Goal: Contribute content: Contribute content

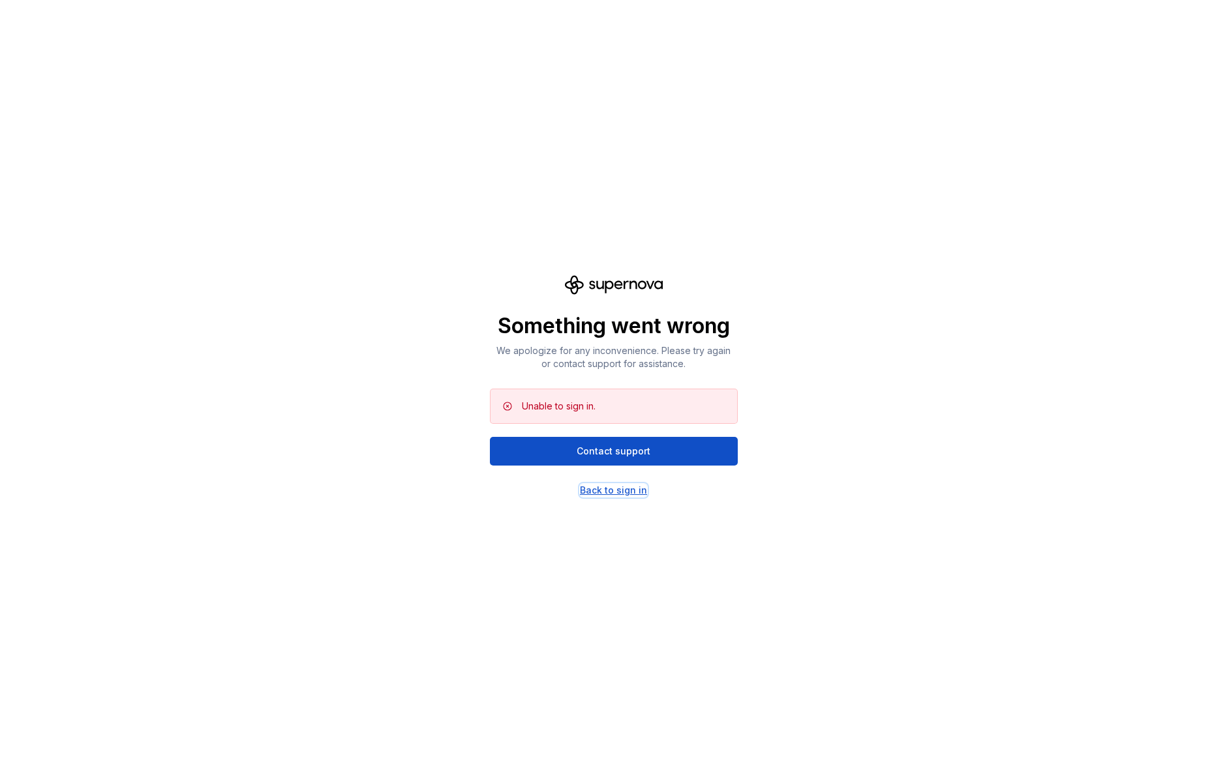
click at [612, 488] on div "Back to sign in" at bounding box center [613, 490] width 67 height 13
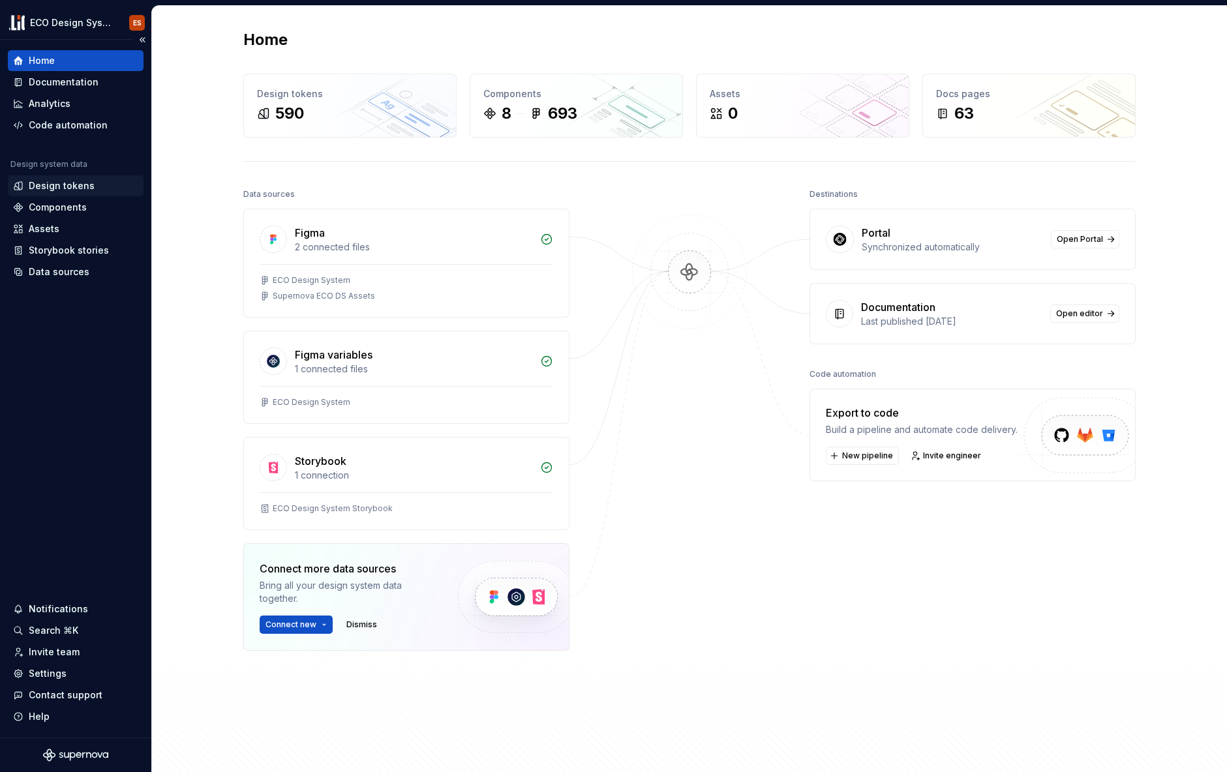
click at [68, 186] on div "Design tokens" at bounding box center [62, 185] width 66 height 13
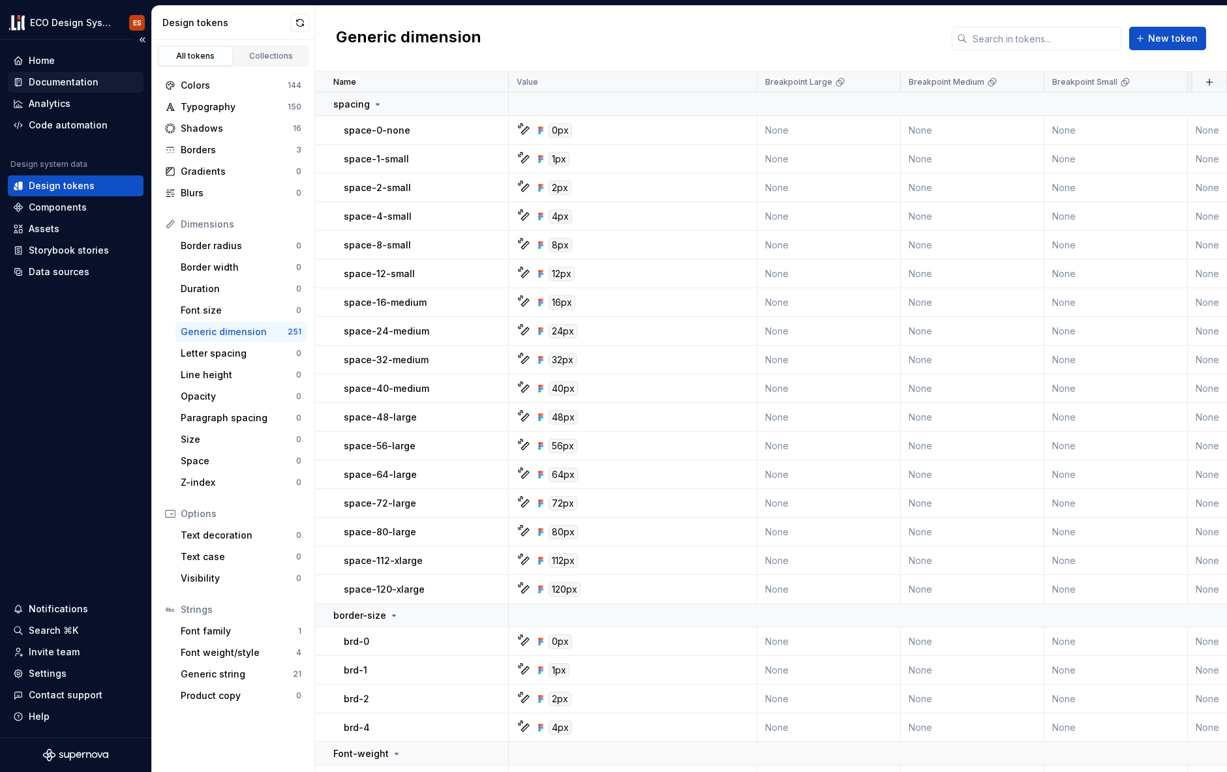
click at [55, 84] on div "Documentation" at bounding box center [64, 82] width 70 height 13
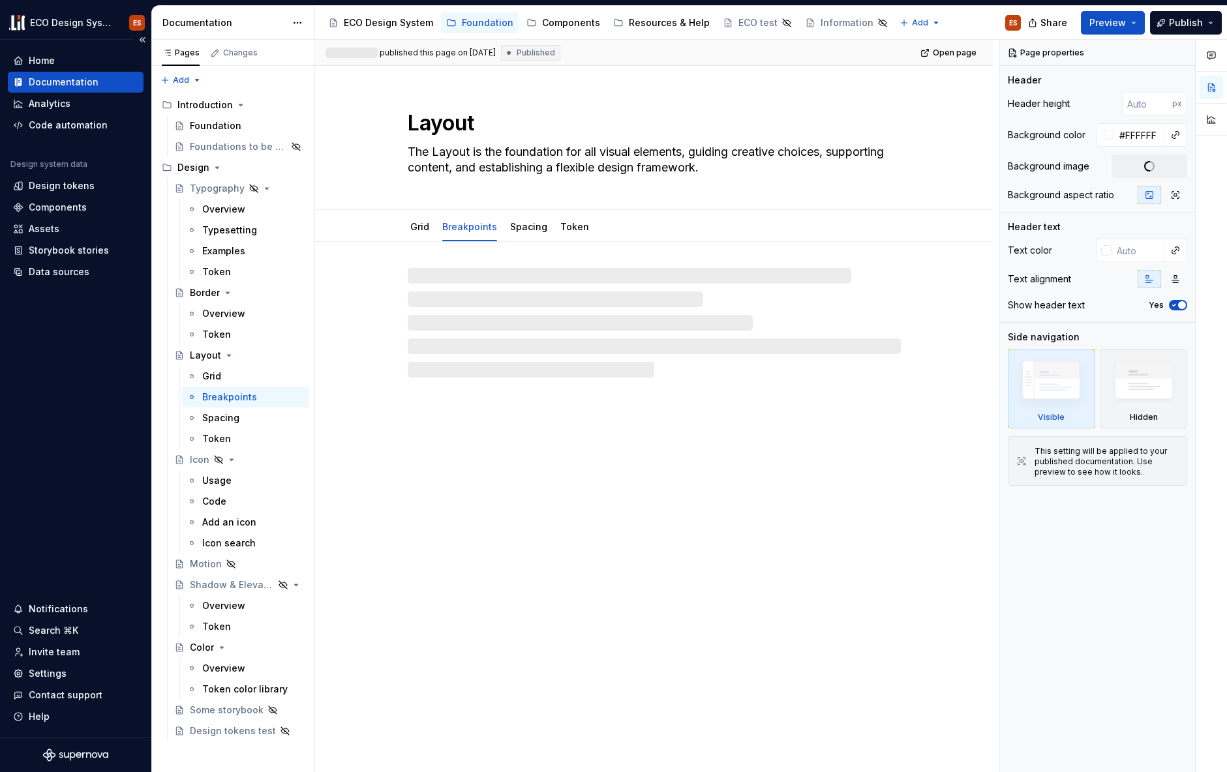
click at [55, 84] on div "Documentation" at bounding box center [64, 82] width 70 height 13
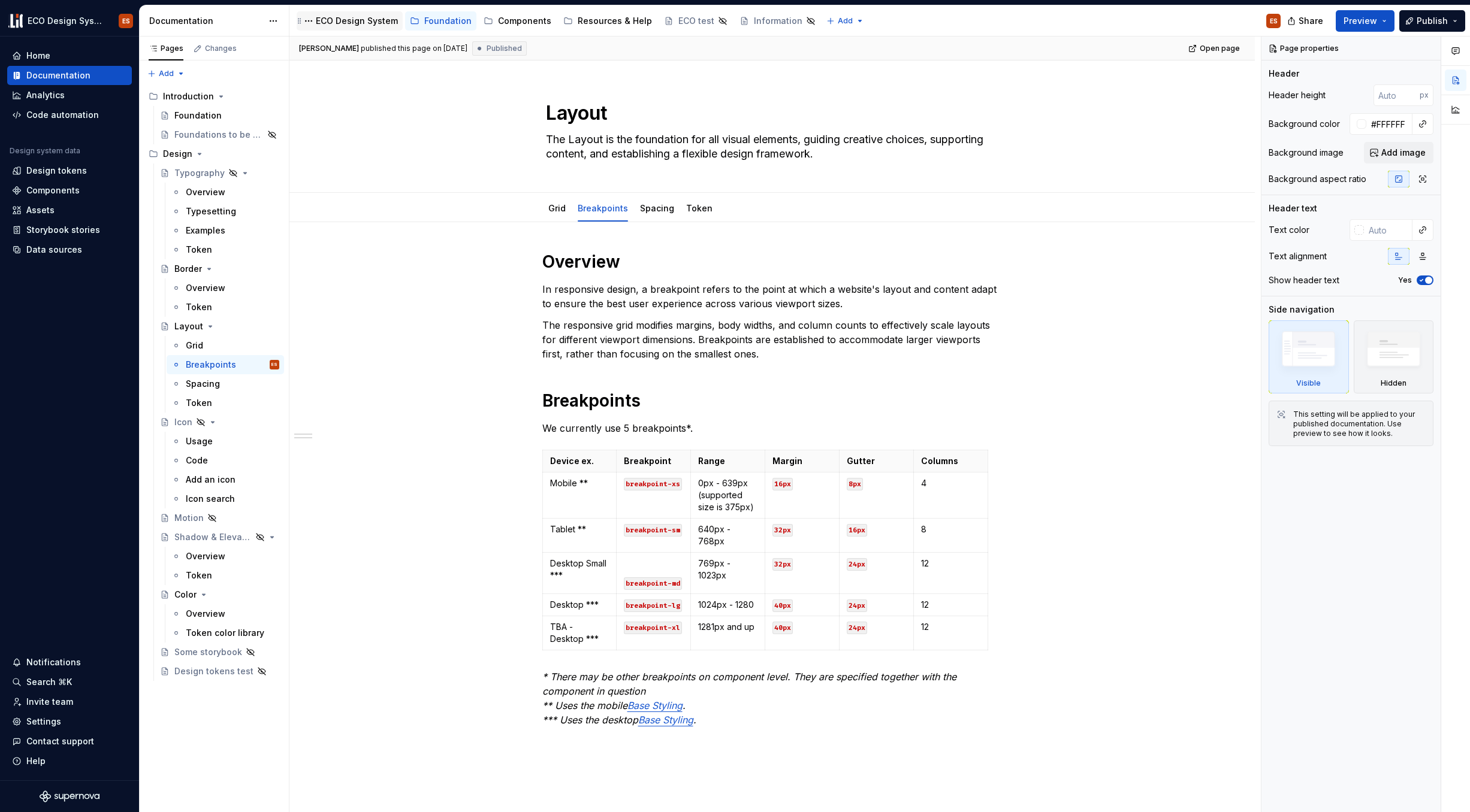
click at [323, 21] on div "ECO Design System" at bounding box center [356, 20] width 82 height 12
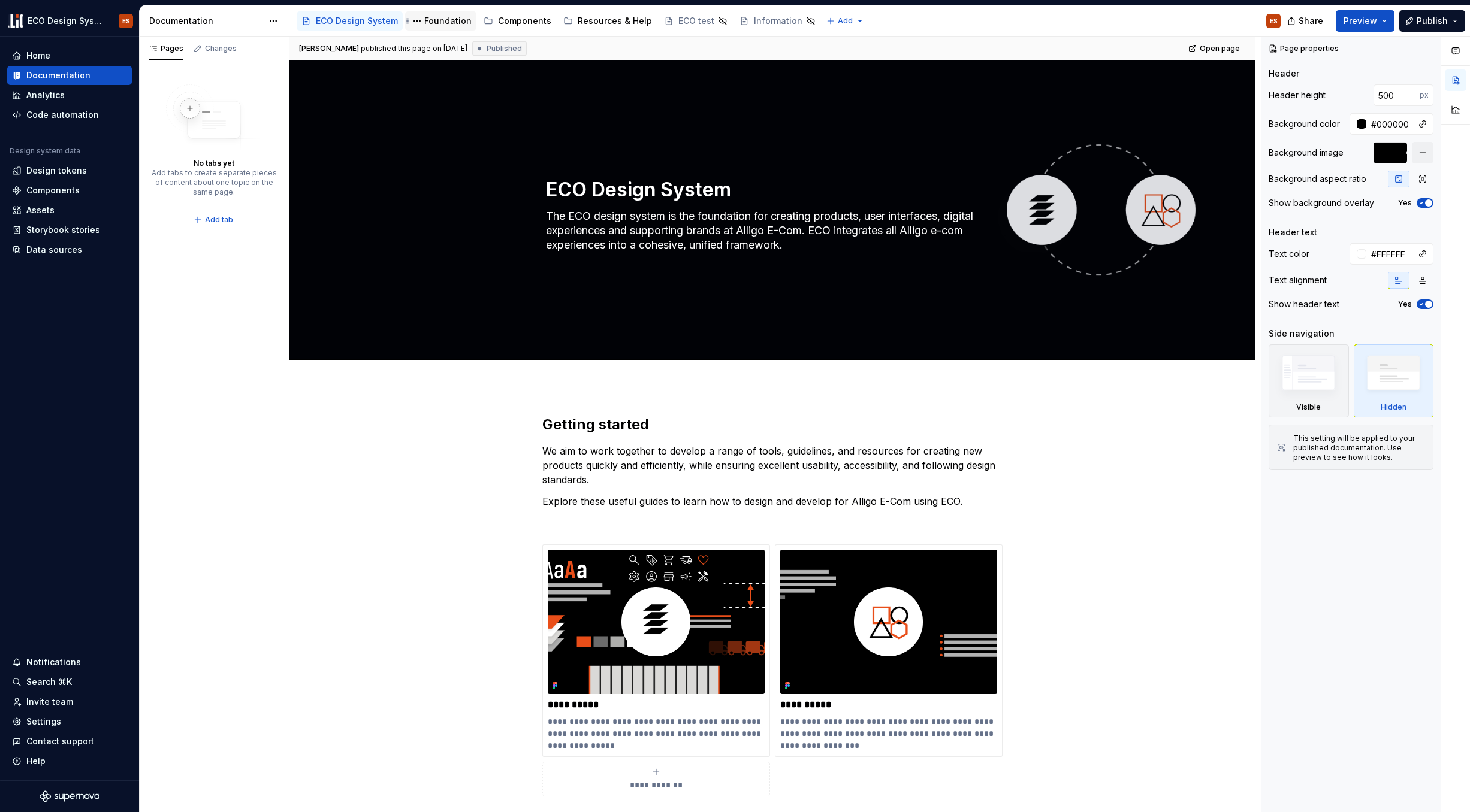
click at [438, 23] on div "Foundation" at bounding box center [448, 20] width 48 height 12
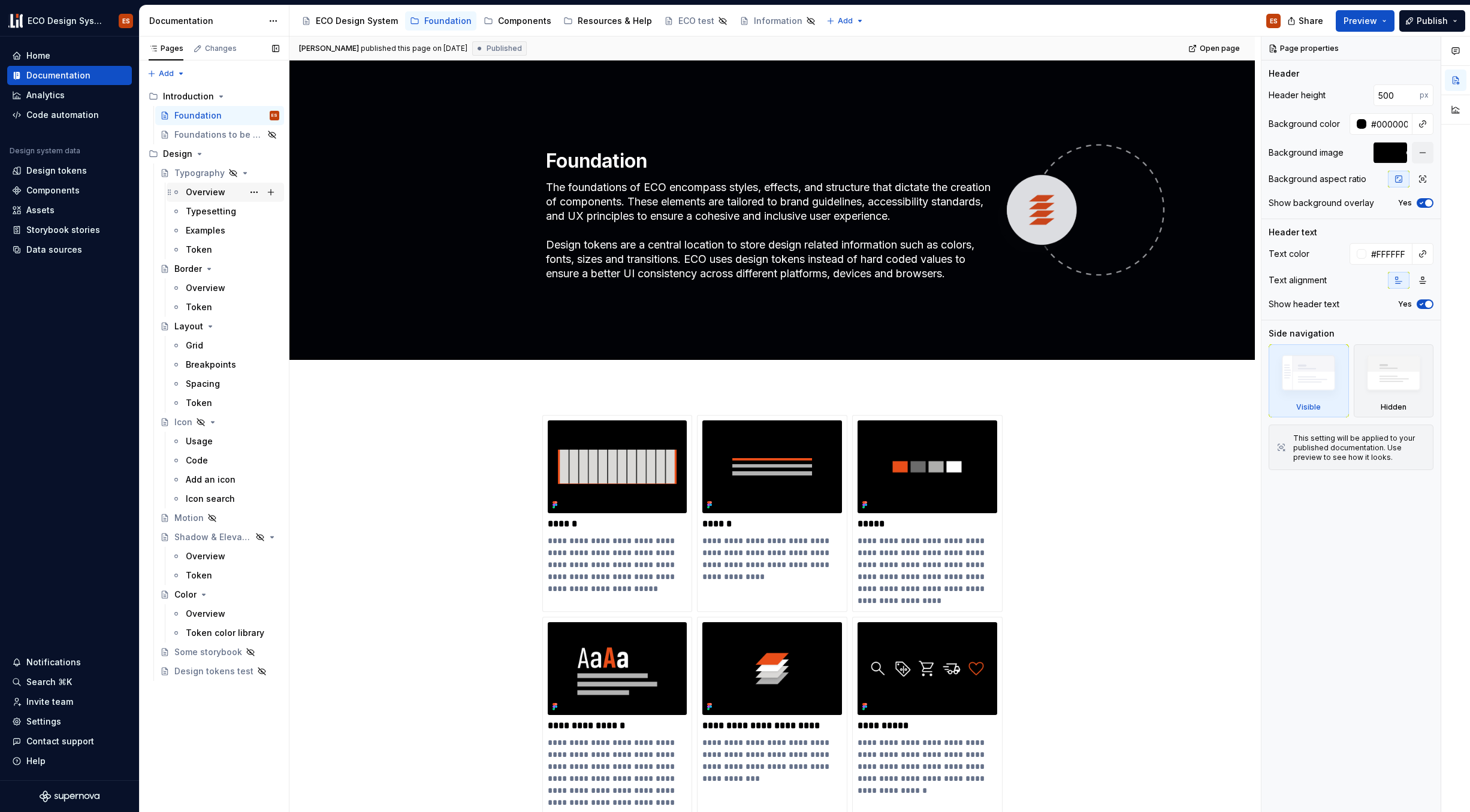
click at [206, 189] on div "Overview" at bounding box center [205, 192] width 40 height 12
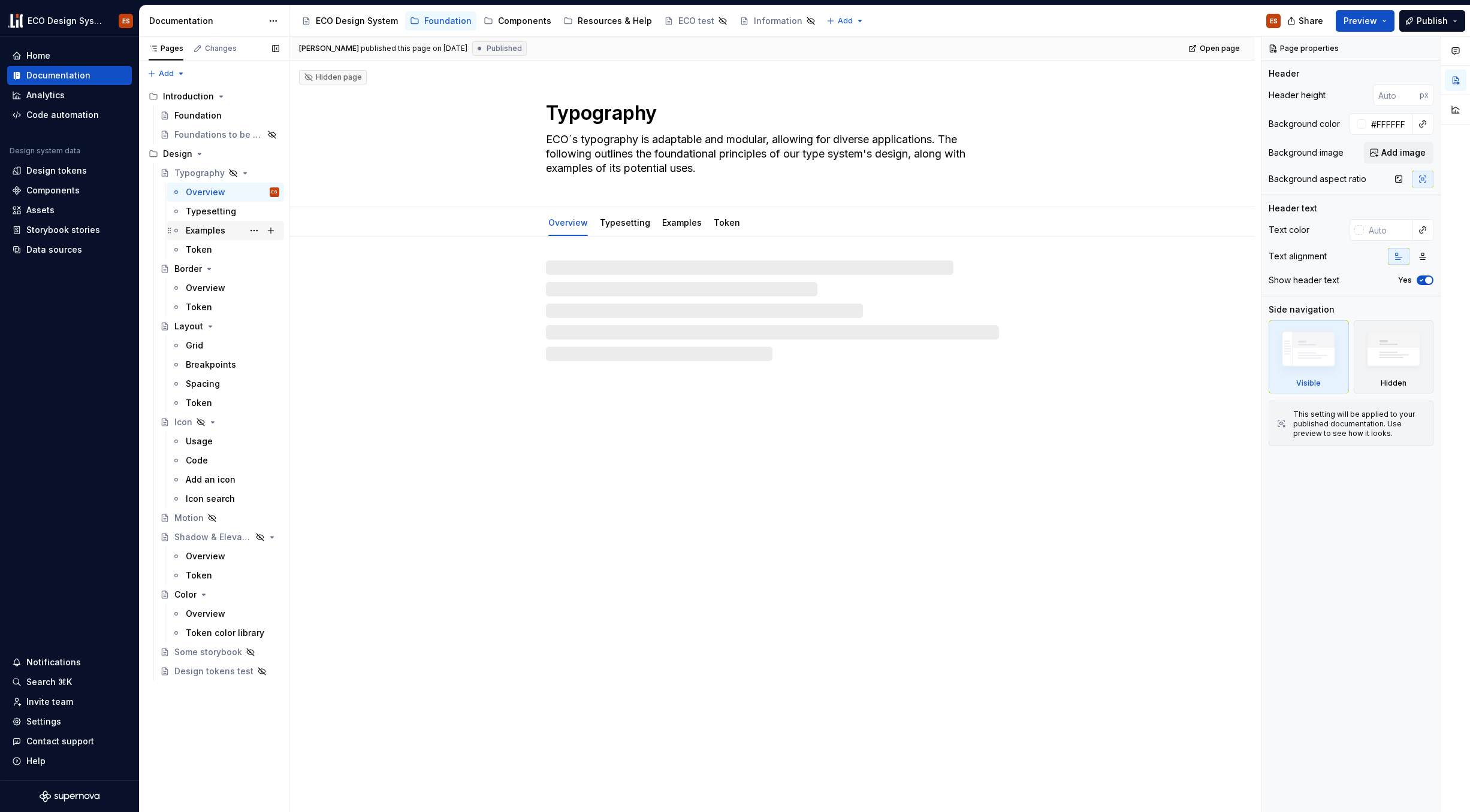
click at [209, 231] on div "Examples" at bounding box center [205, 231] width 40 height 12
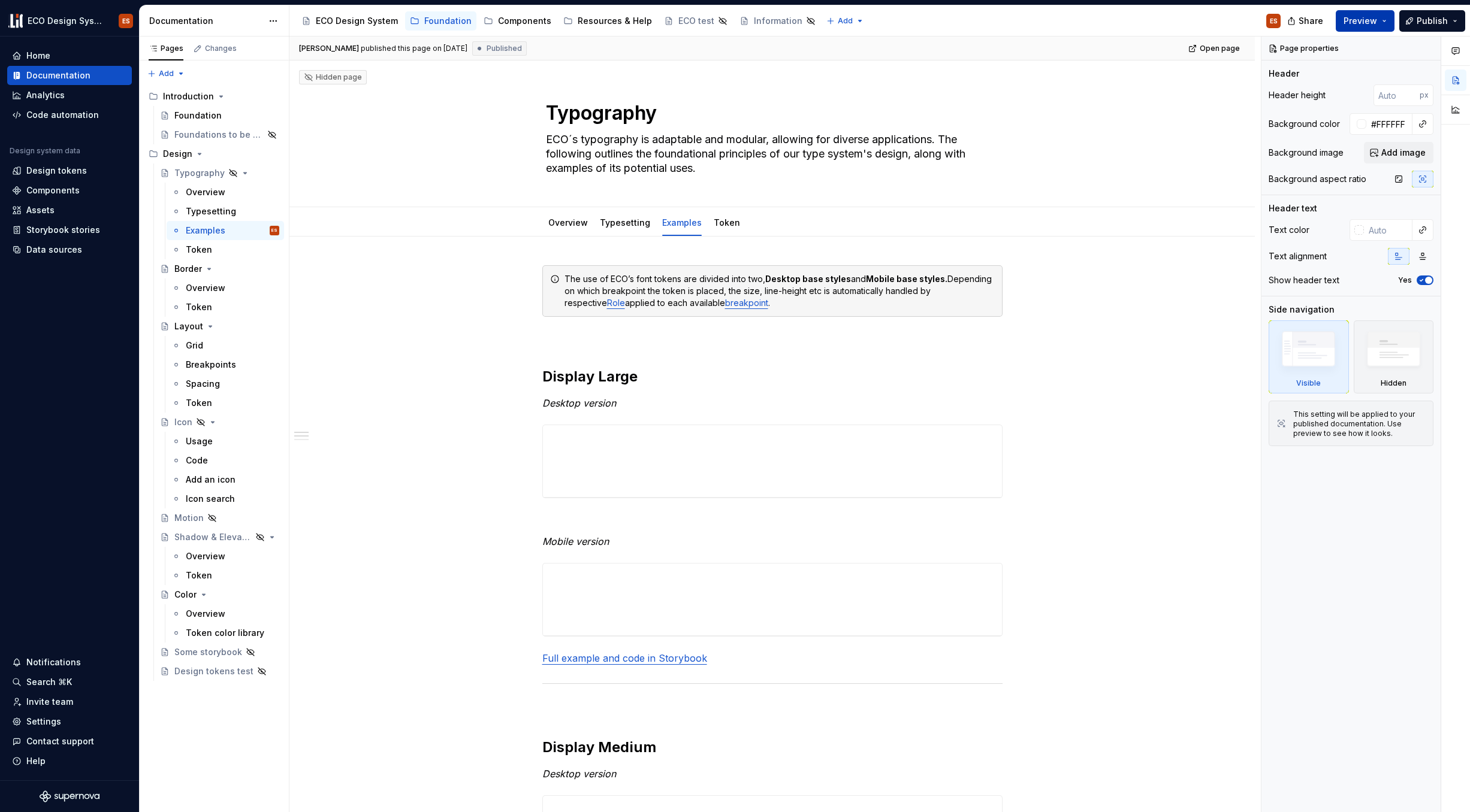
click at [1126, 15] on button "Preview" at bounding box center [1365, 20] width 59 height 21
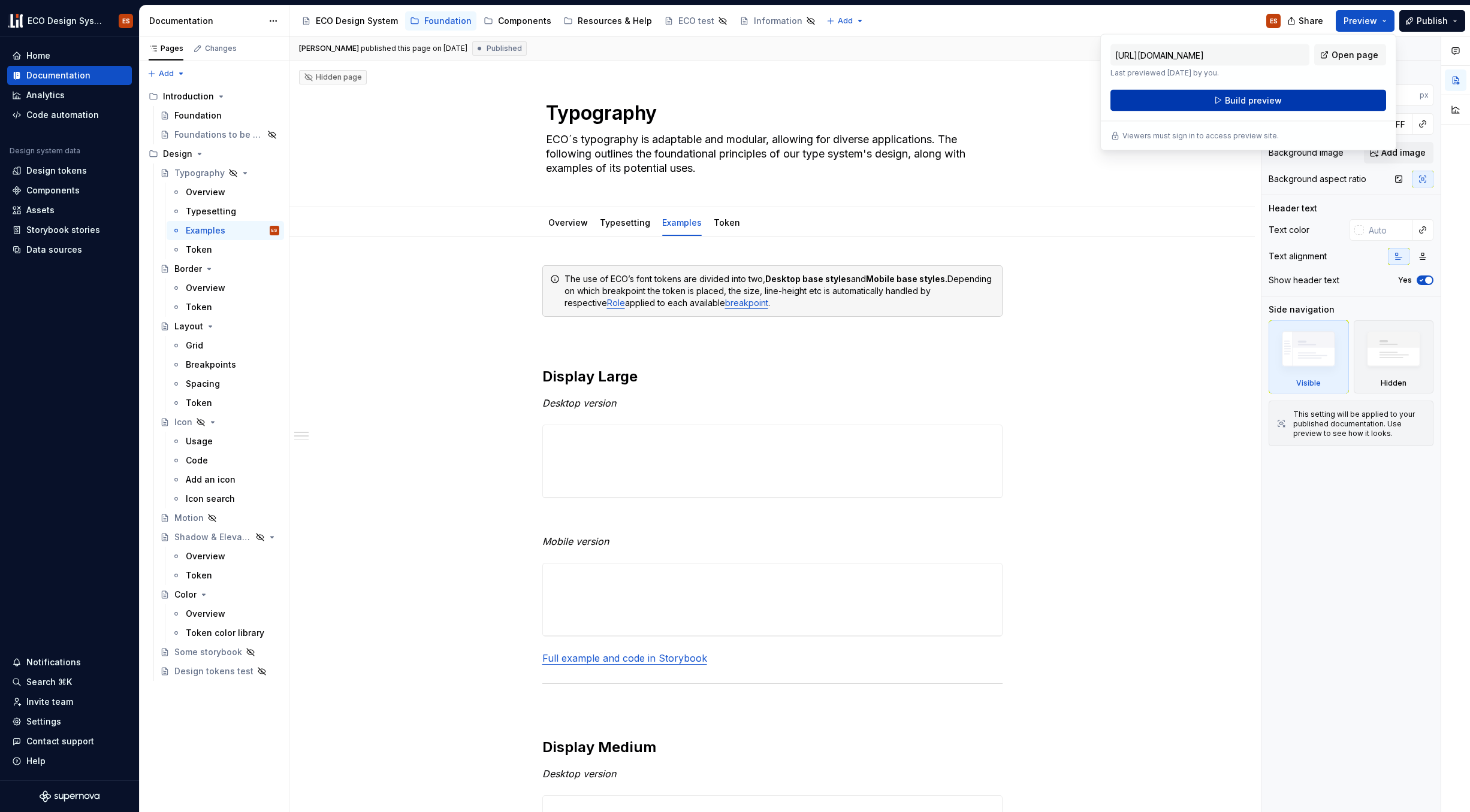
click at [1126, 99] on button "Build preview" at bounding box center [1249, 100] width 276 height 21
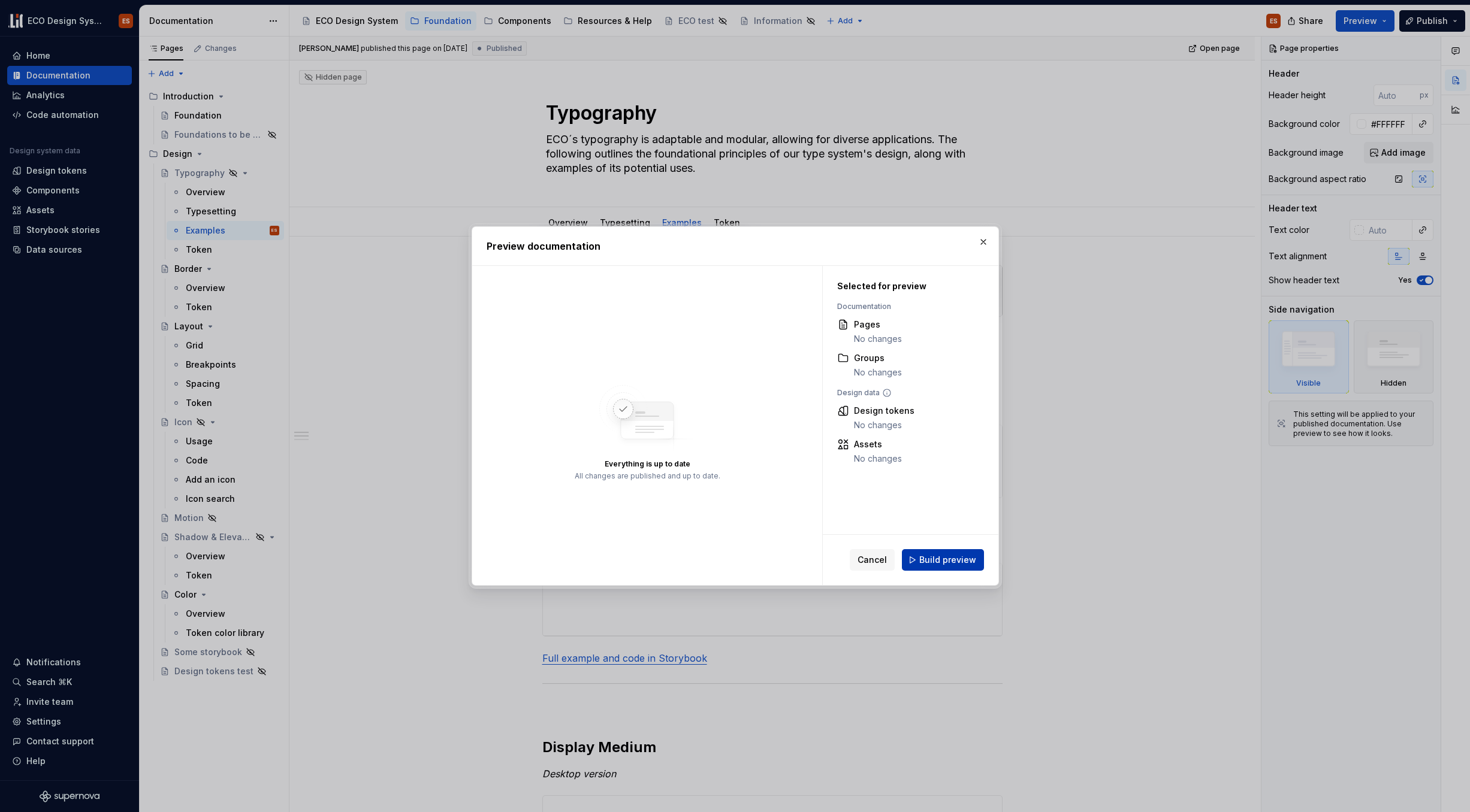
click at [948, 558] on span "Build preview" at bounding box center [948, 559] width 57 height 12
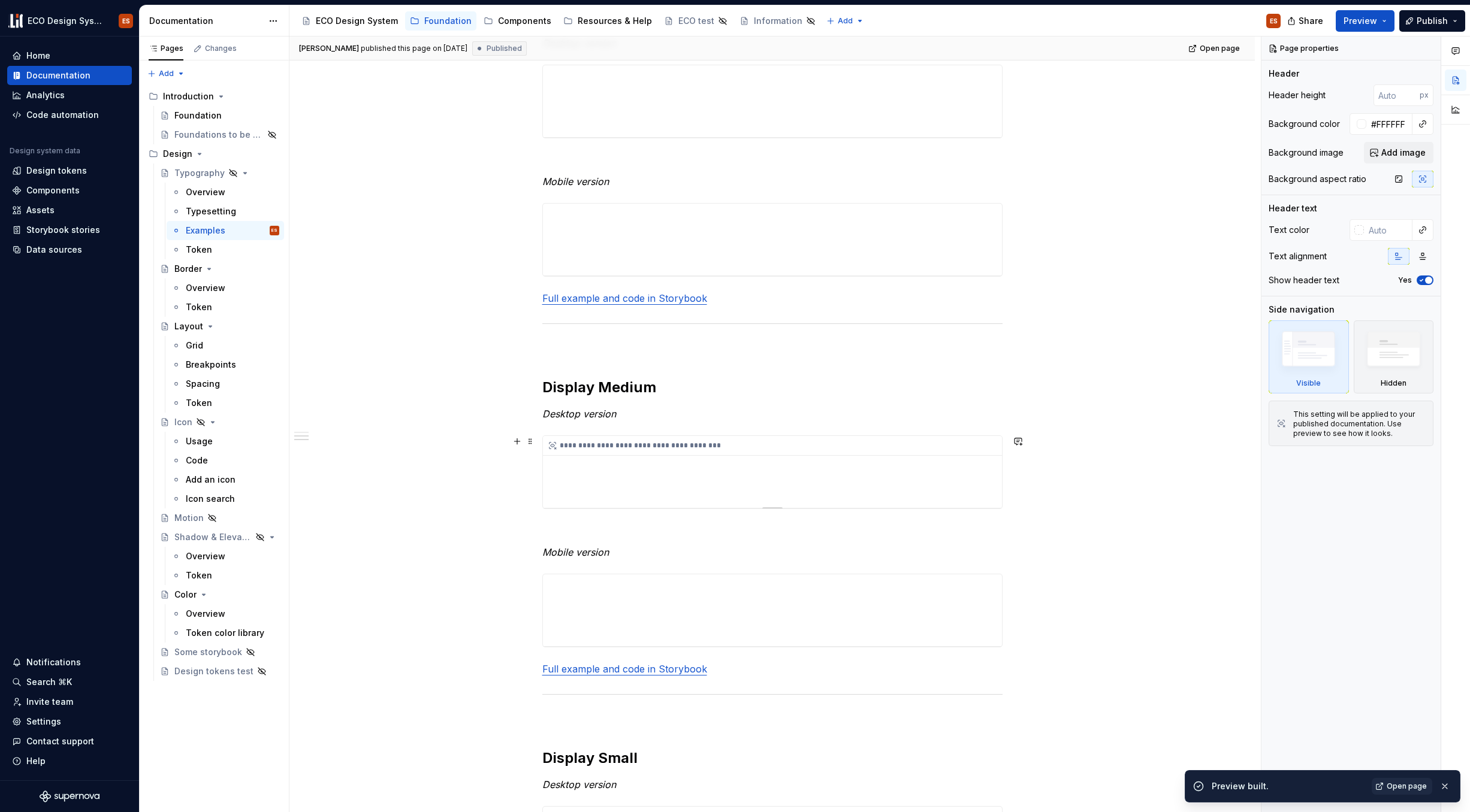
scroll to position [469, 0]
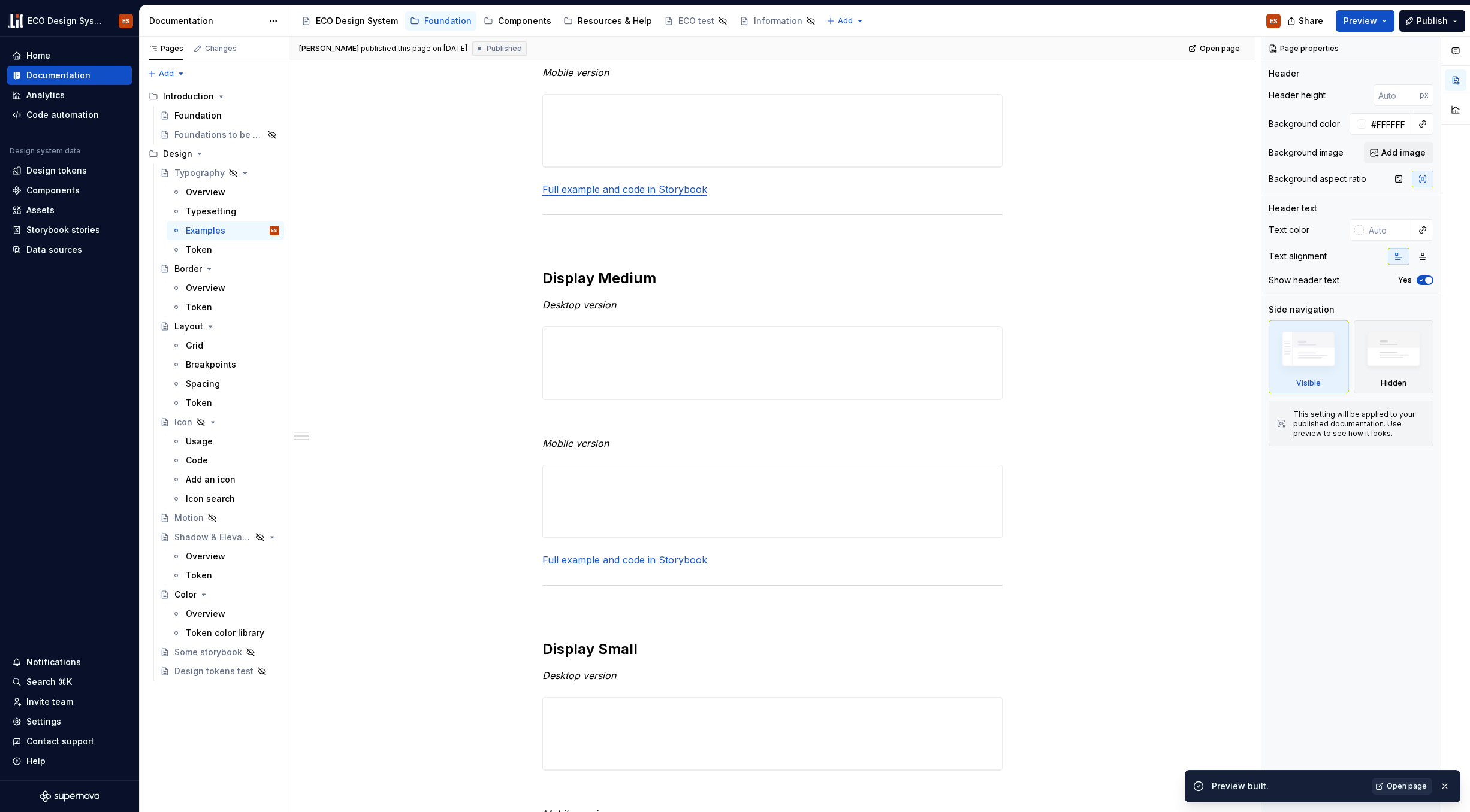
click at [1126, 709] on span "Open page" at bounding box center [1407, 786] width 40 height 9
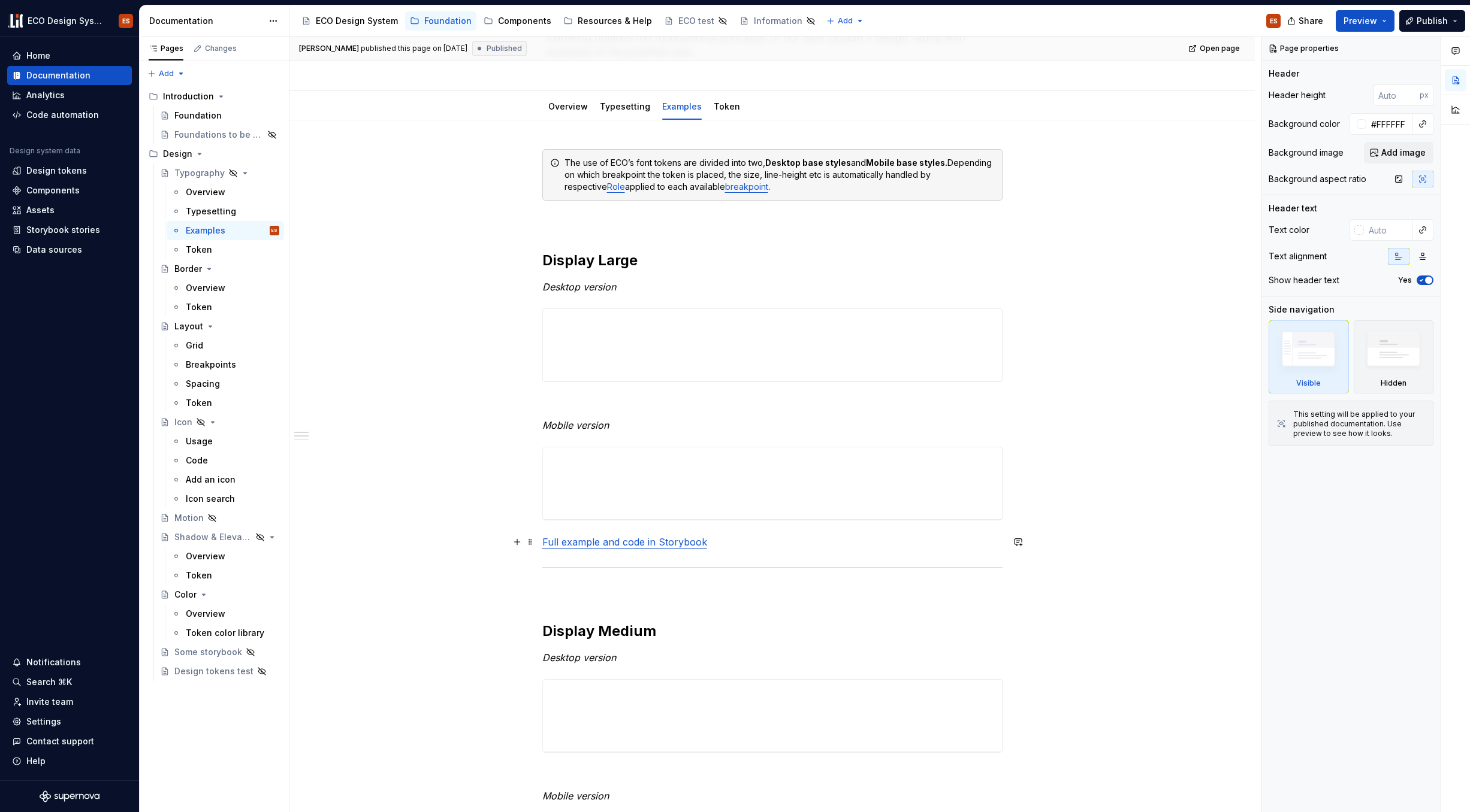
scroll to position [129, 0]
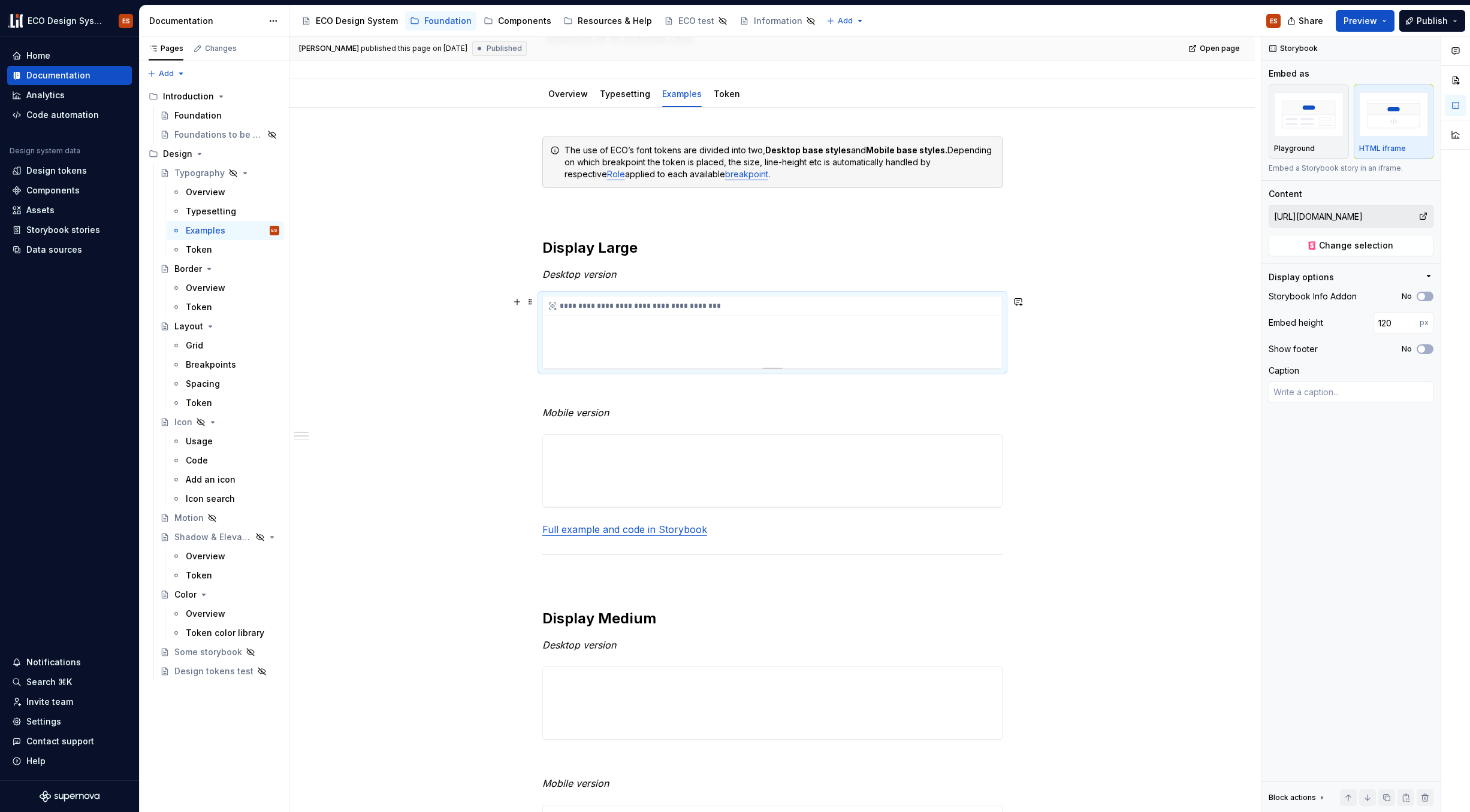
click at [751, 321] on div "**********" at bounding box center [773, 333] width 459 height 72
click at [195, 190] on div "Overview" at bounding box center [205, 192] width 40 height 12
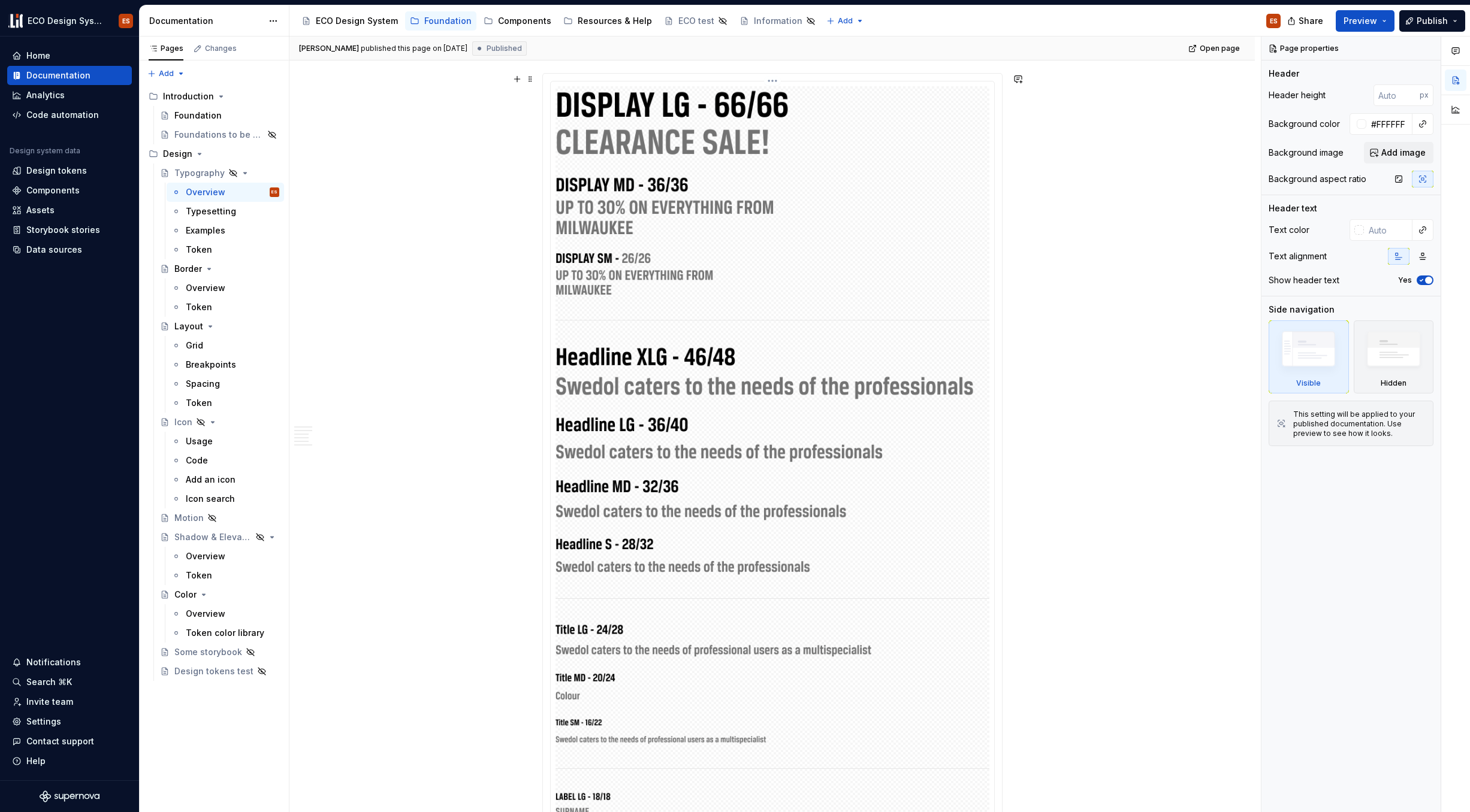
scroll to position [3396, 0]
click at [218, 235] on div "Examples" at bounding box center [205, 231] width 40 height 12
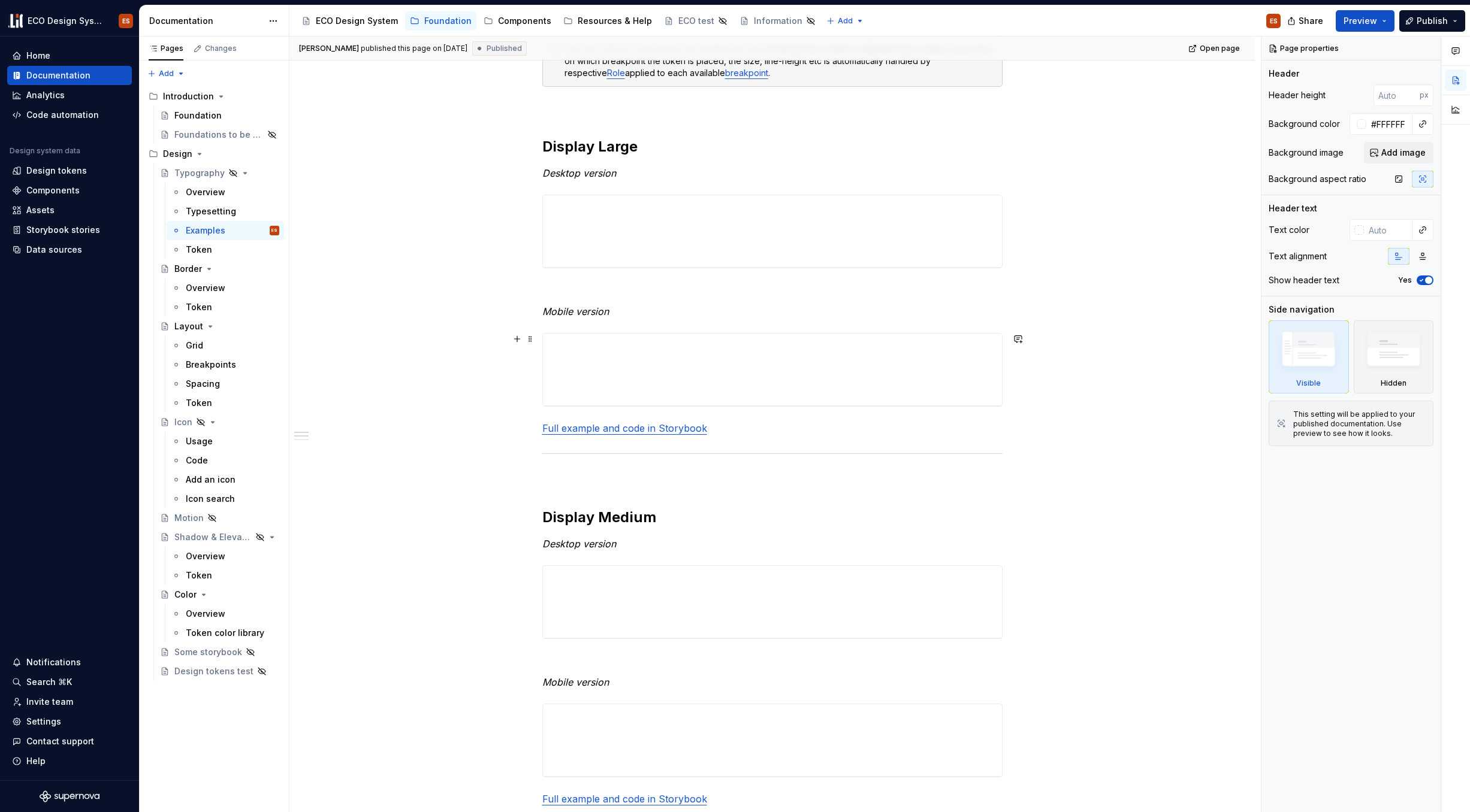
scroll to position [218, 0]
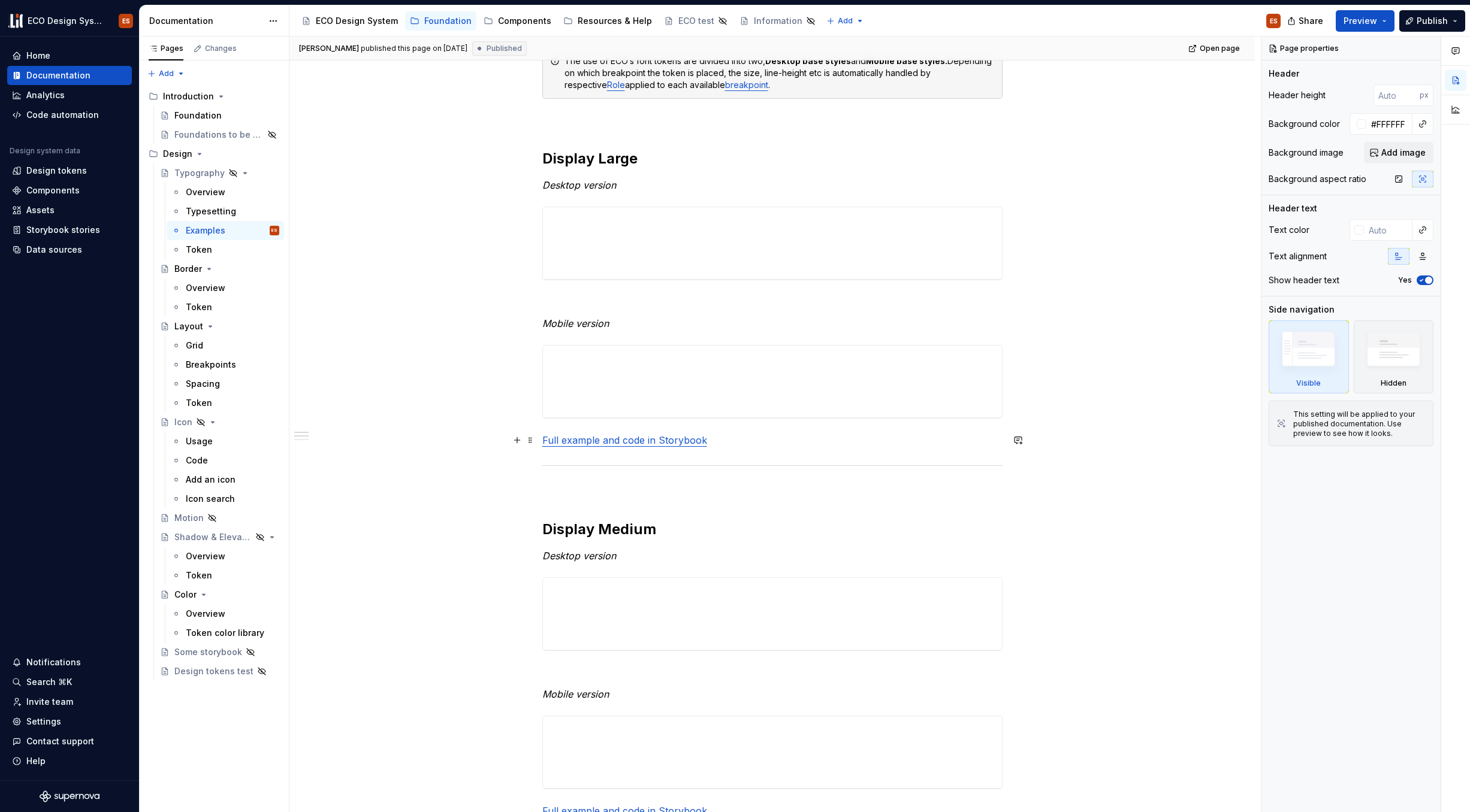
click at [683, 445] on link "Full example and code in Storybook" at bounding box center [624, 440] width 164 height 12
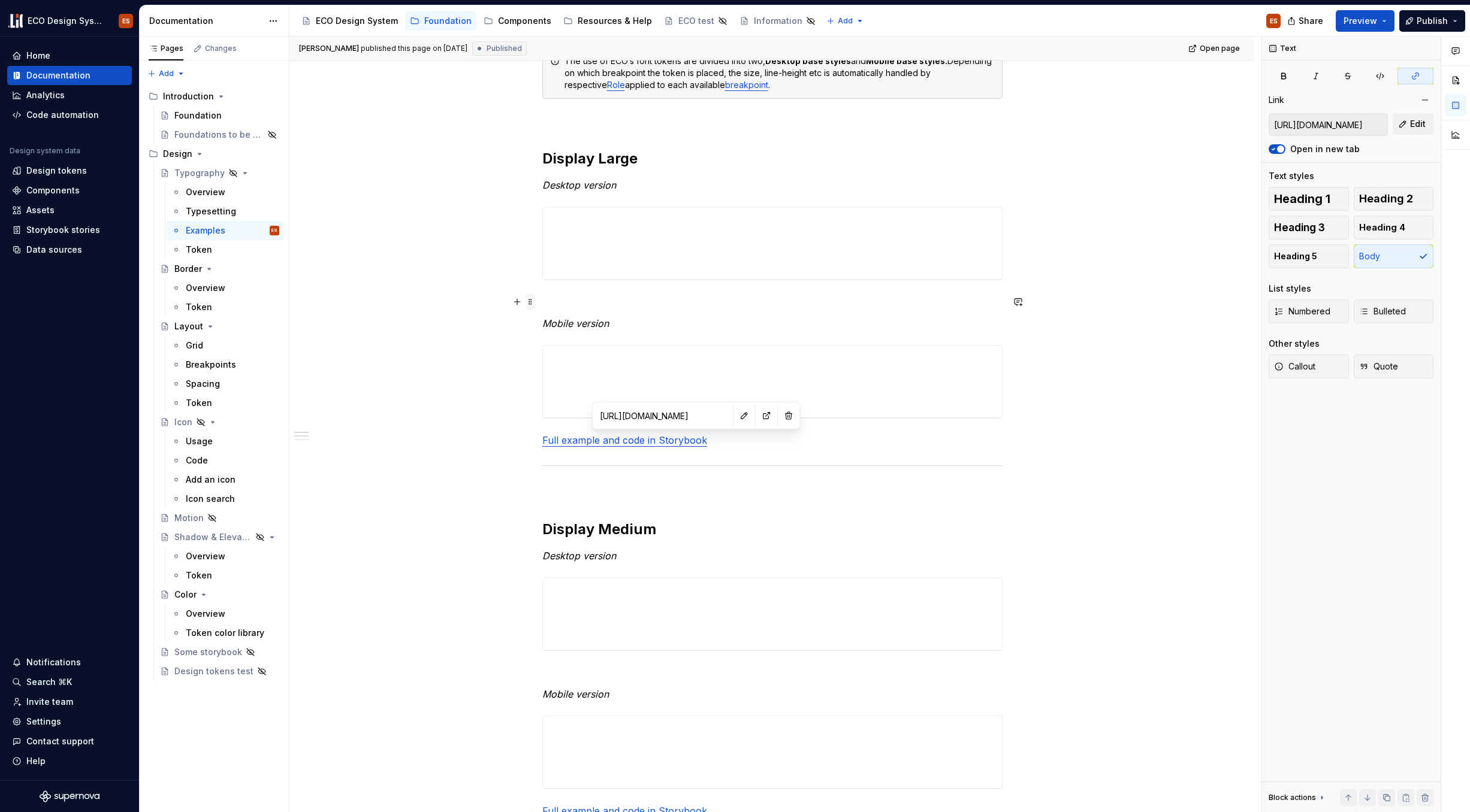
click at [530, 302] on span at bounding box center [530, 302] width 9 height 17
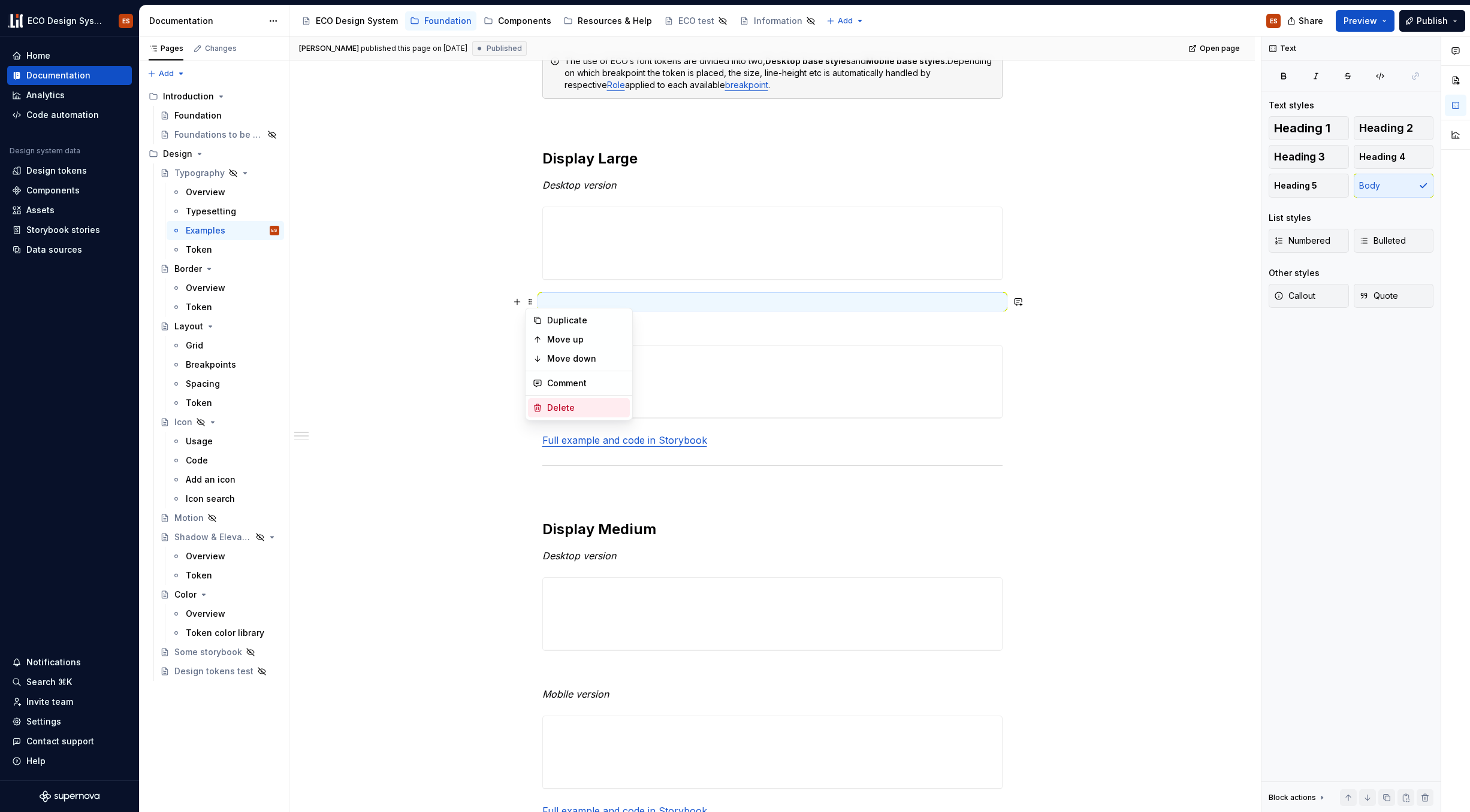
click at [571, 408] on div "Delete" at bounding box center [585, 408] width 78 height 12
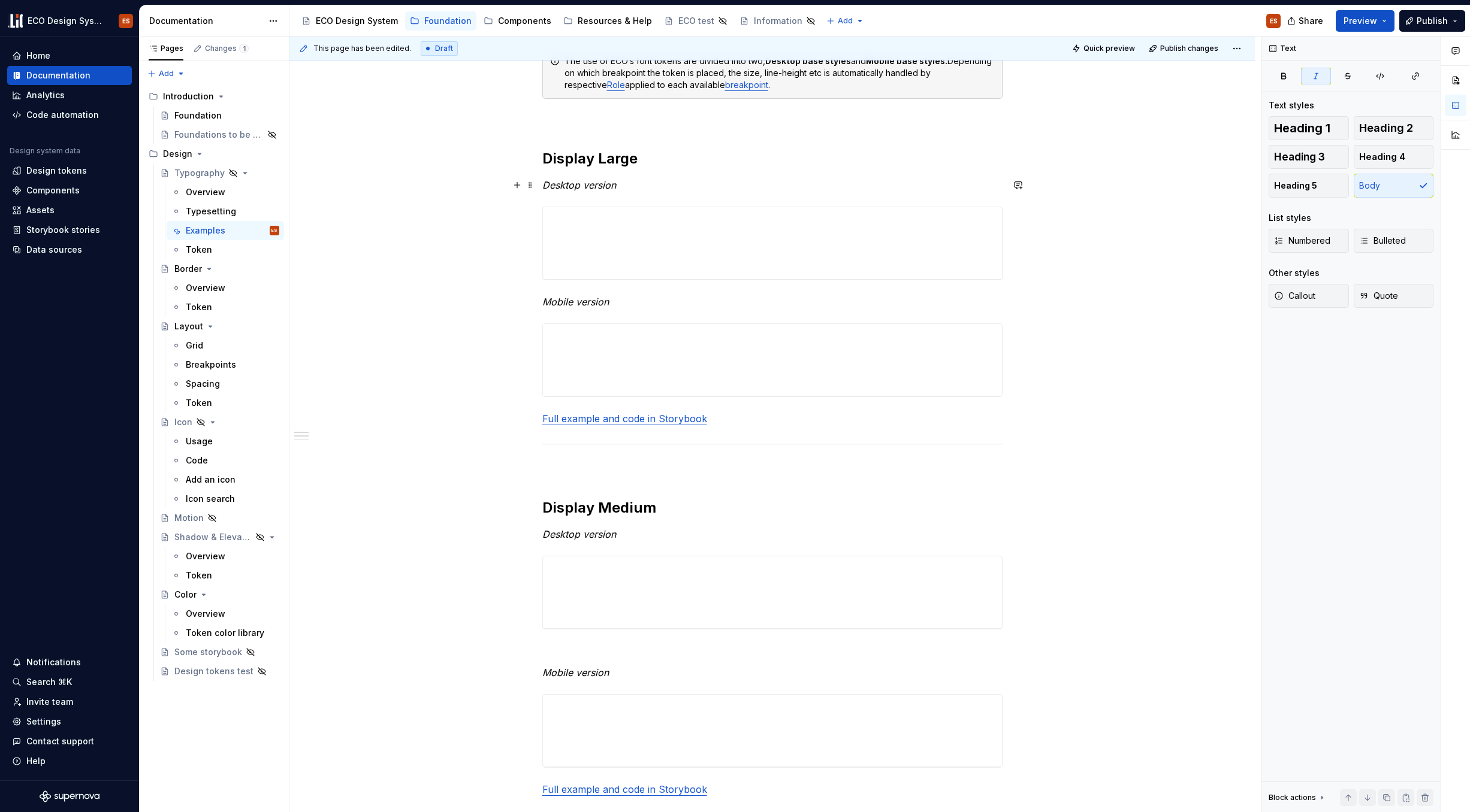
click at [605, 186] on em "Desktop version" at bounding box center [579, 185] width 74 height 12
drag, startPoint x: 533, startPoint y: 304, endPoint x: 535, endPoint y: 395, distance: 91.0
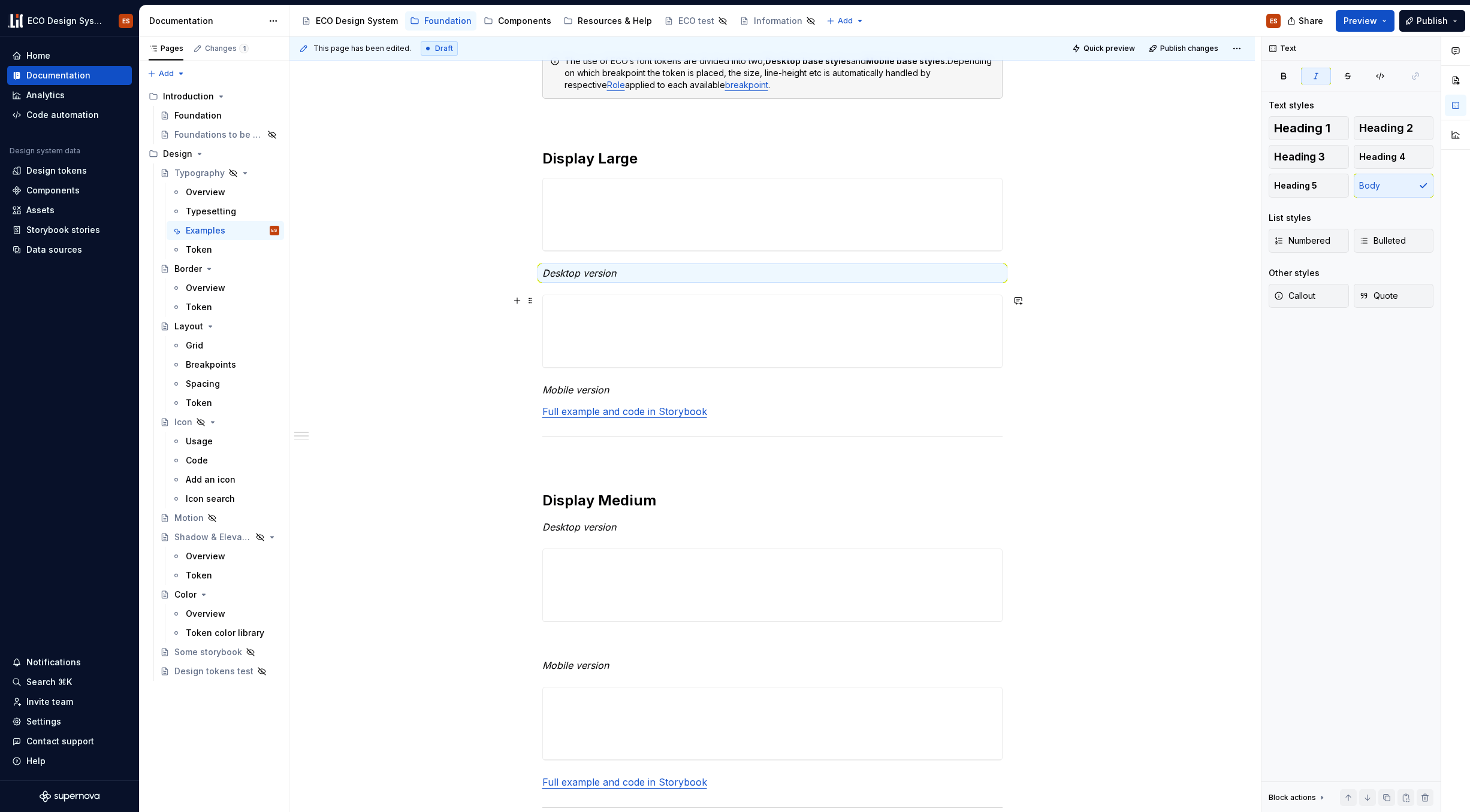
click at [1126, 314] on div "**********" at bounding box center [772, 787] width 966 height 1538
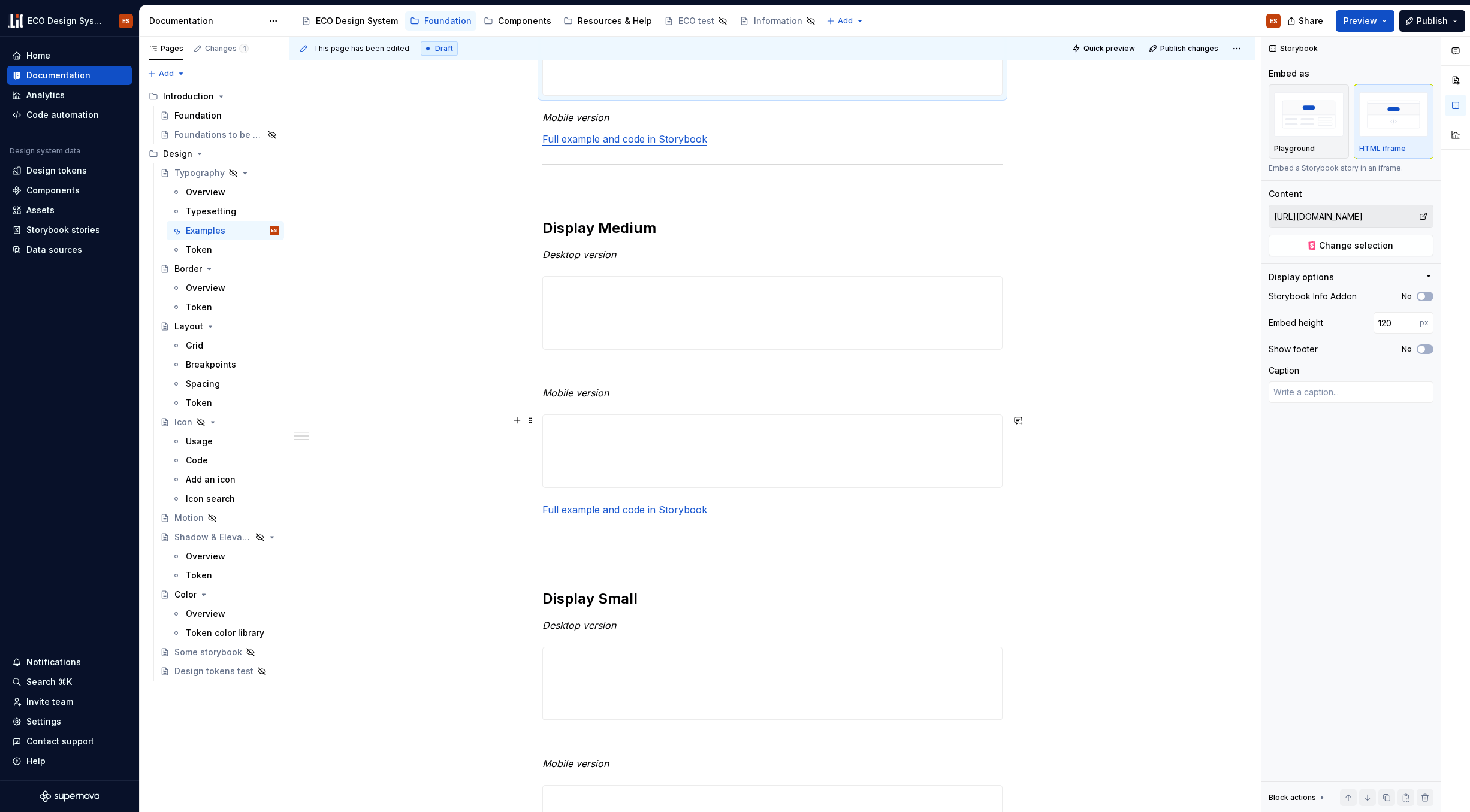
scroll to position [491, 0]
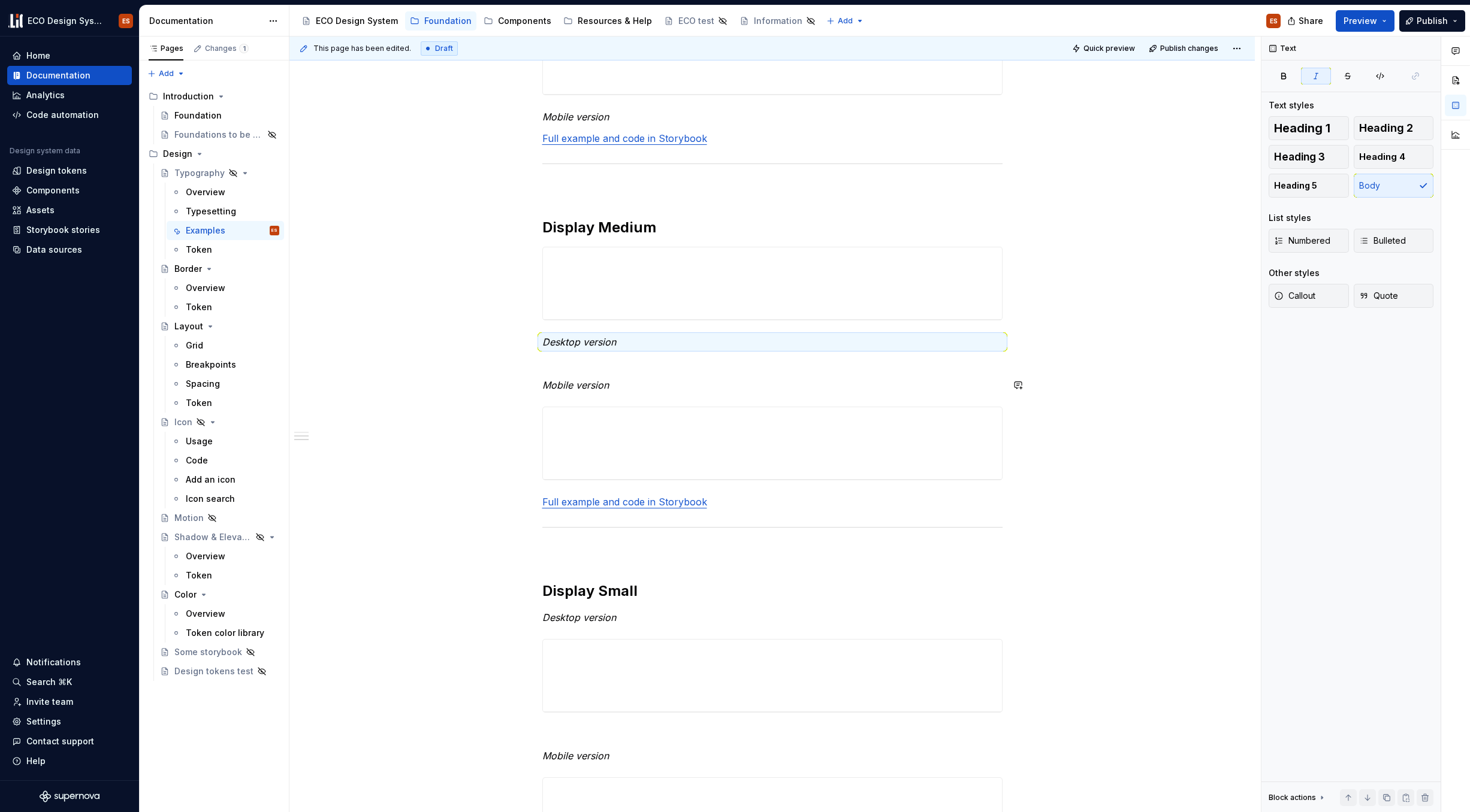
drag, startPoint x: 530, startPoint y: 388, endPoint x: 535, endPoint y: 383, distance: 7.1
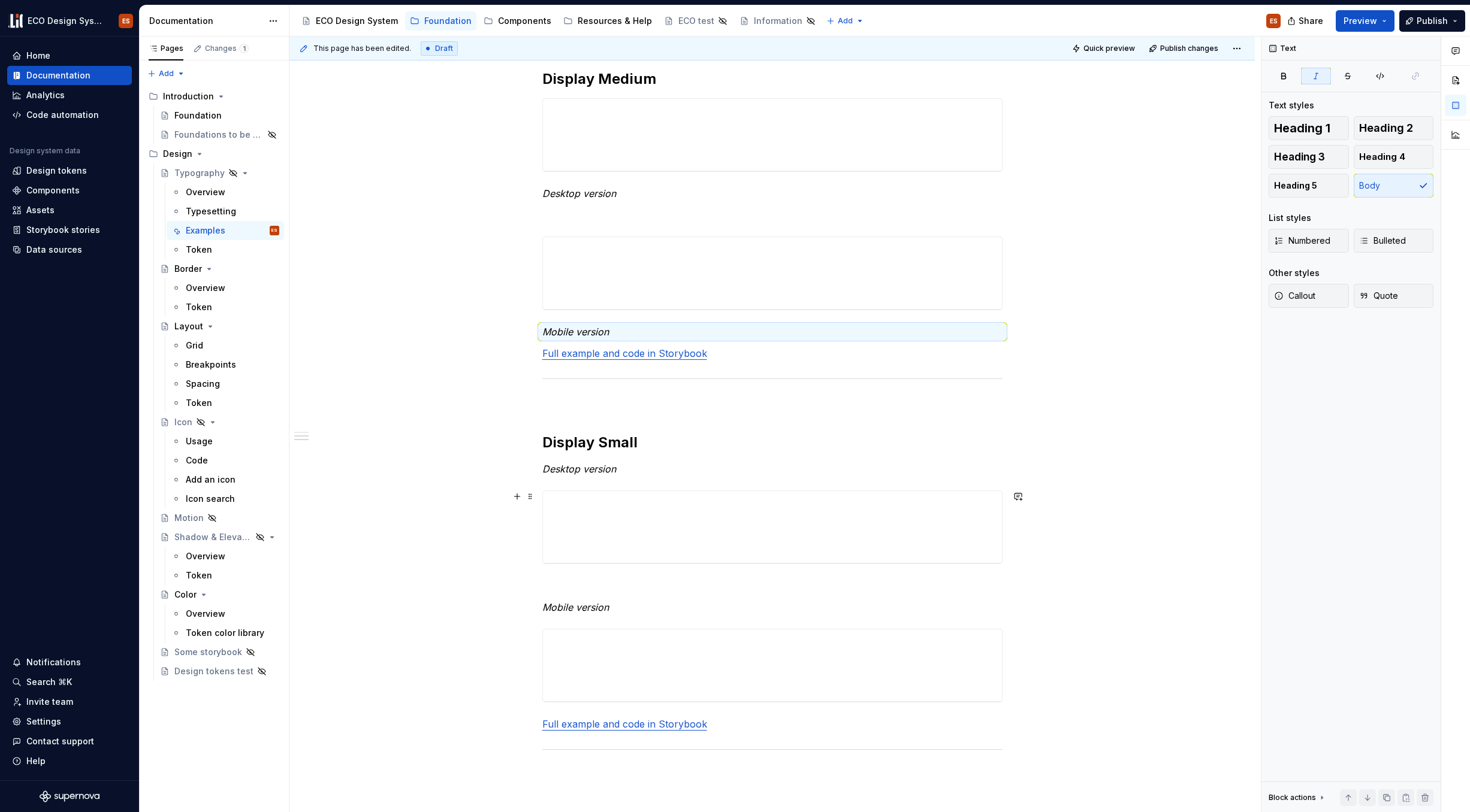
scroll to position [893, 0]
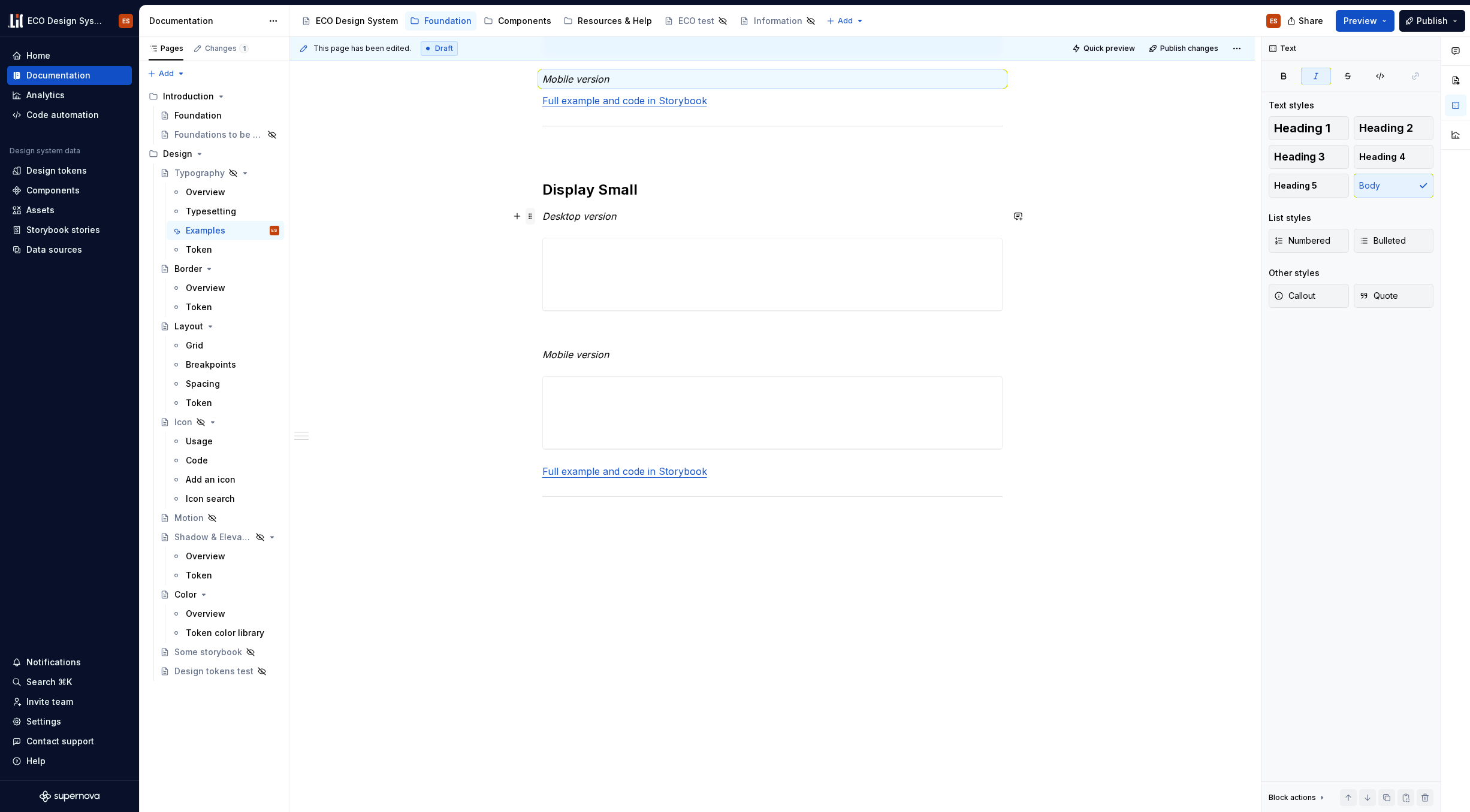
click at [528, 213] on span at bounding box center [530, 216] width 9 height 17
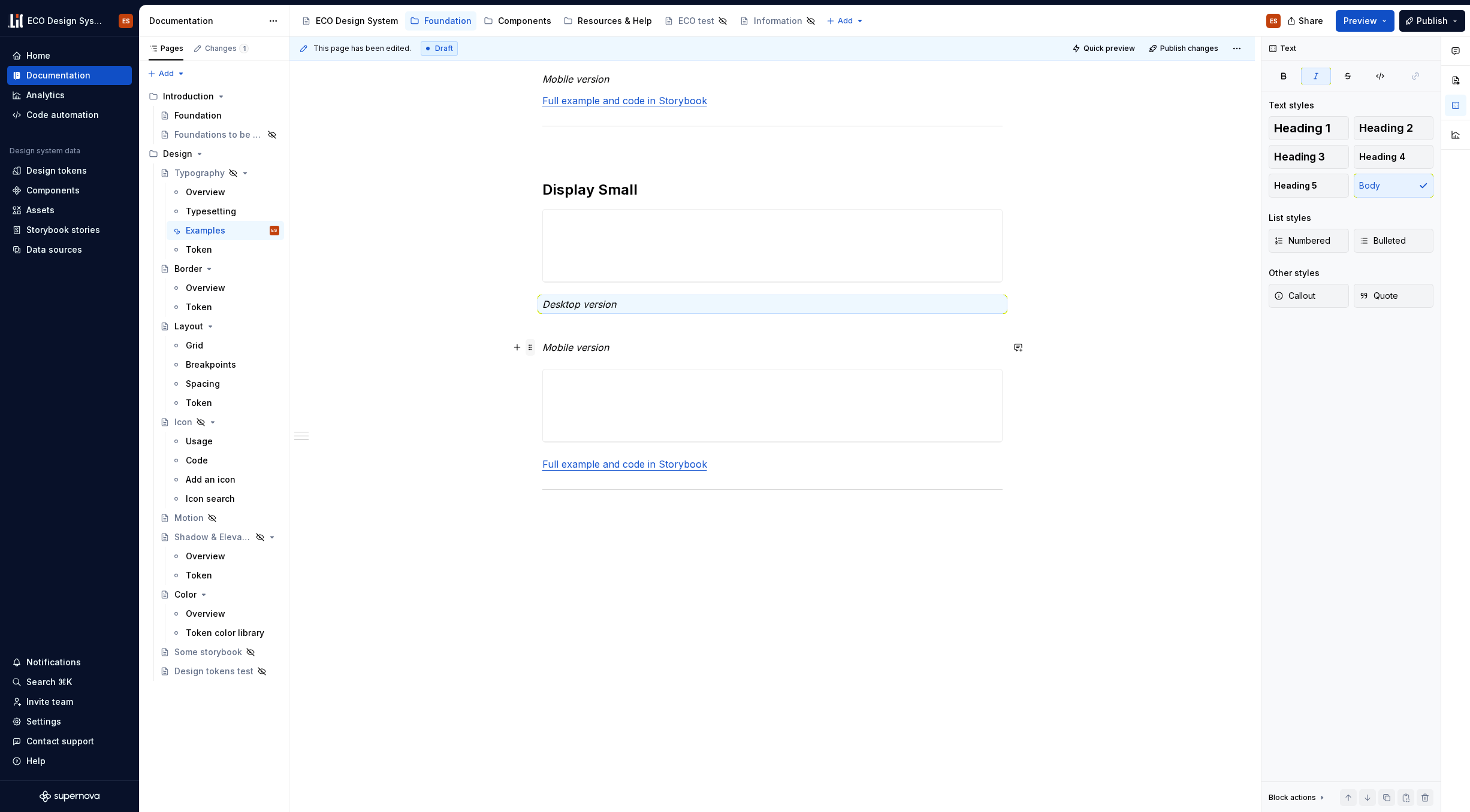
click at [530, 348] on span at bounding box center [530, 347] width 9 height 17
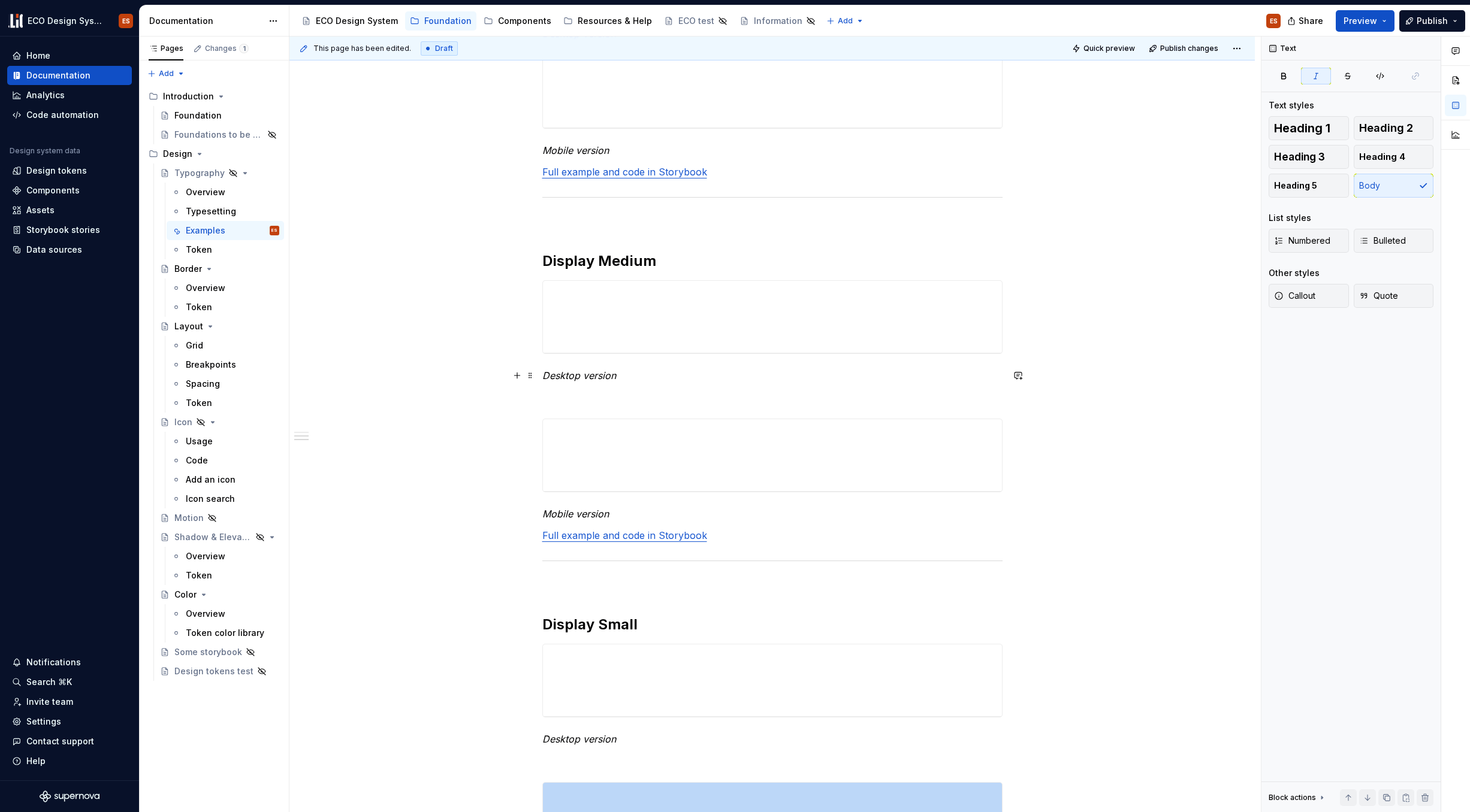
scroll to position [434, 0]
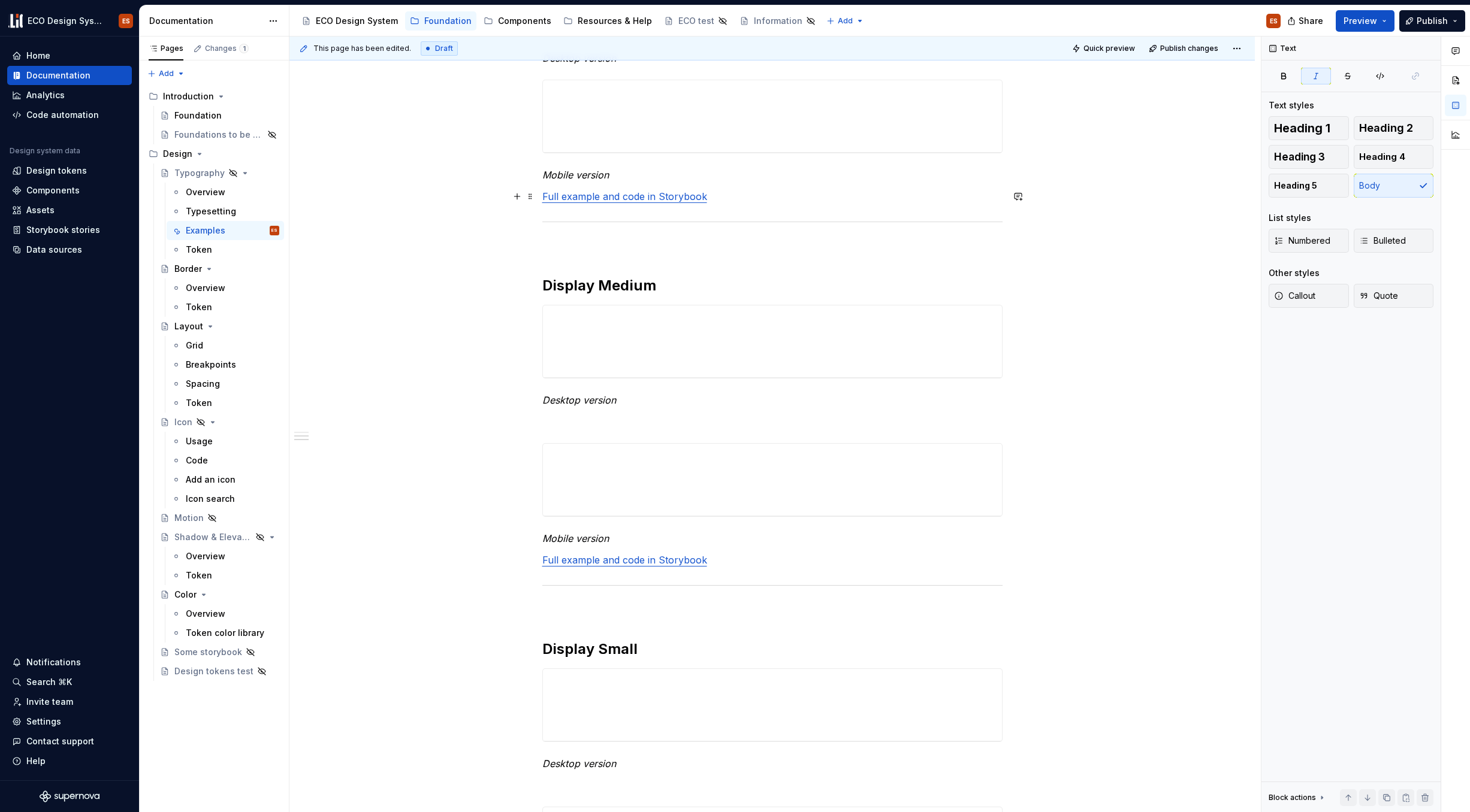
click at [625, 197] on link "Full example and code in Storybook" at bounding box center [624, 196] width 164 height 12
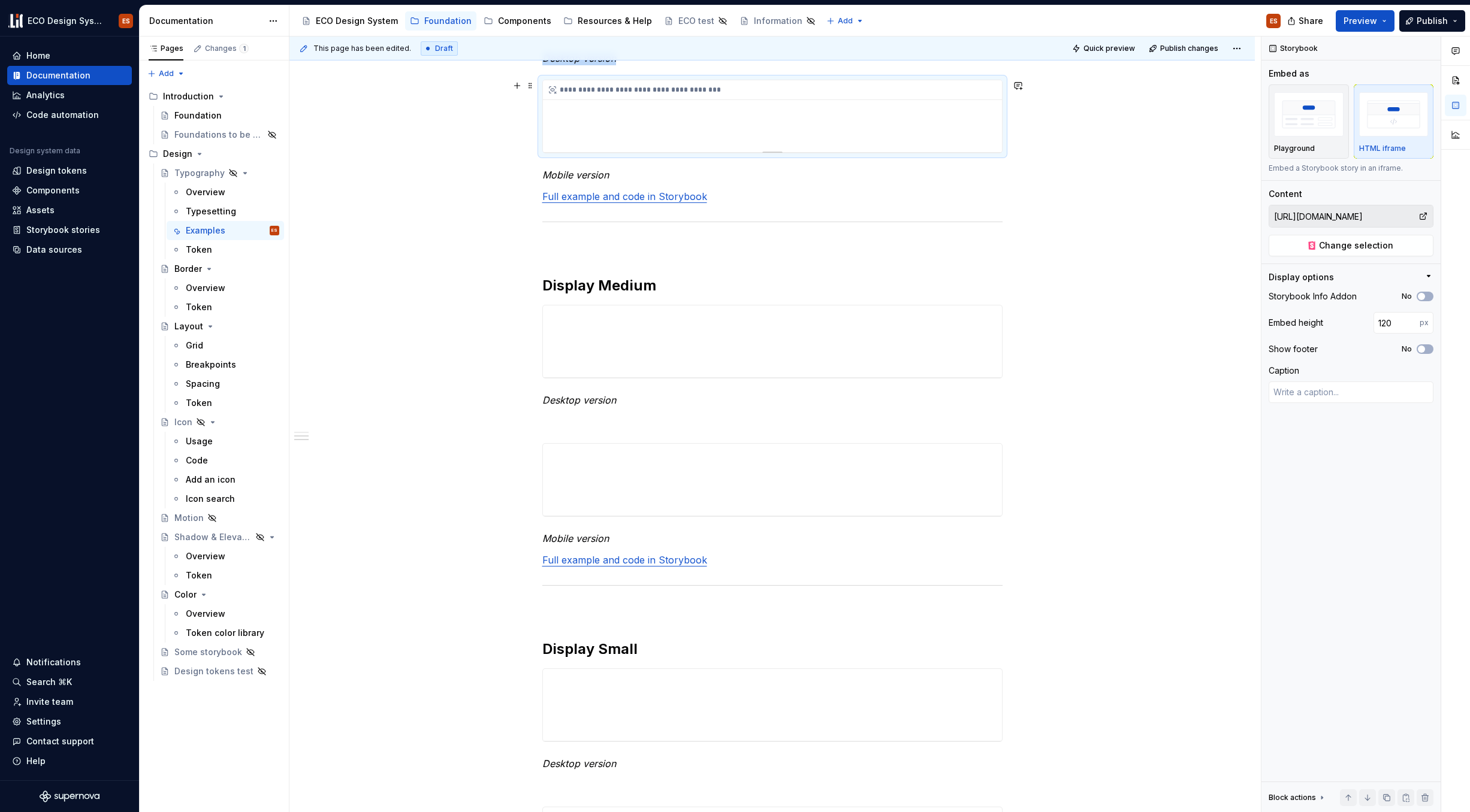
click at [582, 87] on div "**********" at bounding box center [773, 90] width 459 height 20
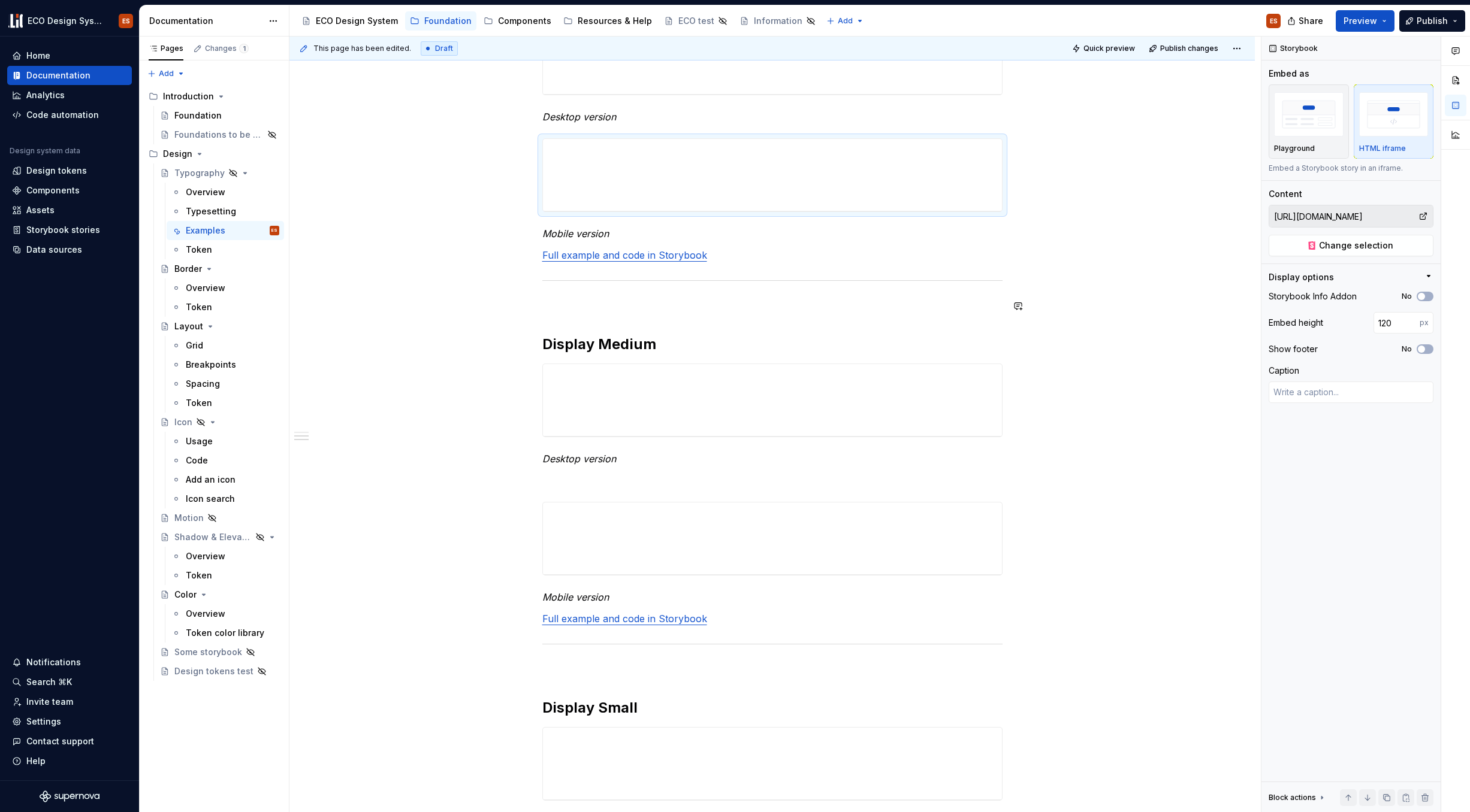
scroll to position [363, 0]
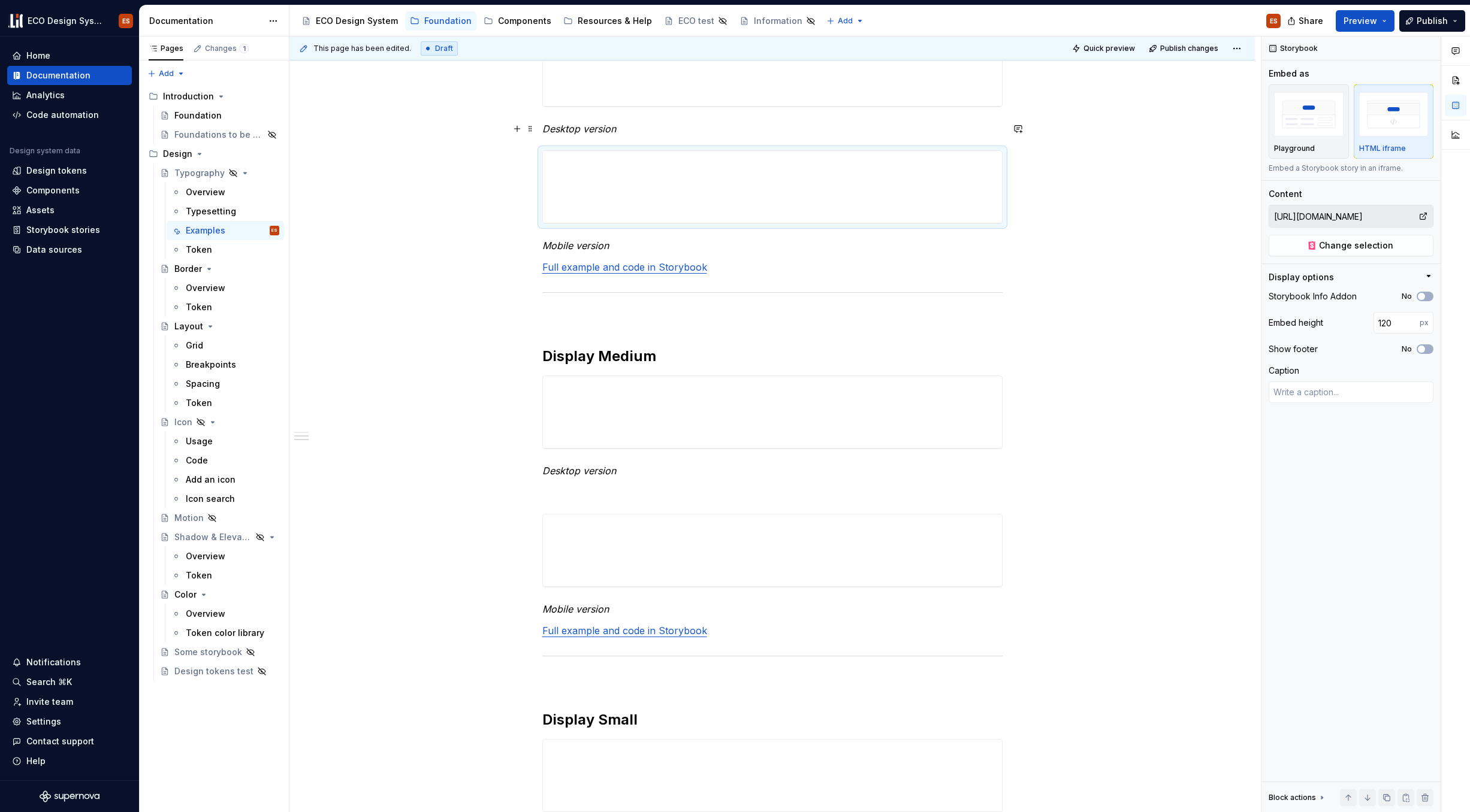
click at [576, 132] on em "Desktop version" at bounding box center [579, 129] width 74 height 12
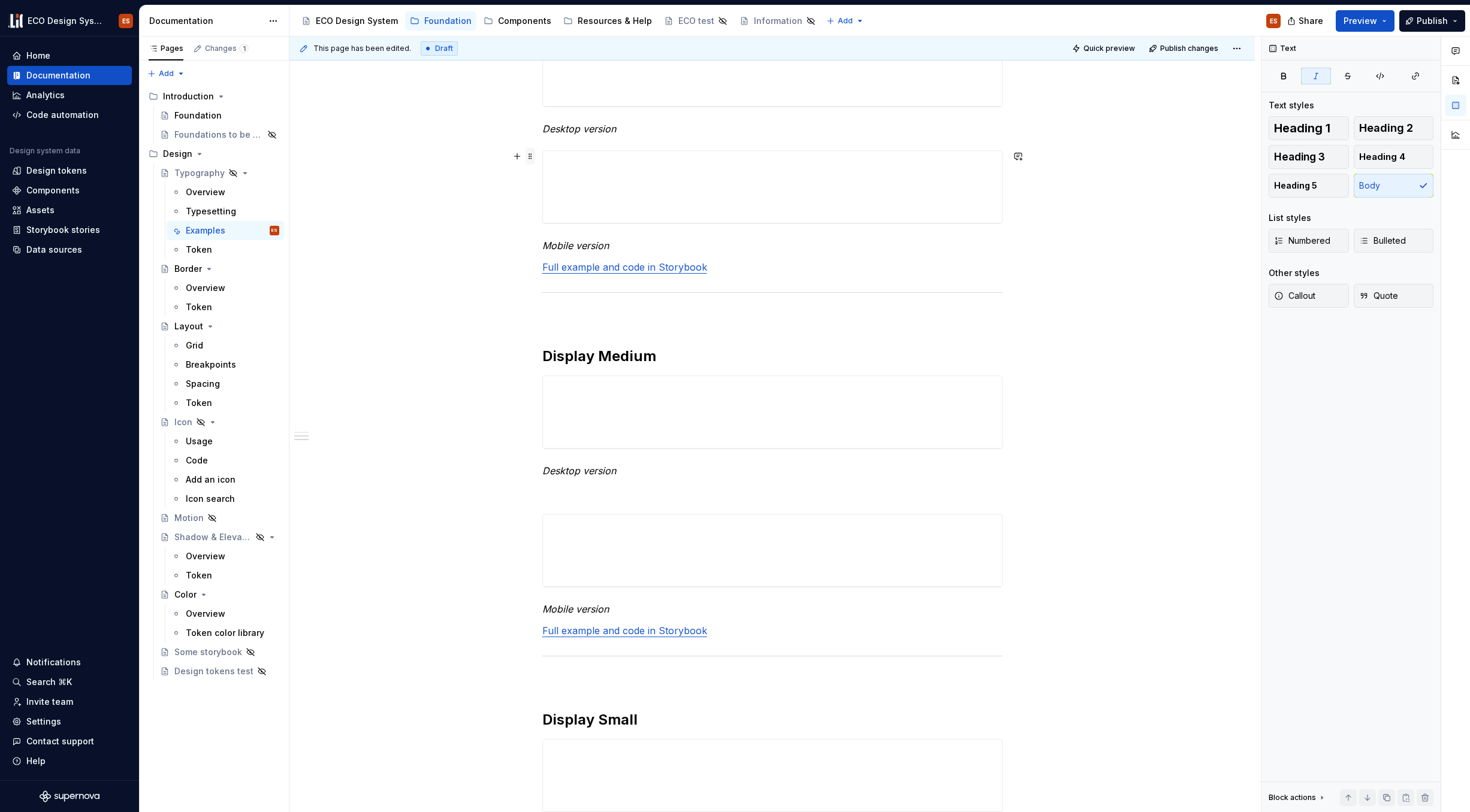
click at [526, 158] on span at bounding box center [530, 156] width 9 height 17
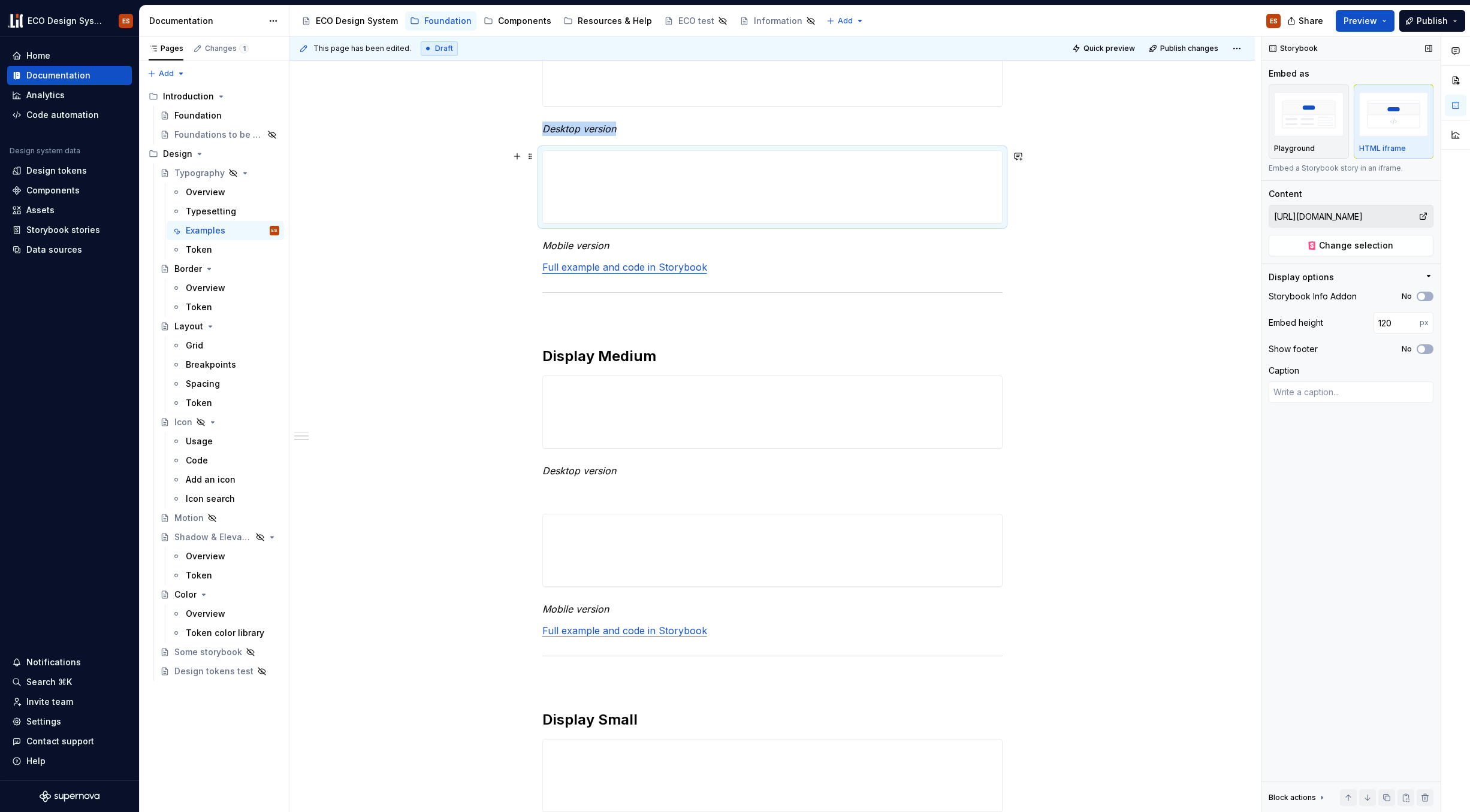
click at [1126, 222] on input "https://67b6063b450f52d85d87d37f-mbwkmdmalk.chromatic.com/?path=/story/foundati…" at bounding box center [1343, 216] width 149 height 21
click at [1126, 247] on span "Change selection" at bounding box center [1356, 245] width 74 height 12
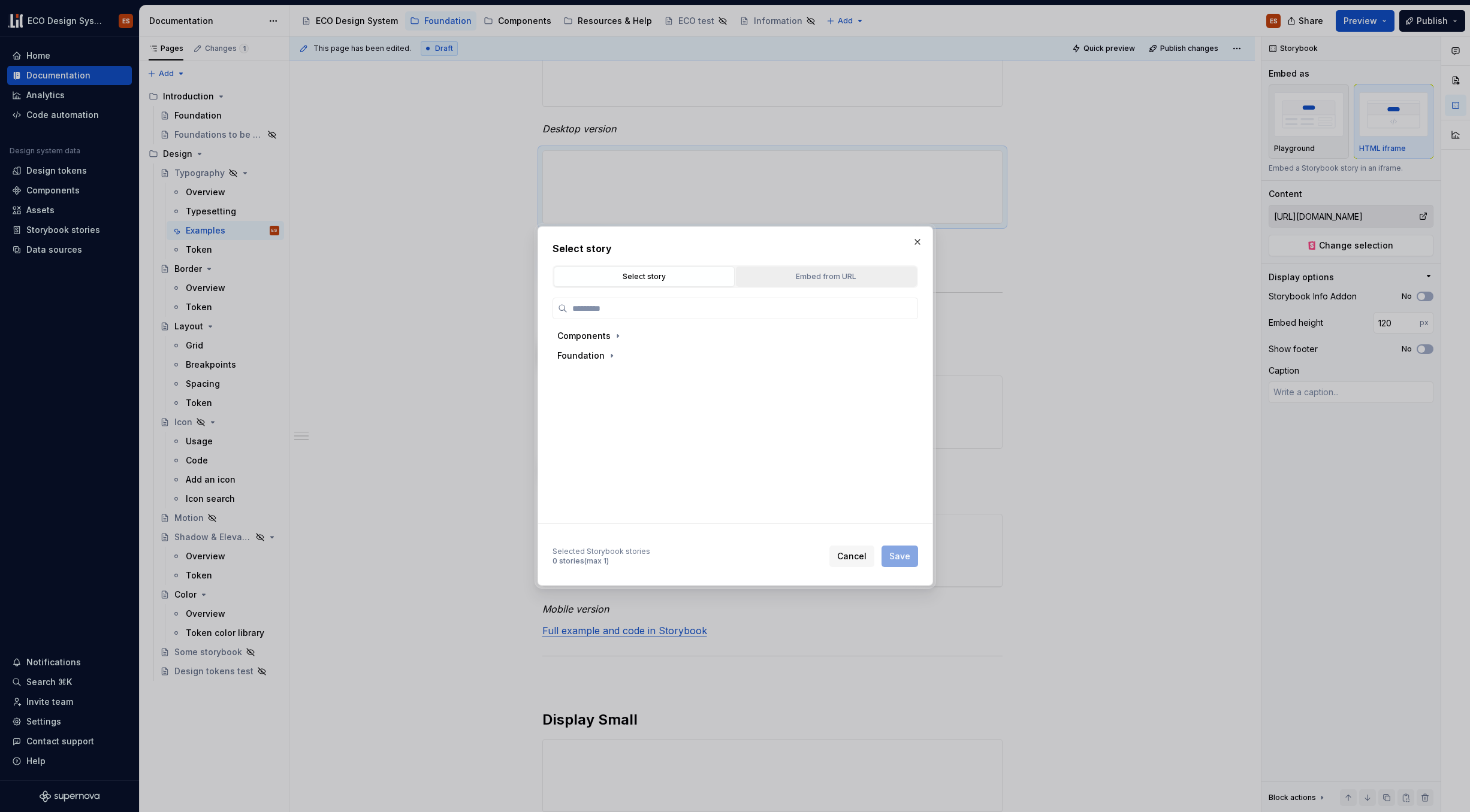
click at [776, 280] on div "Embed from URL" at bounding box center [826, 276] width 173 height 12
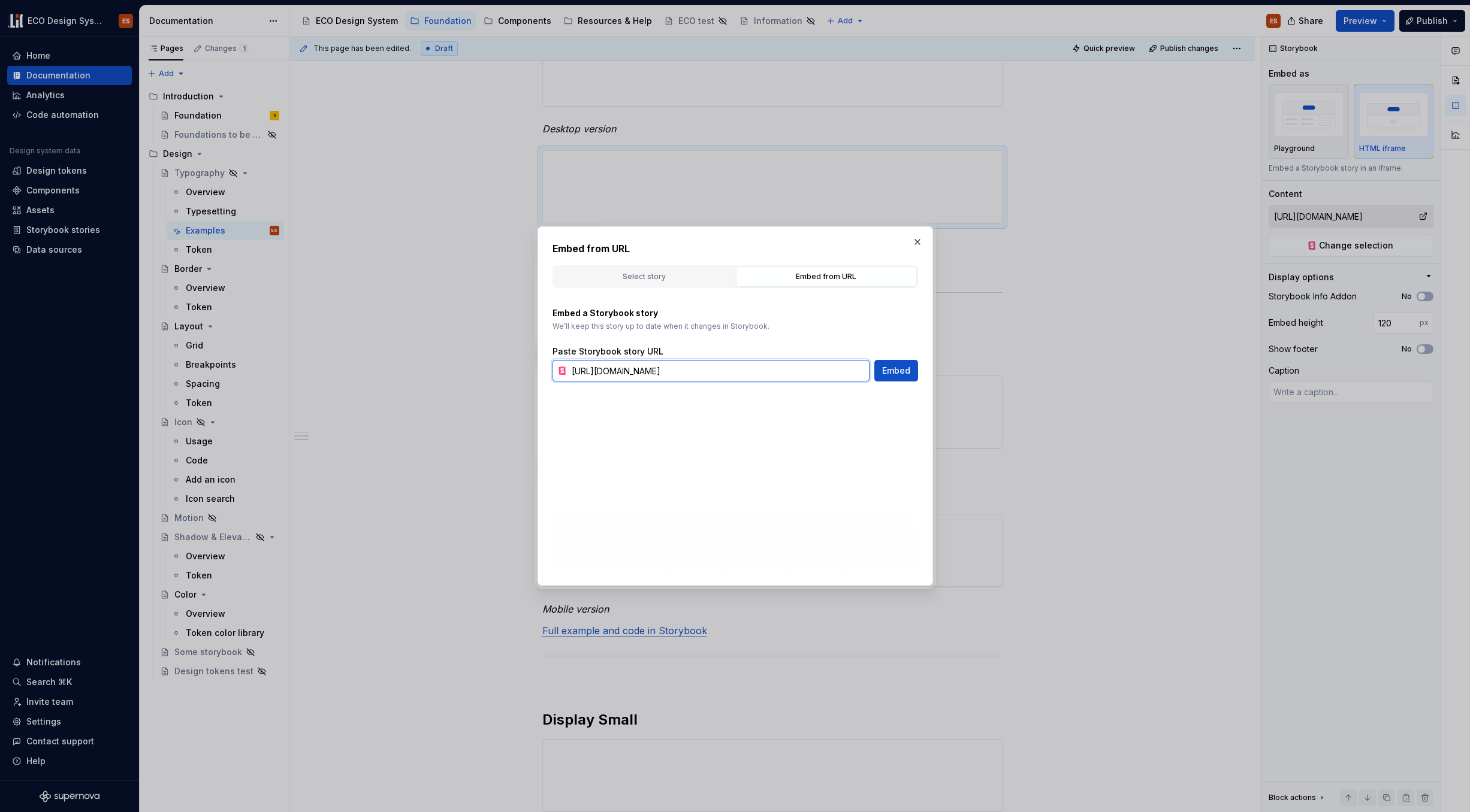
scroll to position [0, 351]
drag, startPoint x: 695, startPoint y: 371, endPoint x: 945, endPoint y: 388, distance: 250.6
click at [945, 388] on div "Embed from URL Select story Embed from URL Components Foundation Selected Story…" at bounding box center [735, 406] width 1470 height 812
click at [824, 373] on input "https://67b6063b450f52d85d87d37f-mbwkmdmalk.chromatic.com/?path=/story/foundati…" at bounding box center [718, 370] width 302 height 21
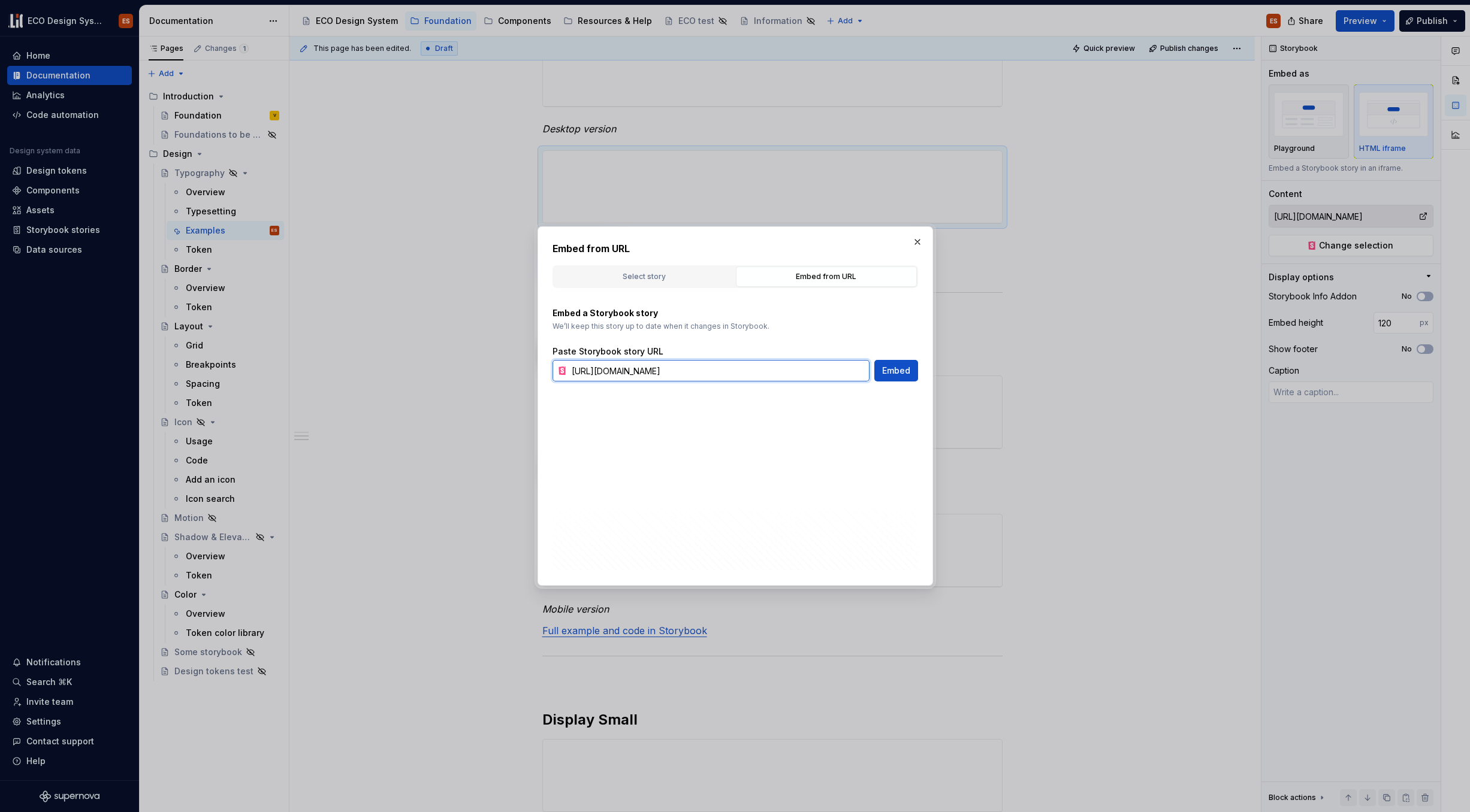
drag, startPoint x: 848, startPoint y: 375, endPoint x: 546, endPoint y: 372, distance: 302.0
click at [546, 372] on div "Embed from URL Select story Embed from URL Components Foundation Selected Story…" at bounding box center [735, 406] width 395 height 359
click at [579, 371] on input "https://67b6063b450f52d85d87d37f-mbwkmdmalk.chromatic.com/?path=/story/foundati…" at bounding box center [718, 370] width 302 height 21
drag, startPoint x: 573, startPoint y: 371, endPoint x: 930, endPoint y: 378, distance: 357.1
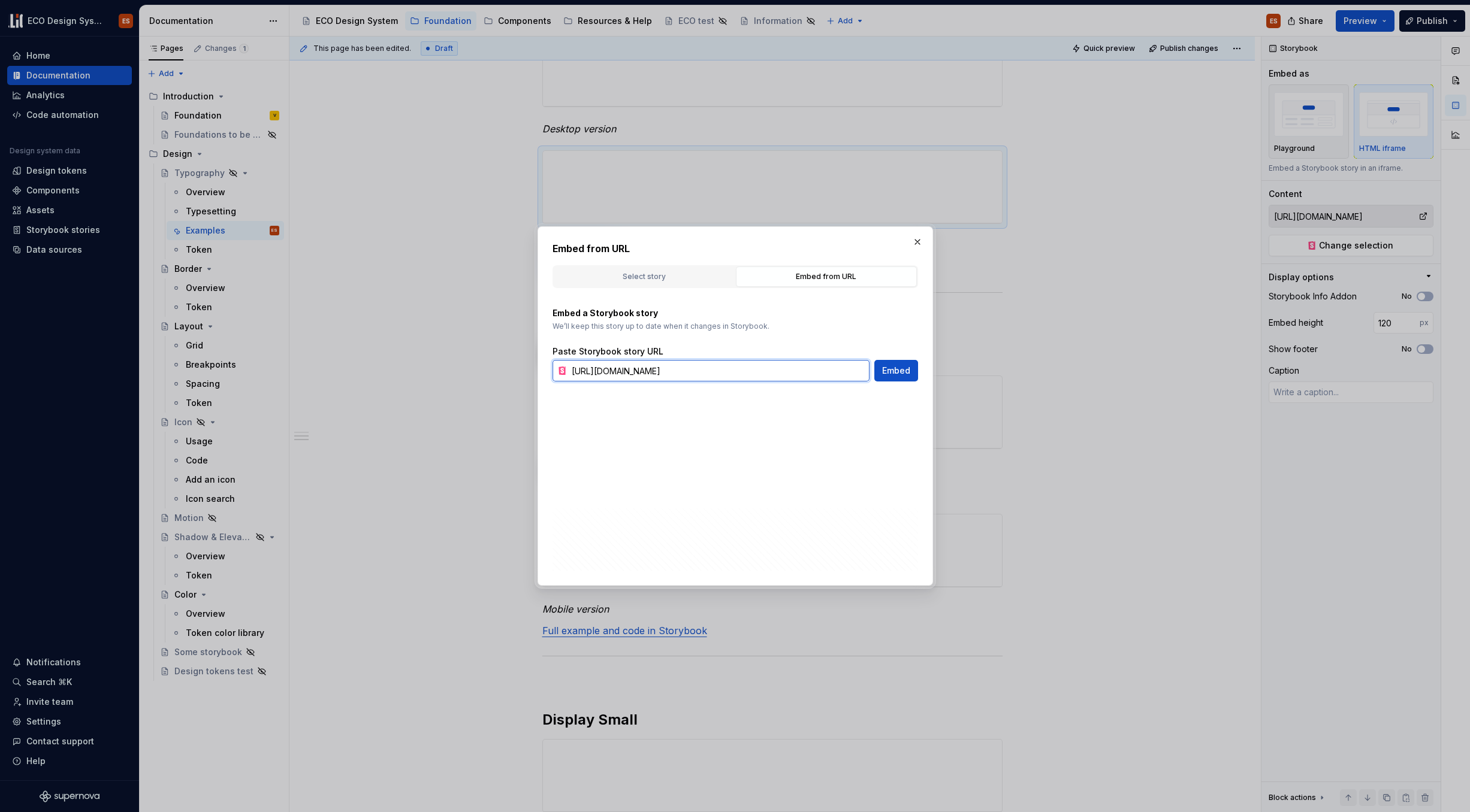
click at [930, 378] on div "Embed from URL Select story Embed from URL Components Foundation Selected Story…" at bounding box center [735, 406] width 395 height 359
click at [921, 244] on button "button" at bounding box center [917, 242] width 17 height 17
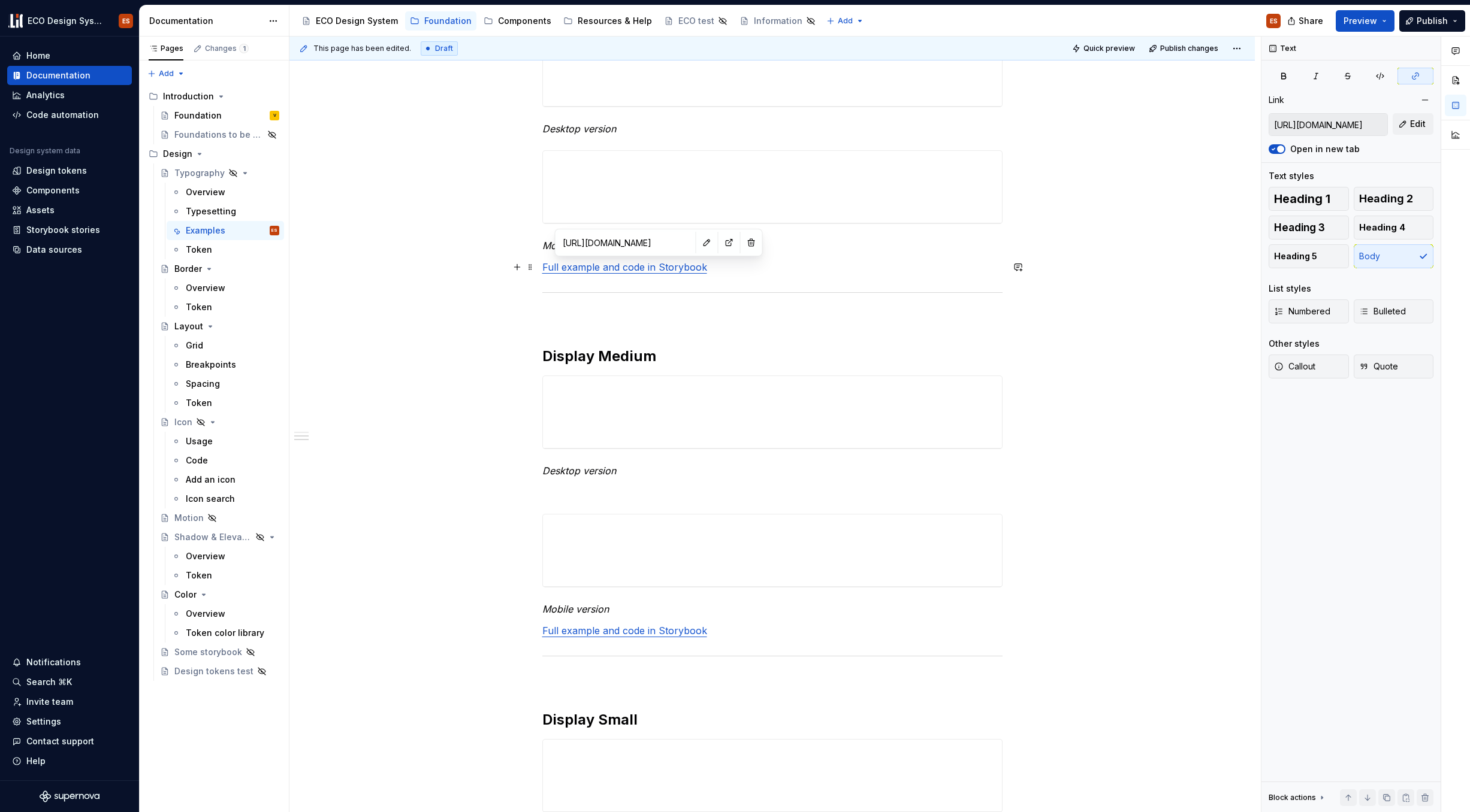
click at [640, 269] on link "Full example and code in Storybook" at bounding box center [624, 266] width 164 height 12
click at [698, 243] on button "button" at bounding box center [707, 242] width 17 height 17
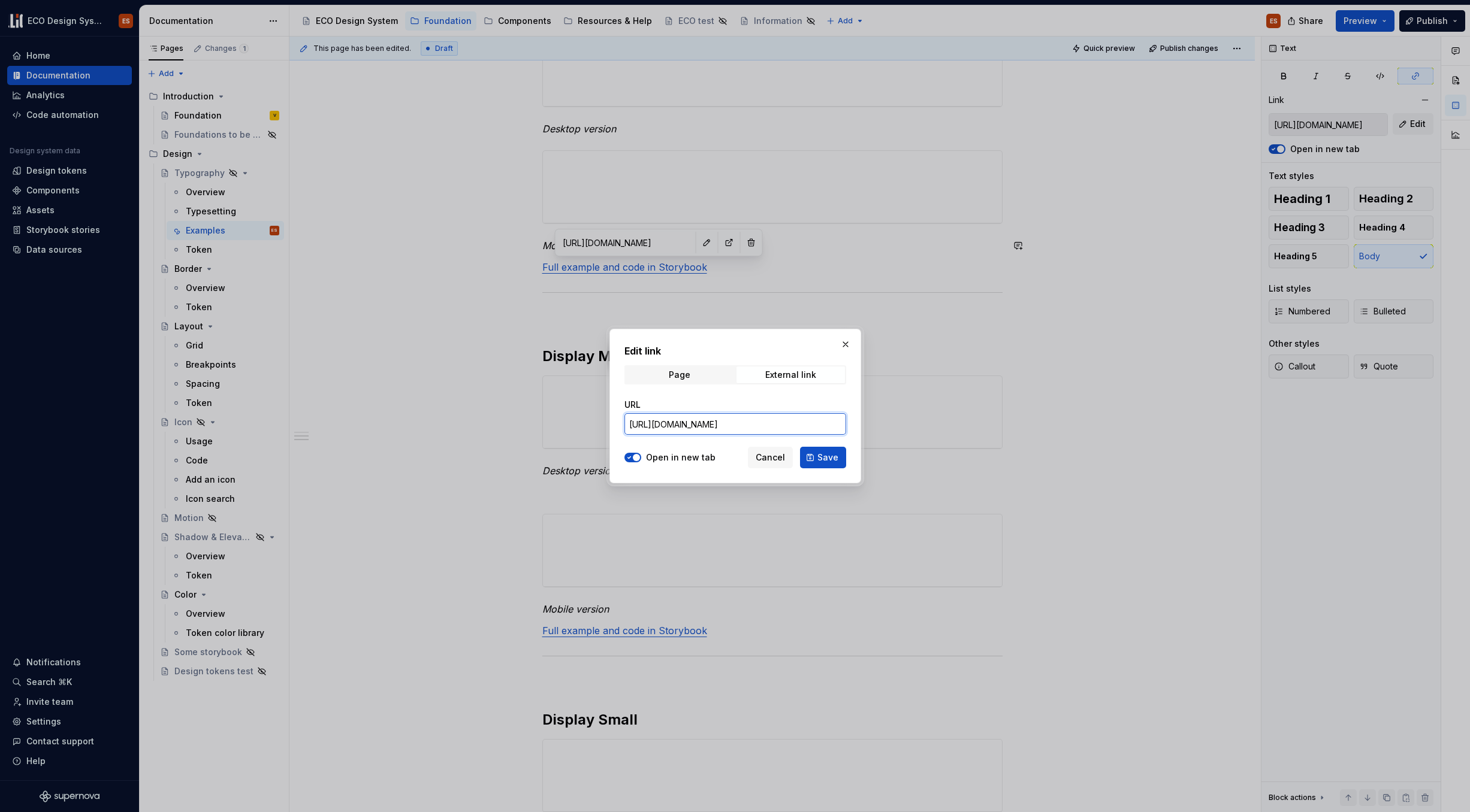
scroll to position [0, 313]
drag, startPoint x: 645, startPoint y: 423, endPoint x: 851, endPoint y: 431, distance: 206.2
click at [851, 431] on div "Edit link Page External link URL https://67b6063b450f52d85d87d37f-mbwkmdmalk.ch…" at bounding box center [735, 406] width 252 height 154
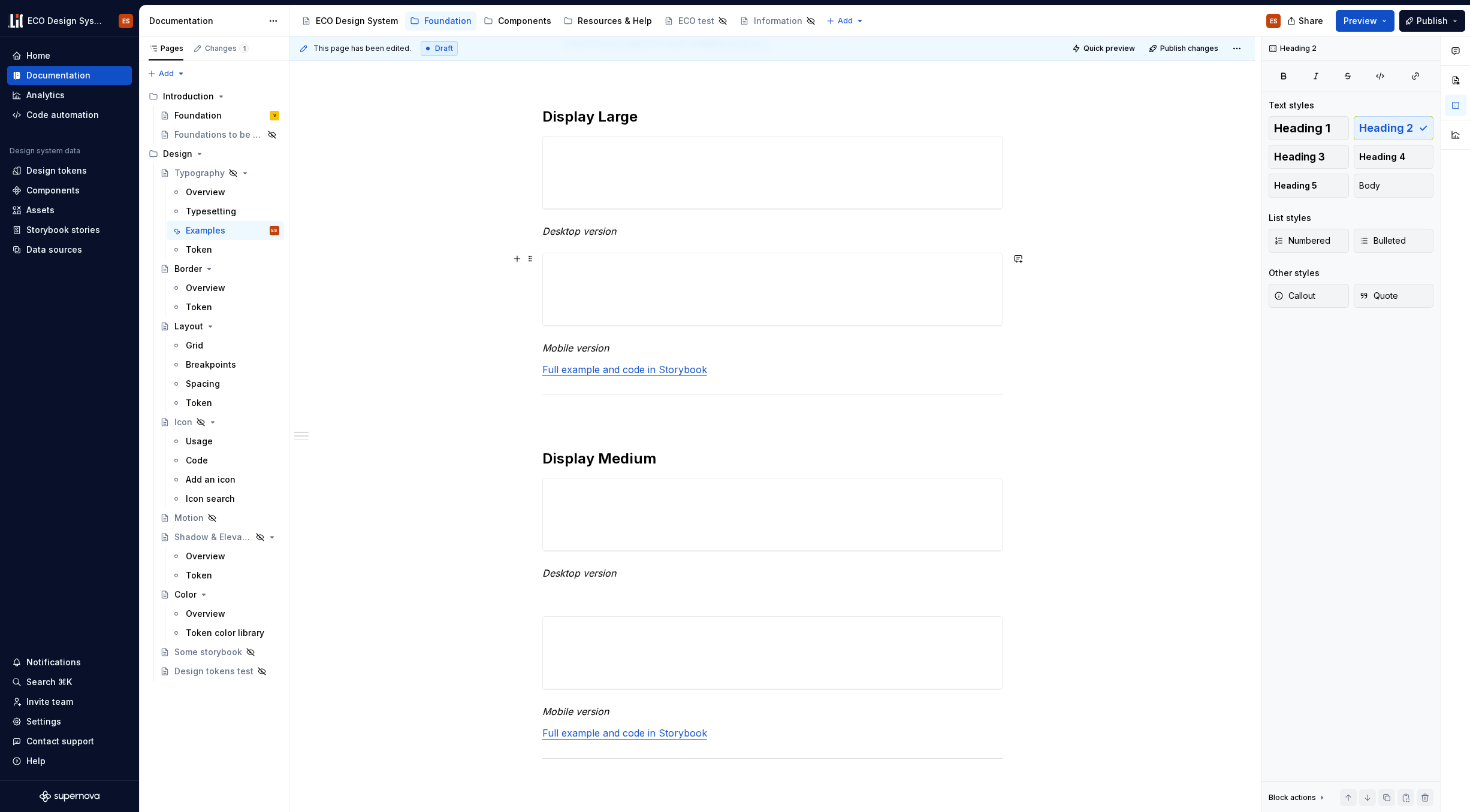
scroll to position [61, 0]
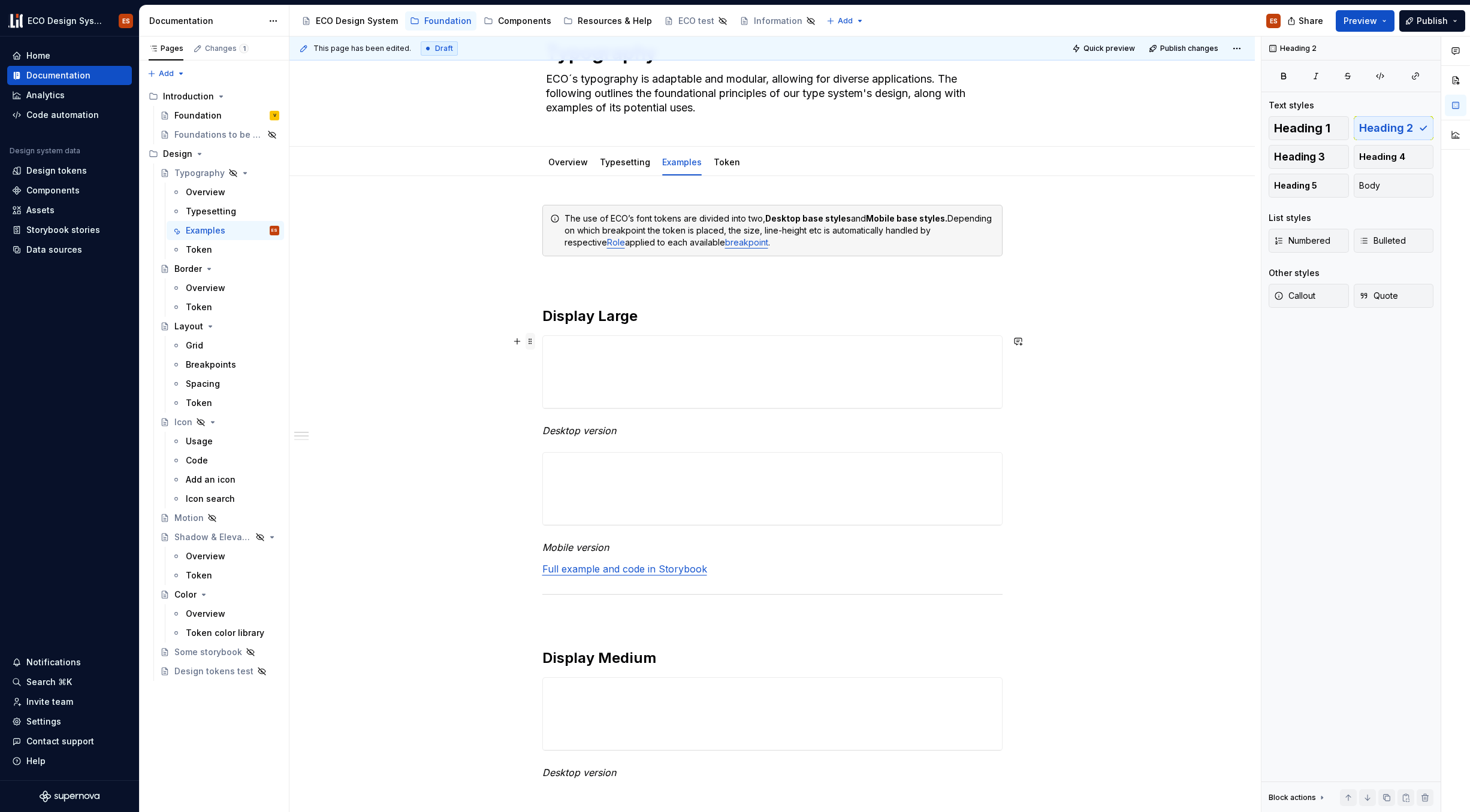
click at [528, 338] on span at bounding box center [530, 342] width 9 height 17
click at [819, 442] on div "**********" at bounding box center [772, 823] width 460 height 1236
click at [599, 428] on em "Desktop version" at bounding box center [579, 430] width 74 height 12
click at [526, 341] on span at bounding box center [530, 342] width 9 height 17
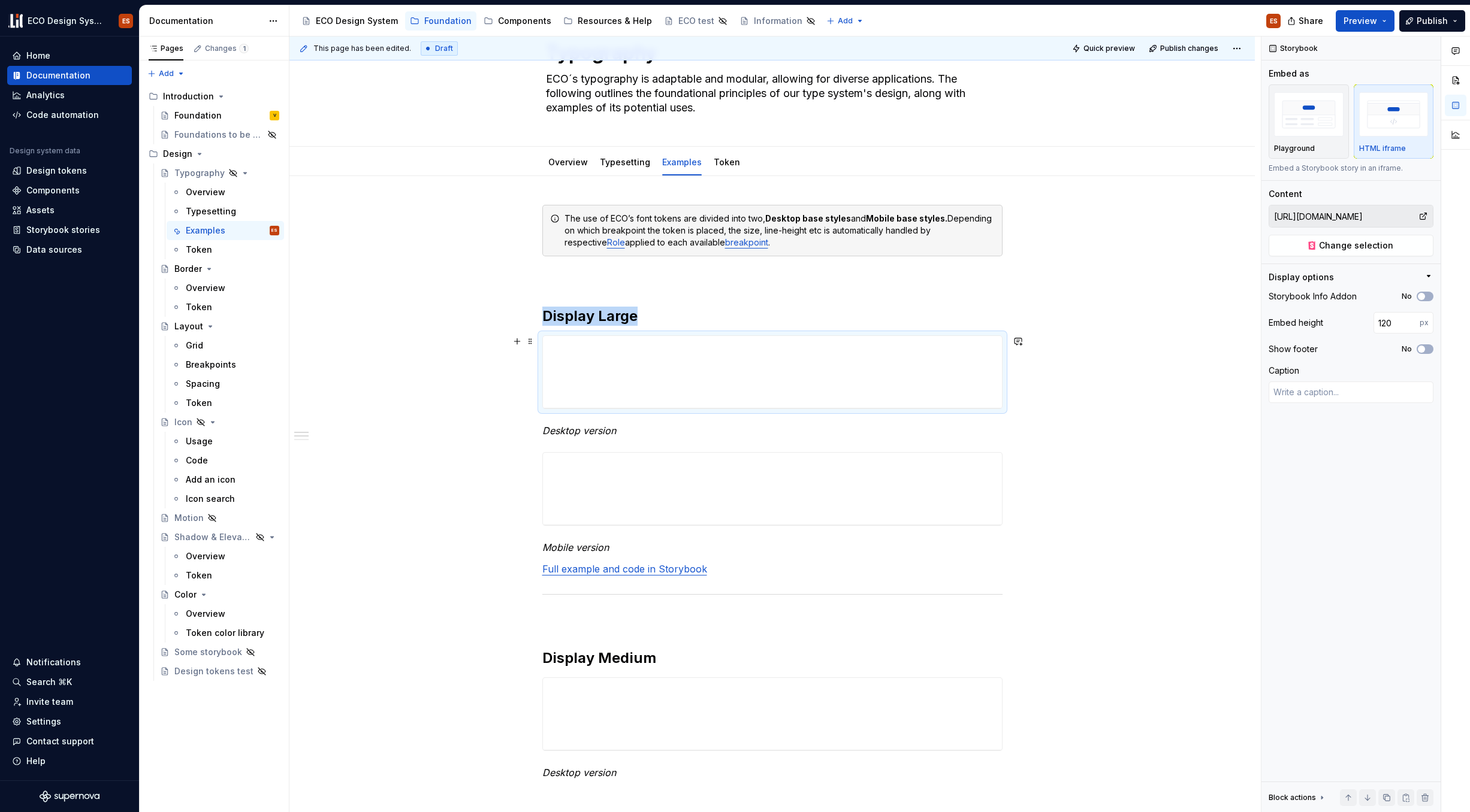
type textarea "*"
type input "https://67b6063b450f52d85d87d37f-mbwkmdmalk.chromatic.com/?path=/story/foundati…"
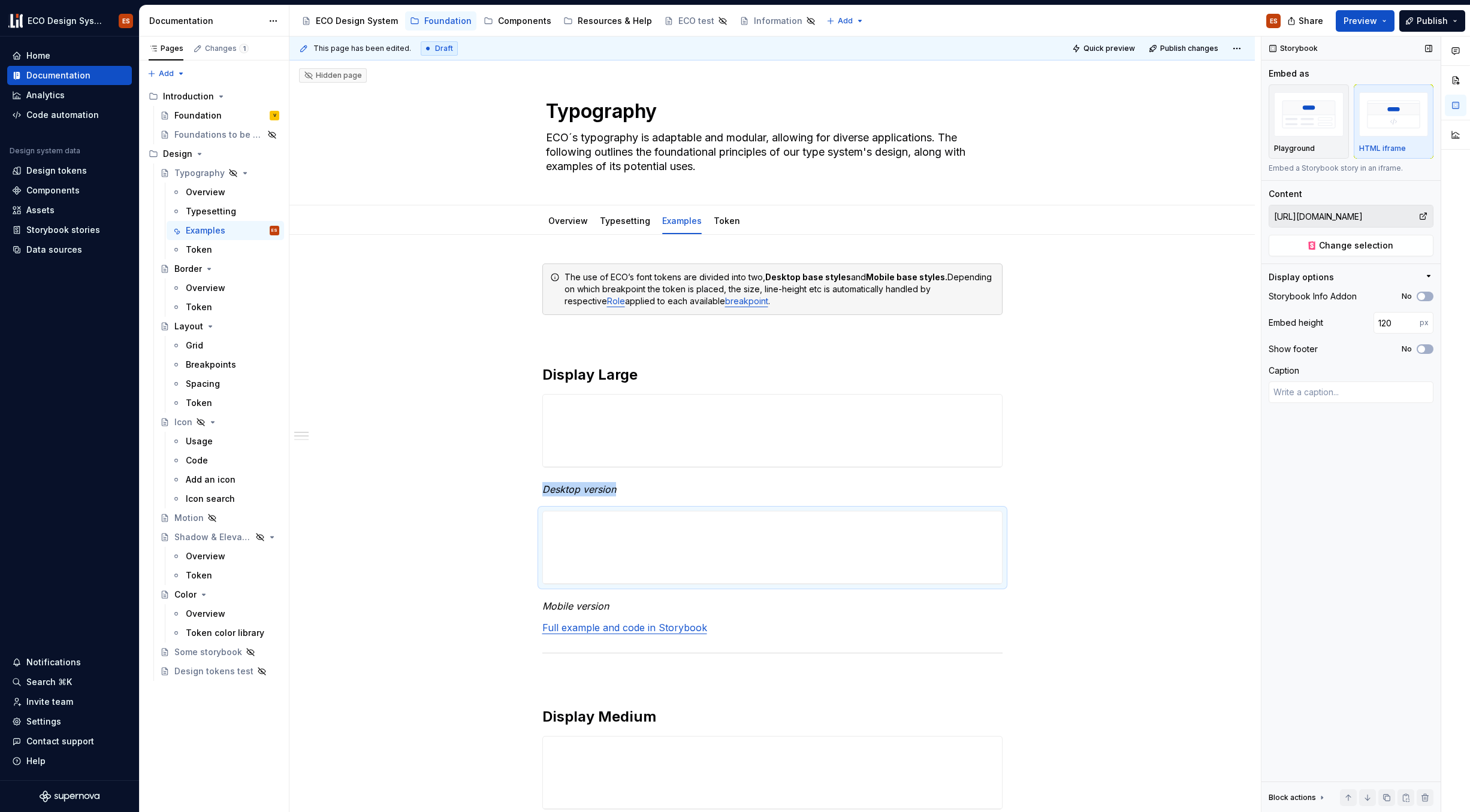
scroll to position [3, 0]
click at [1126, 20] on span "Preview" at bounding box center [1360, 20] width 34 height 12
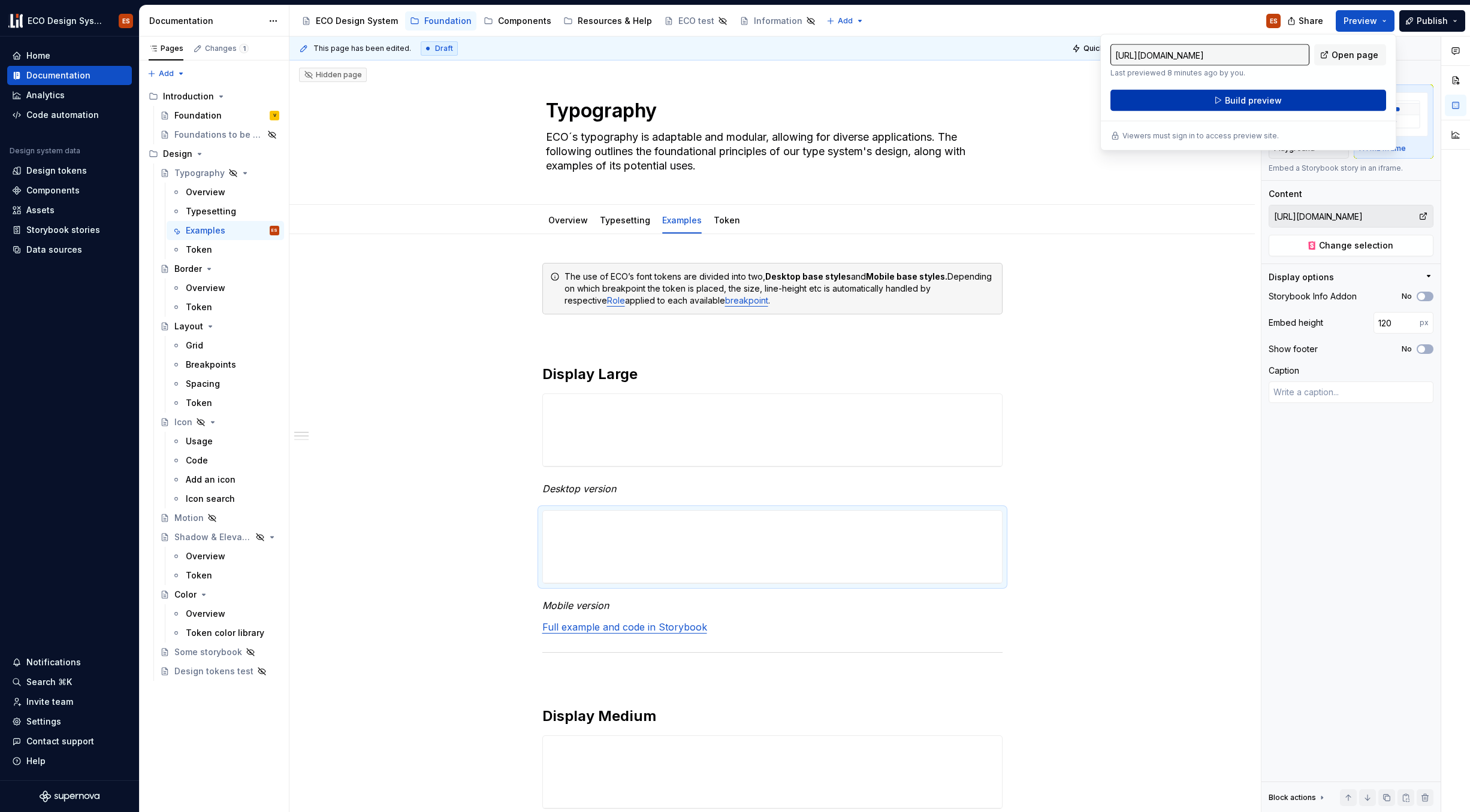
click at [1126, 99] on button "Build preview" at bounding box center [1249, 100] width 276 height 21
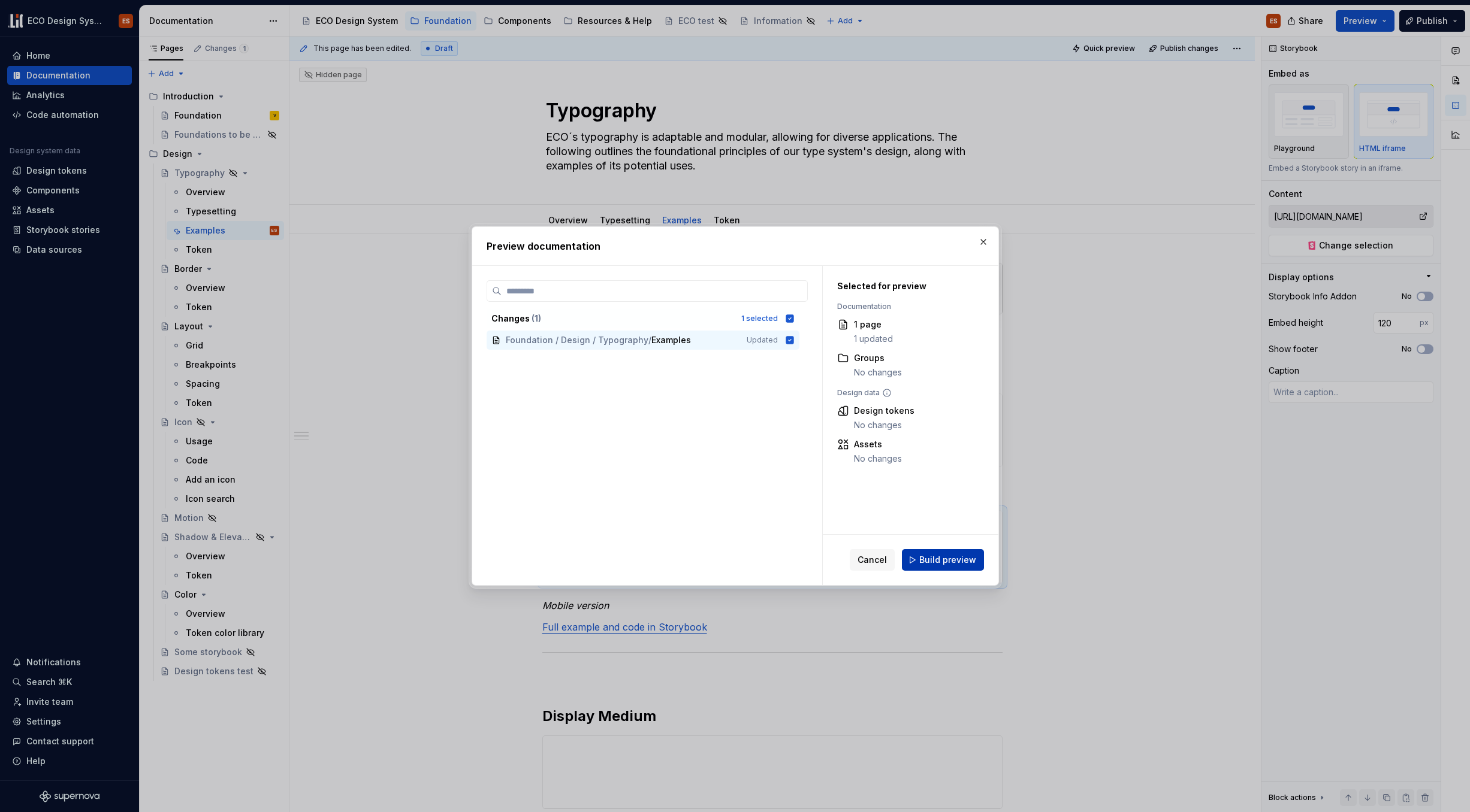
click at [952, 558] on span "Build preview" at bounding box center [948, 559] width 57 height 12
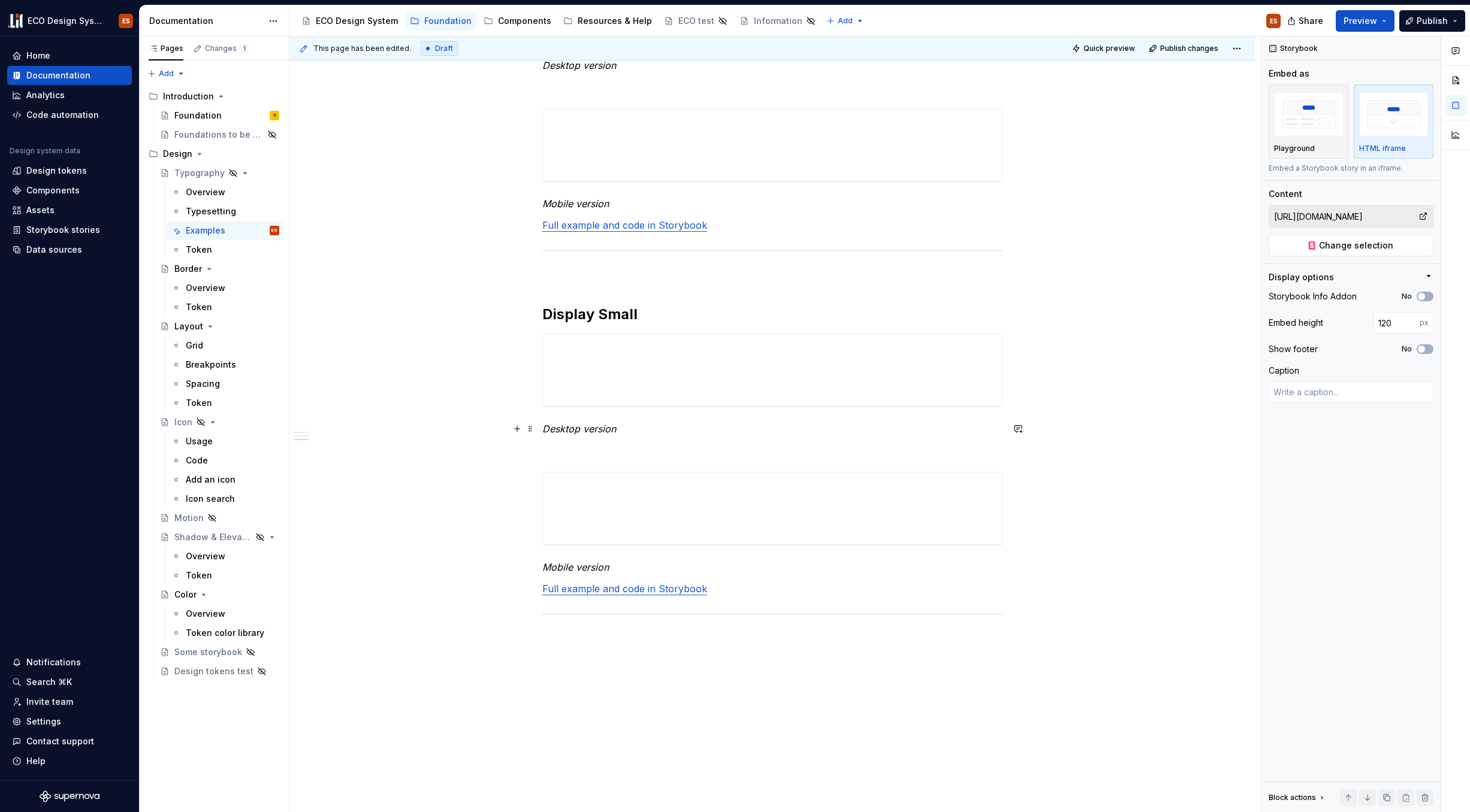
scroll to position [874, 0]
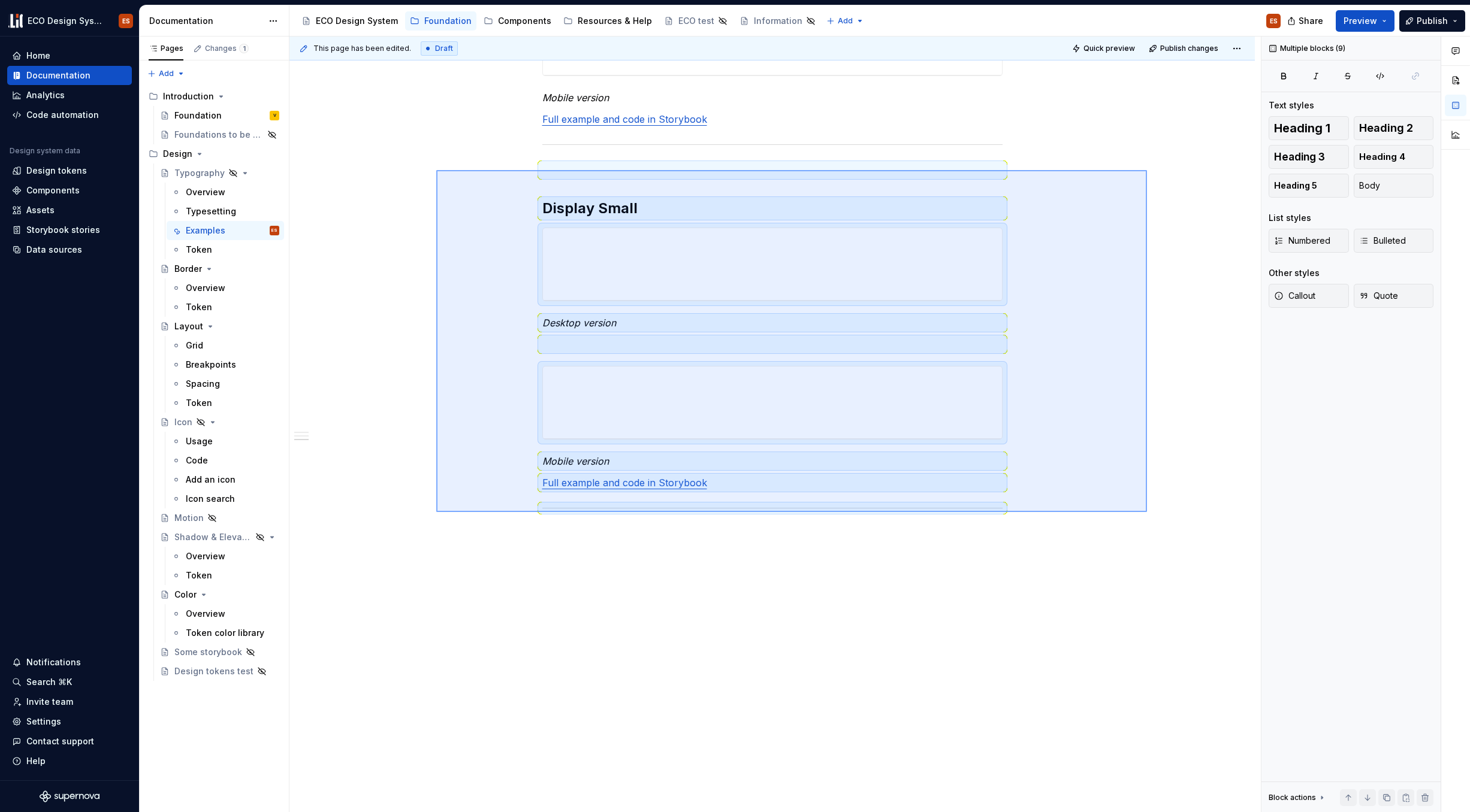
drag, startPoint x: 436, startPoint y: 170, endPoint x: 1147, endPoint y: 513, distance: 789.4
click at [1126, 513] on div "**********" at bounding box center [775, 424] width 971 height 776
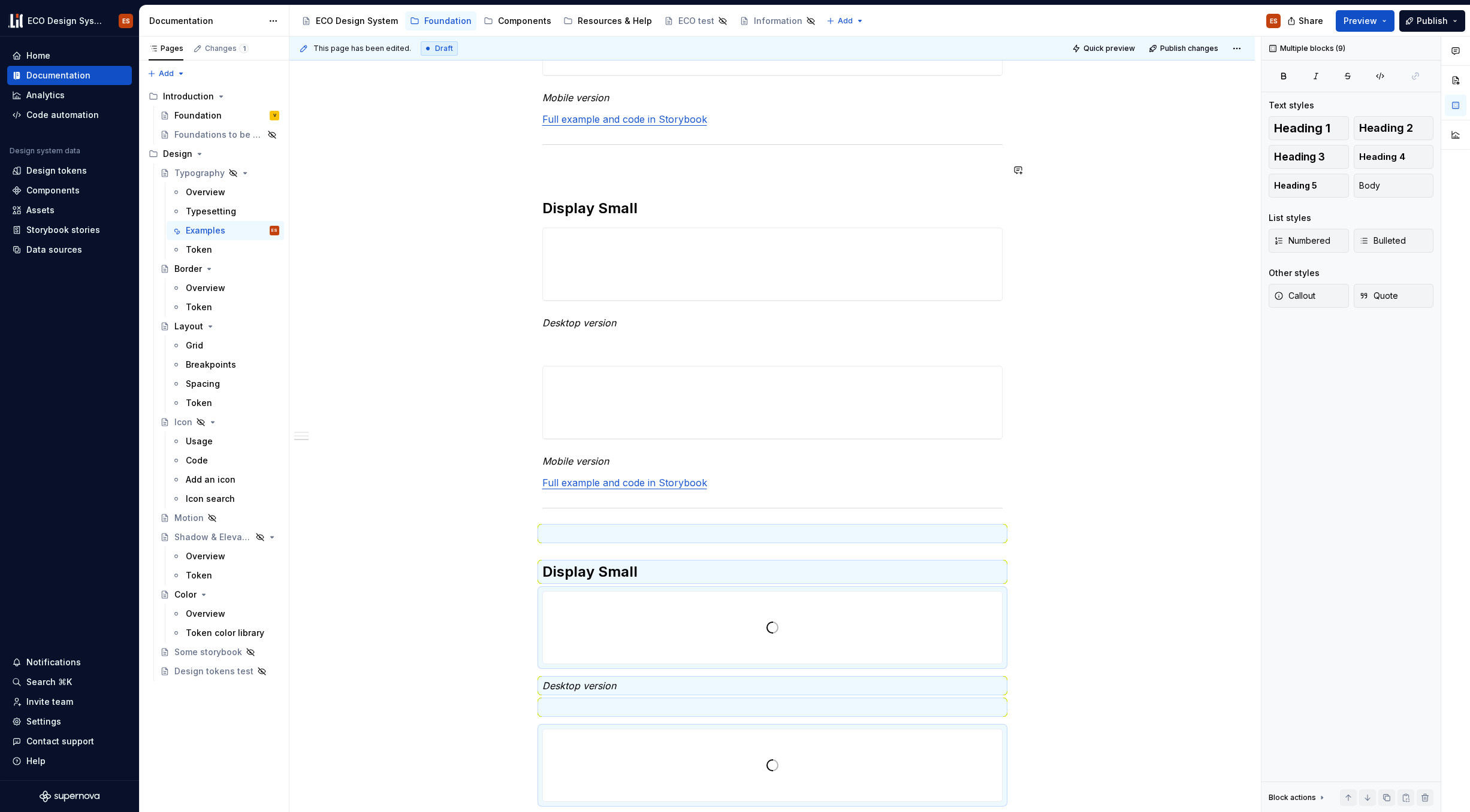
type textarea "*"
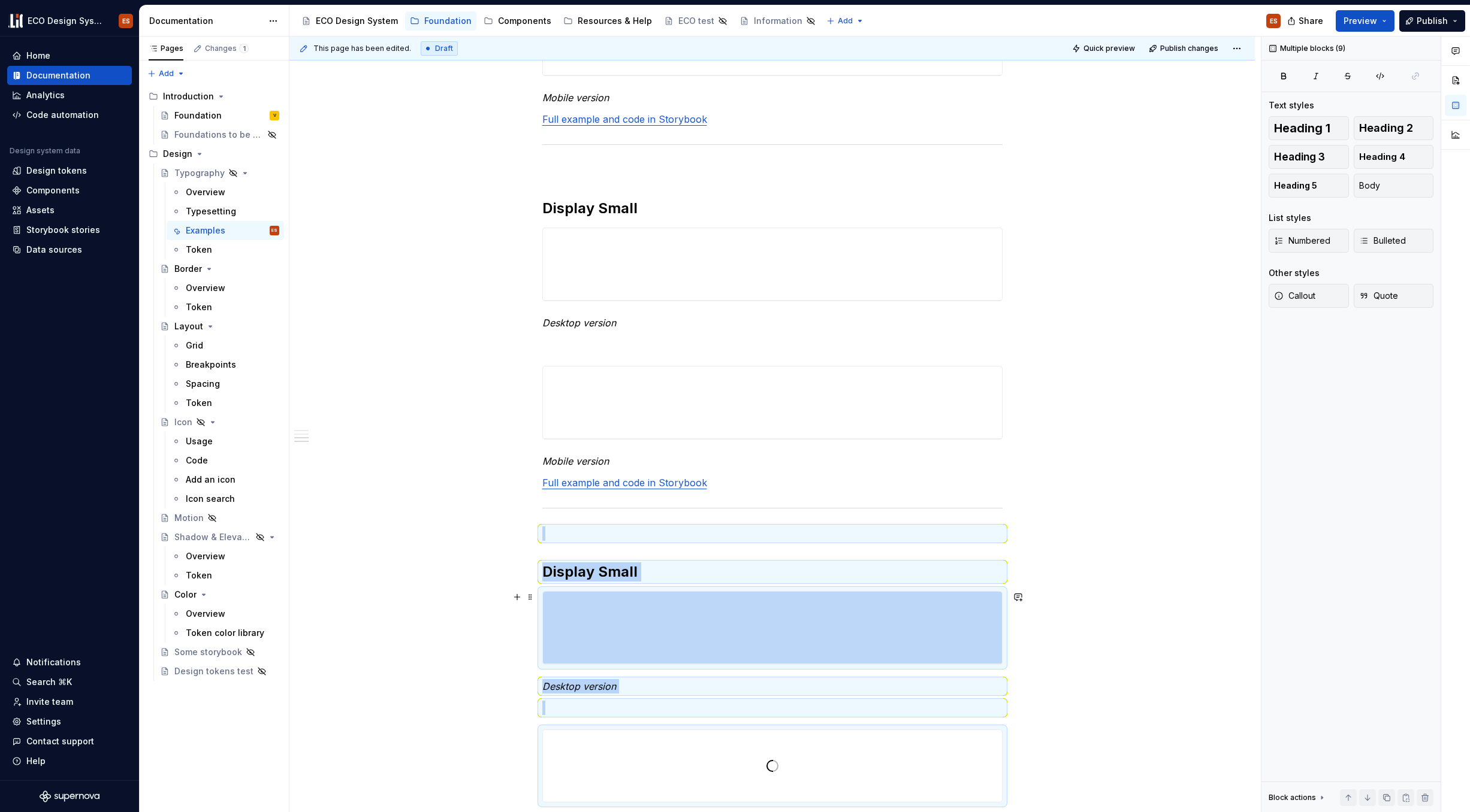
scroll to position [1310, 0]
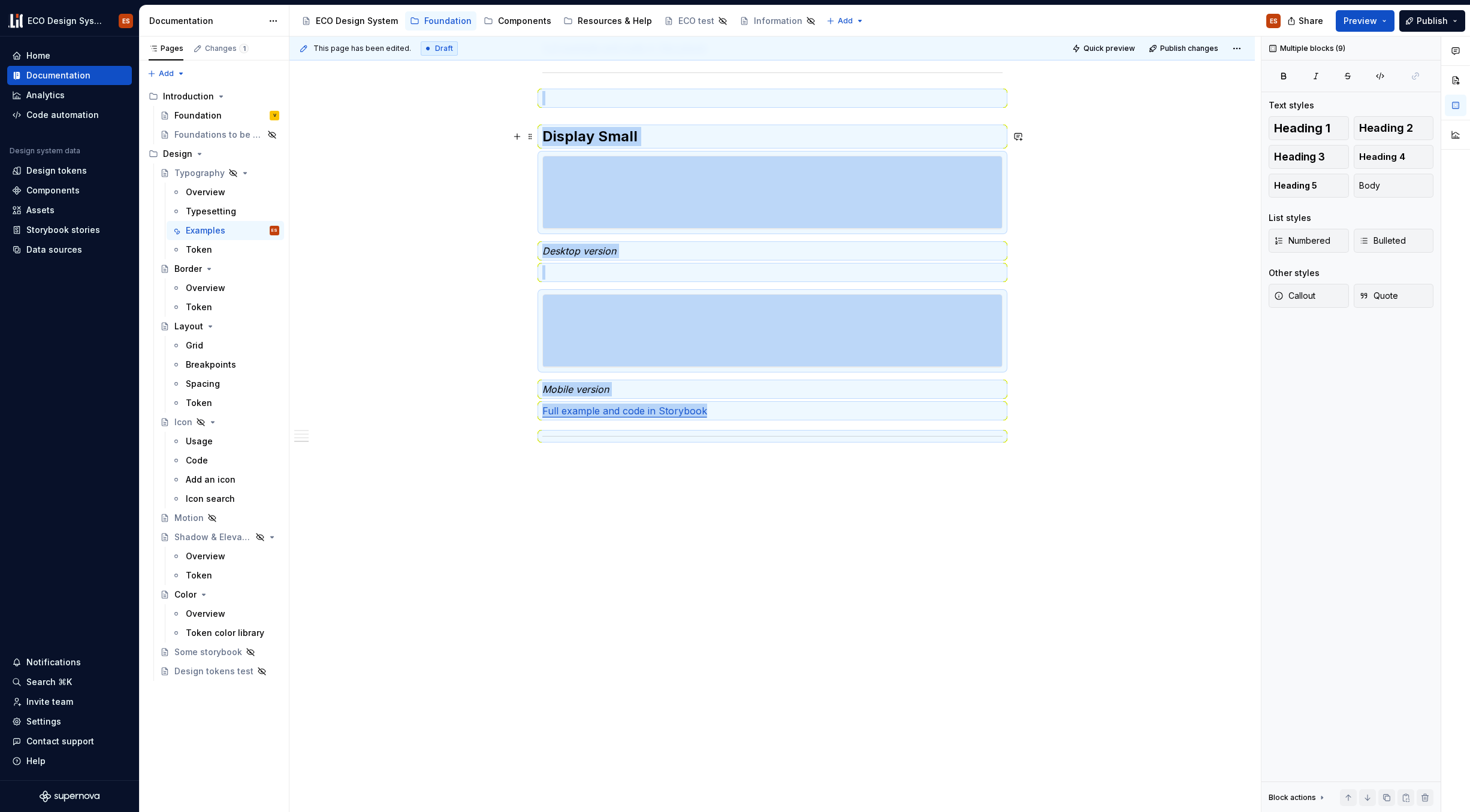
click at [628, 143] on h2 "Display Small" at bounding box center [772, 136] width 460 height 19
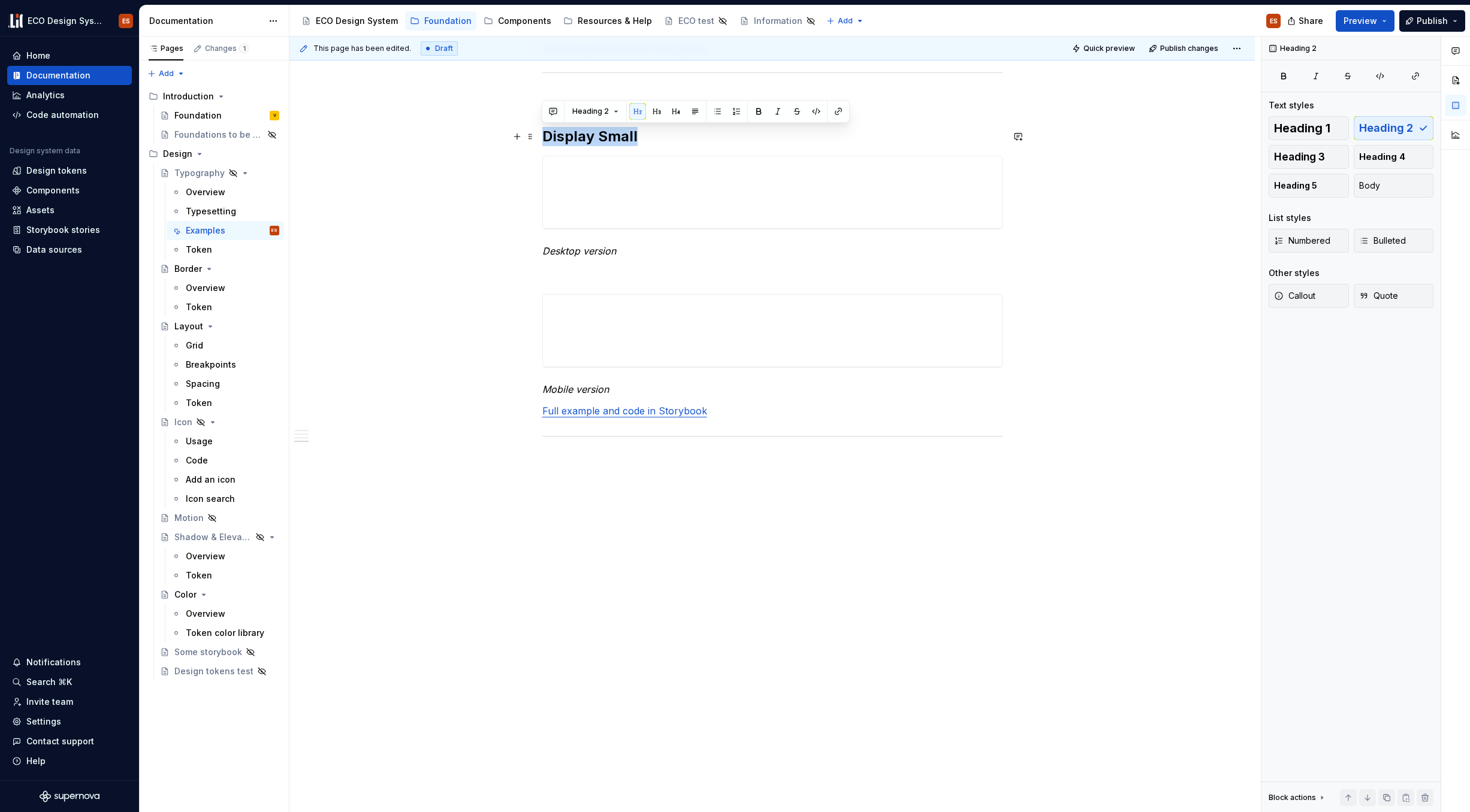
drag, startPoint x: 635, startPoint y: 135, endPoint x: 538, endPoint y: 143, distance: 97.3
click at [529, 164] on span at bounding box center [530, 164] width 9 height 17
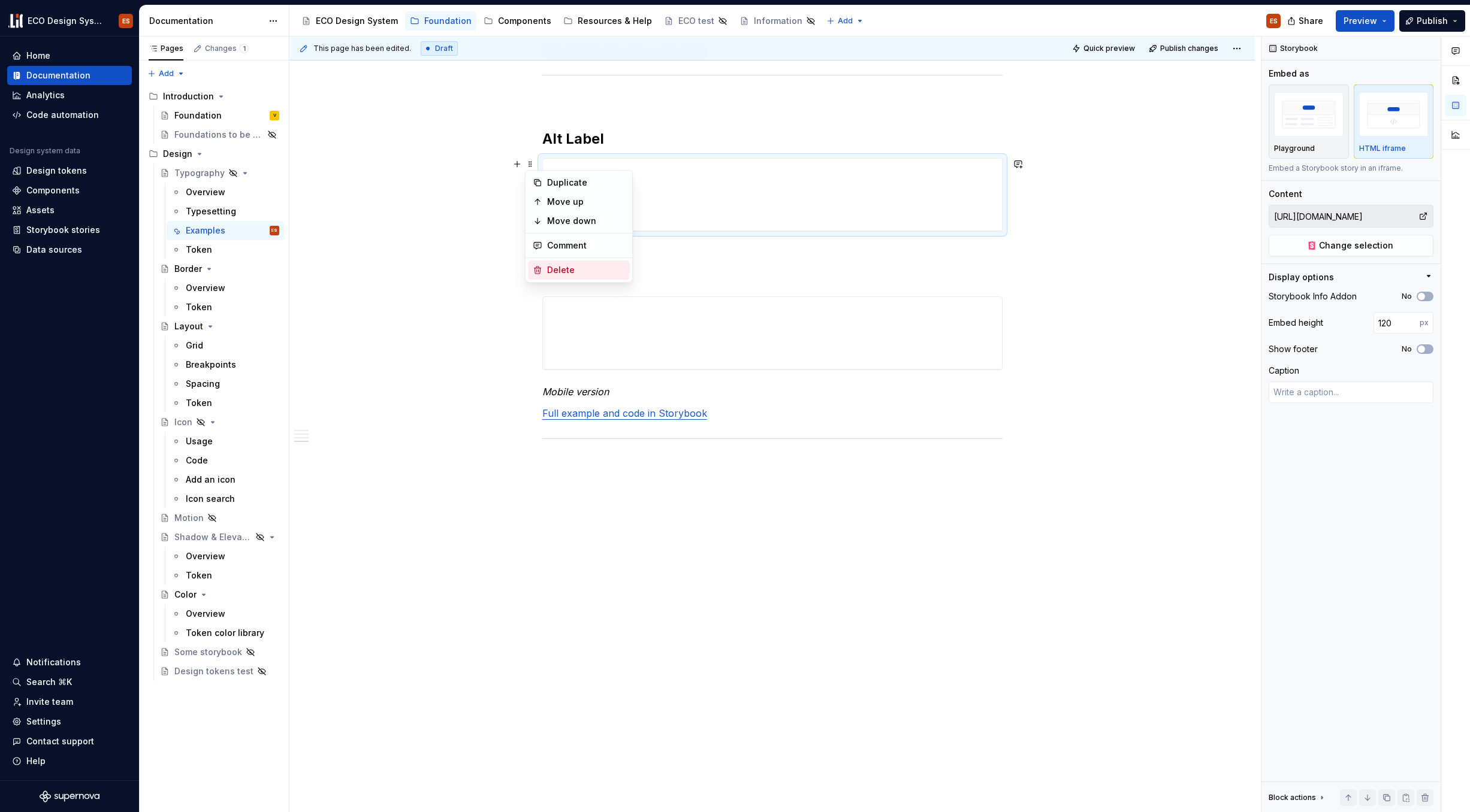
click at [561, 273] on div "Delete" at bounding box center [585, 270] width 78 height 12
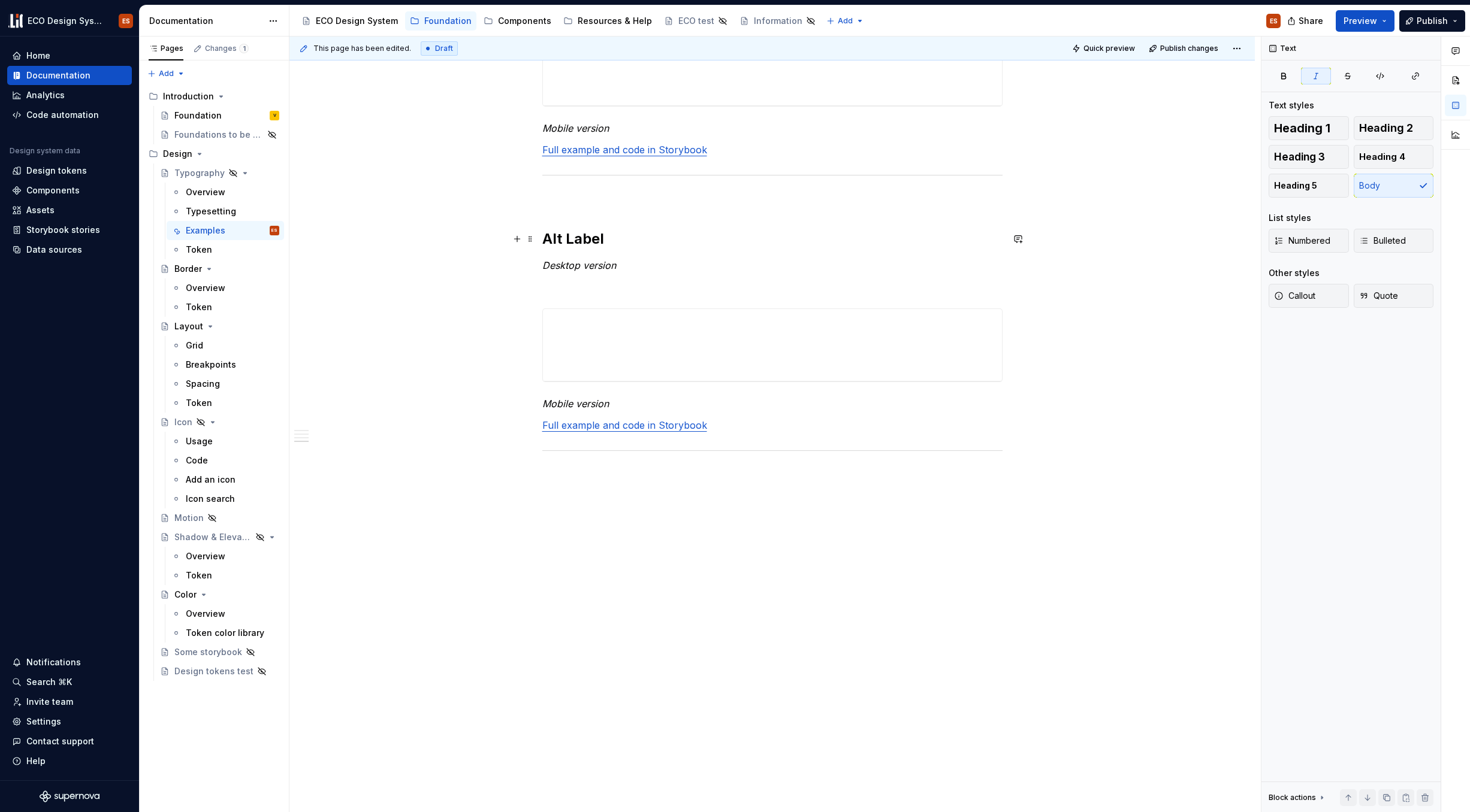
scroll to position [1206, 0]
click at [514, 243] on button "button" at bounding box center [517, 240] width 17 height 17
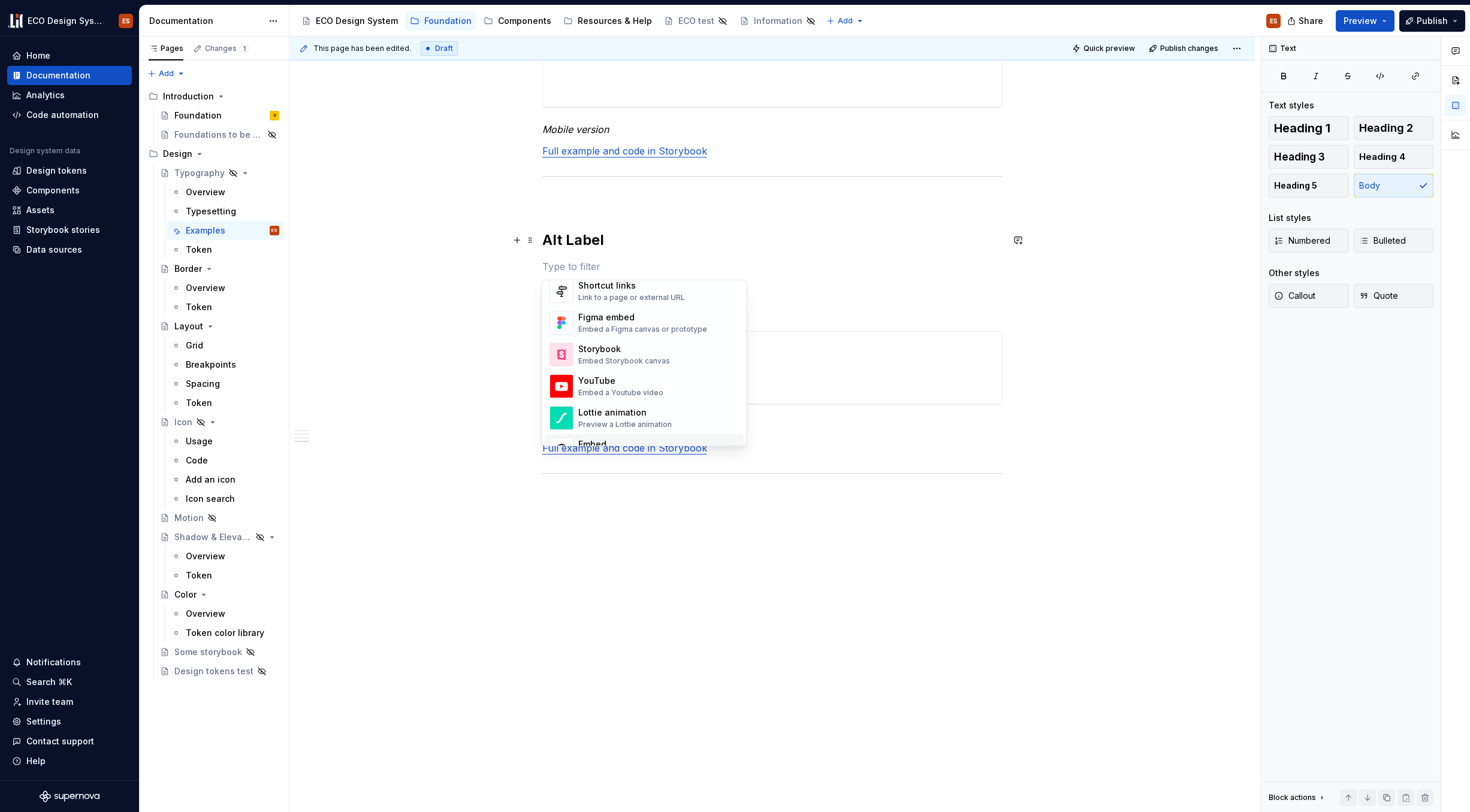
scroll to position [544, 0]
click at [660, 378] on div "Embed Storybook canvas" at bounding box center [624, 382] width 92 height 9
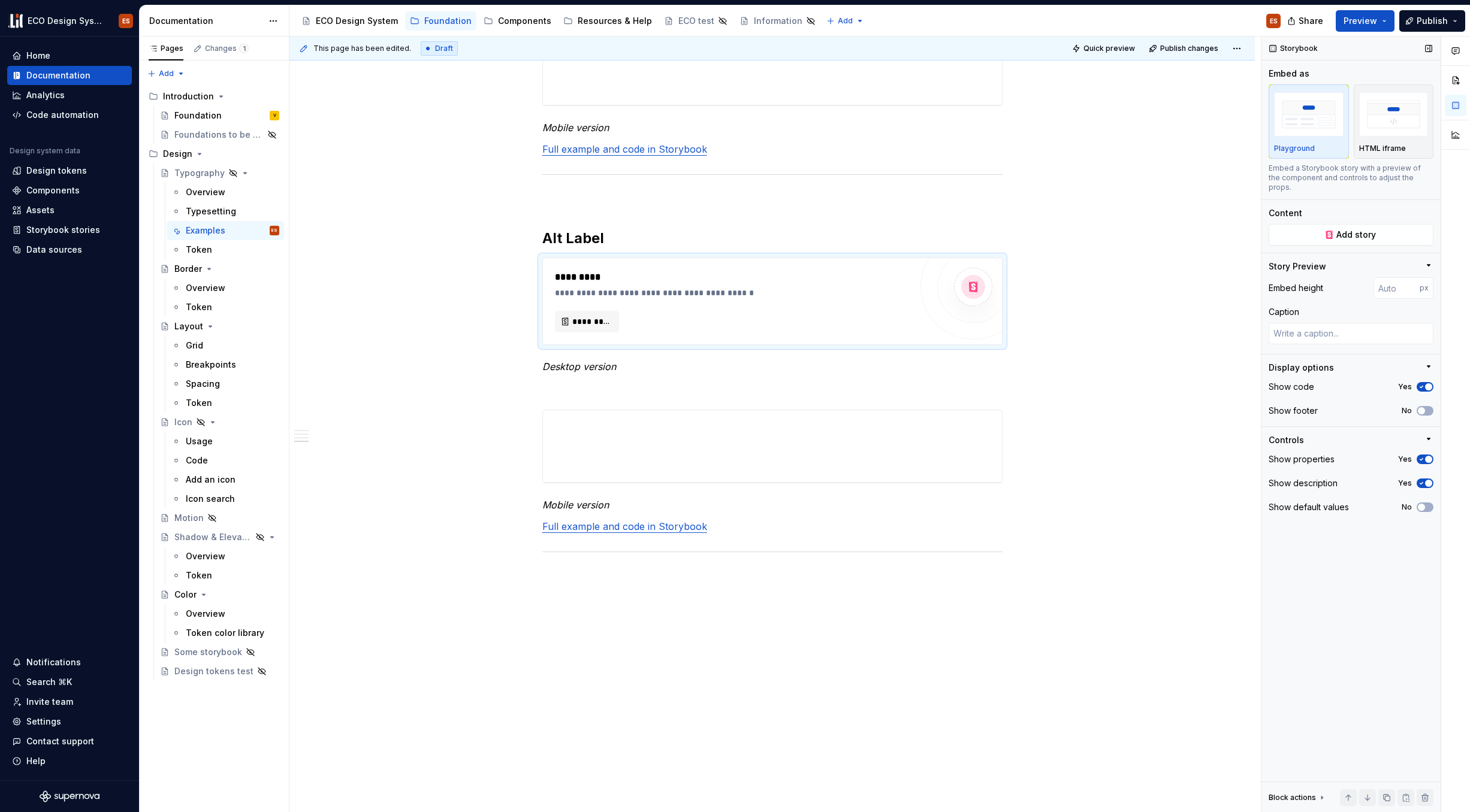
scroll to position [1209, 0]
click at [582, 322] on span "*********" at bounding box center [592, 321] width 39 height 12
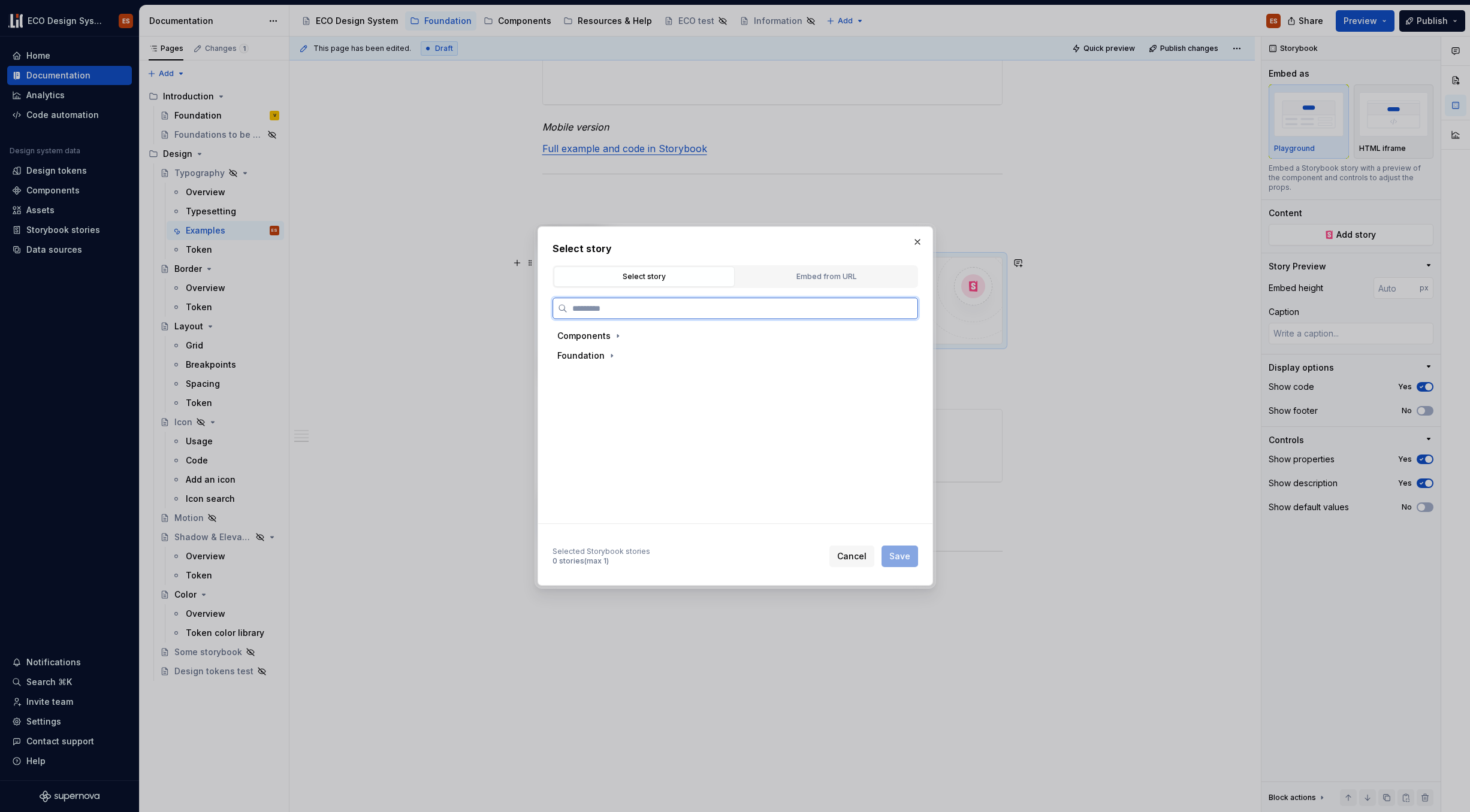
type textarea "*"
click at [615, 336] on icon "button" at bounding box center [617, 336] width 9 height 9
click at [611, 394] on icon "button" at bounding box center [611, 395] width 1 height 3
click at [820, 280] on div "Embed from URL" at bounding box center [826, 276] width 173 height 12
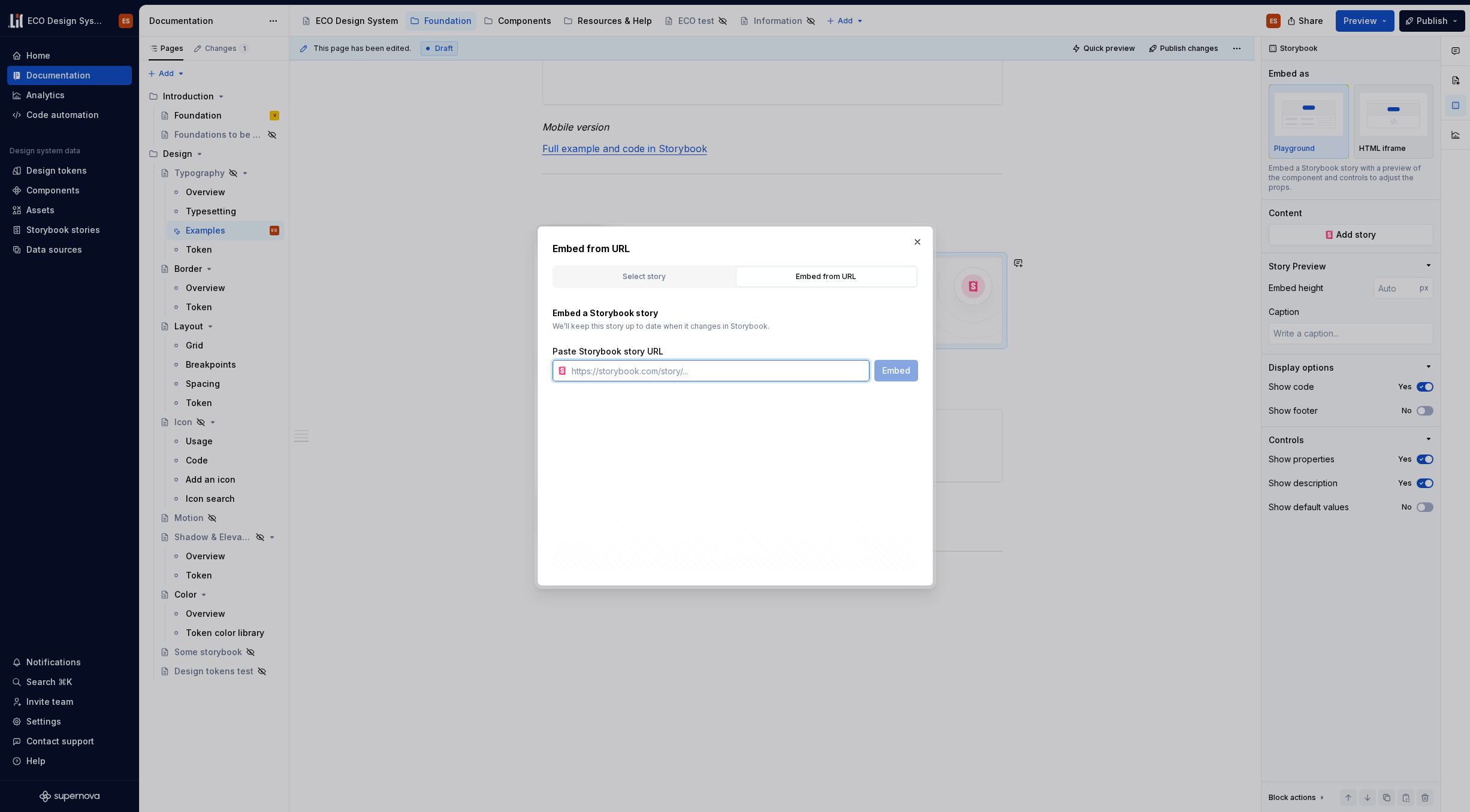
click at [712, 364] on input "text" at bounding box center [718, 370] width 302 height 21
paste input "https://test-acceptance--67b6063b450f52d85d87d37f.chromatic.com/?path=/docs/fou…"
type input "https://test-acceptance--67b6063b450f52d85d87d37f.chromatic.com/?path=/docs/fou…"
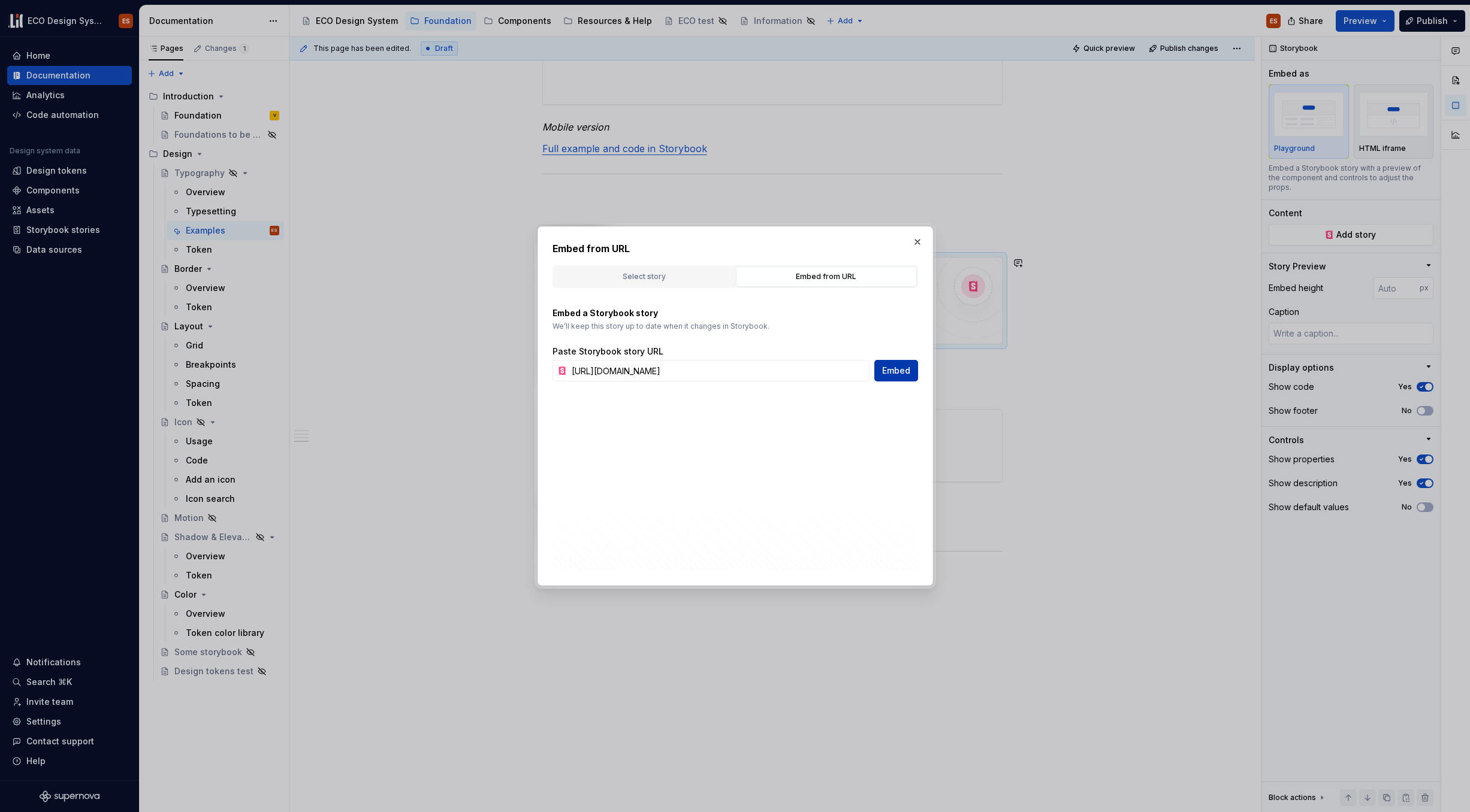
click at [907, 374] on span "Embed" at bounding box center [896, 370] width 28 height 12
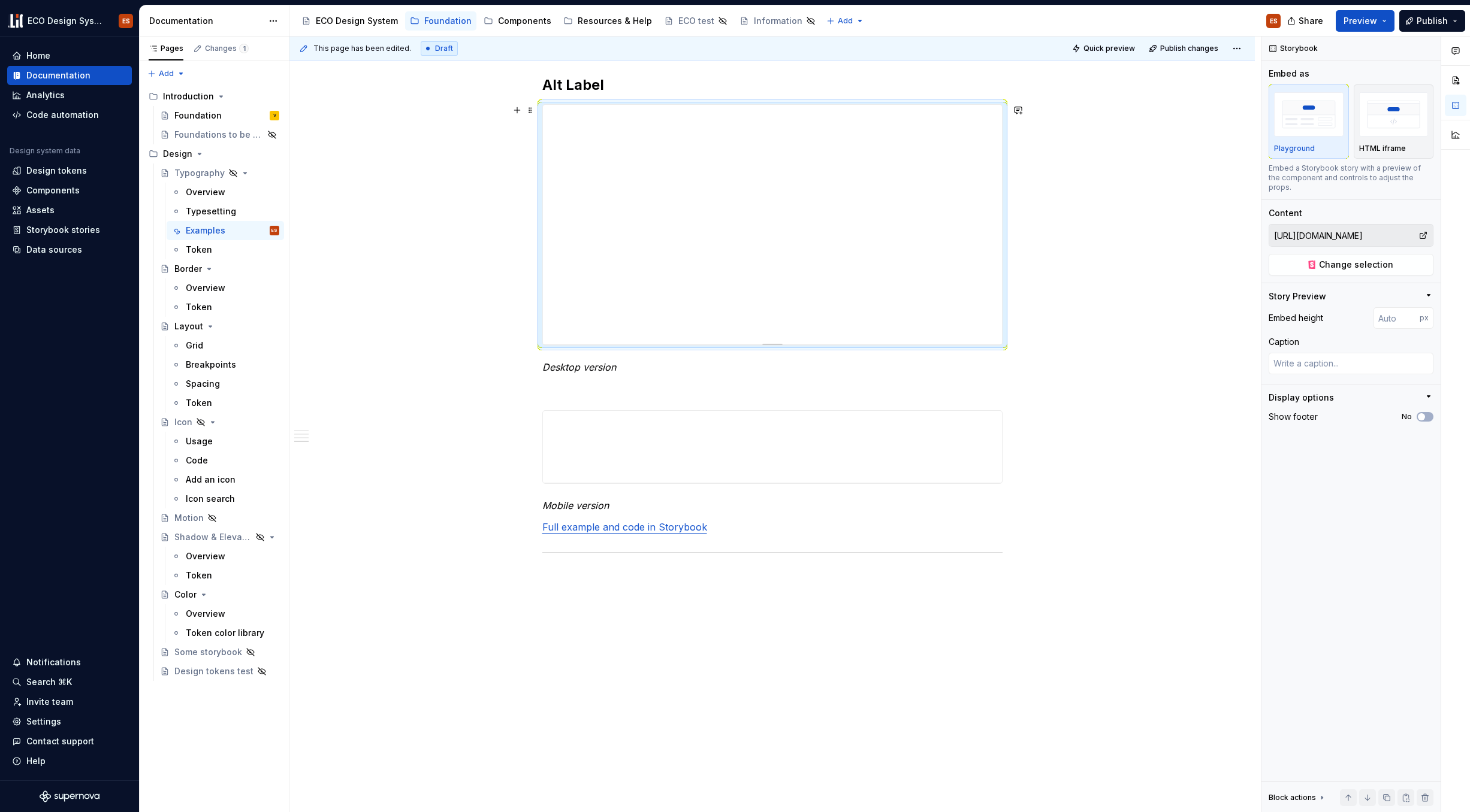
scroll to position [1360, 0]
click at [1126, 21] on span "Preview" at bounding box center [1360, 20] width 34 height 12
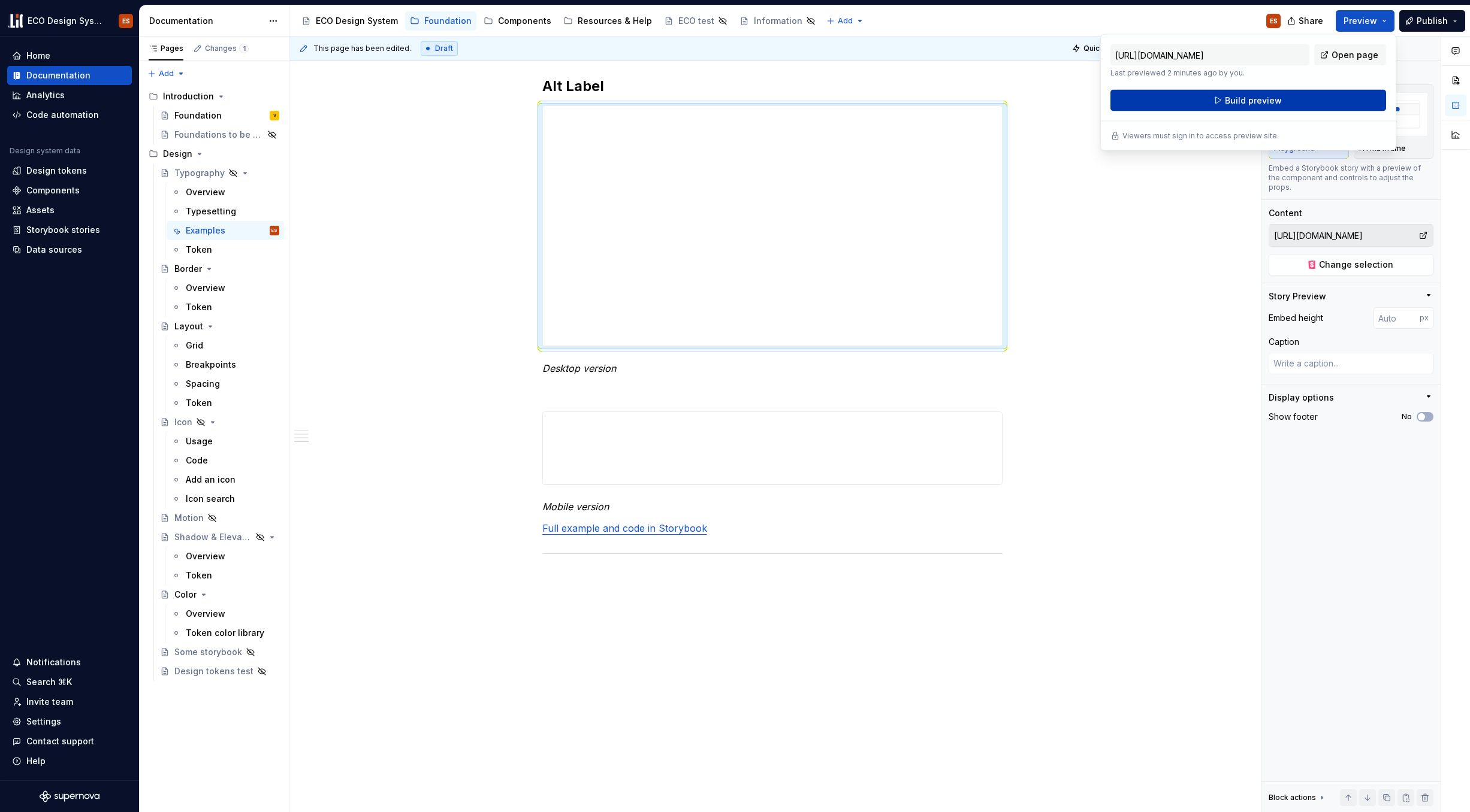
click at [1126, 94] on button "Build preview" at bounding box center [1249, 100] width 276 height 21
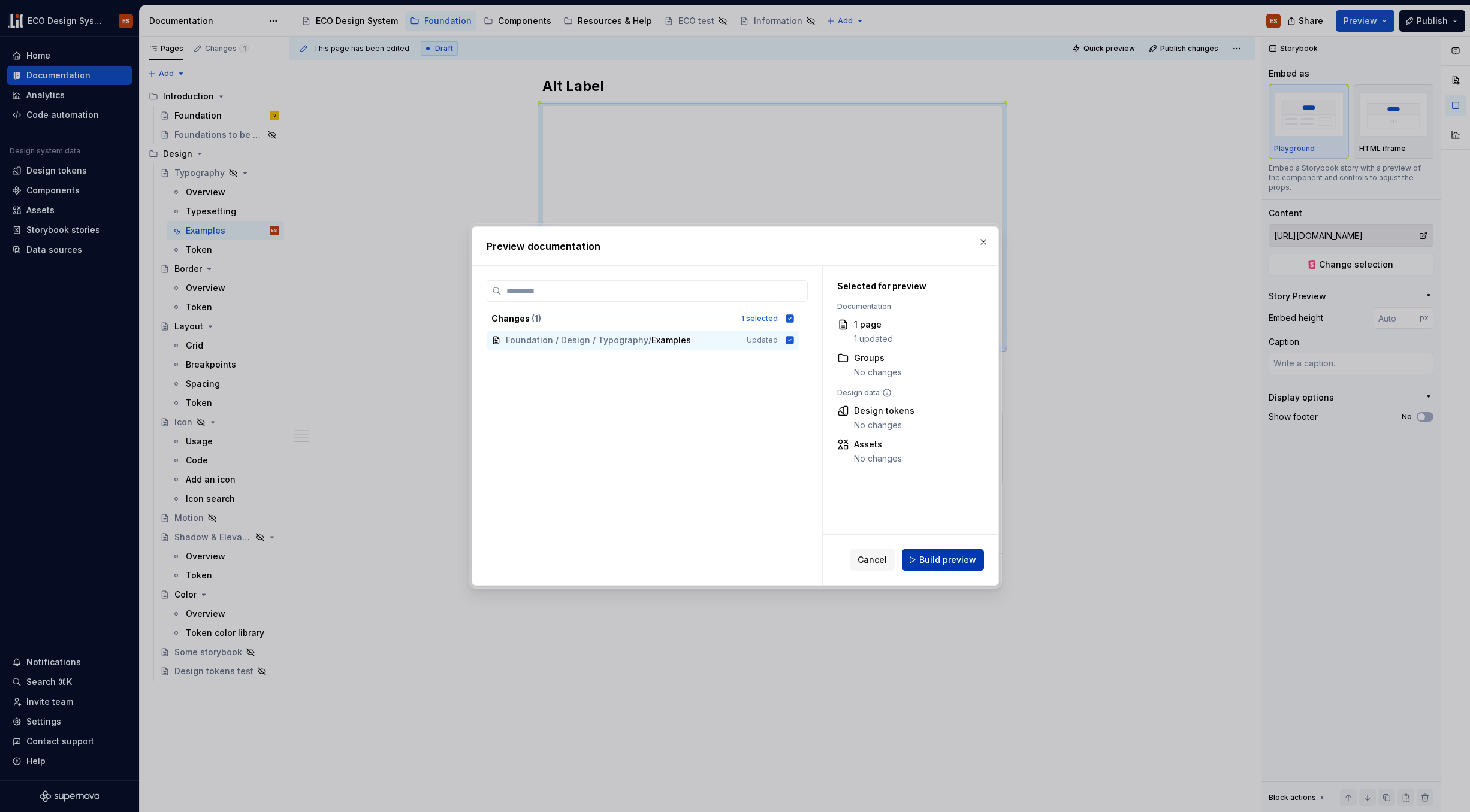
click at [947, 558] on span "Build preview" at bounding box center [948, 559] width 57 height 12
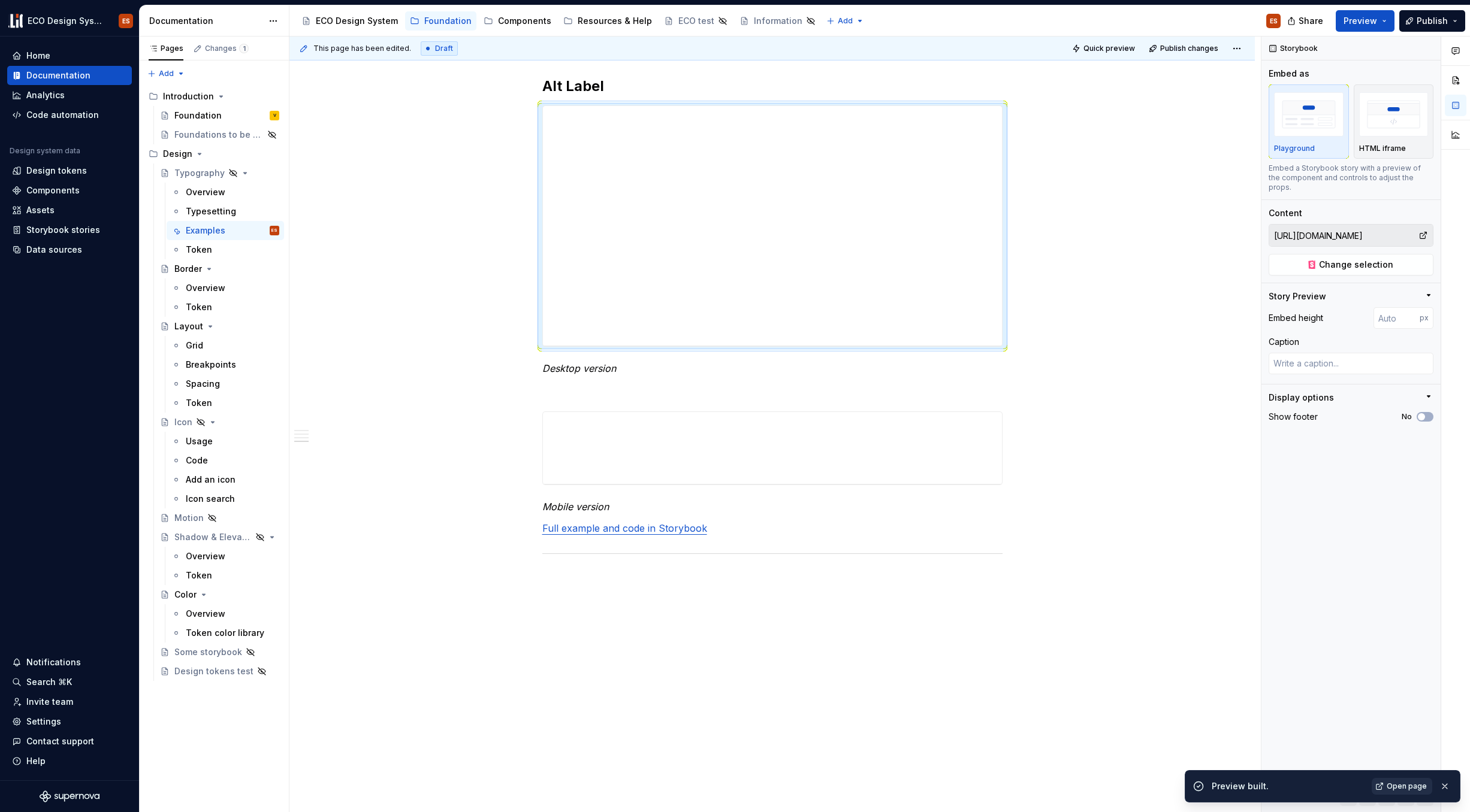
click at [1126, 709] on span "Open page" at bounding box center [1407, 786] width 40 height 9
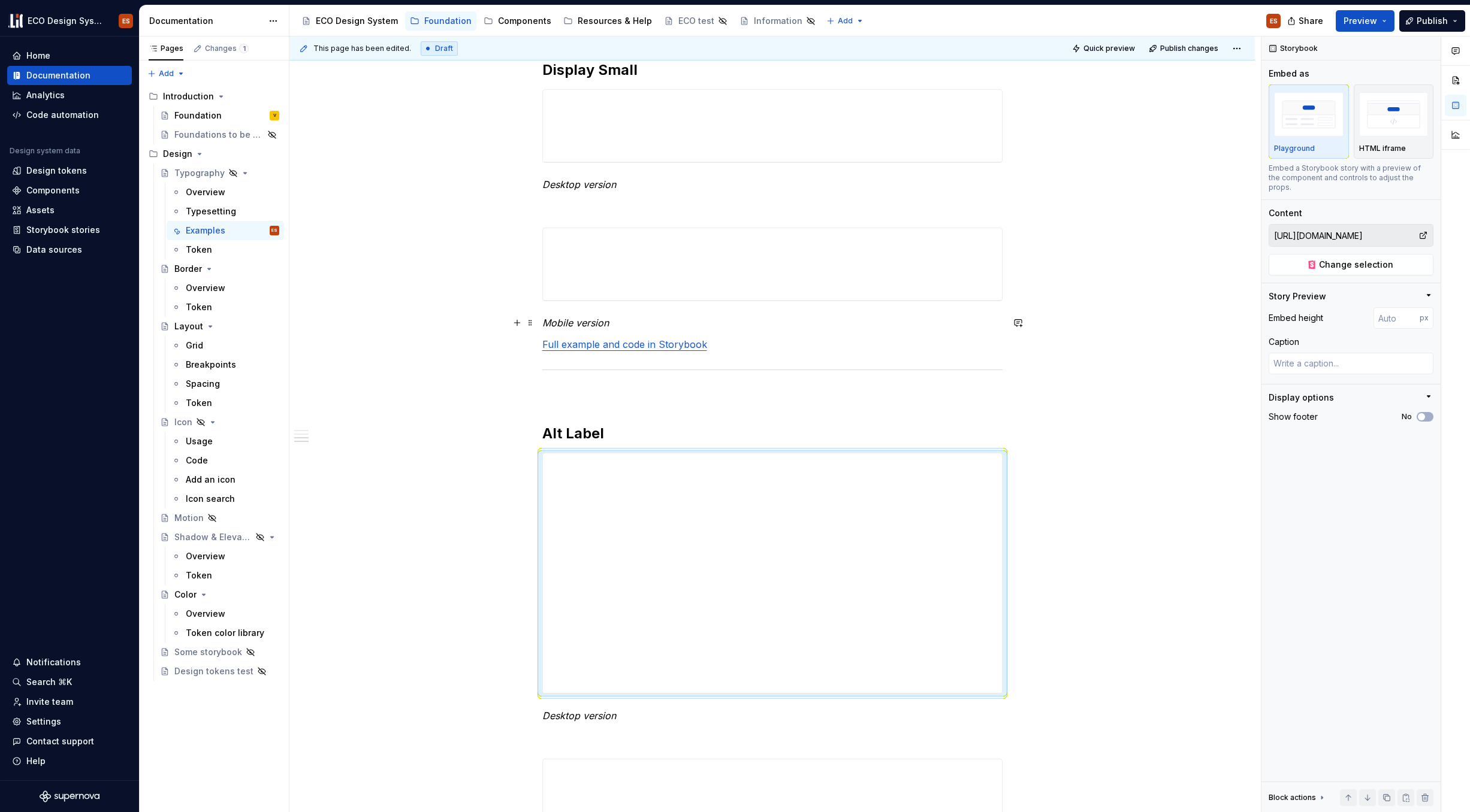
scroll to position [910, 0]
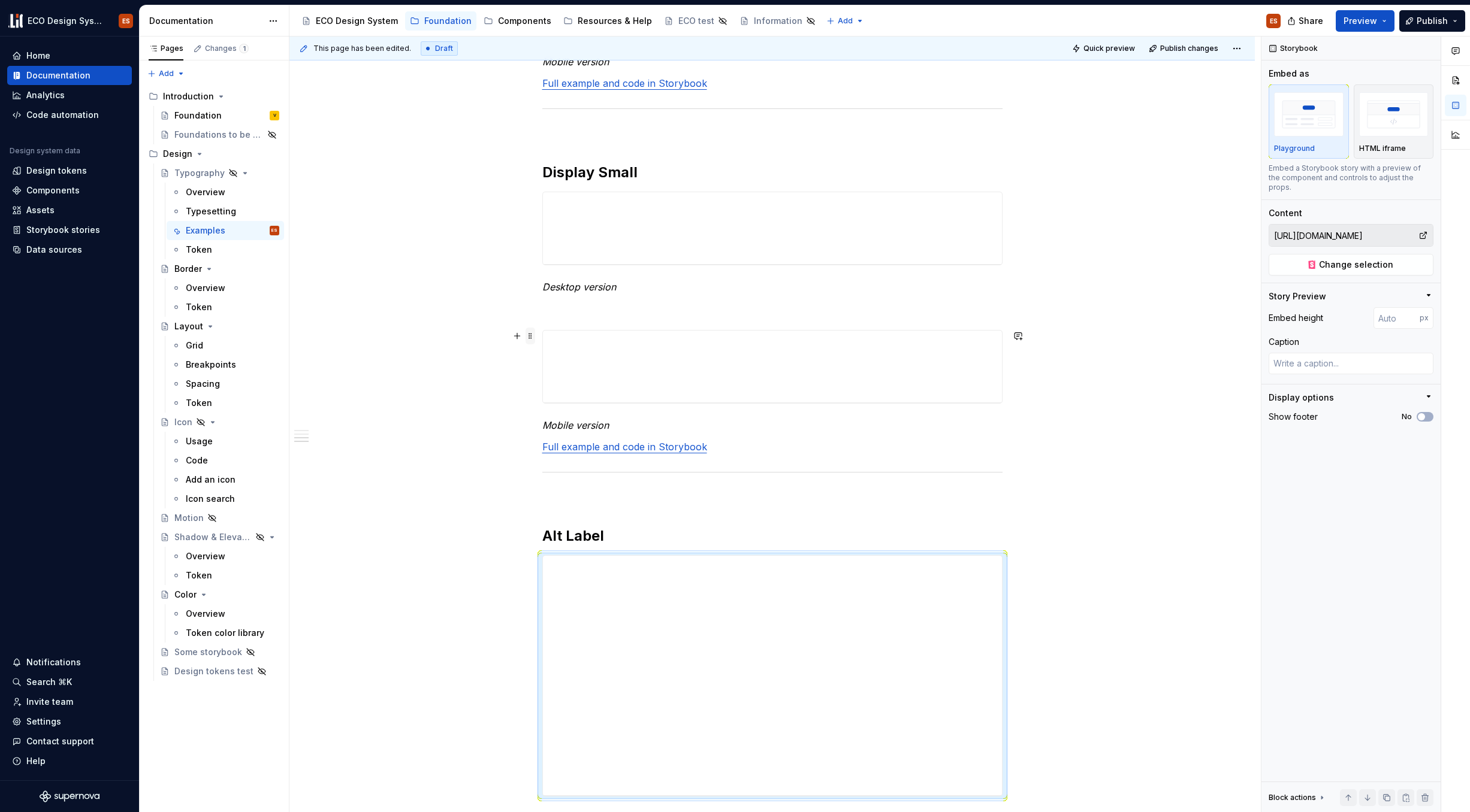
click at [528, 340] on span at bounding box center [530, 336] width 9 height 17
type textarea "*"
type input "https://67b6063b450f52d85d87d37f-mbwkmdmalk.chromatic.com/iframe.html?args=vers…"
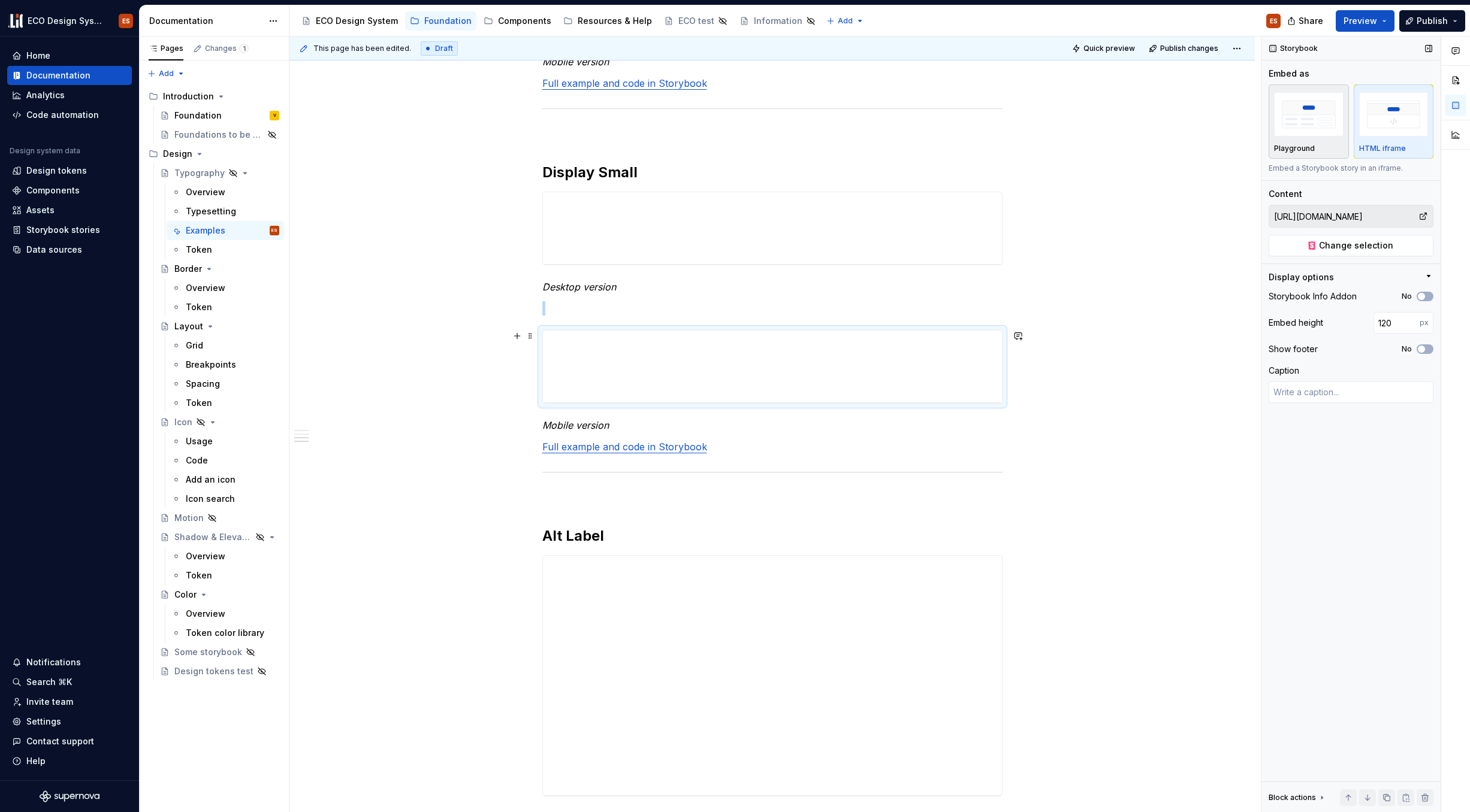
click at [1126, 123] on img "button" at bounding box center [1309, 114] width 70 height 44
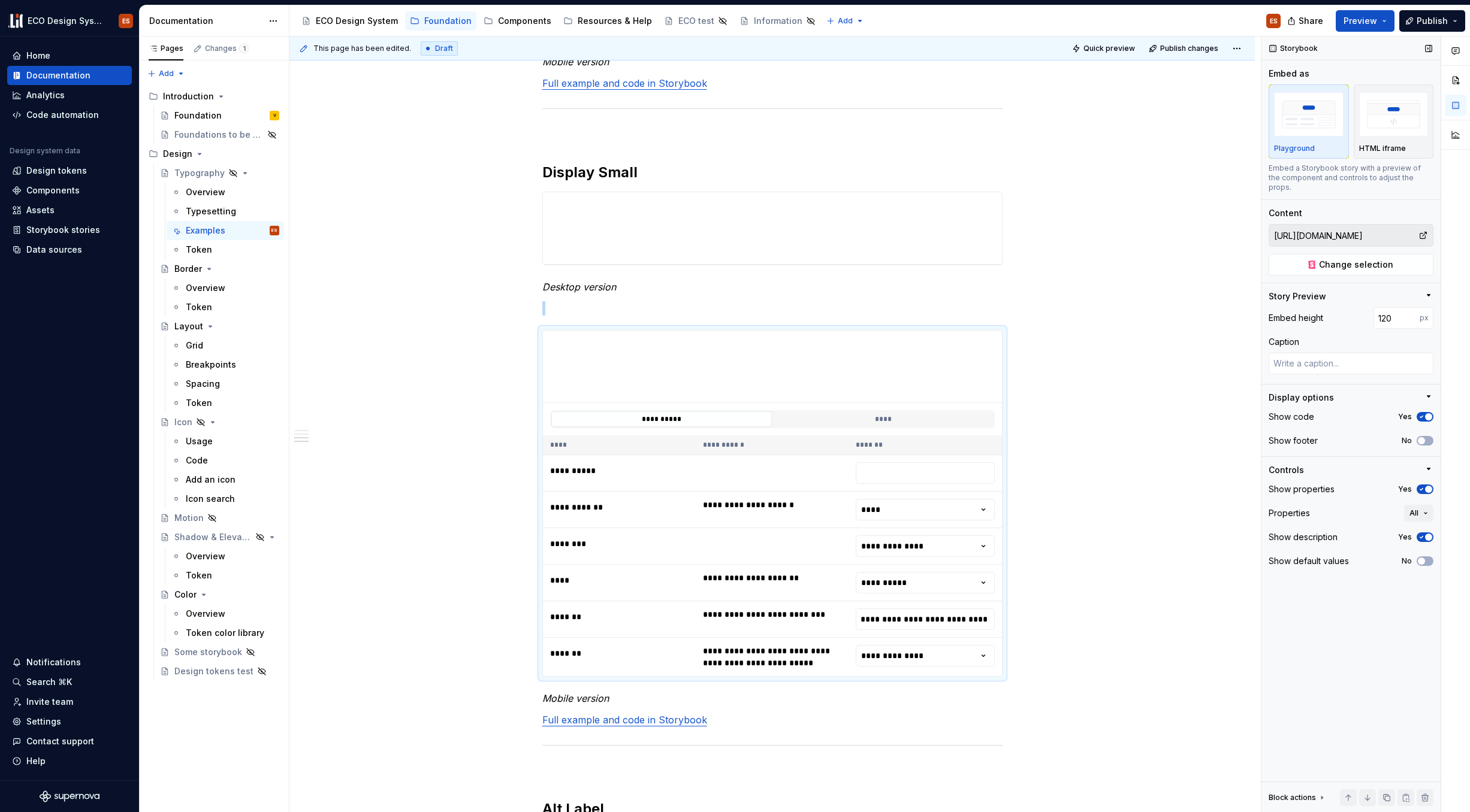
click at [1126, 123] on img "button" at bounding box center [1309, 114] width 70 height 44
click at [1126, 118] on img "button" at bounding box center [1394, 114] width 70 height 44
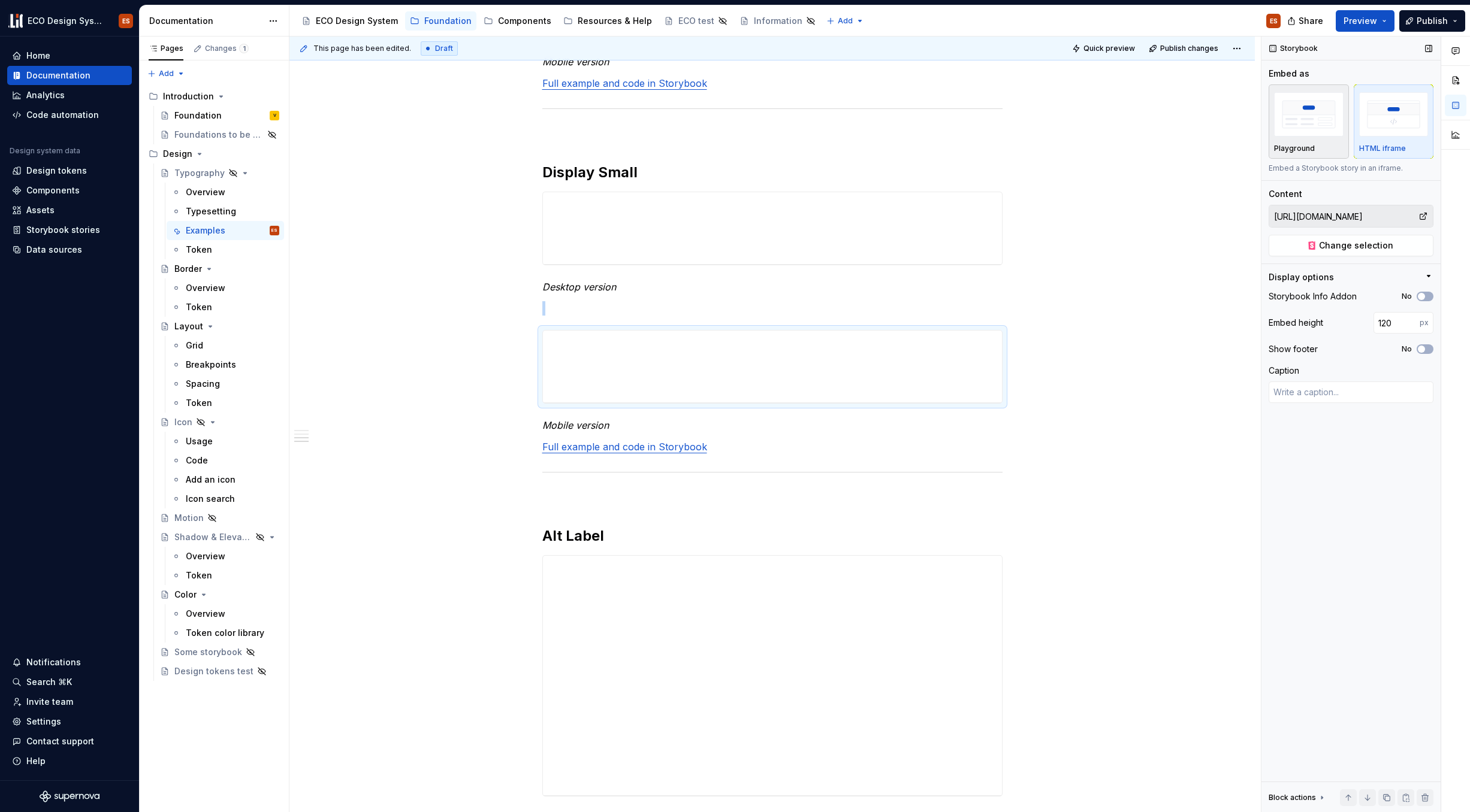
click at [1126, 128] on img "button" at bounding box center [1309, 114] width 70 height 44
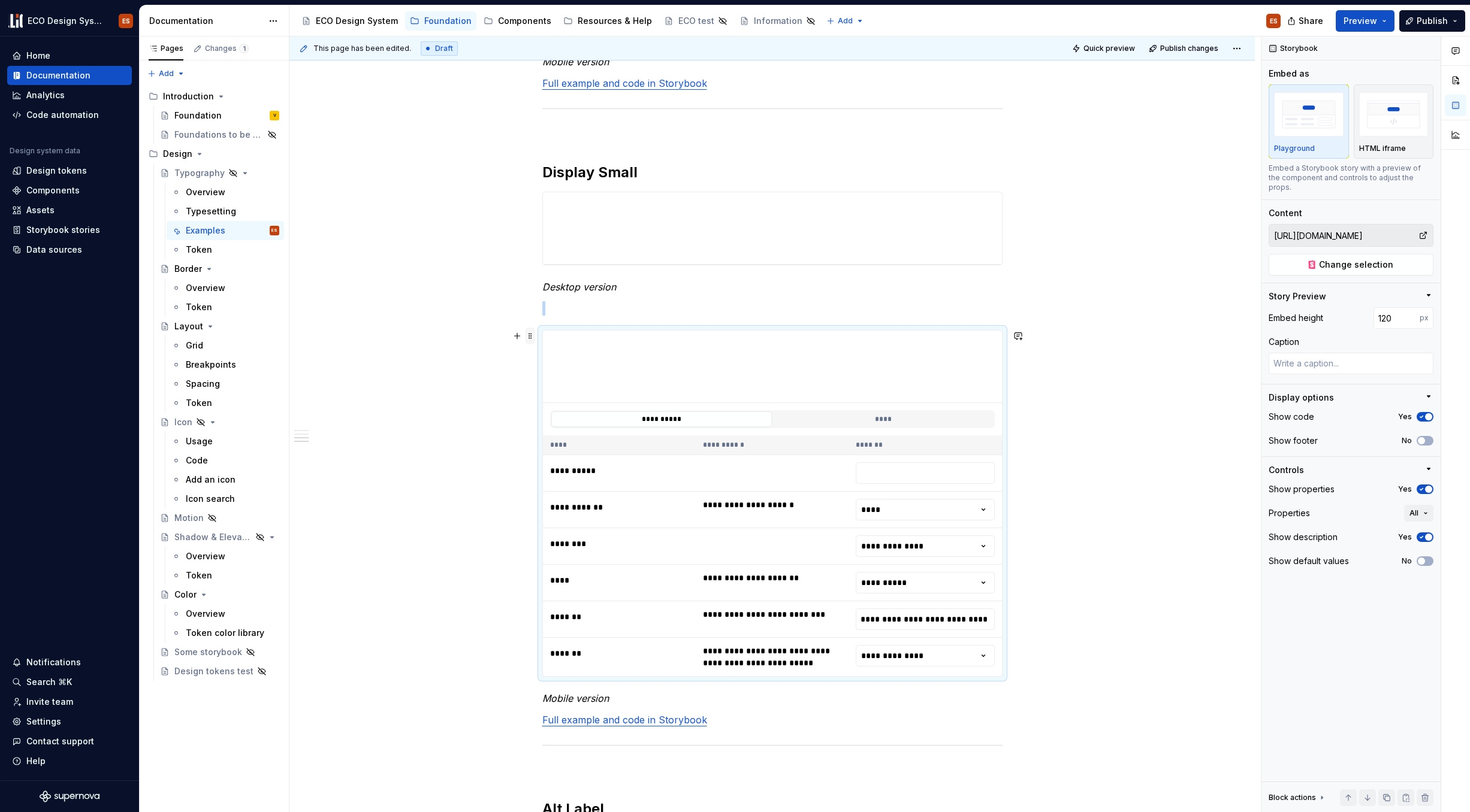
click at [527, 337] on span at bounding box center [530, 336] width 9 height 17
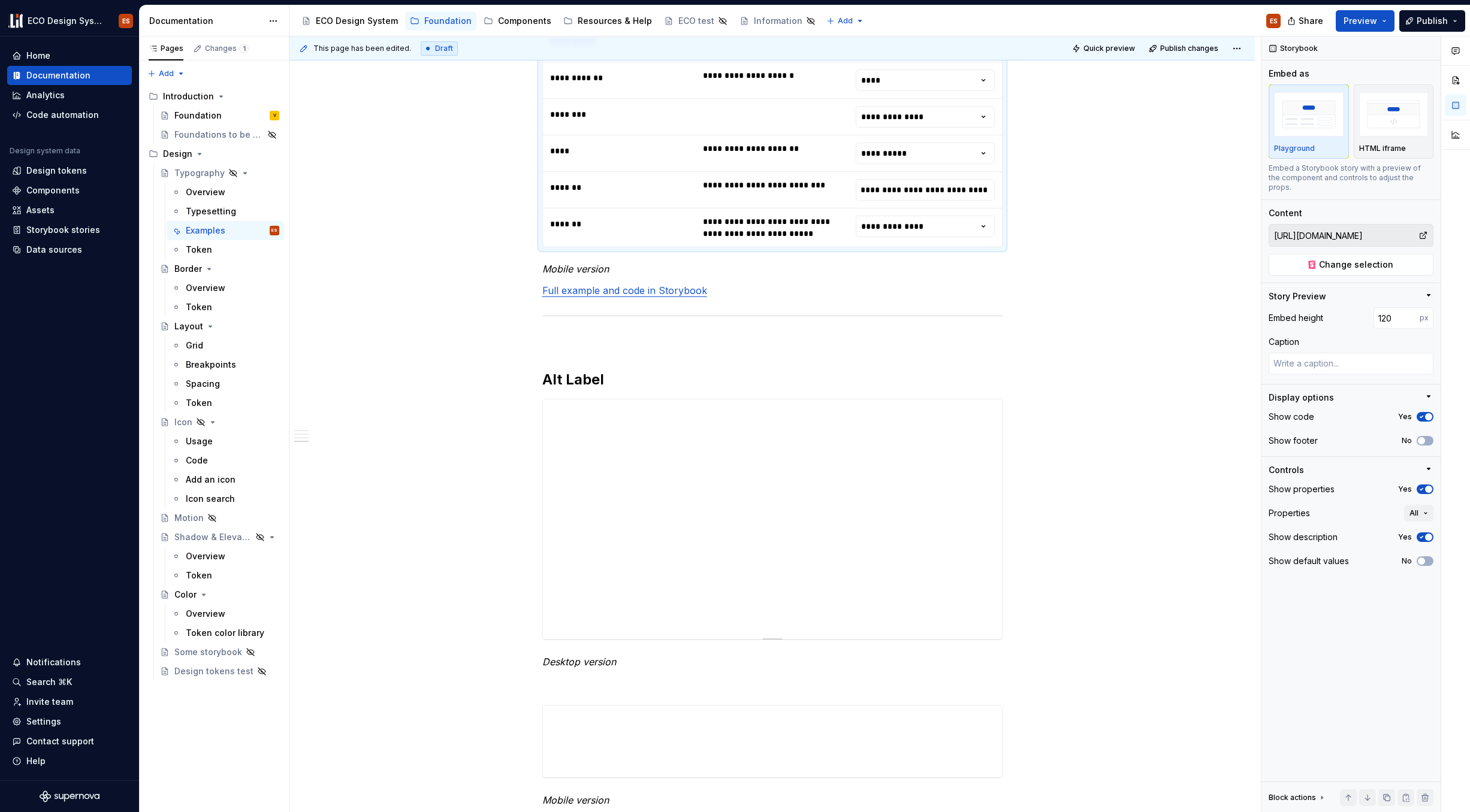
scroll to position [1359, 0]
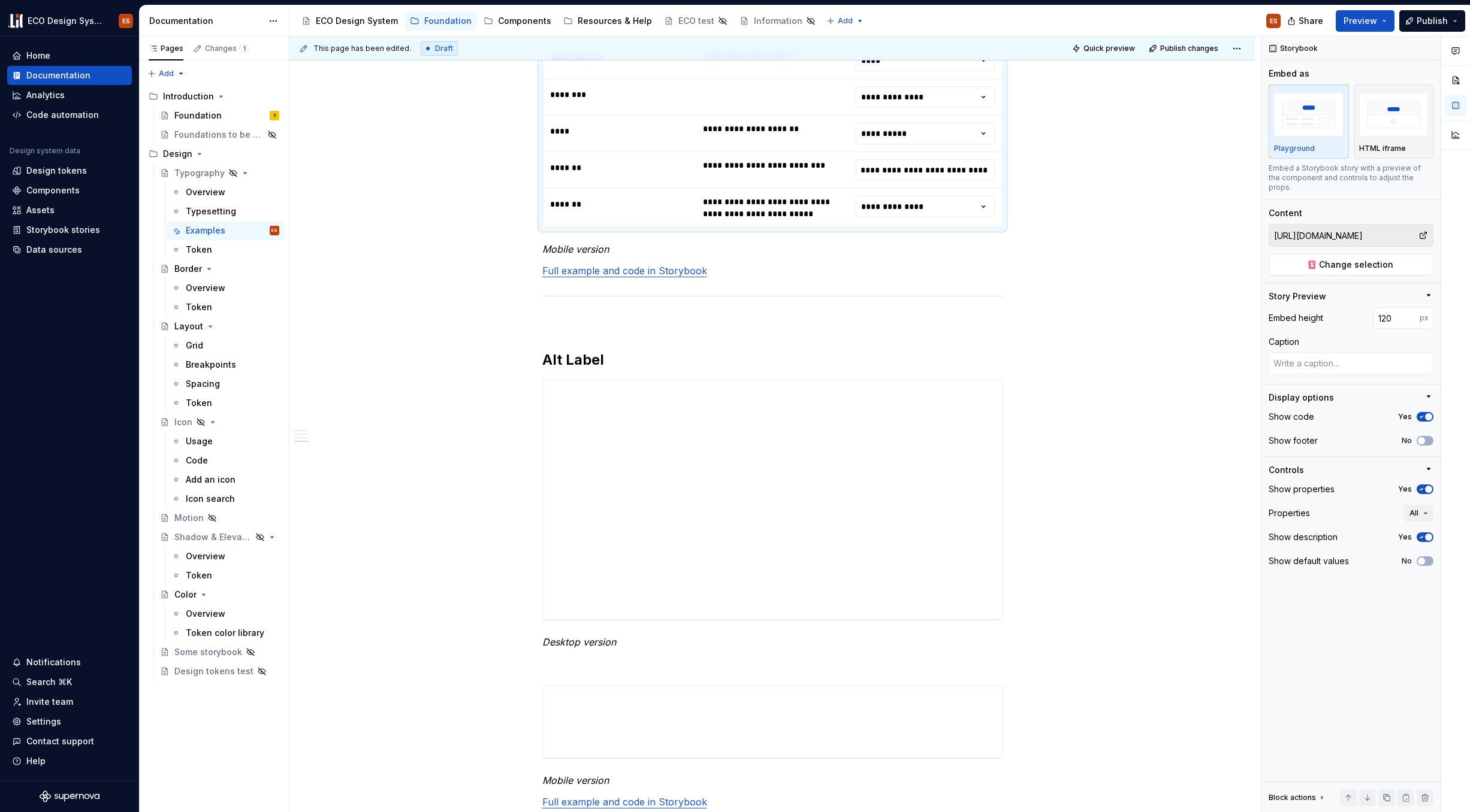
click at [536, 391] on div "**********" at bounding box center [772, 41] width 966 height 2328
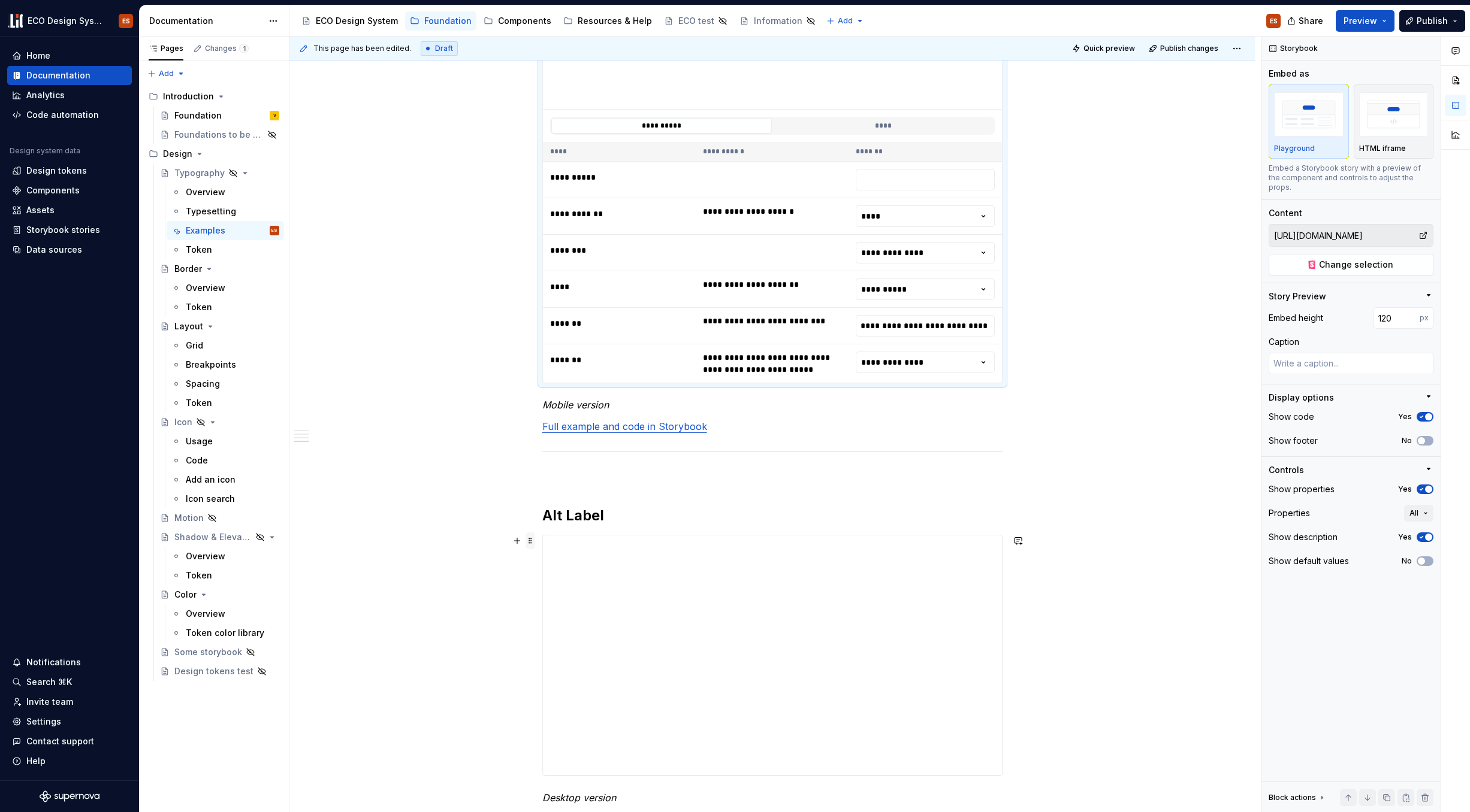
click at [530, 542] on span at bounding box center [530, 541] width 9 height 17
type textarea "*"
type input "https://test-acceptance--67b6063b450f52d85d87d37f.chromatic.com/?path=/docs/fou…"
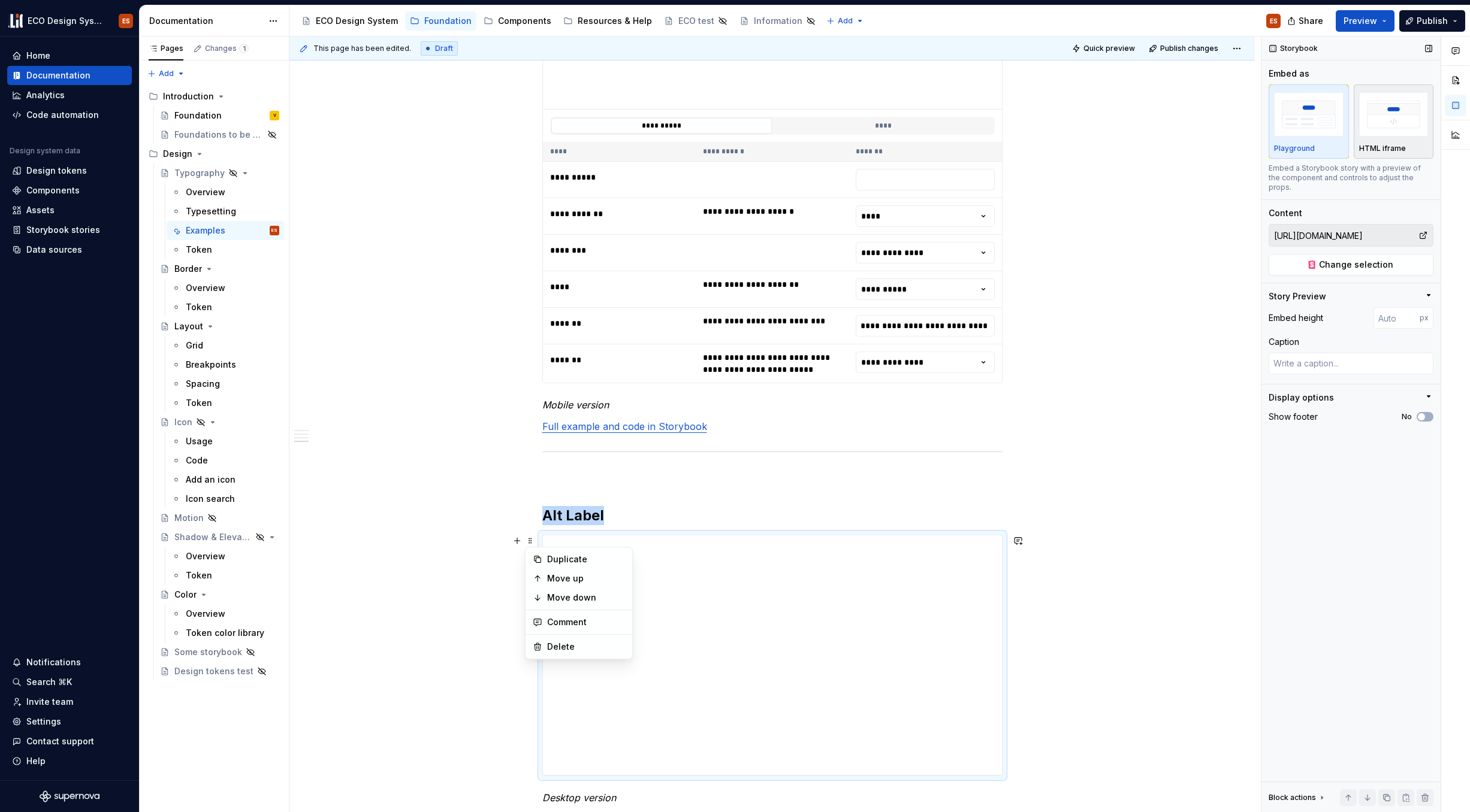
click at [1126, 125] on img "button" at bounding box center [1394, 114] width 70 height 44
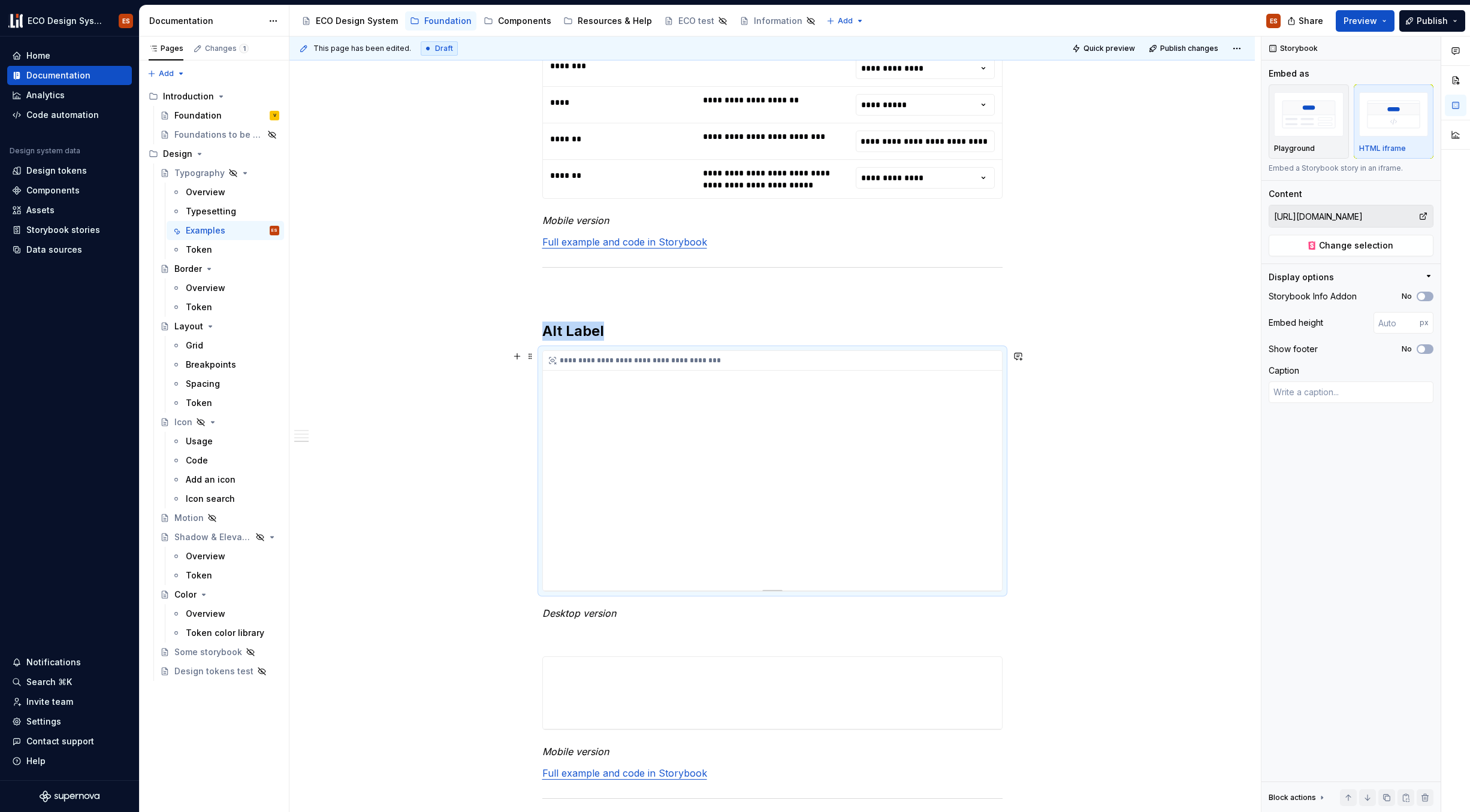
scroll to position [1390, 0]
click at [1126, 135] on img "button" at bounding box center [1309, 114] width 70 height 44
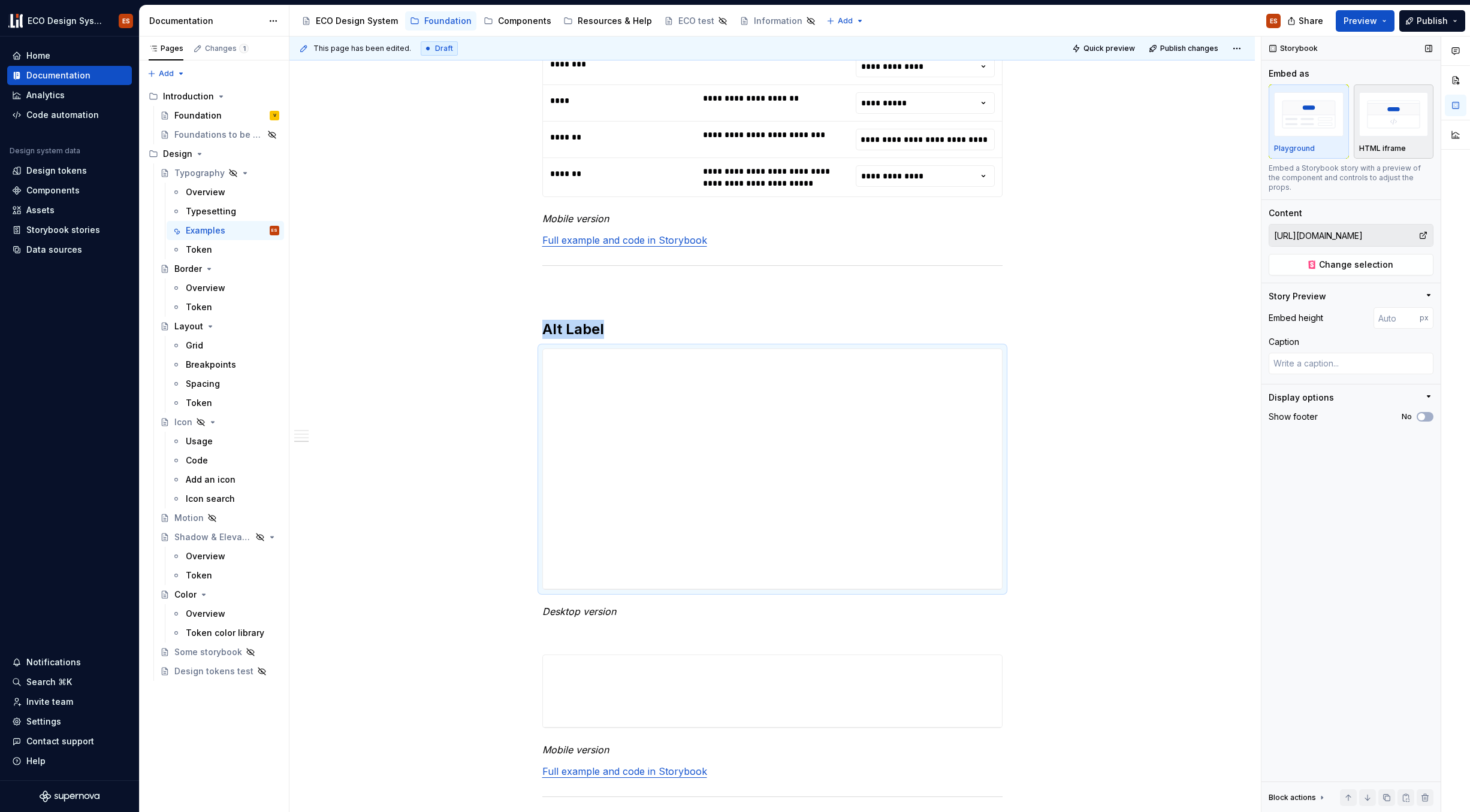
click at [1126, 133] on img "button" at bounding box center [1394, 114] width 70 height 44
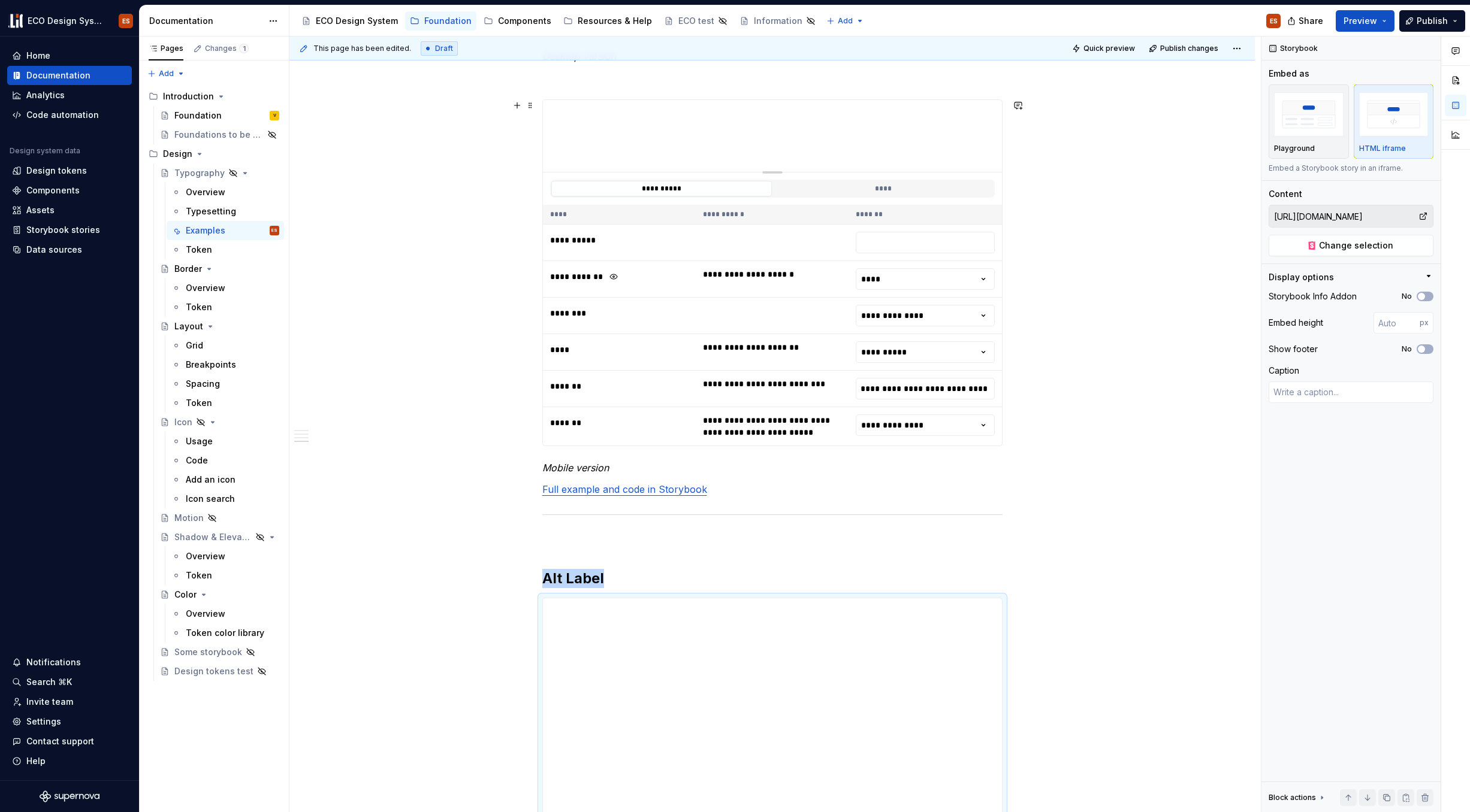
scroll to position [1069, 0]
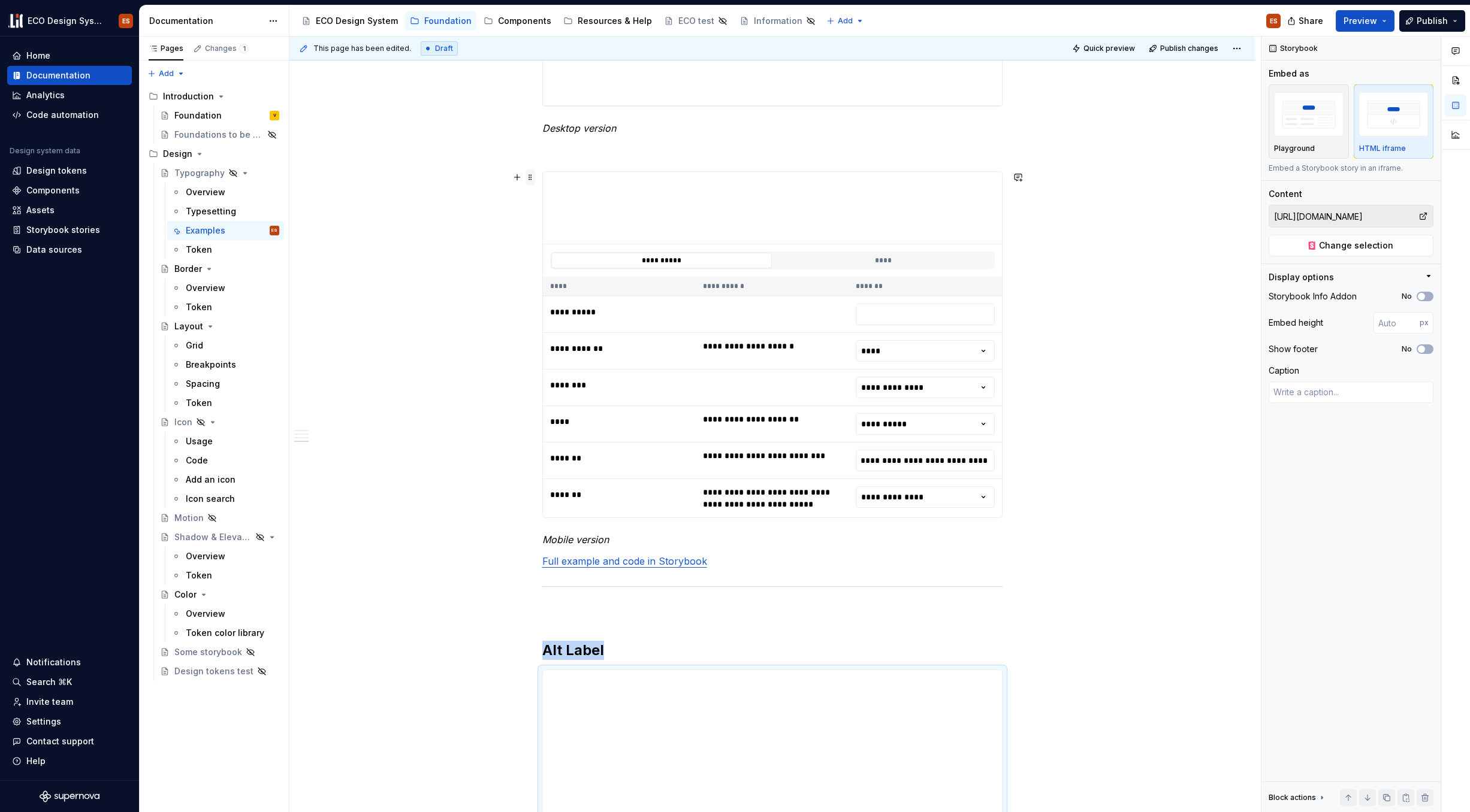
click at [526, 176] on span at bounding box center [530, 177] width 9 height 17
type textarea "*"
type input "https://67b6063b450f52d85d87d37f-mbwkmdmalk.chromatic.com/iframe.html?args=vers…"
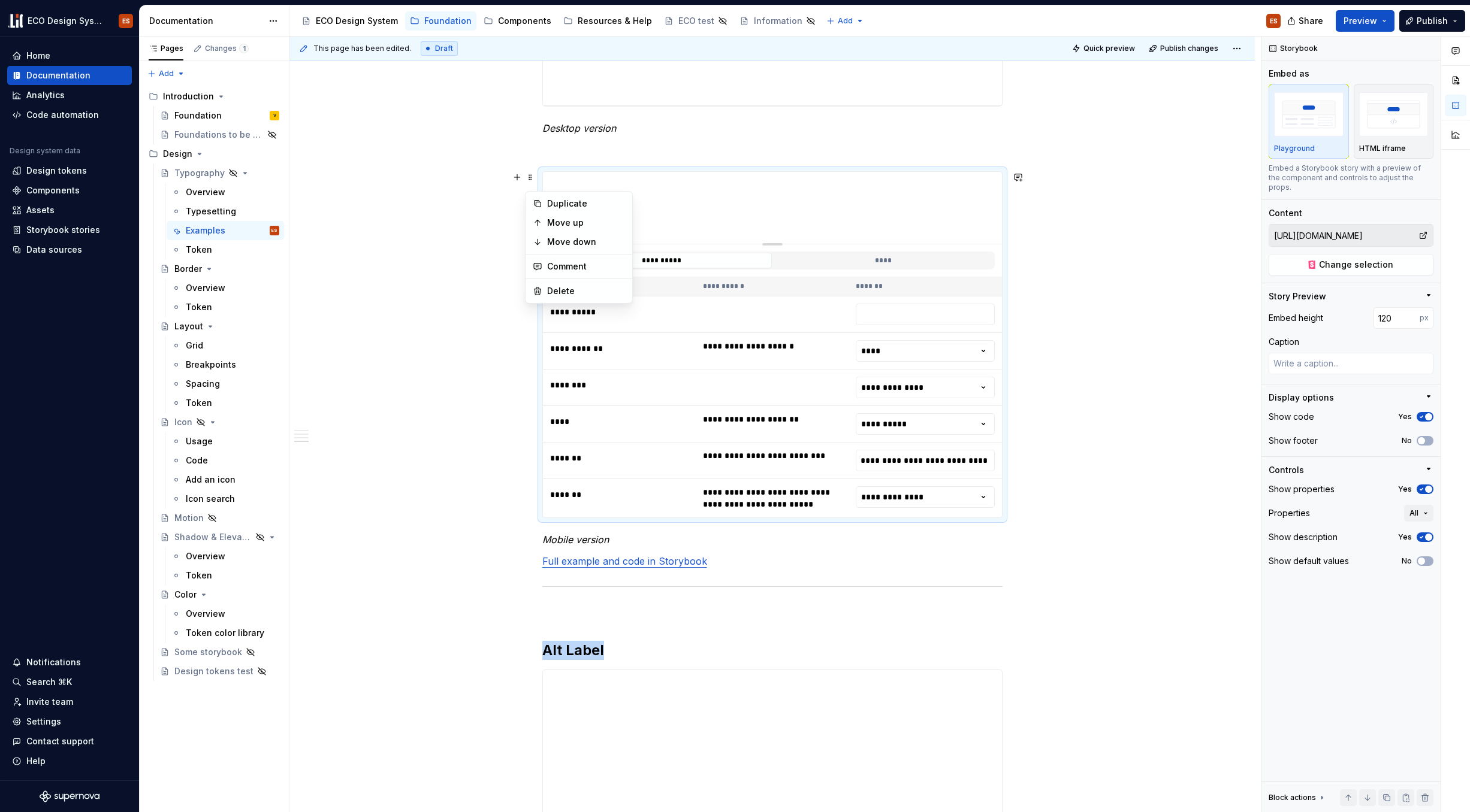
scroll to position [1044, 0]
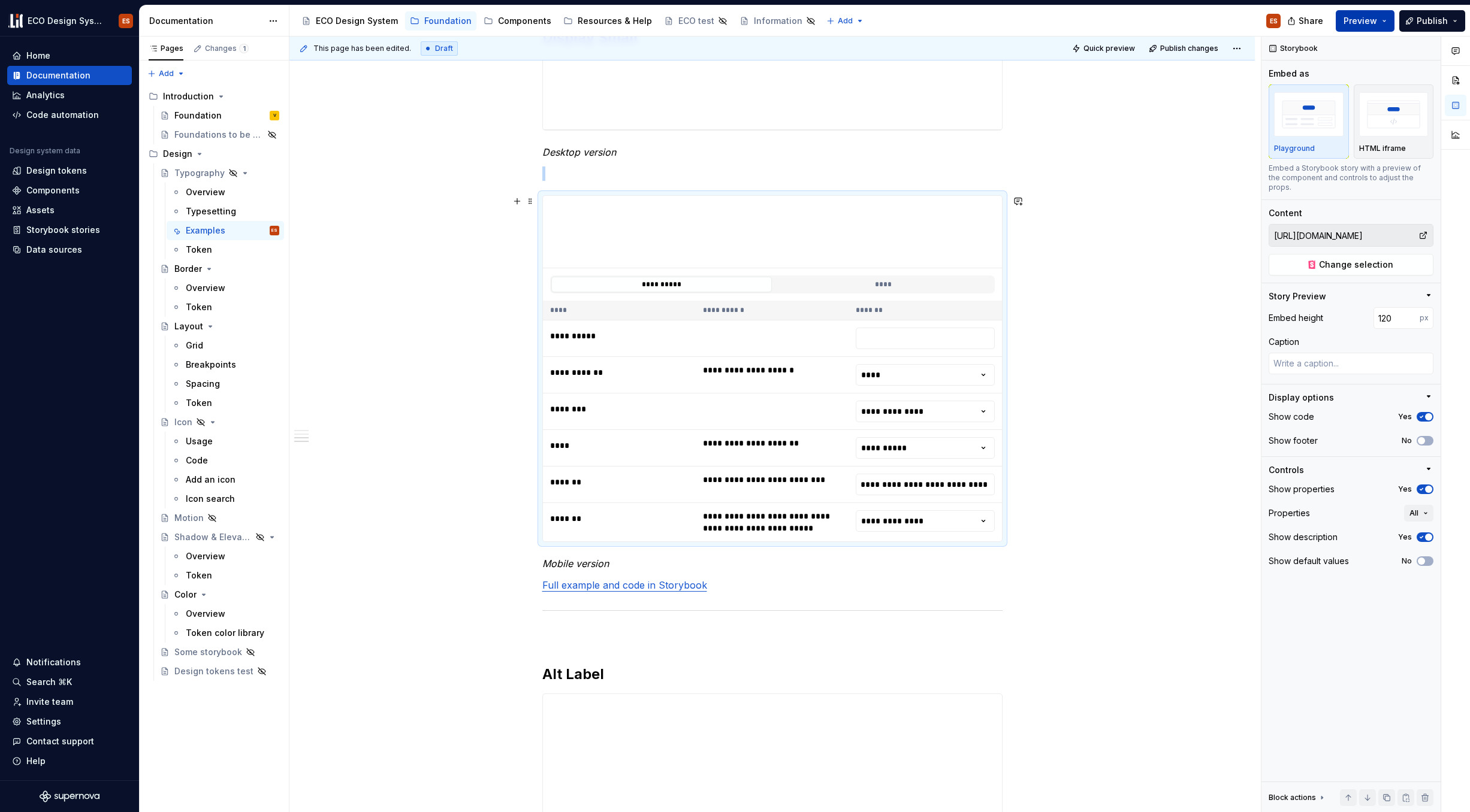
click at [1126, 18] on span "Preview" at bounding box center [1360, 20] width 34 height 12
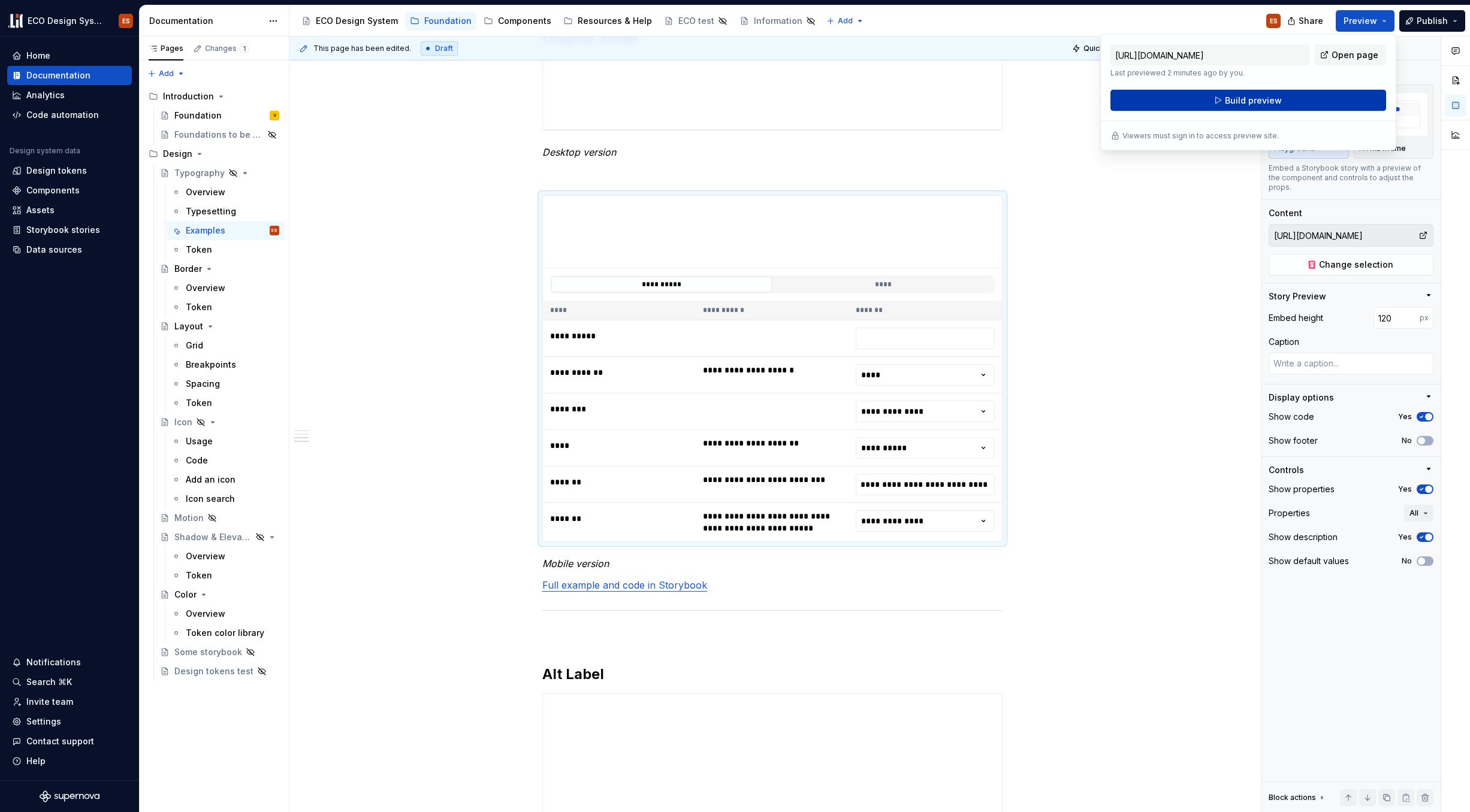
click at [1126, 101] on button "Build preview" at bounding box center [1249, 100] width 276 height 21
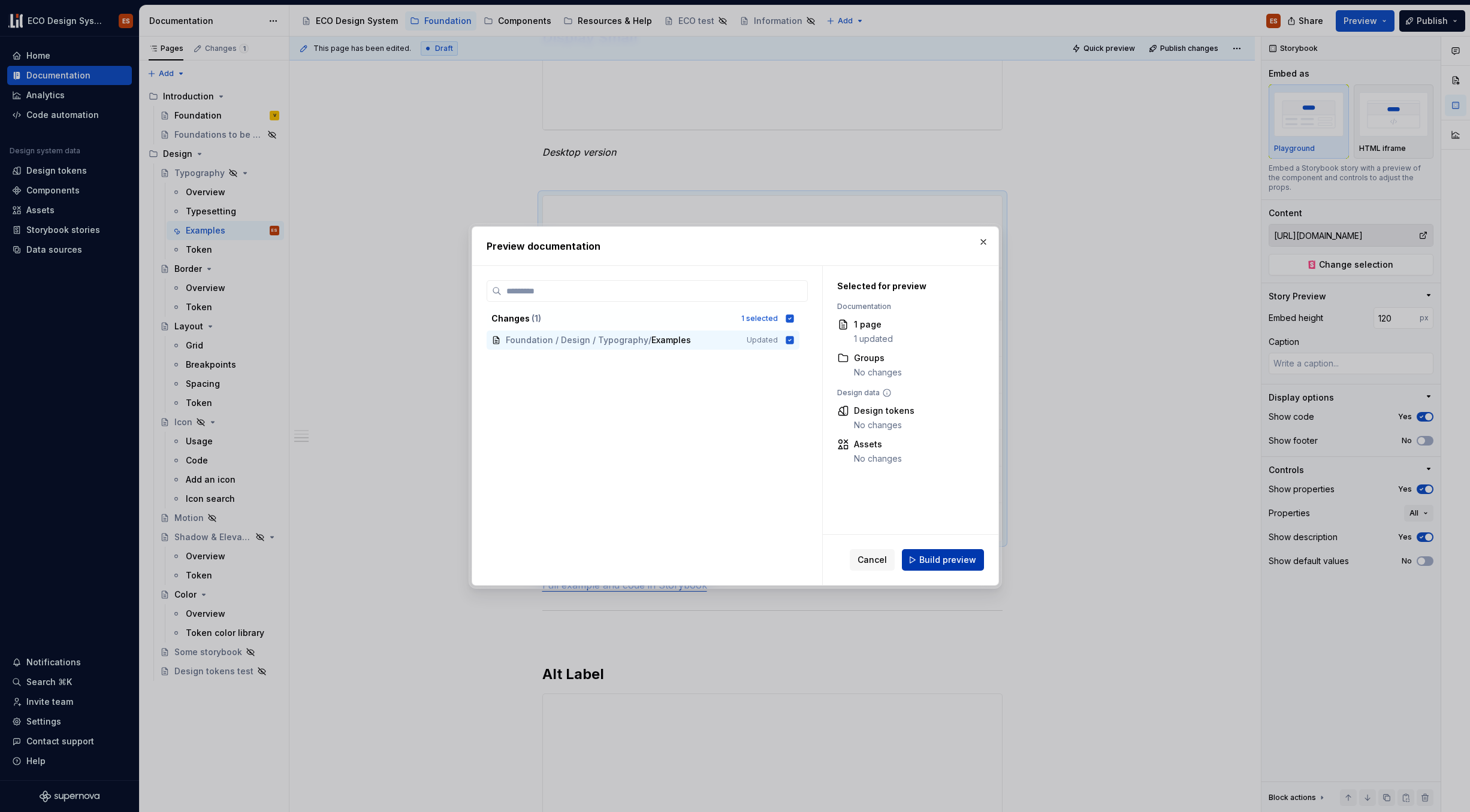
click at [944, 568] on button "Build preview" at bounding box center [943, 559] width 82 height 21
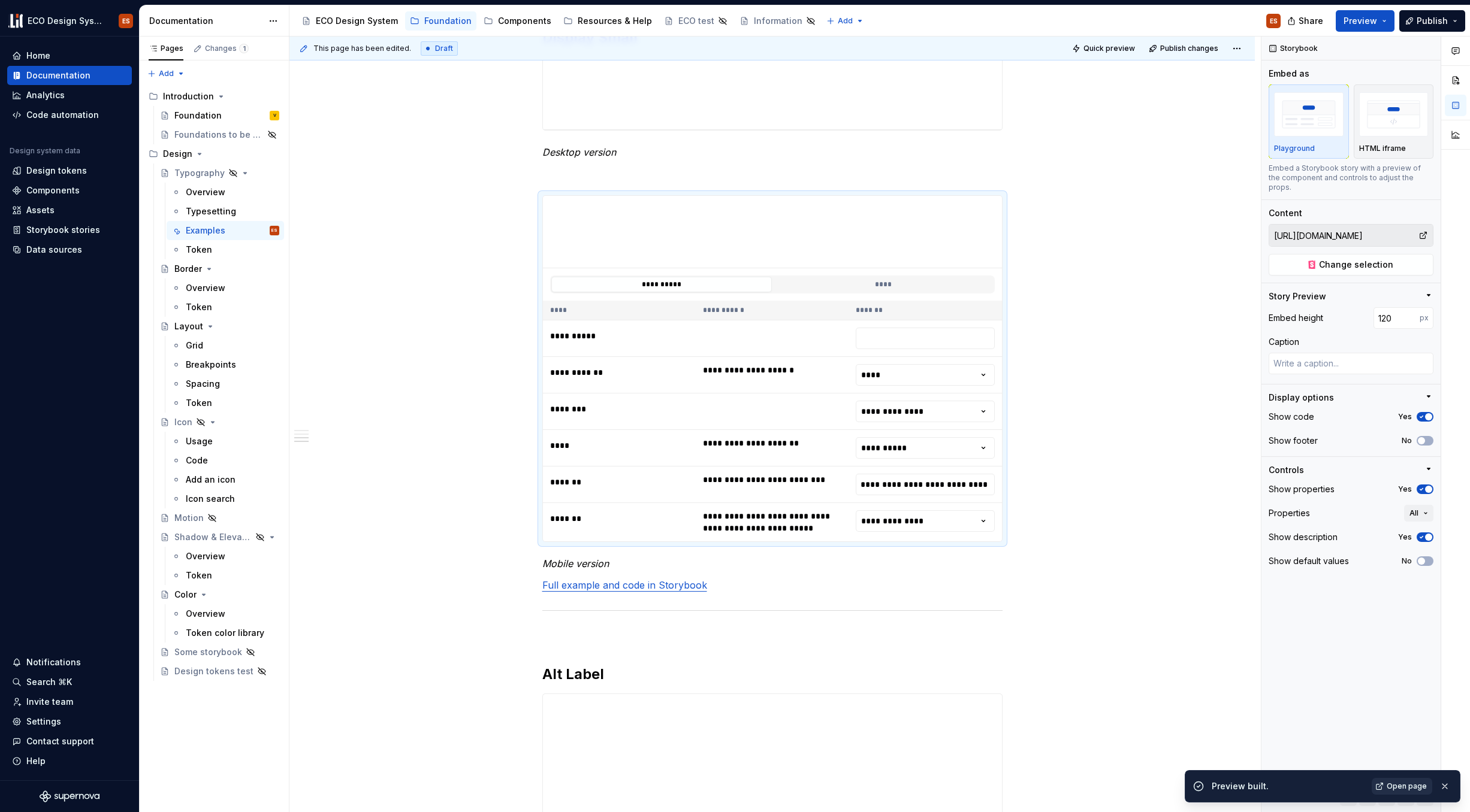
click at [1126, 709] on span "Open page" at bounding box center [1407, 786] width 40 height 9
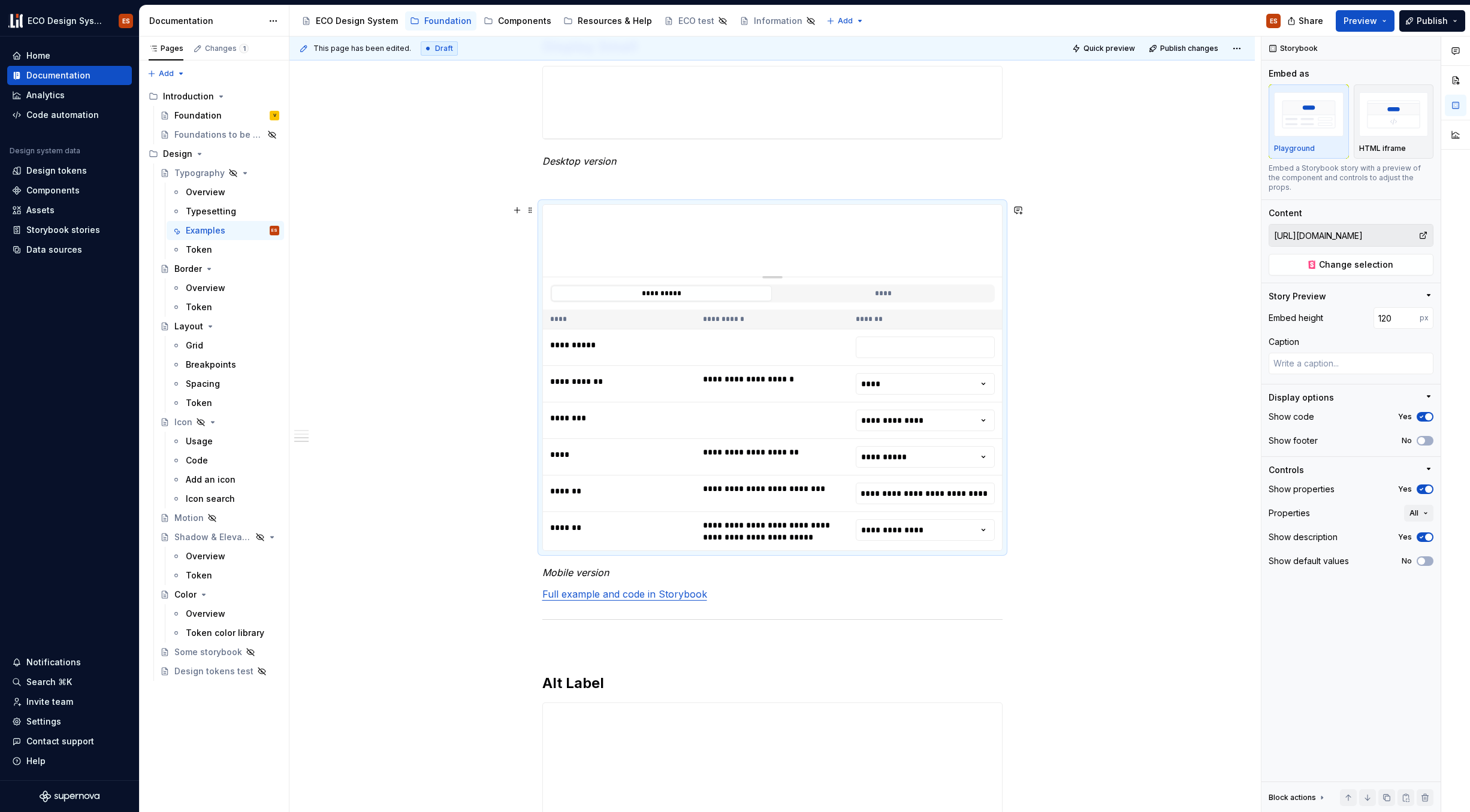
scroll to position [1036, 0]
click at [529, 209] on span at bounding box center [530, 210] width 9 height 17
click at [531, 209] on span at bounding box center [530, 210] width 9 height 17
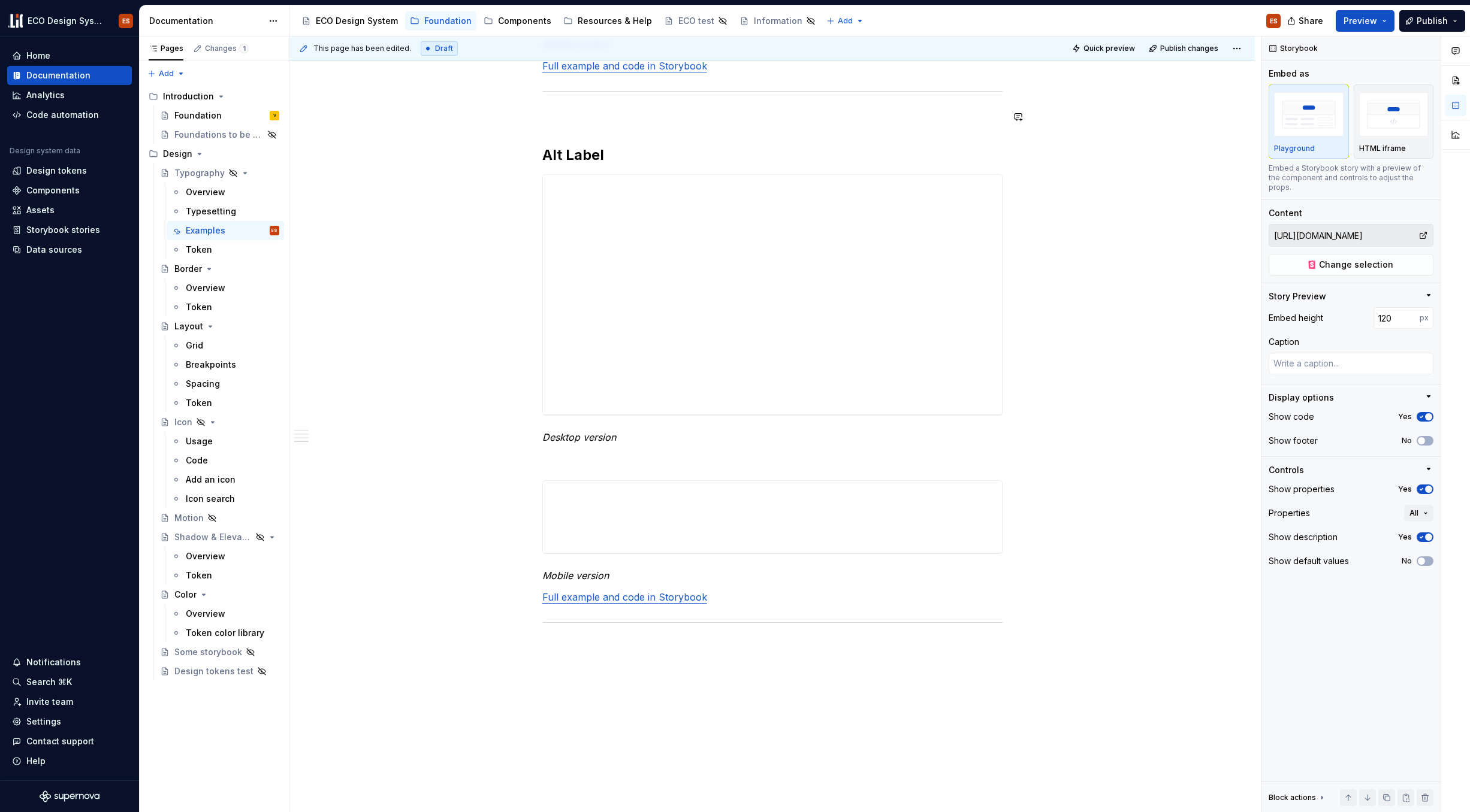
scroll to position [1309, 0]
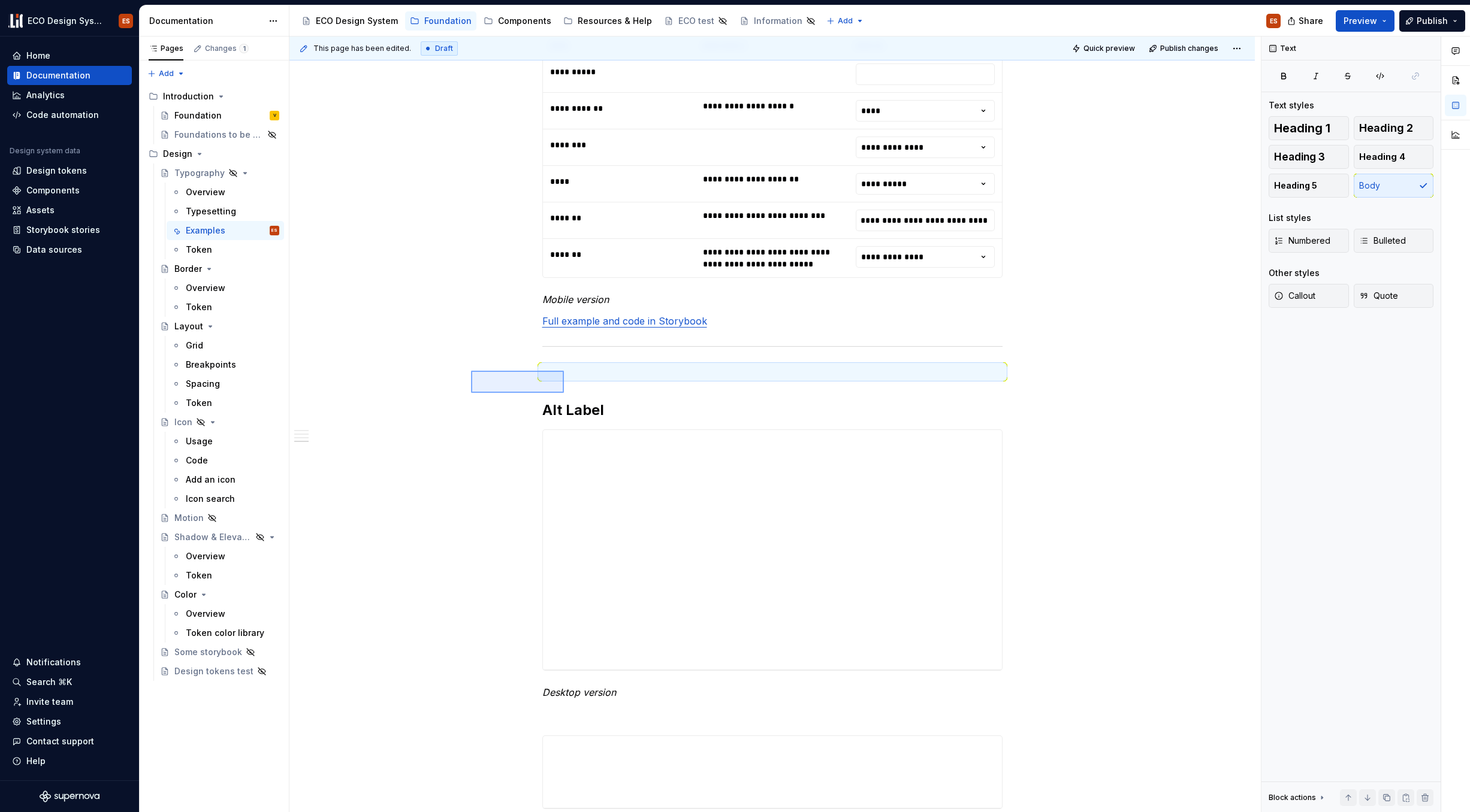
drag, startPoint x: 471, startPoint y: 371, endPoint x: 485, endPoint y: 380, distance: 16.6
click at [560, 392] on div "**********" at bounding box center [775, 424] width 971 height 776
click at [479, 388] on div "**********" at bounding box center [775, 424] width 971 height 776
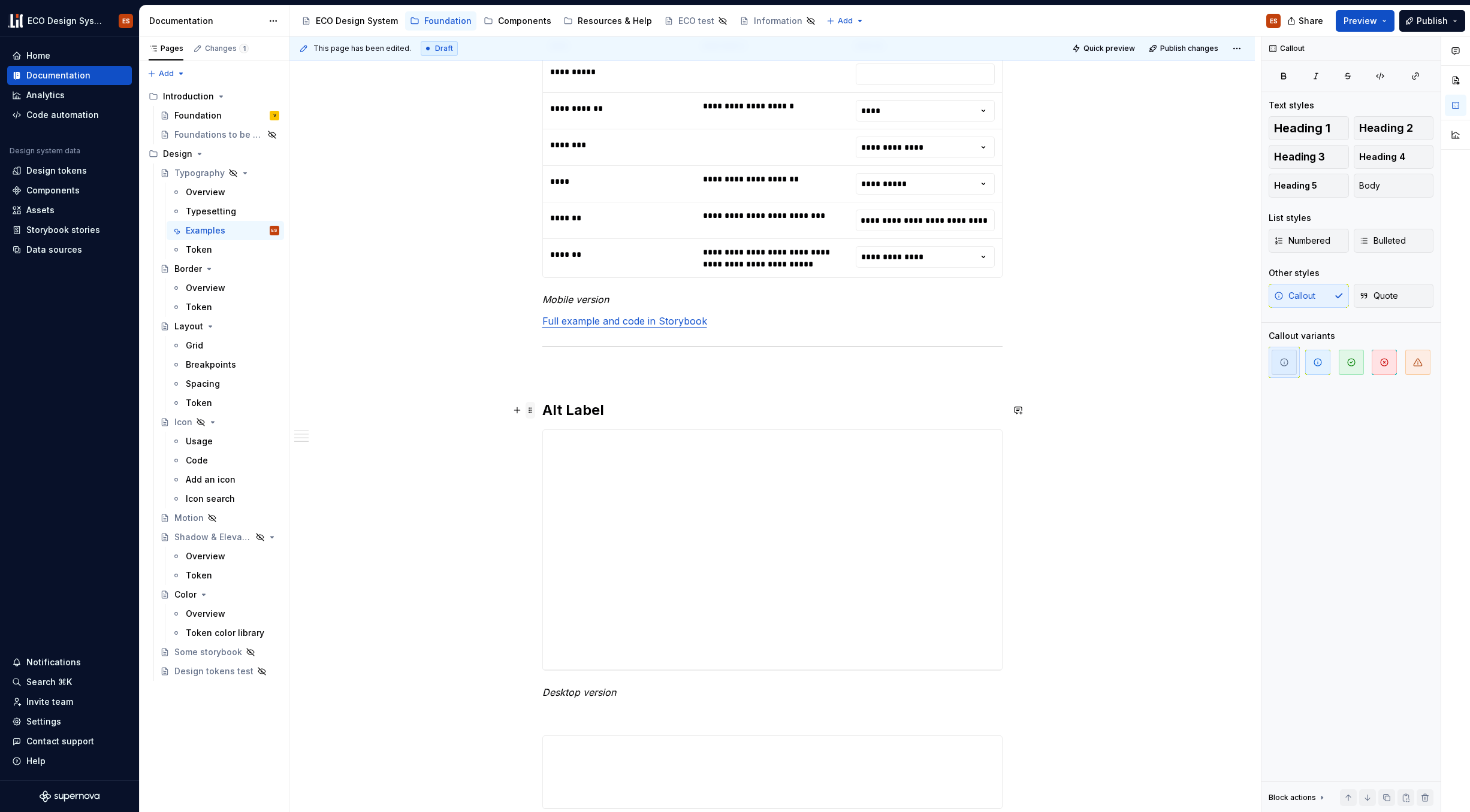
click at [529, 408] on span at bounding box center [530, 411] width 9 height 17
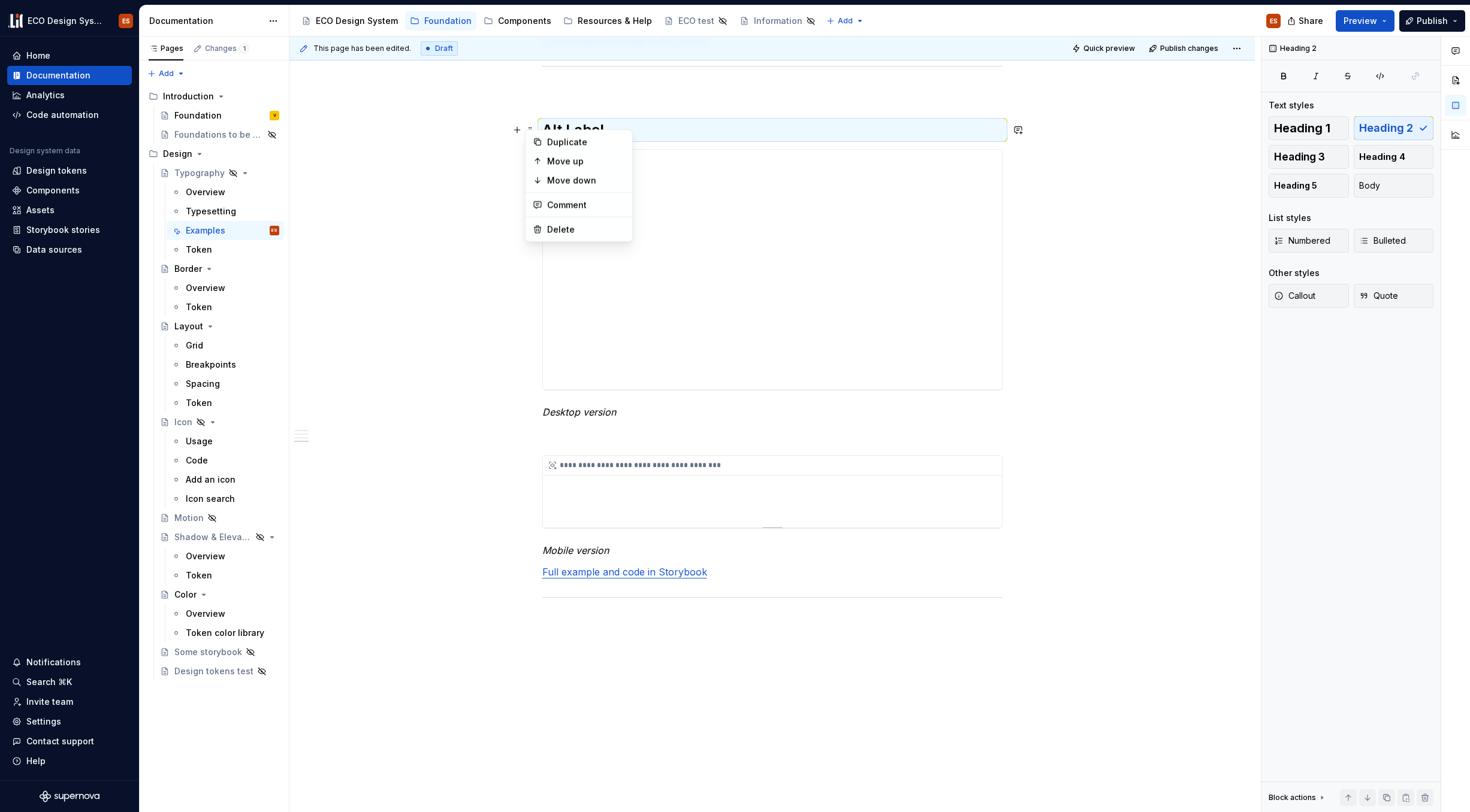
scroll to position [1596, 0]
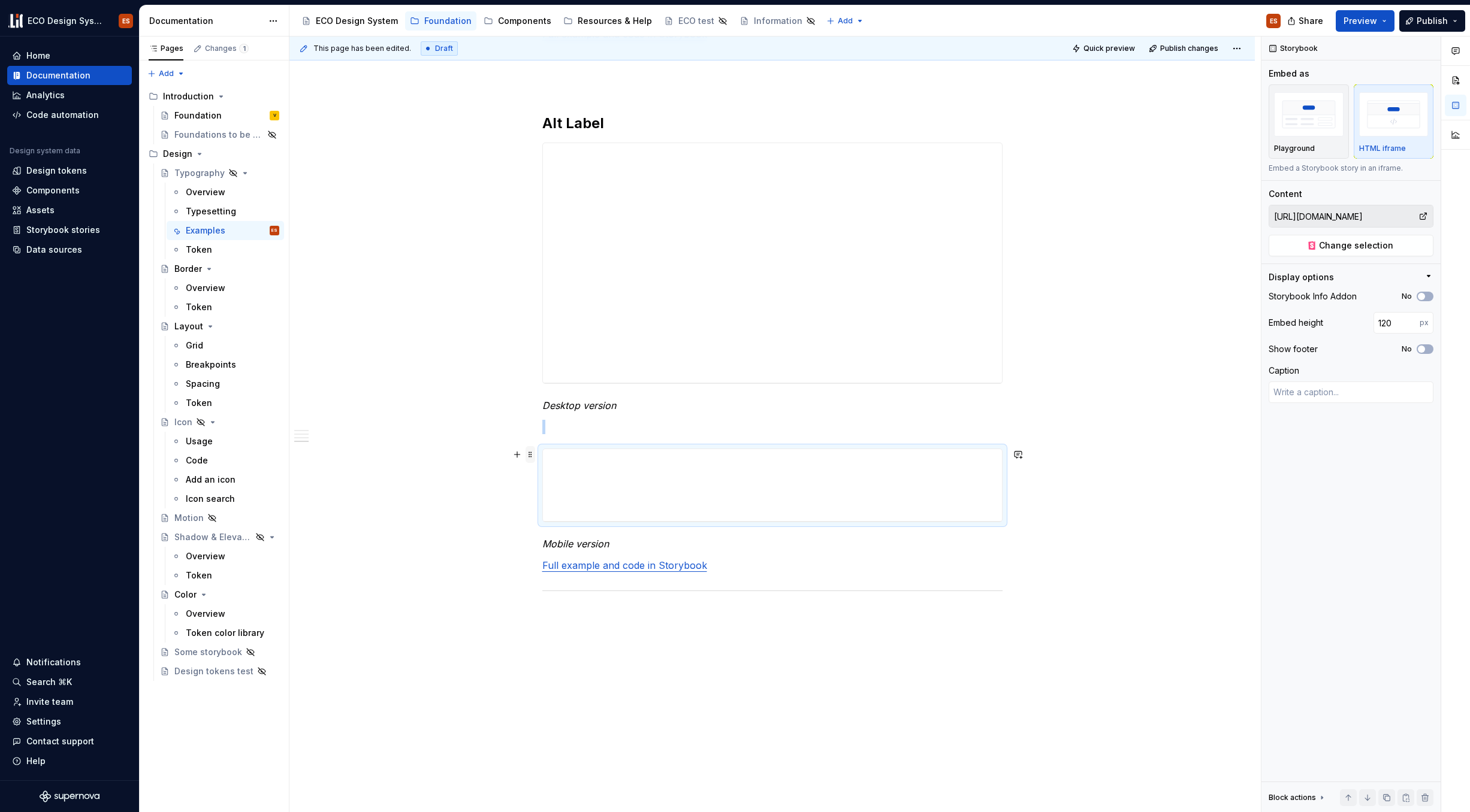
click at [527, 458] on span at bounding box center [530, 455] width 9 height 17
click at [880, 481] on div "**********" at bounding box center [773, 485] width 459 height 72
click at [531, 456] on span at bounding box center [530, 455] width 9 height 17
click at [532, 454] on span at bounding box center [530, 455] width 9 height 17
click at [528, 454] on span at bounding box center [530, 455] width 9 height 17
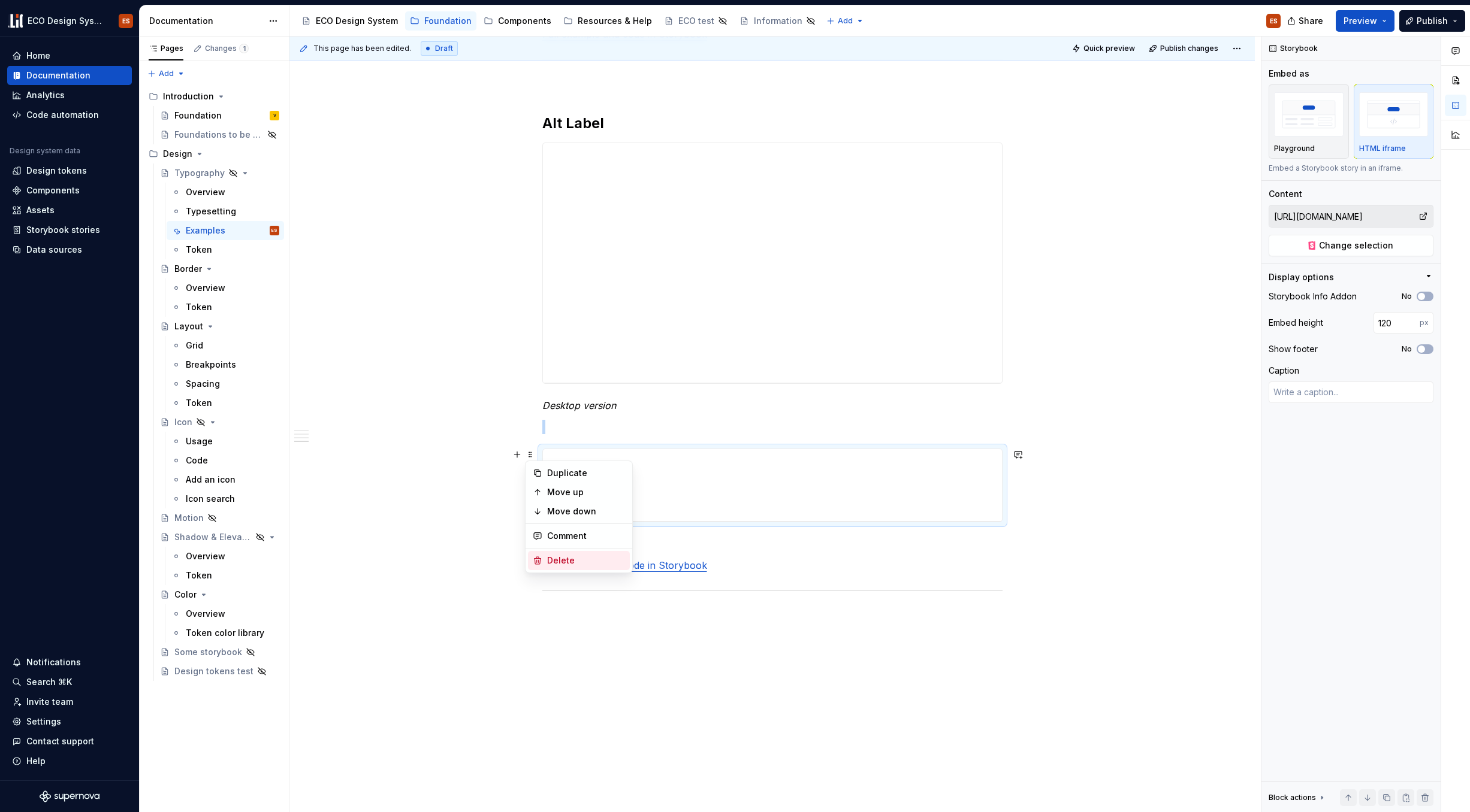
click at [547, 562] on div "Delete" at bounding box center [585, 560] width 78 height 12
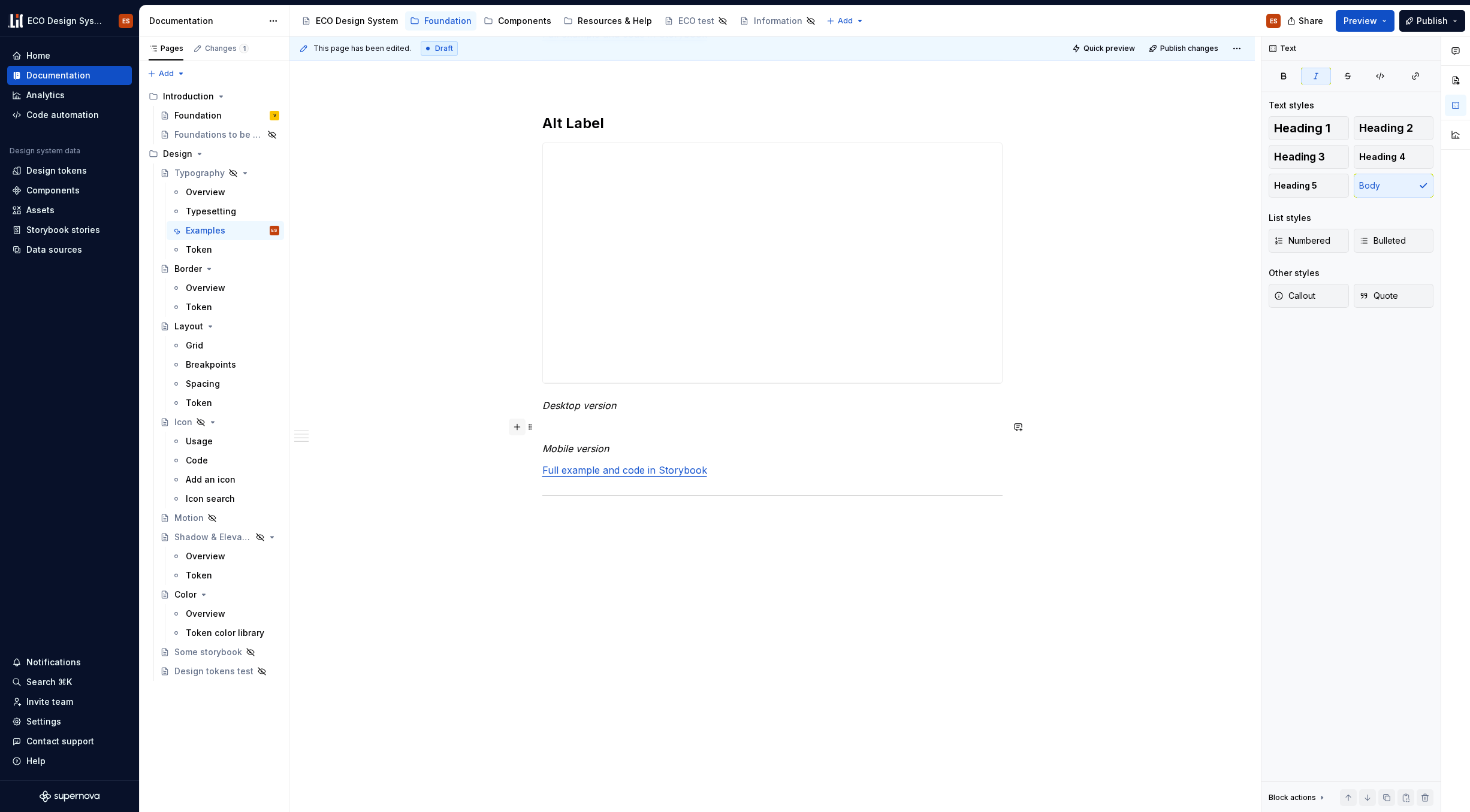
click at [518, 428] on button "button" at bounding box center [517, 427] width 17 height 17
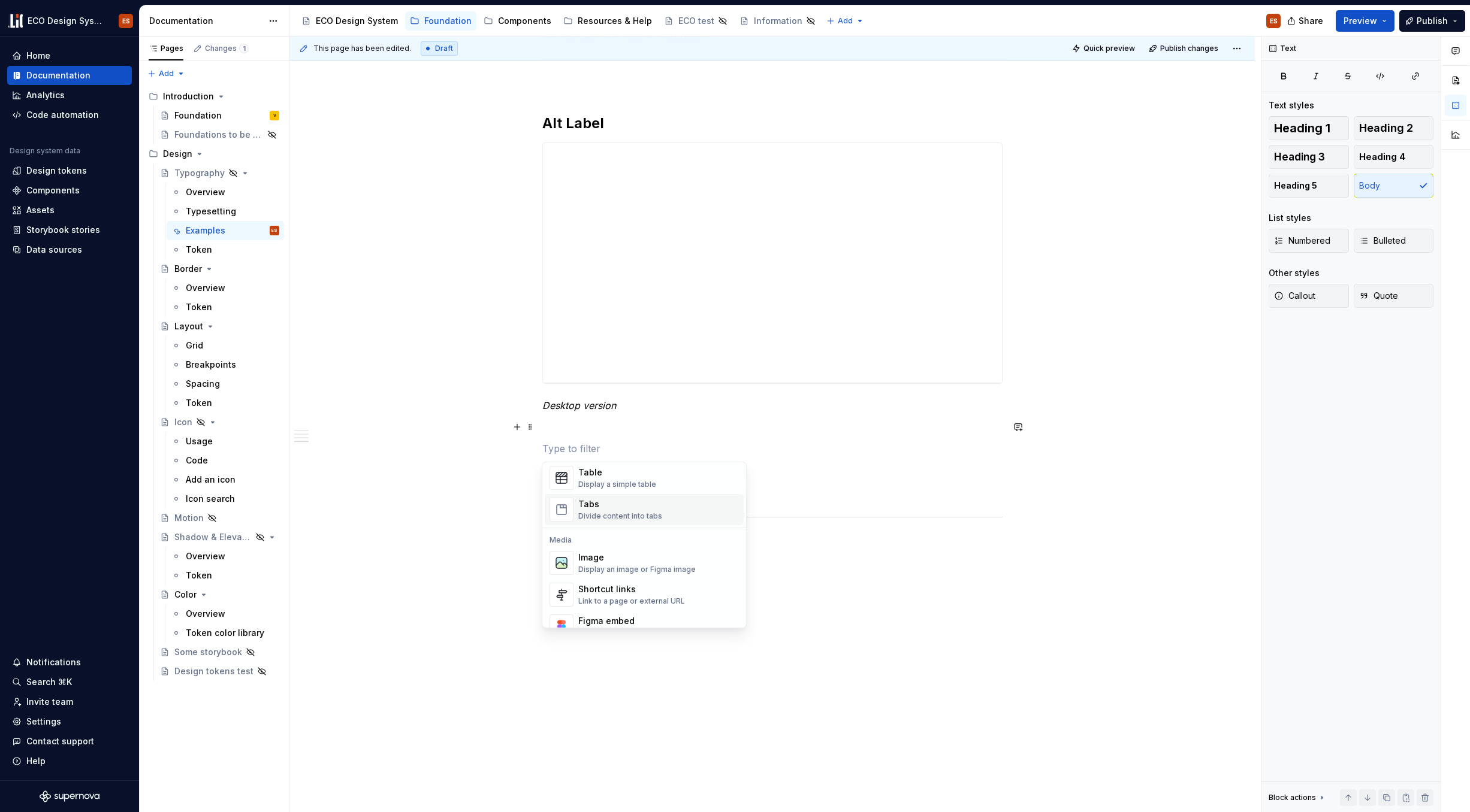
scroll to position [556, 0]
click at [614, 538] on div "Storybook" at bounding box center [624, 540] width 92 height 12
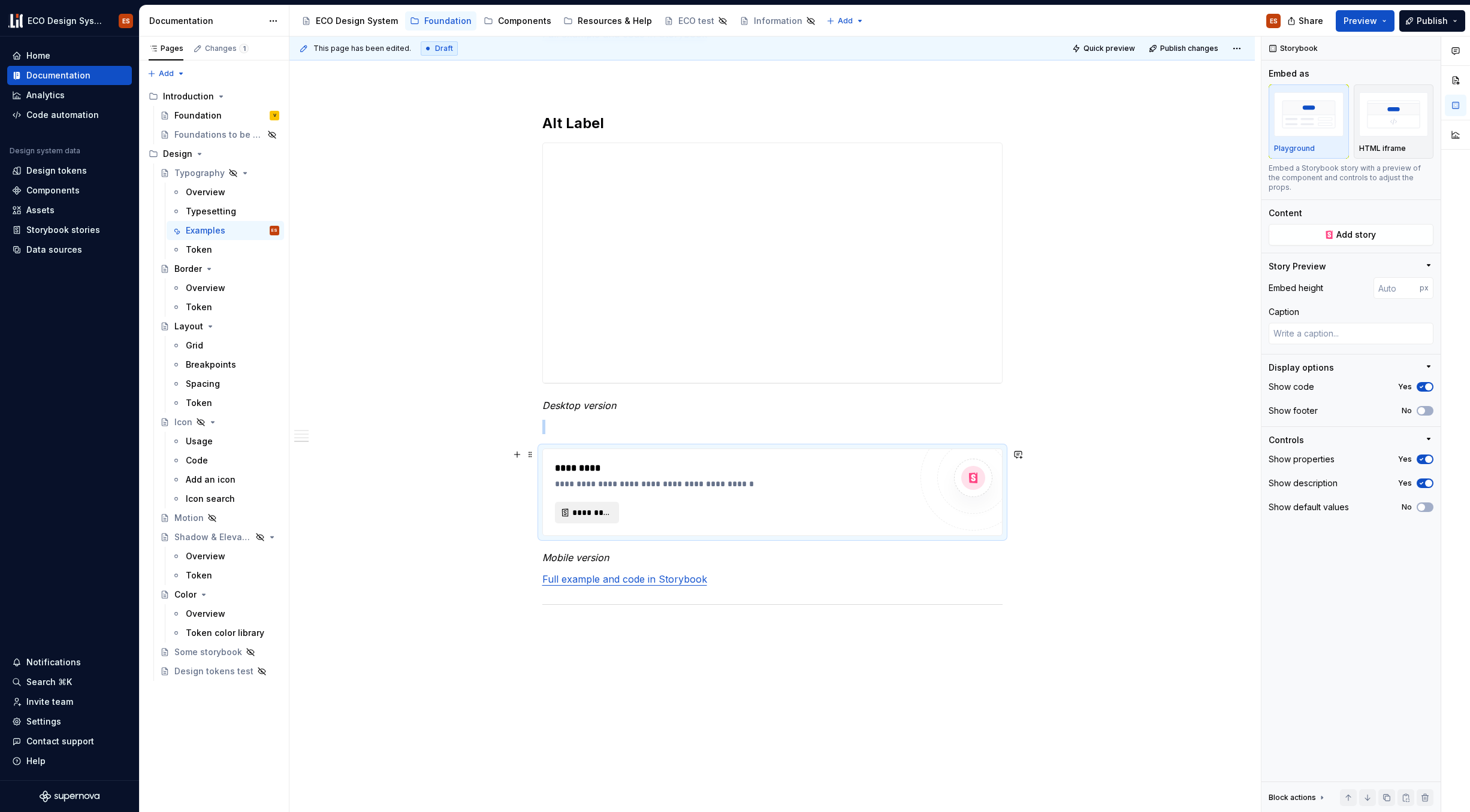
click at [572, 510] on span "*********" at bounding box center [592, 513] width 39 height 12
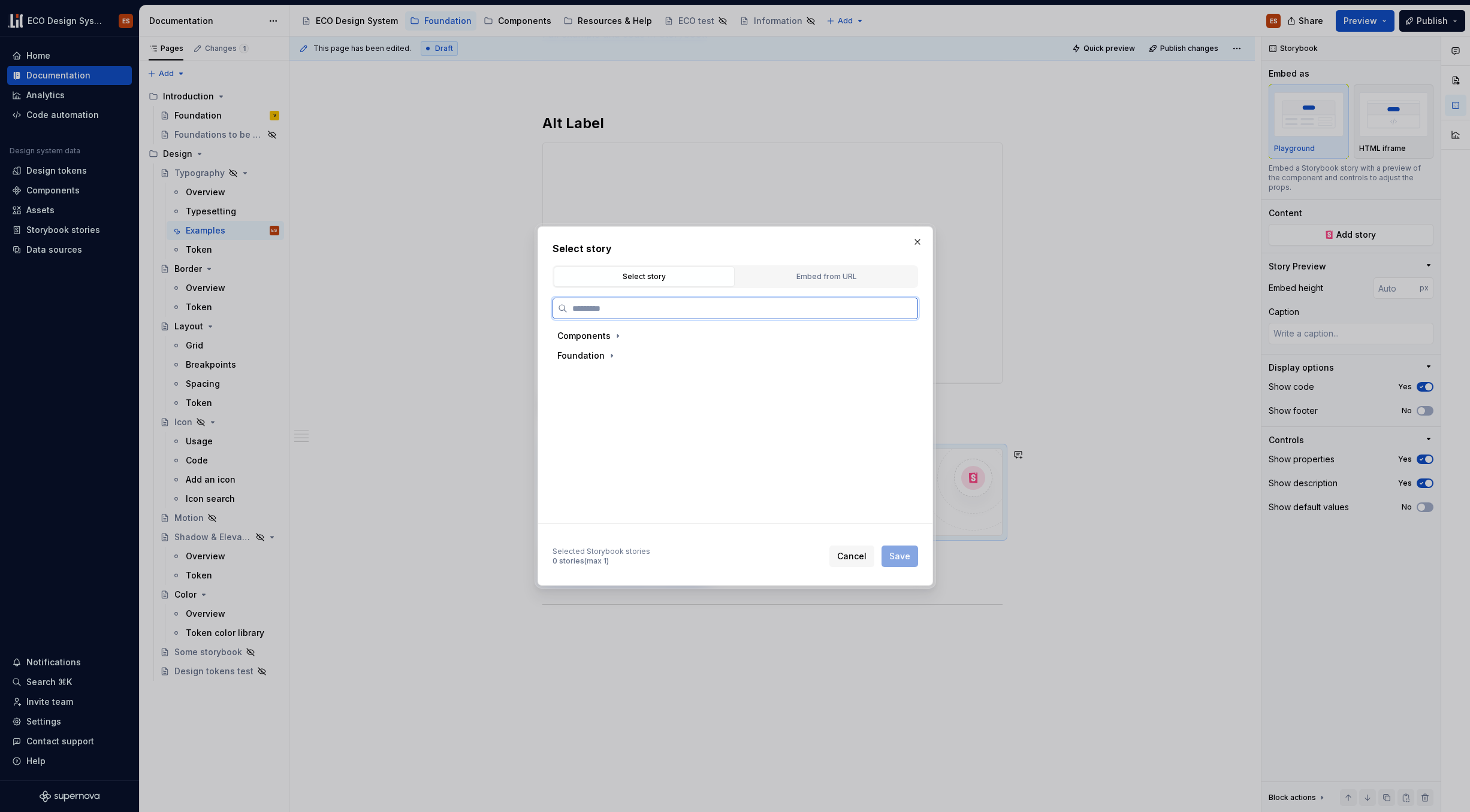
type textarea "*"
click at [851, 282] on div "Embed from URL" at bounding box center [826, 276] width 173 height 12
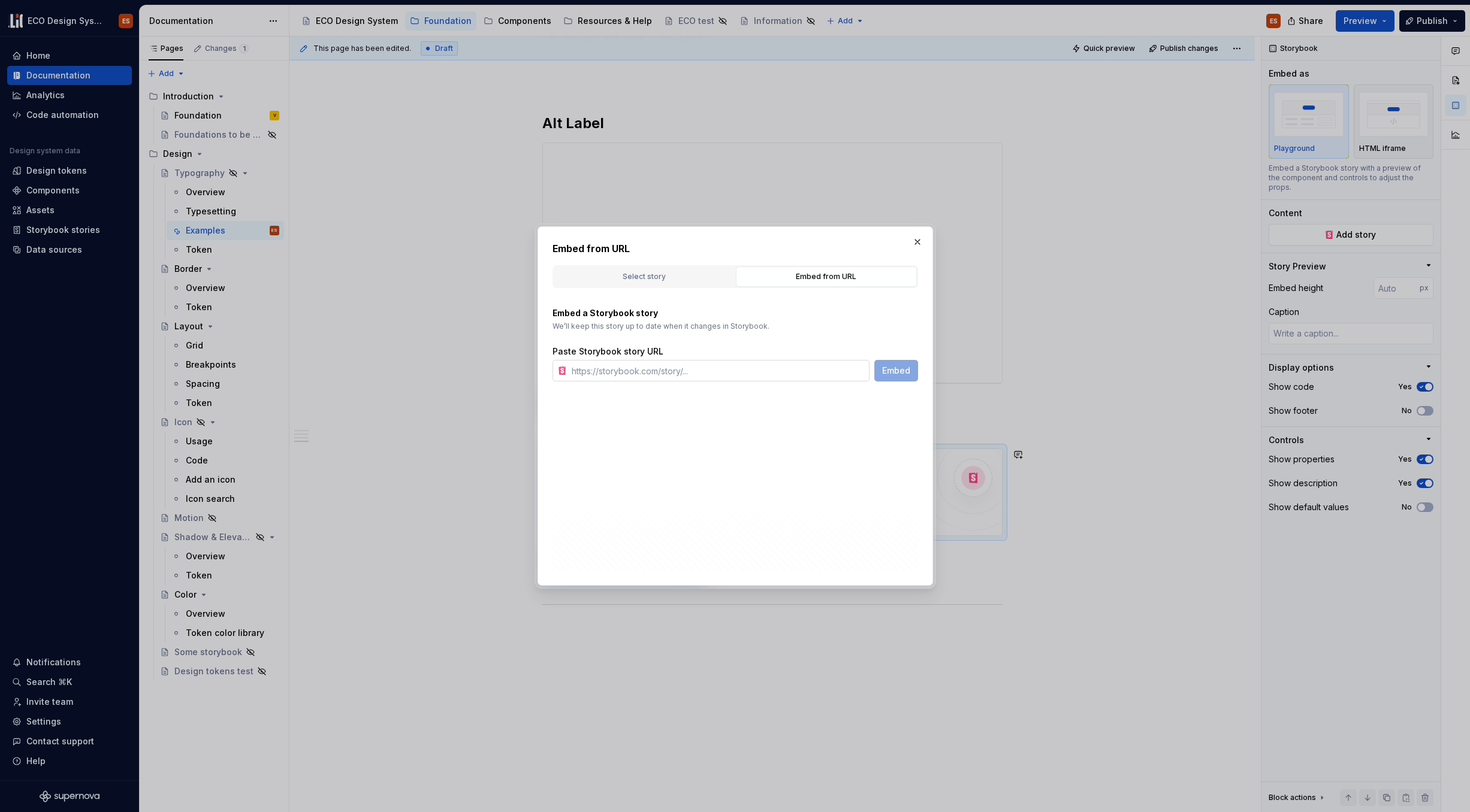
click at [662, 369] on input "text" at bounding box center [718, 370] width 302 height 21
paste input "https://test-acceptance--67b6063b450f52d85d87d37f.chromatic.com/?path=/docs/fou…"
type input "https://test-acceptance--67b6063b450f52d85d87d37f.chromatic.com/?path=/docs/fou…"
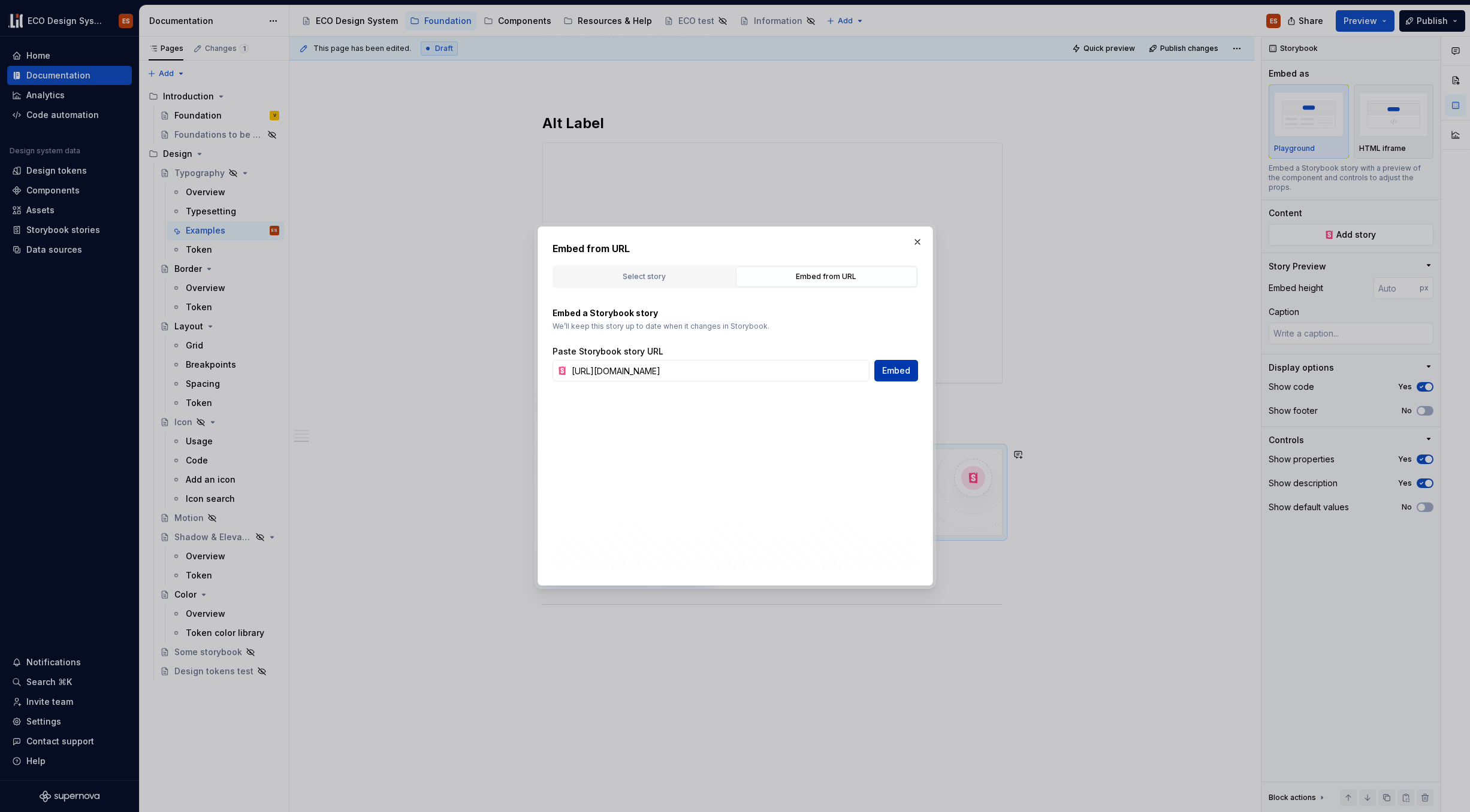
click at [906, 374] on span "Embed" at bounding box center [896, 370] width 28 height 12
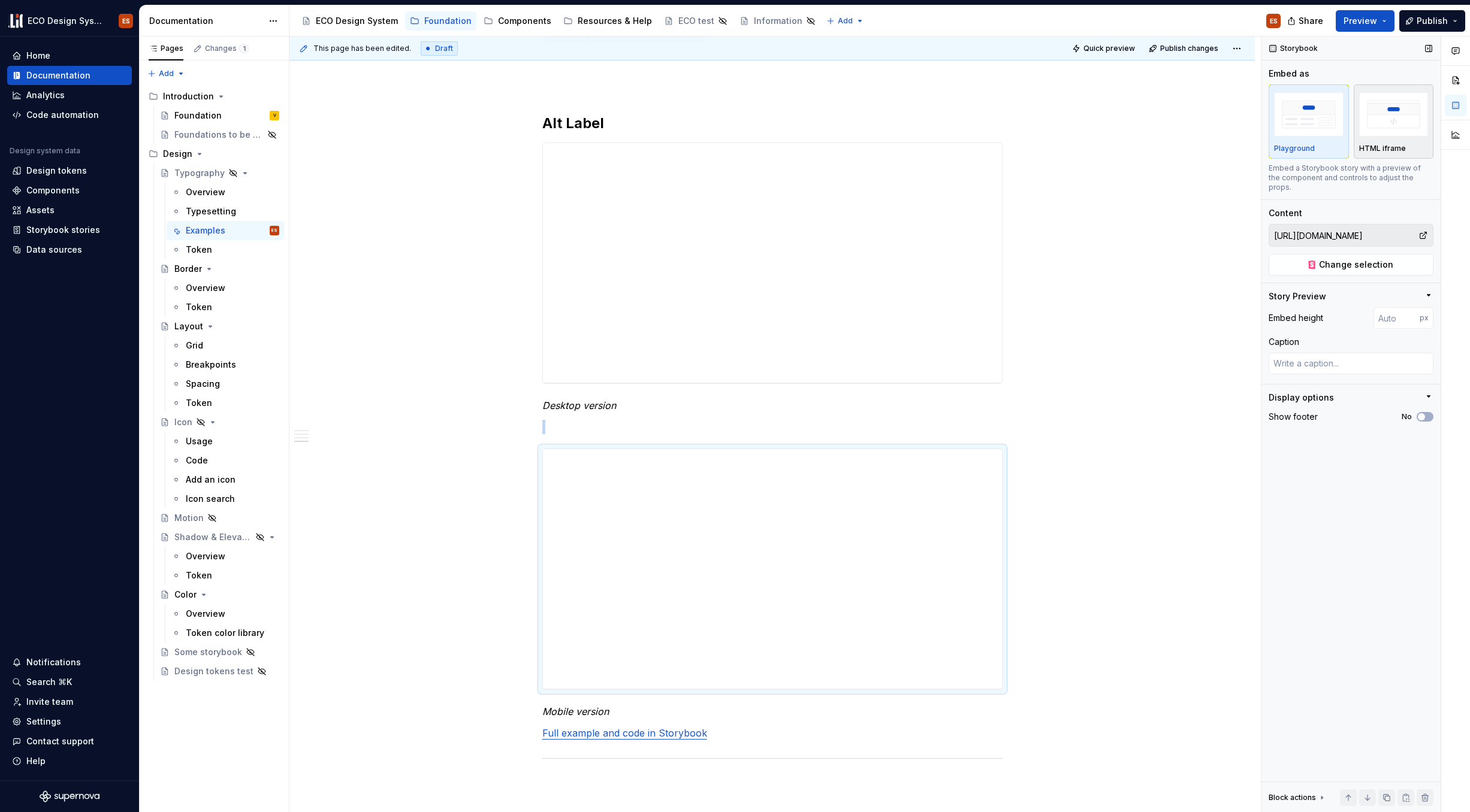
click at [1126, 147] on p "HTML iframe" at bounding box center [1382, 149] width 47 height 9
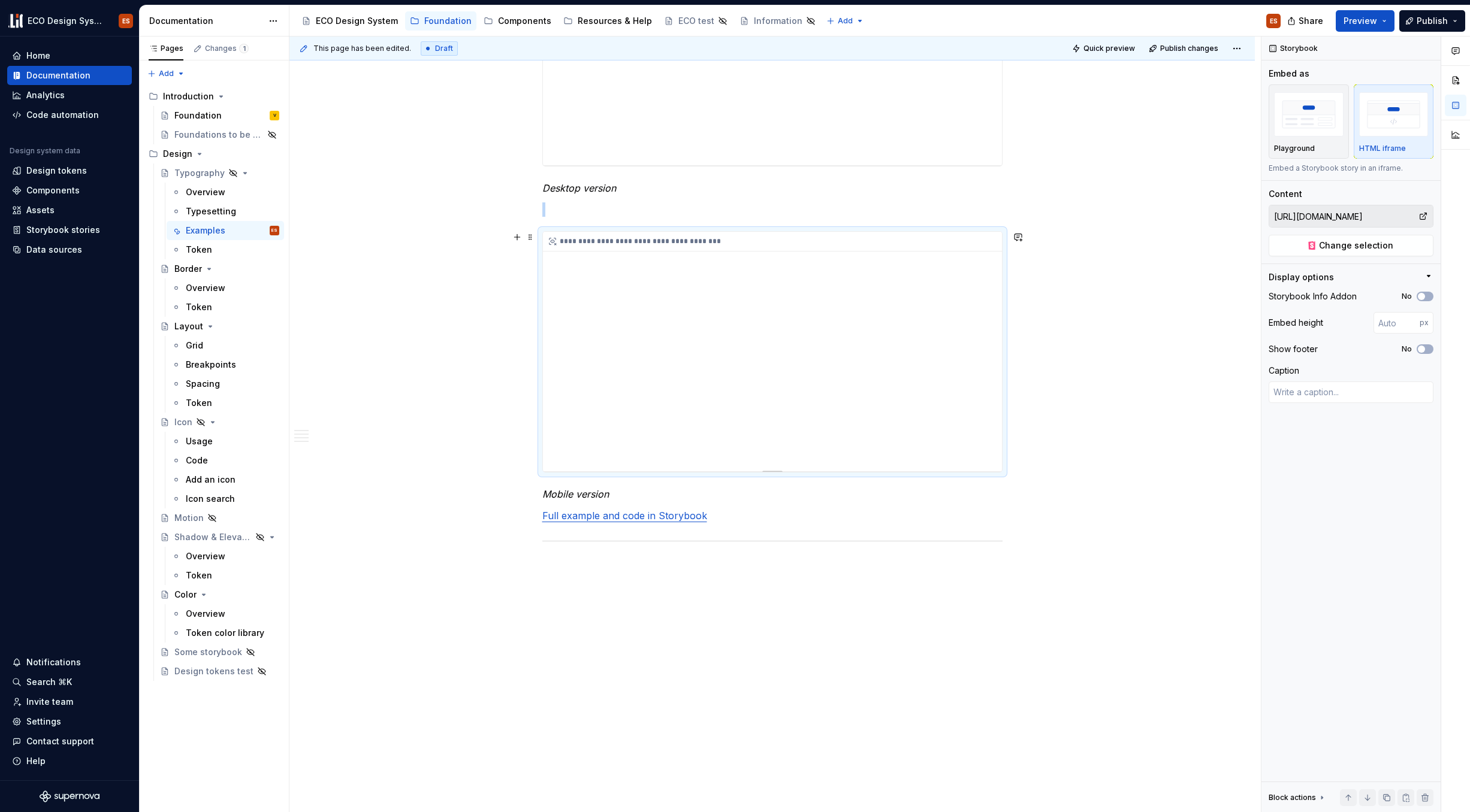
click at [887, 371] on div "**********" at bounding box center [773, 351] width 459 height 240
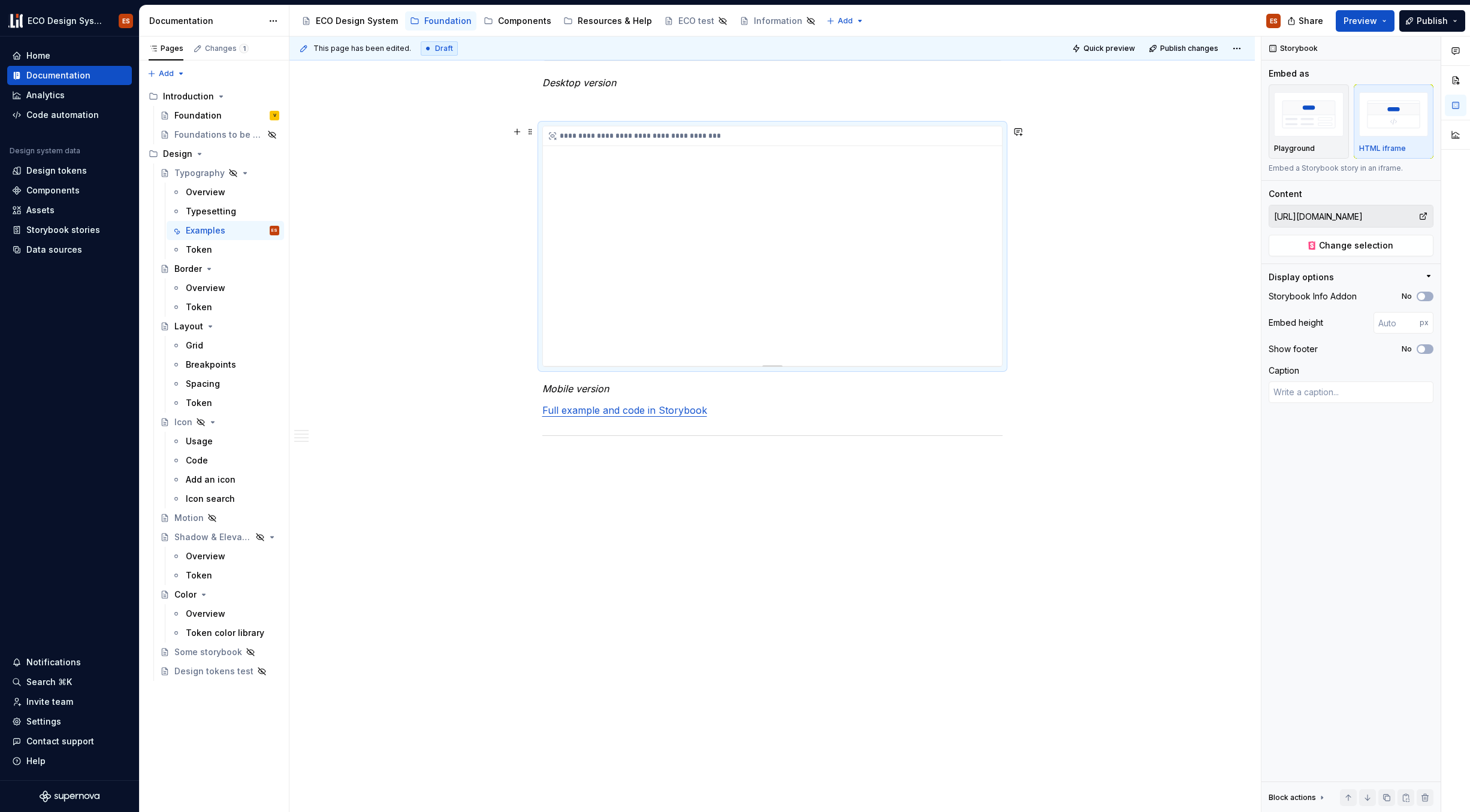
scroll to position [1615, 0]
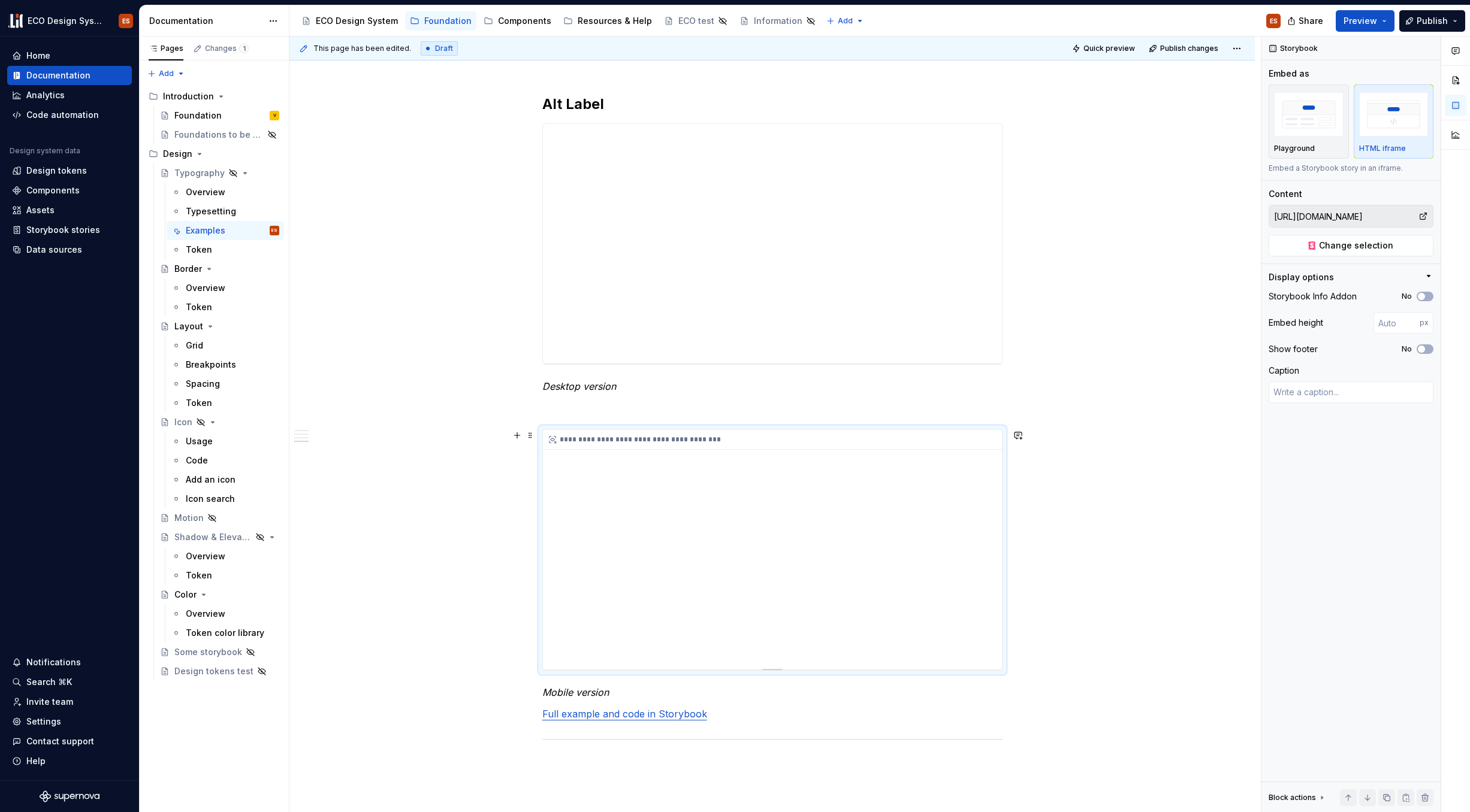
drag, startPoint x: 997, startPoint y: 456, endPoint x: 999, endPoint y: 481, distance: 25.1
click at [999, 481] on div "**********" at bounding box center [773, 549] width 459 height 240
drag, startPoint x: 996, startPoint y: 457, endPoint x: 993, endPoint y: 492, distance: 35.1
click at [995, 488] on div "**********" at bounding box center [773, 549] width 459 height 240
drag, startPoint x: 993, startPoint y: 492, endPoint x: 1055, endPoint y: 431, distance: 87.0
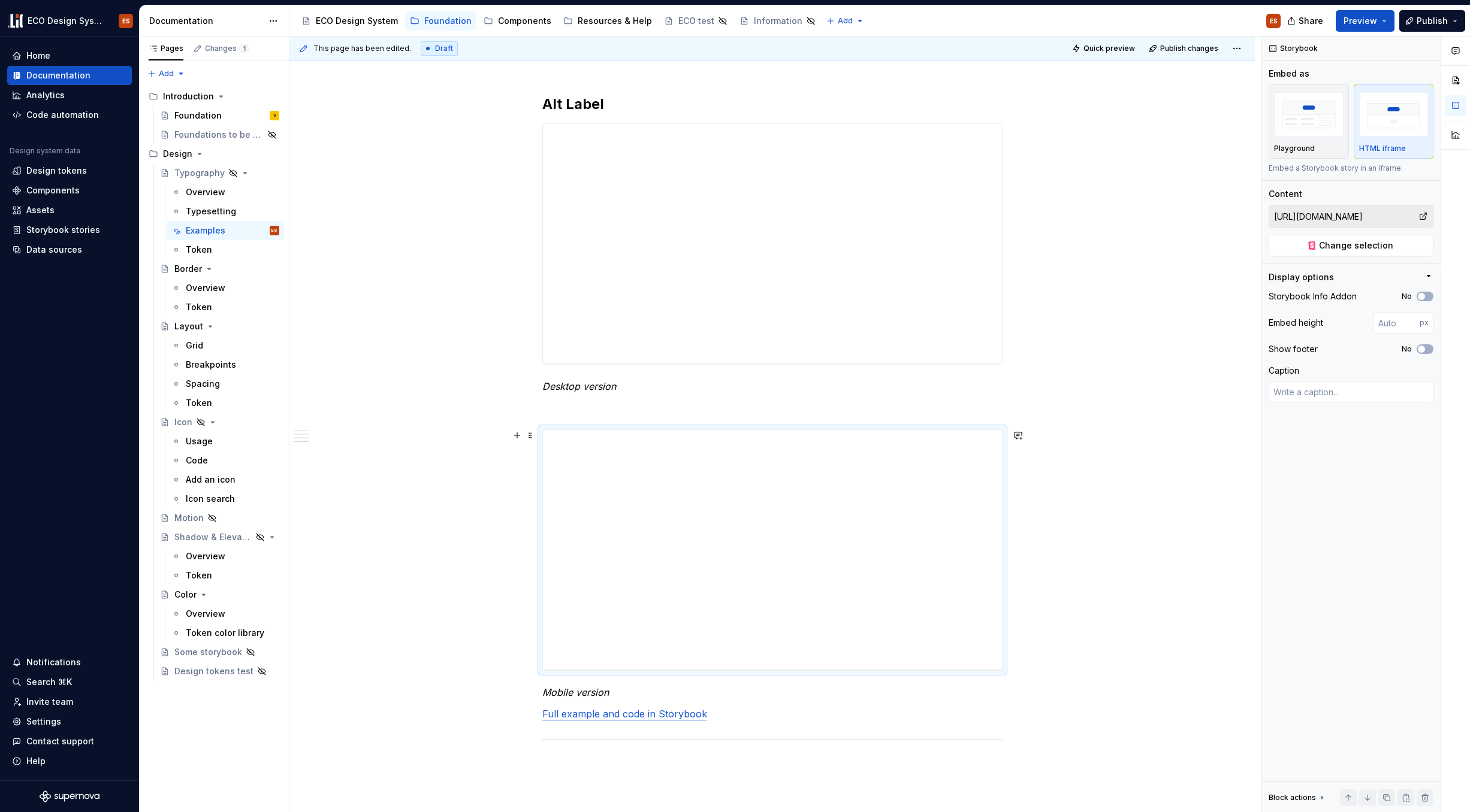
click at [997, 563] on div "**********" at bounding box center [773, 549] width 459 height 240
click at [1126, 123] on img "button" at bounding box center [1309, 114] width 70 height 44
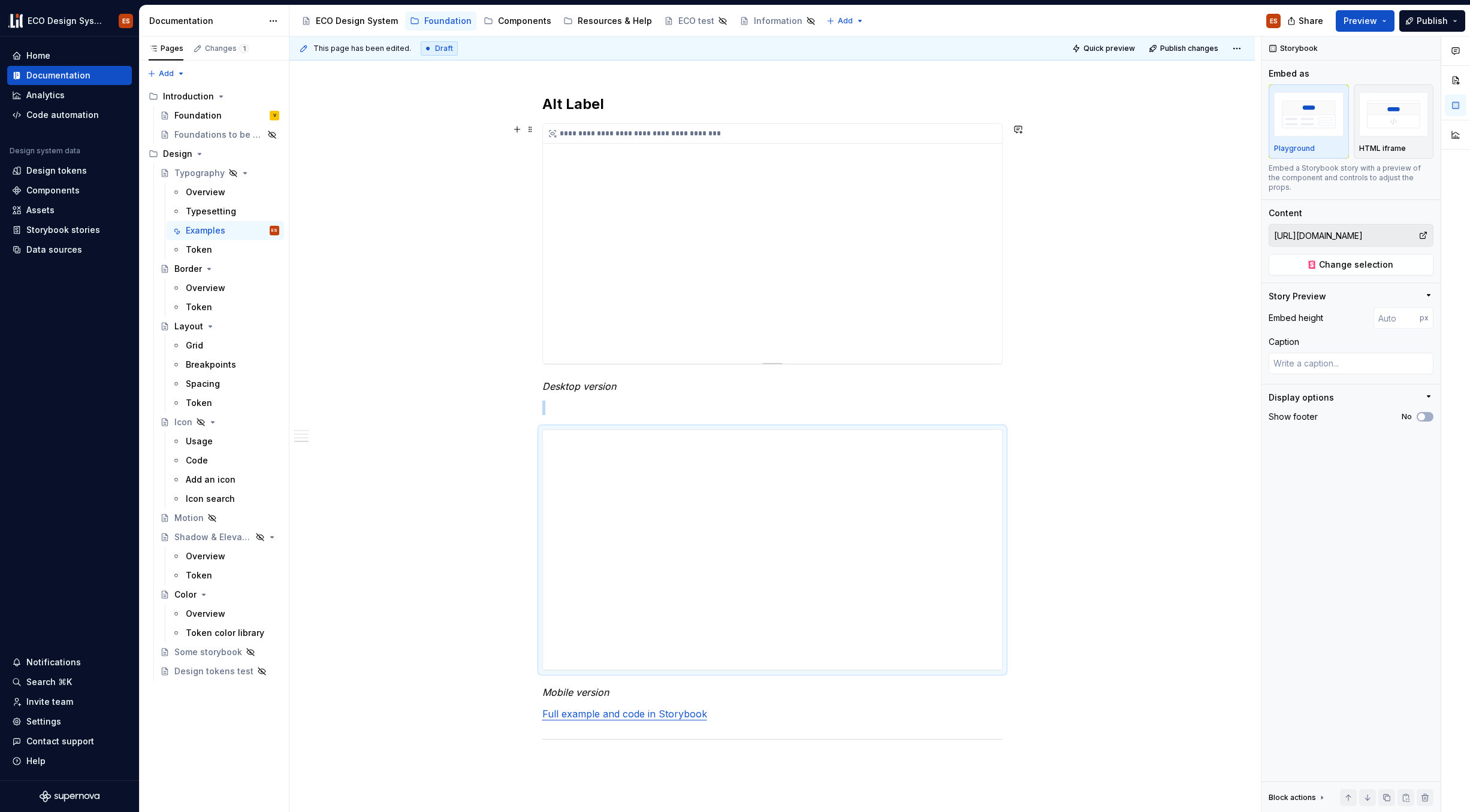
type textarea "*"
type input "https://test-acceptance--67b6063b450f52d85d87d37f.chromatic.com/?path=/docs/fou…"
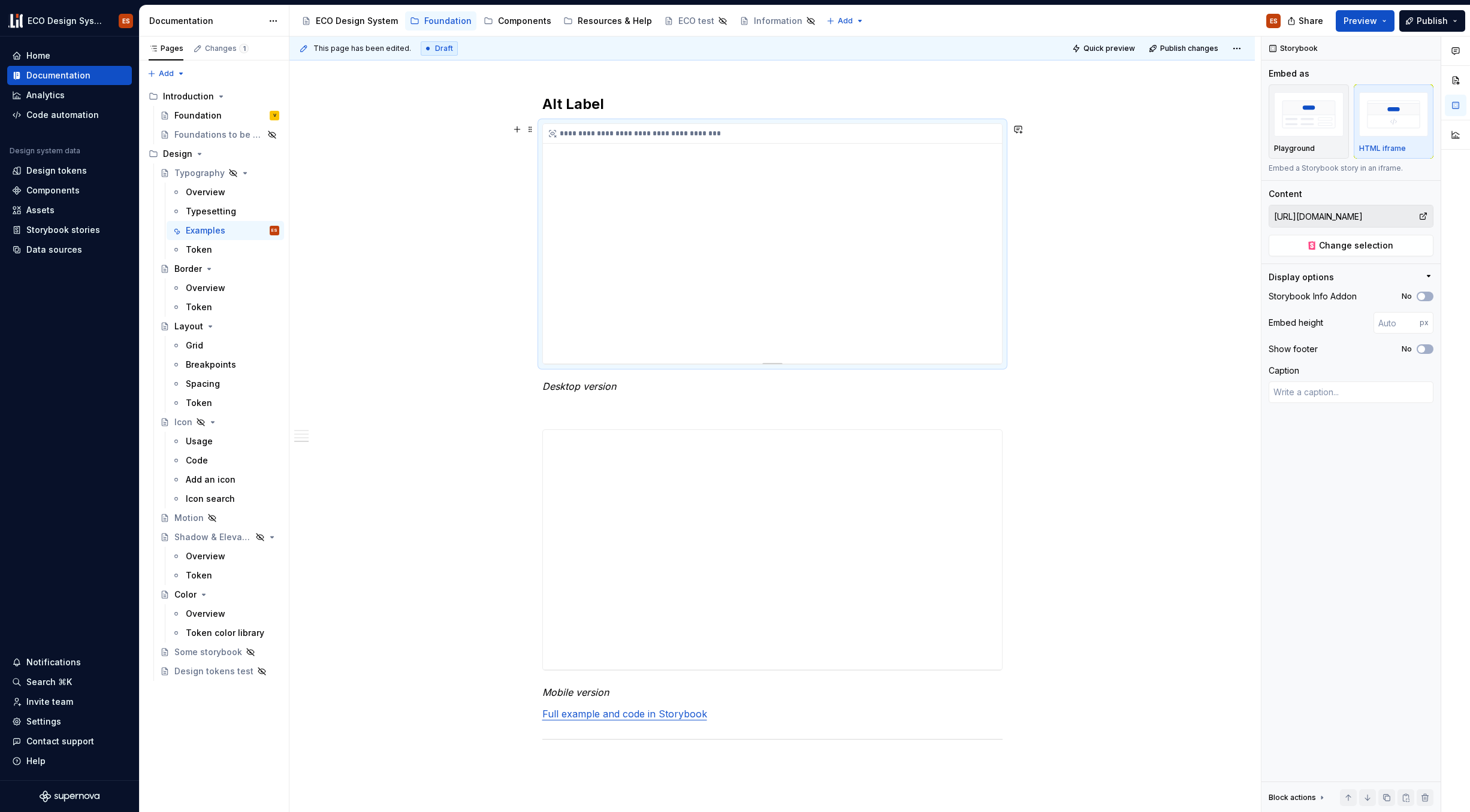
click at [998, 201] on div "**********" at bounding box center [773, 243] width 459 height 240
drag, startPoint x: 1001, startPoint y: 215, endPoint x: 1000, endPoint y: 233, distance: 18.0
click at [1000, 233] on div "**********" at bounding box center [773, 243] width 459 height 240
drag, startPoint x: 997, startPoint y: 232, endPoint x: 995, endPoint y: 254, distance: 22.1
click at [997, 257] on div "**********" at bounding box center [773, 243] width 459 height 240
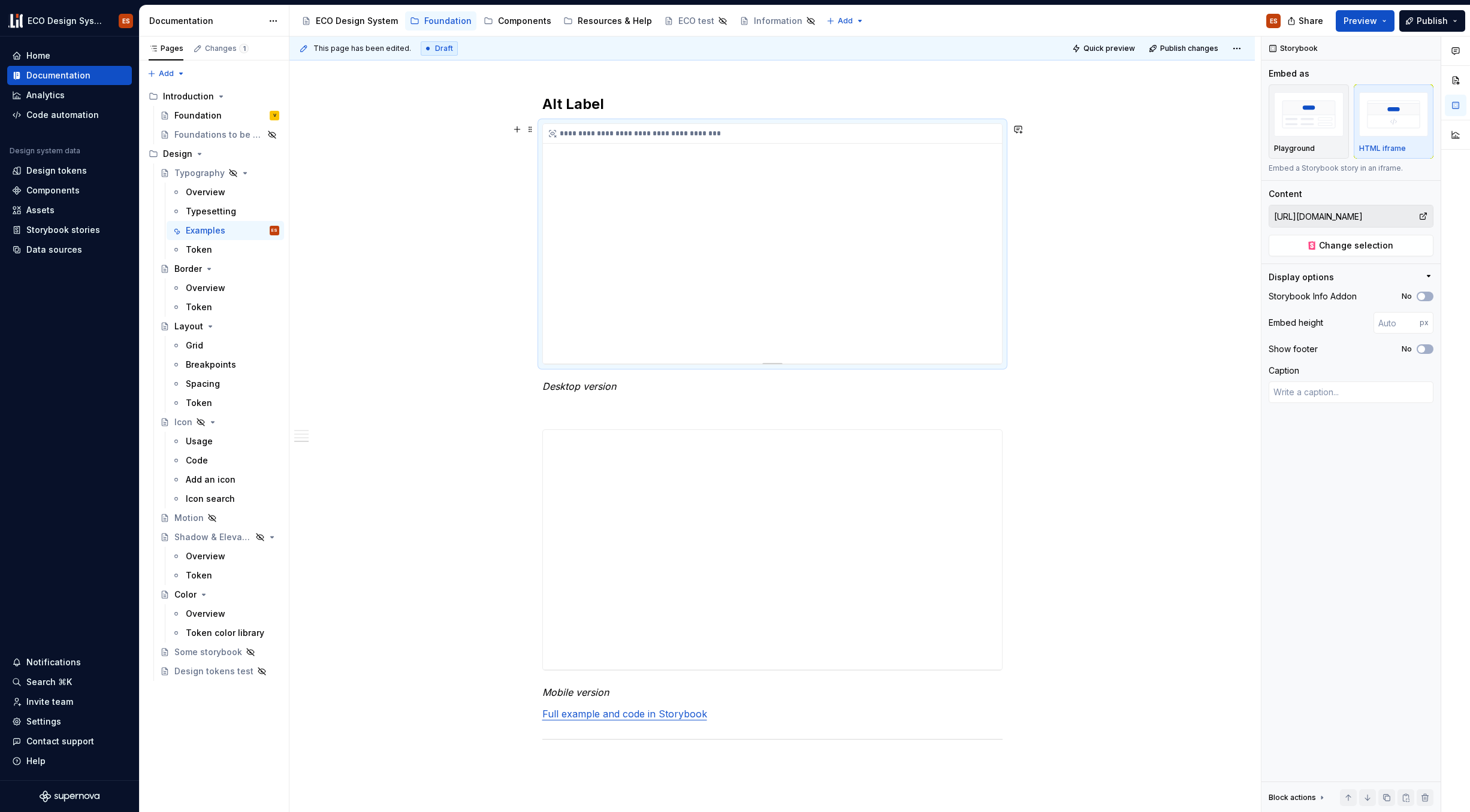
click at [972, 197] on div "**********" at bounding box center [773, 243] width 459 height 240
drag, startPoint x: 995, startPoint y: 170, endPoint x: 999, endPoint y: 200, distance: 30.3
click at [999, 200] on div "**********" at bounding box center [773, 243] width 459 height 240
drag, startPoint x: 999, startPoint y: 192, endPoint x: 995, endPoint y: 247, distance: 55.1
click at [995, 247] on div "**********" at bounding box center [773, 243] width 459 height 240
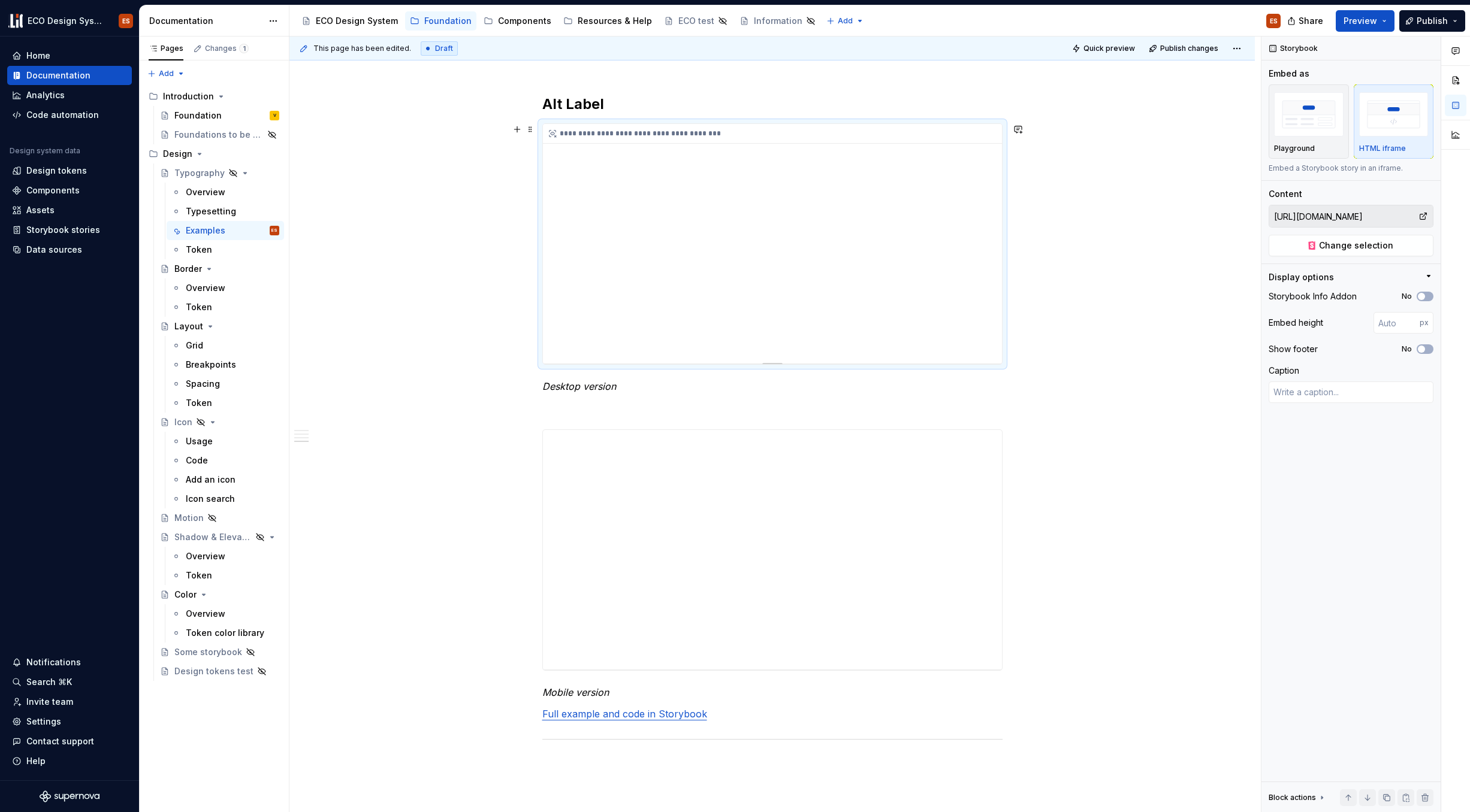
click at [950, 218] on div "**********" at bounding box center [773, 243] width 459 height 240
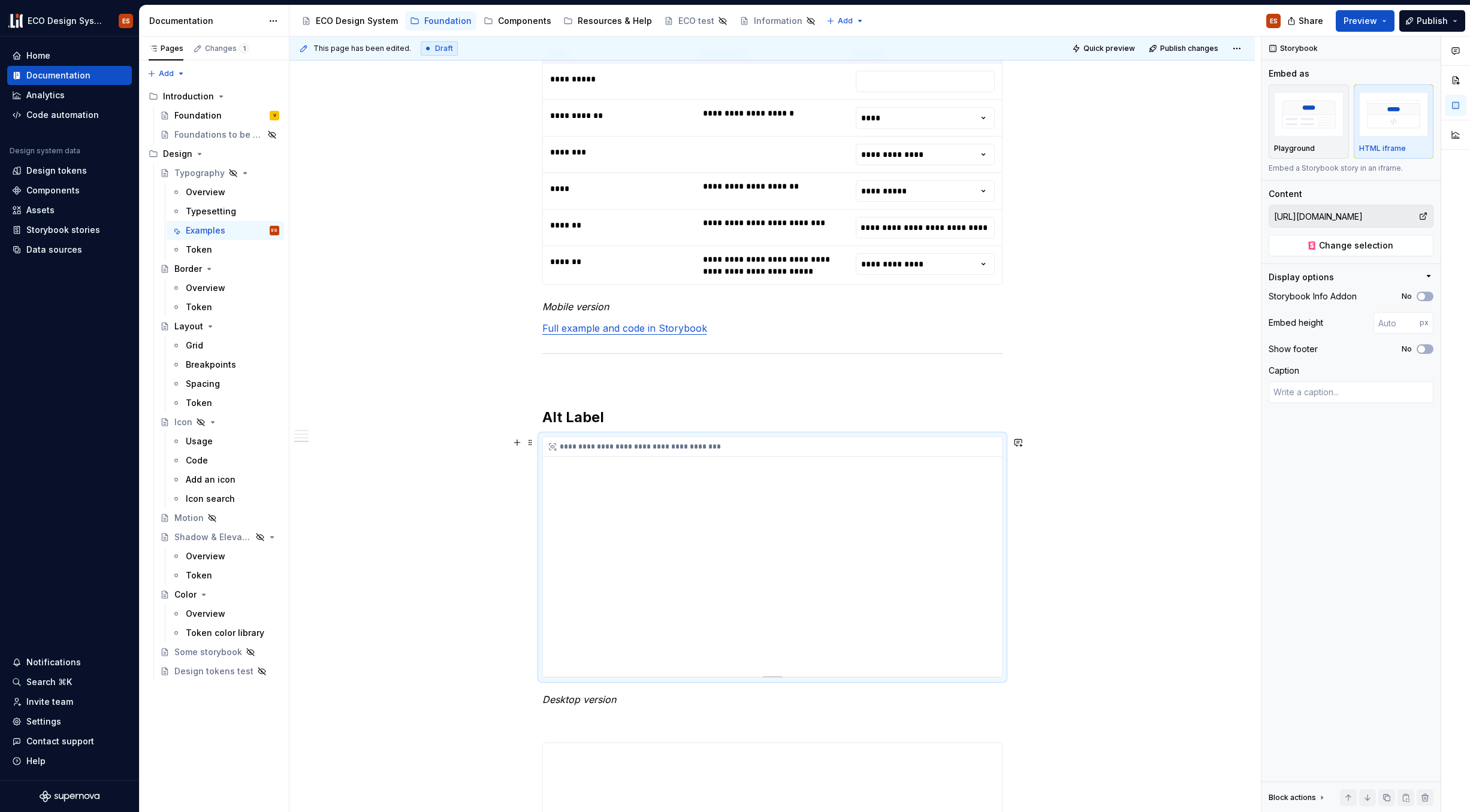
scroll to position [1302, 0]
click at [531, 445] on span at bounding box center [530, 443] width 9 height 17
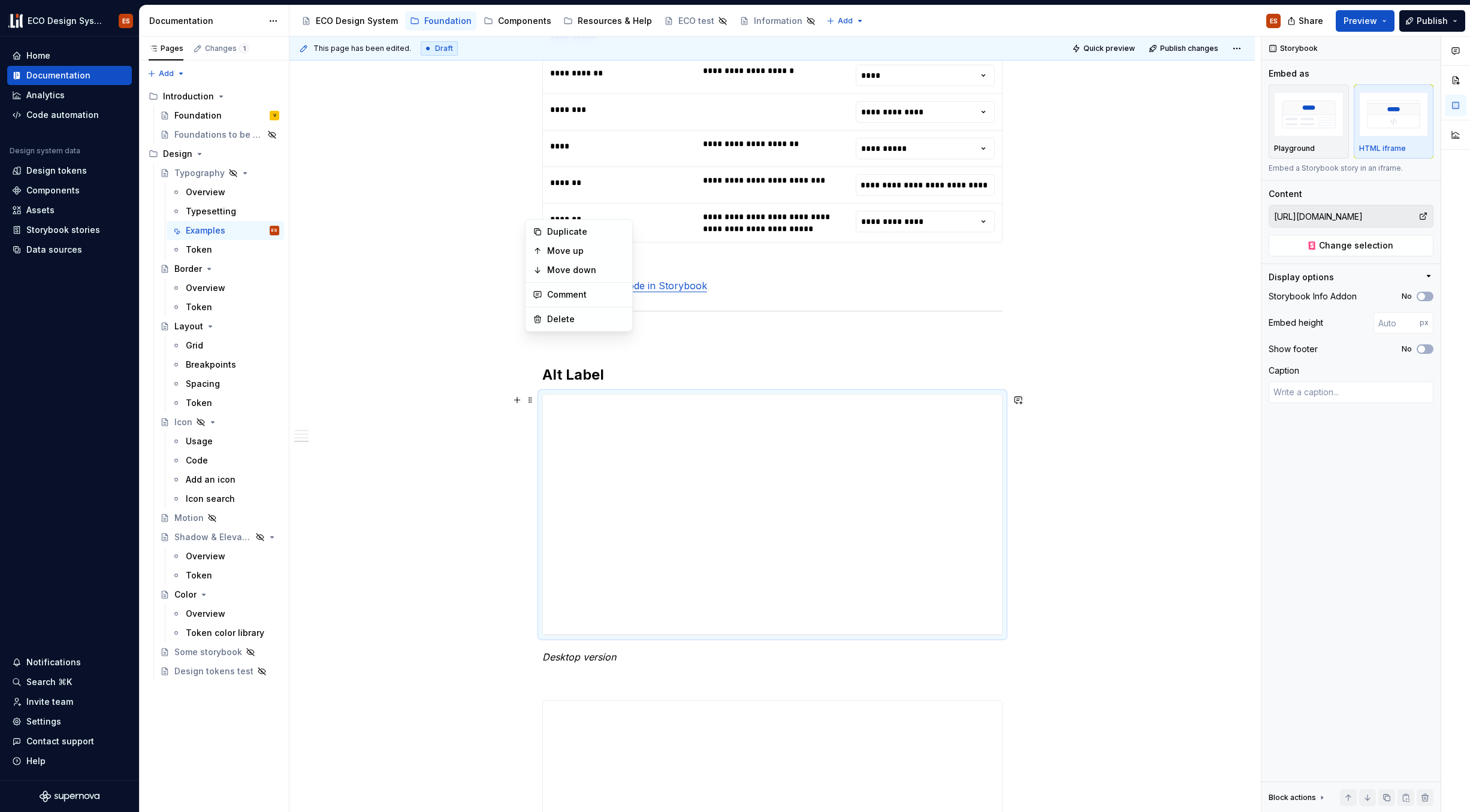
scroll to position [1531, 0]
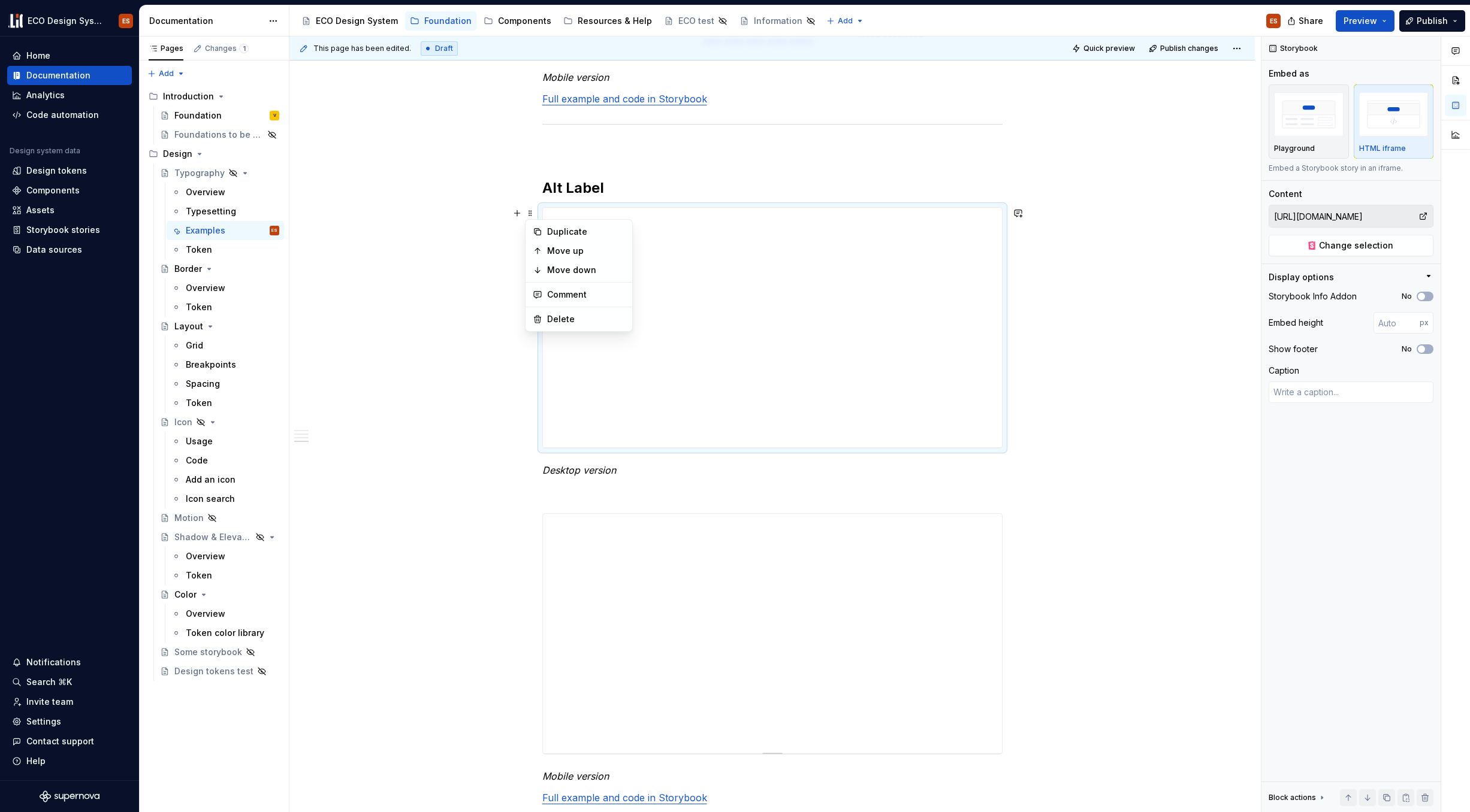
type textarea "*"
type input "https://test-acceptance--67b6063b450f52d85d87d37f.chromatic.com/?path=/docs/fou…"
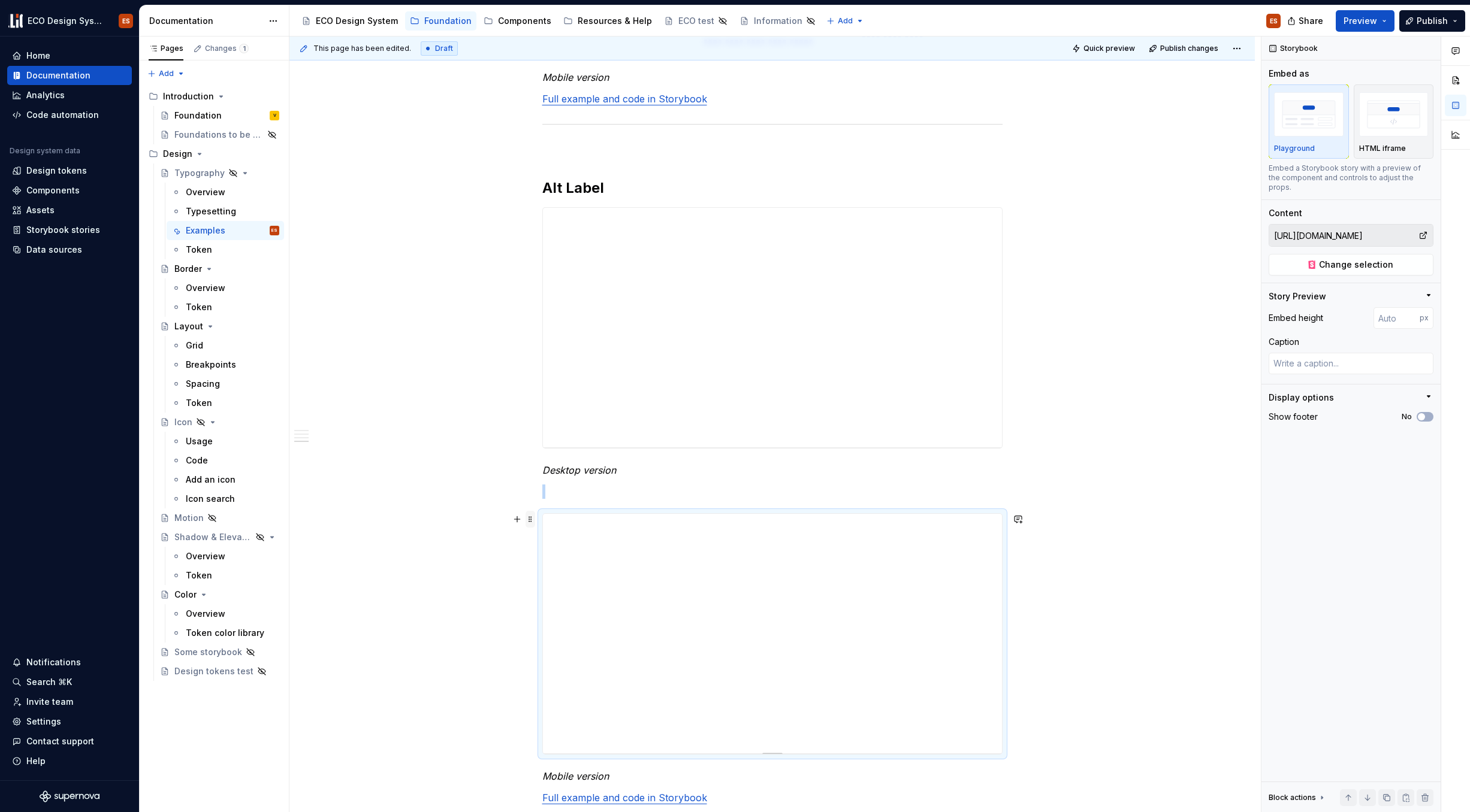
click at [531, 519] on span at bounding box center [530, 519] width 9 height 17
click at [528, 215] on span at bounding box center [530, 213] width 9 height 17
type textarea "*"
type input "https://test-acceptance--67b6063b450f52d85d87d37f.chromatic.com/?path=/docs/fou…"
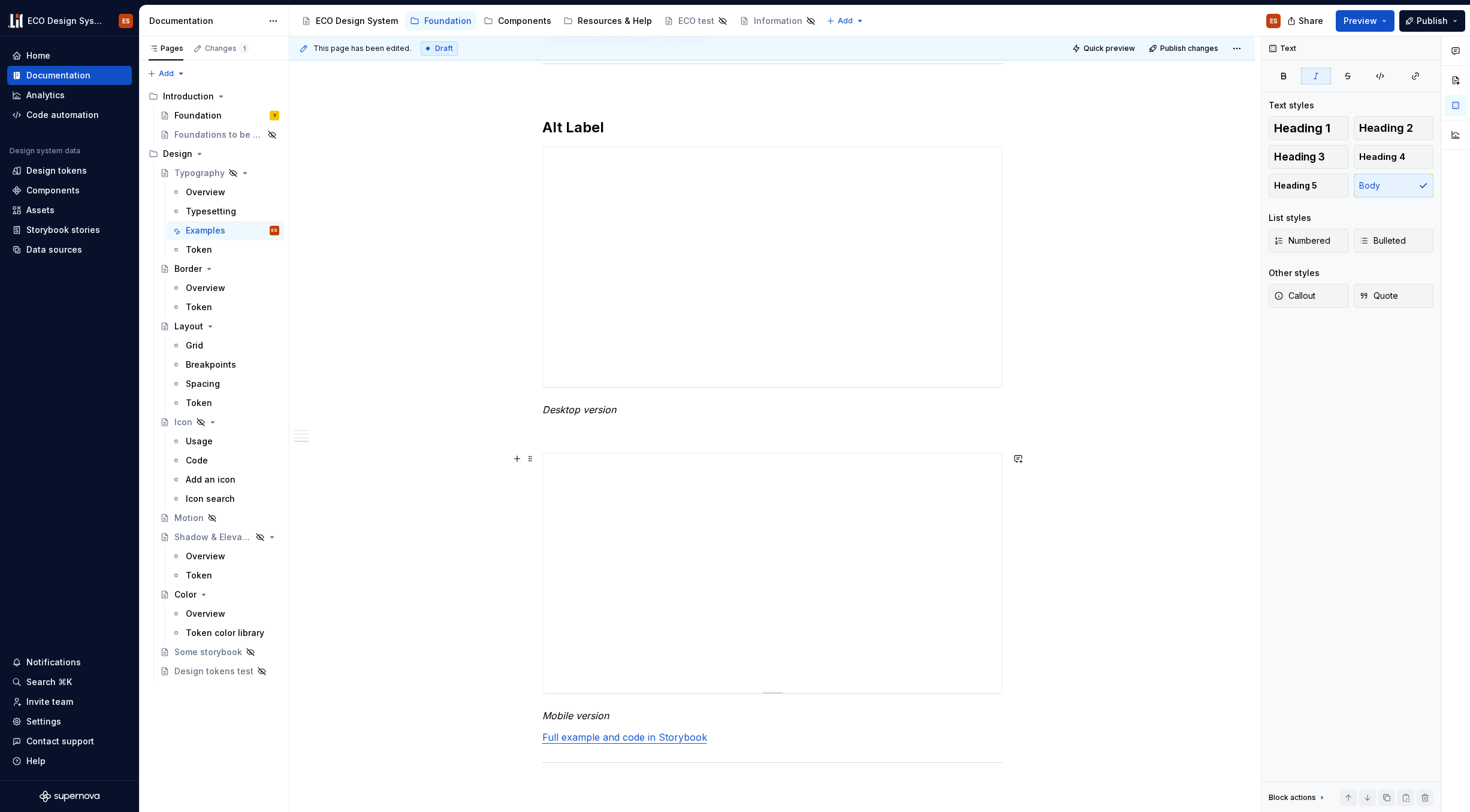
scroll to position [1595, 0]
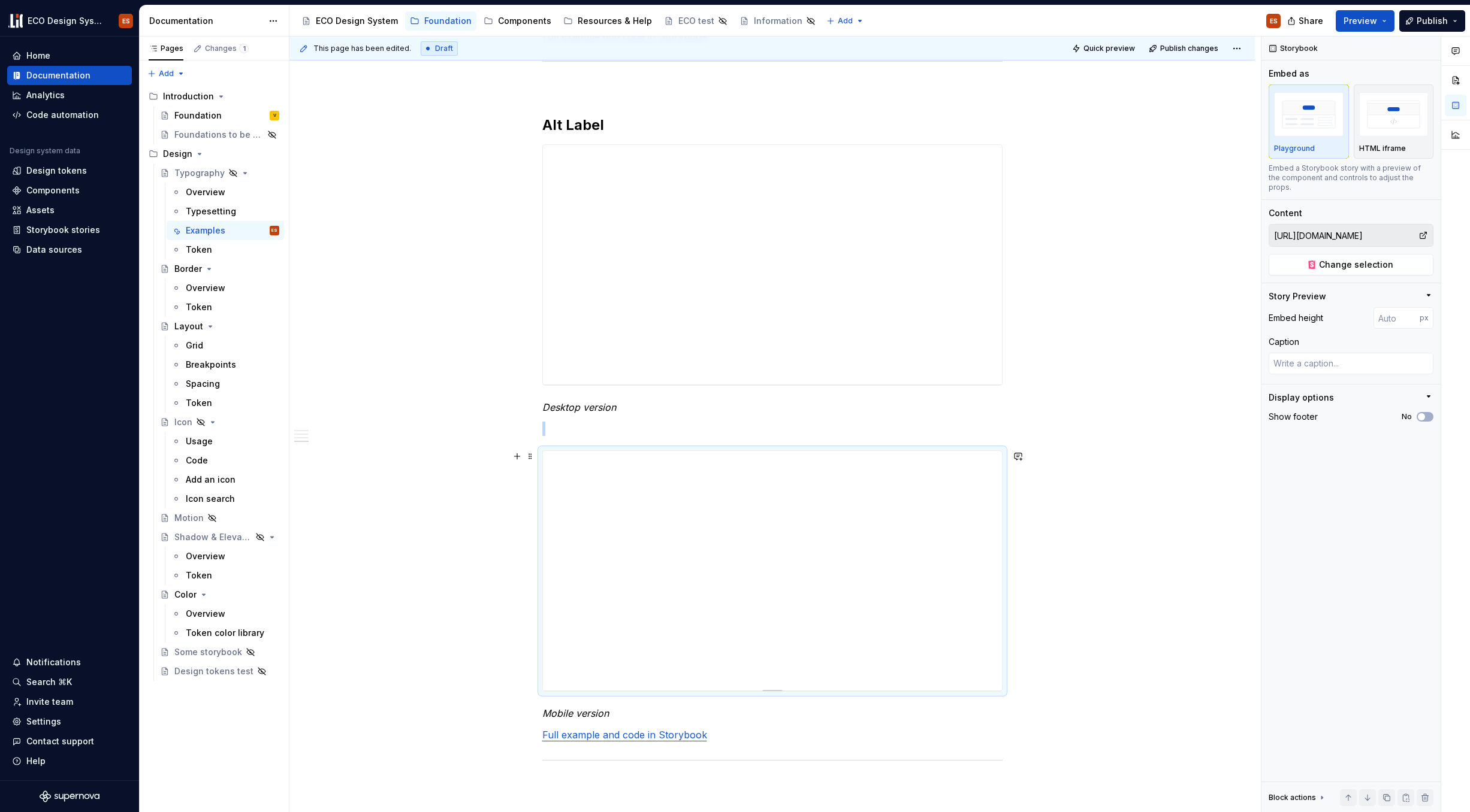
drag, startPoint x: 997, startPoint y: 468, endPoint x: 1005, endPoint y: 516, distance: 48.7
click at [1126, 18] on span "Preview" at bounding box center [1360, 20] width 34 height 12
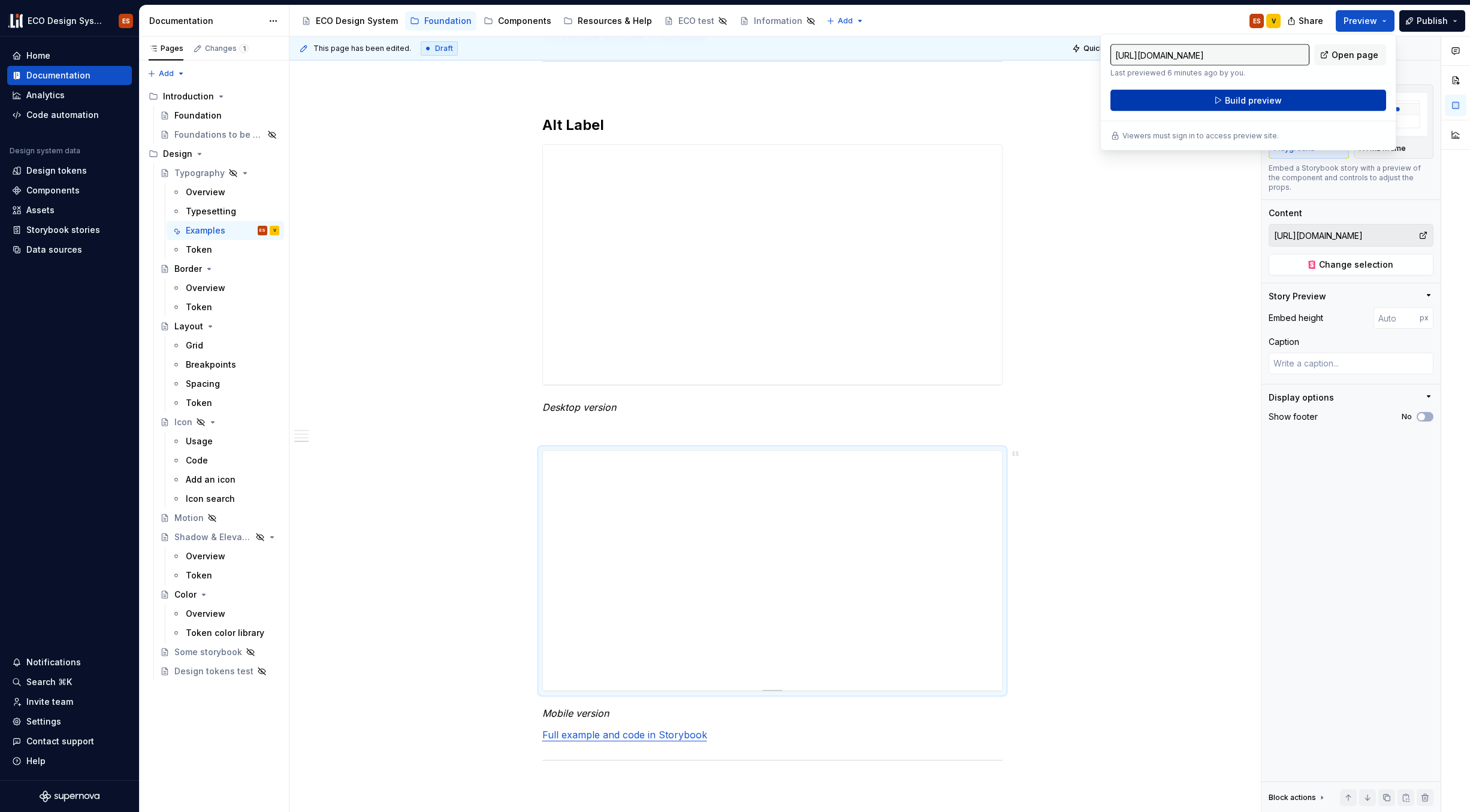
click at [1126, 103] on button "Build preview" at bounding box center [1249, 100] width 276 height 21
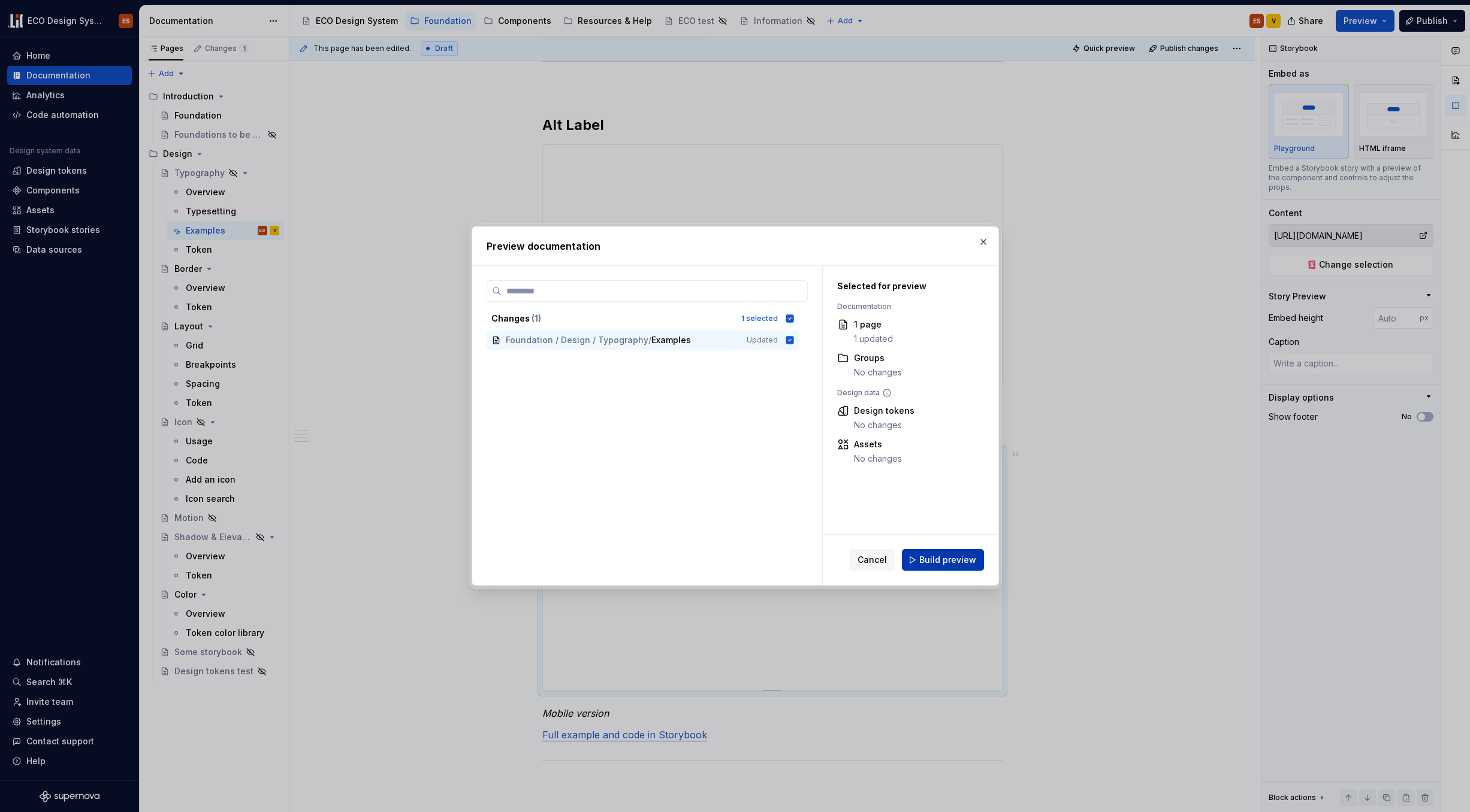
click at [964, 565] on span "Build preview" at bounding box center [948, 559] width 57 height 12
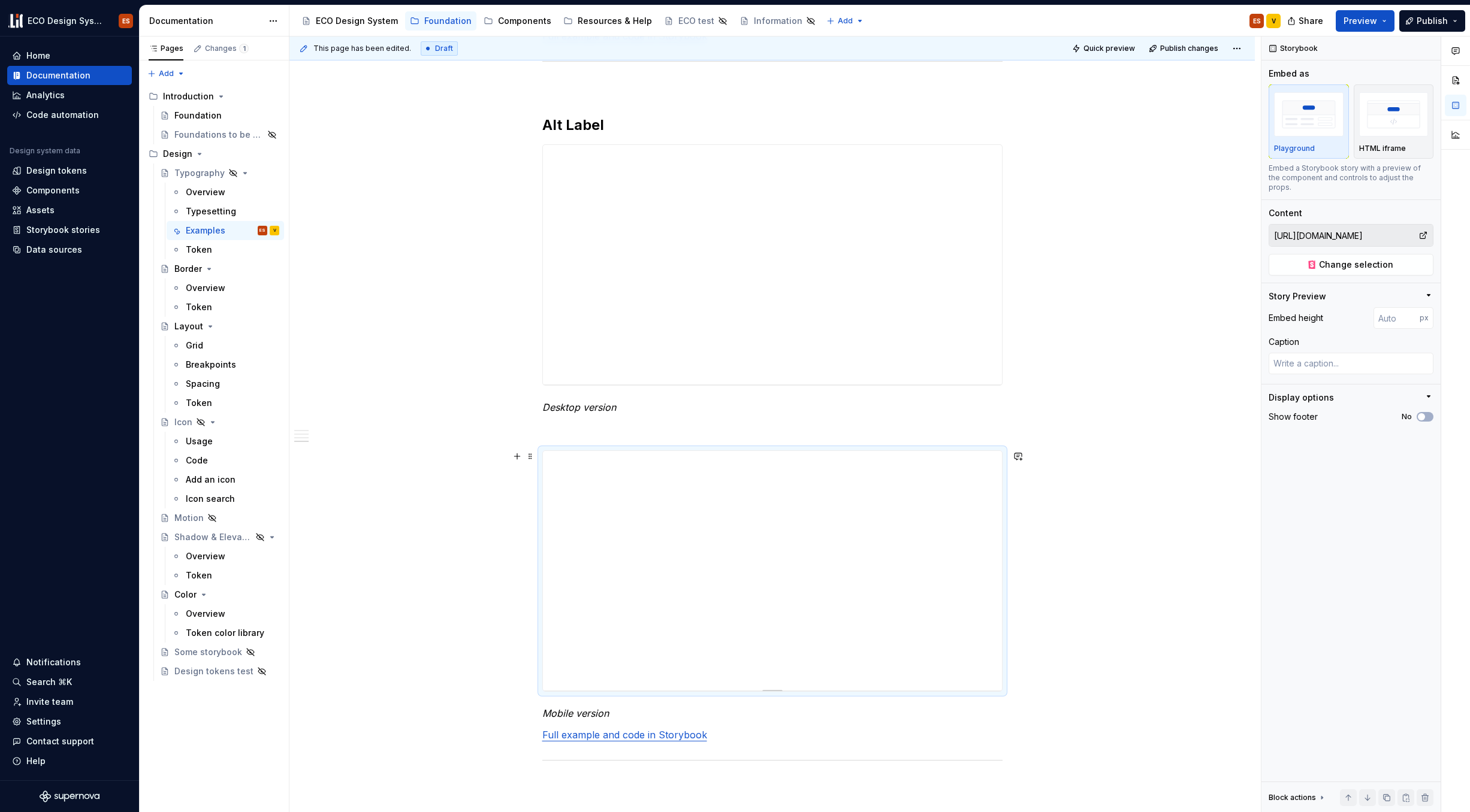
click at [1126, 26] on button "Preview" at bounding box center [1365, 20] width 59 height 21
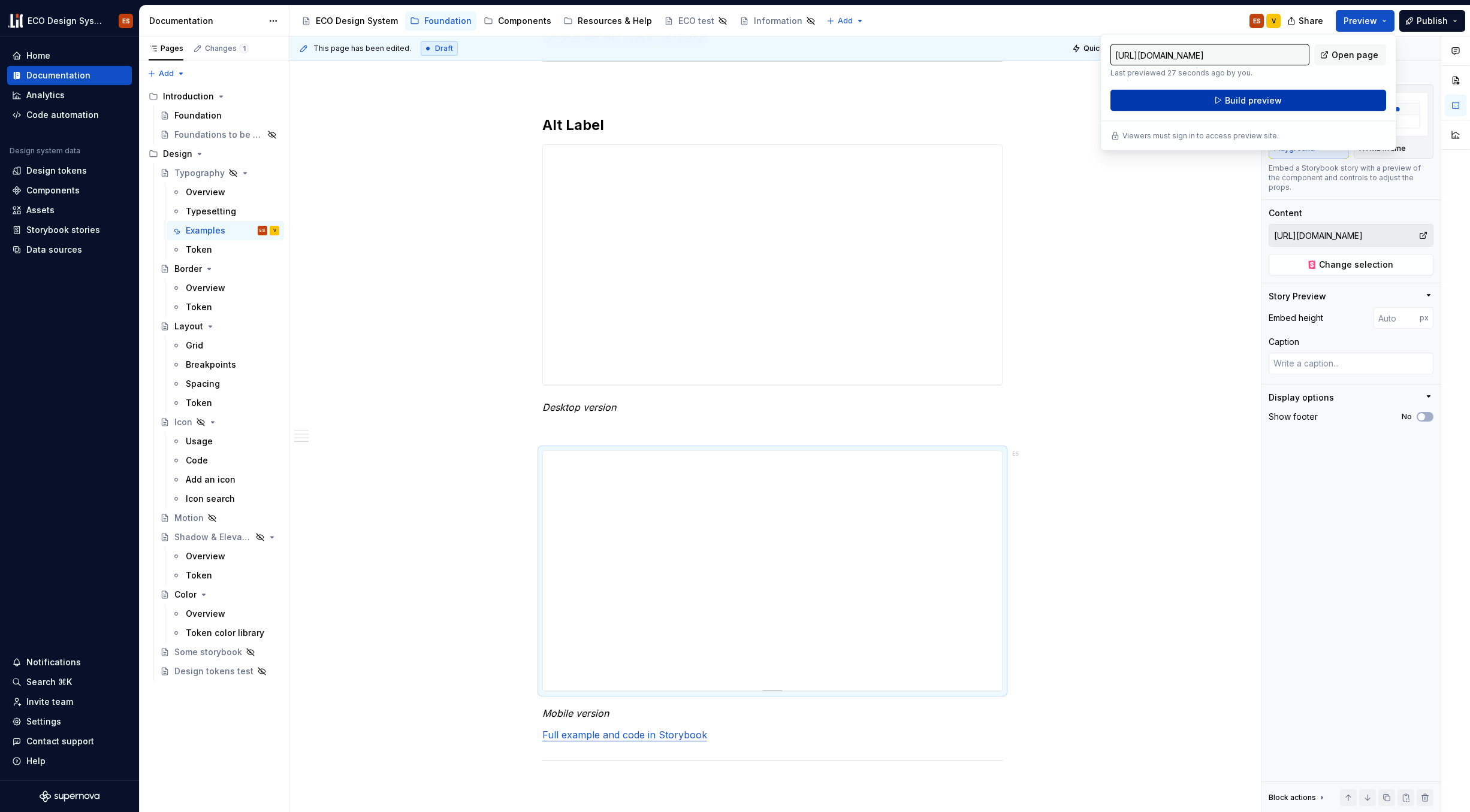
click at [1126, 103] on span "Build preview" at bounding box center [1253, 100] width 57 height 12
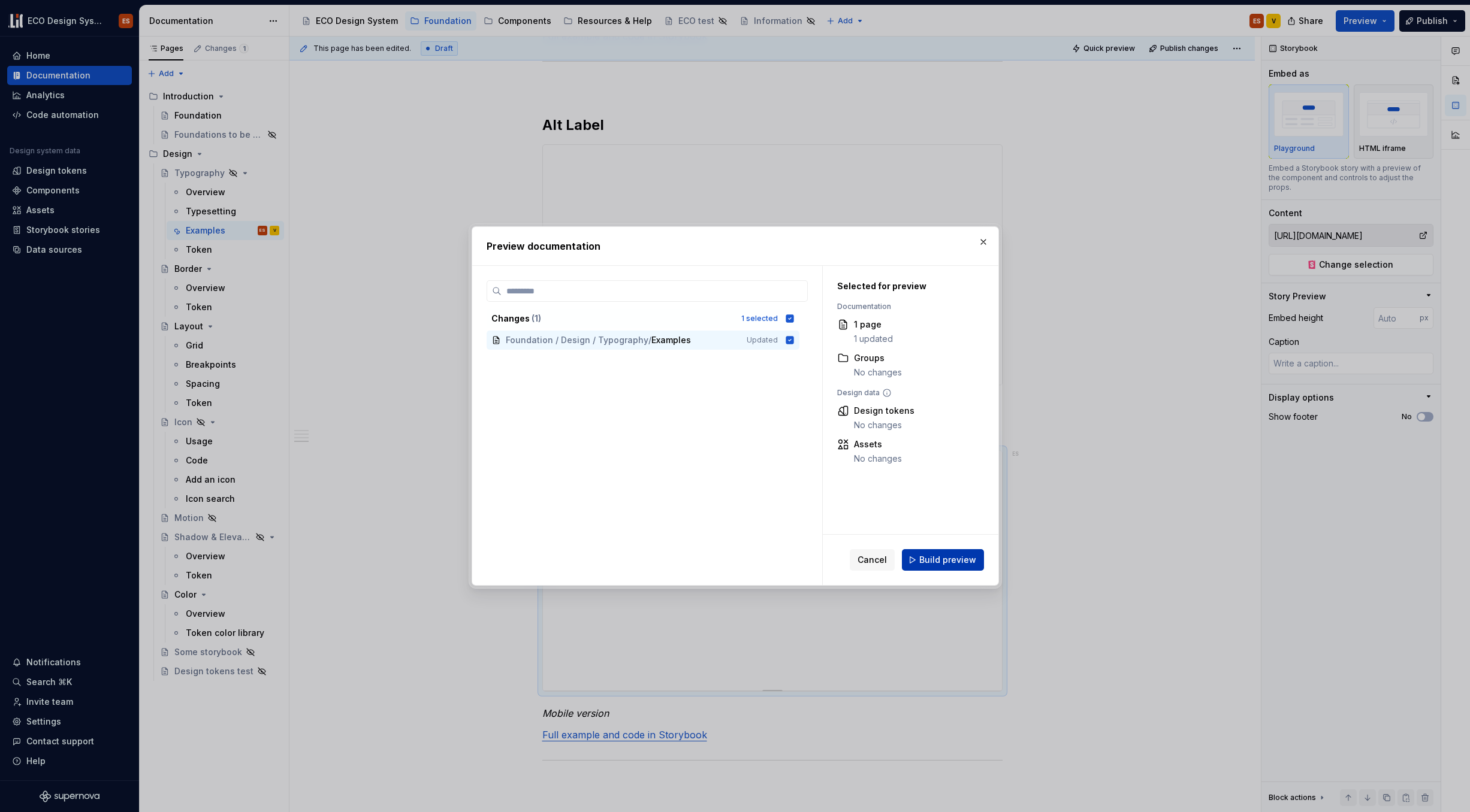
click at [967, 564] on span "Build preview" at bounding box center [948, 559] width 57 height 12
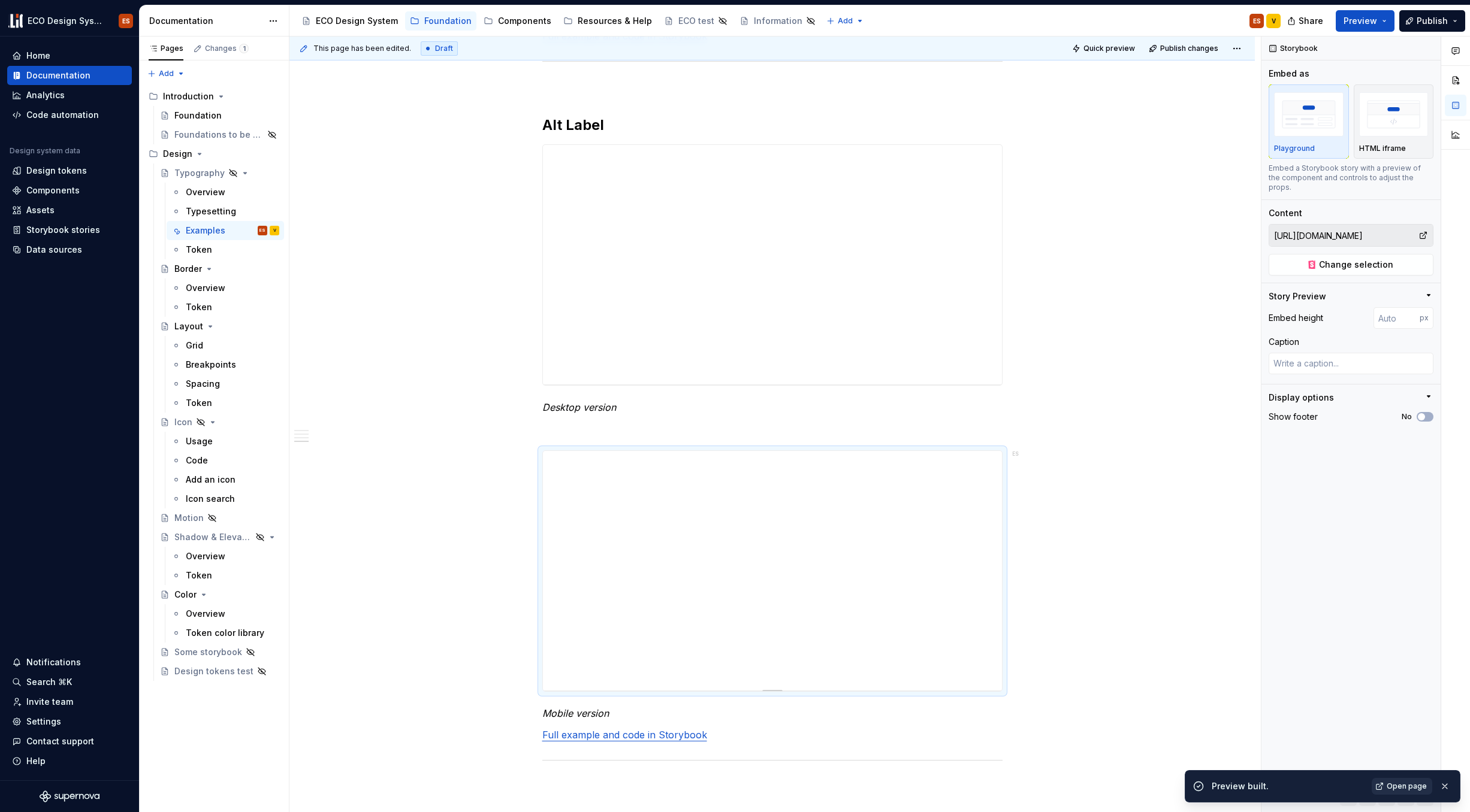
click at [1126, 709] on span "Open page" at bounding box center [1407, 786] width 40 height 9
click at [532, 149] on span at bounding box center [530, 151] width 9 height 17
type textarea "*"
type input "https://test-acceptance--67b6063b450f52d85d87d37f.chromatic.com/?path=/docs/fou…"
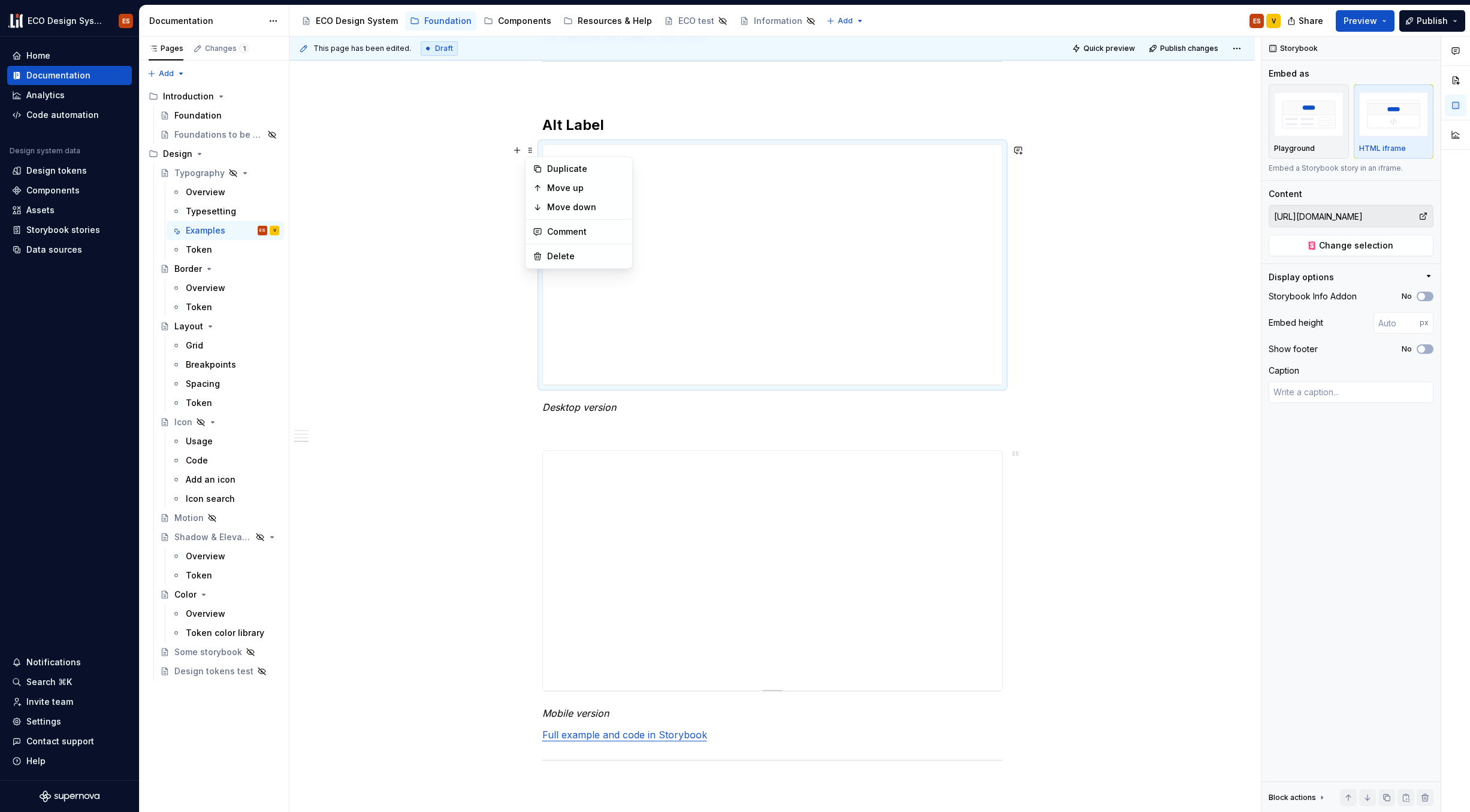
click at [542, 459] on div at bounding box center [772, 570] width 460 height 242
type textarea "*"
type input "https://test-acceptance--67b6063b450f52d85d87d37f.chromatic.com/?path=/docs/fou…"
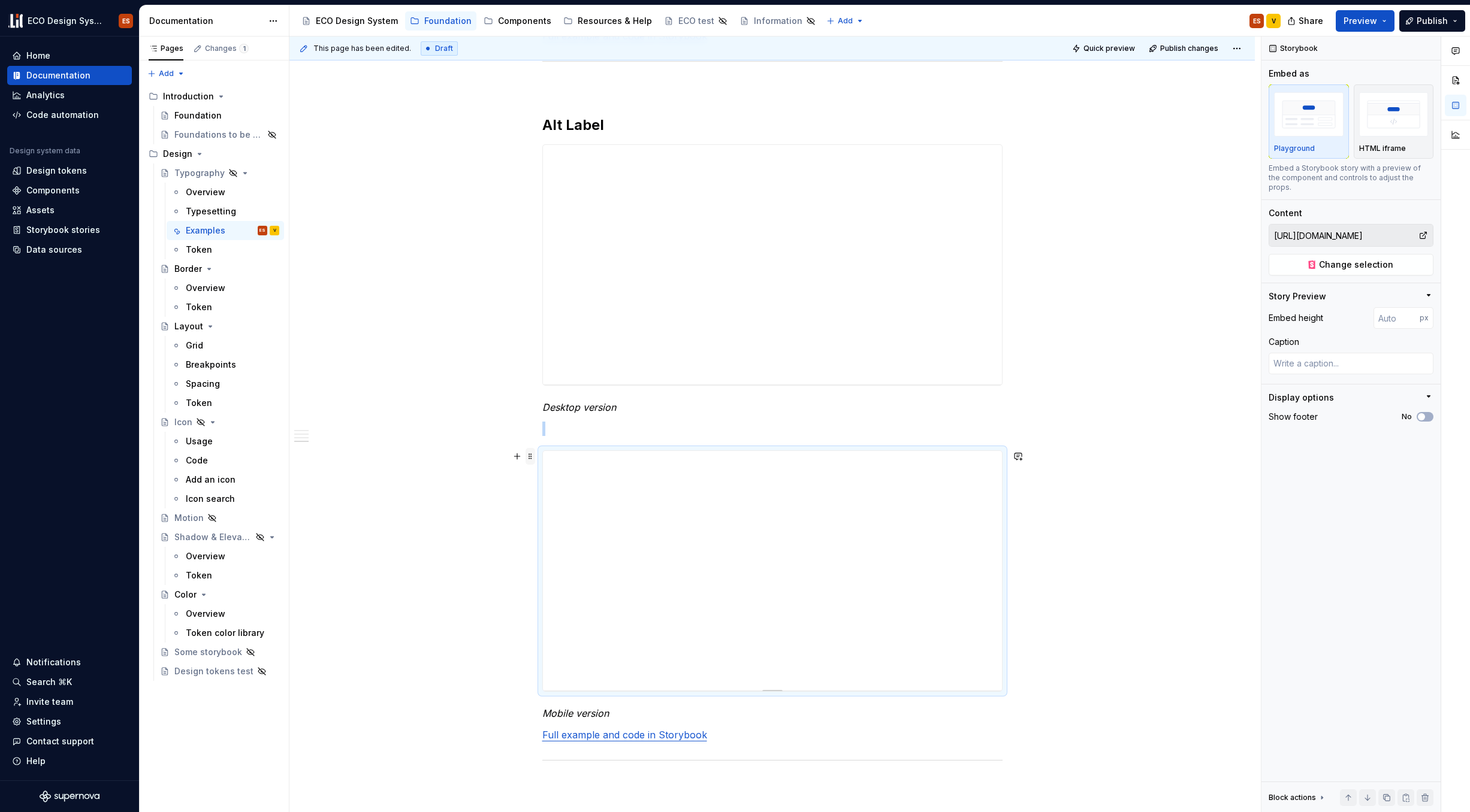
click at [532, 457] on span at bounding box center [530, 457] width 9 height 17
click at [542, 151] on div "**********" at bounding box center [772, 265] width 460 height 242
type textarea "*"
type input "https://test-acceptance--67b6063b450f52d85d87d37f.chromatic.com/?path=/docs/fou…"
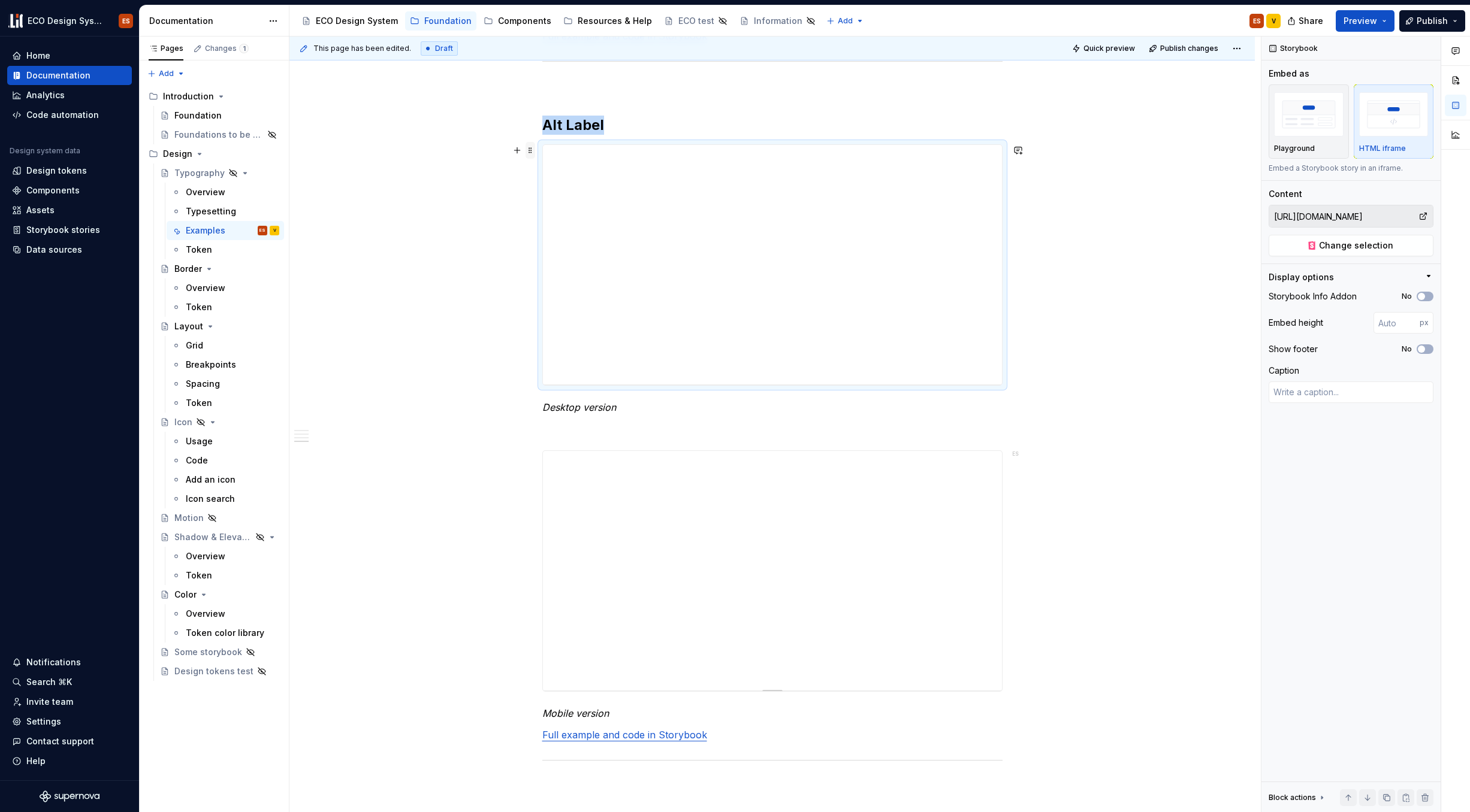
click at [530, 154] on span at bounding box center [530, 151] width 9 height 17
click at [1126, 141] on div "Playground" at bounding box center [1309, 121] width 70 height 63
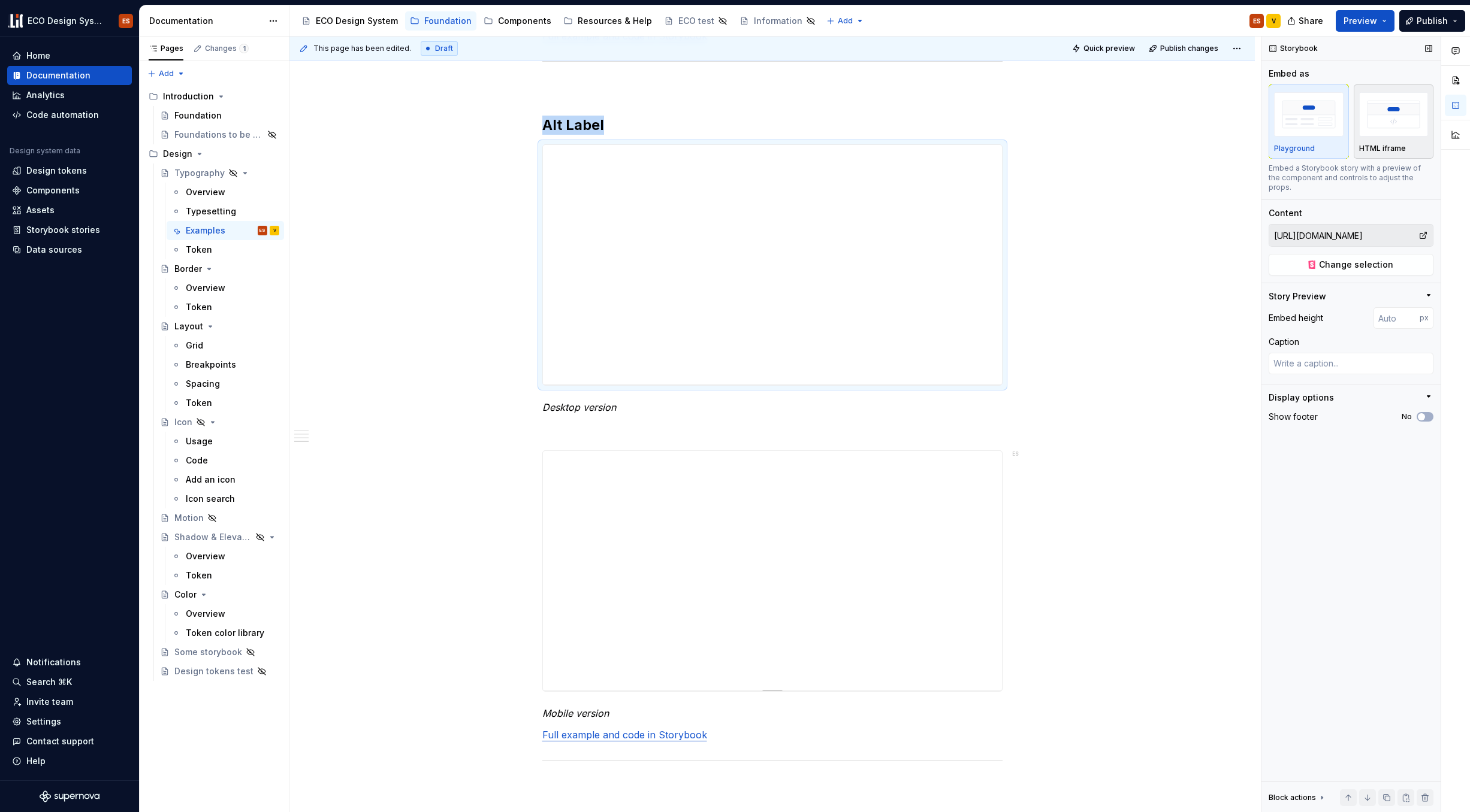
click at [1126, 132] on button "HTML iframe" at bounding box center [1393, 121] width 80 height 74
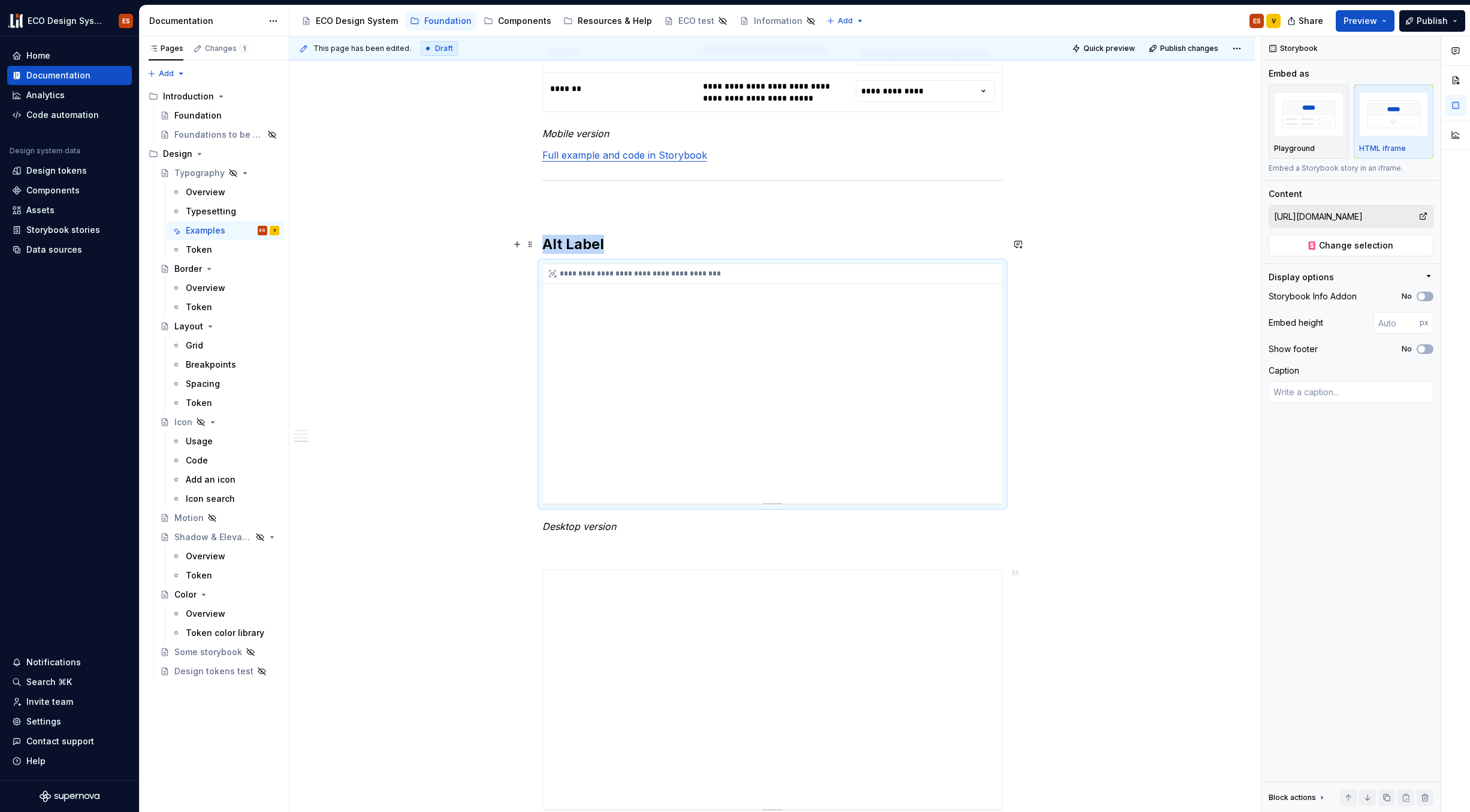
scroll to position [1602, 0]
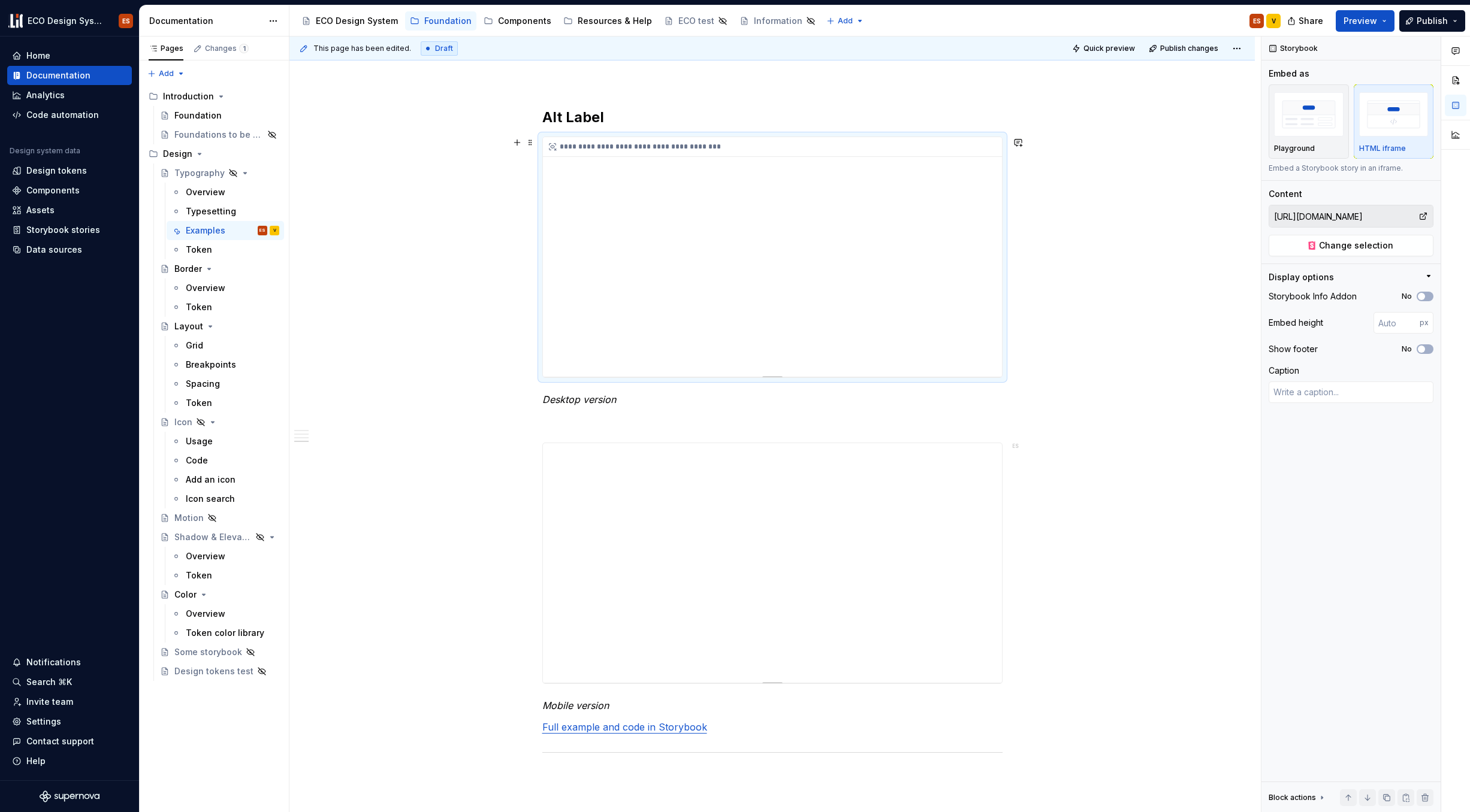
drag, startPoint x: 995, startPoint y: 170, endPoint x: 1000, endPoint y: 180, distance: 11.2
click at [1000, 180] on div "**********" at bounding box center [773, 256] width 459 height 240
drag, startPoint x: 998, startPoint y: 180, endPoint x: 989, endPoint y: 252, distance: 72.6
click at [998, 232] on div "**********" at bounding box center [773, 256] width 459 height 240
click at [989, 253] on div "**********" at bounding box center [773, 256] width 459 height 240
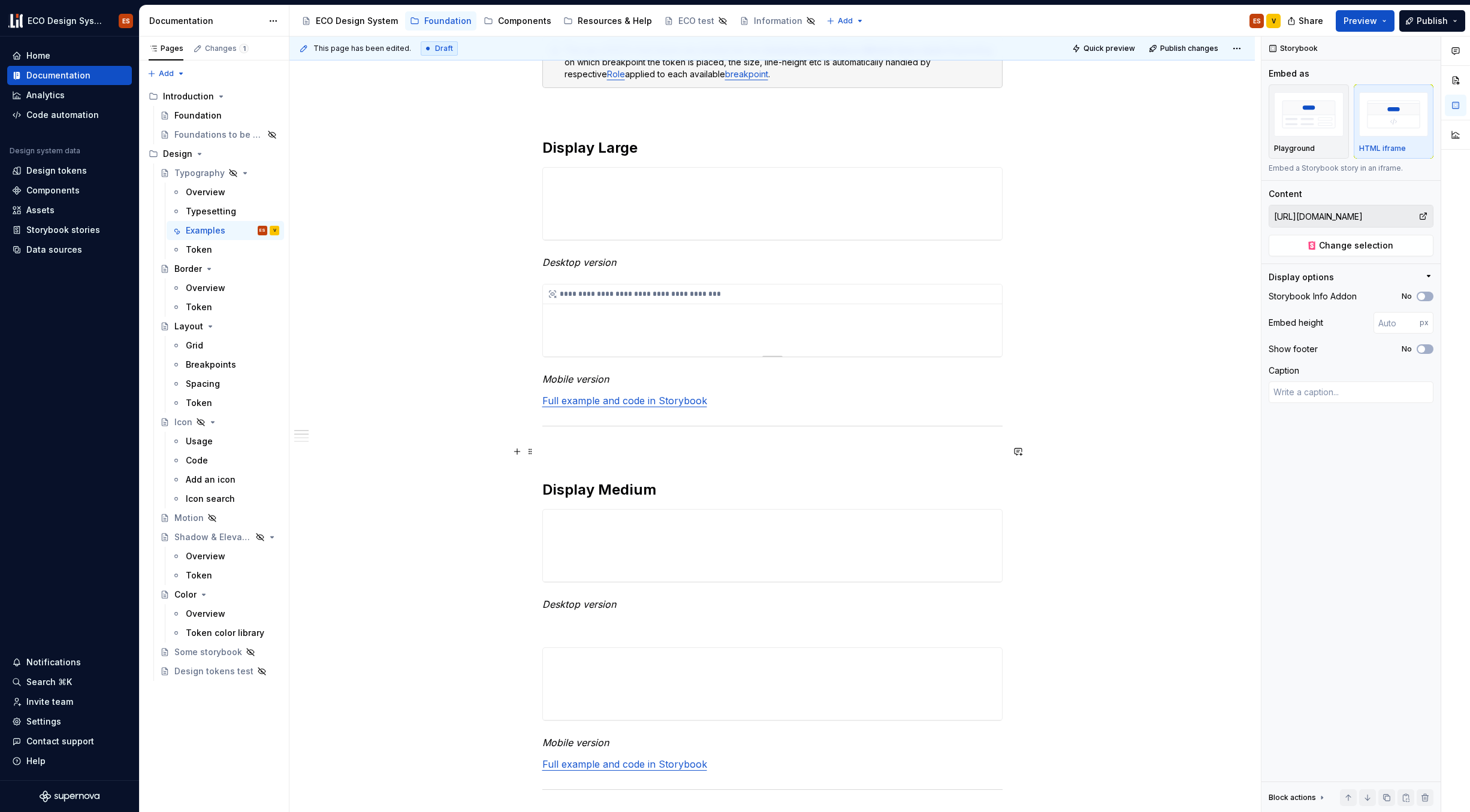
scroll to position [149, 0]
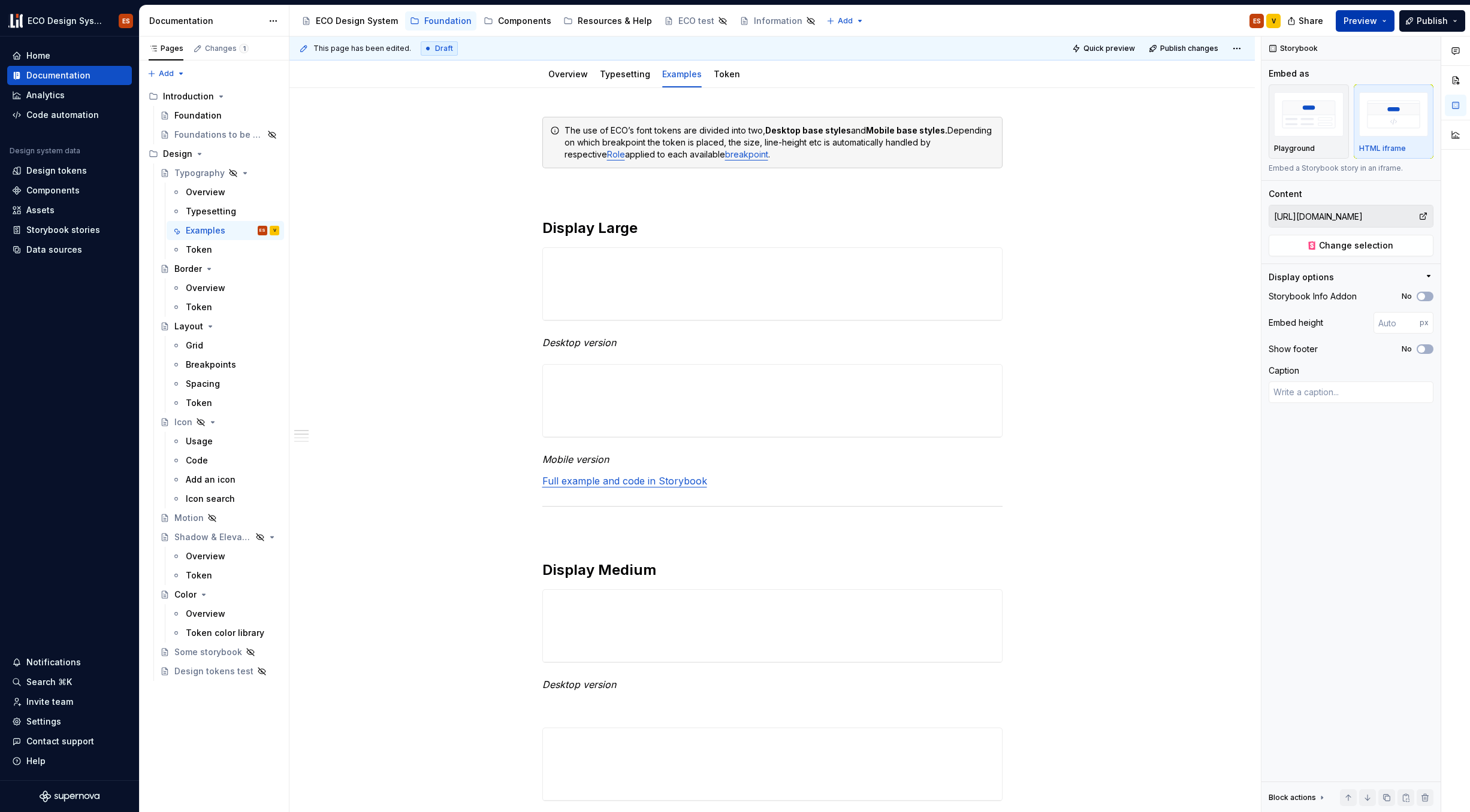
click at [1126, 18] on button "Preview" at bounding box center [1365, 20] width 59 height 21
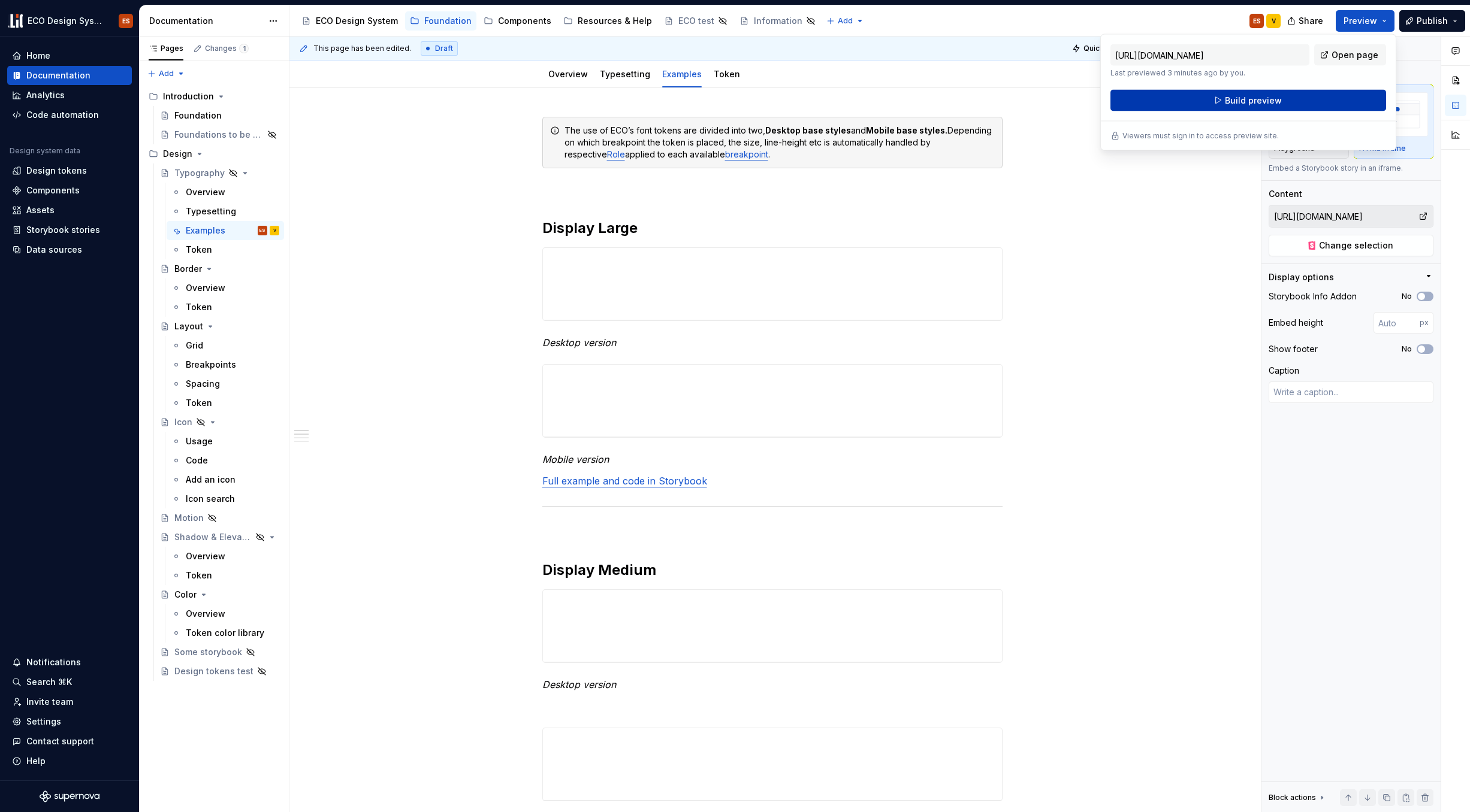
click at [1126, 96] on button "Build preview" at bounding box center [1249, 100] width 276 height 21
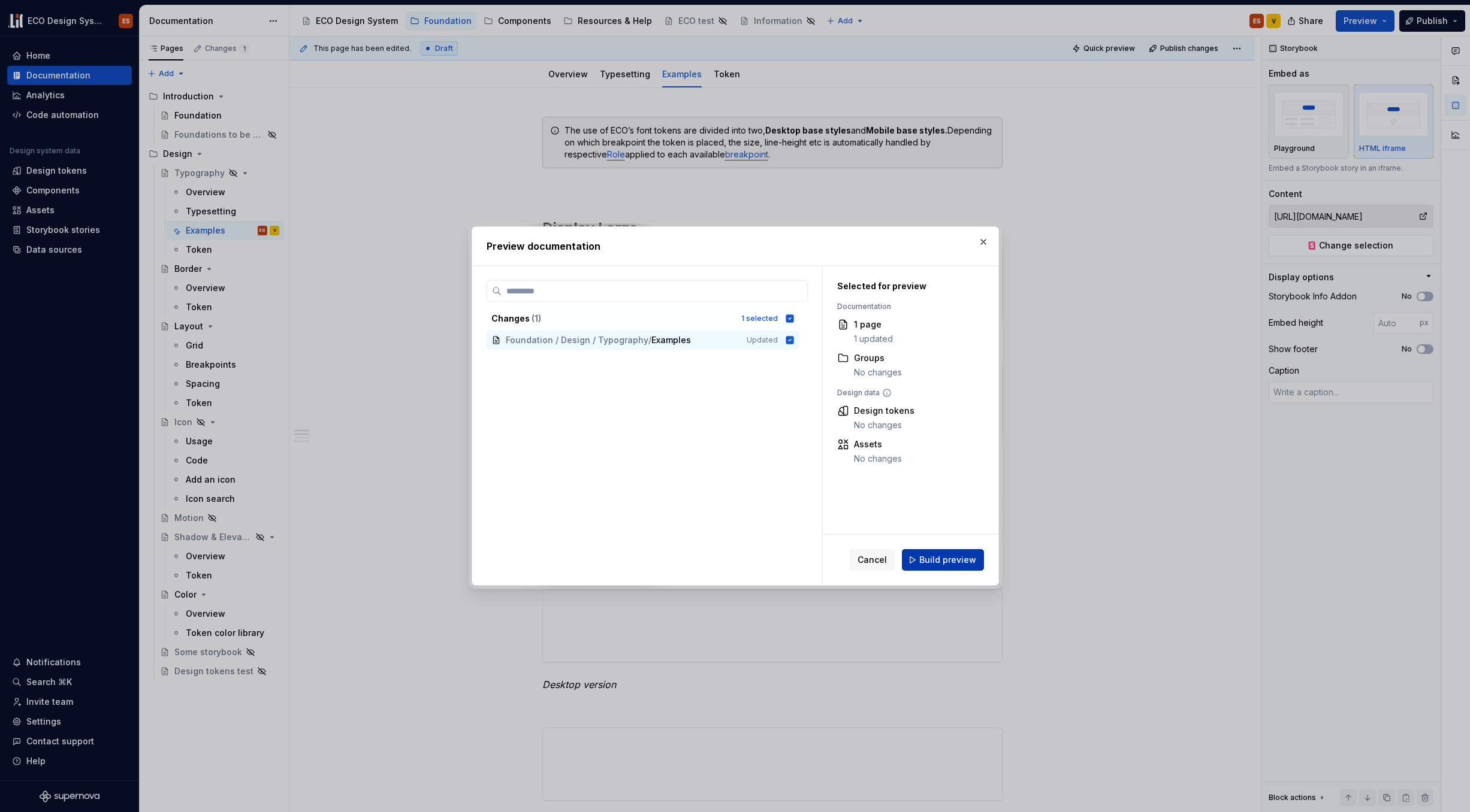
click at [960, 558] on span "Build preview" at bounding box center [948, 559] width 57 height 12
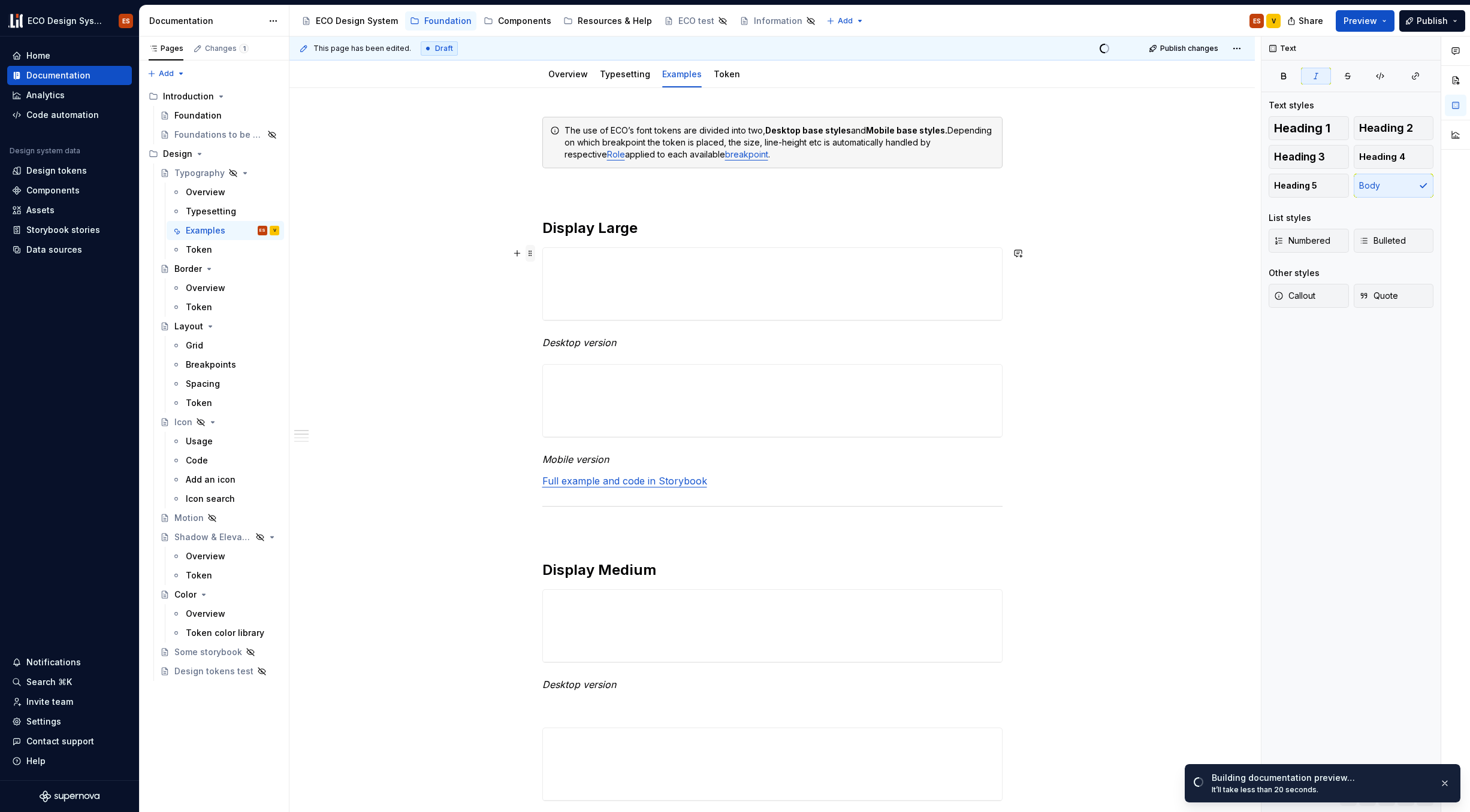
click at [530, 252] on span at bounding box center [530, 254] width 9 height 17
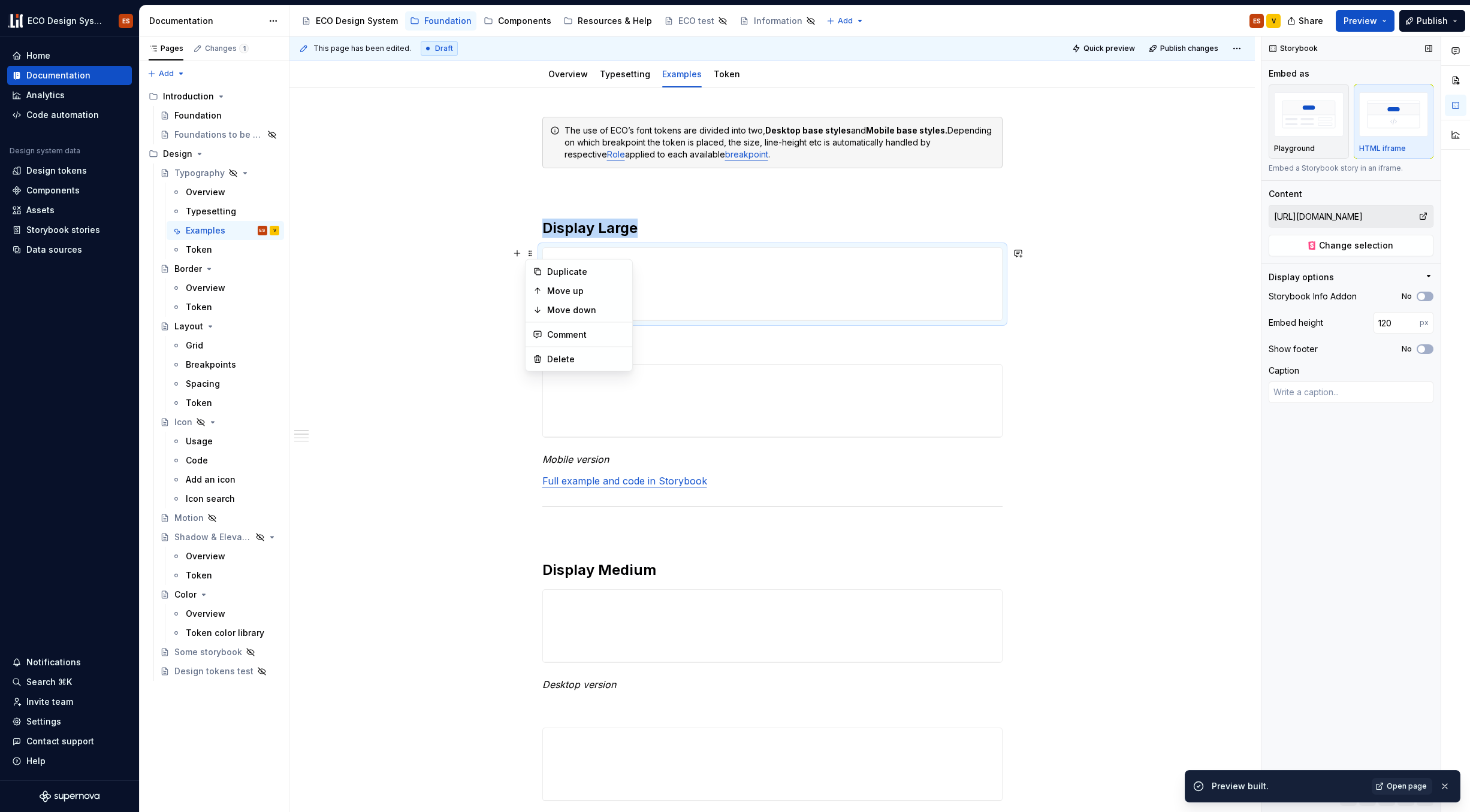
click at [1126, 500] on div "Storybook Embed as Playground HTML iframe Embed a Storybook story in an iframe.…" at bounding box center [1351, 424] width 179 height 776
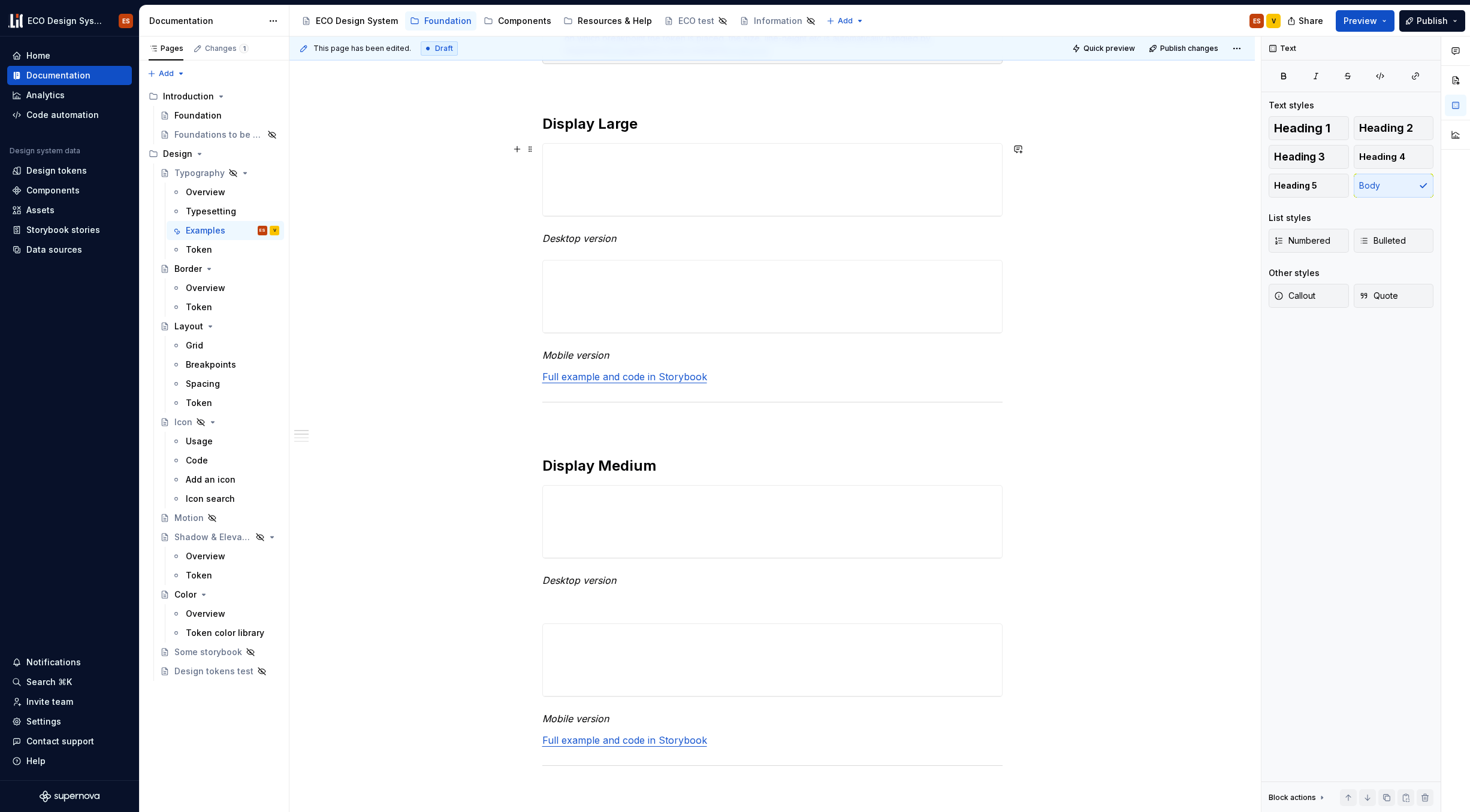
scroll to position [213, 0]
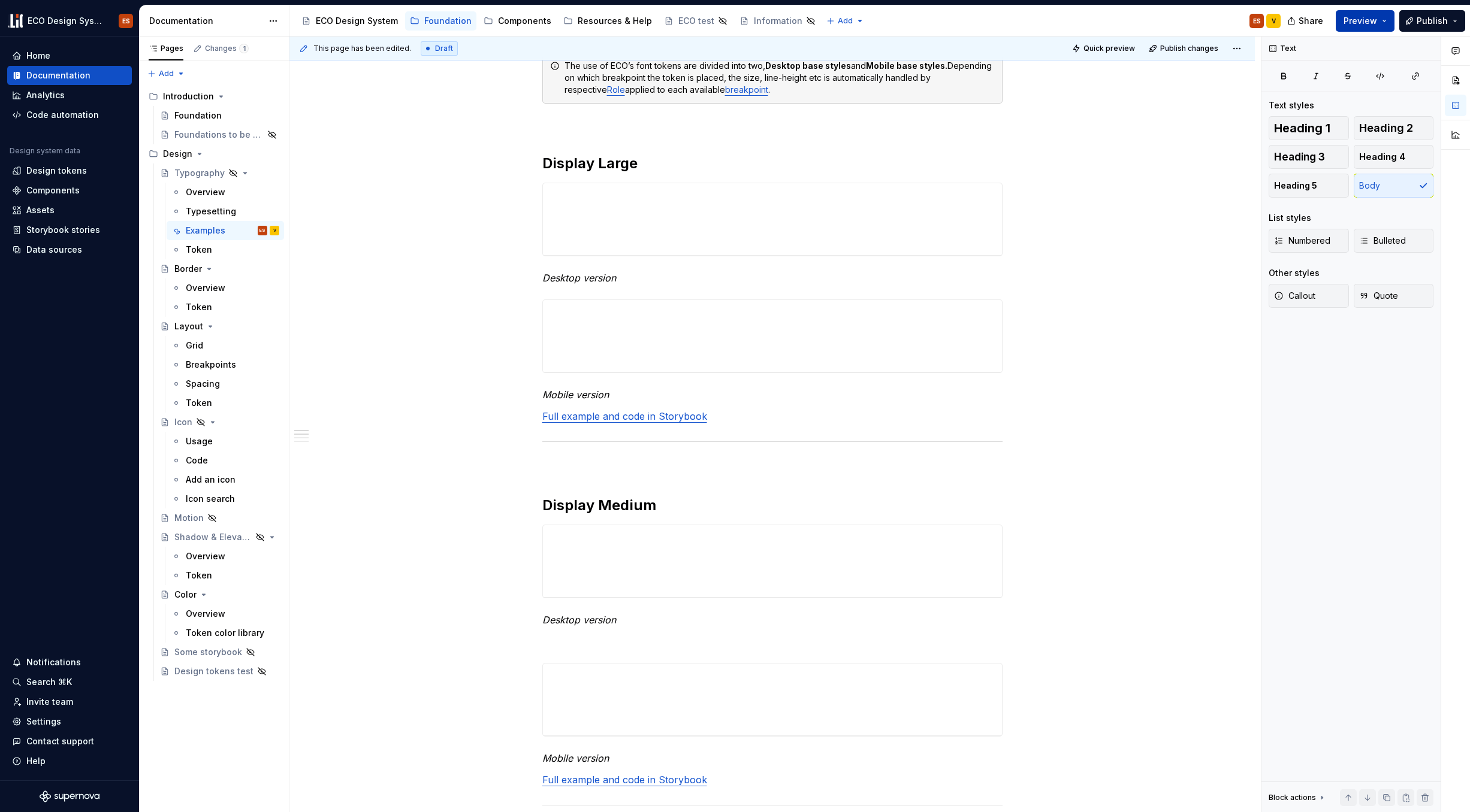
click at [1126, 18] on button "Preview" at bounding box center [1365, 20] width 59 height 21
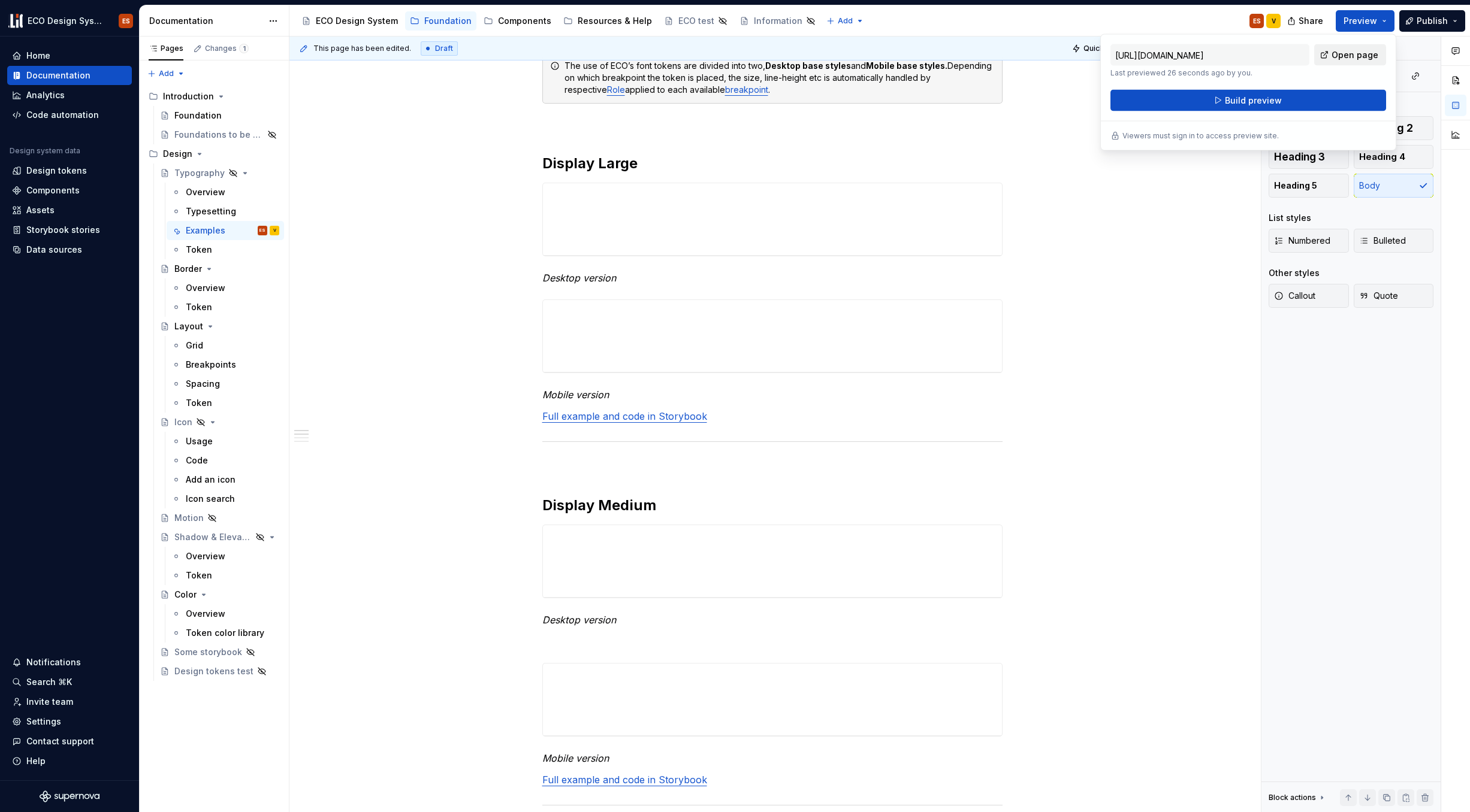
click at [1126, 52] on span "Open page" at bounding box center [1354, 54] width 47 height 12
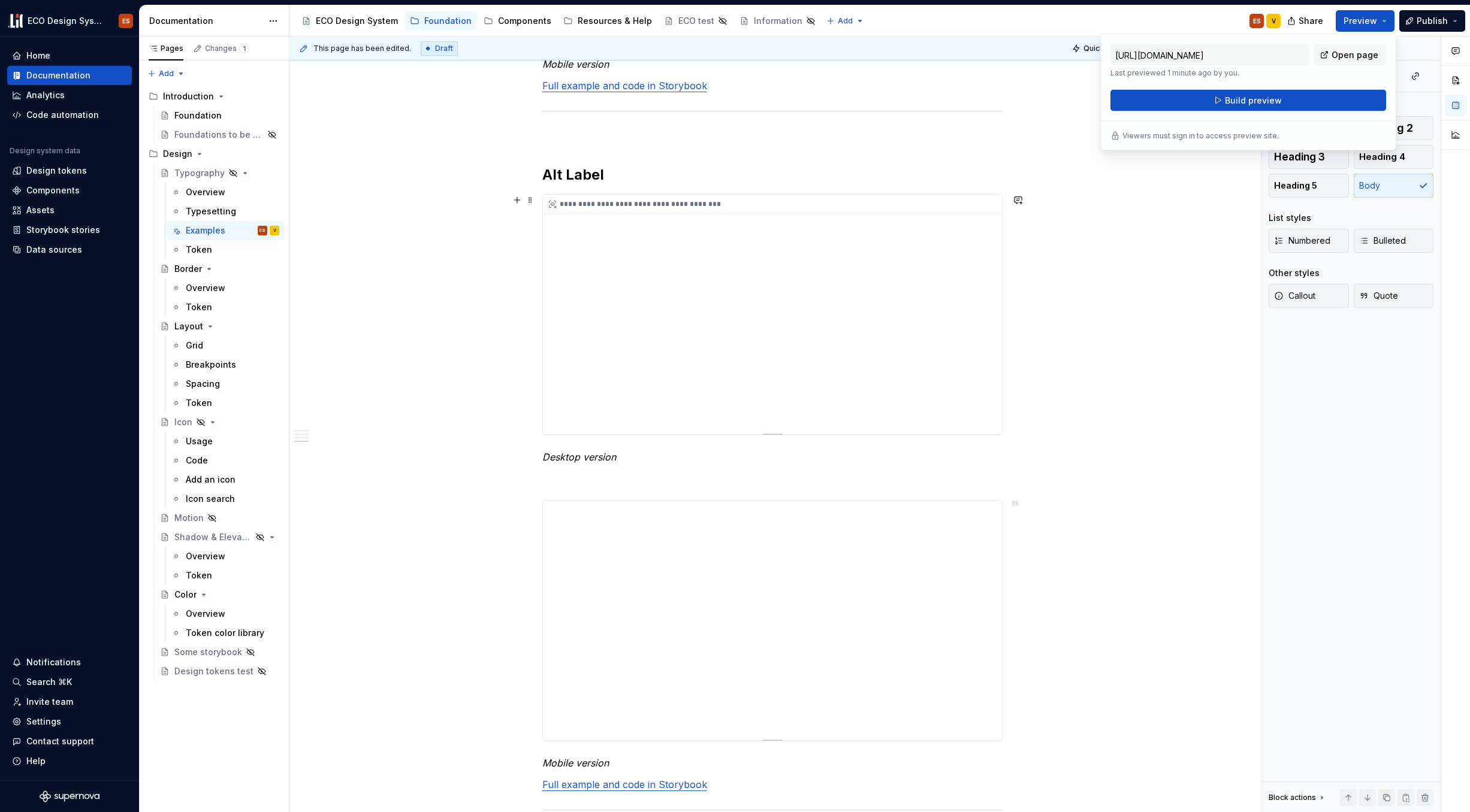
scroll to position [1557, 0]
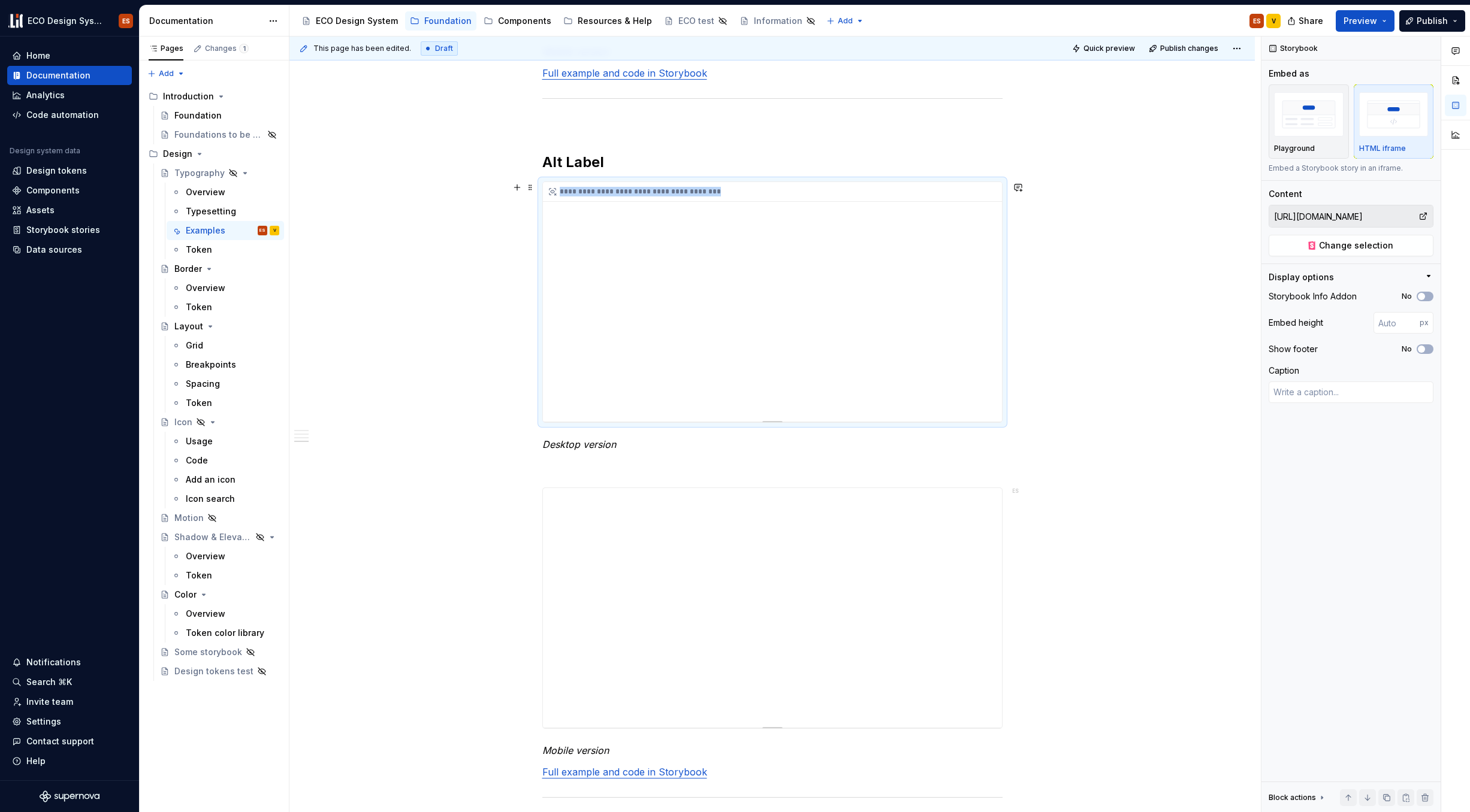
drag, startPoint x: 997, startPoint y: 223, endPoint x: 997, endPoint y: 230, distance: 7.0
click at [1002, 299] on div "**********" at bounding box center [772, 302] width 460 height 242
drag, startPoint x: 1001, startPoint y: 212, endPoint x: 997, endPoint y: 245, distance: 33.2
click at [997, 245] on div "**********" at bounding box center [773, 301] width 459 height 240
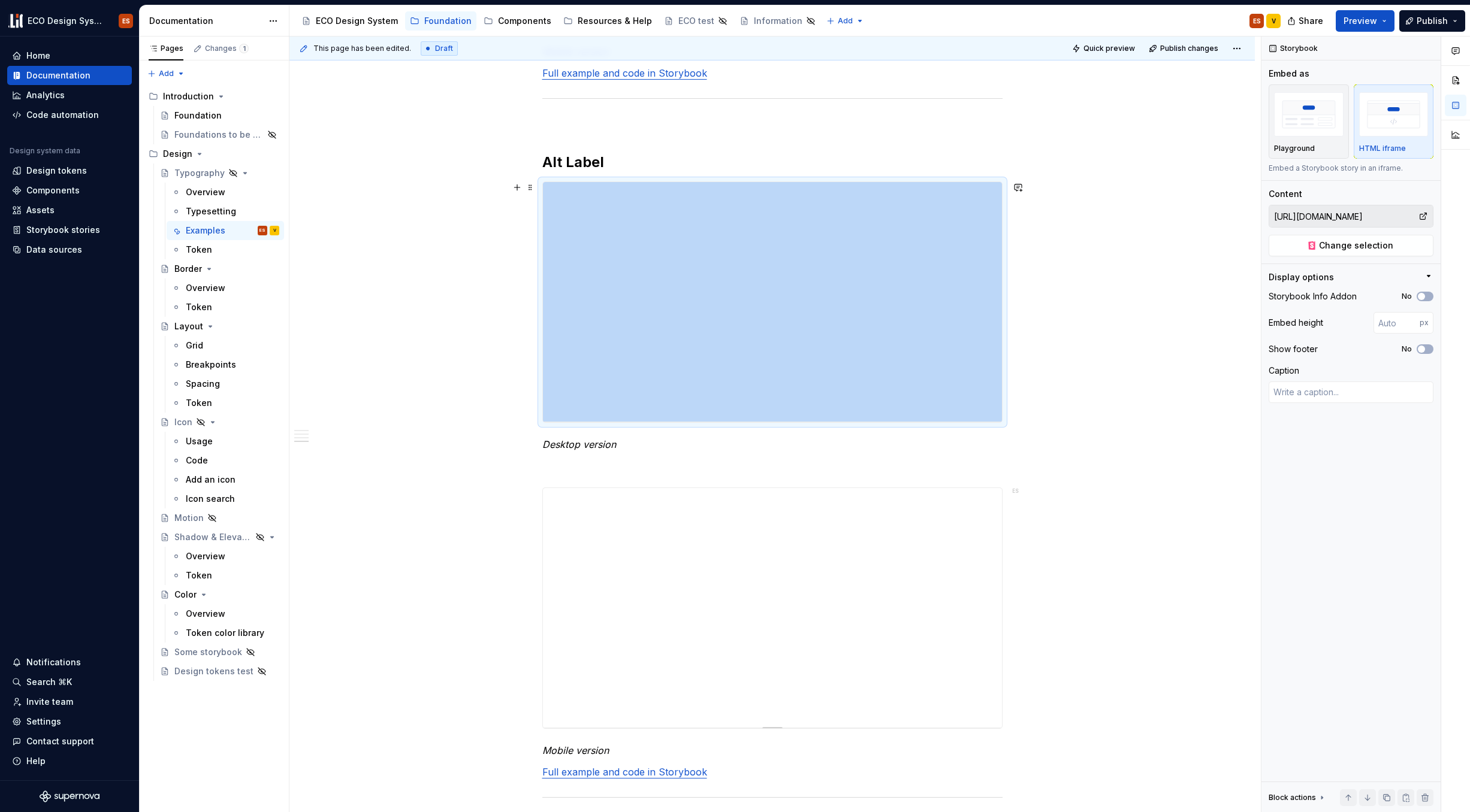
drag, startPoint x: 993, startPoint y: 223, endPoint x: 1007, endPoint y: 296, distance: 74.3
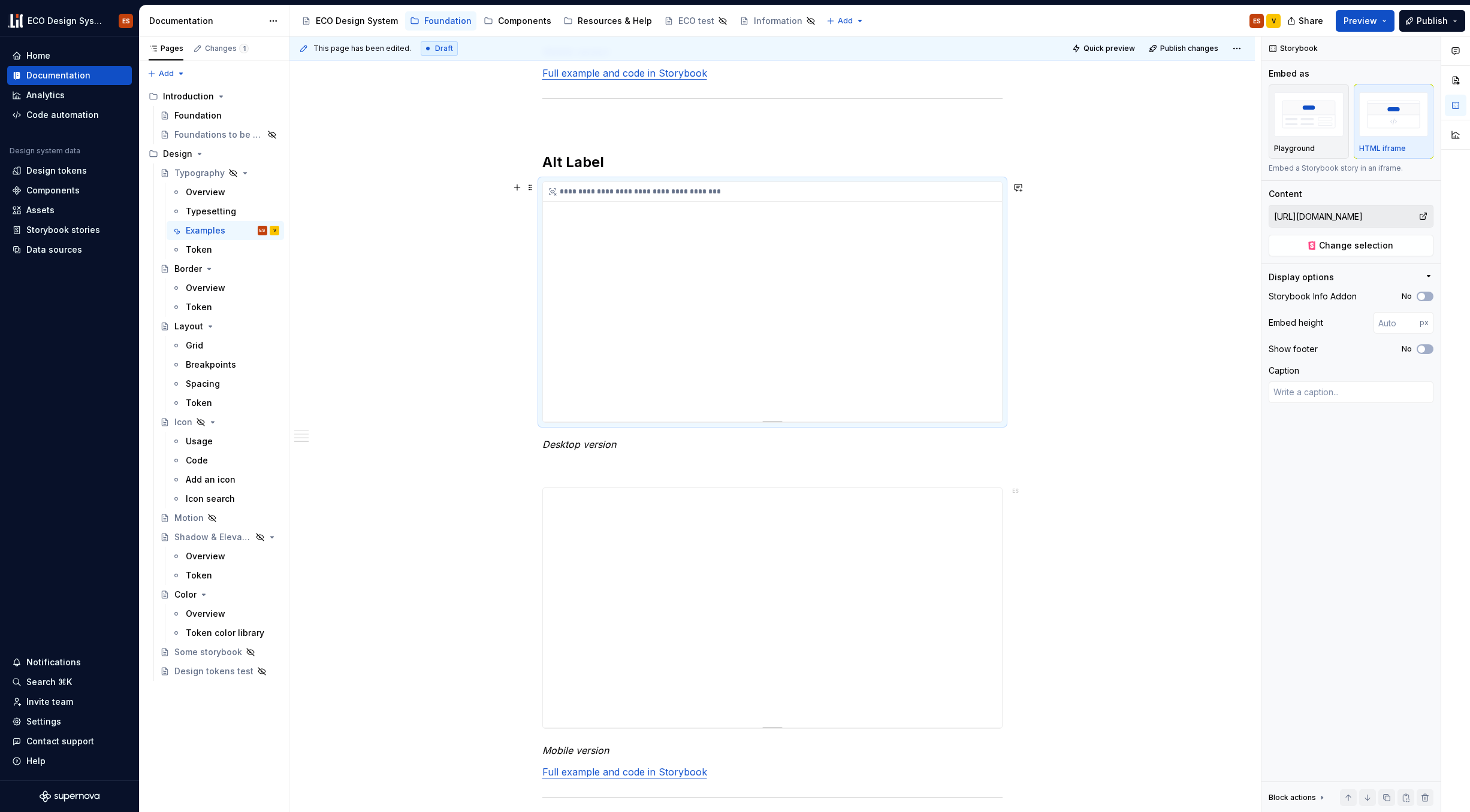
drag, startPoint x: 918, startPoint y: 285, endPoint x: 926, endPoint y: 290, distance: 9.4
click at [926, 290] on div "**********" at bounding box center [773, 301] width 459 height 240
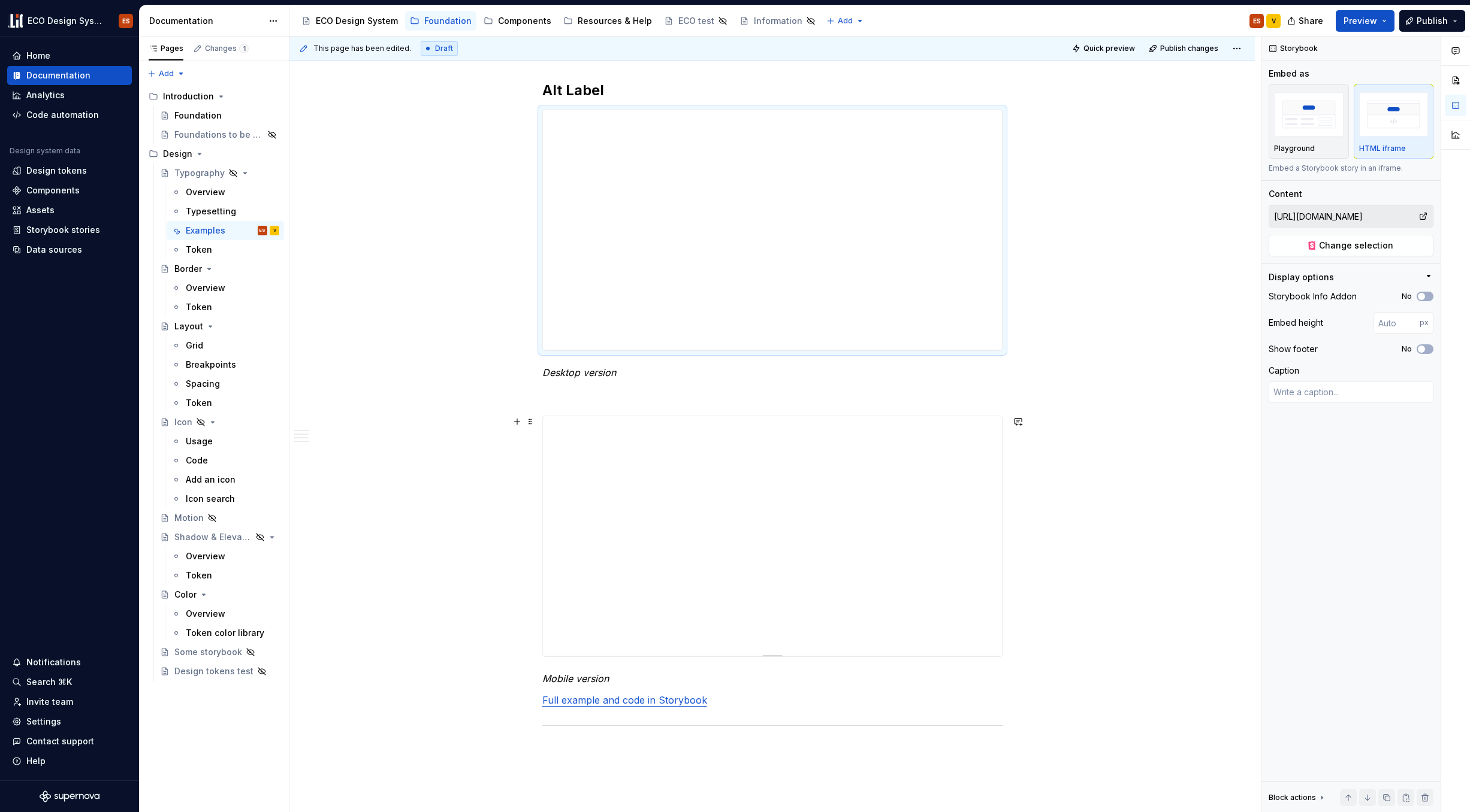
scroll to position [1623, 0]
click at [1126, 130] on img "button" at bounding box center [1309, 114] width 70 height 44
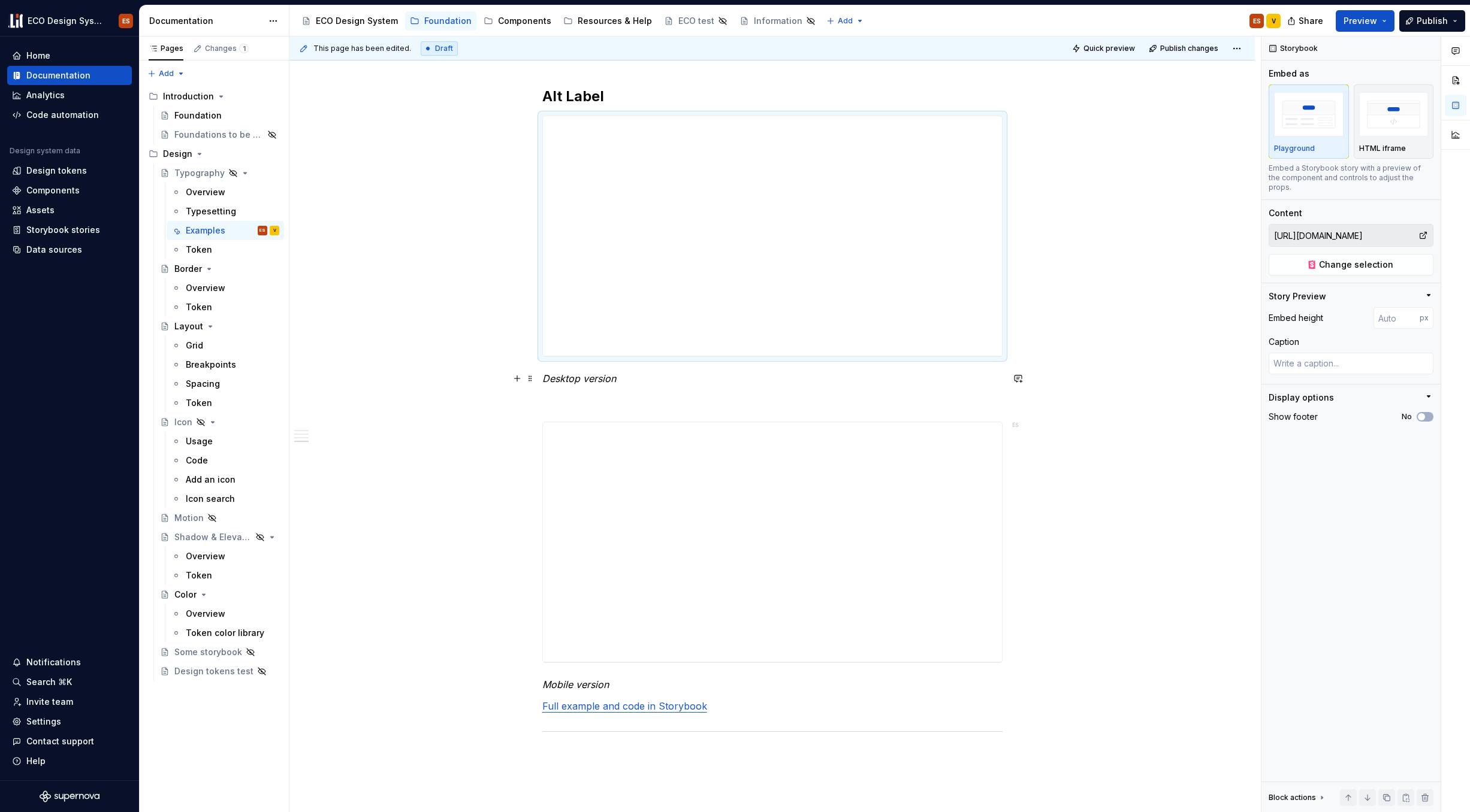
click at [570, 377] on em "Desktop version" at bounding box center [579, 378] width 74 height 12
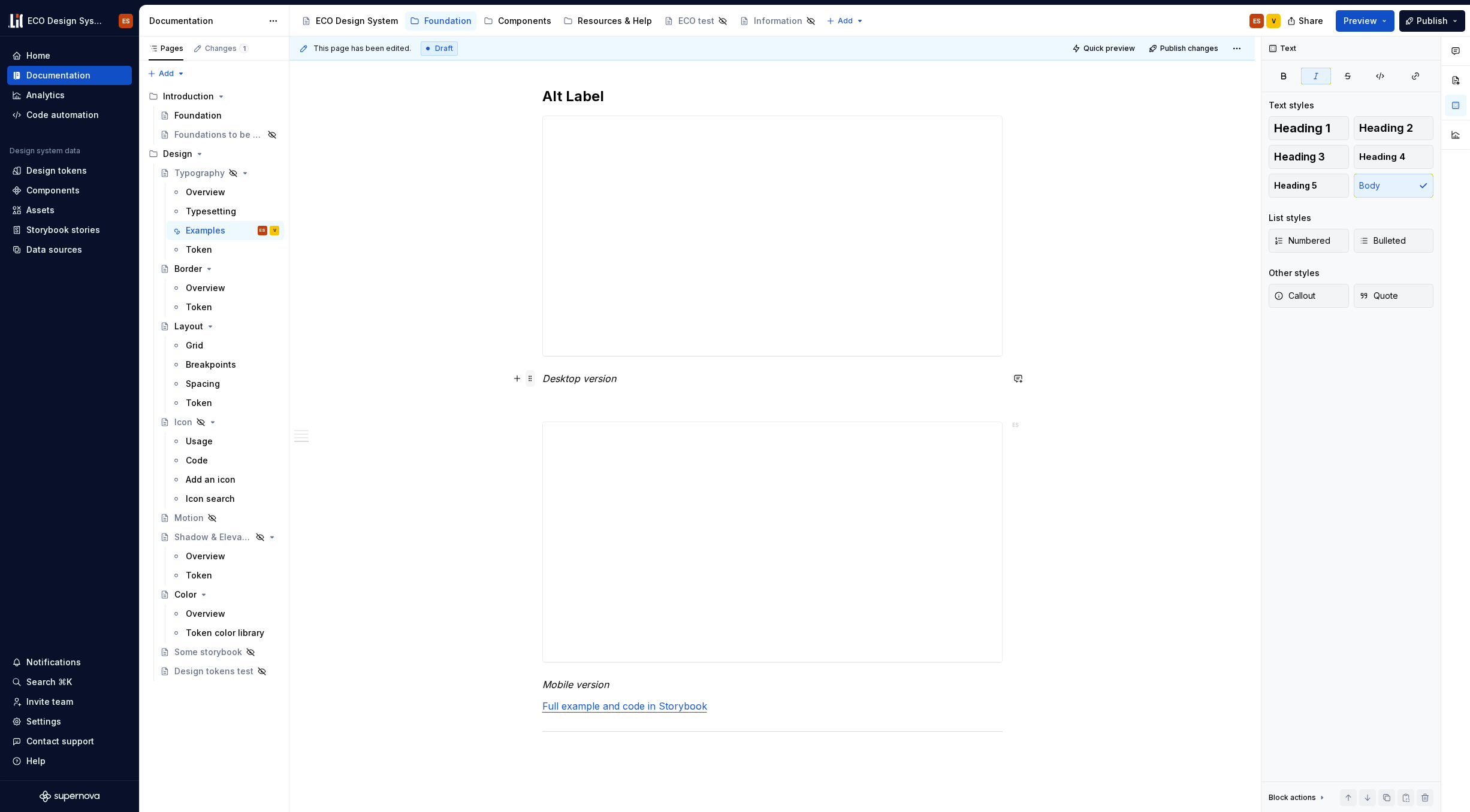
click at [530, 375] on span at bounding box center [530, 378] width 9 height 17
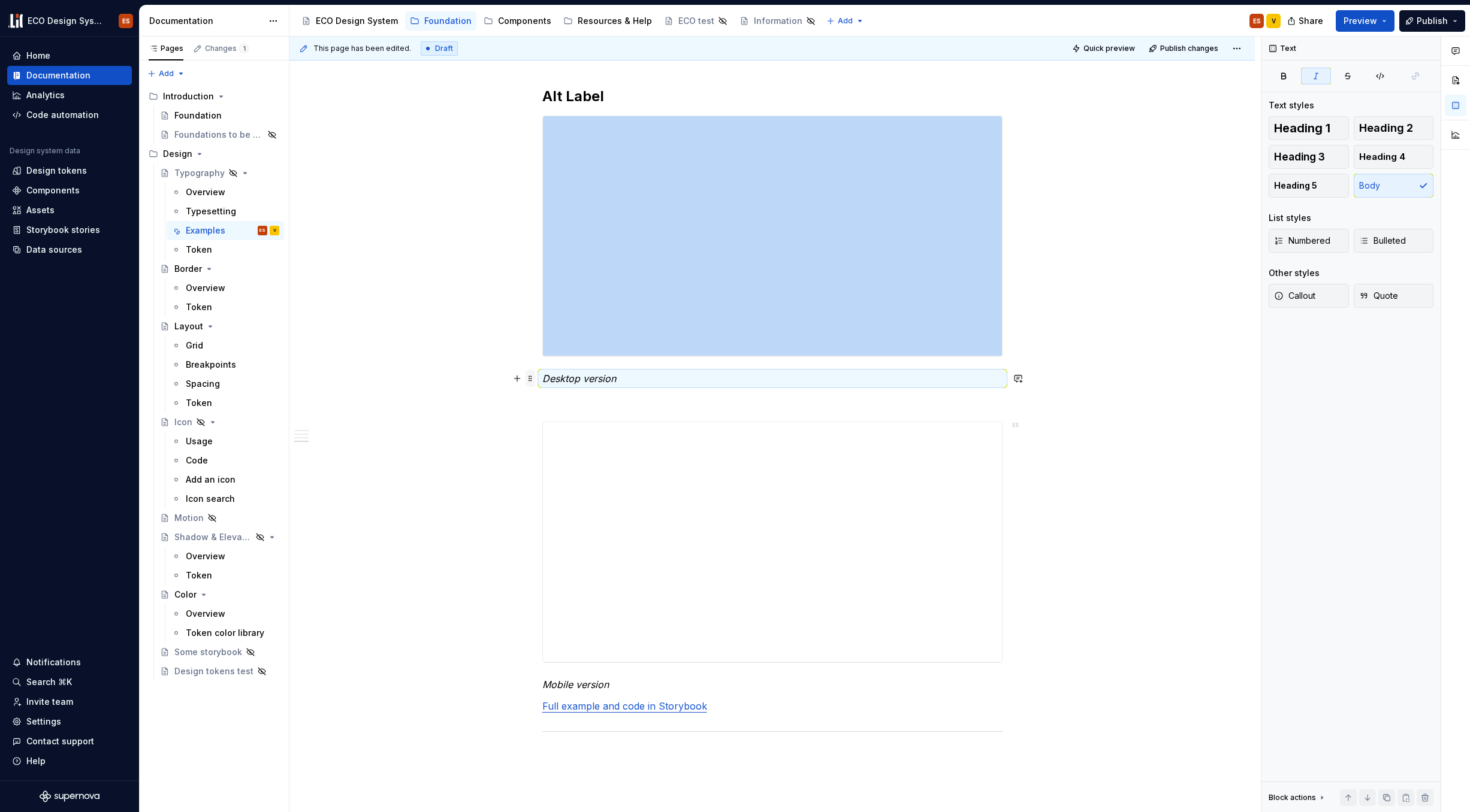
click at [531, 378] on span at bounding box center [530, 378] width 9 height 17
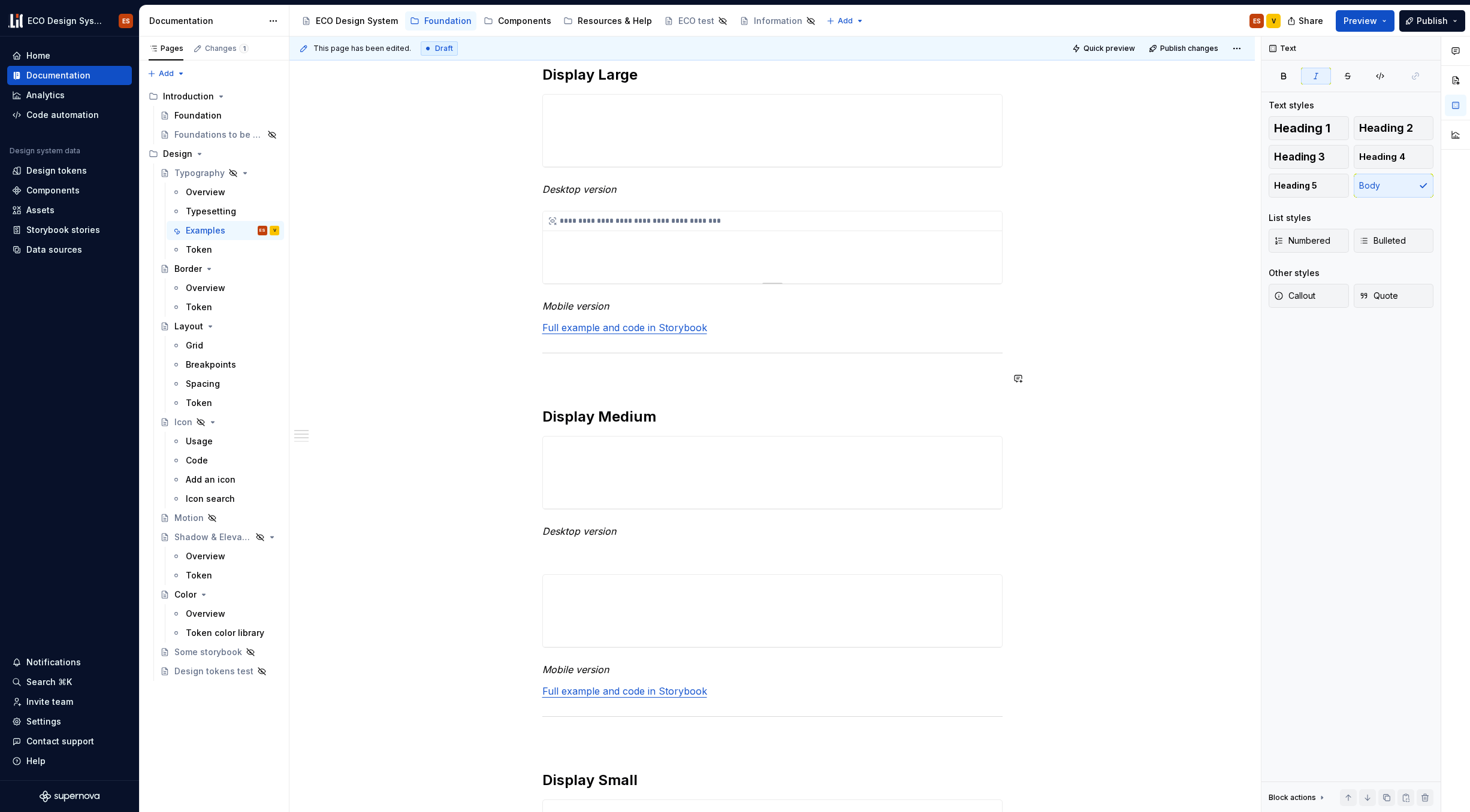
scroll to position [185, 0]
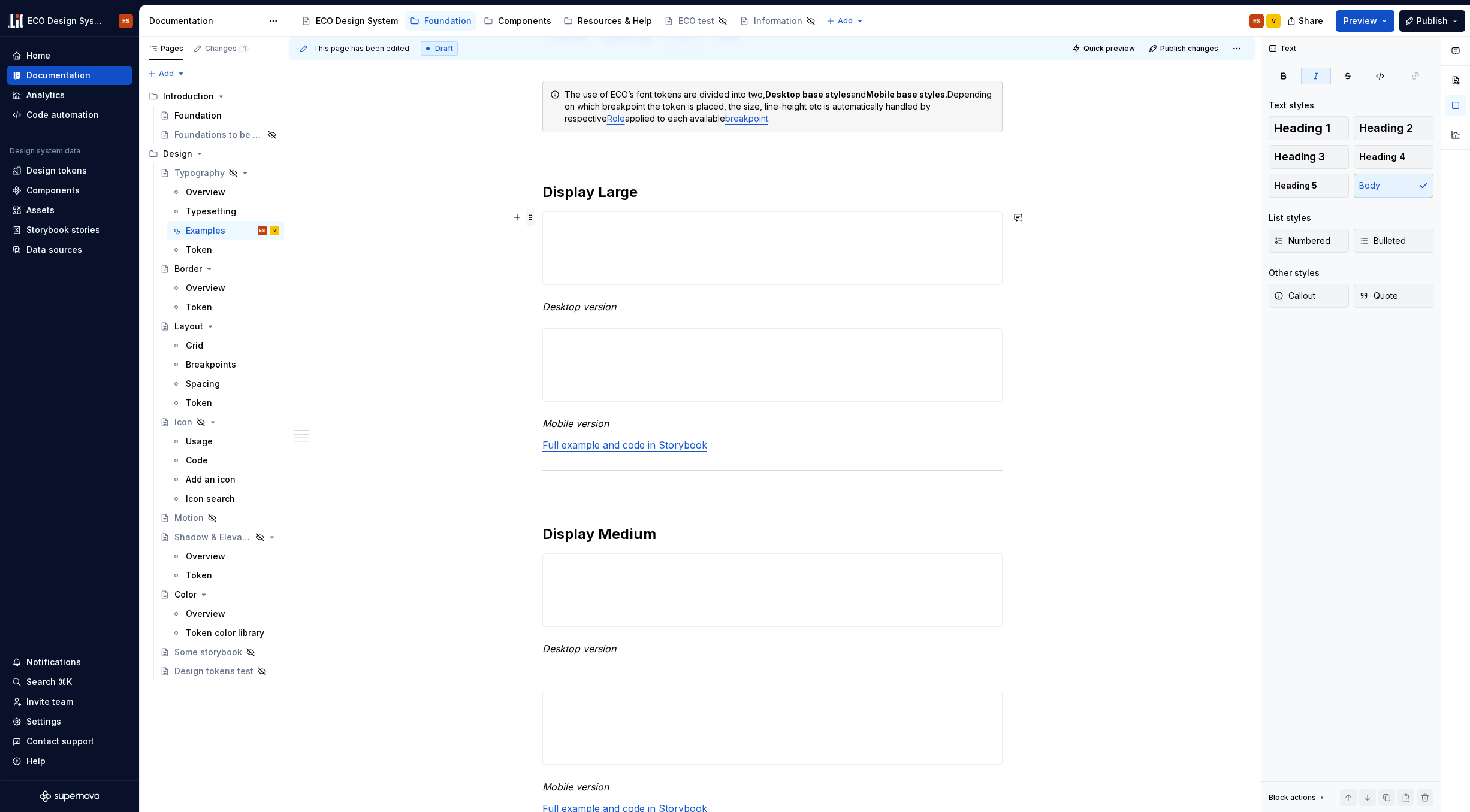
click at [529, 214] on span at bounding box center [530, 218] width 9 height 17
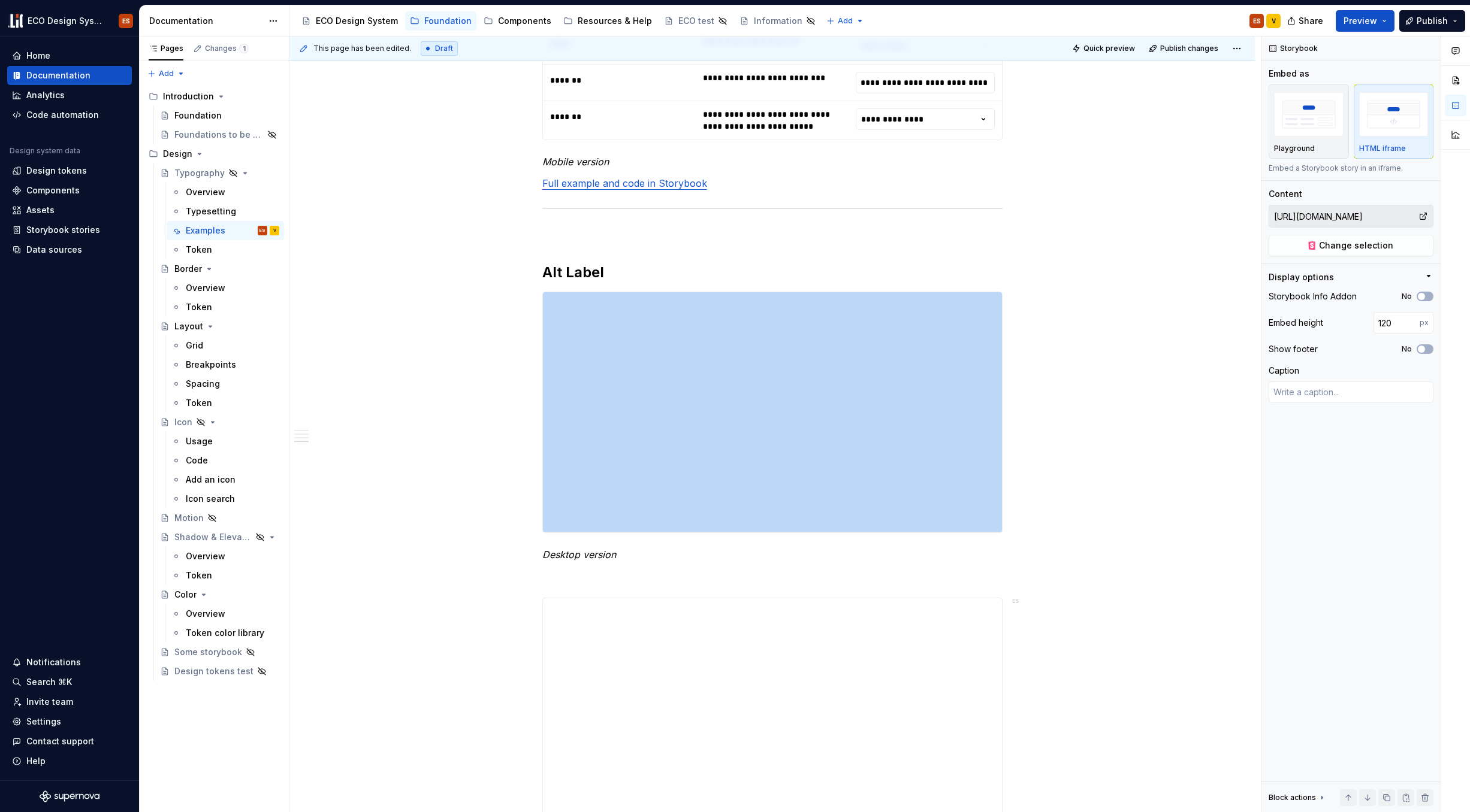
scroll to position [1572, 0]
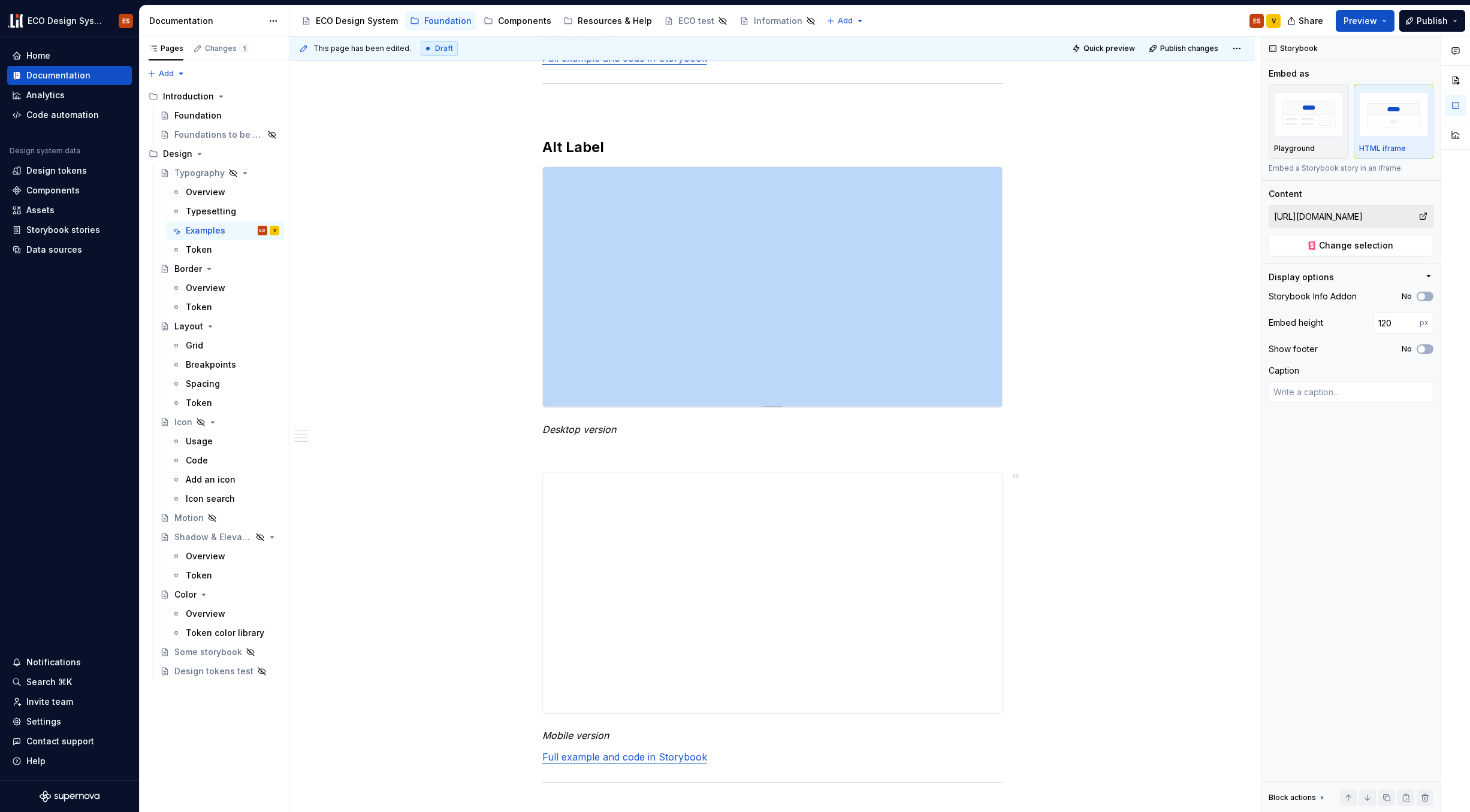
type textarea "*"
type input "https://test-acceptance--67b6063b450f52d85d87d37f.chromatic.com/?path=/docs/fou…"
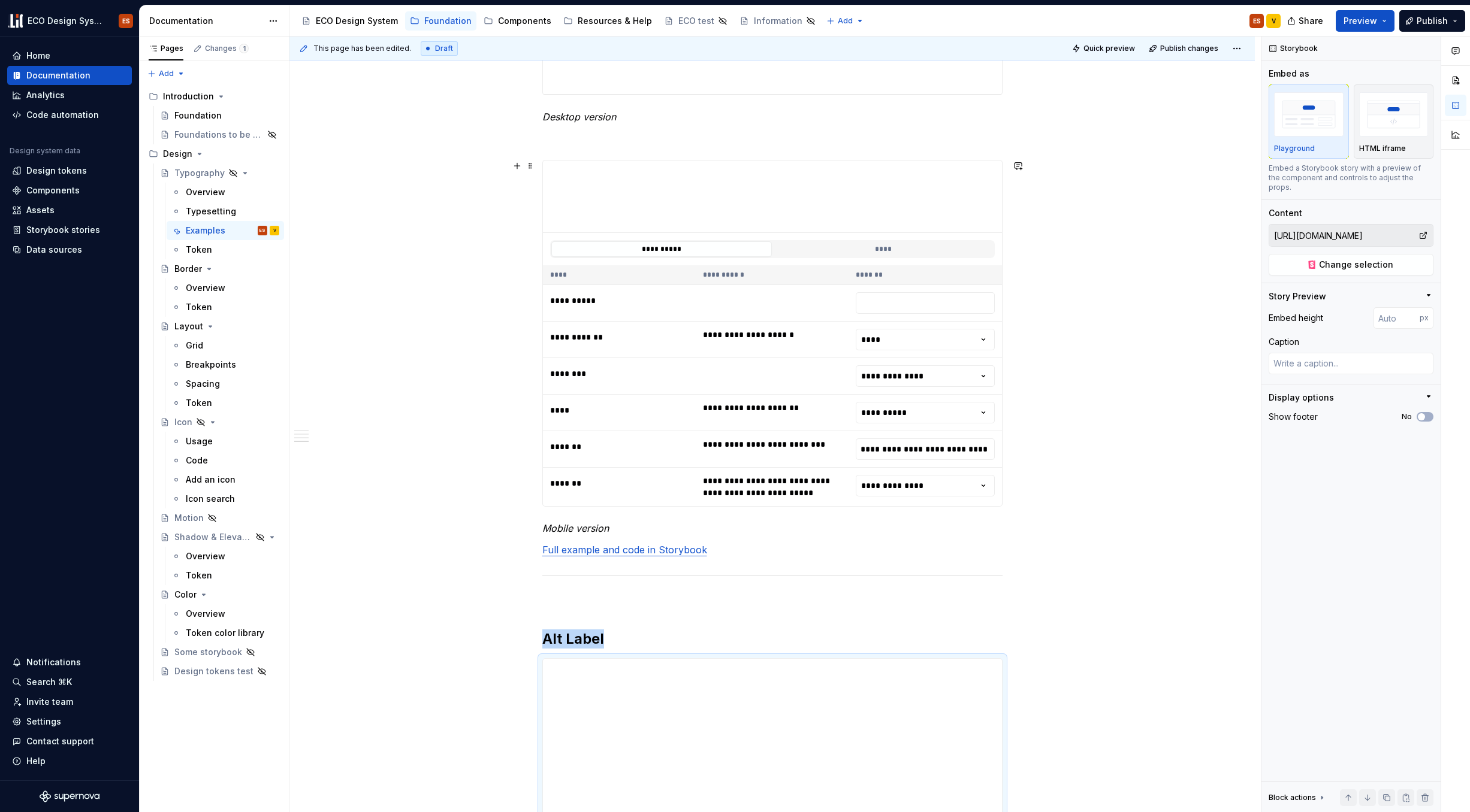
scroll to position [1057, 0]
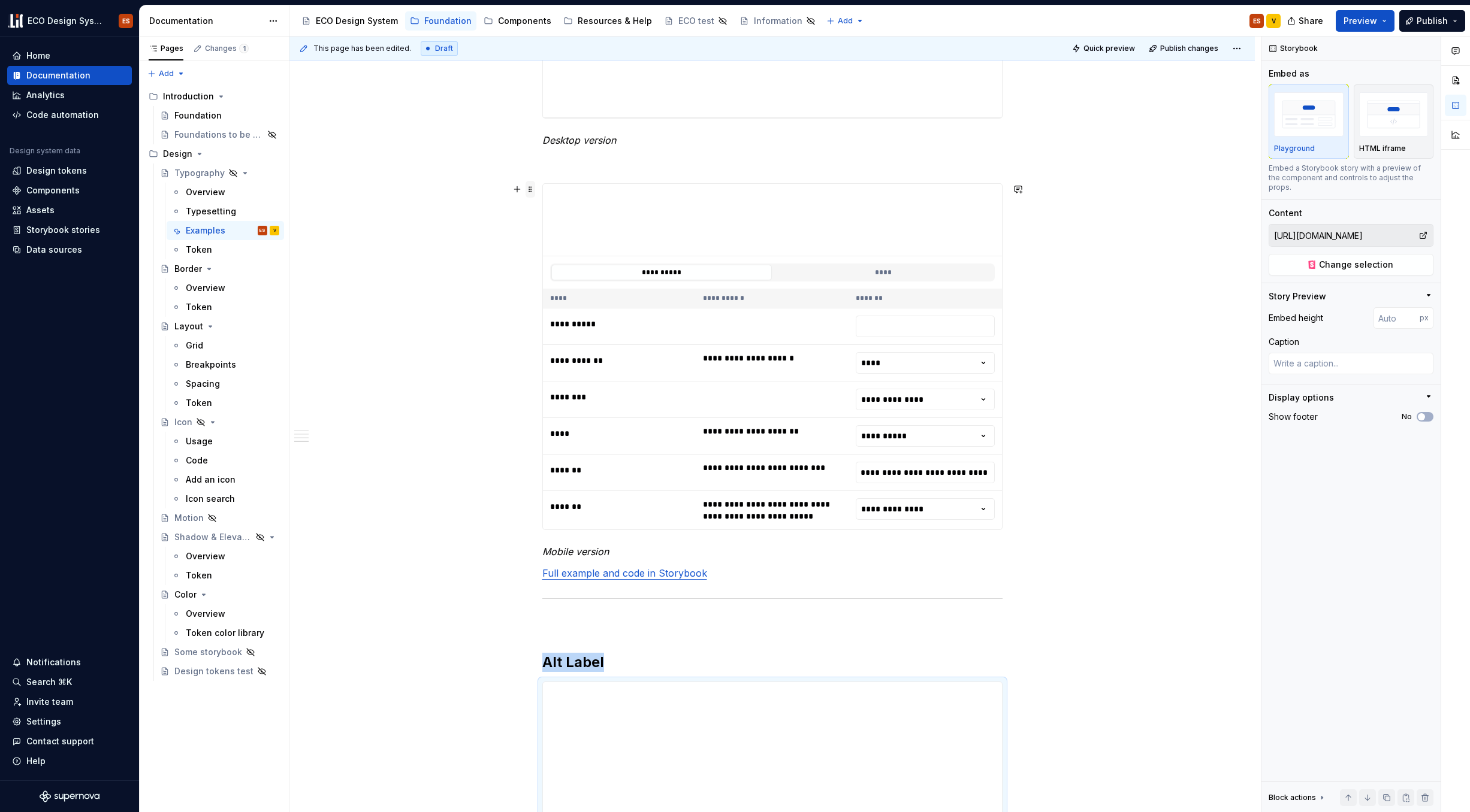
click at [531, 196] on span at bounding box center [530, 189] width 9 height 17
type textarea "*"
type input "https://67b6063b450f52d85d87d37f-mbwkmdmalk.chromatic.com/iframe.html?args=vers…"
type input "120"
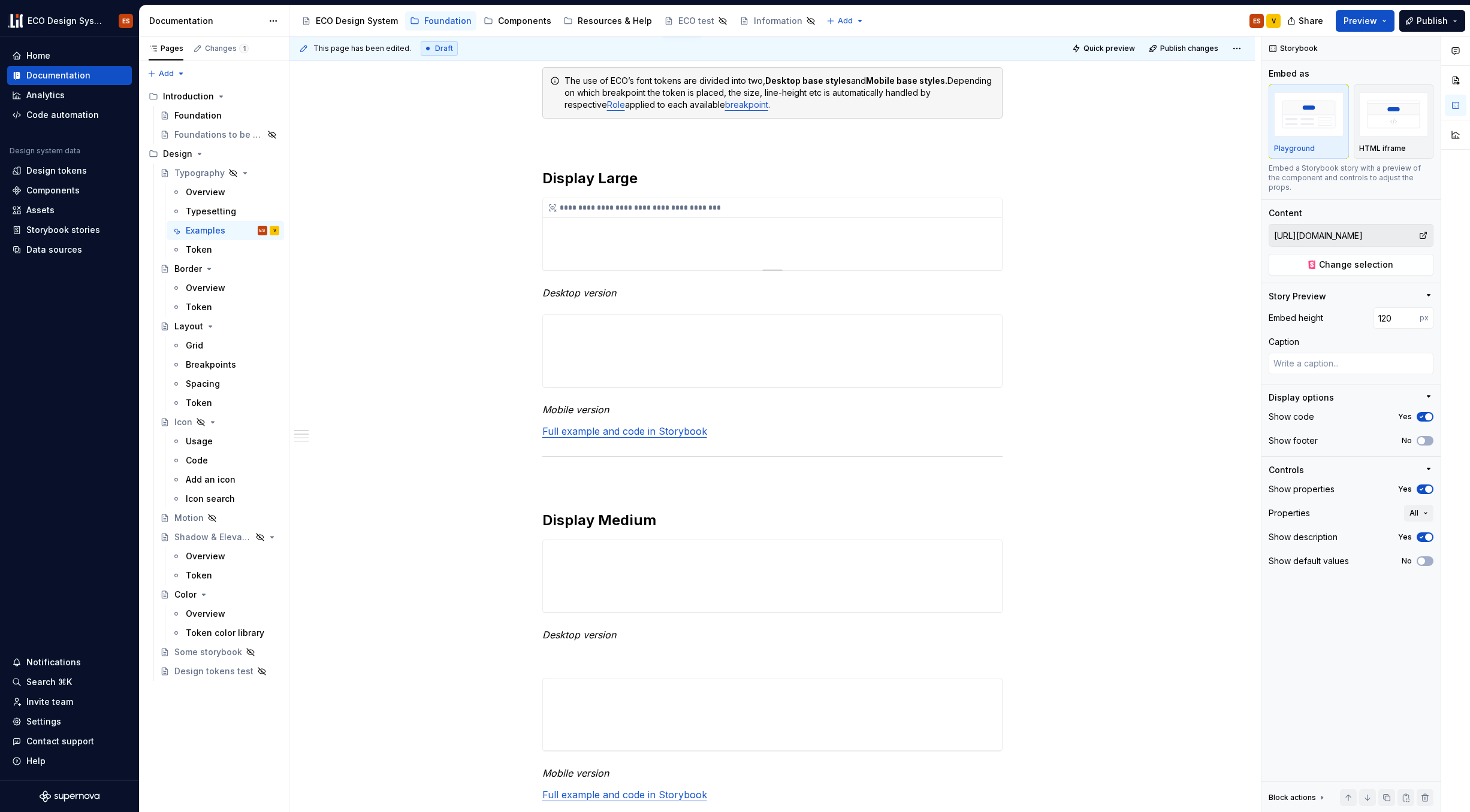
scroll to position [137, 0]
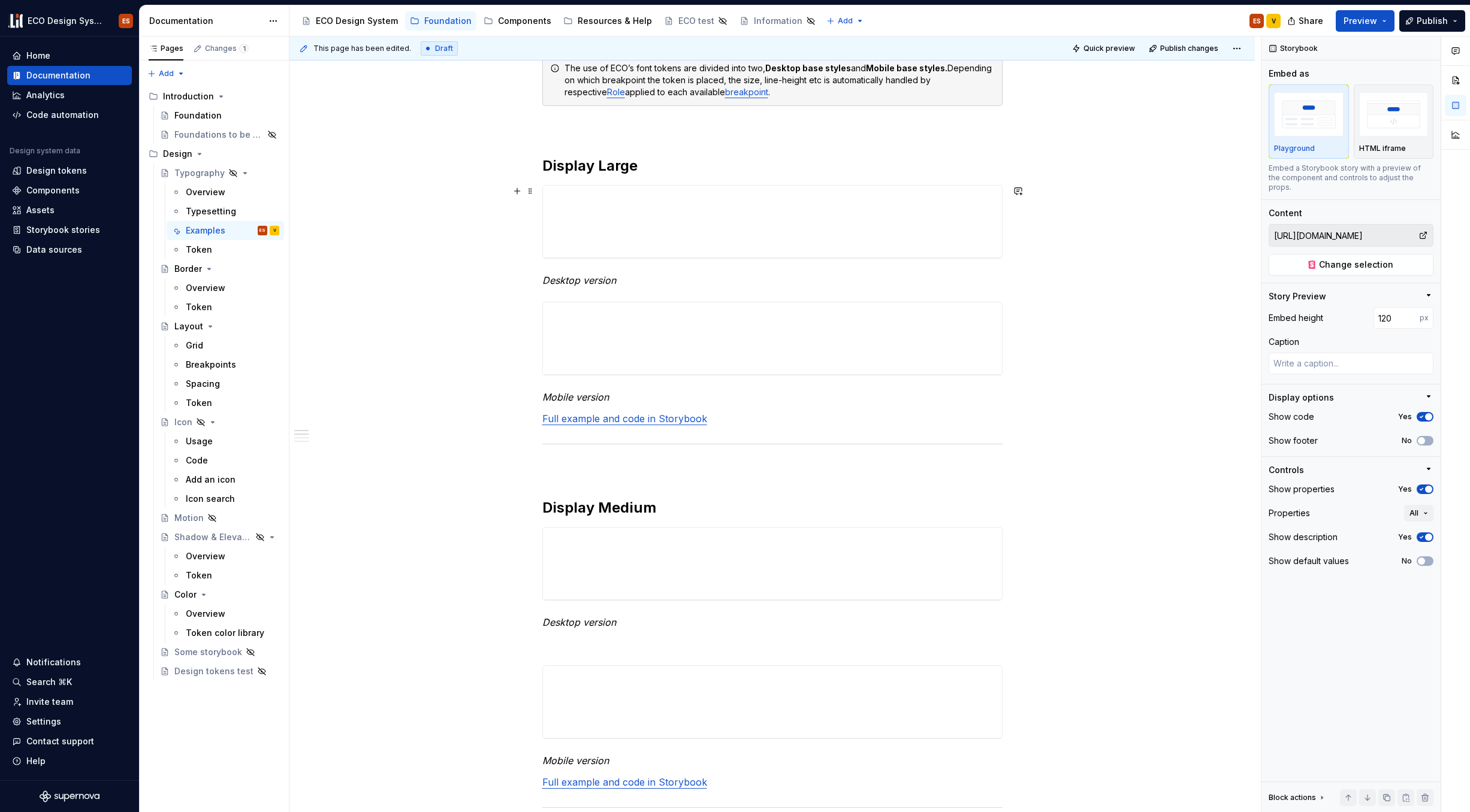
scroll to position [0, 0]
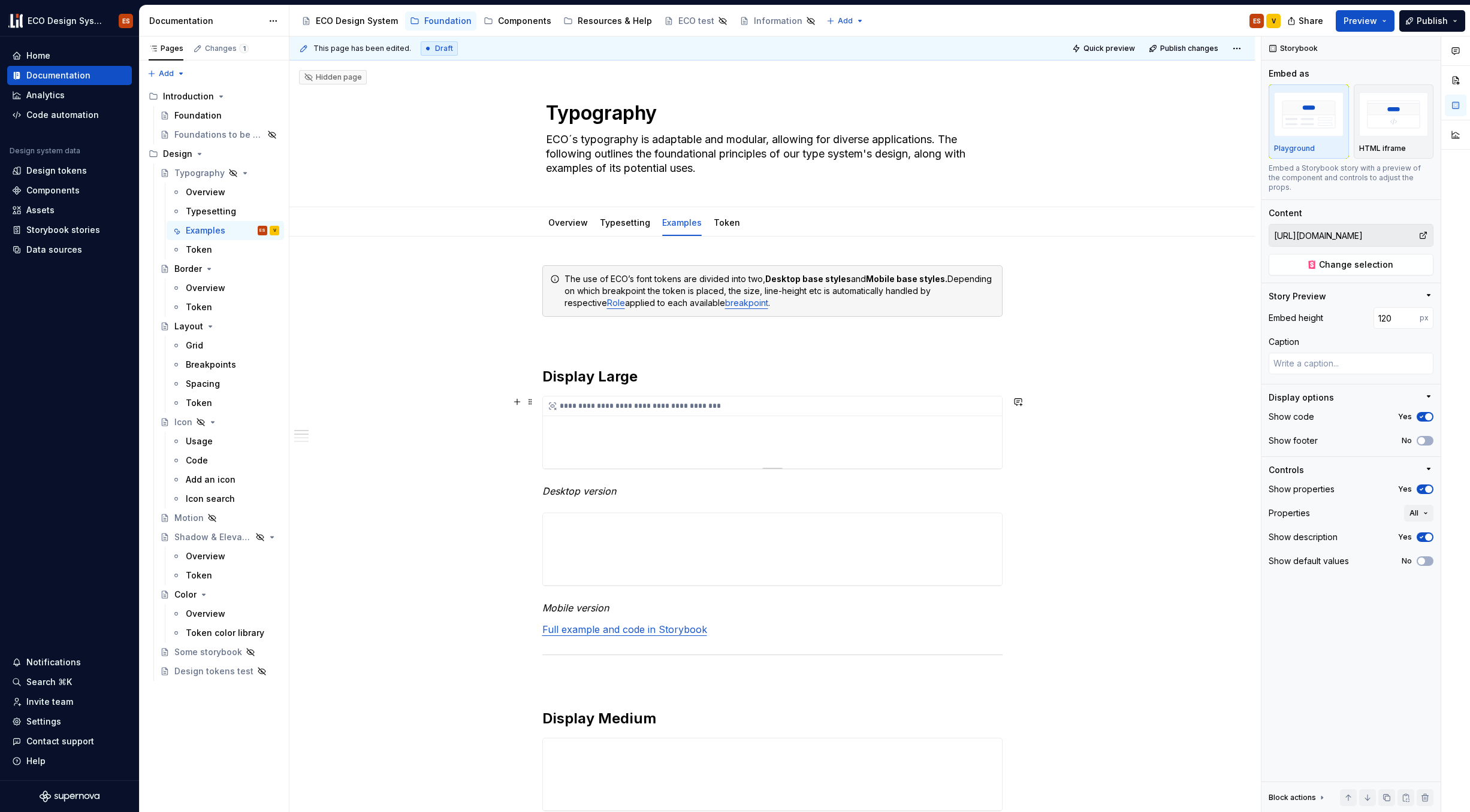
type textarea "*"
type input "https://67b6063b450f52d85d87d37f-mbwkmdmalk.chromatic.com/iframe.html?args=&id=…"
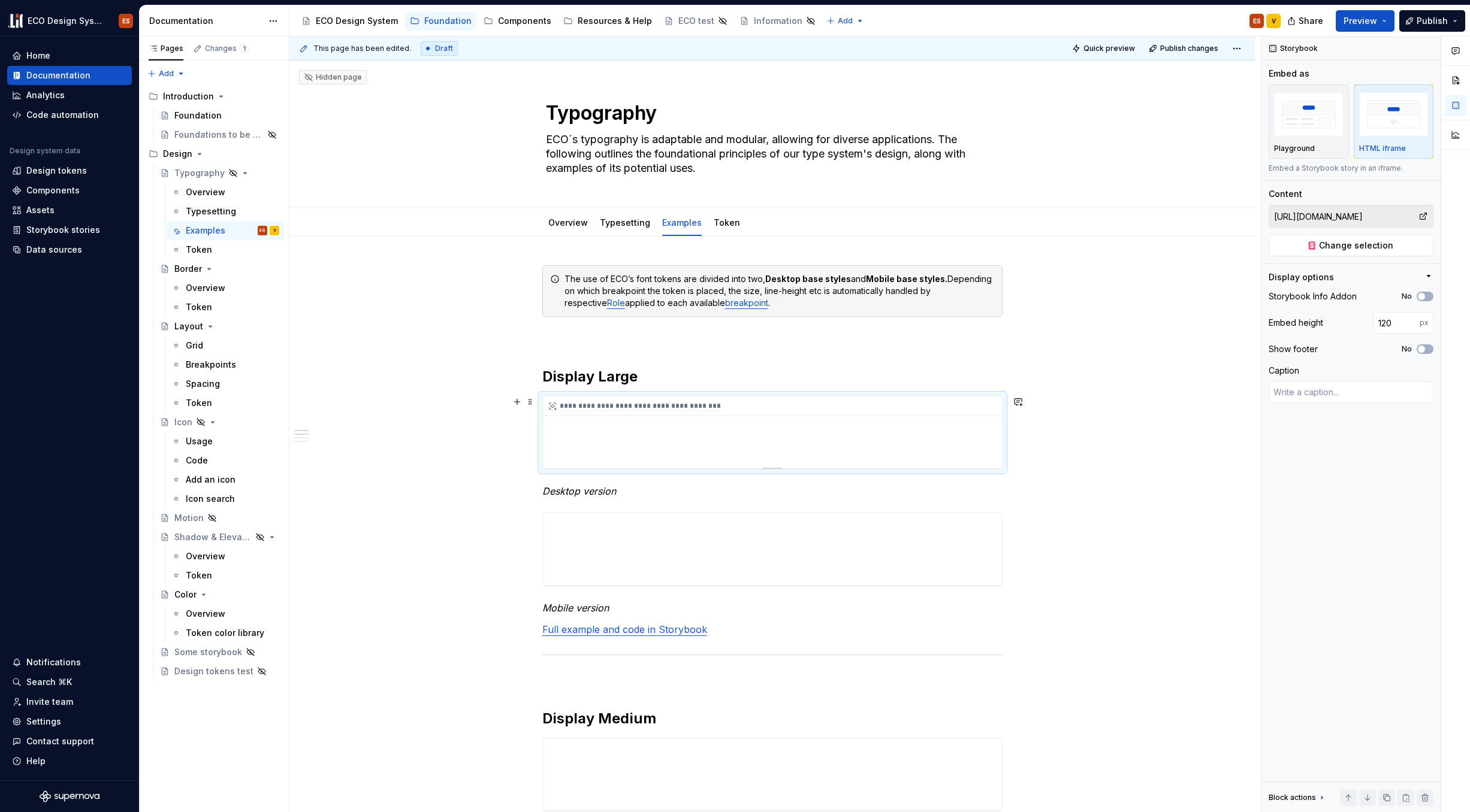
drag, startPoint x: 779, startPoint y: 436, endPoint x: 760, endPoint y: 434, distance: 19.1
click at [760, 434] on div "**********" at bounding box center [773, 433] width 459 height 72
drag, startPoint x: 676, startPoint y: 432, endPoint x: 883, endPoint y: 422, distance: 207.2
click at [883, 422] on div "**********" at bounding box center [773, 433] width 459 height 72
drag, startPoint x: 879, startPoint y: 433, endPoint x: 743, endPoint y: 434, distance: 136.0
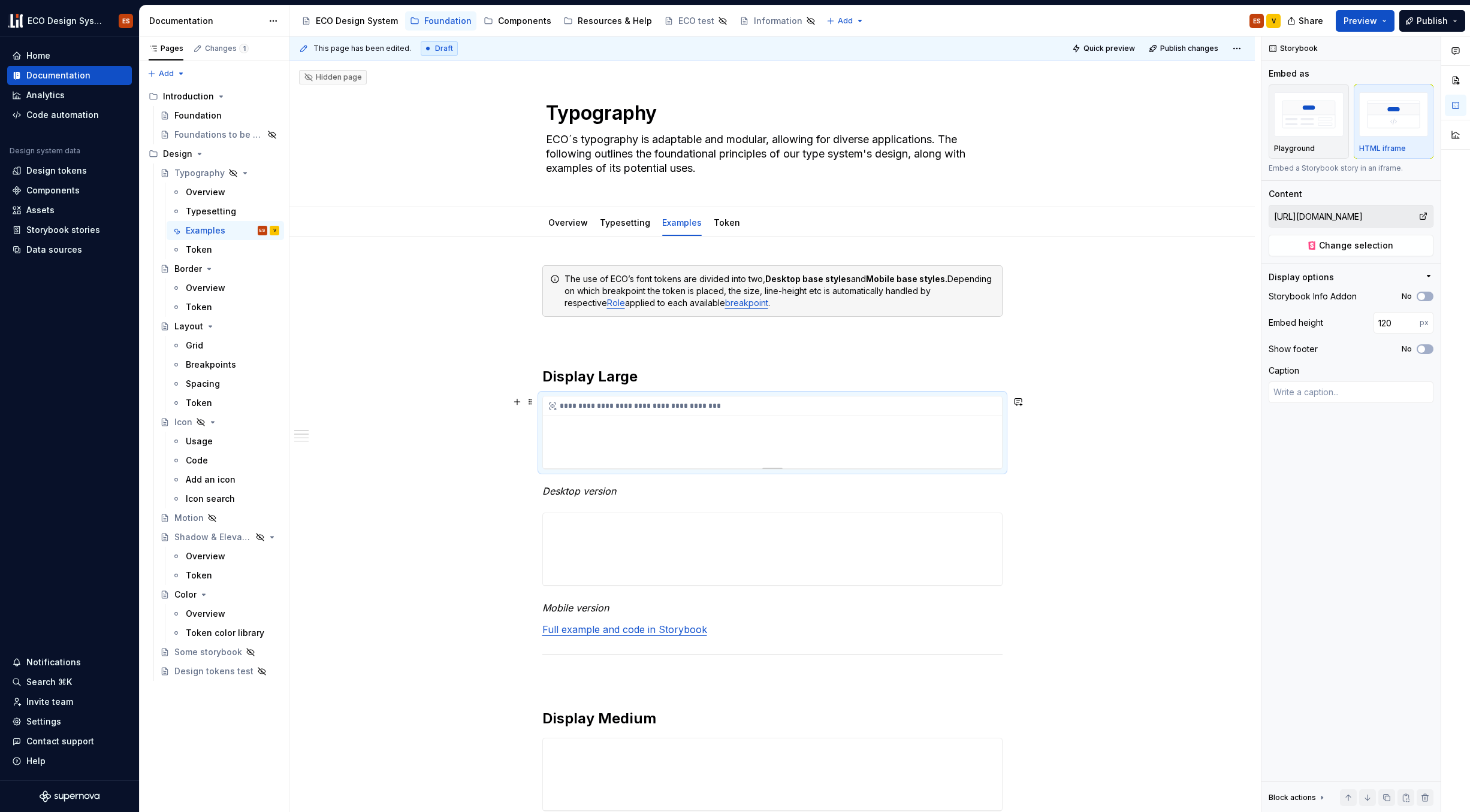
click at [743, 434] on div "**********" at bounding box center [773, 433] width 459 height 72
click at [189, 195] on div "Overview" at bounding box center [205, 192] width 40 height 12
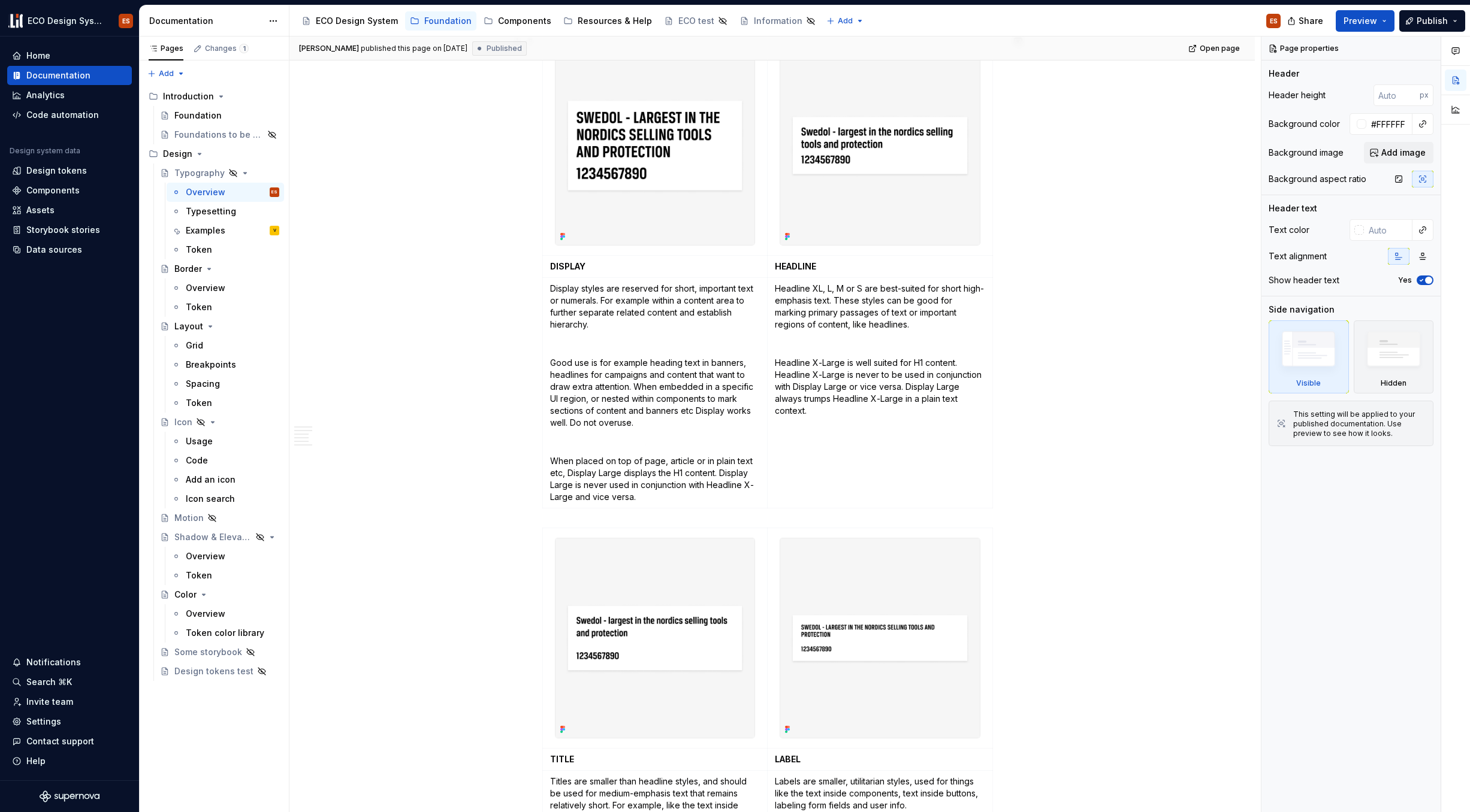
scroll to position [1107, 0]
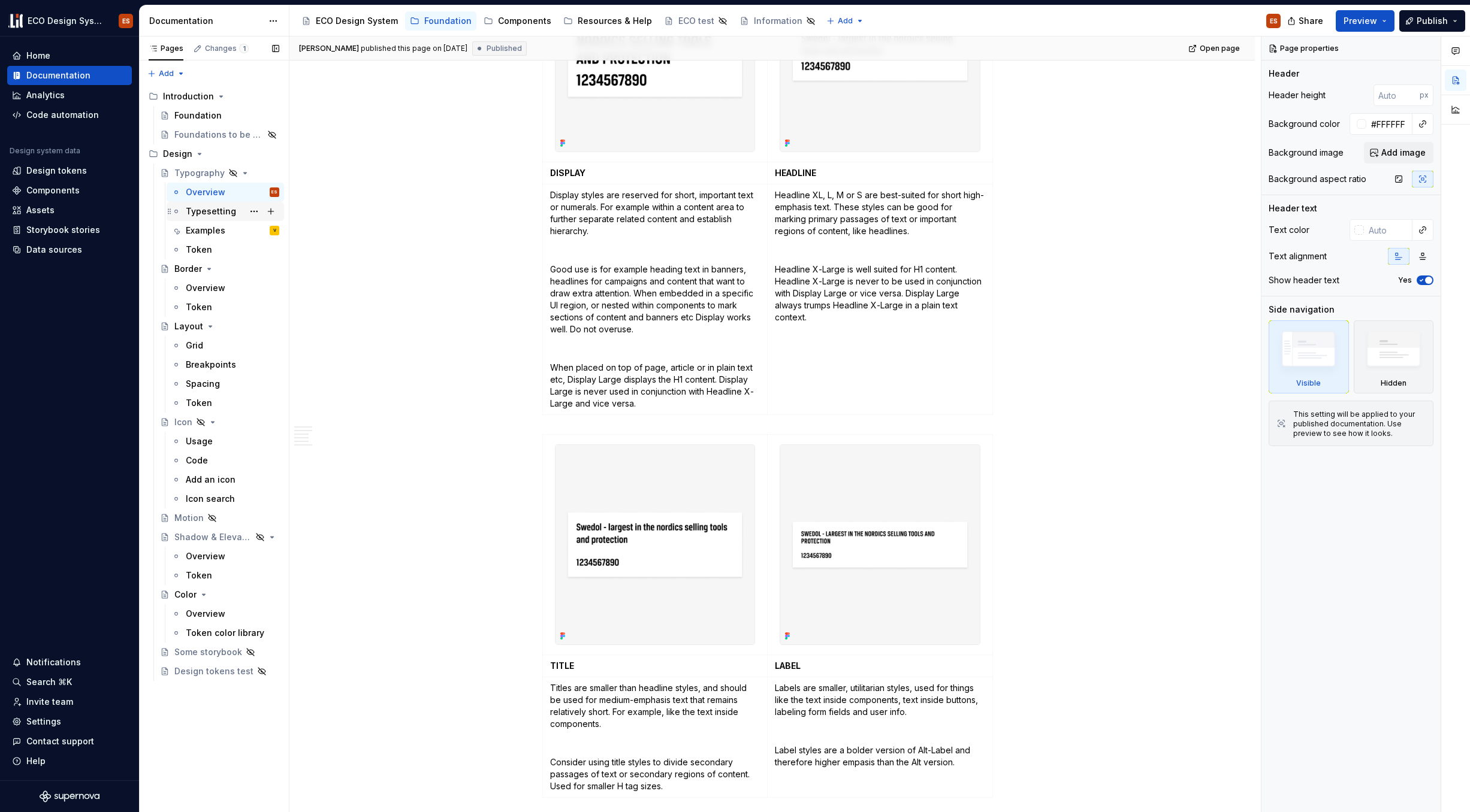
click at [228, 211] on div "Typesetting" at bounding box center [210, 211] width 51 height 12
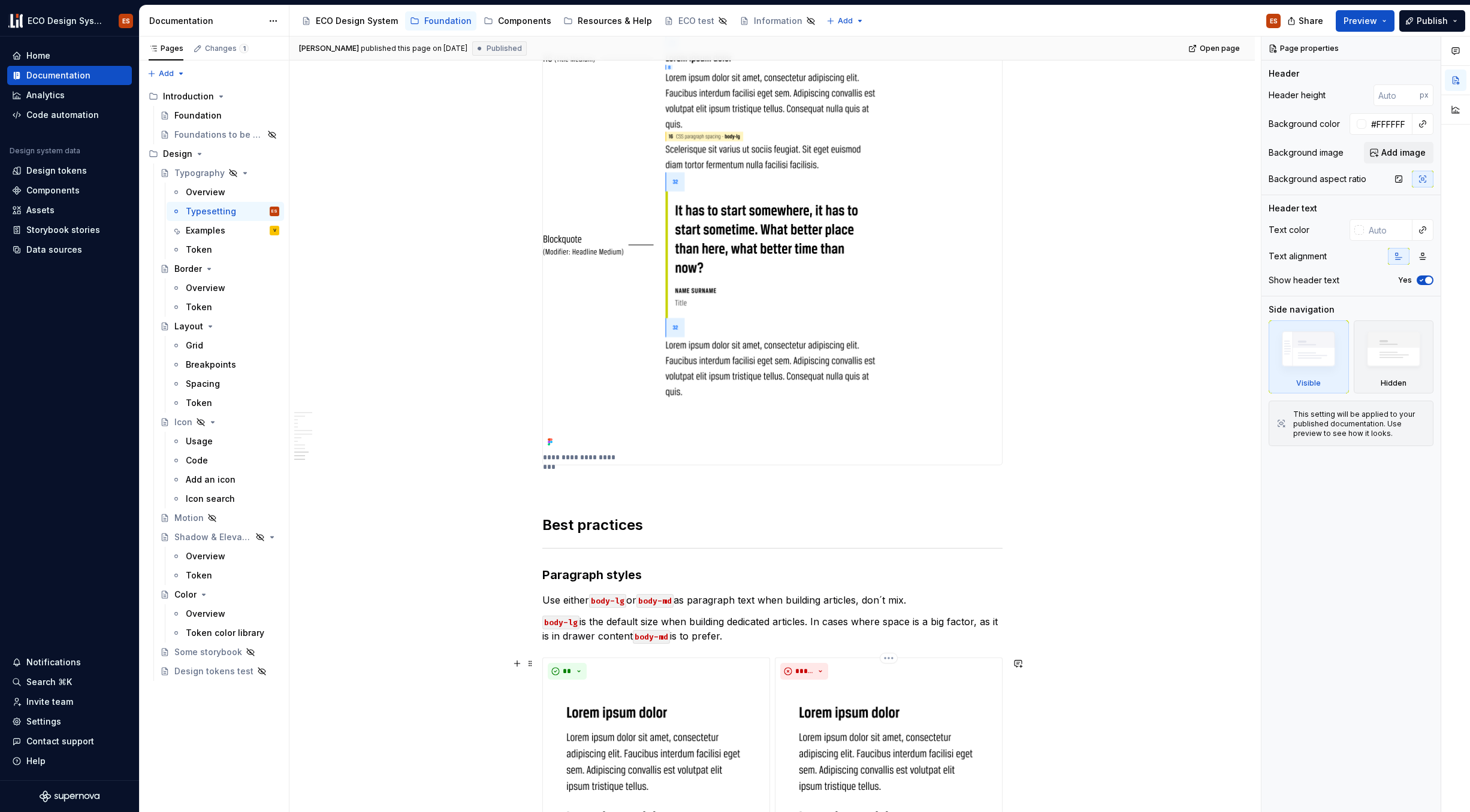
scroll to position [4161, 0]
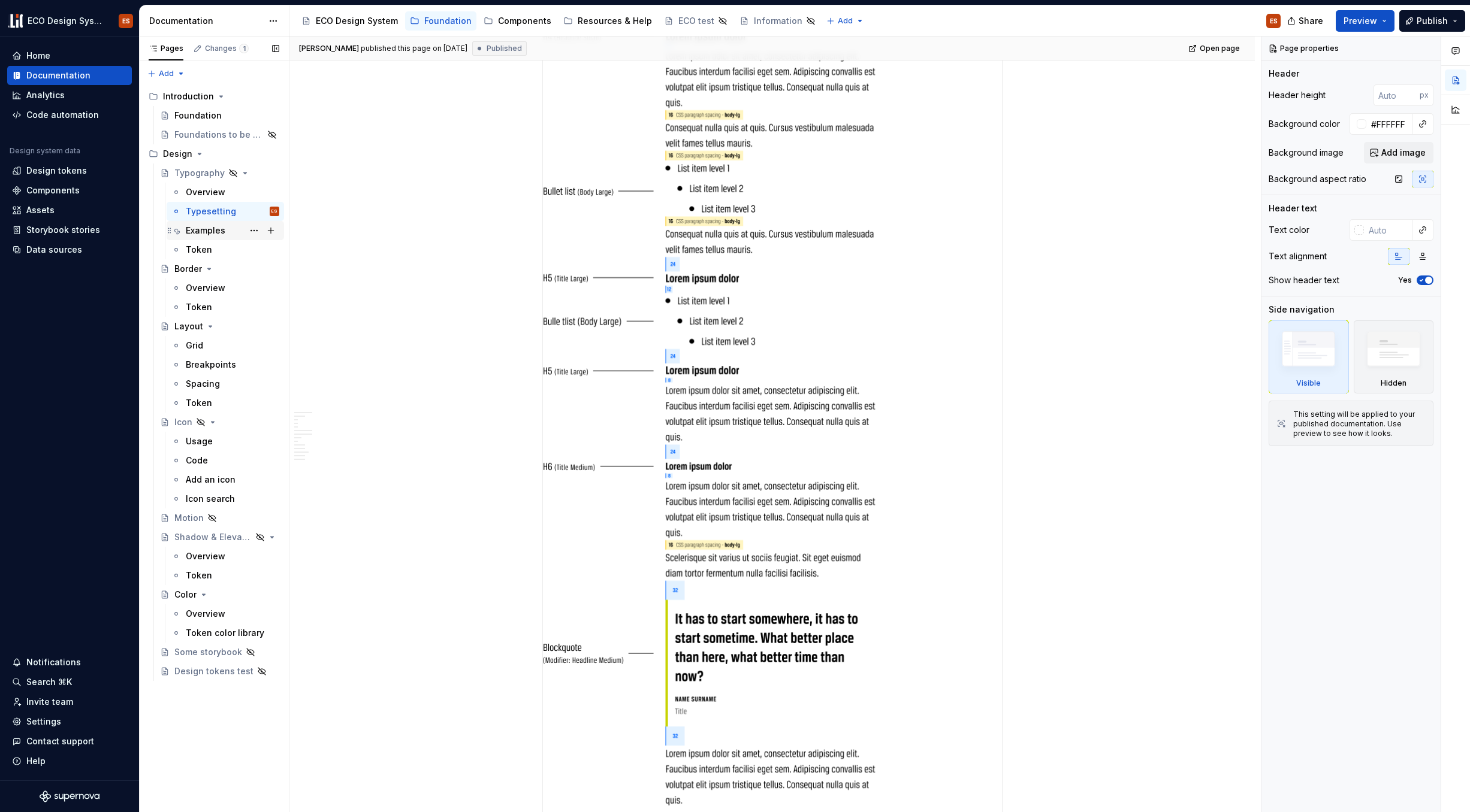
click at [215, 231] on div "Examples" at bounding box center [205, 231] width 40 height 12
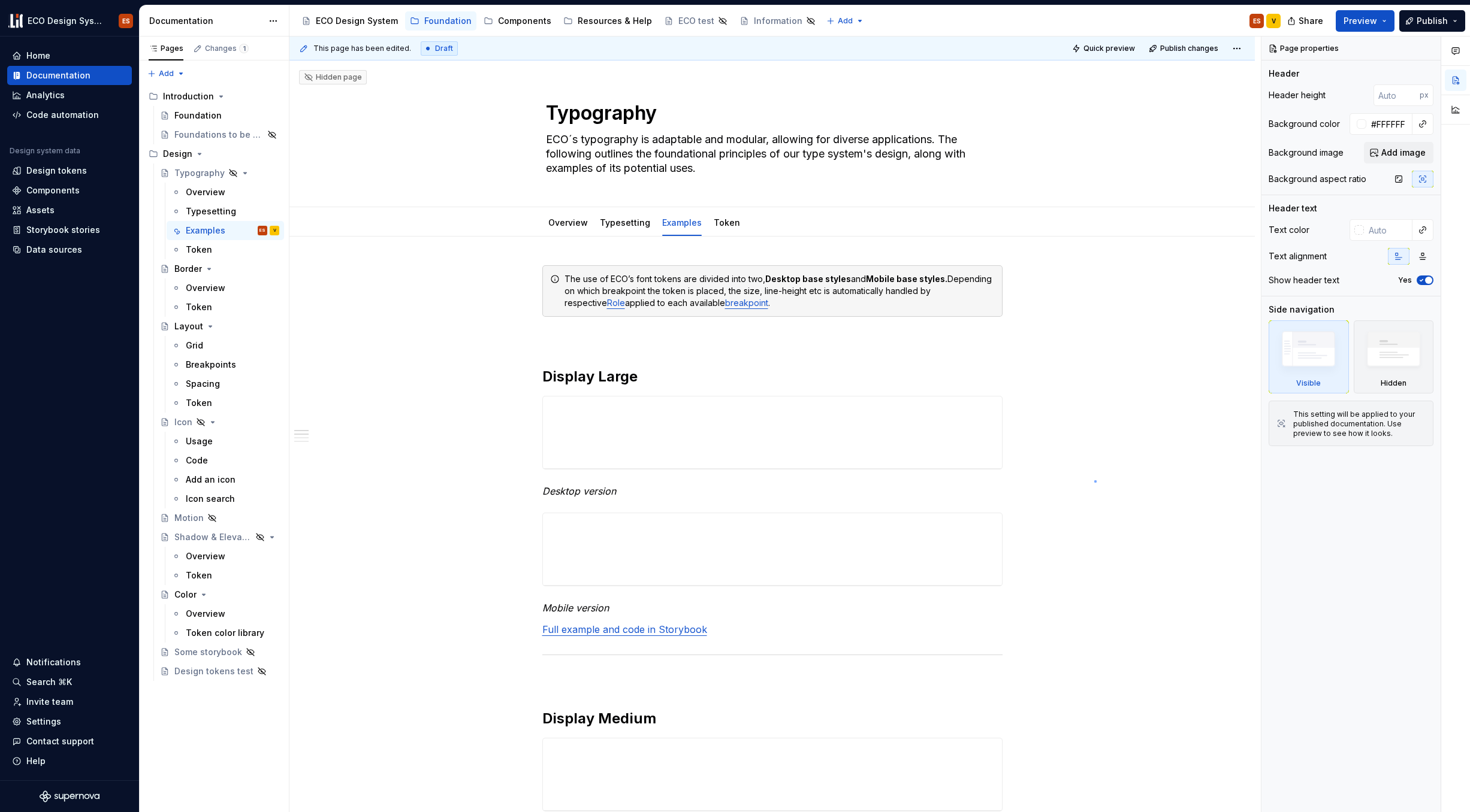
click at [1095, 480] on div "**********" at bounding box center [775, 424] width 971 height 776
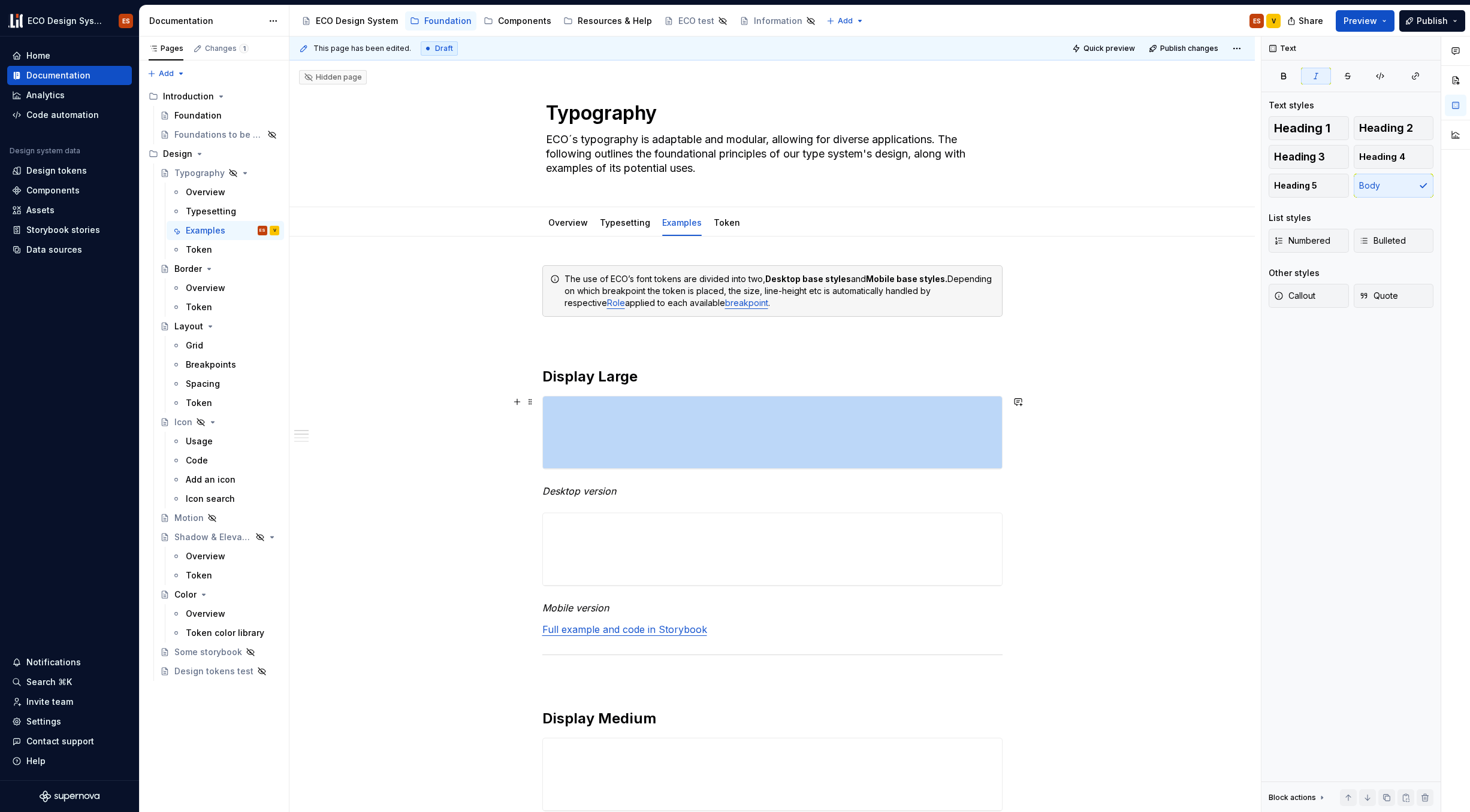
drag, startPoint x: 606, startPoint y: 482, endPoint x: 601, endPoint y: 472, distance: 11.2
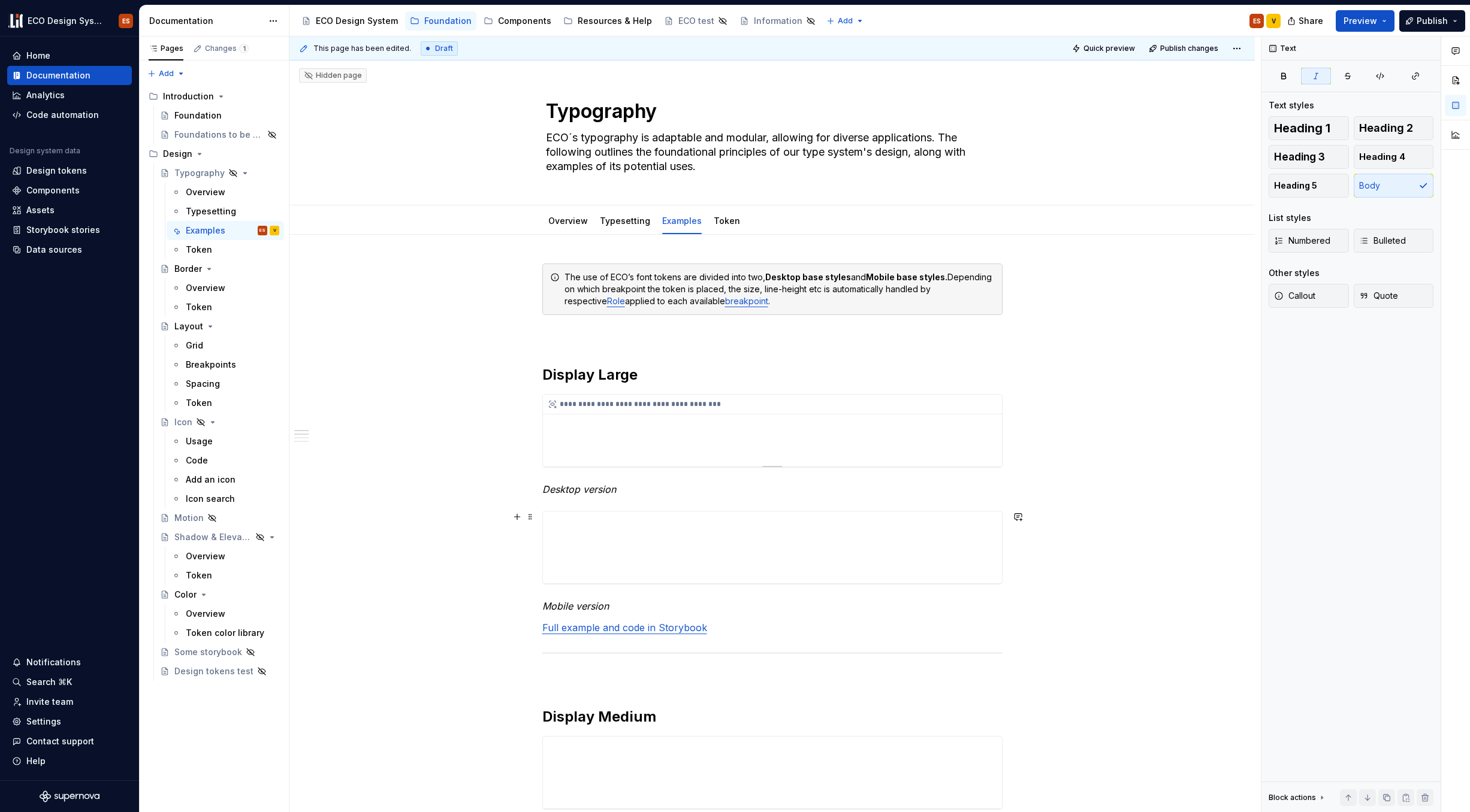
scroll to position [3, 0]
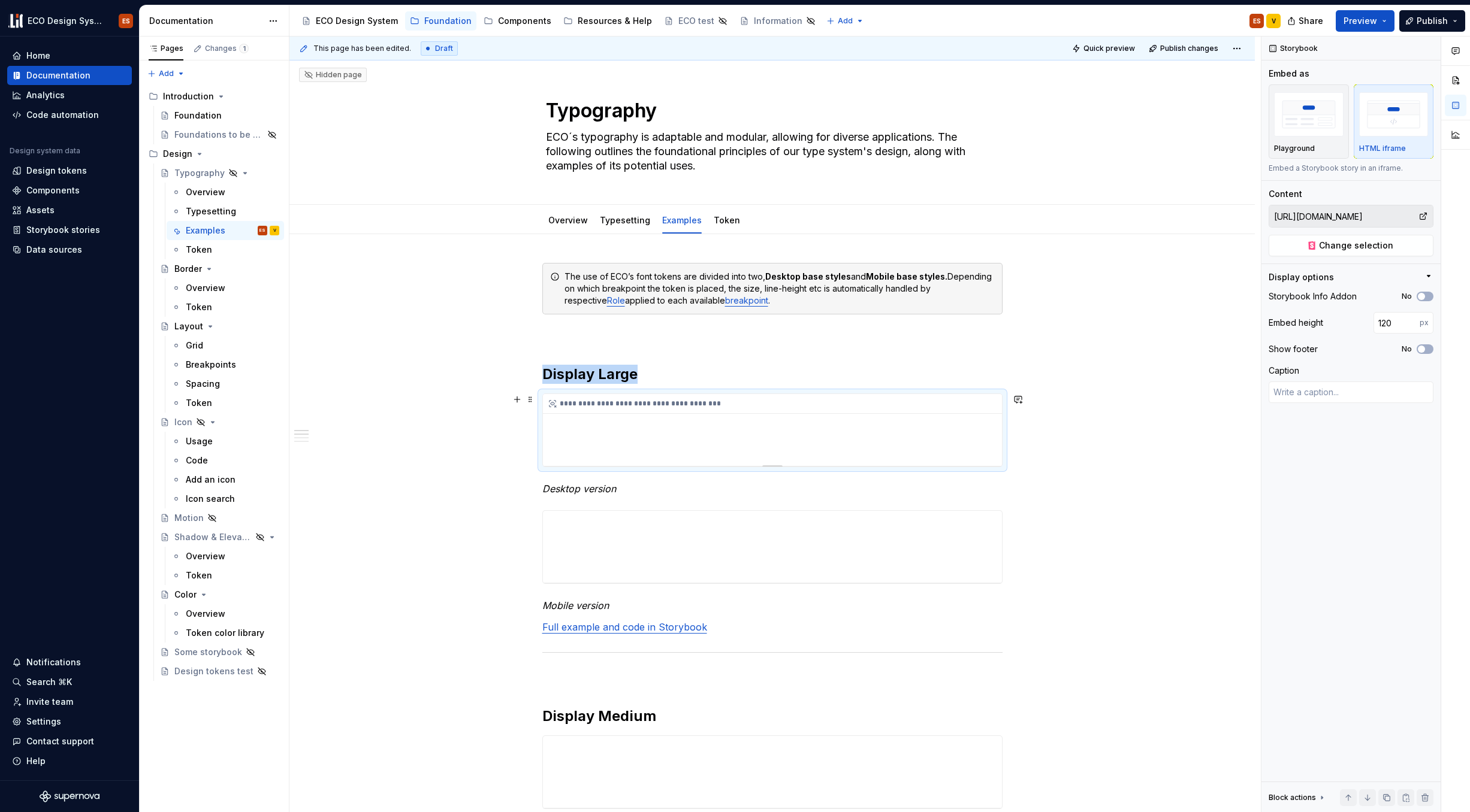
click at [678, 425] on div "**********" at bounding box center [773, 430] width 459 height 72
type textarea "*"
type input "130"
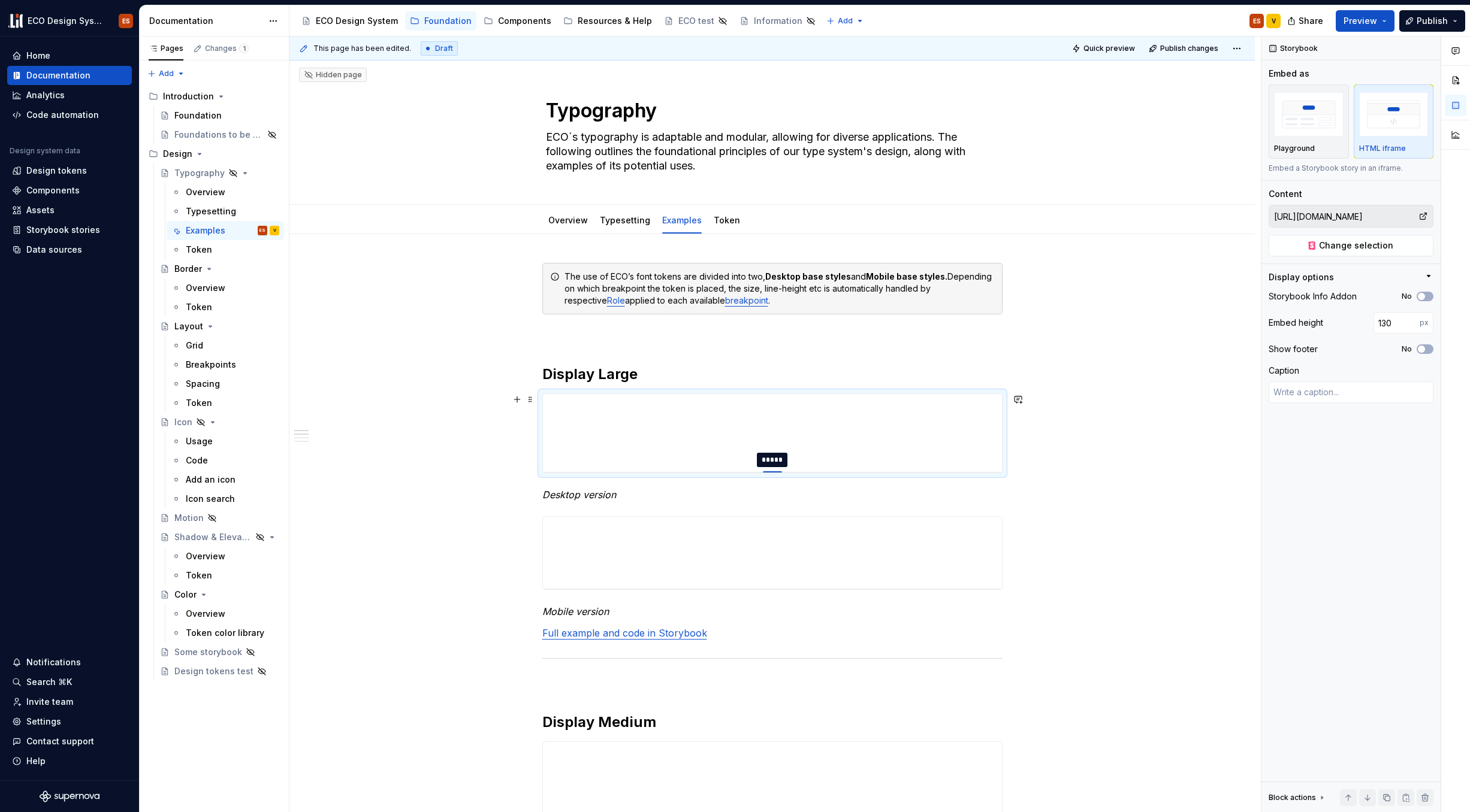
type textarea "*"
type input "132"
type textarea "*"
type input "176"
type textarea "*"
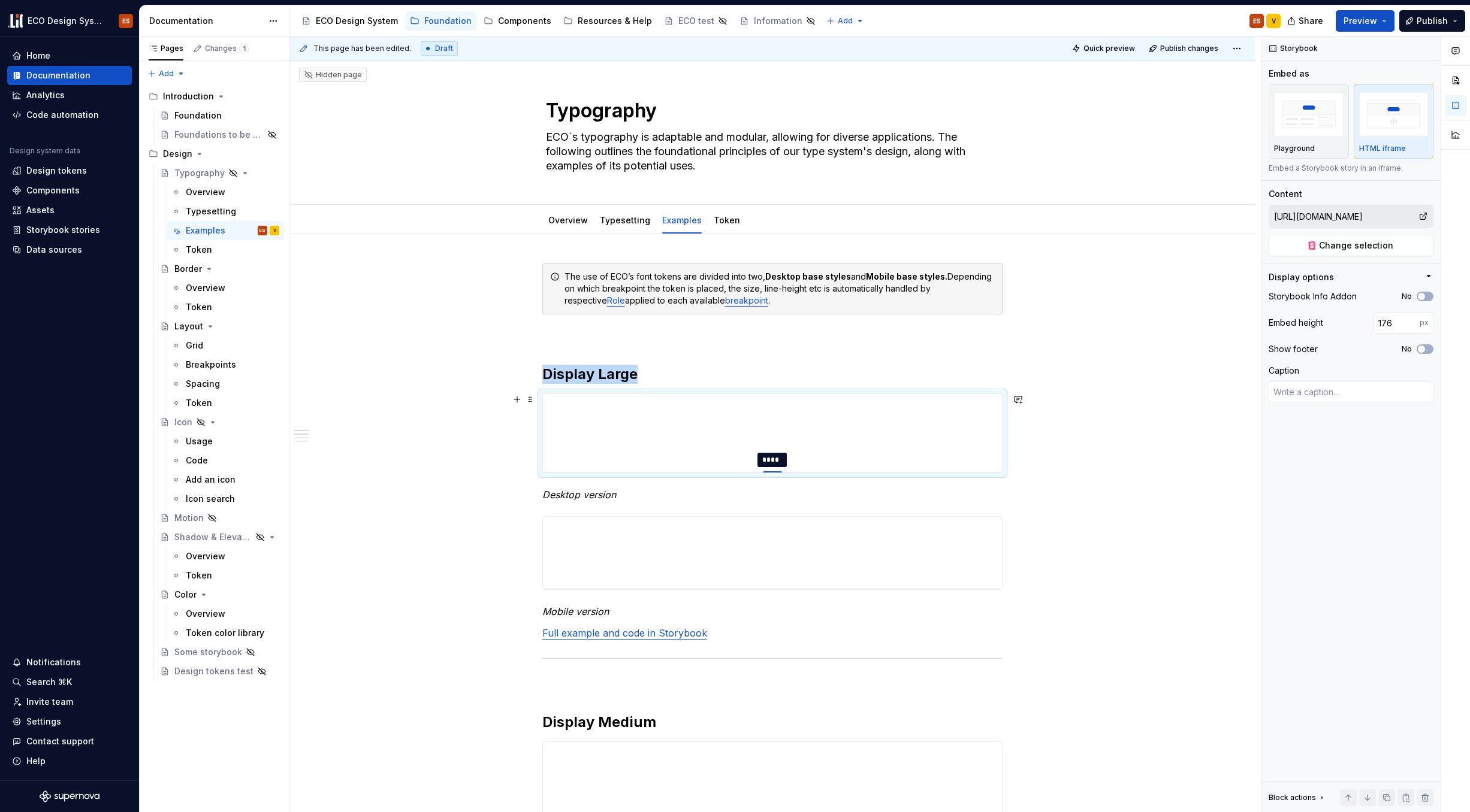
type input "190"
type textarea "*"
type input "202"
type textarea "*"
type input "215"
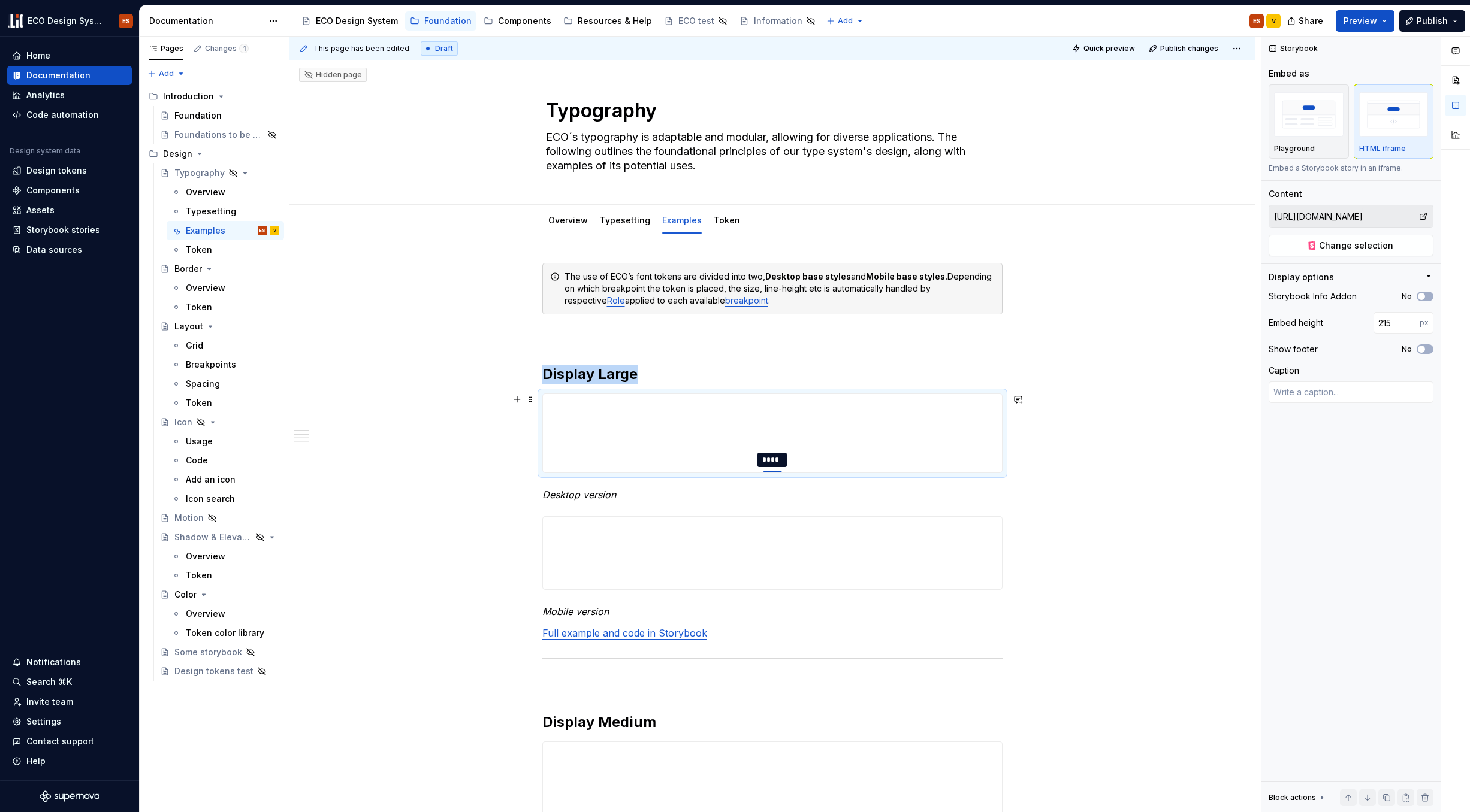
type textarea "*"
type input "224"
type textarea "*"
type input "232"
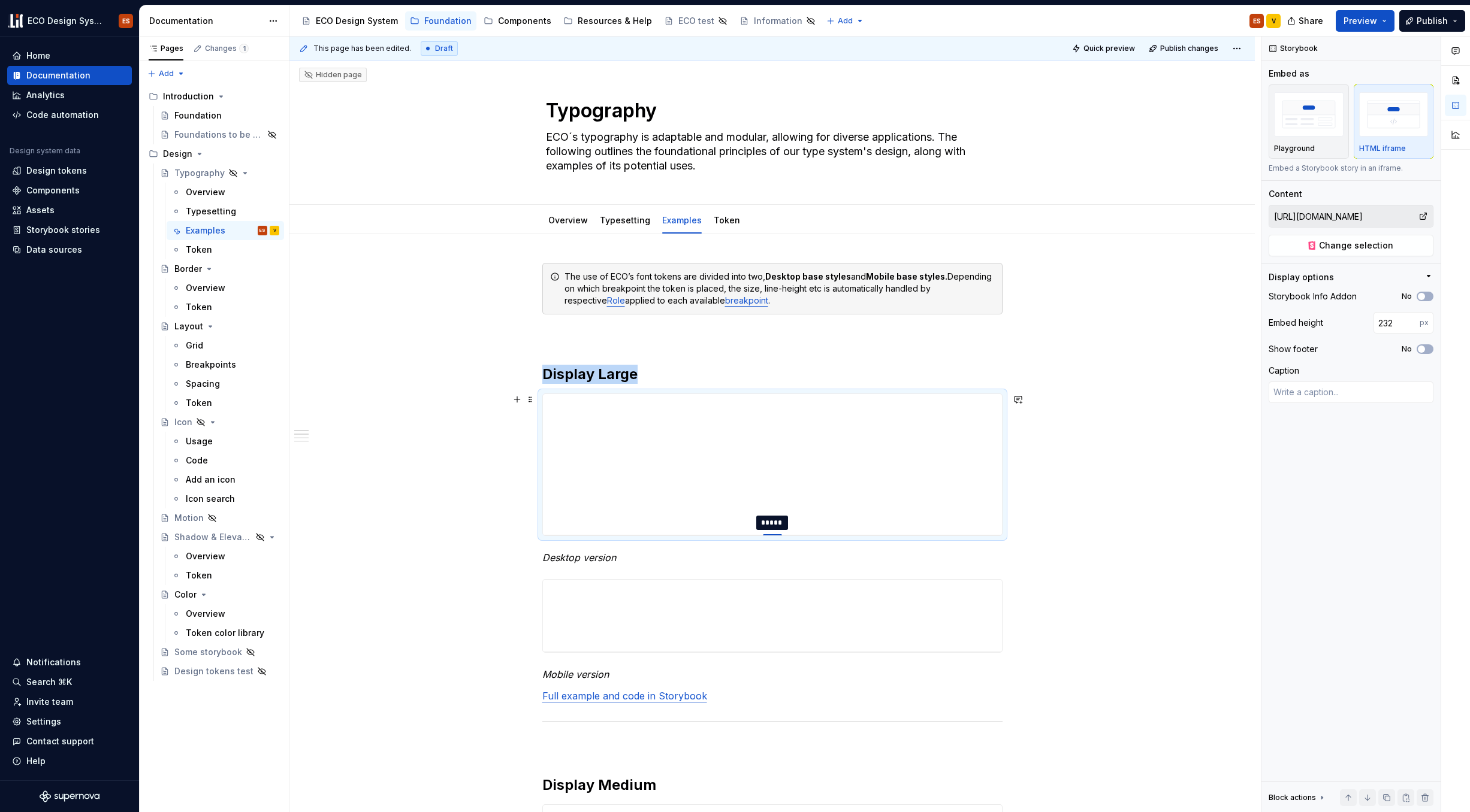
type textarea "*"
type input "235"
type textarea "*"
type input "255"
type textarea "*"
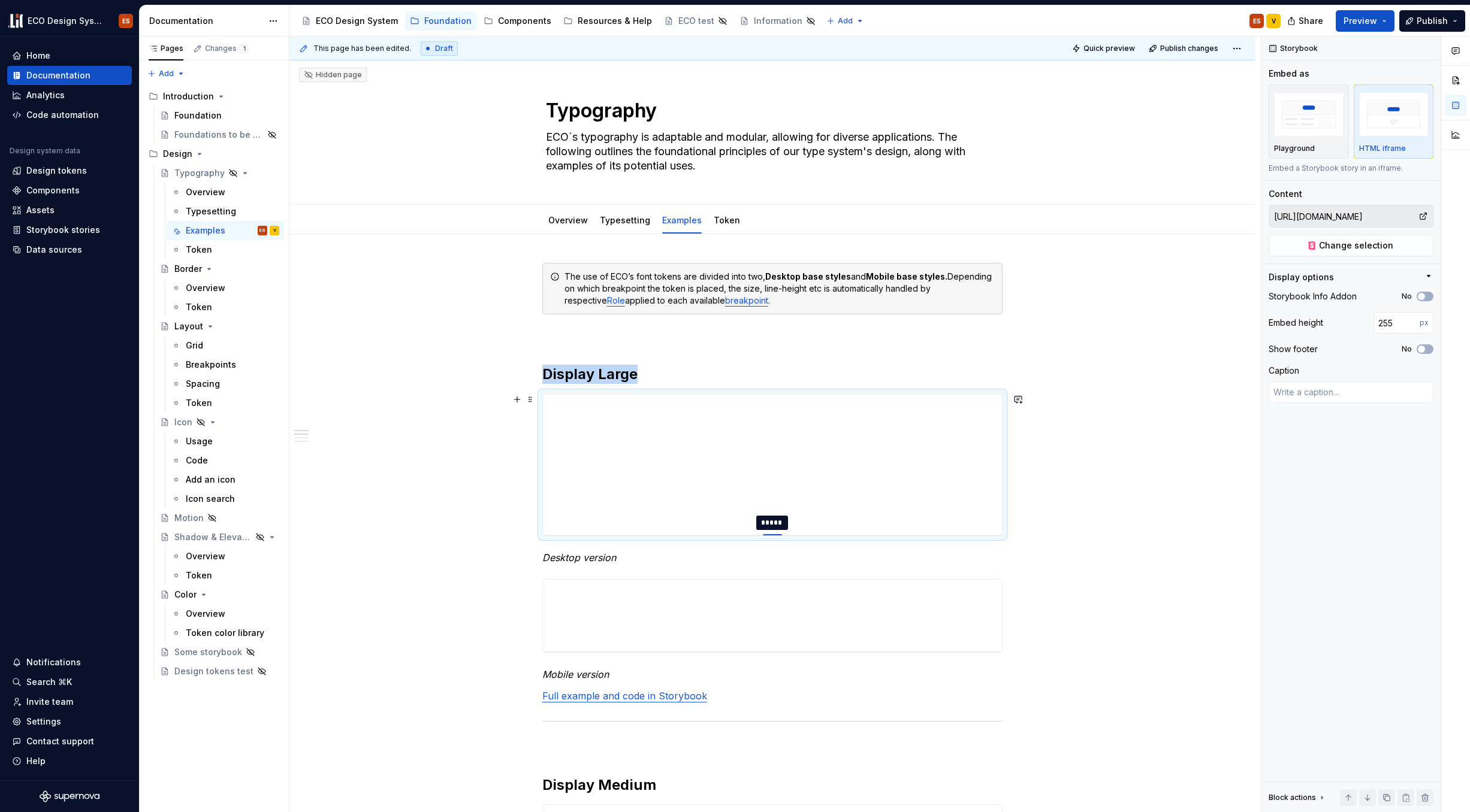
type input "279"
type textarea "*"
type input "284"
type textarea "*"
type input "293"
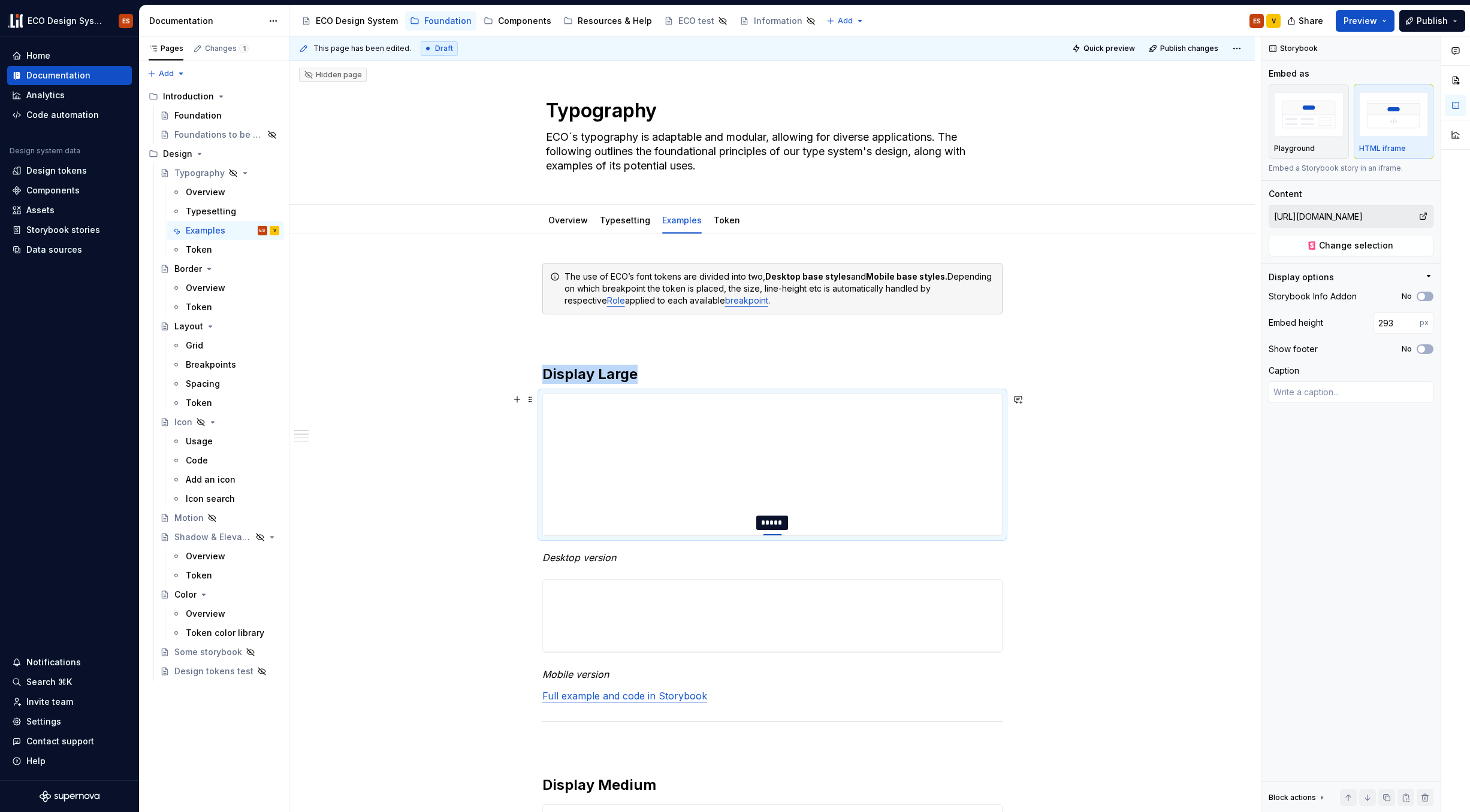
type textarea "*"
type input "312"
type textarea "*"
type input "325"
type textarea "*"
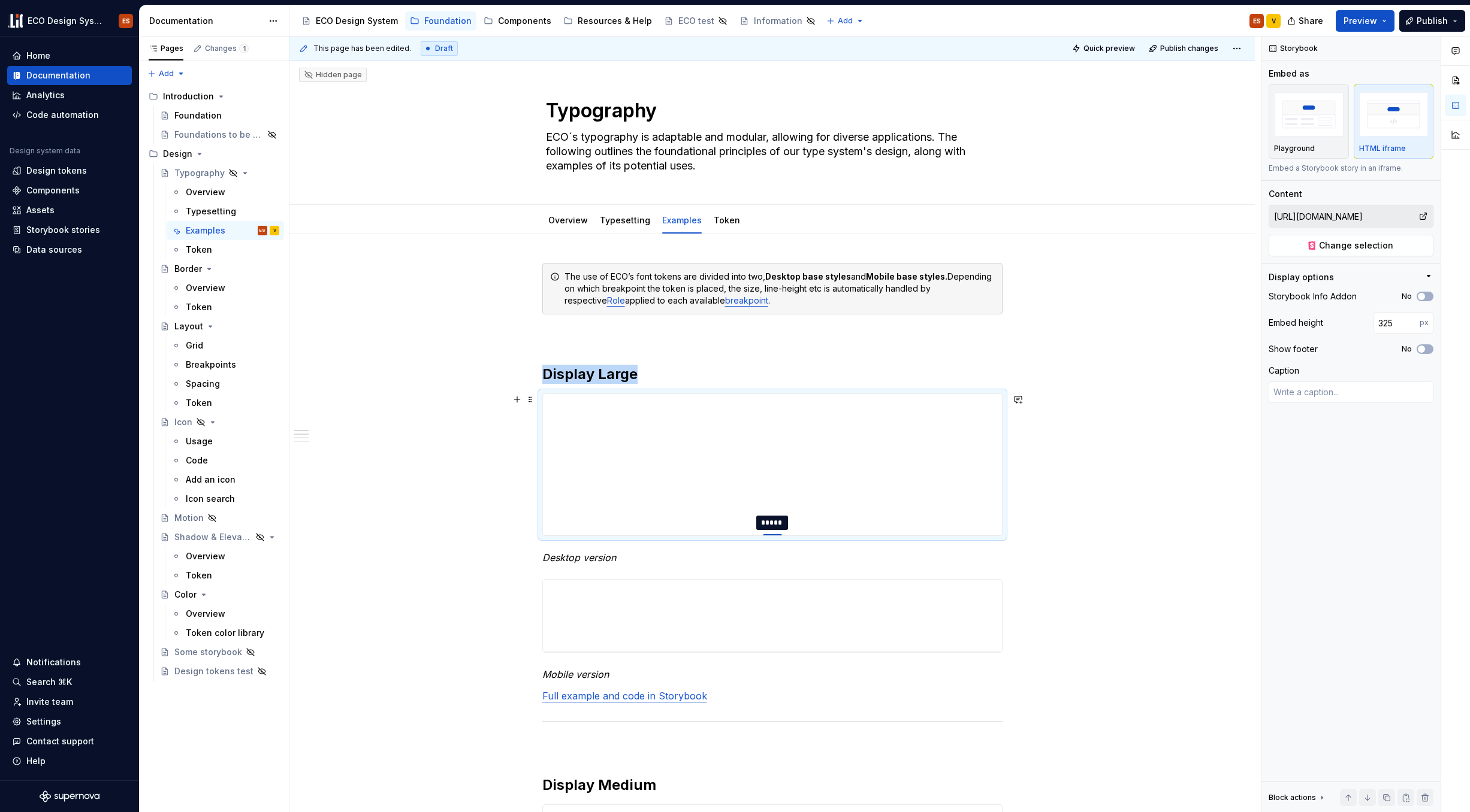
type input "344"
type textarea "*"
type input "366"
type textarea "*"
type input "390"
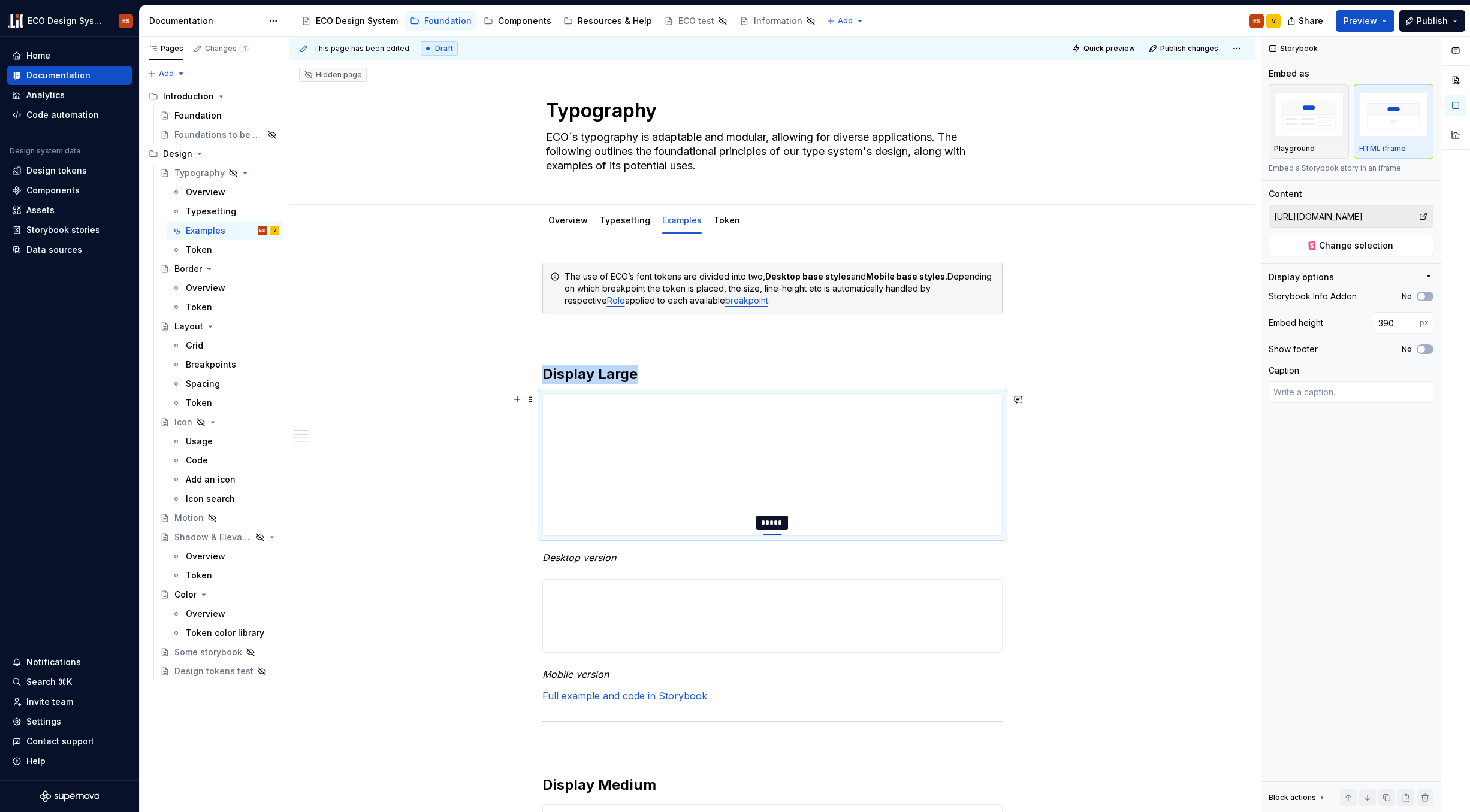
type textarea "*"
type input "400"
type textarea "*"
type input "419"
type textarea "*"
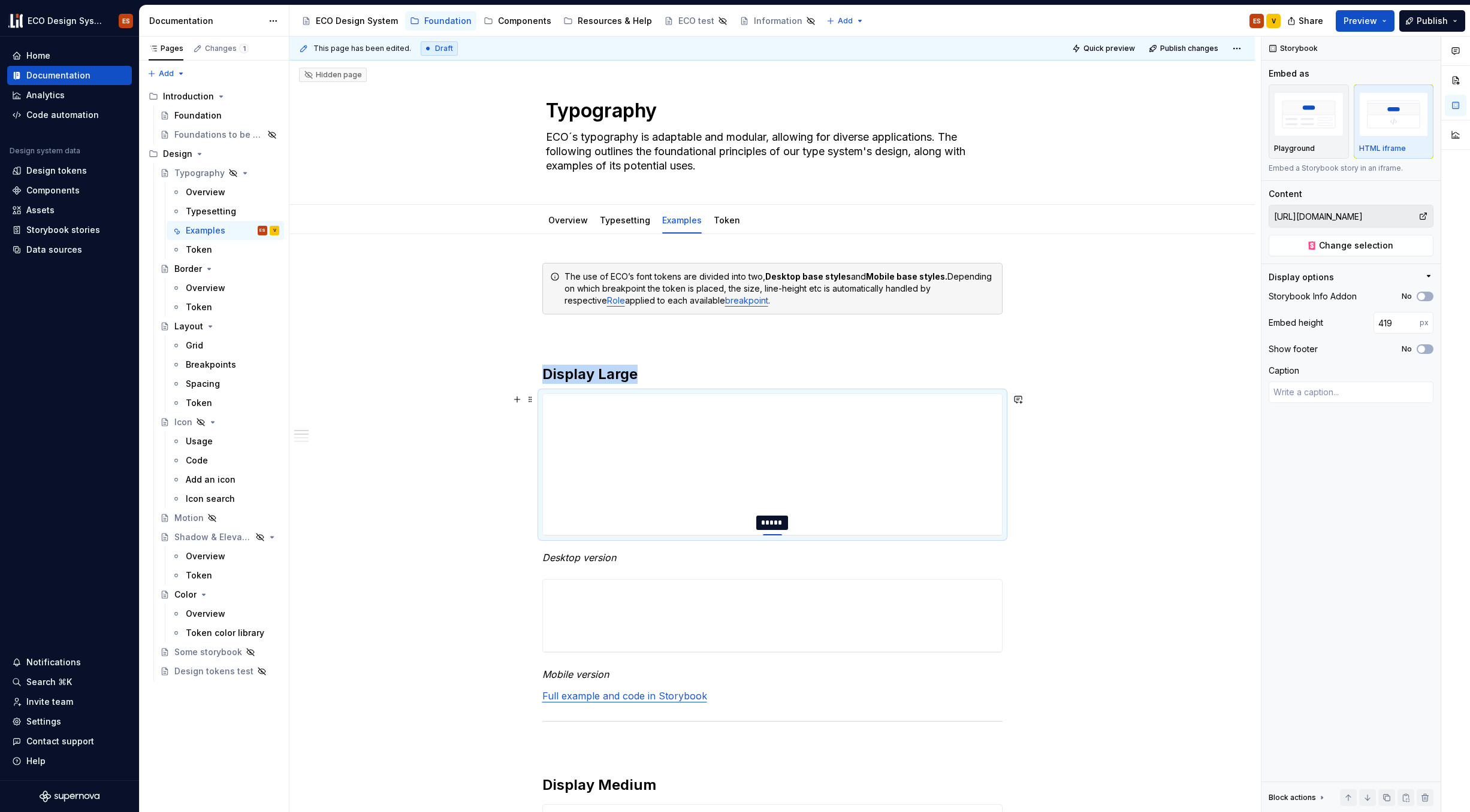
type input "431"
type textarea "*"
type input "474"
type textarea "*"
type input "492"
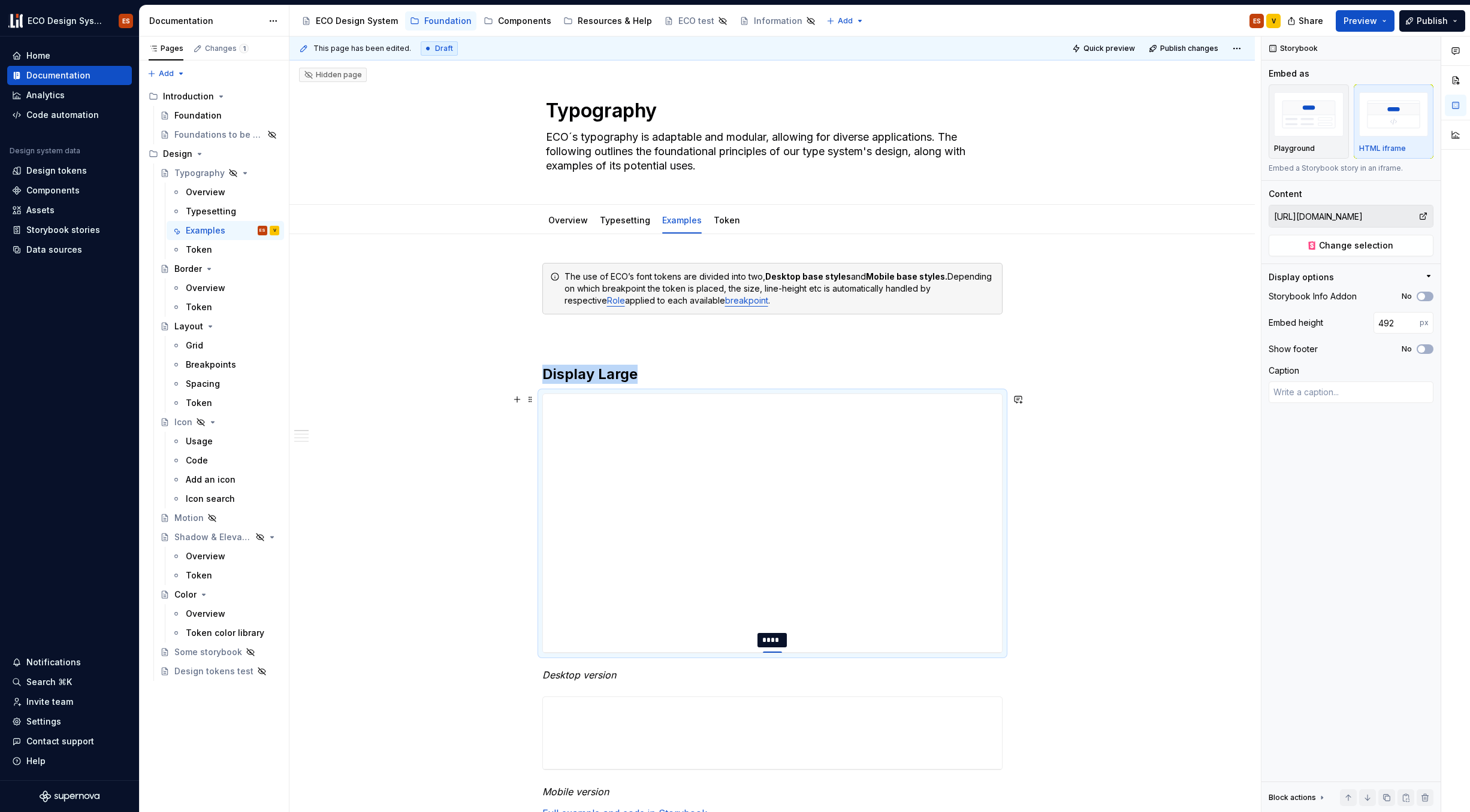
type textarea "*"
type input "519"
type textarea "*"
type input "541"
type textarea "*"
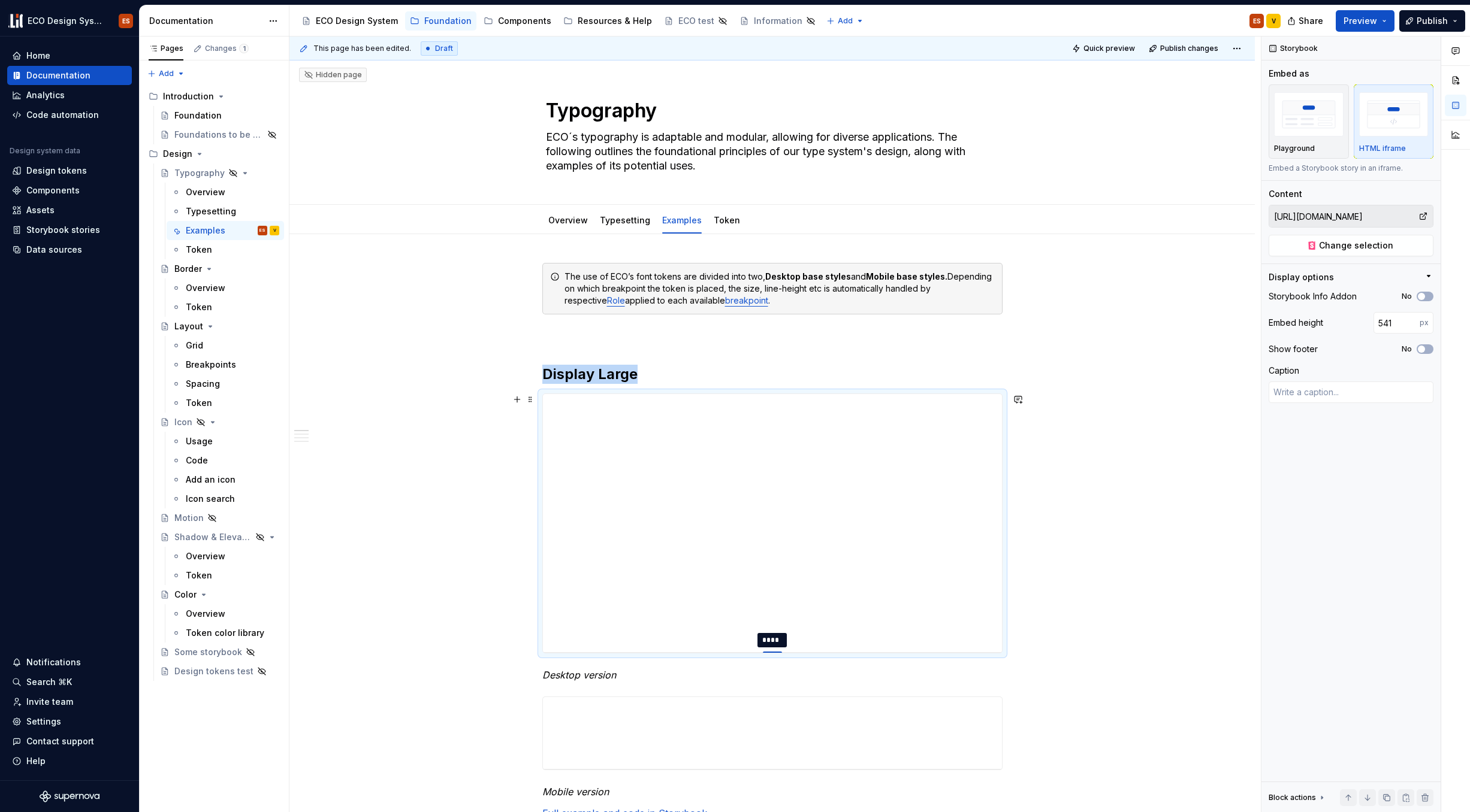
type input "547"
type textarea "*"
type input "597"
type textarea "*"
type input "610"
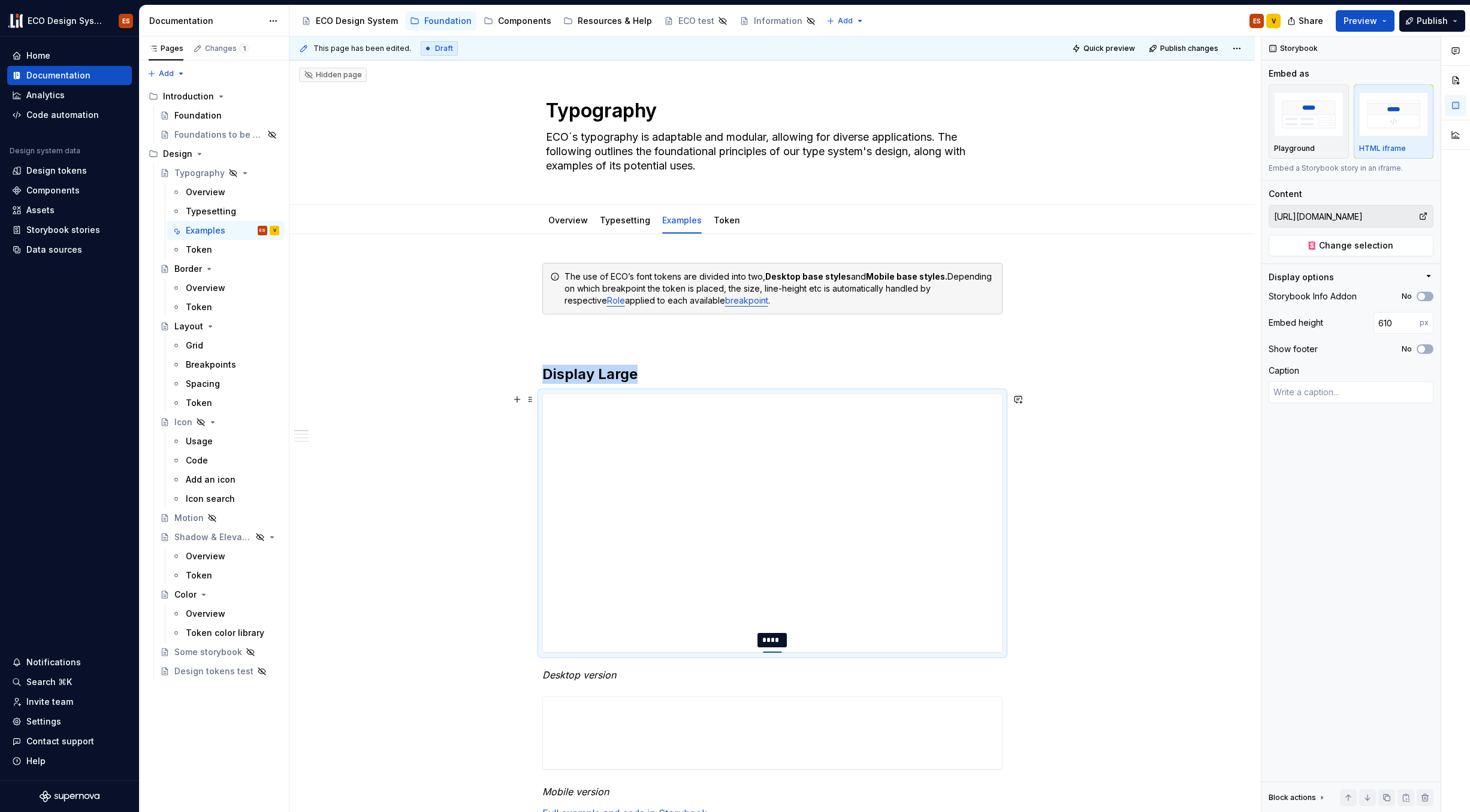
type textarea "*"
type input "628"
type textarea "*"
type input "661"
type textarea "*"
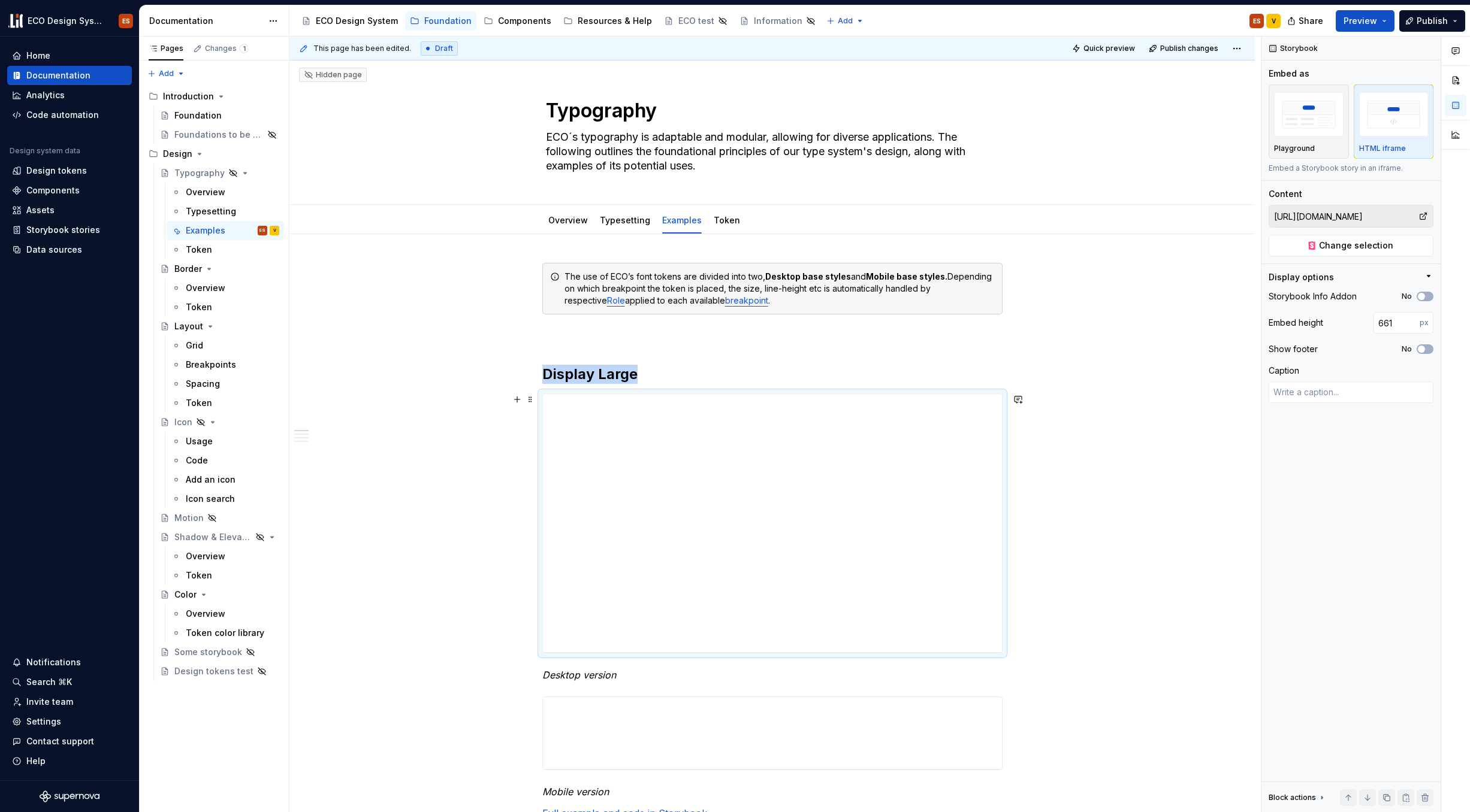
type input "683"
type textarea "*"
type input "696"
type textarea "*"
type input "711"
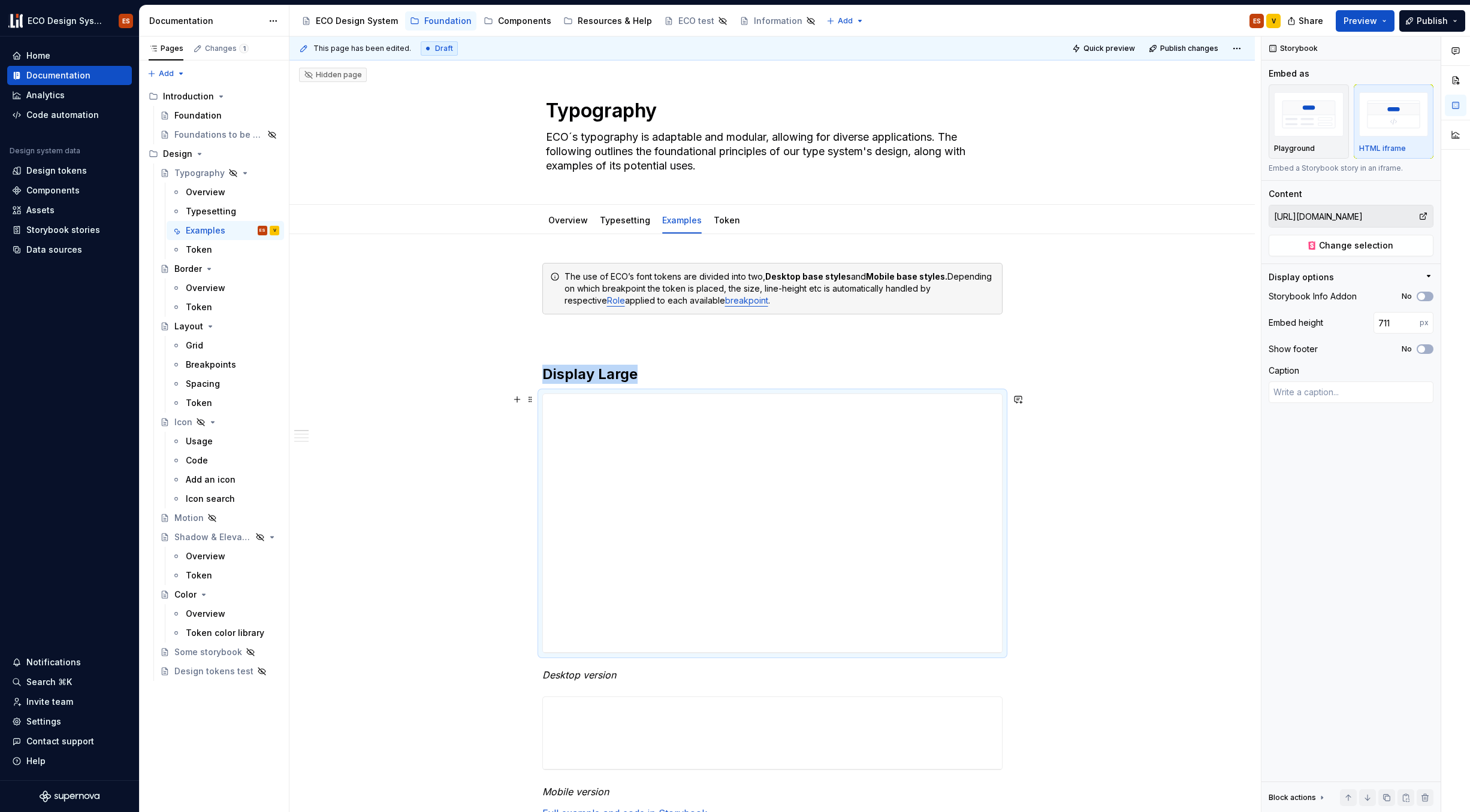
type textarea "*"
type input "730"
type textarea "*"
type input "740"
type textarea "*"
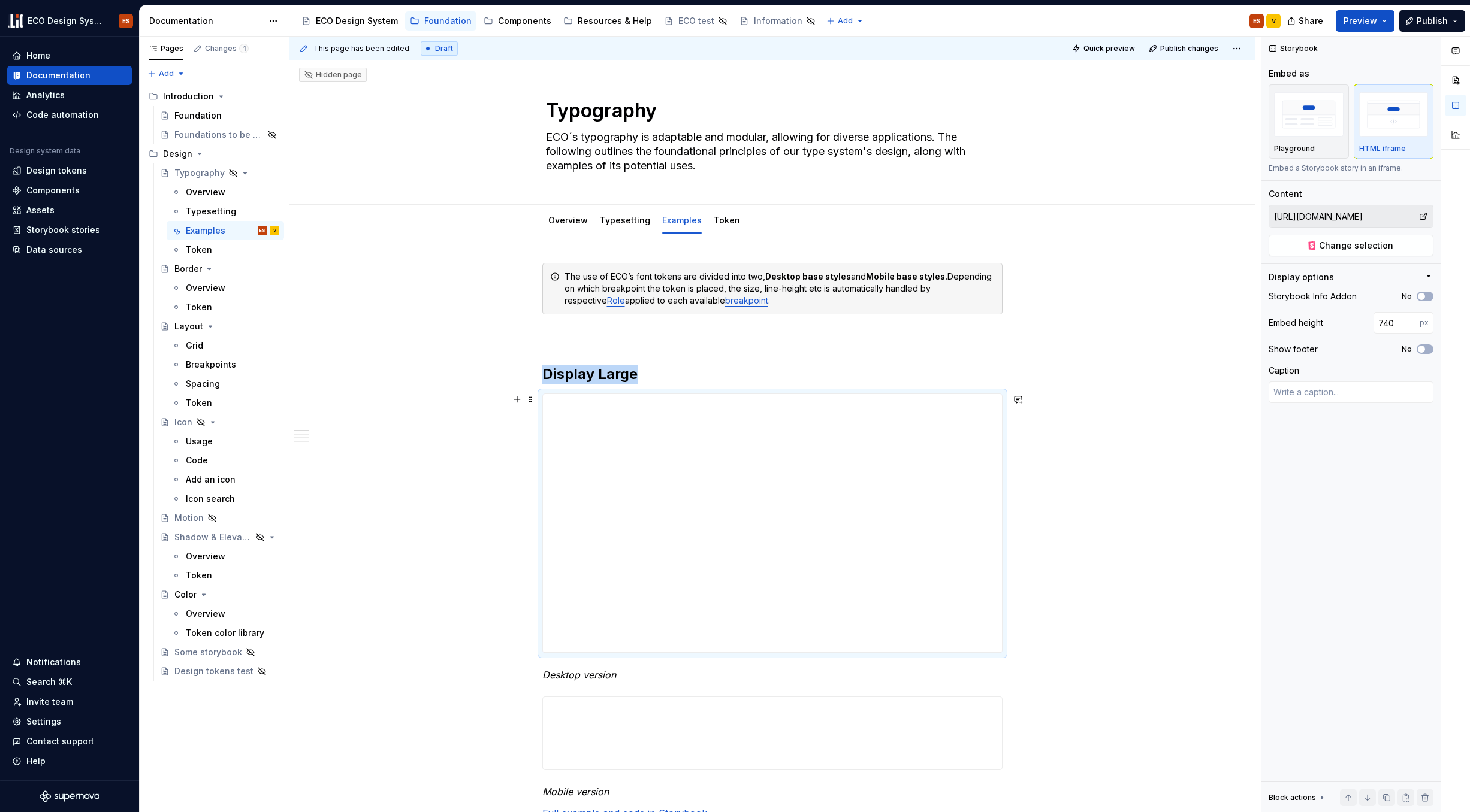
type input "750"
type textarea "*"
type input "751"
type textarea "*"
type input "753"
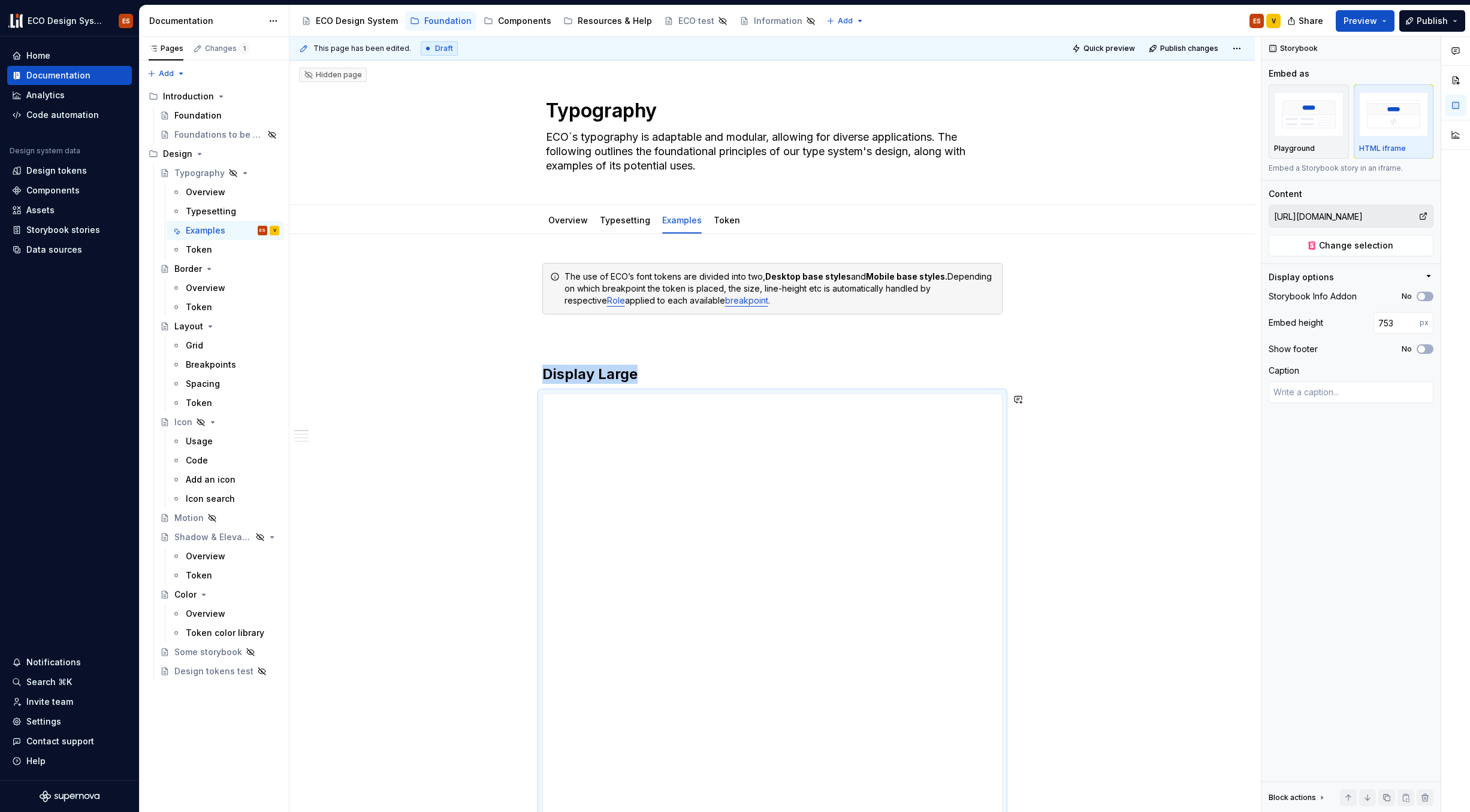
type textarea "*"
type input "754"
type textarea "*"
type input "756"
type textarea "*"
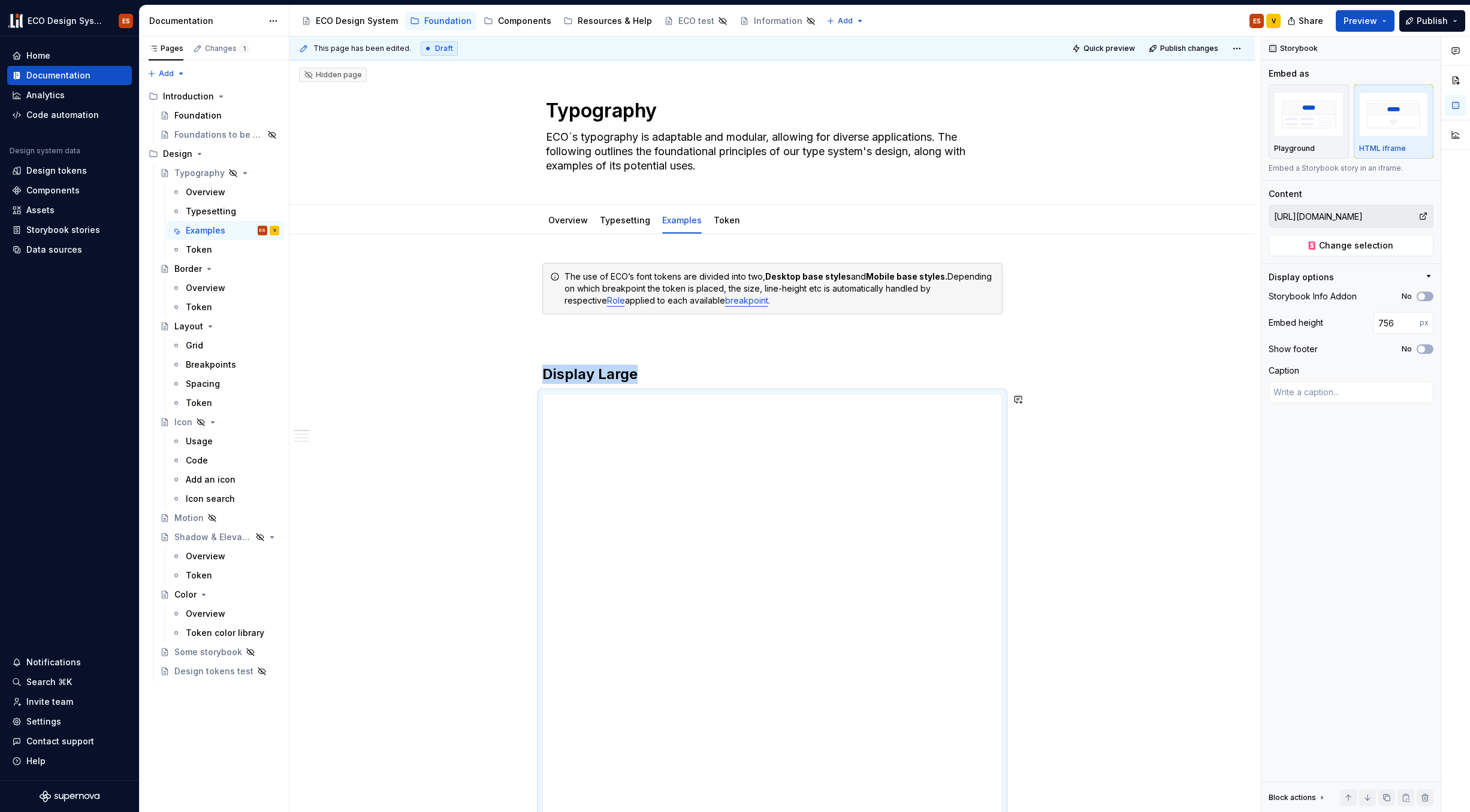
type input "755"
type textarea "*"
type input "754"
type textarea "*"
type input "643"
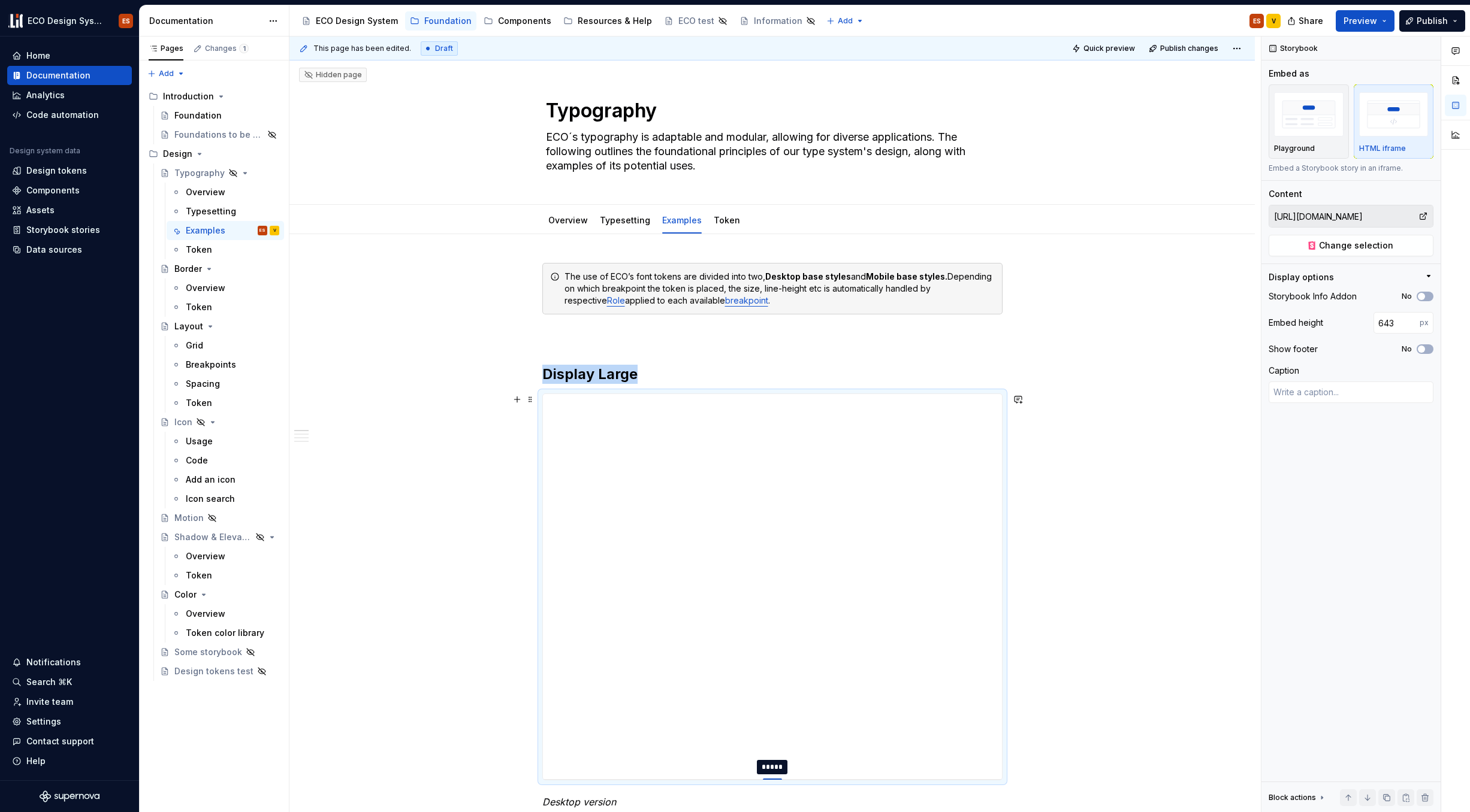
type textarea "*"
type input "582"
type textarea "*"
type input "554"
type textarea "*"
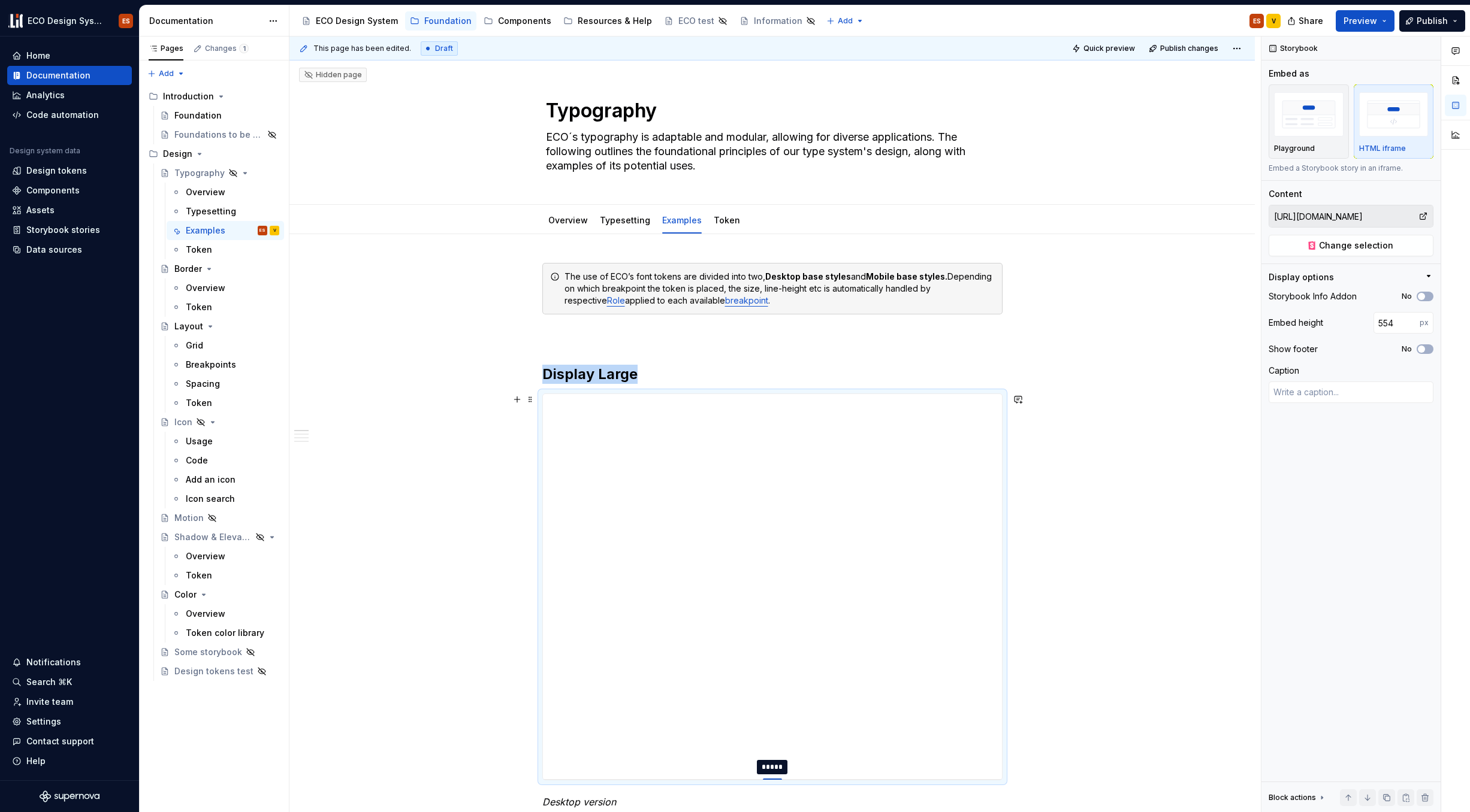
type input "485"
type textarea "*"
type input "453"
type textarea "*"
type input "427"
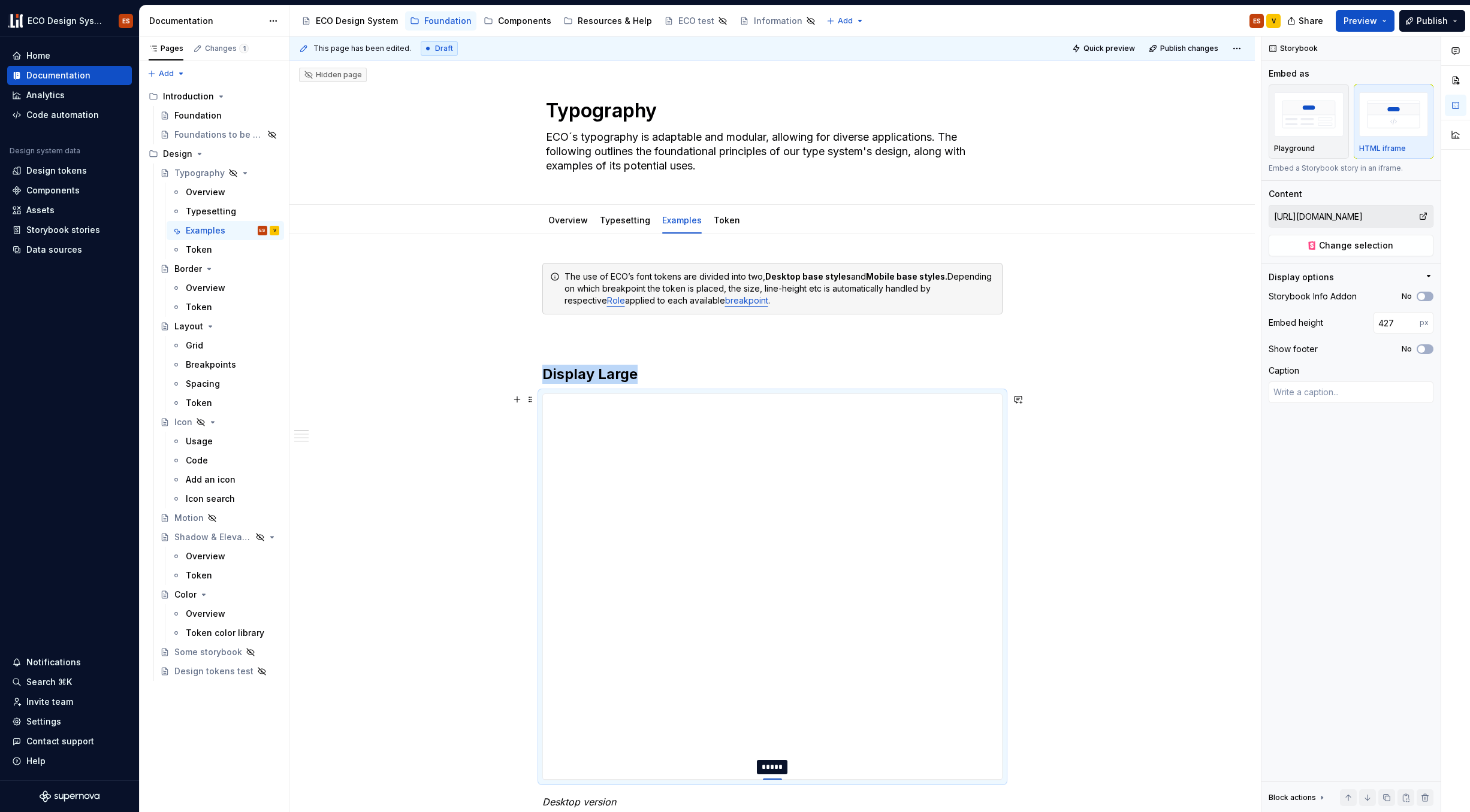
type textarea "*"
type input "402"
type textarea "*"
type input "381"
type textarea "*"
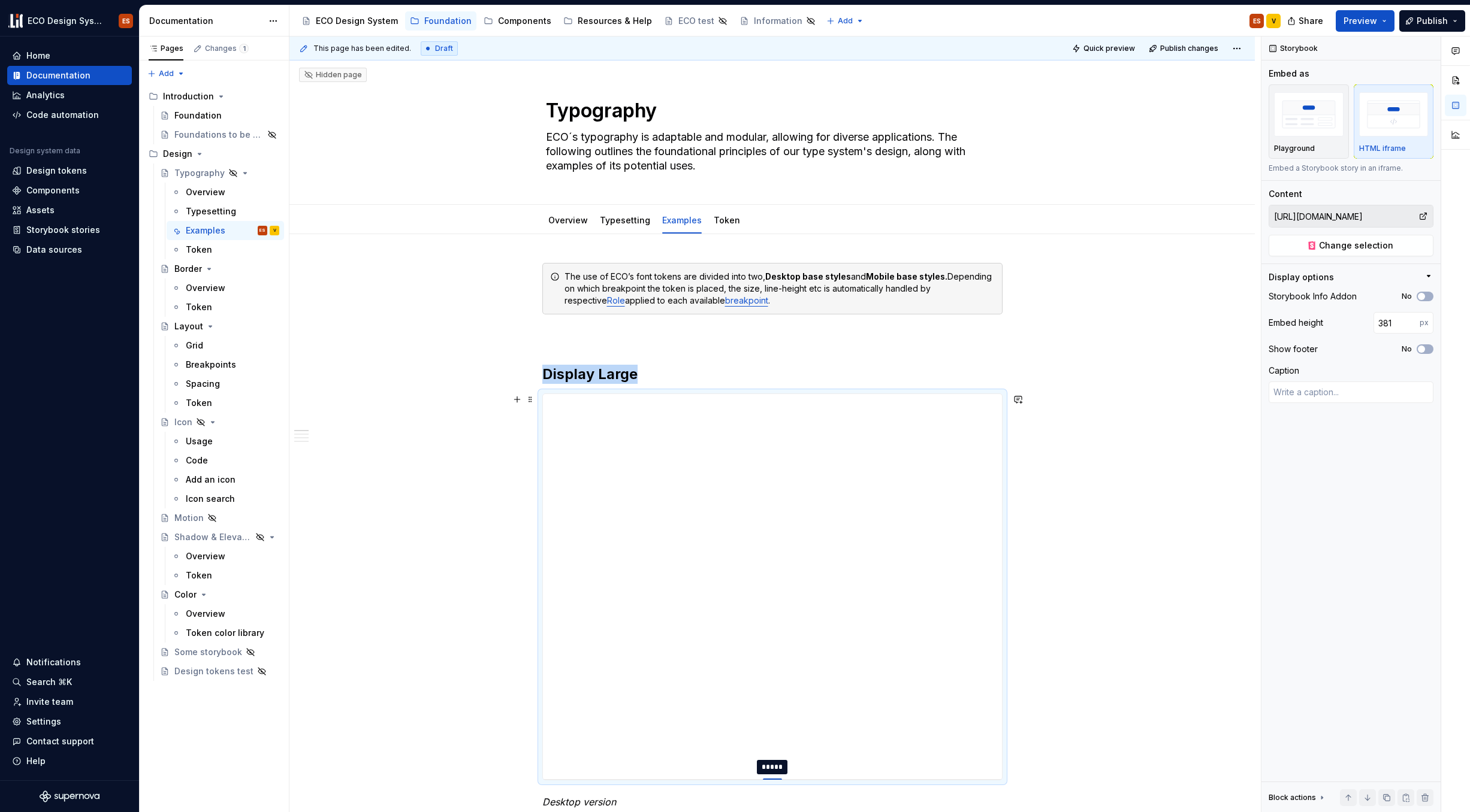
type input "355"
type textarea "*"
type input "331"
type textarea "*"
type input "307"
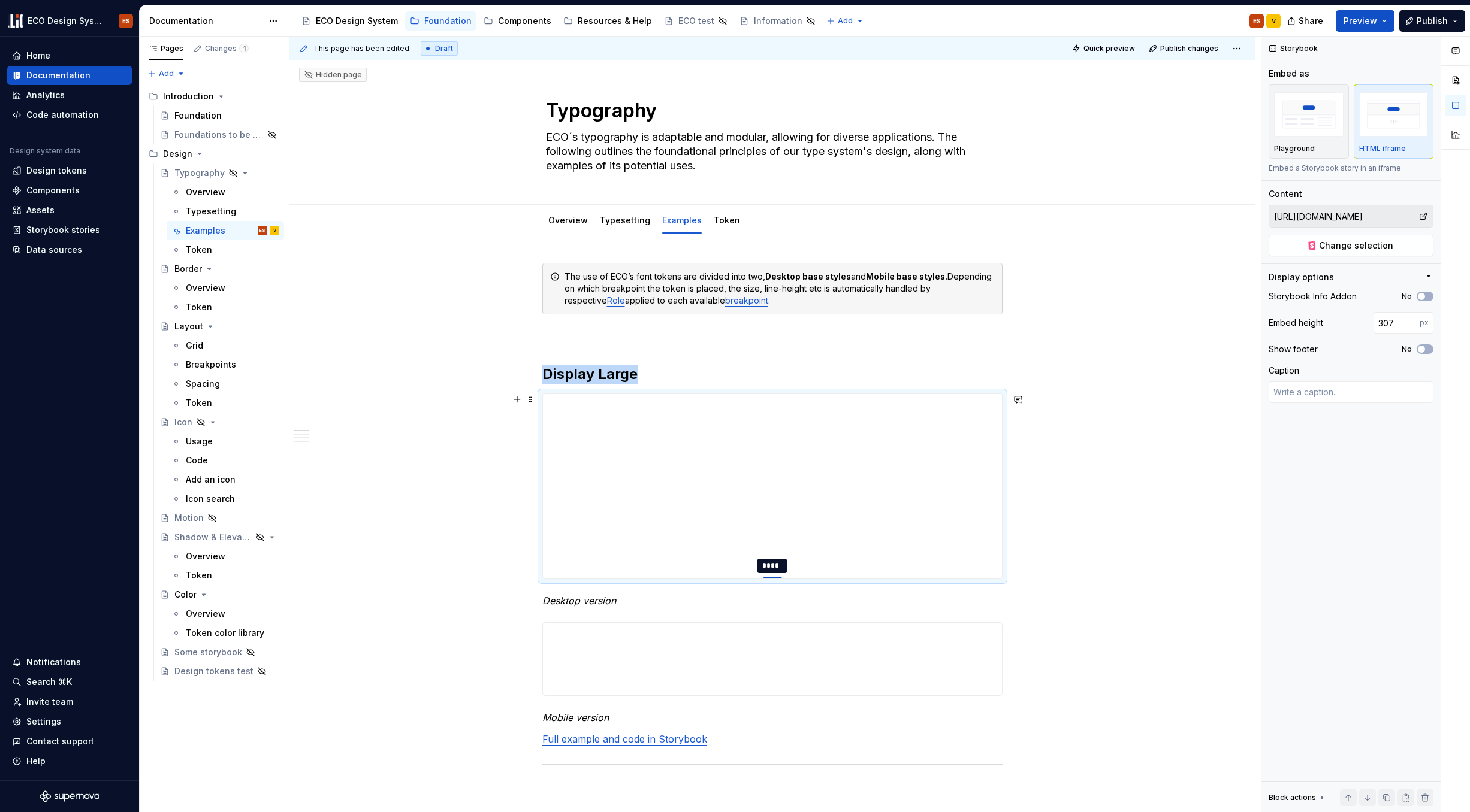
type textarea "*"
type input "297"
type textarea "*"
type input "294"
type textarea "*"
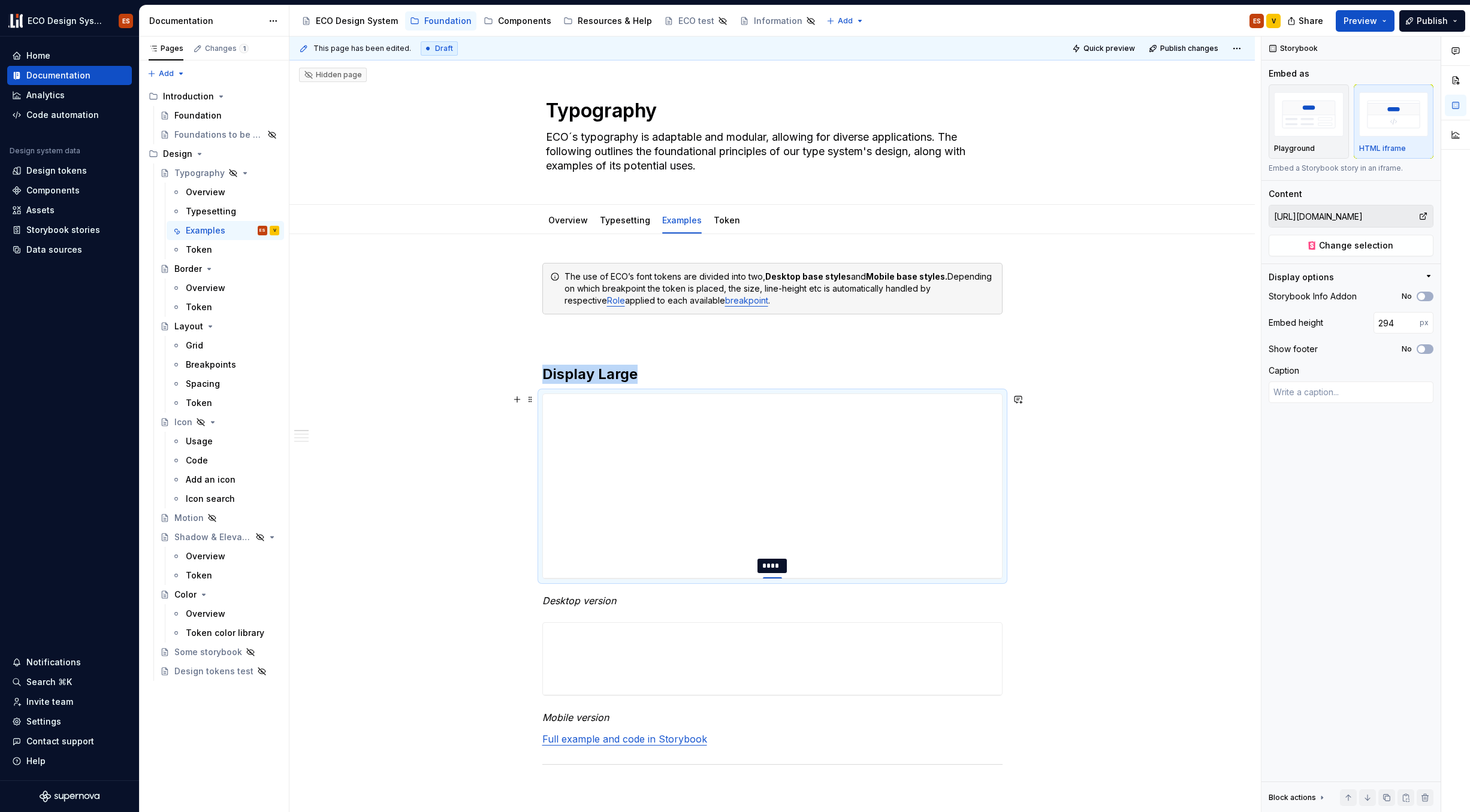
type input "287"
type textarea "*"
type input "276"
type textarea "*"
type input "273"
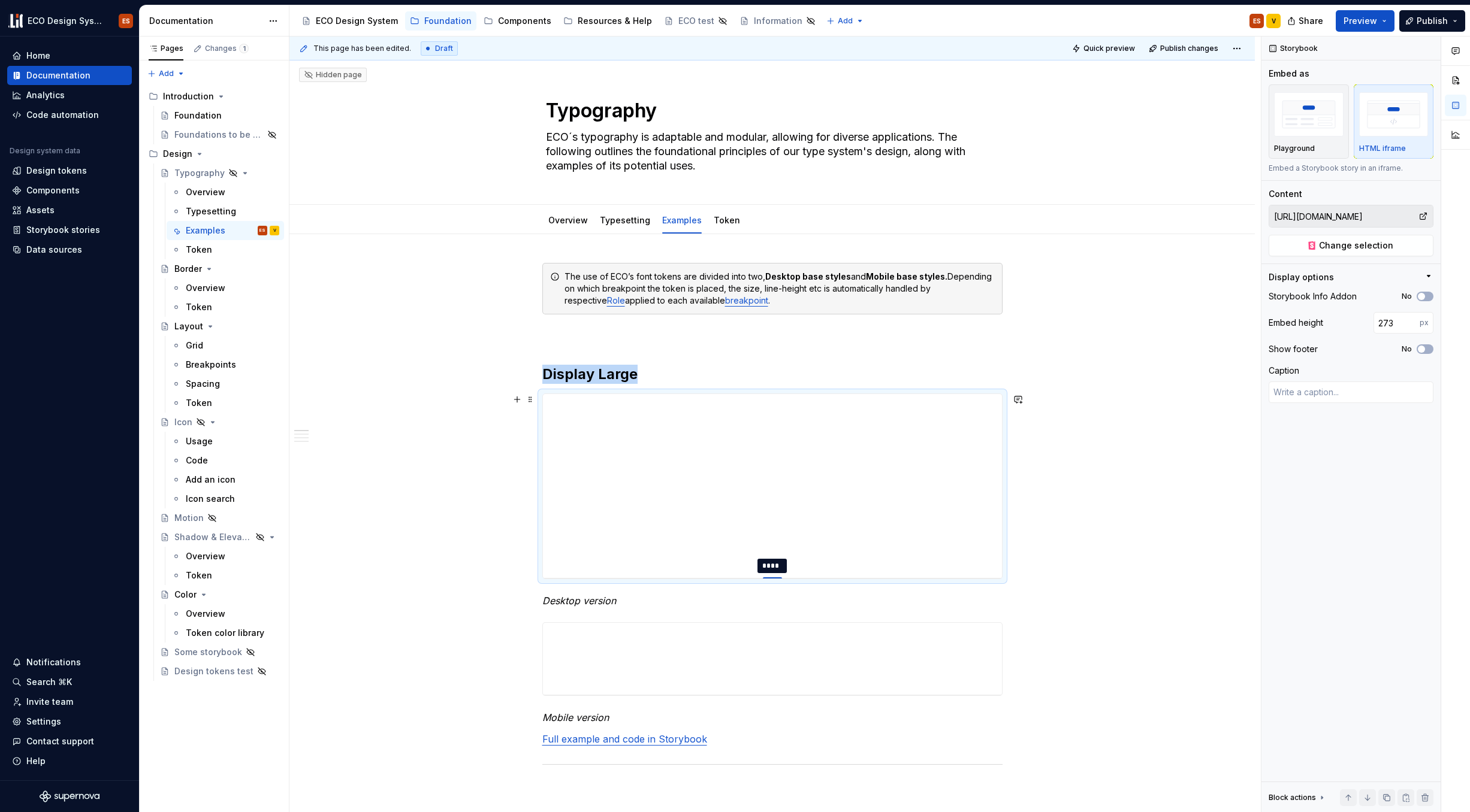
type textarea "*"
type input "268"
type textarea "*"
type input "262"
type textarea "*"
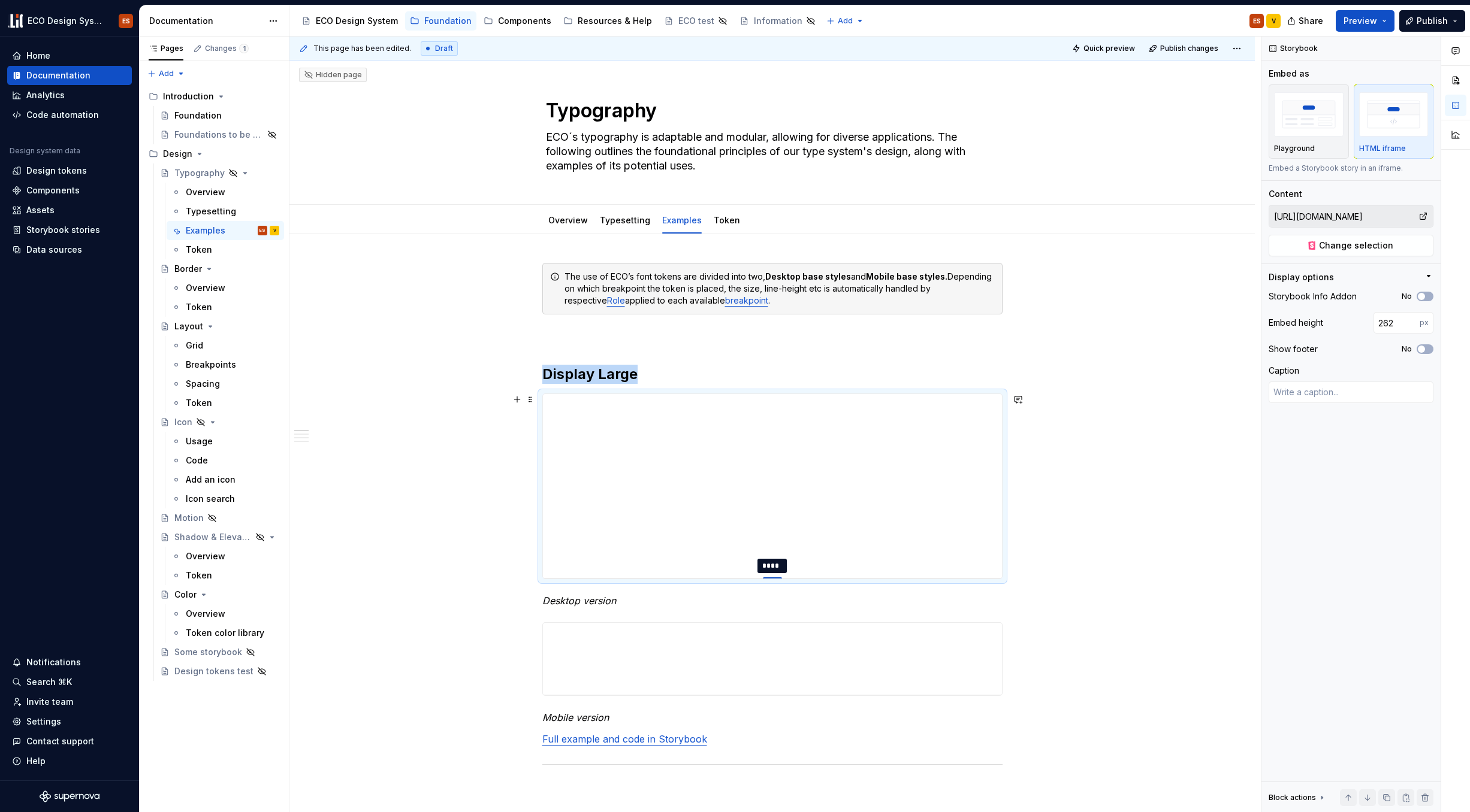
type input "260"
type textarea "*"
type input "259"
type textarea "*"
type input "257"
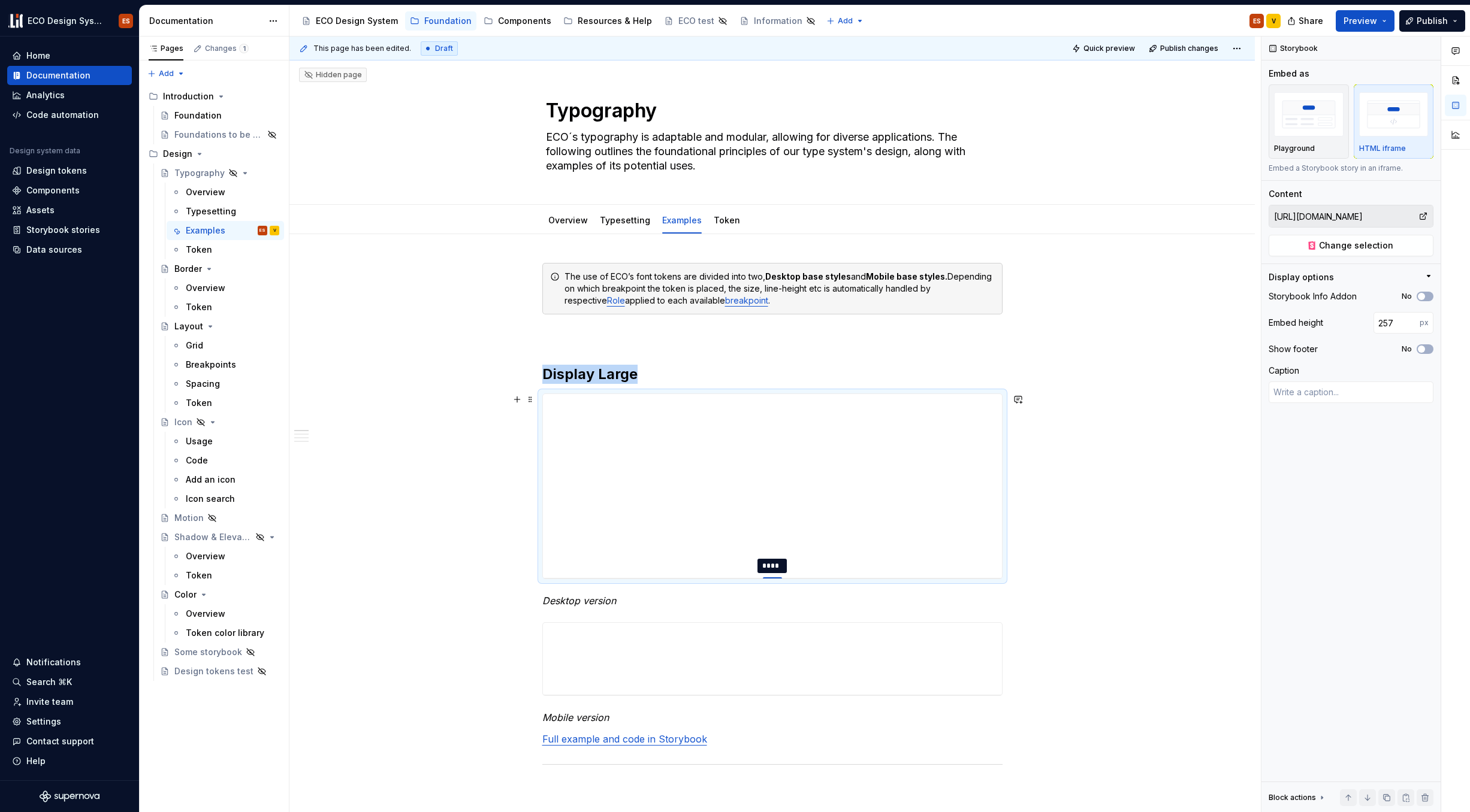
type textarea "*"
type input "255"
type textarea "*"
type input "253"
type textarea "*"
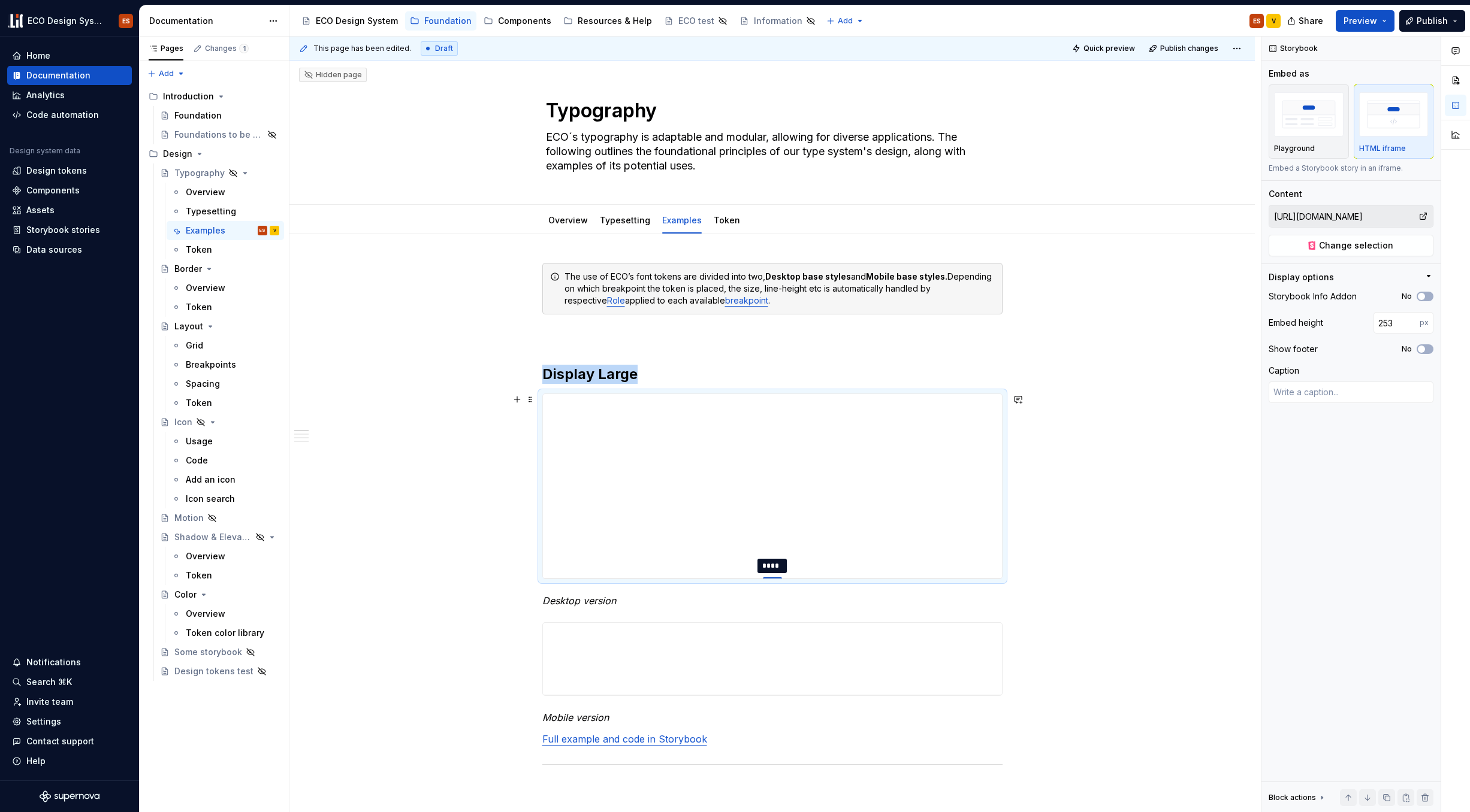
type input "236"
type textarea "*"
type input "231"
type textarea "*"
type input "230"
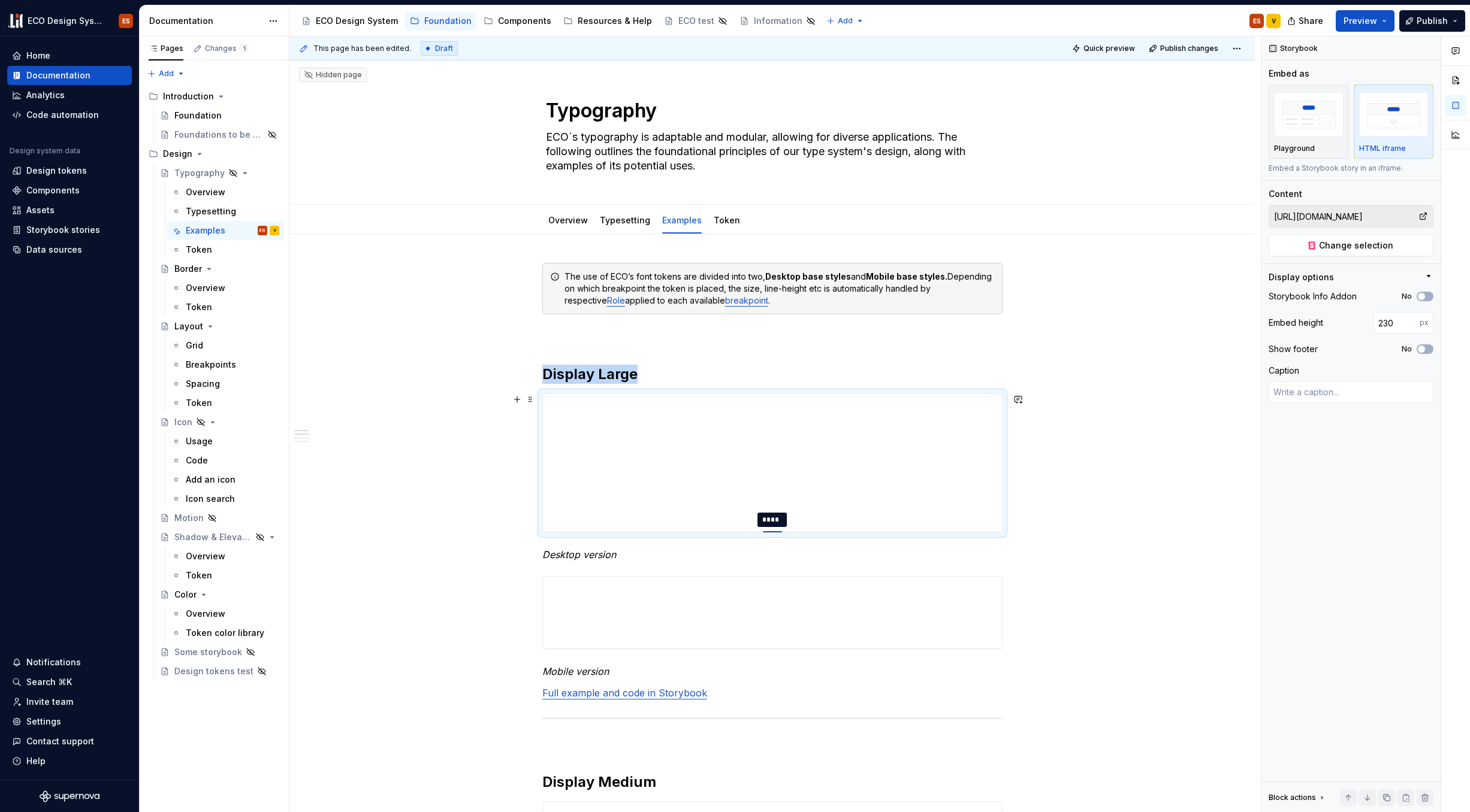
type textarea "*"
type input "223"
type textarea "*"
type input "222"
type textarea "*"
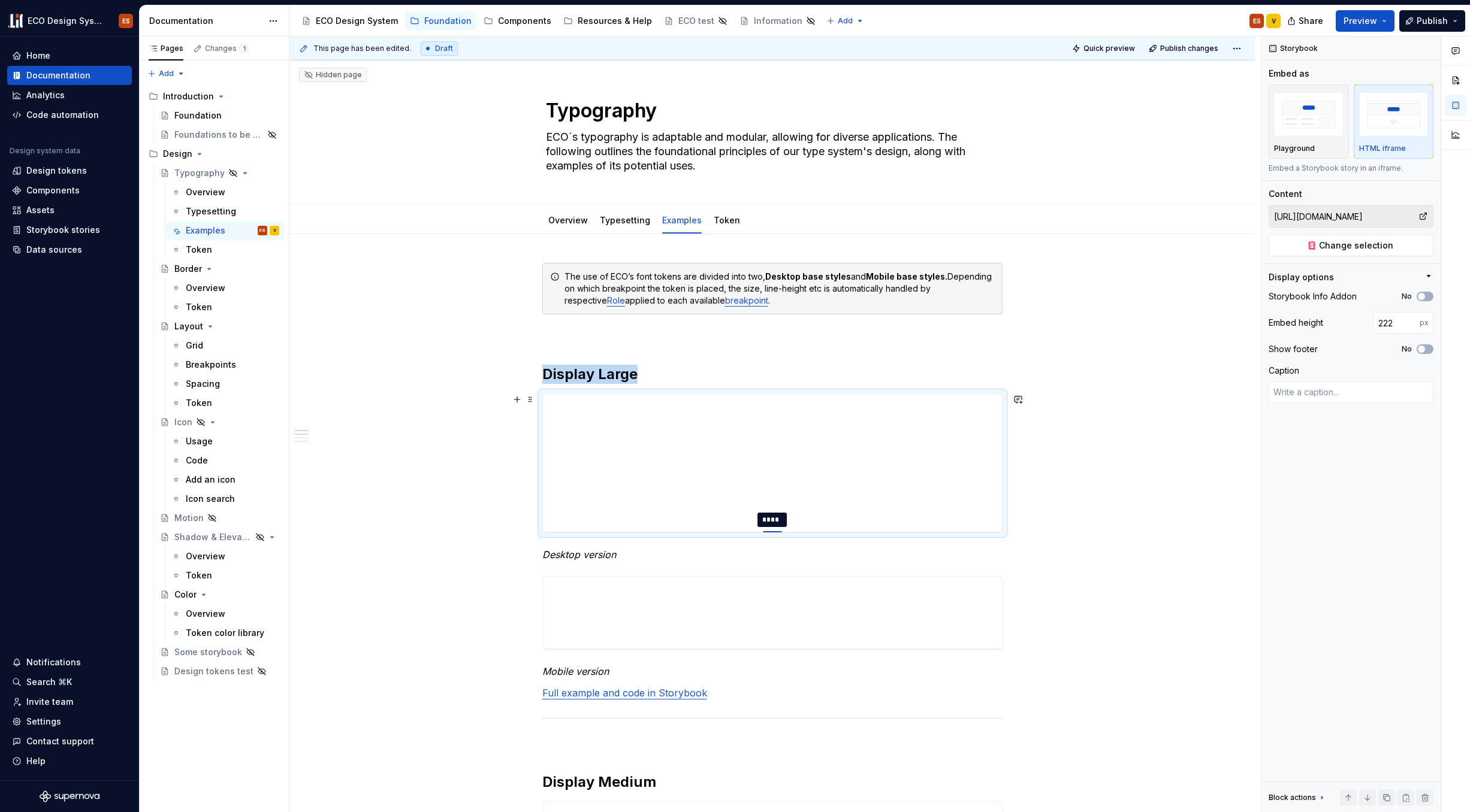
type input "213"
type textarea "*"
type input "210"
type textarea "*"
type input "197"
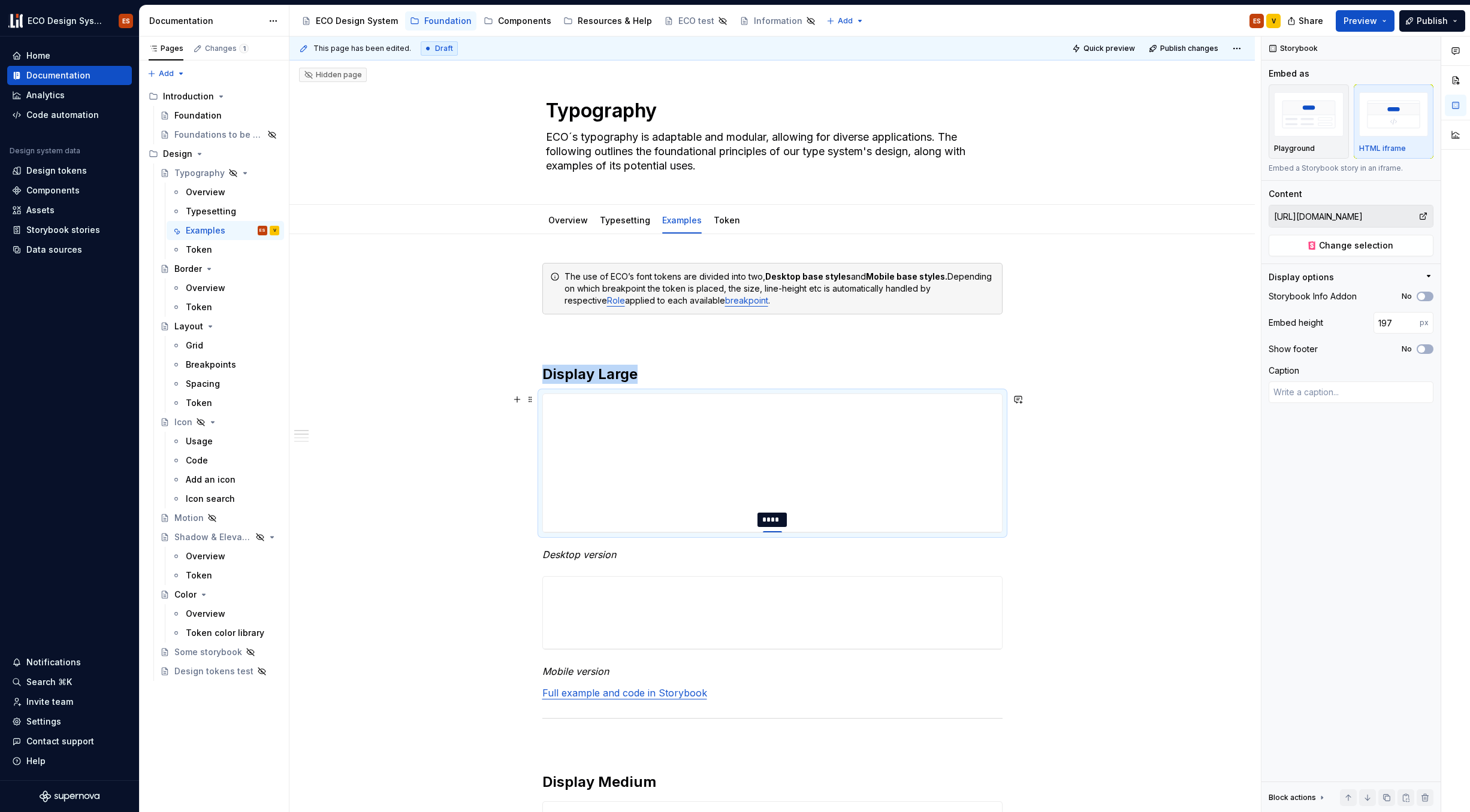
type textarea "*"
type input "193"
type textarea "*"
type input "192"
type textarea "*"
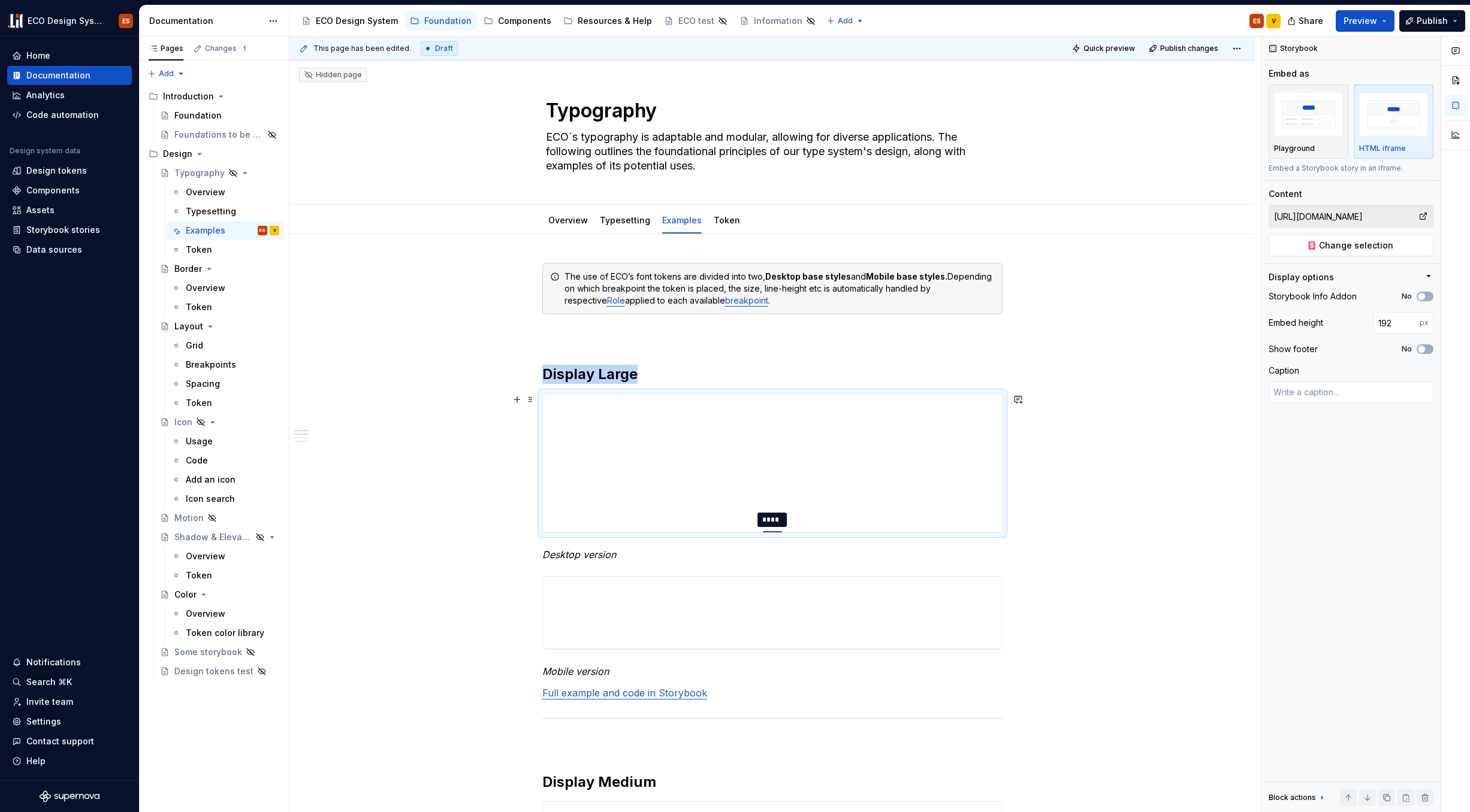
type input "190"
type textarea "*"
type input "182"
type textarea "*"
type input "180"
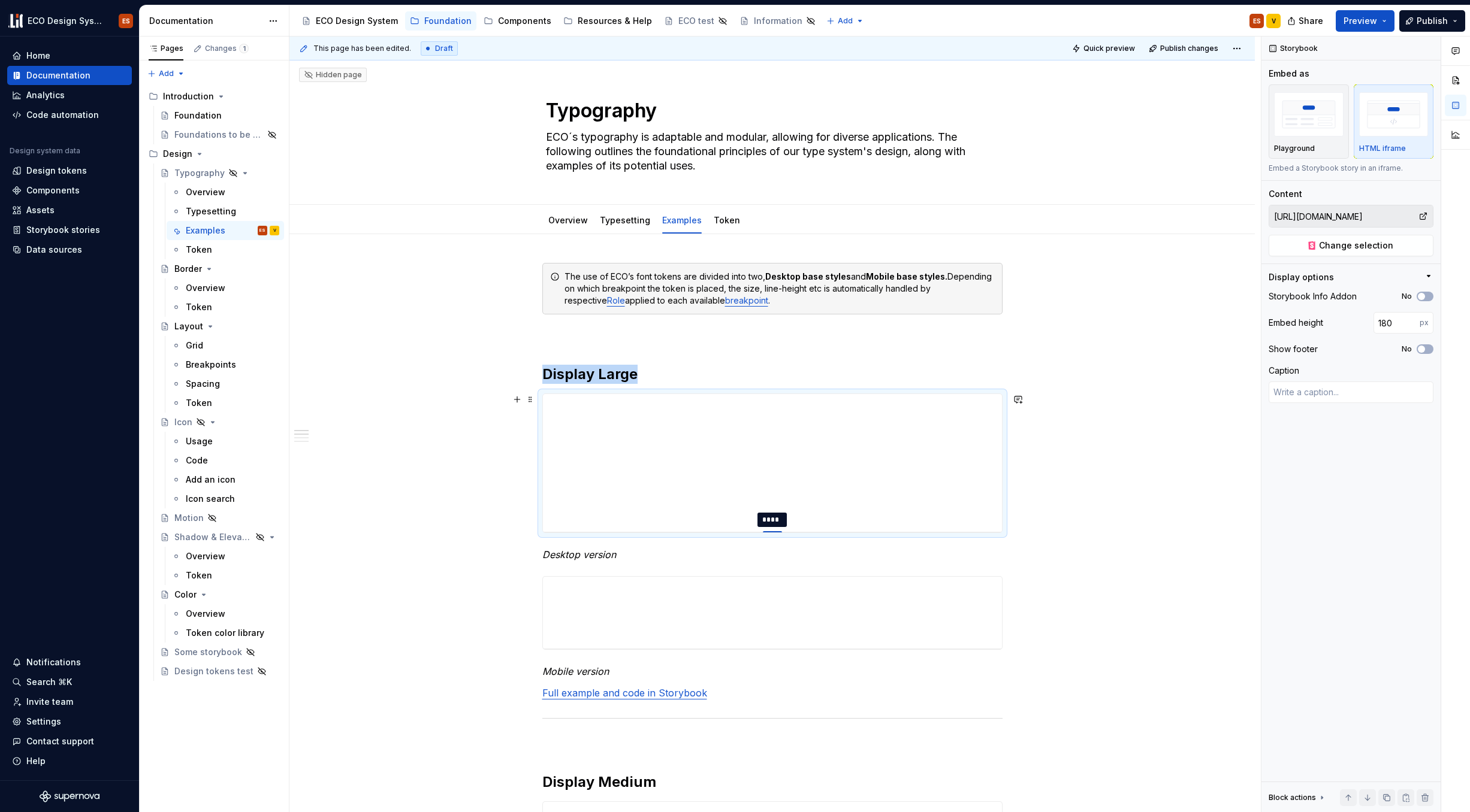
type textarea "*"
type input "179"
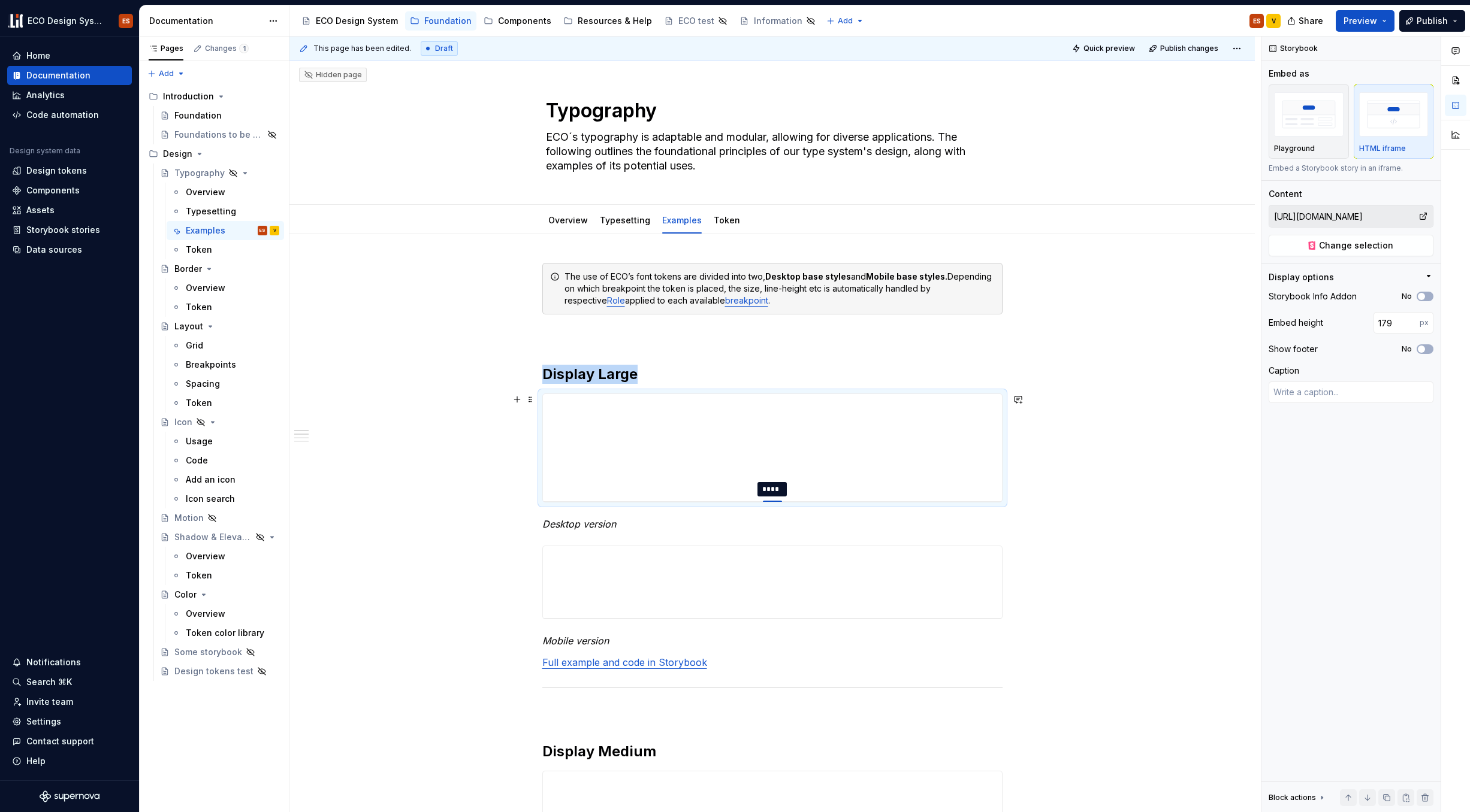
type textarea "*"
type input "180"
type textarea "*"
type input "184"
type textarea "*"
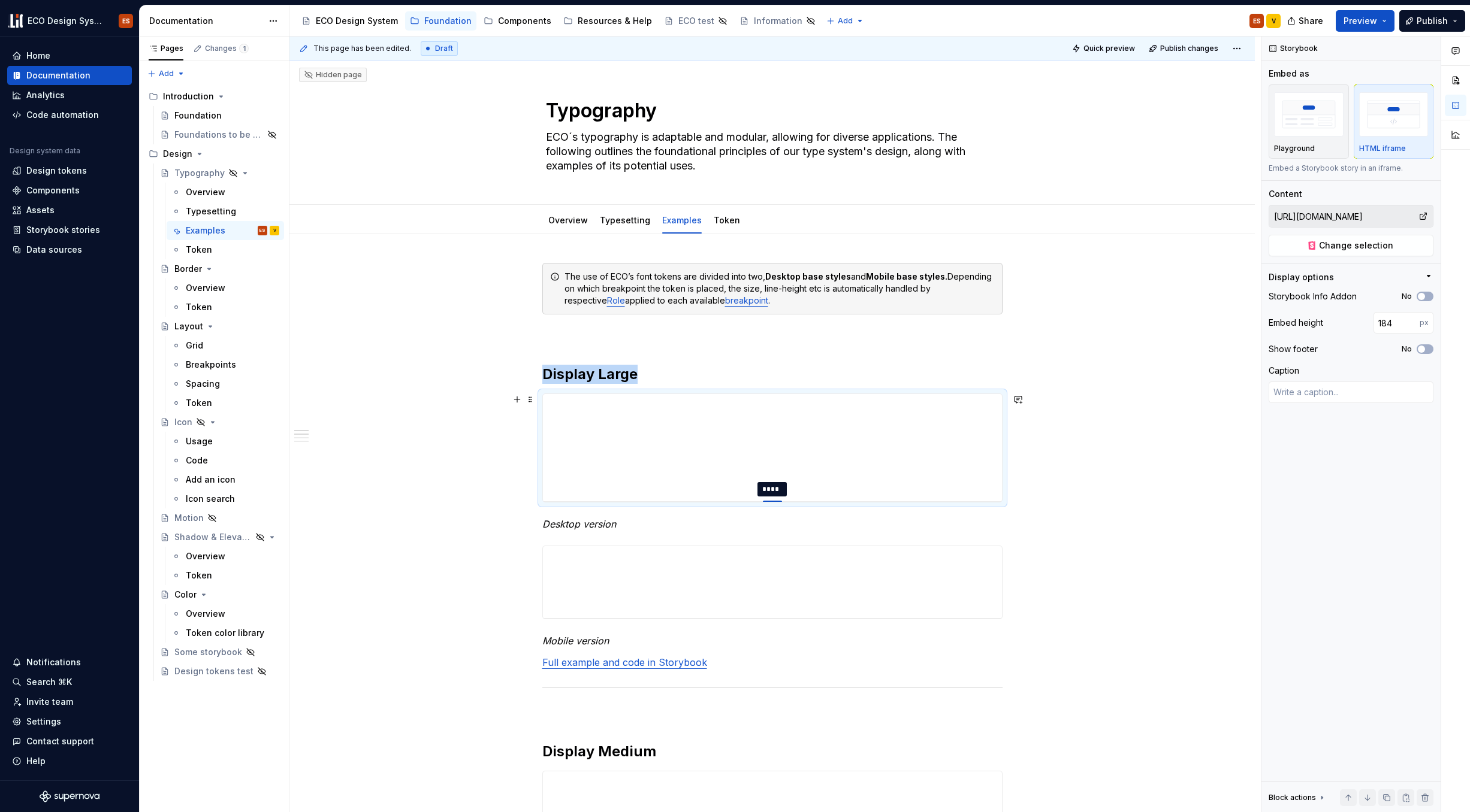
type input "201"
type textarea "*"
type input "216"
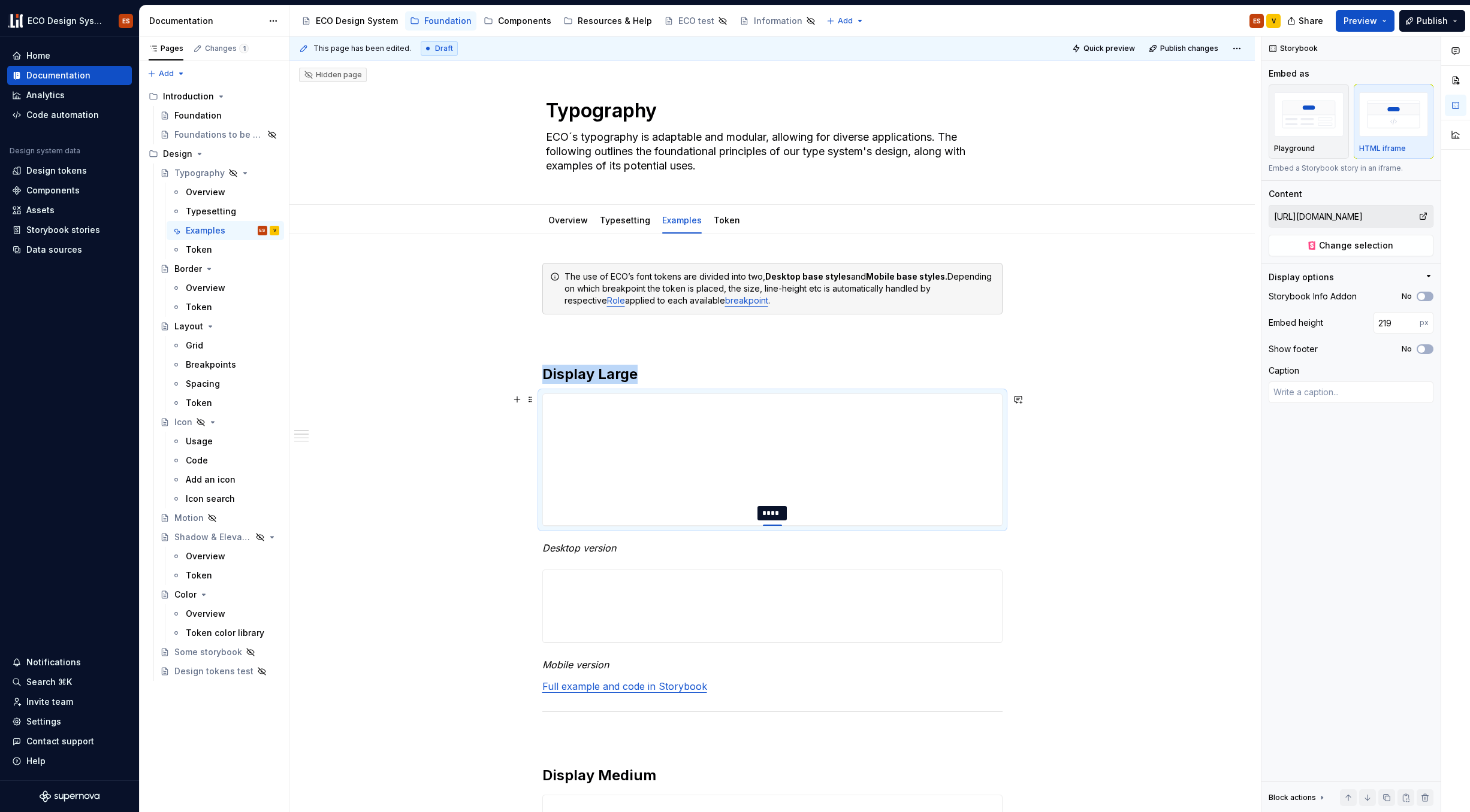
drag, startPoint x: 771, startPoint y: 465, endPoint x: 777, endPoint y: 525, distance: 60.3
click at [777, 525] on div at bounding box center [772, 525] width 19 height 3
click at [528, 399] on span at bounding box center [530, 400] width 9 height 17
click at [554, 502] on div "Delete" at bounding box center [585, 505] width 78 height 12
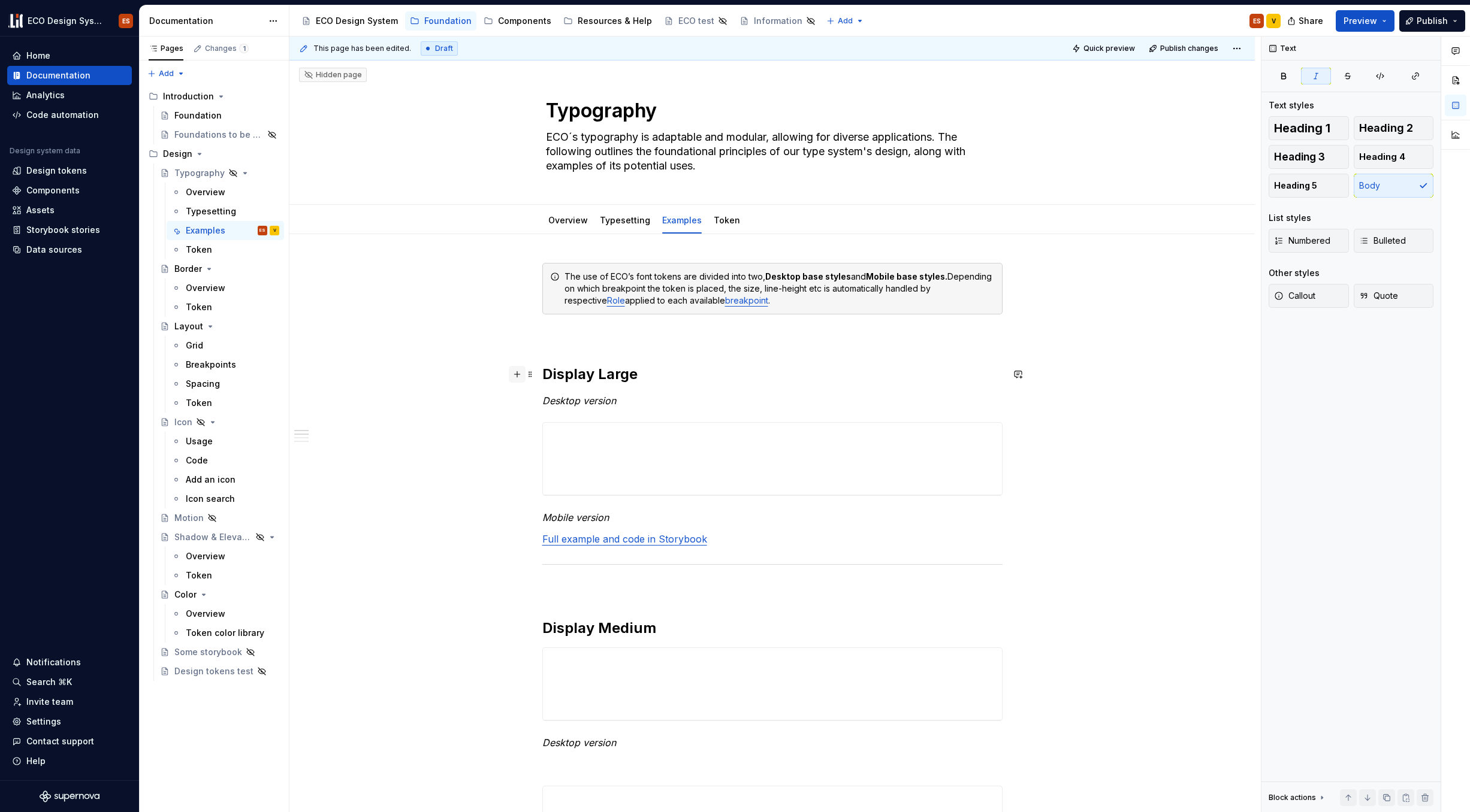
click at [518, 378] on button "button" at bounding box center [517, 375] width 17 height 17
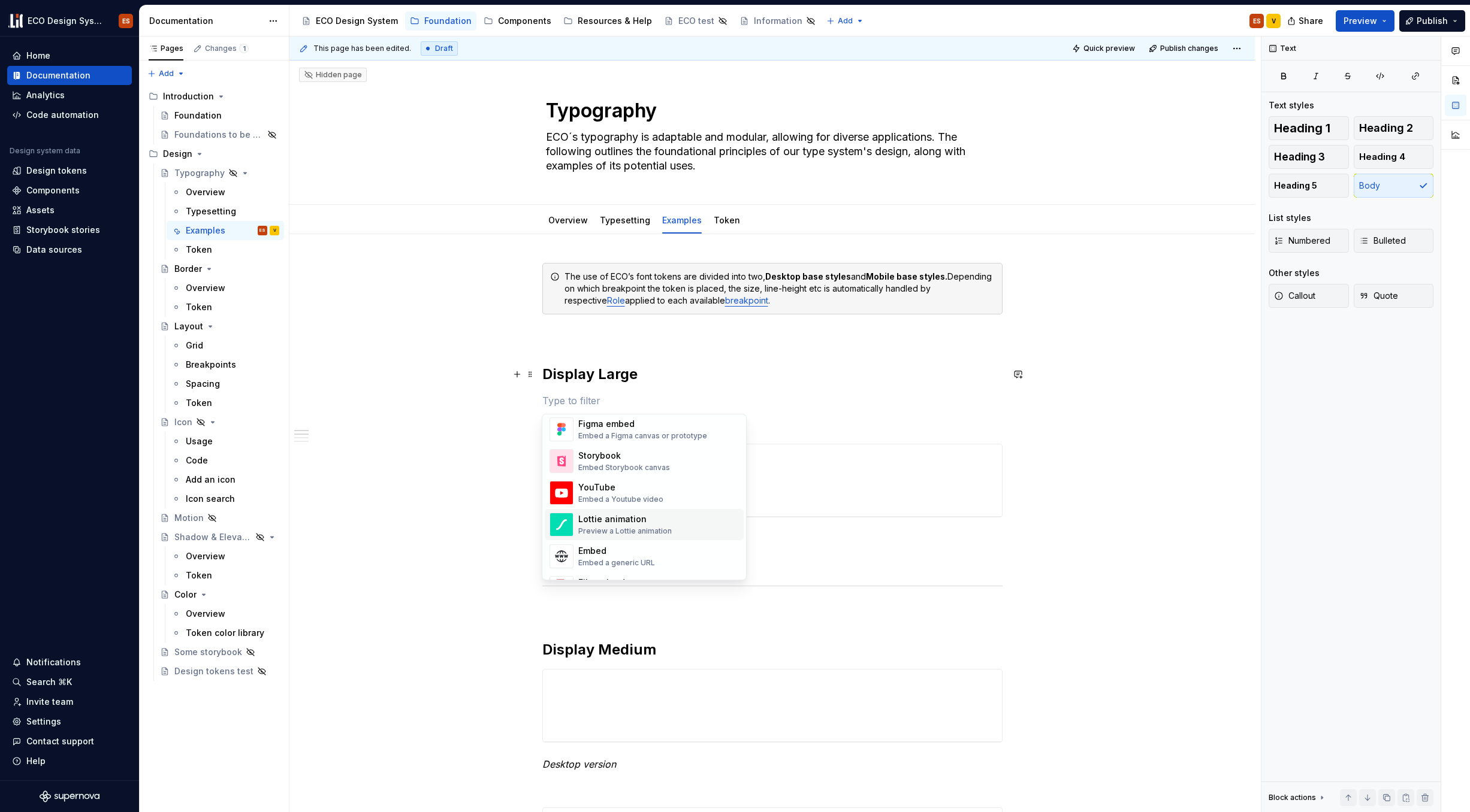
scroll to position [521, 0]
click at [640, 532] on div "Storybook" at bounding box center [624, 527] width 92 height 12
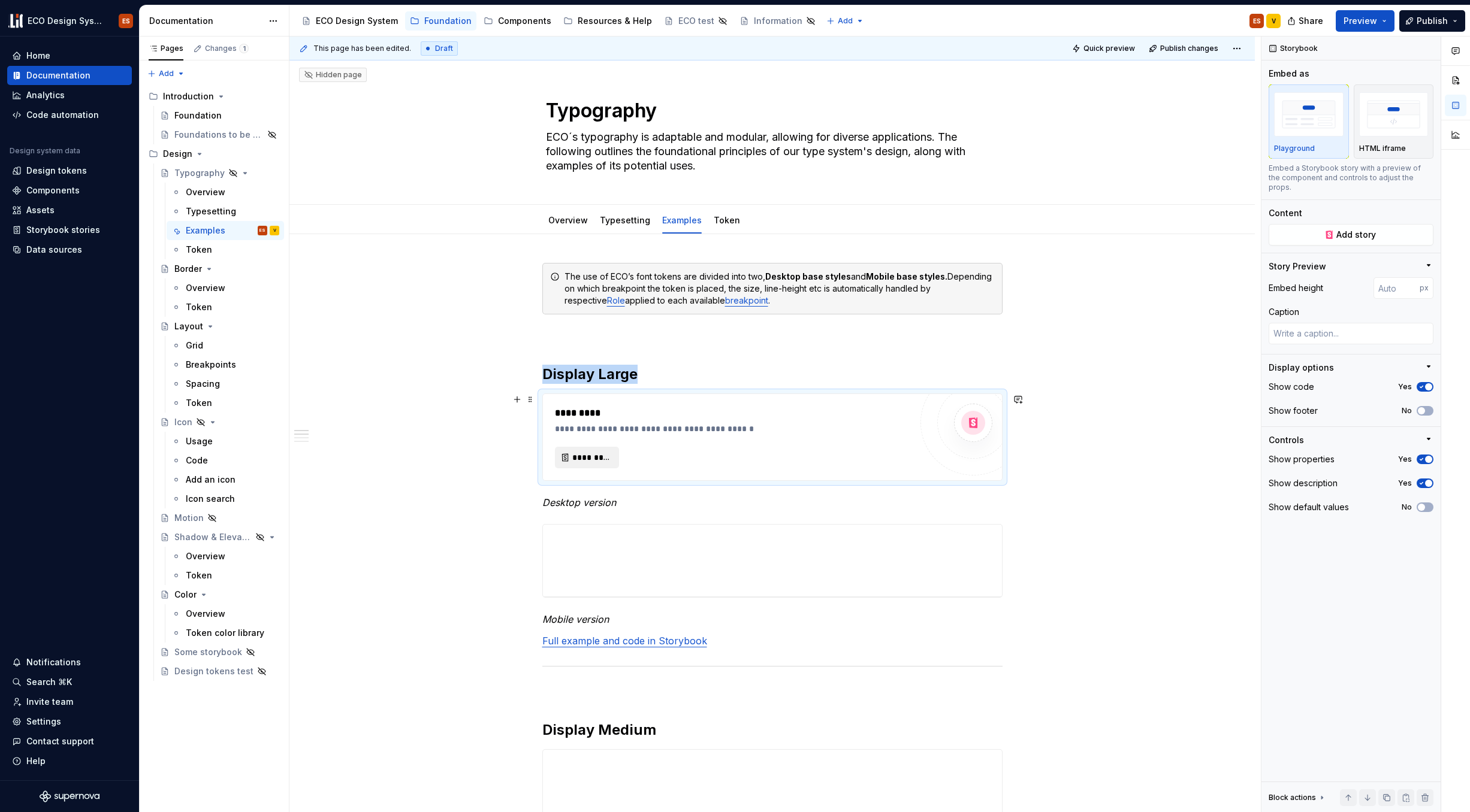
click at [605, 460] on span "*********" at bounding box center [592, 457] width 39 height 12
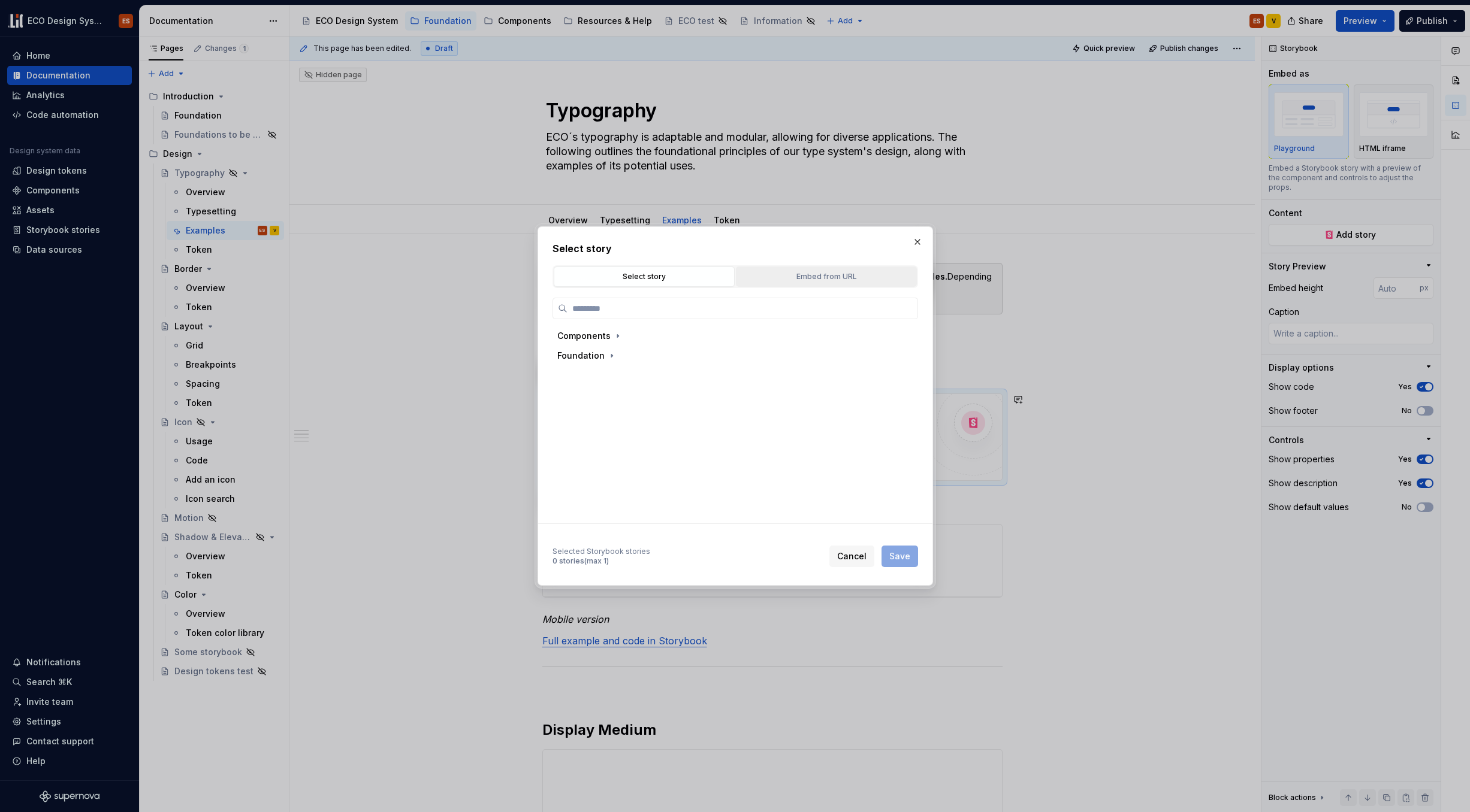
click at [813, 284] on button "Embed from URL" at bounding box center [826, 276] width 181 height 20
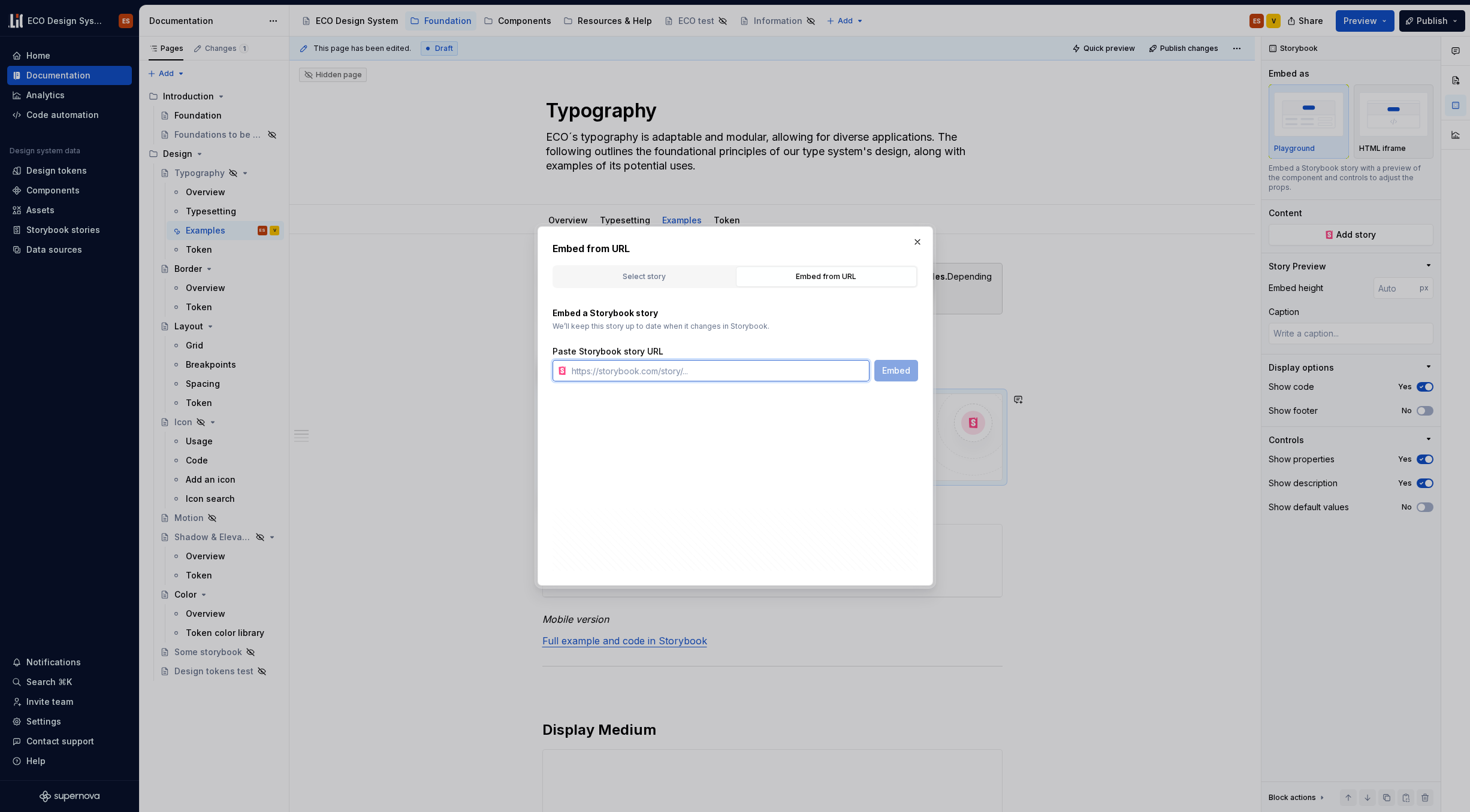
click at [723, 378] on input "text" at bounding box center [718, 370] width 302 height 21
paste input "https://67b6063b450f52d85d87d37f-mbwkmdmalk.chromatic.com/?path=/story/foundati…"
click at [888, 373] on span "Embed" at bounding box center [896, 370] width 28 height 12
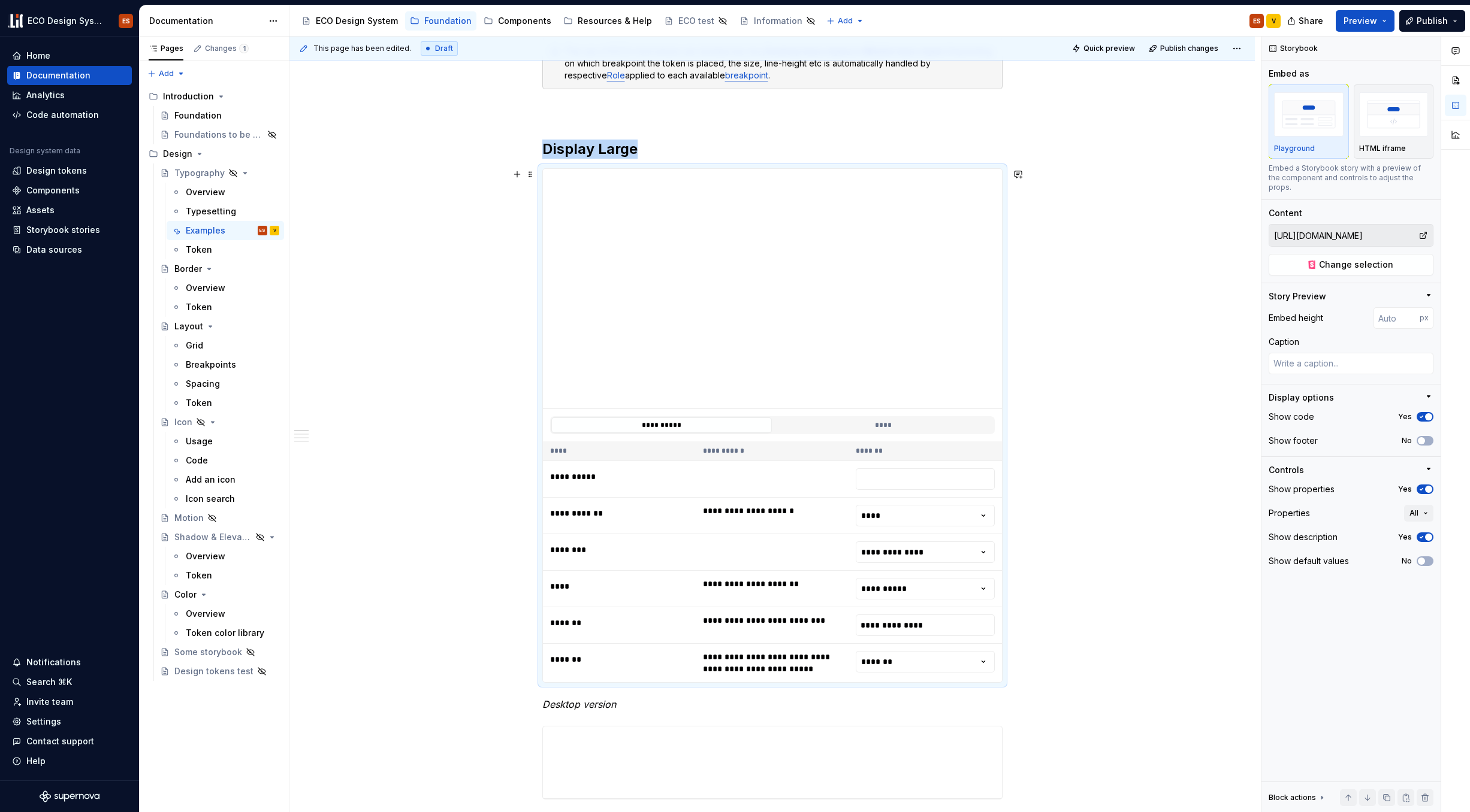
scroll to position [316, 0]
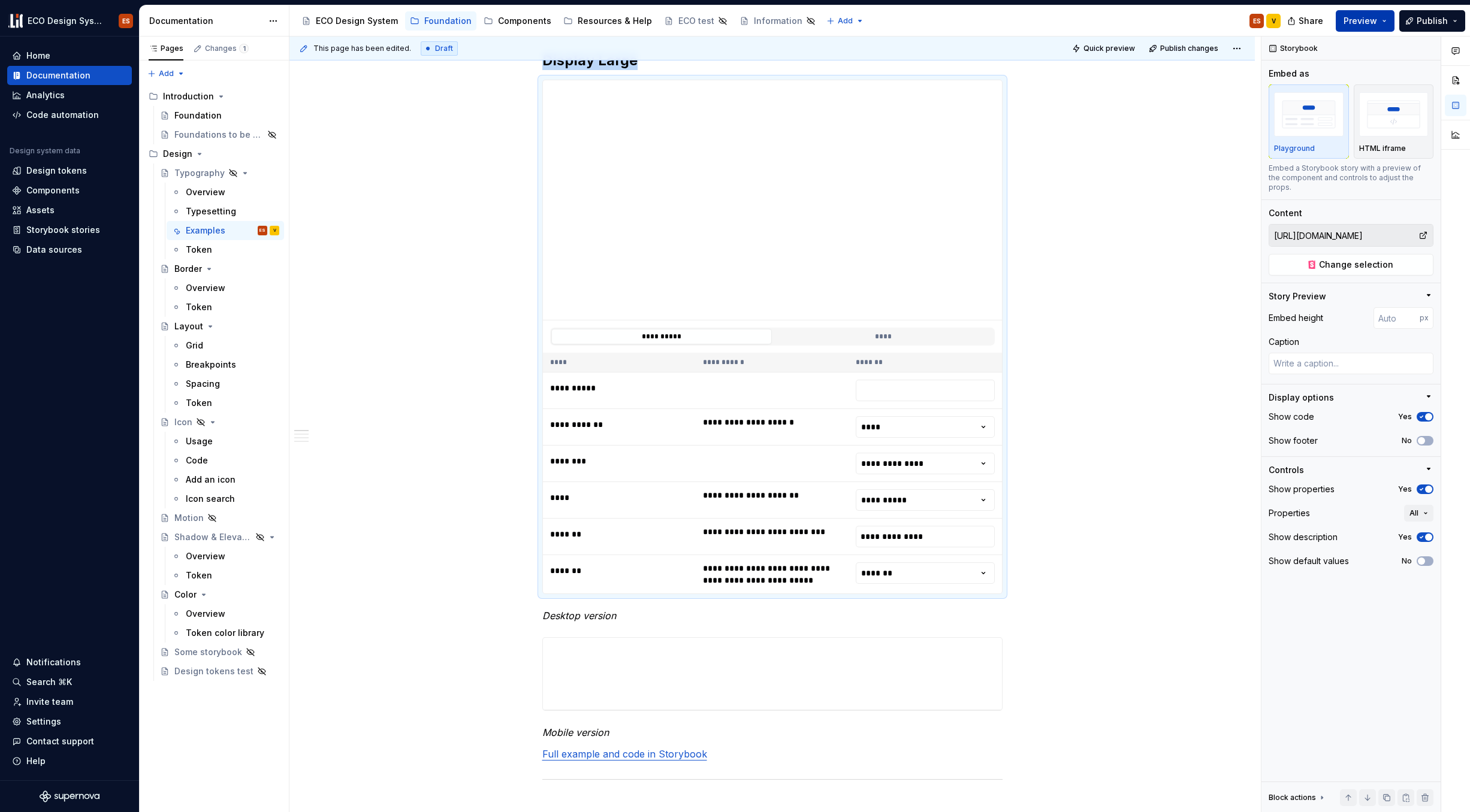
click at [1126, 22] on button "Preview" at bounding box center [1365, 20] width 59 height 21
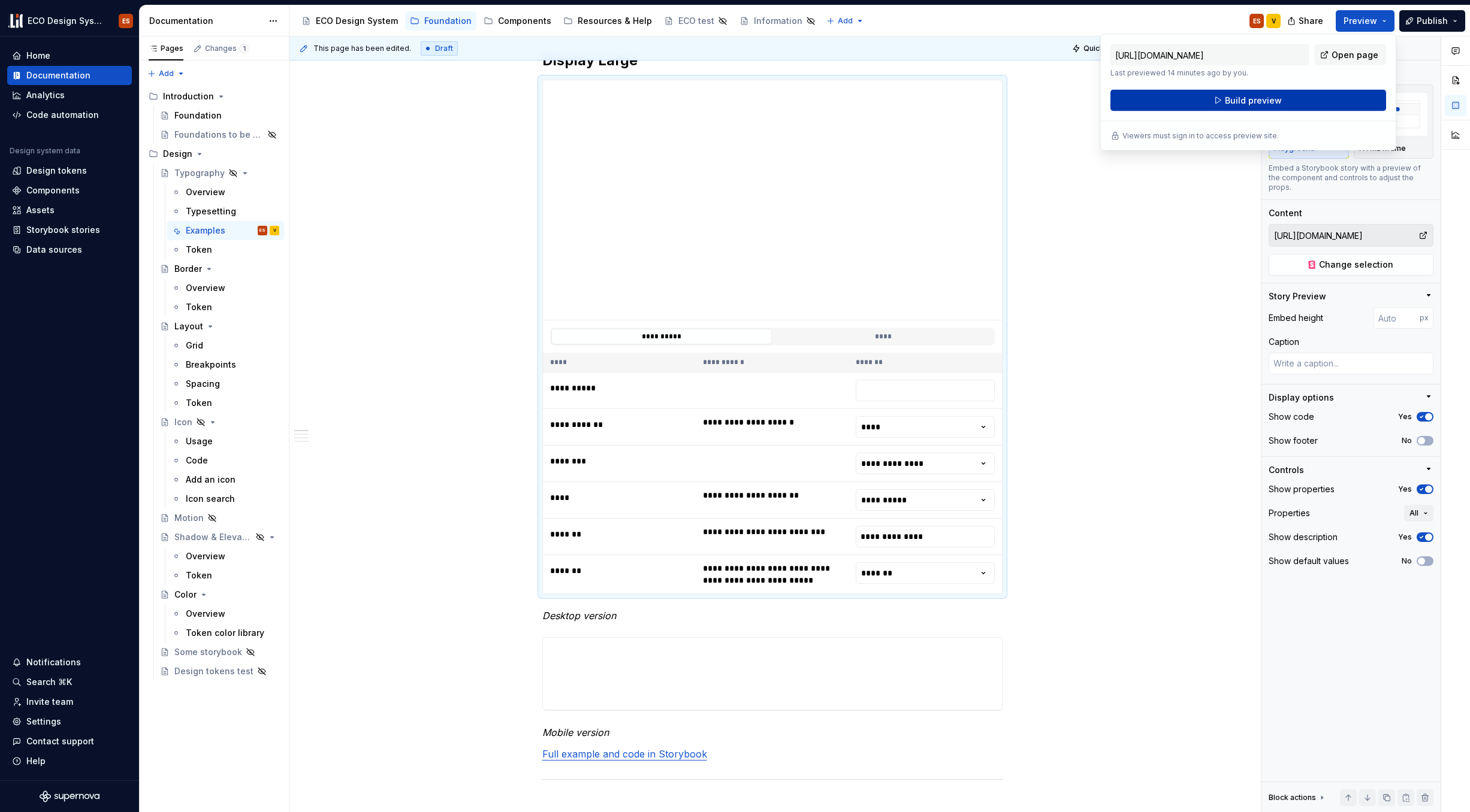
click at [1126, 103] on button "Build preview" at bounding box center [1249, 100] width 276 height 21
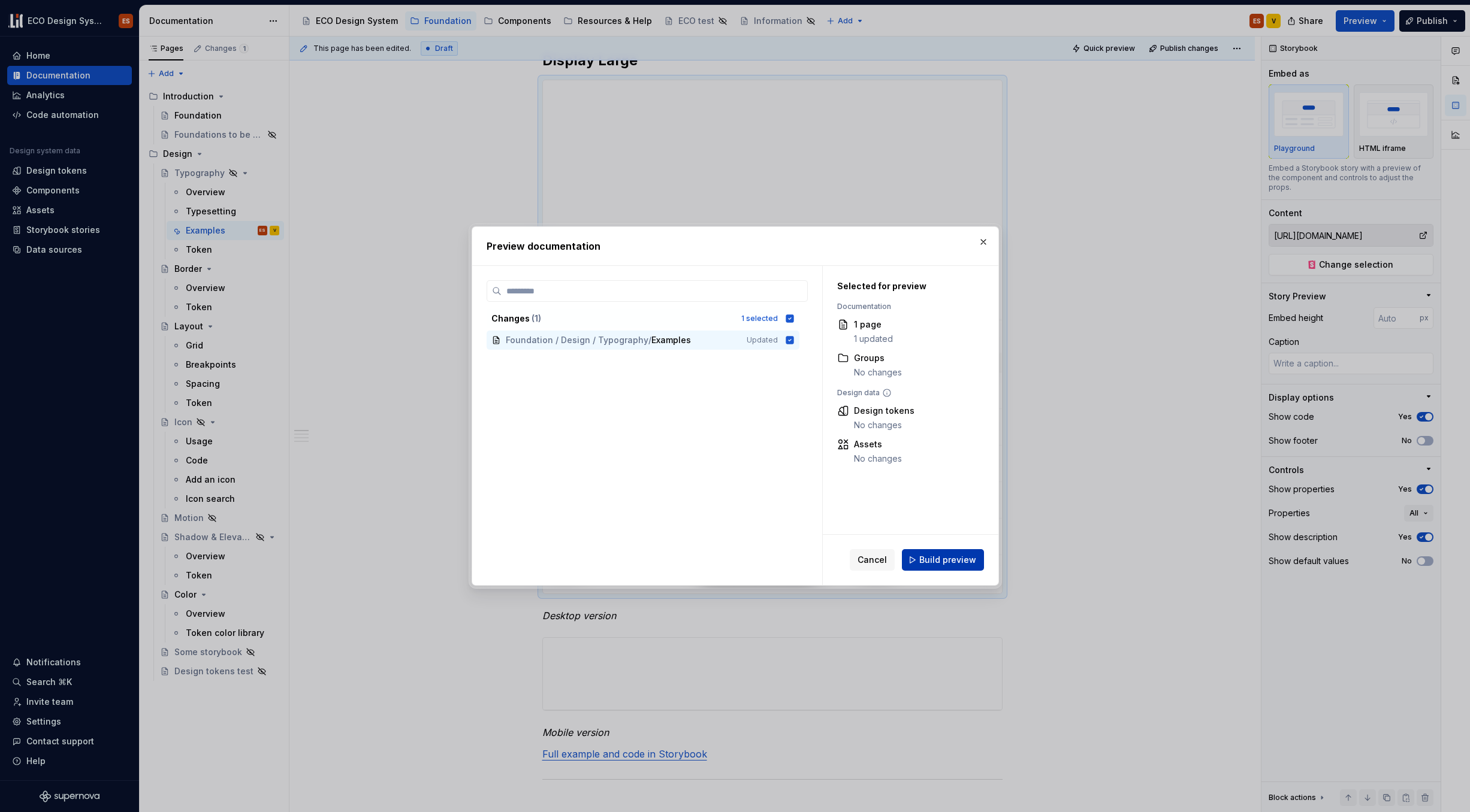
click at [953, 564] on span "Build preview" at bounding box center [948, 559] width 57 height 12
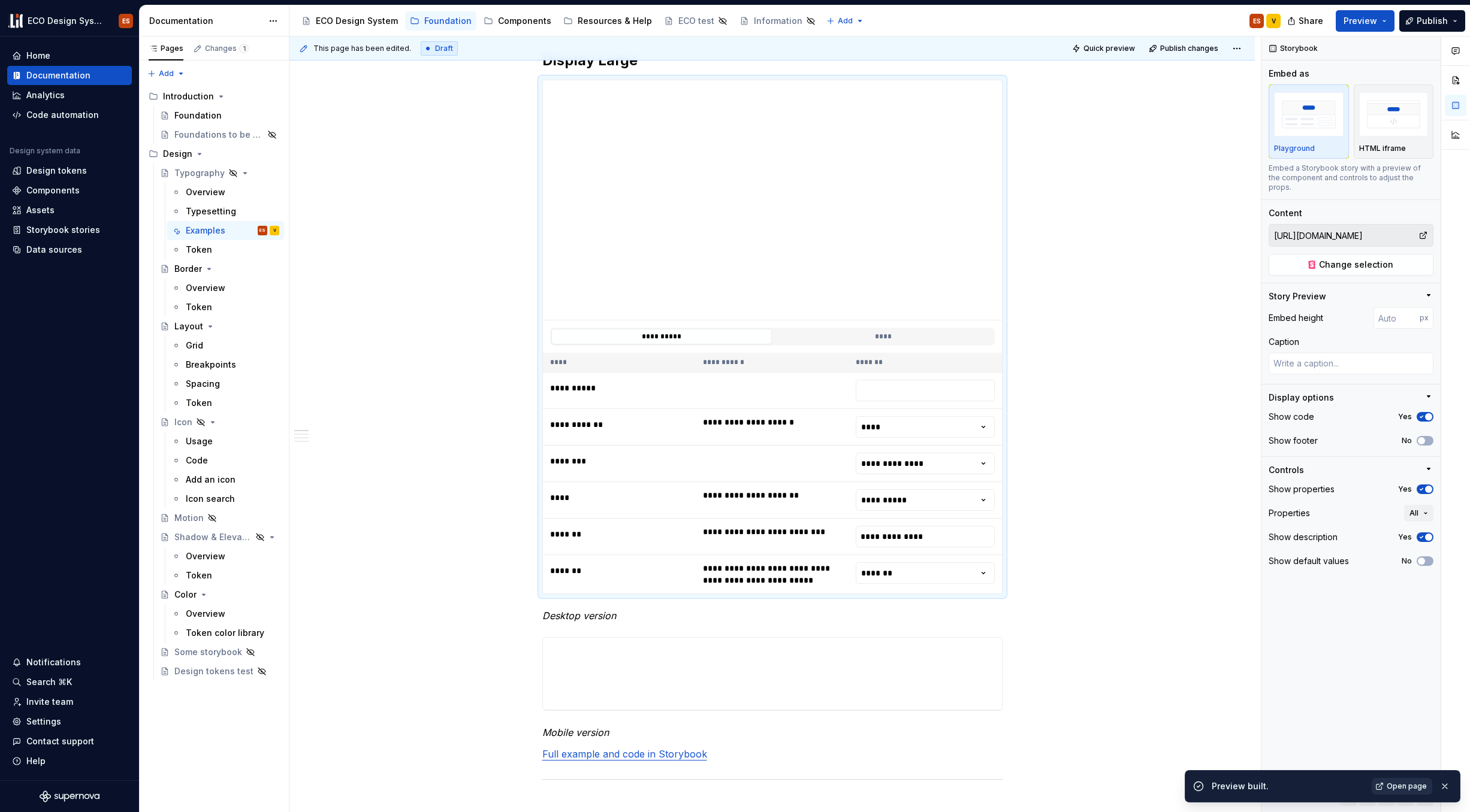
click at [1126, 709] on span "Open page" at bounding box center [1407, 786] width 40 height 9
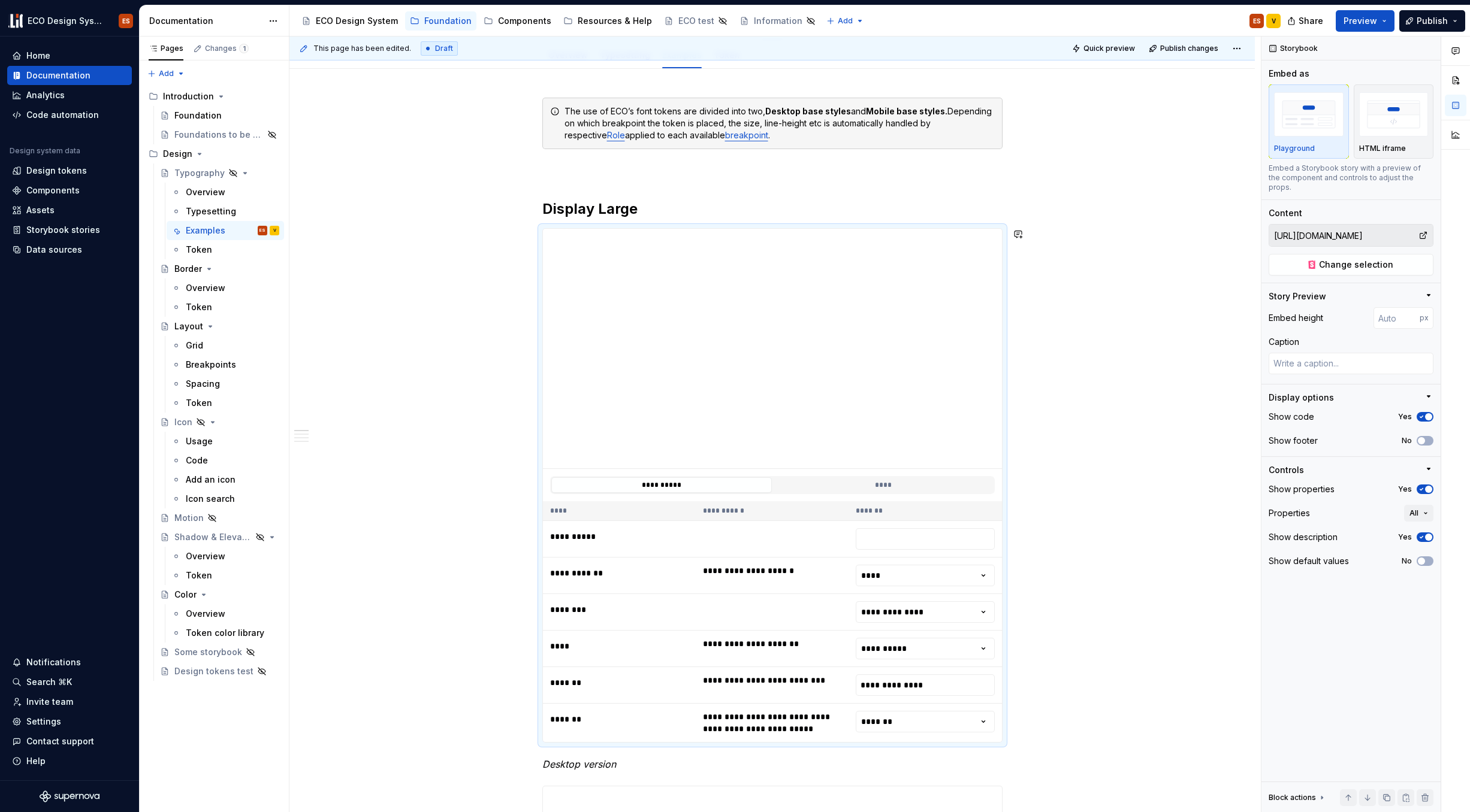
scroll to position [28, 0]
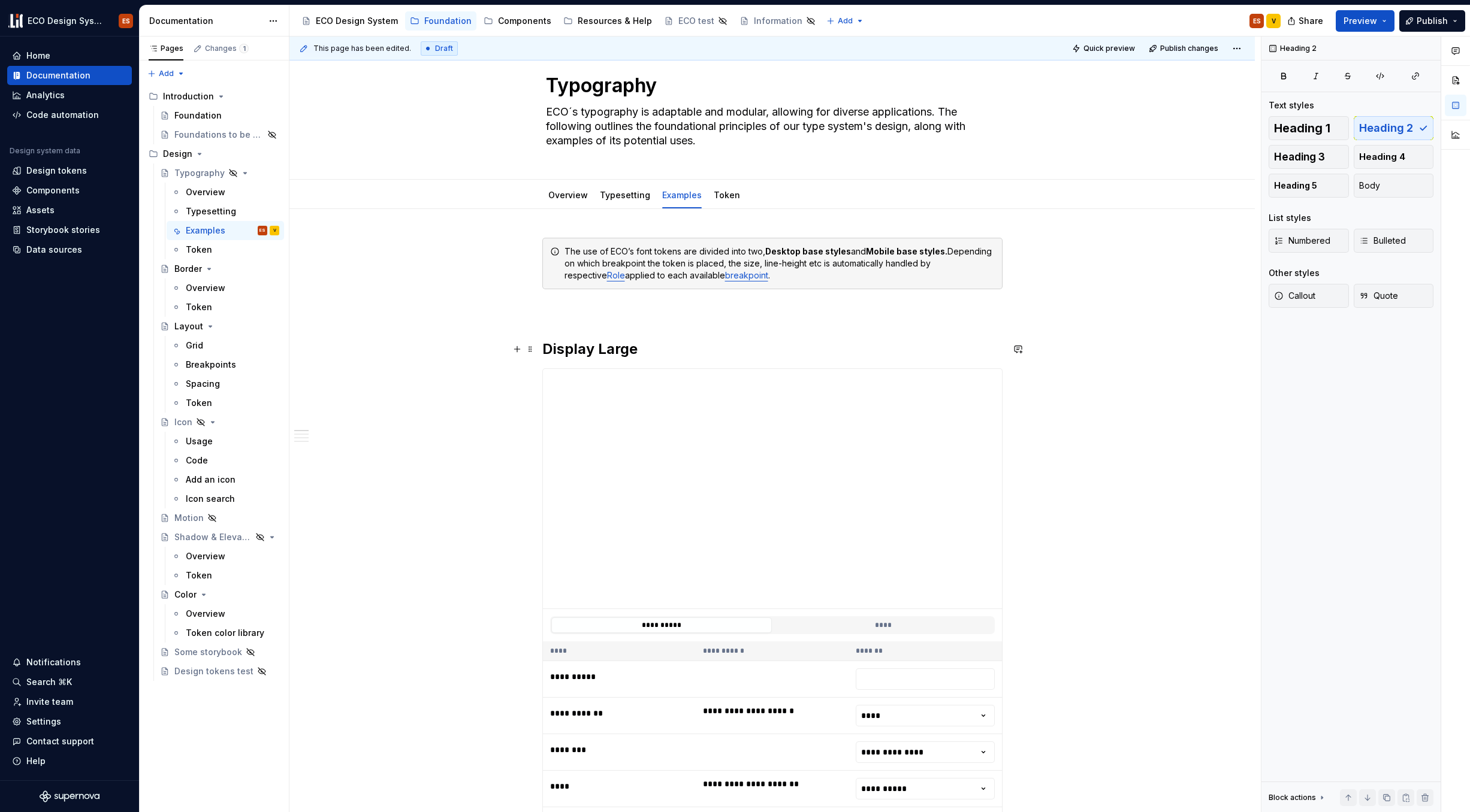
click at [631, 351] on h2 "Display Large" at bounding box center [772, 349] width 460 height 19
click at [636, 351] on h2 "Display Large" at bounding box center [772, 349] width 460 height 19
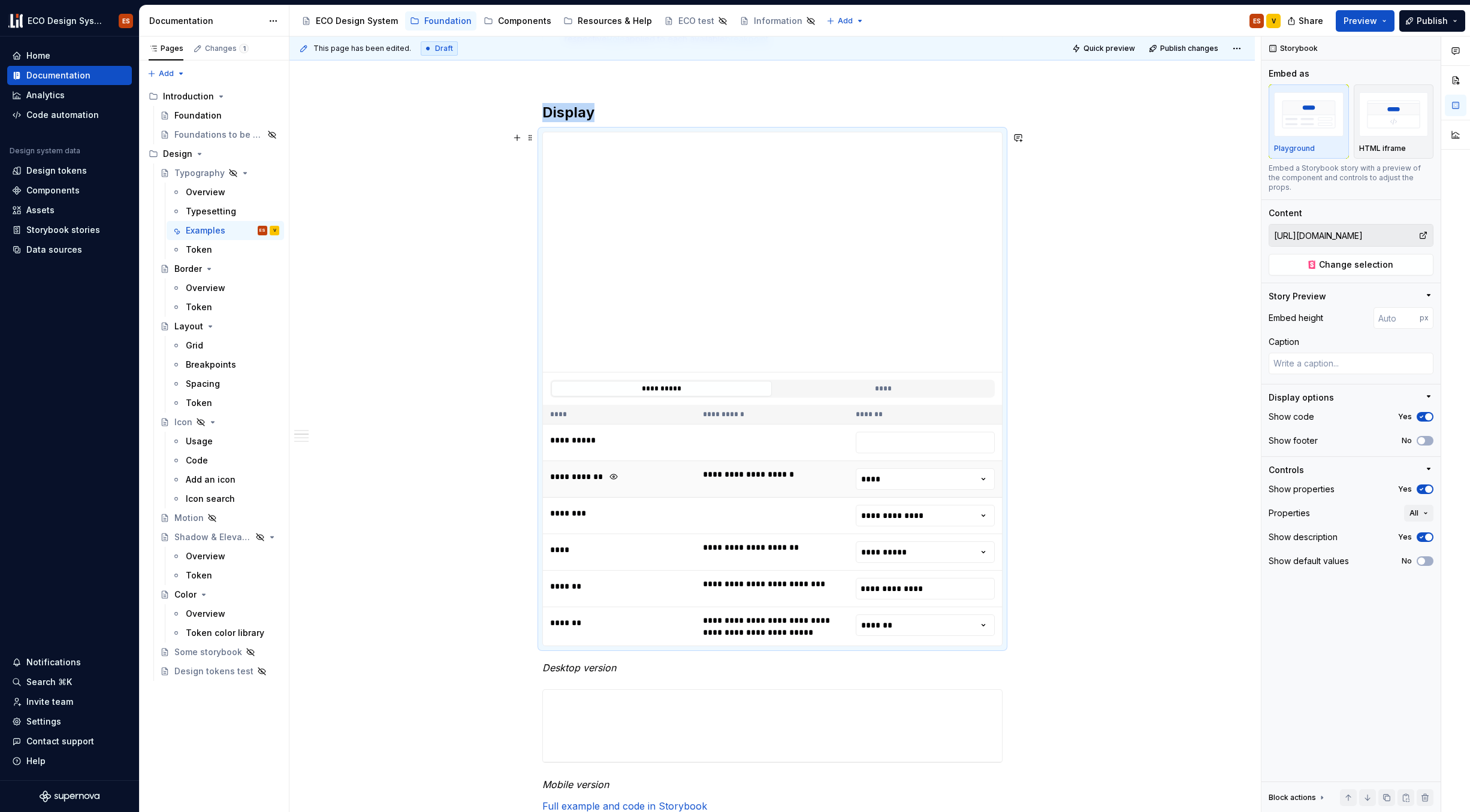
scroll to position [464, 0]
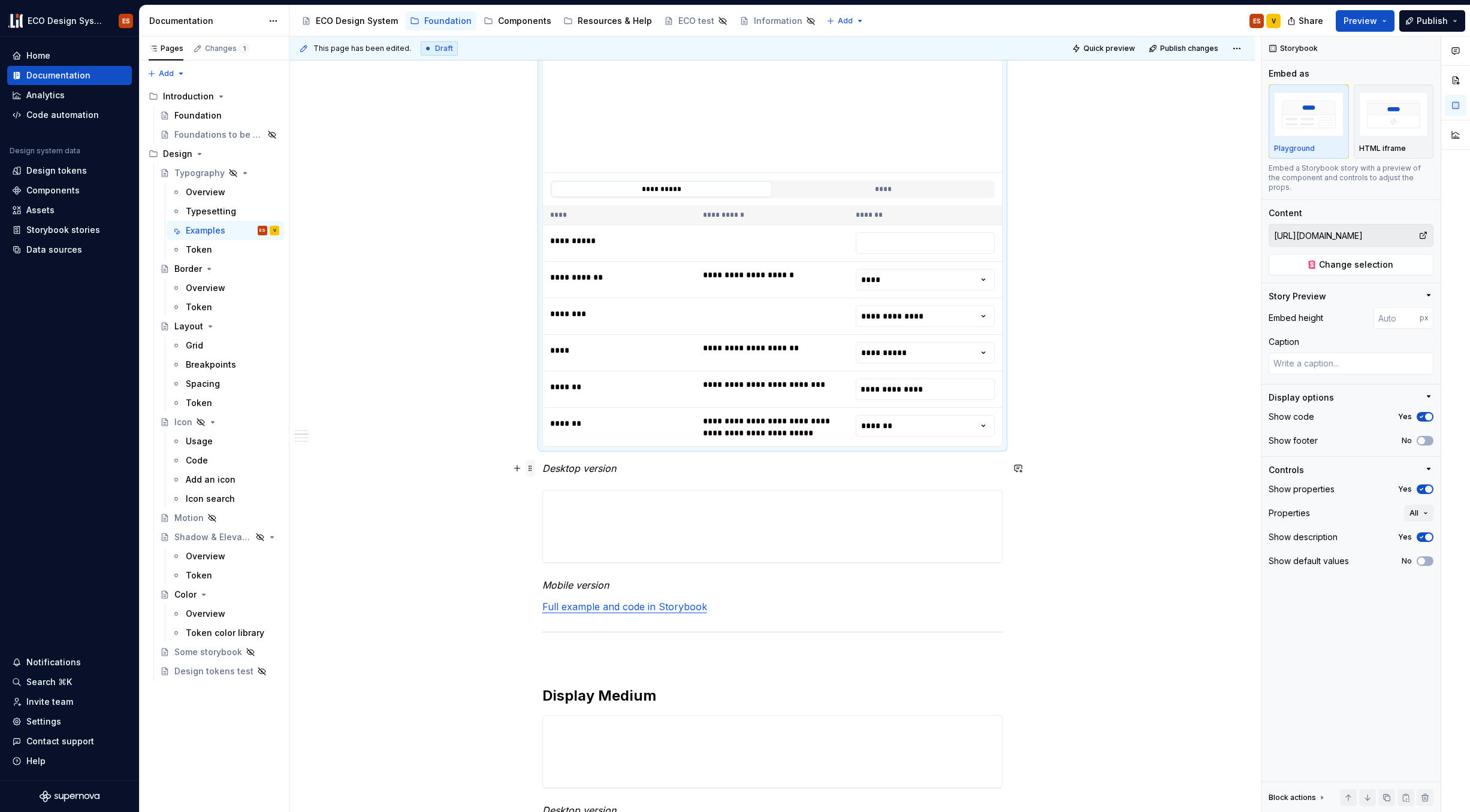
click at [530, 468] on span at bounding box center [530, 468] width 9 height 17
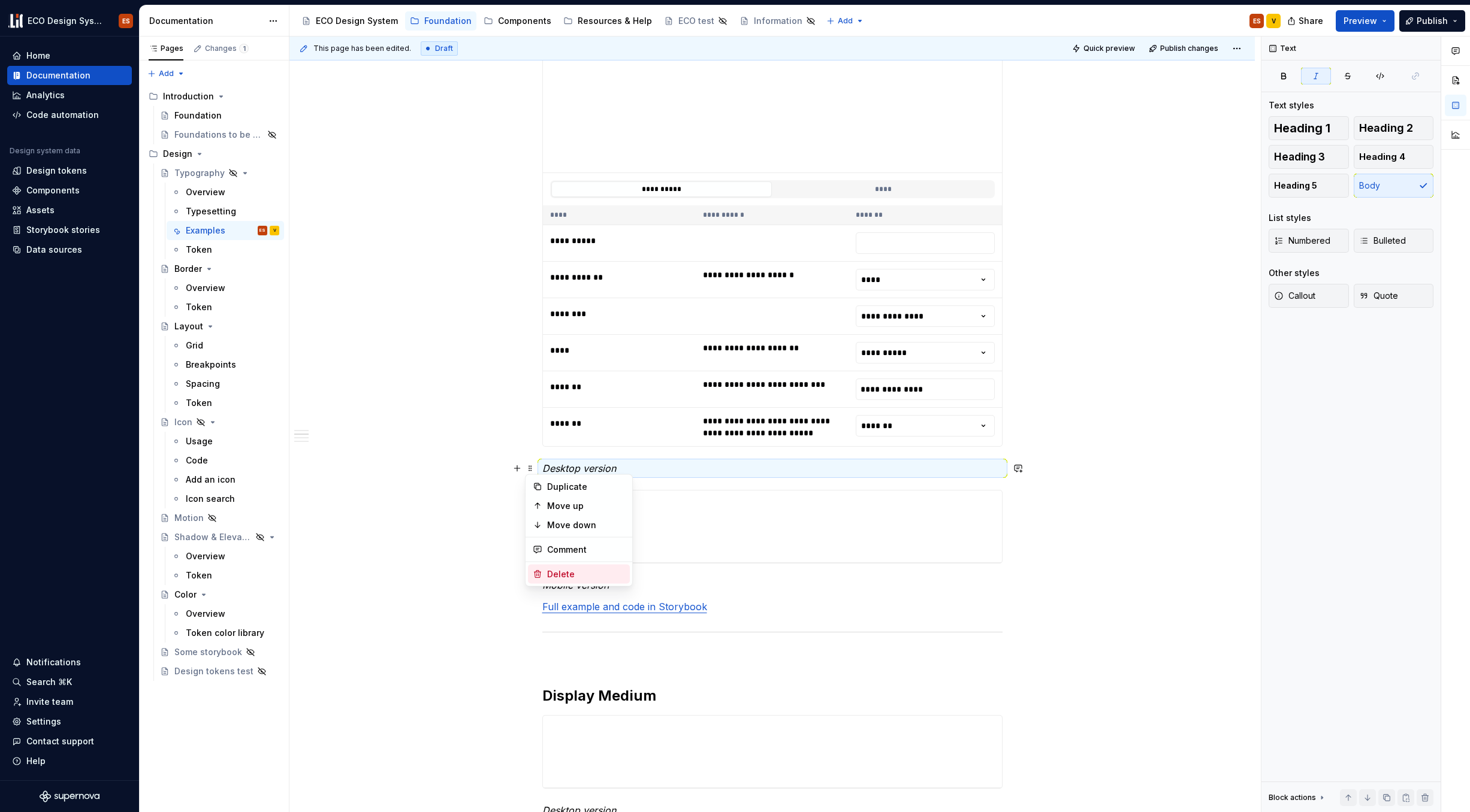
click at [554, 571] on div "Delete" at bounding box center [585, 574] width 78 height 12
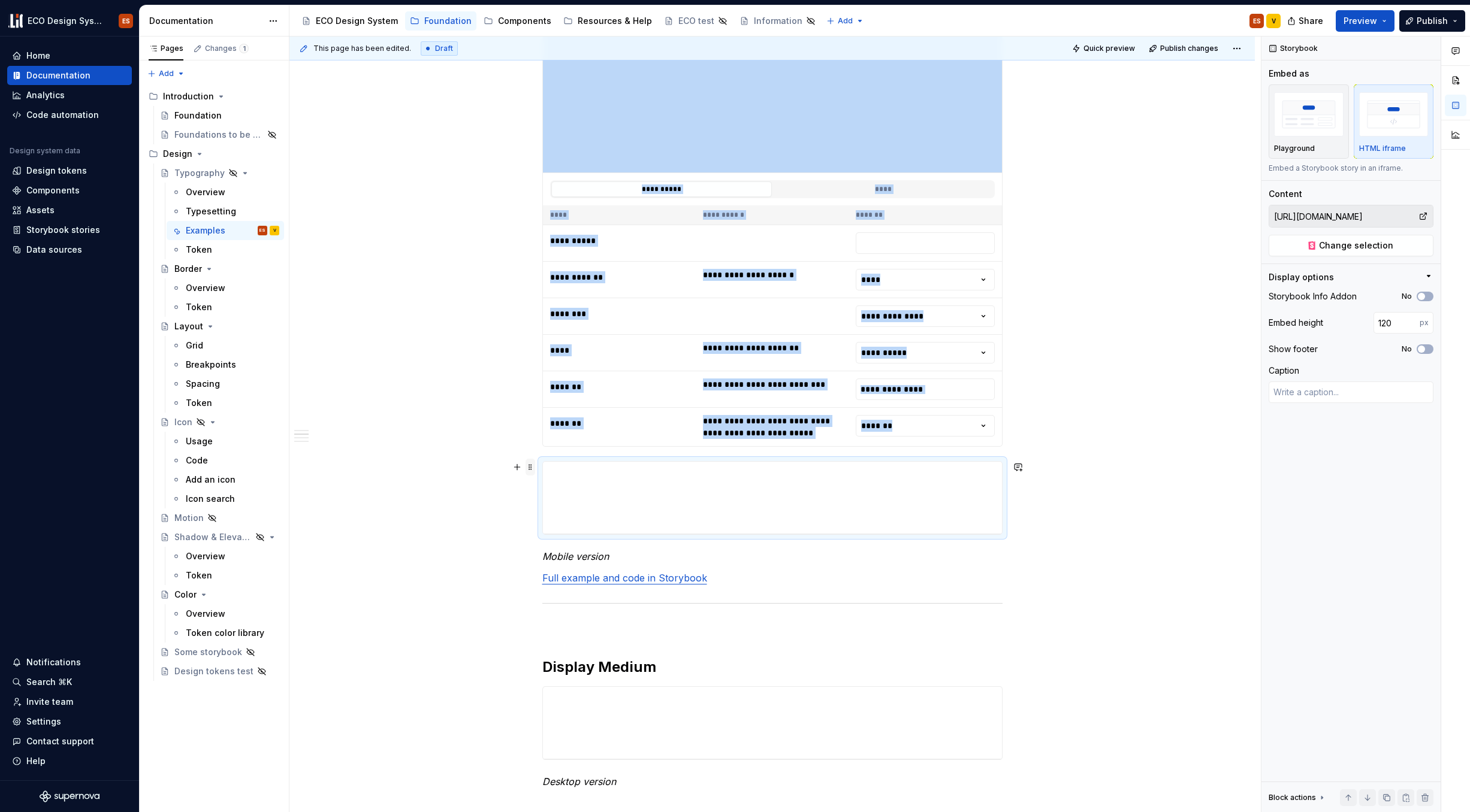
click at [532, 466] on span at bounding box center [530, 468] width 9 height 17
click at [554, 570] on div "Delete" at bounding box center [585, 573] width 78 height 12
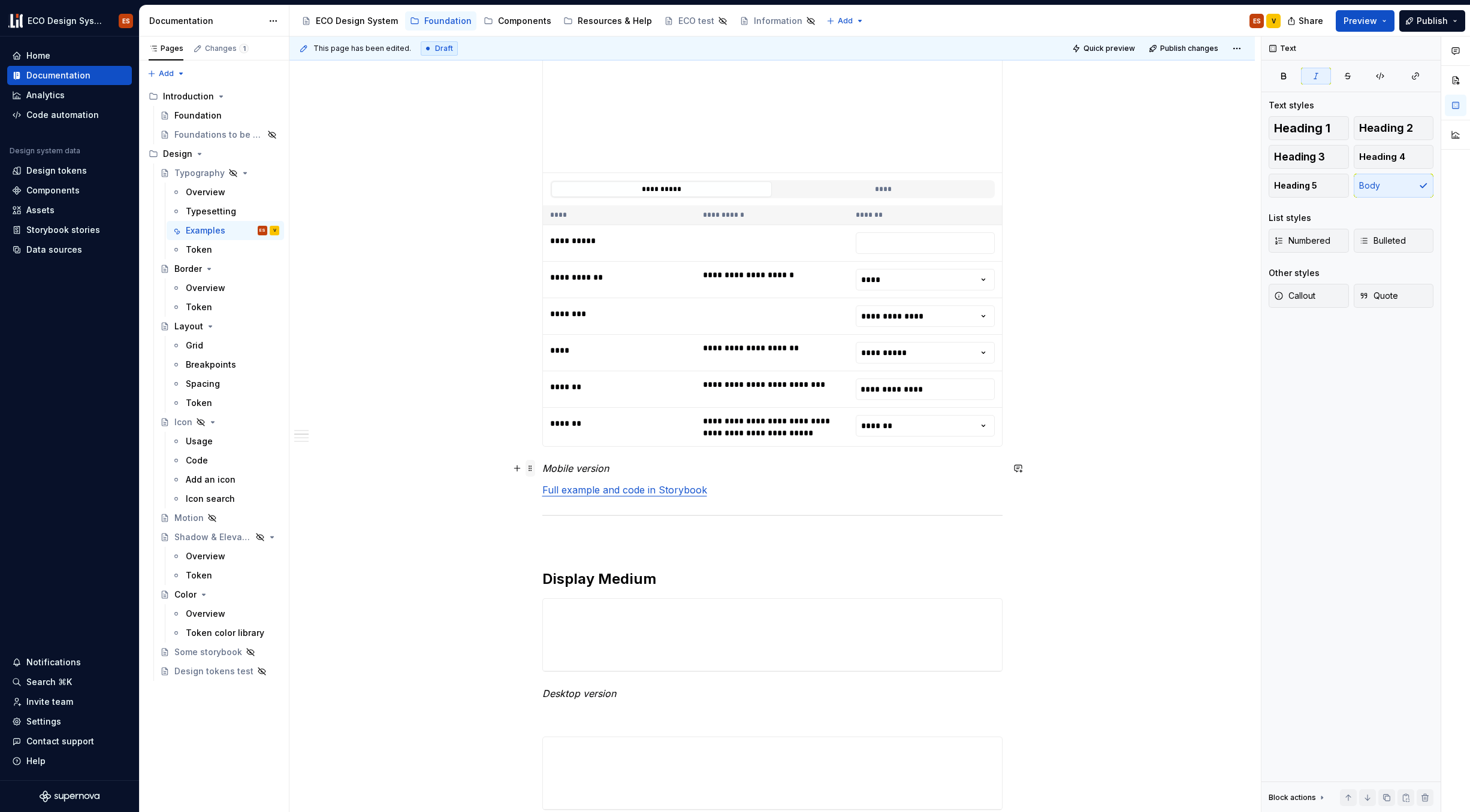
click at [532, 468] on span at bounding box center [530, 468] width 9 height 17
click at [568, 578] on div "Delete" at bounding box center [585, 574] width 78 height 12
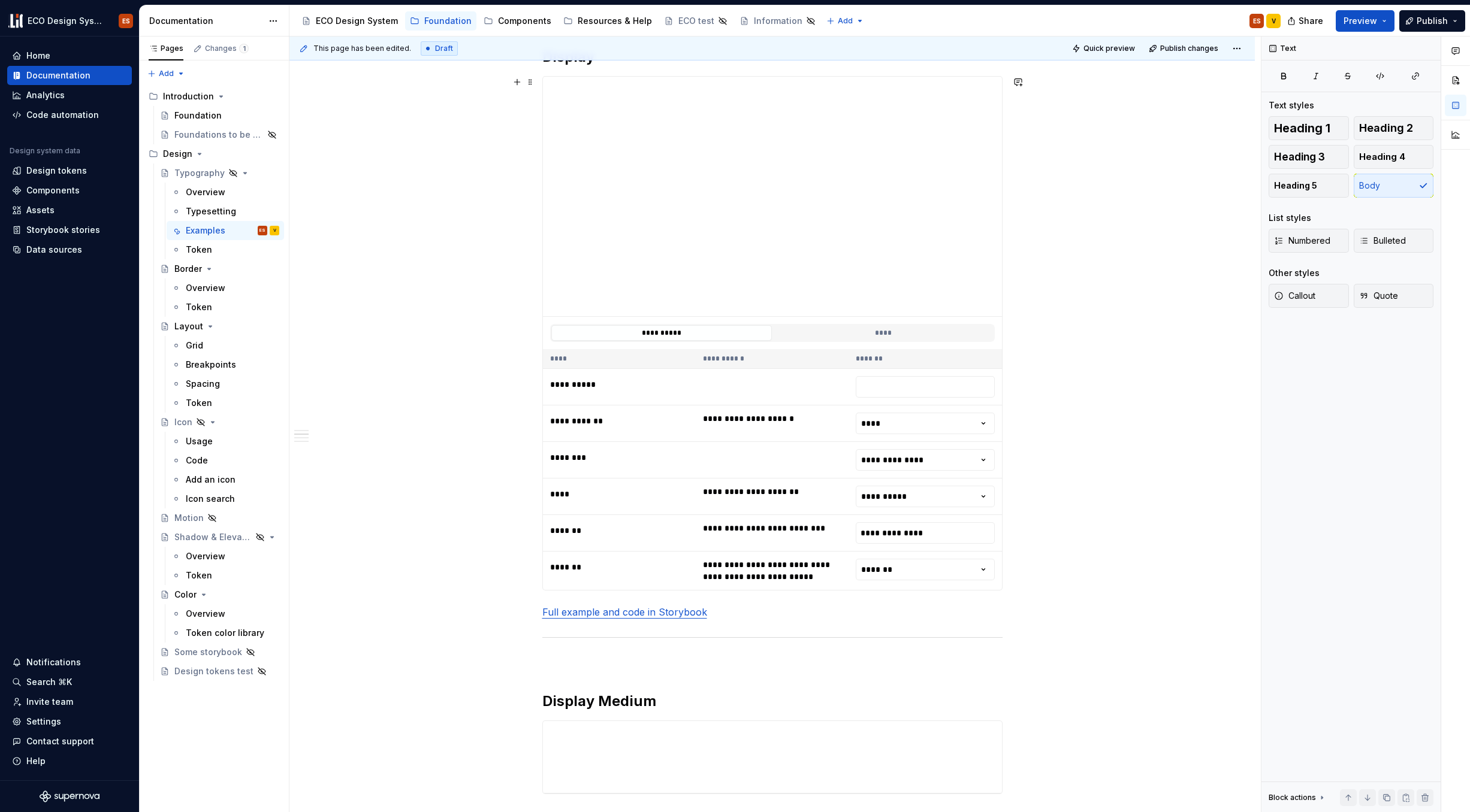
scroll to position [265, 0]
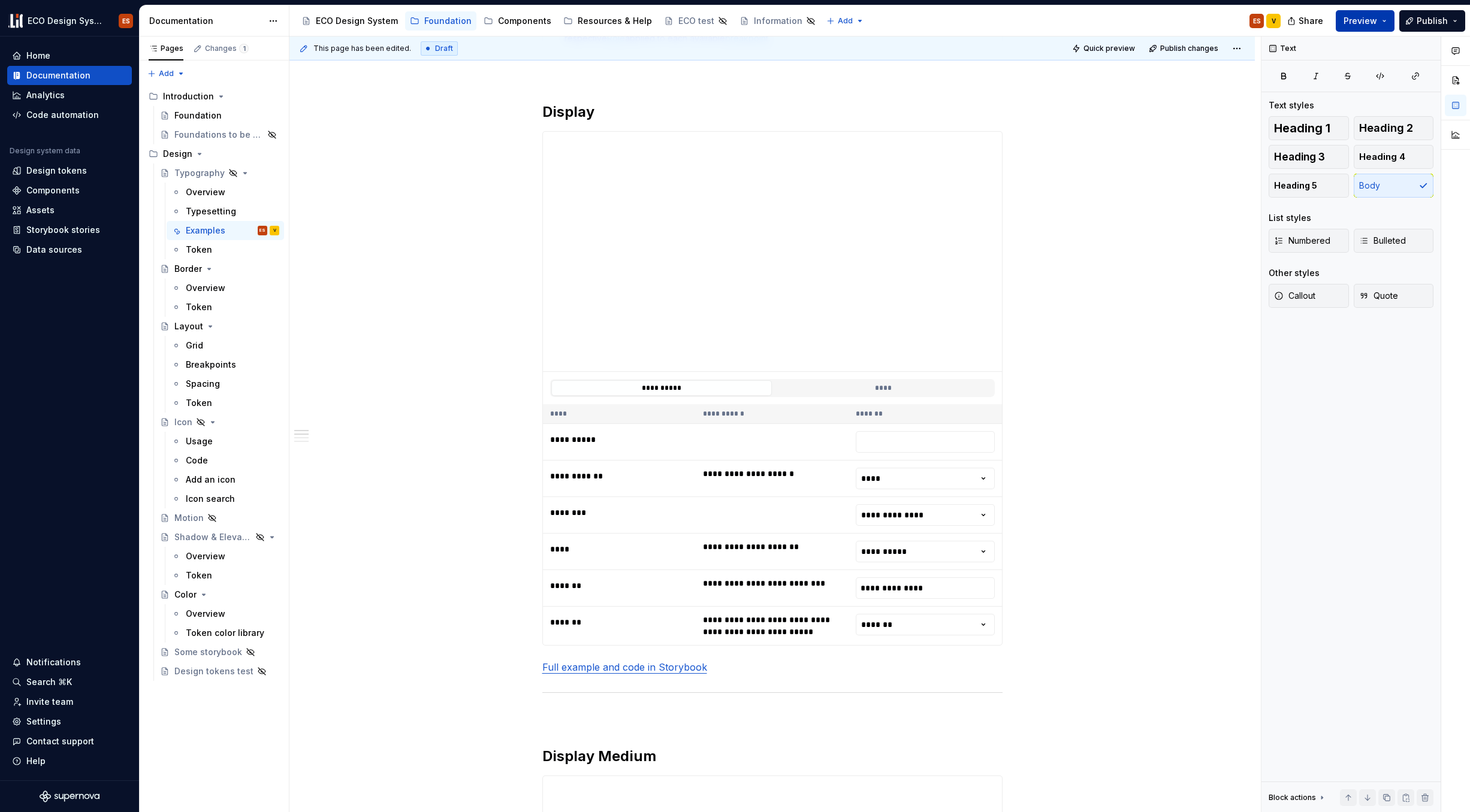
click at [1126, 20] on button "Preview" at bounding box center [1365, 20] width 59 height 21
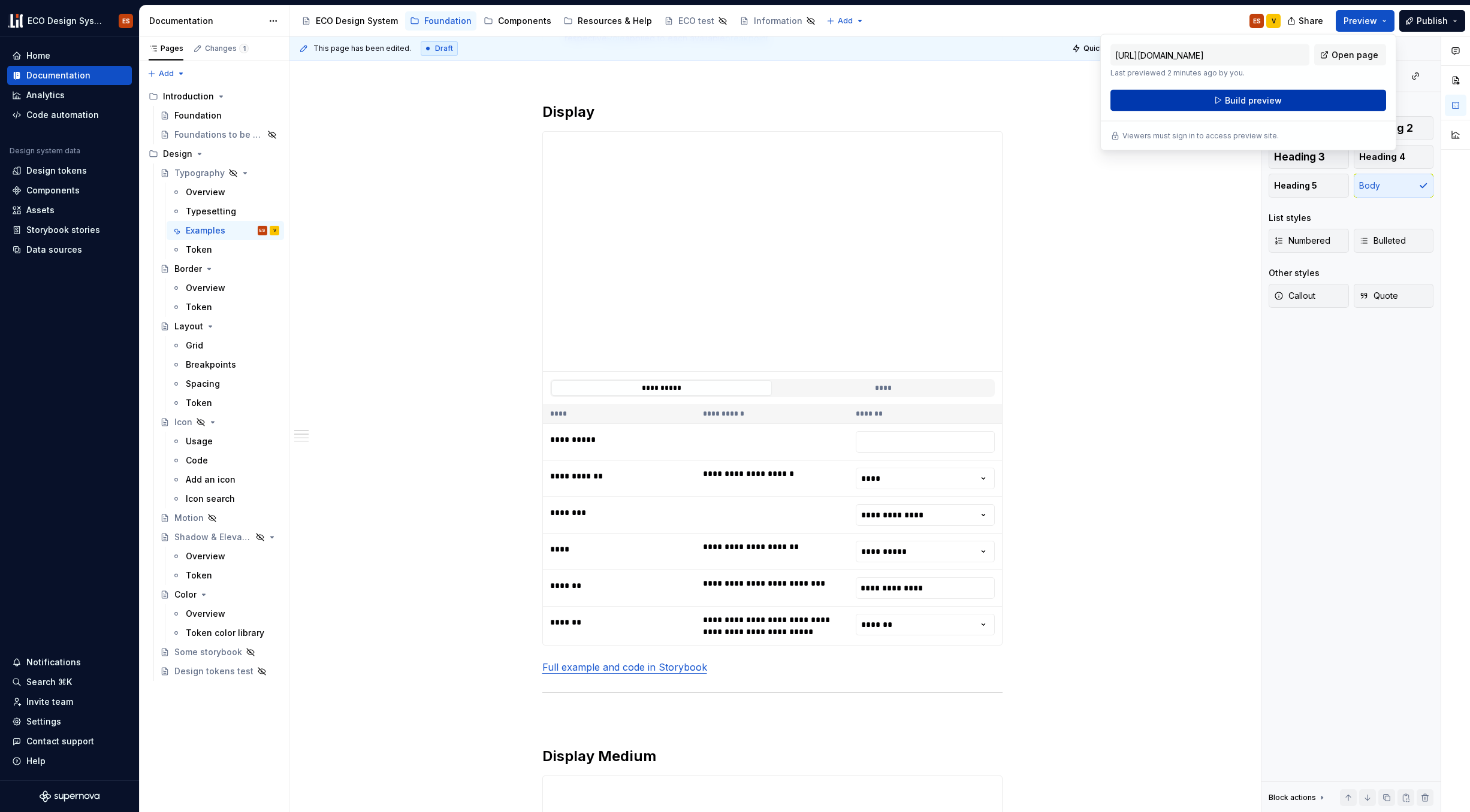
click at [1126, 96] on button "Build preview" at bounding box center [1249, 100] width 276 height 21
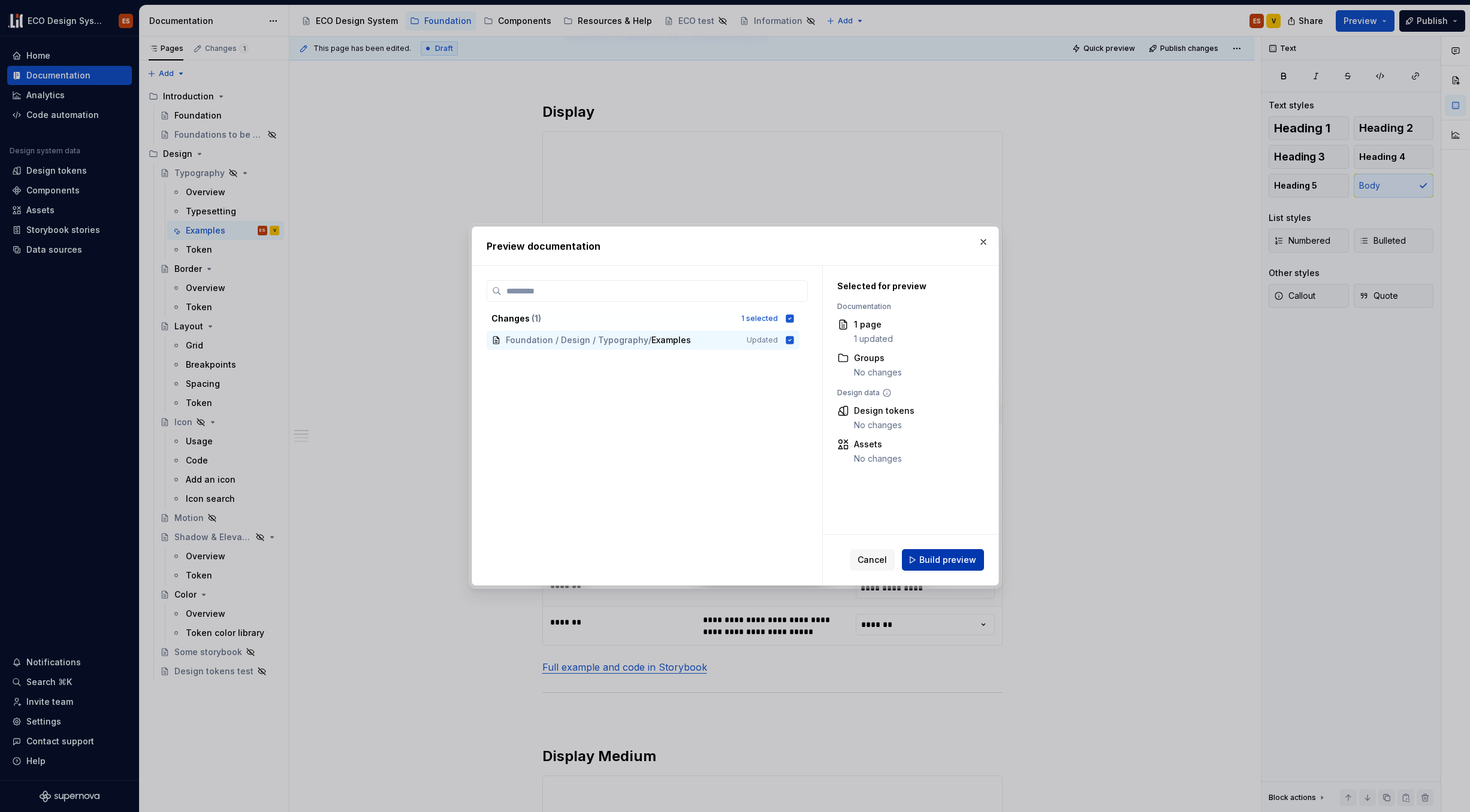
click at [956, 557] on span "Build preview" at bounding box center [948, 559] width 57 height 12
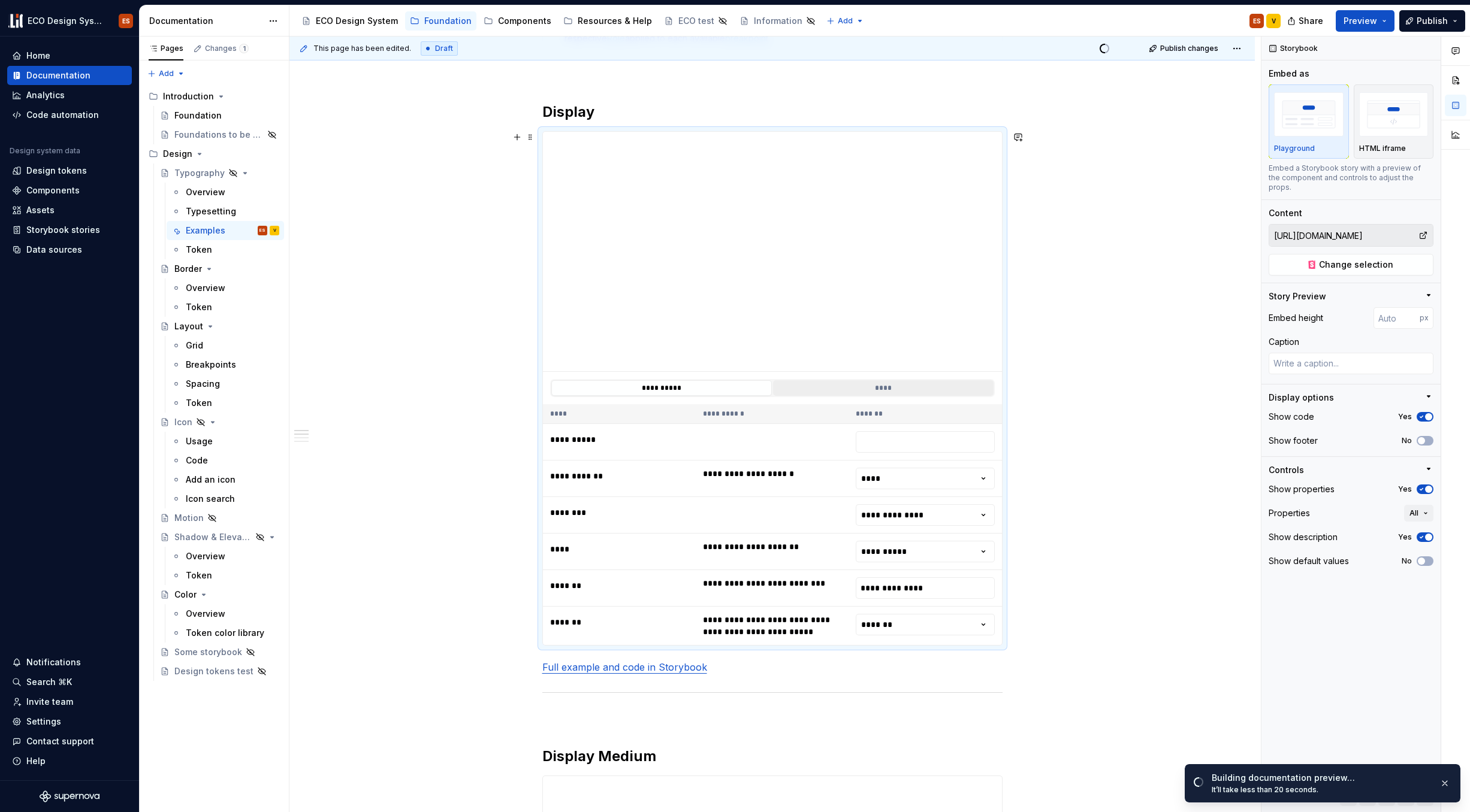
click at [883, 389] on button "****" at bounding box center [883, 388] width 220 height 16
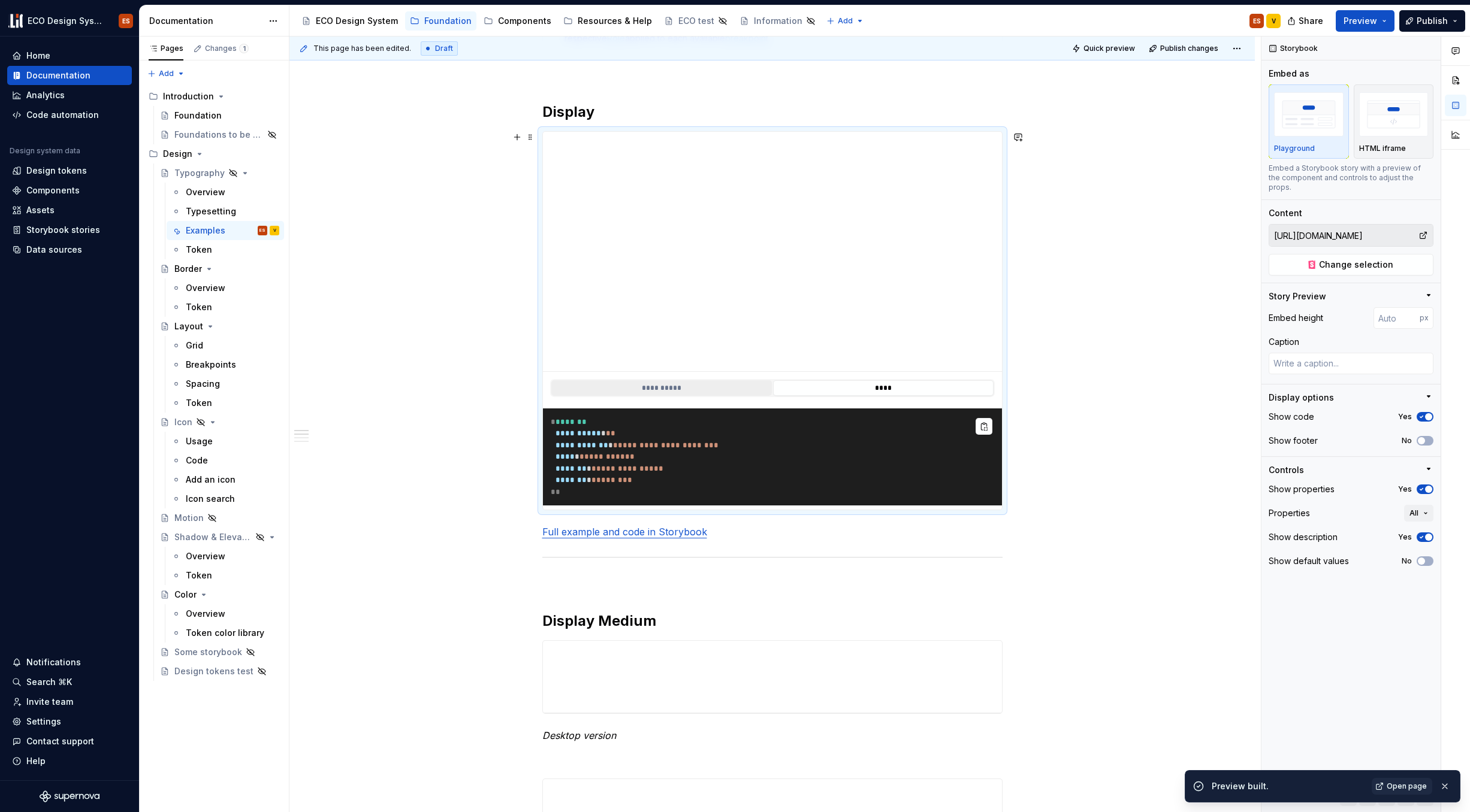
click at [653, 386] on button "**********" at bounding box center [662, 388] width 220 height 16
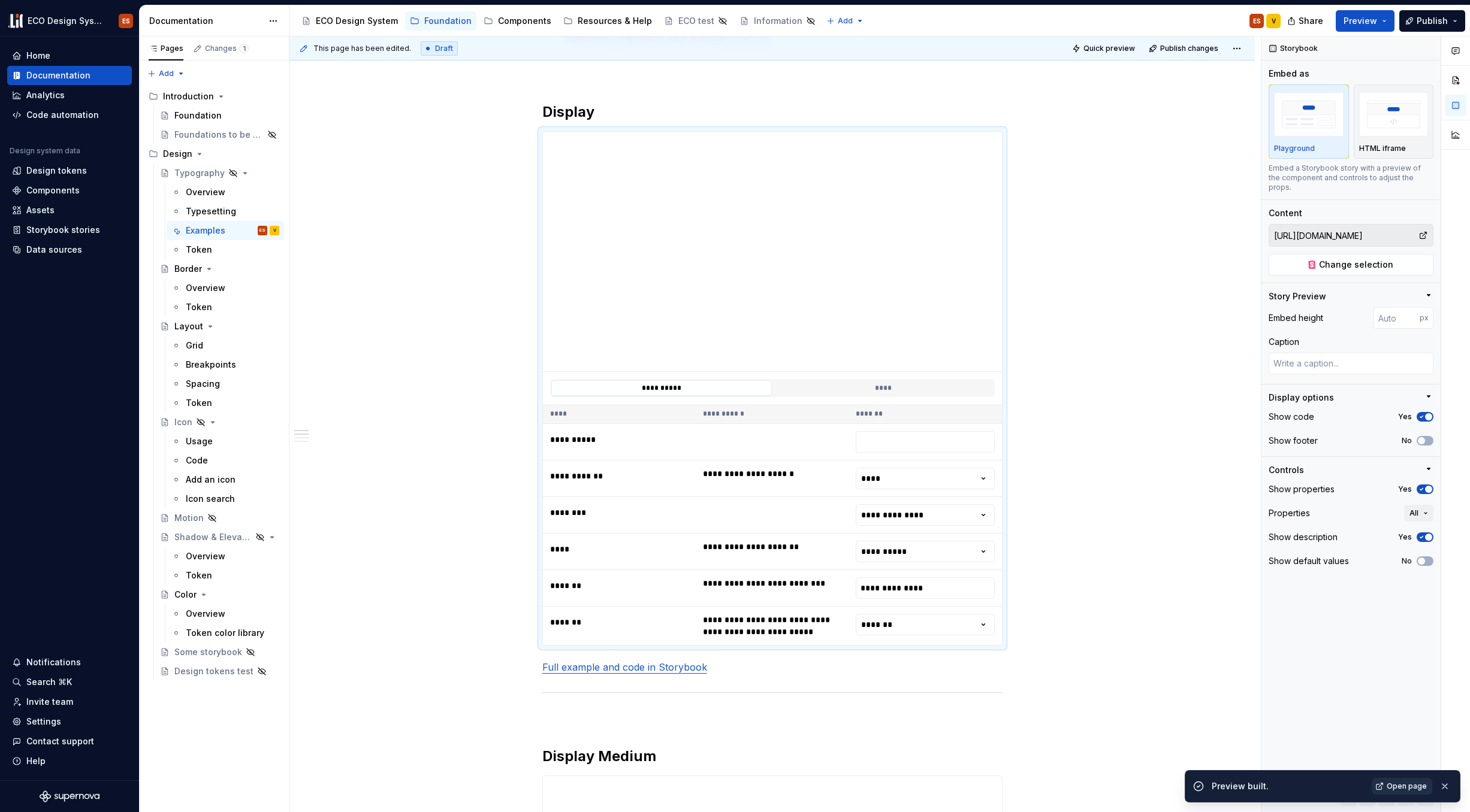
click at [1126, 709] on span "Open page" at bounding box center [1407, 786] width 40 height 9
click at [532, 140] on span at bounding box center [530, 137] width 9 height 17
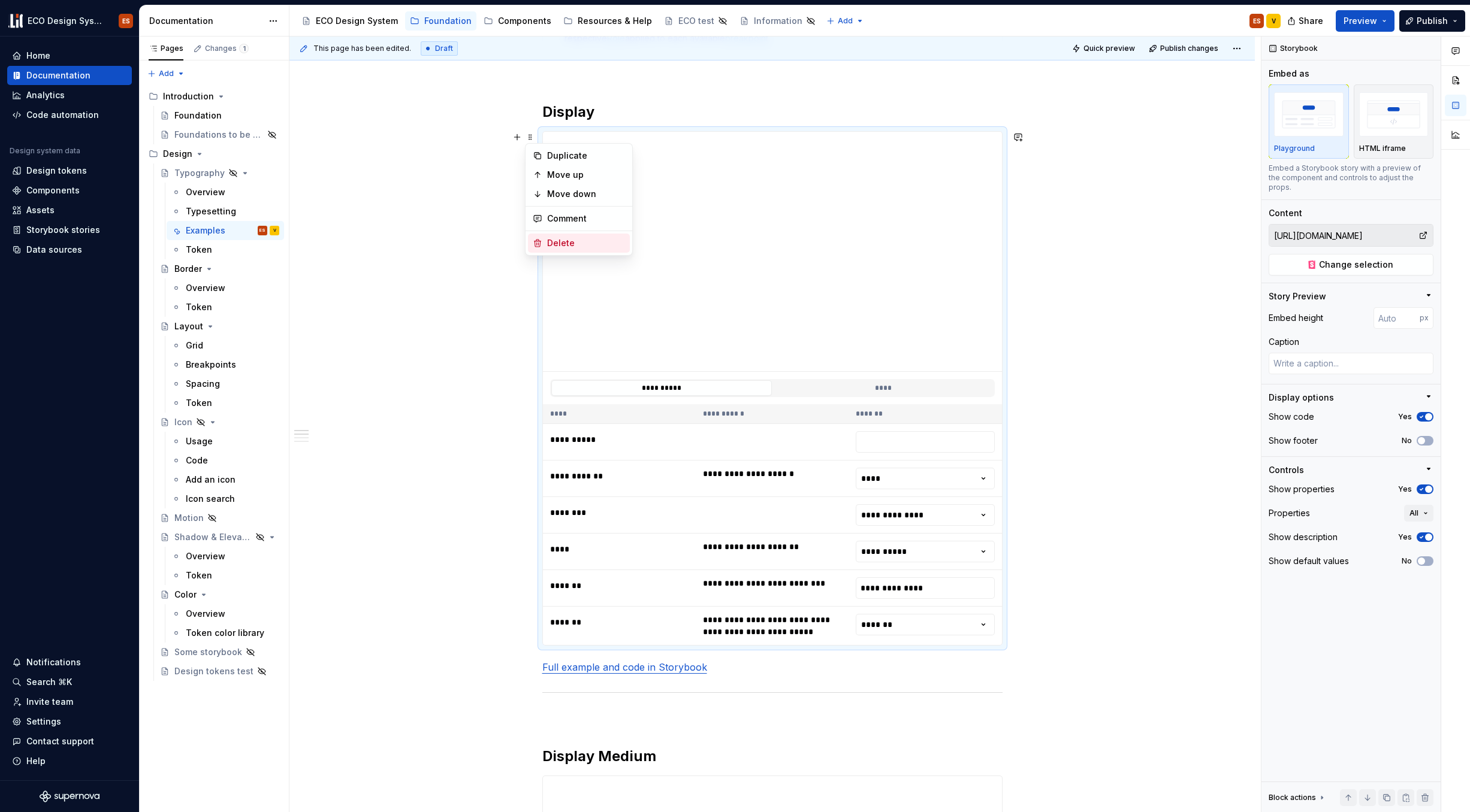
click at [561, 247] on div "Delete" at bounding box center [585, 242] width 78 height 12
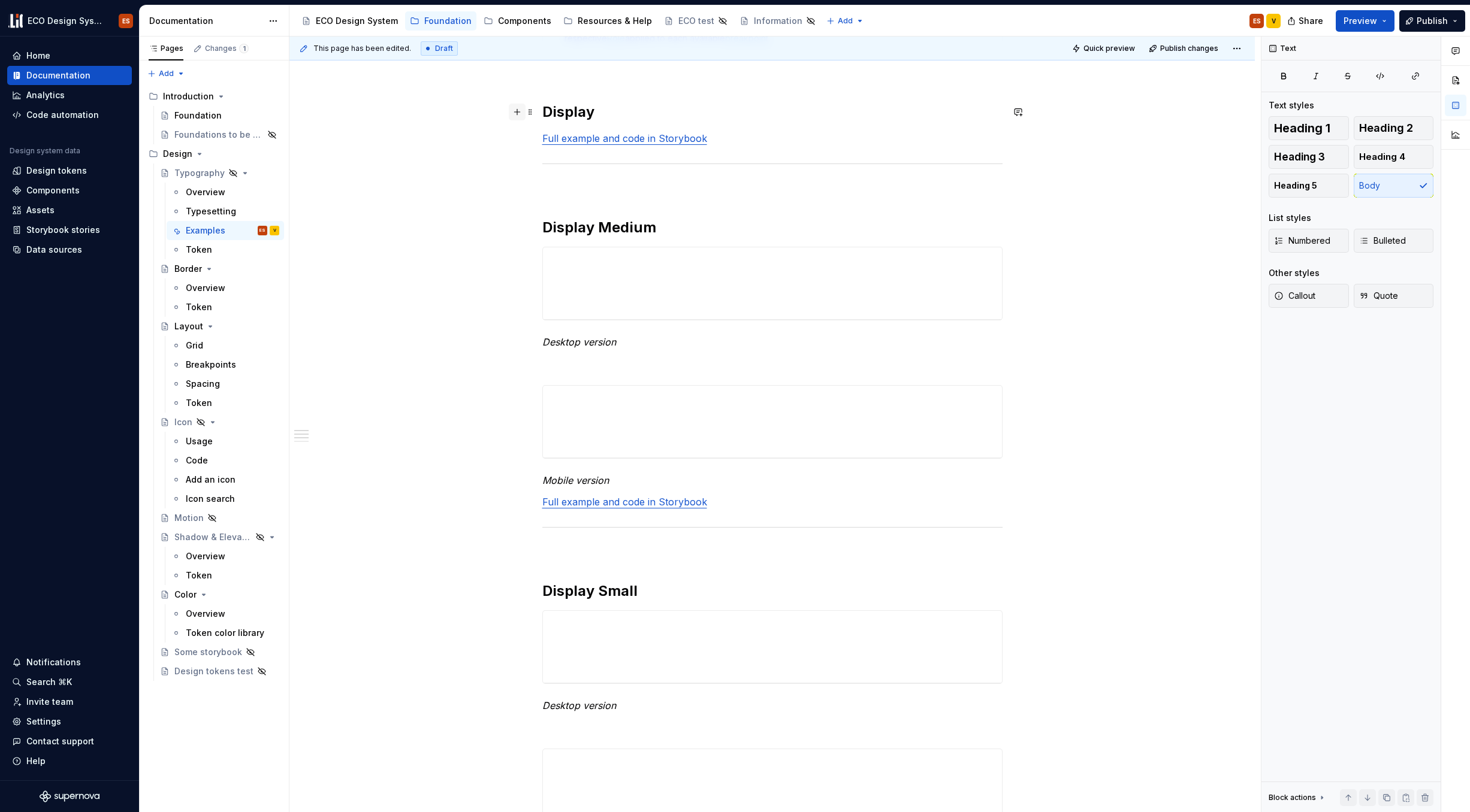
click at [521, 113] on button "button" at bounding box center [517, 112] width 17 height 17
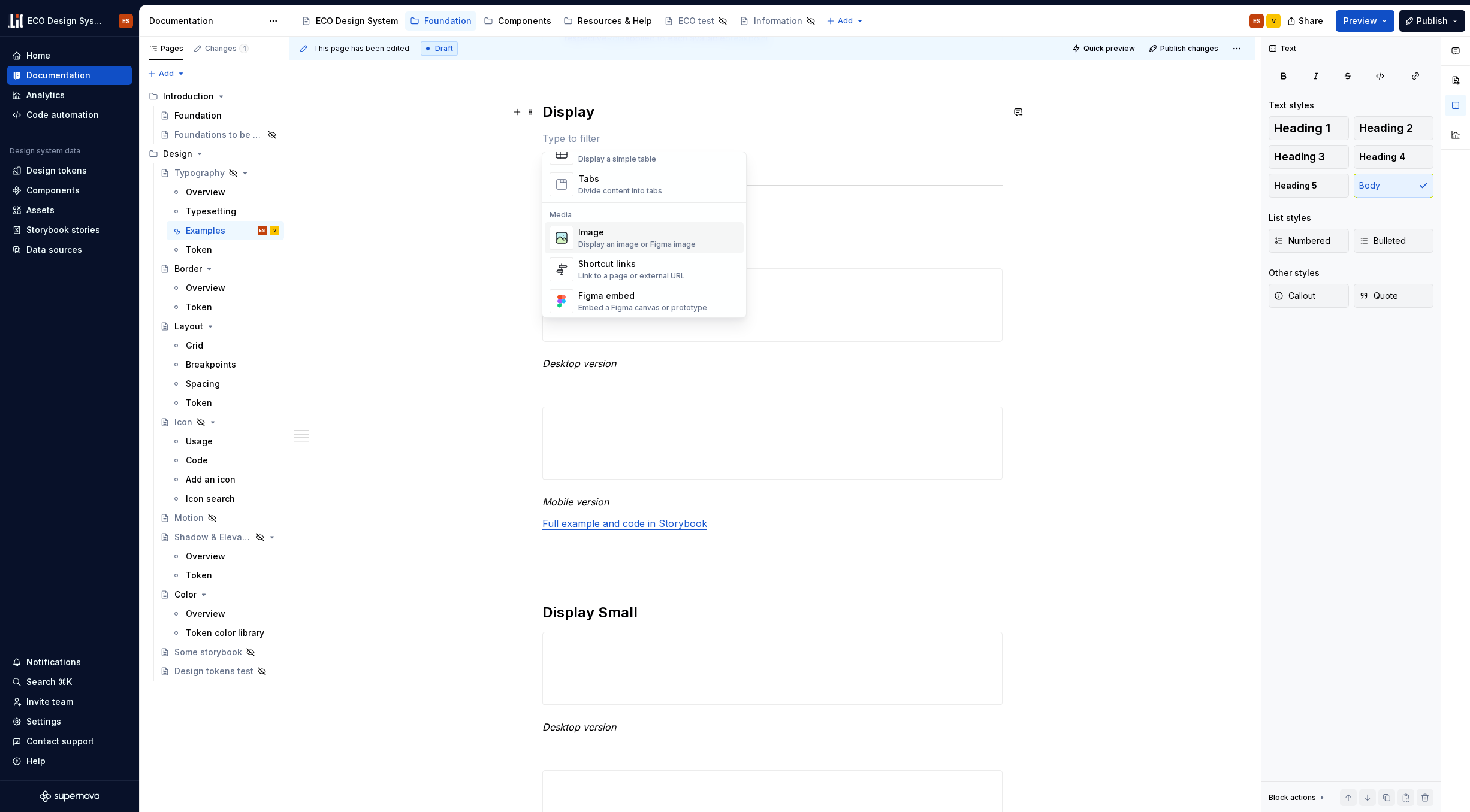
scroll to position [459, 0]
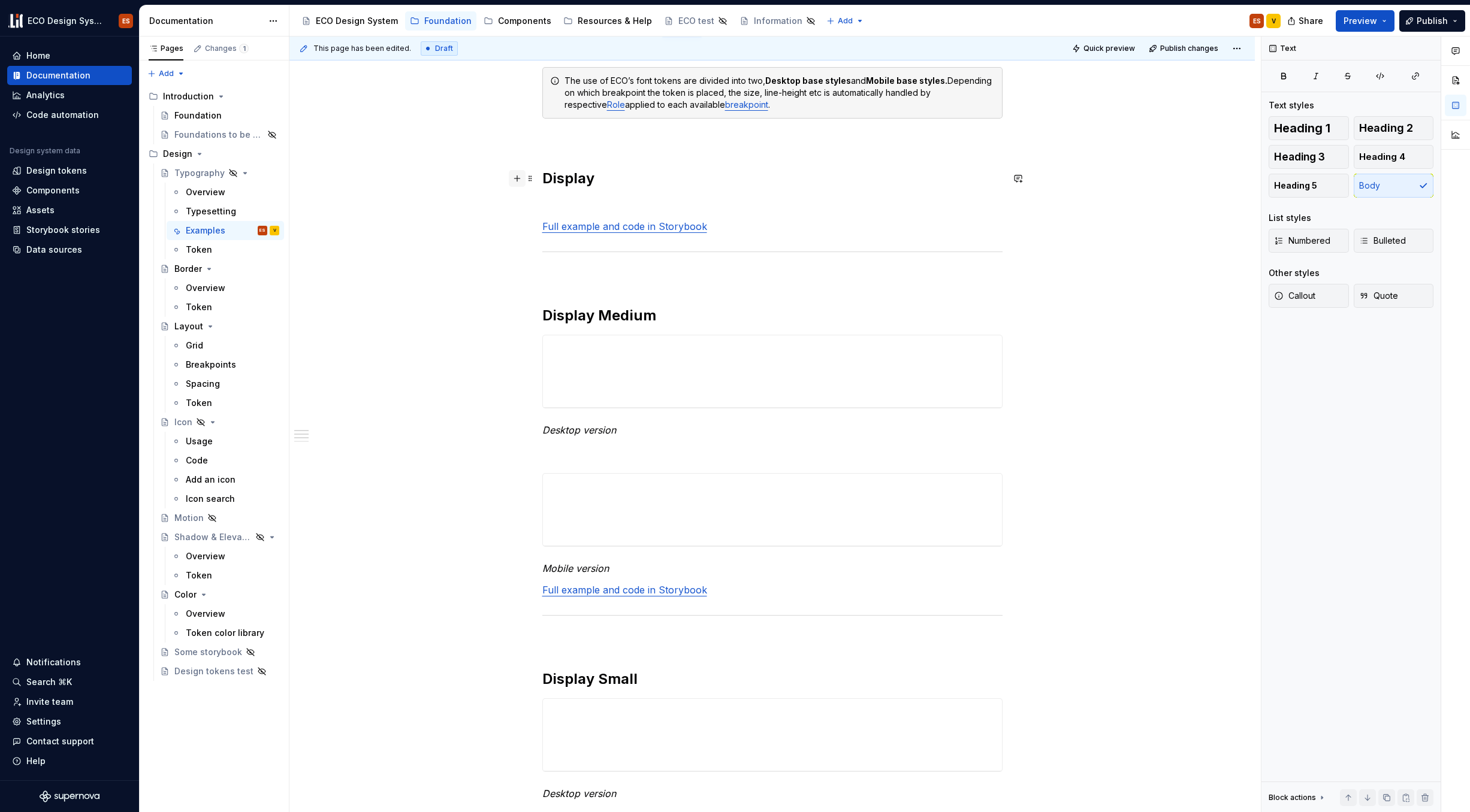
scroll to position [196, 0]
click at [511, 184] on button "button" at bounding box center [517, 181] width 17 height 17
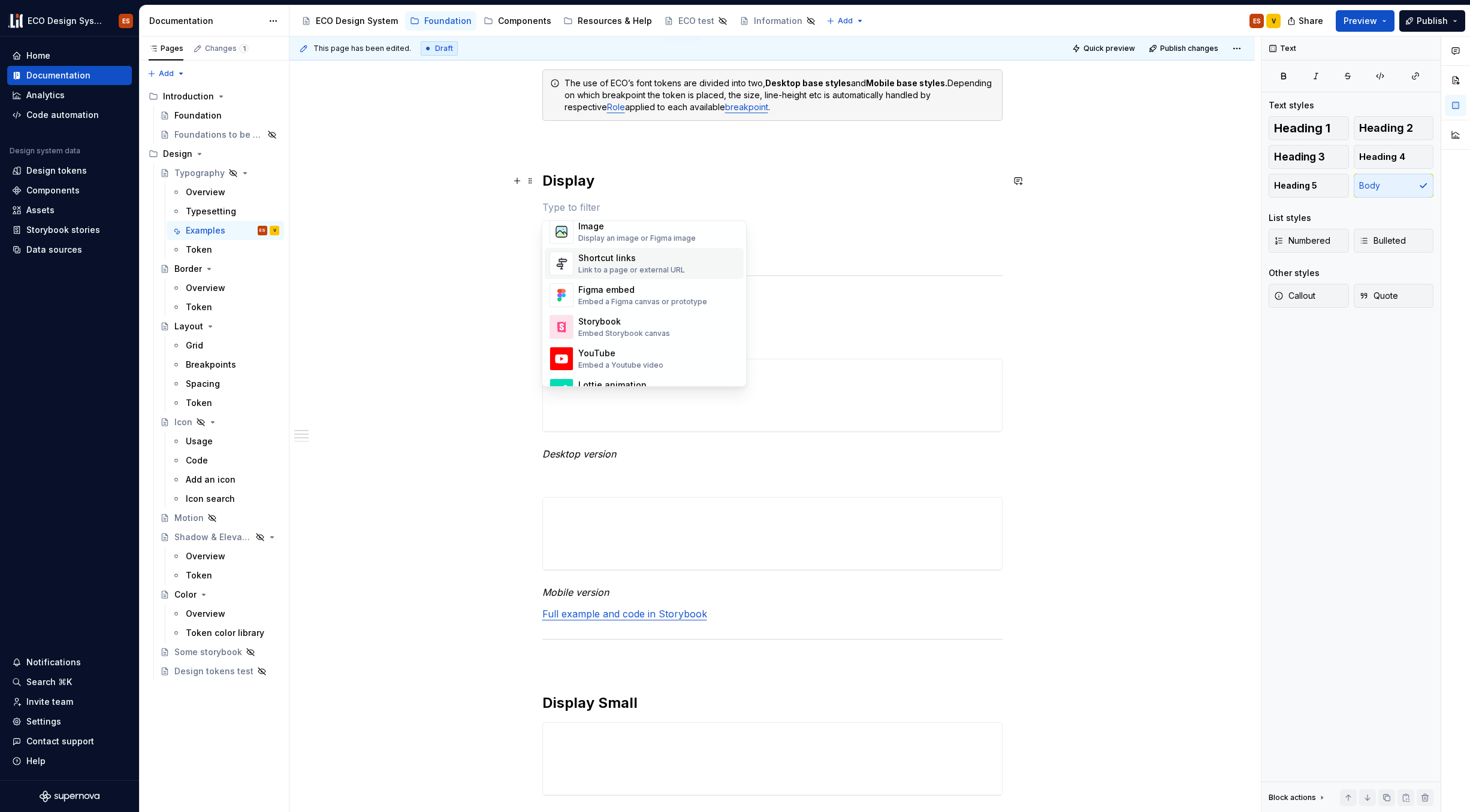
scroll to position [566, 0]
click at [601, 300] on div "Embed Storybook canvas" at bounding box center [624, 301] width 92 height 9
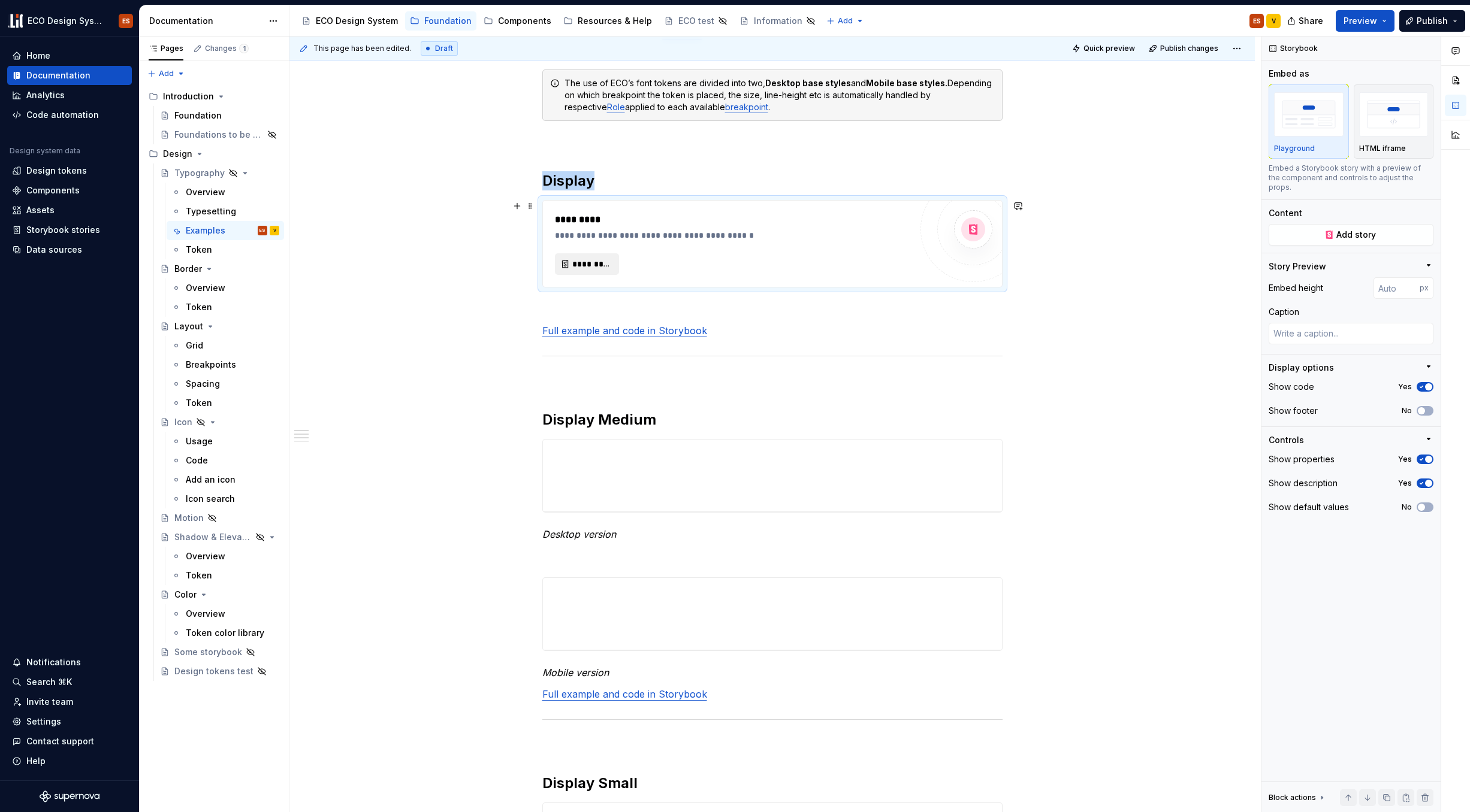
click at [586, 259] on span "*********" at bounding box center [592, 264] width 39 height 12
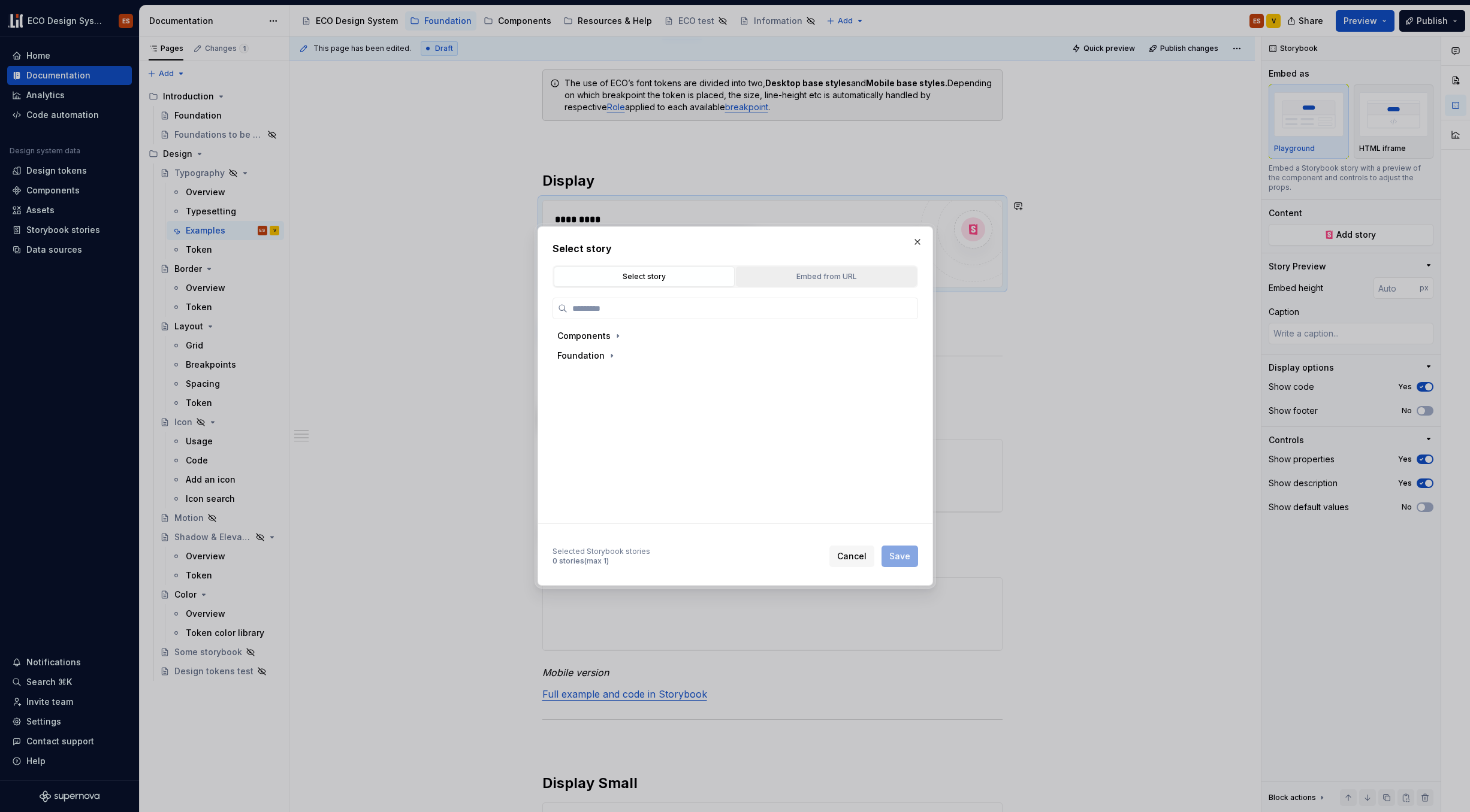
click at [847, 275] on div "Embed from URL" at bounding box center [826, 276] width 173 height 12
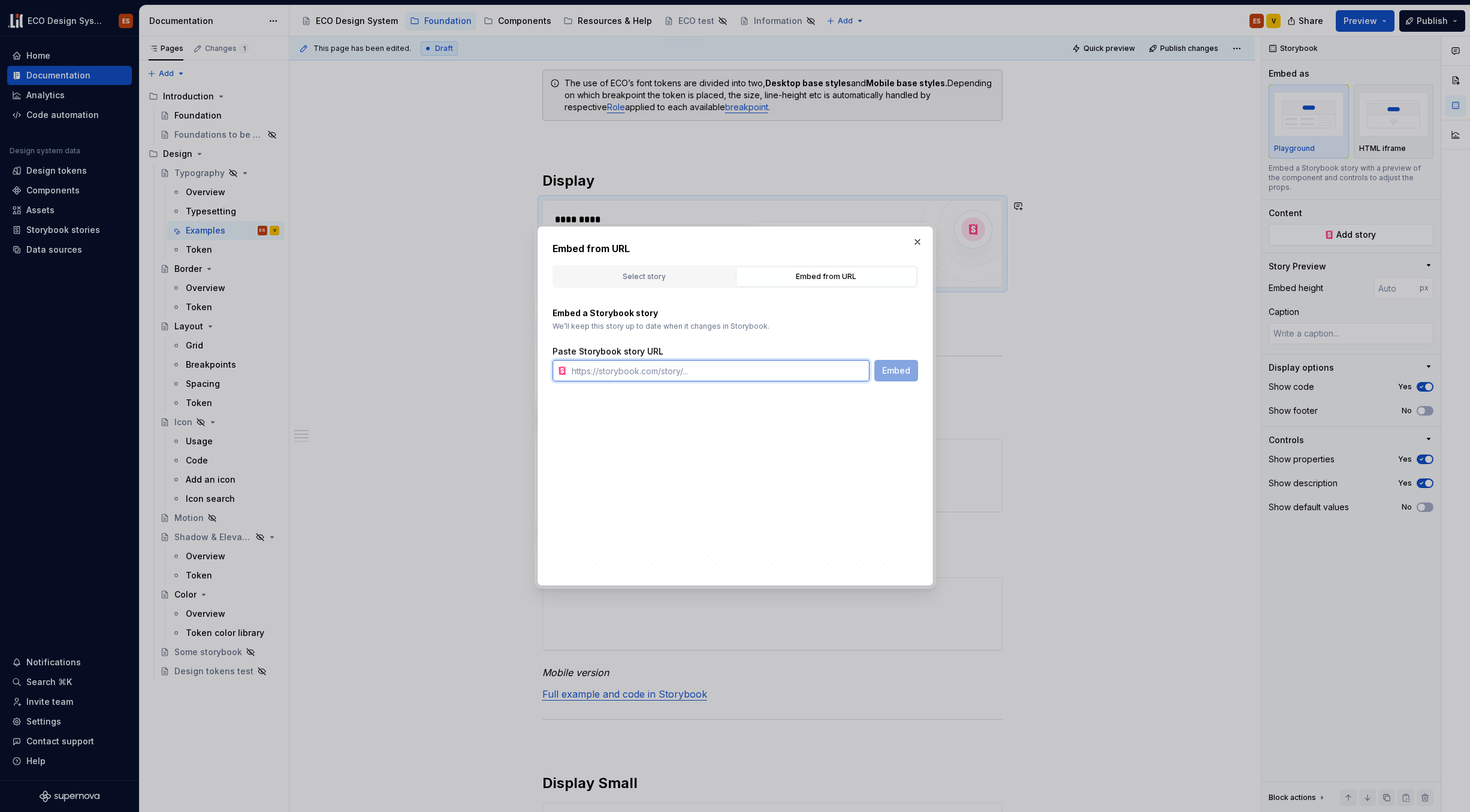
click at [697, 372] on input "text" at bounding box center [718, 370] width 302 height 21
paste input "https://67b6063b450f52d85d87d37f-mbwkmdmalk.chromatic.com/?path=/story/foundati…"
click at [907, 369] on span "Embed" at bounding box center [896, 370] width 28 height 12
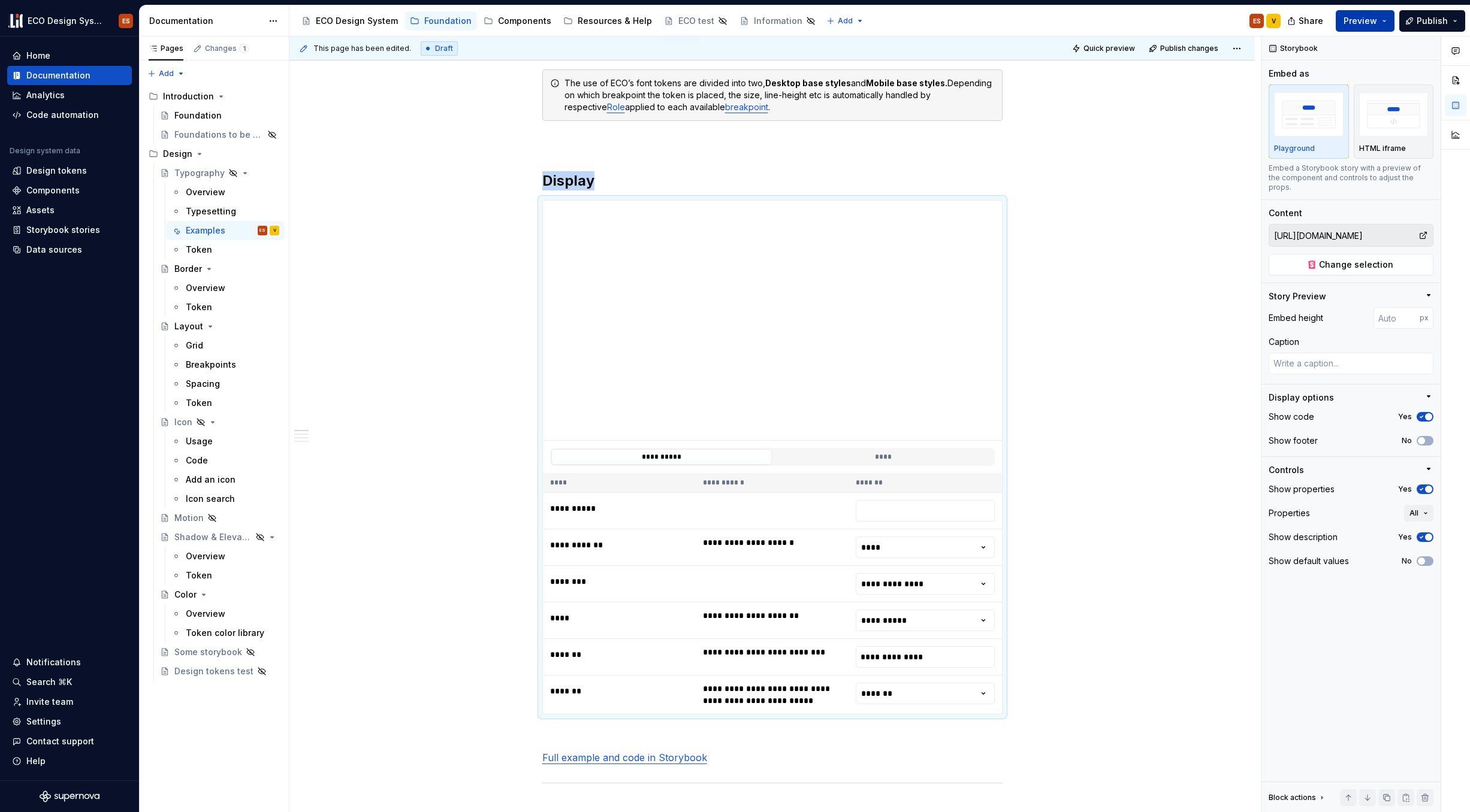
click at [1126, 24] on span "Preview" at bounding box center [1360, 20] width 34 height 12
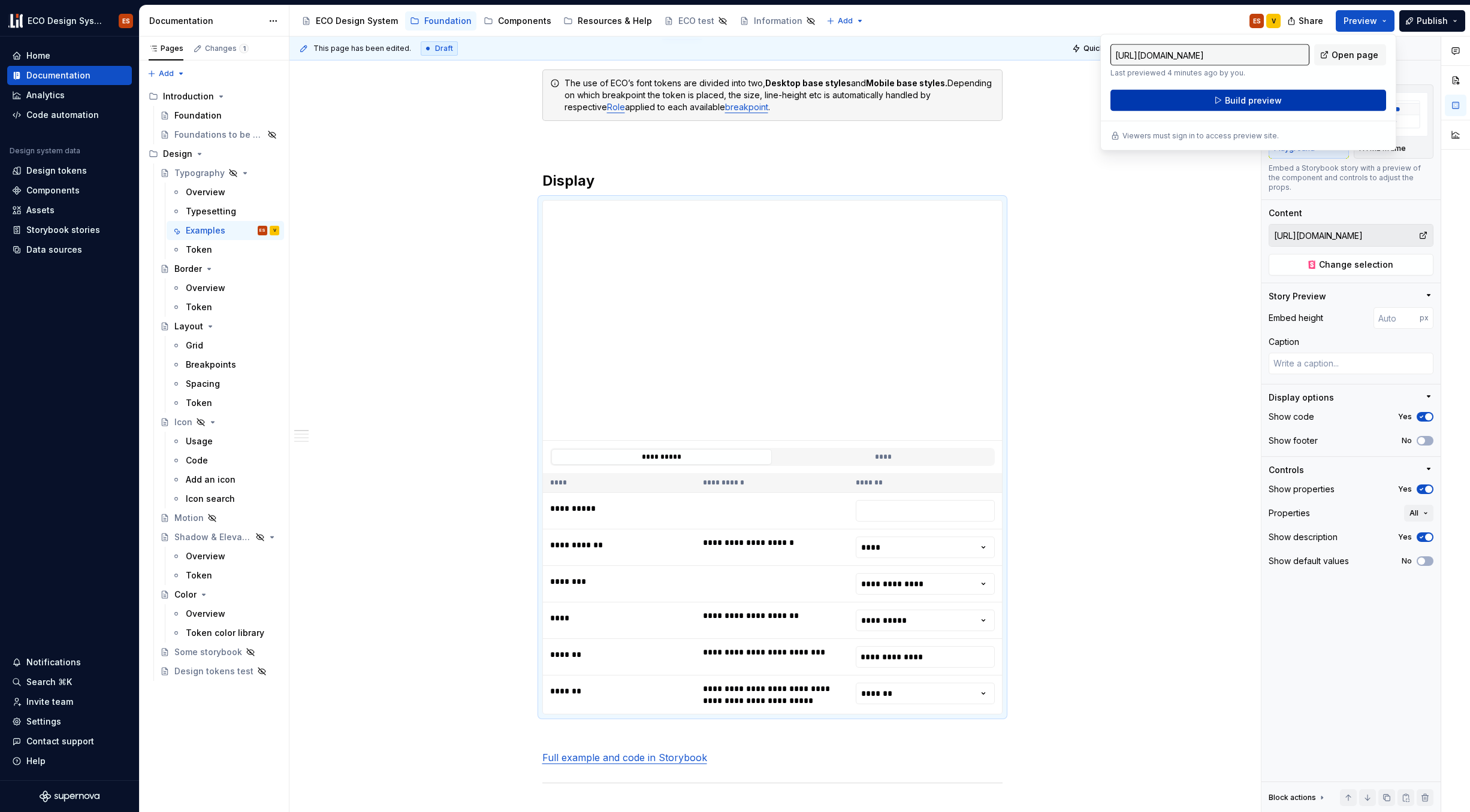
click at [1126, 106] on button "Build preview" at bounding box center [1249, 100] width 276 height 21
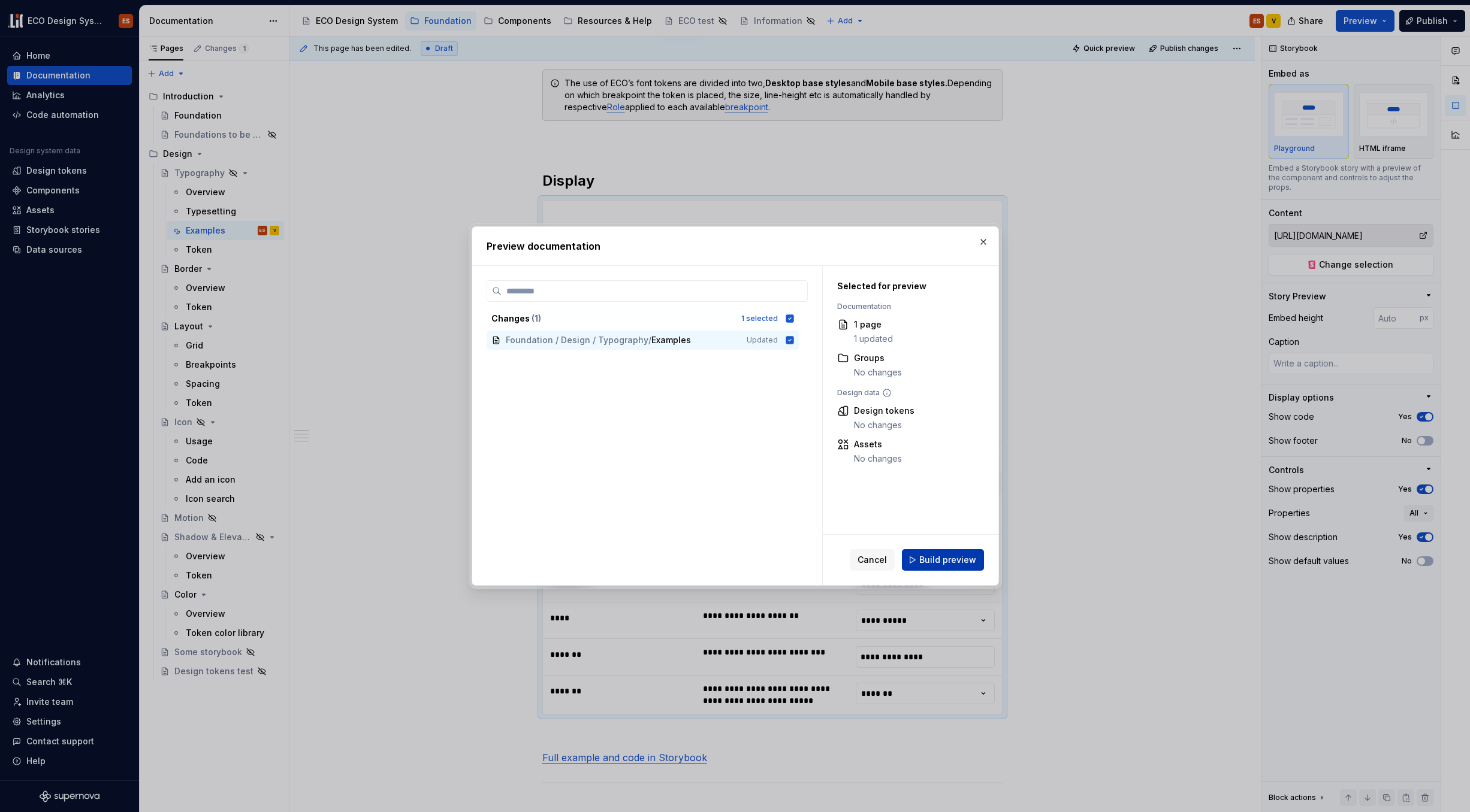
click at [974, 558] on span "Build preview" at bounding box center [948, 559] width 57 height 12
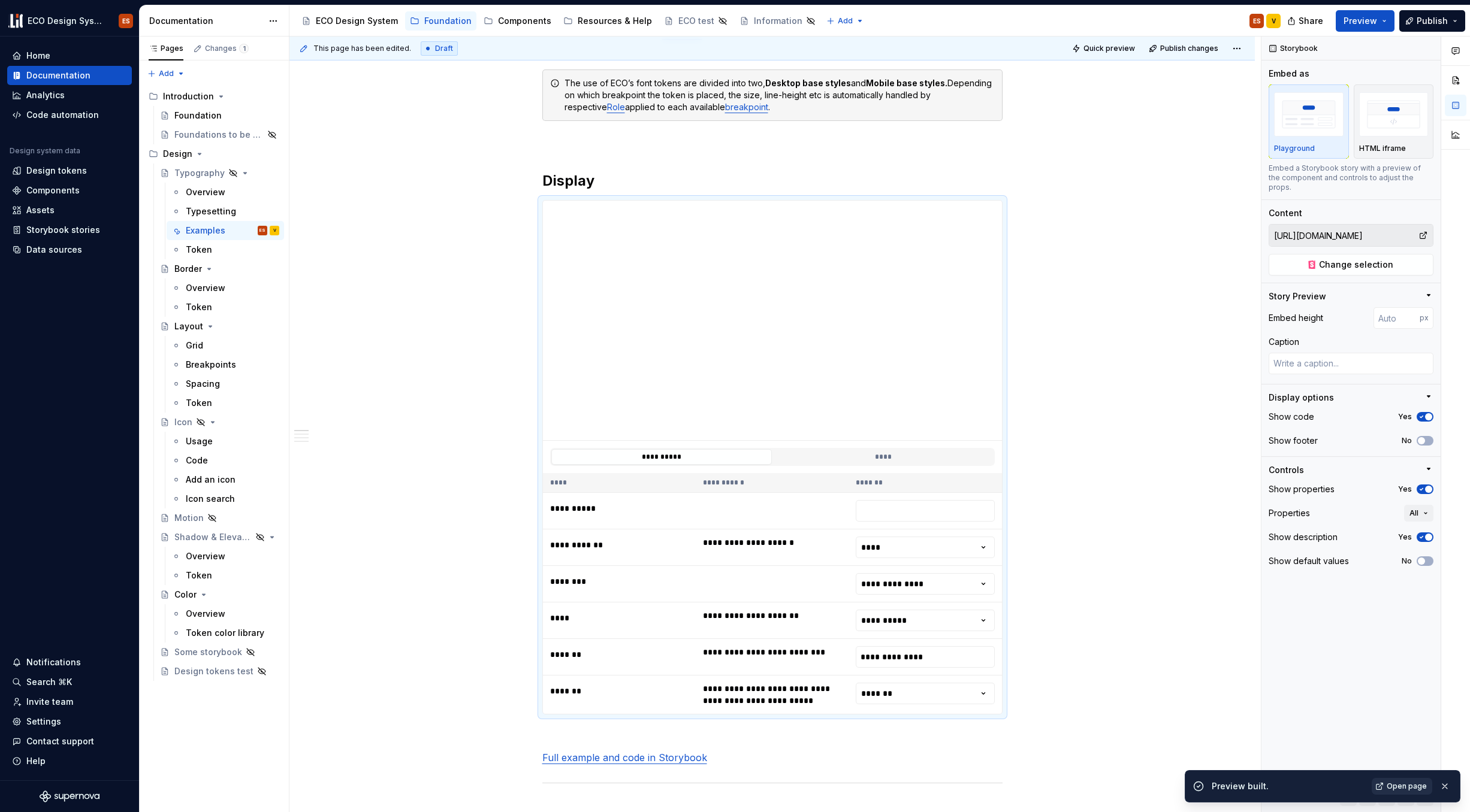
click at [1126, 709] on span "Open page" at bounding box center [1407, 786] width 40 height 9
click at [530, 204] on span at bounding box center [530, 206] width 9 height 17
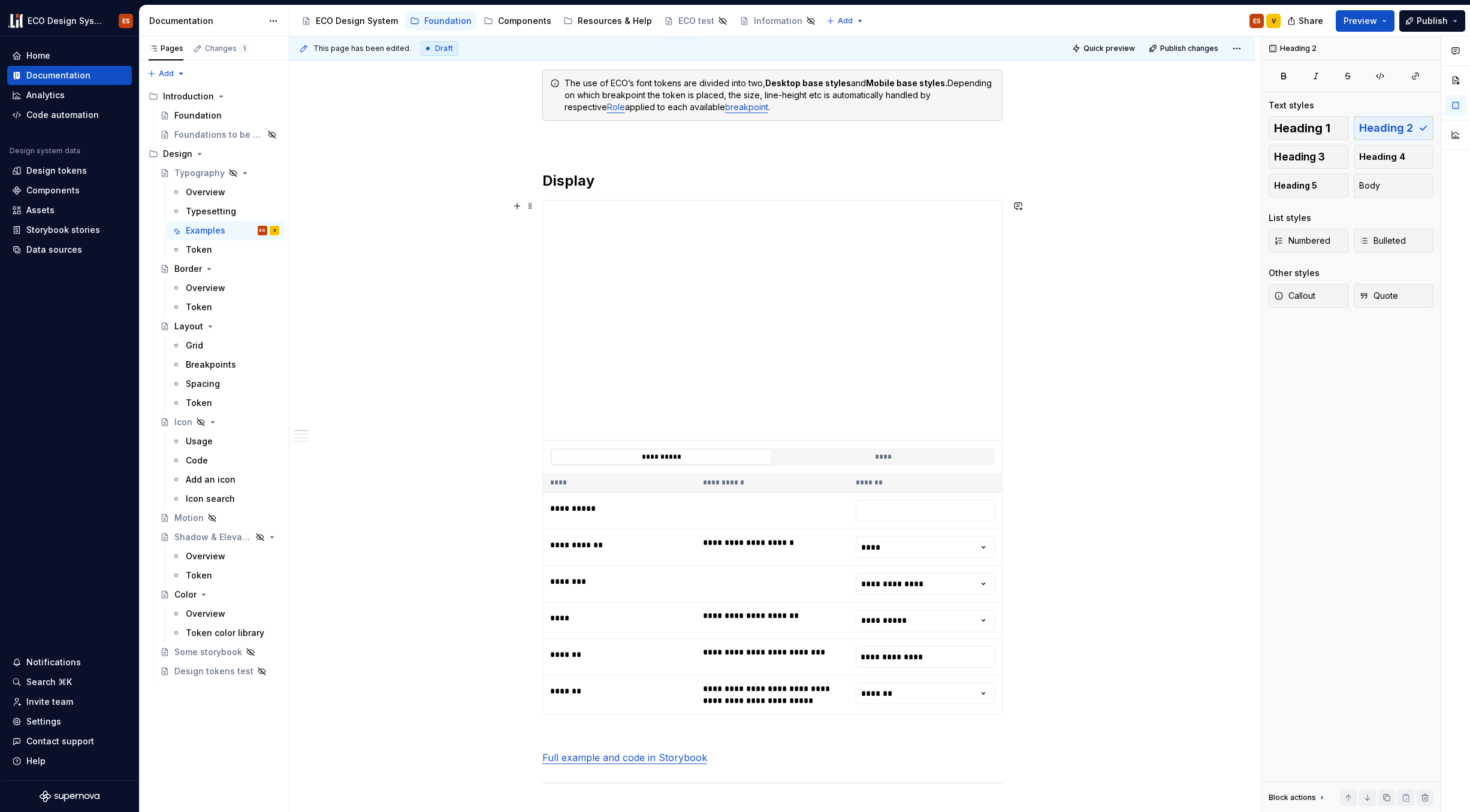
click at [532, 210] on span at bounding box center [530, 206] width 9 height 17
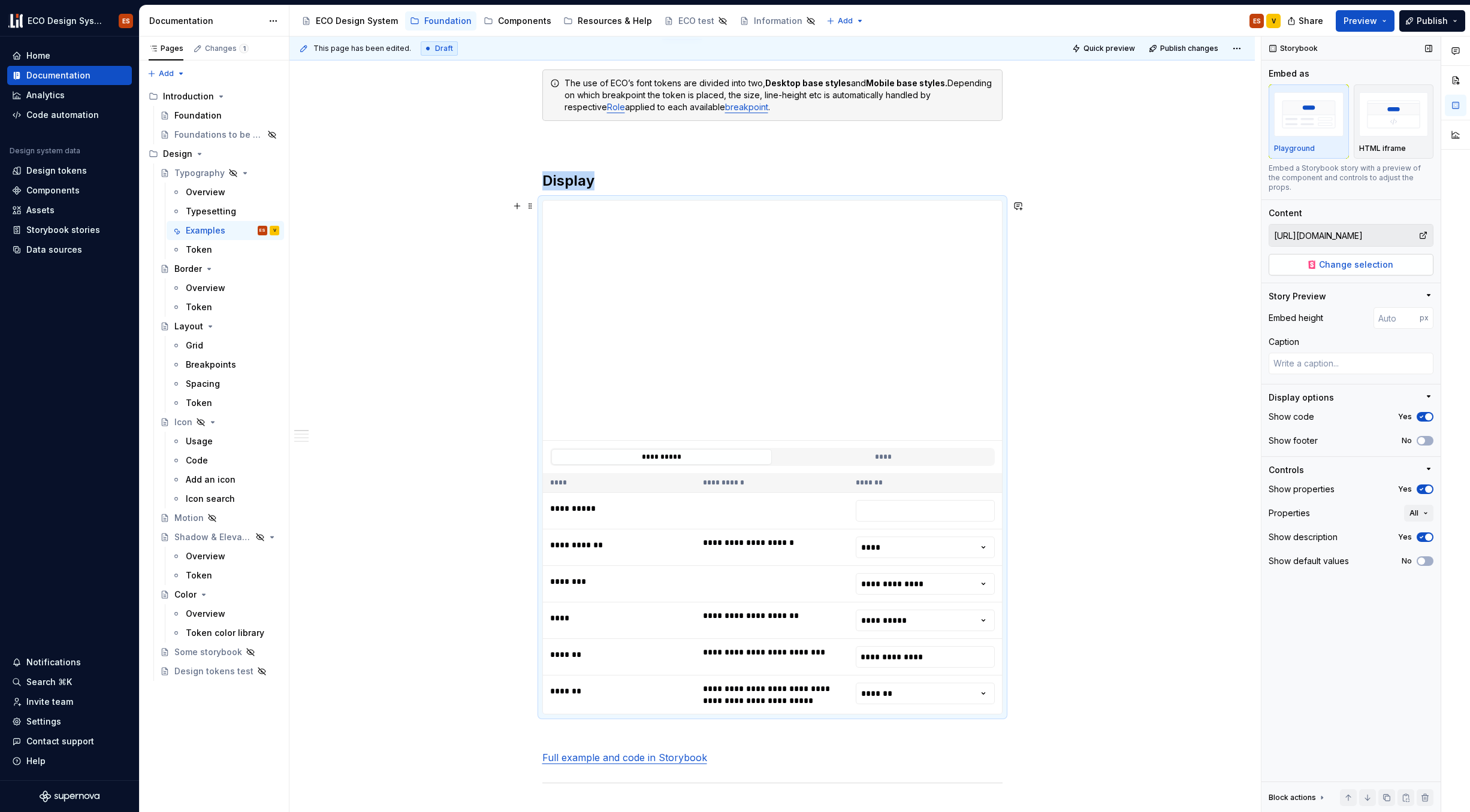
click at [1126, 259] on span "Change selection" at bounding box center [1356, 265] width 74 height 12
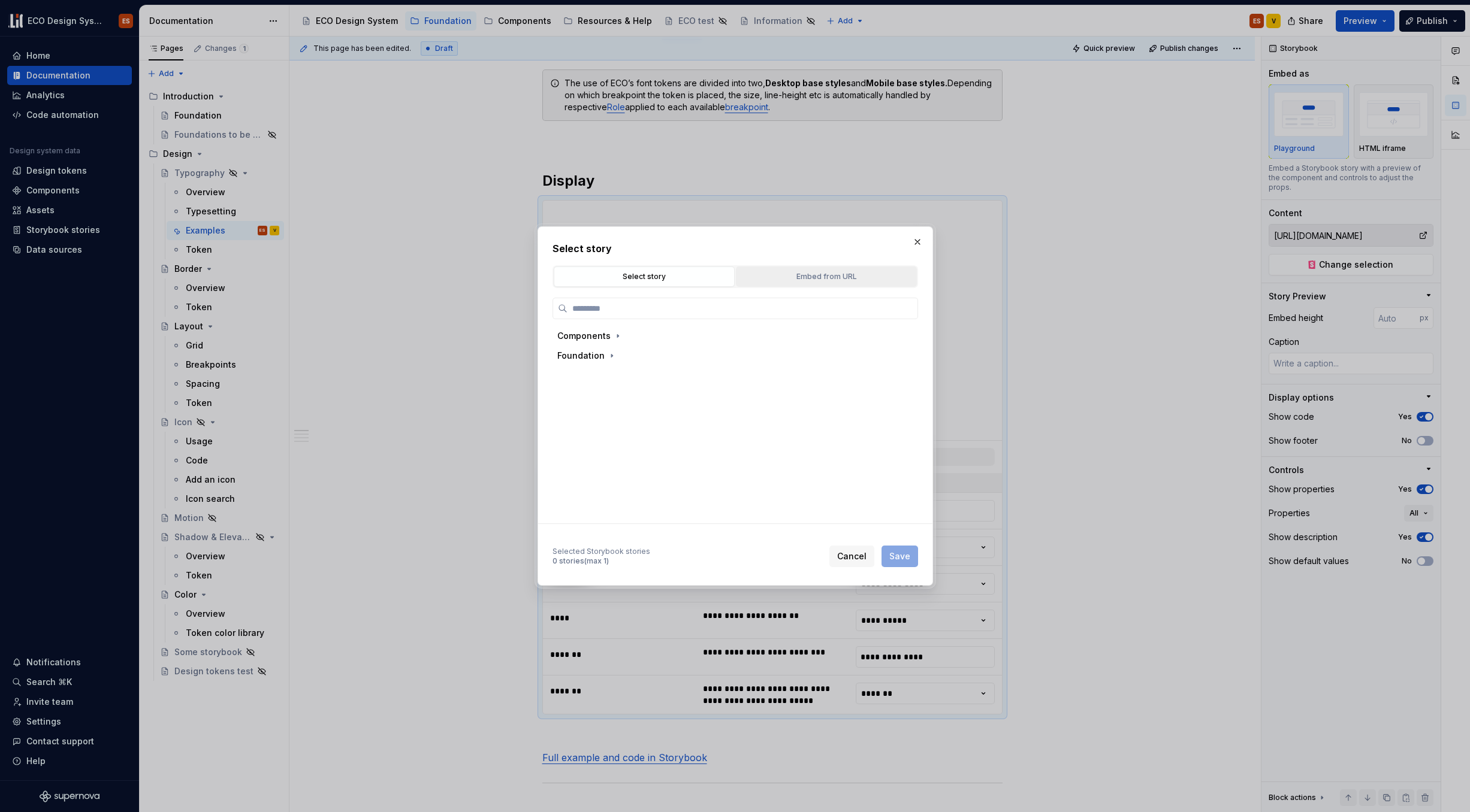
click at [842, 273] on div "Embed from URL" at bounding box center [826, 276] width 173 height 12
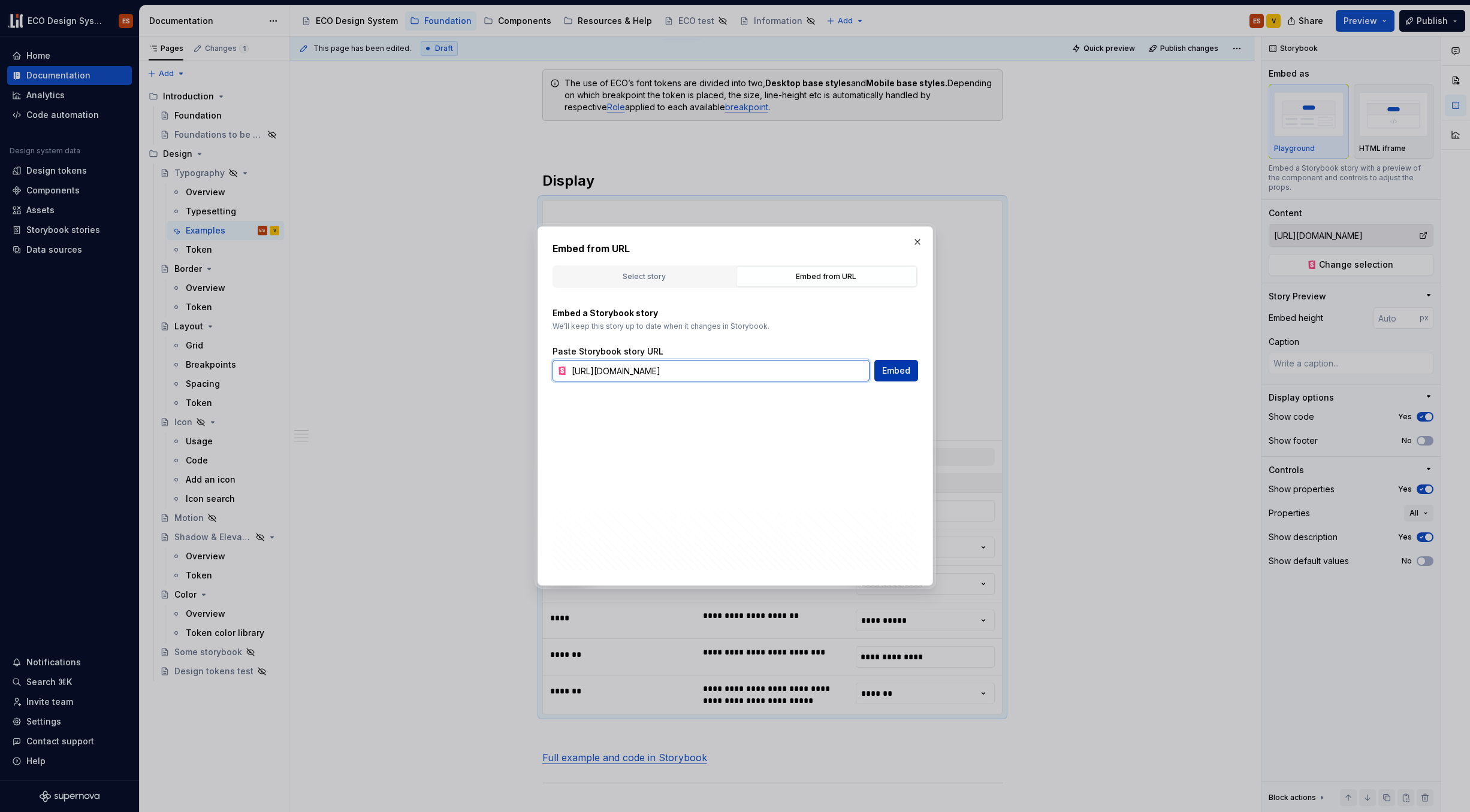
scroll to position [0, 447]
drag, startPoint x: 764, startPoint y: 369, endPoint x: 896, endPoint y: 375, distance: 132.1
click at [896, 375] on div "https://67b6063b450f52d85d87d37f-mbwkmdmalk.chromatic.com/?path=/story/foundati…" at bounding box center [735, 370] width 366 height 21
click at [611, 371] on input "https://67b6063b450f52d85d87d37f-mbwkmdmalk.chromatic.com/?path=/story/foundati…" at bounding box center [718, 370] width 302 height 21
drag, startPoint x: 712, startPoint y: 371, endPoint x: 784, endPoint y: 371, distance: 72.0
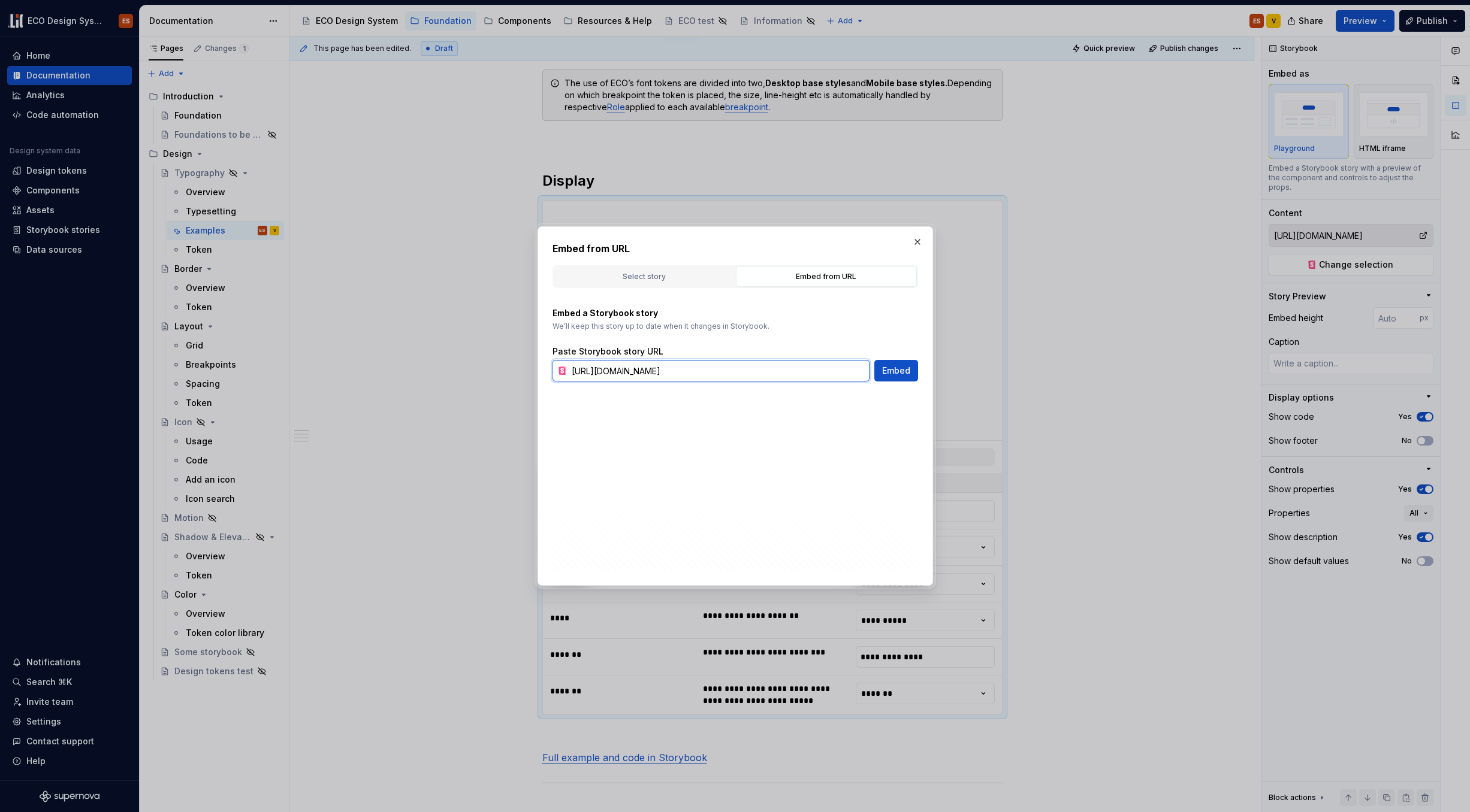
click at [784, 371] on input "https://67b6063b450f52d85d87d37f-mbwkmdmalk.chromatic.com/?path=/story/foundati…" at bounding box center [718, 370] width 302 height 21
drag, startPoint x: 847, startPoint y: 373, endPoint x: 621, endPoint y: 377, distance: 226.0
click at [621, 377] on input "https://67b6063b450f52d85d87d37f-mbwkmdmalk.chromatic.com/?path=/story/foundati…" at bounding box center [718, 370] width 302 height 21
click at [628, 371] on input "https://67b6063b450f52d85d87d37f-mbwkmdmalk.chromatic.com/?path=/story/foundati…" at bounding box center [718, 370] width 302 height 21
drag, startPoint x: 814, startPoint y: 375, endPoint x: 880, endPoint y: 377, distance: 66.0
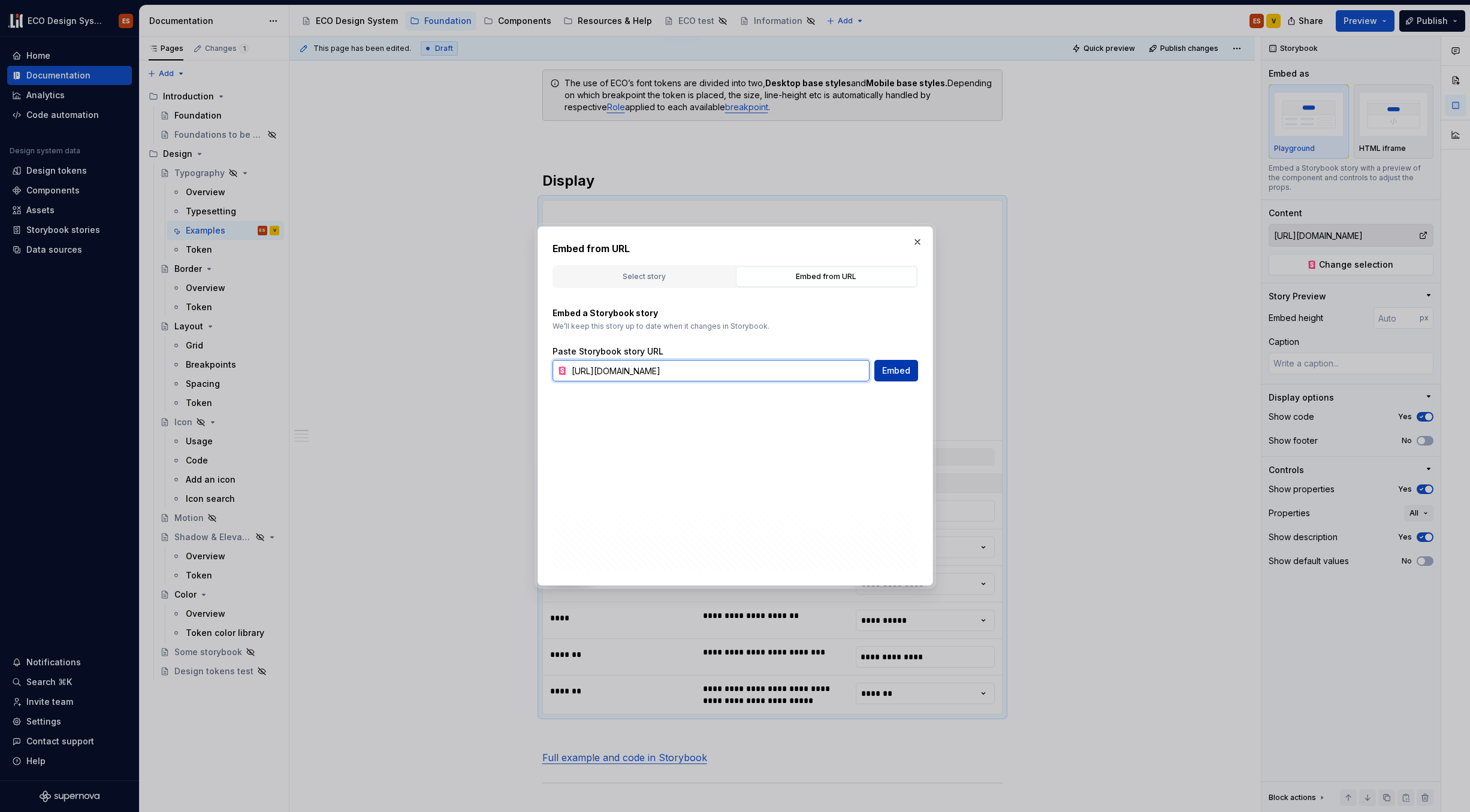
click at [880, 377] on div "https://67b6063b450f52d85d87d37f-mbwkmdmalk.chromatic.com/?path=/story/foundati…" at bounding box center [735, 370] width 366 height 21
click at [830, 366] on input "https://67b6063b450f52d85d87d37f-mbwkmdmalk.chromatic.com/?path=/story/foundati…" at bounding box center [718, 370] width 302 height 21
click at [752, 373] on input "https://67b6063b450f52d85d87d37f-mbwkmdmalk.chromatic.com/?path=/story/foundati…" at bounding box center [718, 370] width 302 height 21
click at [706, 371] on input "https://67b6063b450f52d85d87d37f-mbwkmdmalk.chromatic.com/?path=/story/foundati…" at bounding box center [718, 370] width 302 height 21
drag, startPoint x: 681, startPoint y: 372, endPoint x: 925, endPoint y: 384, distance: 244.3
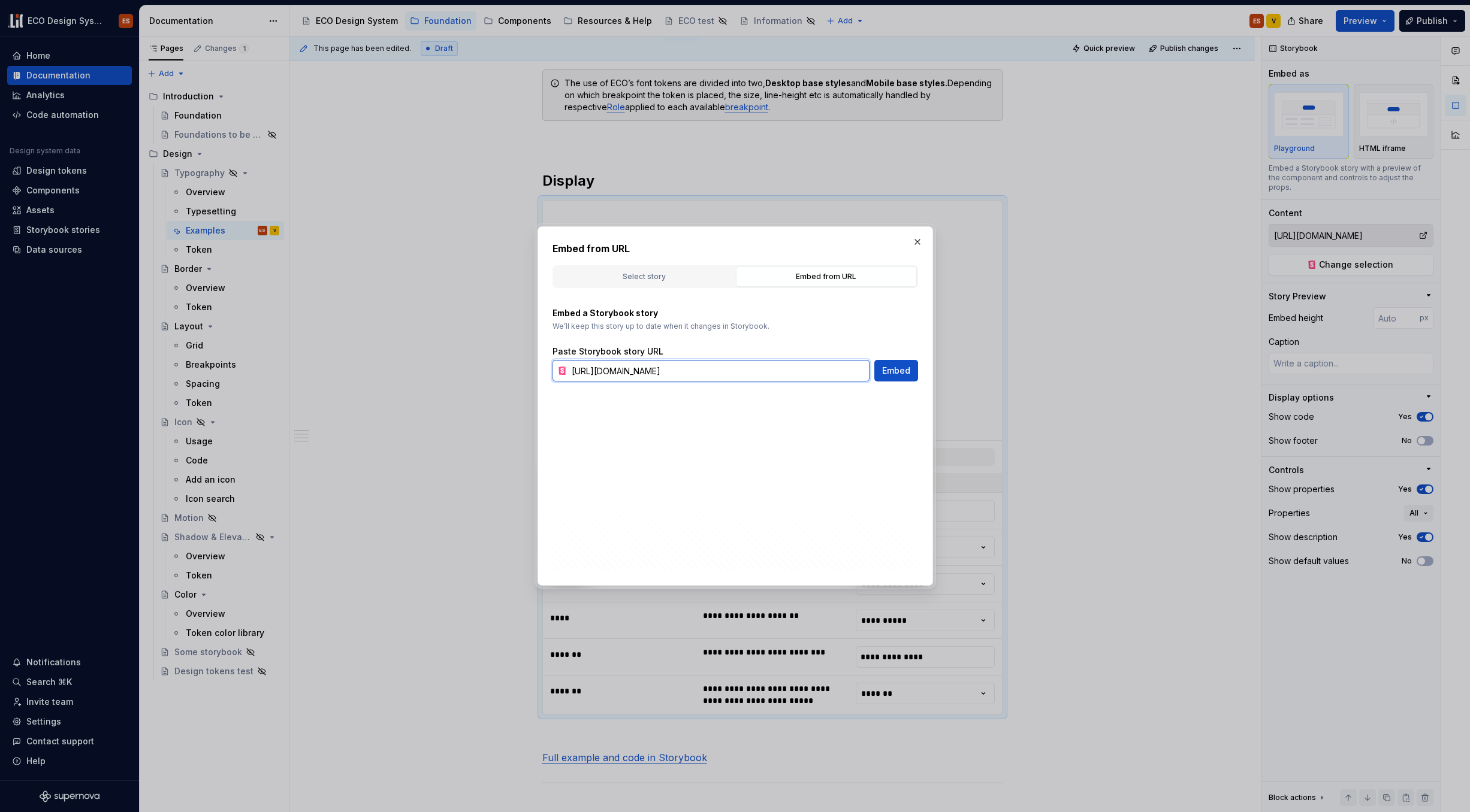
click at [925, 384] on div "Embed from URL Select story Embed from URL Components Foundation Selected Story…" at bounding box center [735, 406] width 395 height 359
click at [588, 377] on input "https://67b6063b450f52d85d87d37f-mbwkmdmalk.chromatic.com/?path=/story/foundati…" at bounding box center [718, 370] width 302 height 21
drag, startPoint x: 683, startPoint y: 372, endPoint x: 891, endPoint y: 375, distance: 208.0
click at [891, 375] on div "https://67b6063b450f52d85d87d37f-mbwkmdmalk.chromatic.com/?path=/story/foundati…" at bounding box center [735, 370] width 366 height 21
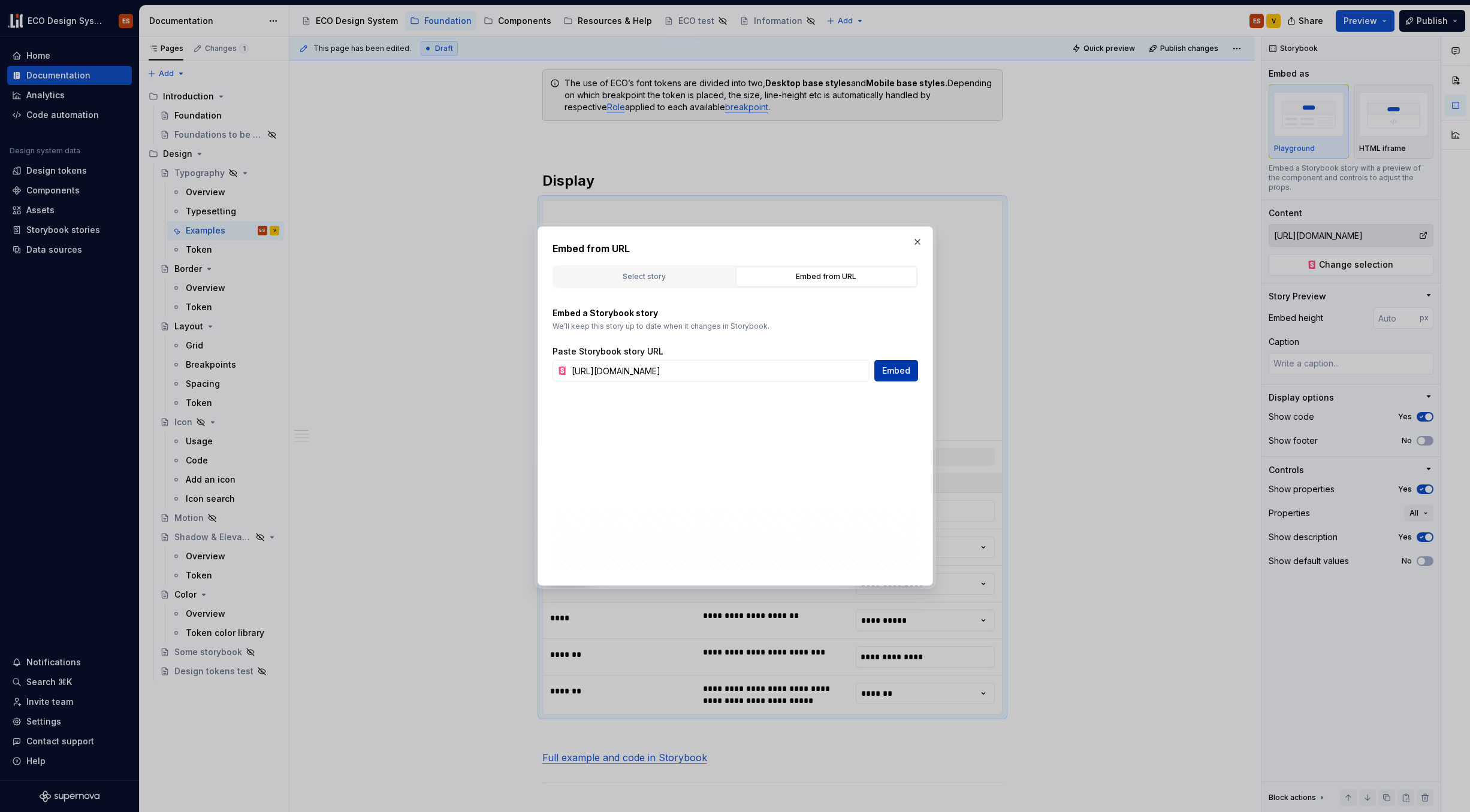
click at [905, 377] on span "Embed" at bounding box center [896, 370] width 28 height 12
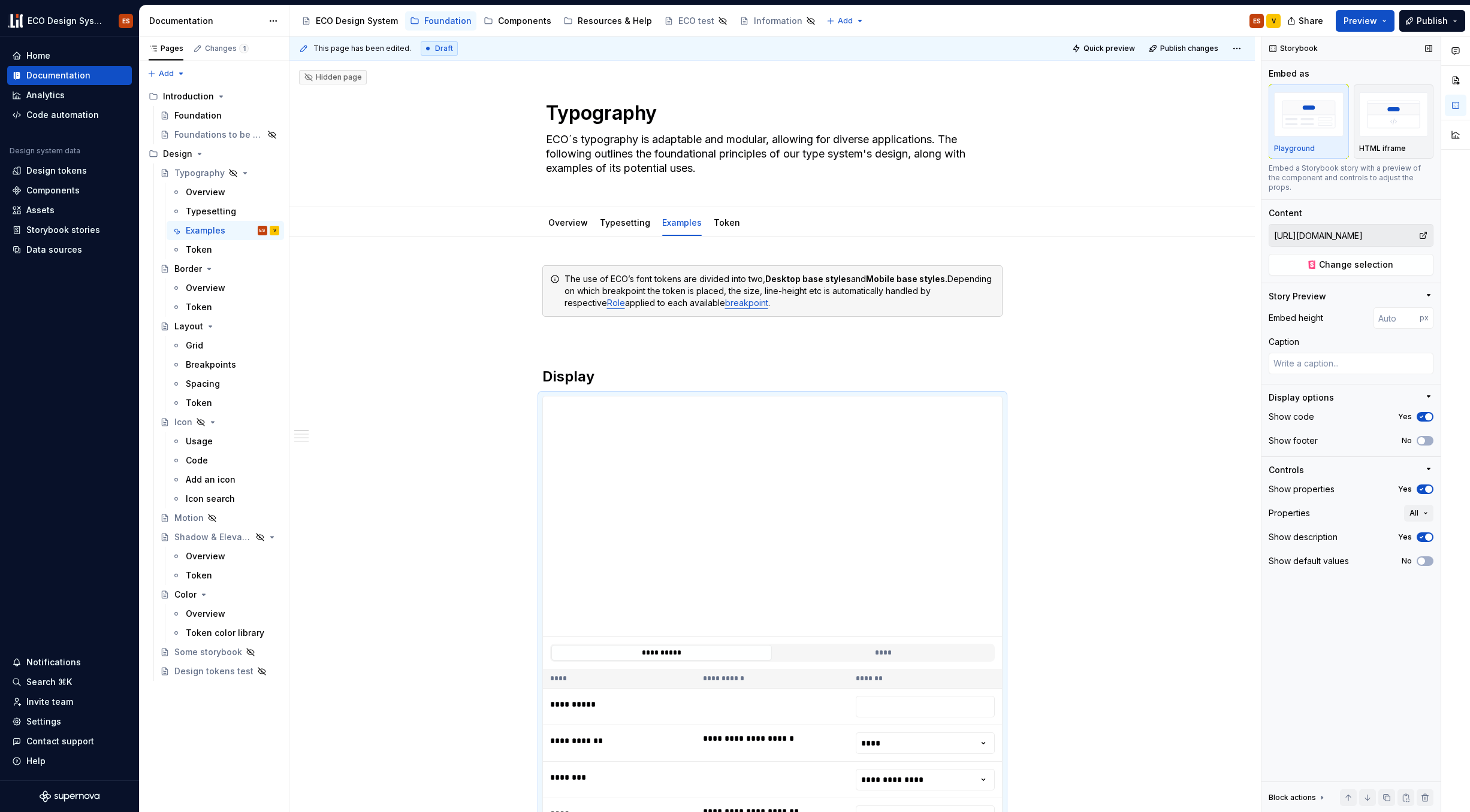
click at [1126, 229] on input "https://67b6063b450f52d85d87d37f-mbwkmdmalk.chromatic.com/?path=/story/foundati…" at bounding box center [1343, 235] width 149 height 21
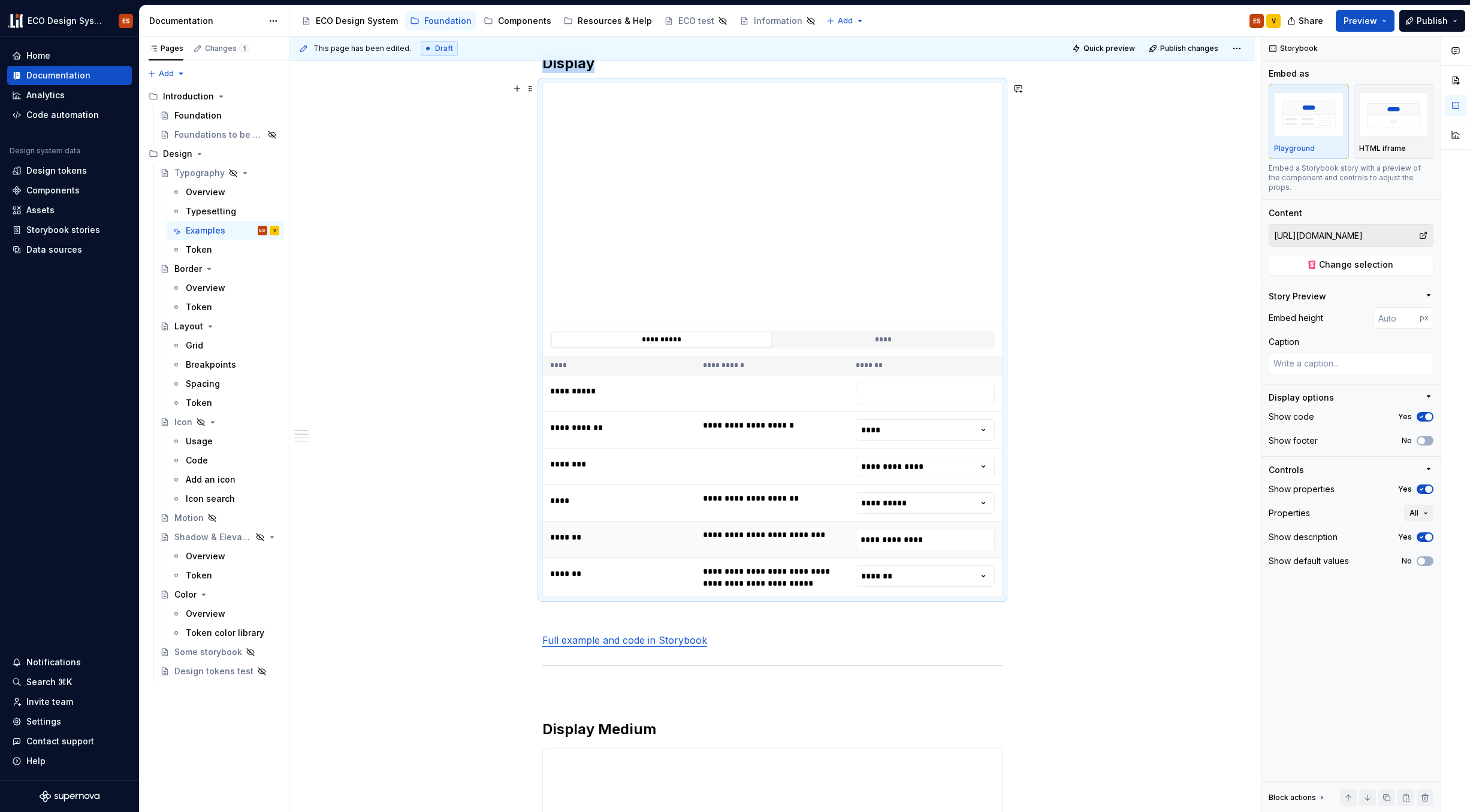
scroll to position [244, 0]
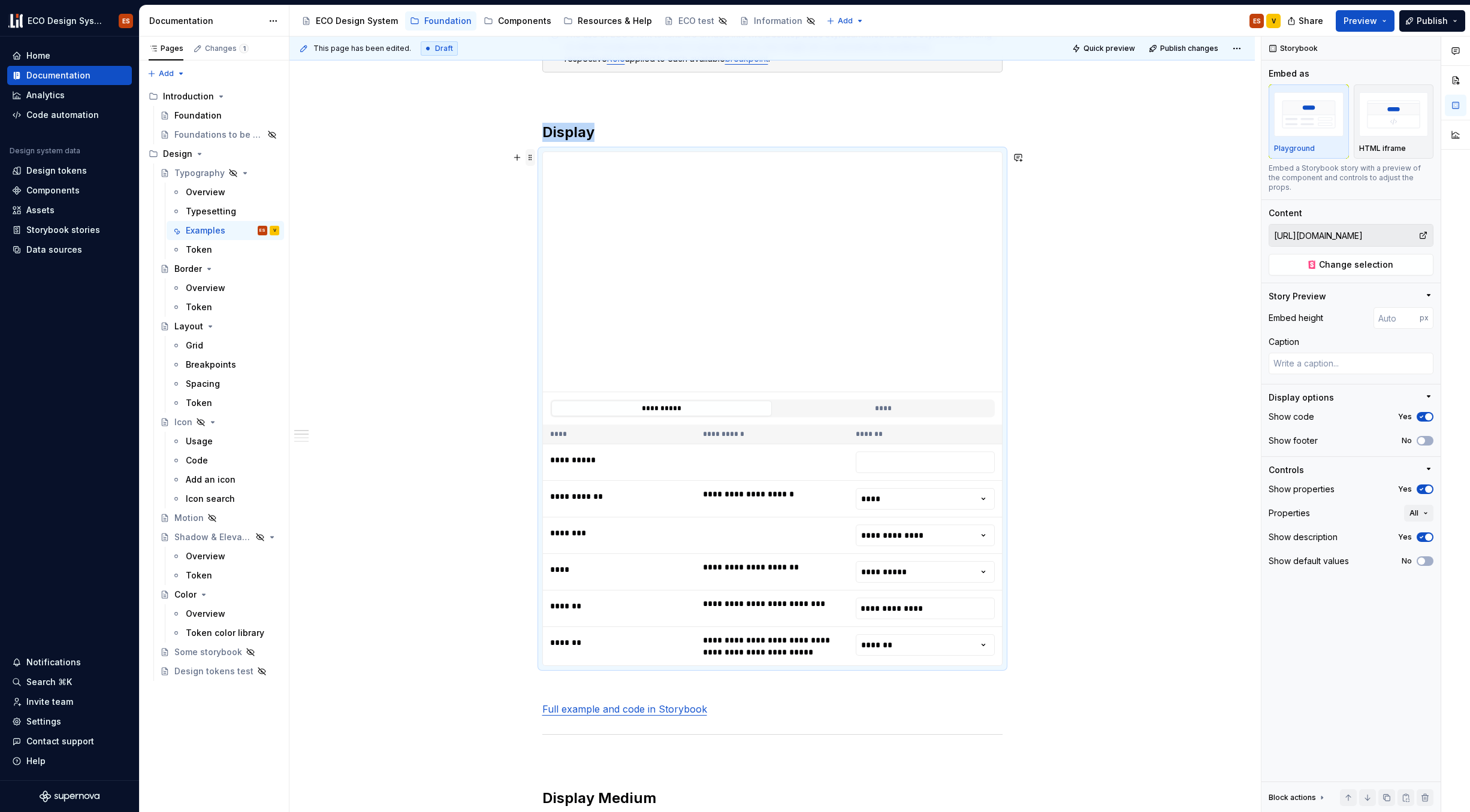
click at [528, 154] on span at bounding box center [530, 157] width 9 height 17
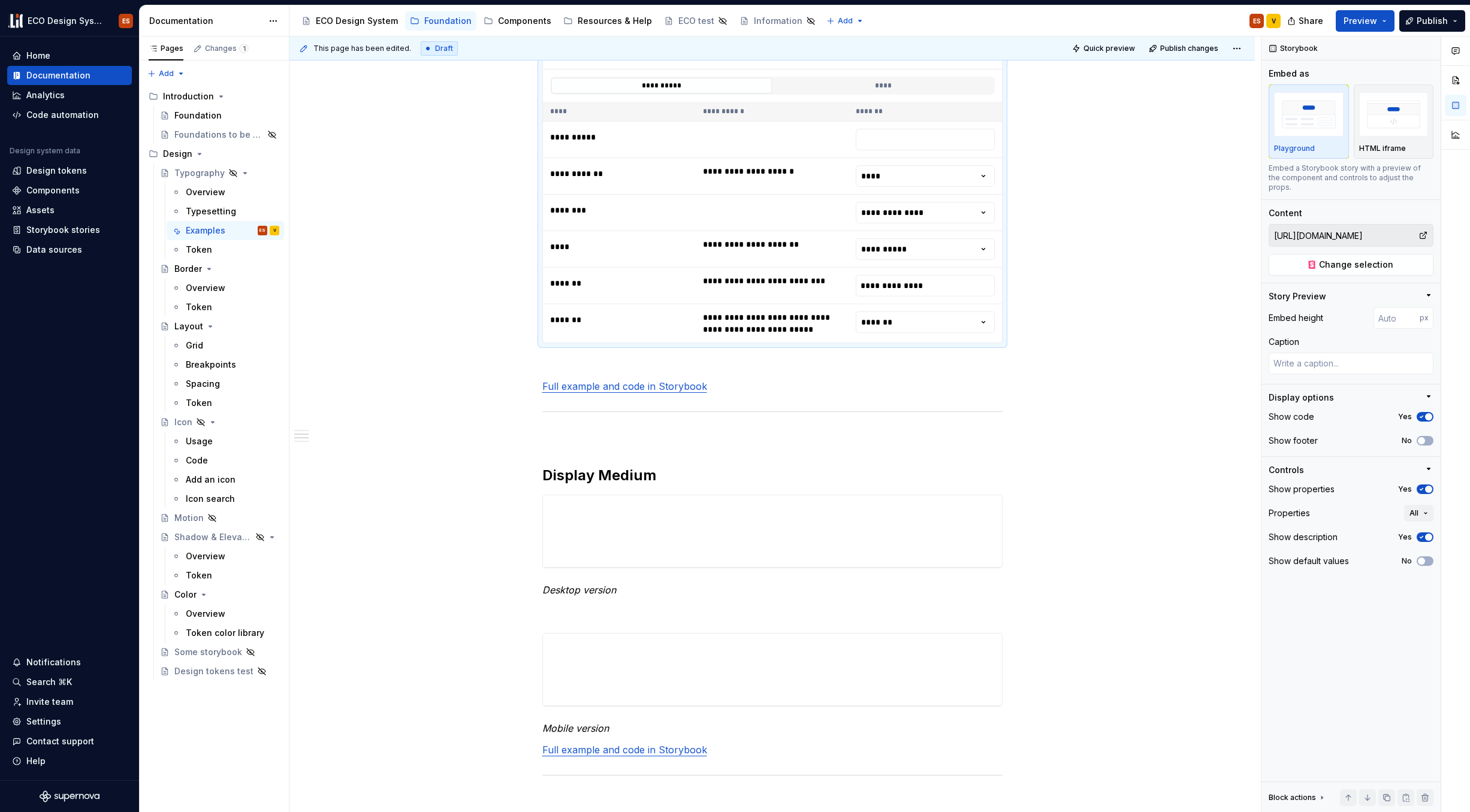
scroll to position [118, 0]
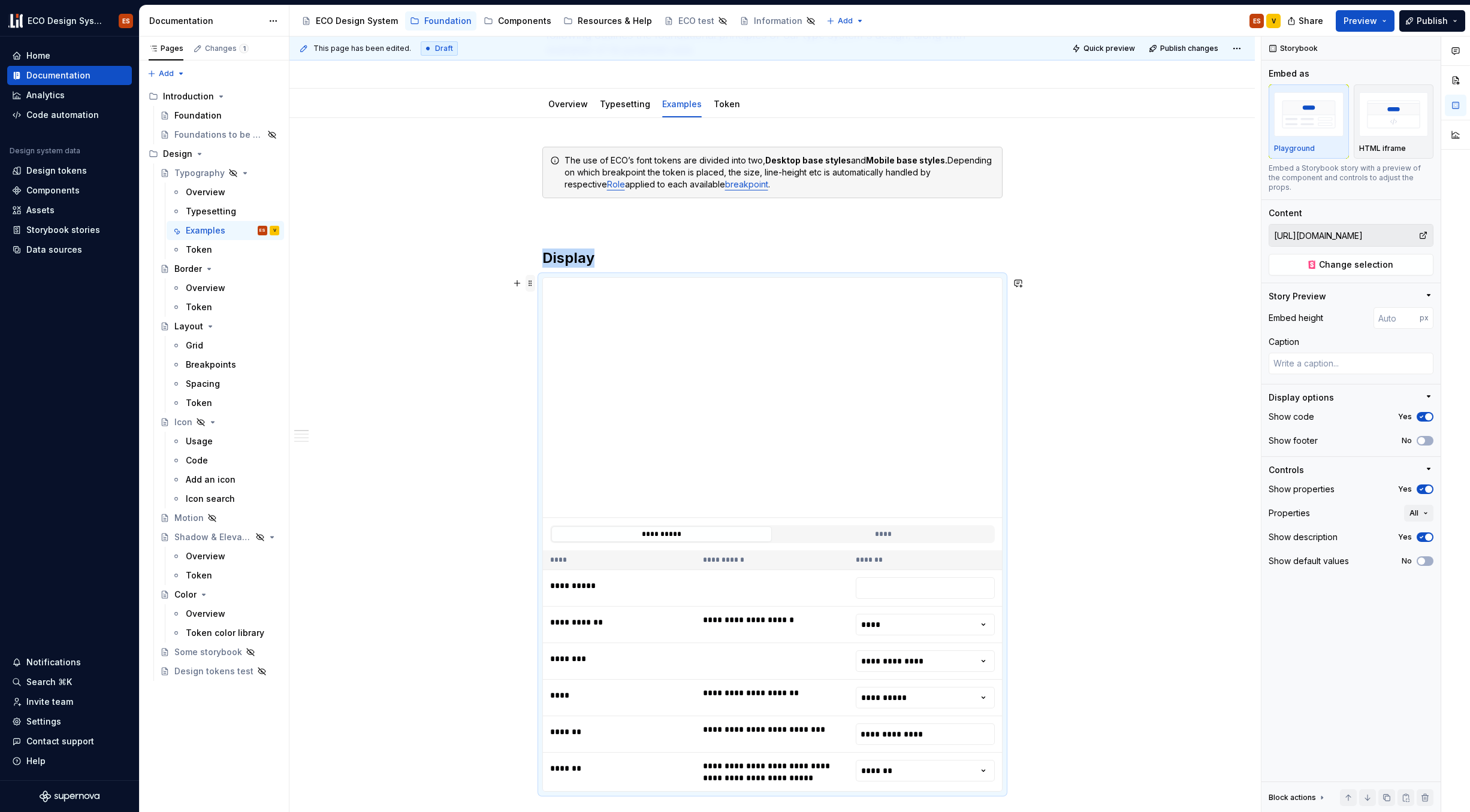
click at [534, 287] on span at bounding box center [530, 283] width 9 height 17
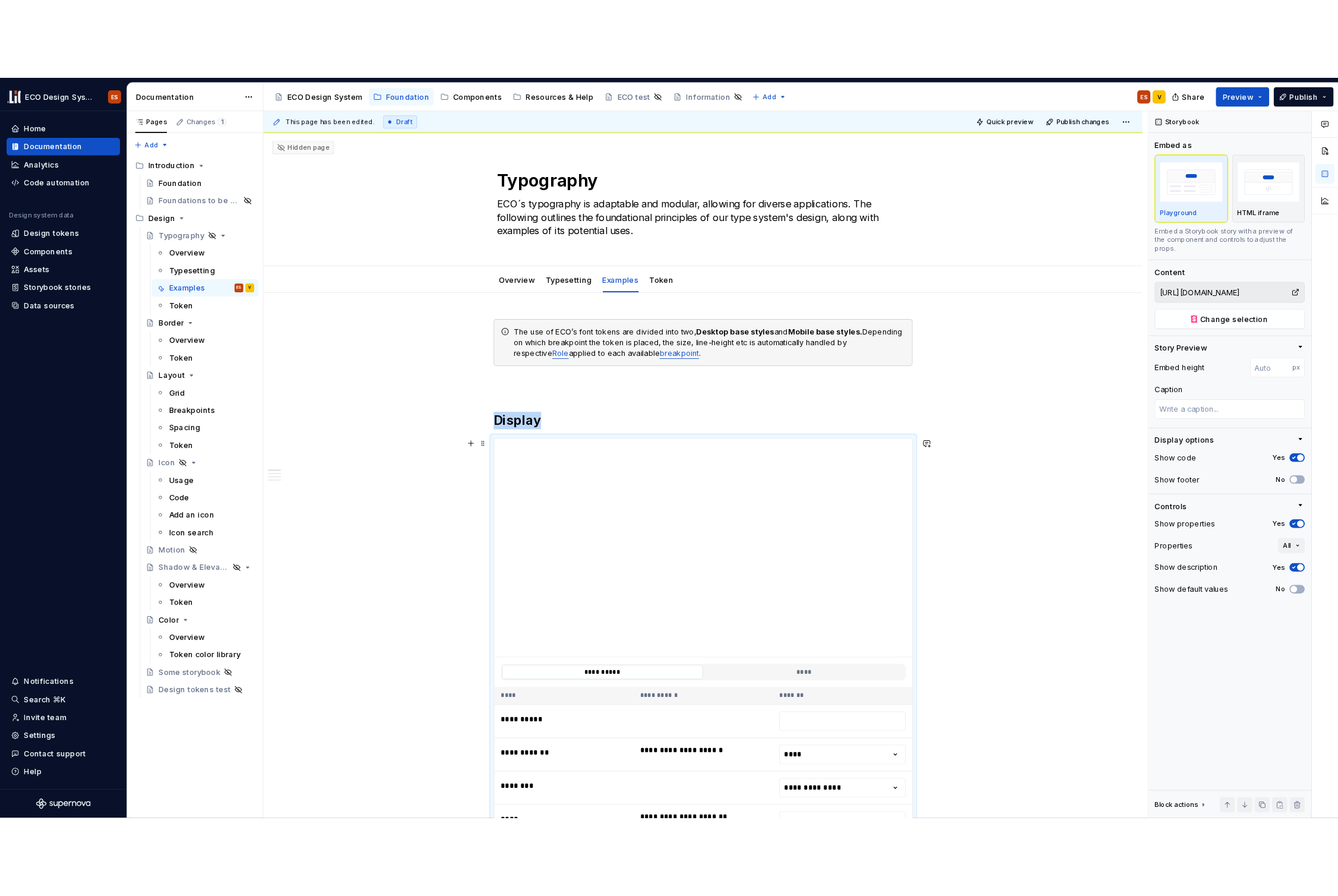
scroll to position [0, 0]
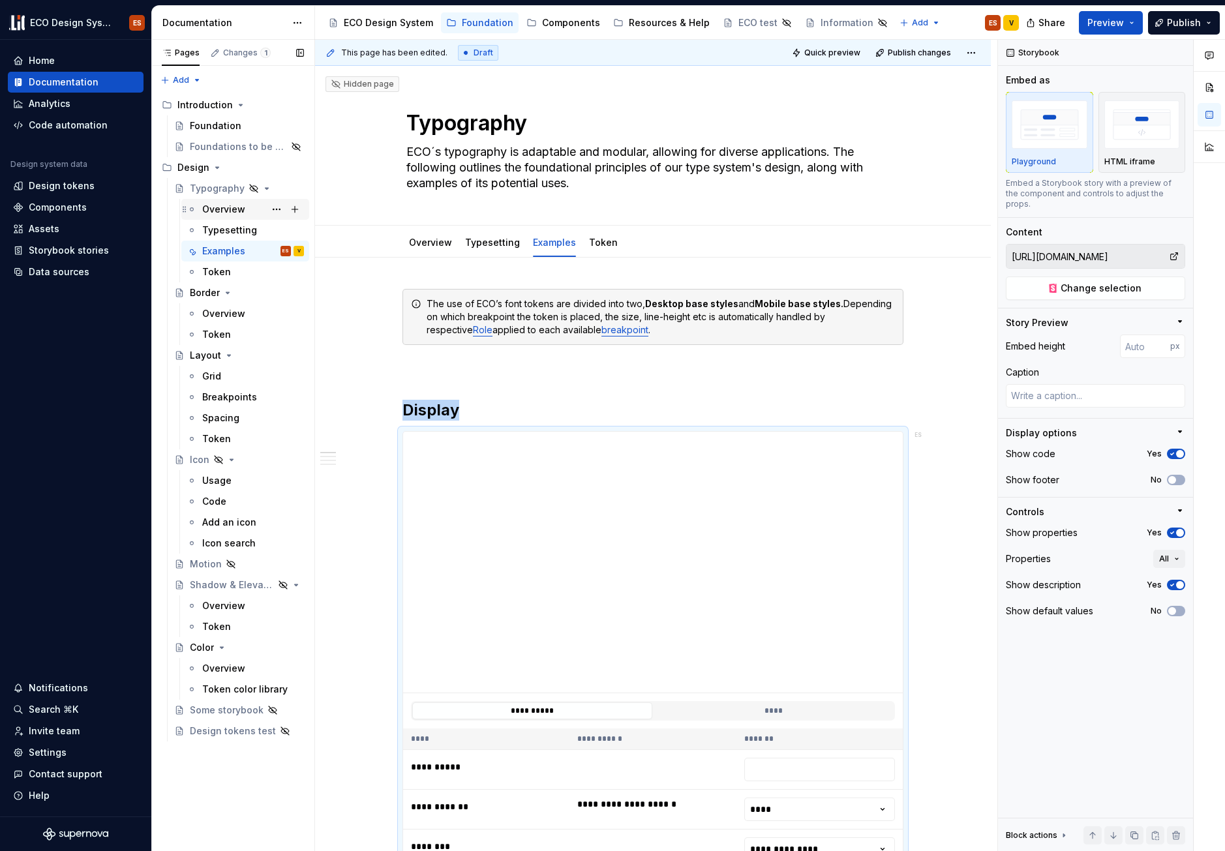
click at [225, 211] on div "Overview" at bounding box center [223, 209] width 43 height 13
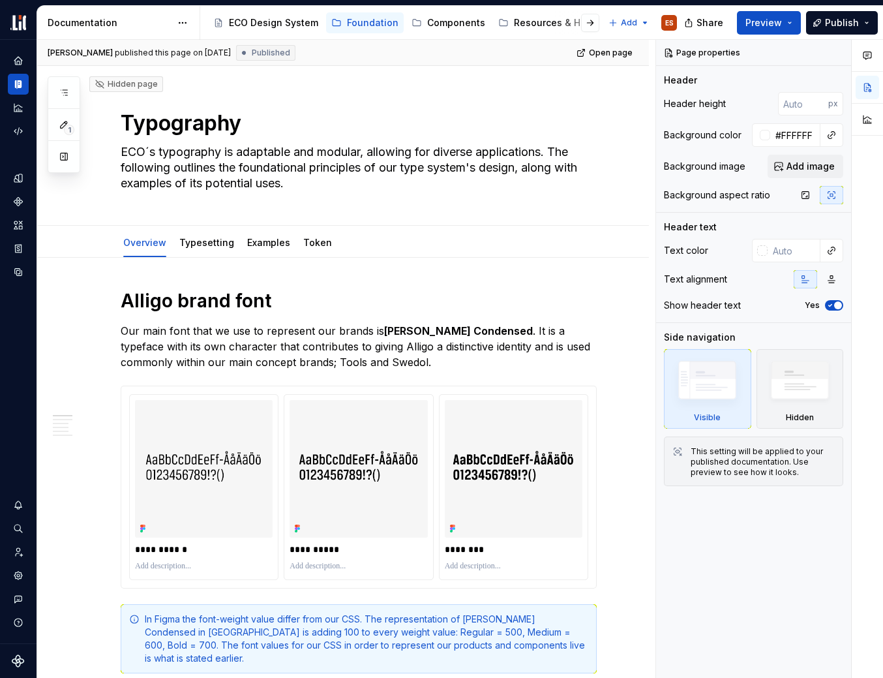
click at [875, 664] on div at bounding box center [867, 359] width 31 height 639
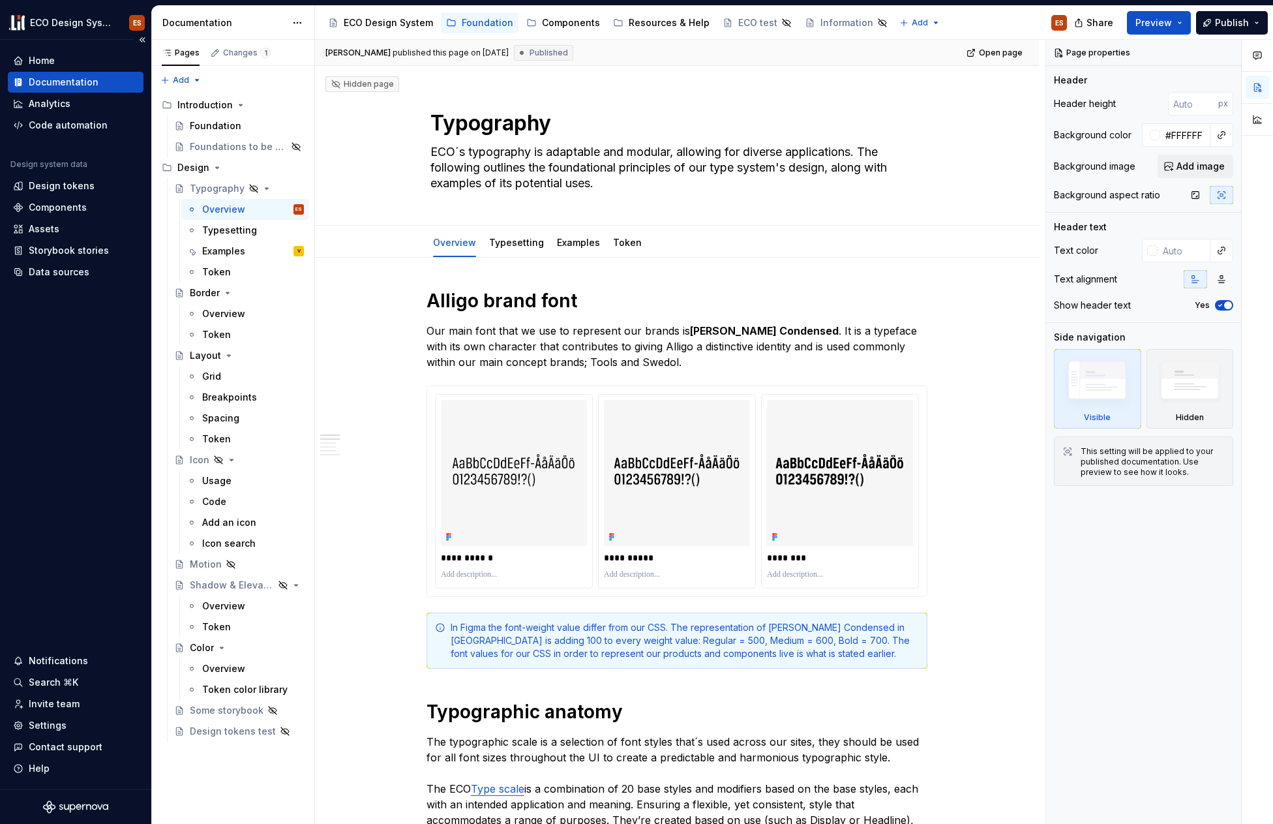
click at [50, 81] on div "Documentation" at bounding box center [64, 82] width 70 height 13
click at [224, 253] on div "Examples" at bounding box center [223, 251] width 43 height 13
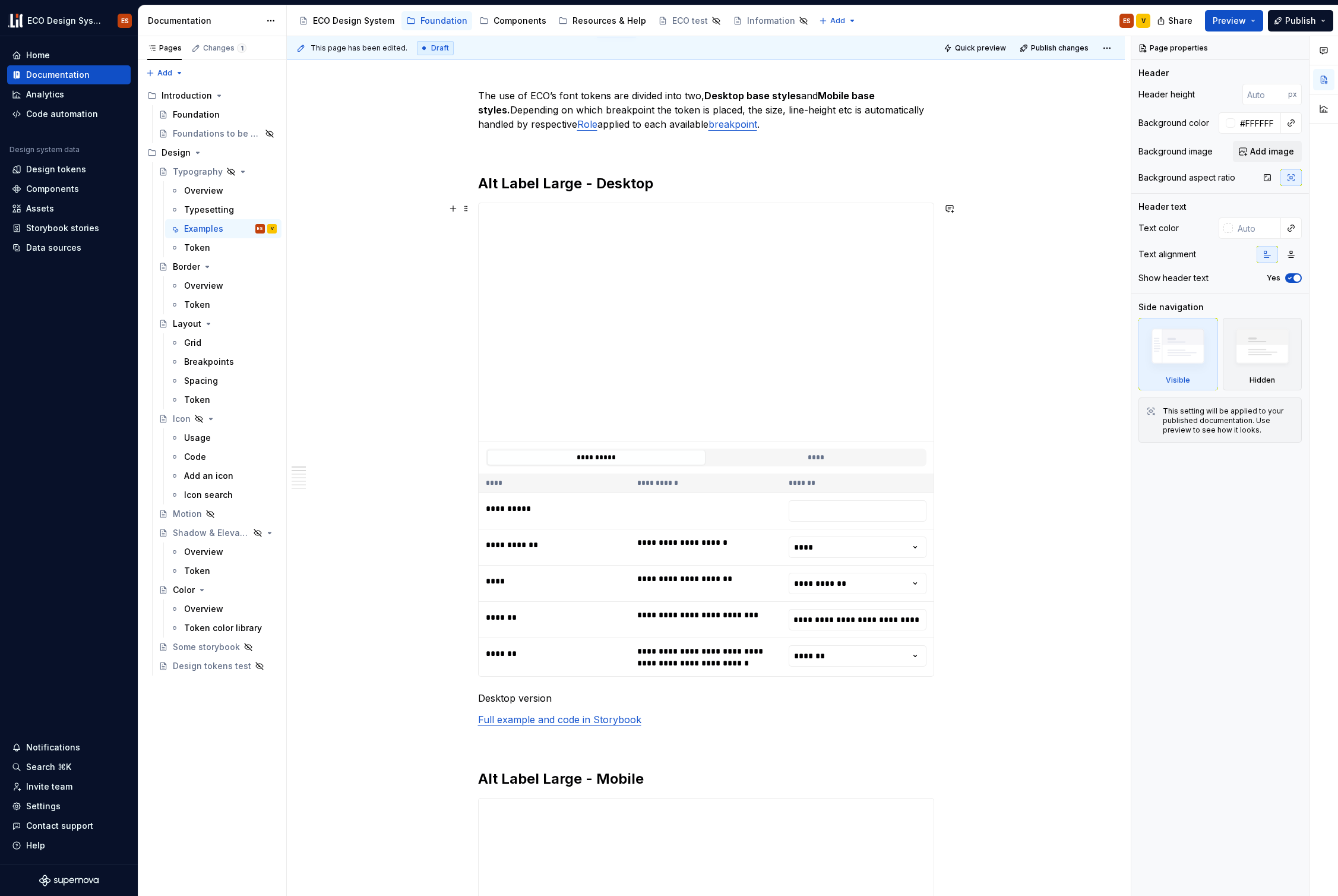
scroll to position [264, 0]
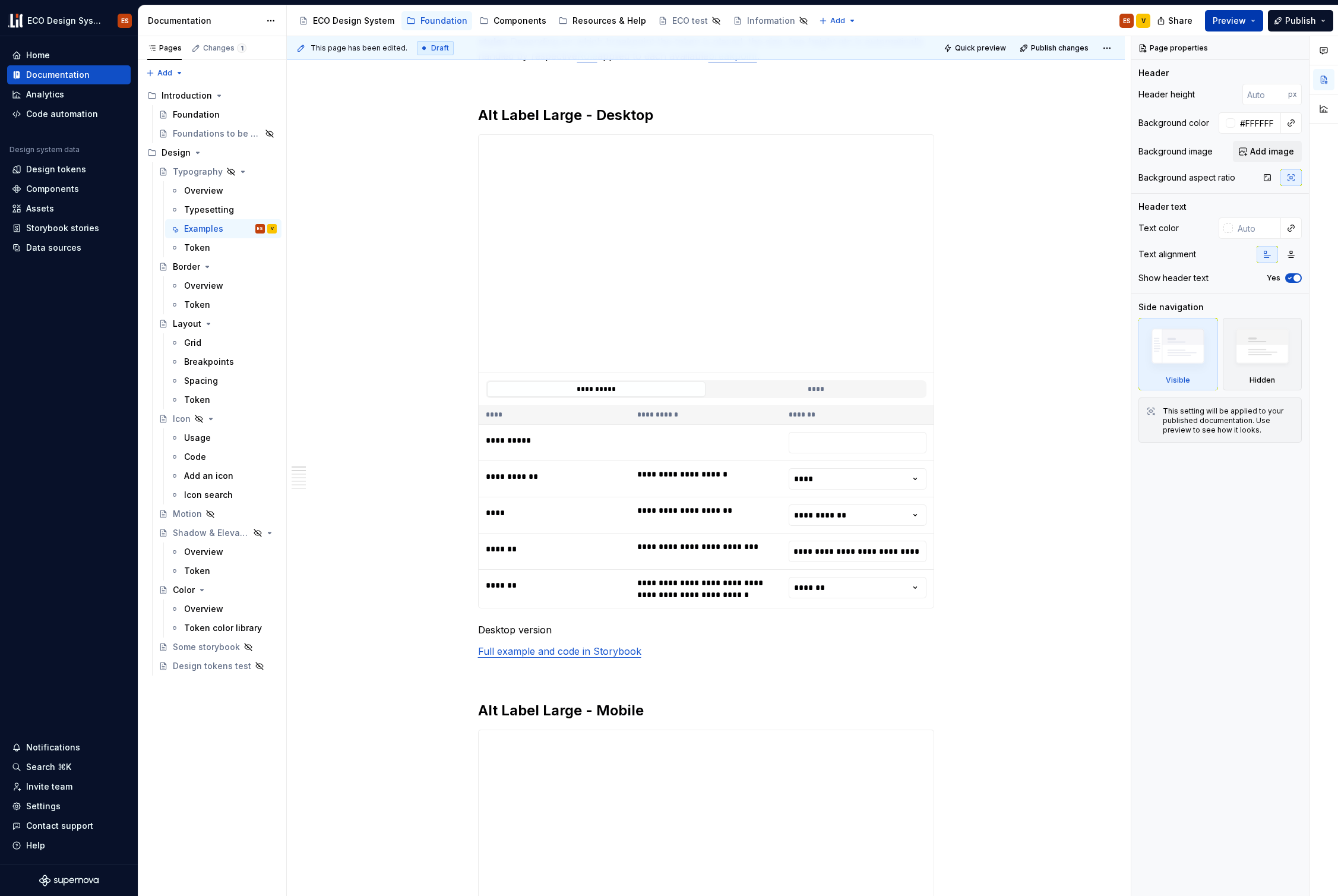
click at [1117, 23] on button "Preview" at bounding box center [1234, 20] width 58 height 21
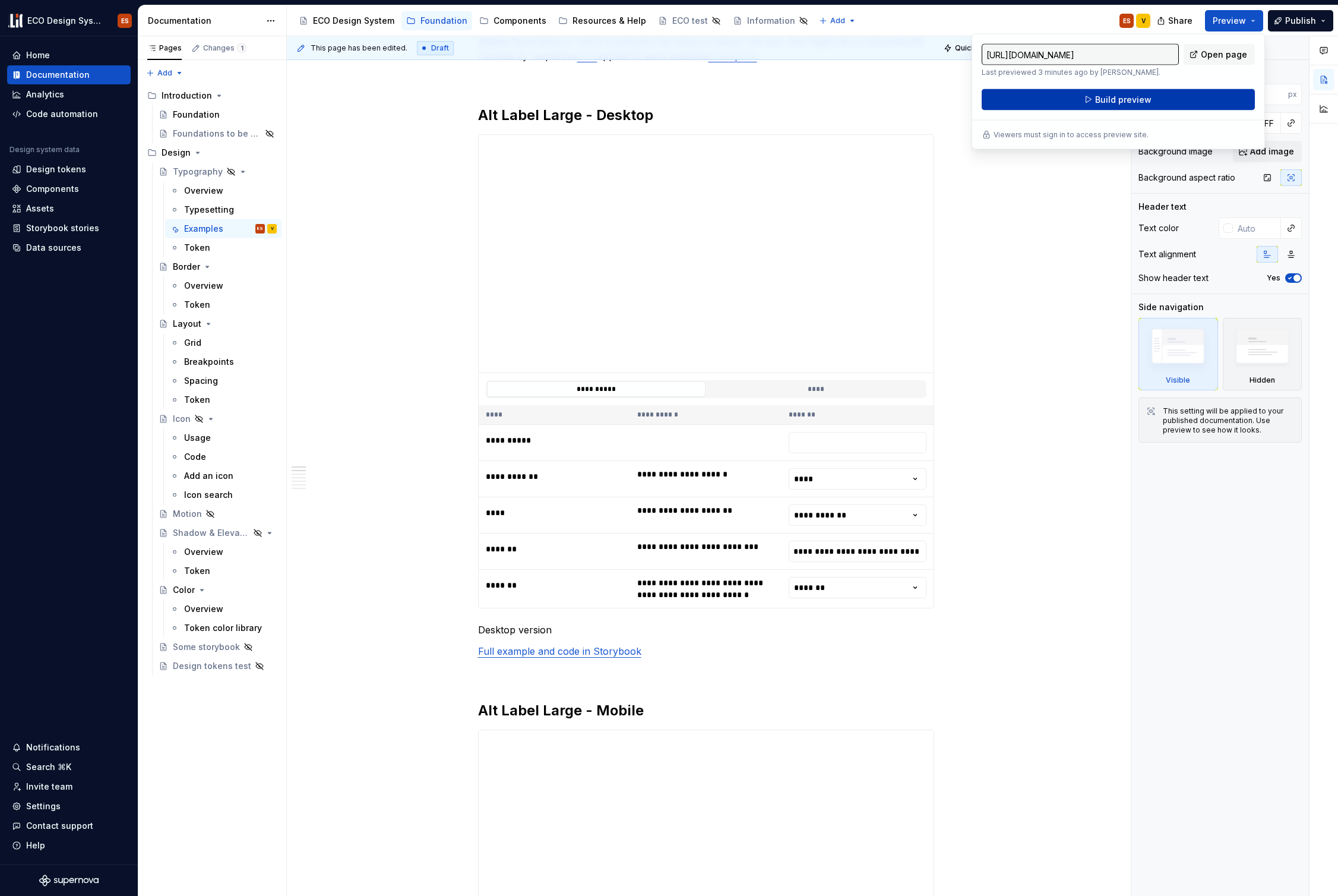
click at [1117, 97] on button "Build preview" at bounding box center [1118, 99] width 273 height 21
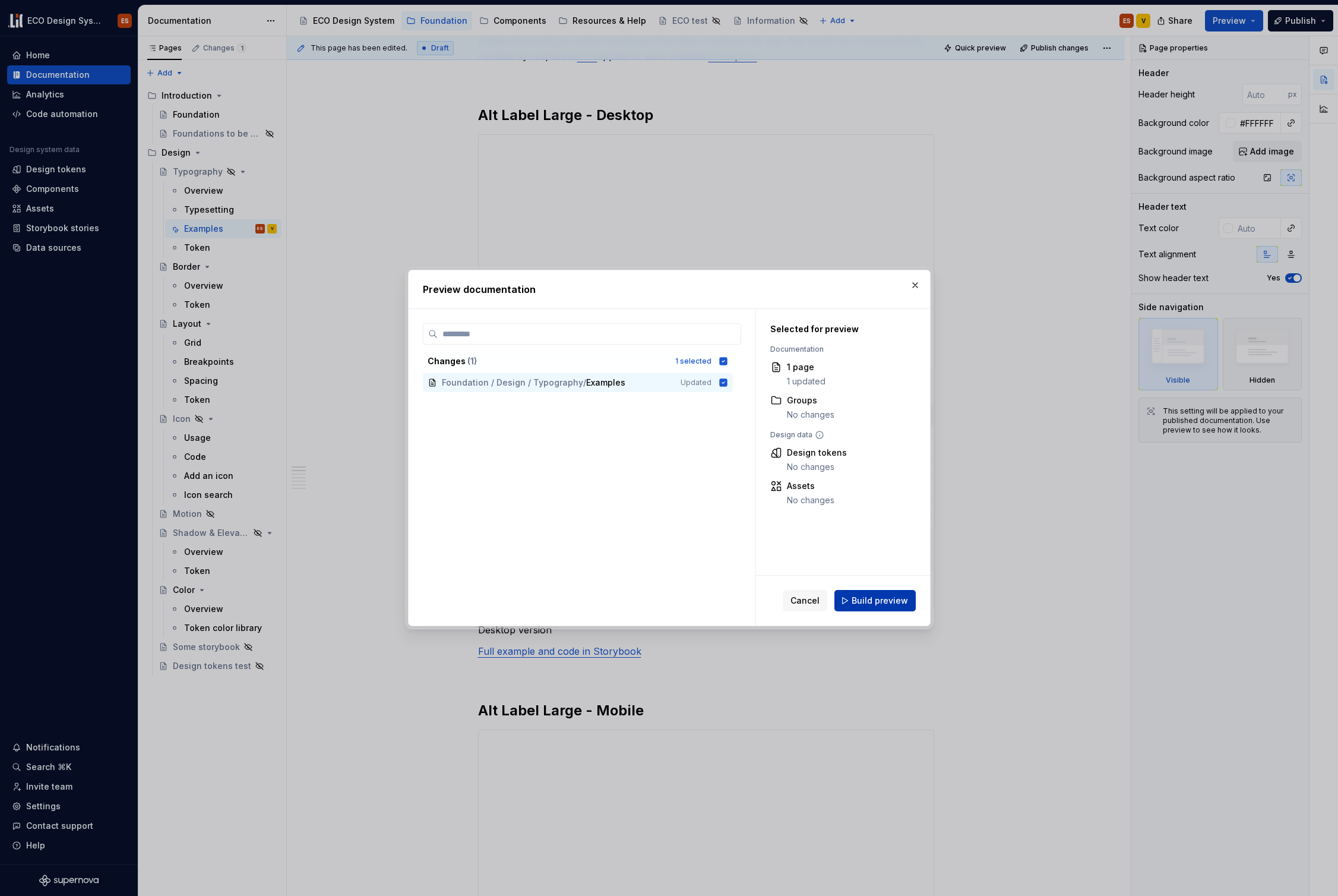
click at [891, 594] on button "Build preview" at bounding box center [874, 600] width 81 height 21
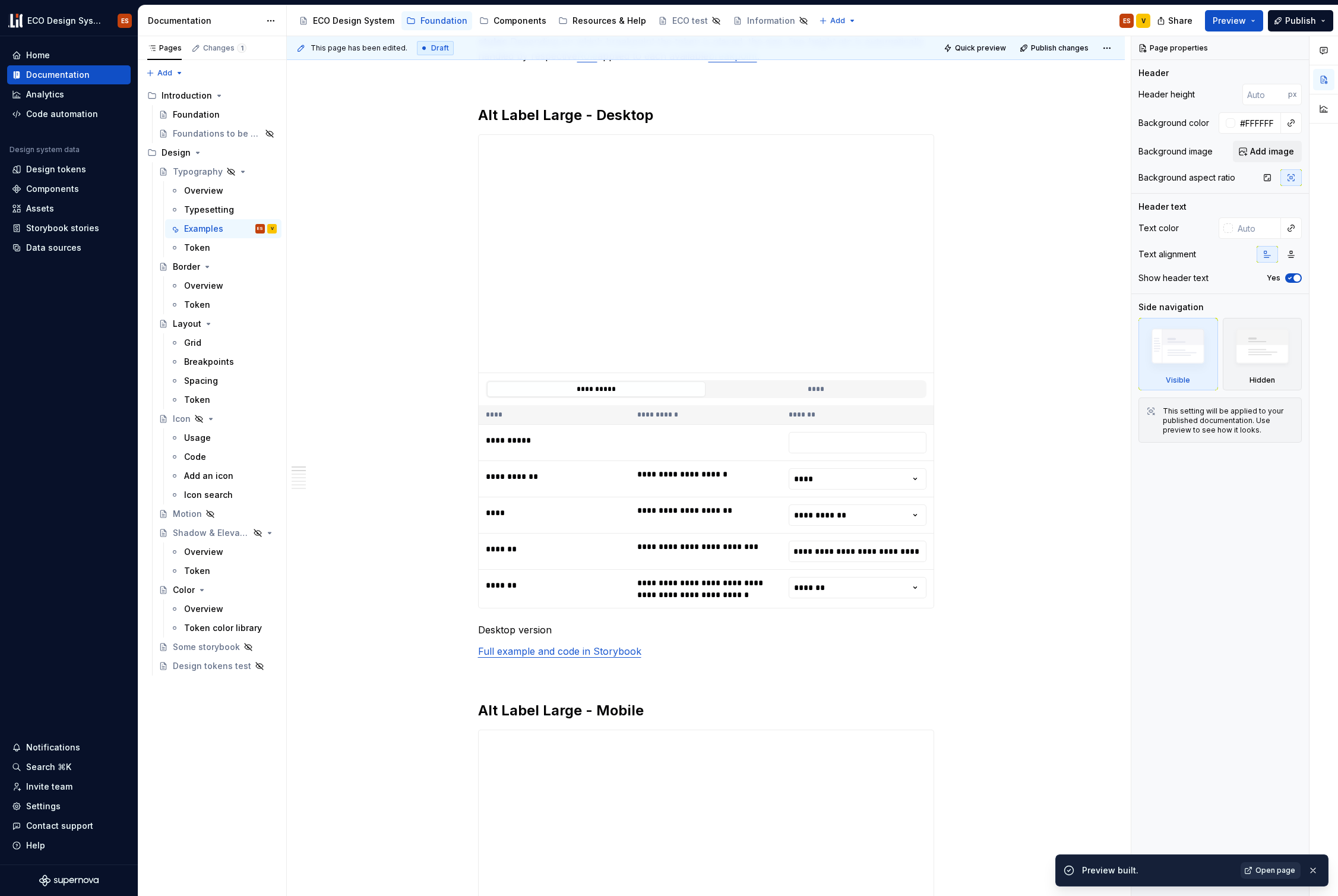
click at [1117, 703] on span "Open page" at bounding box center [1276, 870] width 40 height 9
click at [465, 110] on span at bounding box center [466, 115] width 9 height 16
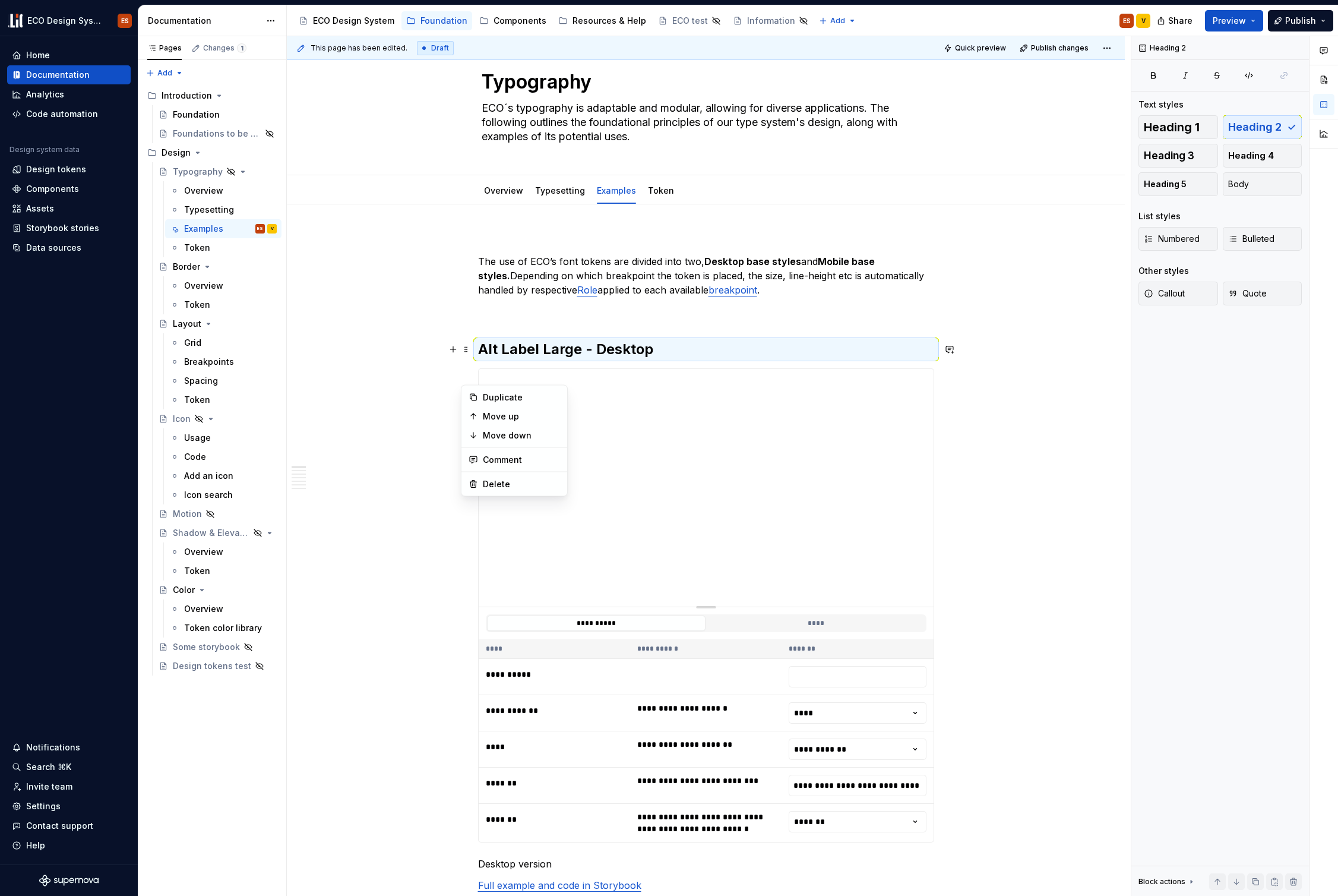
scroll to position [0, 0]
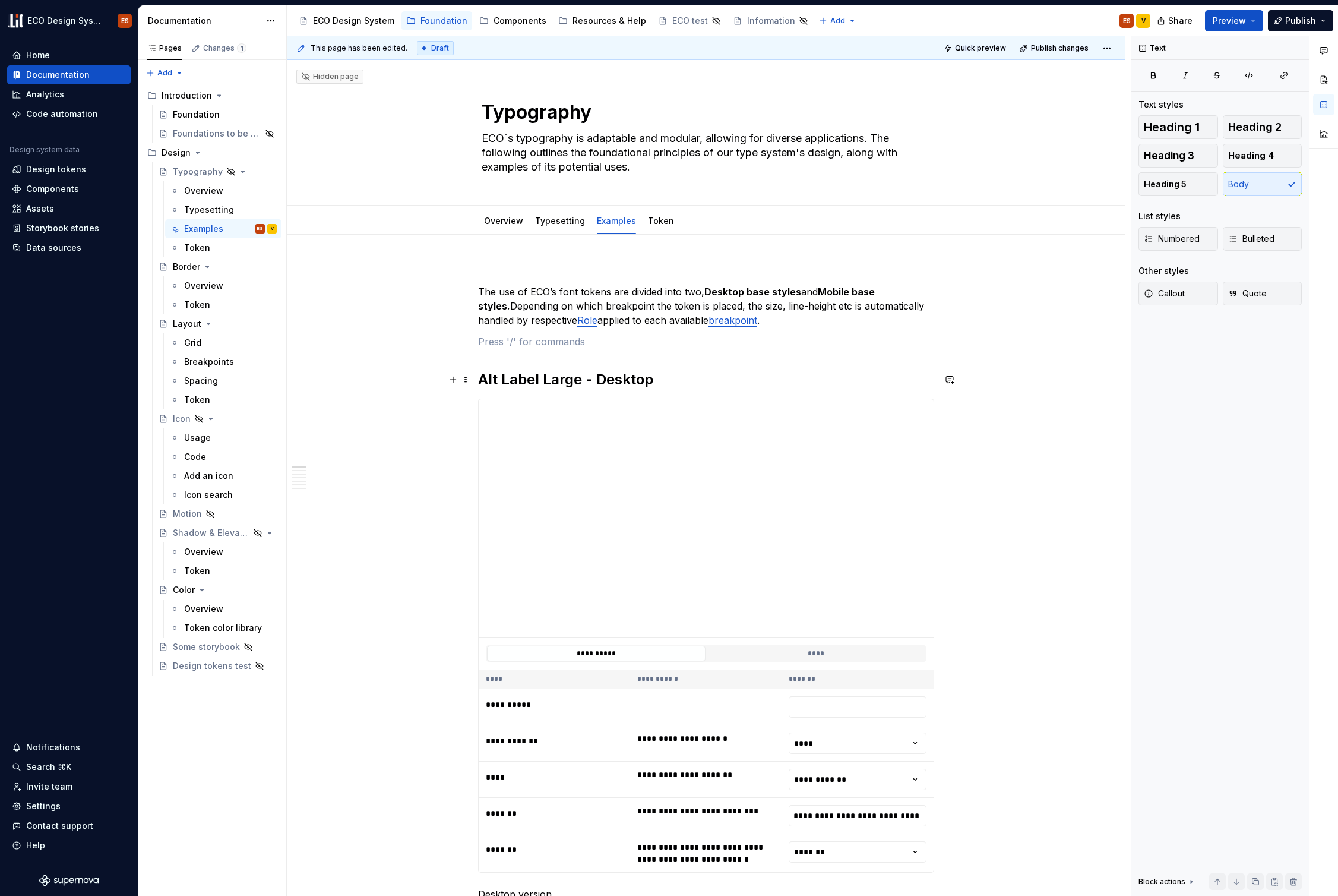
click at [618, 346] on p at bounding box center [706, 341] width 456 height 15
click at [1117, 423] on div "Text Text styles Heading 1 Heading 2 Heading 3 Heading 4 Heading 5 Body List st…" at bounding box center [1220, 466] width 178 height 860
click at [1117, 424] on div "Text Text styles Heading 1 Heading 2 Heading 3 Heading 4 Heading 5 Body List st…" at bounding box center [1220, 466] width 178 height 860
click at [1117, 23] on button "Preview" at bounding box center [1234, 20] width 58 height 21
click at [1117, 582] on div "Text Text styles Heading 1 Heading 2 Heading 3 Heading 4 Heading 5 Body List st…" at bounding box center [1220, 466] width 178 height 860
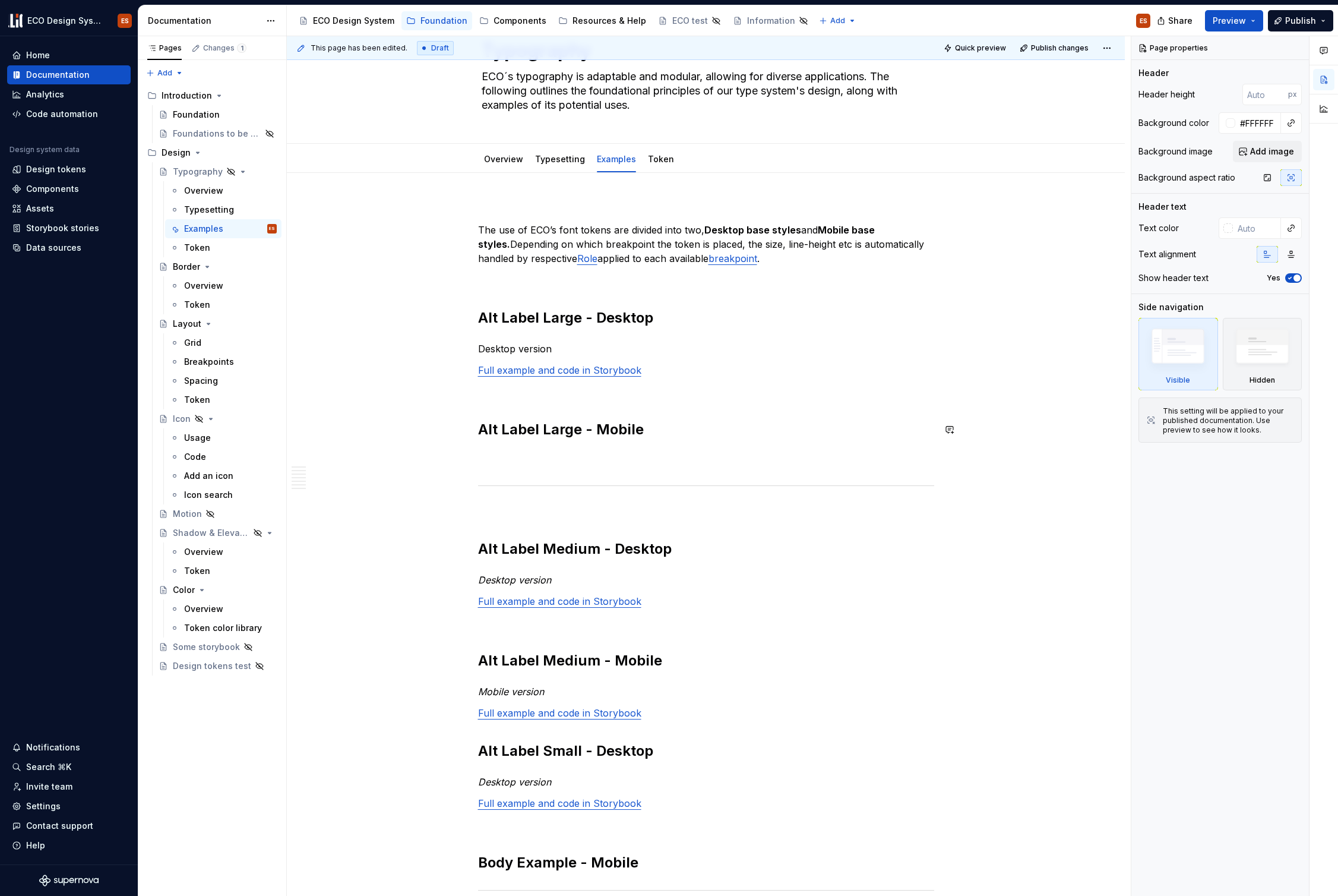
scroll to position [389, 0]
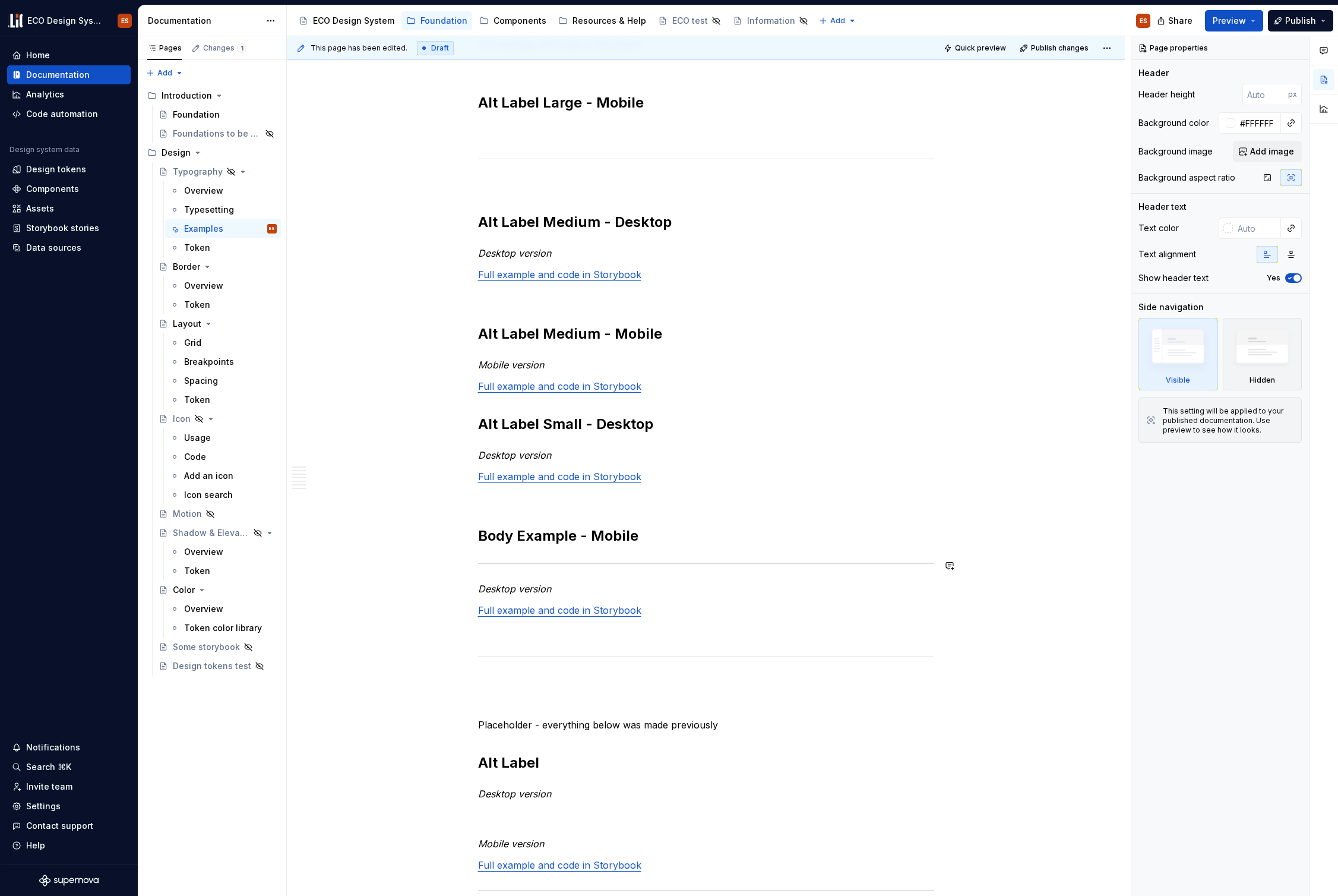
click at [1019, 568] on div "The use of ECO’s font tokens are divided into two, Desktop base styles and Mobi…" at bounding box center [706, 568] width 838 height 1444
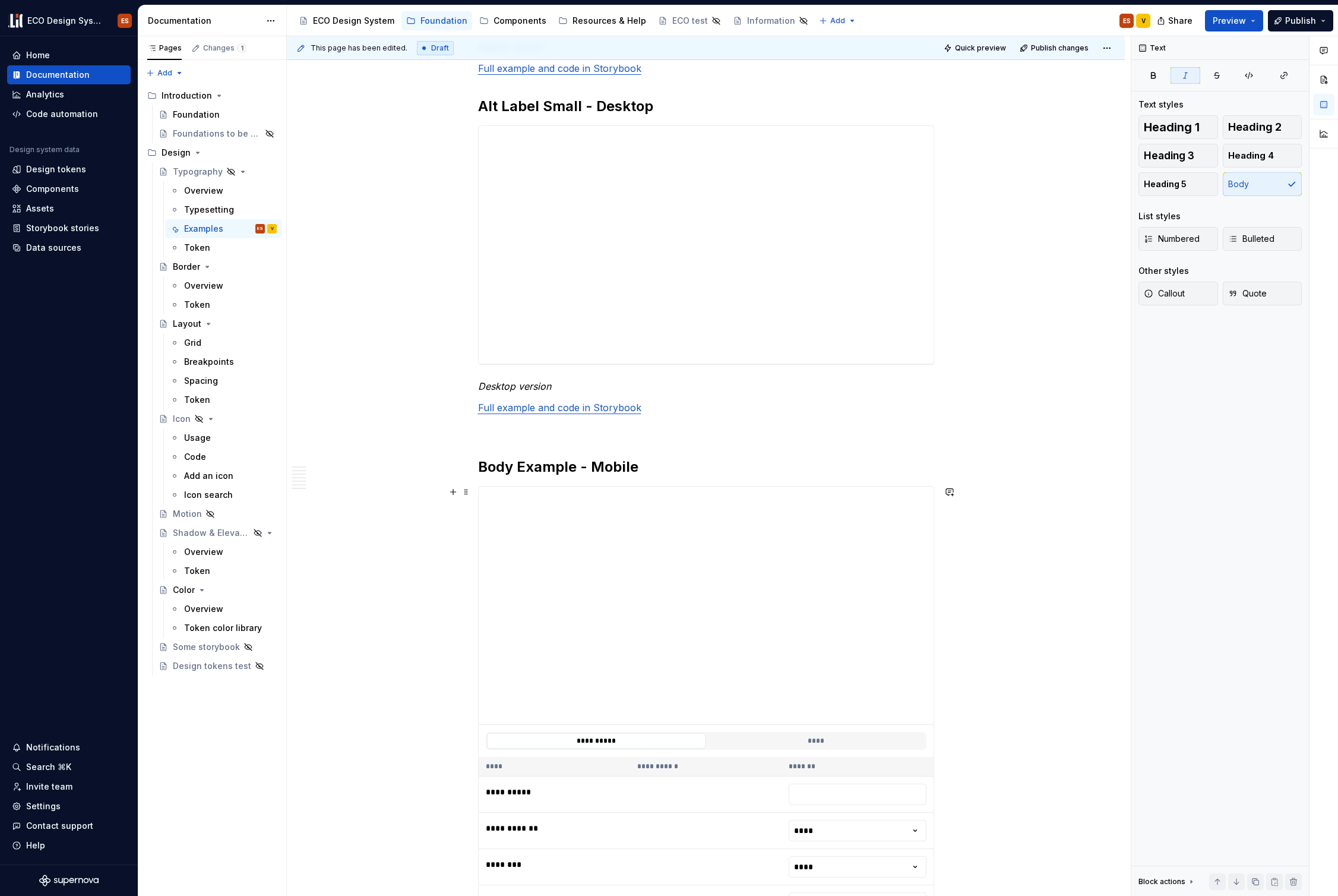
scroll to position [2693, 0]
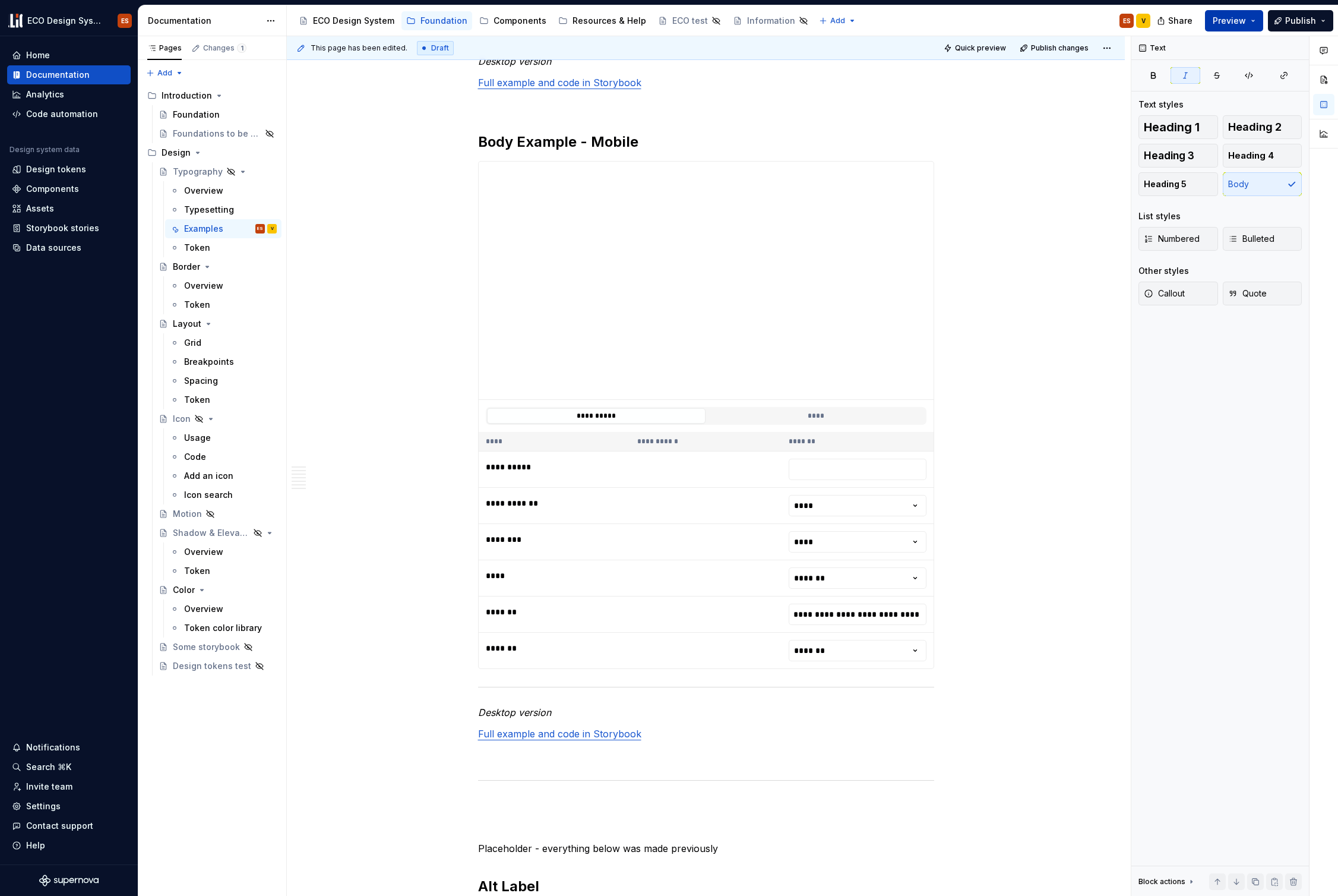
click at [1252, 20] on button "Preview" at bounding box center [1234, 20] width 58 height 21
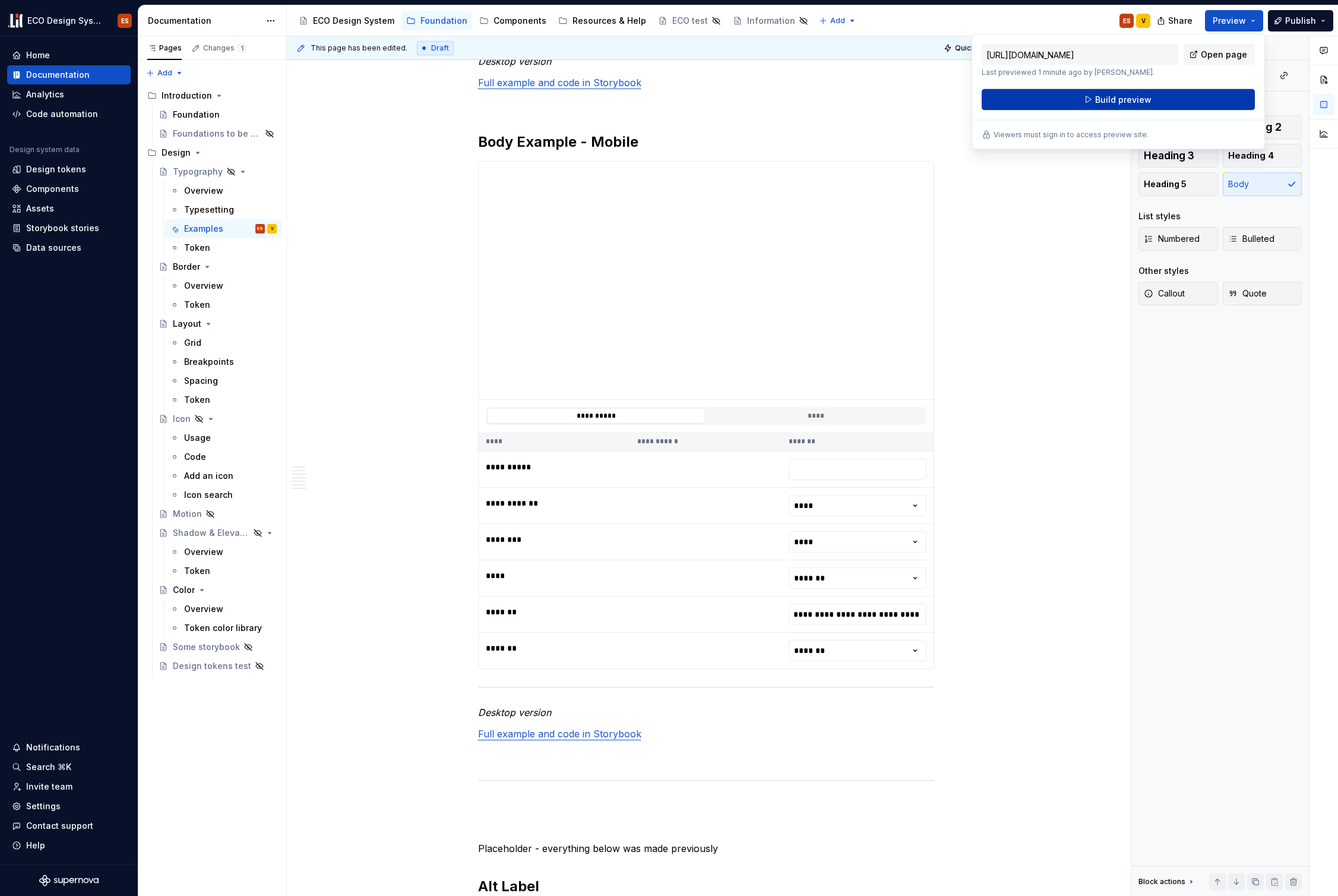
click at [1190, 102] on button "Build preview" at bounding box center [1118, 99] width 273 height 21
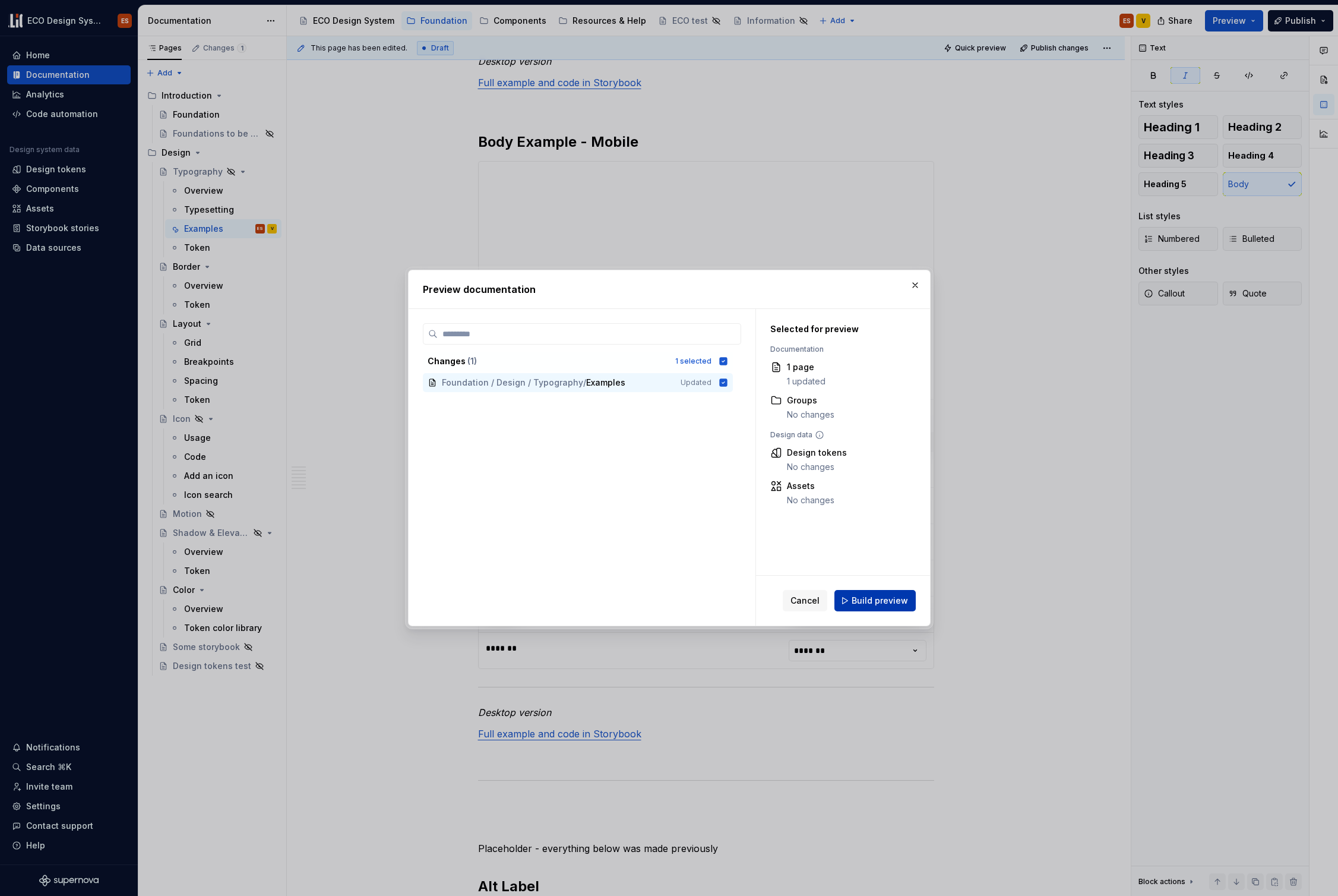
click at [896, 600] on span "Build preview" at bounding box center [880, 600] width 56 height 12
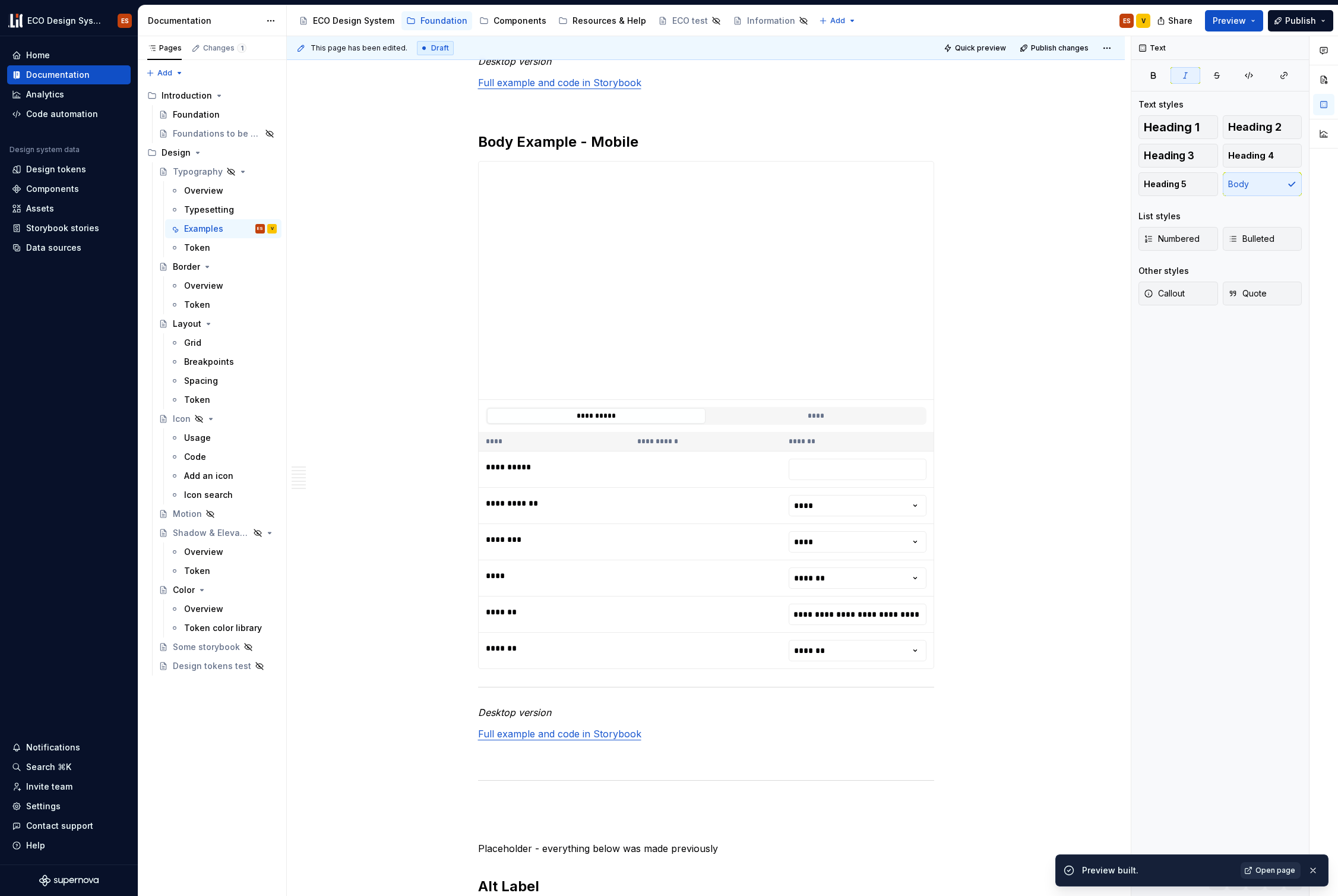
click at [1287, 872] on span "Open page" at bounding box center [1276, 870] width 40 height 9
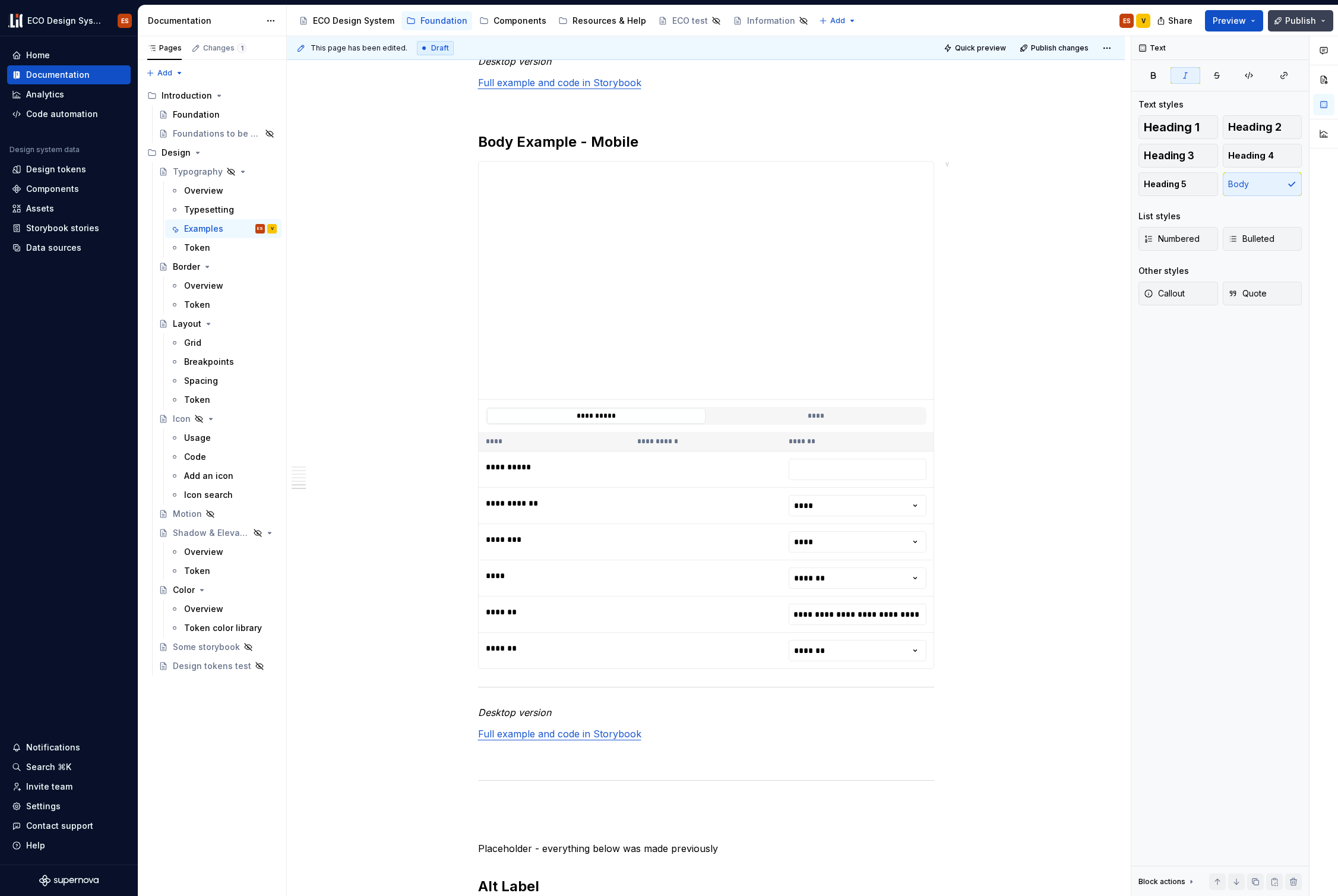
click at [1326, 20] on button "Publish" at bounding box center [1301, 20] width 66 height 21
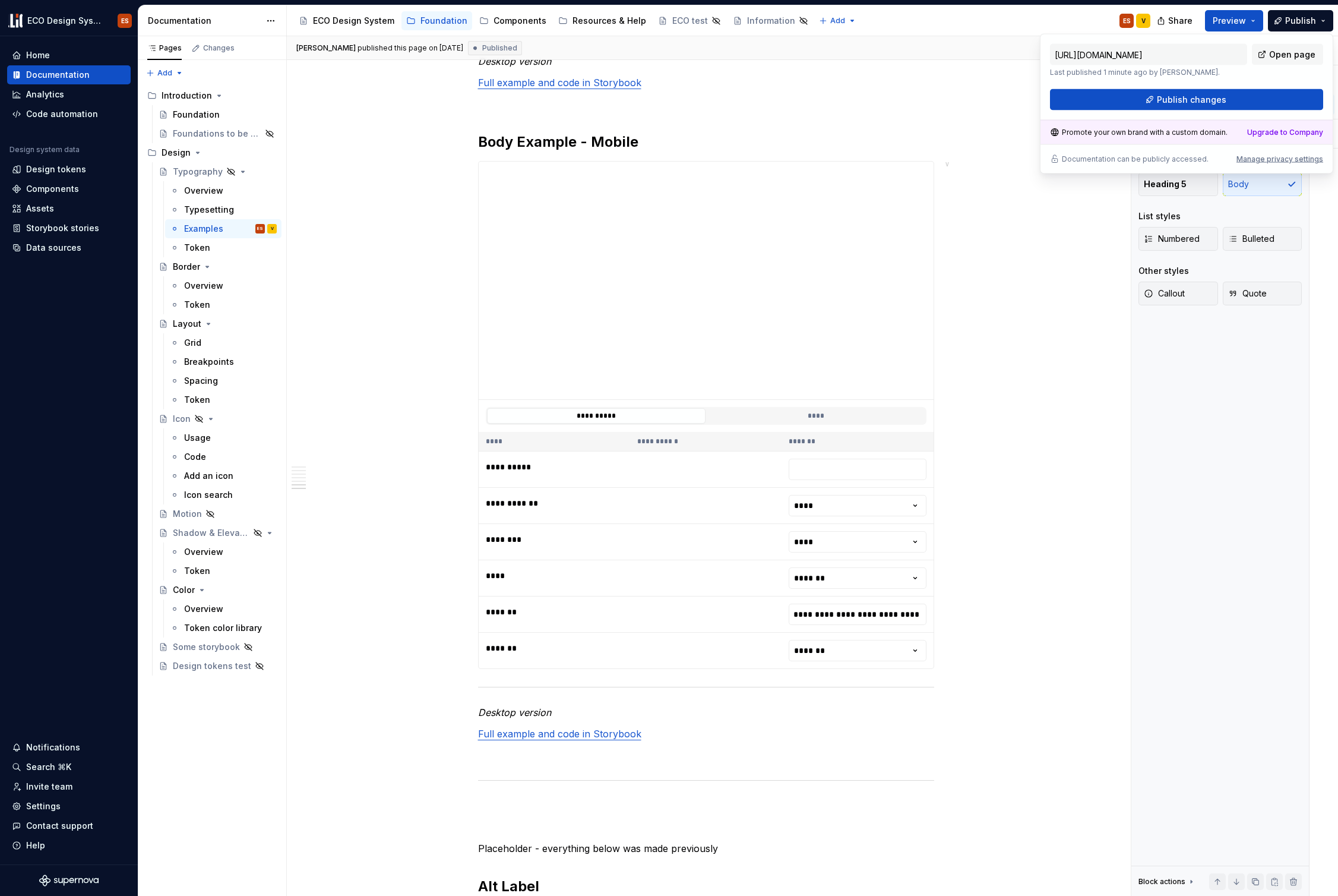
click at [1230, 427] on div "Text Text styles Heading 1 Heading 2 Heading 3 Heading 4 Heading 5 Body List st…" at bounding box center [1220, 466] width 178 height 860
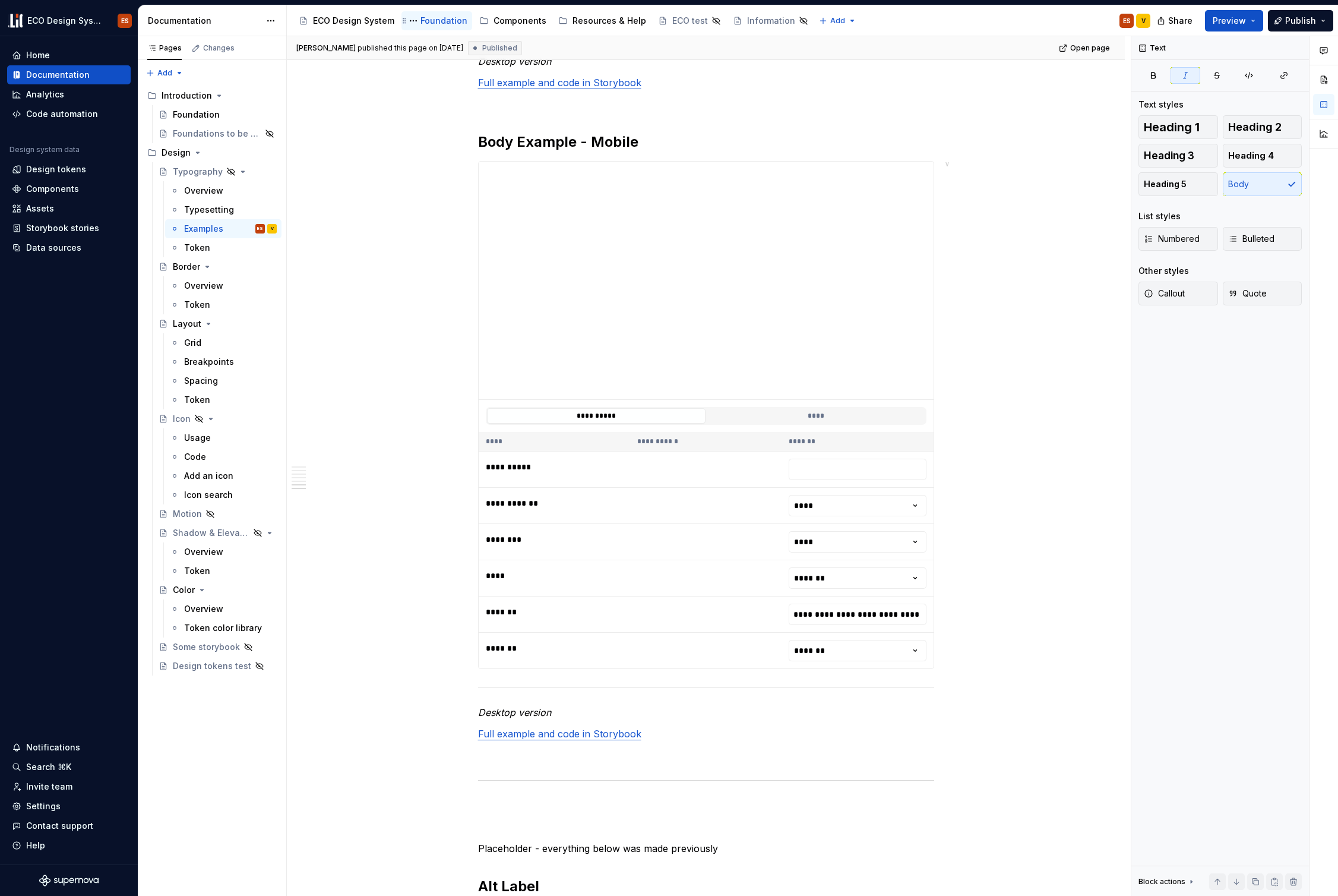
click at [433, 21] on div "Foundation" at bounding box center [444, 20] width 47 height 12
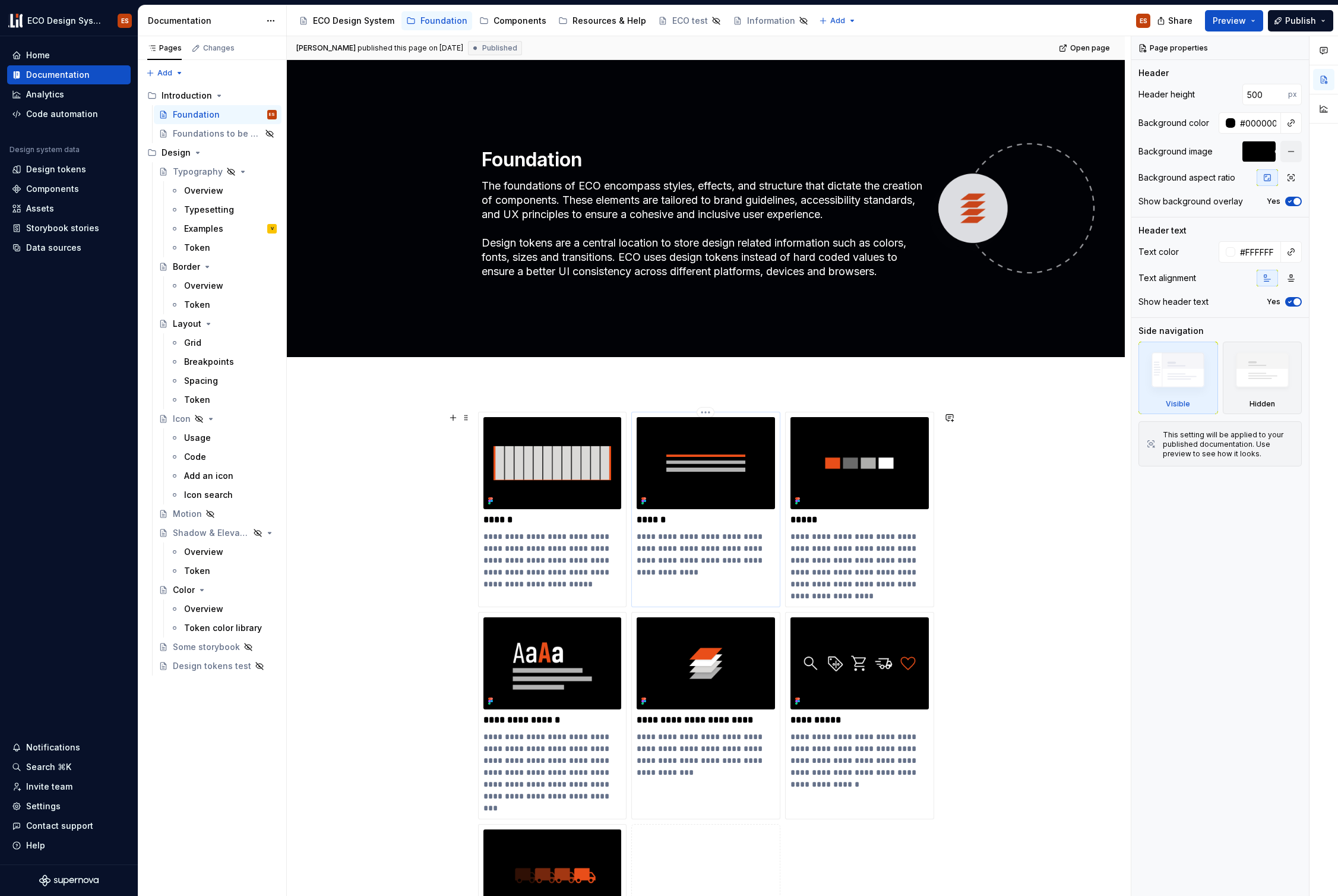
scroll to position [102, 0]
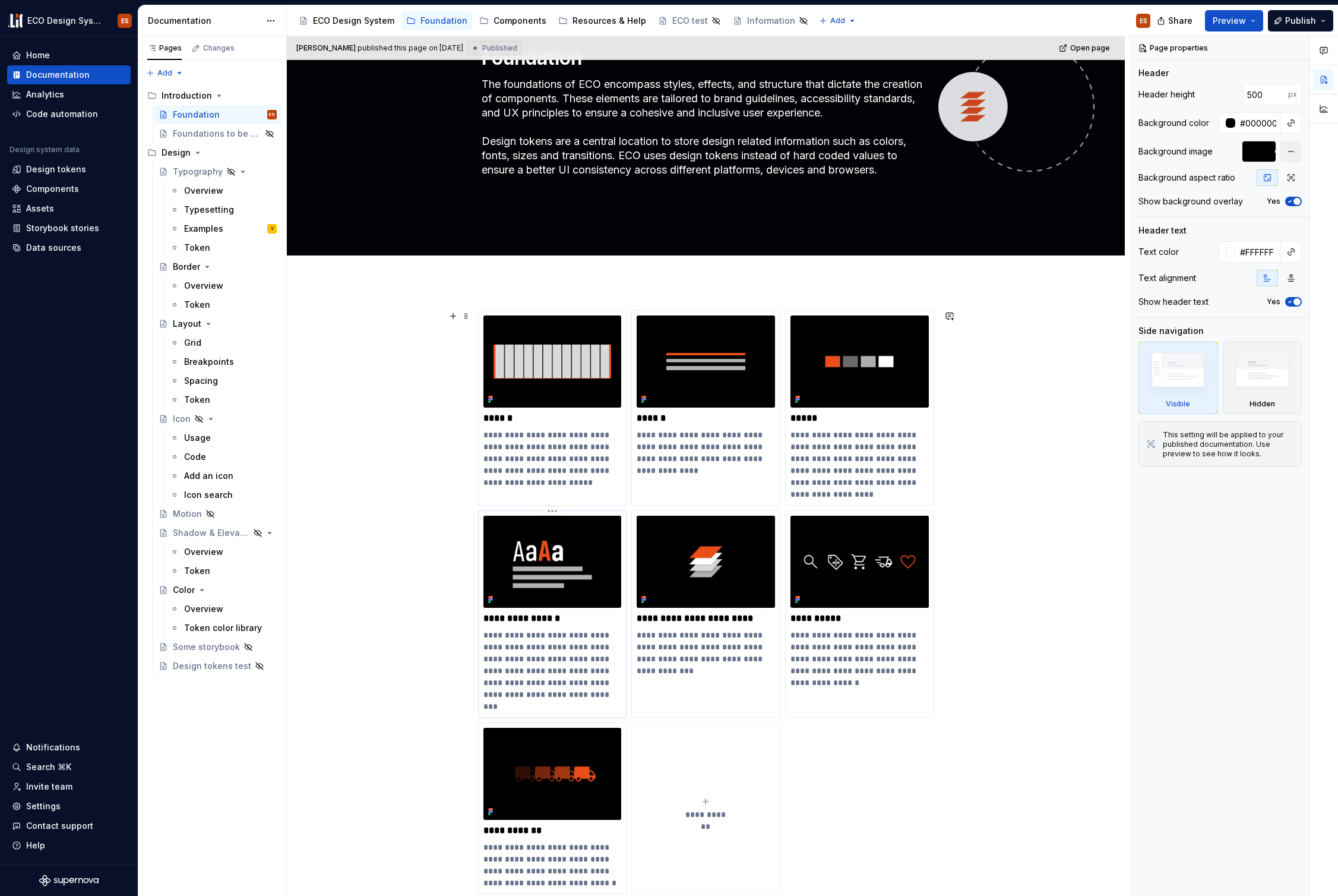
click at [567, 631] on p "**********" at bounding box center [553, 670] width 138 height 83
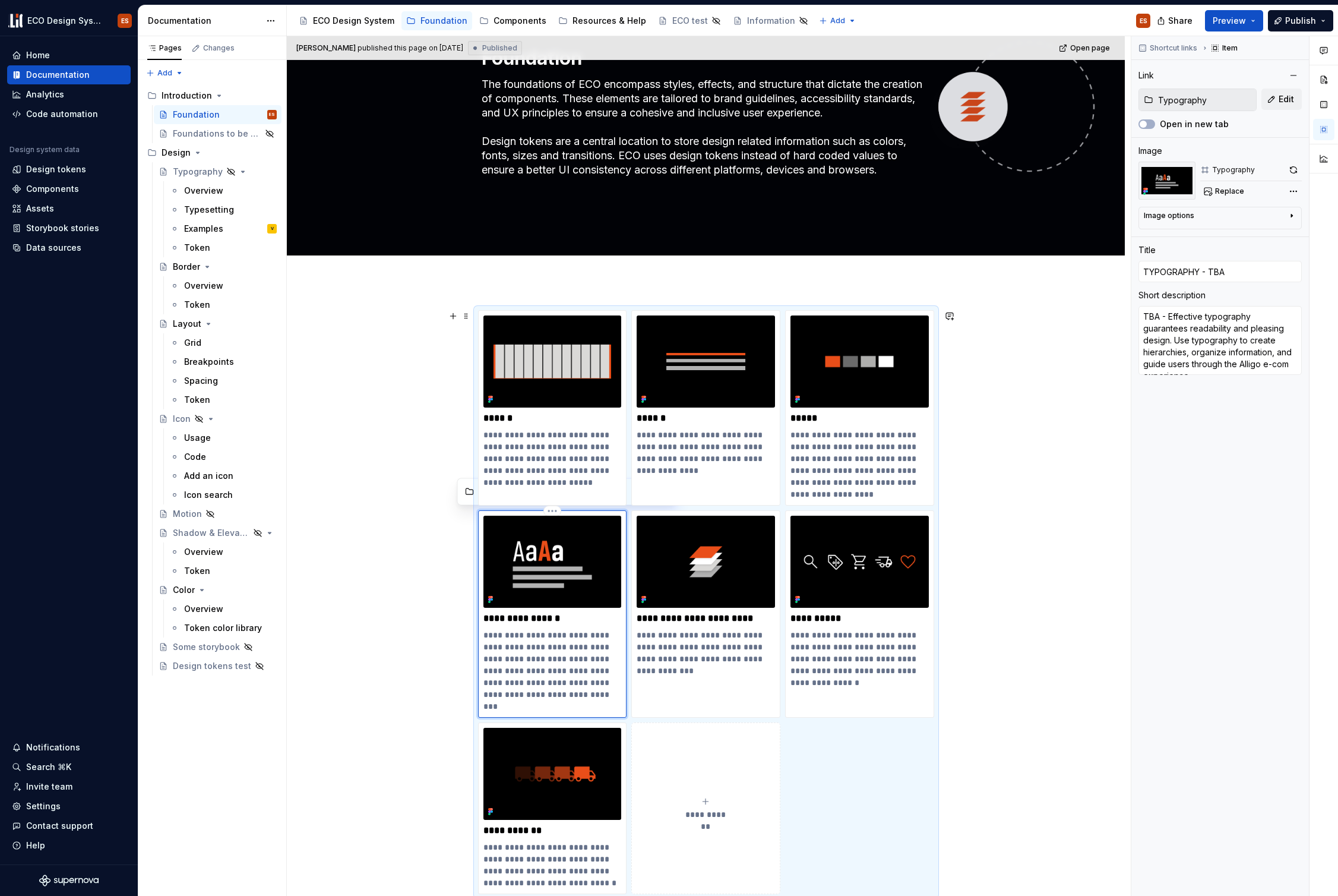
click at [565, 616] on p "**********" at bounding box center [553, 617] width 138 height 12
click at [542, 593] on img at bounding box center [553, 561] width 138 height 92
click at [1295, 168] on button "button" at bounding box center [1293, 169] width 16 height 16
click at [1276, 99] on button "Edit" at bounding box center [1282, 98] width 40 height 21
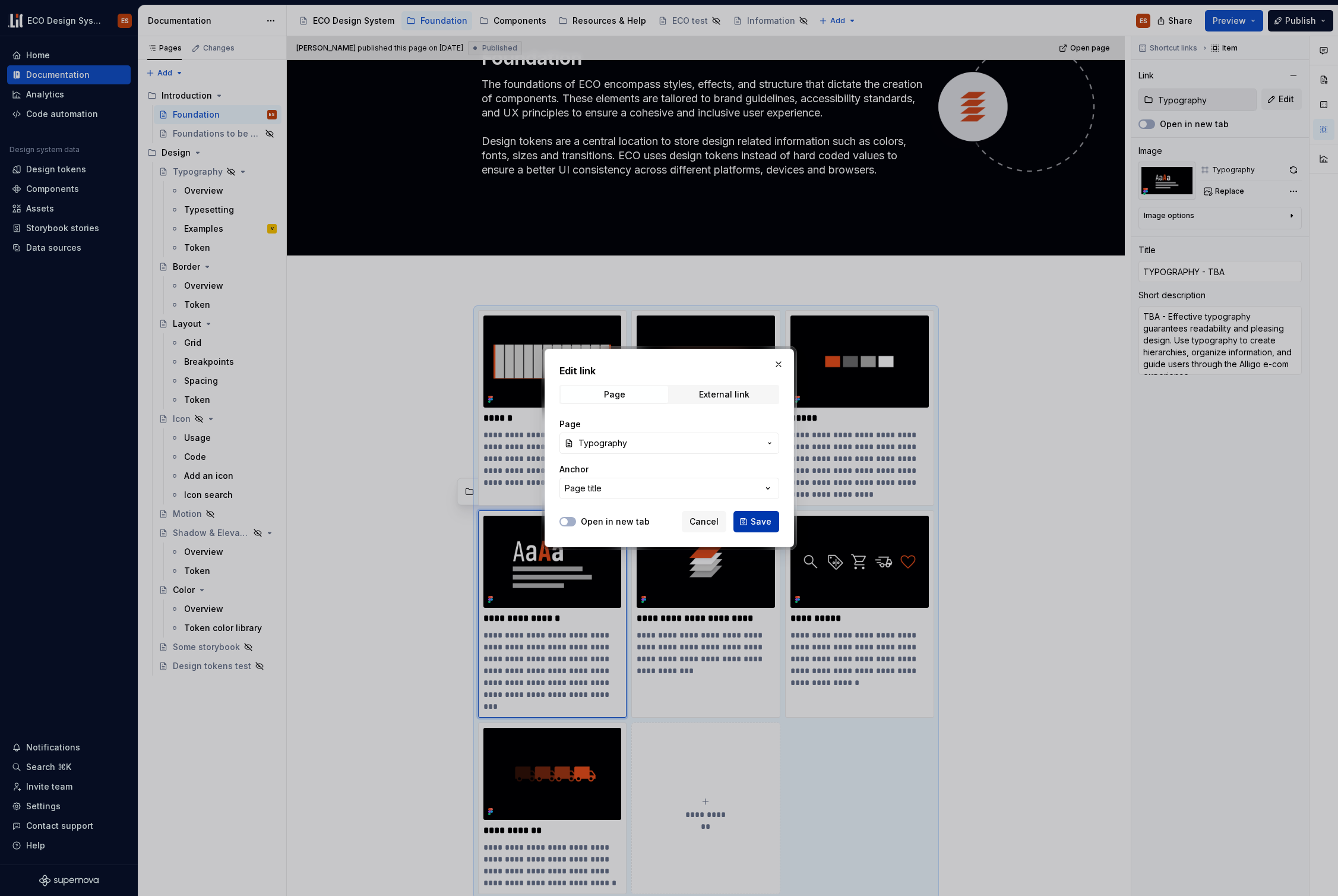
click at [746, 527] on button "Save" at bounding box center [756, 521] width 46 height 21
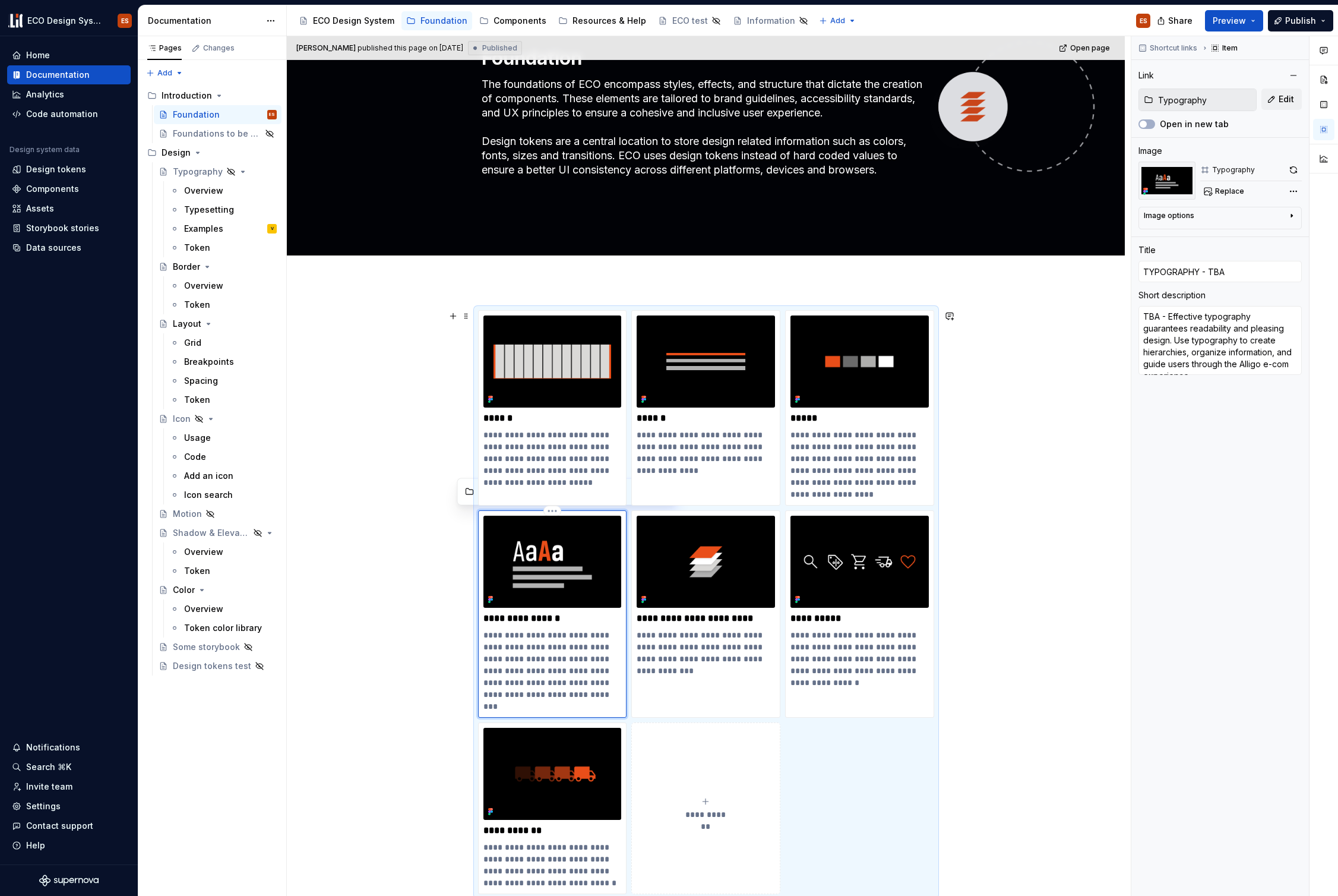
click at [569, 654] on p "**********" at bounding box center [553, 670] width 138 height 83
click at [1282, 101] on span "Edit" at bounding box center [1286, 98] width 15 height 12
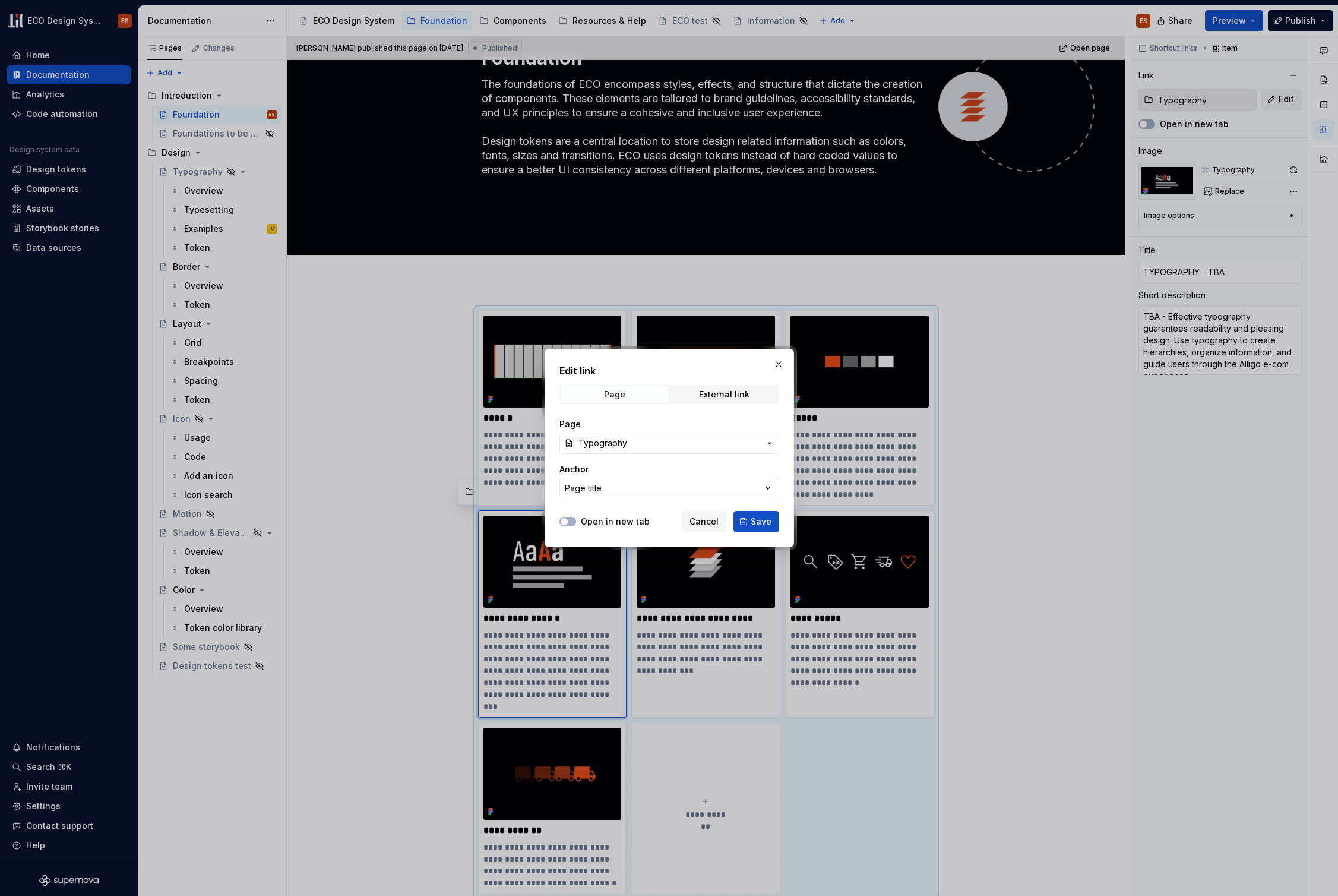
click at [619, 443] on span "Typography" at bounding box center [602, 443] width 48 height 12
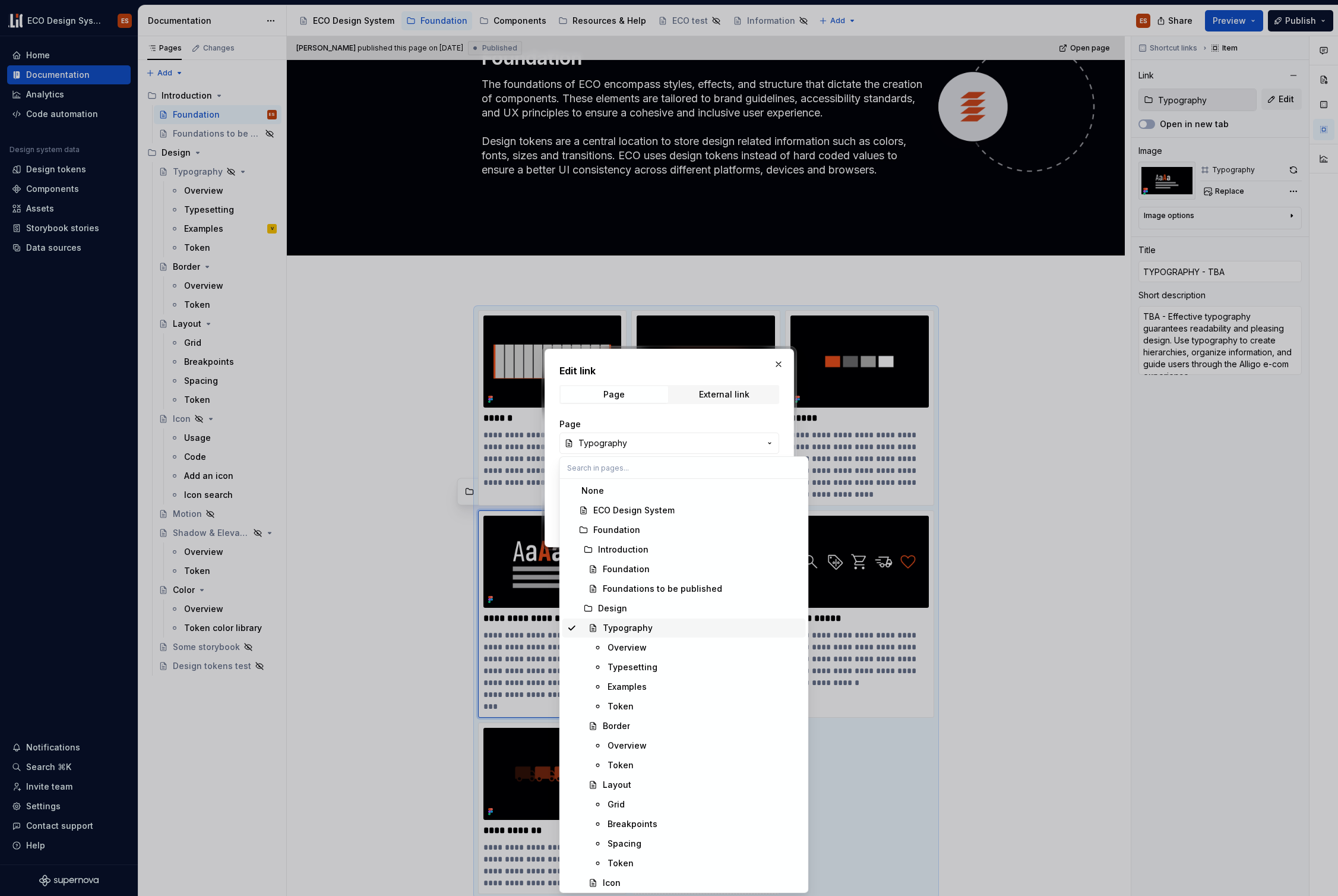
click at [618, 631] on div "Typography" at bounding box center [628, 627] width 50 height 12
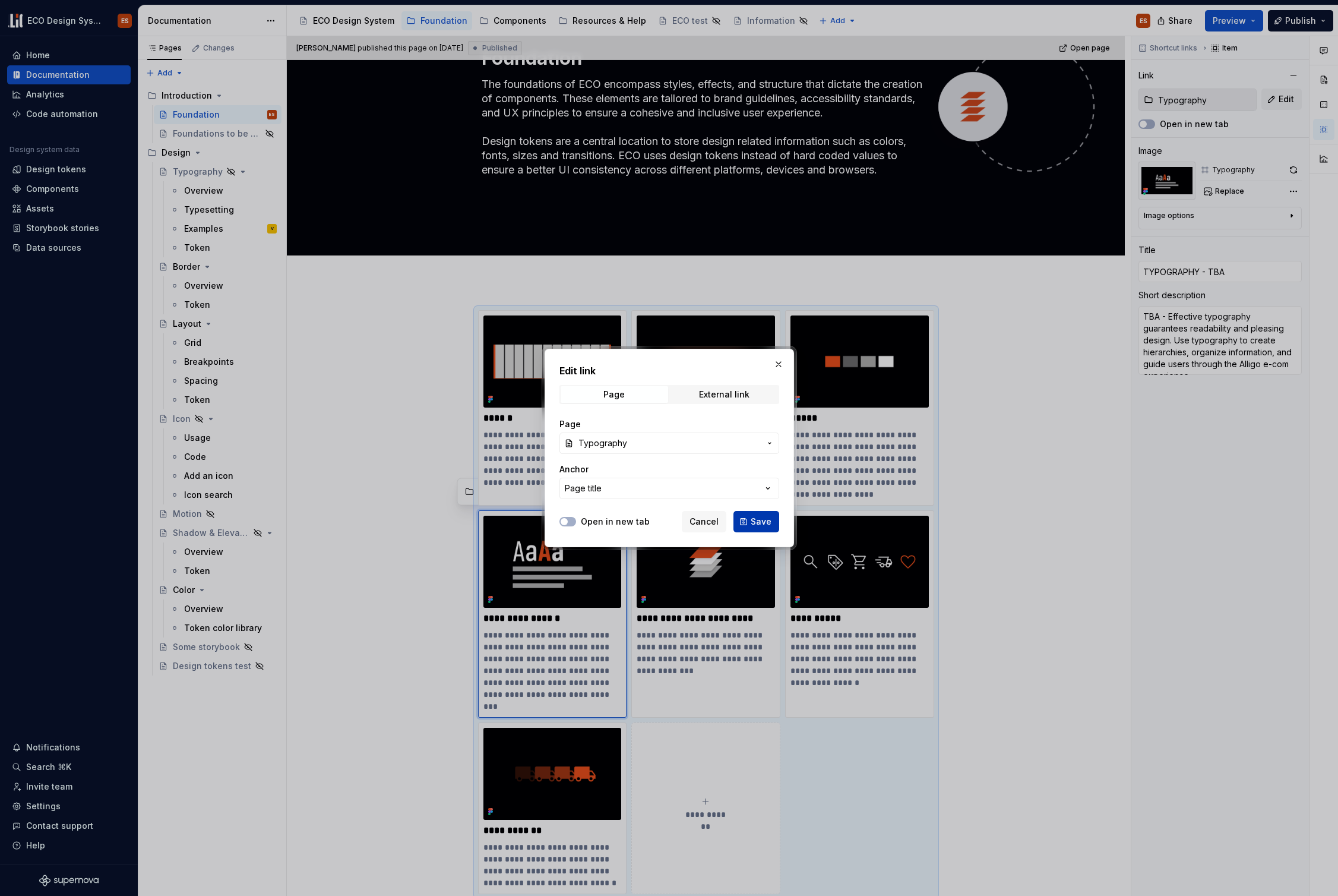
click at [759, 524] on span "Save" at bounding box center [761, 521] width 21 height 12
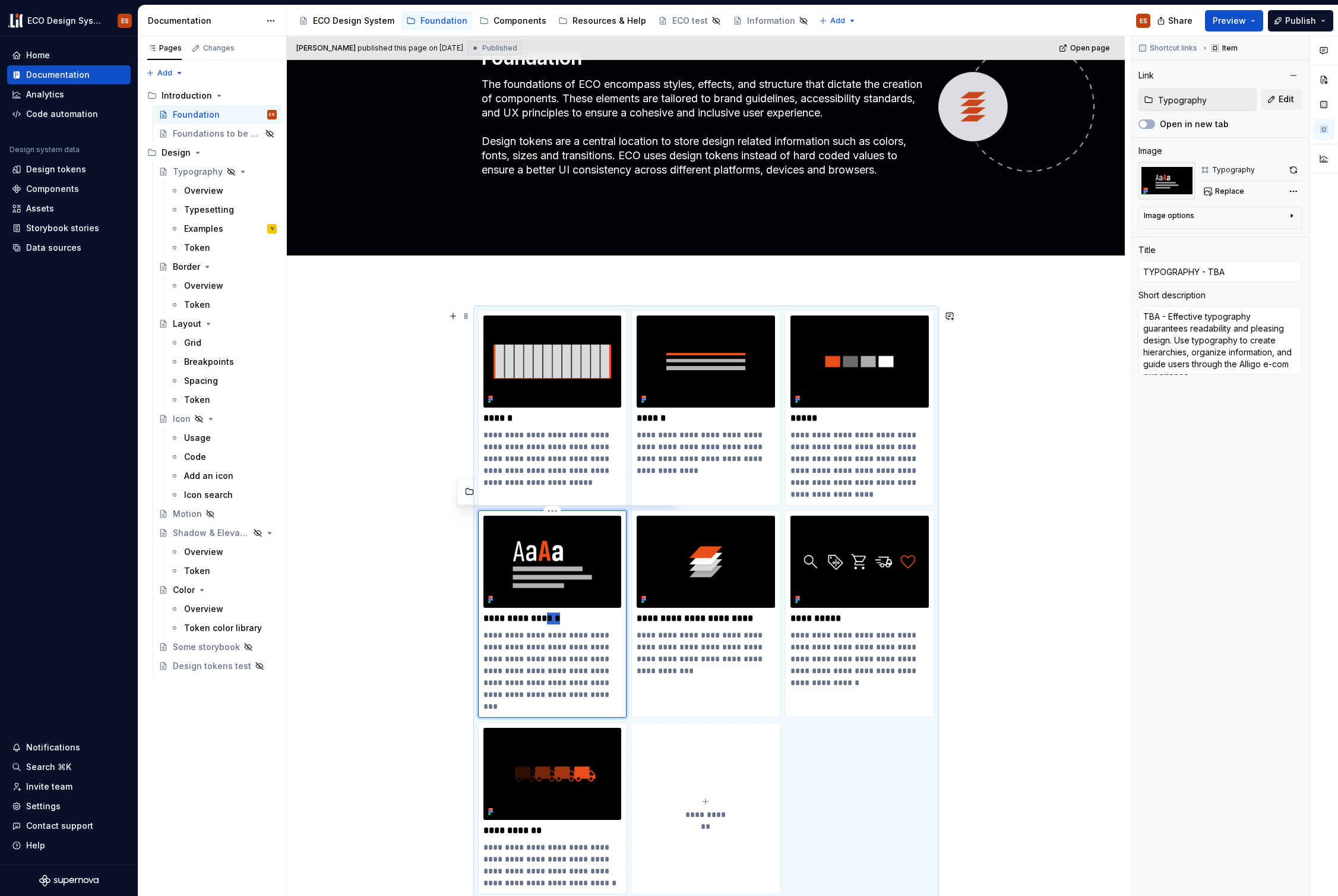
drag, startPoint x: 561, startPoint y: 616, endPoint x: 583, endPoint y: 616, distance: 22.0
click at [583, 616] on p "**********" at bounding box center [553, 617] width 138 height 12
type textarea "*"
type input "TYPOGRAPHY -"
type textarea "*"
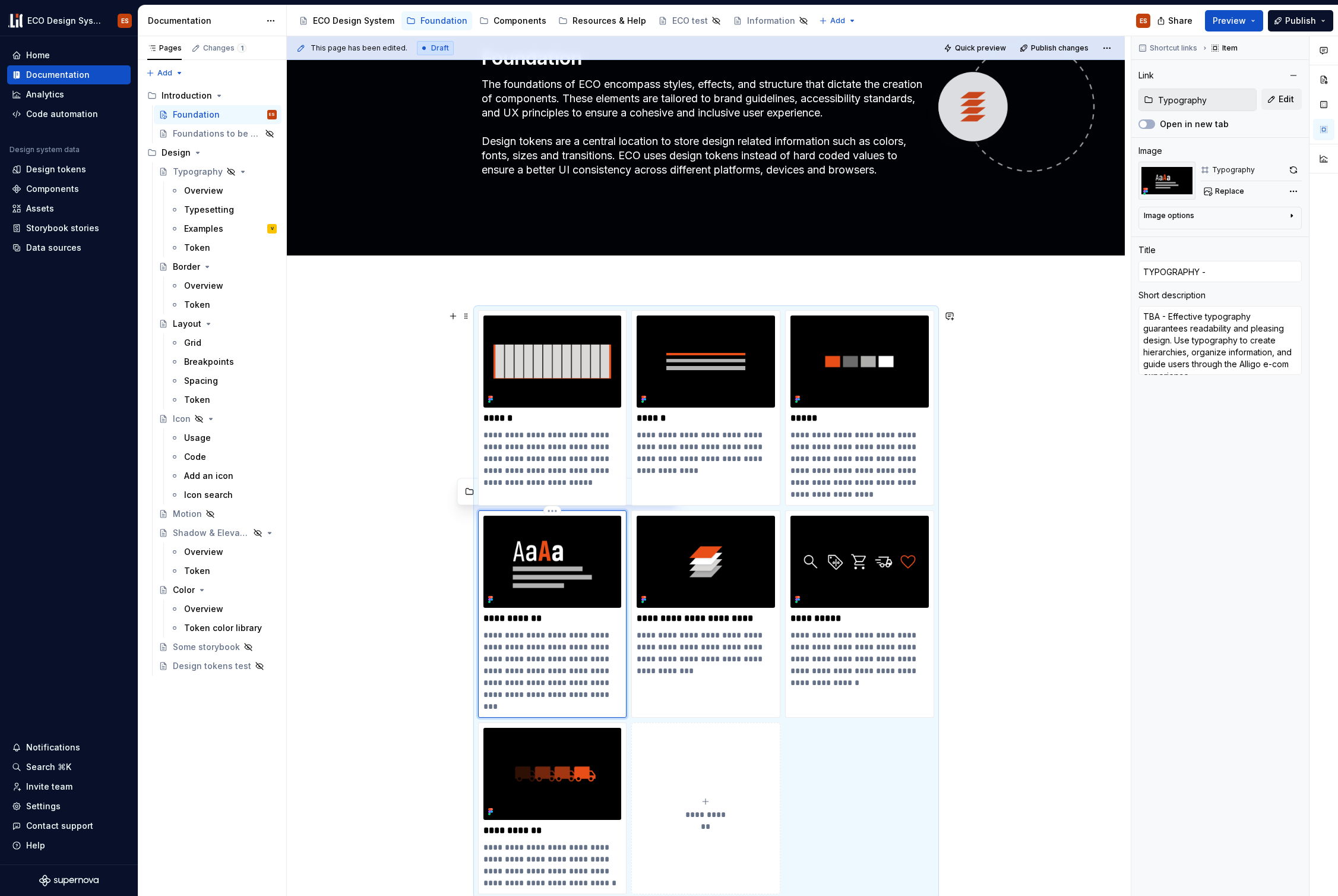
type input "TYPOGRAPHY -"
type textarea "*"
type input "TYPOGRAPHY"
type textarea "*"
type input "TYPOGRAPHY"
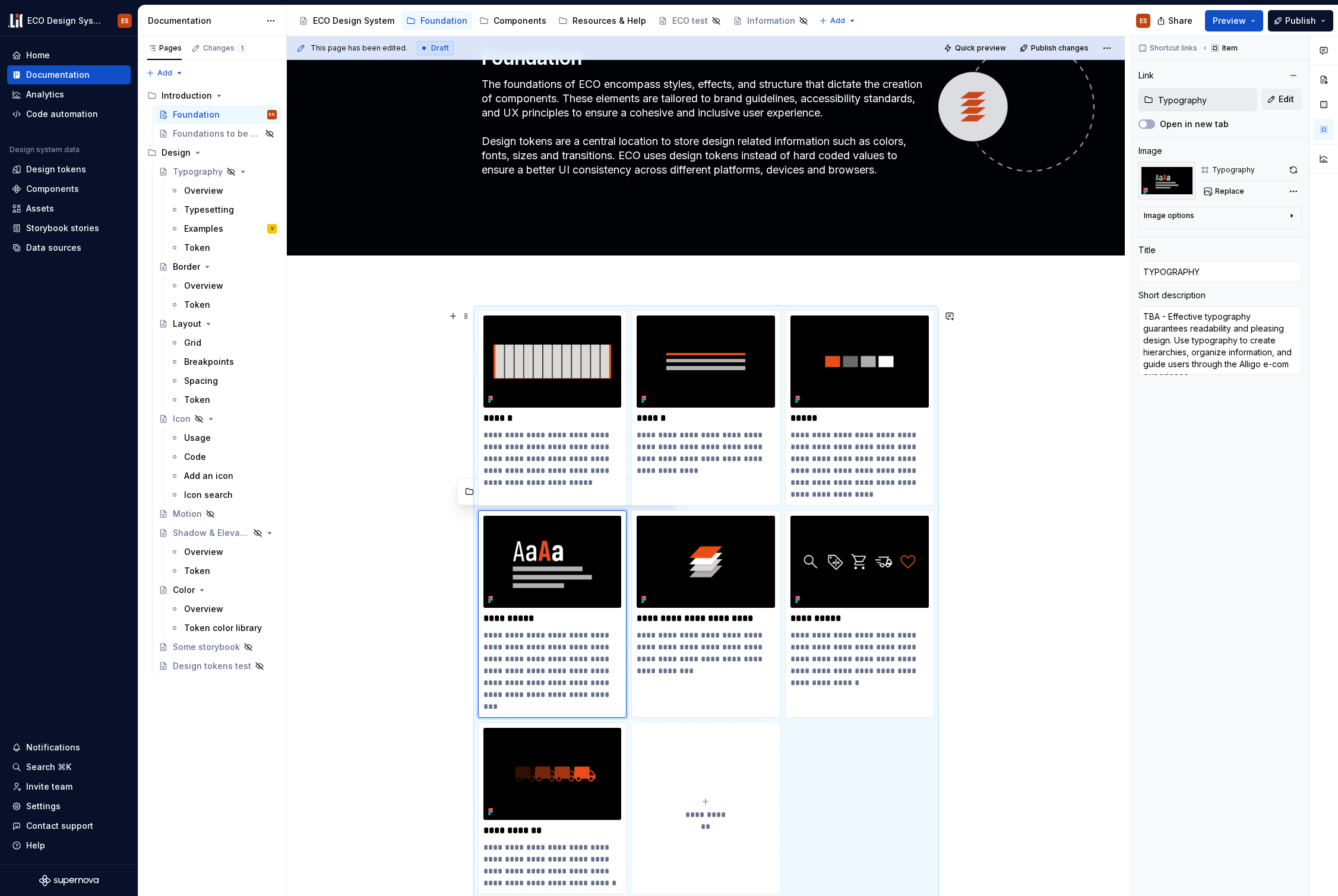
click at [988, 493] on div "**********" at bounding box center [706, 765] width 838 height 967
click at [1317, 21] on button "Publish" at bounding box center [1301, 20] width 66 height 21
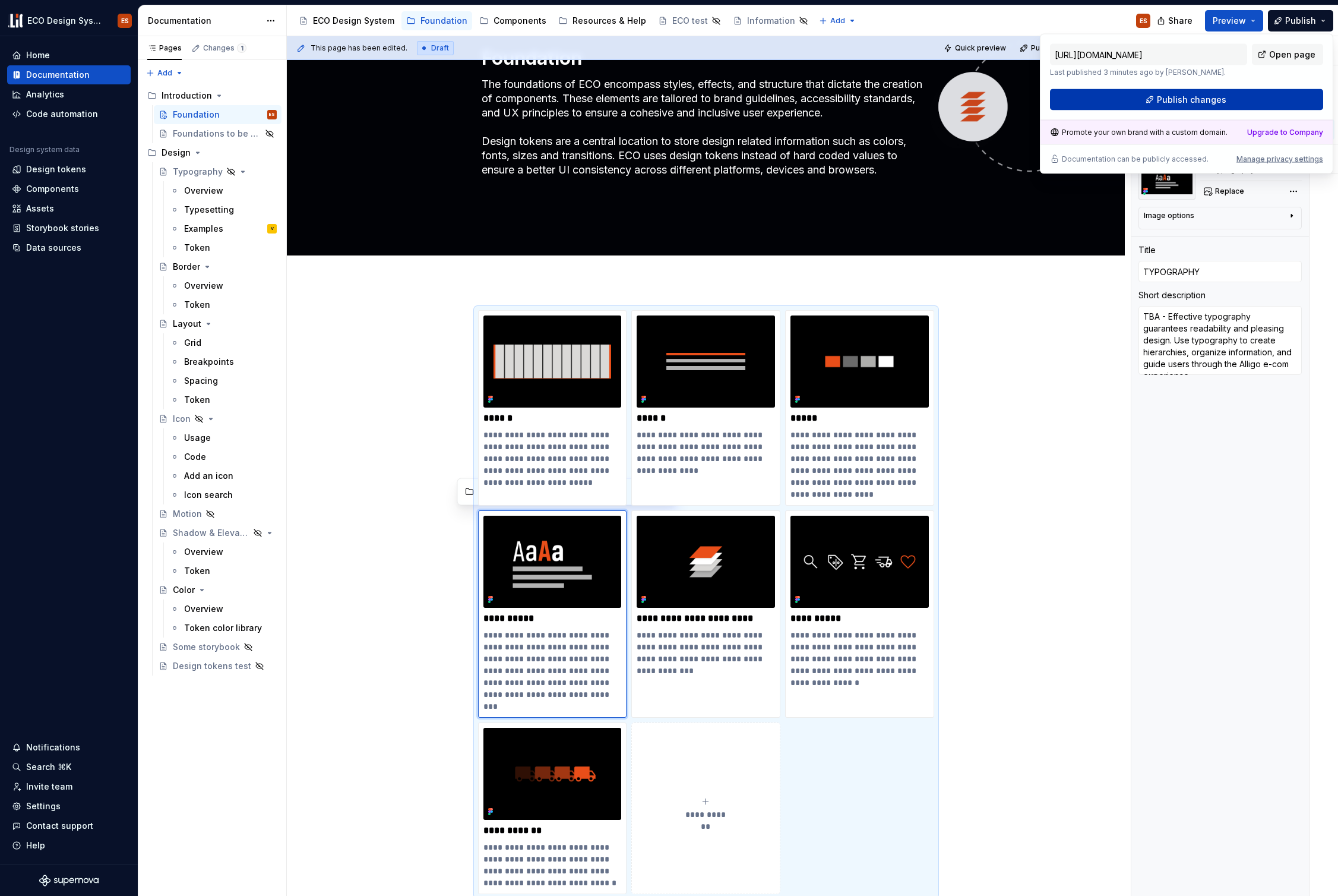
click at [1226, 93] on button "Publish changes" at bounding box center [1187, 99] width 273 height 21
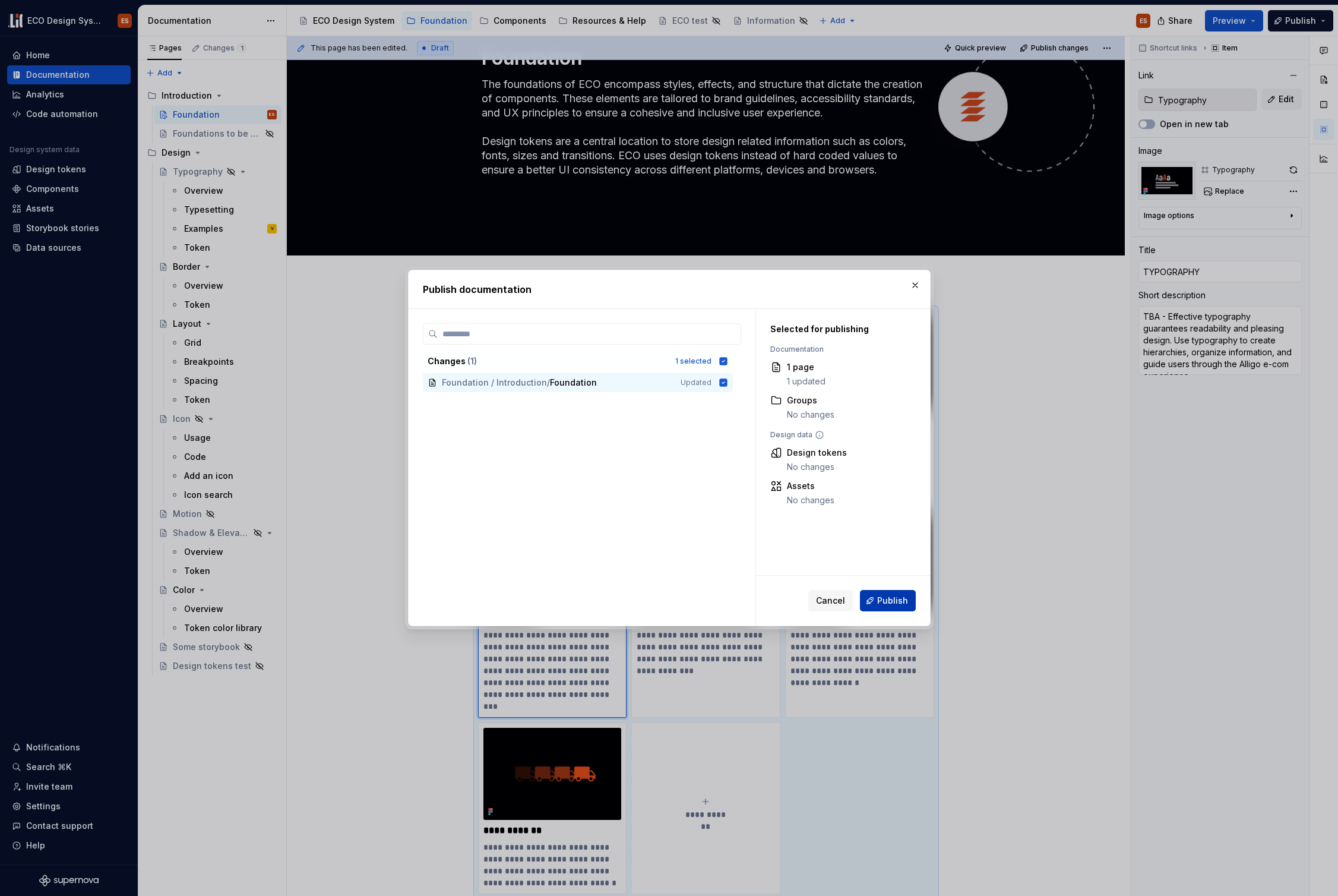
click at [903, 606] on span "Publish" at bounding box center [893, 600] width 31 height 12
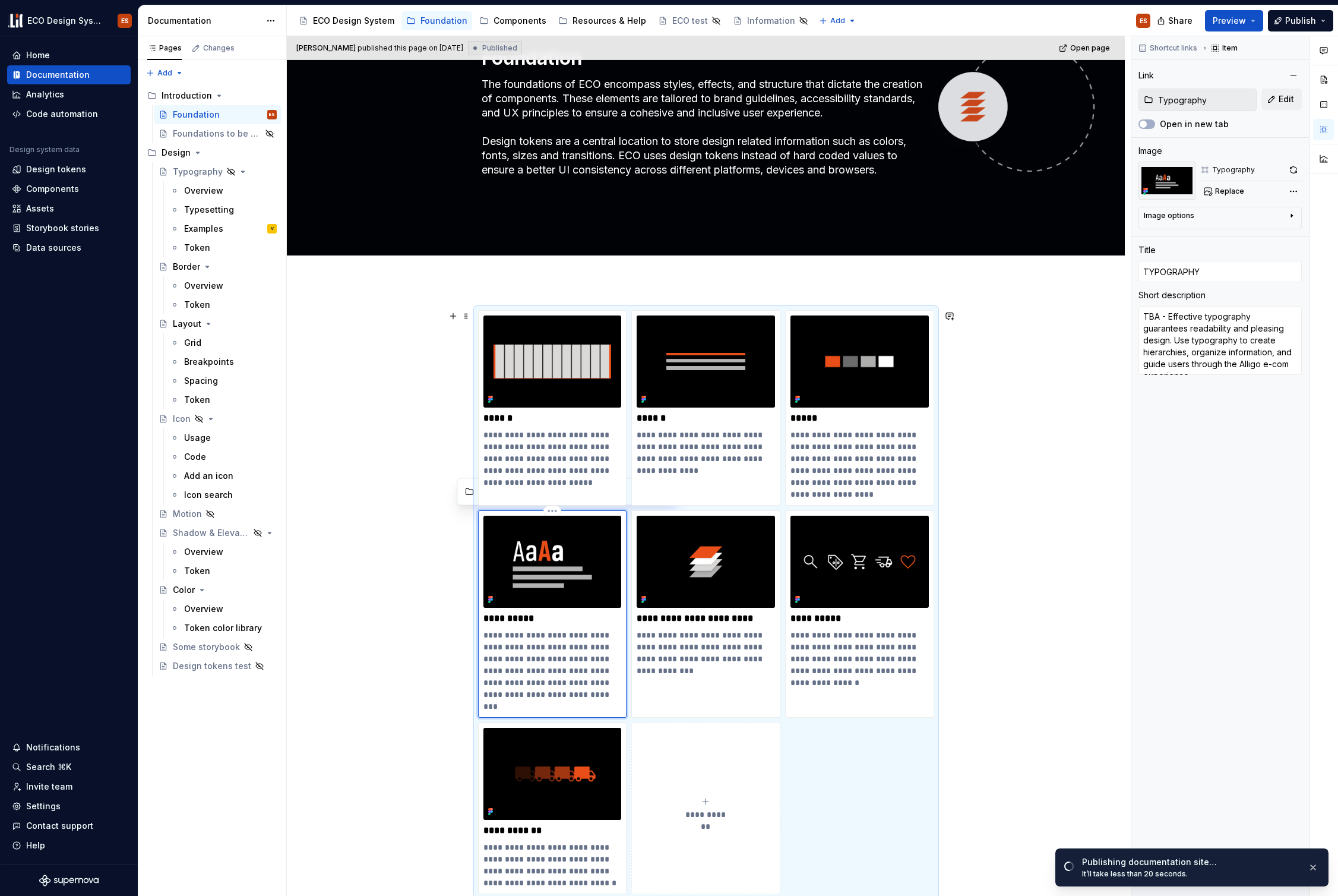
click at [508, 635] on p "**********" at bounding box center [553, 670] width 138 height 83
type textarea "*"
type textarea "TBA -Effective typography guarantees readability and pleasing design. Use typog…"
type textarea "*"
type textarea "TBA Effective typography guarantees readability and pleasing design. Use typogr…"
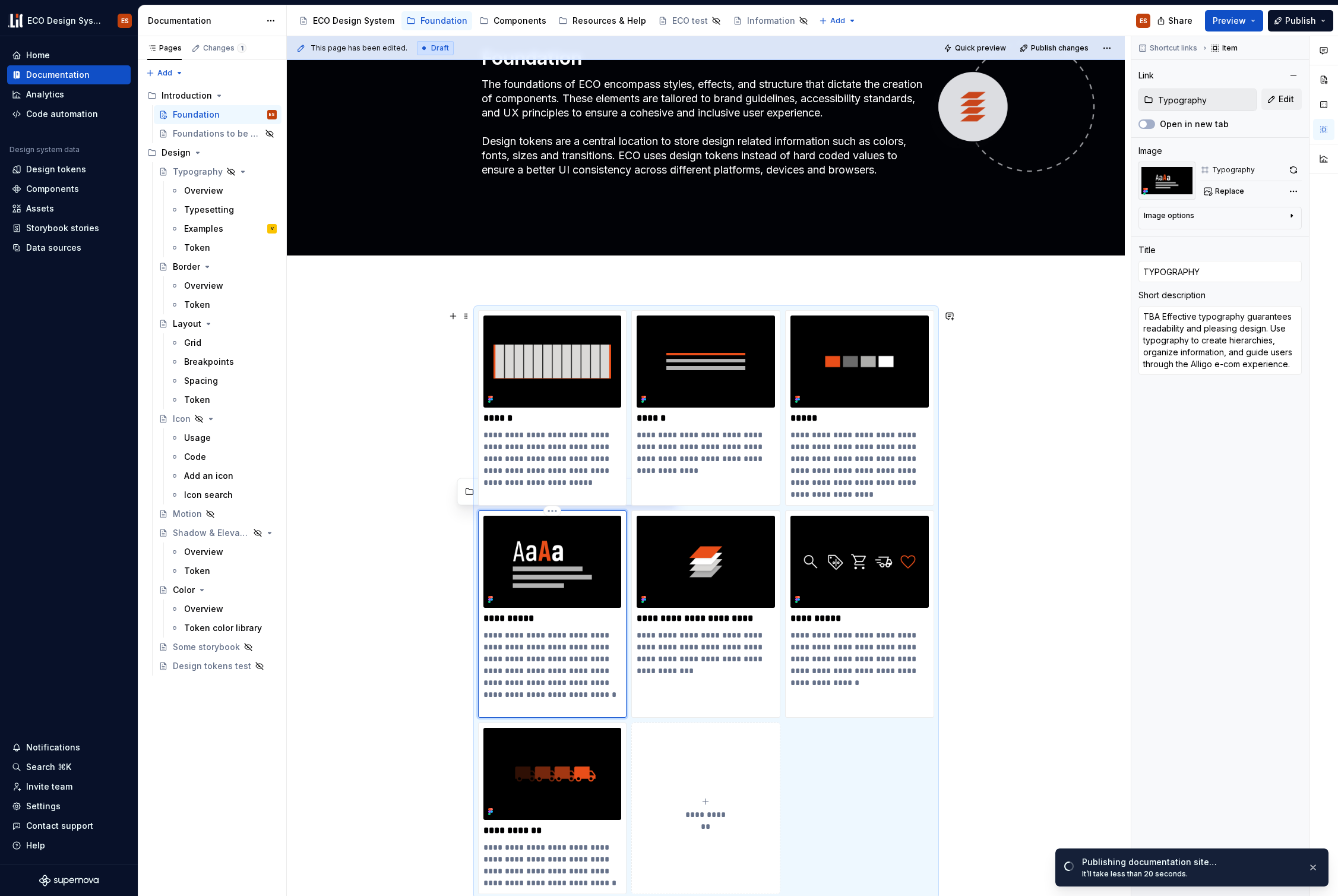
type textarea "*"
type textarea "TBAEffective typography guarantees readability and pleasing design. Use typogra…"
type textarea "*"
type textarea "TBEffective typography guarantees readability and pleasing design. Use typograp…"
type textarea "*"
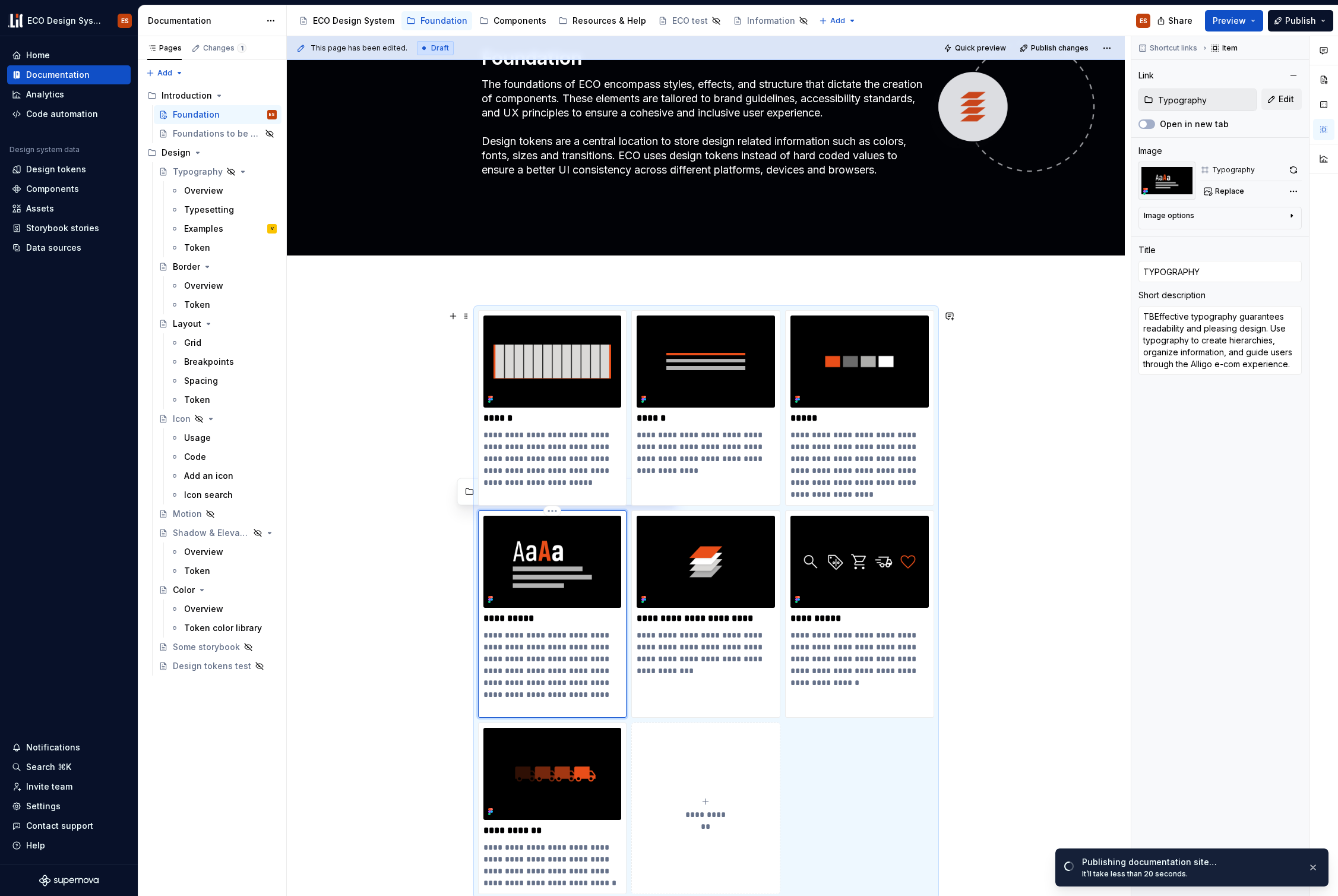
type textarea "TEffective typography guarantees readability and pleasing design. Use typograph…"
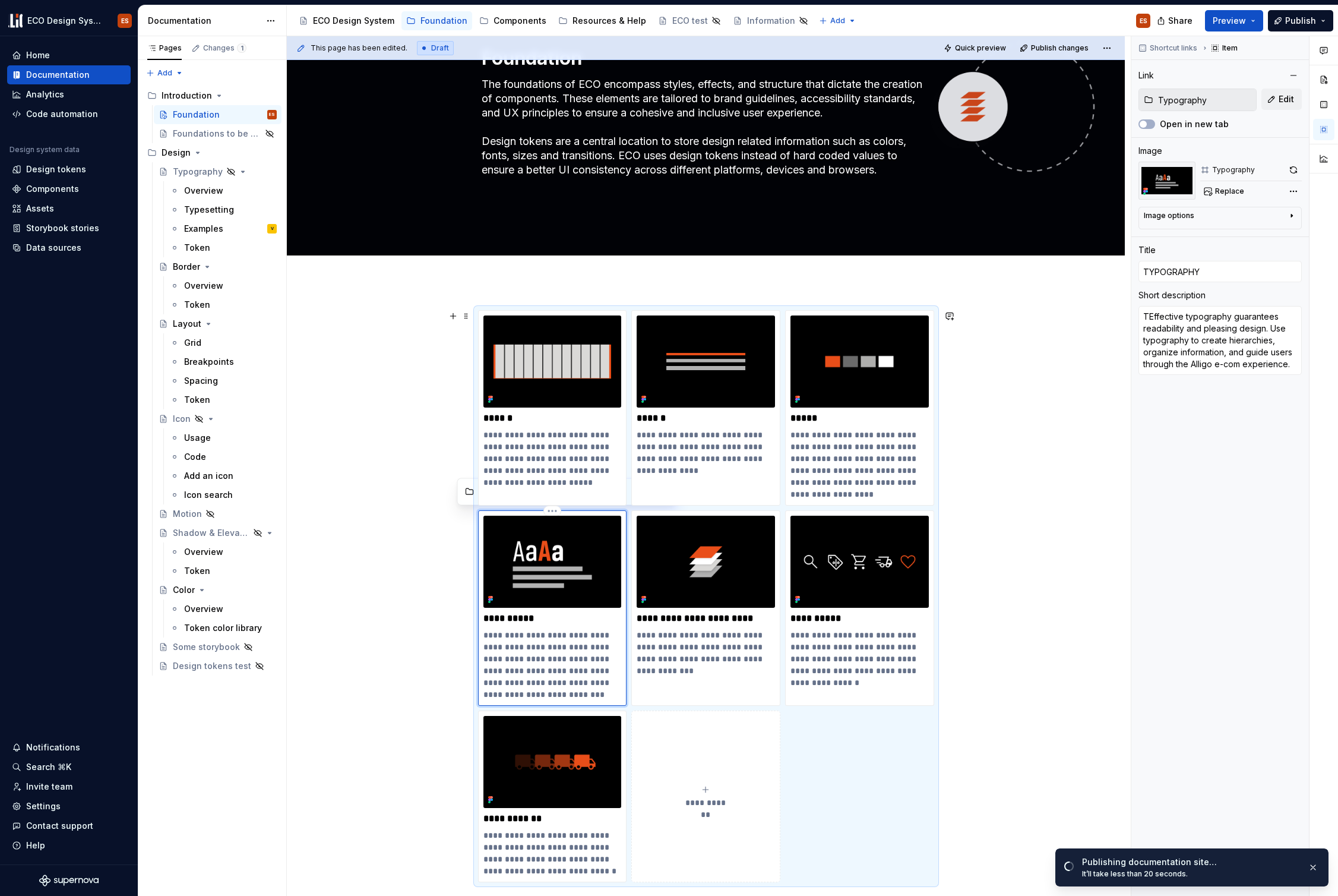
type textarea "*"
type textarea "Effective typography guarantees readability and pleasing design. Use typography…"
click at [1261, 871] on span "Open page" at bounding box center [1276, 870] width 40 height 9
click at [1309, 20] on span "Publish" at bounding box center [1301, 20] width 31 height 12
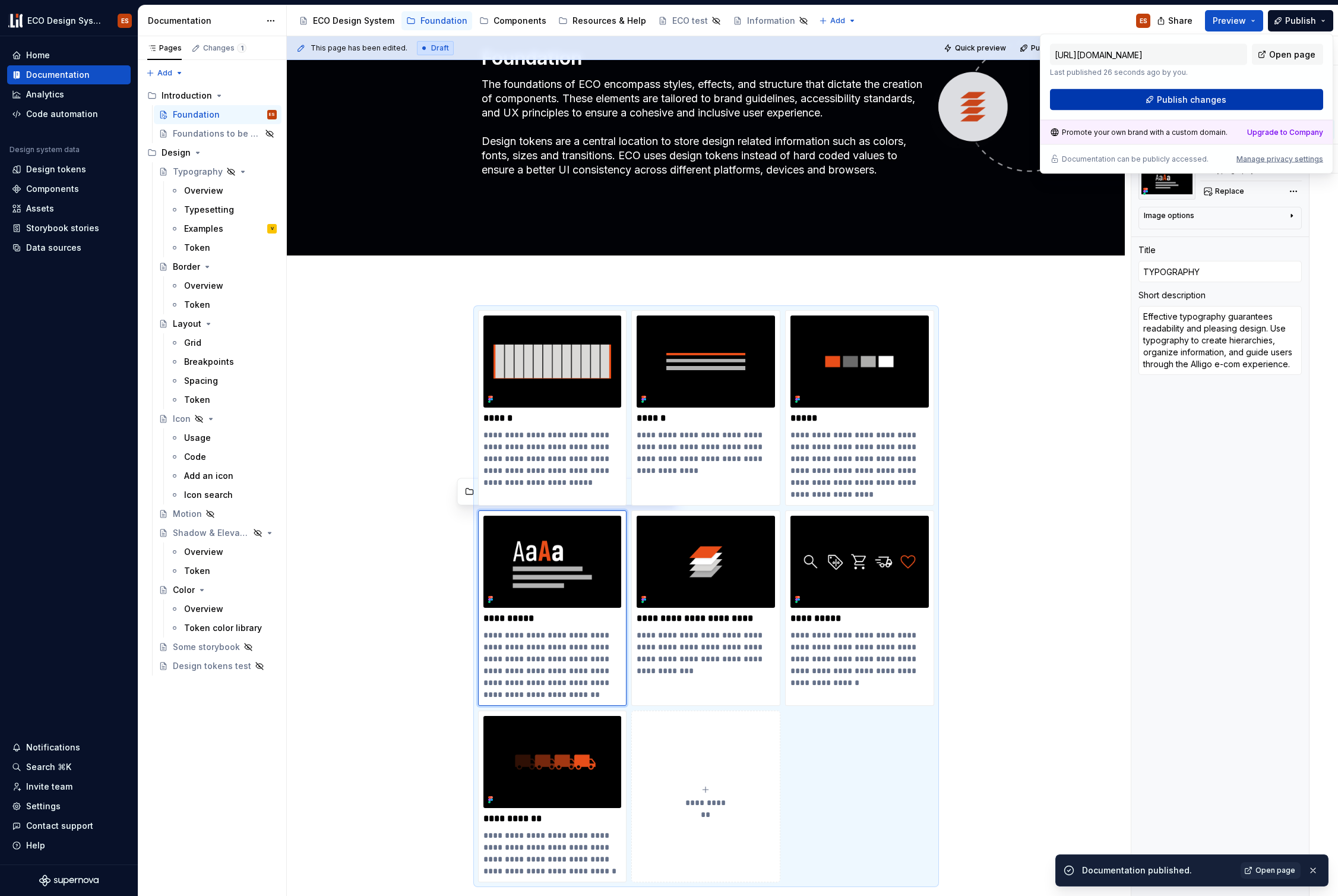
click at [1220, 97] on span "Publish changes" at bounding box center [1192, 99] width 69 height 12
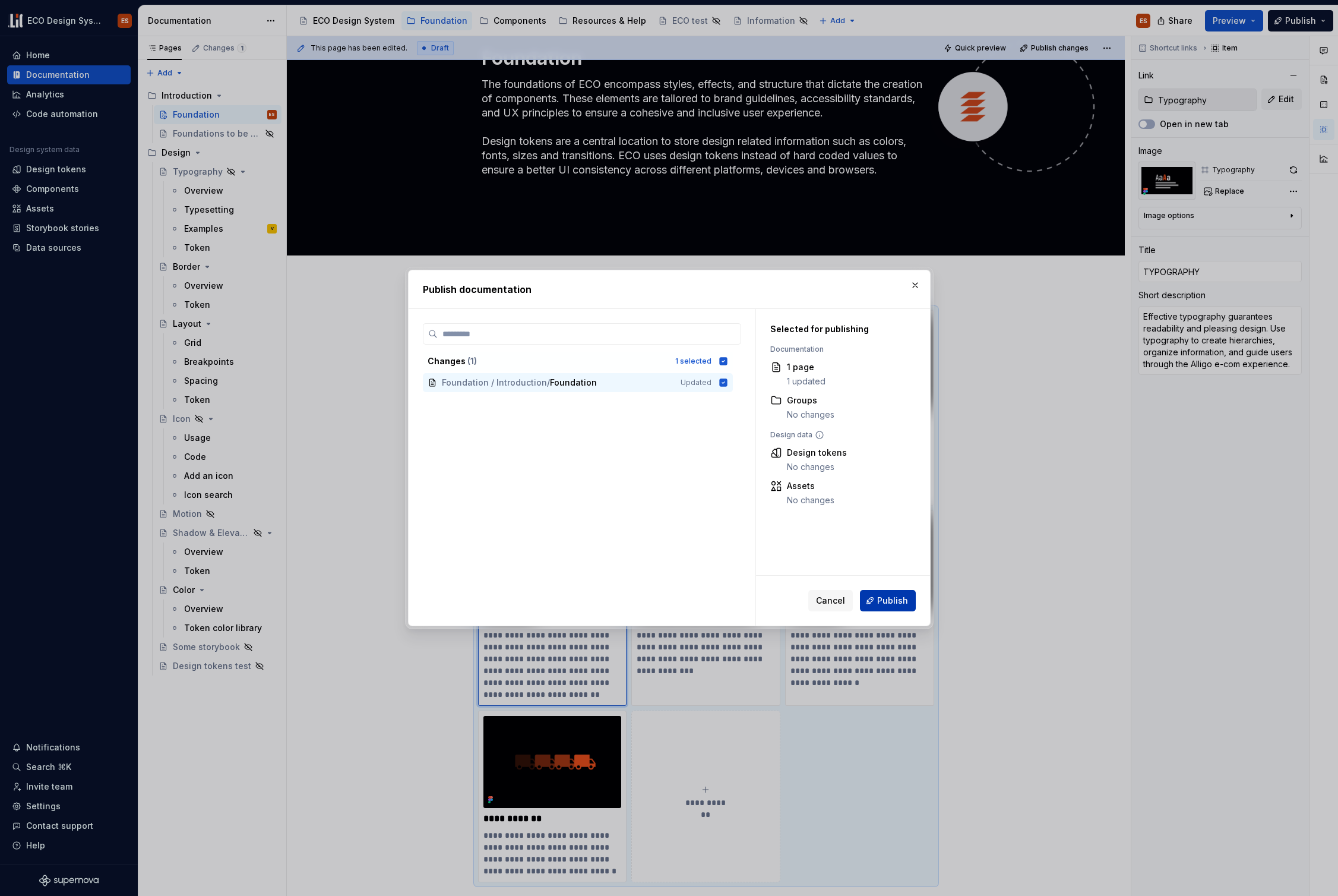
click at [888, 597] on span "Publish" at bounding box center [893, 600] width 31 height 12
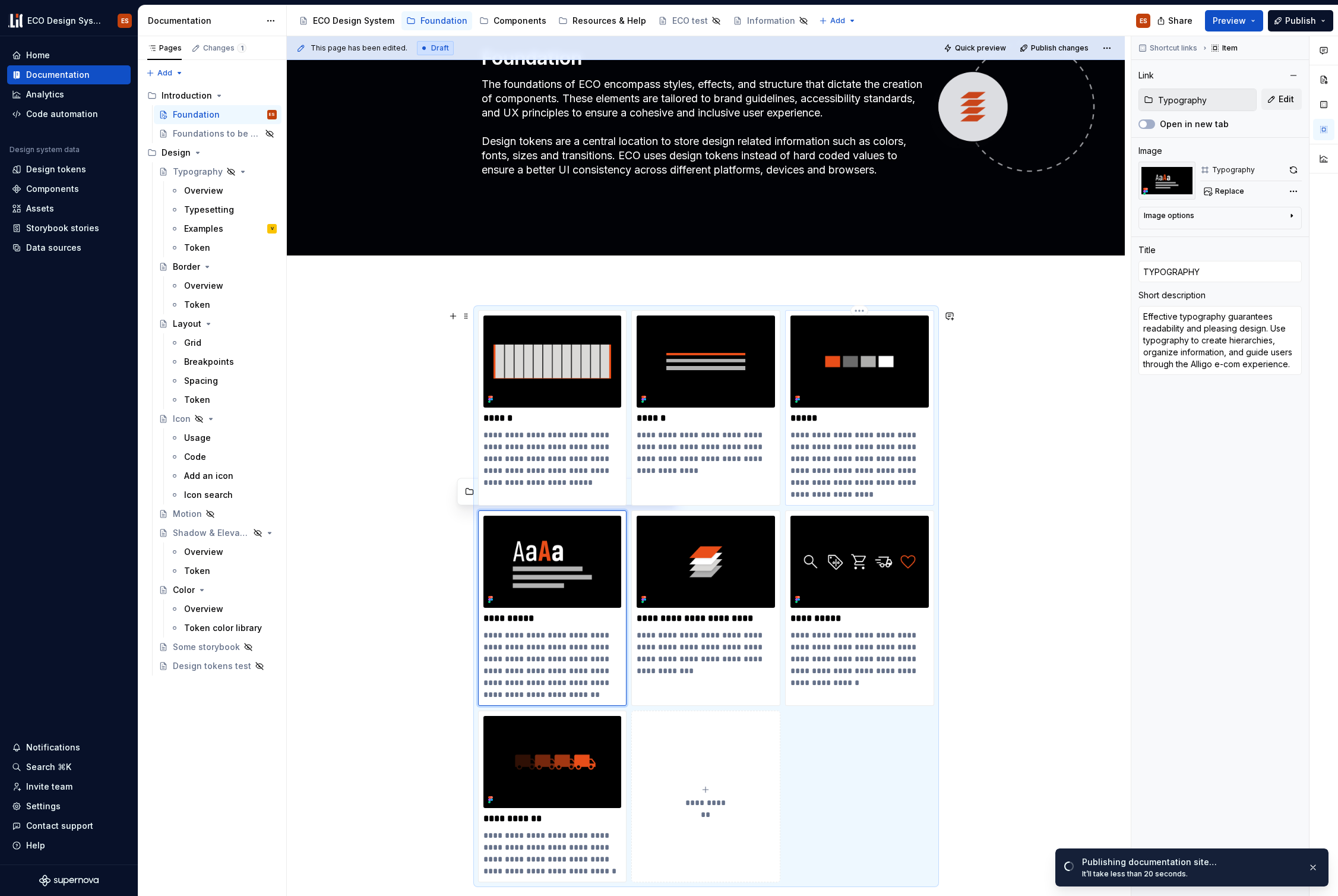
click at [872, 433] on p "**********" at bounding box center [860, 464] width 138 height 71
type textarea "*"
type input "Color"
type input "COLOR"
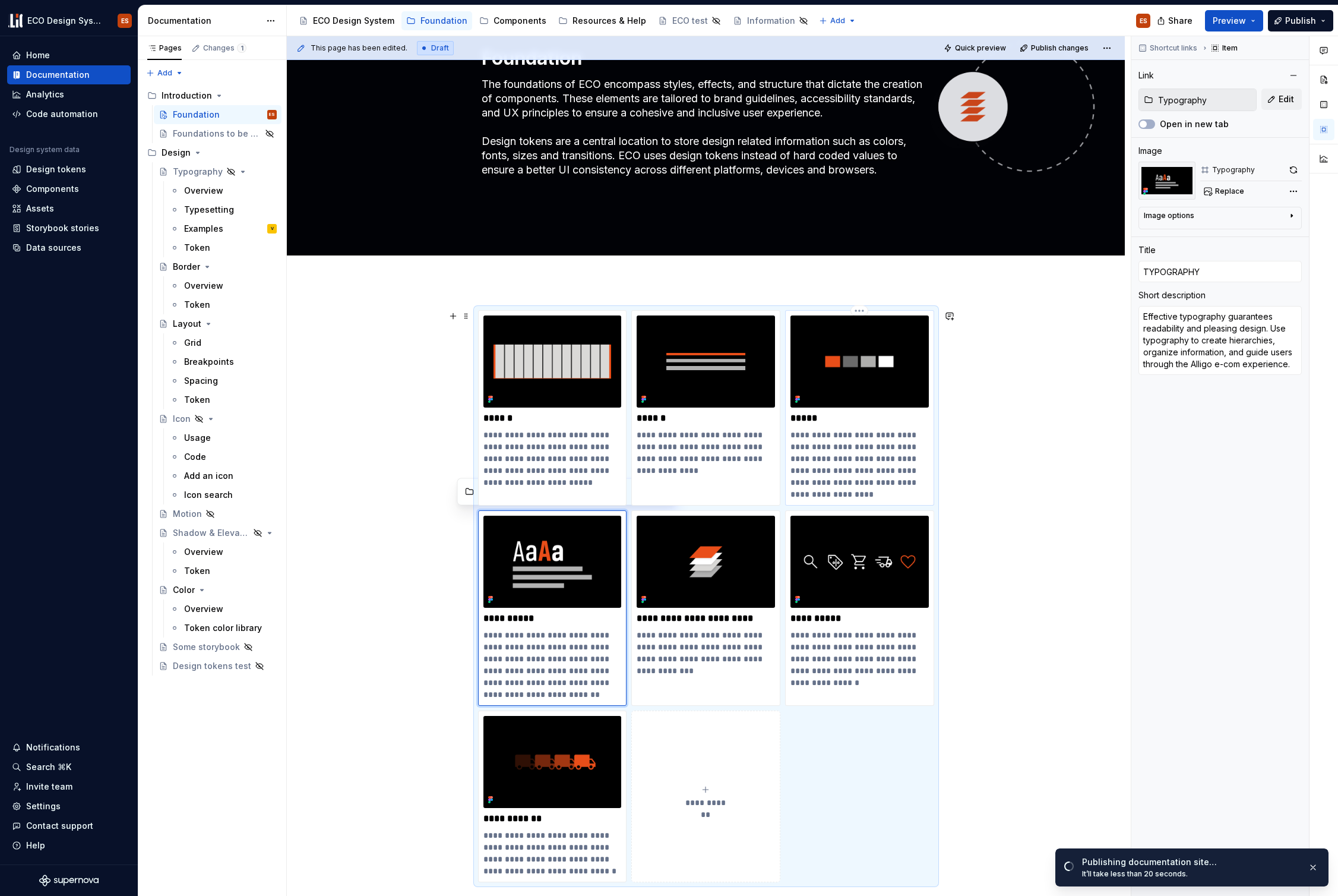
type textarea "Color is essential in shaping communication, convey meaning, brand identity, an…"
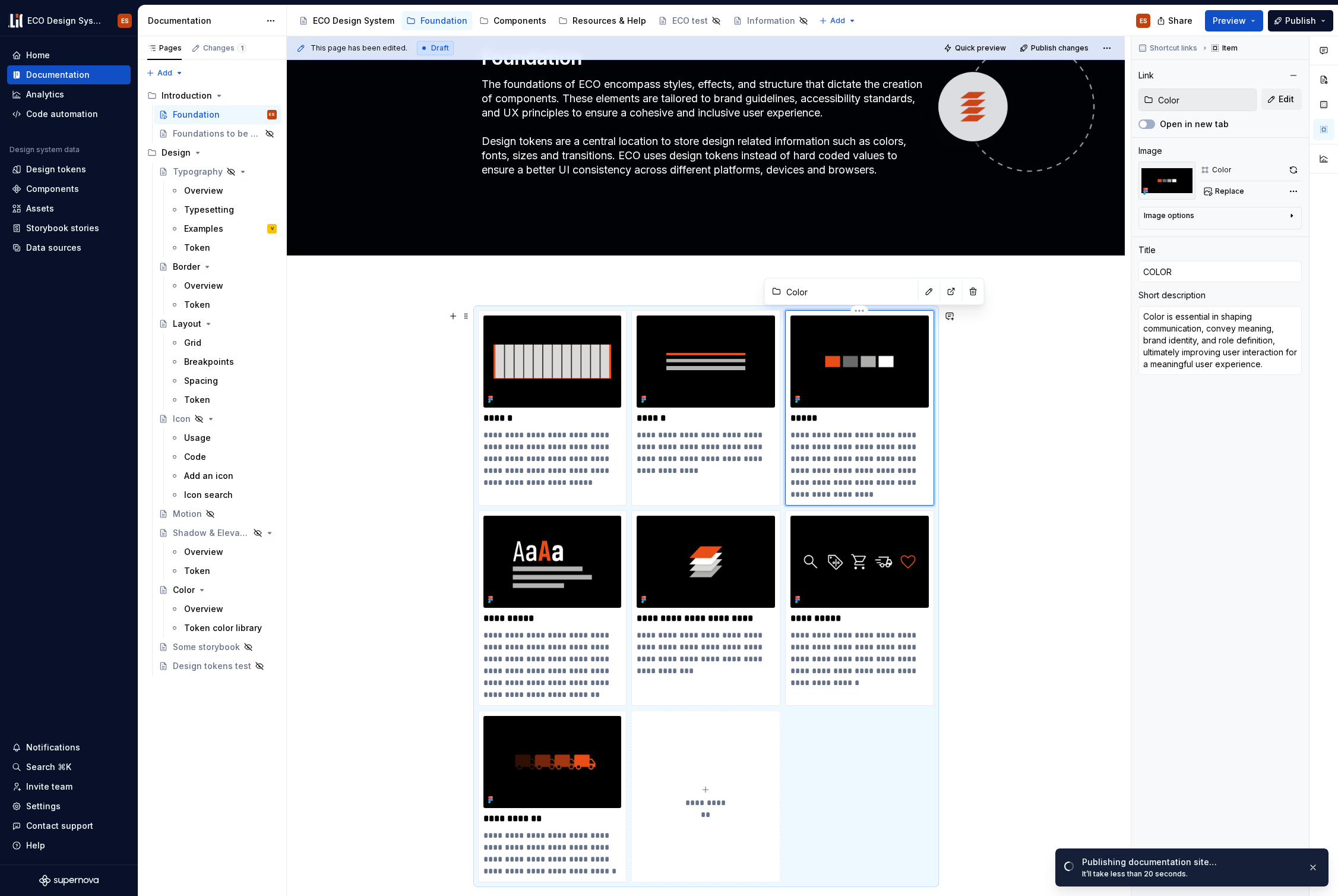
click at [867, 396] on img at bounding box center [860, 361] width 138 height 92
click at [865, 430] on p "**********" at bounding box center [860, 464] width 138 height 71
click at [225, 172] on icon "Page tree" at bounding box center [225, 172] width 7 height 7
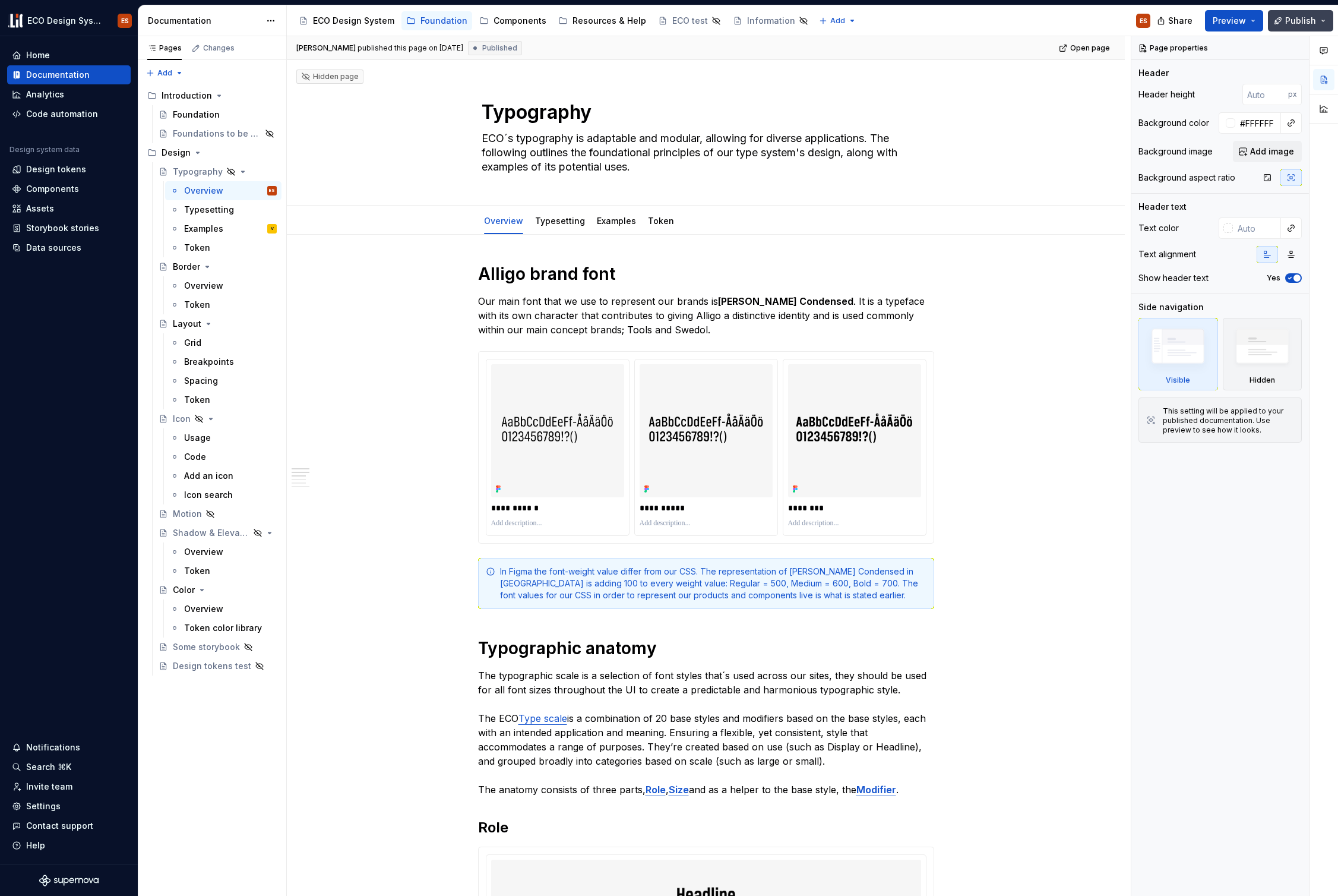
click at [1300, 21] on span "Publish" at bounding box center [1301, 20] width 31 height 12
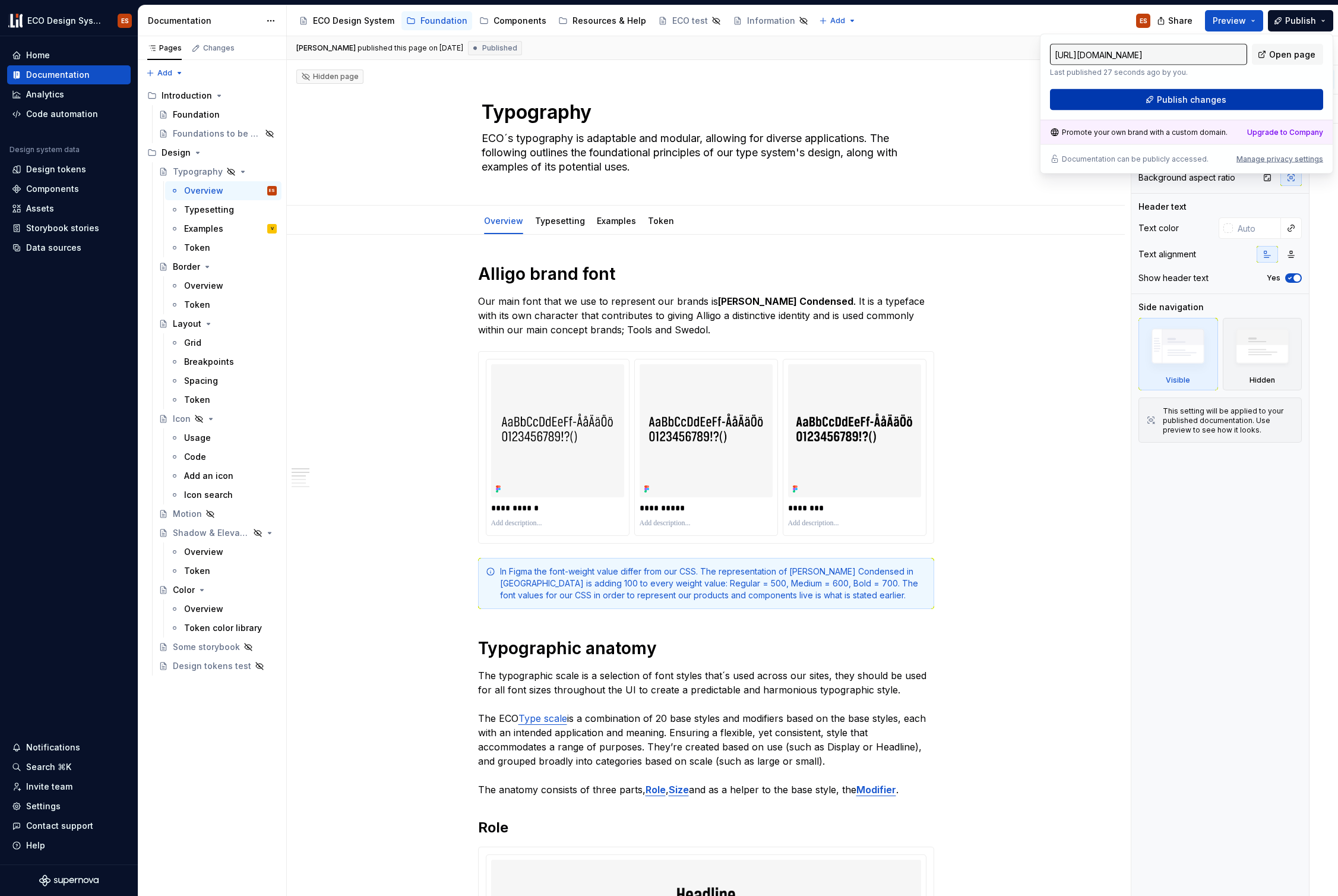
click at [1242, 102] on button "Publish changes" at bounding box center [1187, 99] width 273 height 21
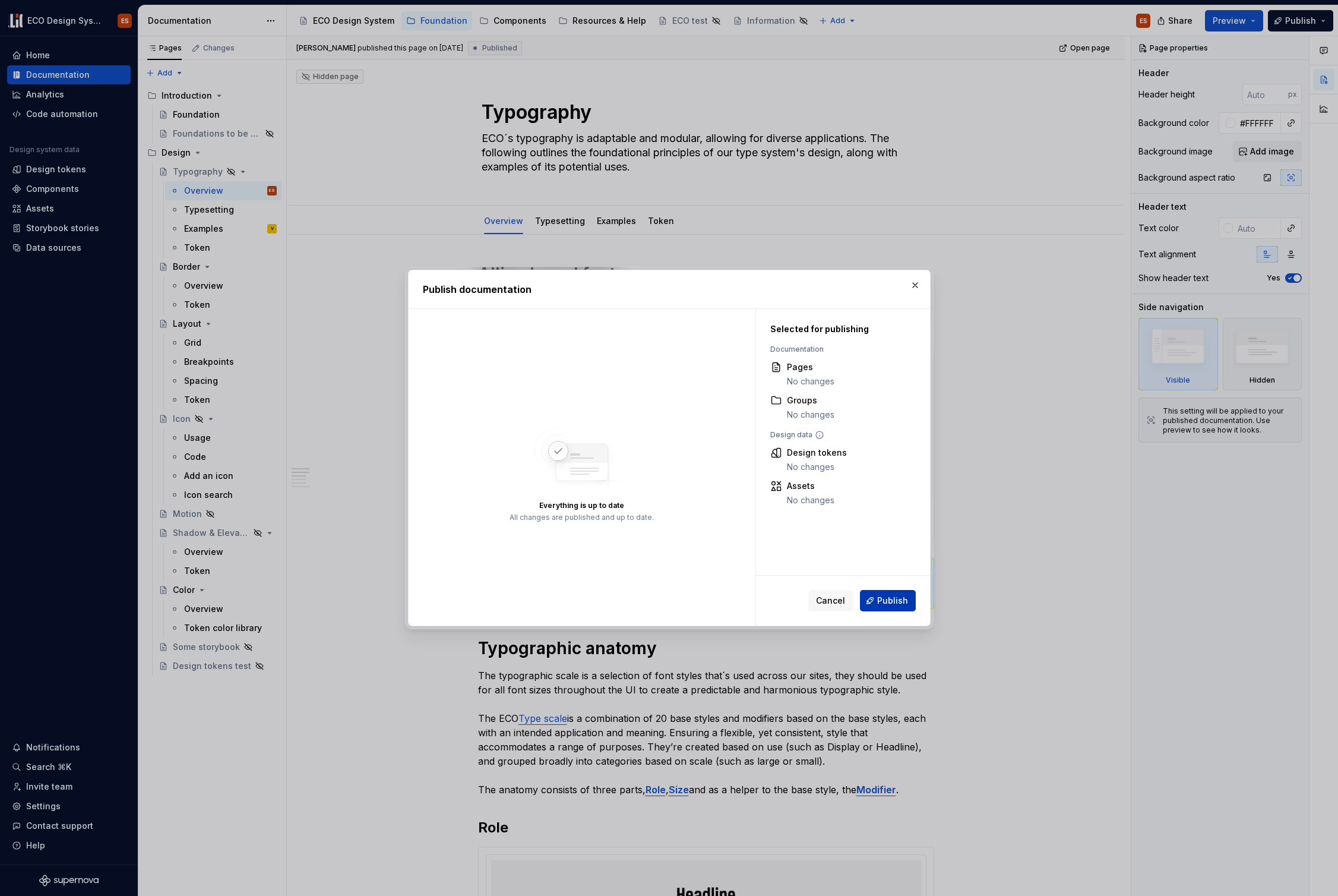
click at [892, 599] on span "Publish" at bounding box center [893, 600] width 31 height 12
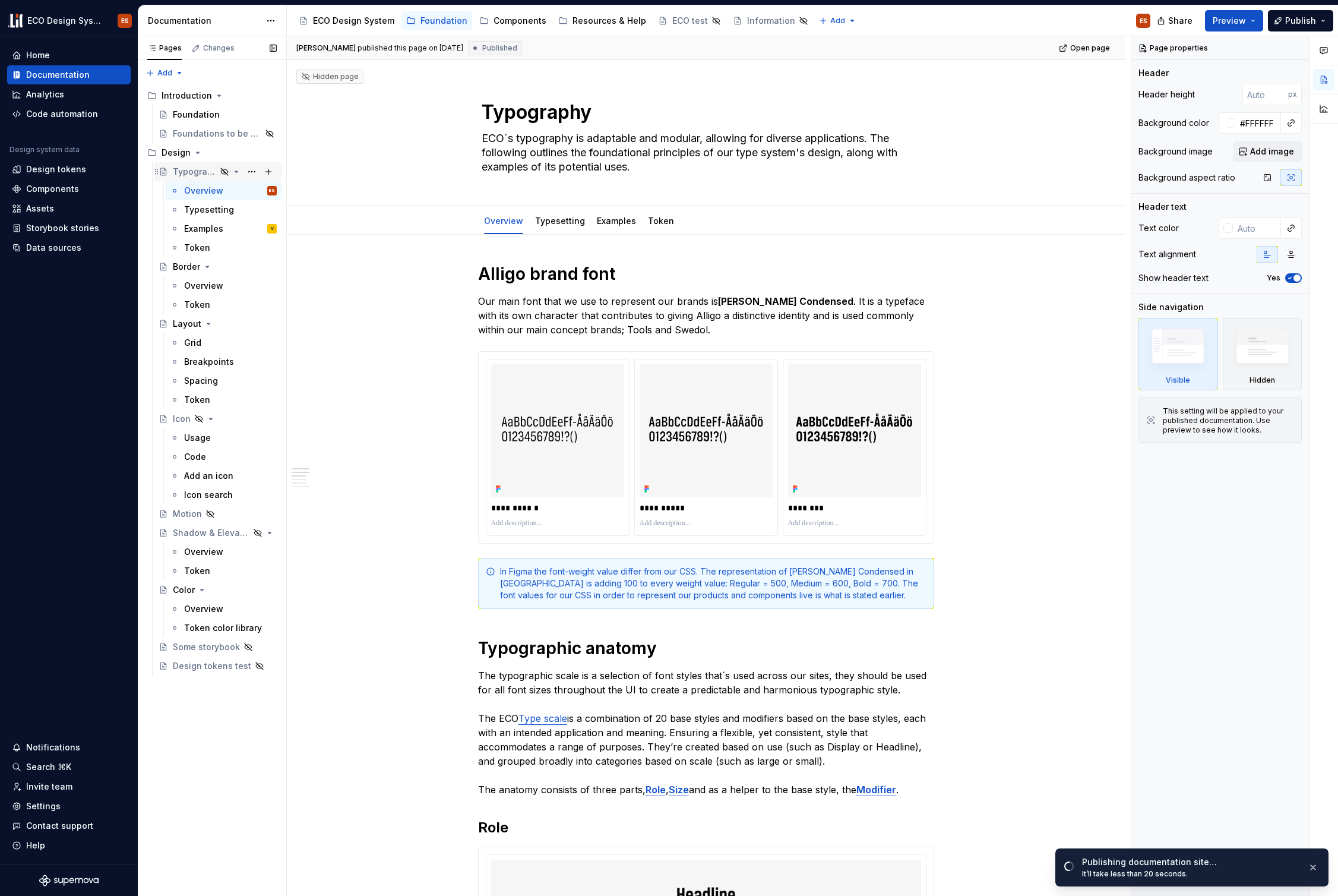
click at [237, 172] on icon "Page tree" at bounding box center [236, 171] width 3 height 1
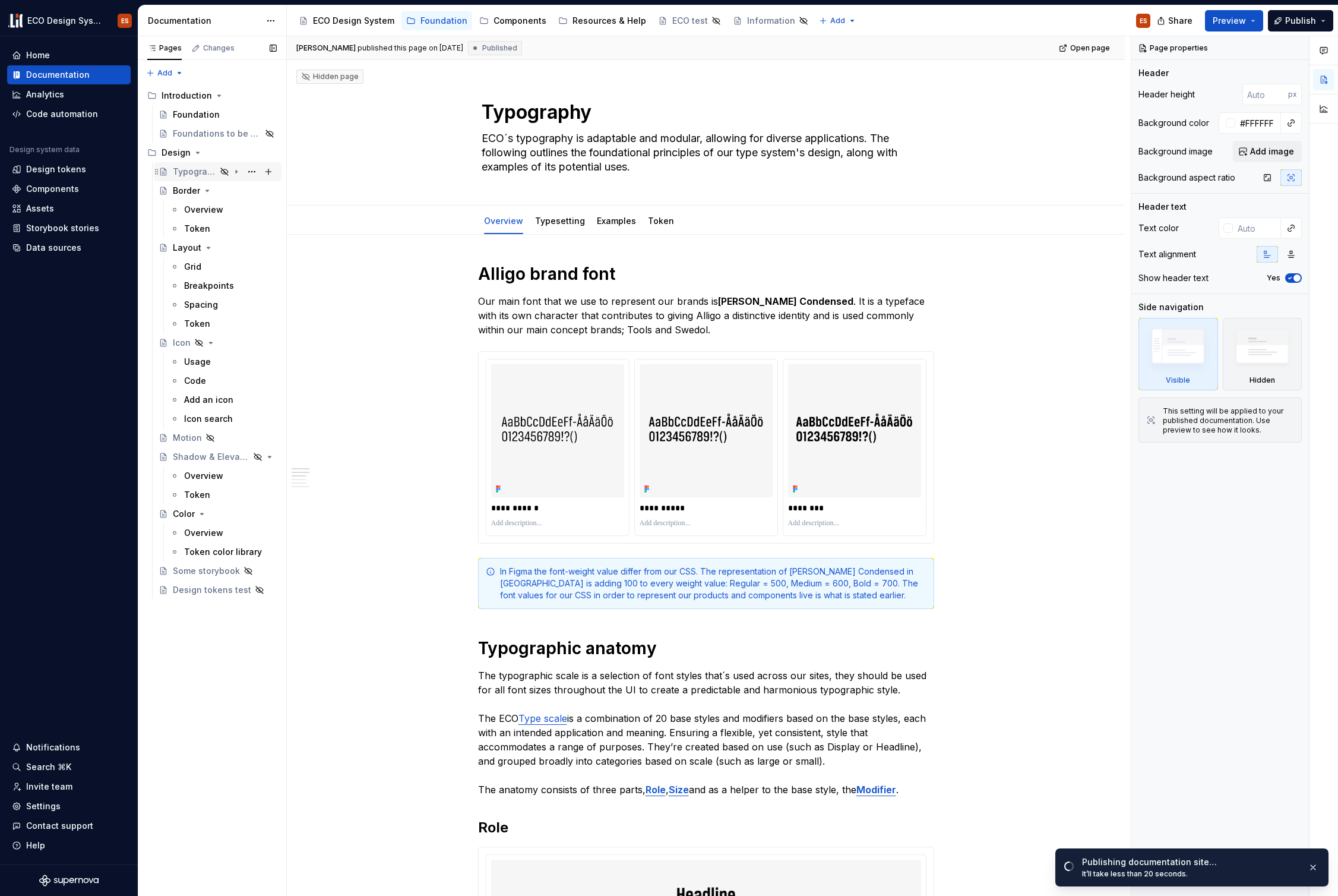
click at [237, 172] on icon "Page tree" at bounding box center [236, 171] width 1 height 3
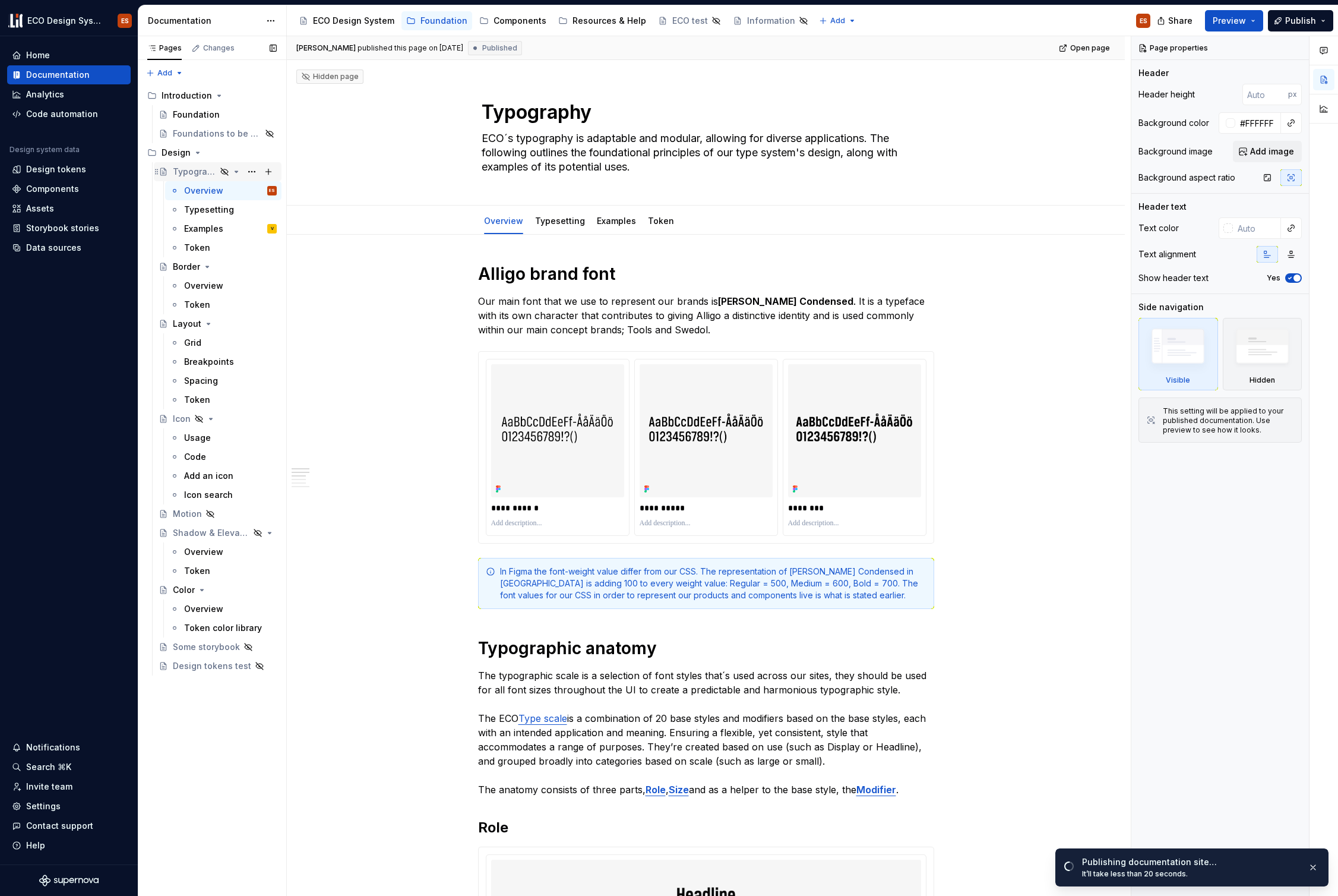
click at [229, 170] on icon "Page tree" at bounding box center [224, 171] width 9 height 9
click at [249, 169] on button "Page tree" at bounding box center [251, 171] width 16 height 16
click at [281, 237] on div "Show page" at bounding box center [324, 235] width 117 height 12
click at [1282, 21] on button "Publish" at bounding box center [1301, 20] width 66 height 21
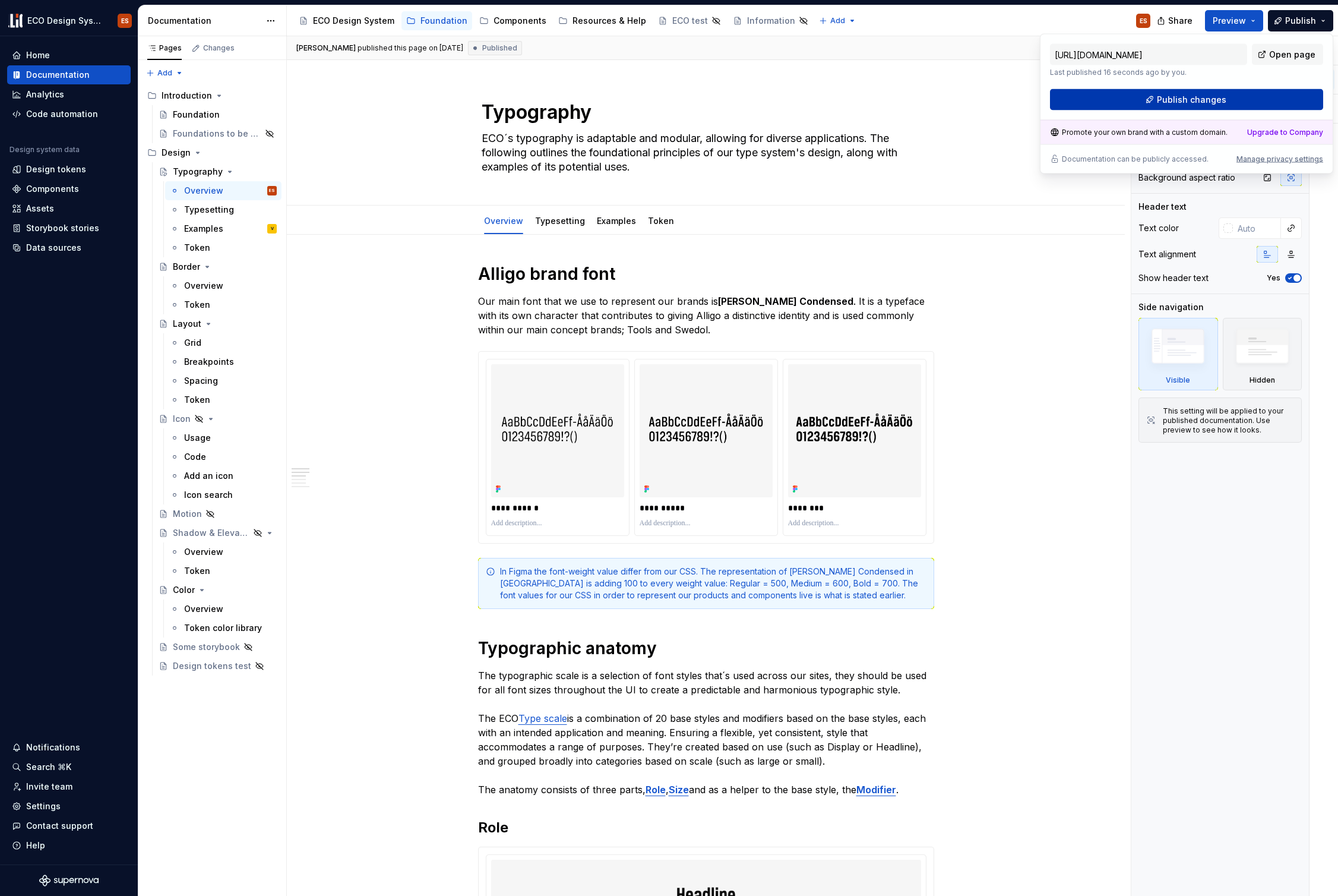
click at [1241, 93] on button "Publish changes" at bounding box center [1187, 99] width 273 height 21
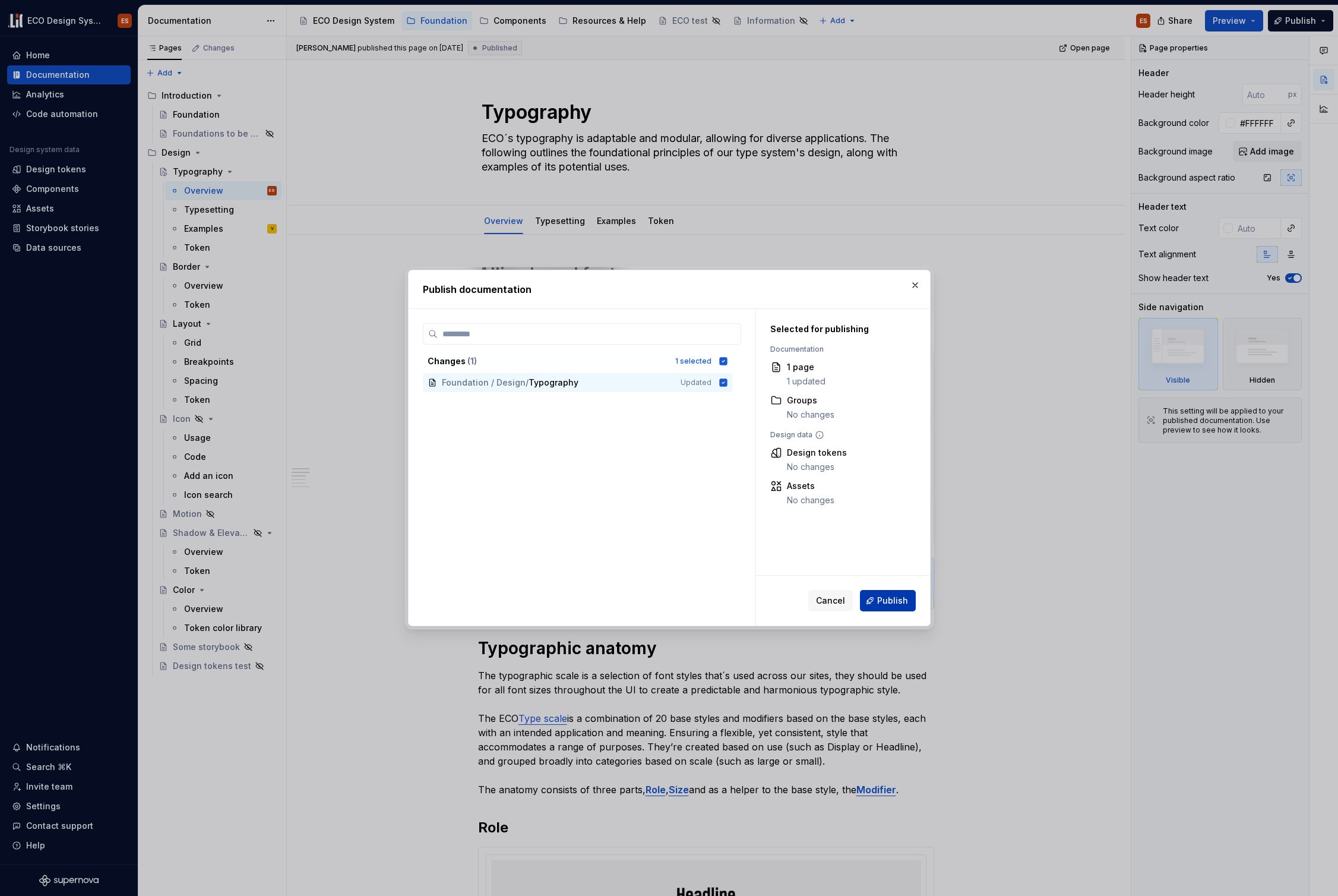
click at [893, 605] on span "Publish" at bounding box center [893, 600] width 31 height 12
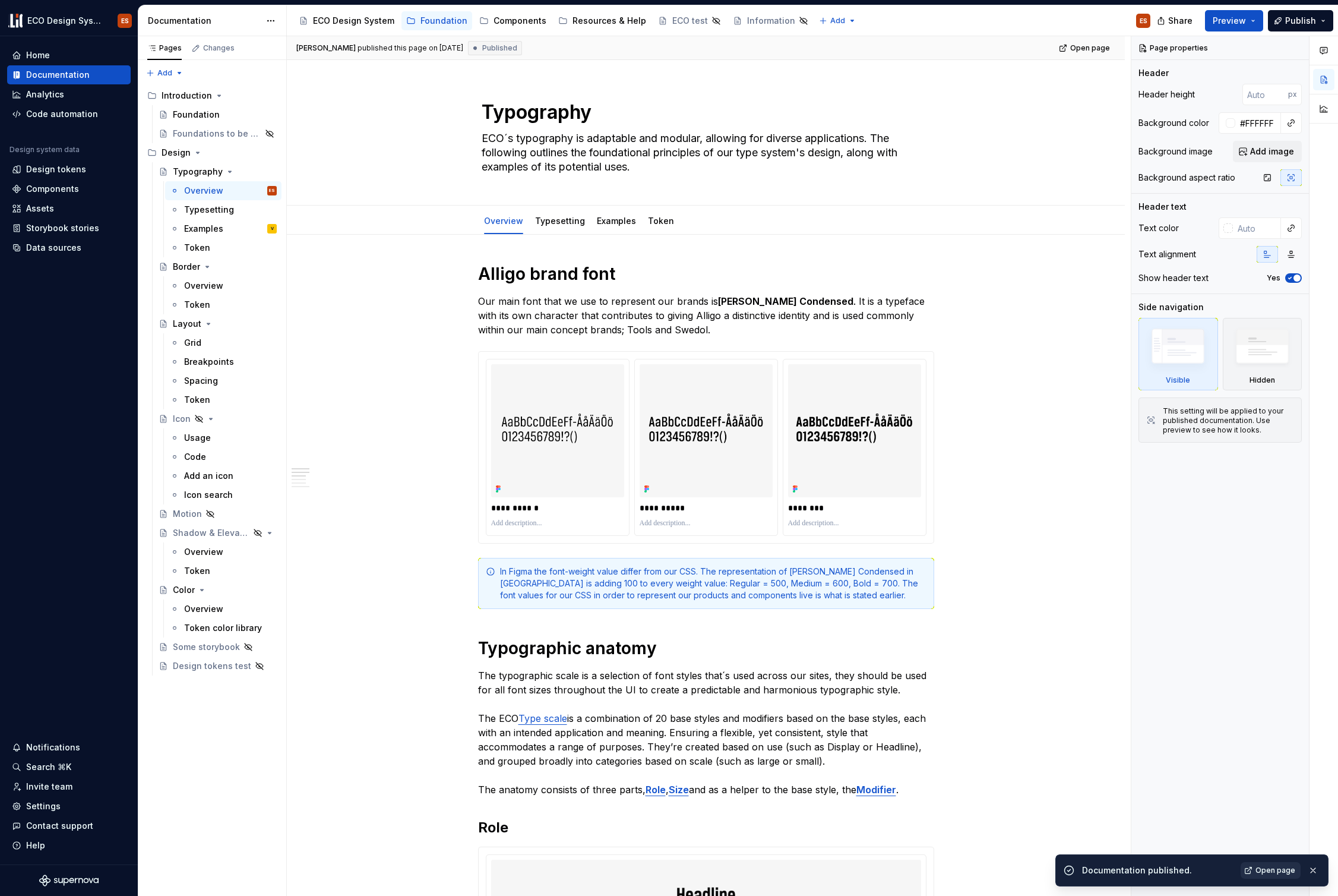
click at [1289, 871] on span "Open page" at bounding box center [1276, 870] width 40 height 9
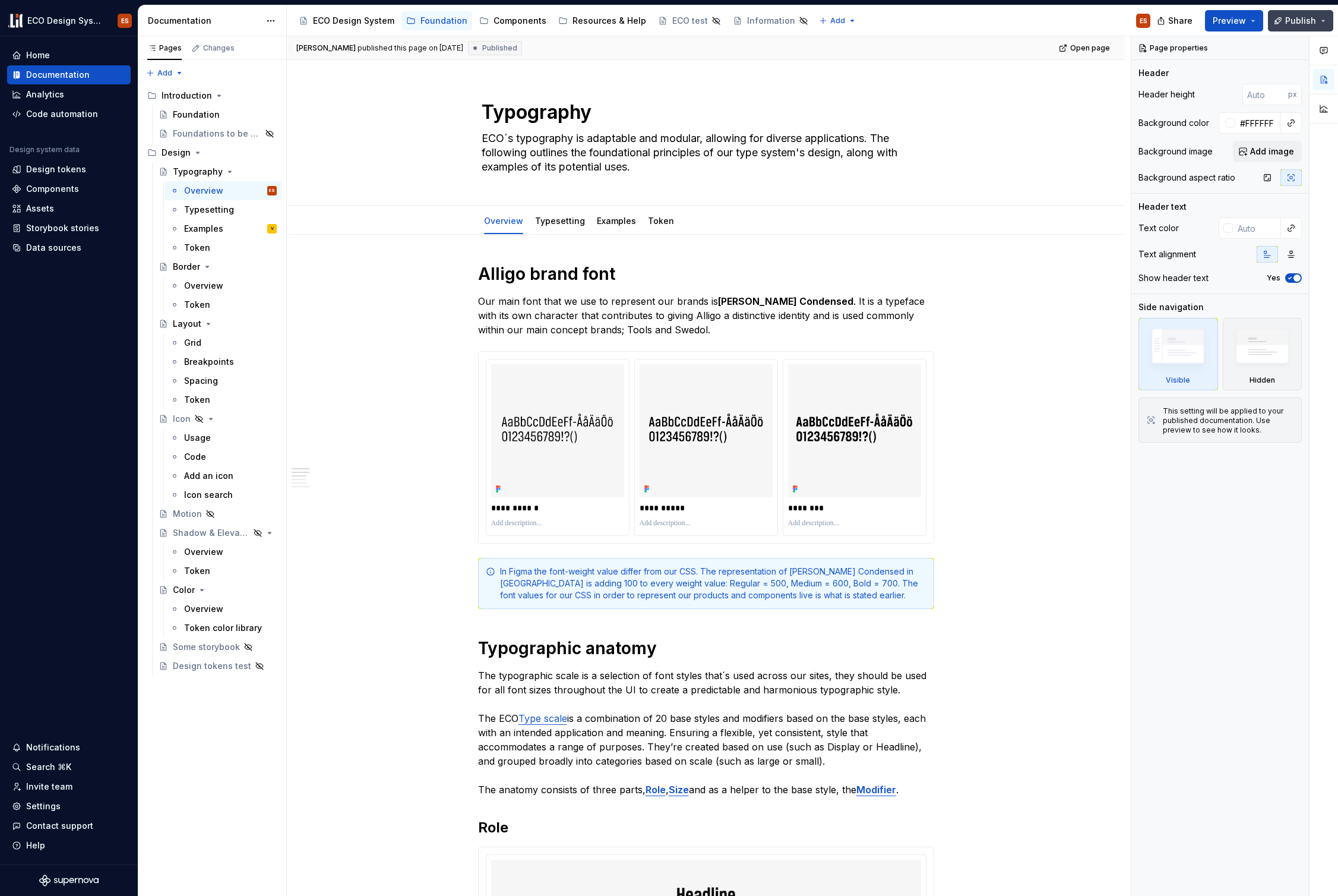
click at [1320, 21] on button "Publish" at bounding box center [1301, 20] width 66 height 21
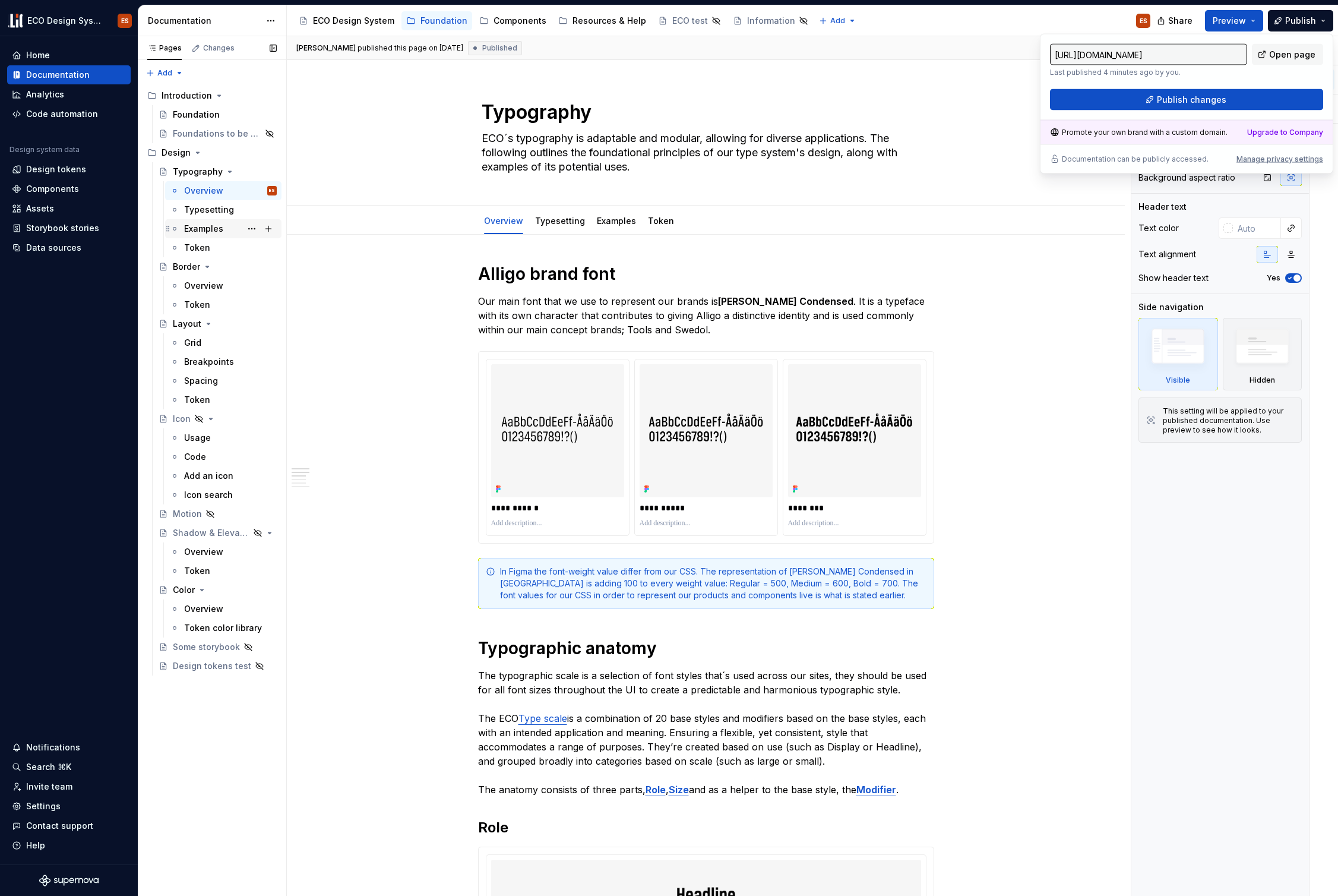
click at [209, 225] on div "Examples" at bounding box center [203, 229] width 39 height 12
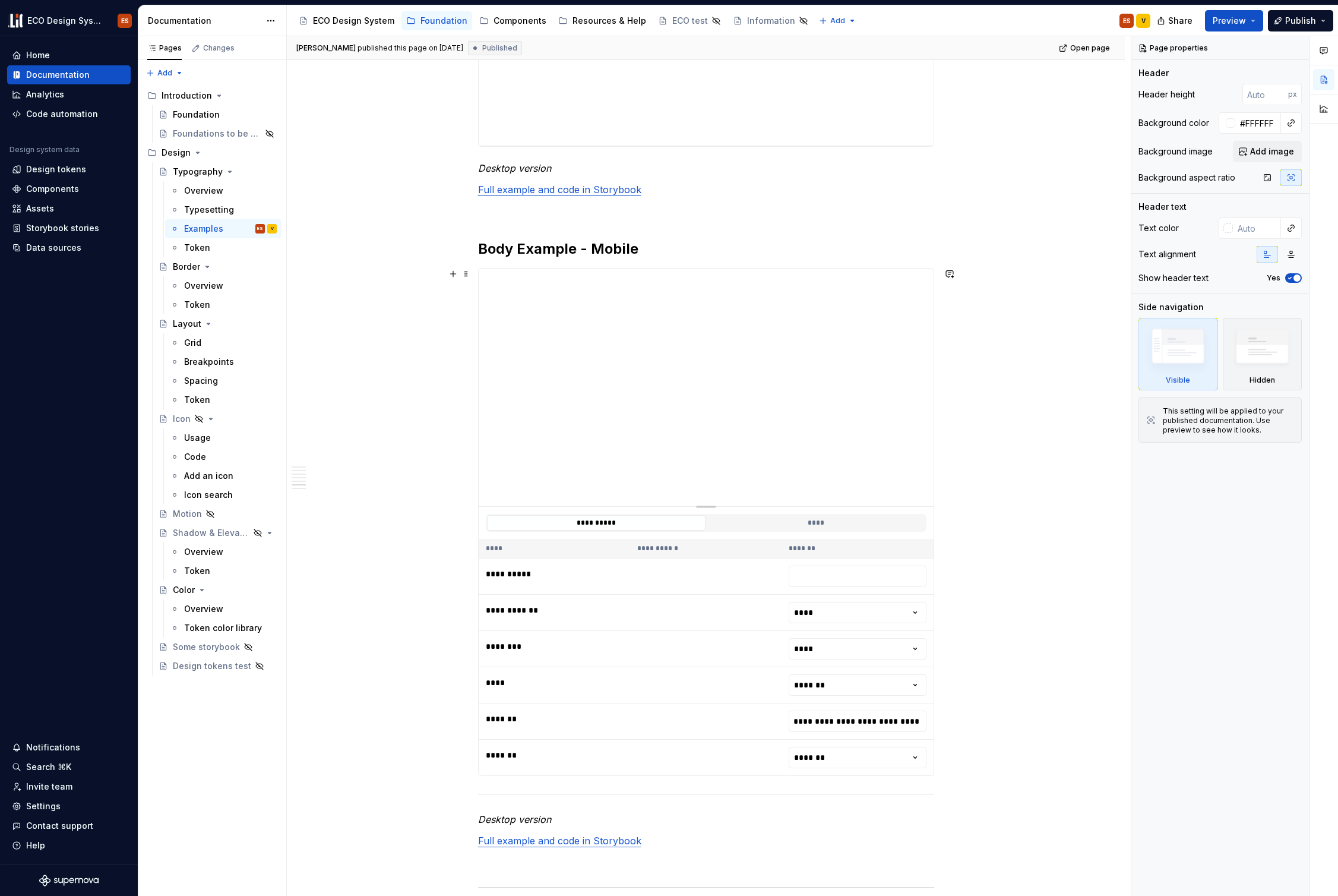
scroll to position [2591, 0]
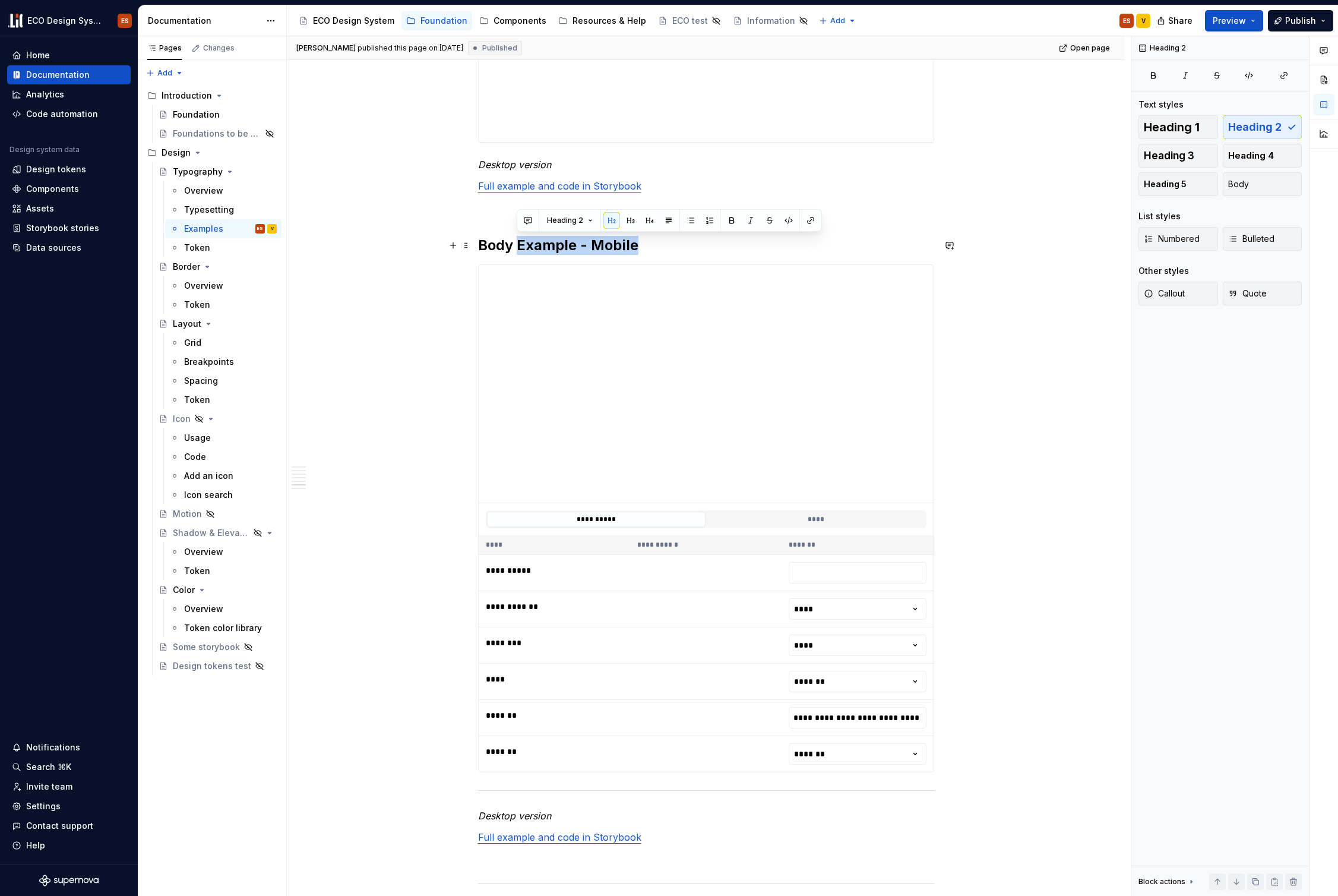
drag, startPoint x: 518, startPoint y: 244, endPoint x: 640, endPoint y: 245, distance: 122.0
click at [640, 245] on h2 "Body Example - Mobile" at bounding box center [706, 245] width 456 height 19
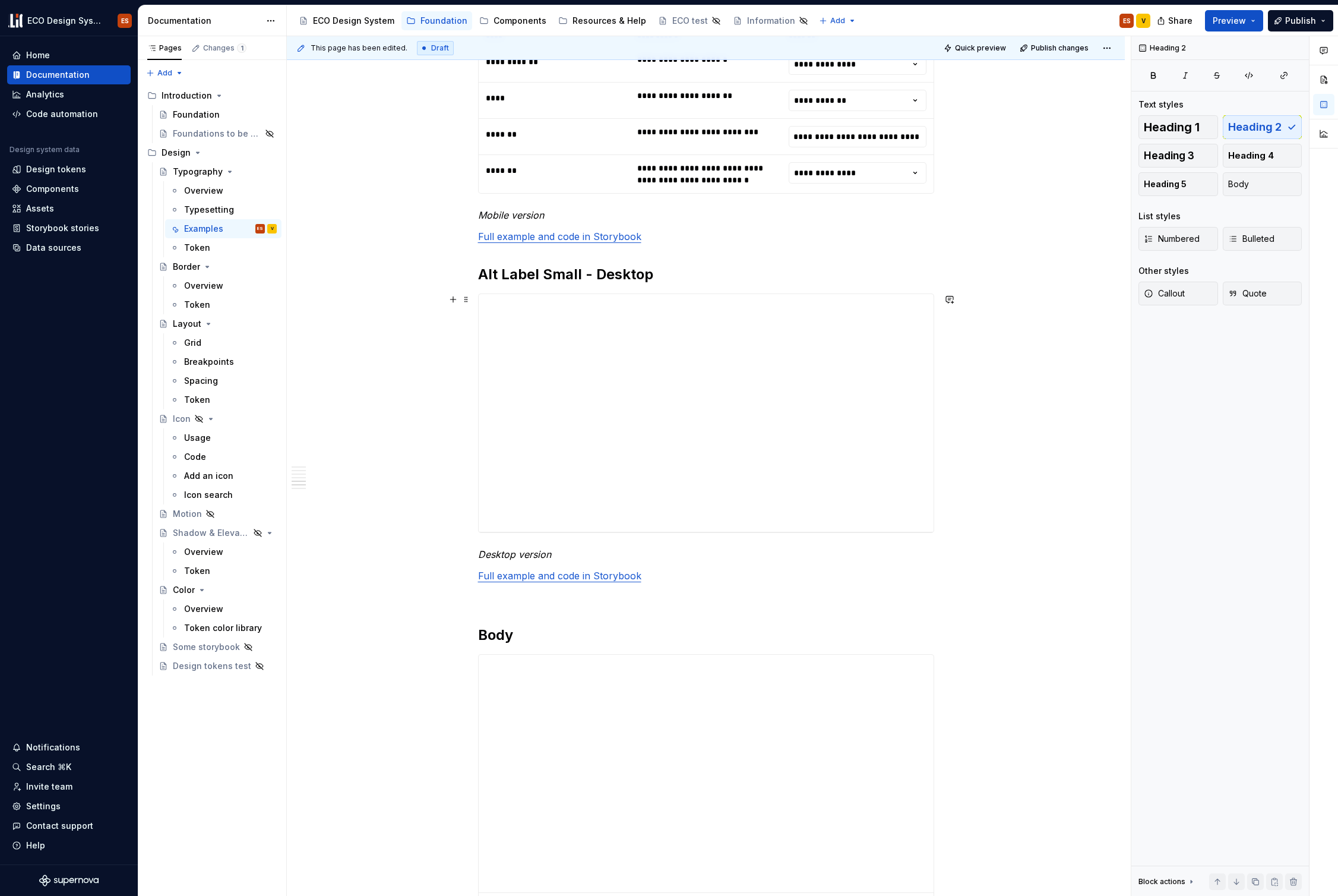
scroll to position [2526, 0]
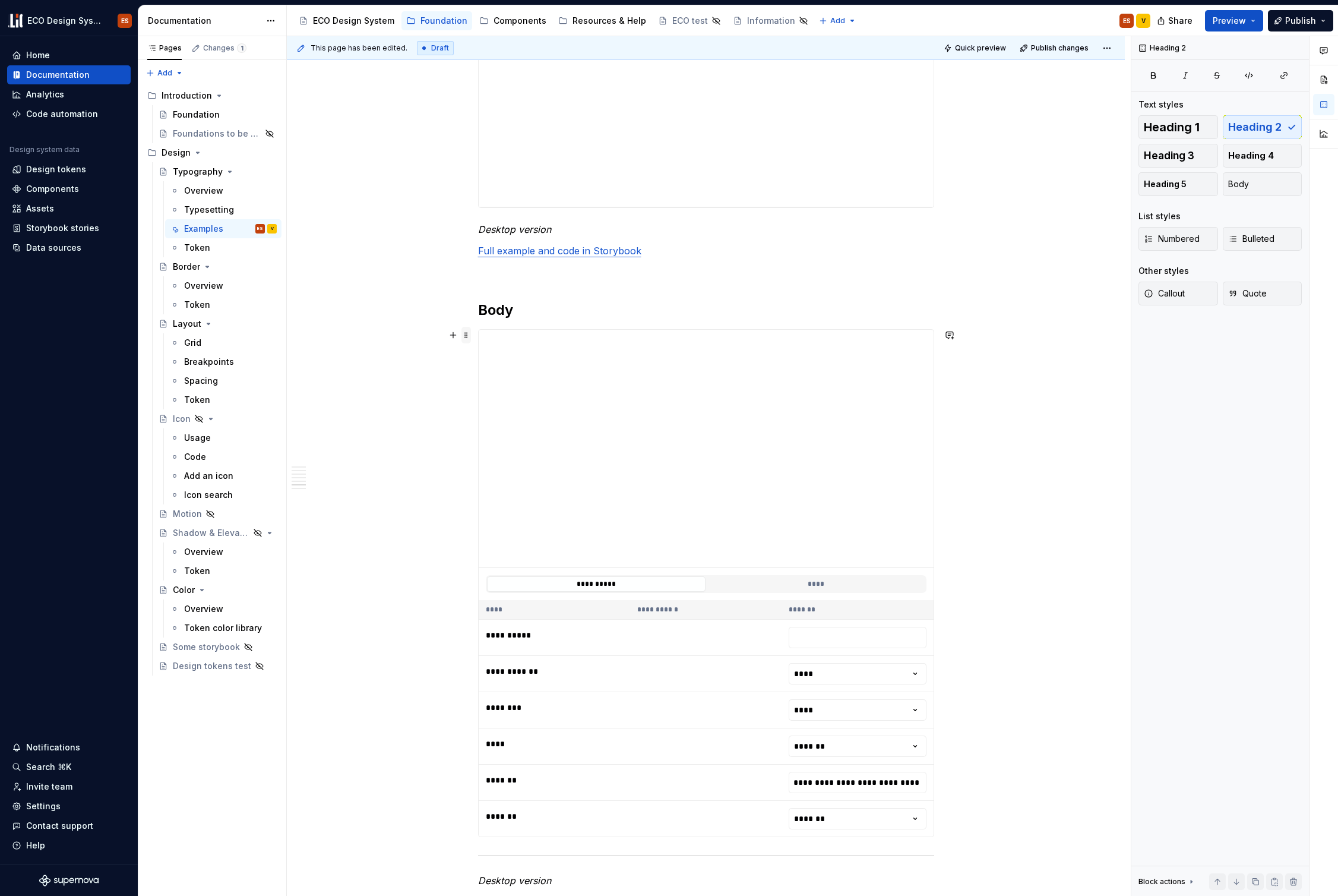
click at [469, 334] on span at bounding box center [466, 335] width 9 height 16
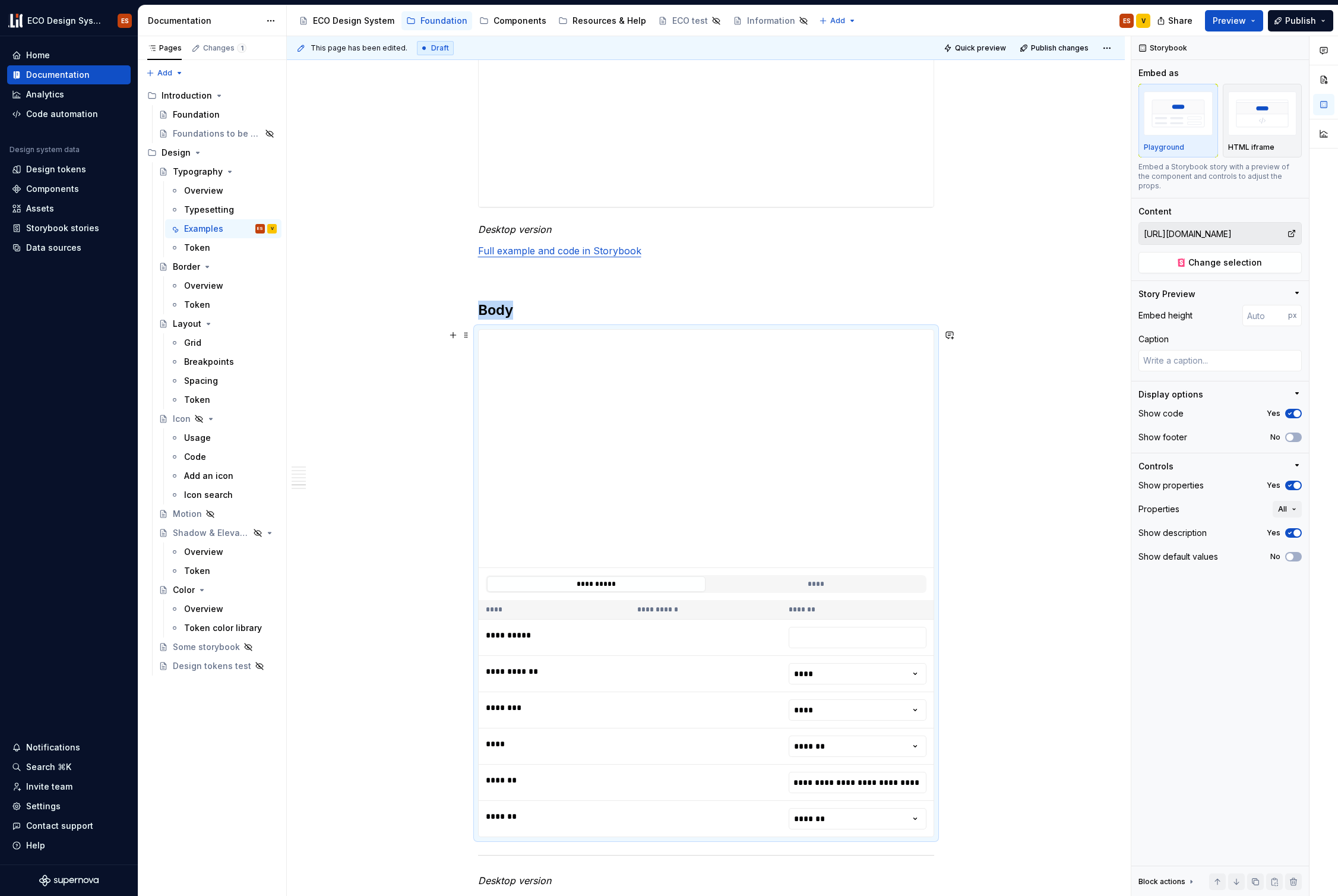
click at [1292, 25] on span "Publish" at bounding box center [1301, 20] width 31 height 12
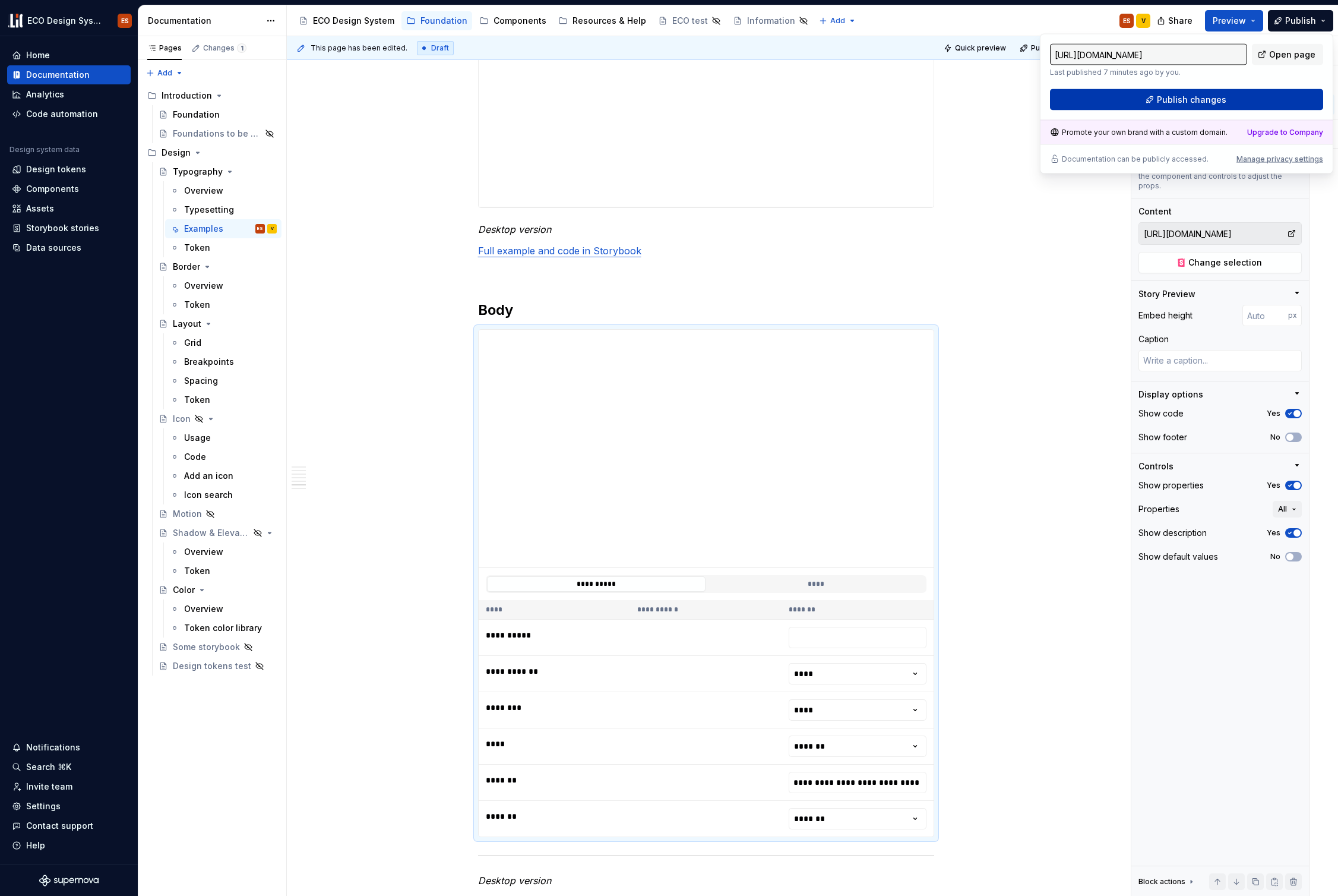
click at [1241, 97] on button "Publish changes" at bounding box center [1187, 99] width 273 height 21
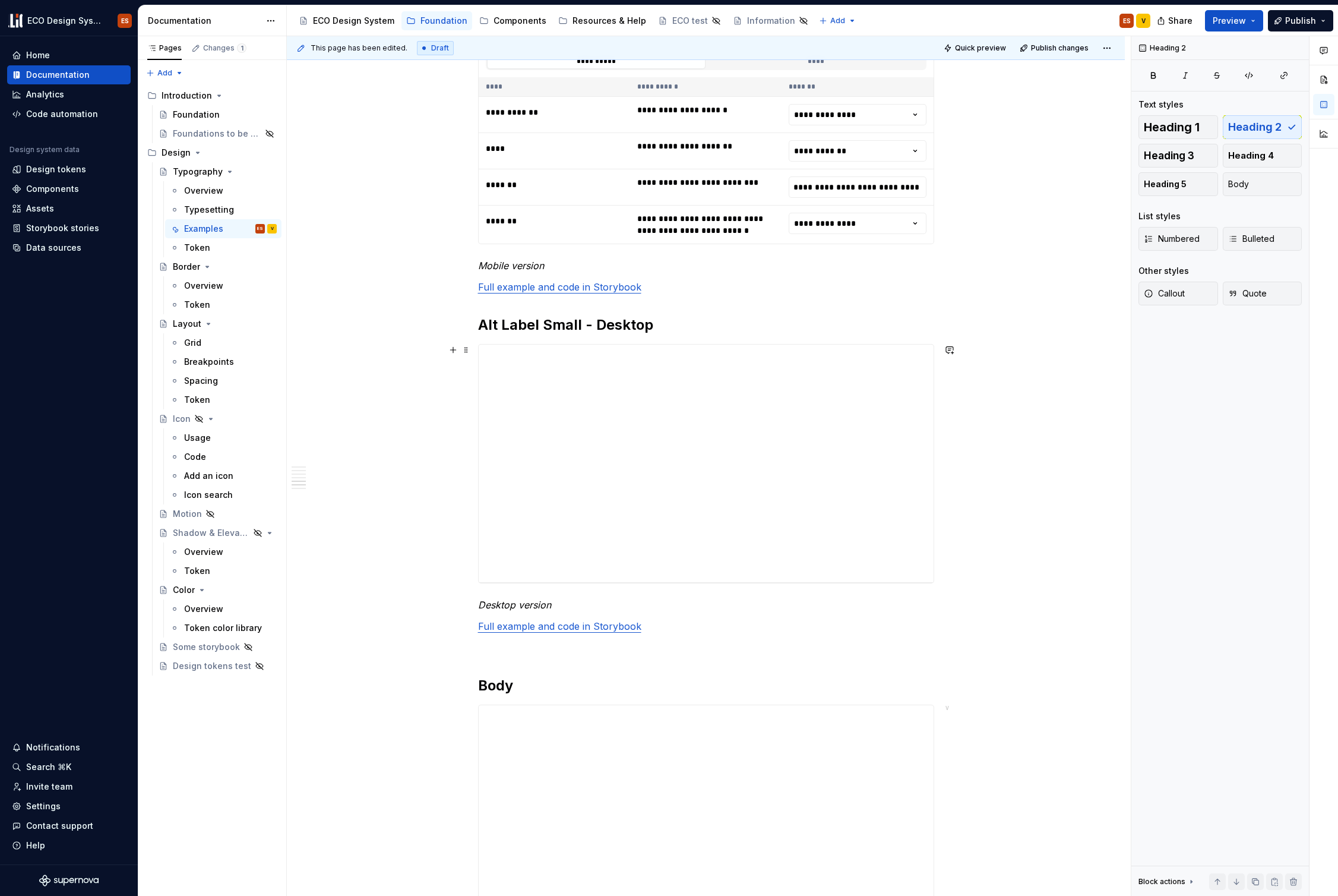
scroll to position [2140, 0]
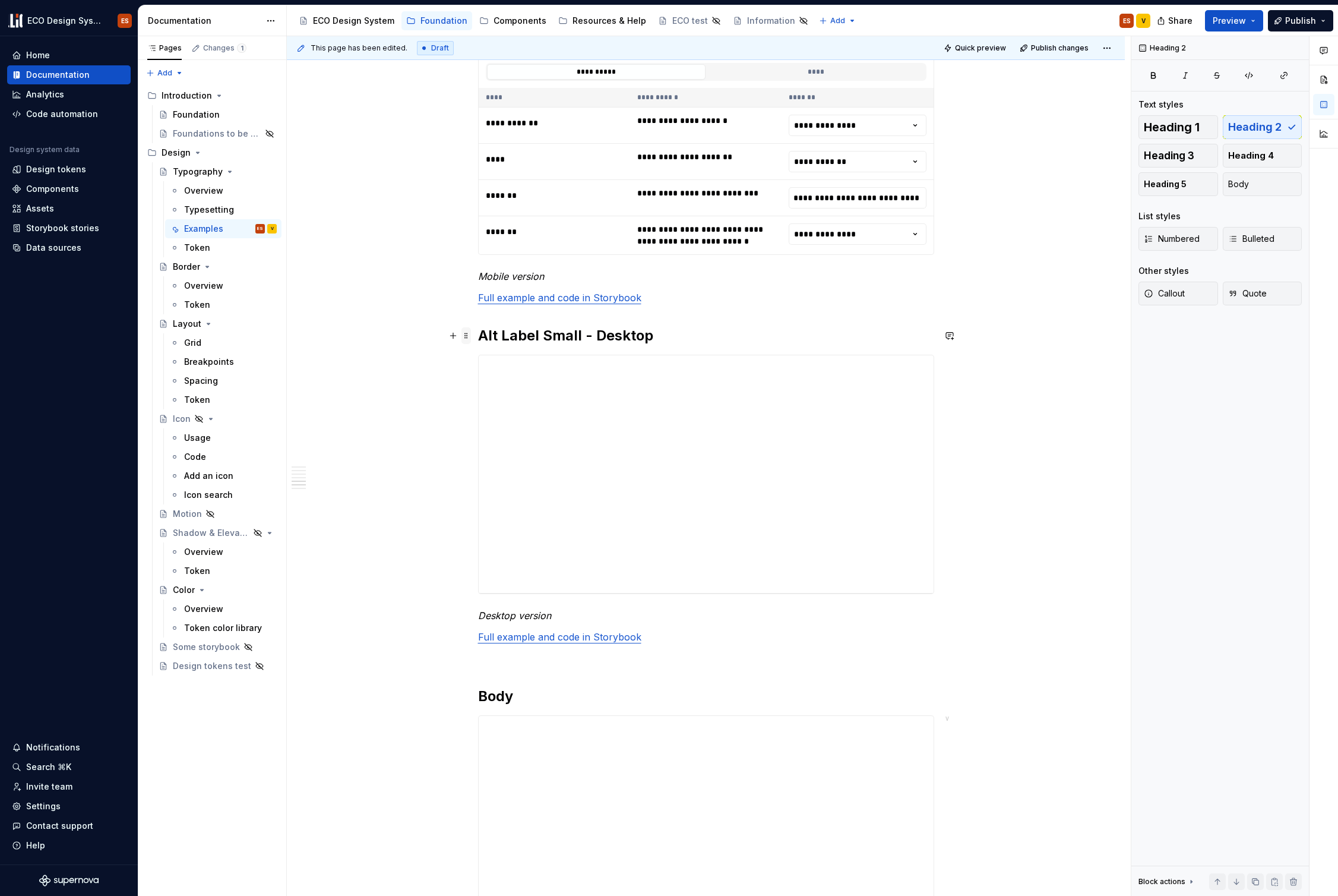
click at [465, 340] on span at bounding box center [466, 335] width 9 height 16
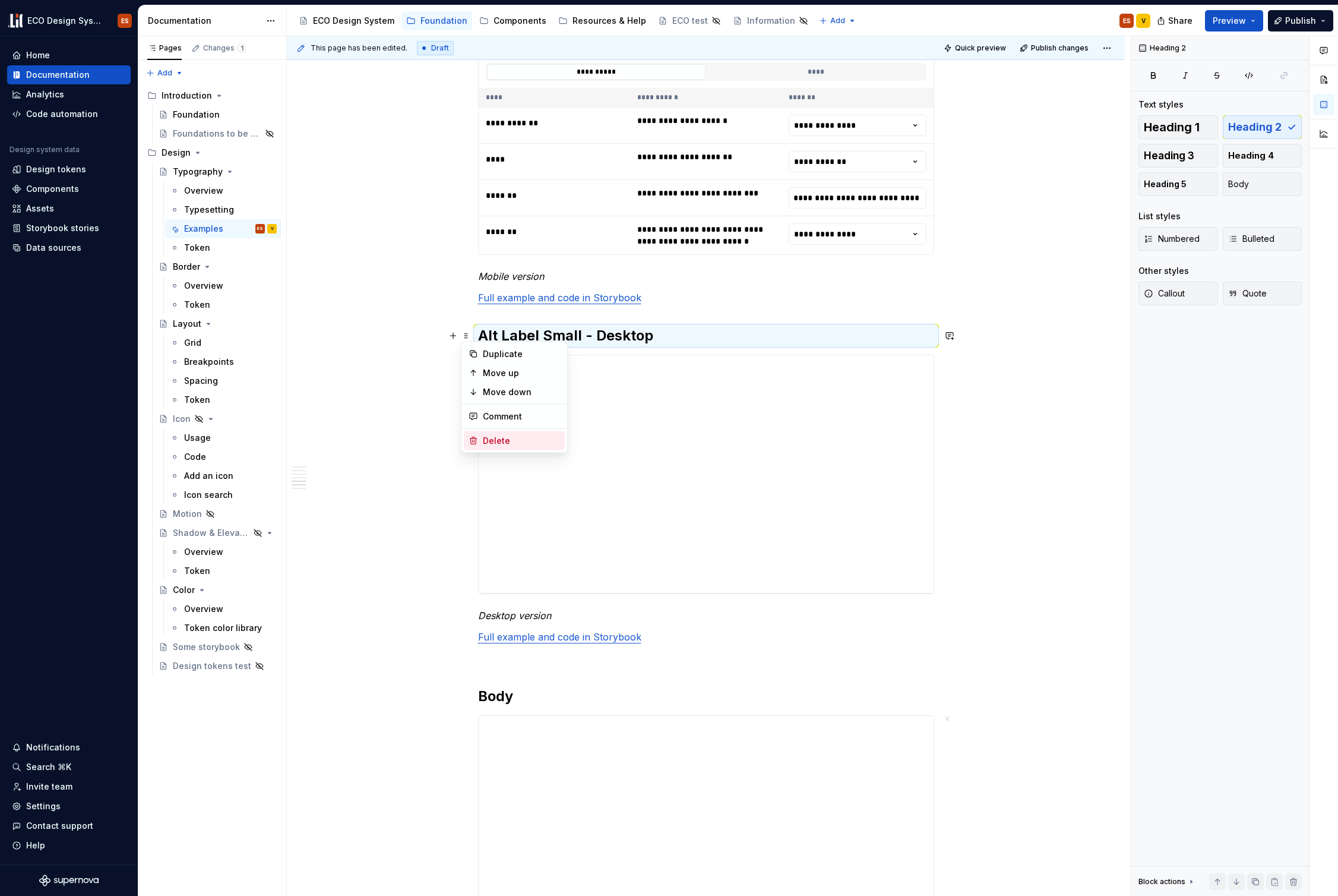
click at [491, 434] on div "Delete" at bounding box center [521, 440] width 77 height 12
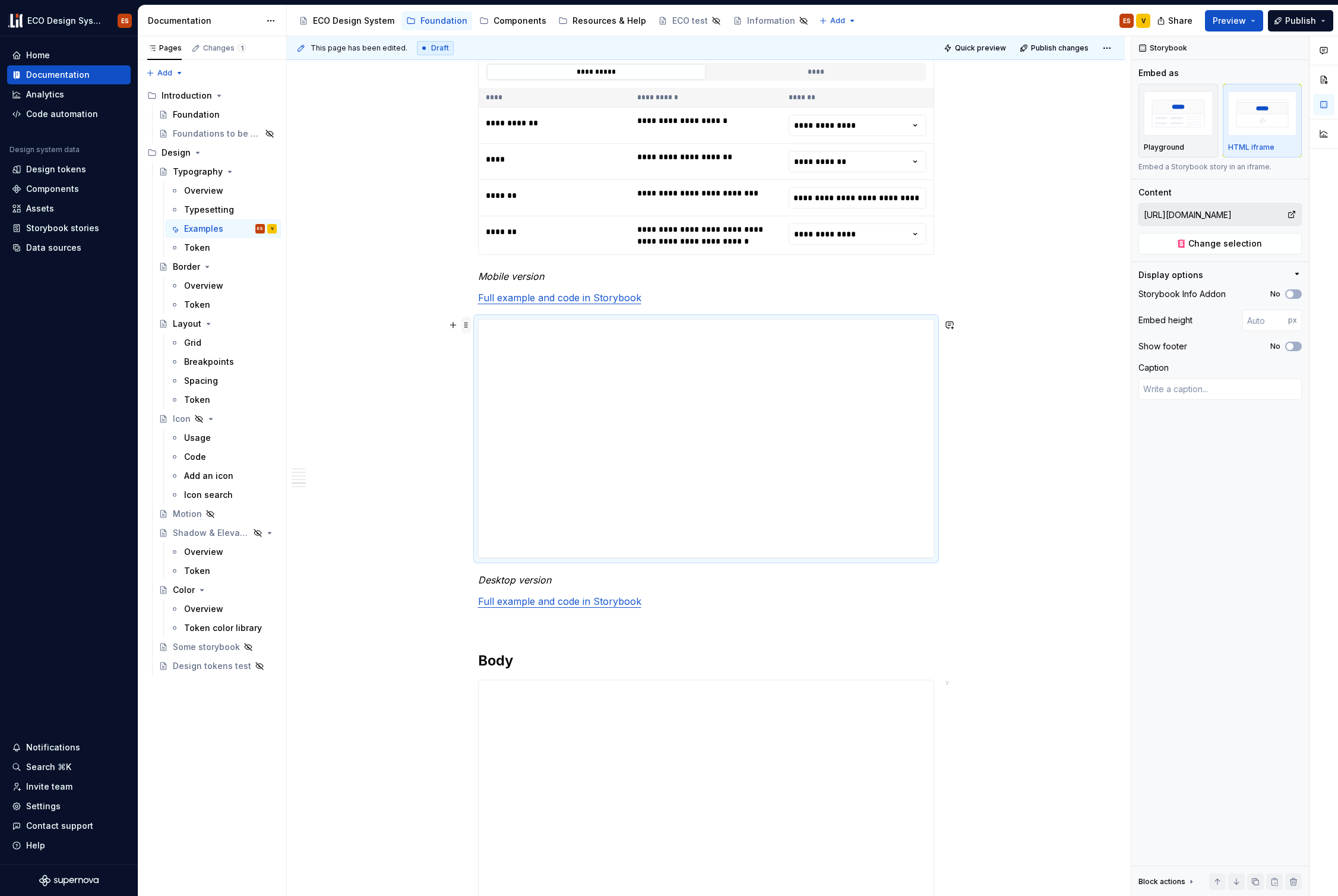
click at [464, 322] on span at bounding box center [466, 325] width 9 height 16
click at [487, 427] on div "Delete" at bounding box center [521, 430] width 77 height 12
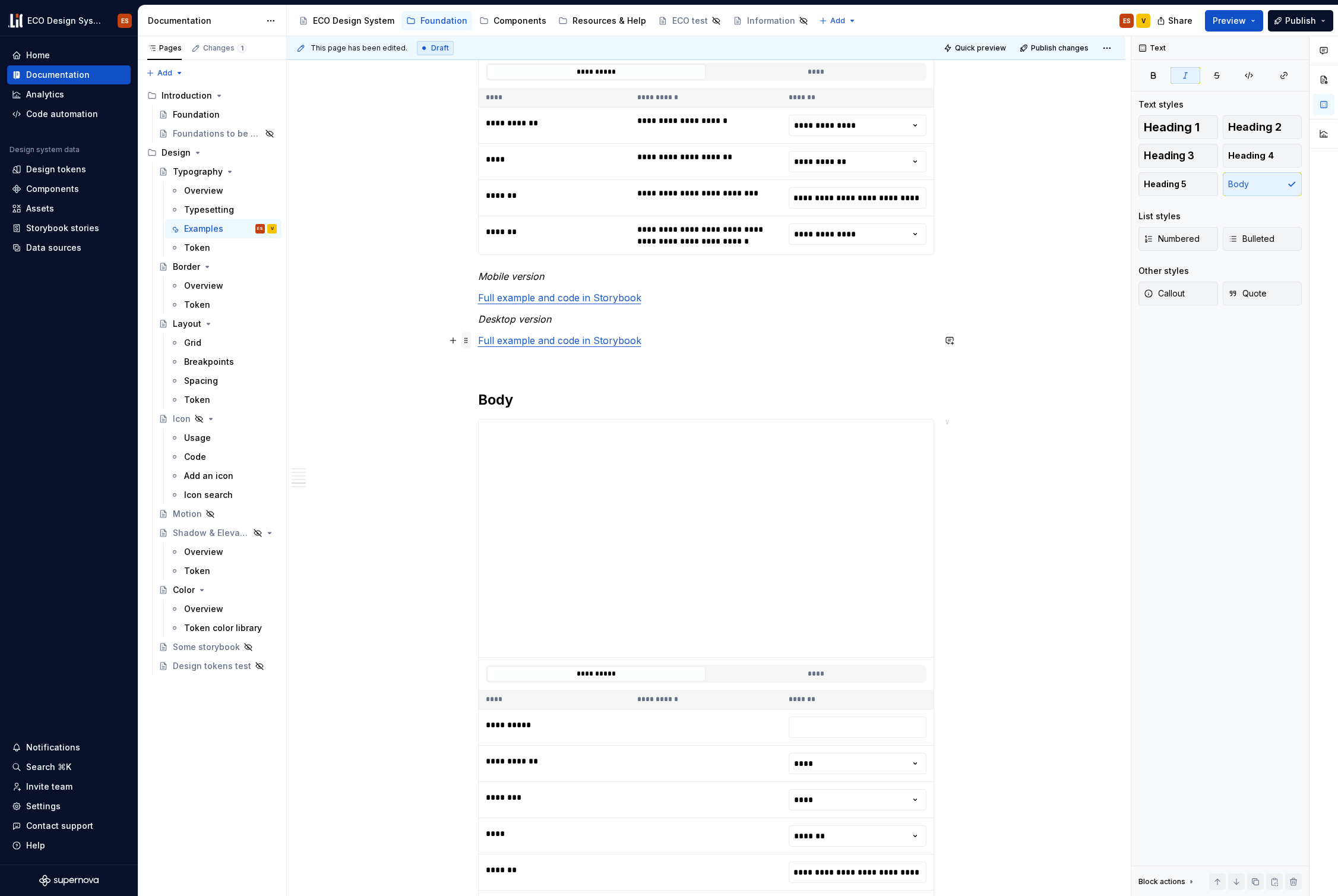
click at [470, 341] on span at bounding box center [466, 338] width 9 height 12
click at [466, 339] on span at bounding box center [466, 341] width 9 height 16
click at [498, 447] on div "Delete" at bounding box center [521, 445] width 77 height 12
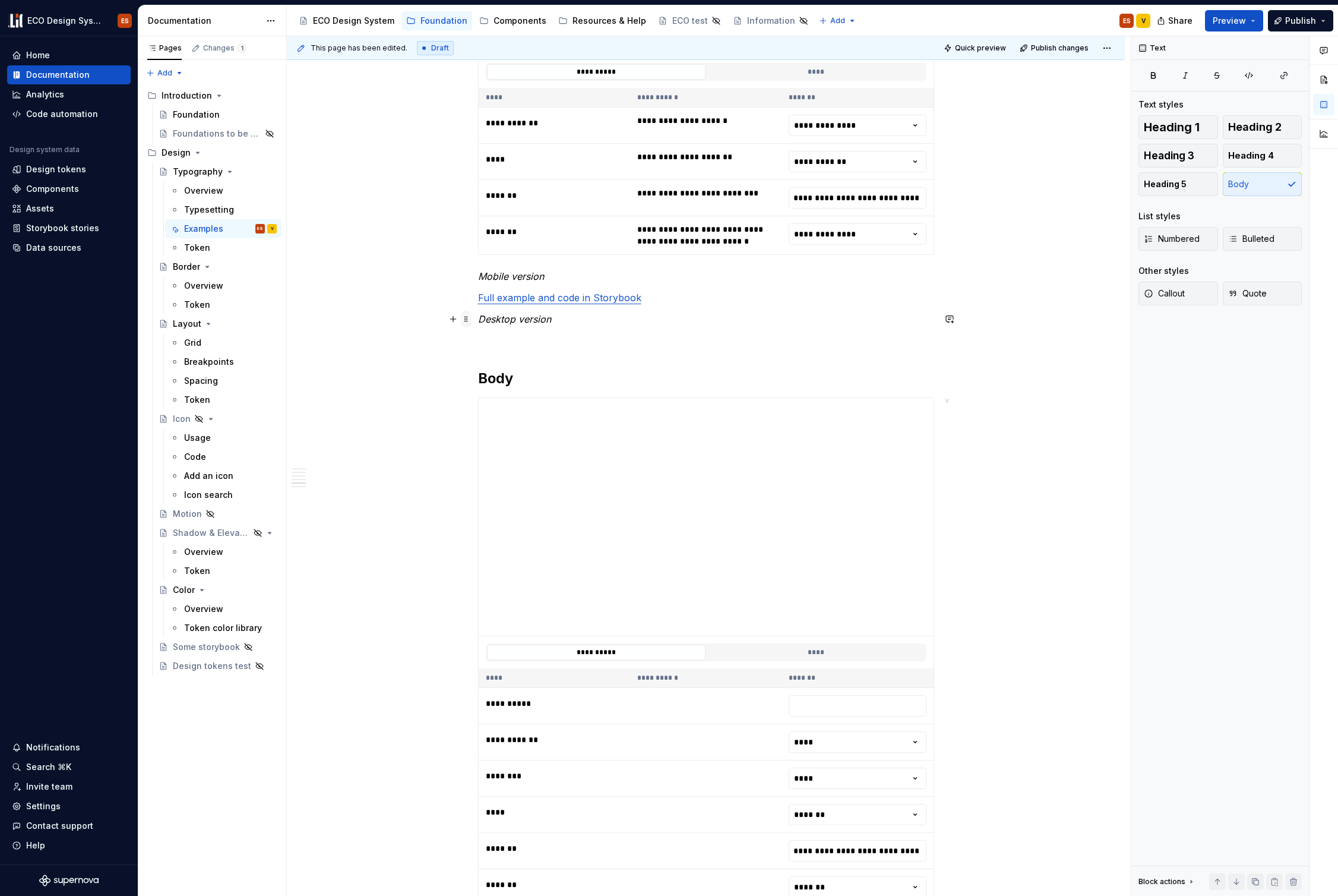
click at [467, 318] on span at bounding box center [466, 319] width 9 height 16
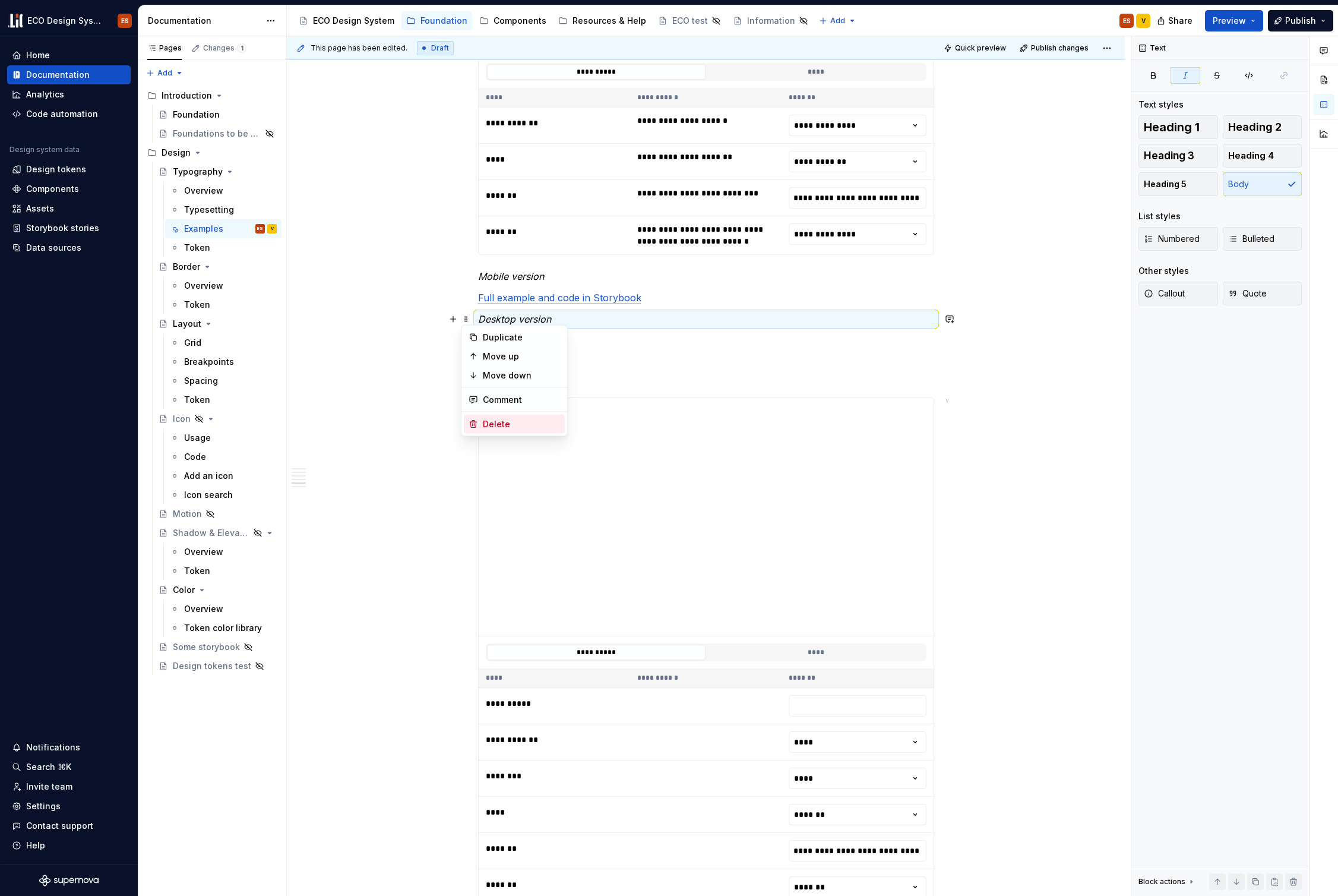
click at [500, 418] on div "Delete" at bounding box center [521, 423] width 77 height 12
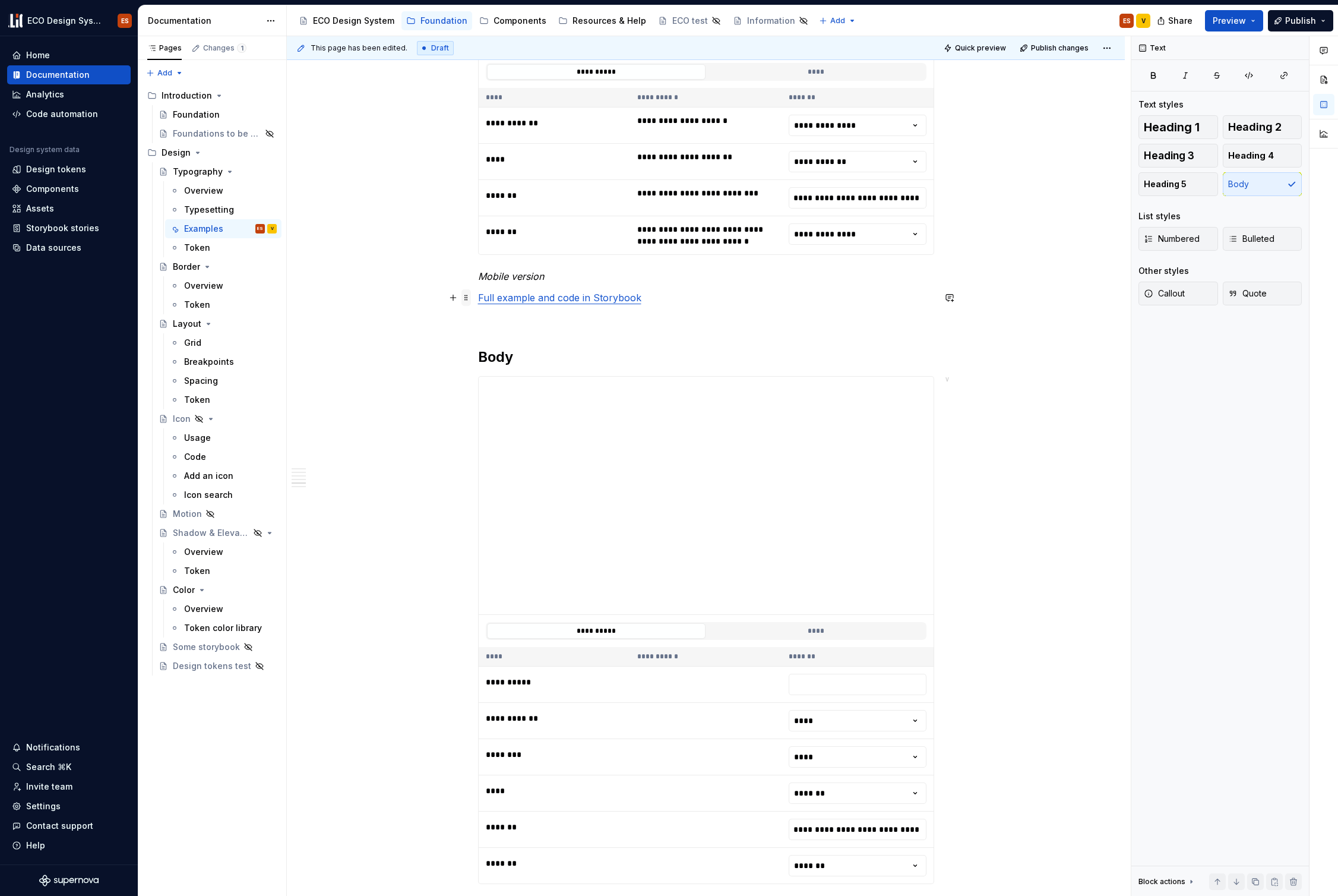
click at [467, 300] on span at bounding box center [466, 298] width 9 height 16
click at [499, 400] on div "Delete" at bounding box center [521, 402] width 77 height 12
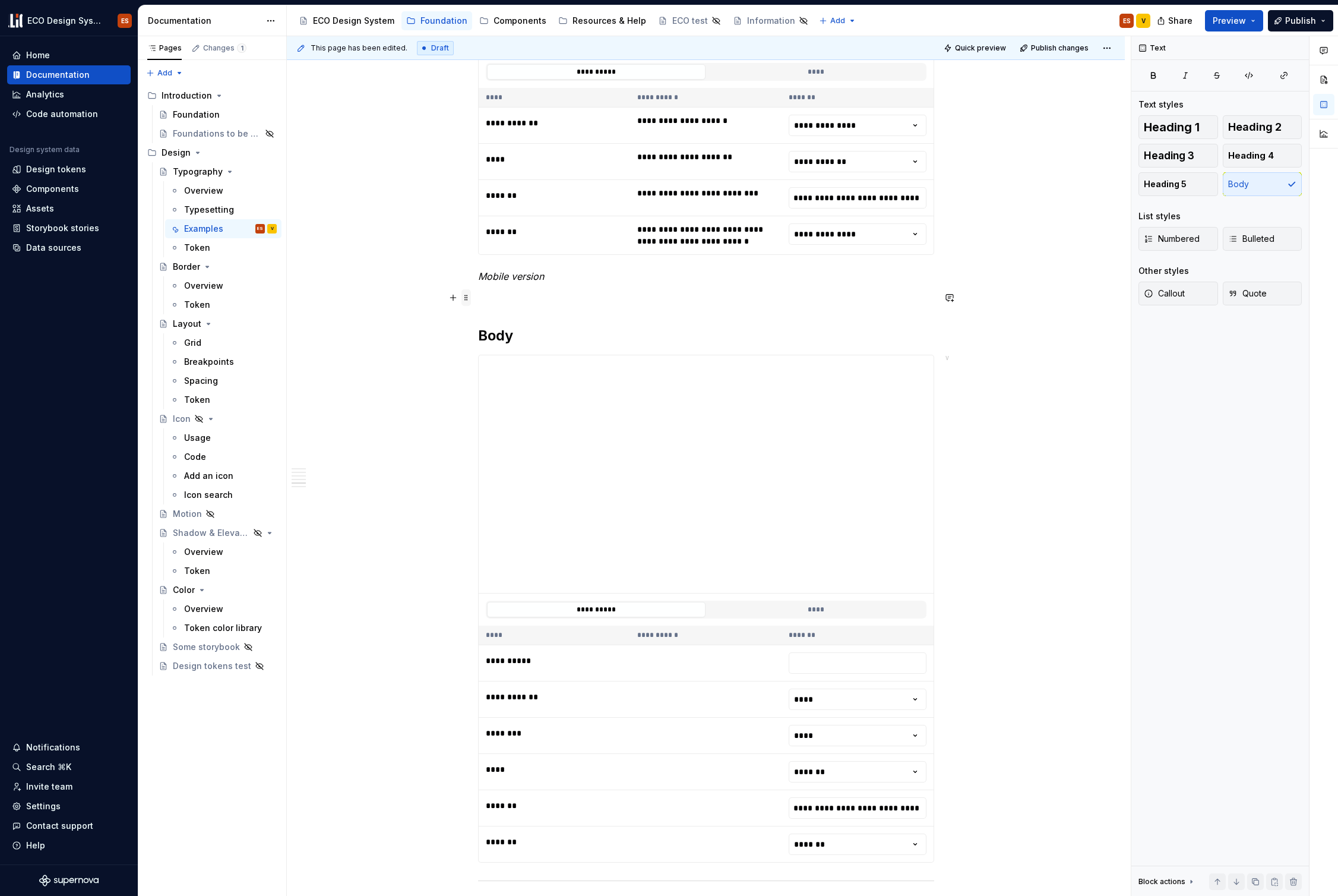
click at [467, 295] on span at bounding box center [466, 298] width 9 height 16
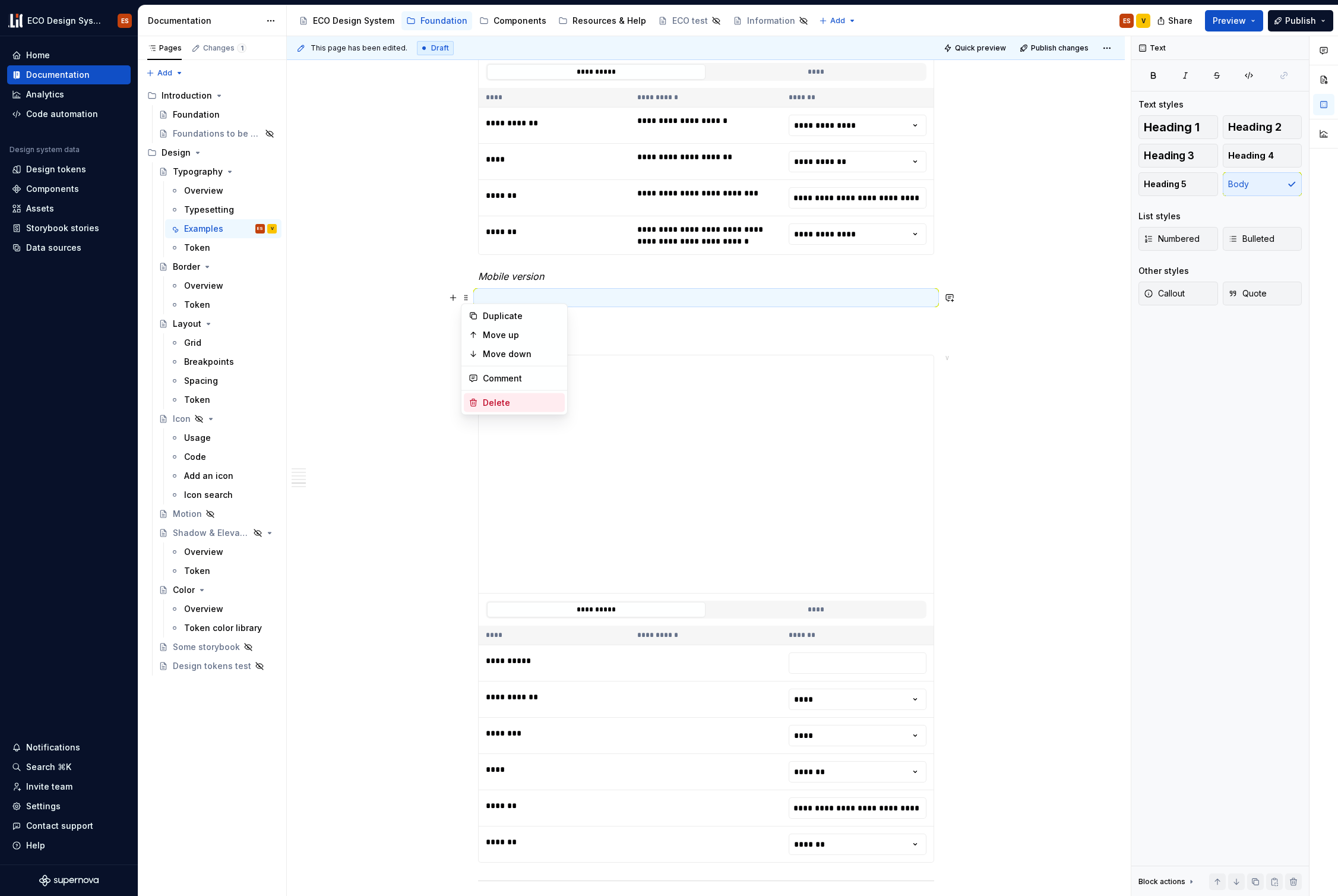
click at [495, 402] on div "Delete" at bounding box center [521, 402] width 77 height 12
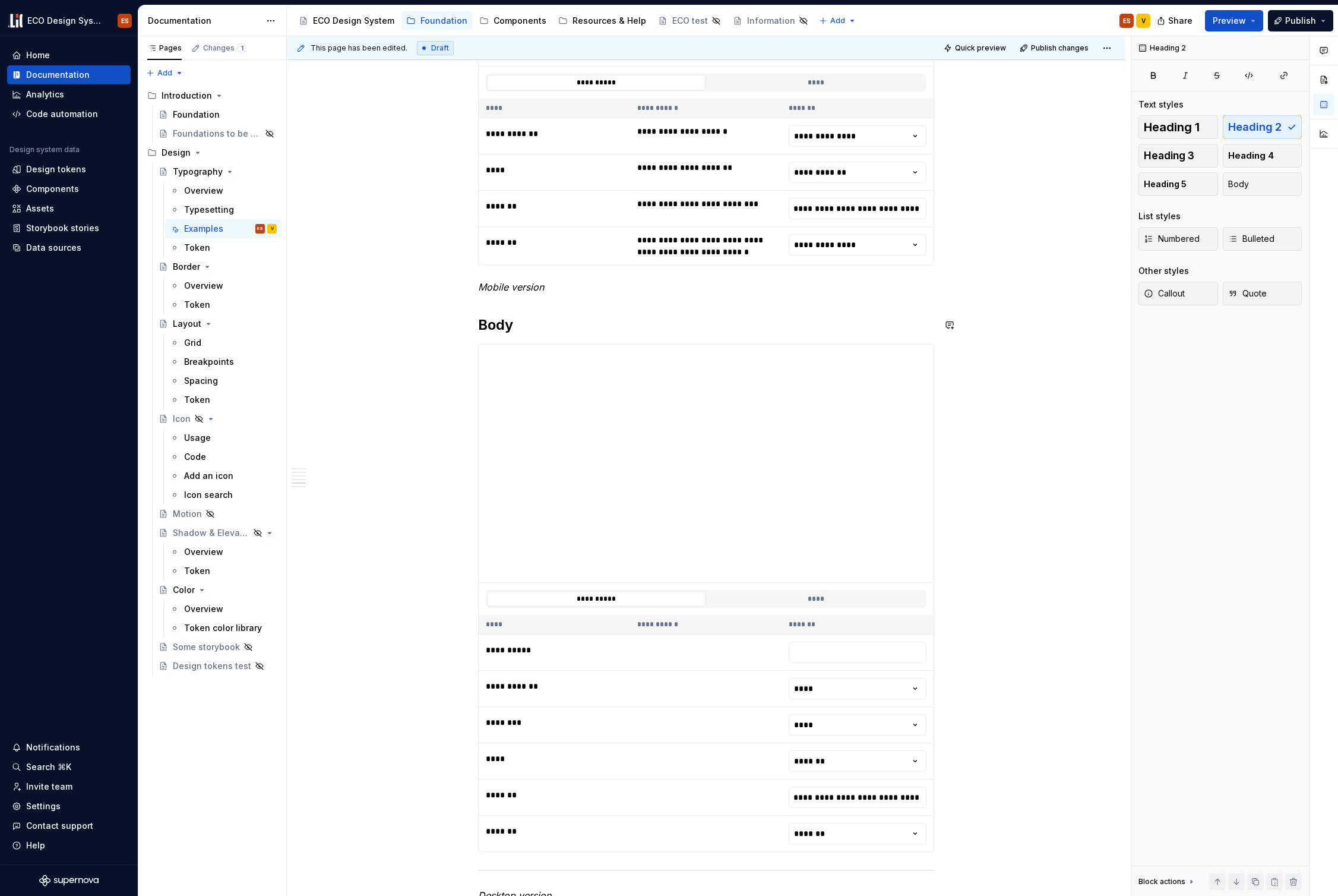
scroll to position [2112, 0]
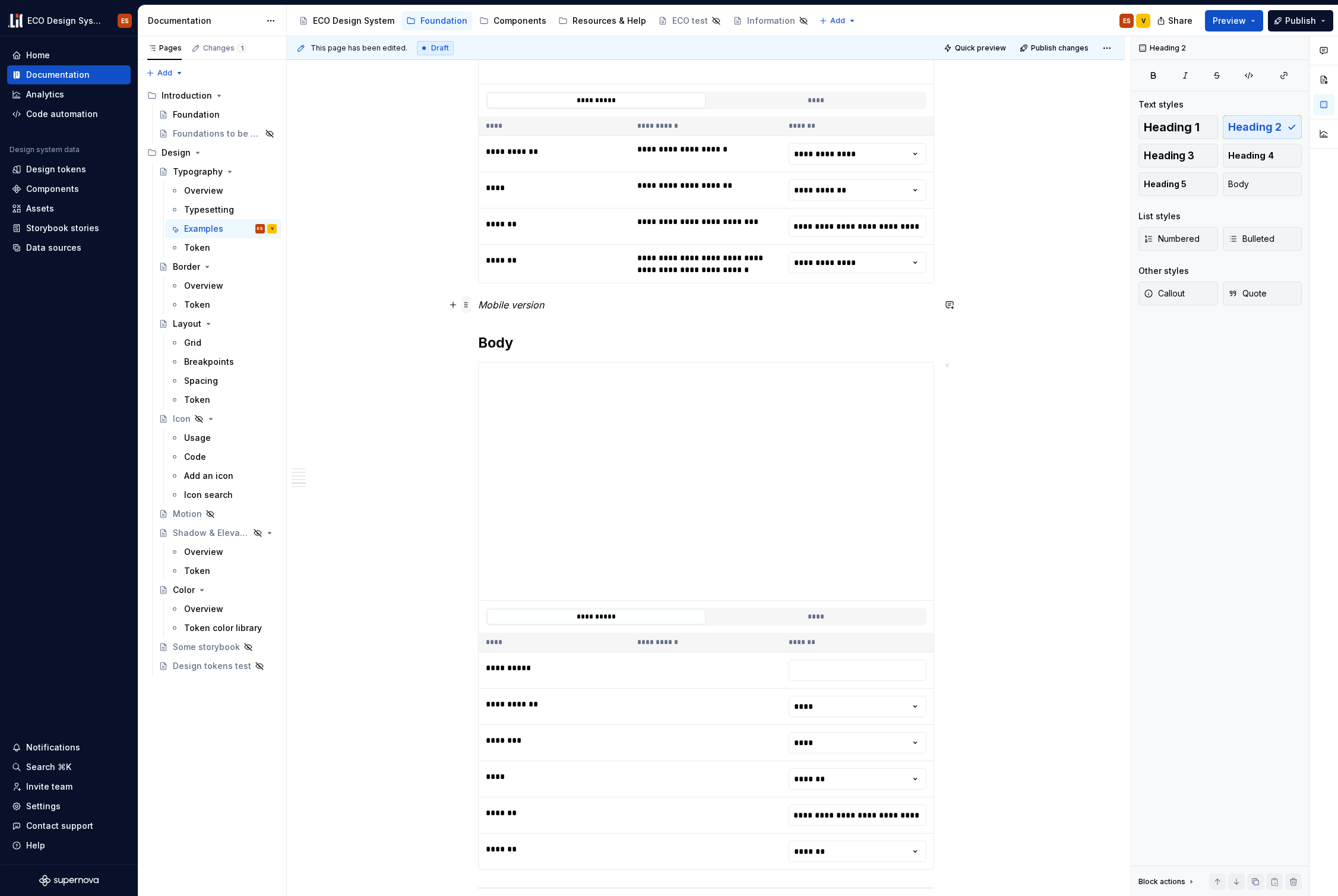
click at [465, 305] on span at bounding box center [466, 304] width 9 height 16
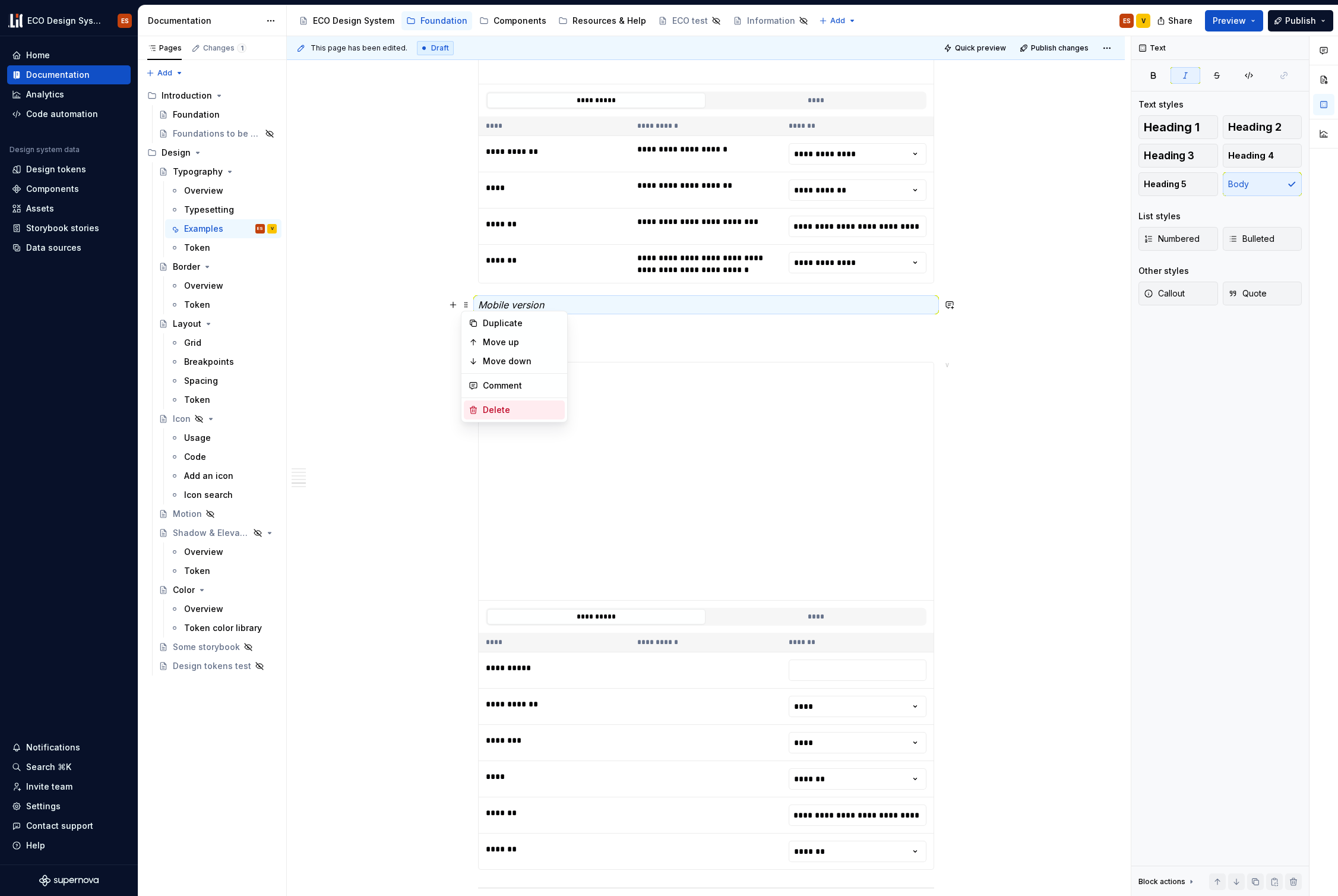
click at [491, 410] on div "Delete" at bounding box center [521, 410] width 77 height 12
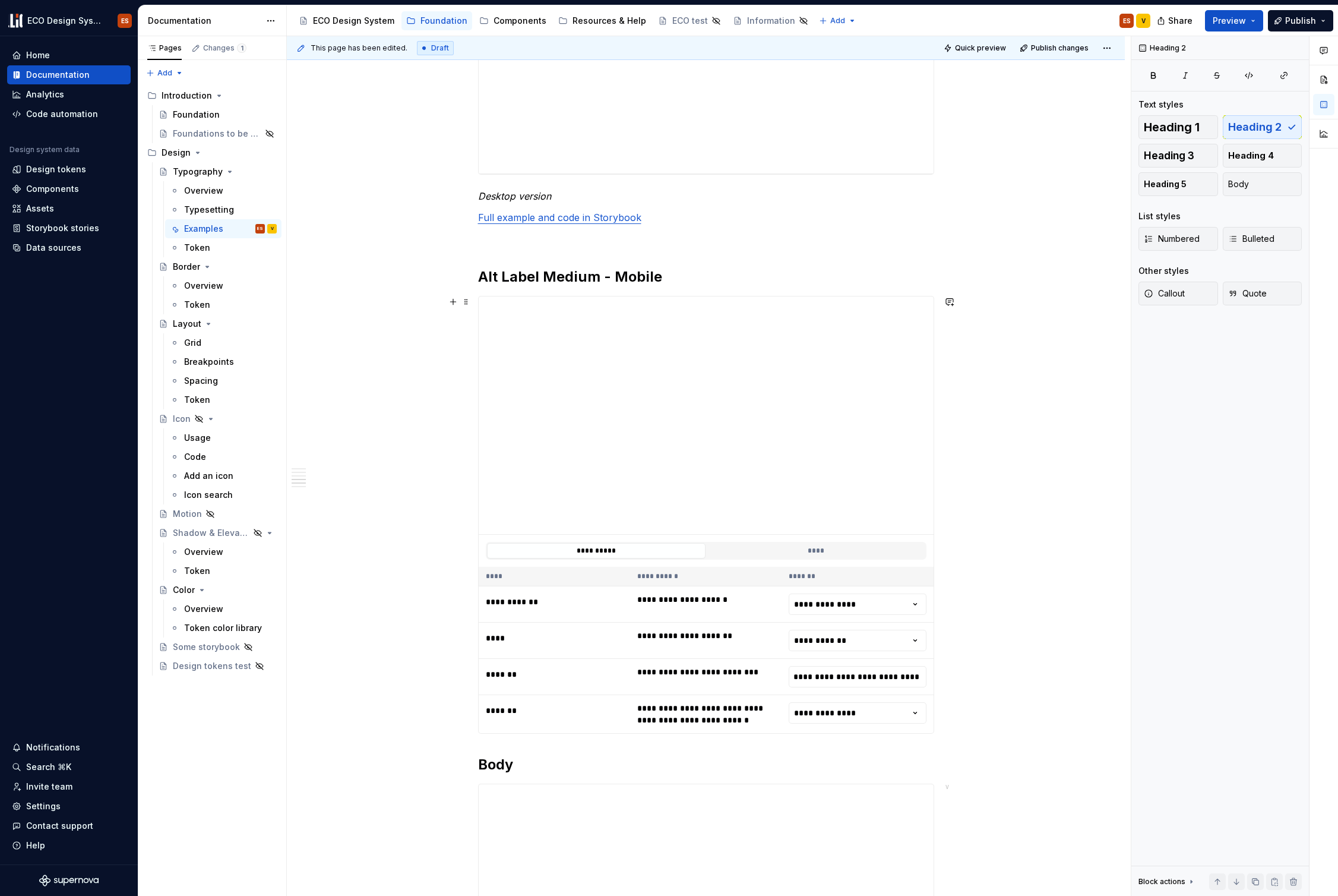
scroll to position [1654, 0]
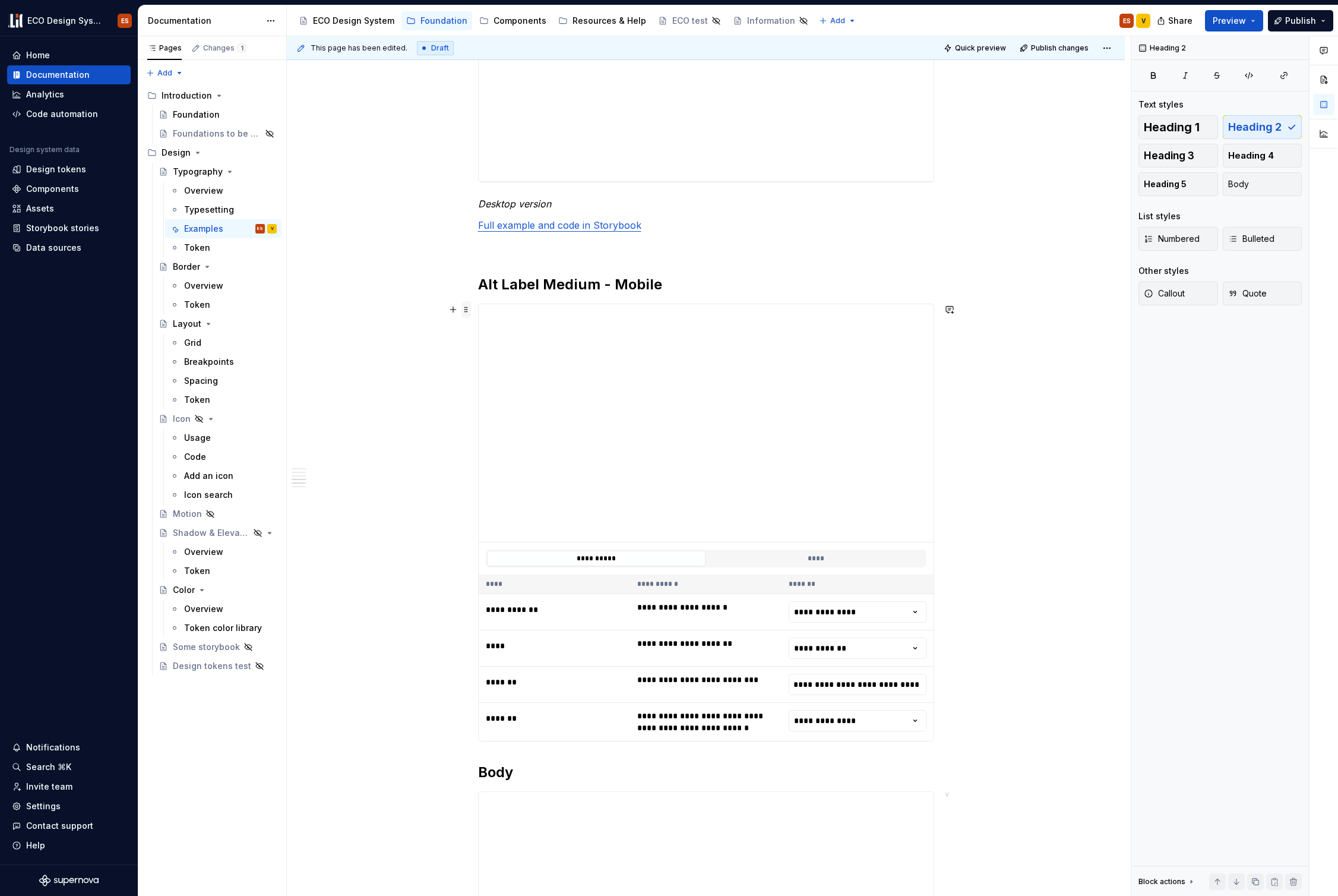
click at [467, 311] on span at bounding box center [466, 310] width 9 height 16
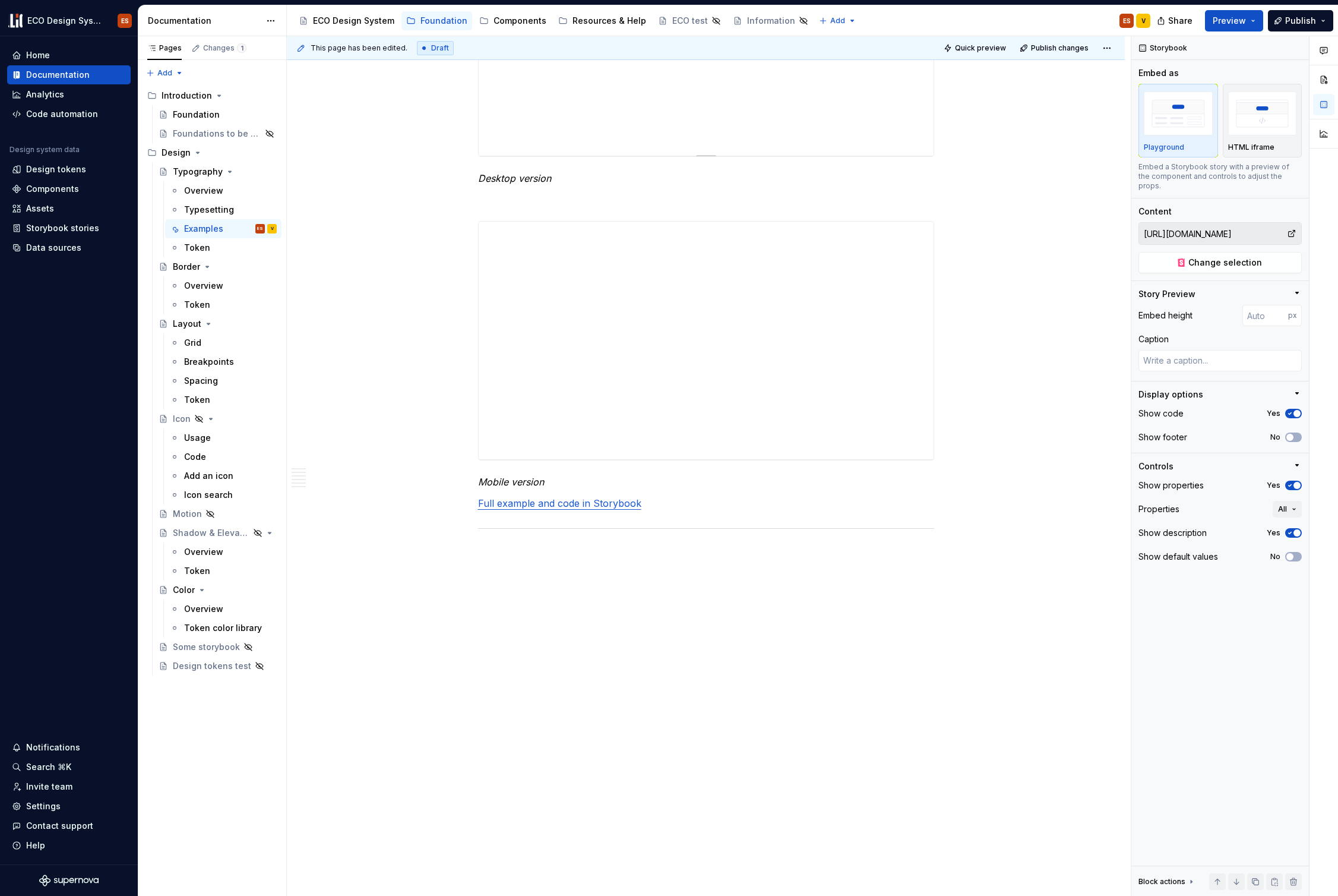
scroll to position [2952, 0]
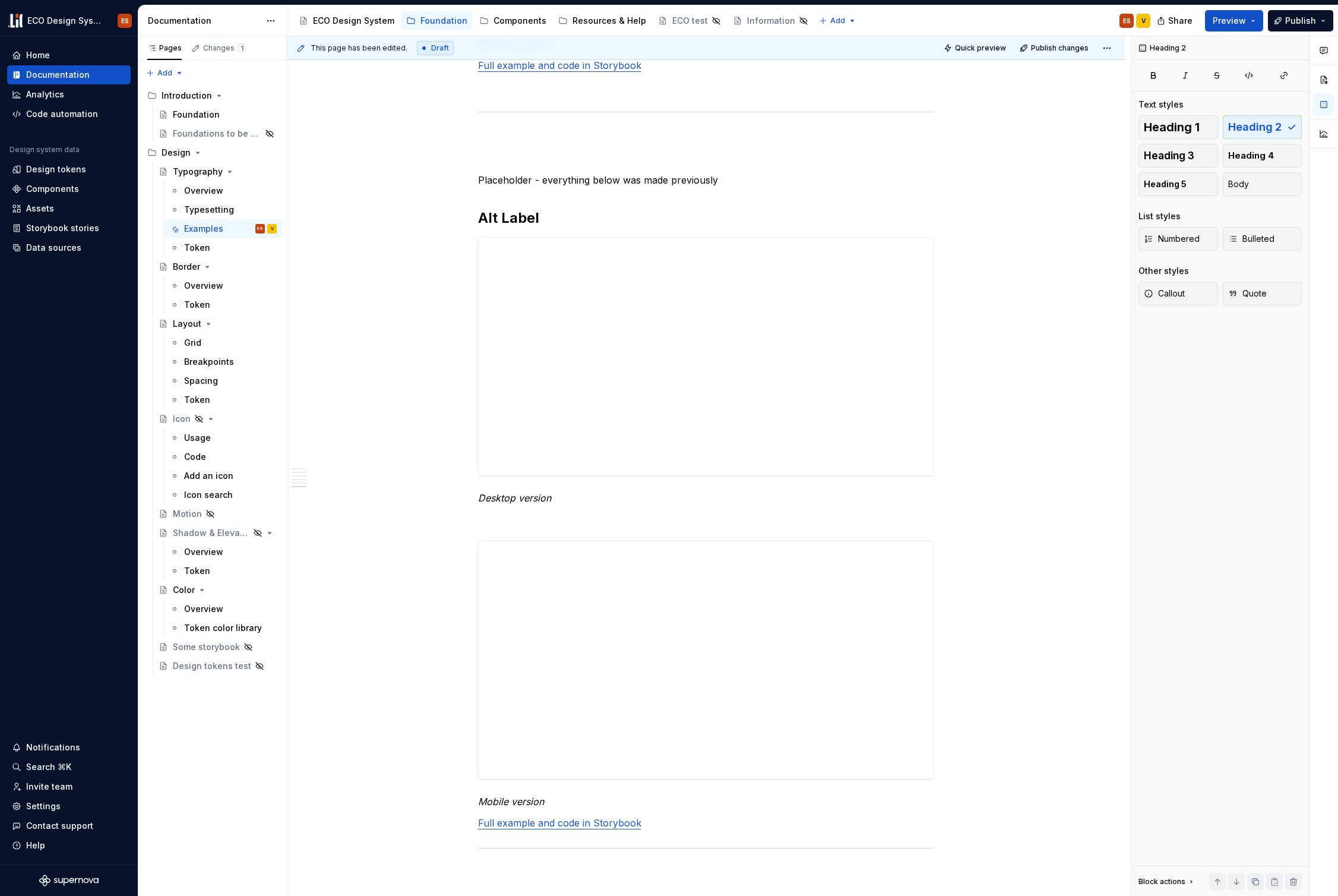
click at [465, 239] on span at bounding box center [466, 243] width 9 height 16
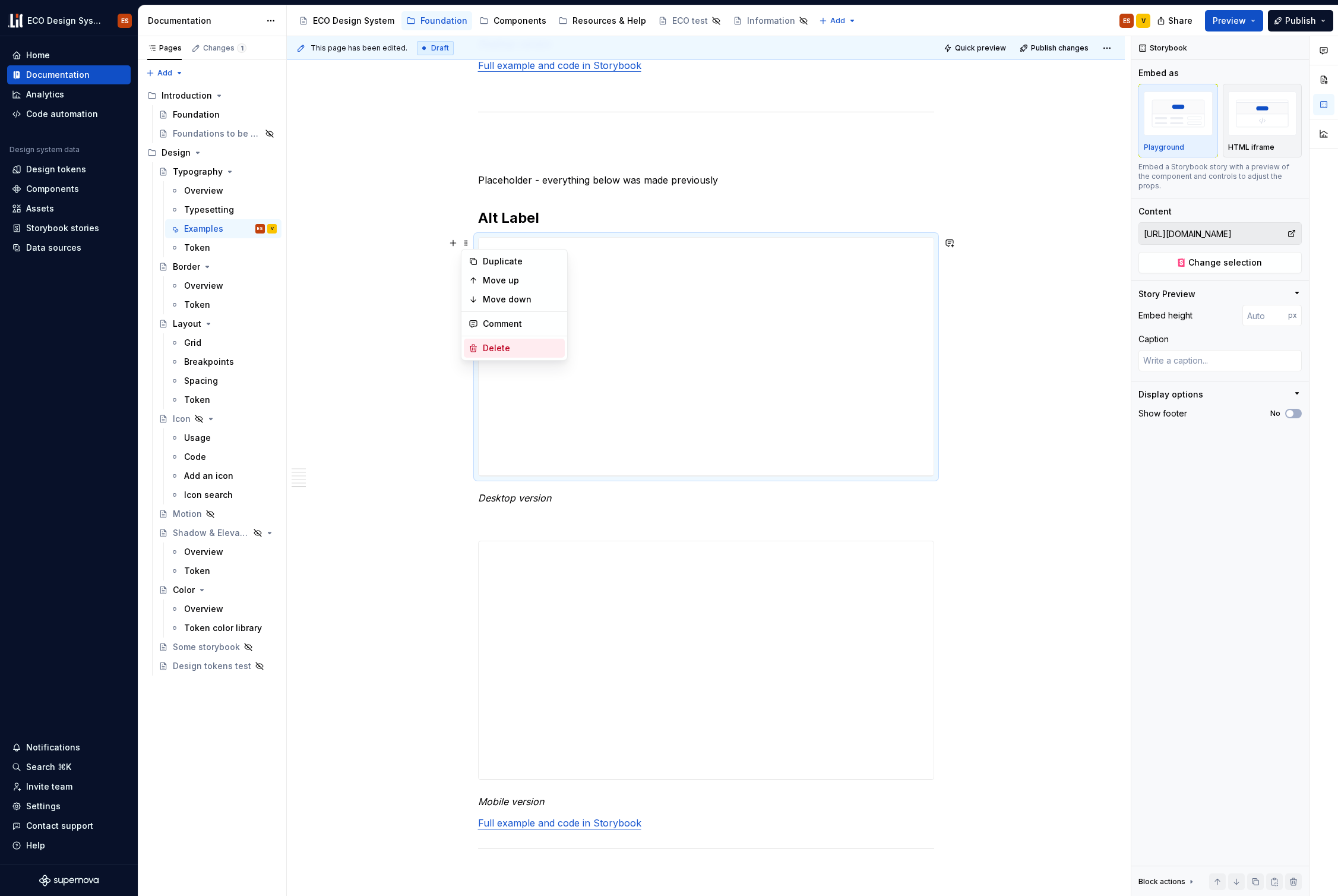
click at [486, 348] on div "Delete" at bounding box center [521, 348] width 77 height 12
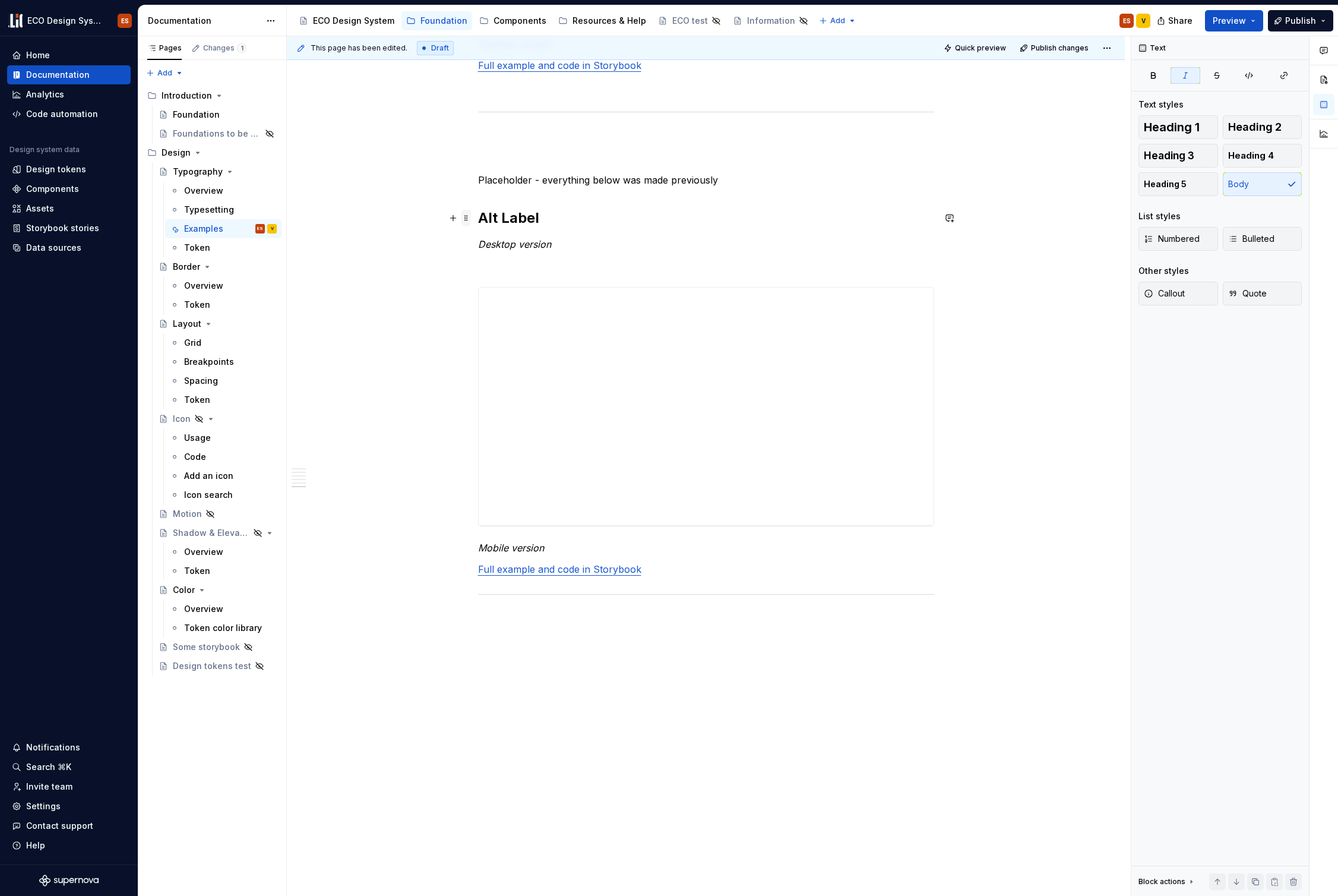
click at [464, 217] on span at bounding box center [466, 218] width 9 height 16
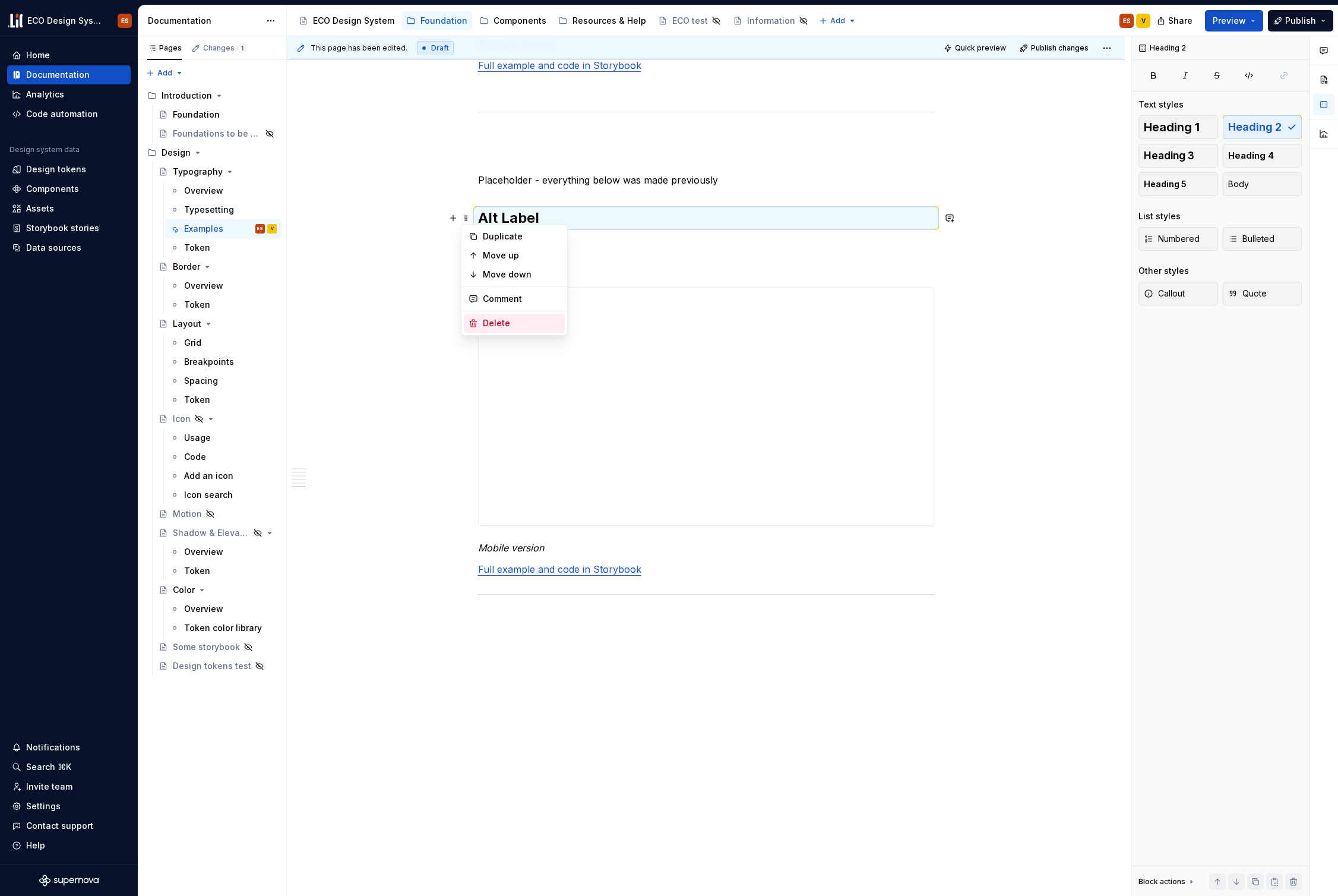
click at [485, 317] on div "Delete" at bounding box center [521, 322] width 77 height 12
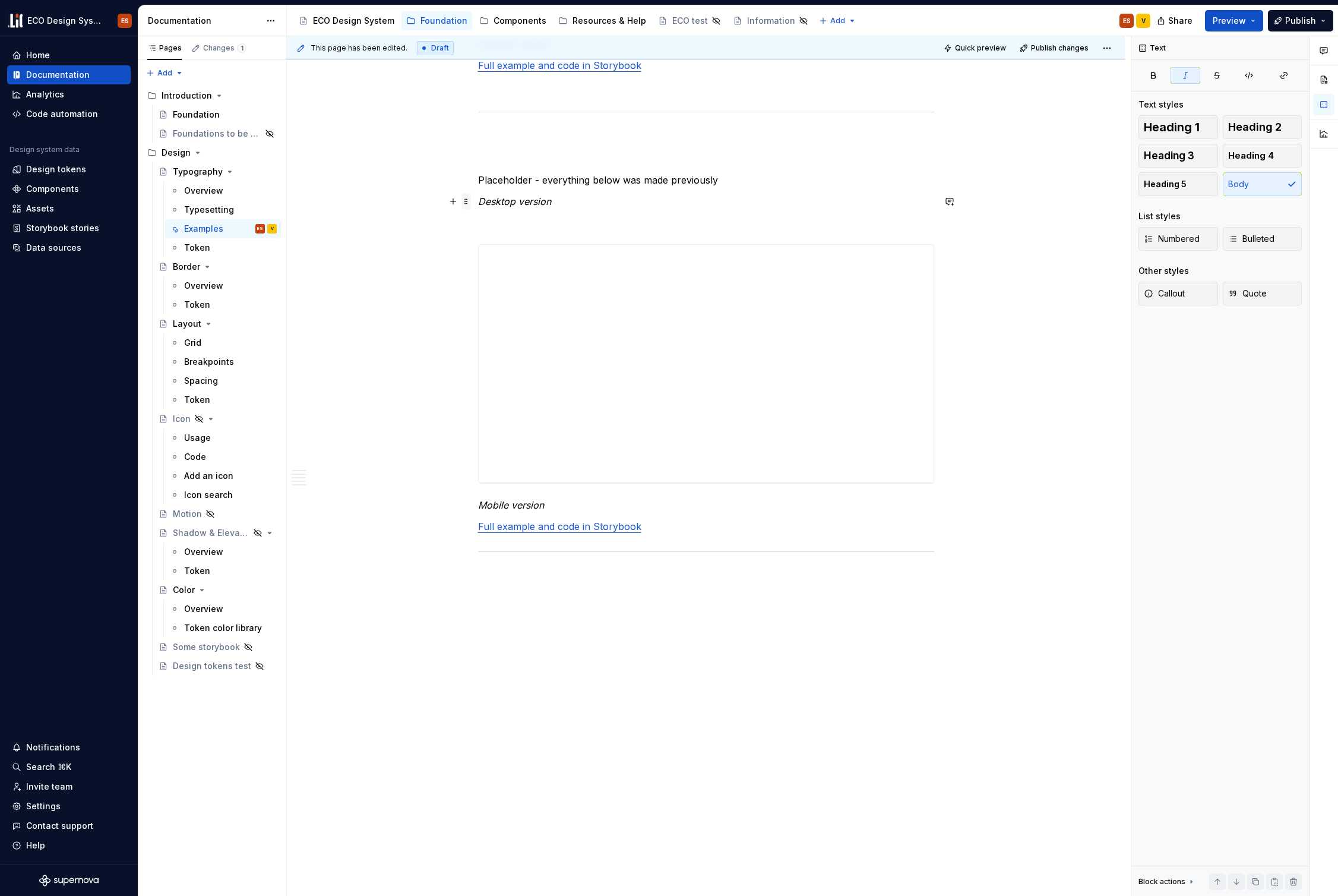
click at [465, 198] on span at bounding box center [466, 201] width 9 height 16
click at [489, 301] on div "Delete" at bounding box center [521, 306] width 77 height 12
click at [467, 227] on span at bounding box center [466, 229] width 9 height 16
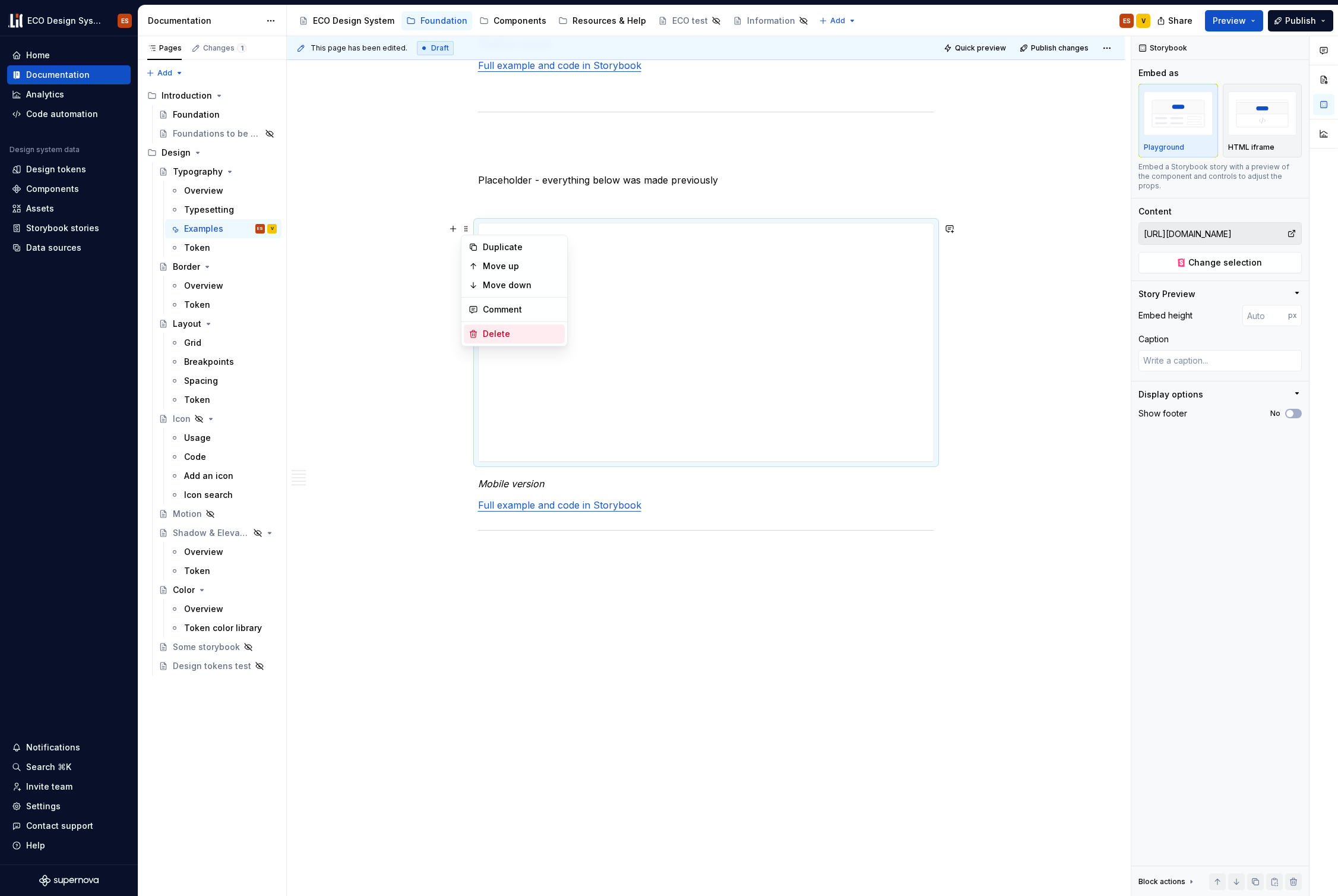
click at [494, 337] on div "Delete" at bounding box center [521, 333] width 77 height 12
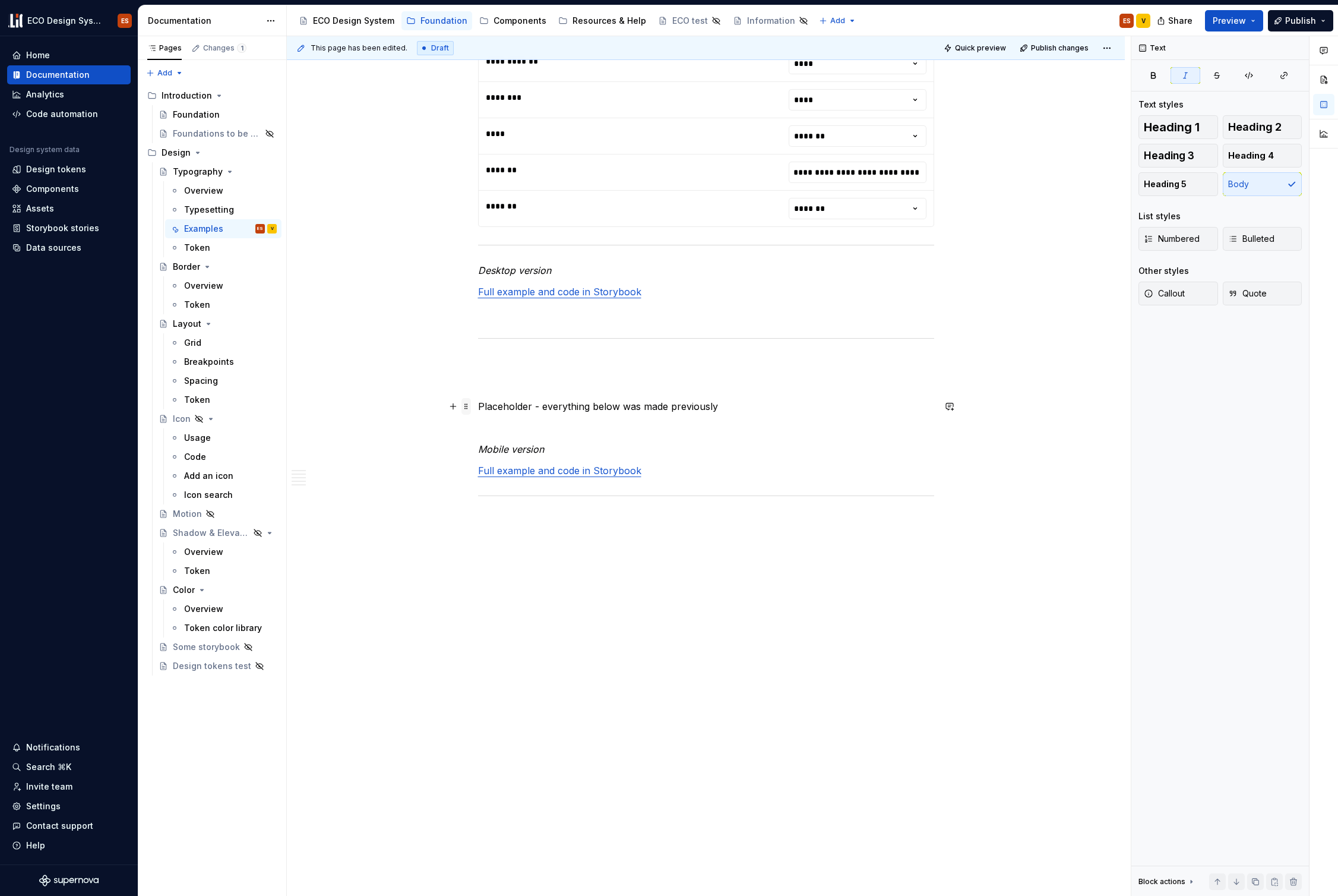
click at [467, 405] on span at bounding box center [466, 406] width 9 height 16
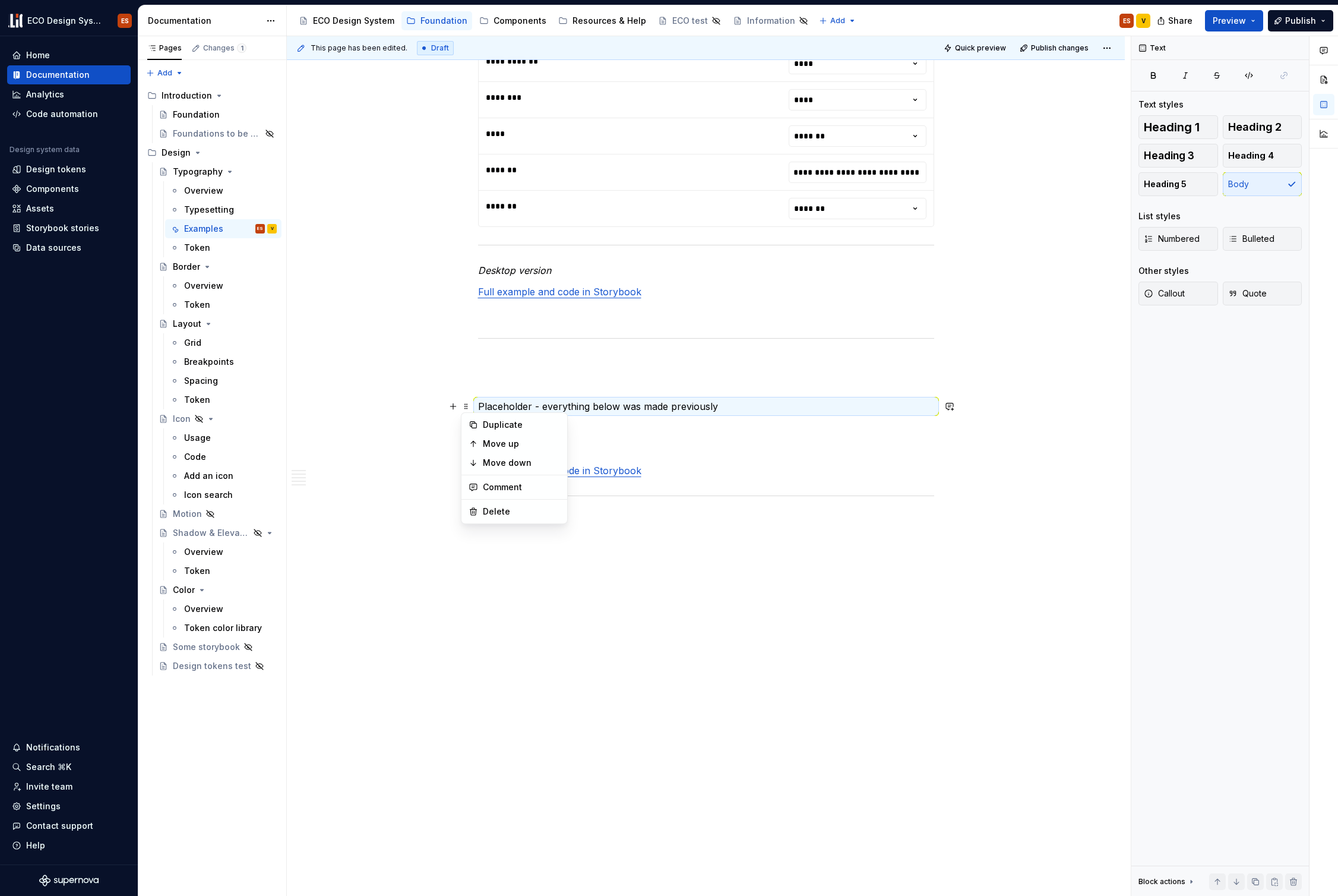
click at [732, 599] on p at bounding box center [706, 606] width 456 height 15
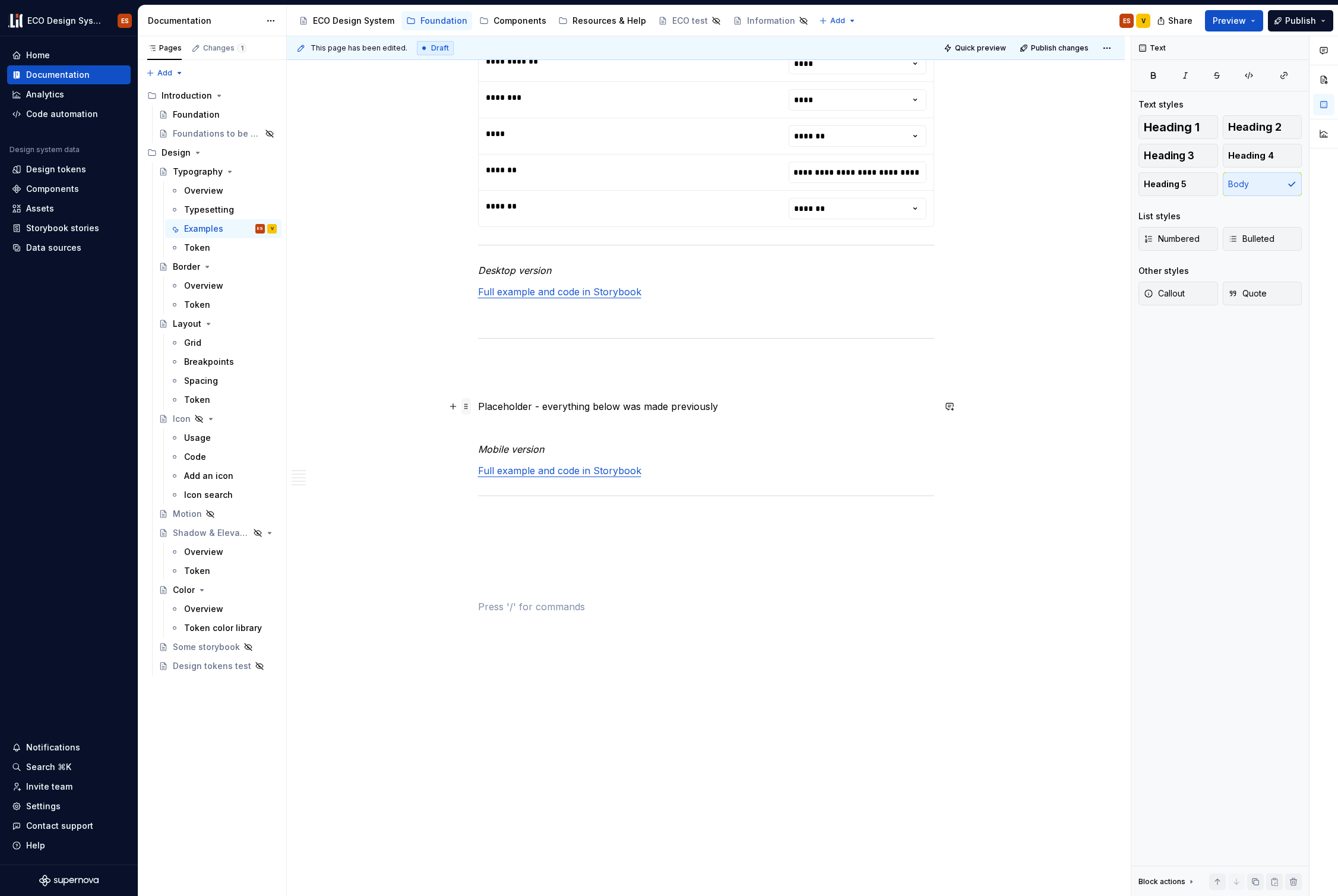
click at [464, 403] on span at bounding box center [466, 406] width 9 height 16
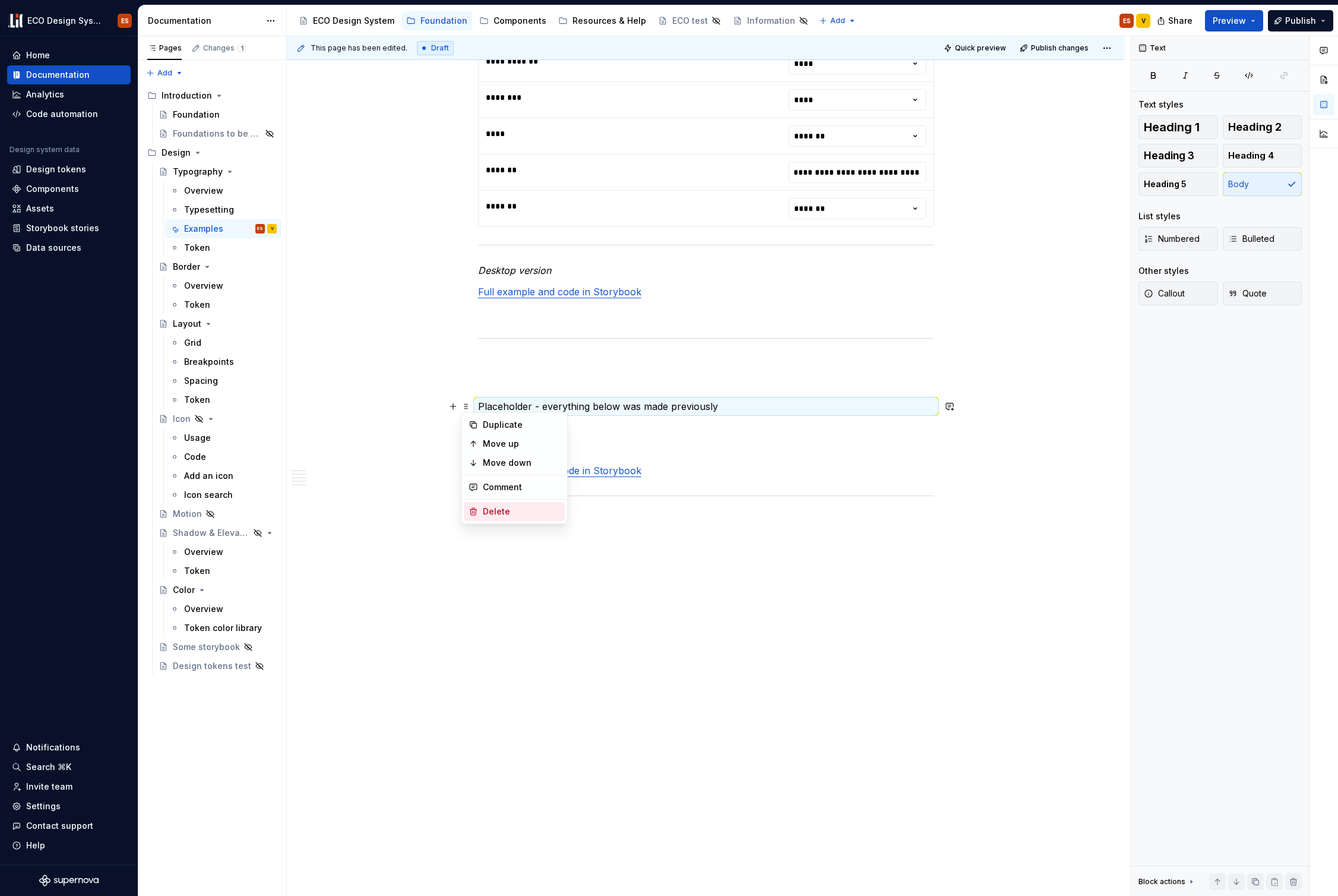
click at [501, 510] on div "Delete" at bounding box center [521, 511] width 77 height 12
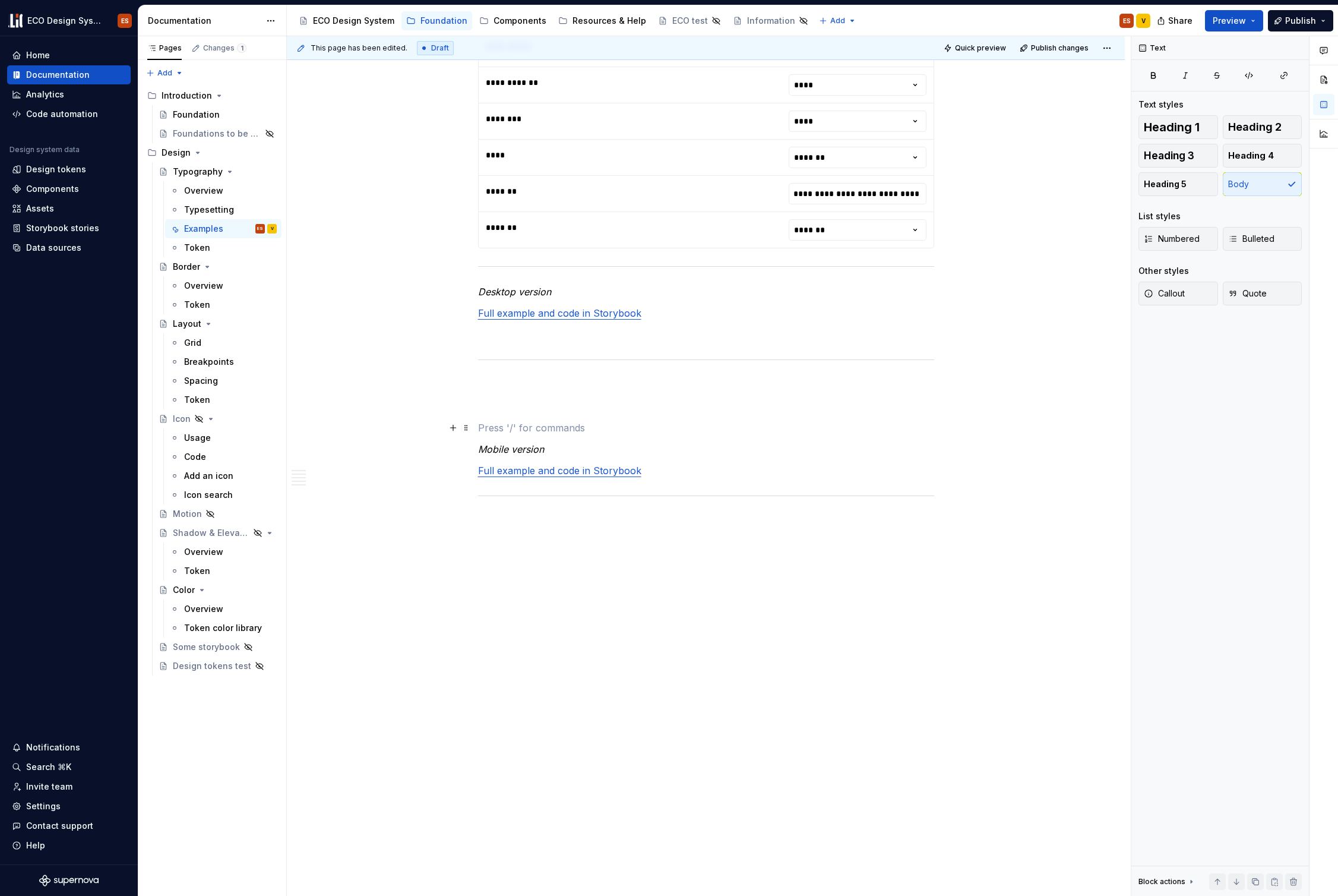
scroll to position [2704, 0]
click at [465, 450] on span at bounding box center [466, 449] width 9 height 16
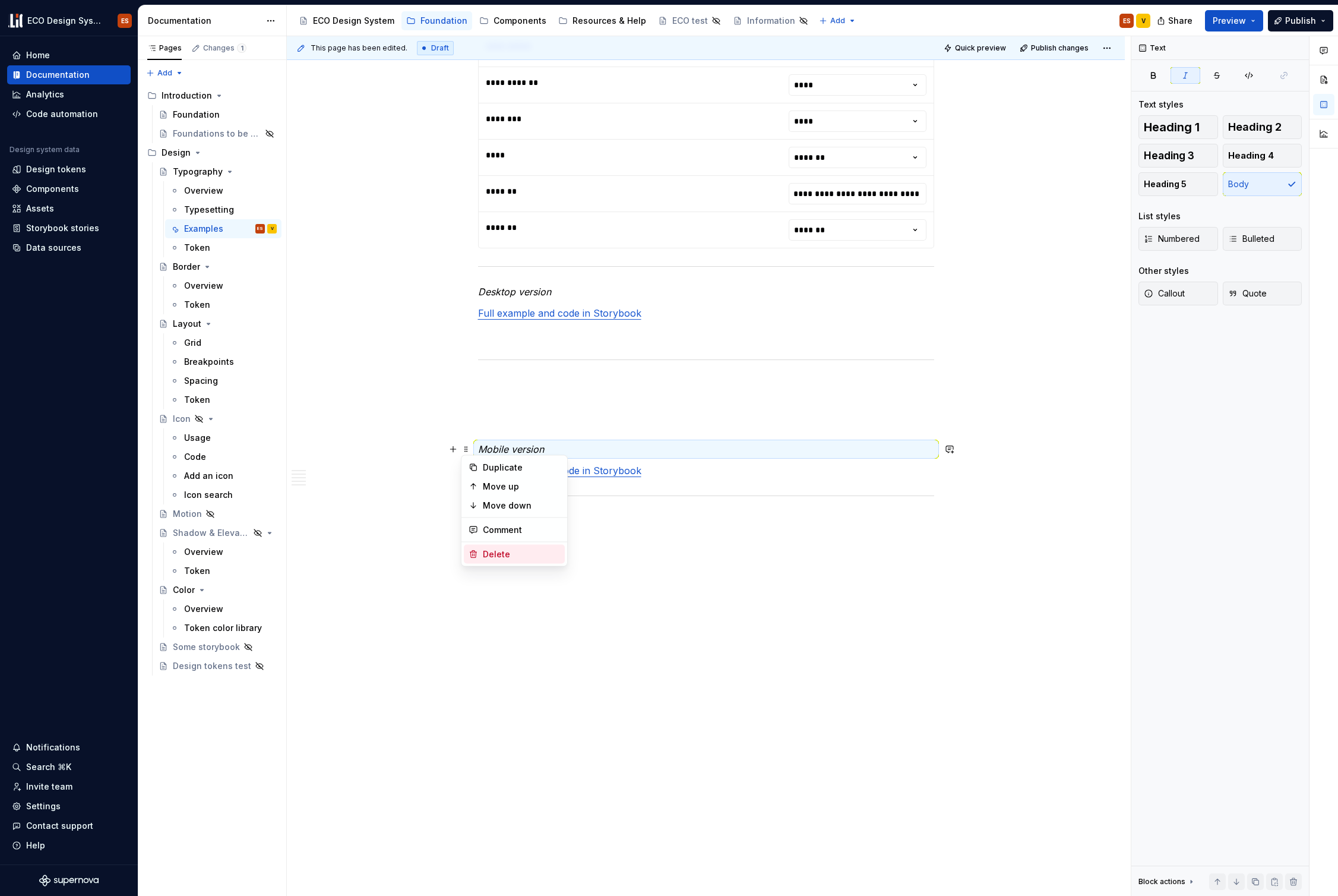
click at [483, 555] on div "Delete" at bounding box center [521, 554] width 77 height 12
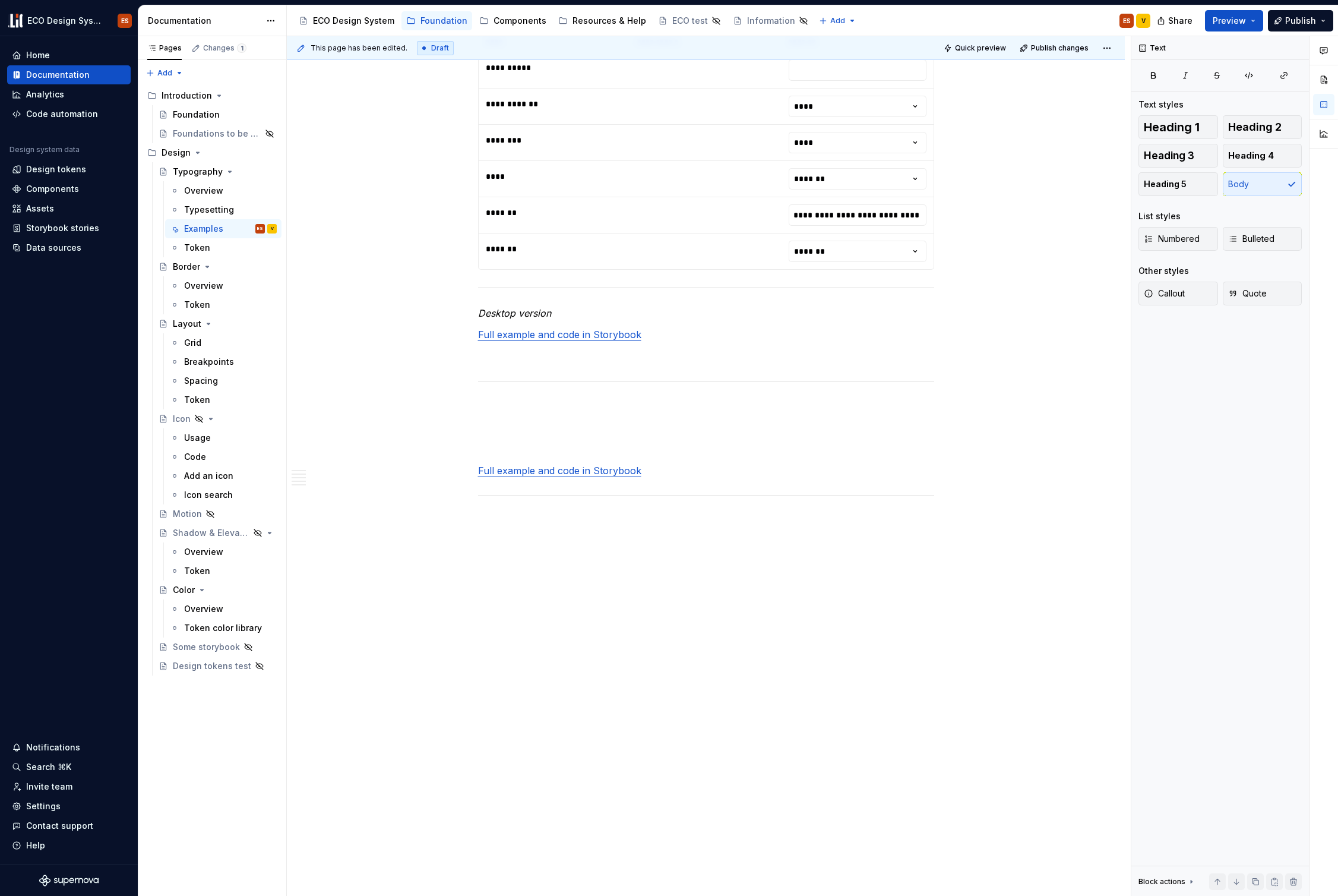
scroll to position [2683, 0]
click at [469, 470] on span at bounding box center [466, 470] width 9 height 16
click at [491, 570] on div "Delete" at bounding box center [521, 575] width 77 height 12
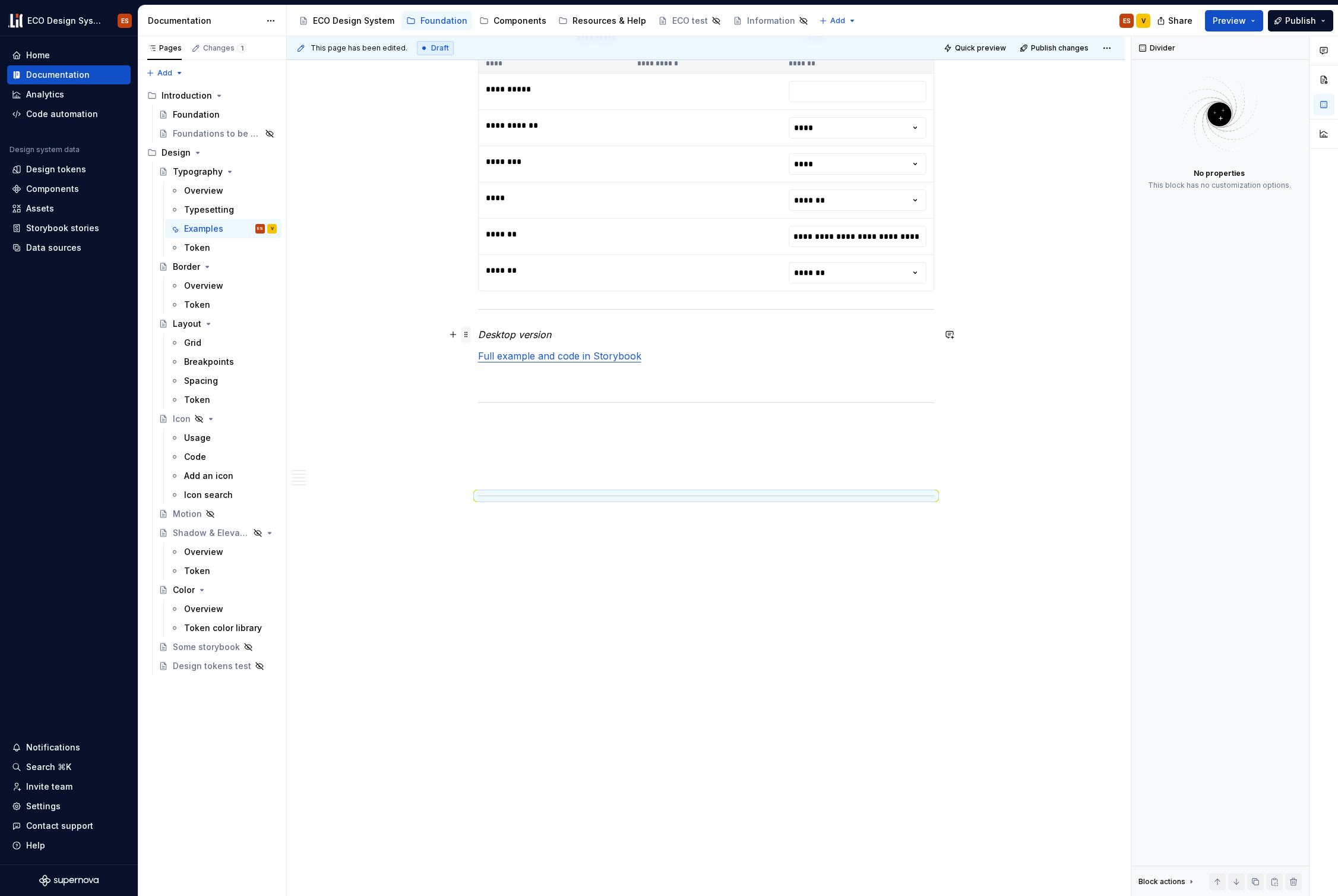
click at [463, 332] on span at bounding box center [466, 334] width 9 height 16
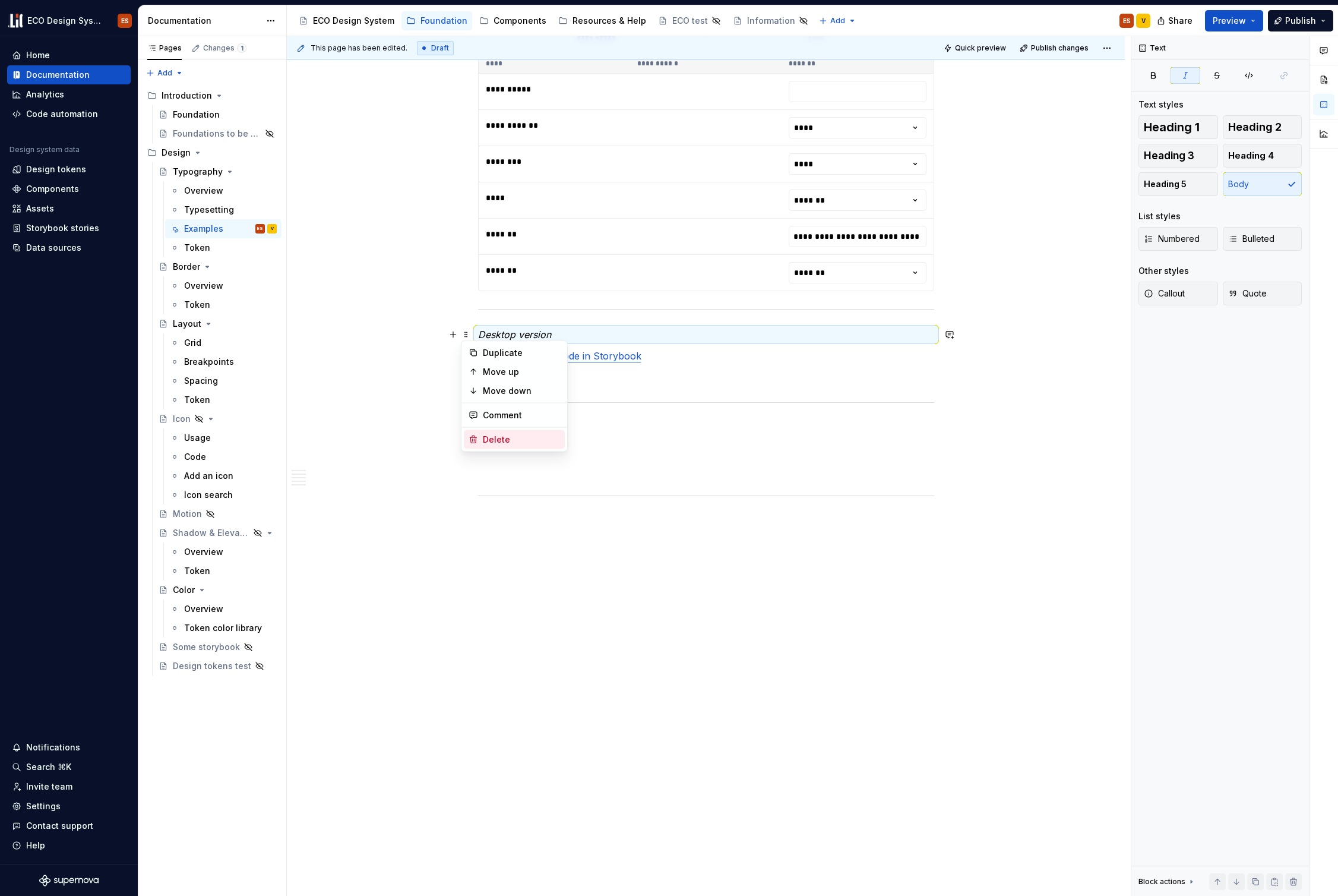
click at [485, 436] on div "Delete" at bounding box center [521, 439] width 77 height 12
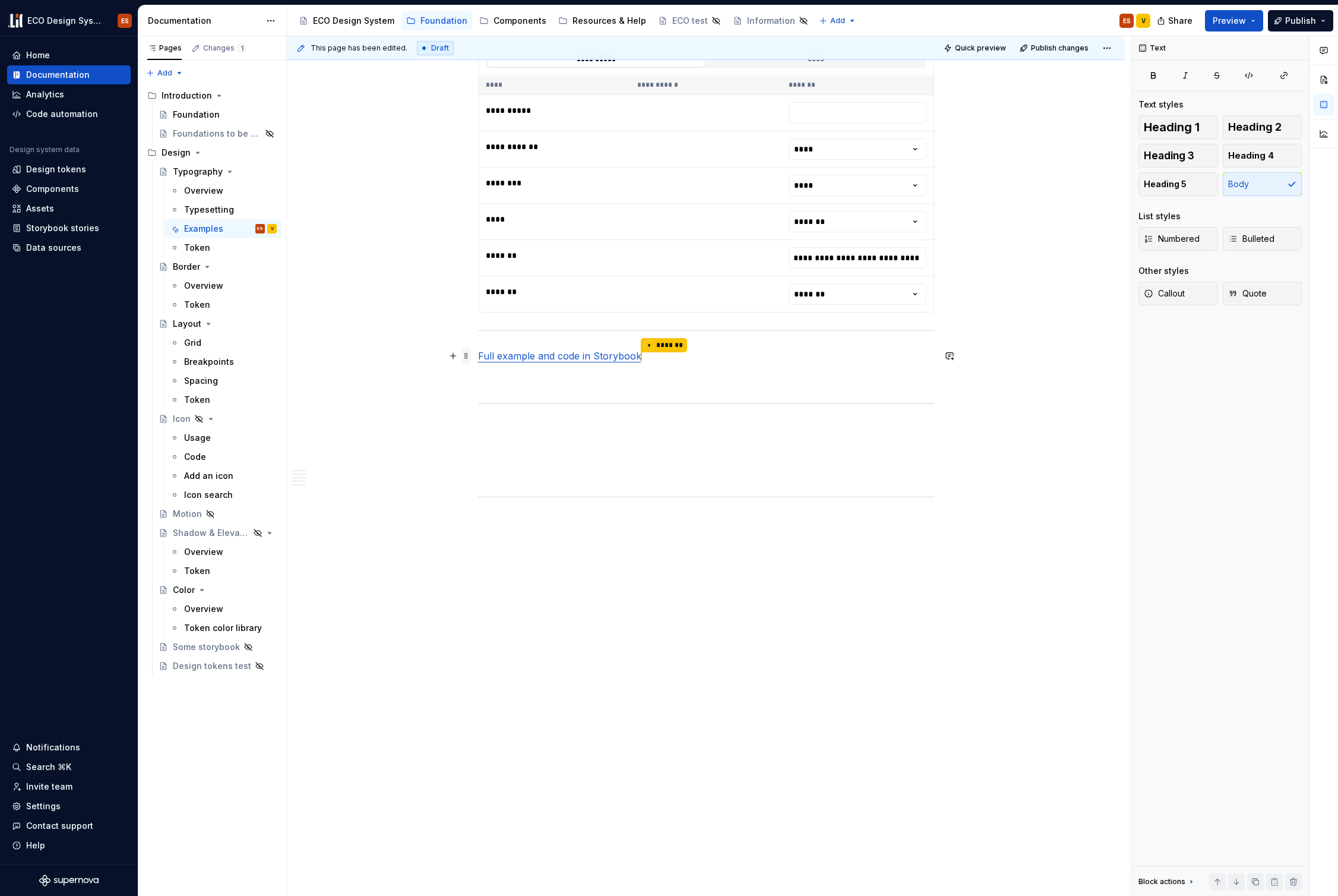
click at [465, 354] on span at bounding box center [466, 356] width 9 height 16
click at [595, 603] on p at bounding box center [706, 607] width 456 height 15
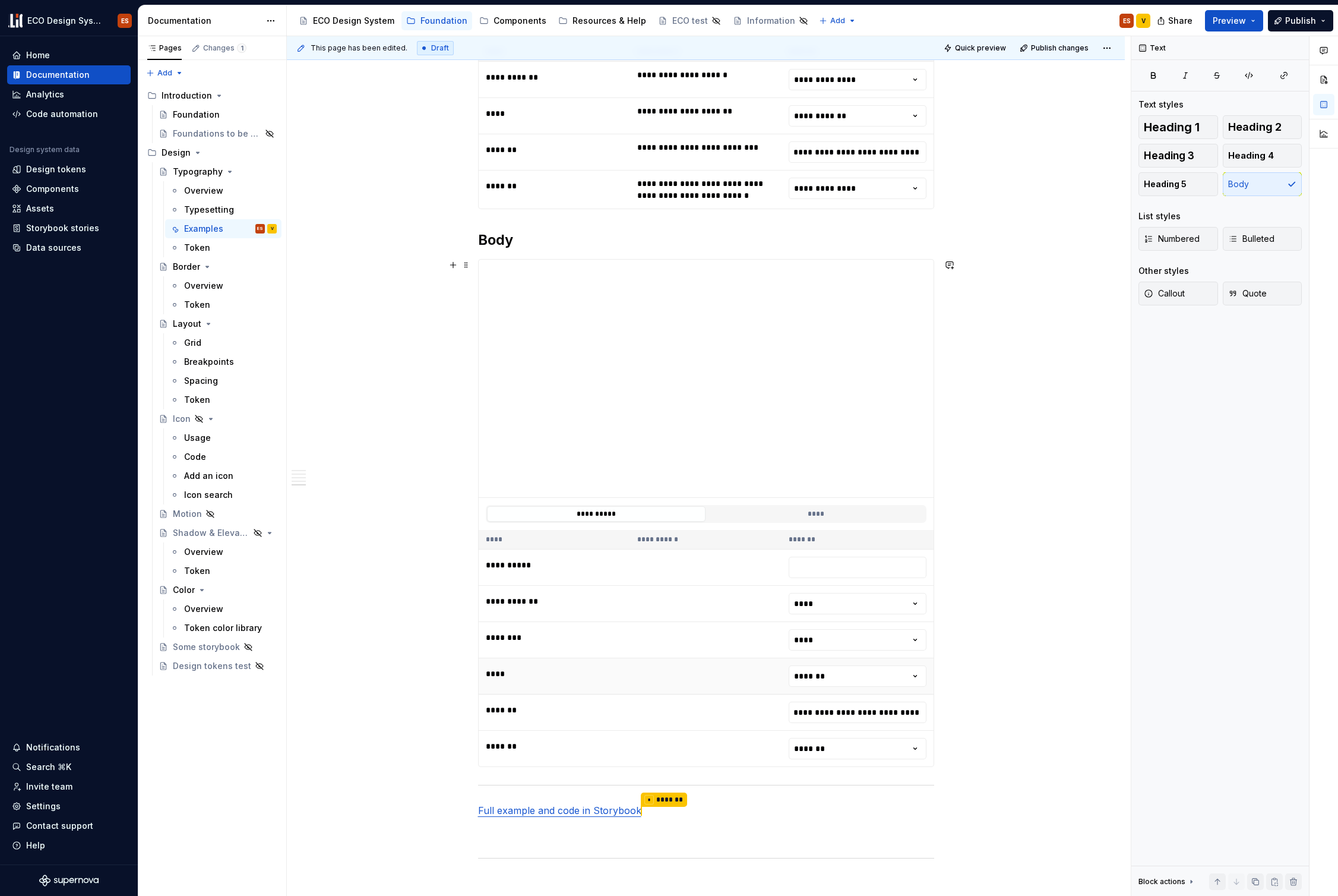
scroll to position [2202, 0]
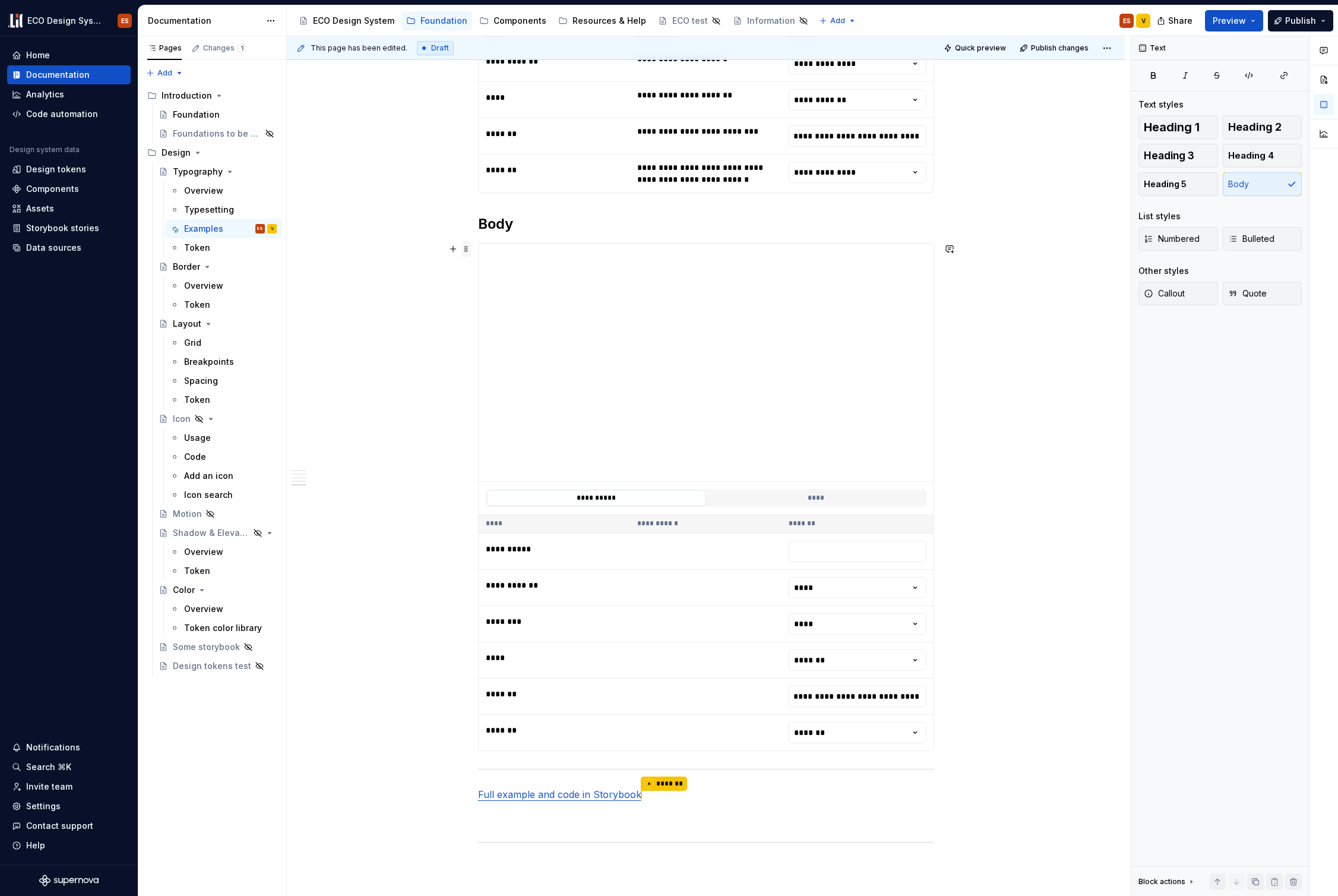
click at [463, 241] on span at bounding box center [466, 249] width 9 height 16
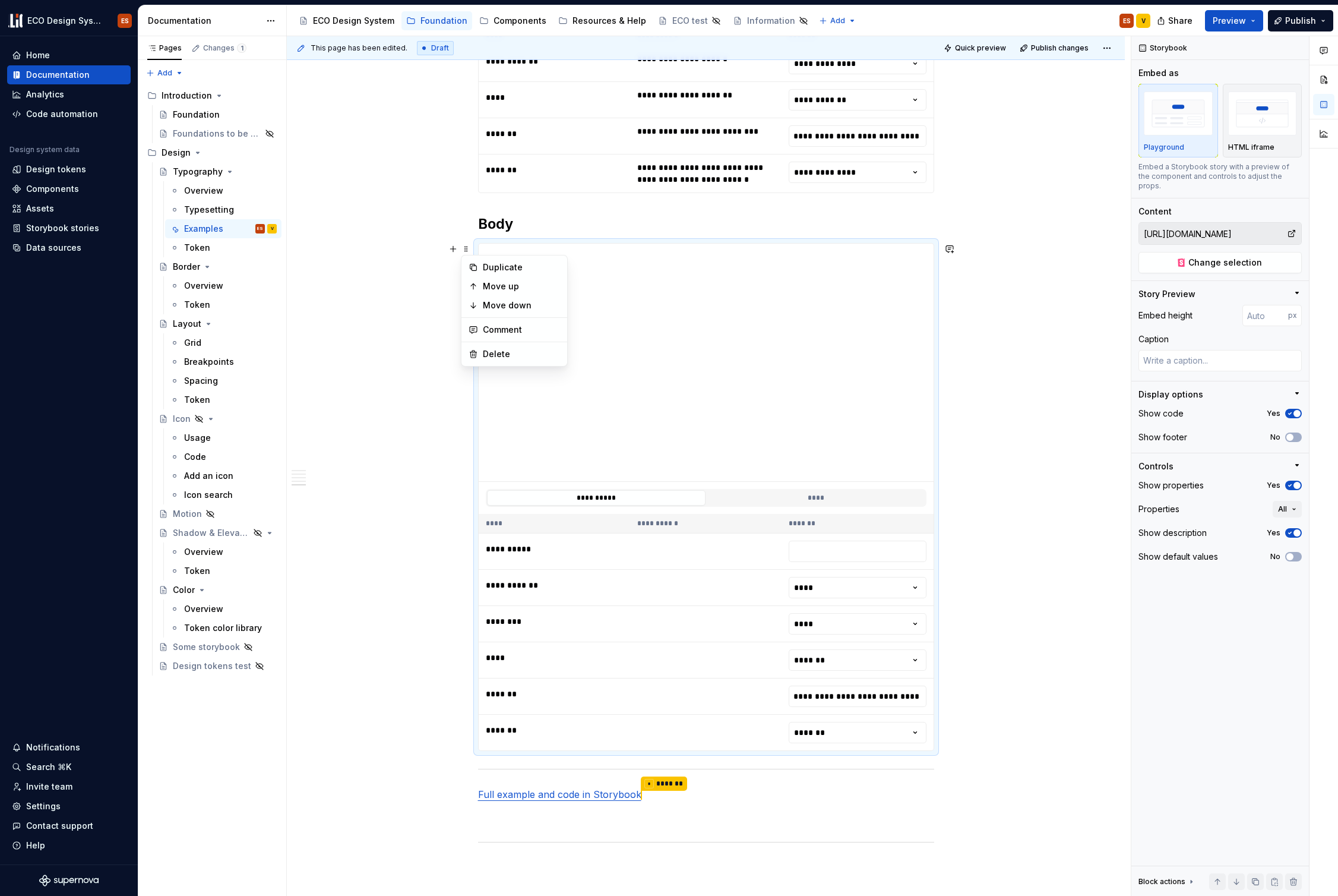
click at [541, 220] on h2 "Body" at bounding box center [706, 223] width 456 height 19
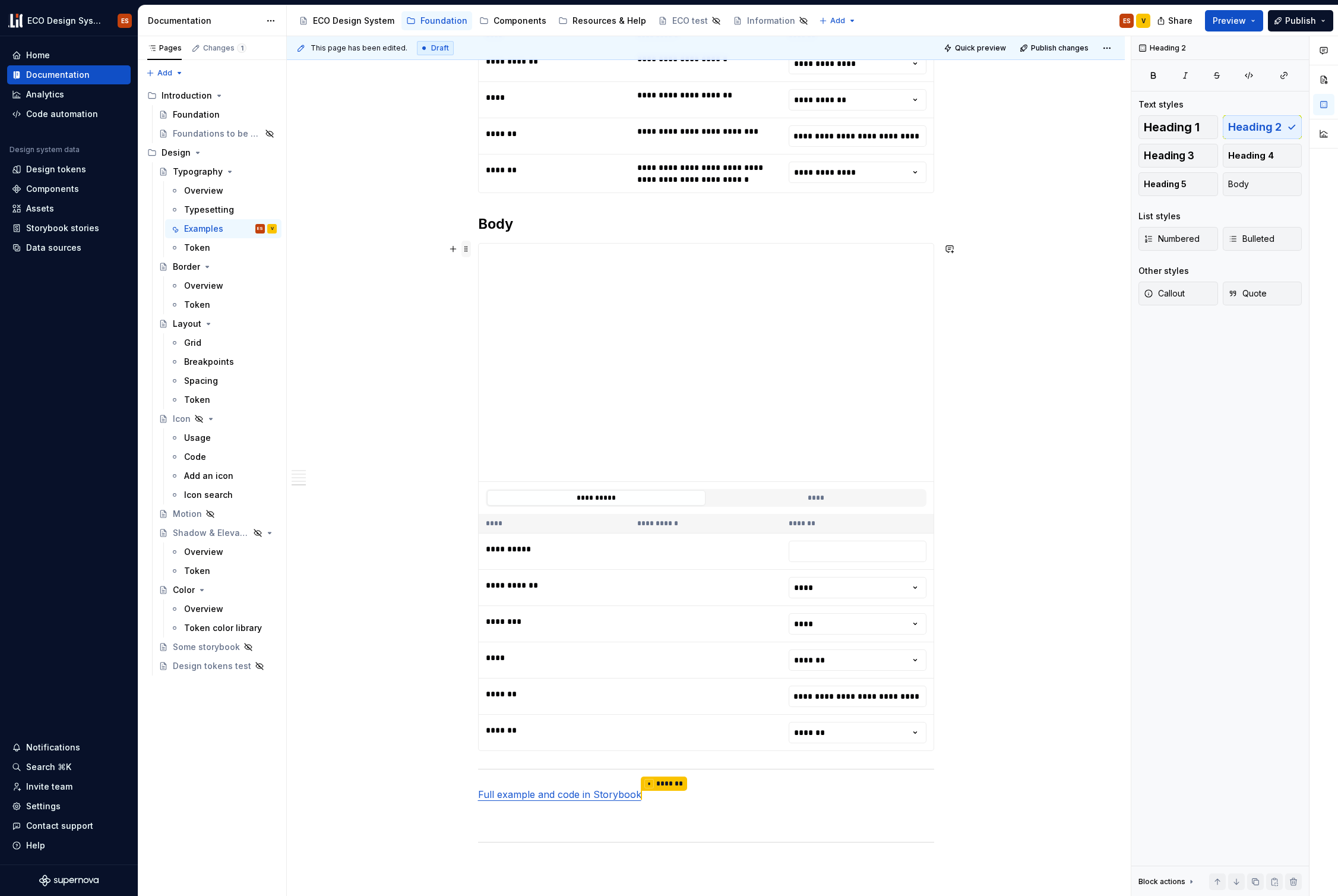
click at [465, 249] on span at bounding box center [466, 249] width 9 height 16
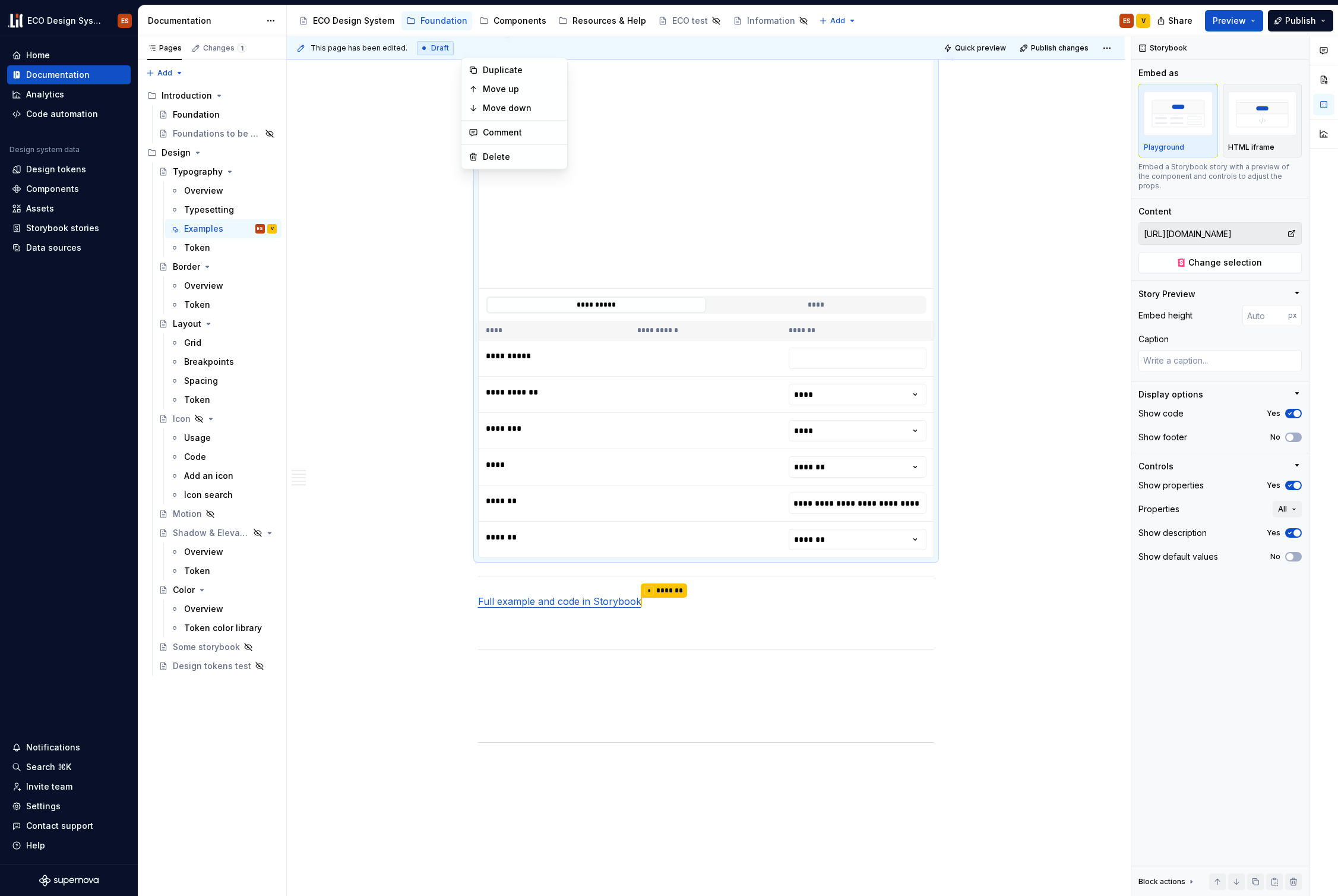
scroll to position [2398, 0]
click at [485, 598] on link "Full example and code in Storybook" at bounding box center [559, 596] width 163 height 12
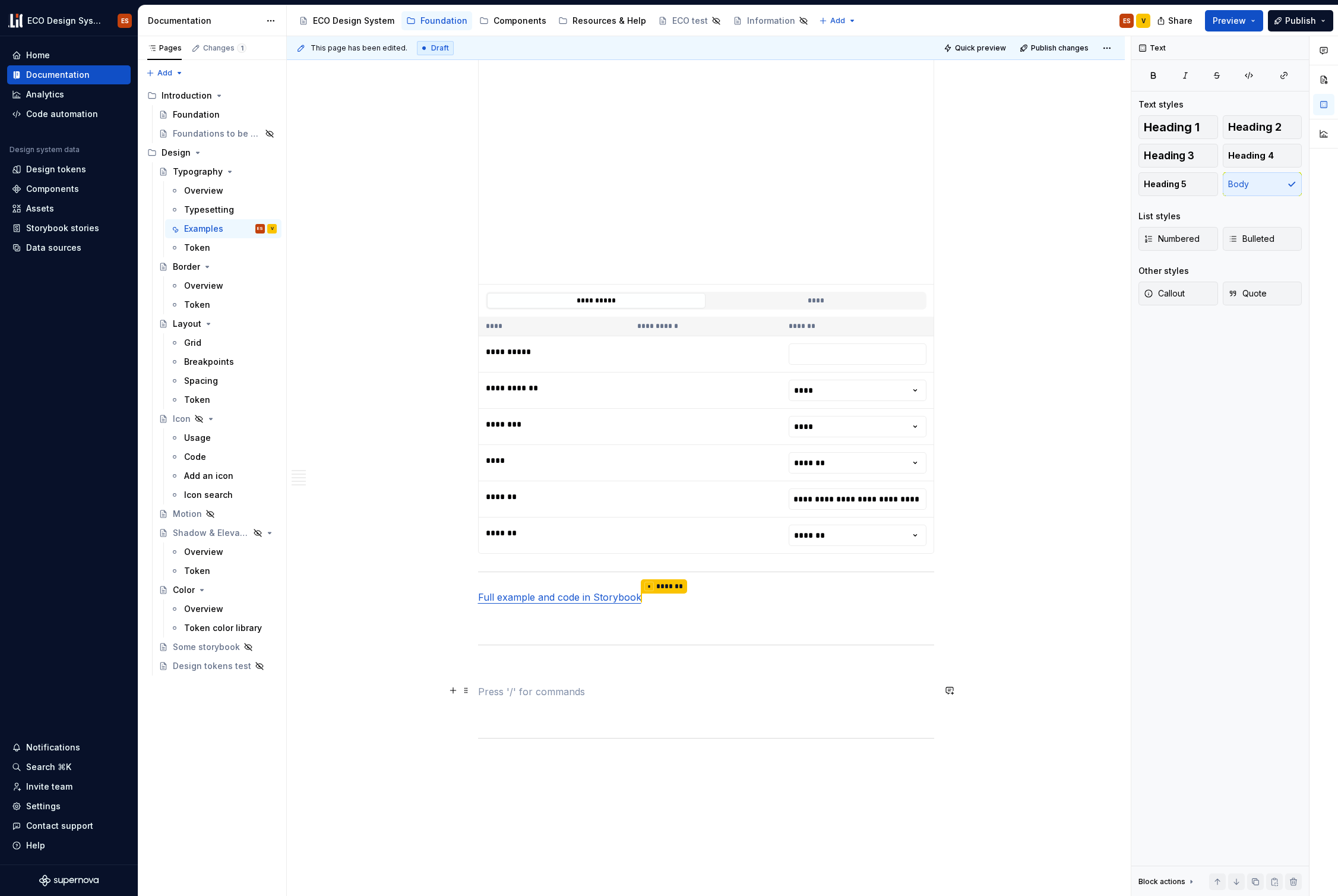
click at [499, 684] on p at bounding box center [706, 691] width 456 height 15
click at [469, 570] on span at bounding box center [466, 574] width 9 height 16
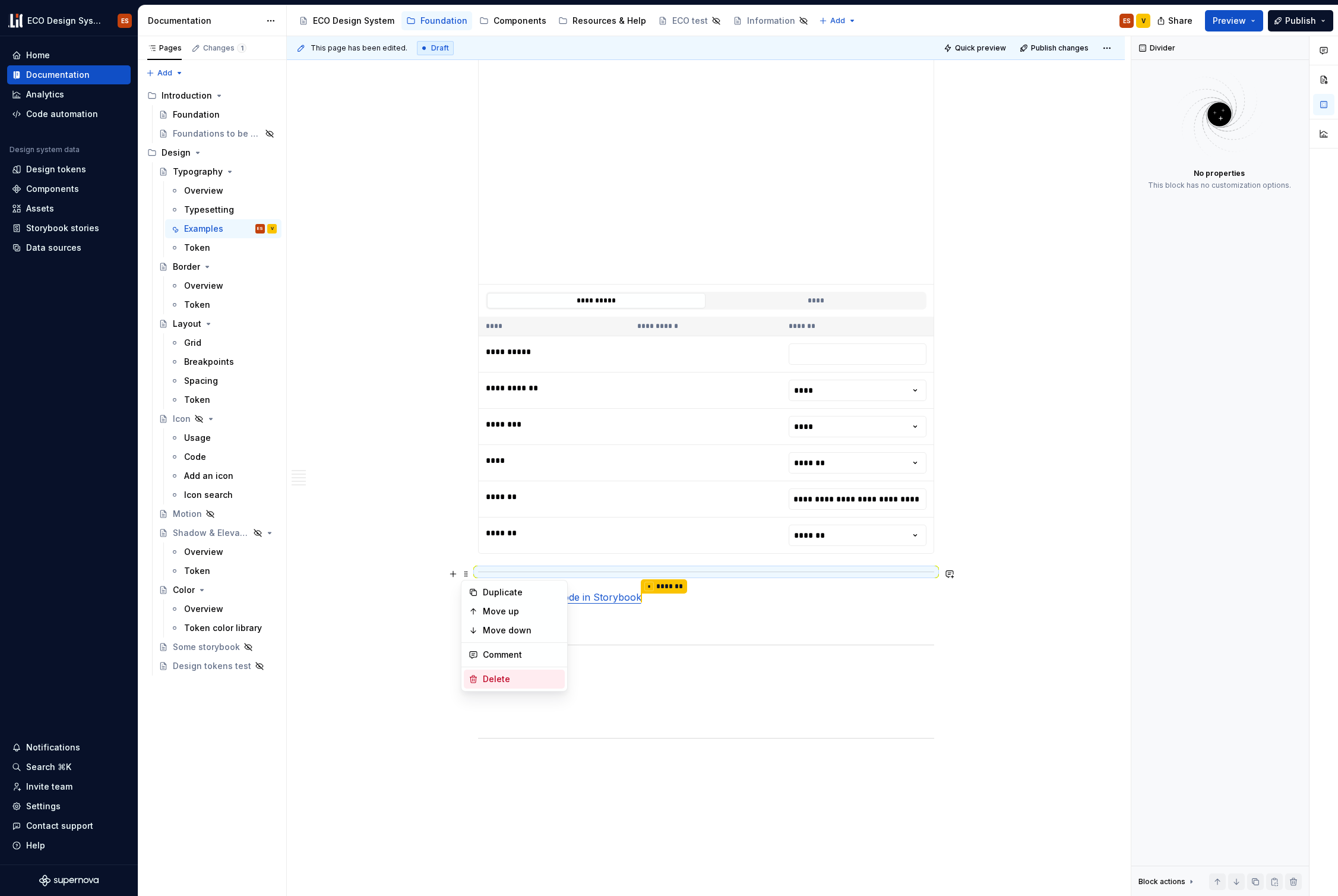
click at [496, 681] on div "Delete" at bounding box center [521, 678] width 77 height 12
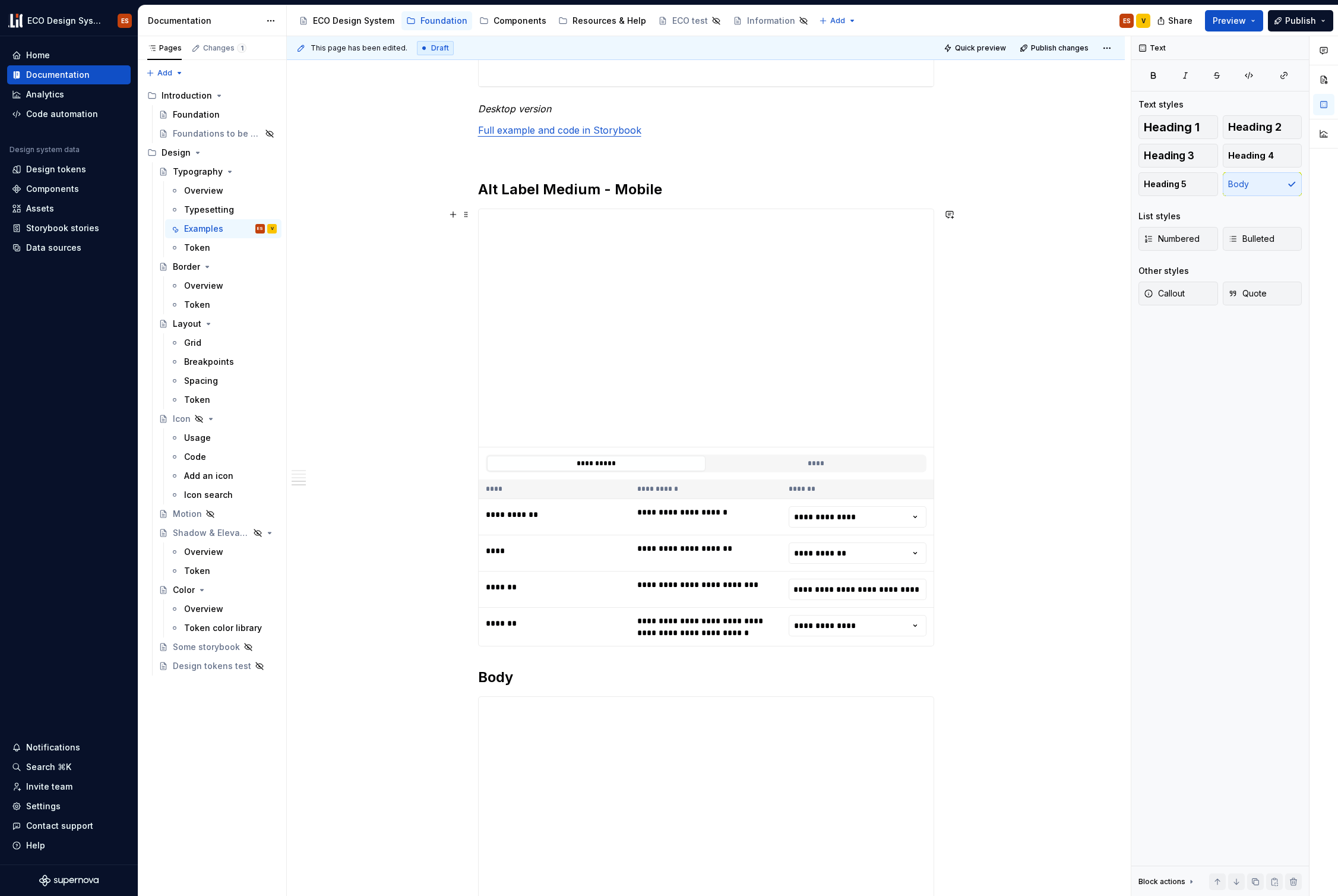
scroll to position [1610, 0]
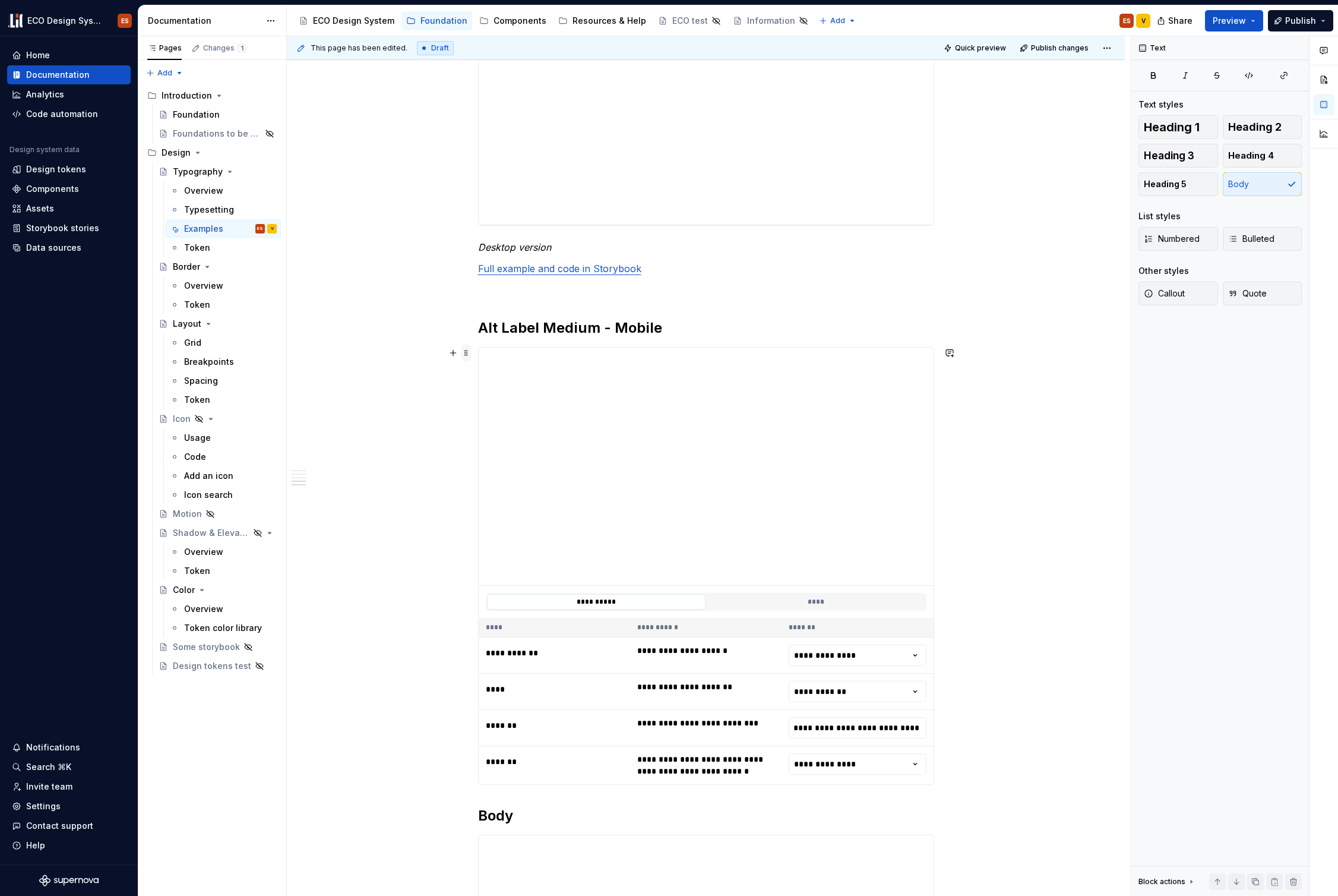
click at [467, 351] on span at bounding box center [466, 352] width 9 height 16
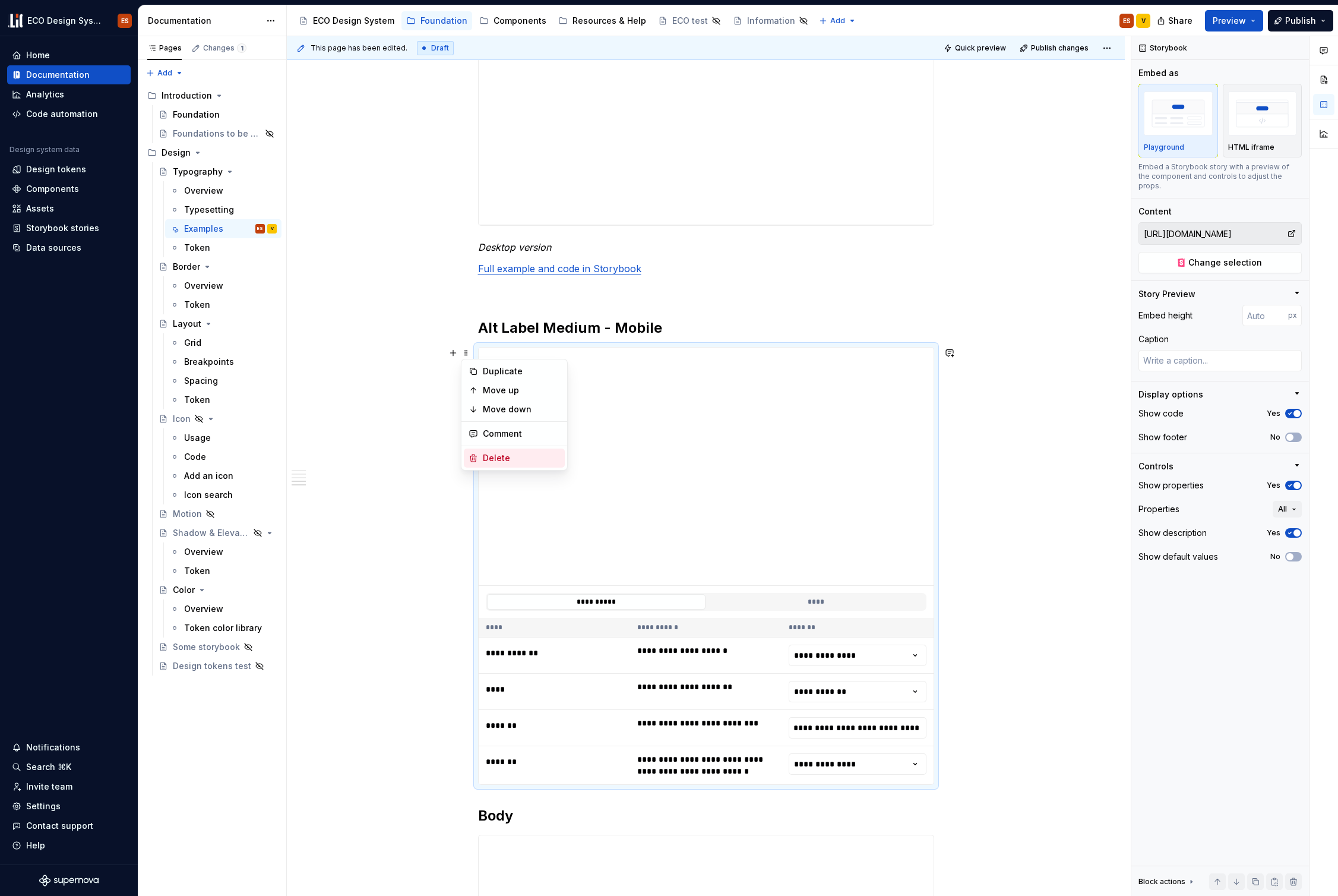
click at [496, 459] on div "Delete" at bounding box center [521, 457] width 77 height 12
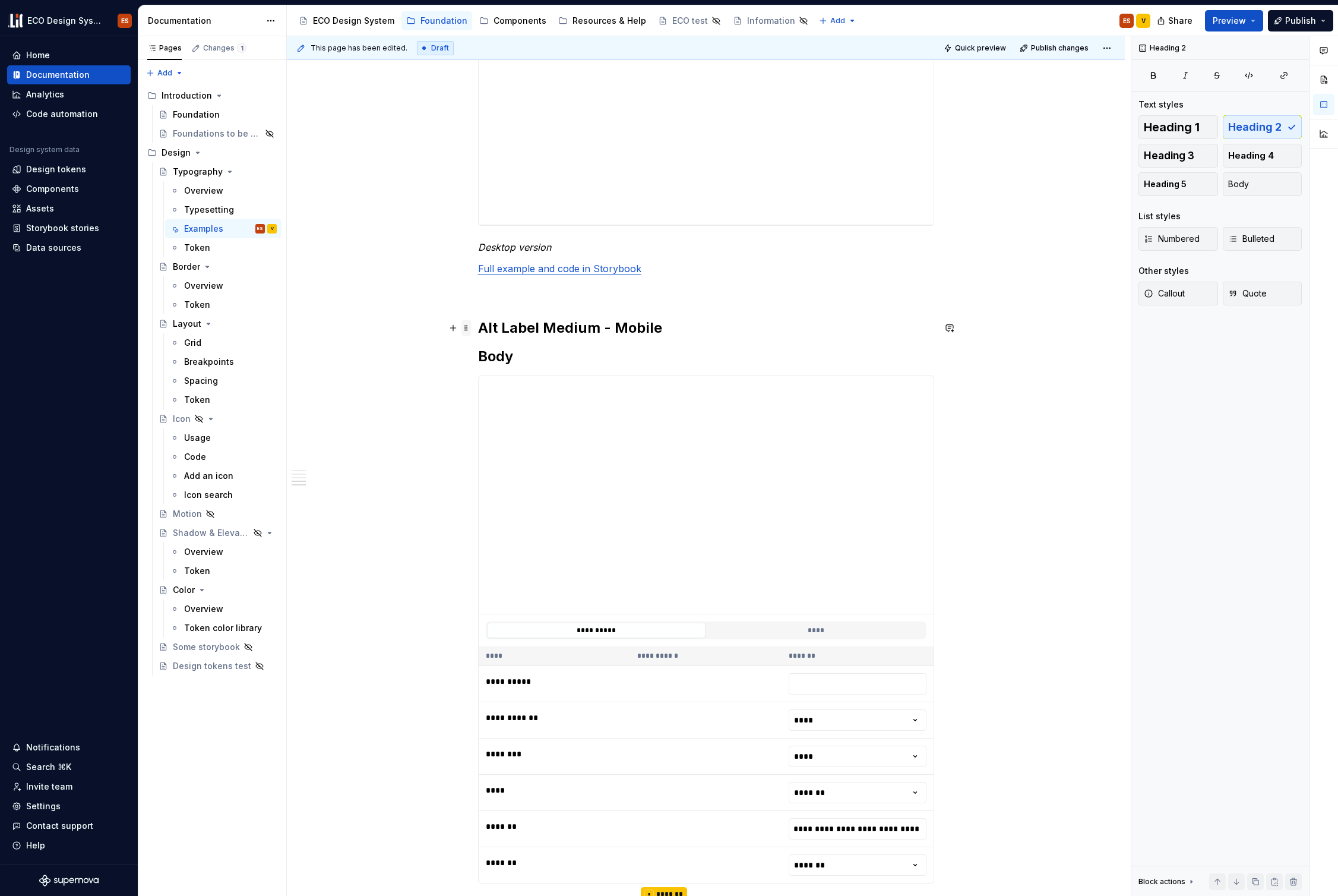
click at [464, 327] on span at bounding box center [466, 328] width 9 height 16
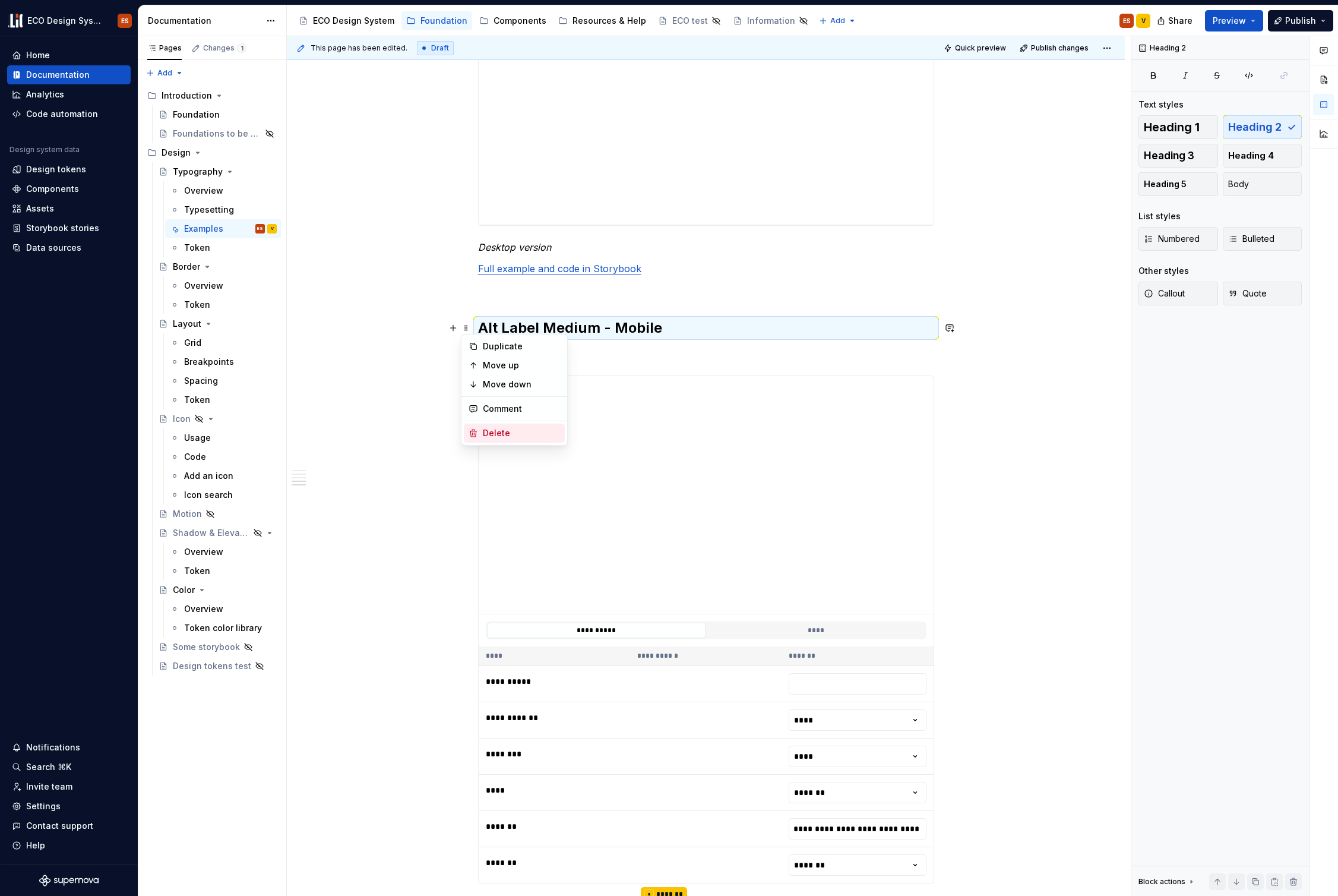
click at [491, 428] on div "Delete" at bounding box center [521, 433] width 77 height 12
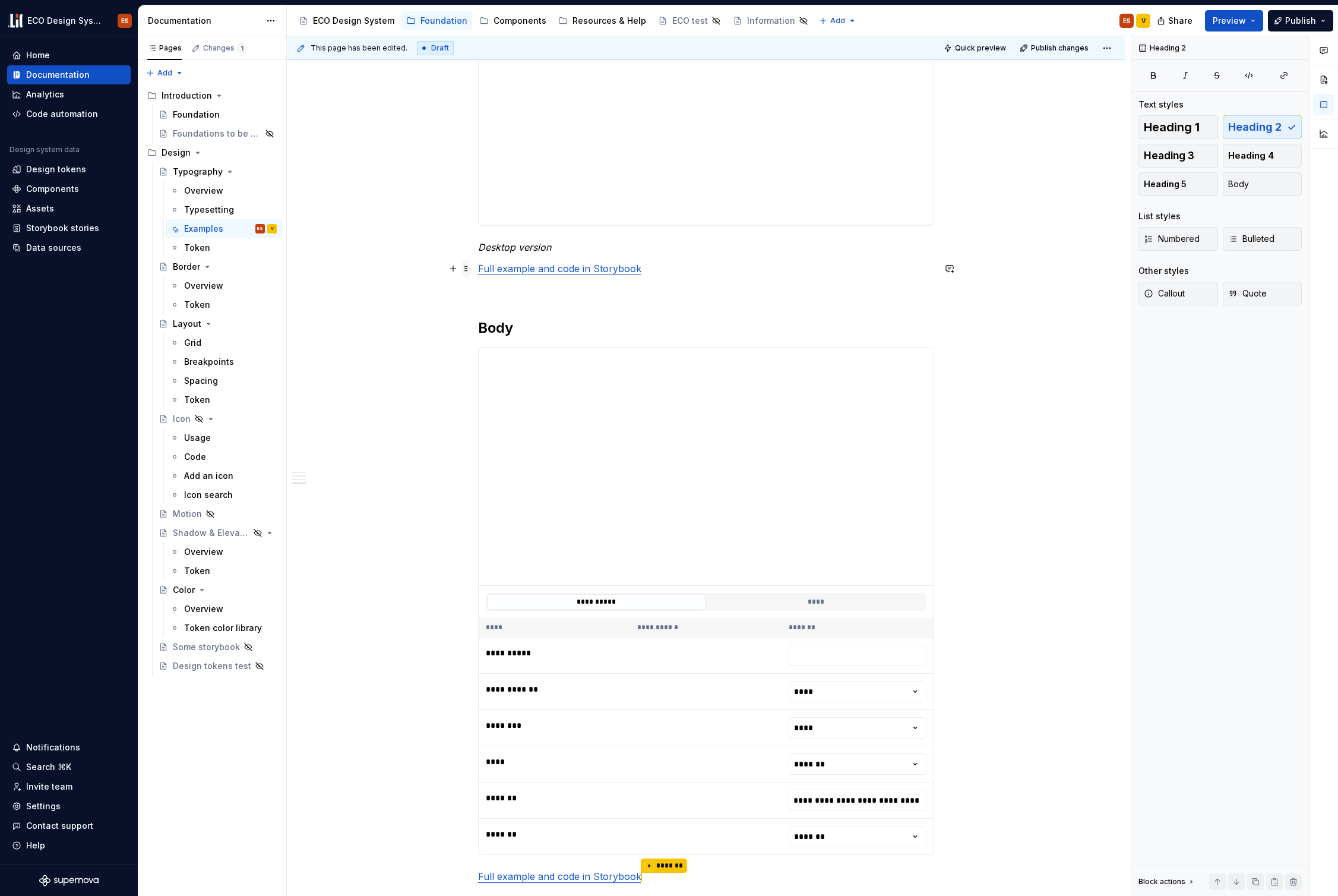
click at [465, 269] on span at bounding box center [466, 269] width 9 height 16
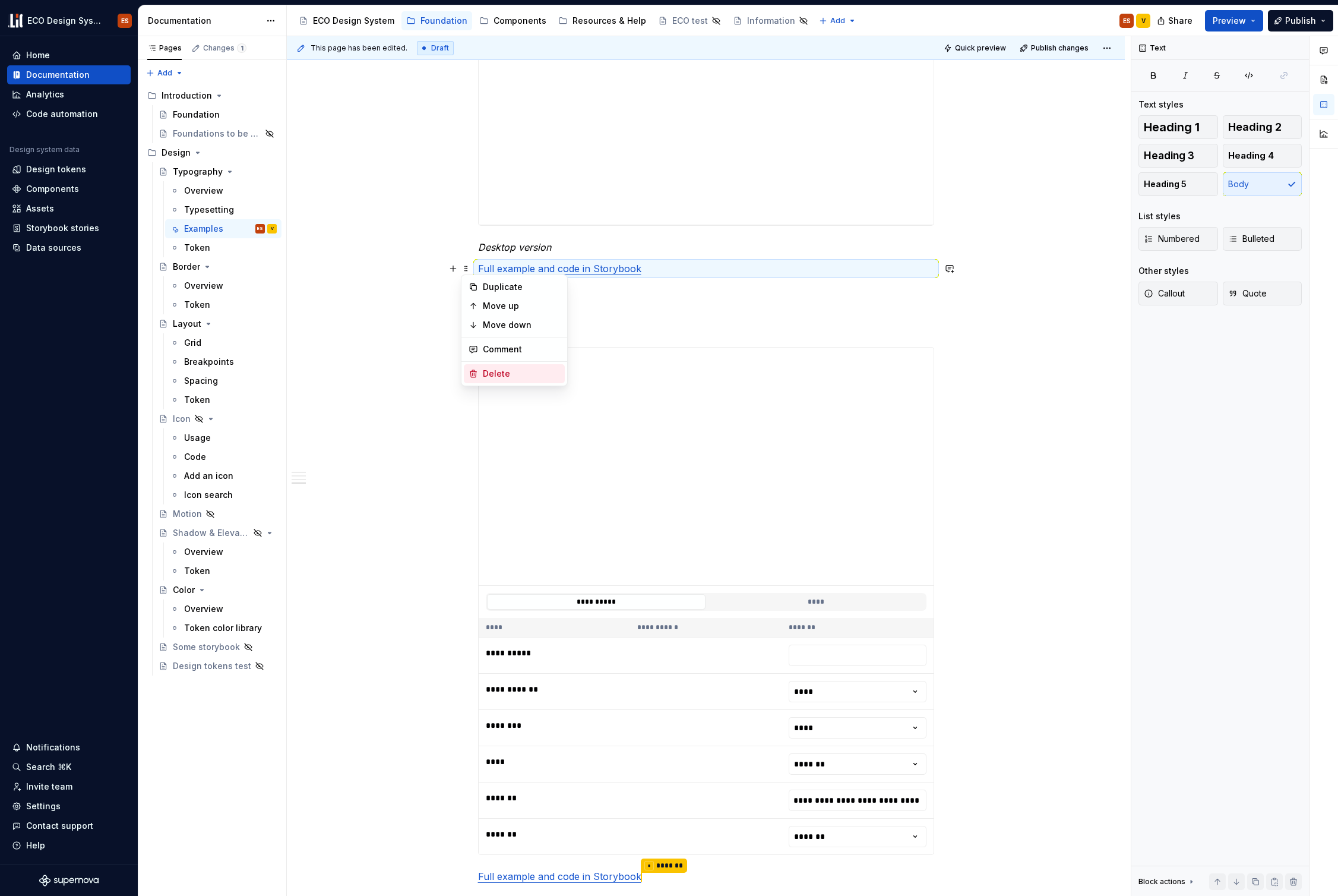
click at [489, 370] on div "Delete" at bounding box center [521, 373] width 77 height 12
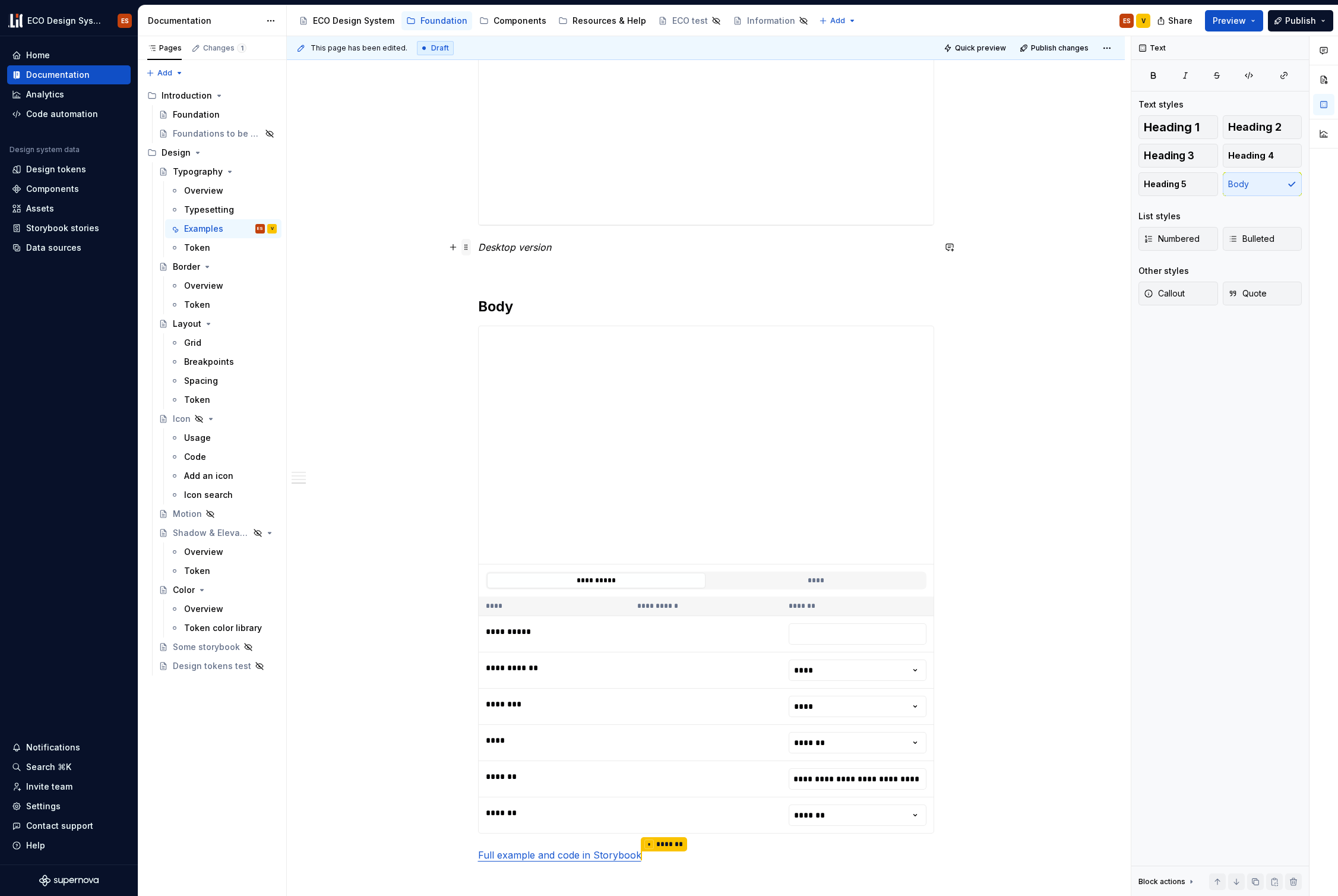
click at [468, 245] on span at bounding box center [466, 247] width 9 height 16
click at [489, 346] on div "Delete" at bounding box center [521, 351] width 77 height 12
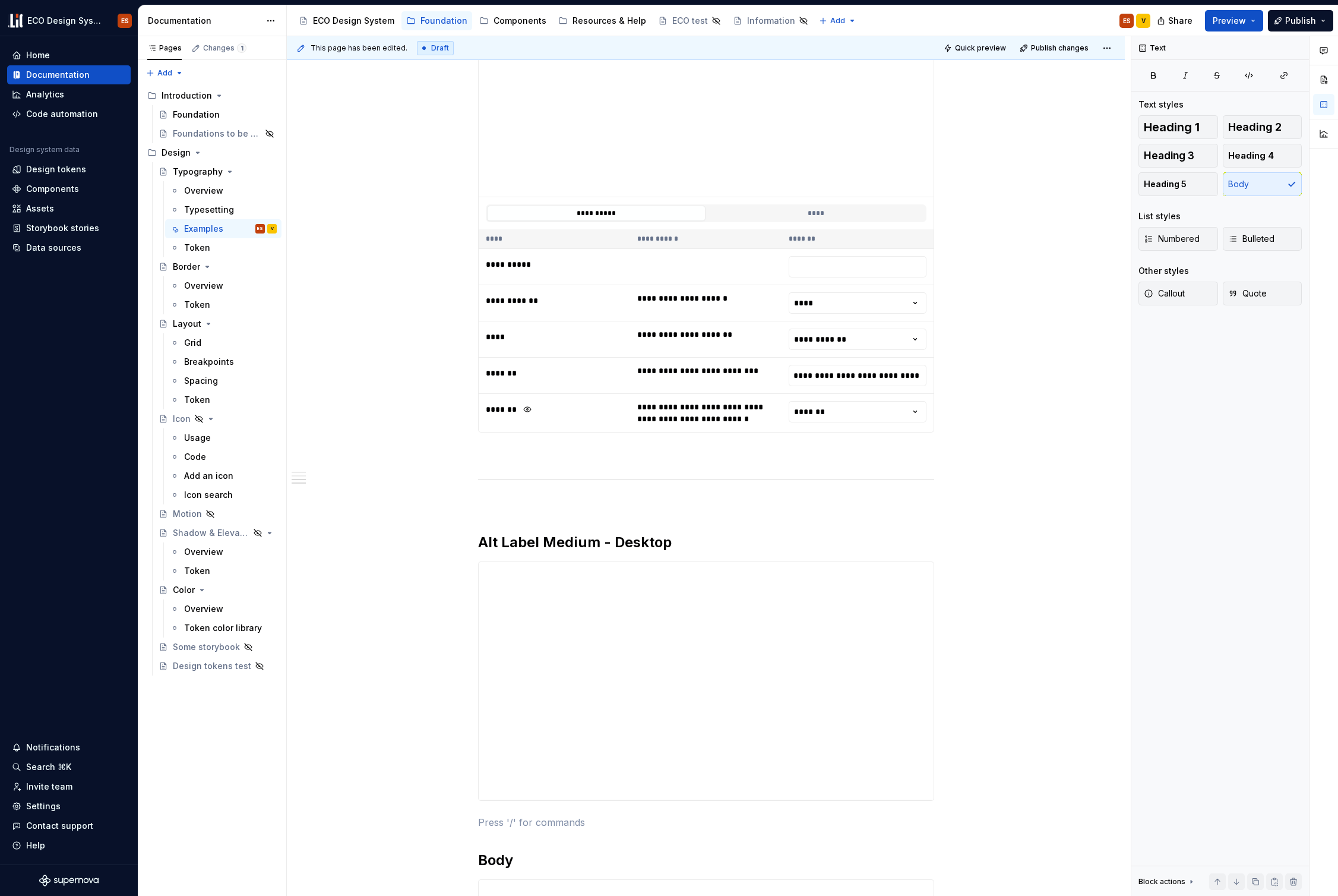
scroll to position [1114, 0]
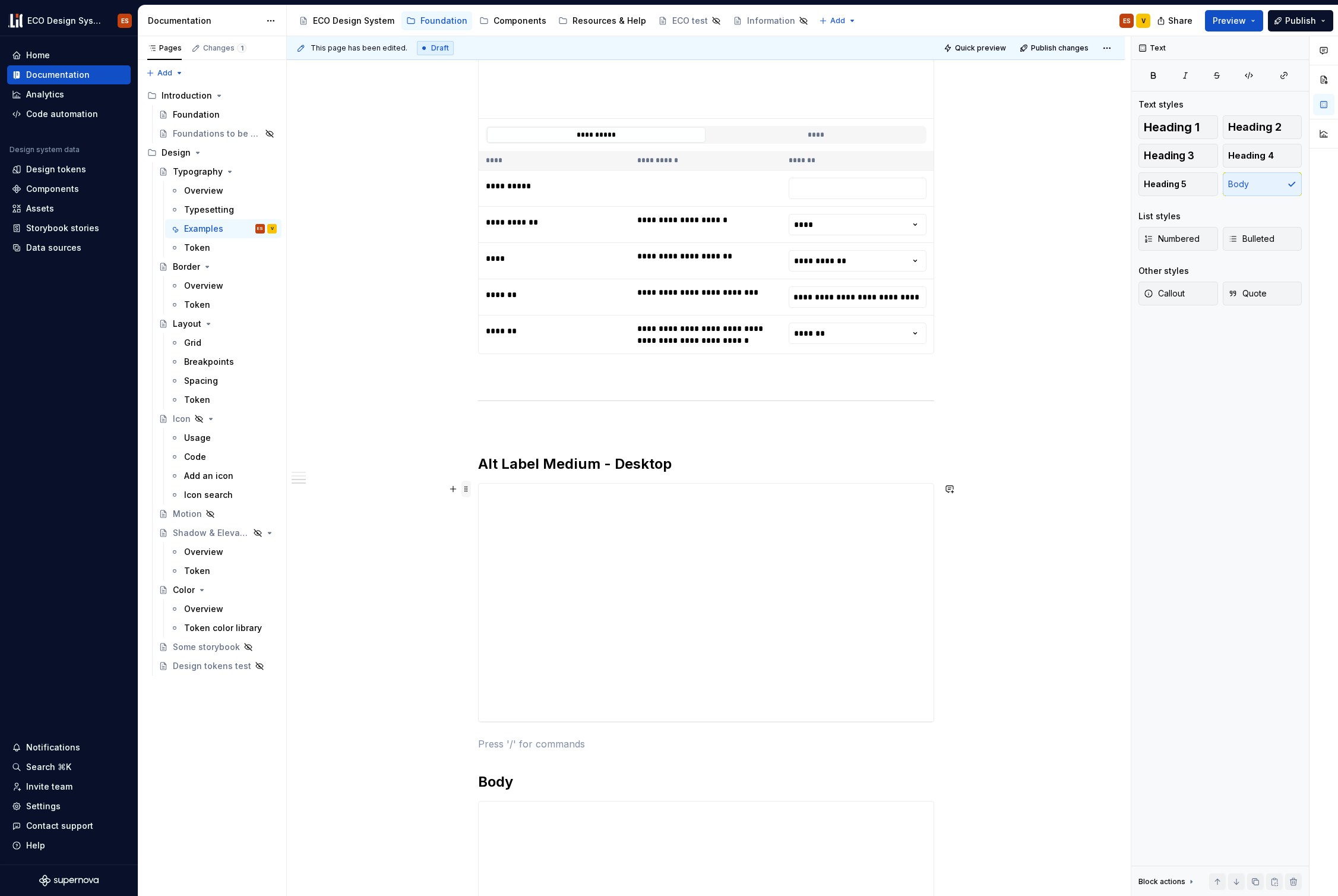
click at [467, 485] on span at bounding box center [466, 489] width 9 height 16
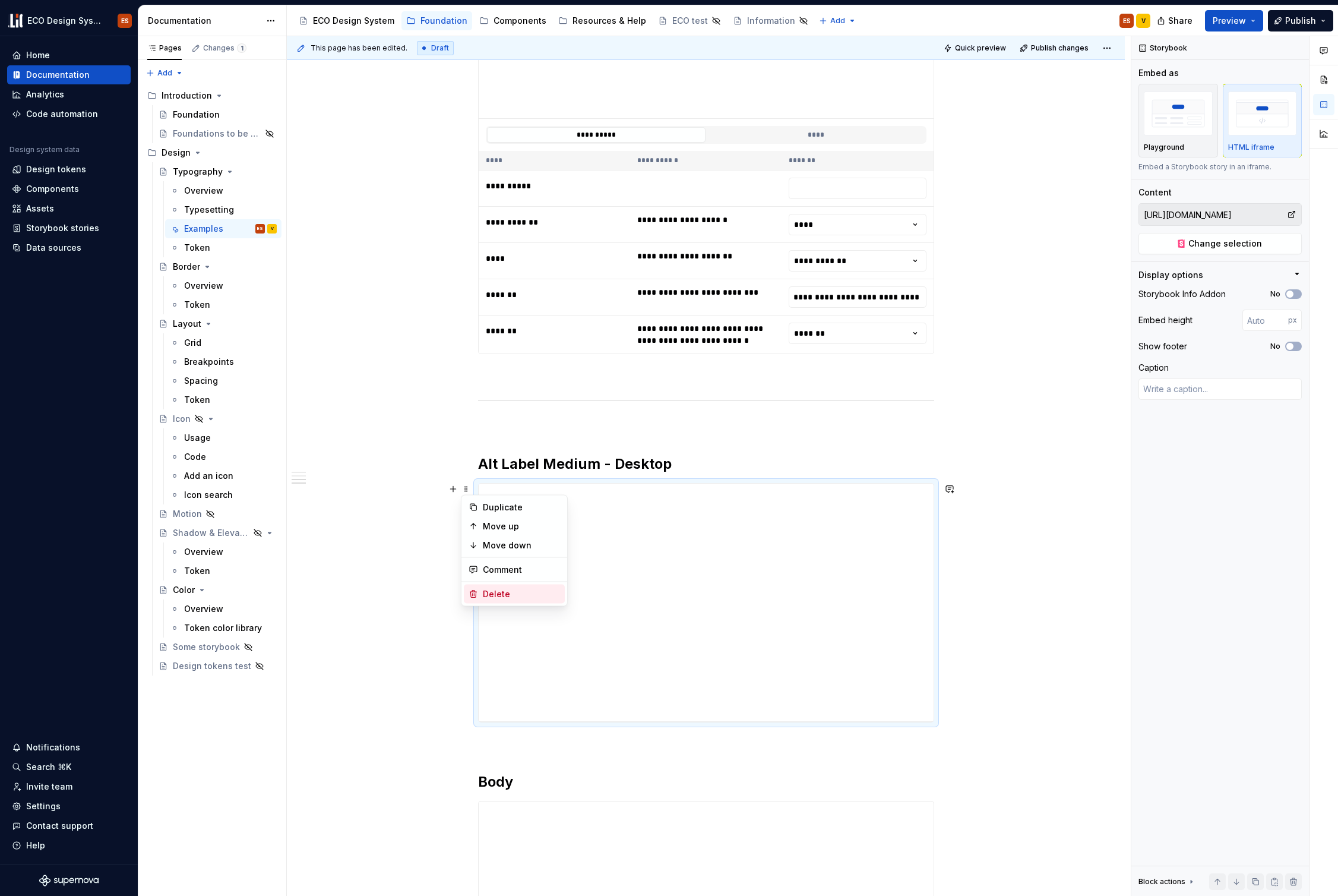
click at [497, 596] on div "Delete" at bounding box center [521, 594] width 77 height 12
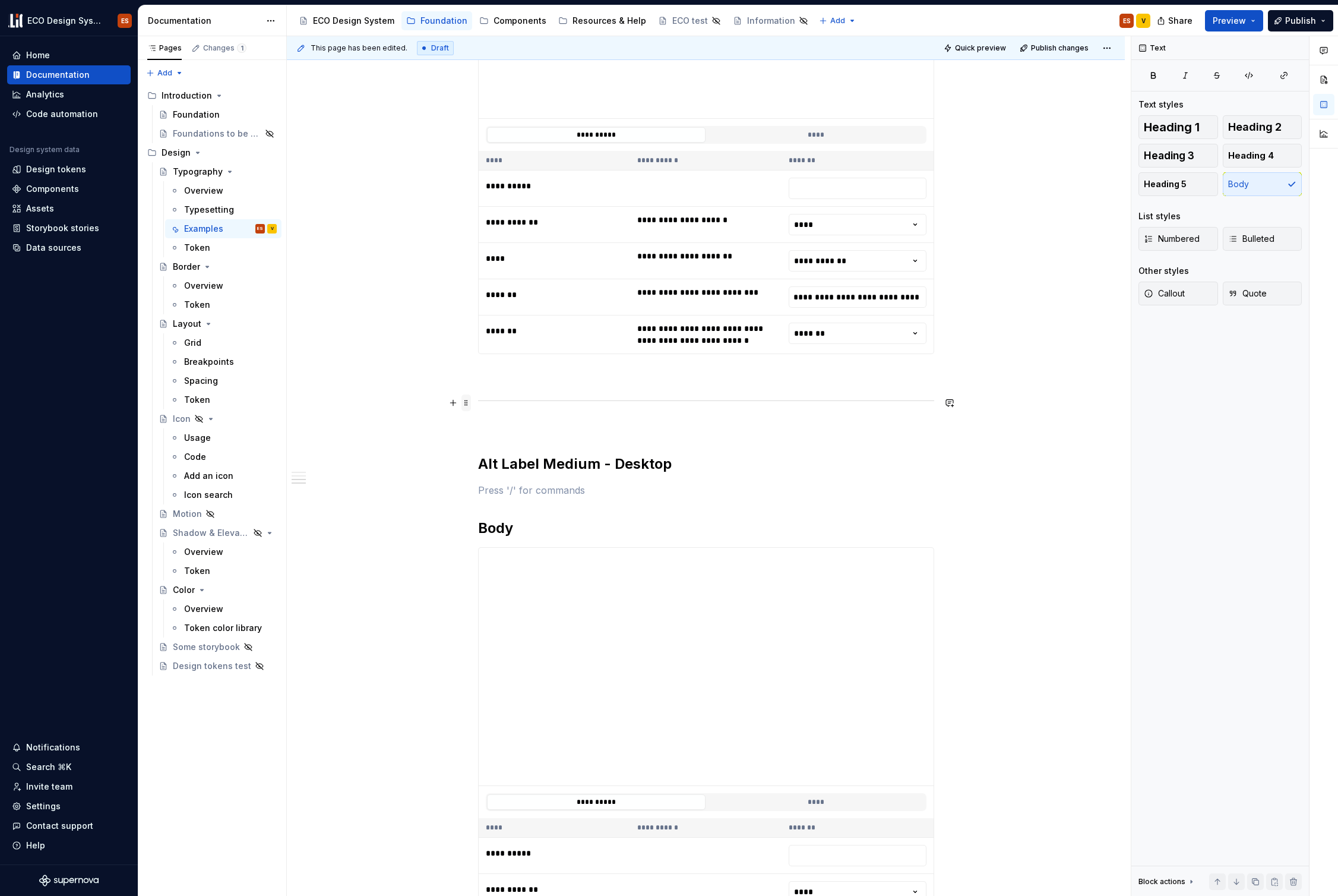
click at [463, 399] on span at bounding box center [466, 402] width 9 height 16
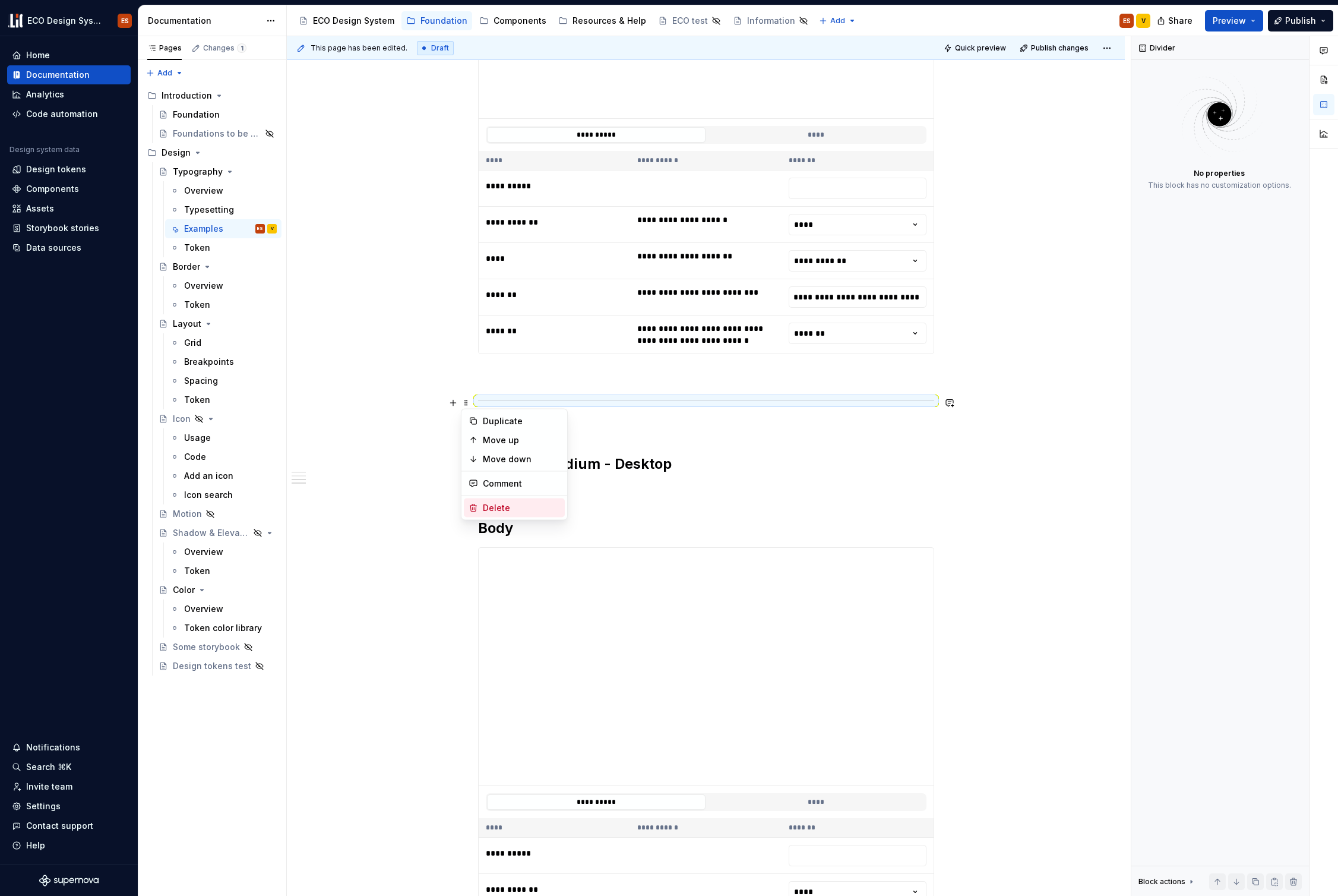
click at [478, 504] on div "Delete" at bounding box center [514, 507] width 101 height 19
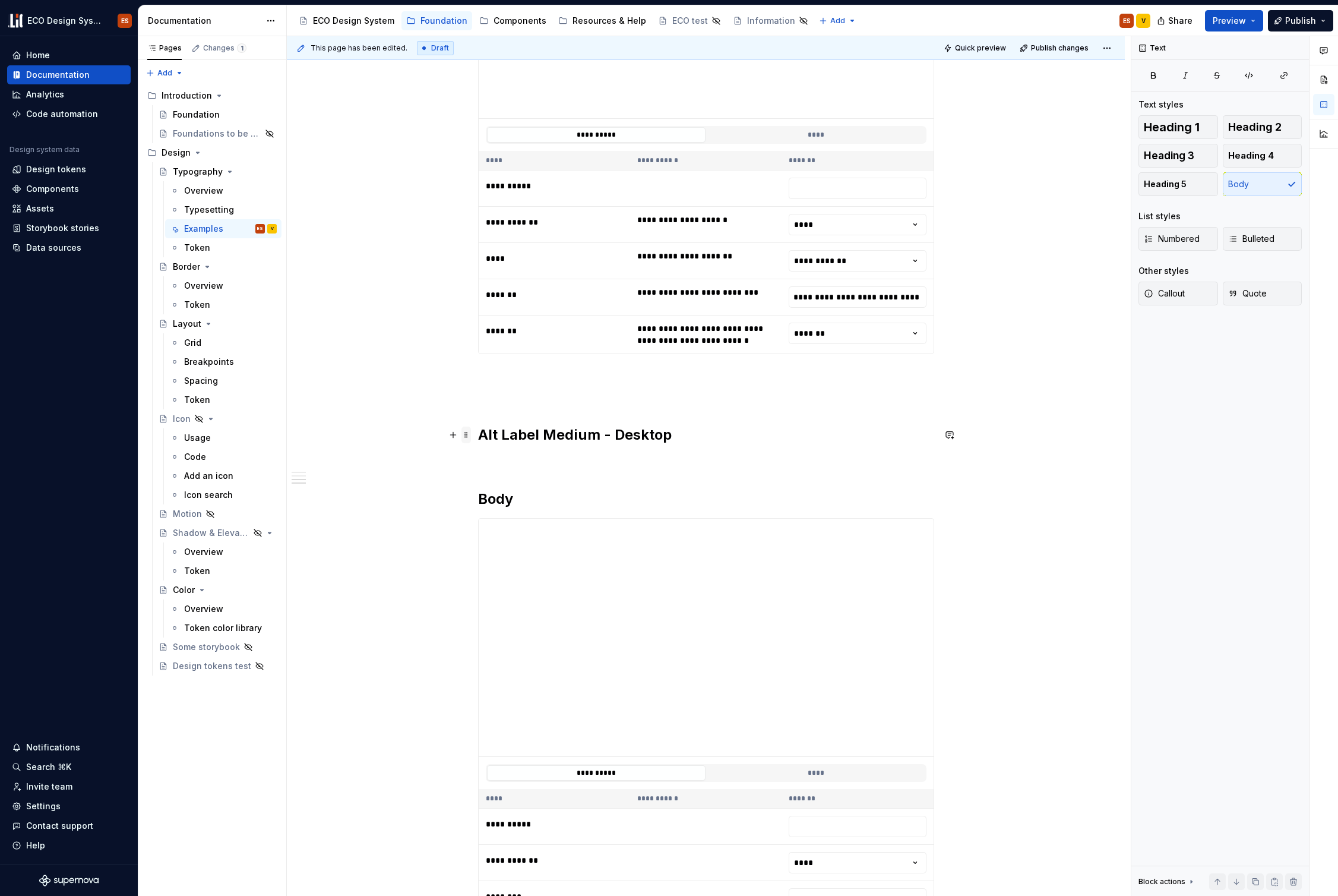
click at [466, 436] on span at bounding box center [466, 434] width 9 height 16
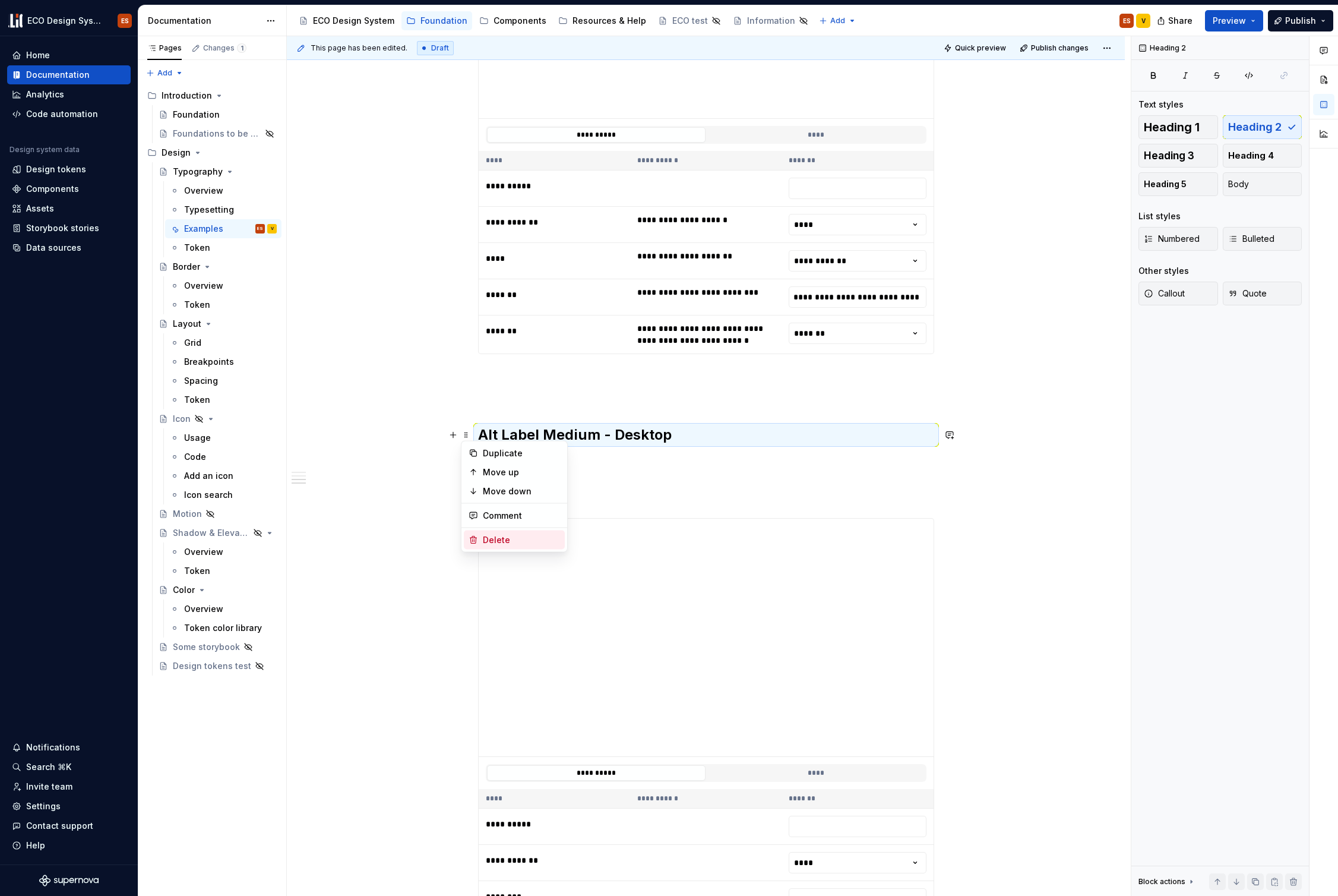
click at [501, 538] on div "Delete" at bounding box center [521, 539] width 77 height 12
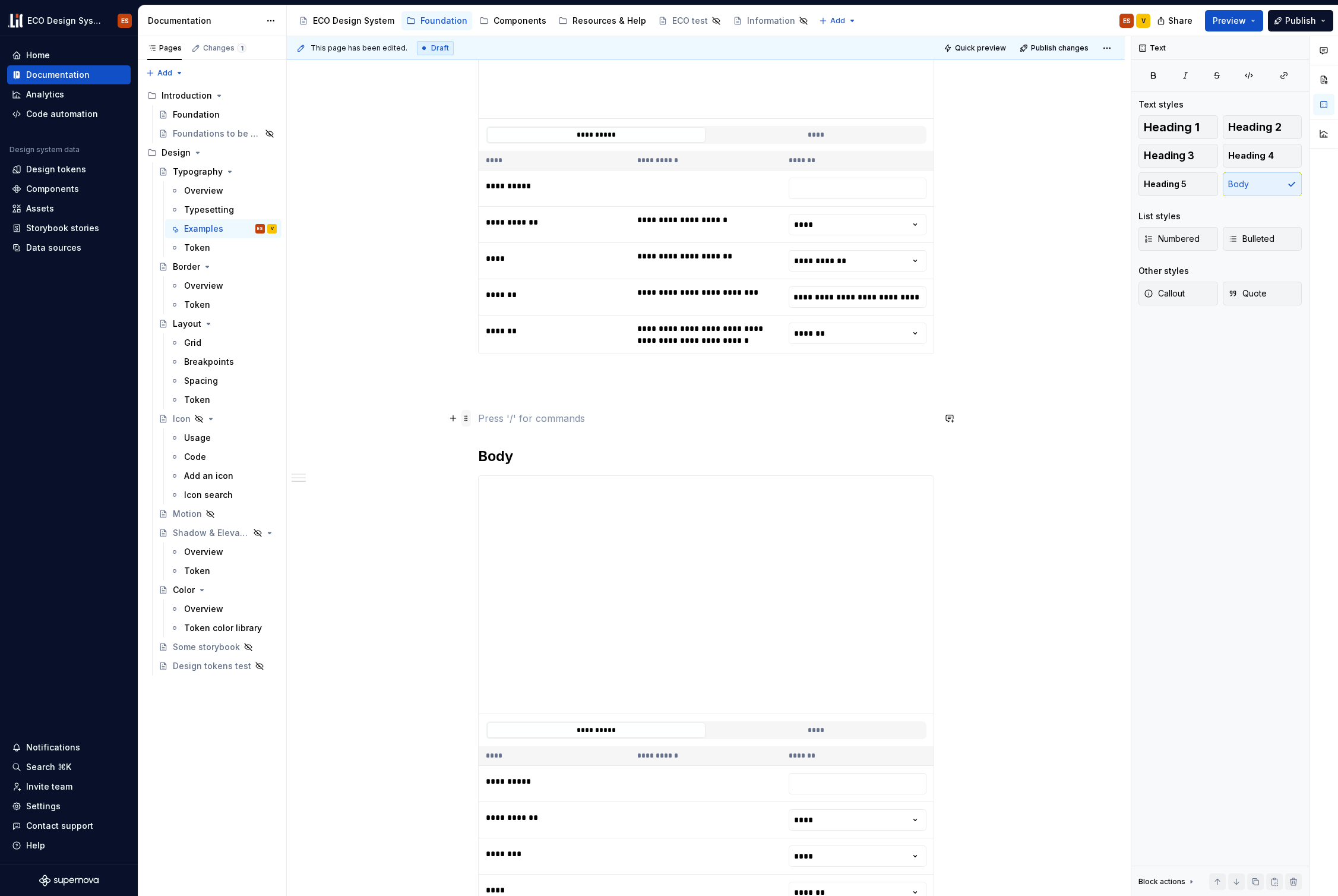
click at [467, 416] on span at bounding box center [466, 418] width 9 height 16
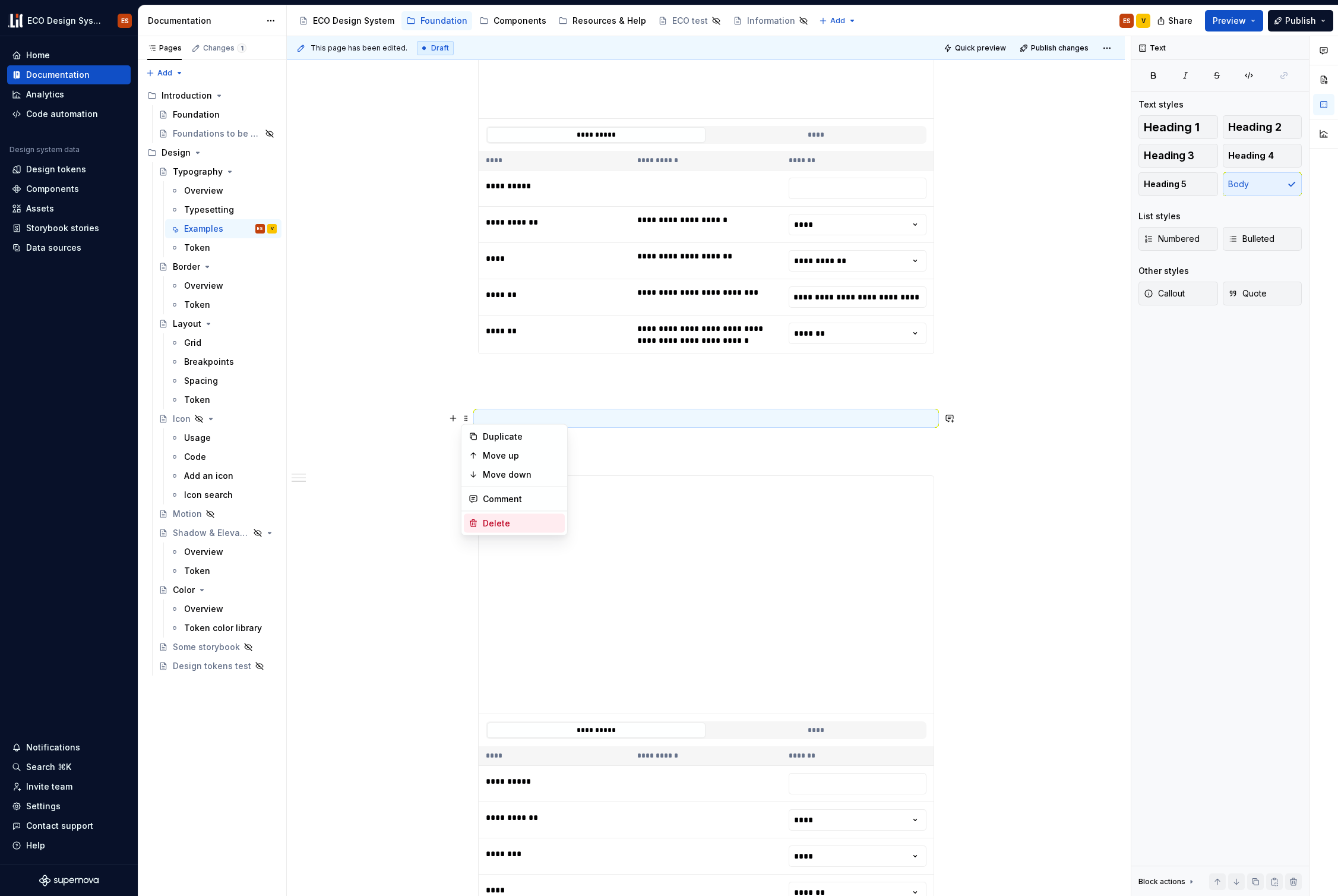
click at [496, 521] on div "Delete" at bounding box center [521, 523] width 77 height 12
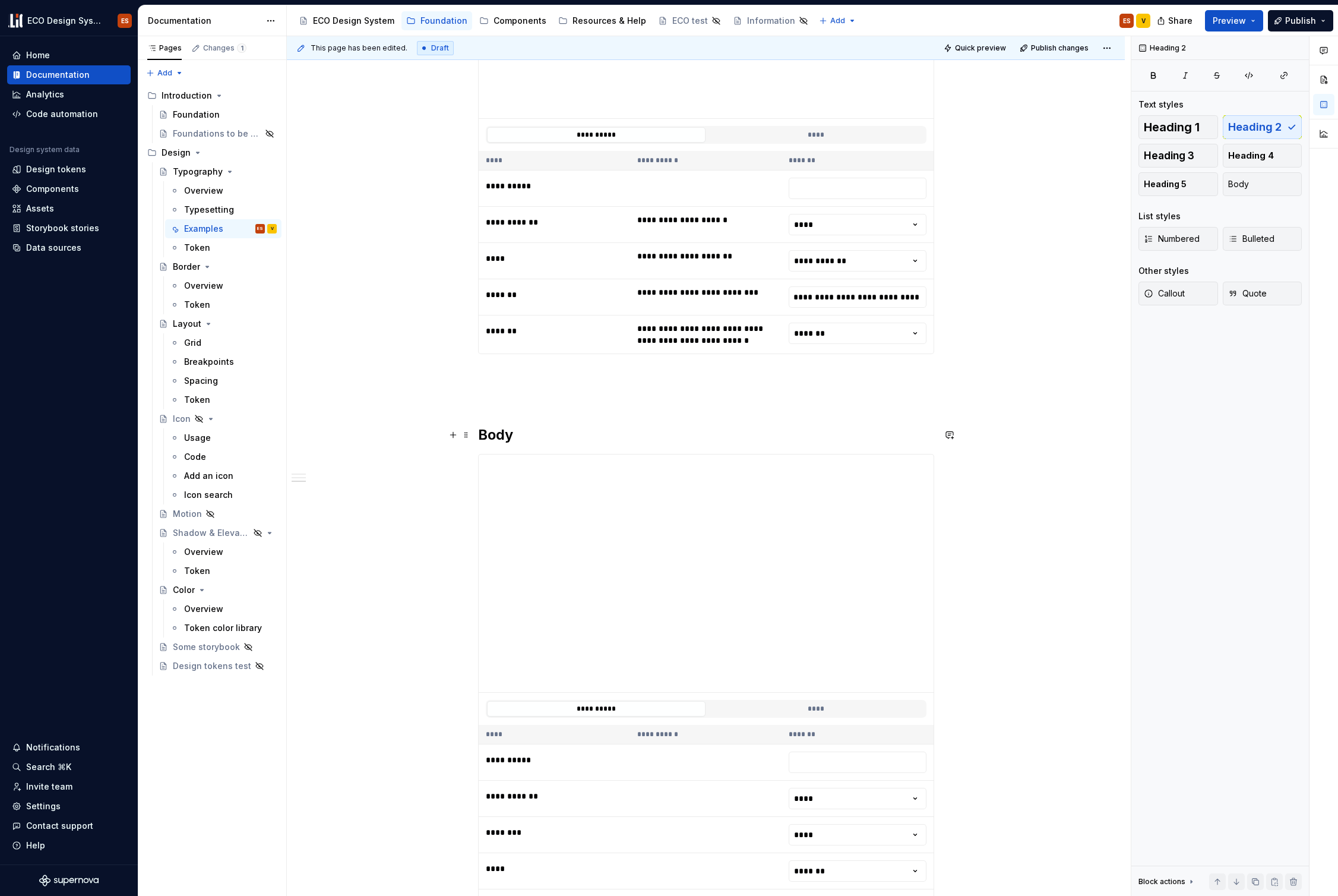
click at [495, 436] on h2 "Body" at bounding box center [706, 434] width 456 height 19
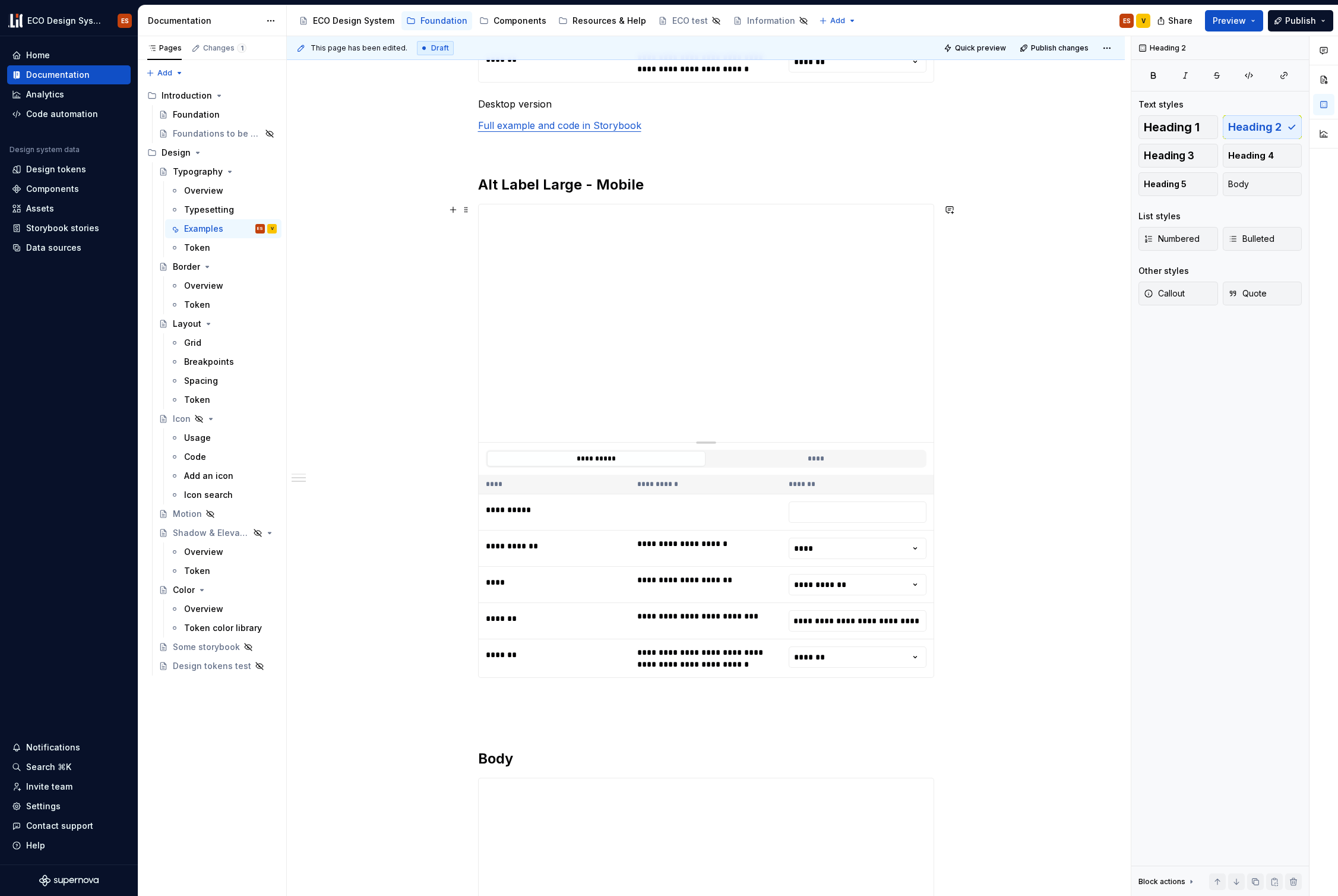
scroll to position [789, 0]
click at [467, 209] on span at bounding box center [466, 209] width 9 height 16
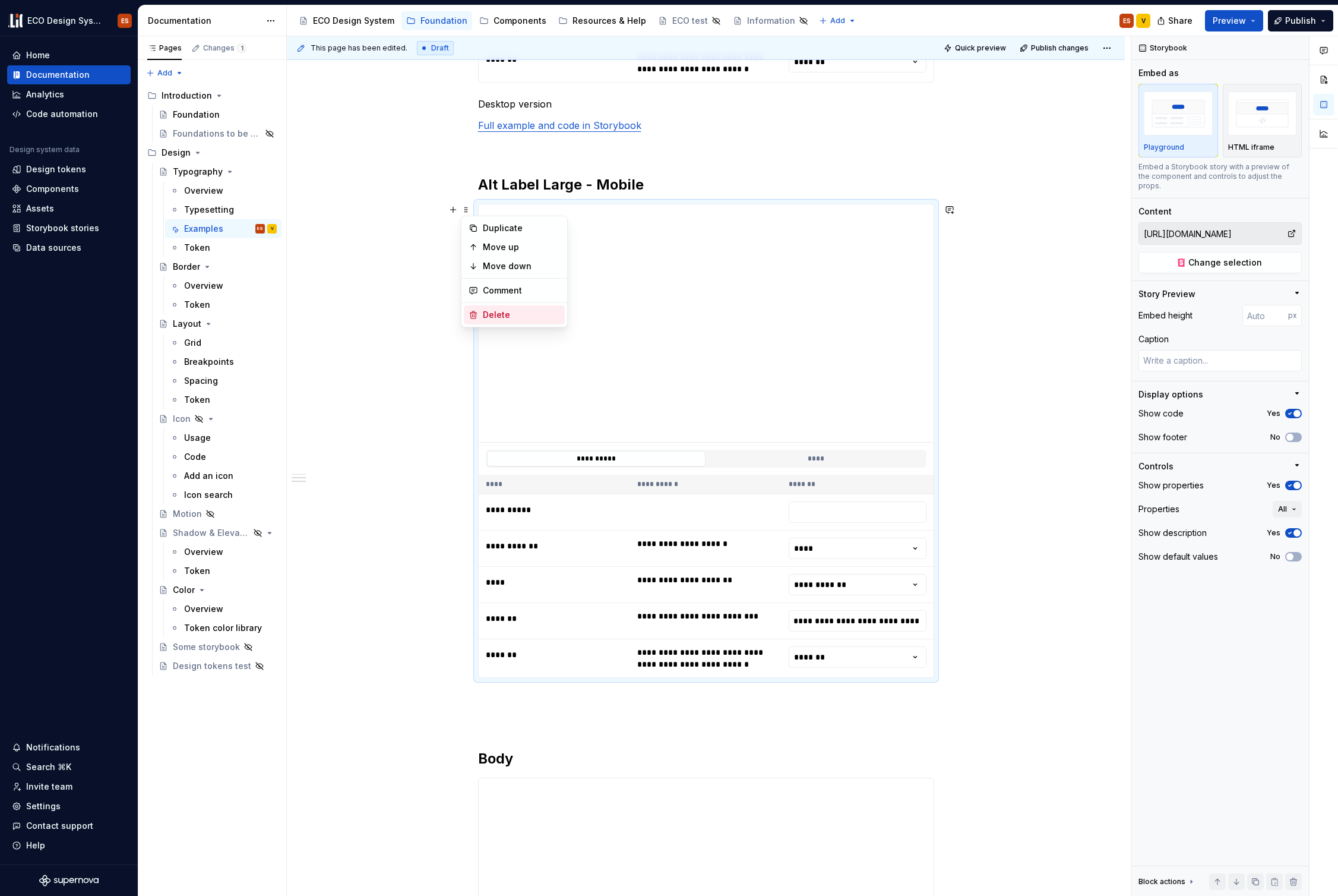
click at [509, 311] on div "Delete" at bounding box center [521, 314] width 77 height 12
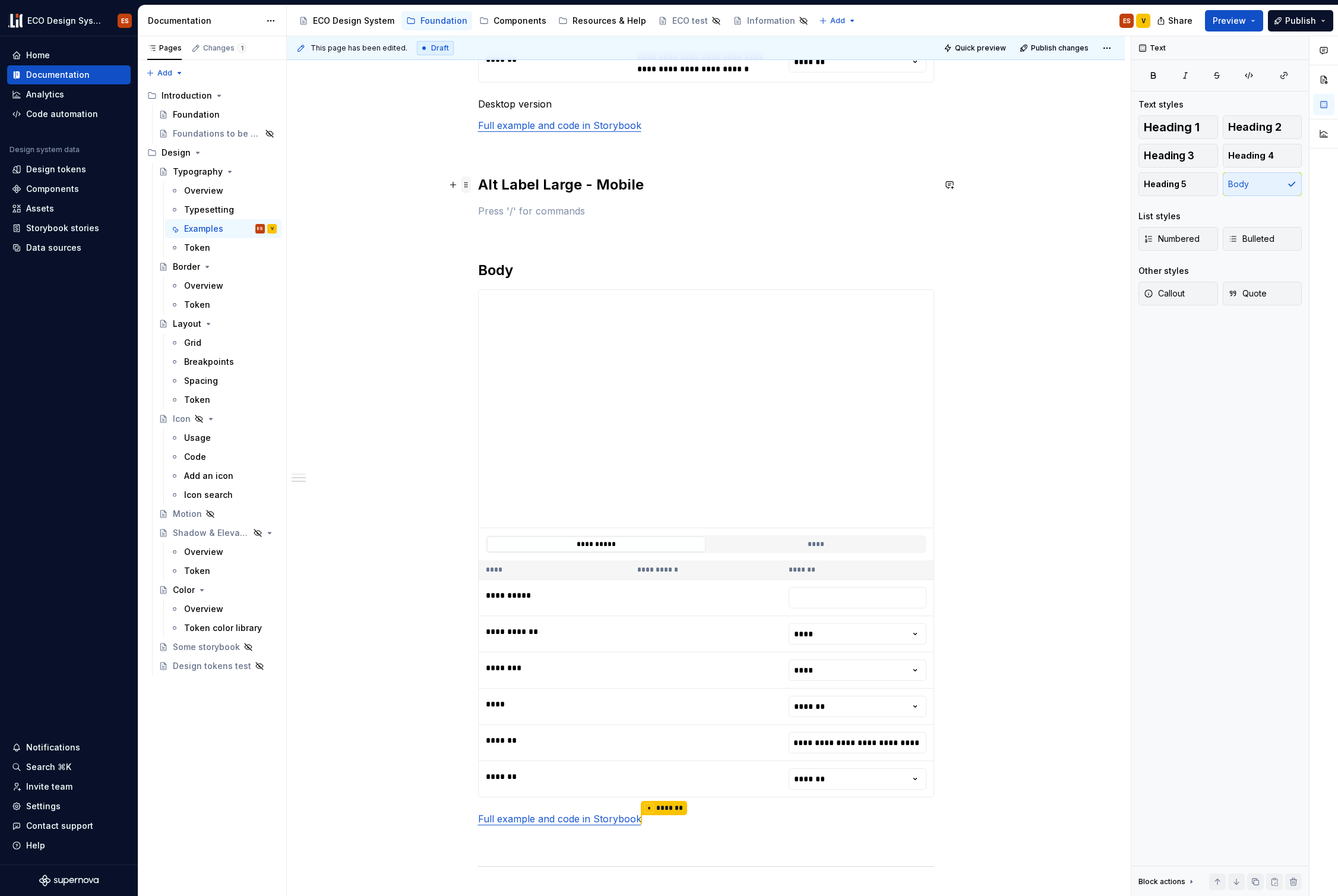
click at [468, 184] on span at bounding box center [466, 185] width 9 height 16
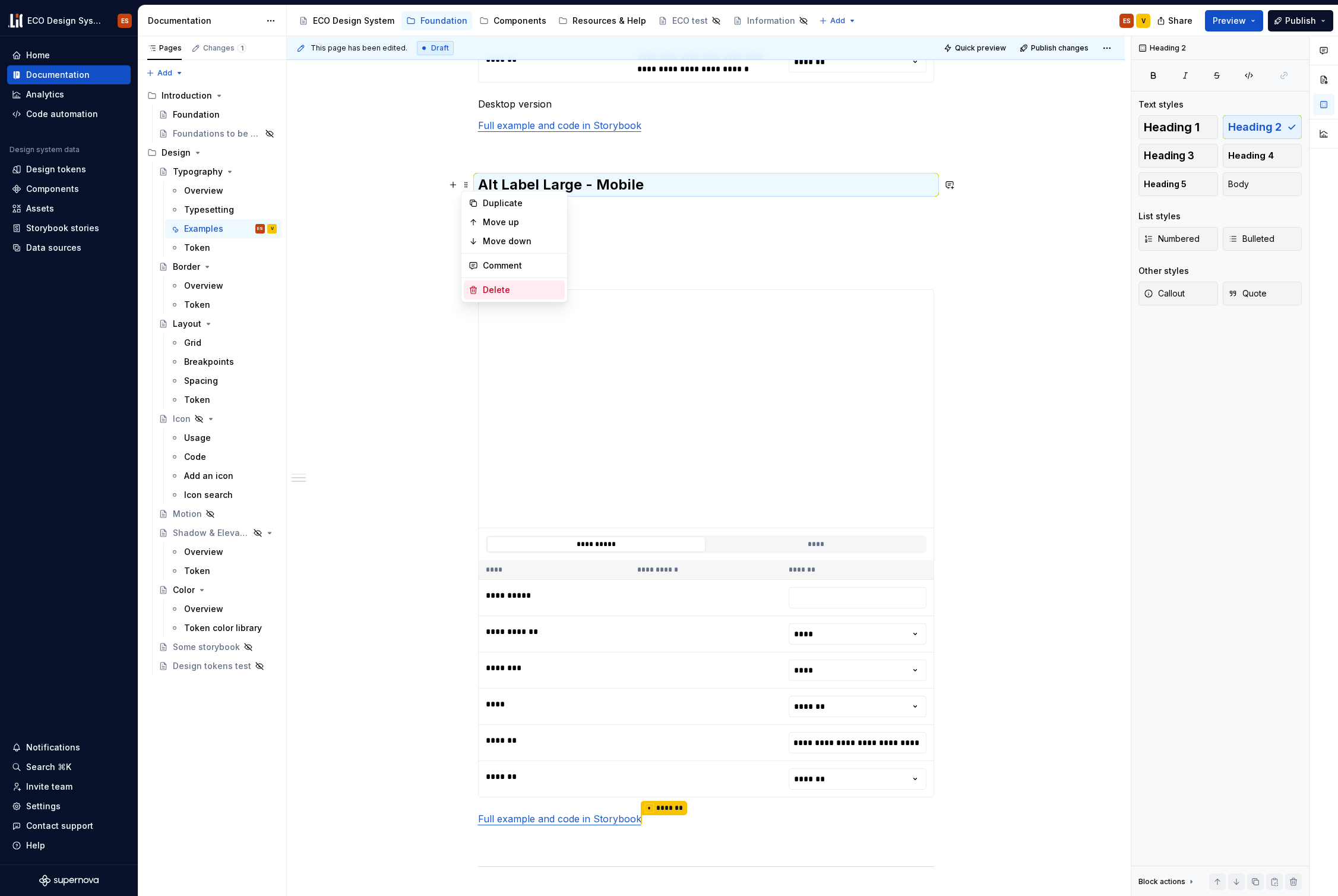
click at [498, 291] on div "Delete" at bounding box center [521, 290] width 77 height 12
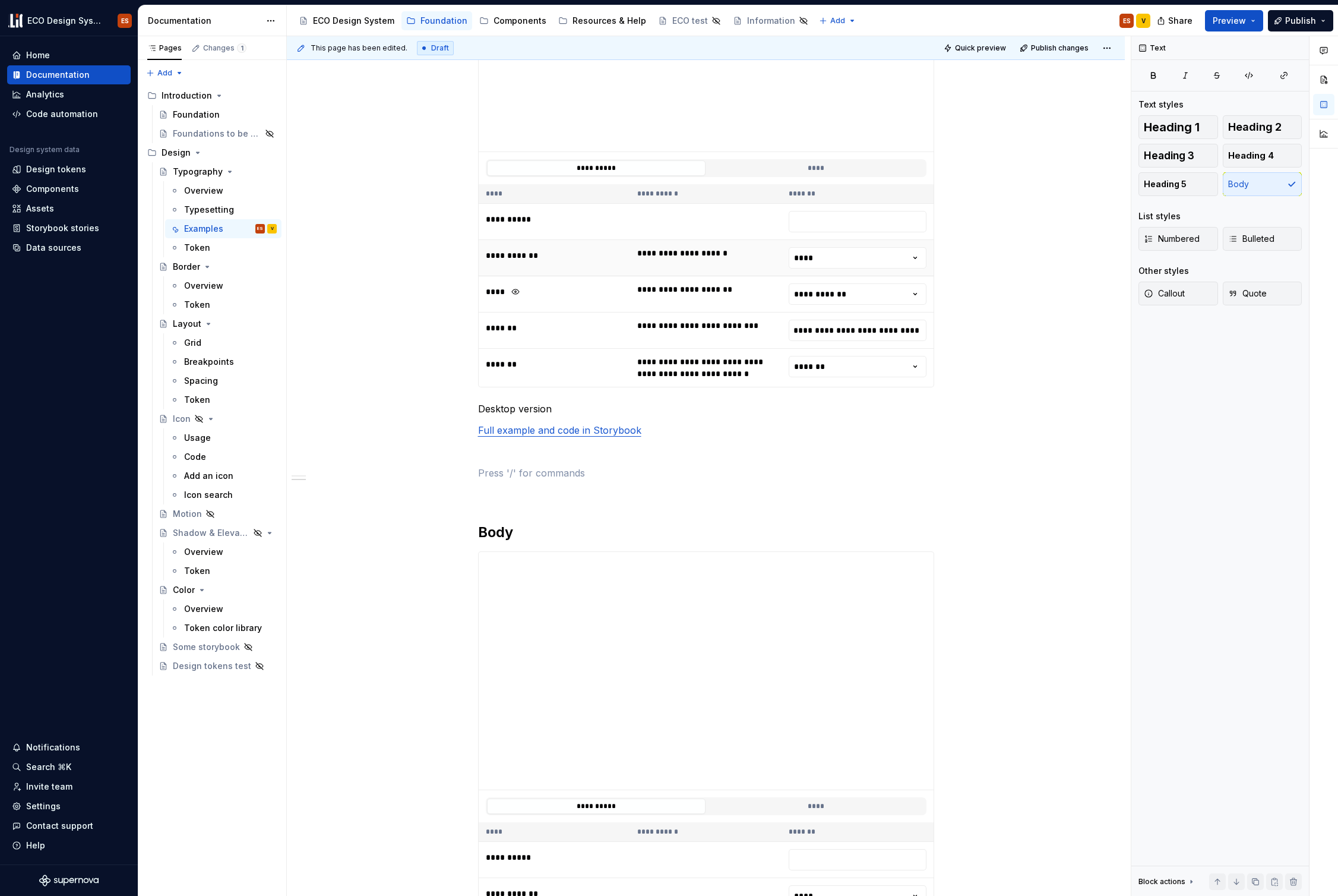
scroll to position [392, 0]
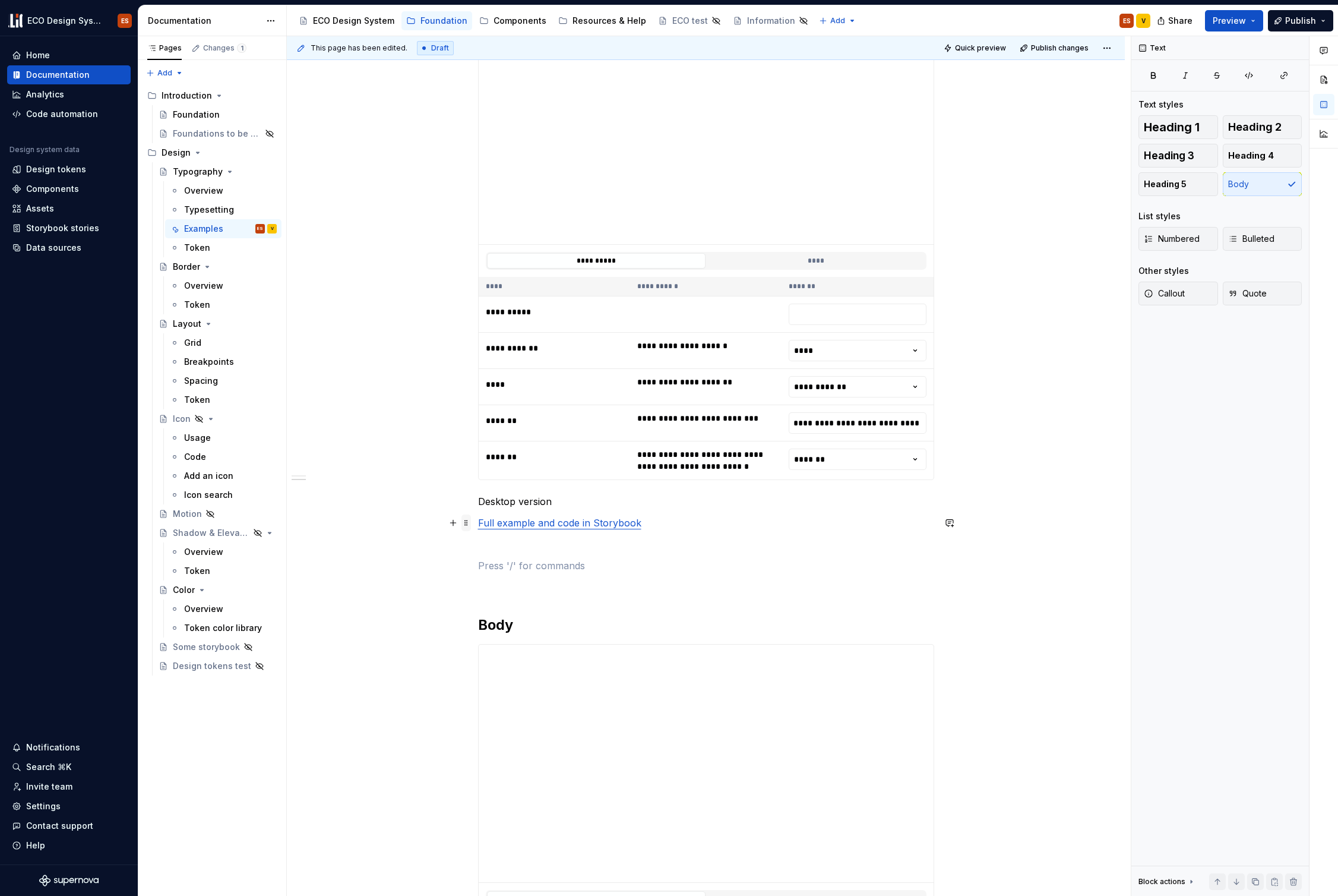
click at [468, 524] on span at bounding box center [466, 523] width 9 height 16
click at [485, 621] on div "Delete" at bounding box center [514, 627] width 101 height 19
click at [466, 500] on span at bounding box center [466, 501] width 9 height 16
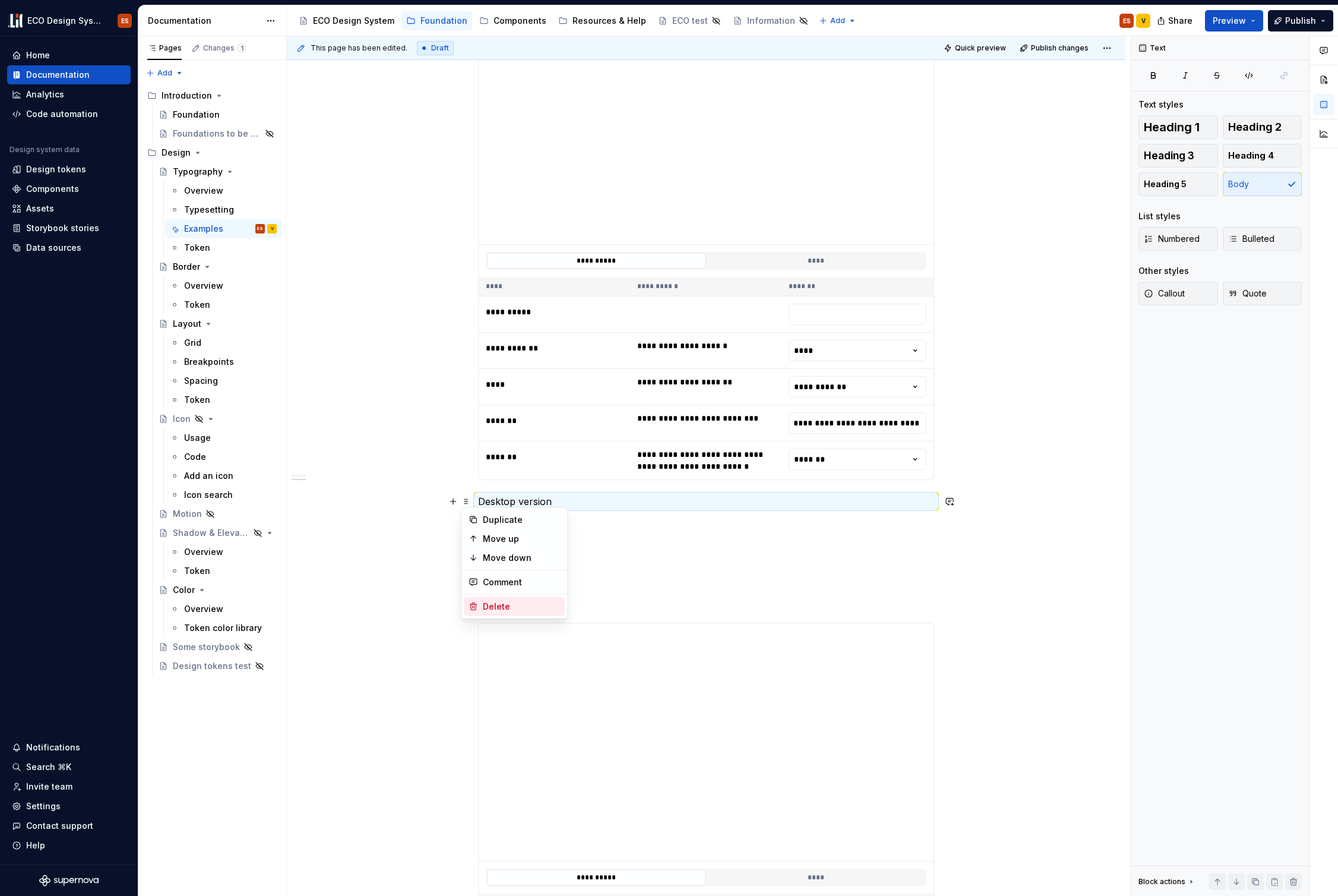
click at [495, 603] on div "Delete" at bounding box center [521, 606] width 77 height 12
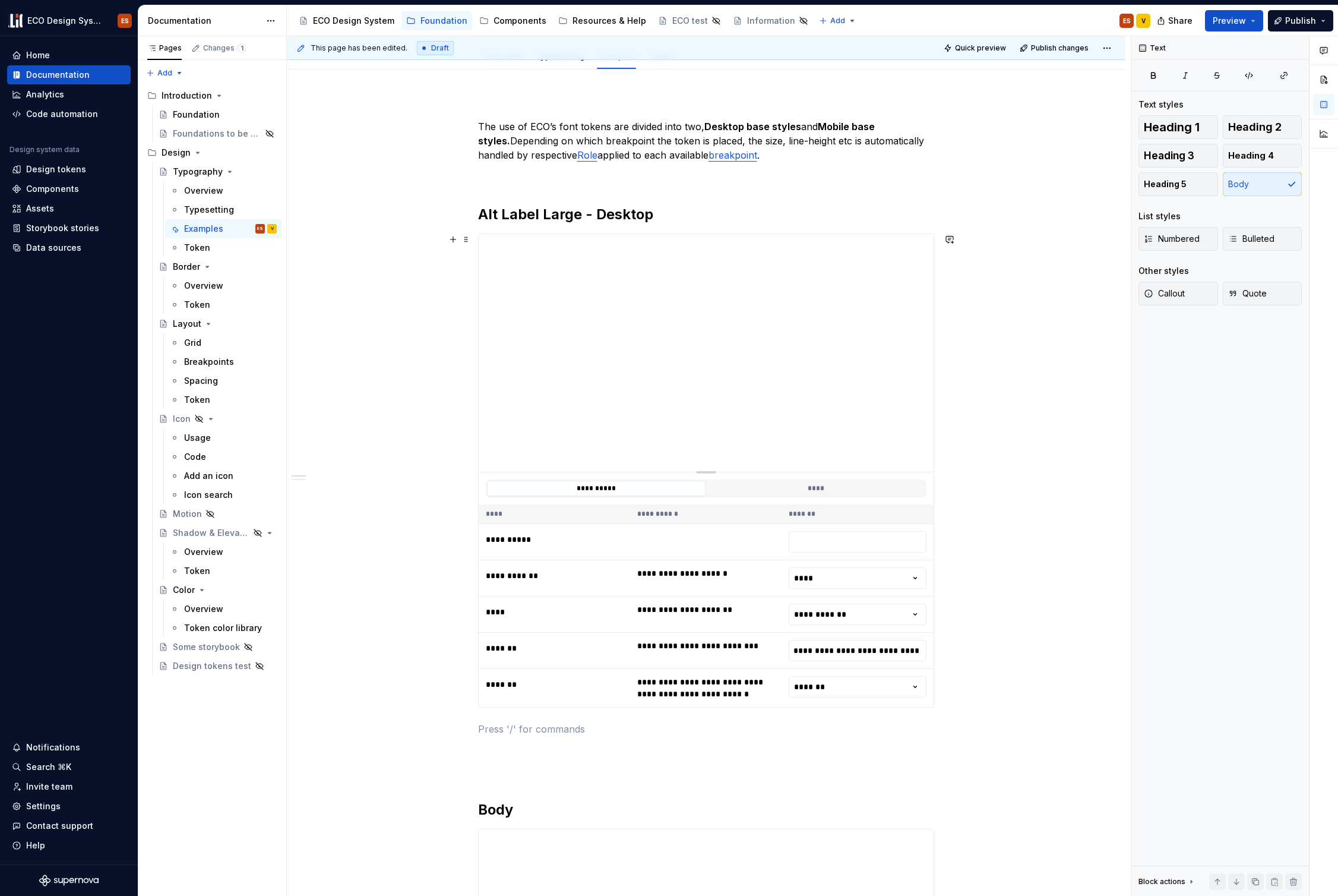
scroll to position [0, 0]
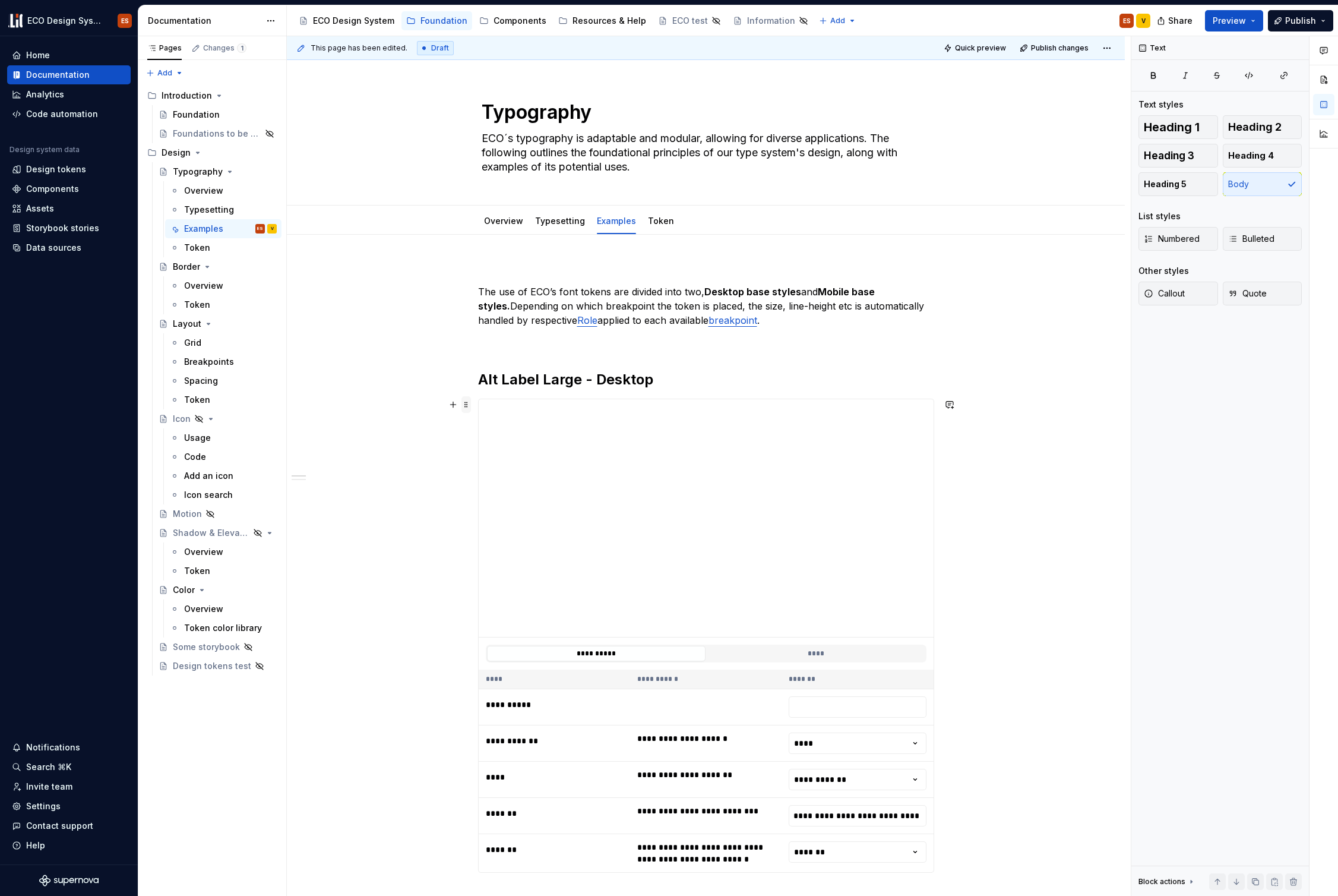
click at [465, 401] on span at bounding box center [466, 404] width 9 height 16
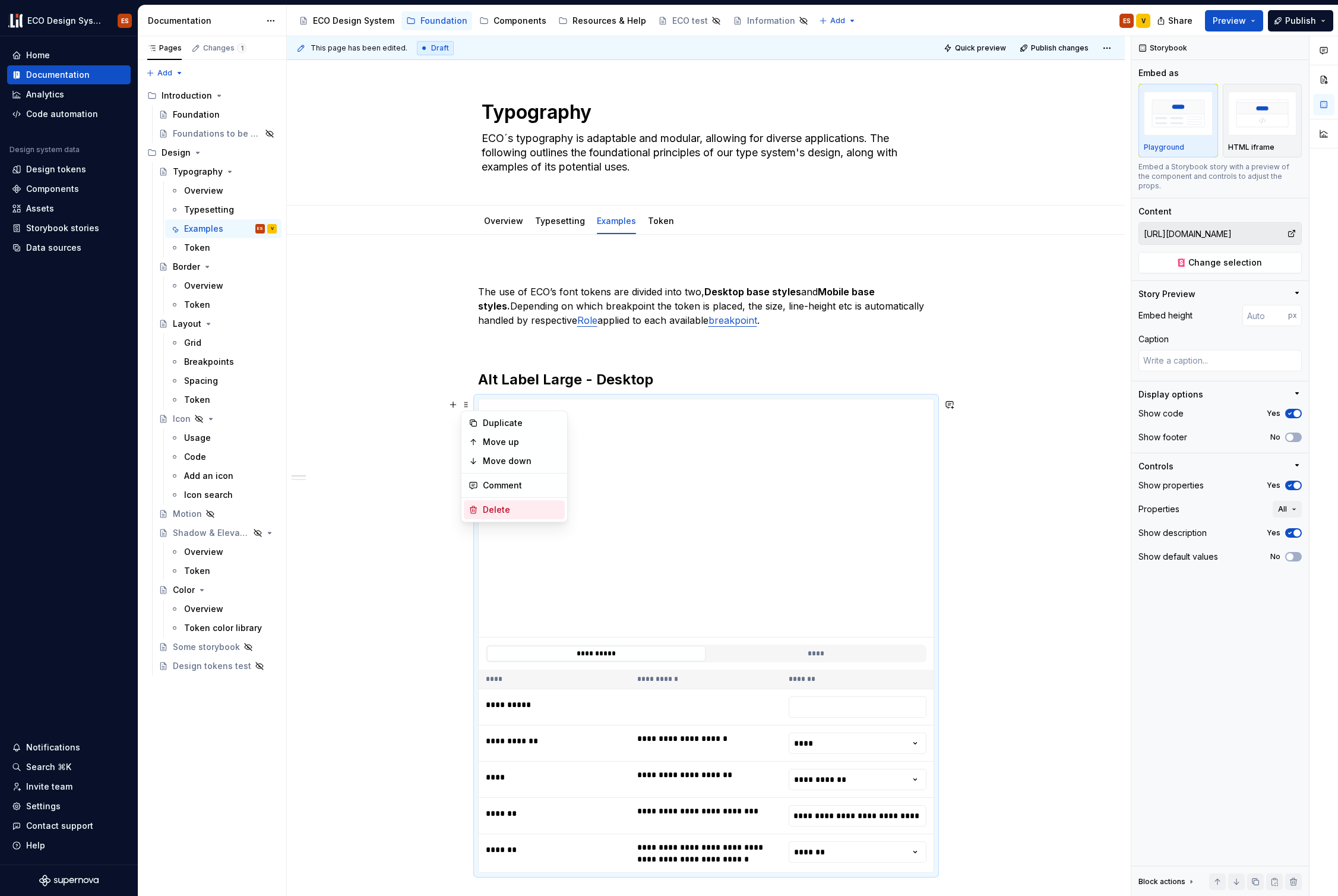
click at [487, 508] on div "Delete" at bounding box center [521, 509] width 77 height 12
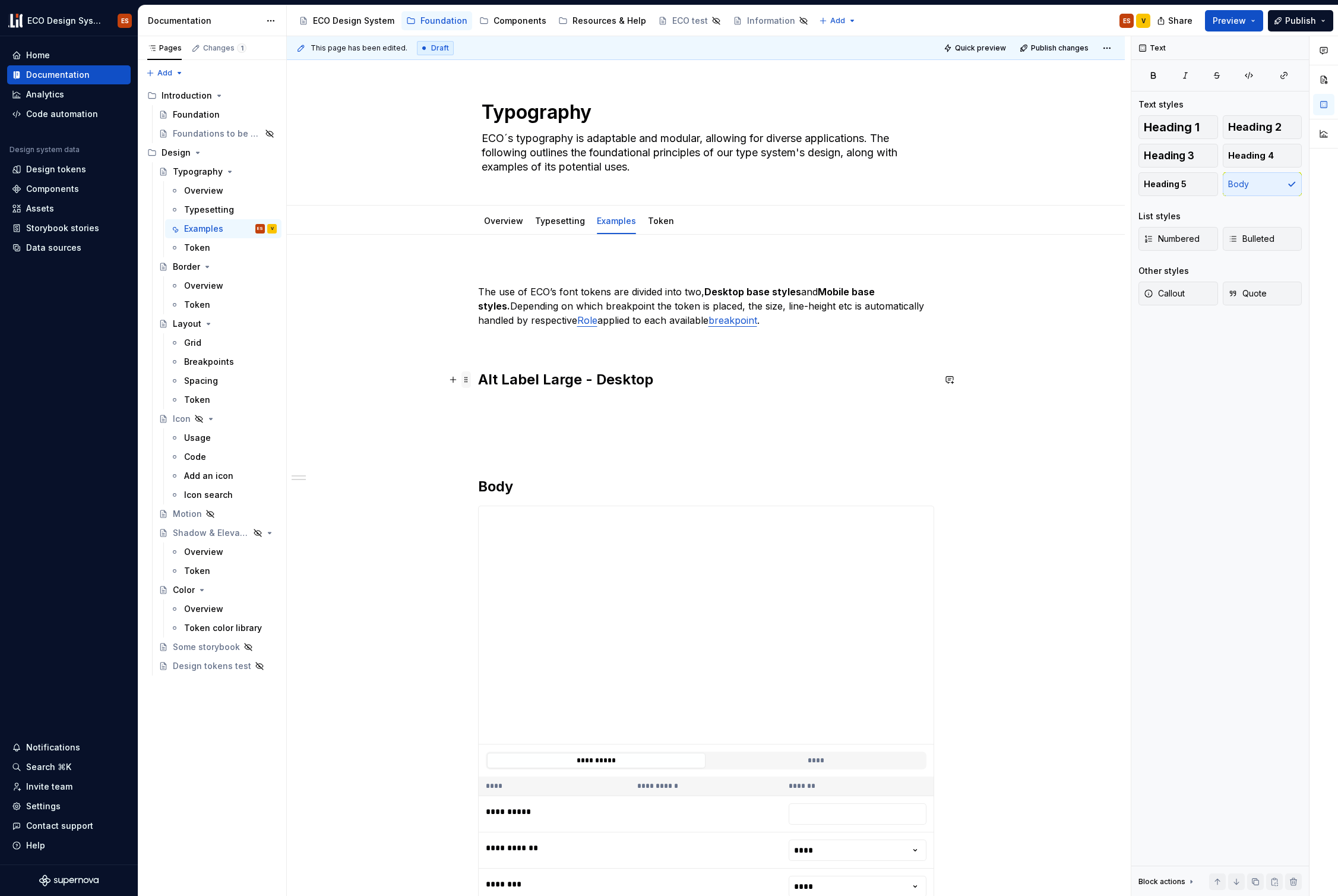
click at [467, 380] on span at bounding box center [466, 380] width 9 height 16
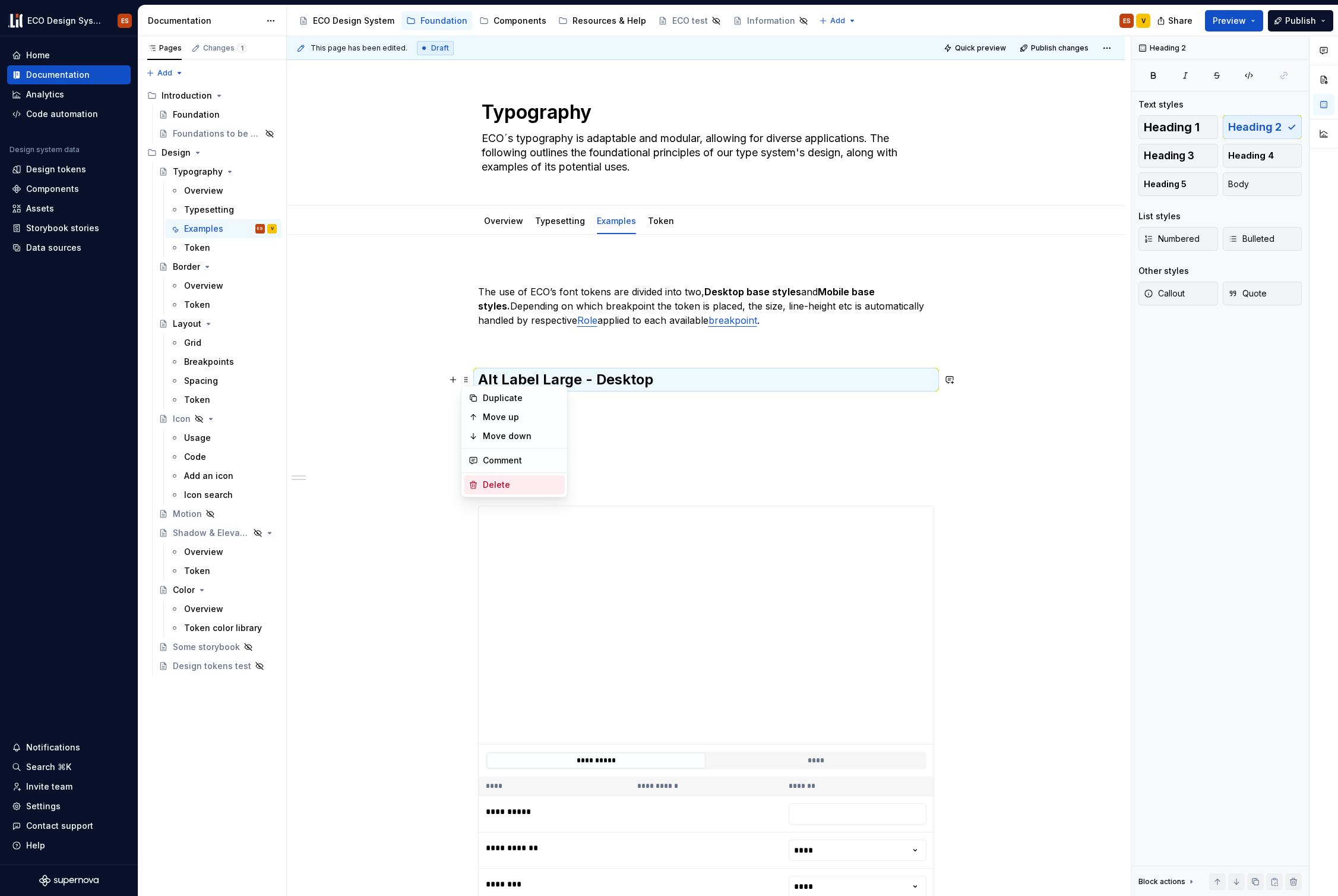
click at [487, 480] on div "Delete" at bounding box center [521, 484] width 77 height 12
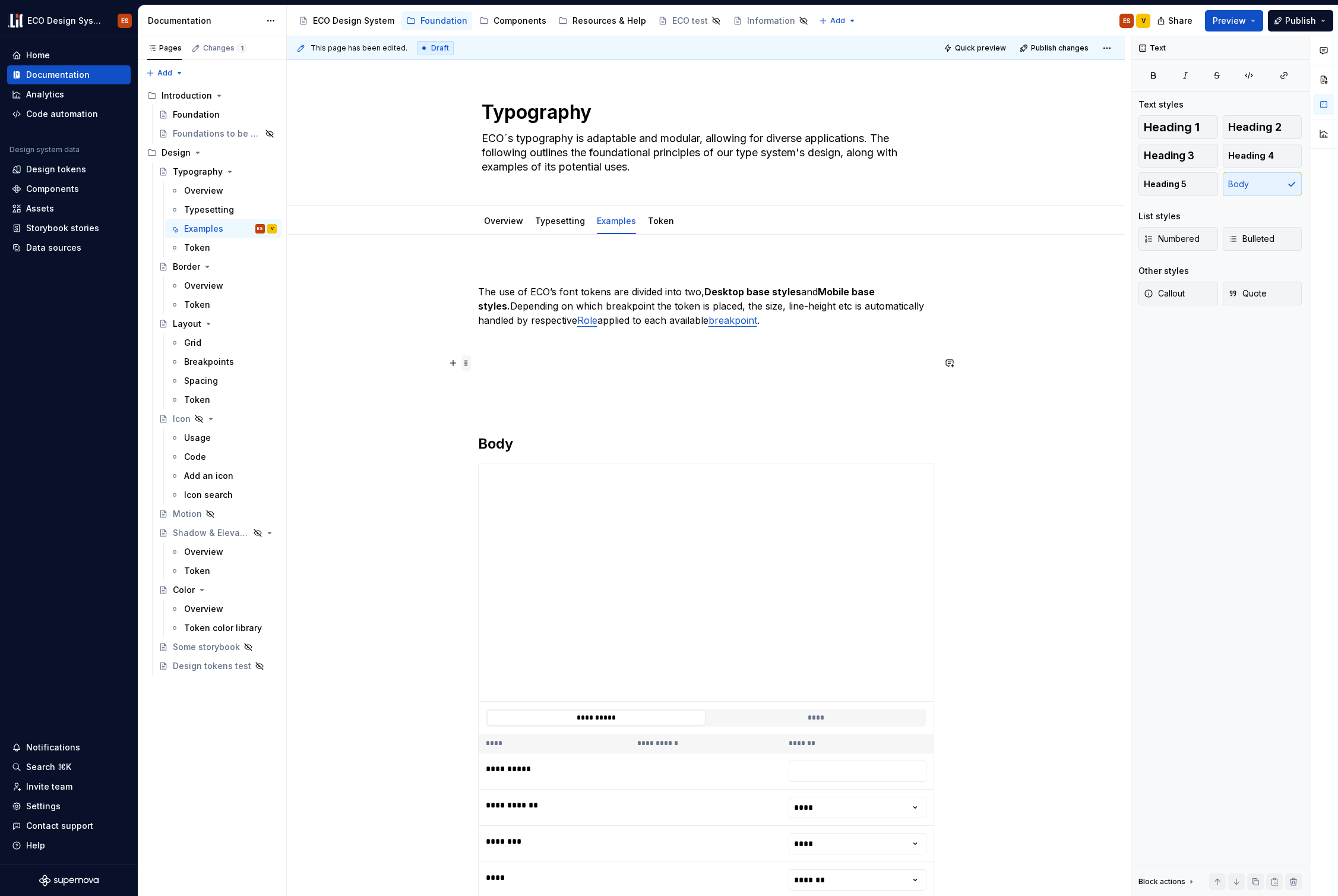
click at [469, 361] on span at bounding box center [466, 362] width 9 height 16
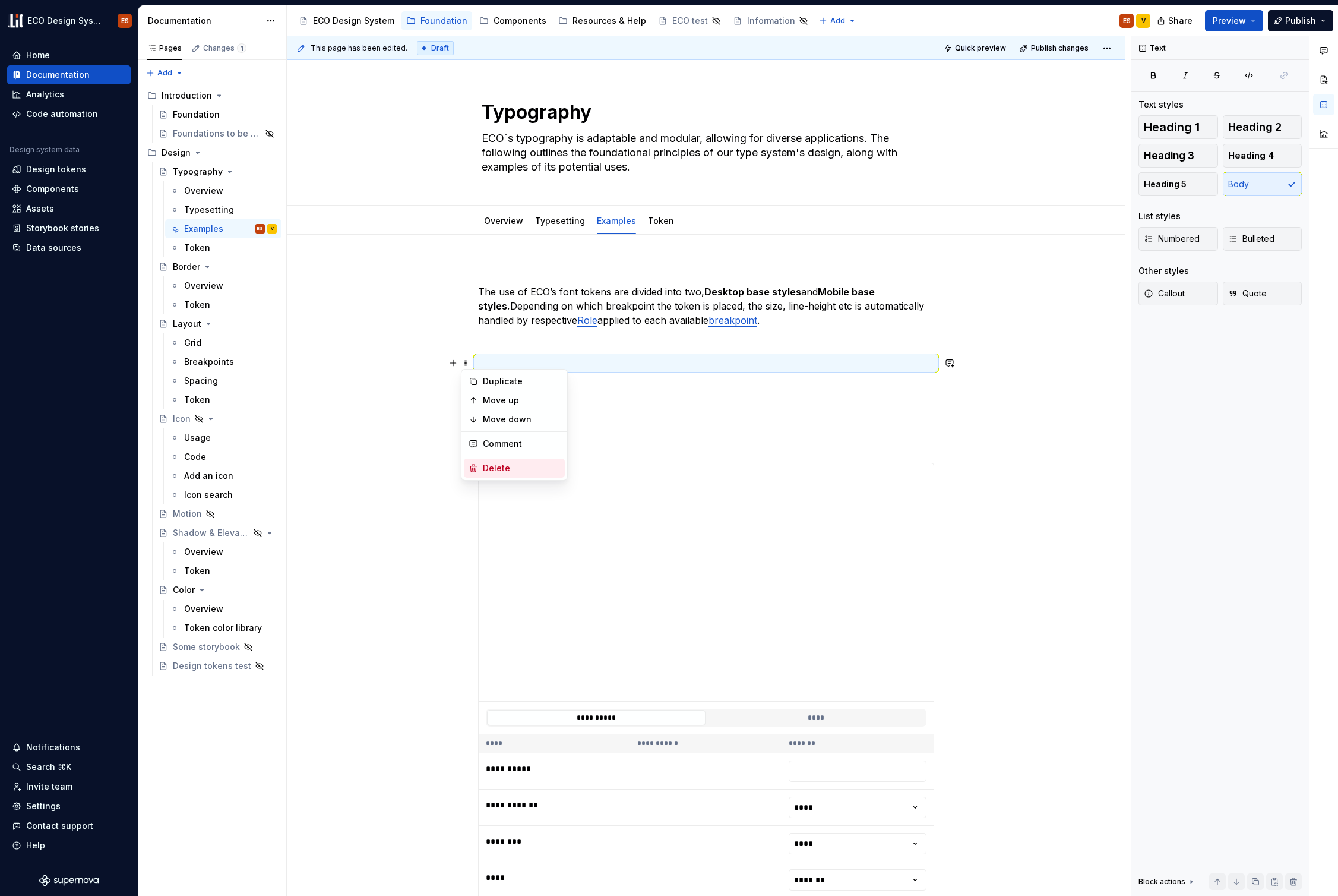
click at [494, 468] on div "Delete" at bounding box center [521, 467] width 77 height 12
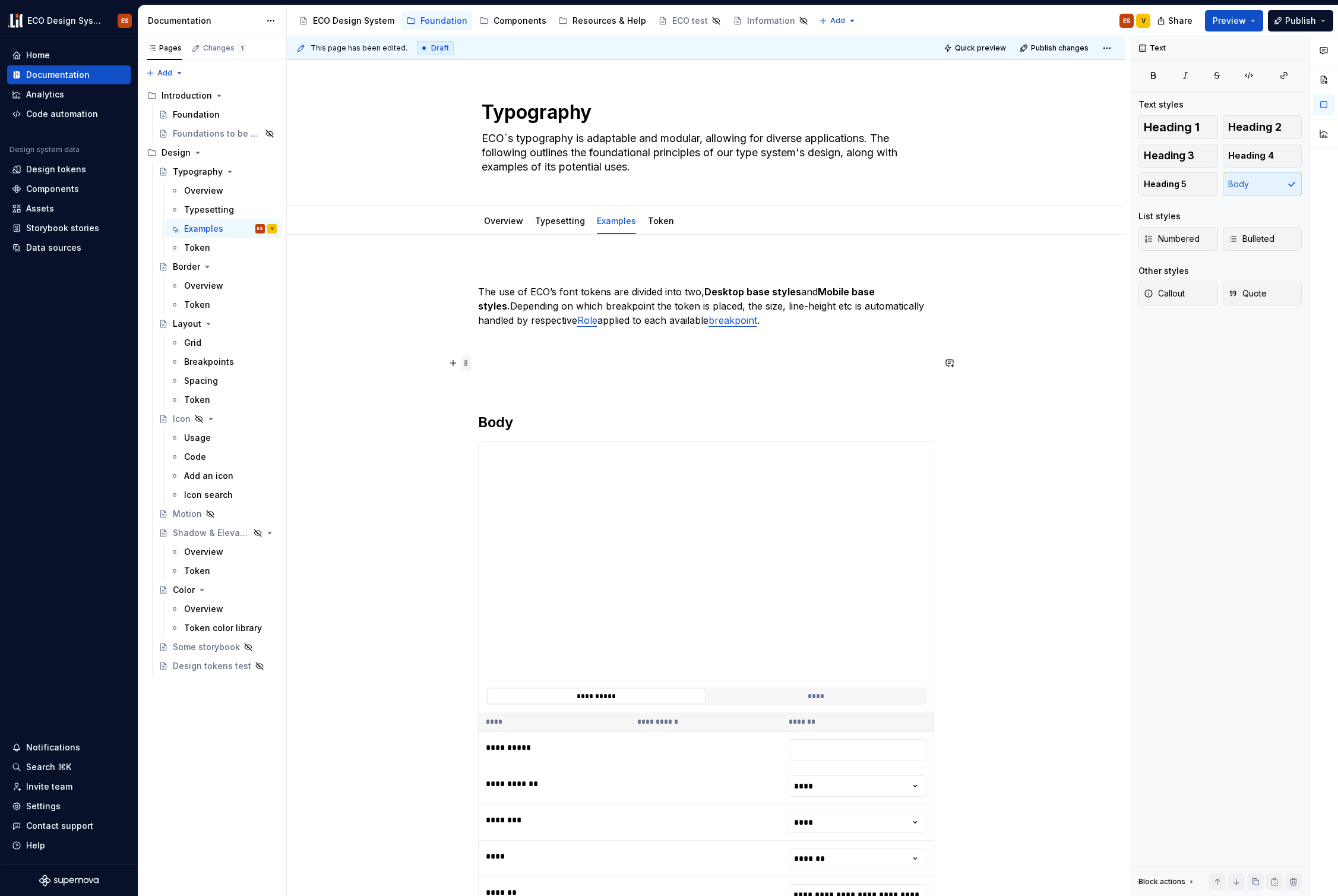
click at [468, 362] on span at bounding box center [466, 362] width 9 height 16
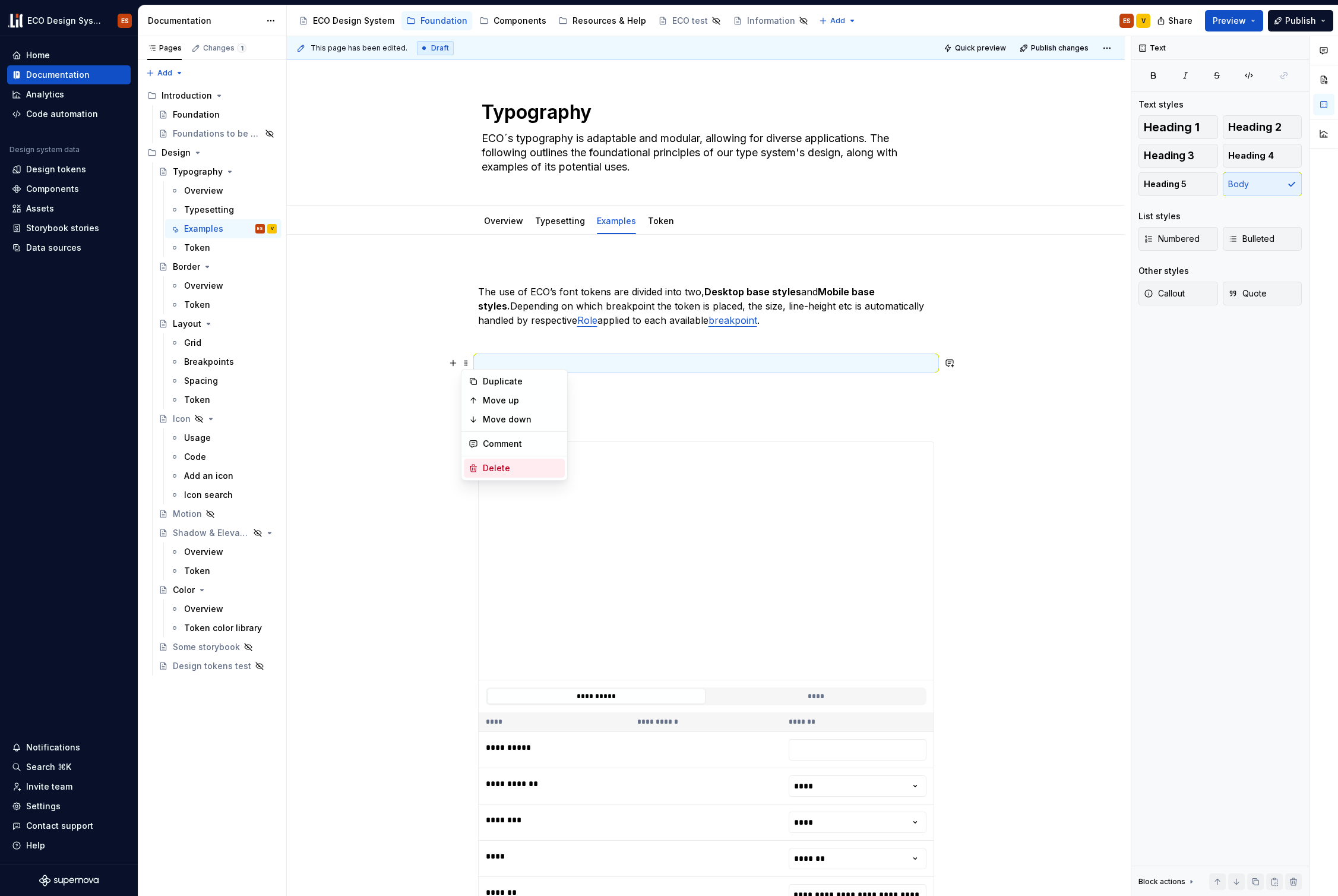
click at [493, 468] on div "Delete" at bounding box center [521, 467] width 77 height 12
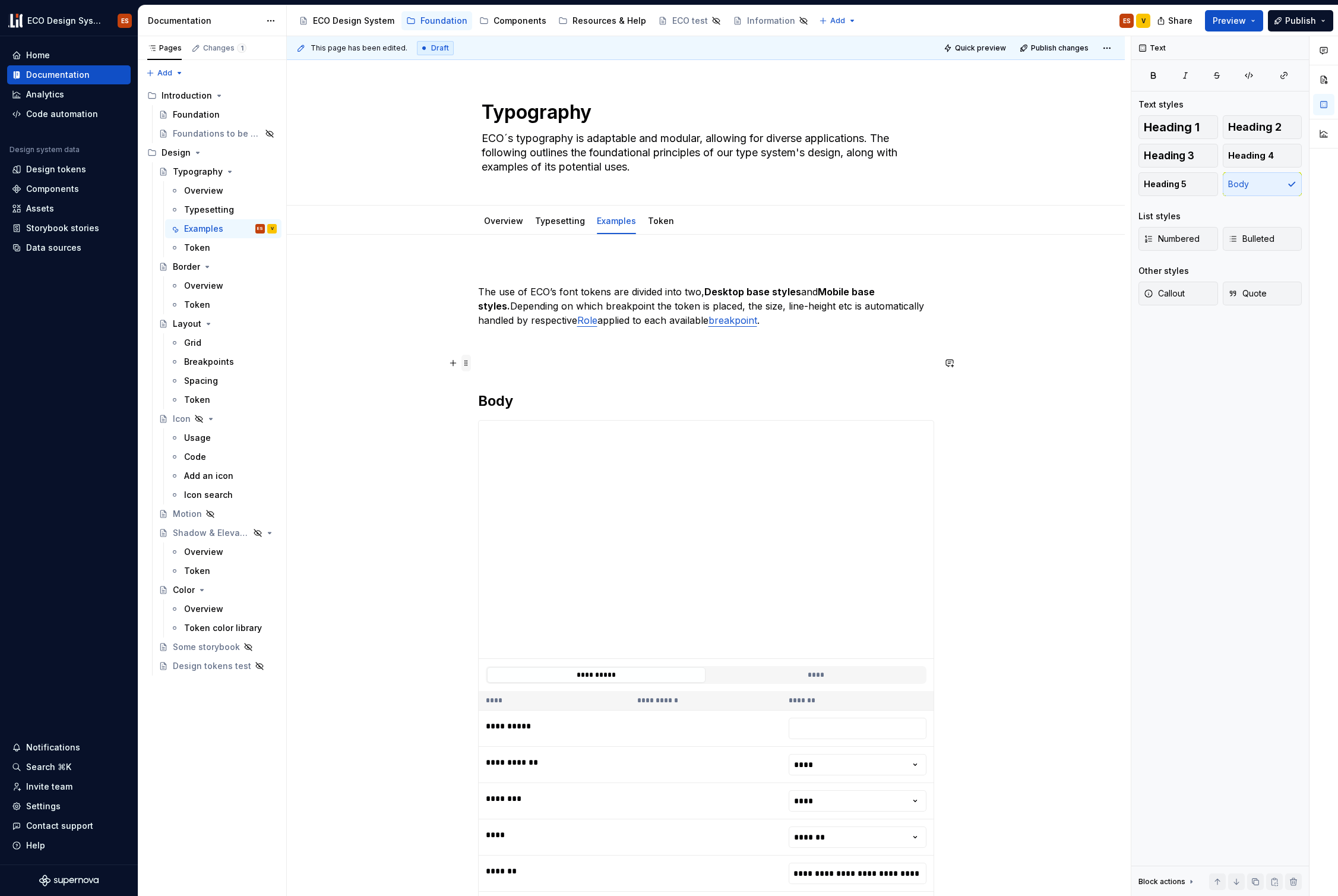
click at [467, 361] on span at bounding box center [466, 362] width 9 height 16
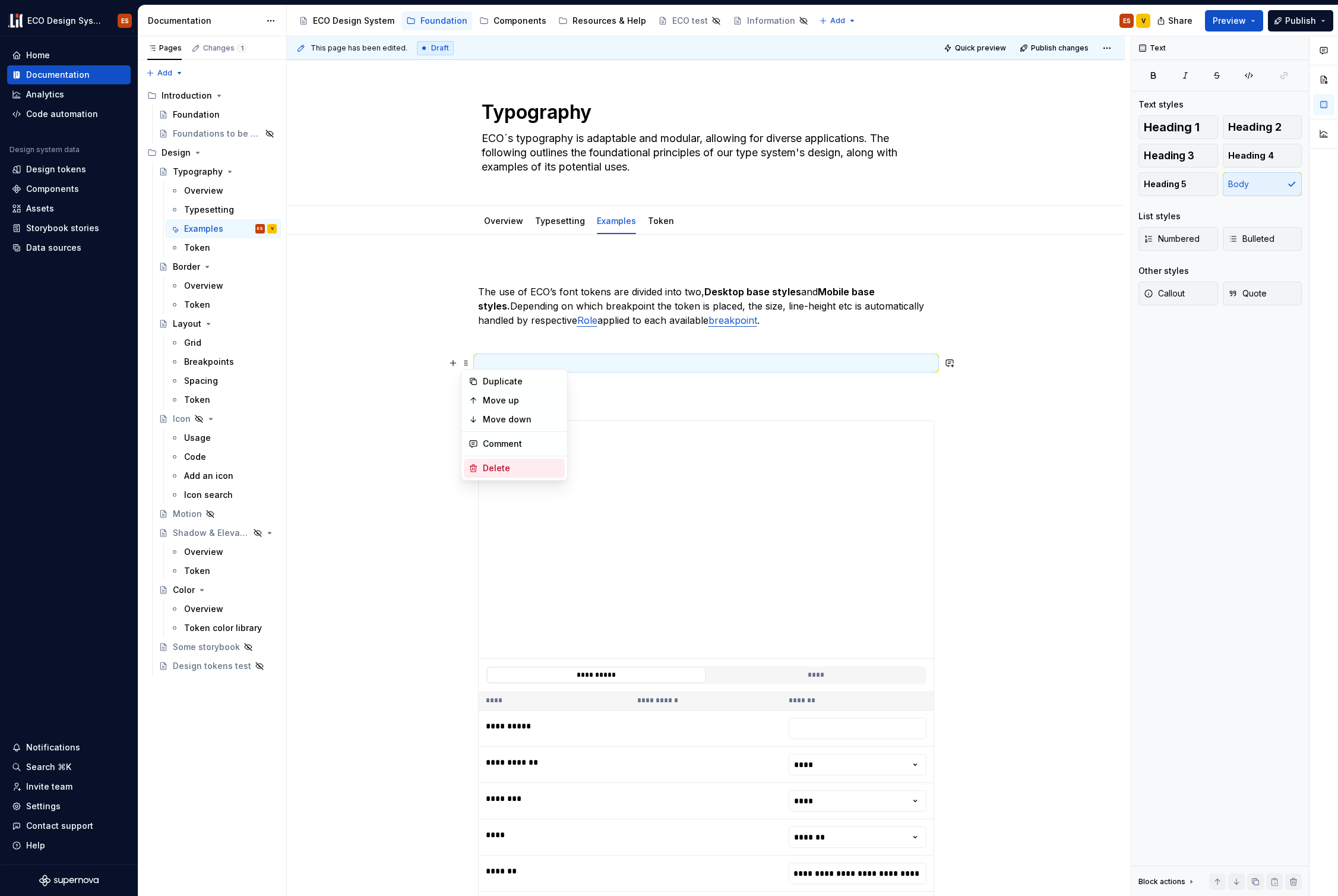
click at [502, 463] on div "Delete" at bounding box center [521, 467] width 77 height 12
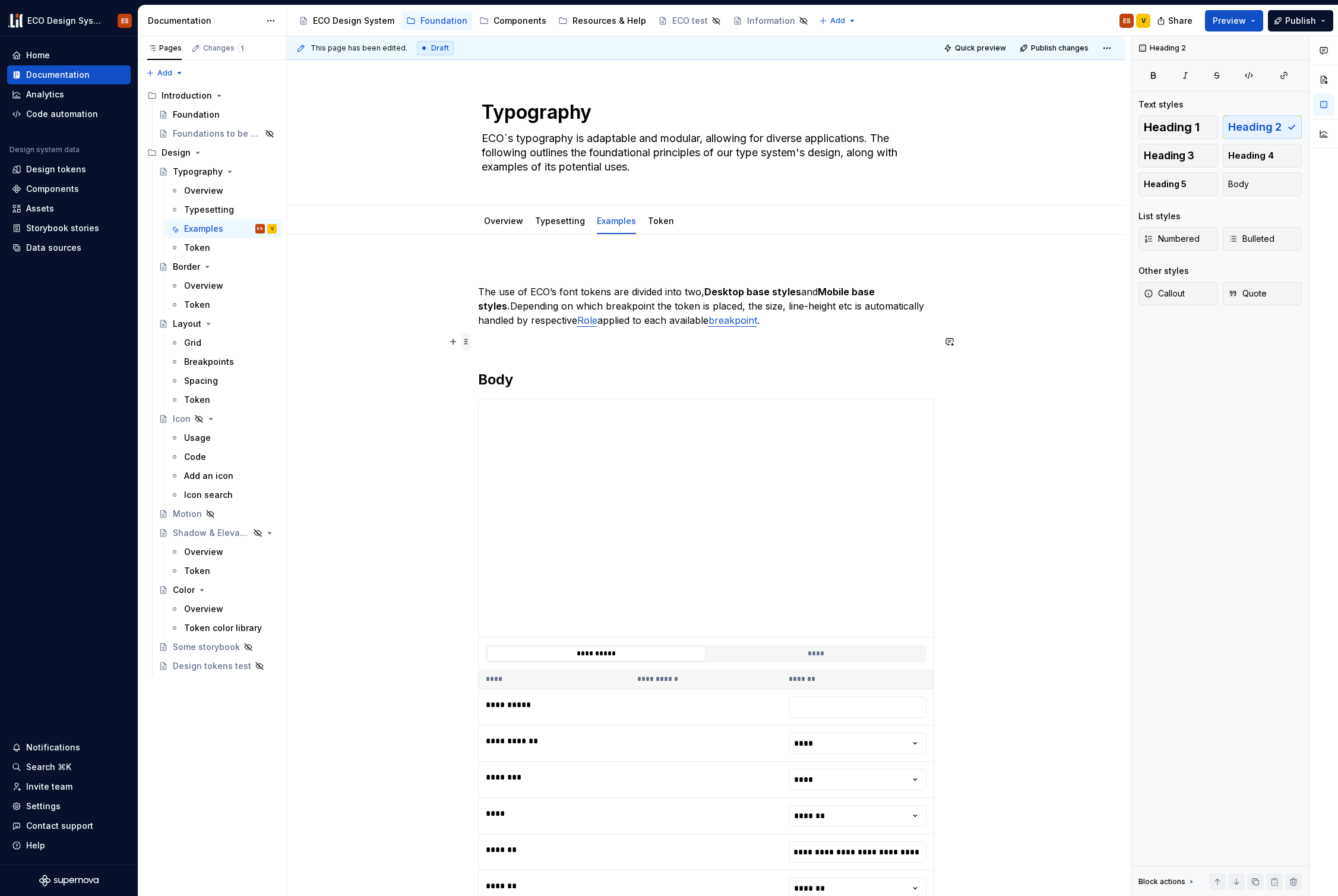
click at [466, 342] on span at bounding box center [466, 341] width 9 height 16
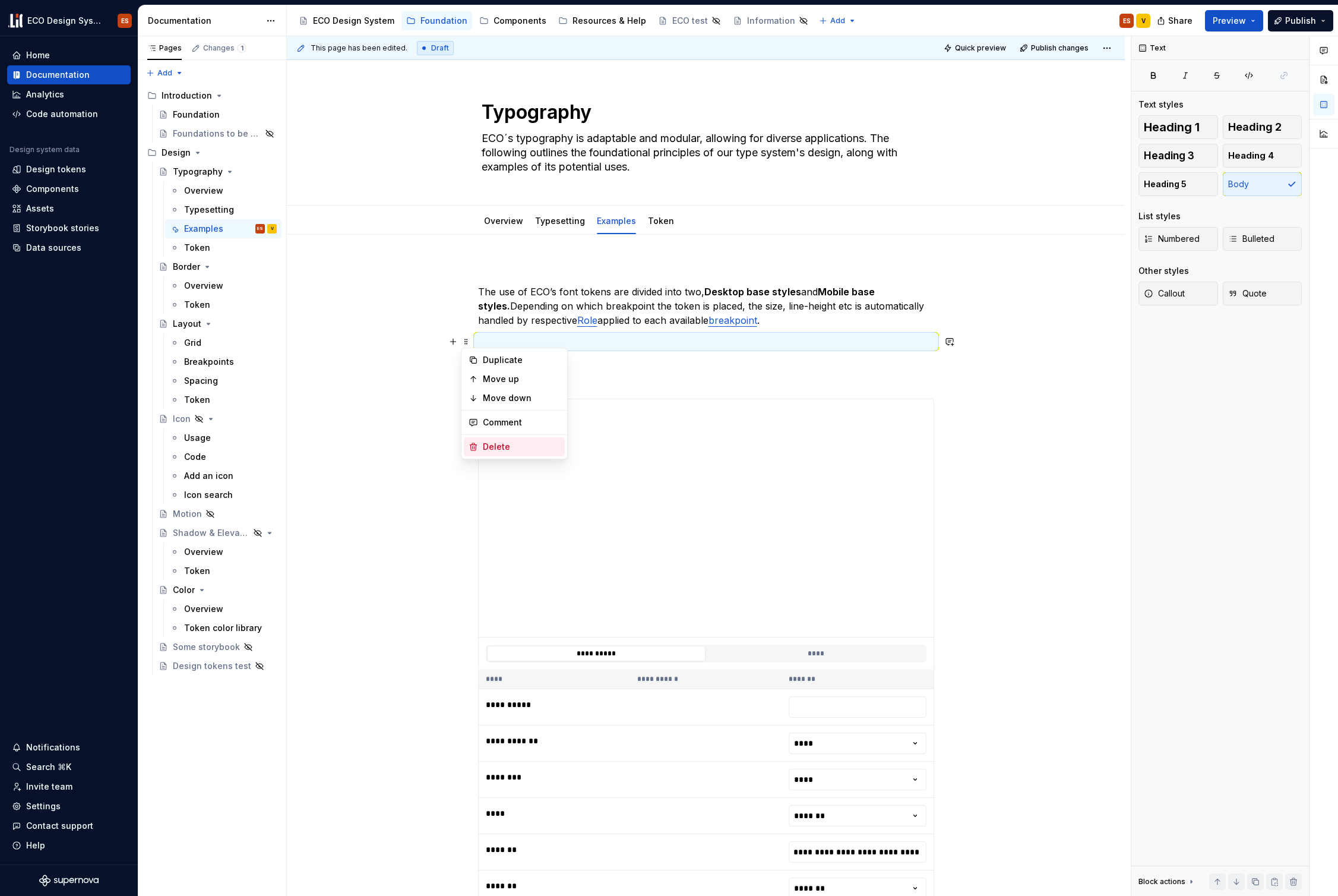
click at [510, 445] on div "Delete" at bounding box center [521, 446] width 77 height 12
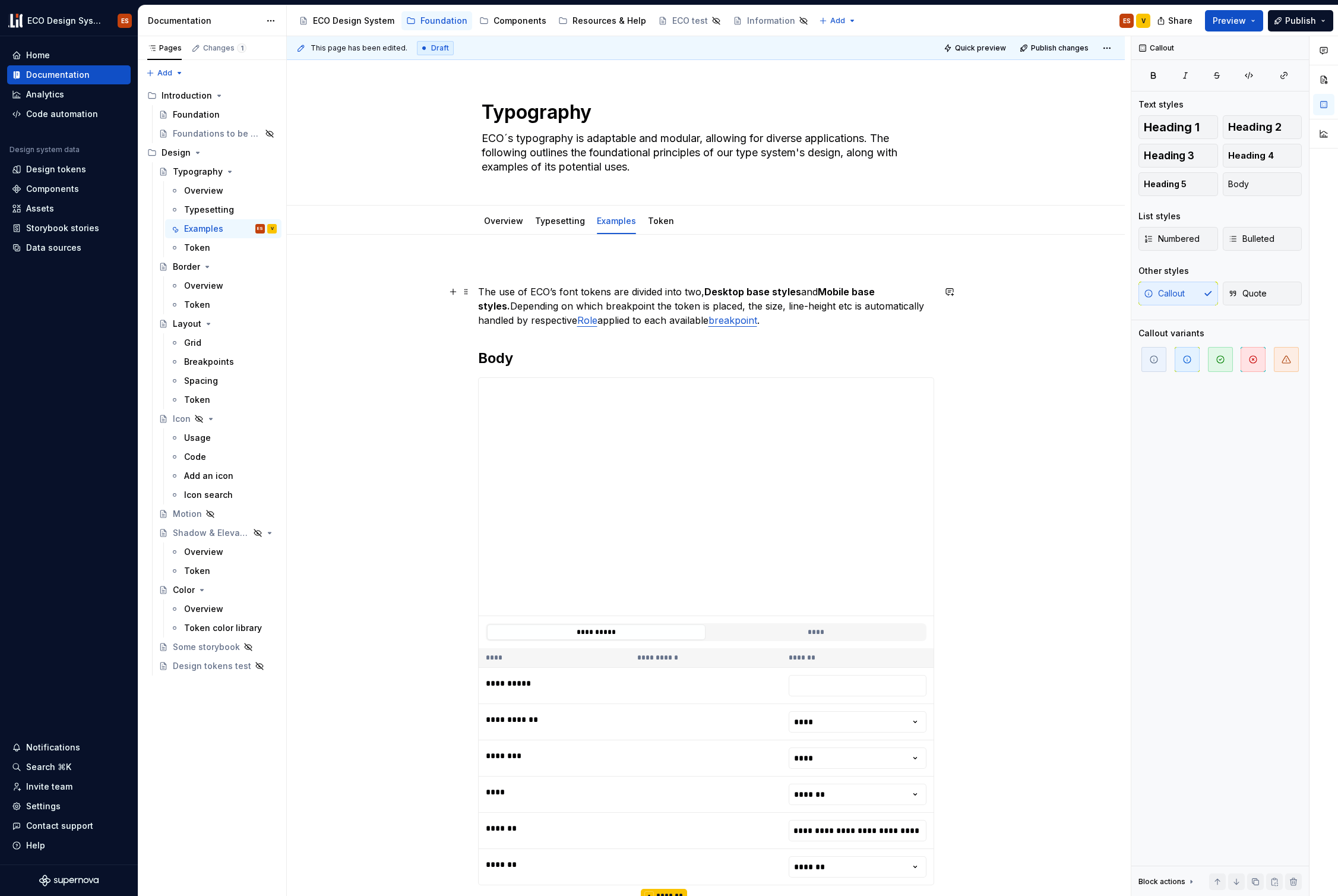
click at [512, 292] on p "The use of ECO’s font tokens are divided into two, Desktop base styles and Mobi…" at bounding box center [706, 305] width 456 height 43
click at [1043, 386] on div "**********" at bounding box center [706, 841] width 838 height 1213
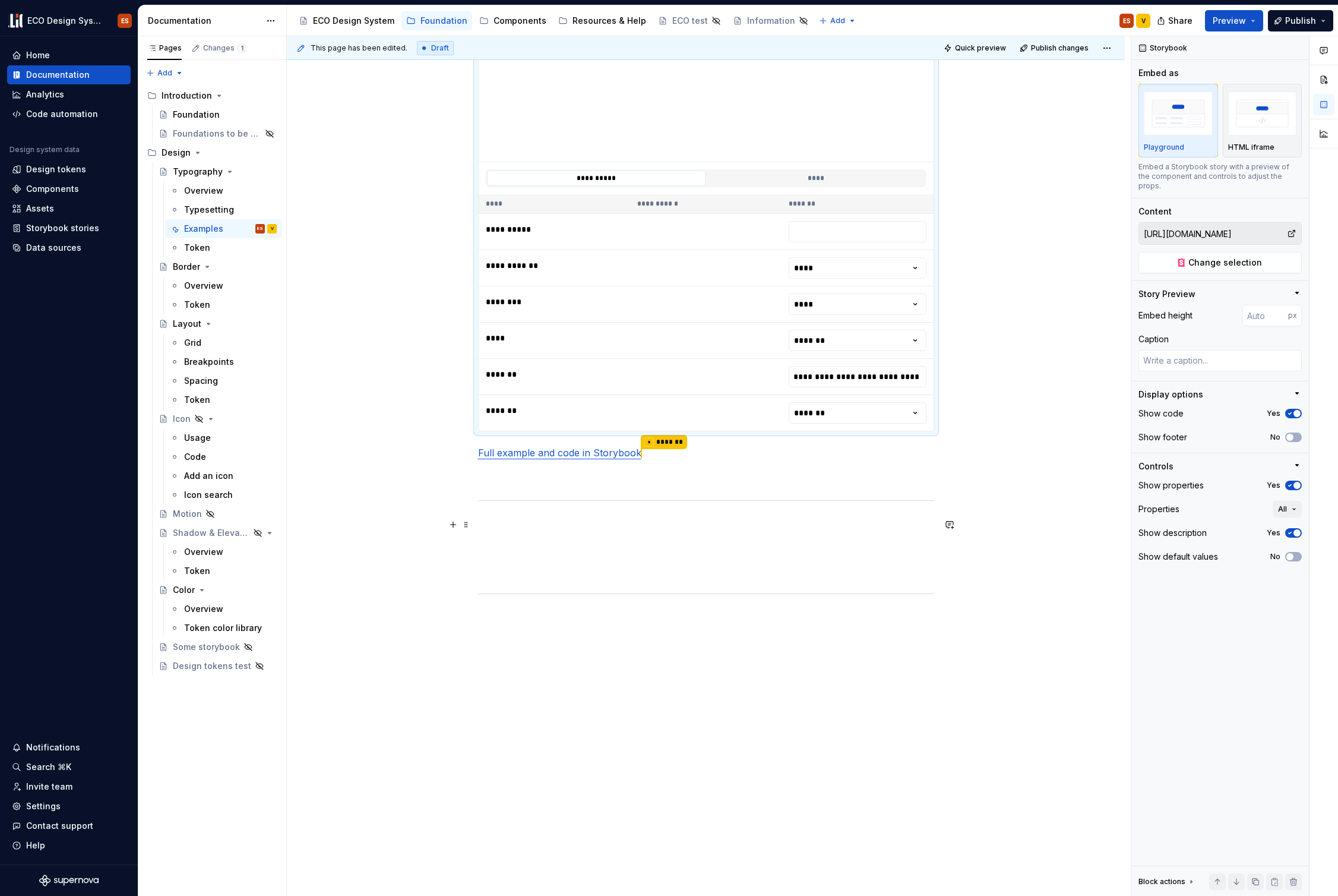
scroll to position [453, 0]
click at [465, 594] on span at bounding box center [466, 595] width 9 height 16
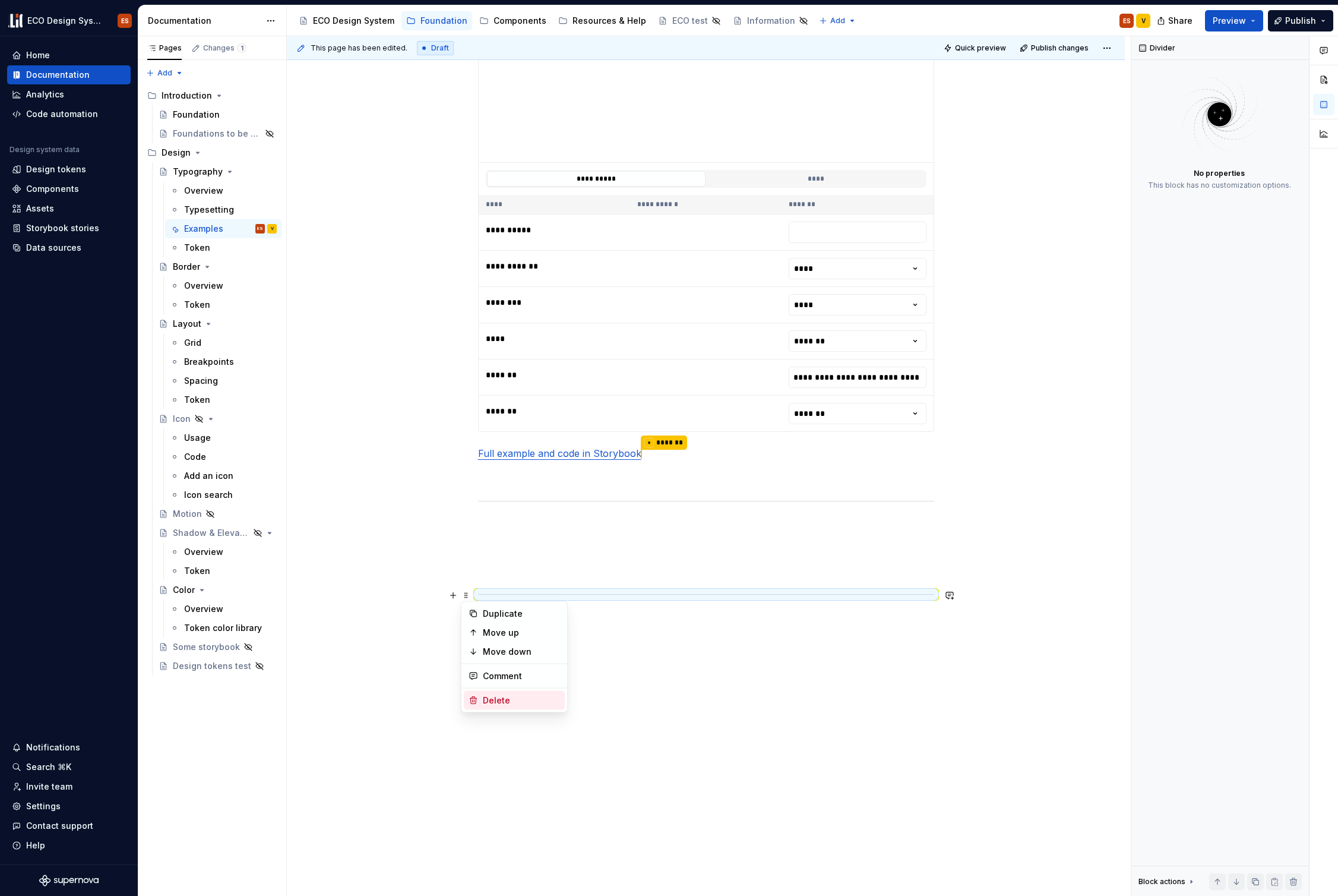
click at [495, 705] on div "Delete" at bounding box center [521, 699] width 77 height 12
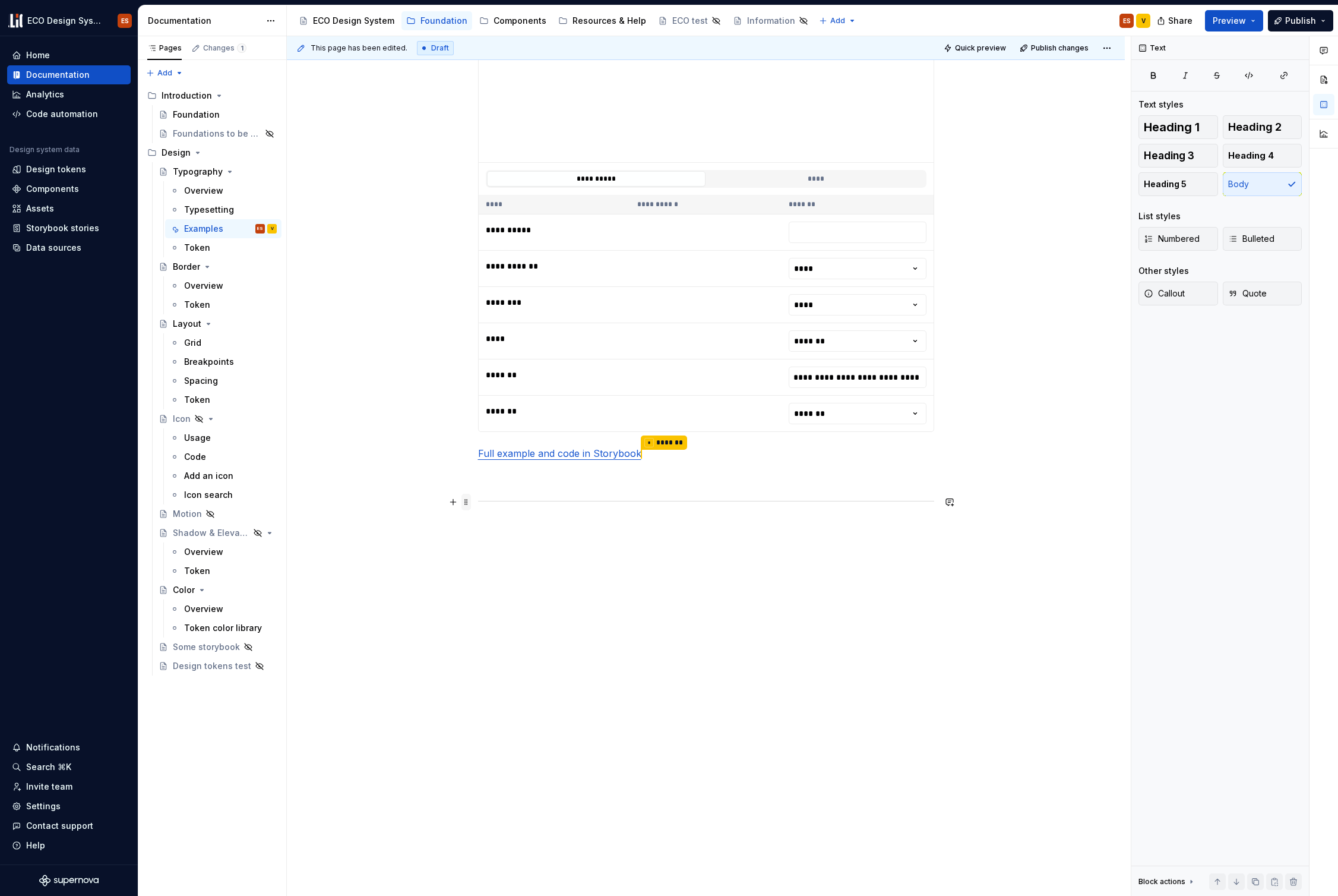
click at [465, 500] on span at bounding box center [466, 502] width 9 height 16
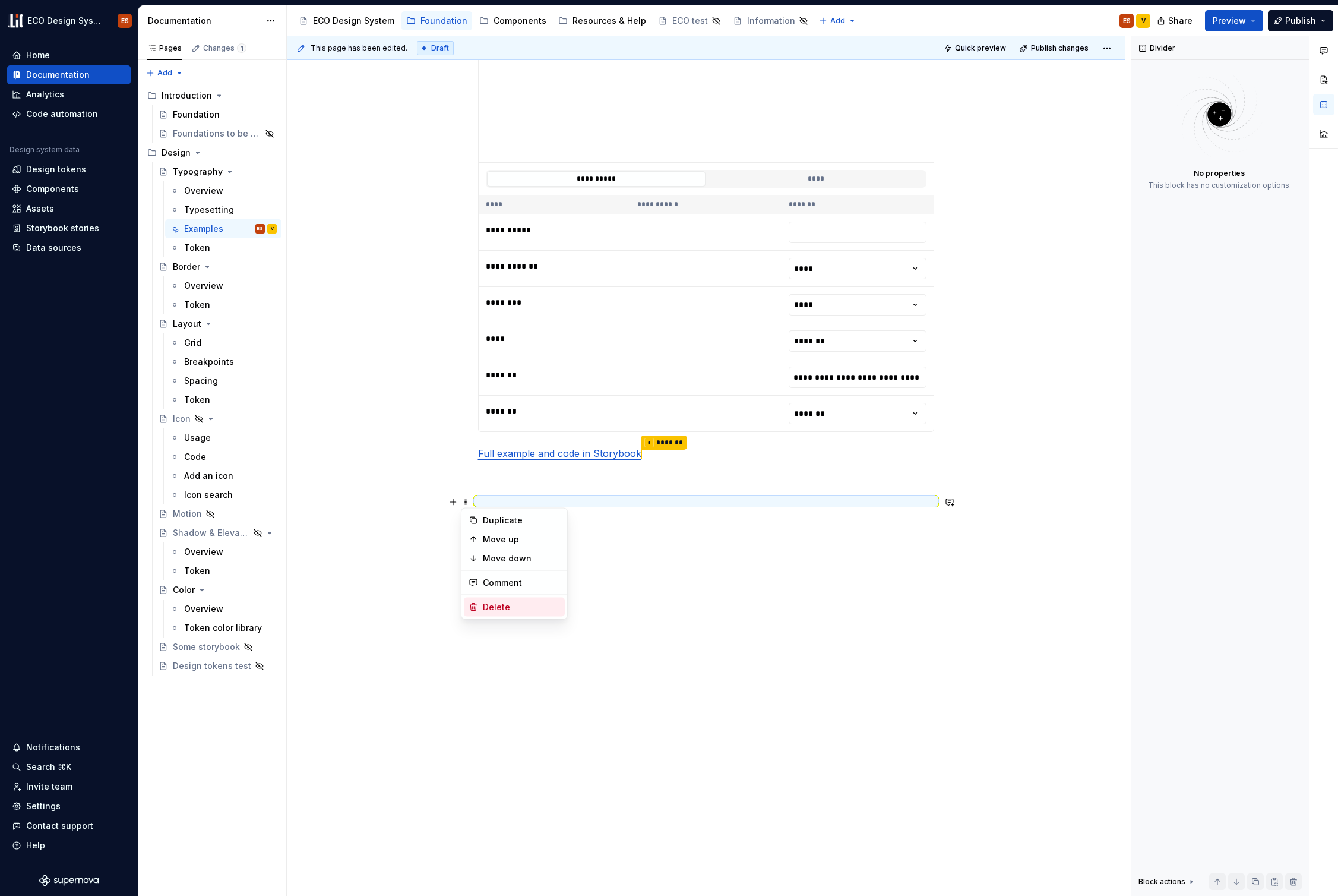
click at [490, 609] on div "Delete" at bounding box center [521, 606] width 77 height 12
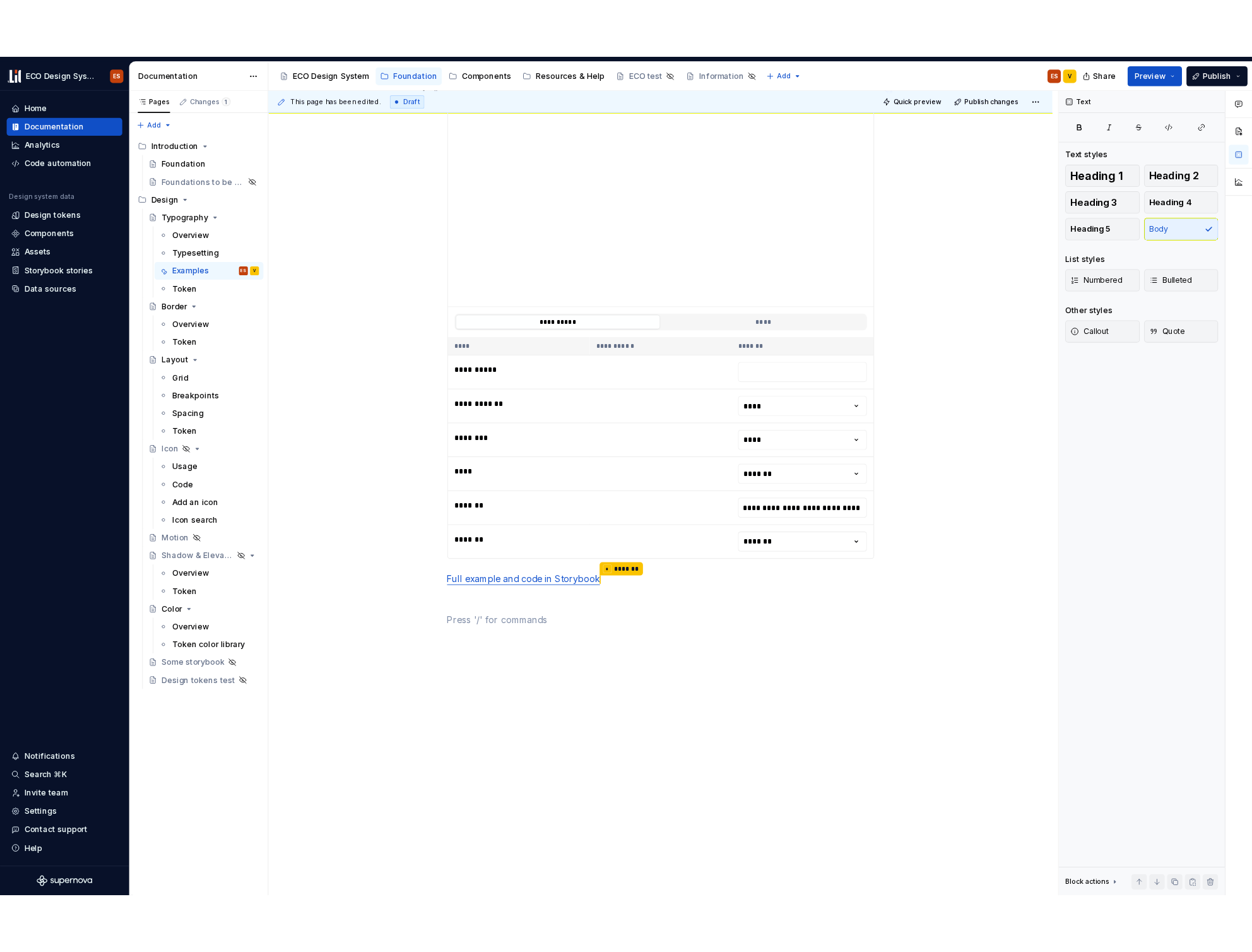
scroll to position [0, 0]
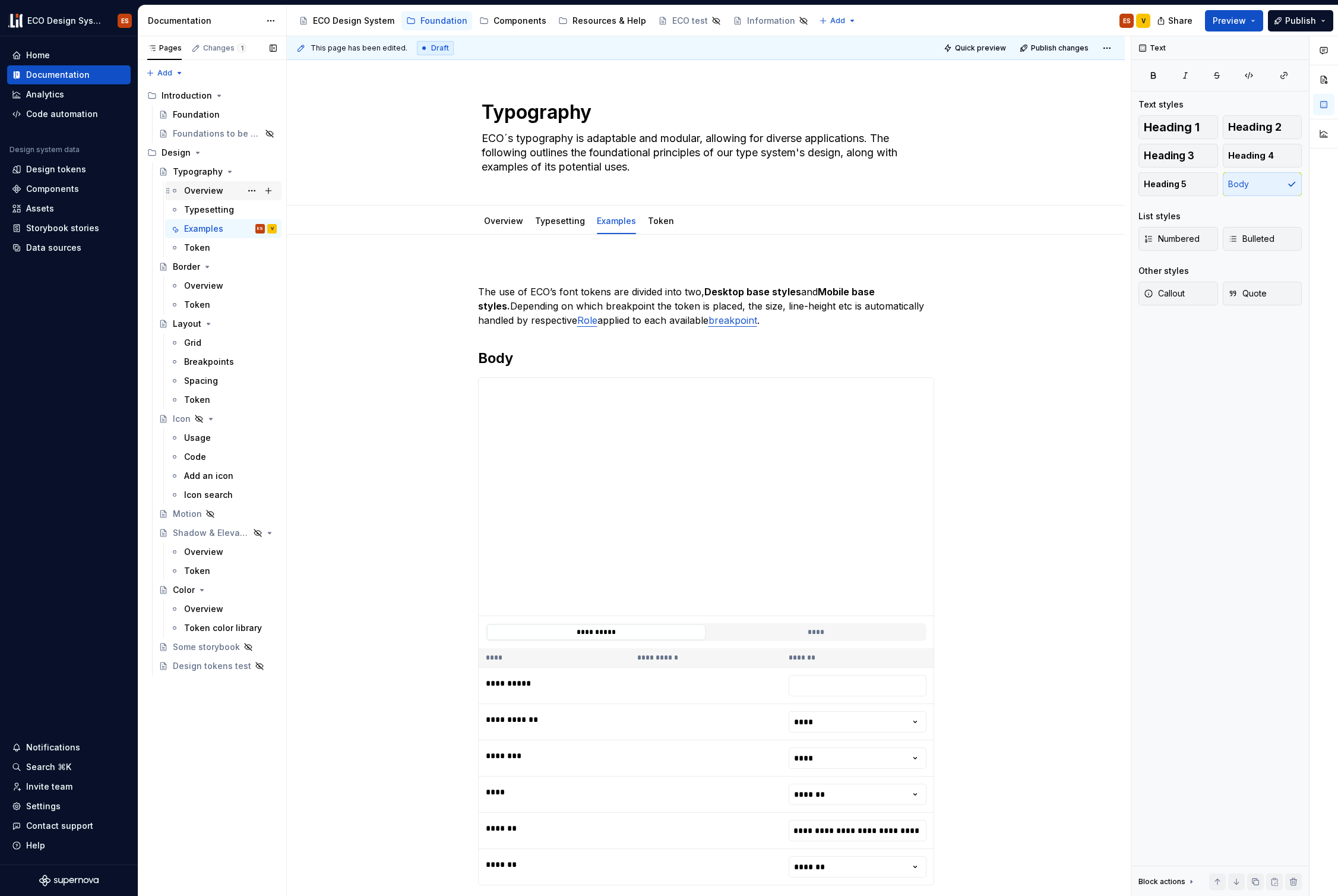
click at [216, 185] on div "Overview" at bounding box center [203, 190] width 39 height 12
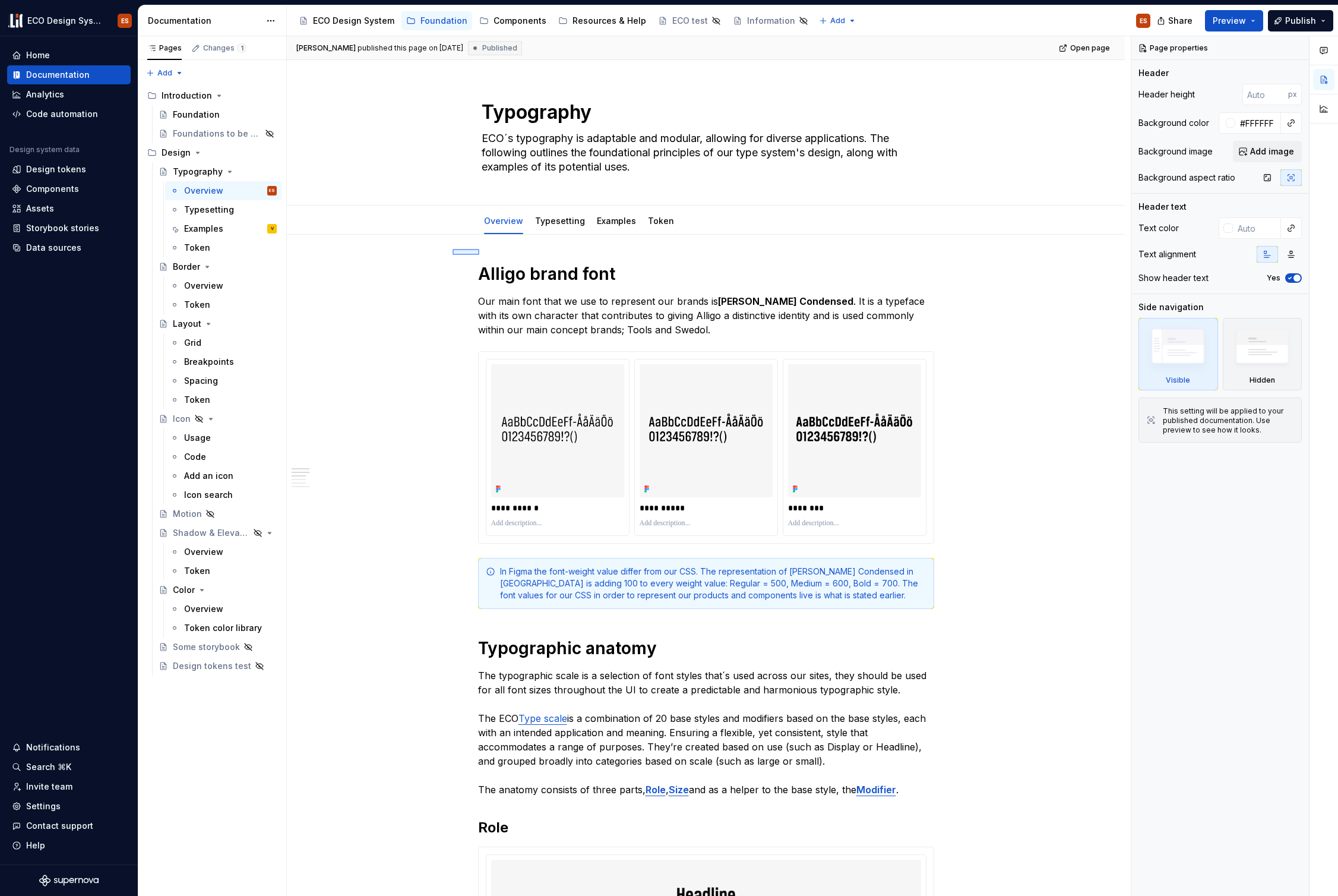
drag, startPoint x: 453, startPoint y: 249, endPoint x: 479, endPoint y: 255, distance: 26.7
click at [479, 255] on div "**********" at bounding box center [709, 466] width 844 height 860
click at [200, 226] on div "Examples" at bounding box center [203, 229] width 39 height 12
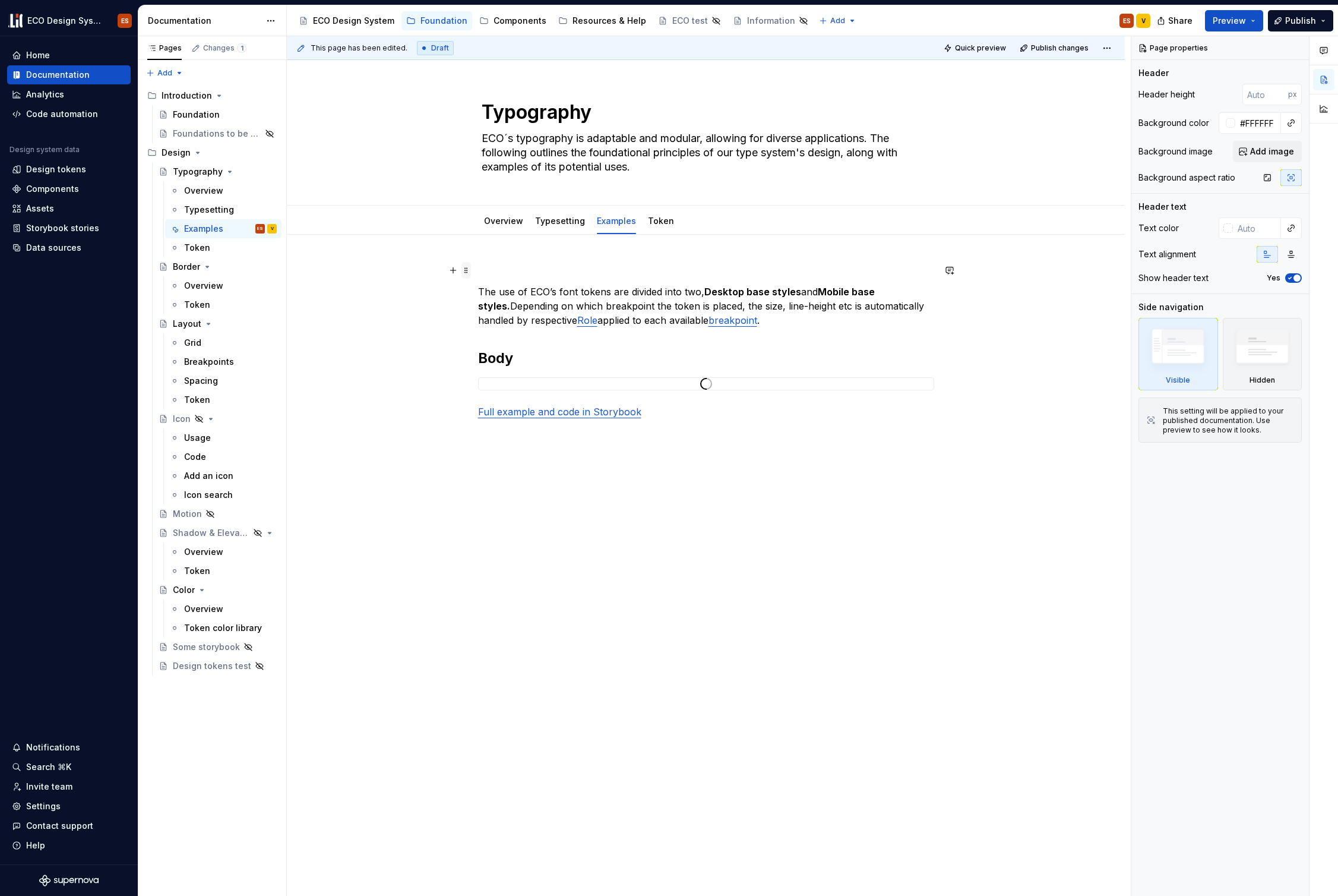
click at [467, 270] on span at bounding box center [466, 270] width 9 height 16
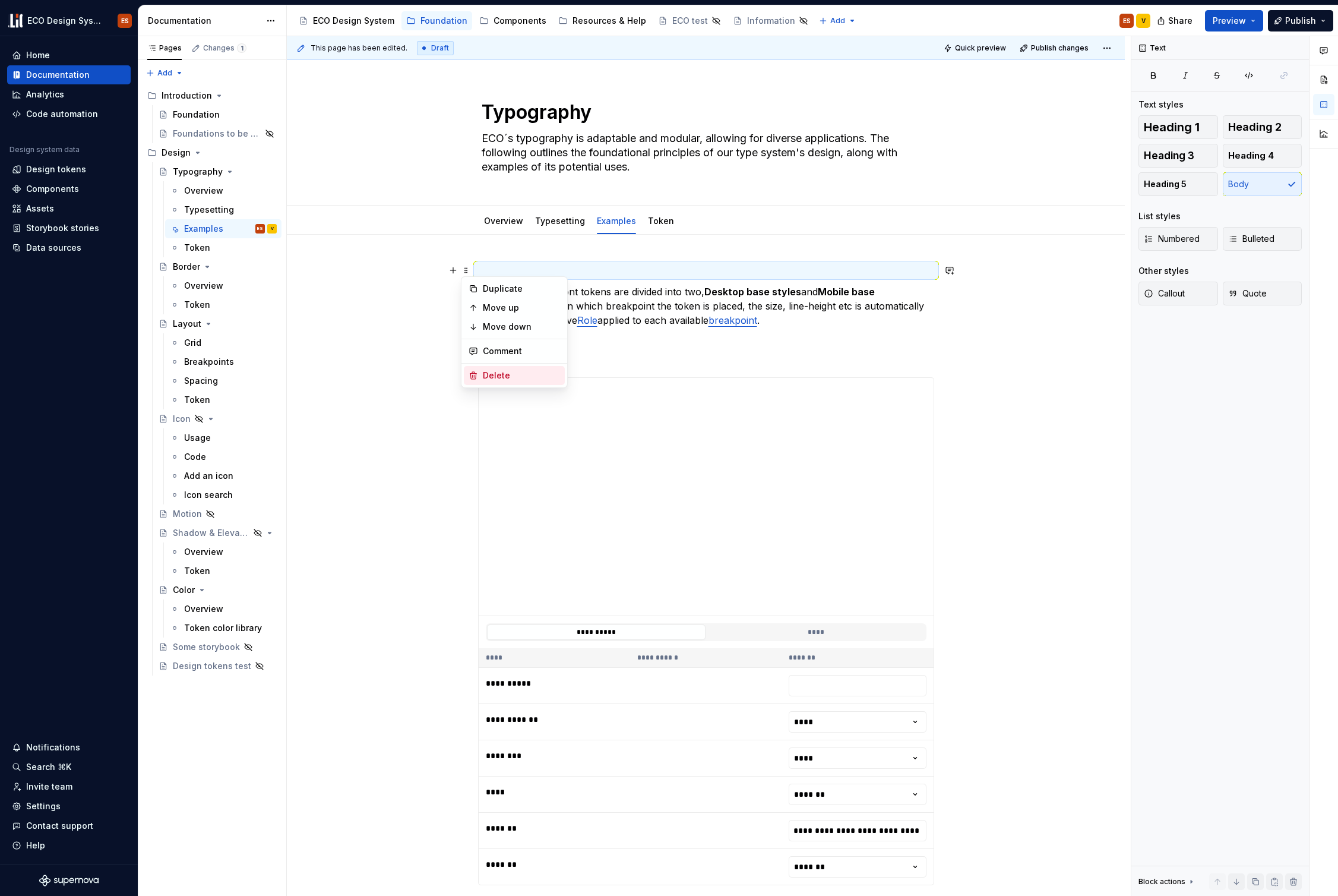
click at [507, 378] on div "Delete" at bounding box center [521, 375] width 77 height 12
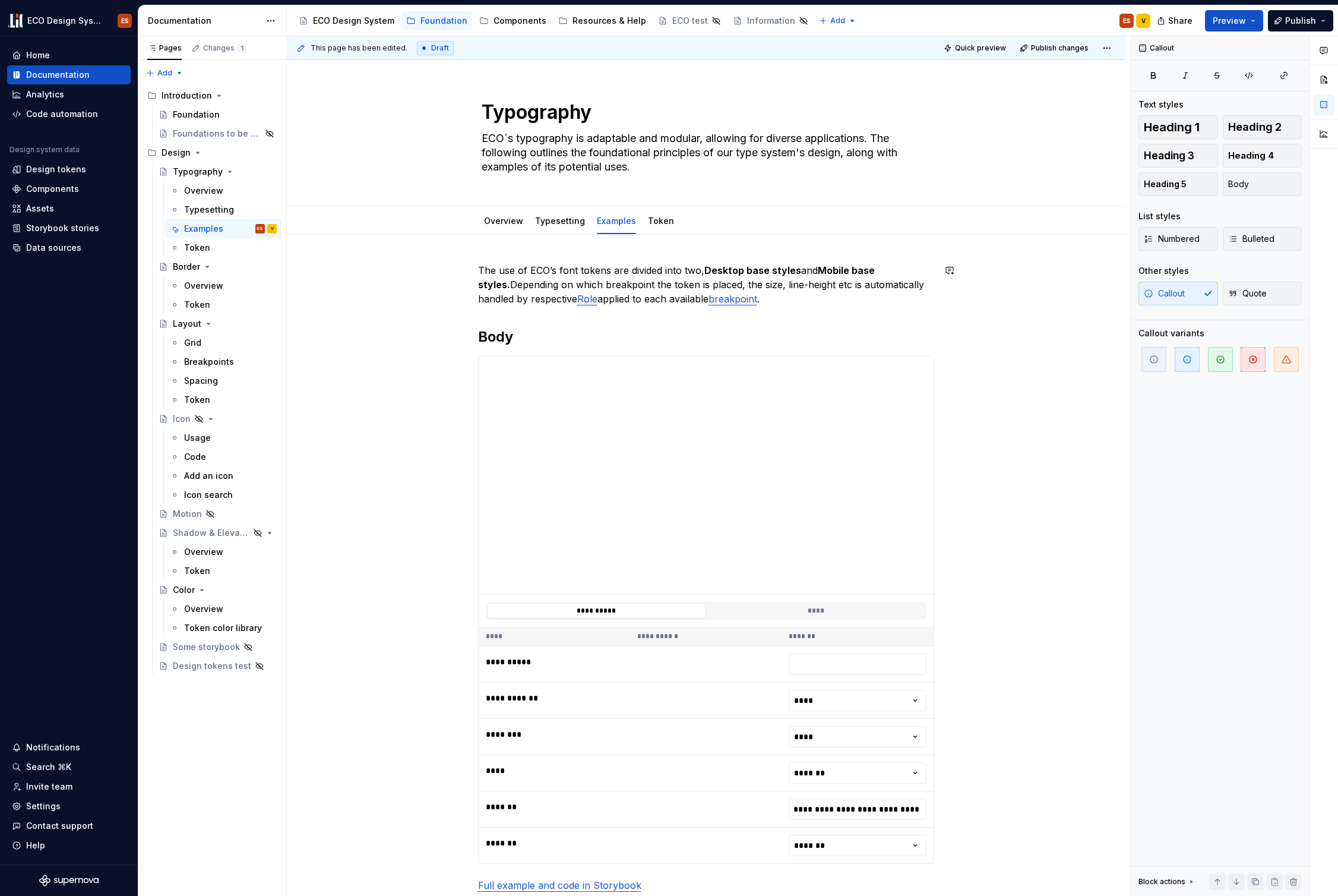
click at [464, 250] on div "**********" at bounding box center [706, 801] width 838 height 1133
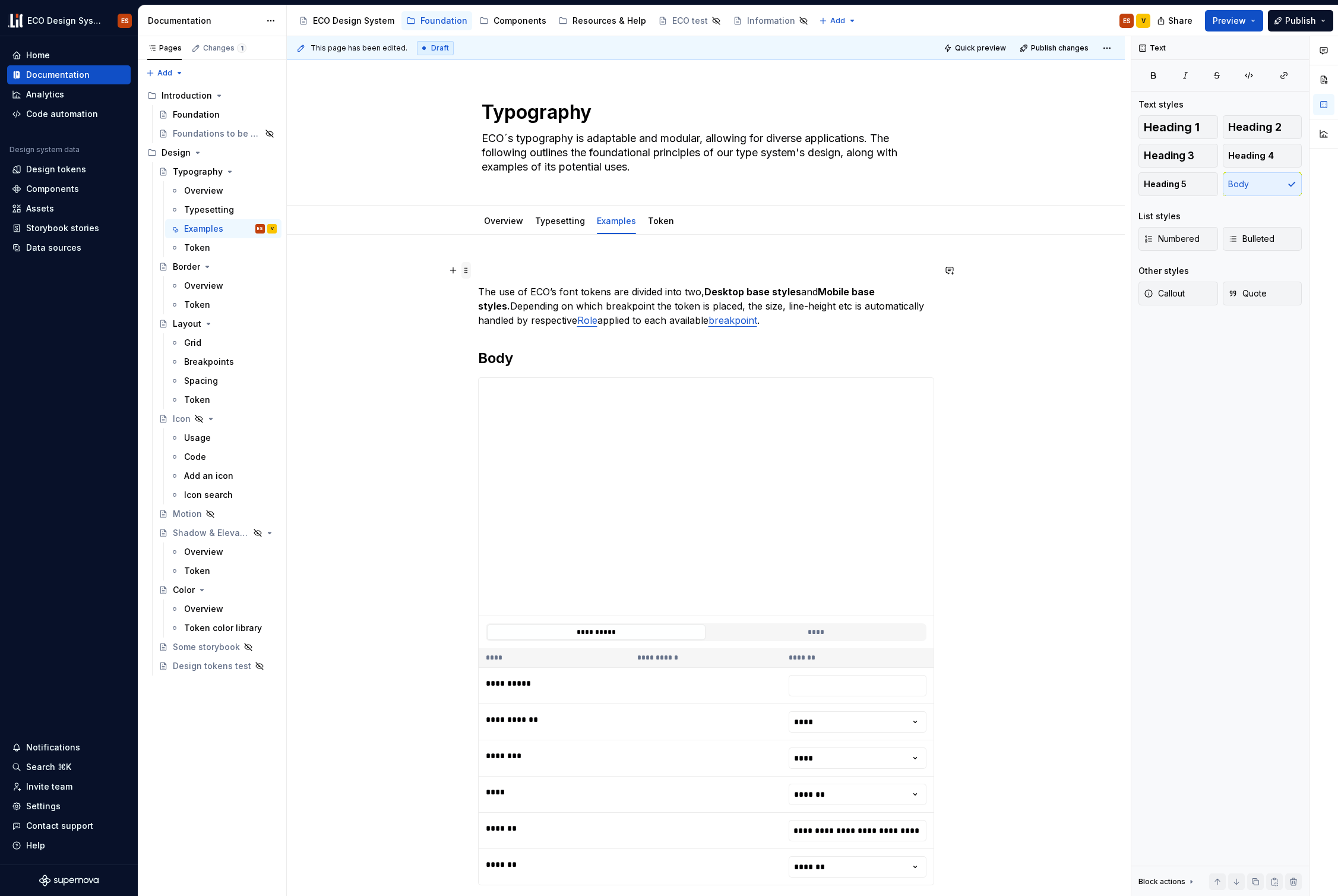
click at [466, 270] on span at bounding box center [466, 270] width 9 height 16
click at [487, 375] on div "Delete" at bounding box center [521, 375] width 77 height 12
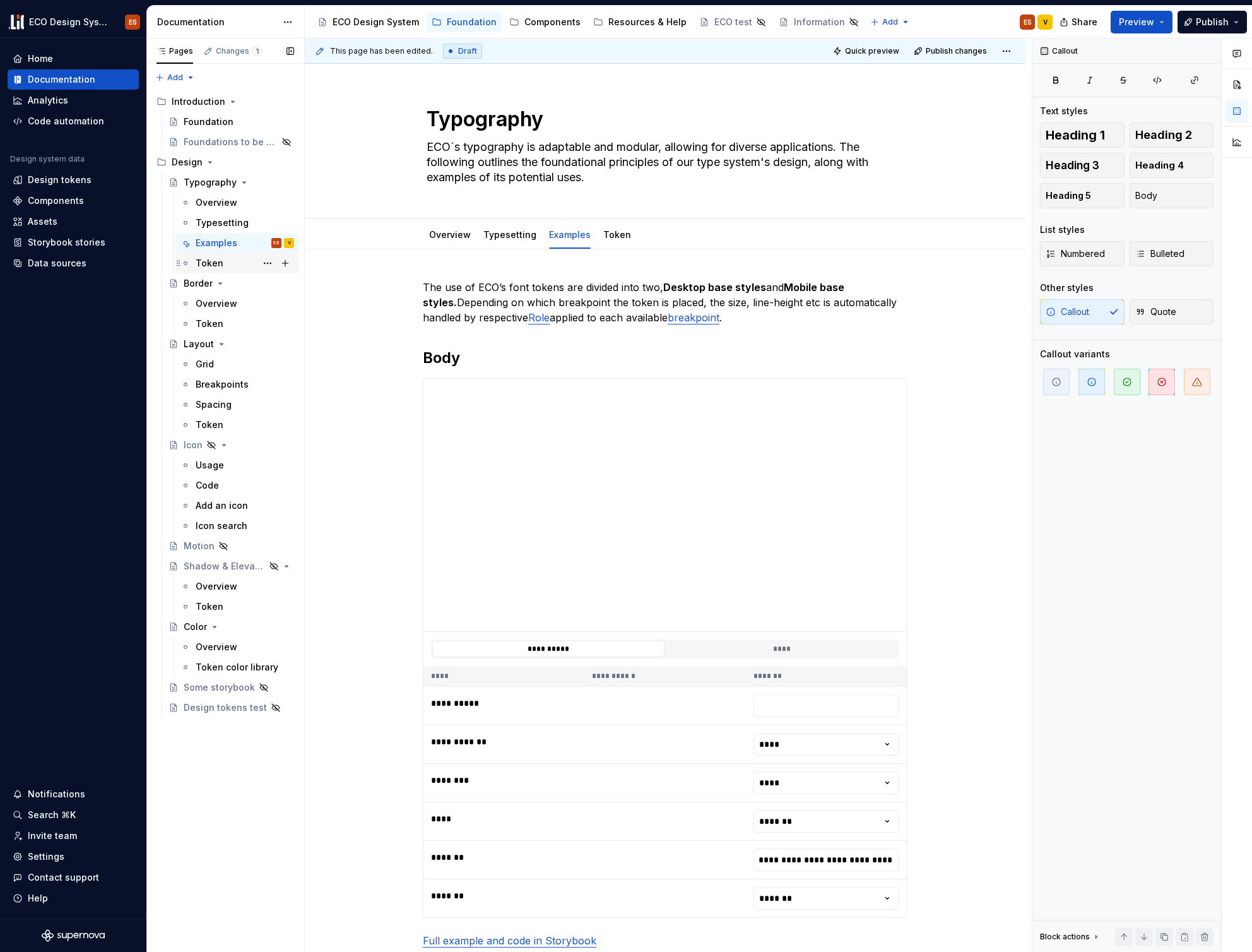
click at [204, 264] on div "Token" at bounding box center [209, 262] width 28 height 13
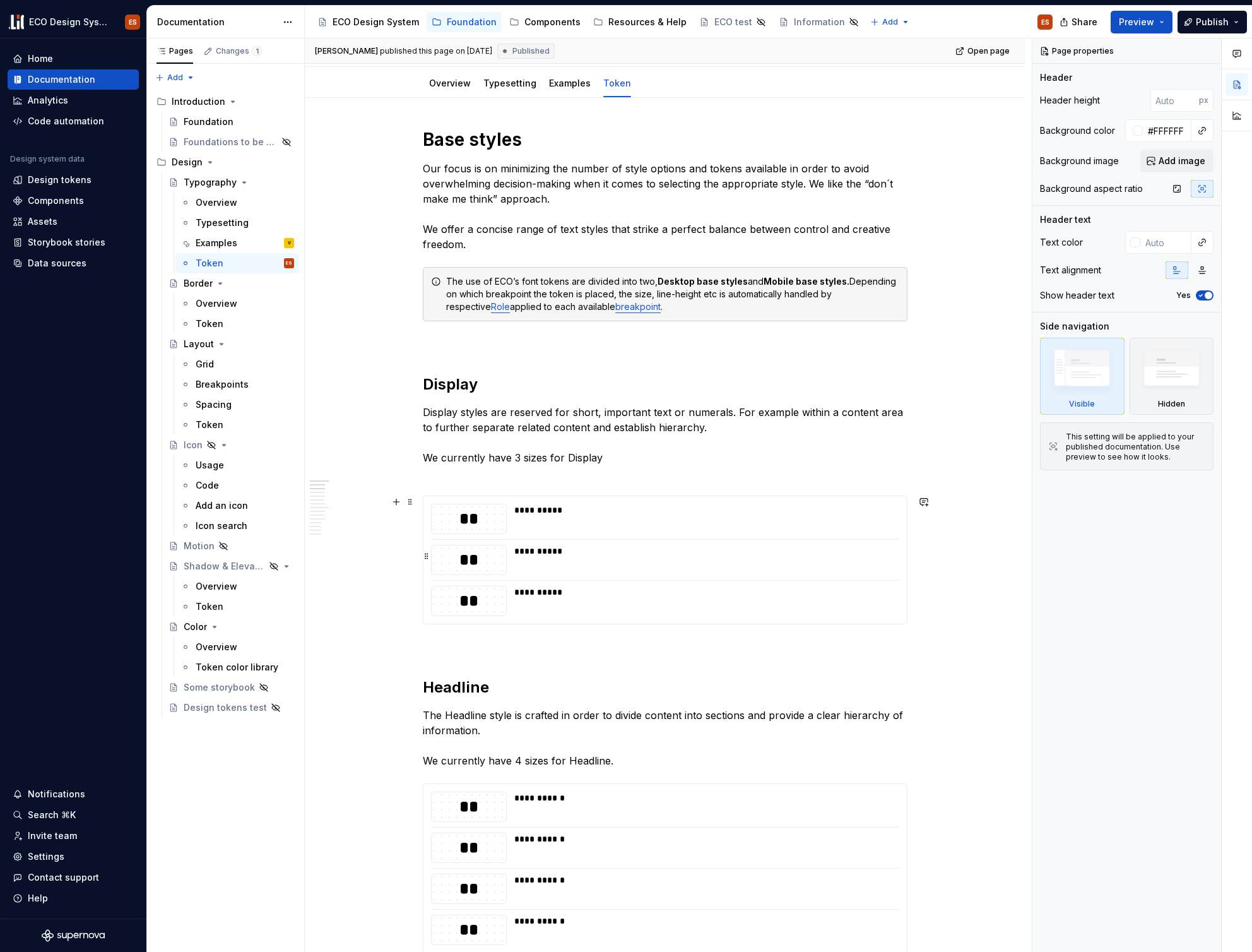
scroll to position [211, 0]
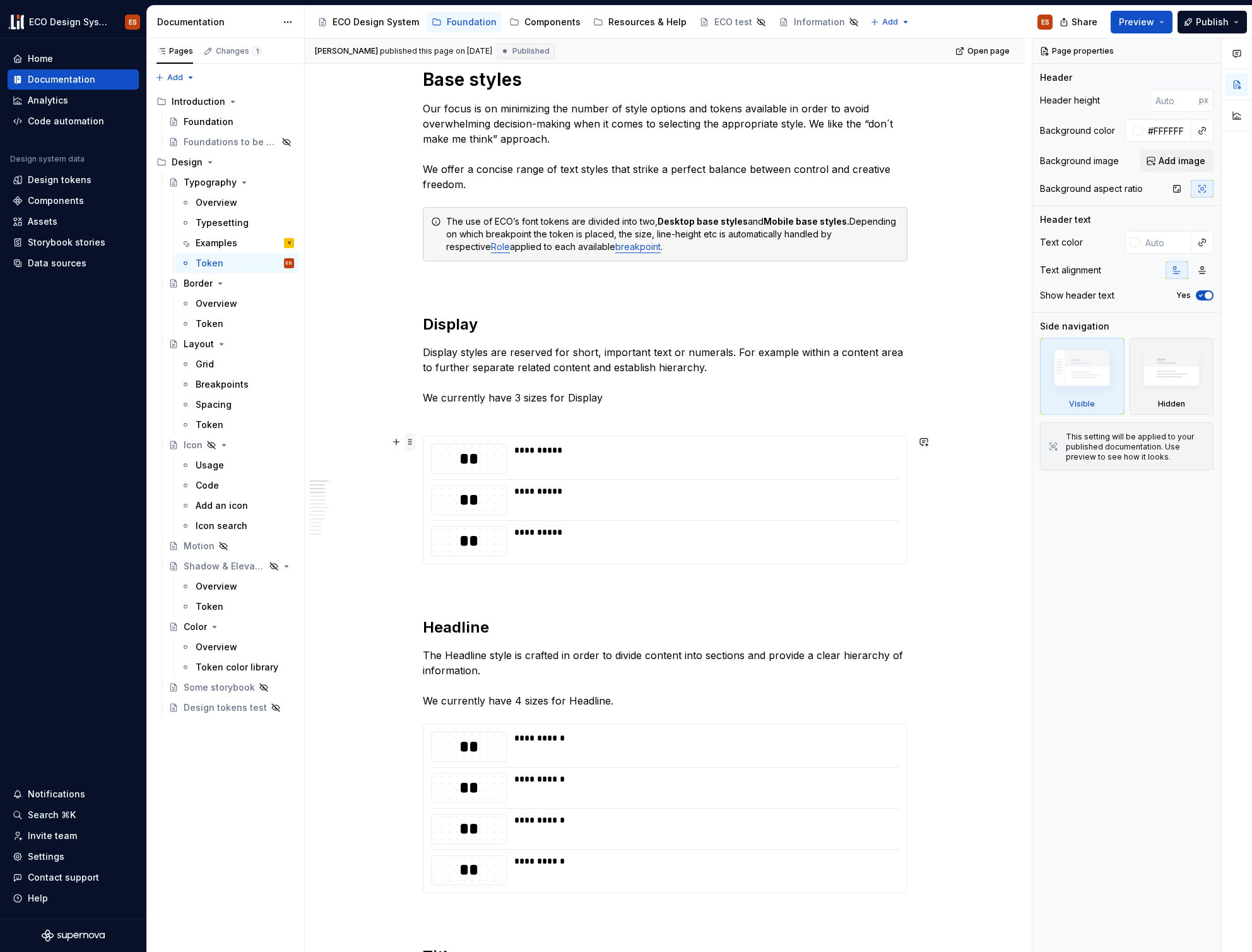
click at [405, 442] on span at bounding box center [410, 441] width 10 height 17
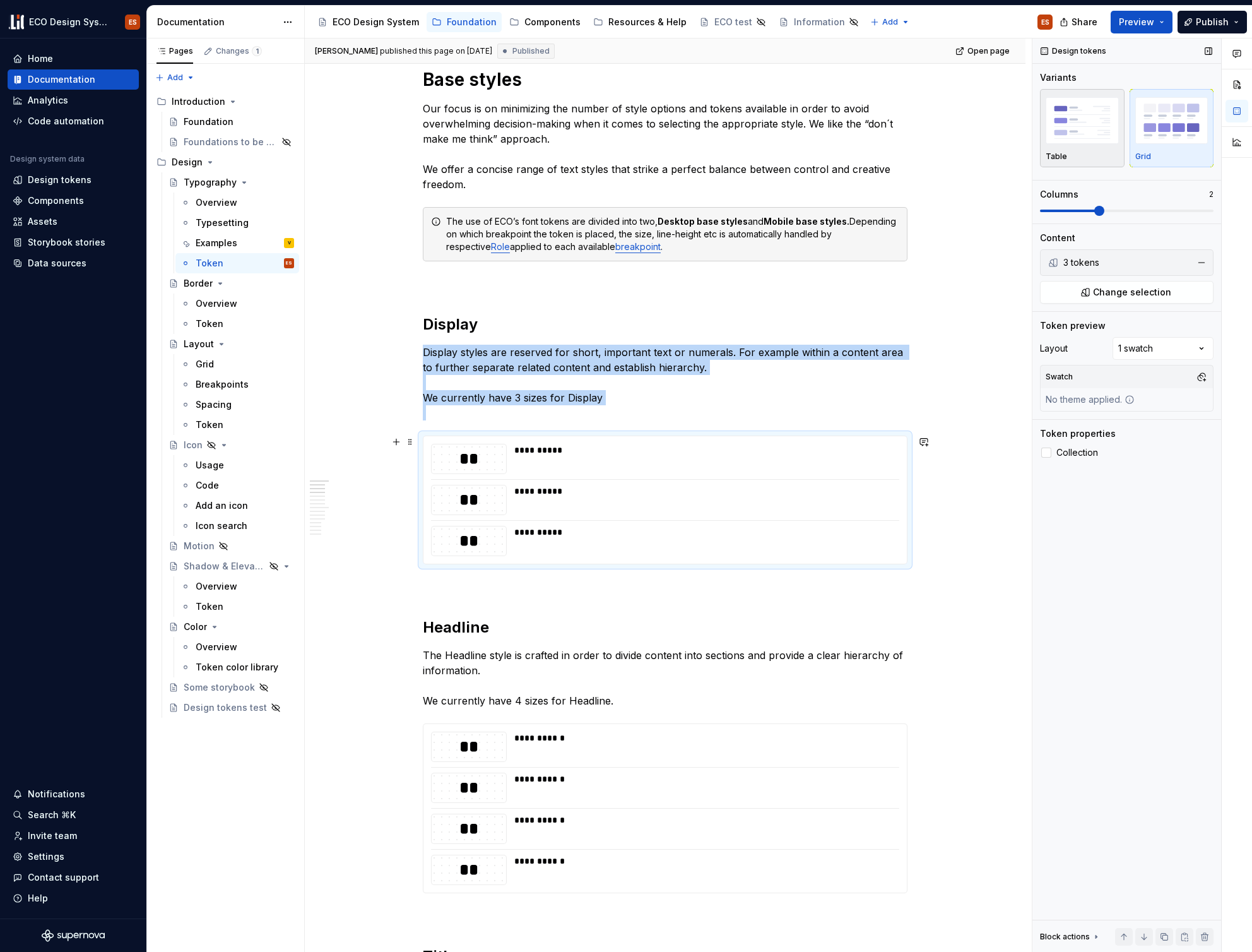
click at [1095, 153] on div "Table" at bounding box center [1083, 157] width 74 height 10
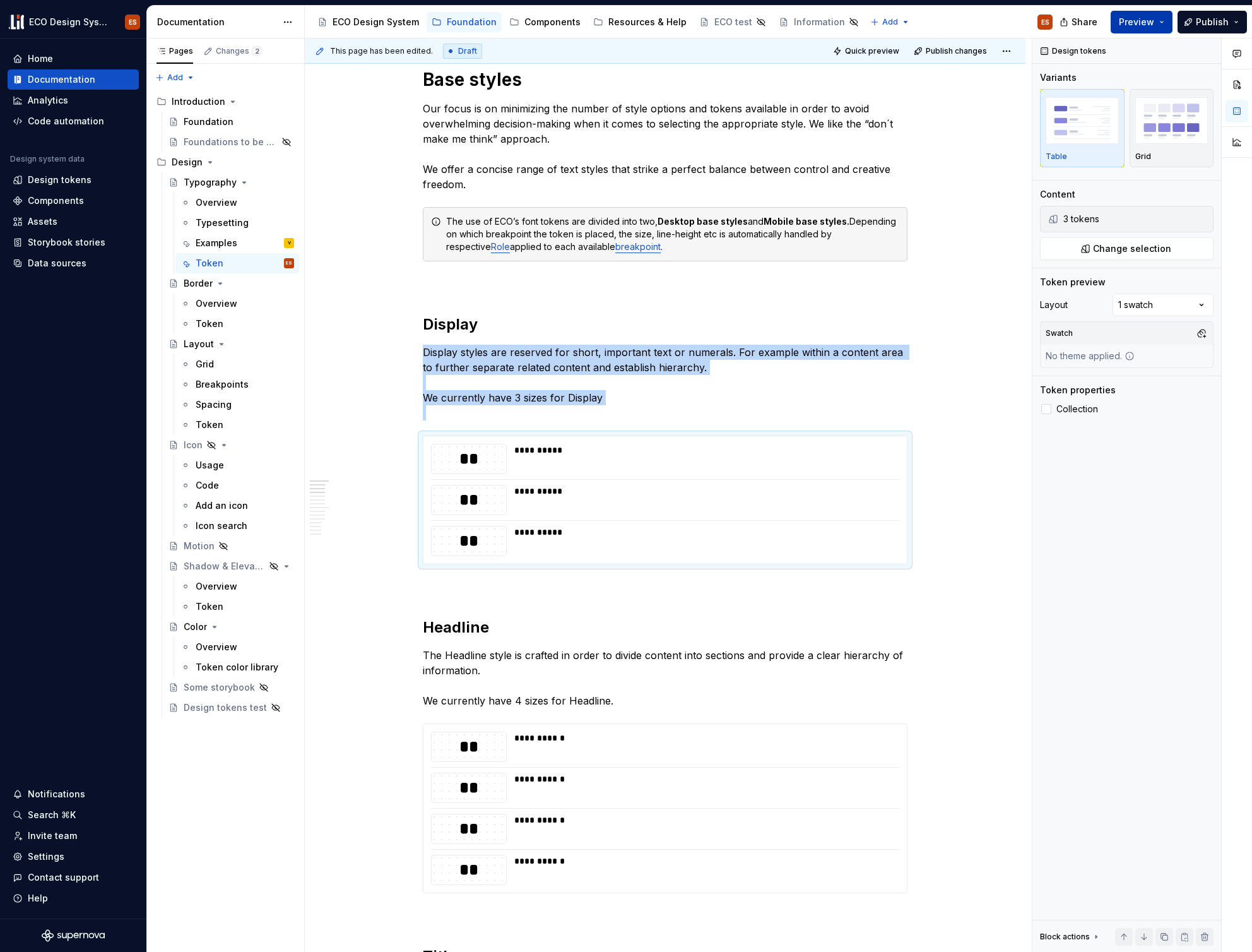
click at [1161, 21] on button "Preview" at bounding box center [1142, 21] width 62 height 22
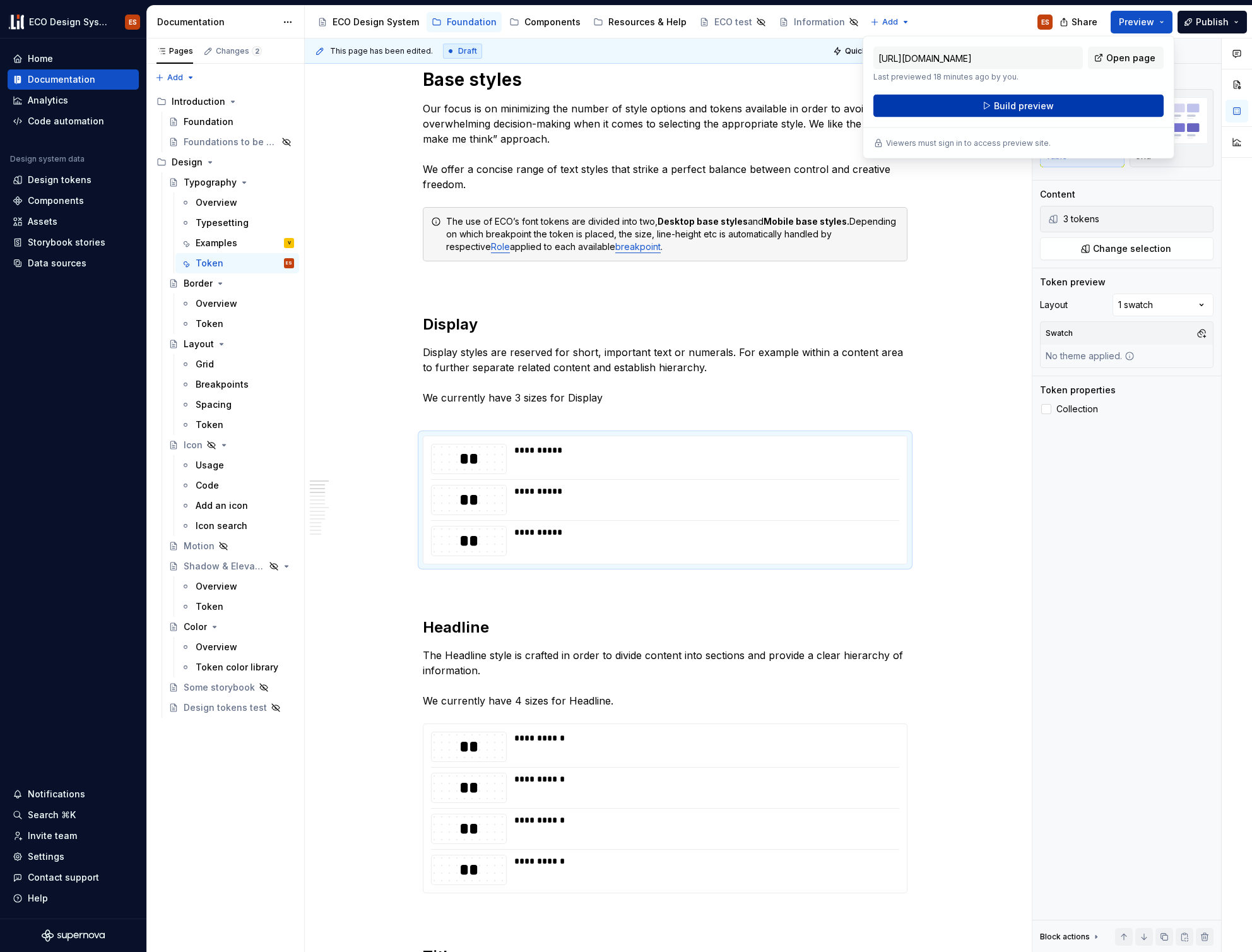
click at [1117, 108] on button "Build preview" at bounding box center [1019, 105] width 290 height 22
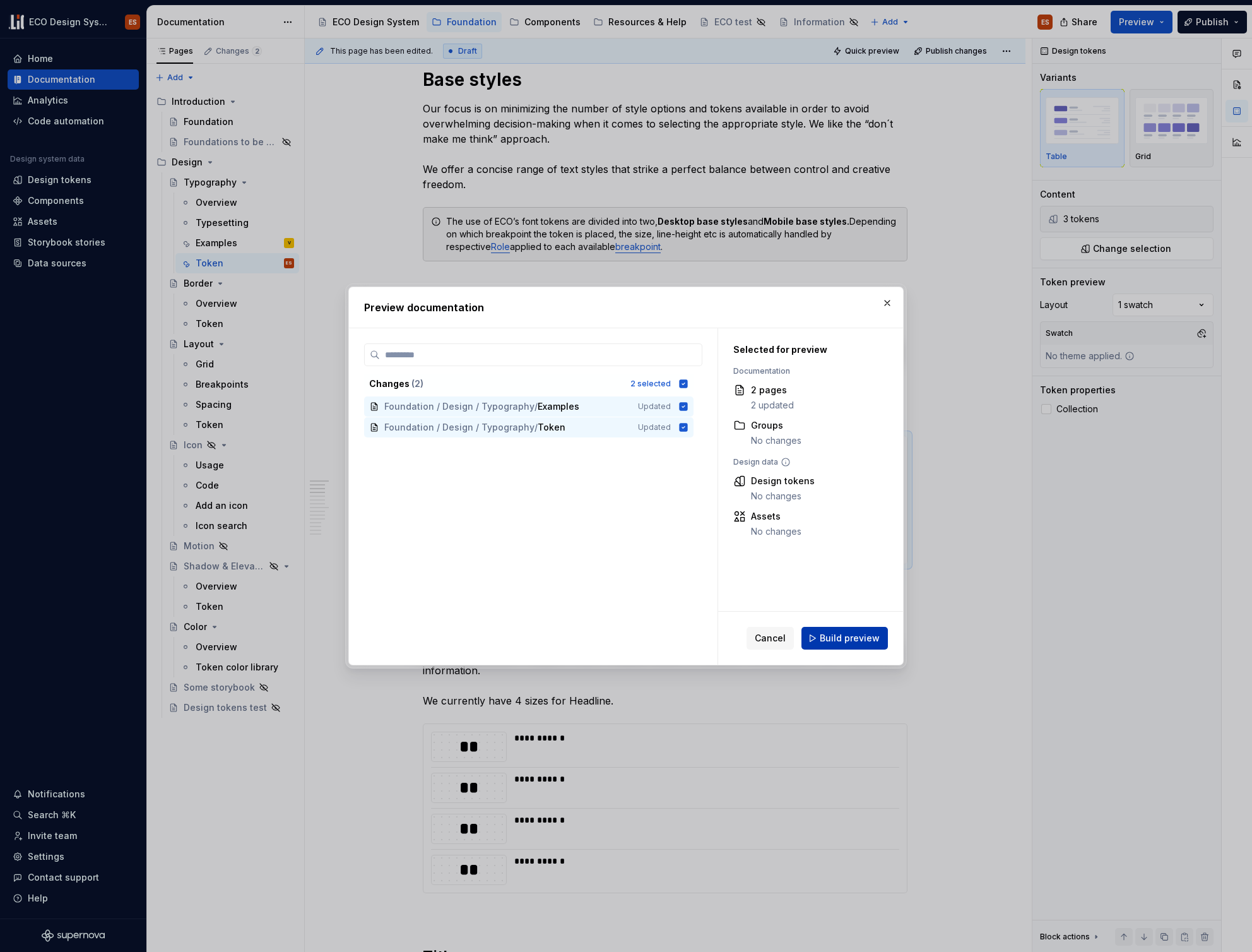
click at [849, 633] on span "Build preview" at bounding box center [850, 638] width 60 height 13
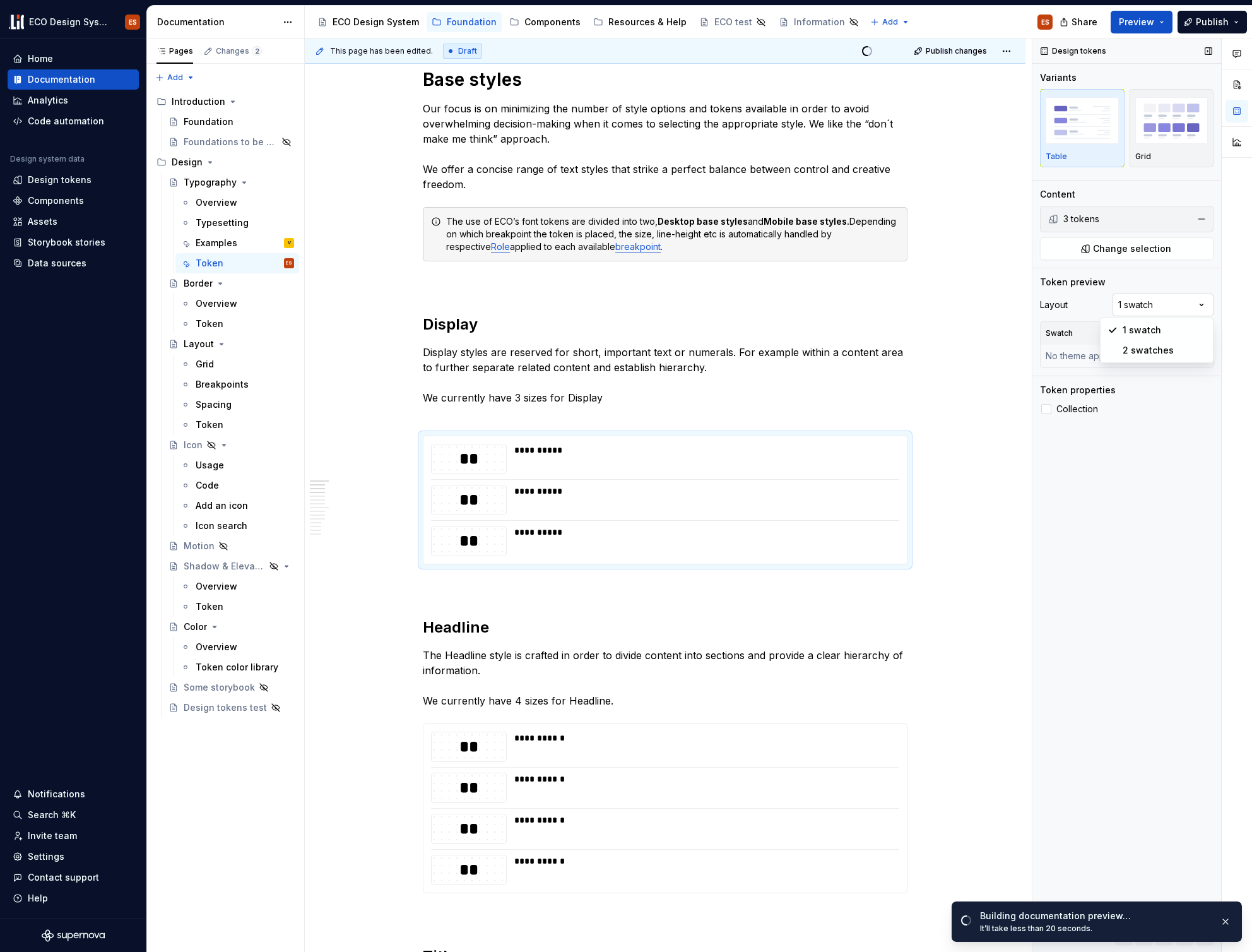
click at [1206, 306] on div "Comments Open comments No comments yet Select ‘Comment’ from the block context …" at bounding box center [1142, 495] width 220 height 913
click at [1229, 304] on div at bounding box center [1237, 495] width 30 height 913
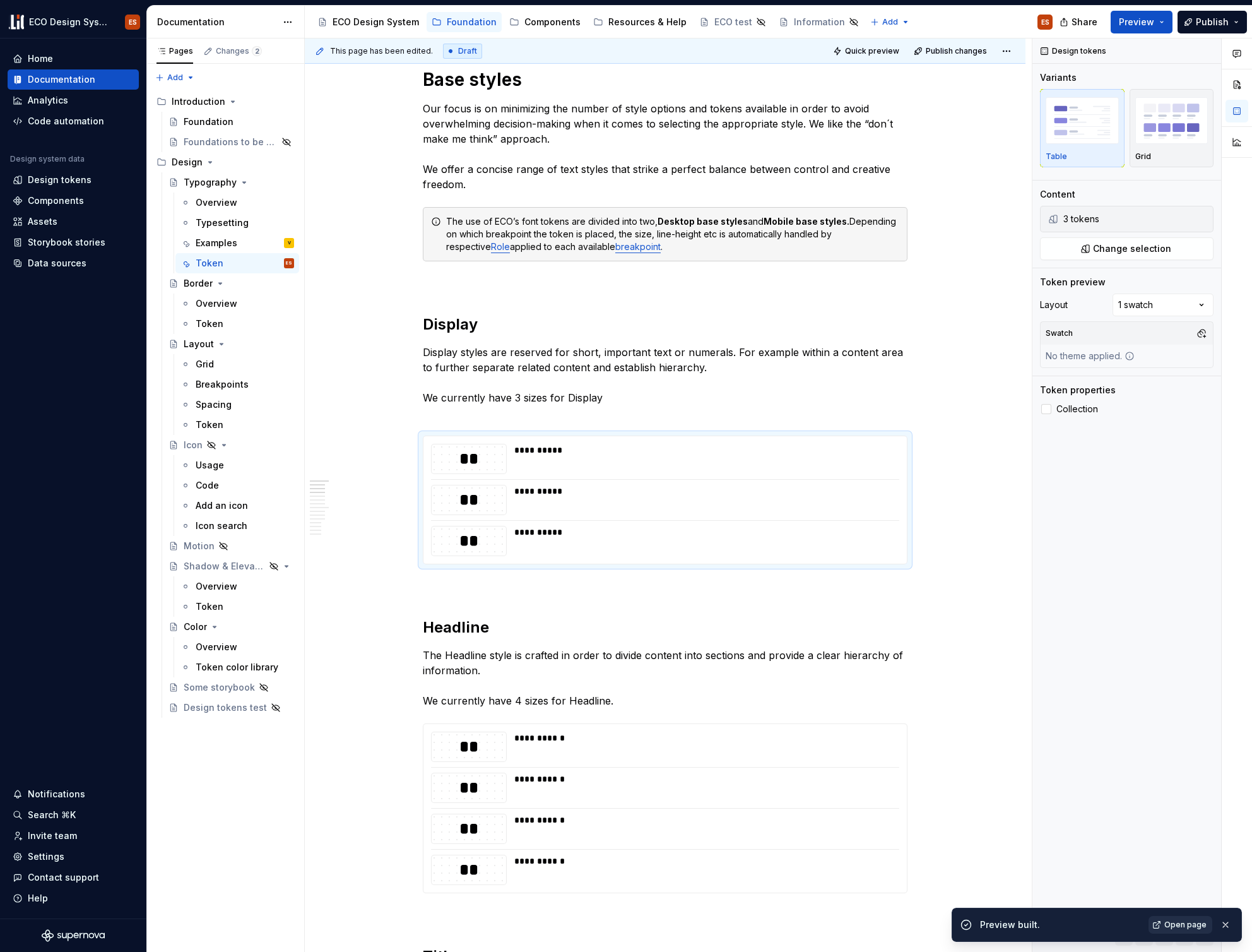
click at [1173, 926] on span "Open page" at bounding box center [1185, 924] width 43 height 10
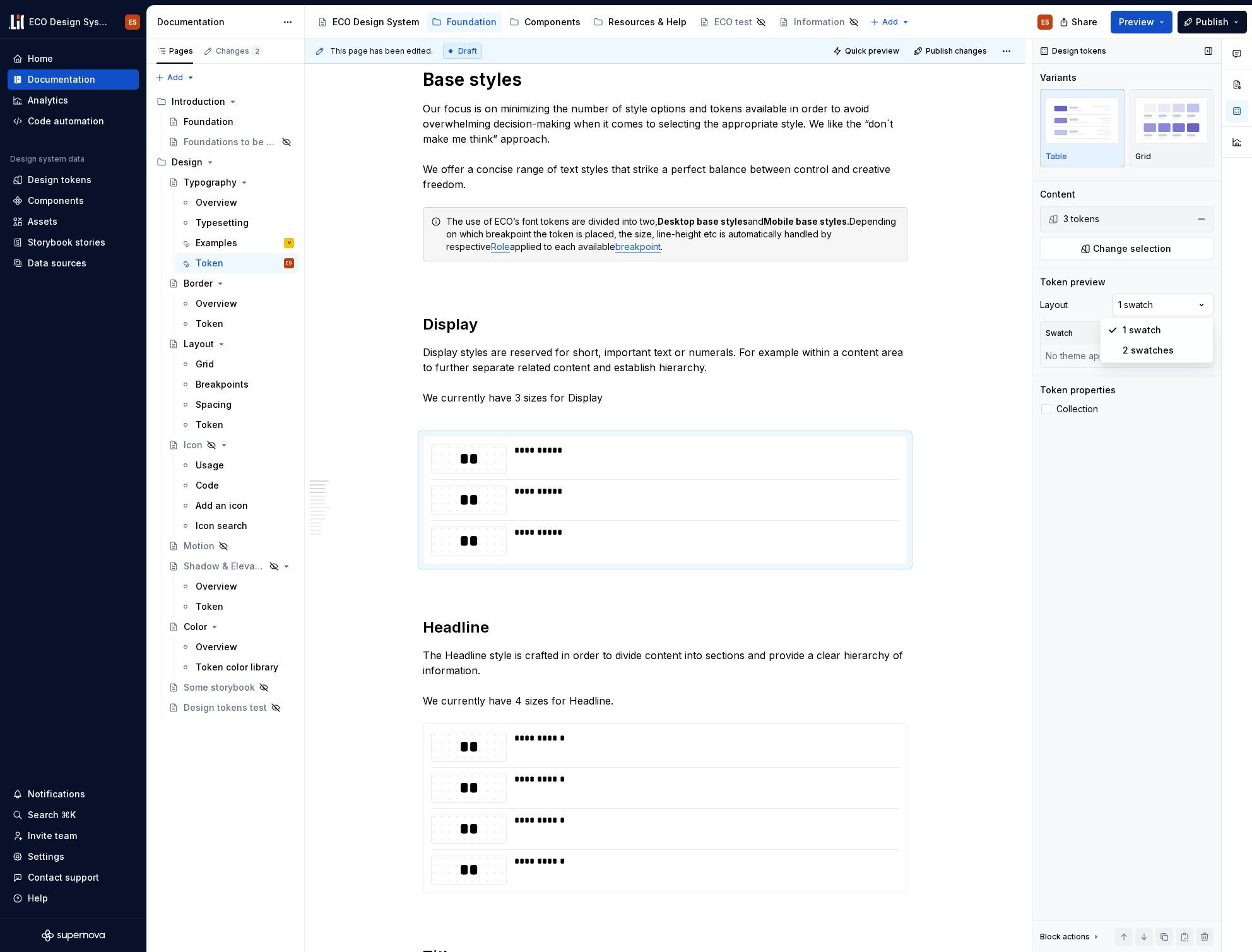
click at [1197, 303] on div "Comments Open comments No comments yet Select ‘Comment’ from the block context …" at bounding box center [1142, 495] width 220 height 913
click at [1198, 308] on div "Comments Open comments No comments yet Select ‘Comment’ from the block context …" at bounding box center [1142, 495] width 220 height 913
click at [1117, 339] on div "Swatch" at bounding box center [1127, 333] width 172 height 22
click at [1207, 334] on button "button" at bounding box center [1202, 333] width 17 height 17
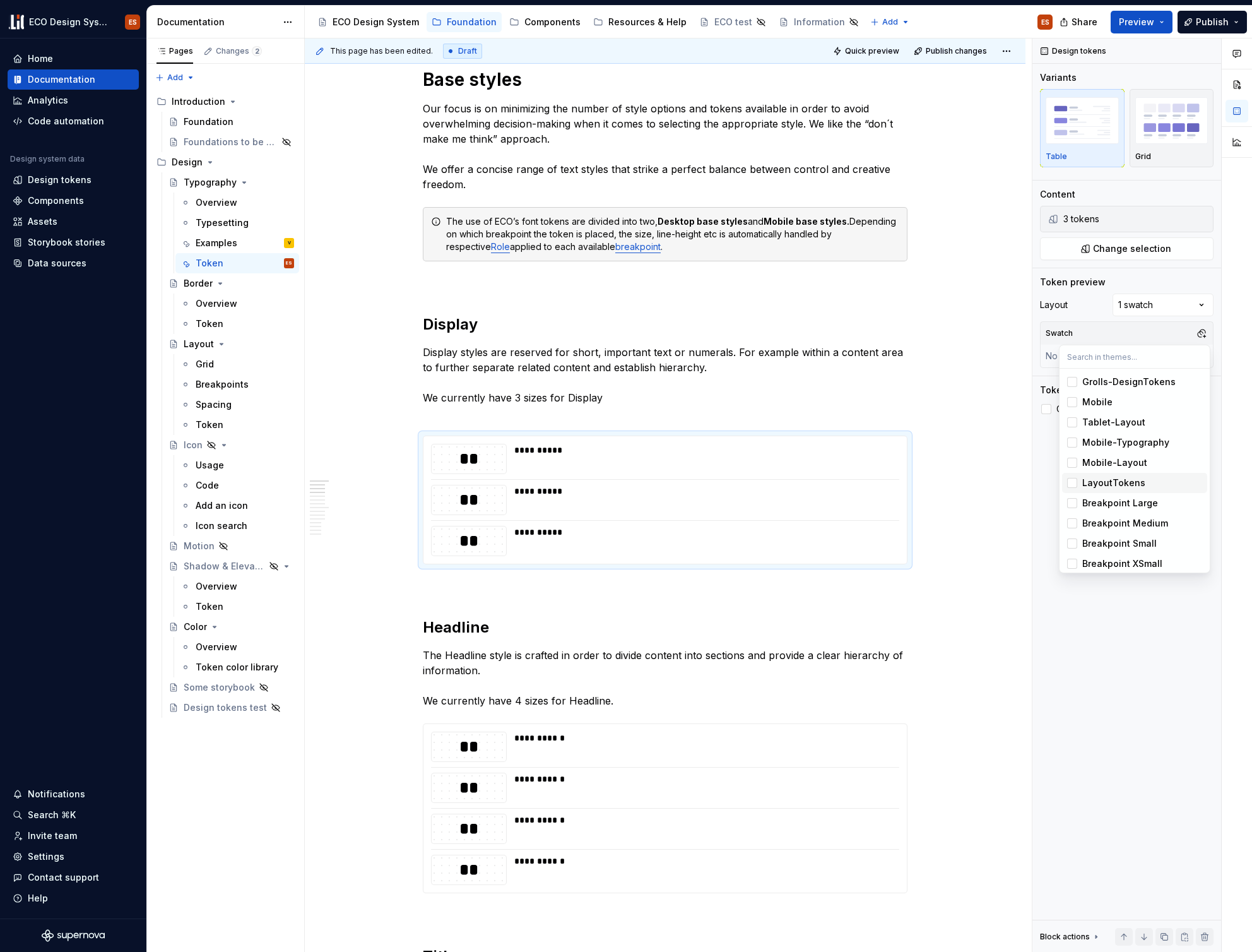
scroll to position [0, 0]
click at [1075, 383] on div "Suggestions" at bounding box center [1072, 381] width 10 height 10
click at [1081, 362] on input "text" at bounding box center [1134, 356] width 150 height 22
click at [1075, 379] on div "Suggestions" at bounding box center [1072, 381] width 10 height 10
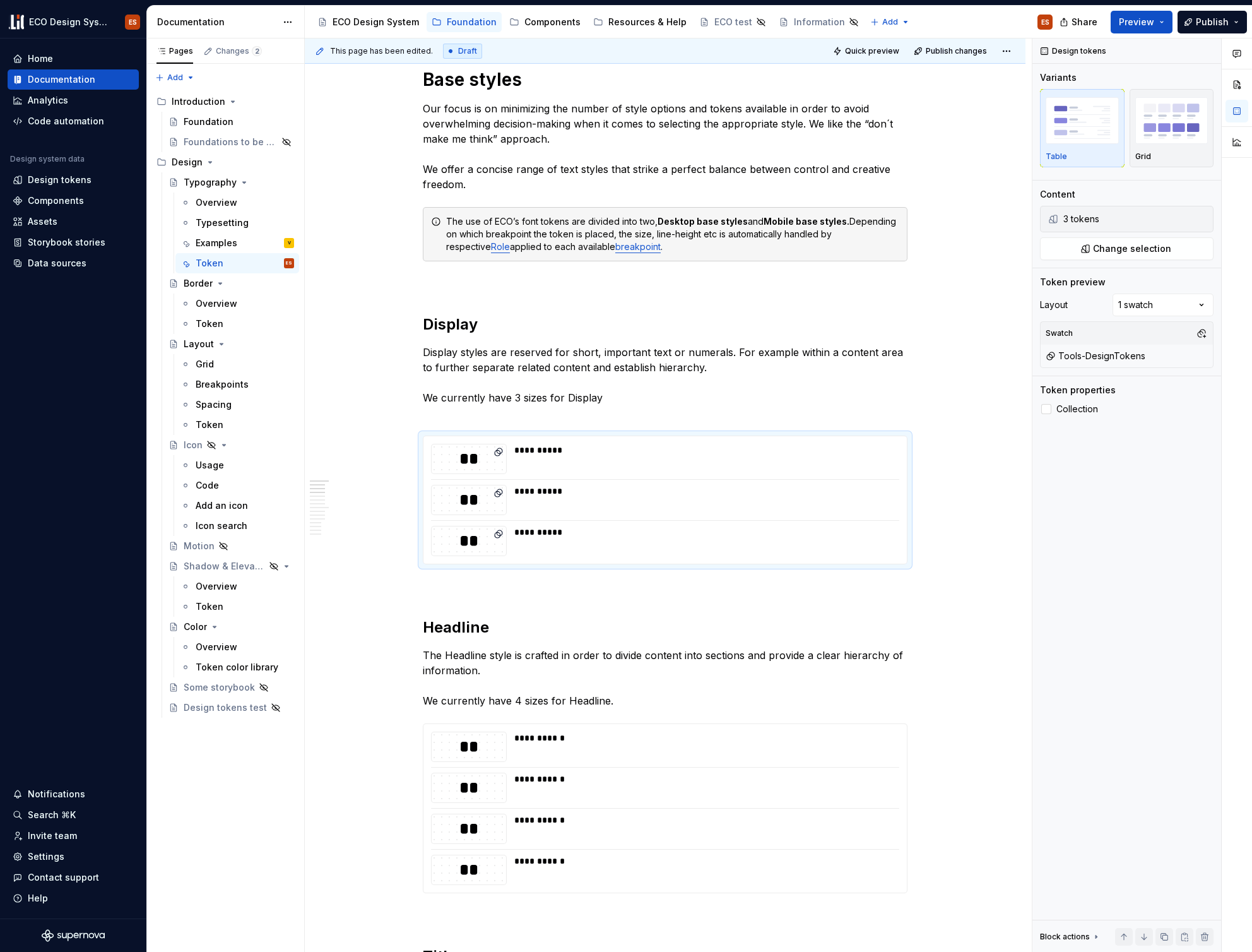
click at [1162, 26] on html "ECO Design System ES Home Documentation Analytics Code automation Design system…" at bounding box center [626, 476] width 1252 height 952
click at [1163, 26] on button "Preview" at bounding box center [1142, 21] width 62 height 22
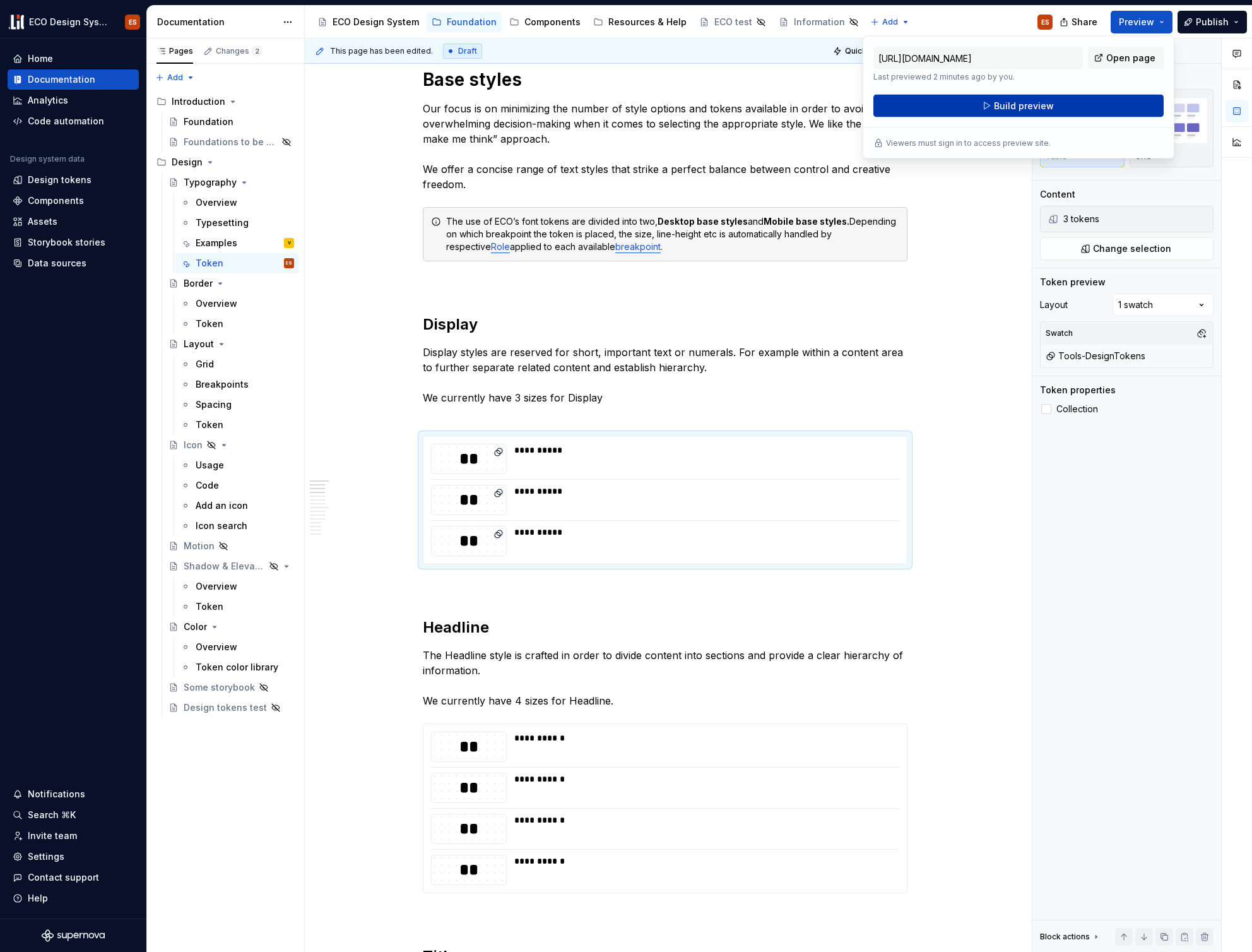
click at [1126, 100] on button "Build preview" at bounding box center [1019, 105] width 290 height 22
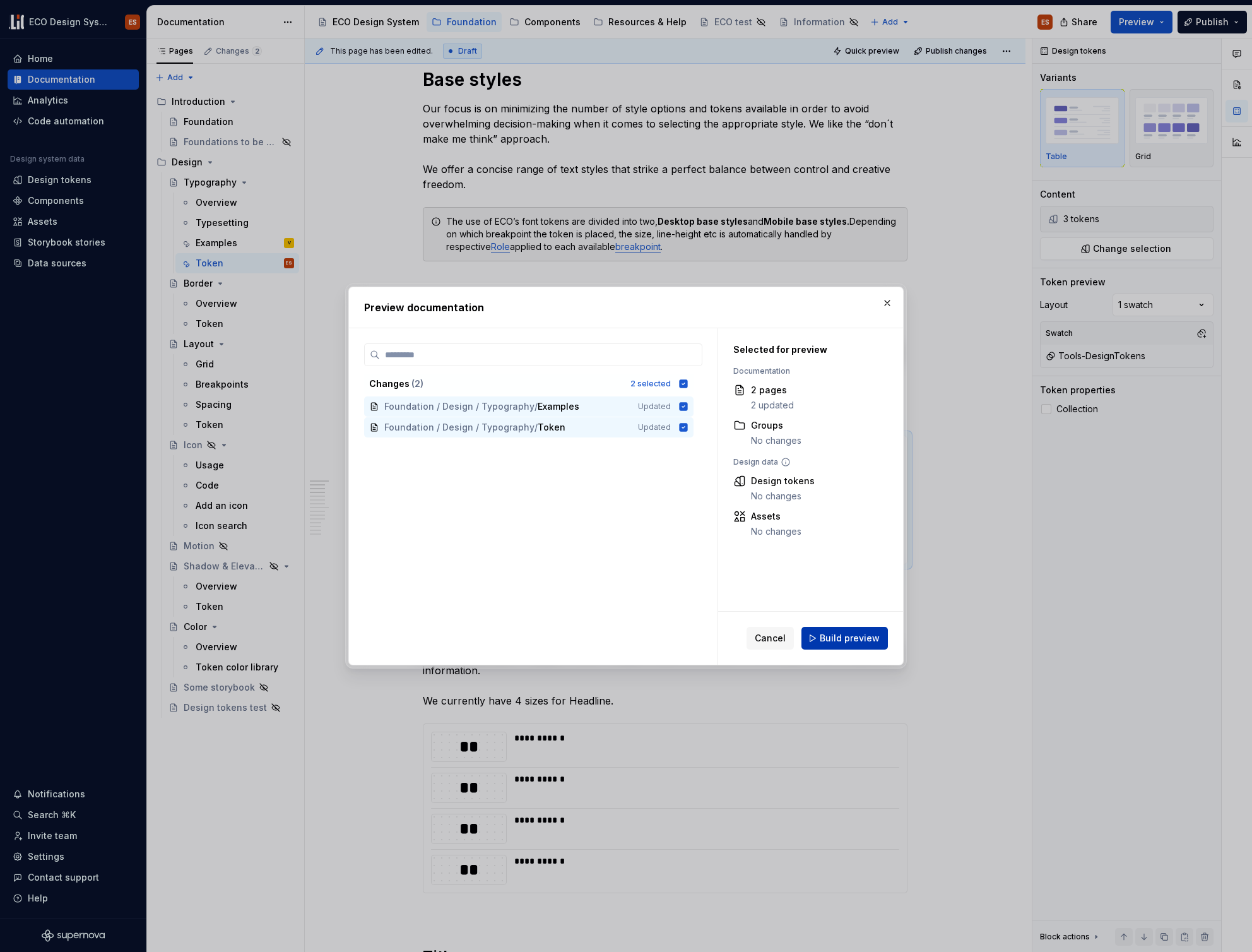
click at [853, 637] on span "Build preview" at bounding box center [850, 638] width 60 height 13
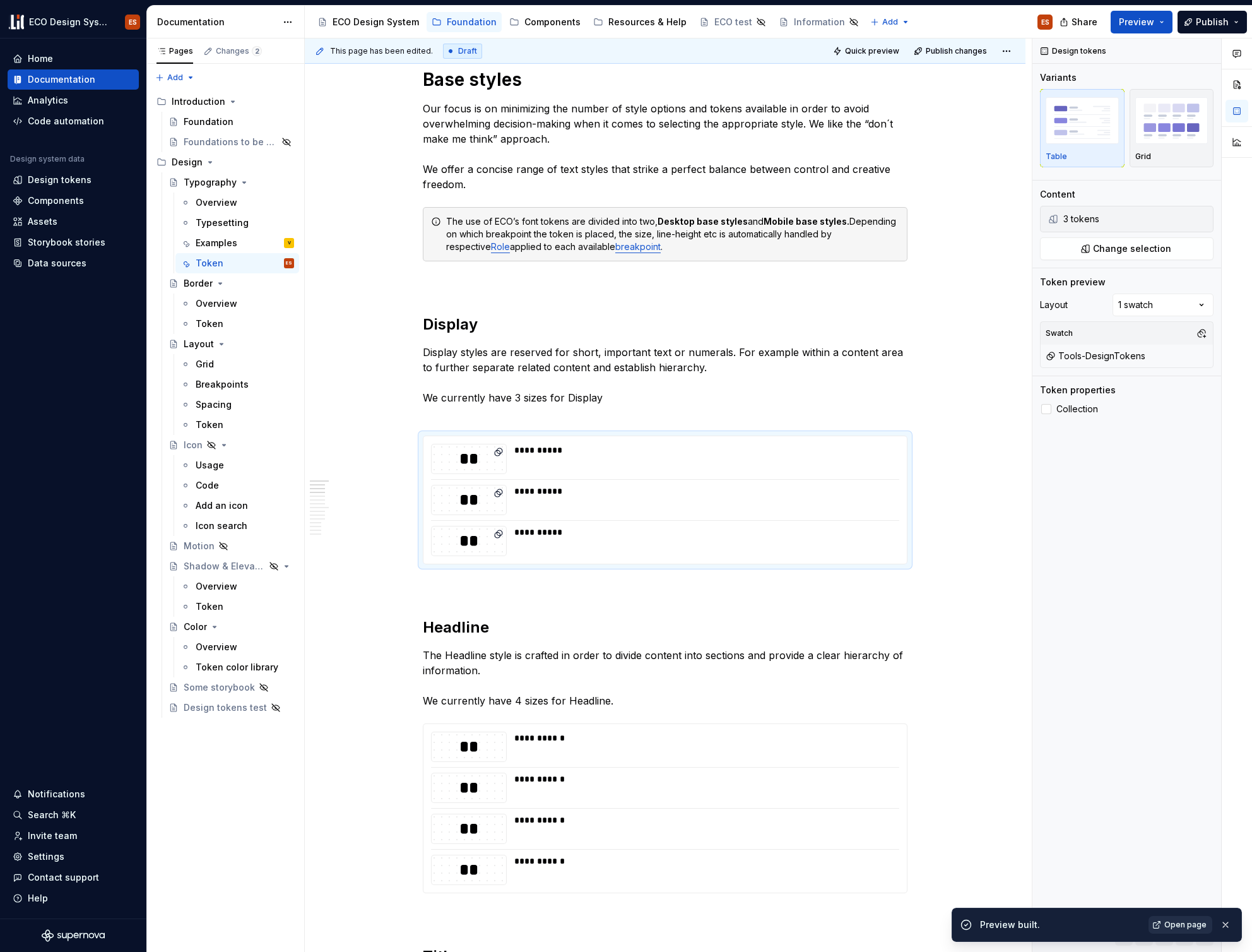
click at [1177, 921] on span "Open page" at bounding box center [1185, 924] width 43 height 10
click at [1199, 334] on button "button" at bounding box center [1202, 333] width 17 height 17
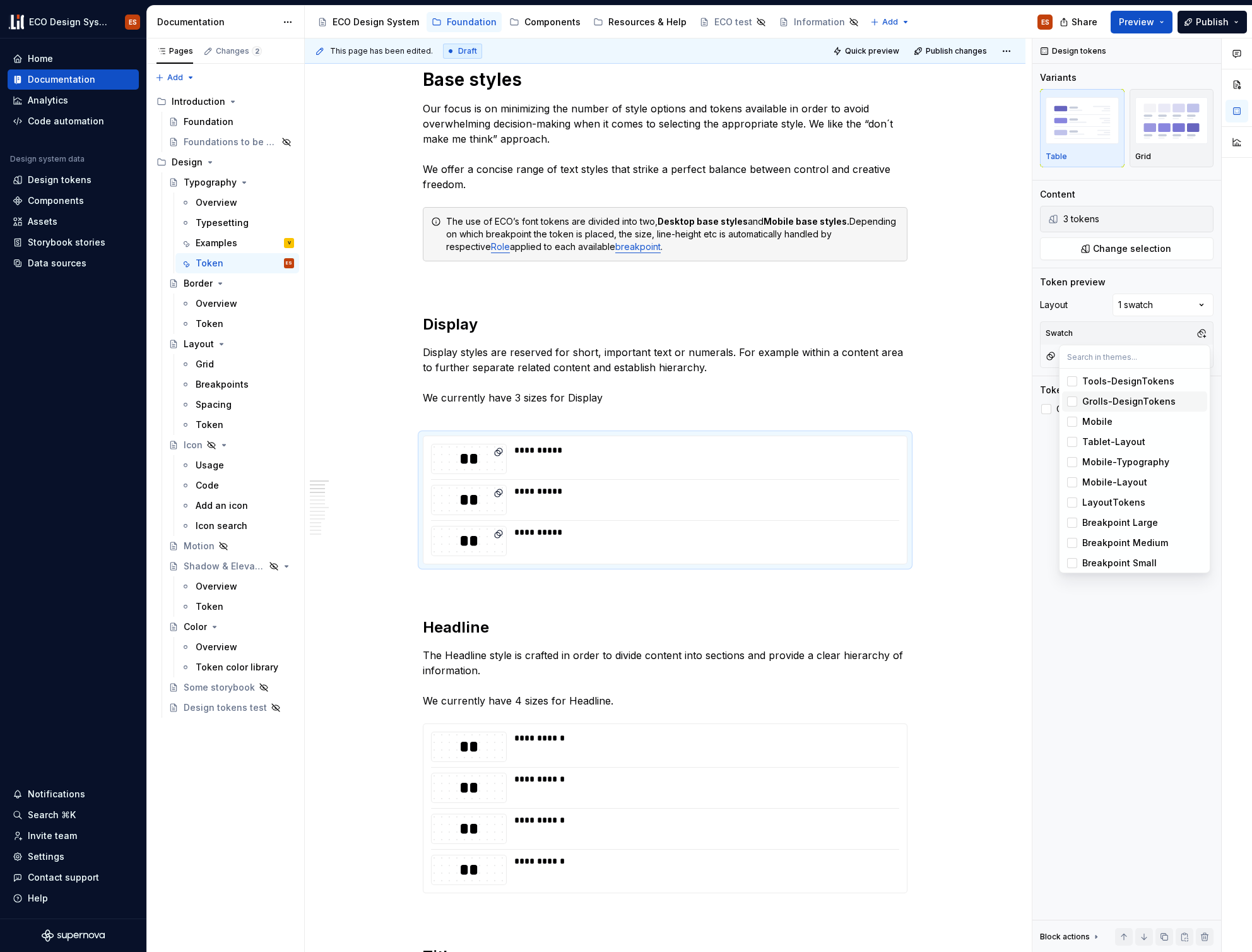
click at [1073, 400] on div "Suggestions" at bounding box center [1072, 402] width 10 height 10
click at [1073, 402] on div "Suggestions" at bounding box center [1072, 402] width 10 height 10
click at [1073, 384] on div "Suggestions" at bounding box center [1072, 381] width 10 height 10
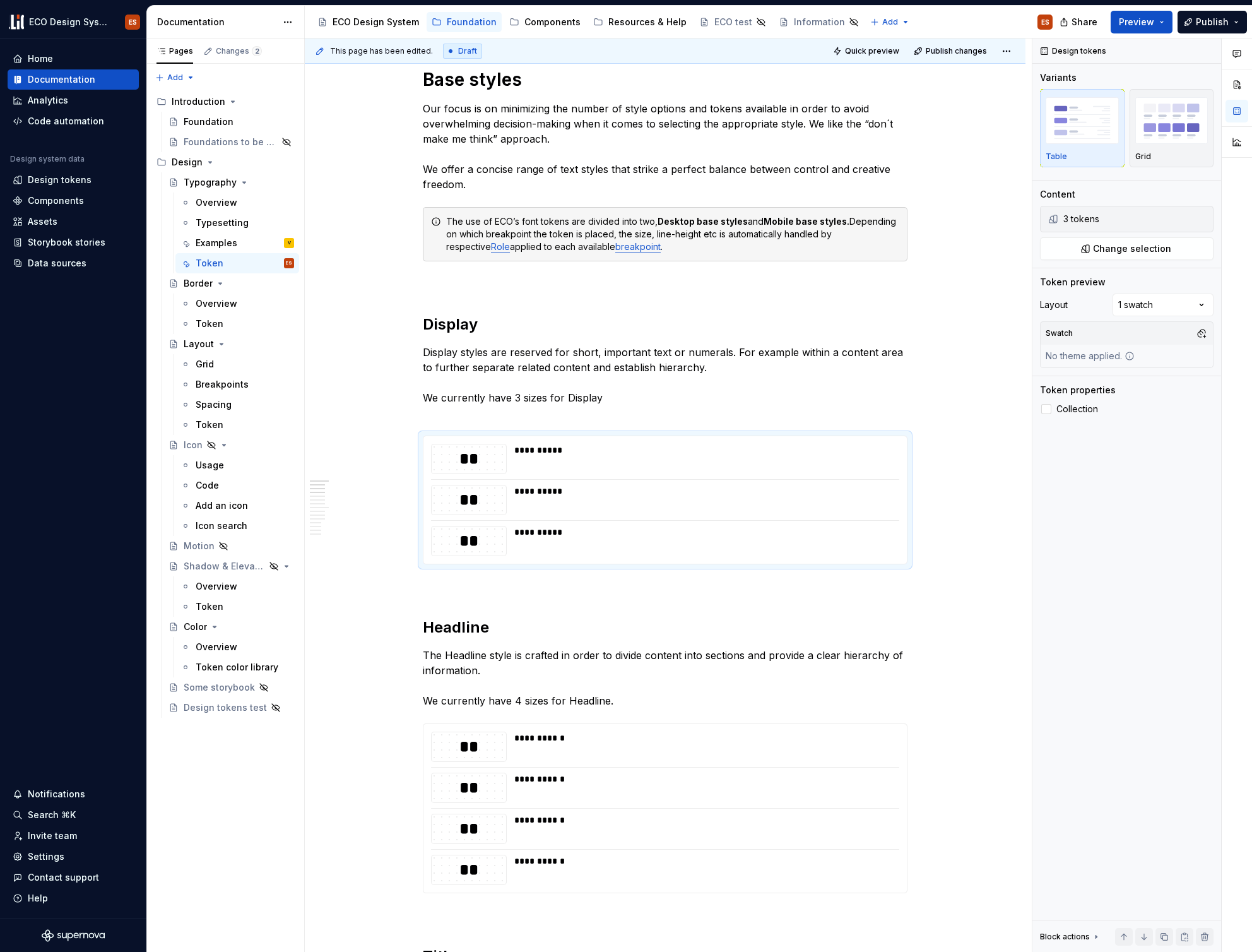
click at [1231, 323] on div at bounding box center [1237, 495] width 30 height 913
click at [411, 441] on span at bounding box center [410, 441] width 10 height 17
click at [662, 435] on div "**********" at bounding box center [665, 499] width 485 height 129
click at [1088, 246] on button "Change selection" at bounding box center [1126, 248] width 173 height 22
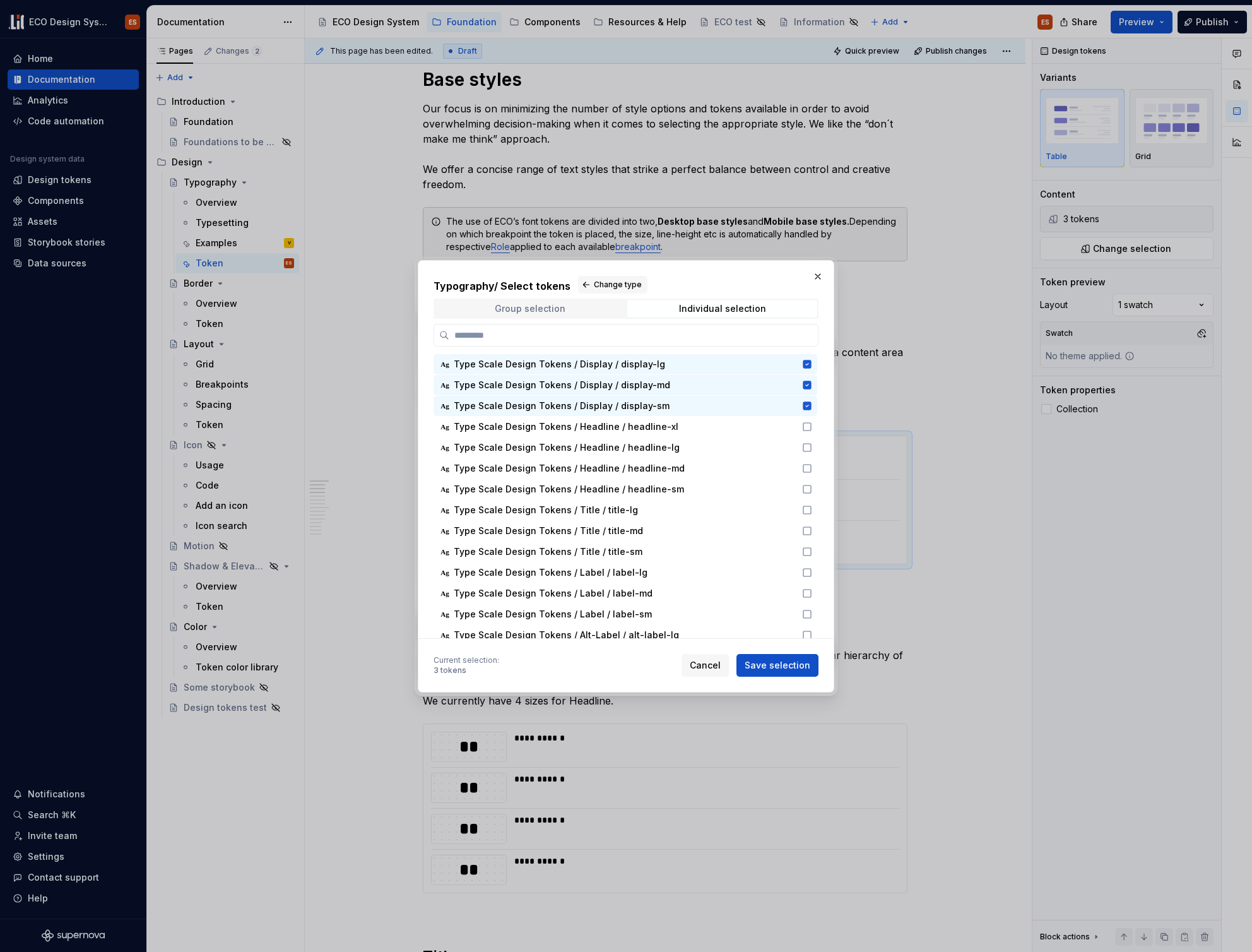
click at [597, 306] on span "Group selection" at bounding box center [529, 309] width 190 height 17
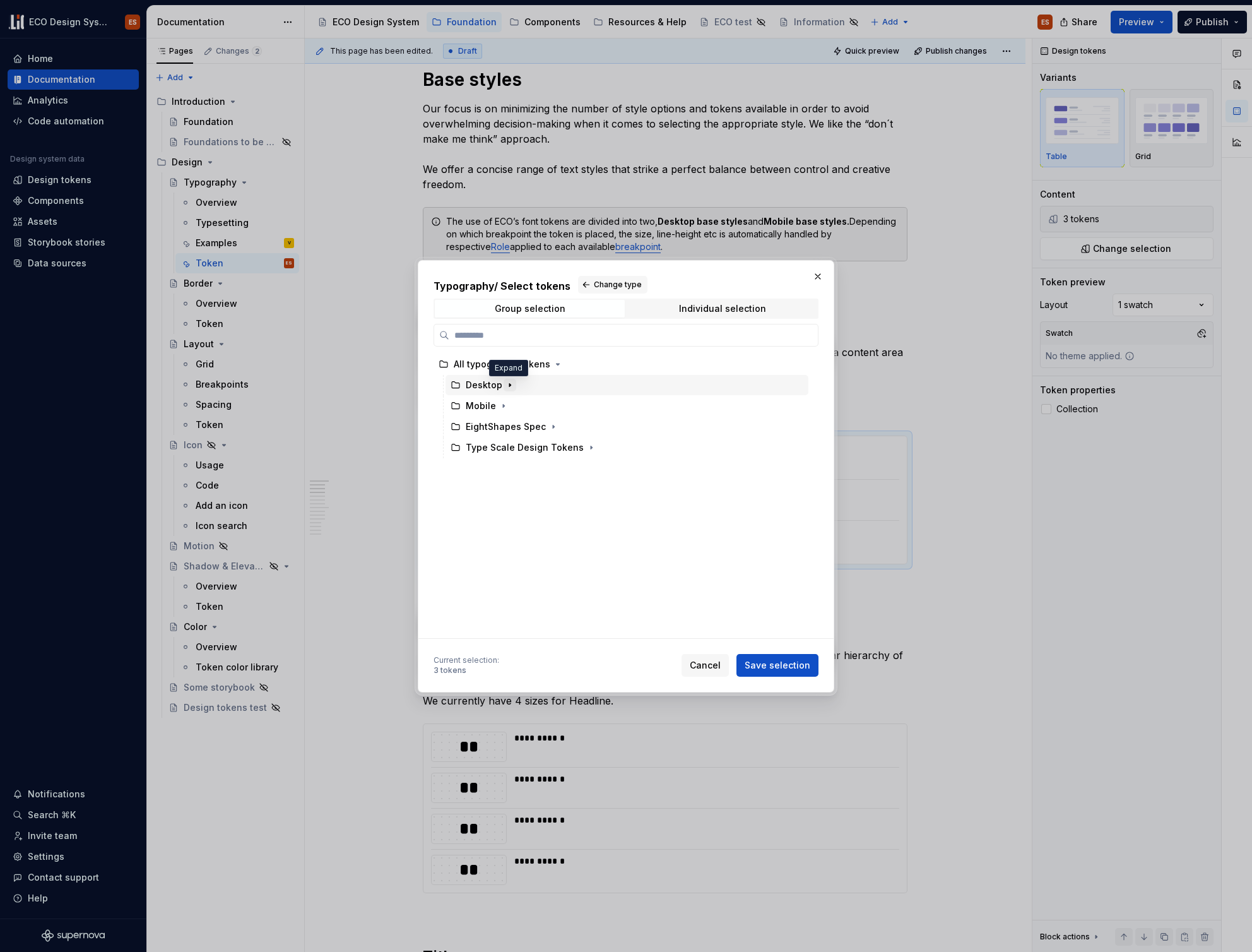
click at [509, 384] on icon "button" at bounding box center [509, 384] width 1 height 3
click at [700, 667] on span "Cancel" at bounding box center [705, 665] width 31 height 13
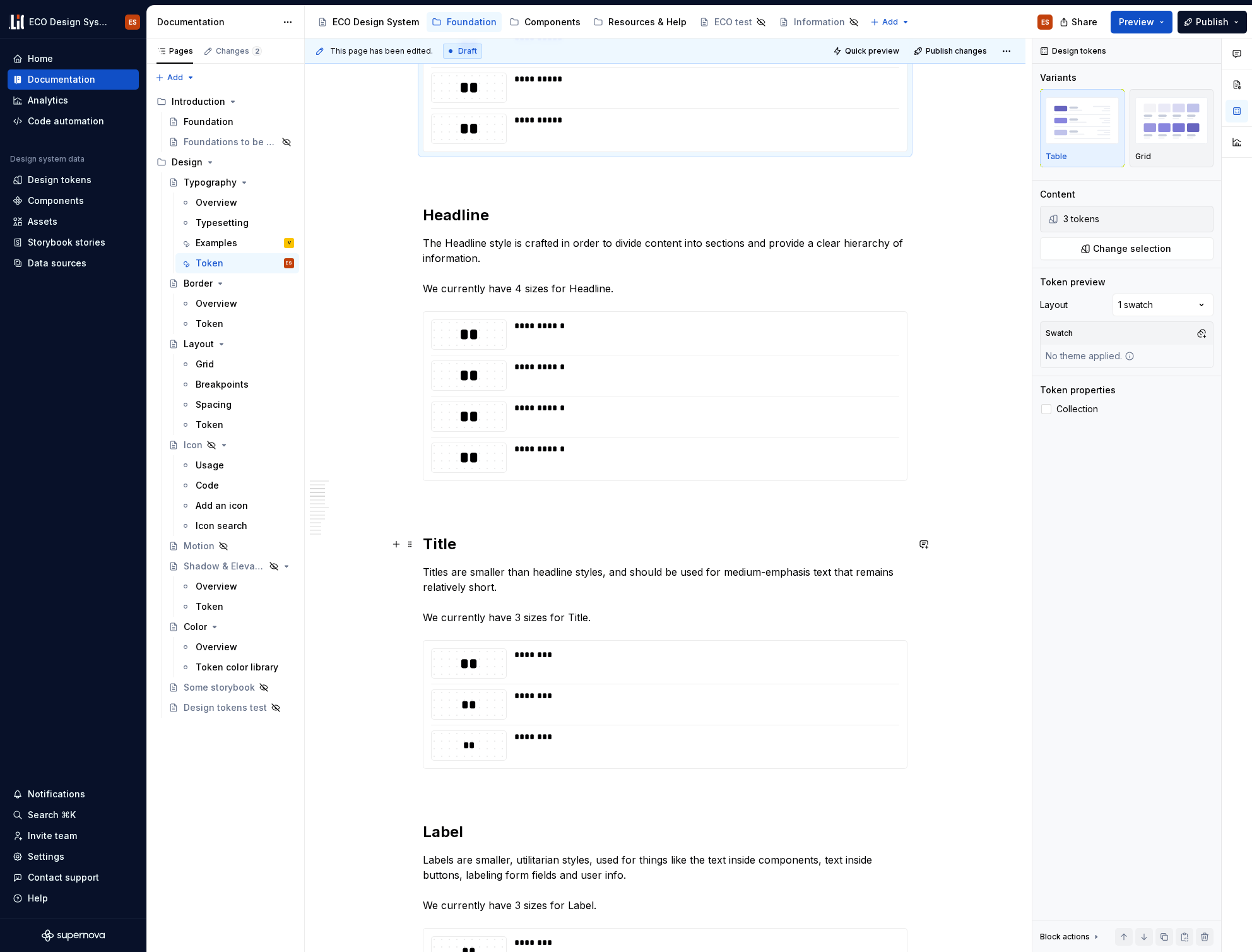
scroll to position [400, 0]
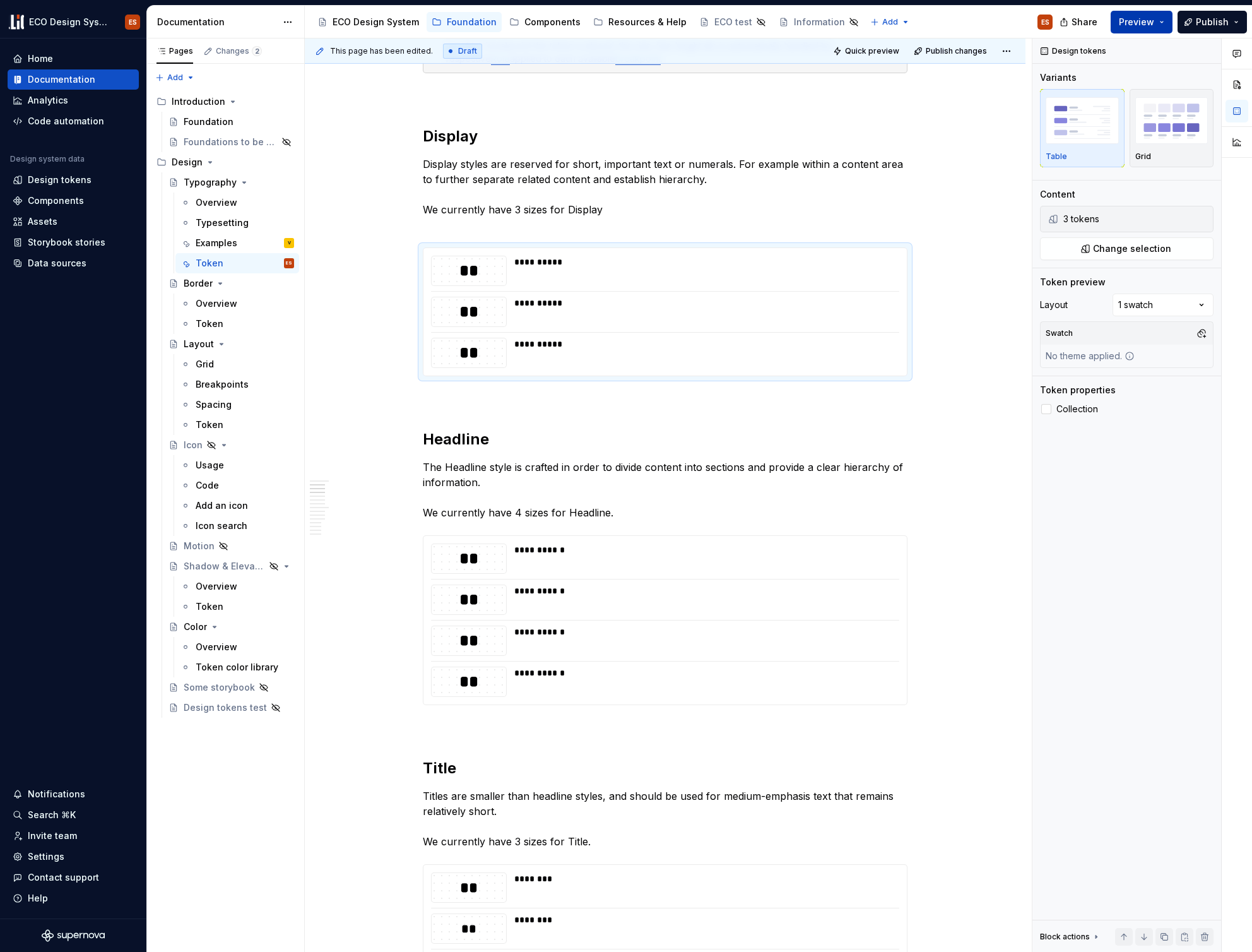
click at [1156, 21] on button "Preview" at bounding box center [1142, 21] width 62 height 22
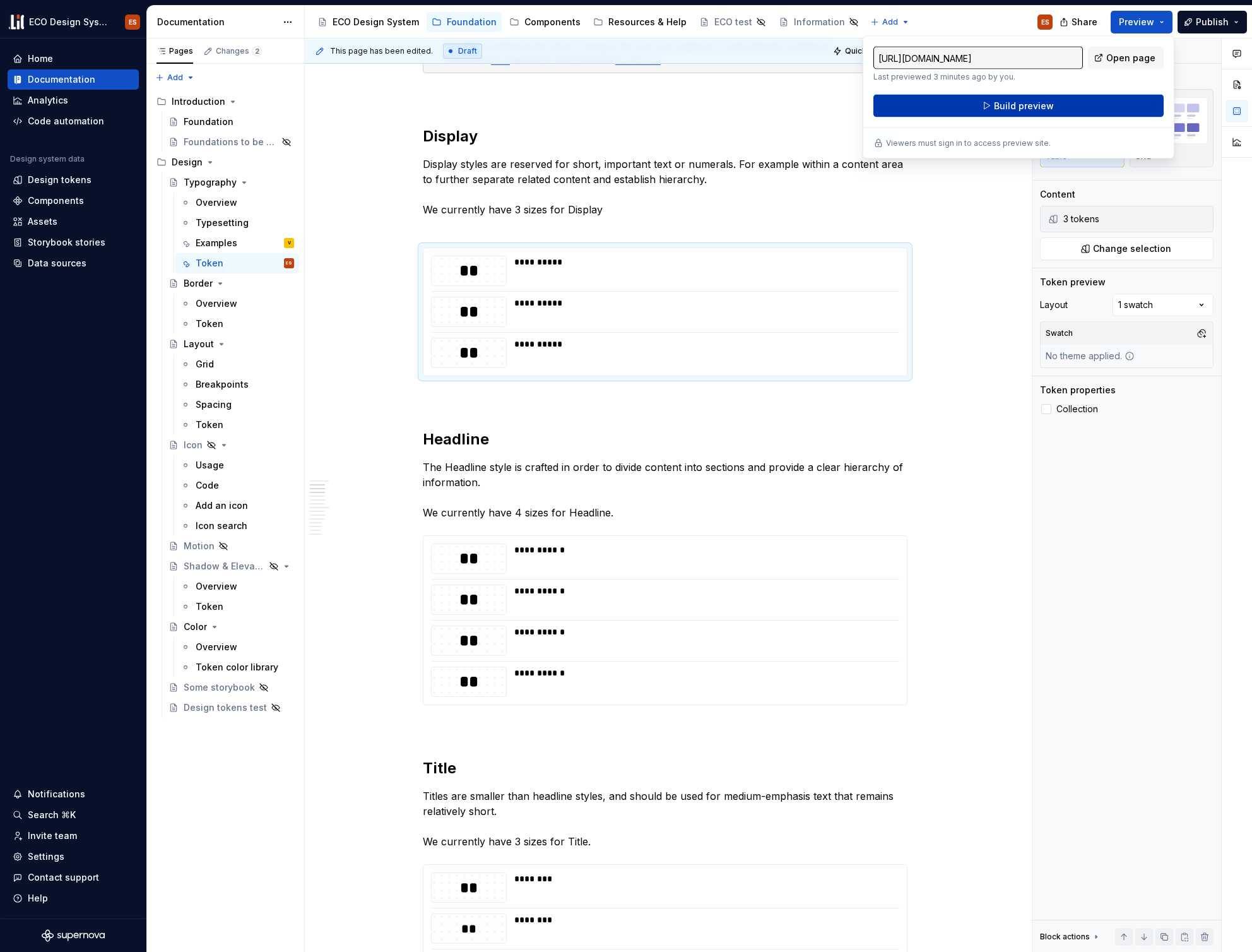
click at [1095, 108] on button "Build preview" at bounding box center [1019, 105] width 290 height 22
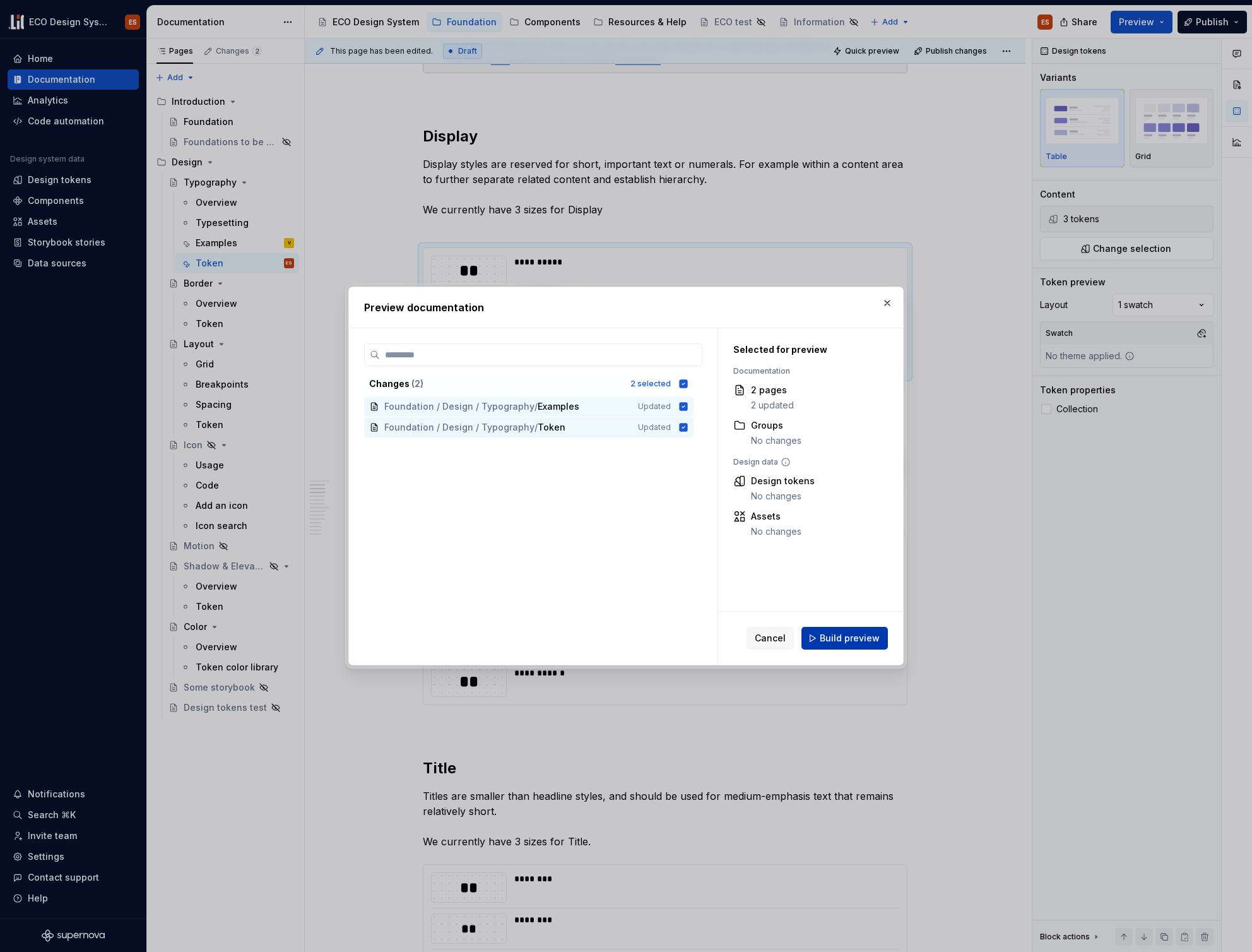
click at [867, 639] on span "Build preview" at bounding box center [850, 638] width 60 height 13
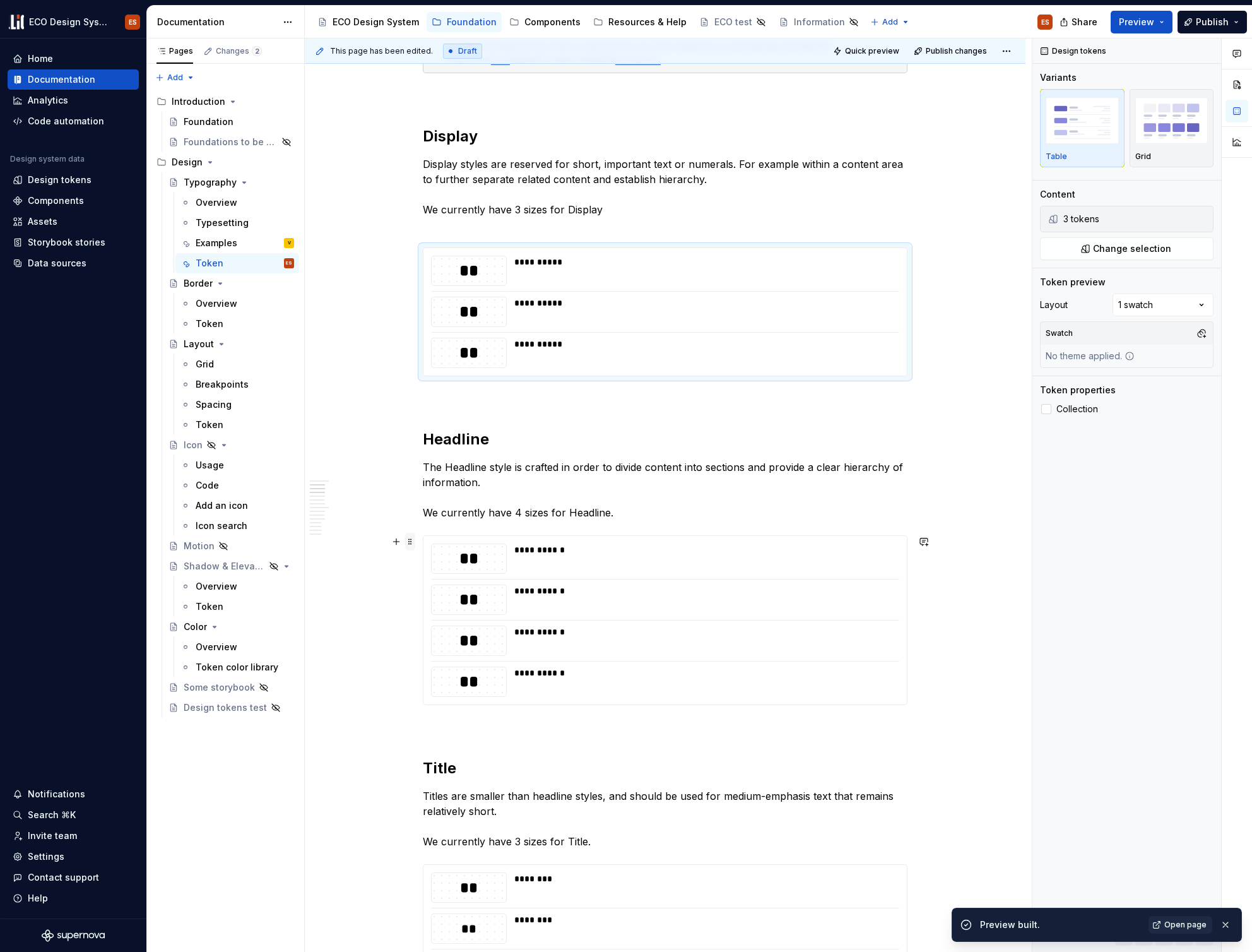
click at [407, 545] on span at bounding box center [410, 541] width 10 height 17
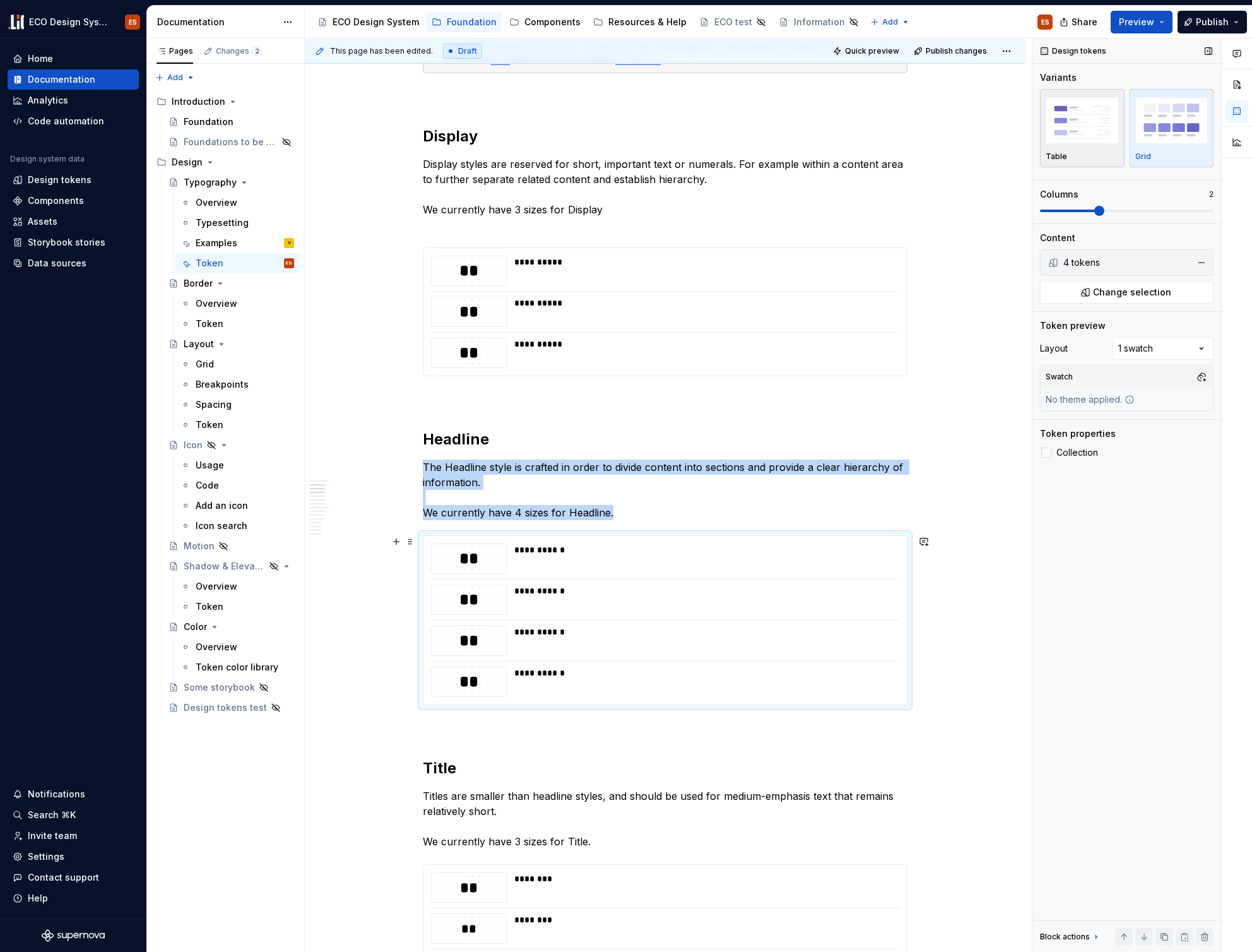
click at [1100, 131] on img "button" at bounding box center [1083, 120] width 74 height 46
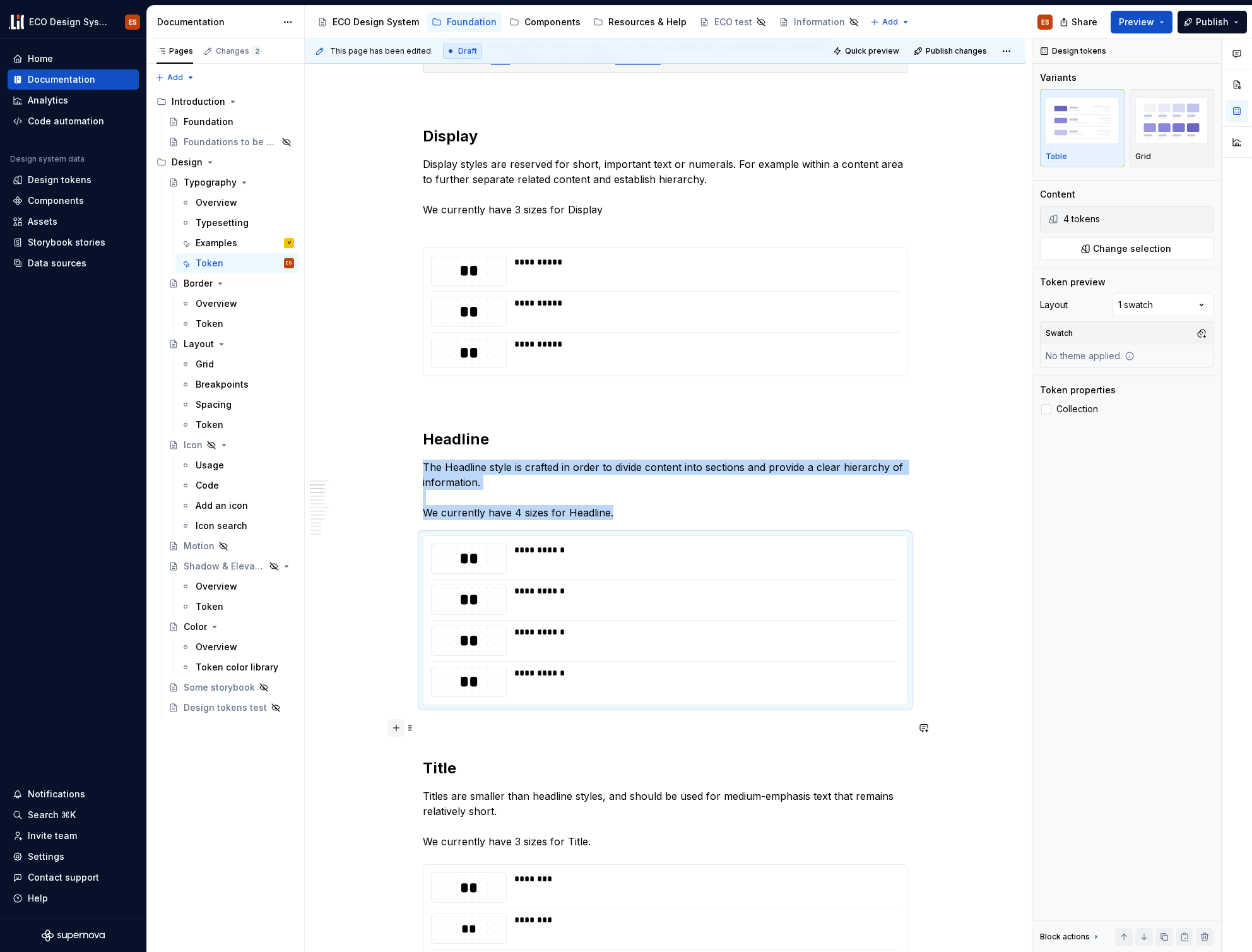
click at [398, 729] on button "button" at bounding box center [396, 728] width 17 height 17
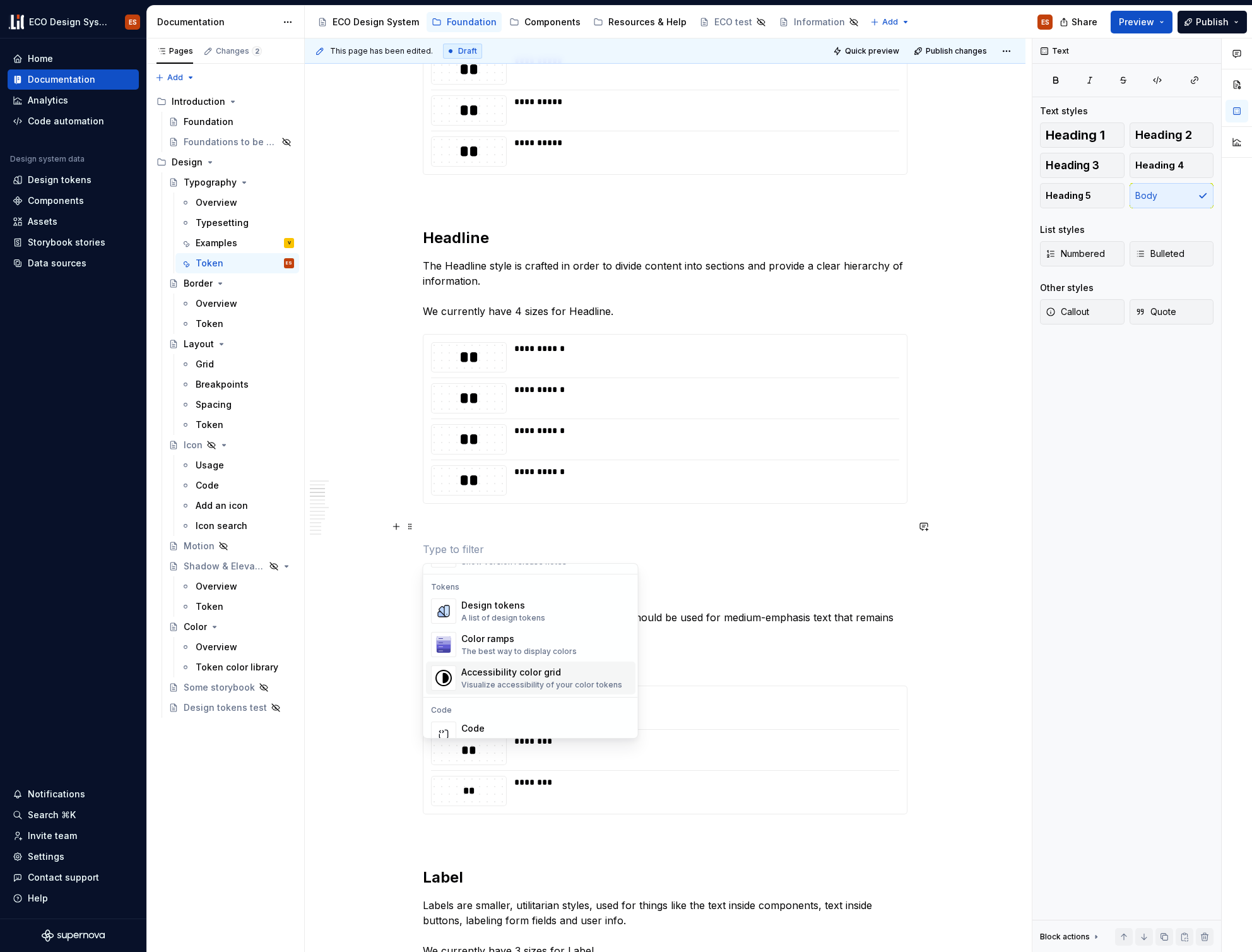
scroll to position [905, 0]
click at [438, 606] on img "Suggestions" at bounding box center [443, 611] width 24 height 25
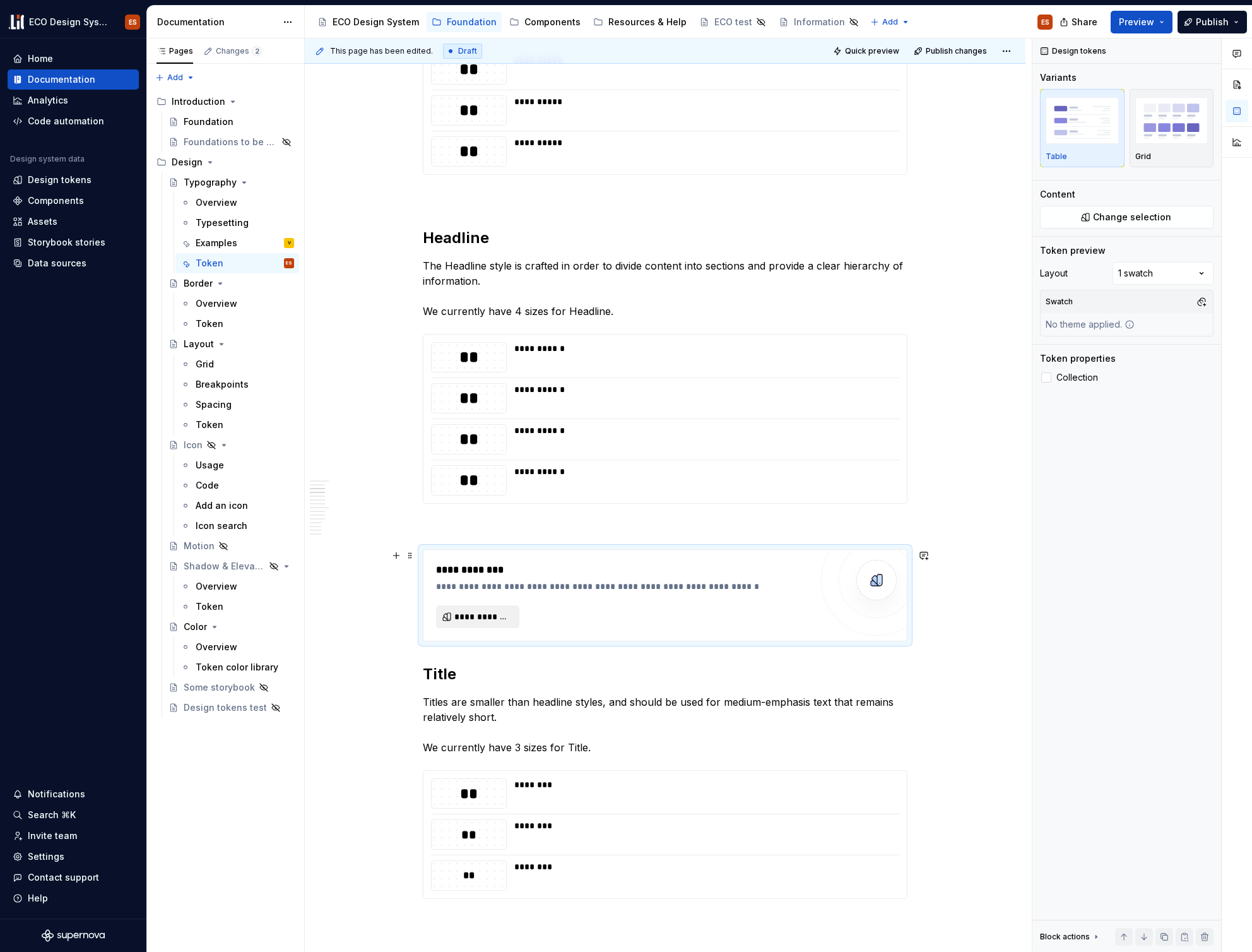
click at [465, 618] on span "**********" at bounding box center [483, 616] width 57 height 13
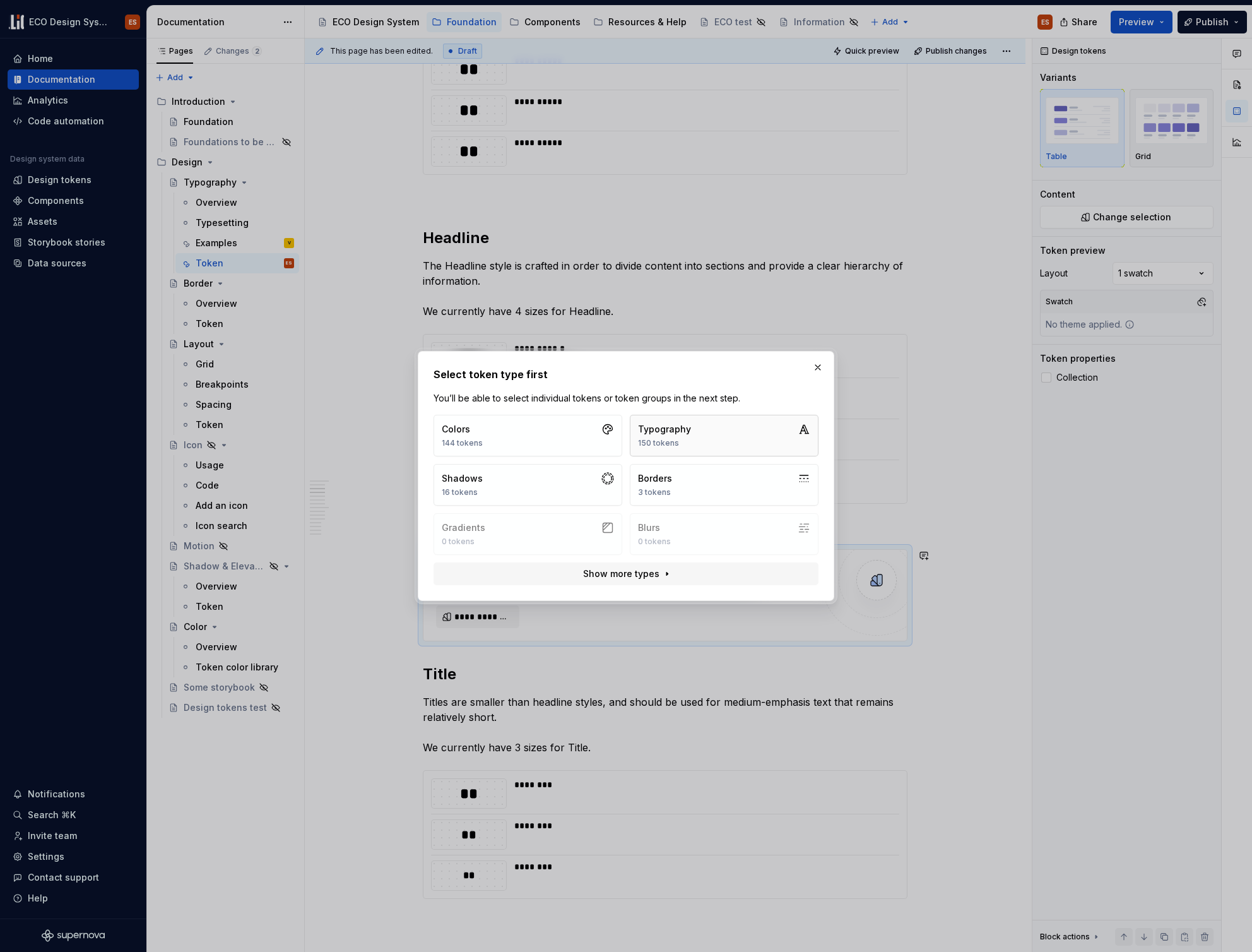
click at [701, 431] on button "Typography 150 tokens" at bounding box center [724, 435] width 189 height 42
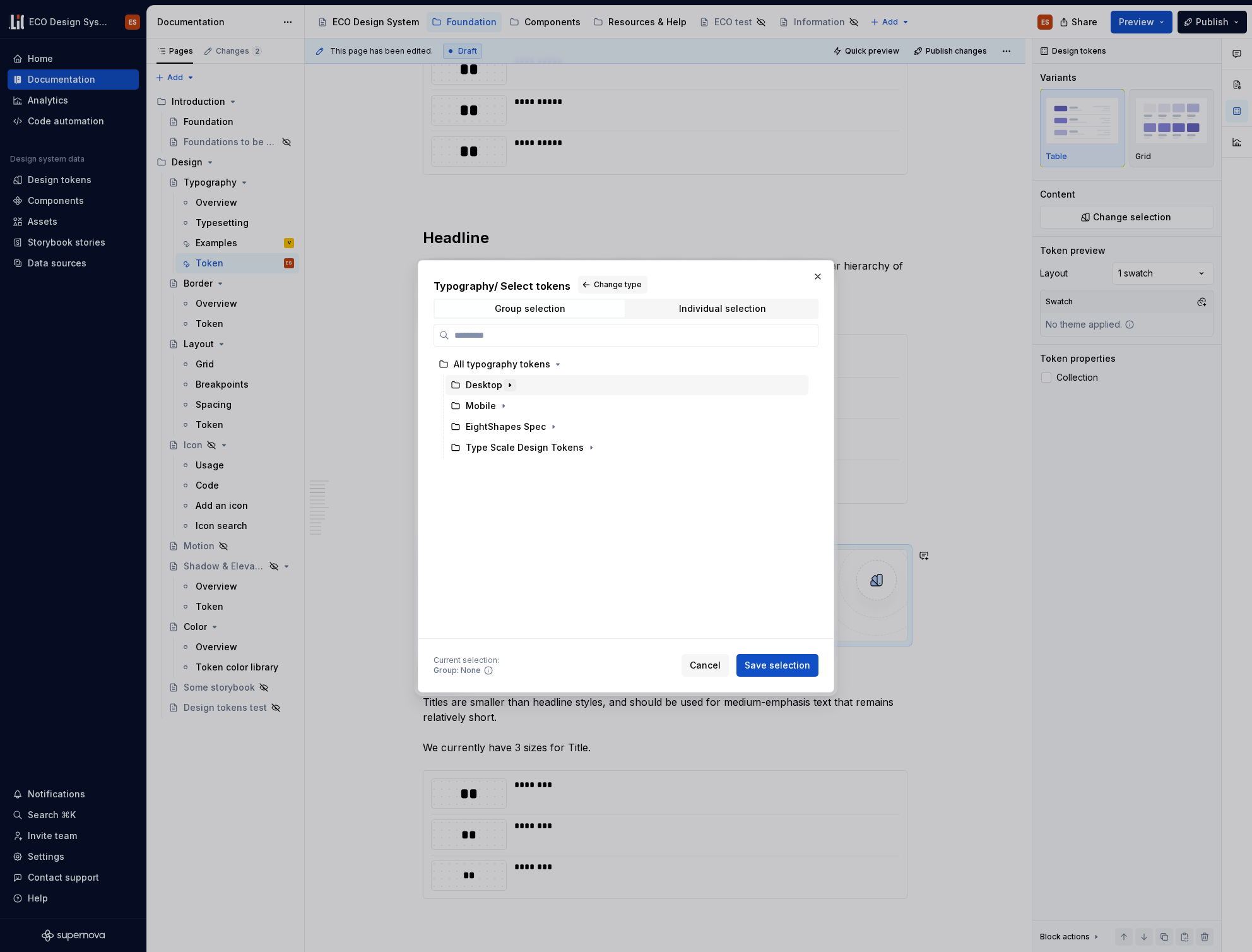
click at [509, 386] on icon "button" at bounding box center [509, 384] width 1 height 3
click at [509, 385] on icon "button" at bounding box center [510, 384] width 3 height 1
click at [507, 385] on icon "button" at bounding box center [510, 385] width 10 height 10
click at [488, 387] on div "Desktop" at bounding box center [484, 384] width 37 height 13
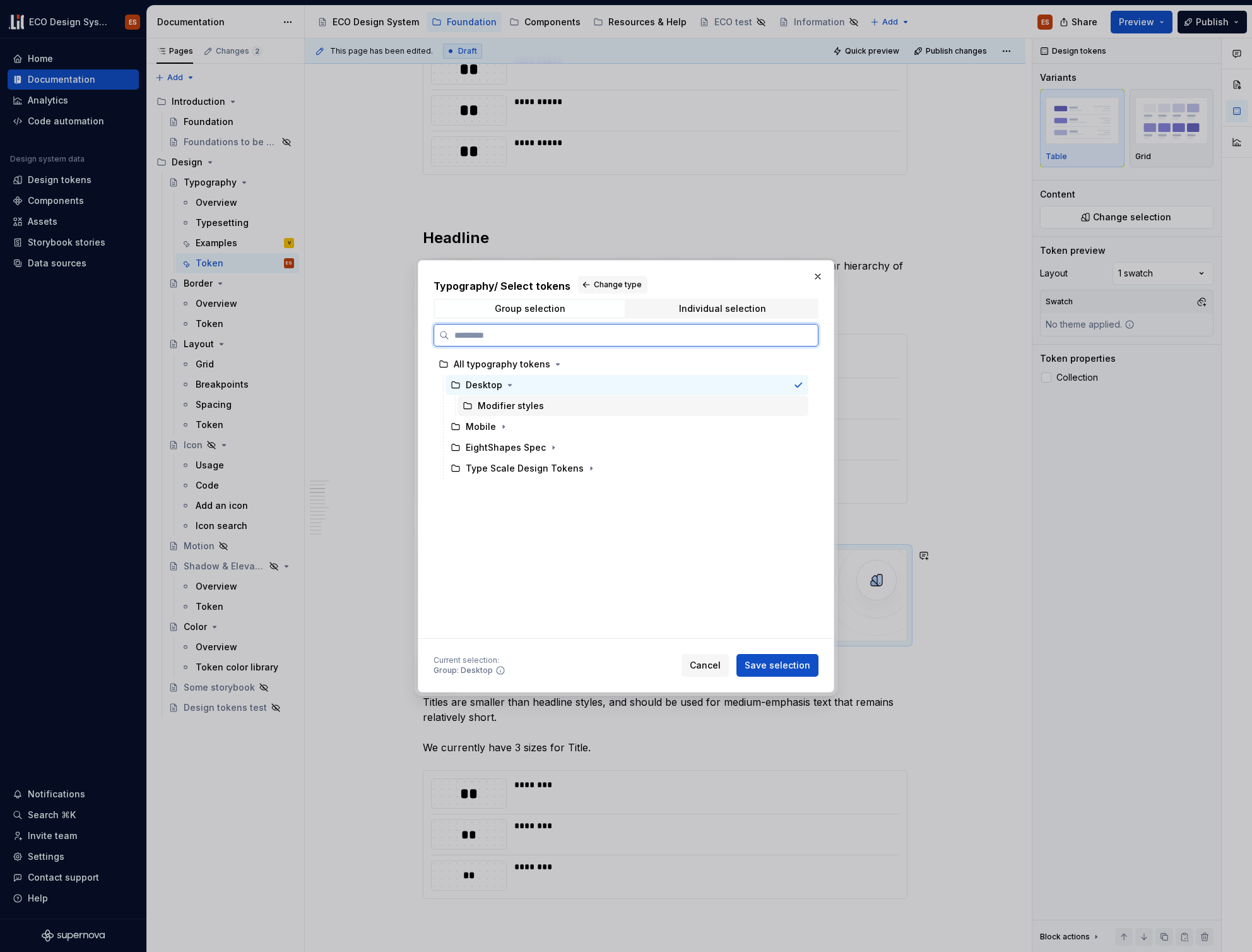
click at [491, 409] on div "Modifier styles" at bounding box center [511, 405] width 66 height 13
click at [485, 388] on div "Desktop" at bounding box center [484, 384] width 37 height 13
click at [707, 309] on div "Individual selection" at bounding box center [723, 309] width 87 height 10
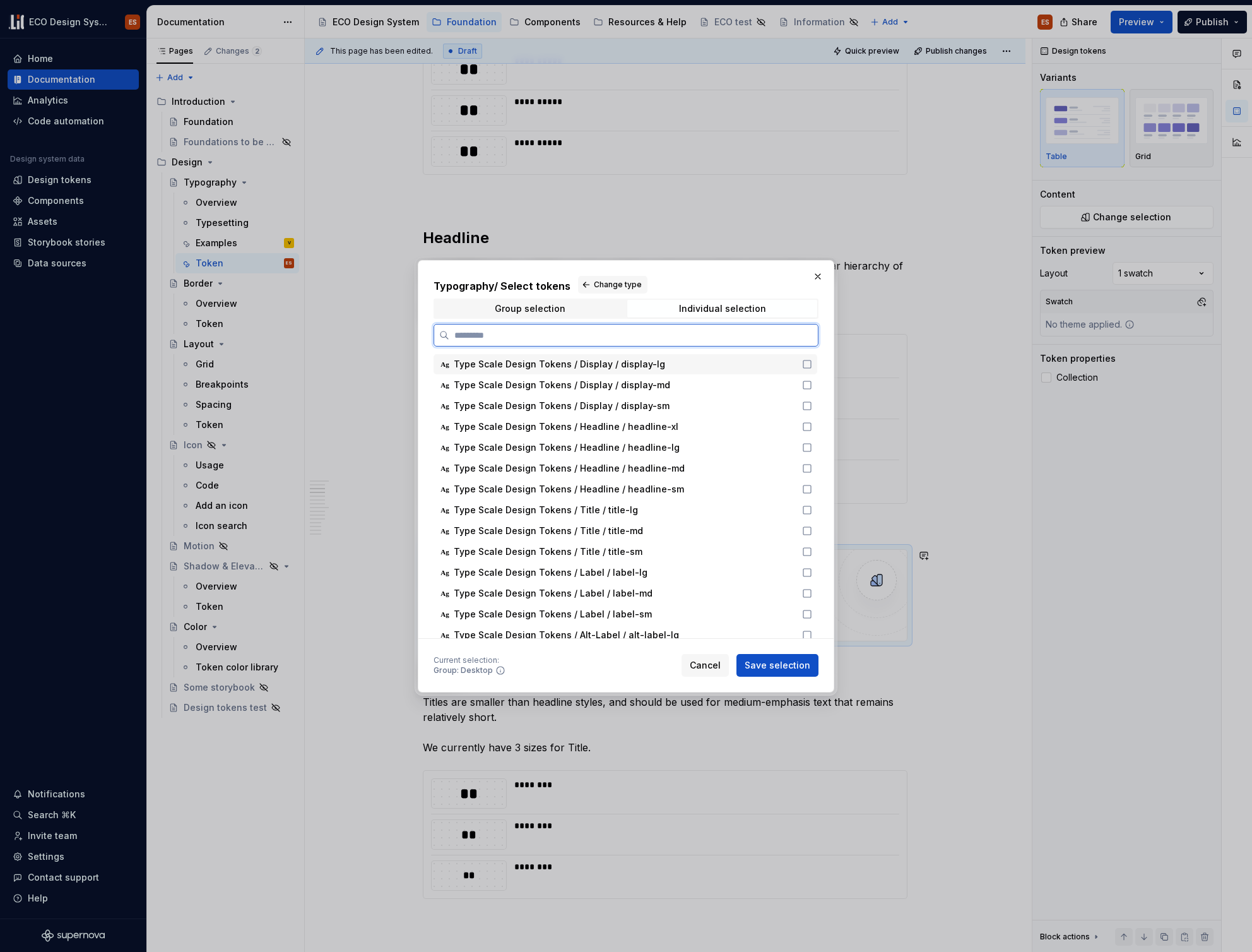
click at [803, 364] on icon at bounding box center [807, 364] width 8 height 8
click at [809, 663] on span "Save selection" at bounding box center [778, 665] width 66 height 13
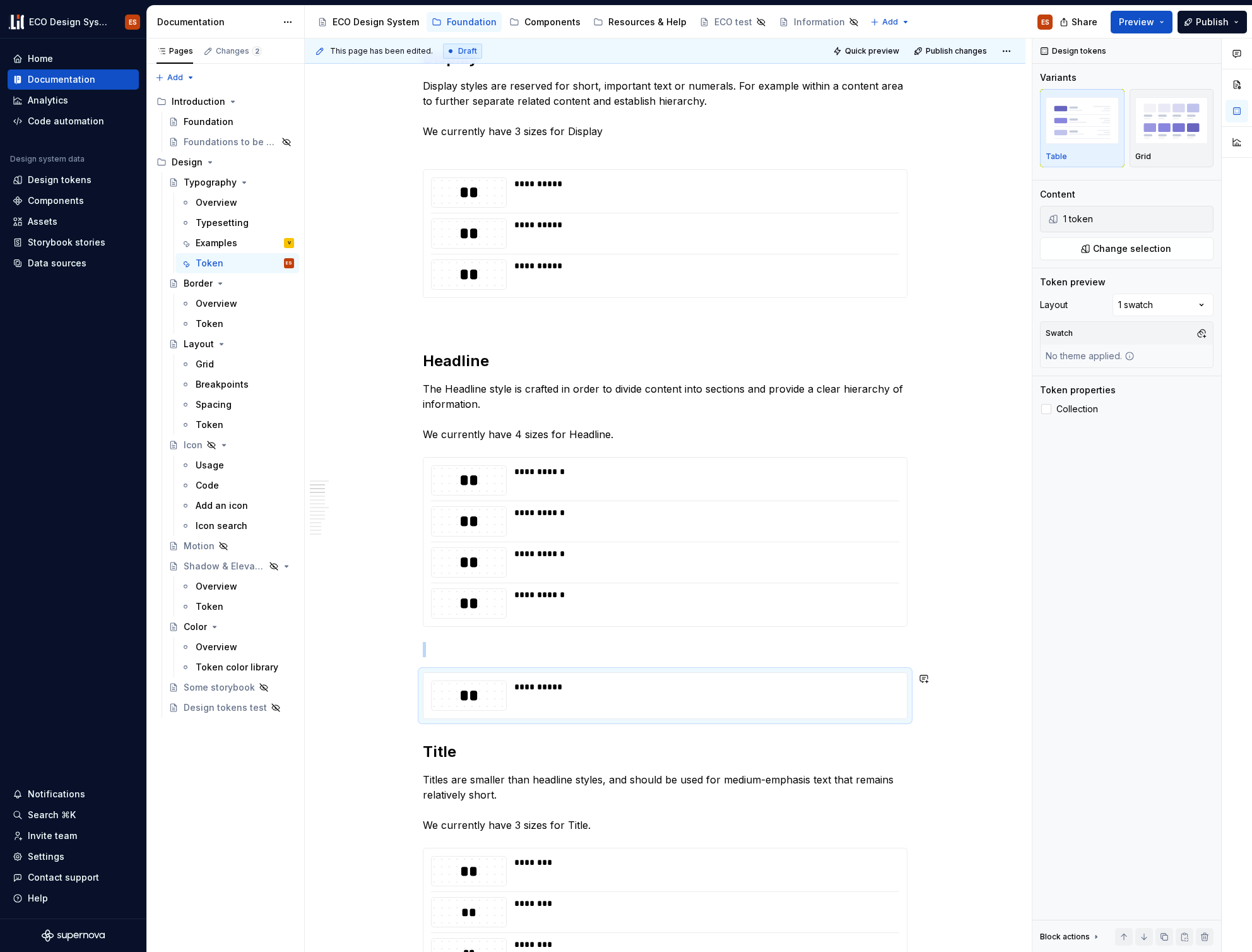
scroll to position [503, 0]
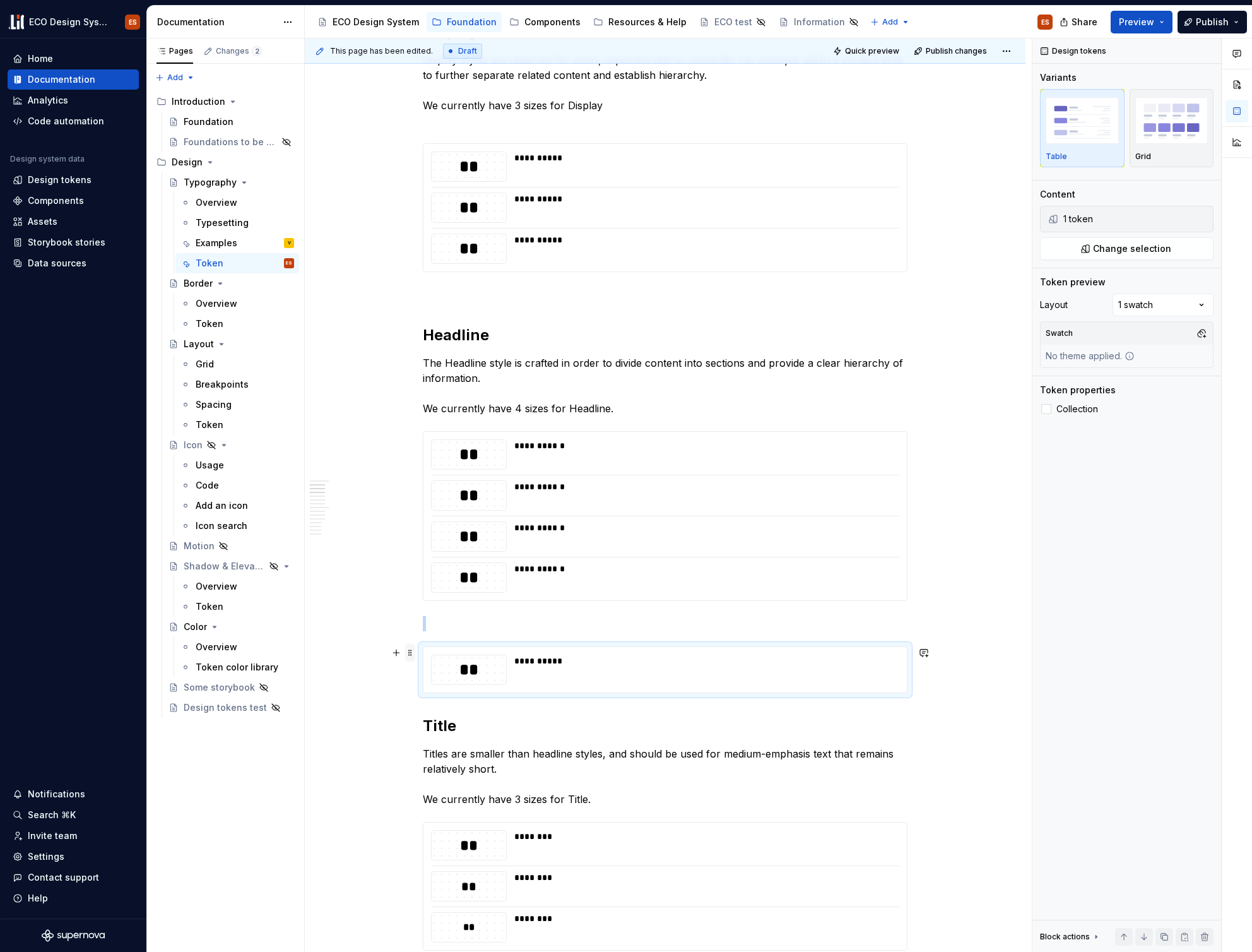
click at [413, 650] on span at bounding box center [410, 652] width 10 height 17
click at [579, 660] on div "**********" at bounding box center [703, 660] width 377 height 13
click at [497, 669] on div "**" at bounding box center [468, 669] width 75 height 21
click at [1104, 254] on span "Change selection" at bounding box center [1132, 248] width 78 height 13
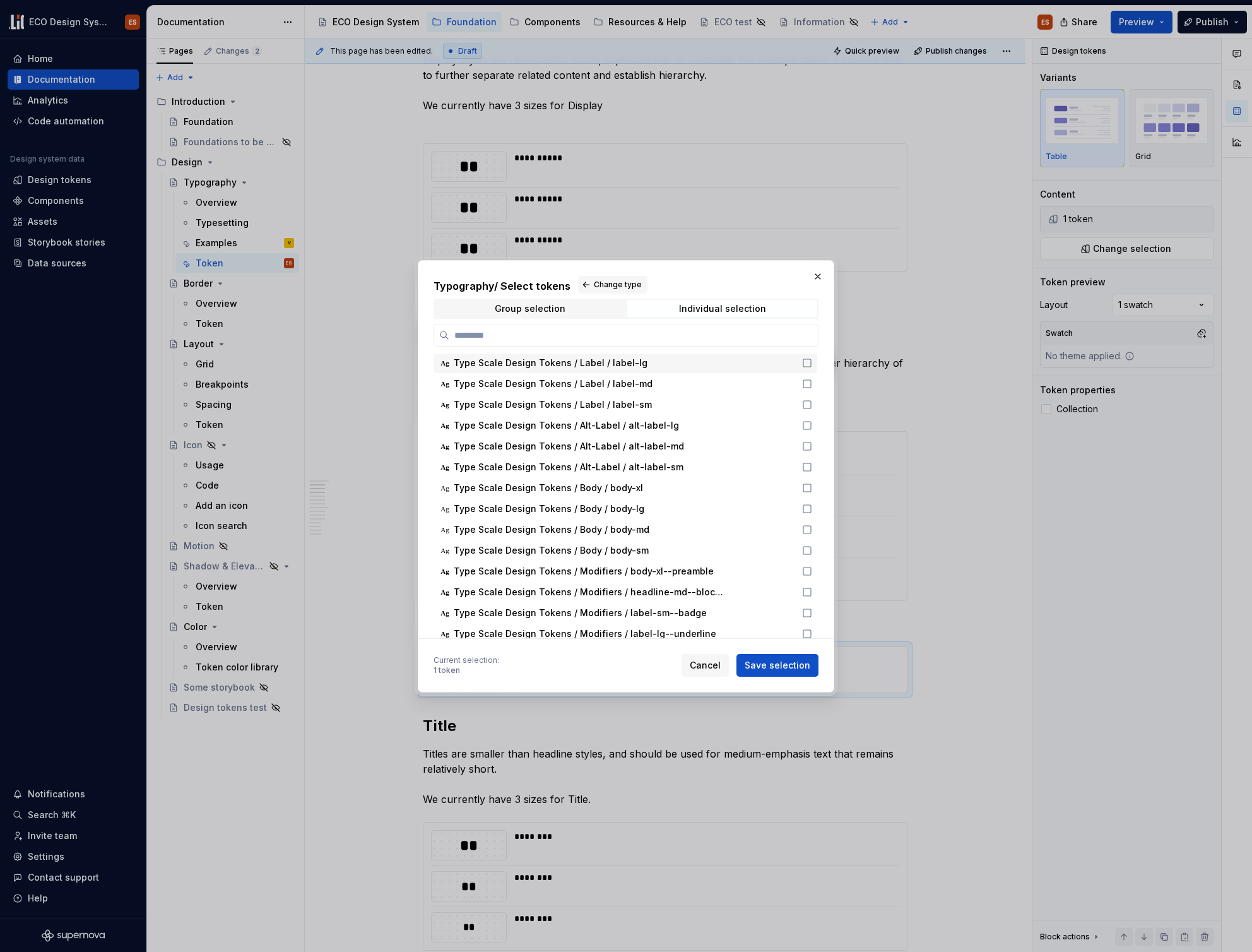
scroll to position [211, 0]
click at [721, 667] on span "Cancel" at bounding box center [705, 665] width 31 height 13
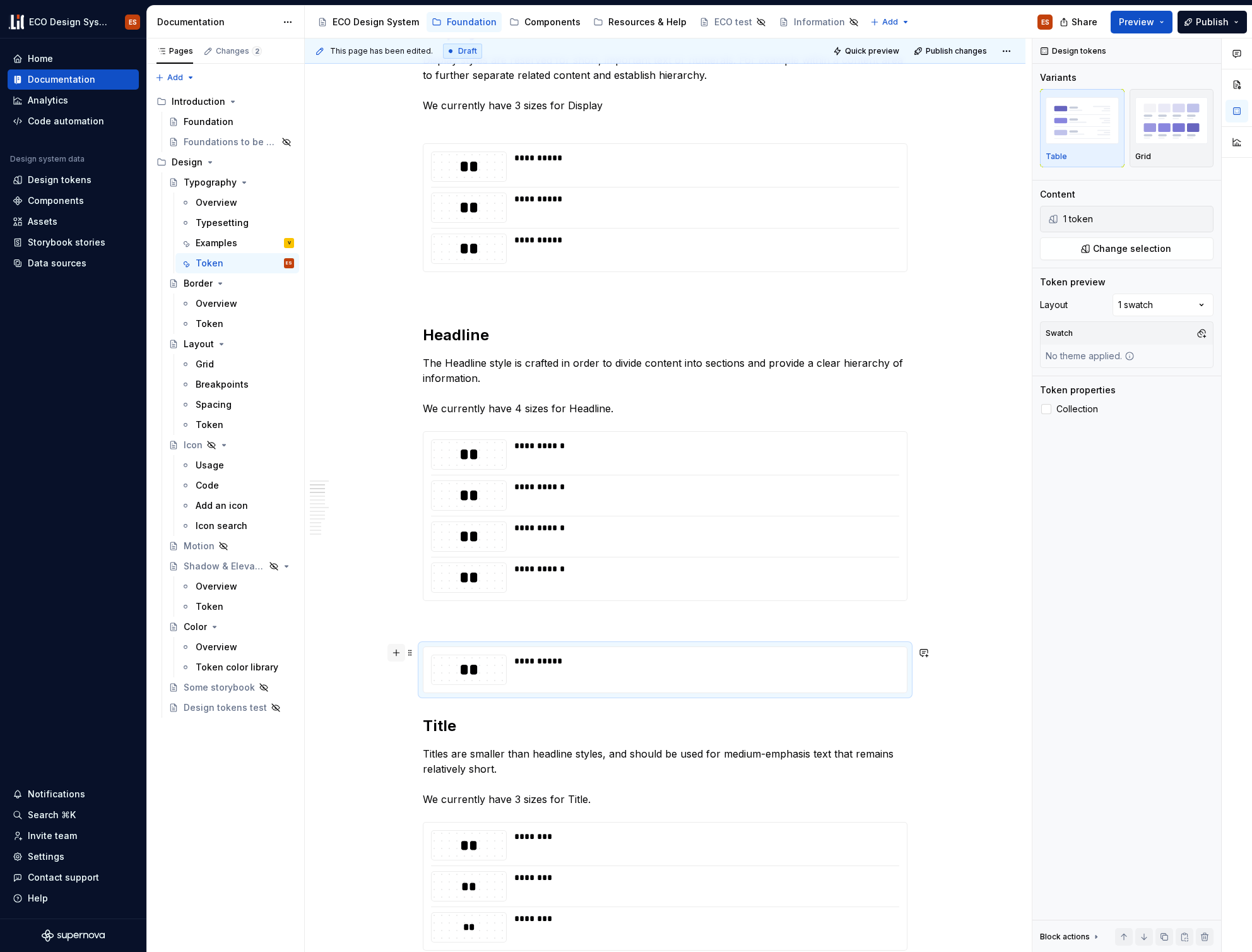
click at [403, 648] on button "button" at bounding box center [396, 652] width 17 height 17
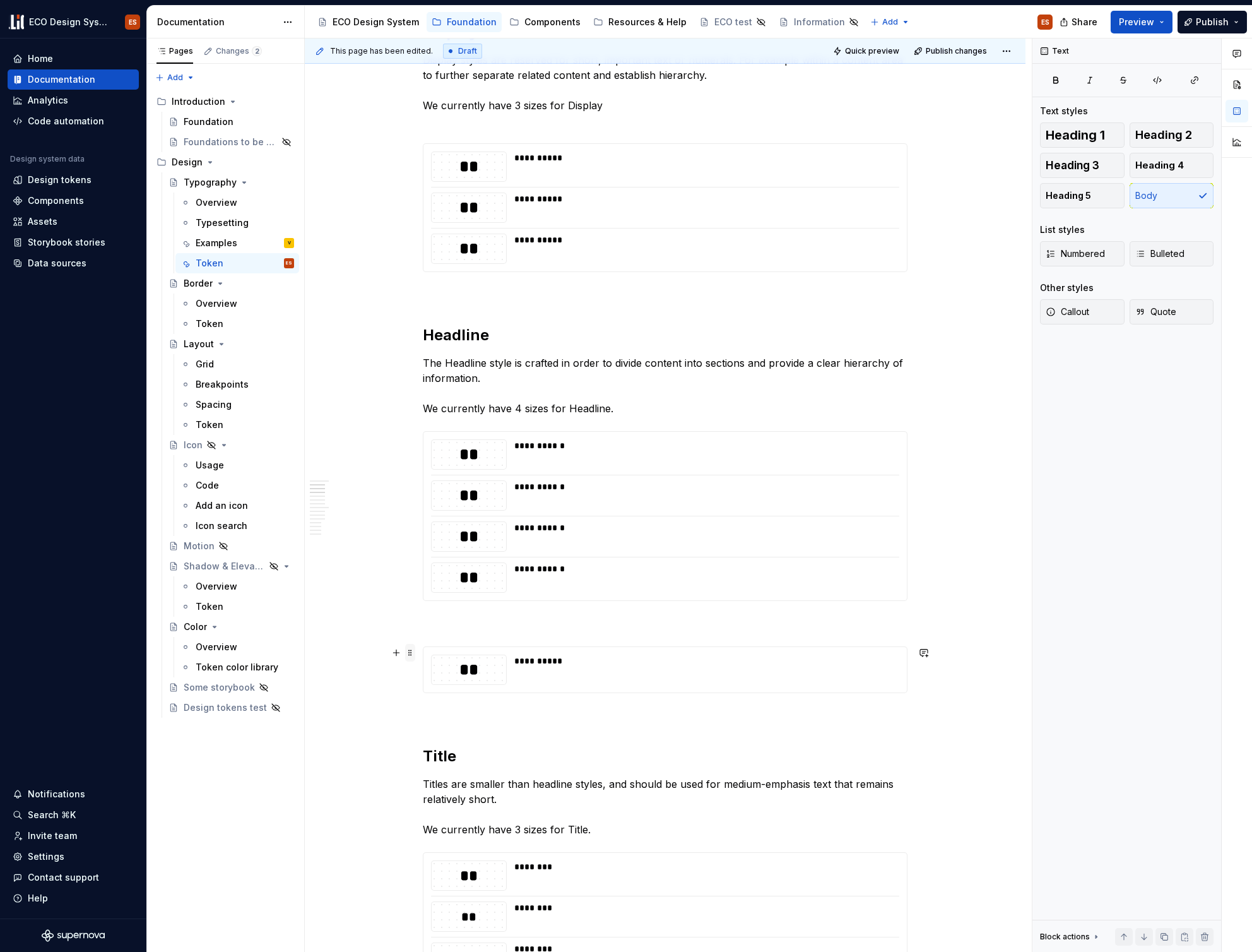
click at [411, 649] on span at bounding box center [410, 652] width 10 height 17
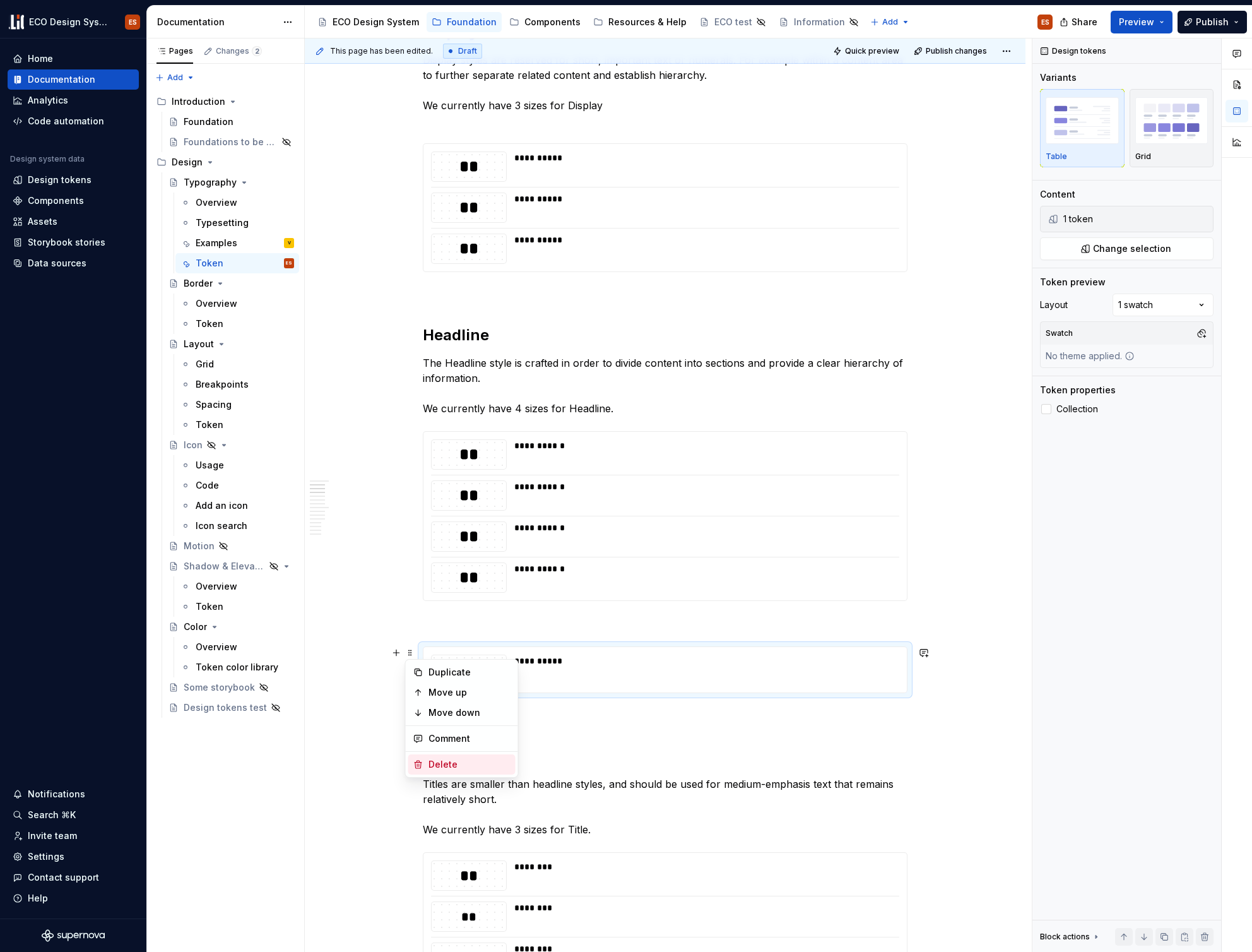
click at [445, 760] on div "Delete" at bounding box center [469, 763] width 82 height 13
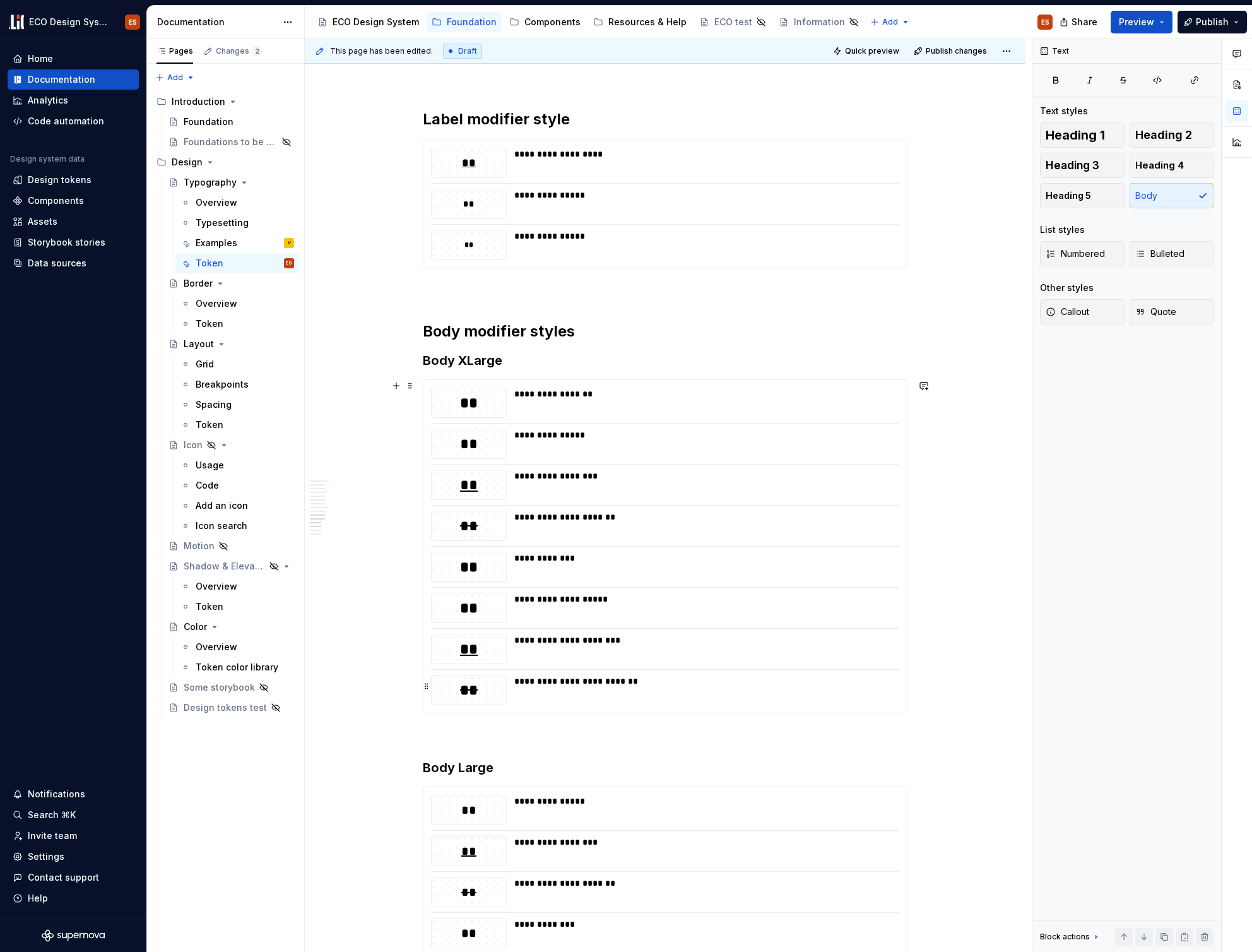
scroll to position [2554, 0]
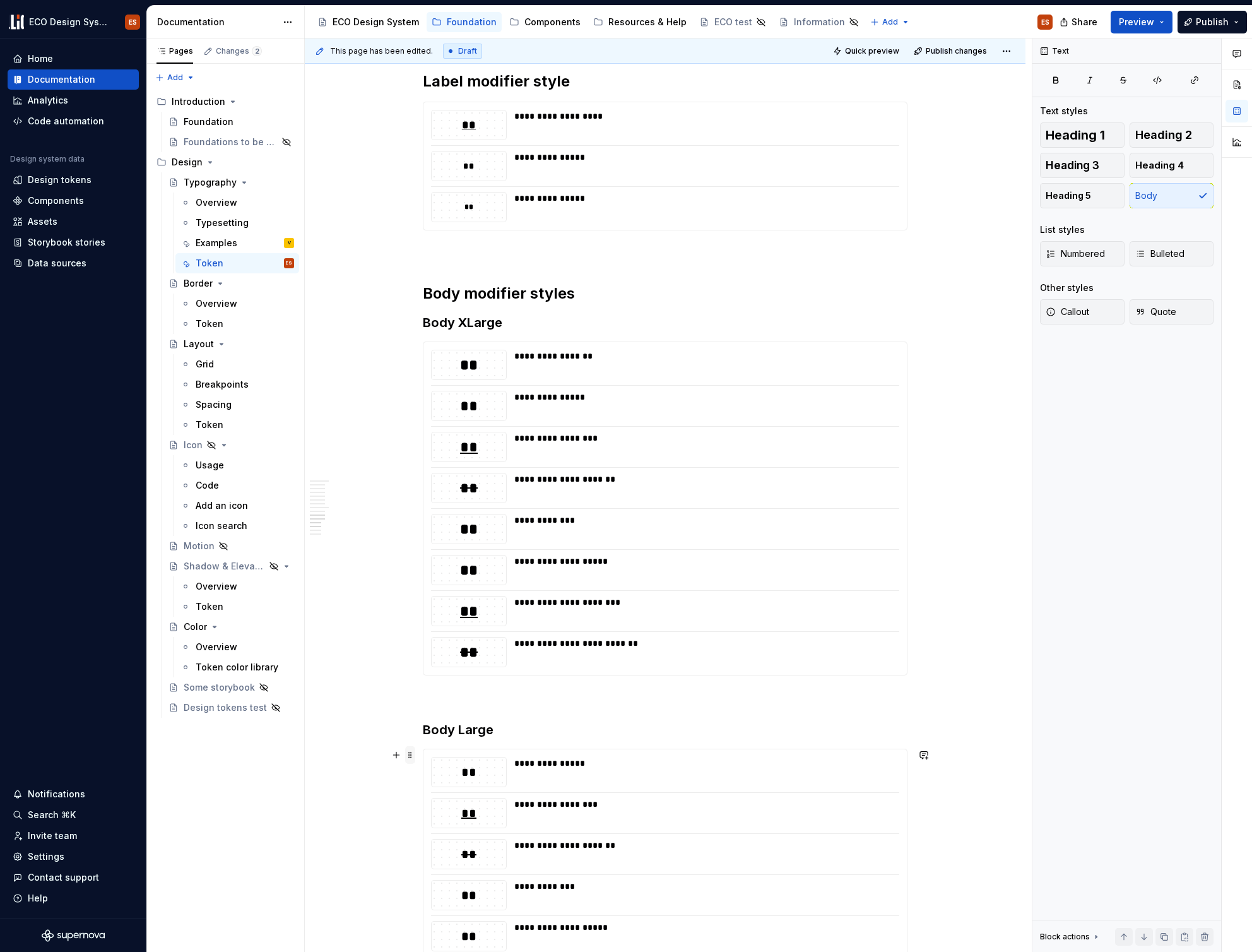
click at [409, 755] on span at bounding box center [410, 755] width 10 height 17
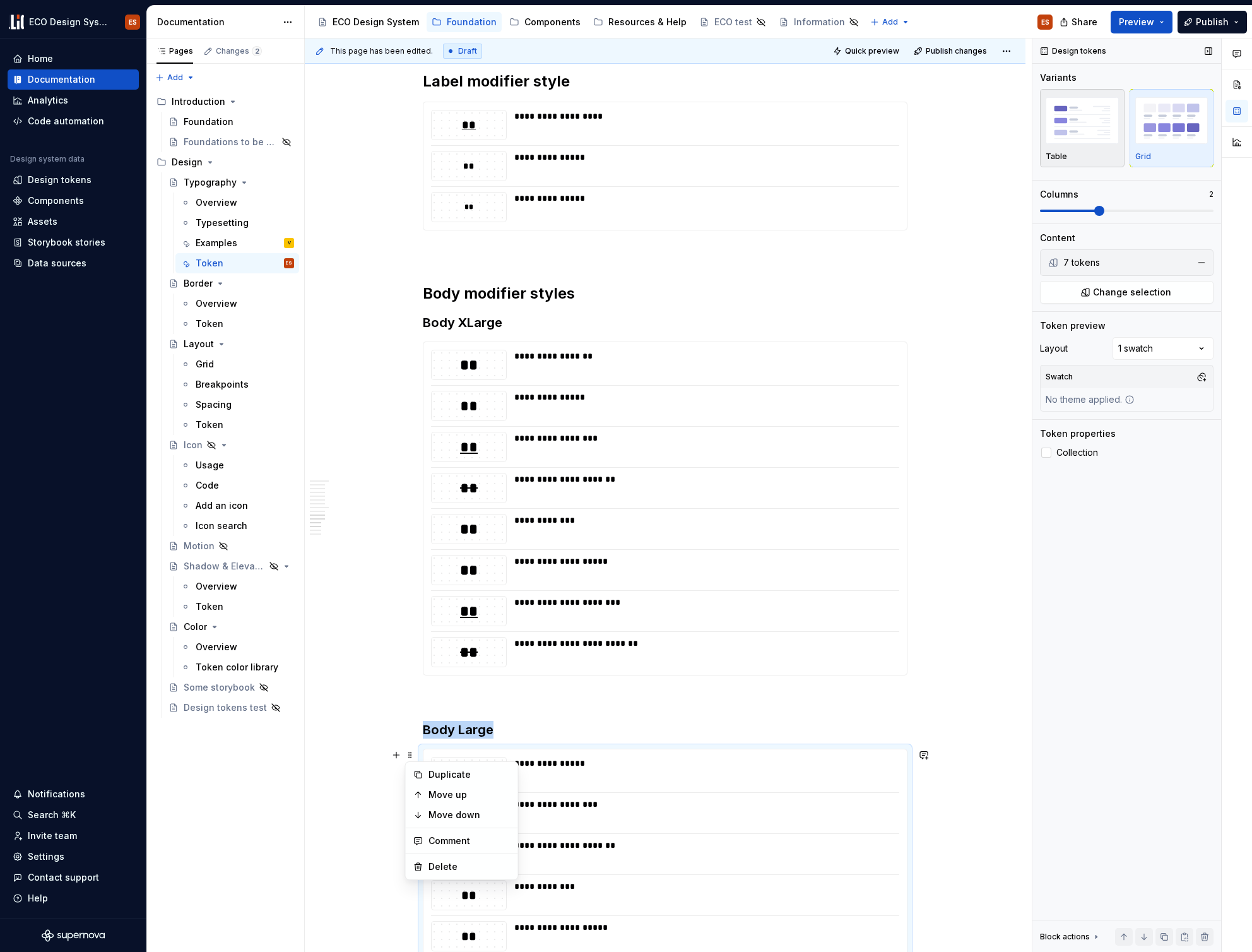
click at [1062, 147] on div "Table" at bounding box center [1083, 128] width 74 height 67
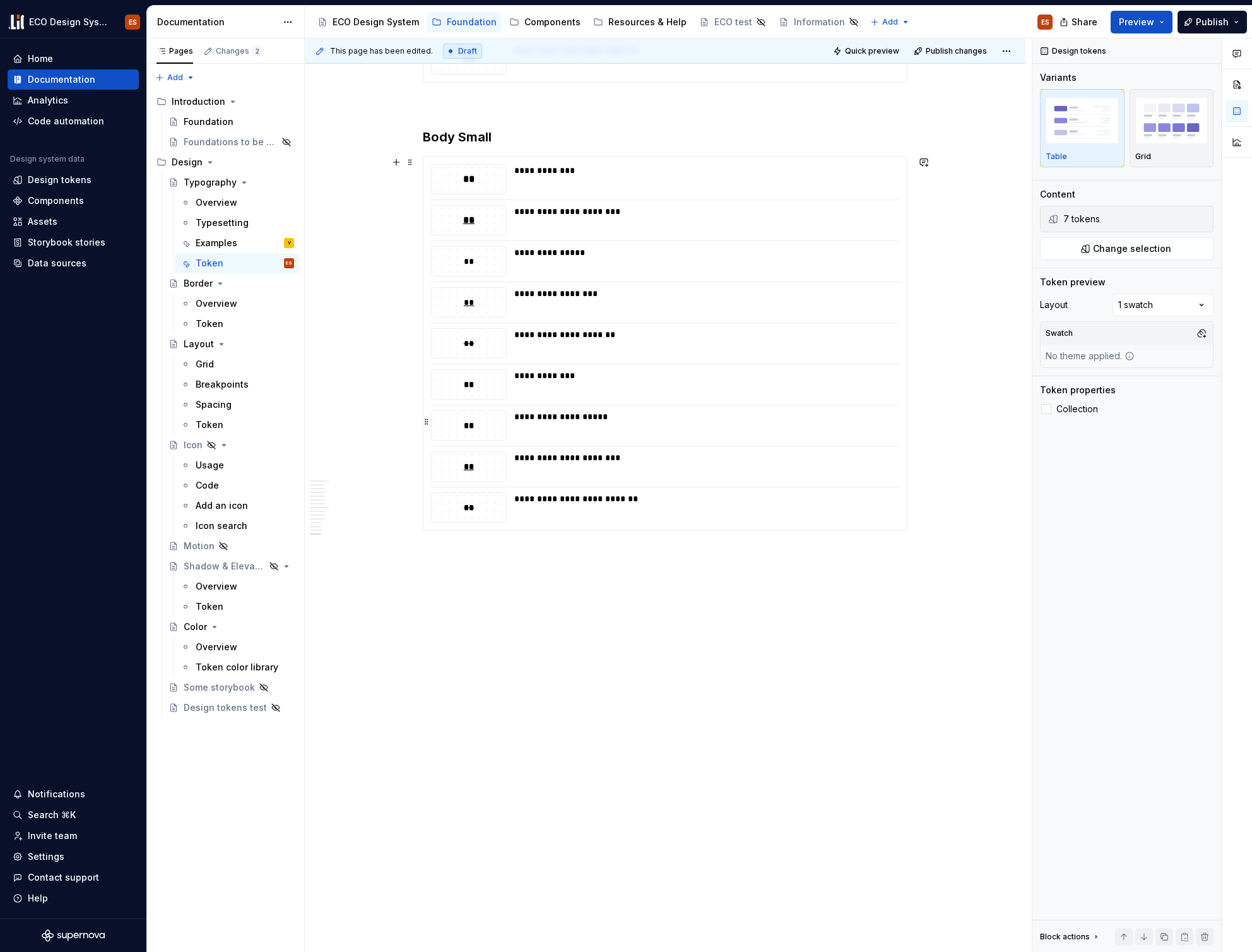
scroll to position [3545, 0]
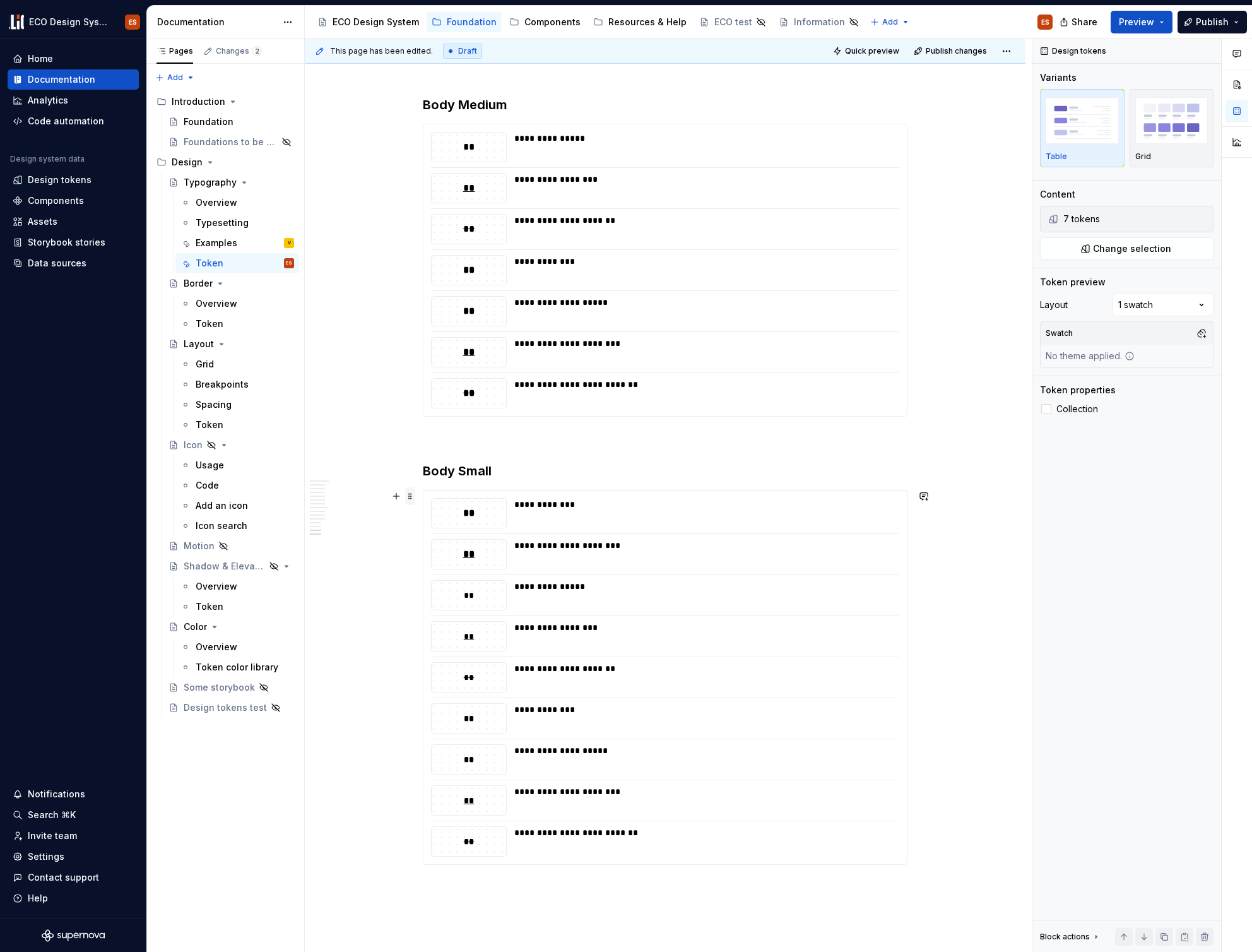
click at [407, 498] on span at bounding box center [410, 496] width 10 height 17
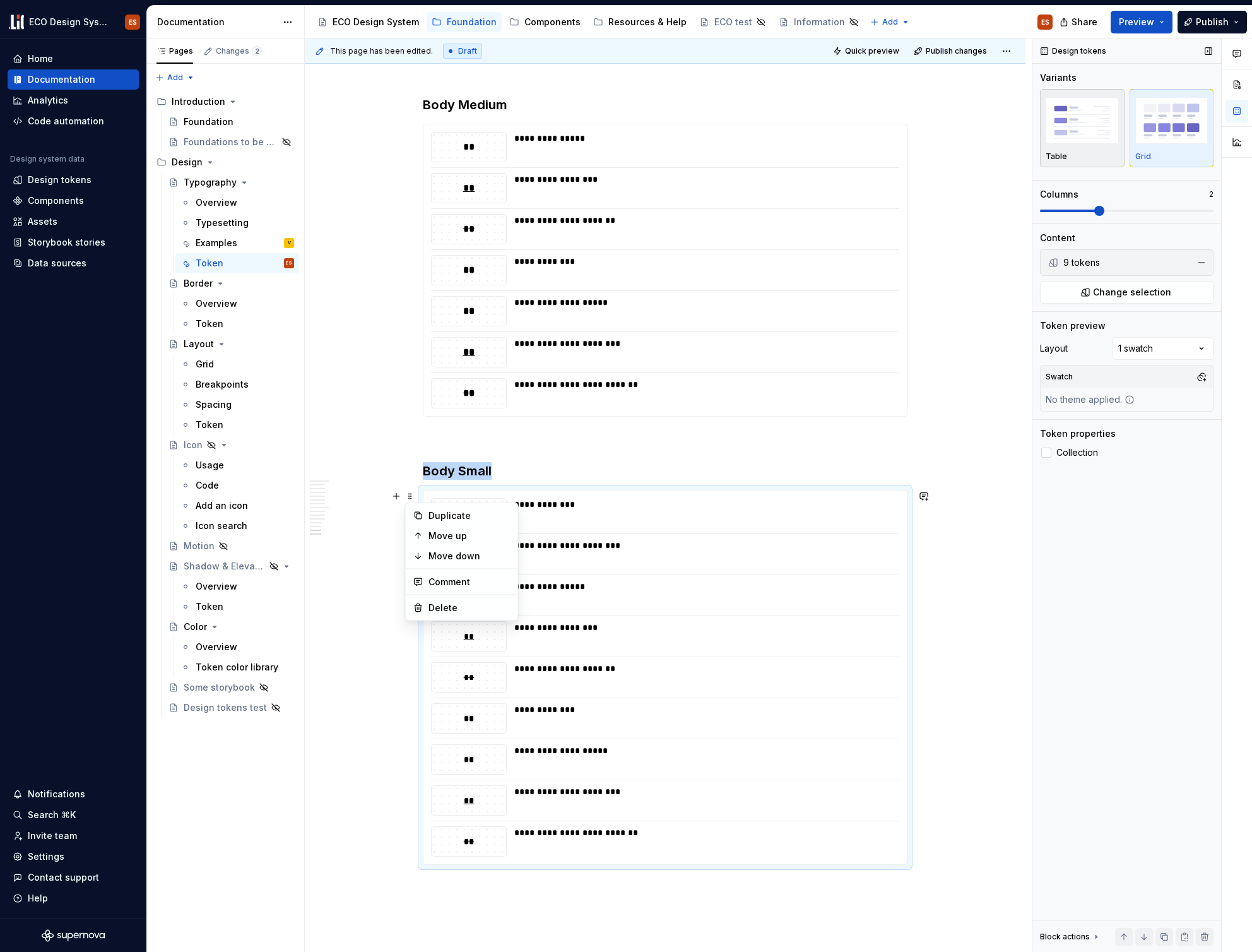
click at [1095, 138] on img "button" at bounding box center [1083, 120] width 74 height 46
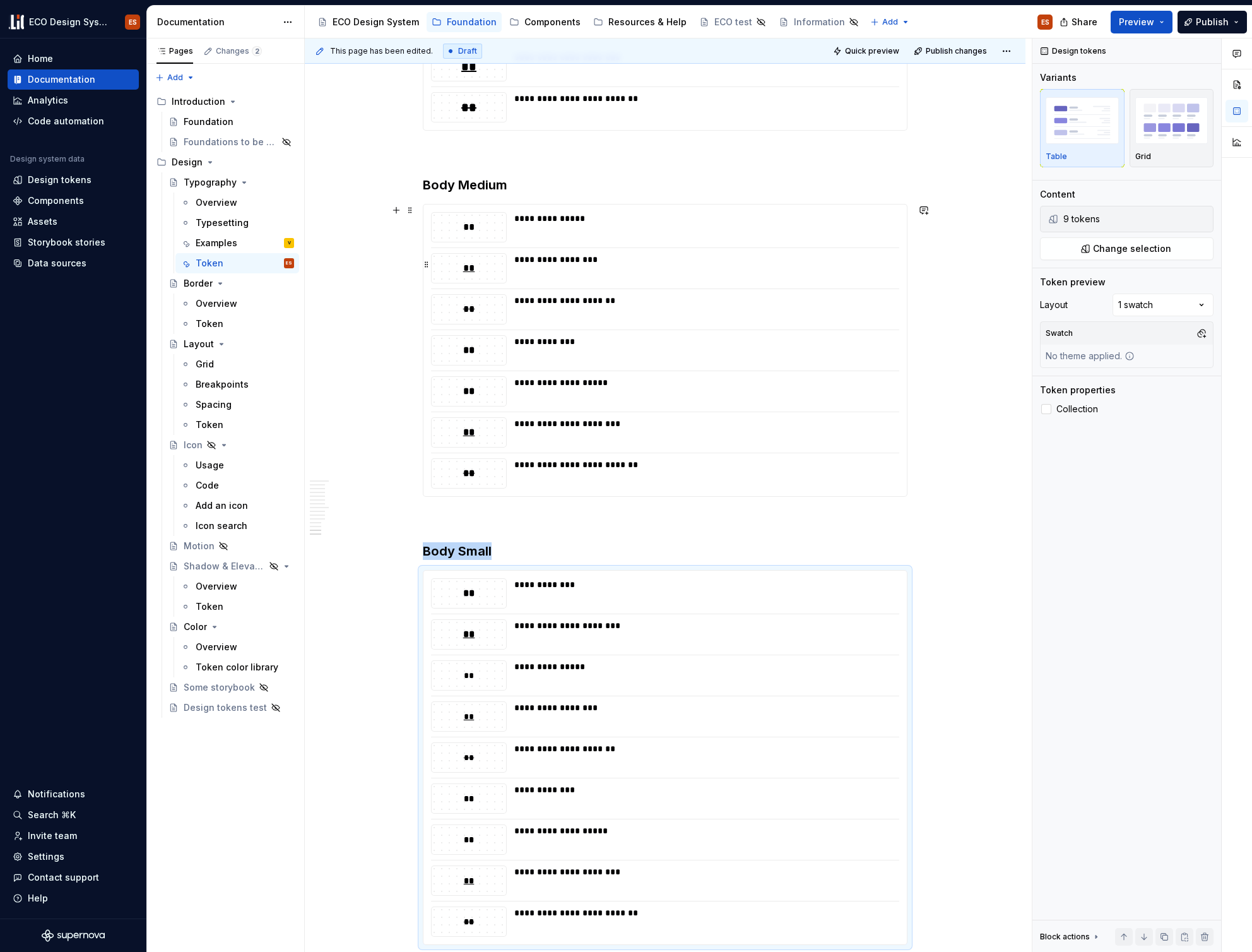
scroll to position [3427, 0]
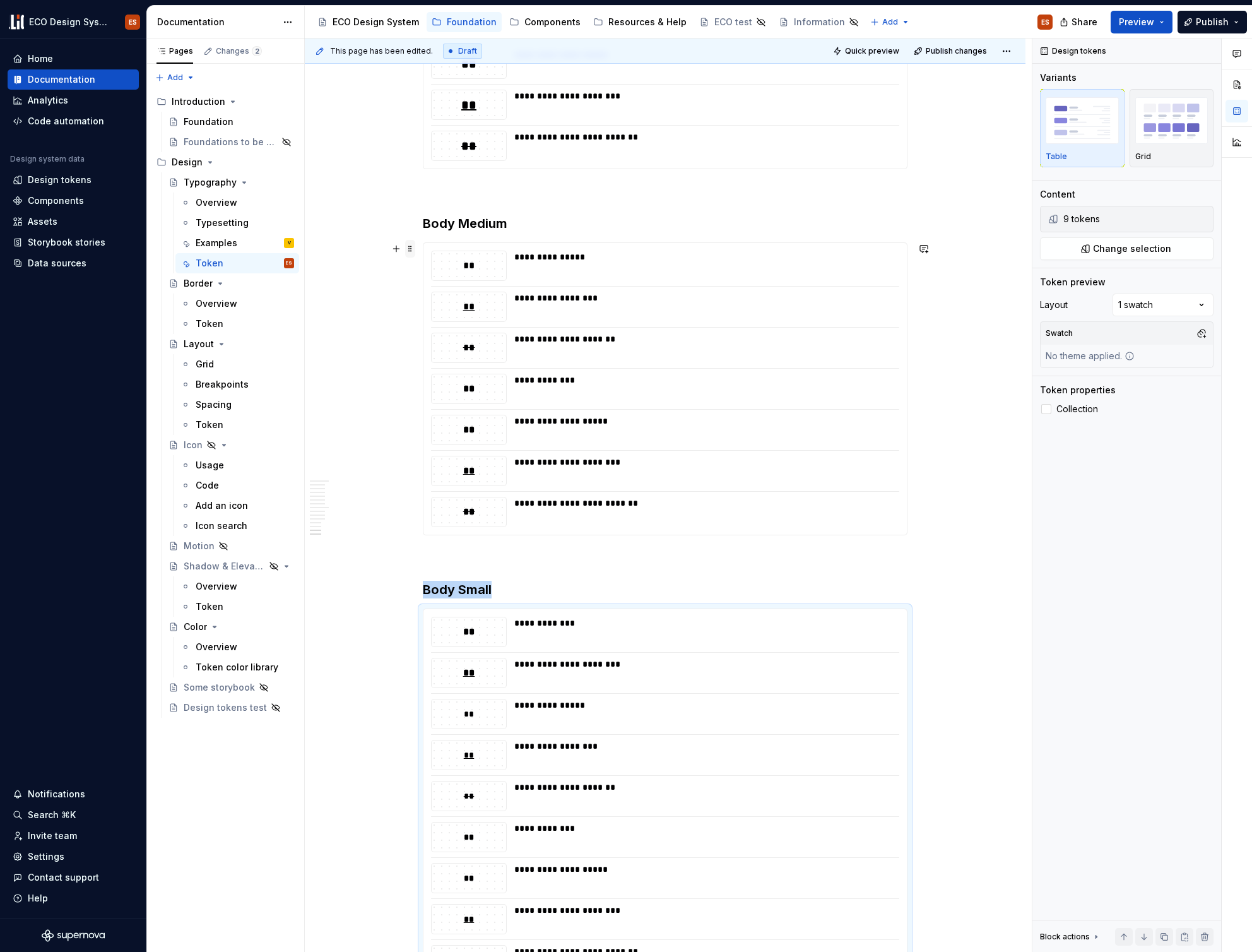
click at [409, 247] on span at bounding box center [410, 249] width 10 height 17
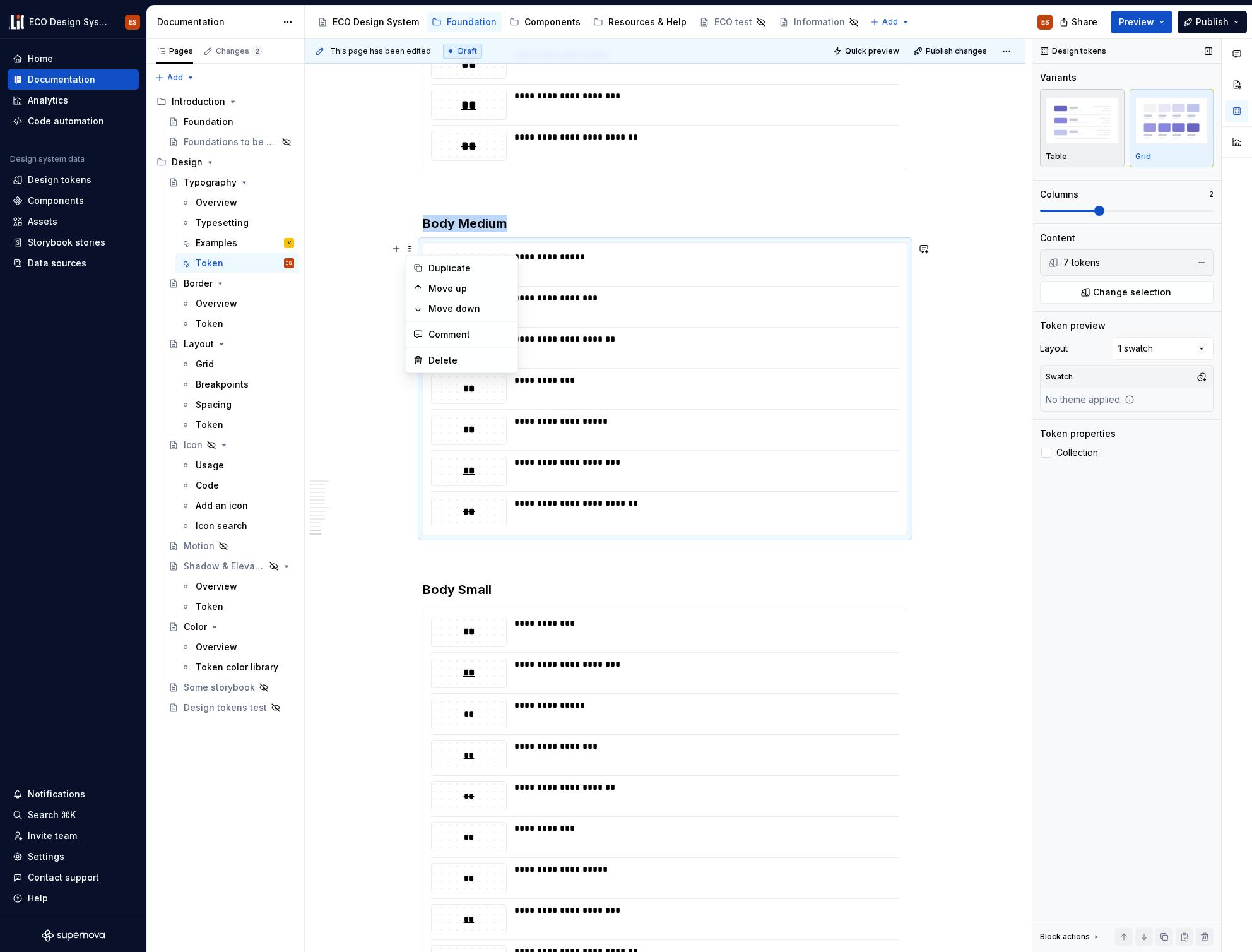
click at [1093, 135] on img "button" at bounding box center [1083, 120] width 74 height 46
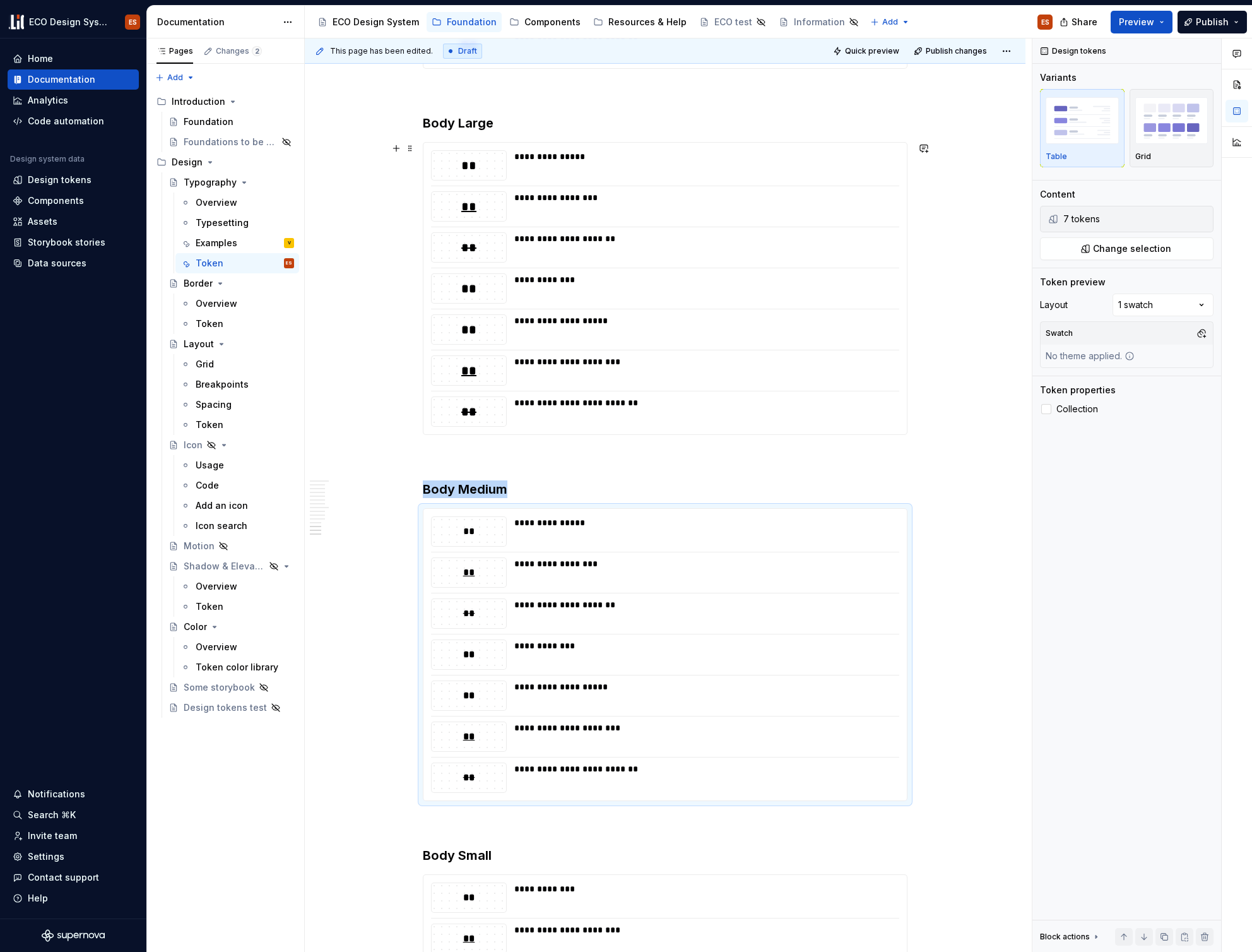
scroll to position [3031, 0]
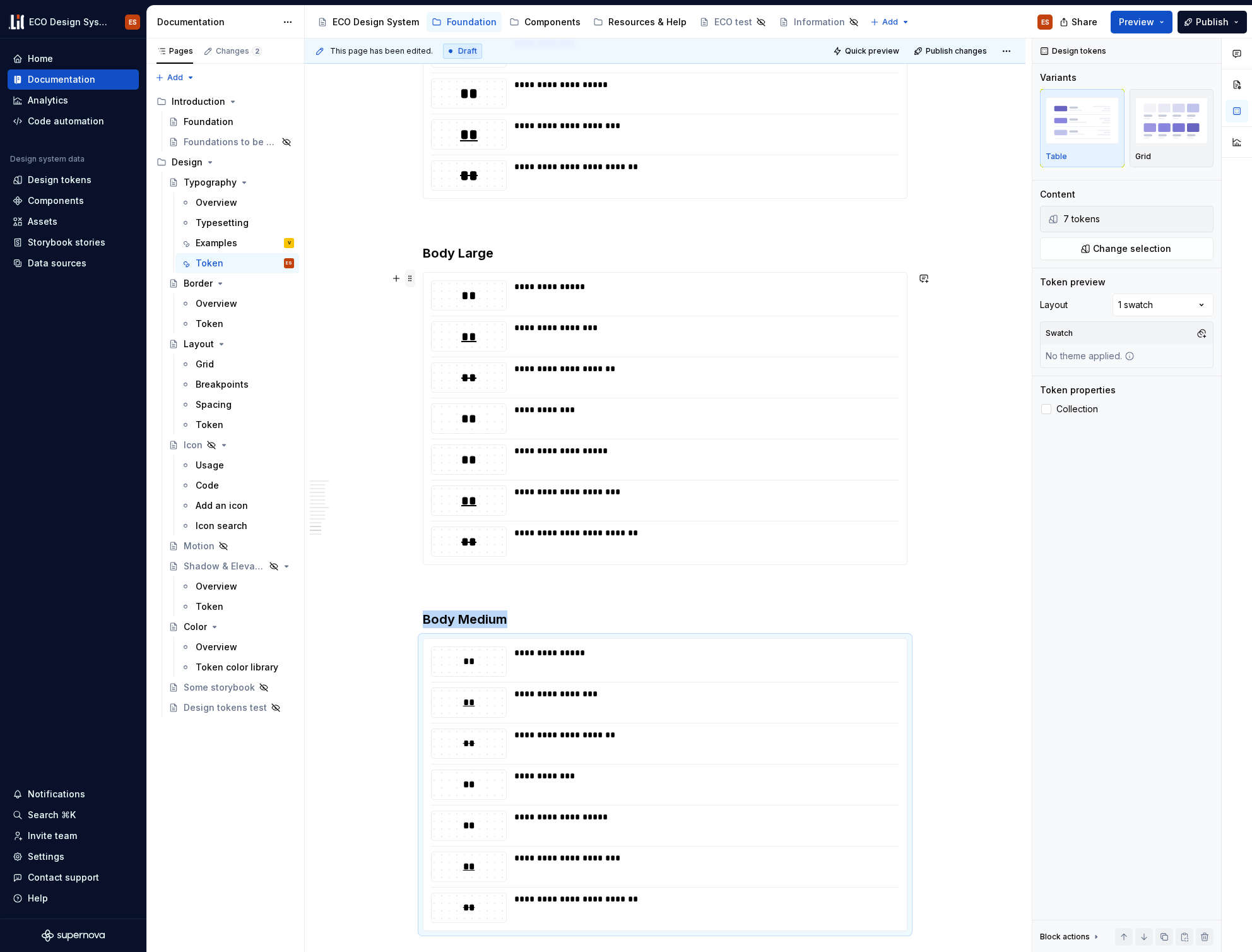
click at [414, 281] on span at bounding box center [410, 278] width 10 height 17
click at [436, 612] on h3 "Body Medium" at bounding box center [665, 619] width 485 height 17
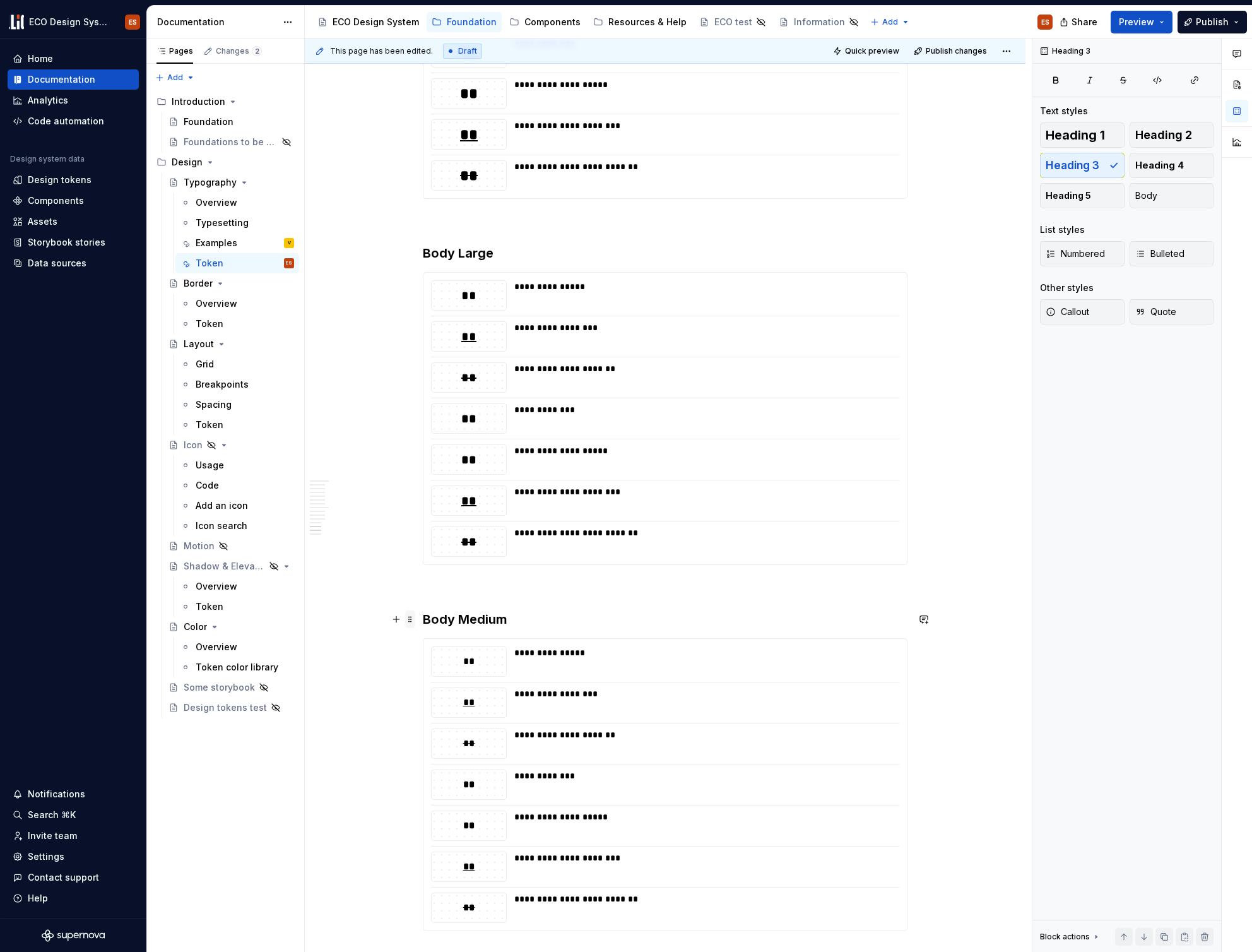
click at [409, 622] on span at bounding box center [410, 619] width 10 height 17
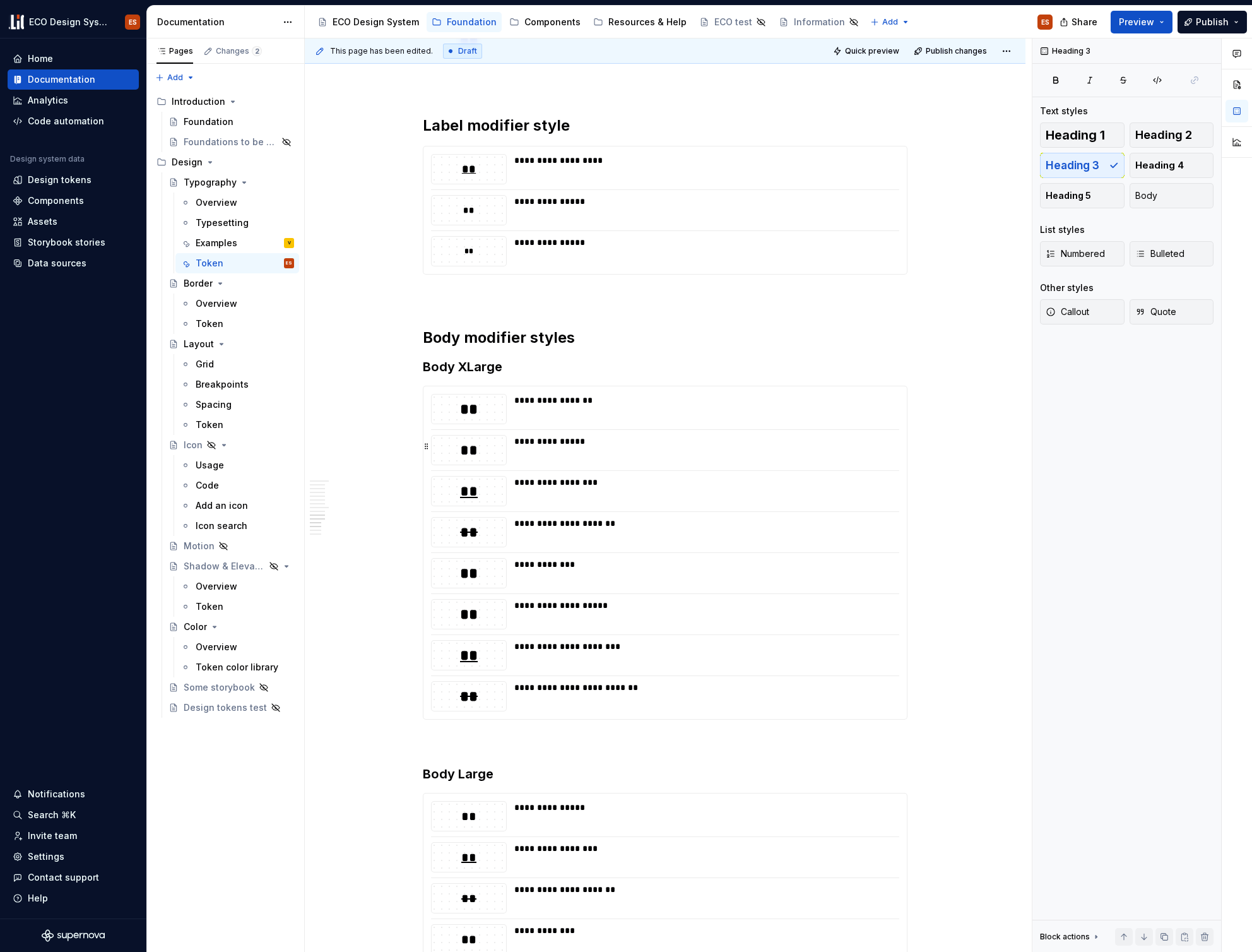
scroll to position [2450, 0]
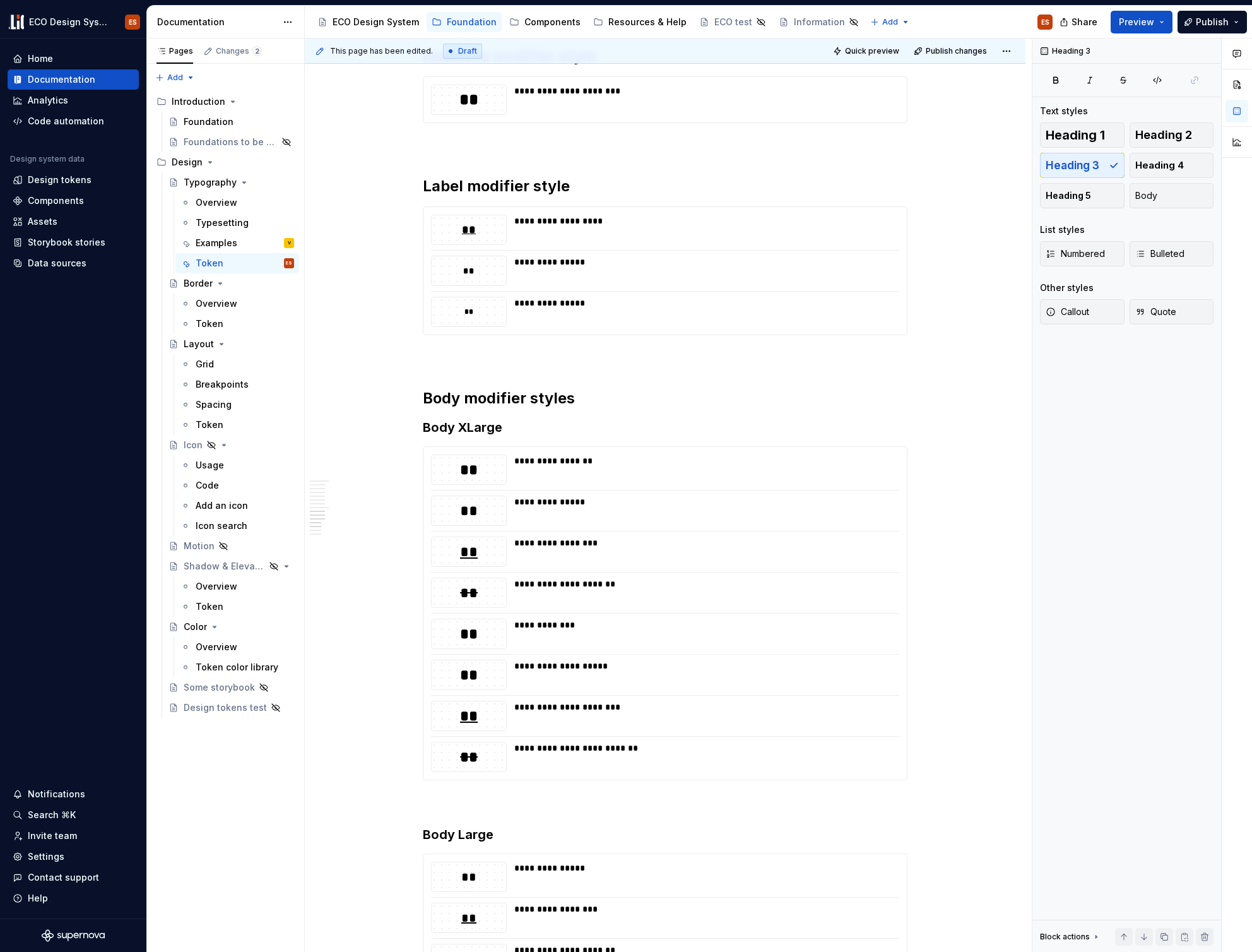
click at [407, 430] on div "**********" at bounding box center [665, 91] width 721 height 4582
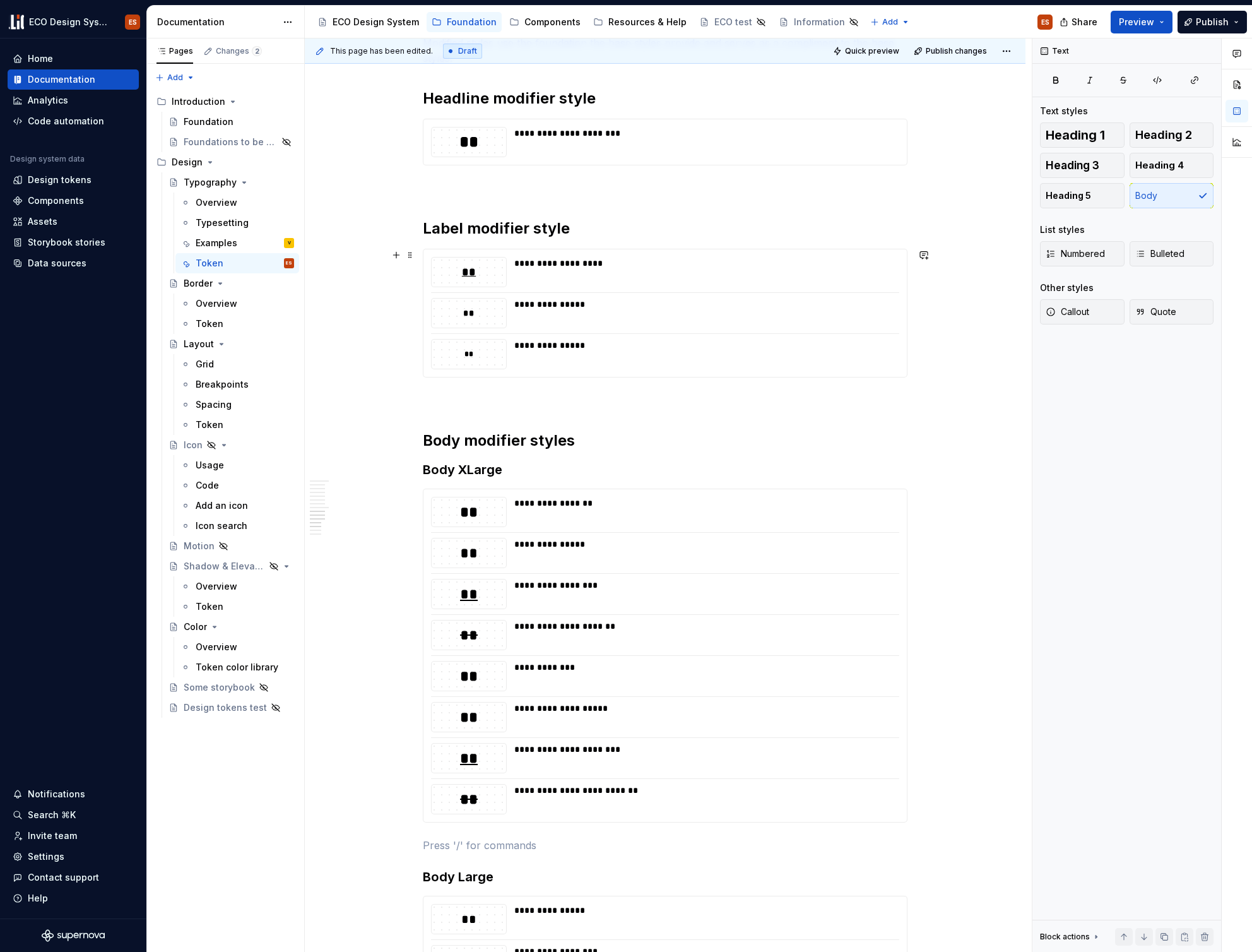
scroll to position [2397, 0]
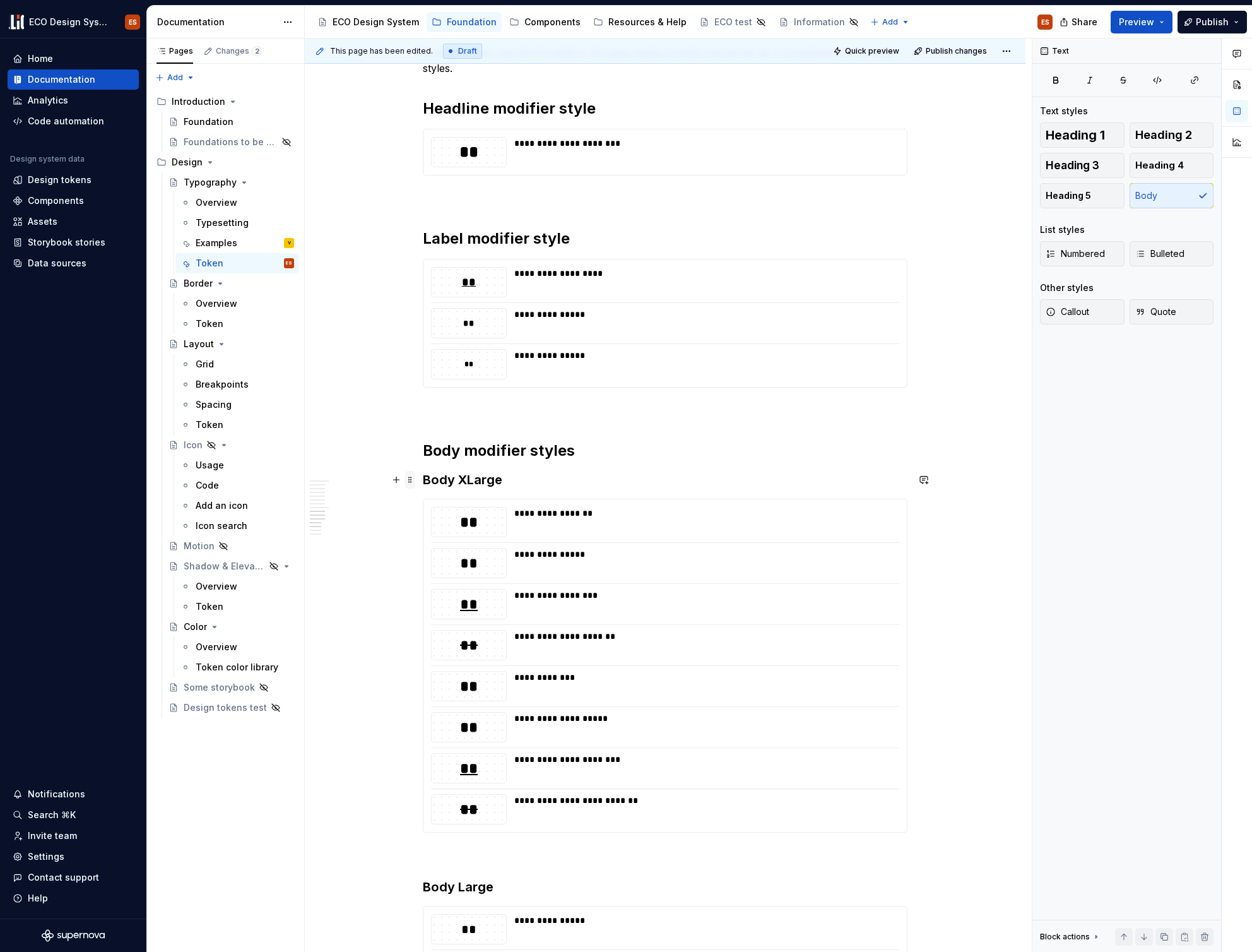
click at [411, 482] on span at bounding box center [410, 480] width 10 height 17
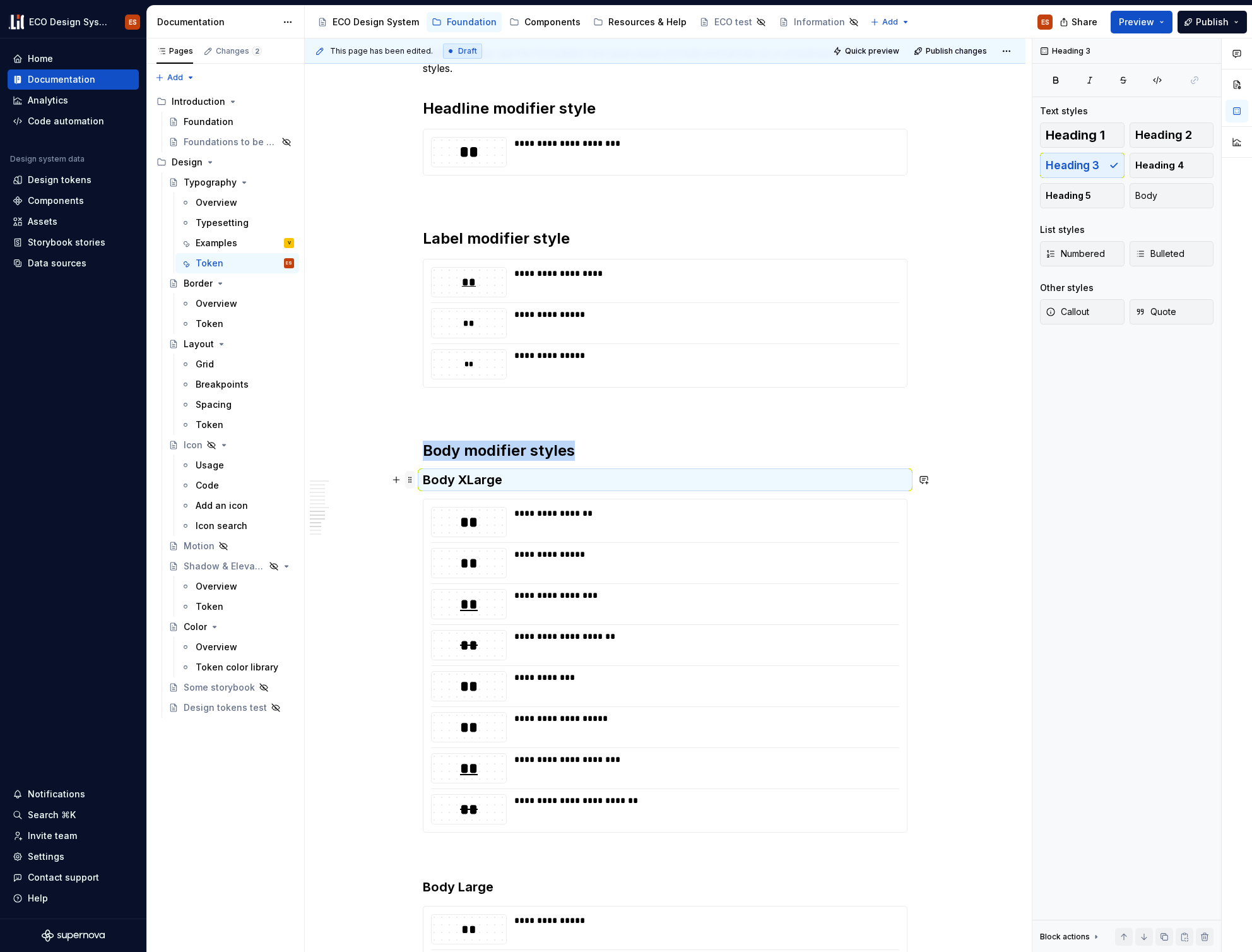
click at [412, 477] on span at bounding box center [410, 480] width 10 height 17
click at [411, 511] on span at bounding box center [410, 505] width 10 height 17
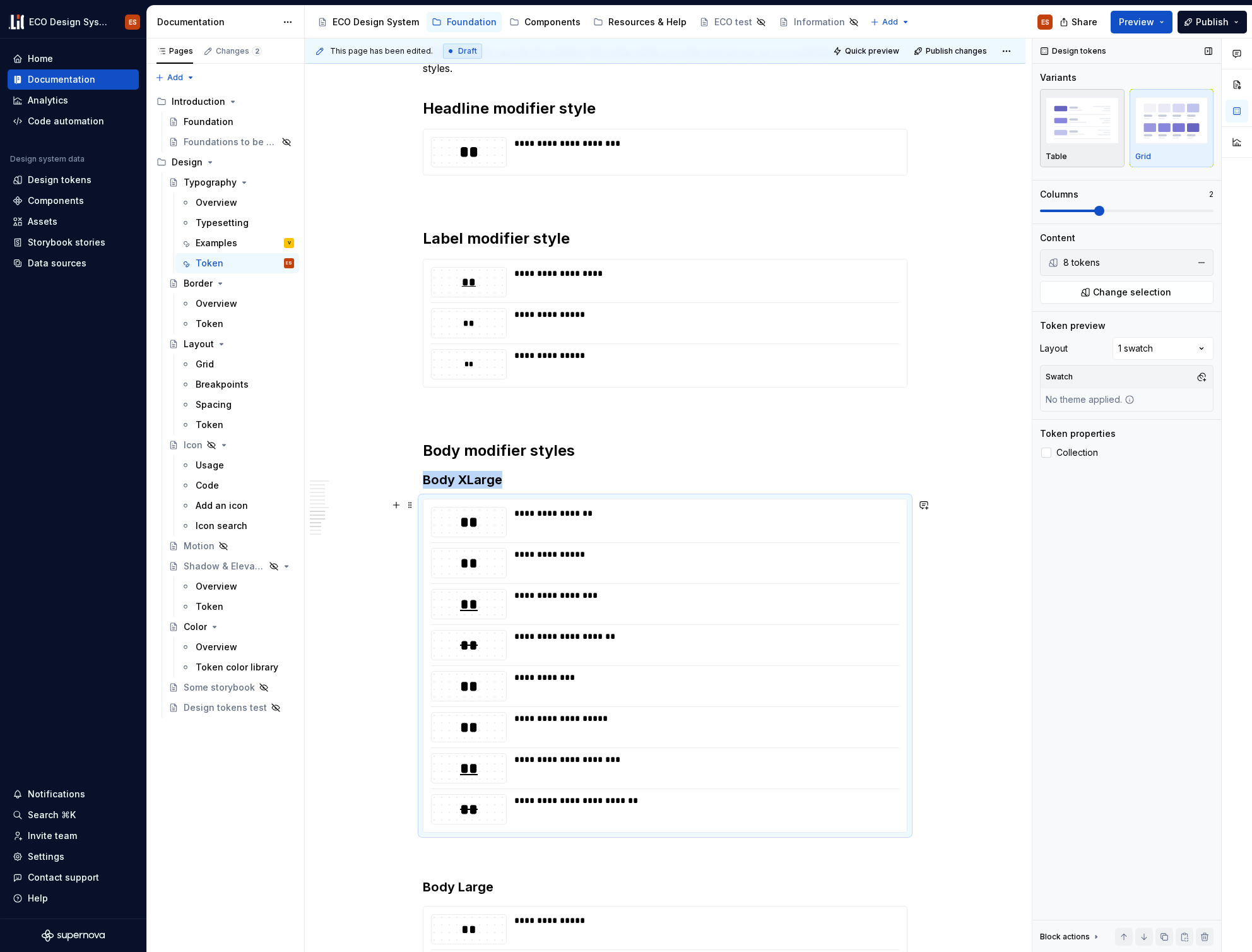
click at [1069, 136] on img "button" at bounding box center [1083, 120] width 74 height 46
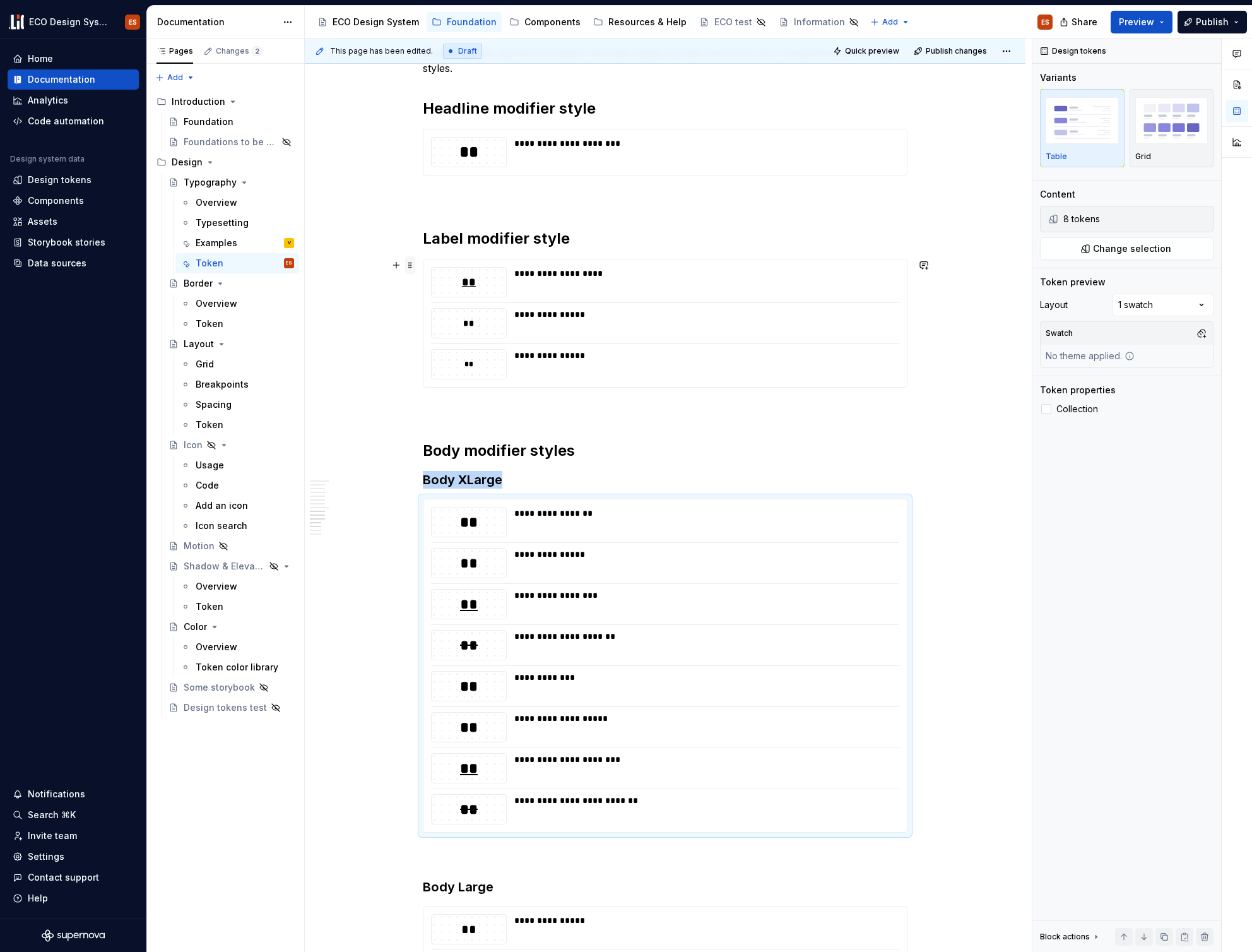
click at [411, 265] on span at bounding box center [410, 265] width 10 height 17
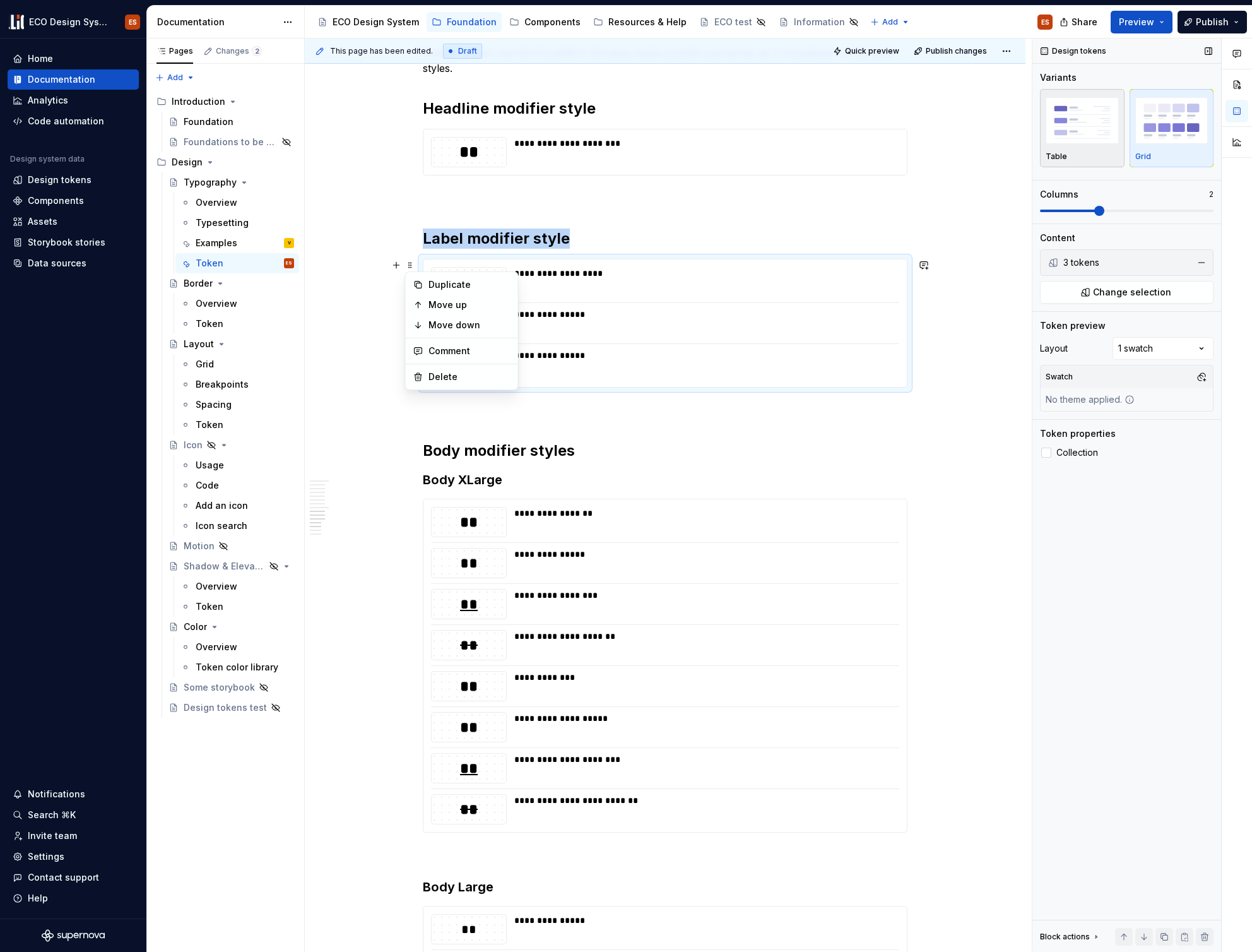
click at [1087, 119] on img "button" at bounding box center [1083, 120] width 74 height 46
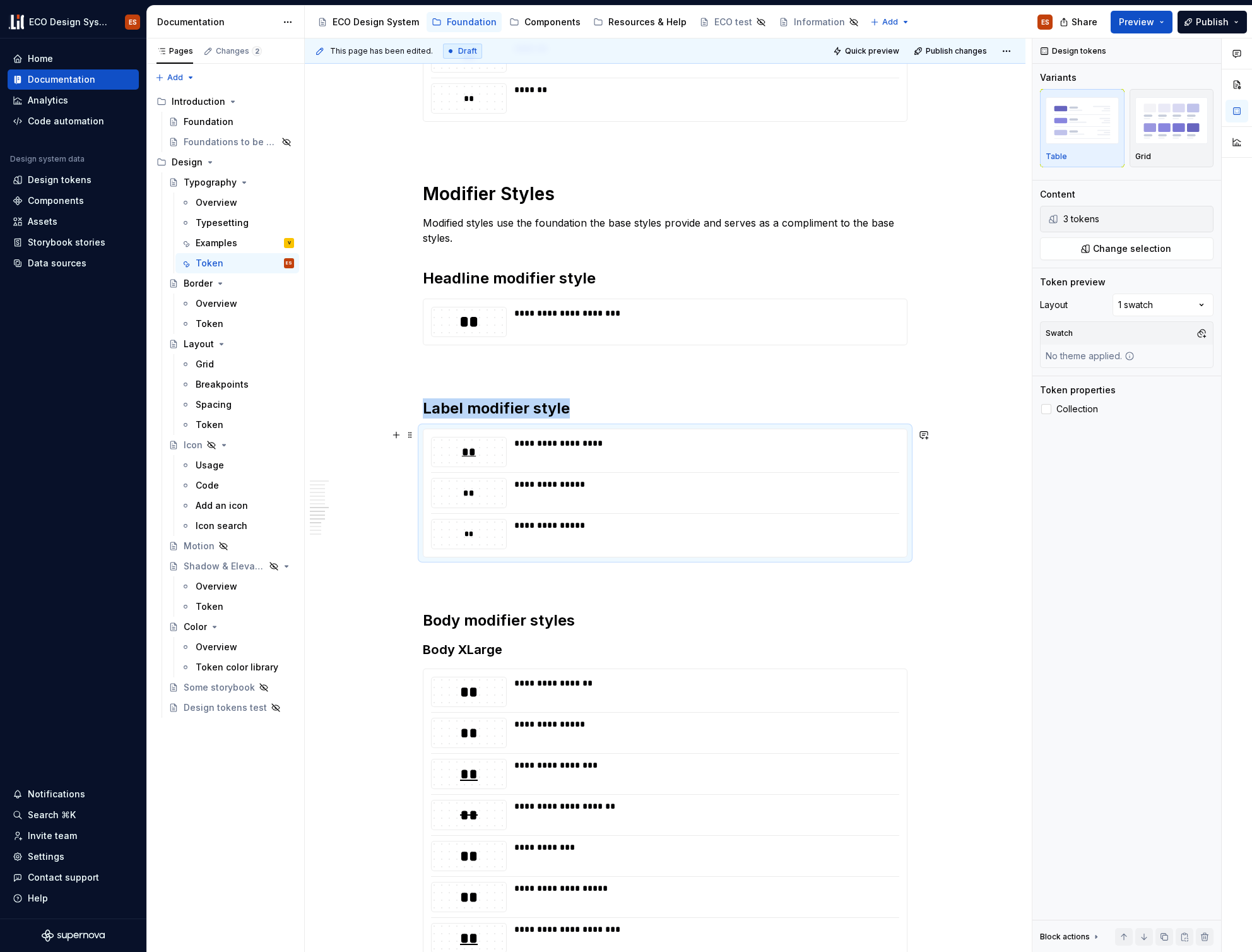
scroll to position [2076, 0]
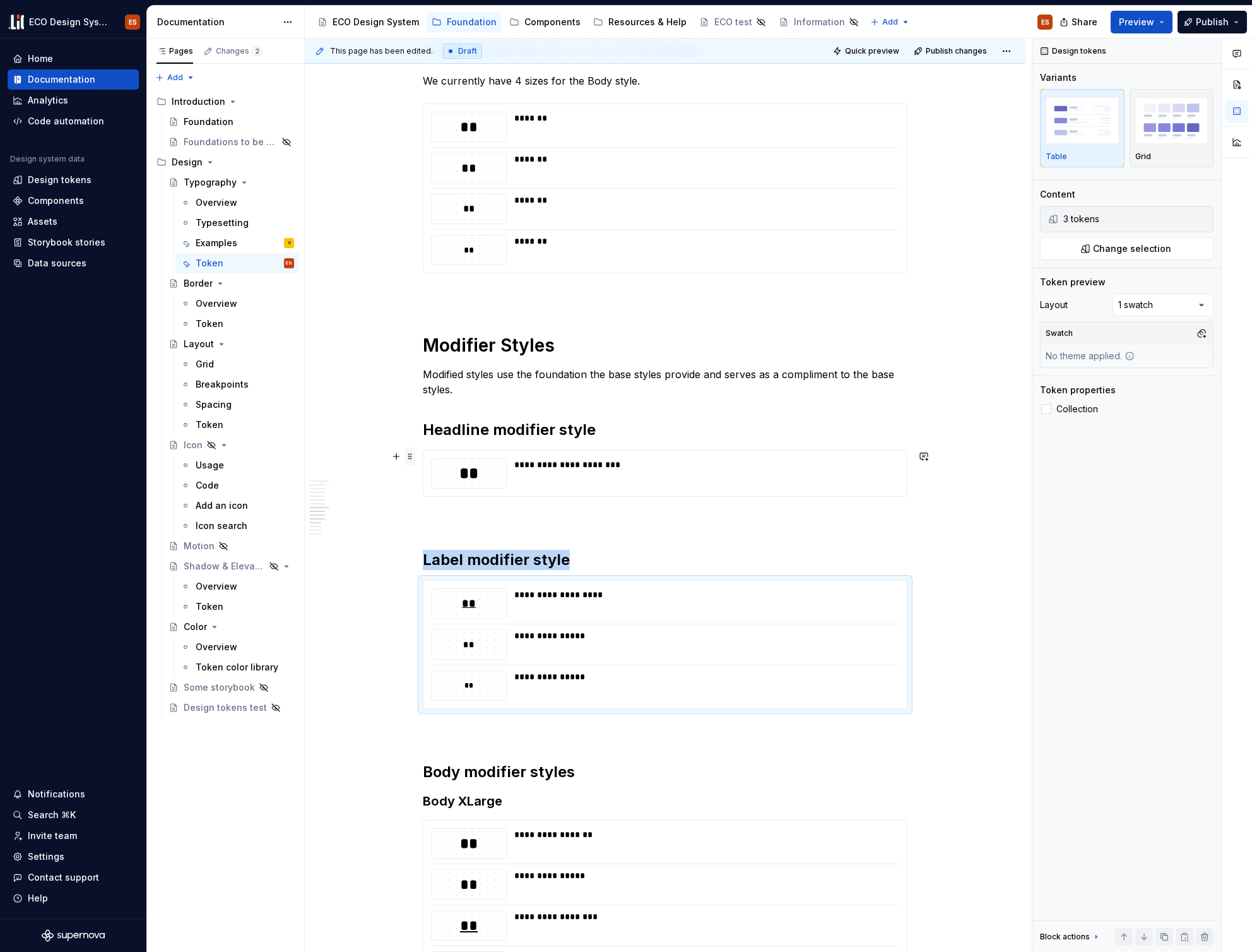
click at [411, 457] on span at bounding box center [410, 456] width 10 height 17
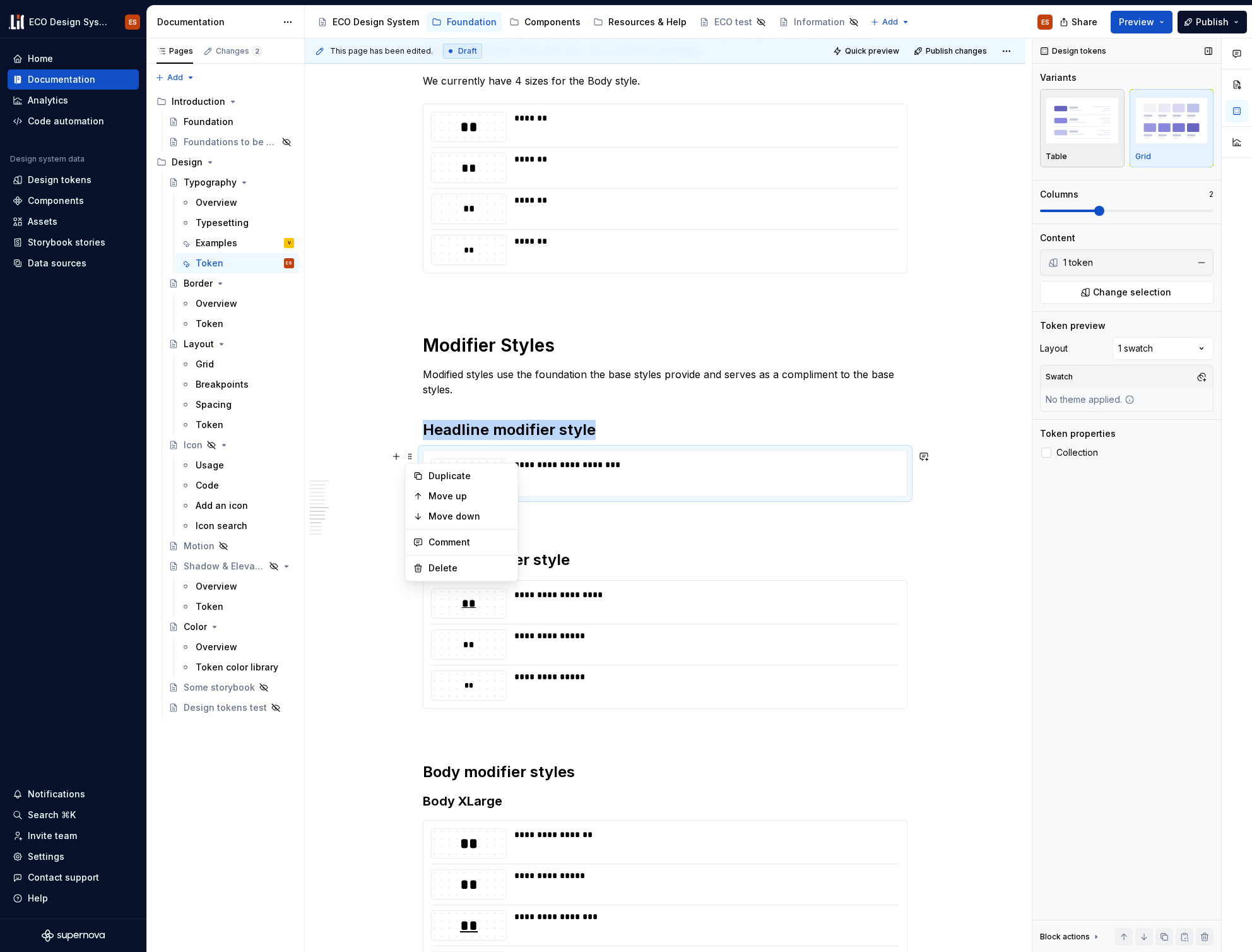
click at [1059, 132] on img "button" at bounding box center [1083, 120] width 74 height 46
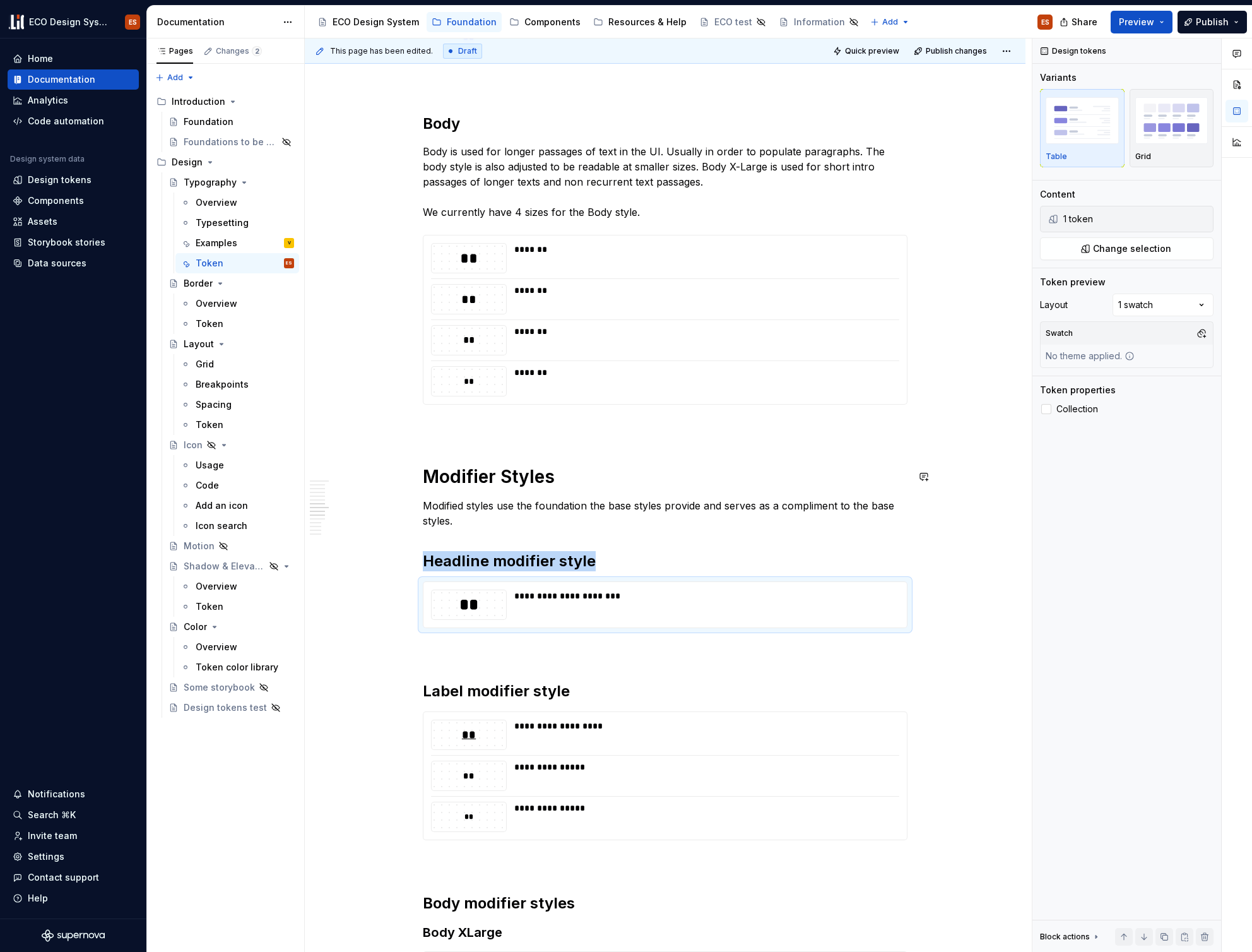
scroll to position [1808, 0]
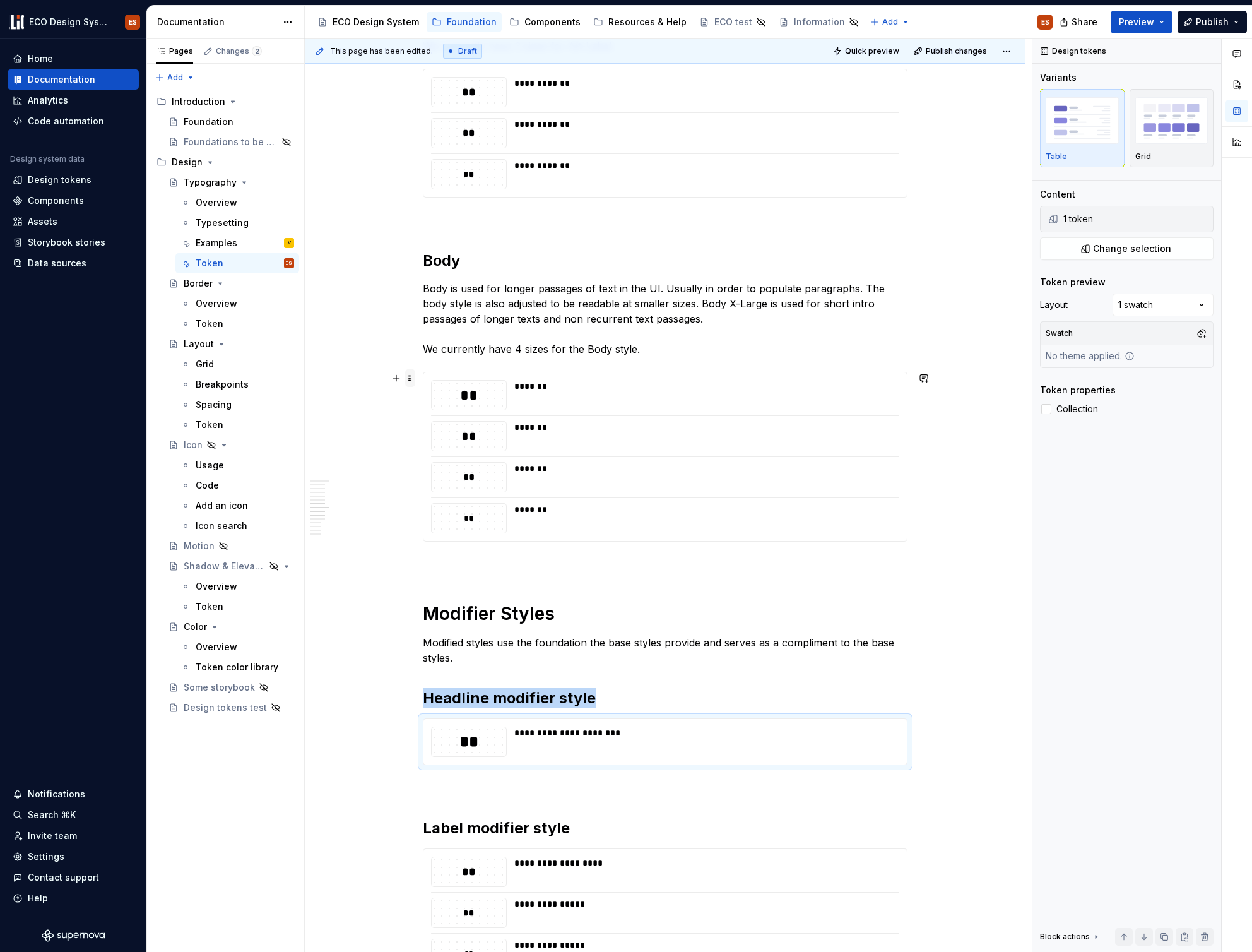
click at [411, 375] on span at bounding box center [410, 378] width 10 height 17
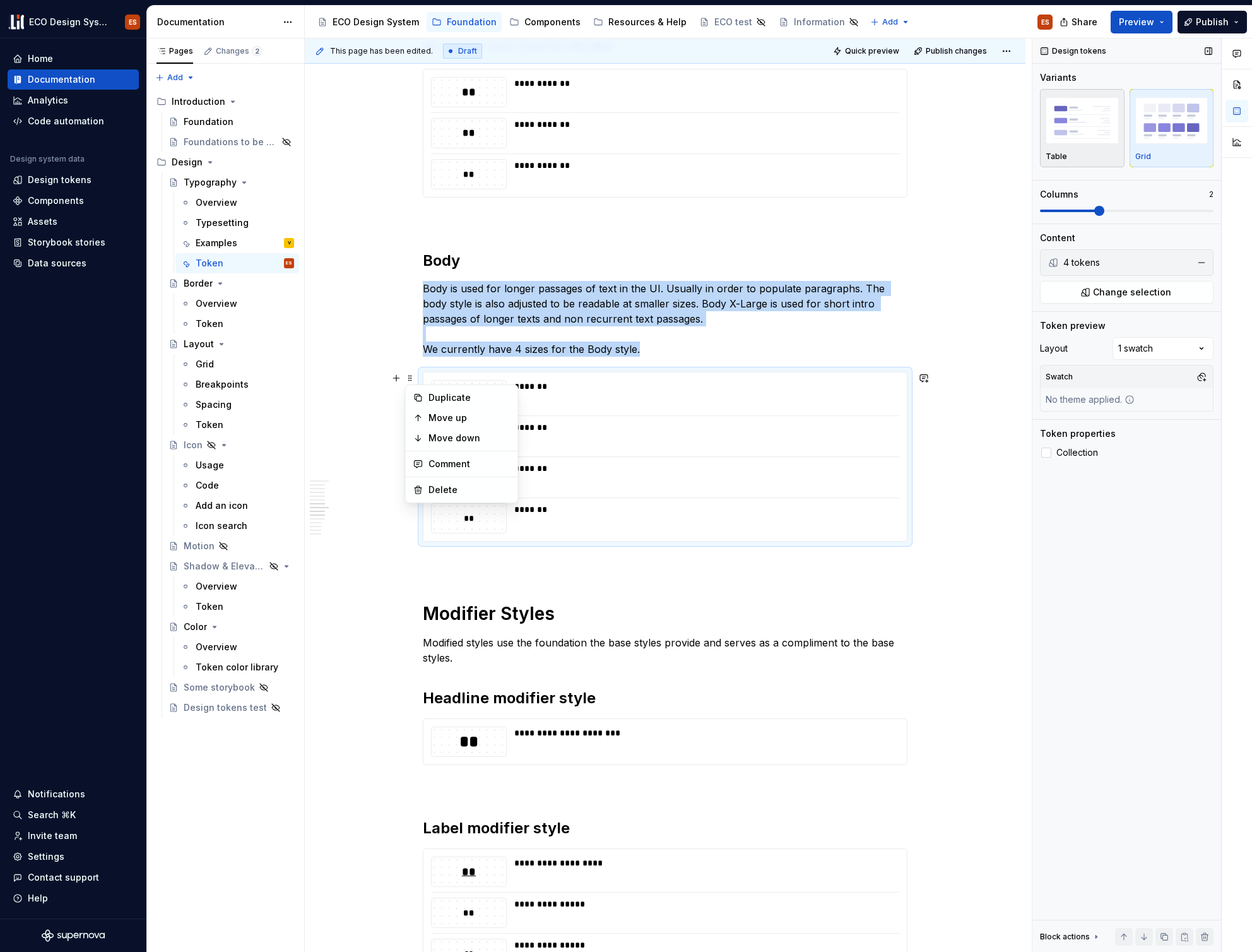
click at [1074, 152] on div "Table" at bounding box center [1083, 157] width 74 height 10
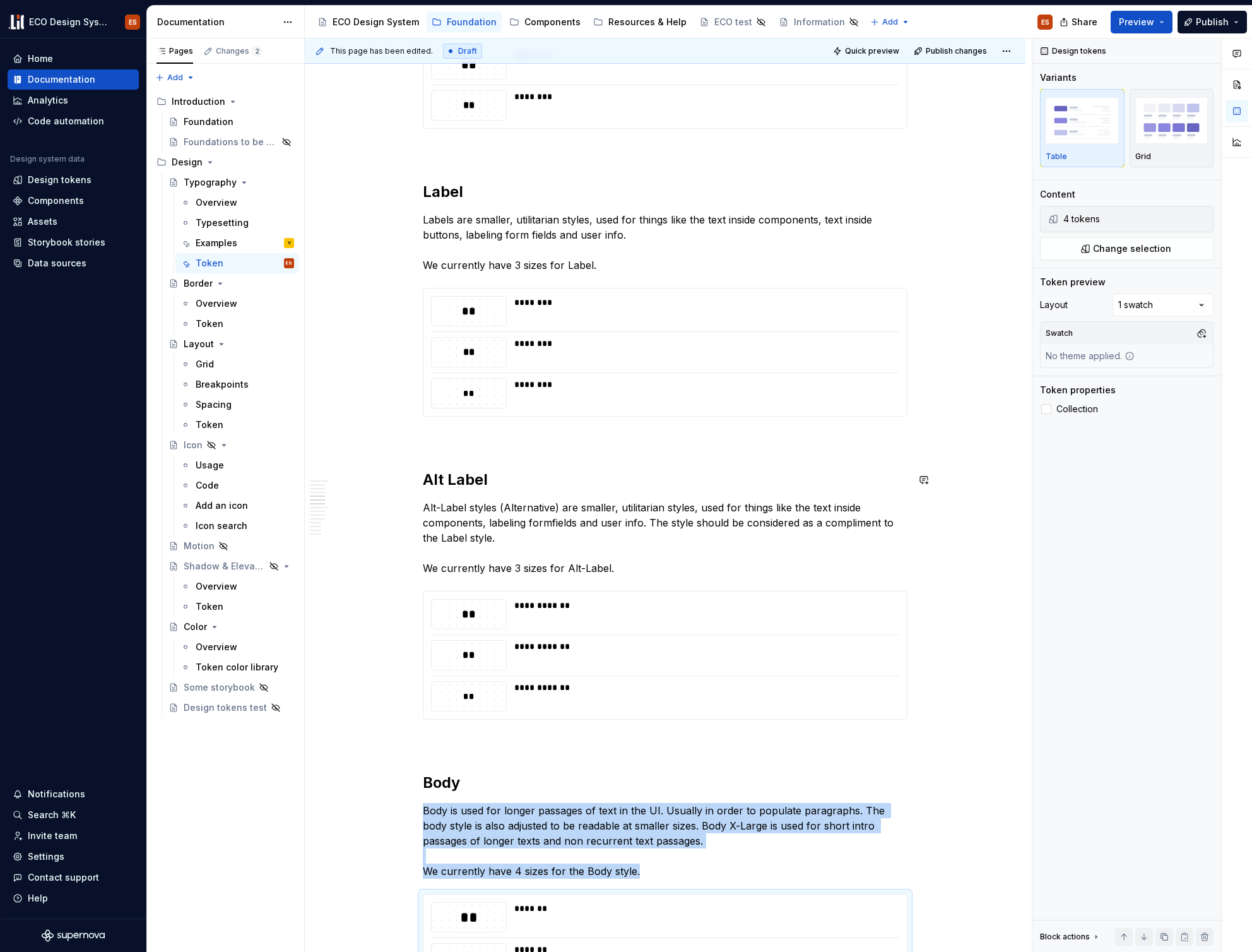
scroll to position [1260, 0]
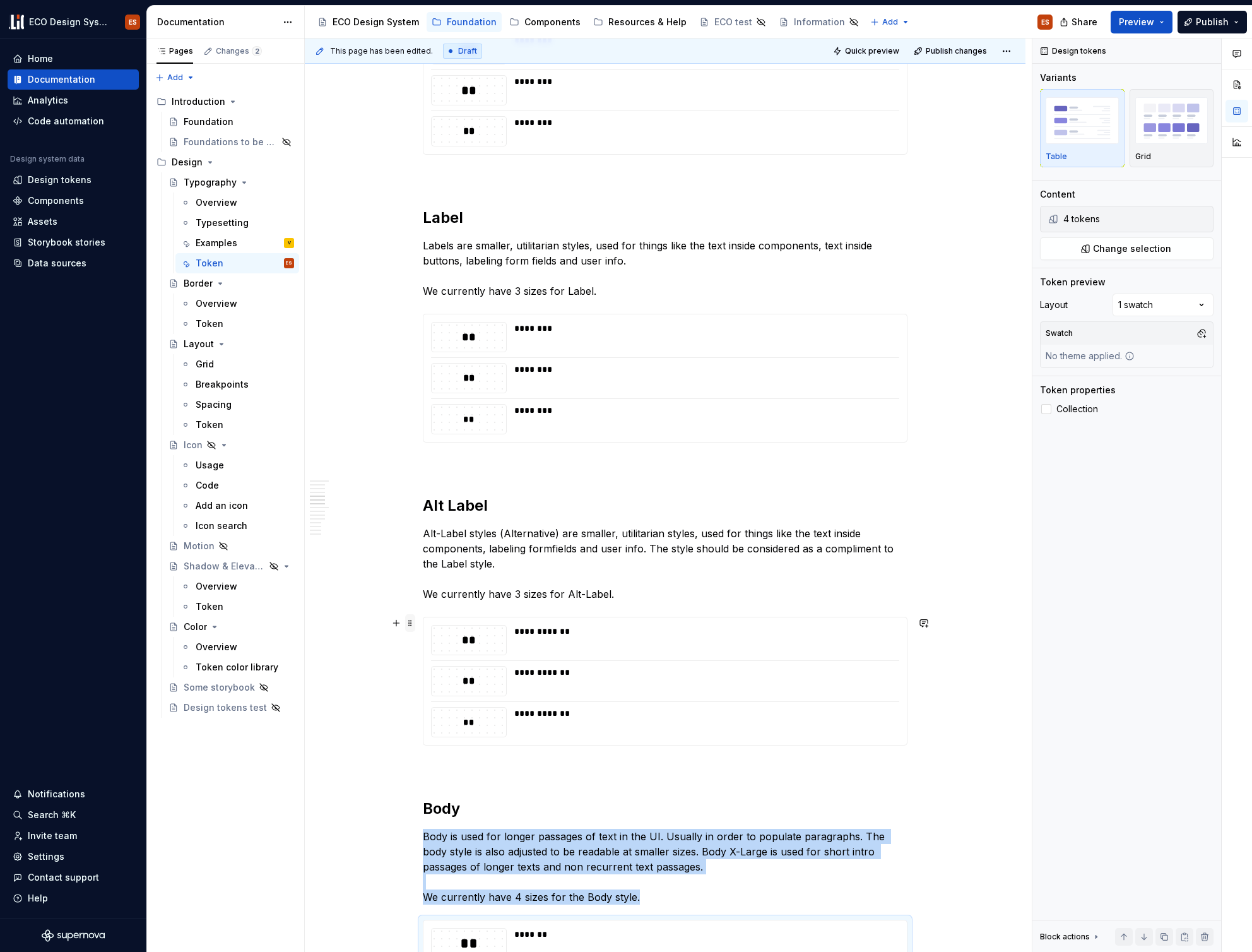
click at [407, 624] on span at bounding box center [410, 623] width 10 height 17
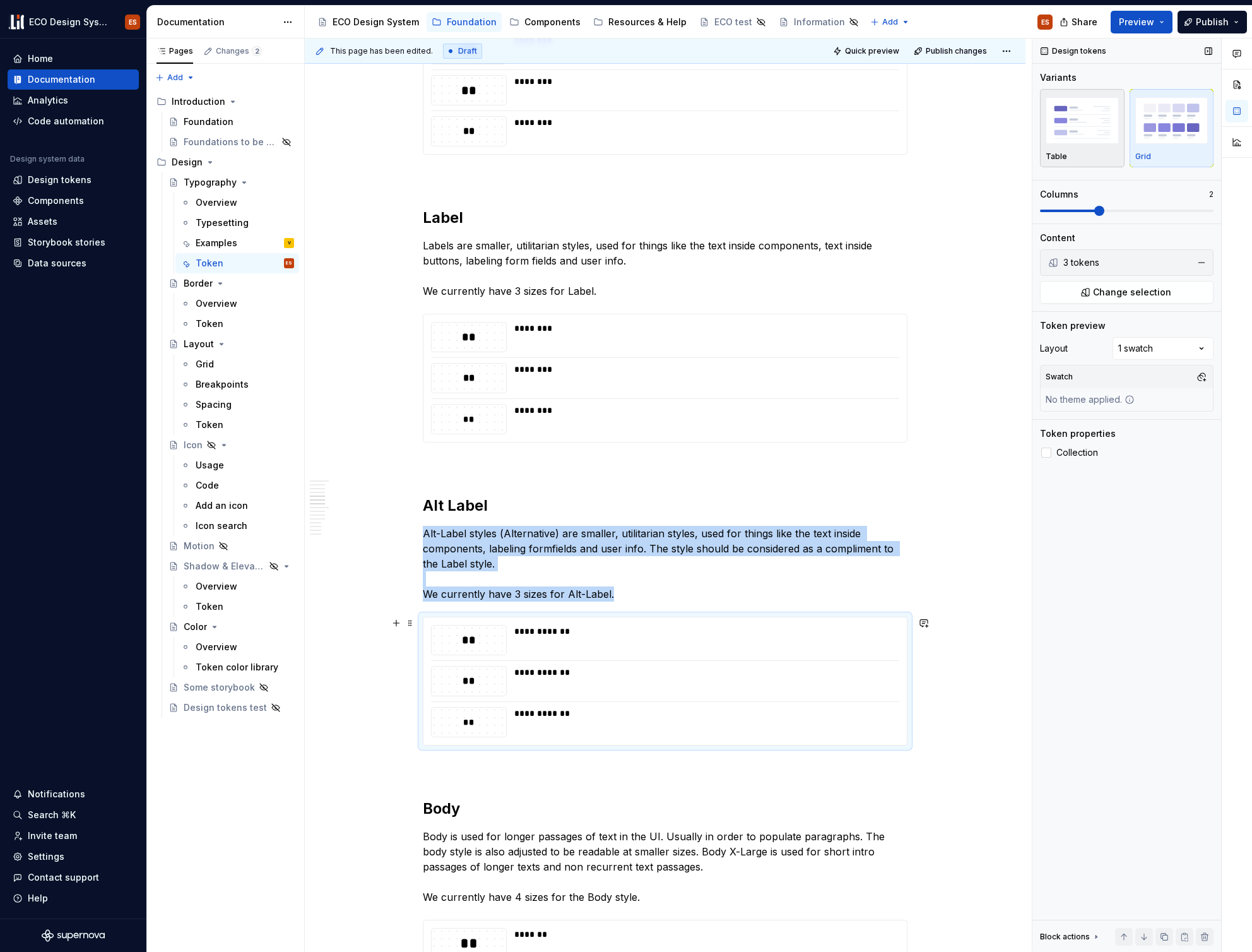
click at [1051, 137] on img "button" at bounding box center [1083, 120] width 74 height 46
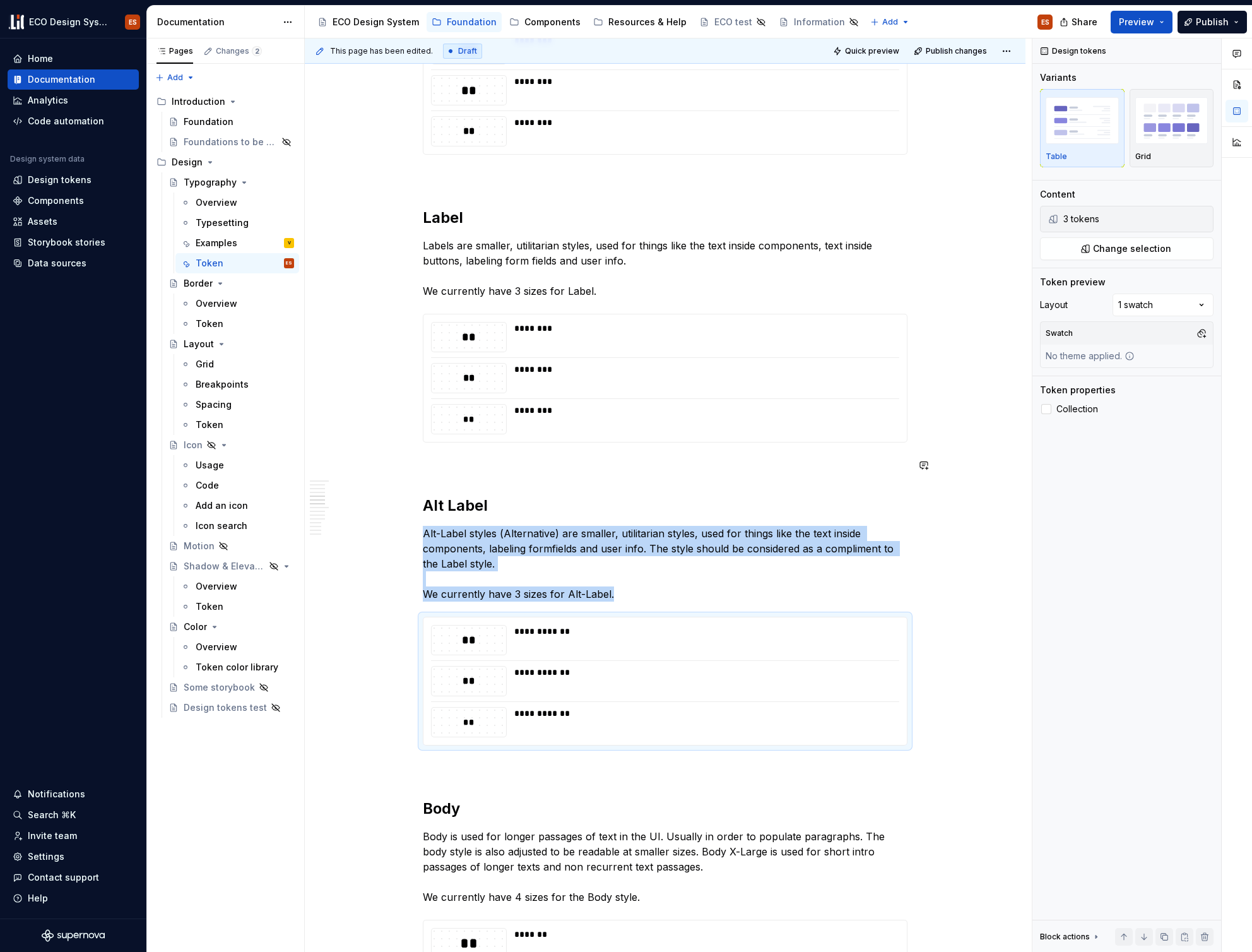
scroll to position [1019, 0]
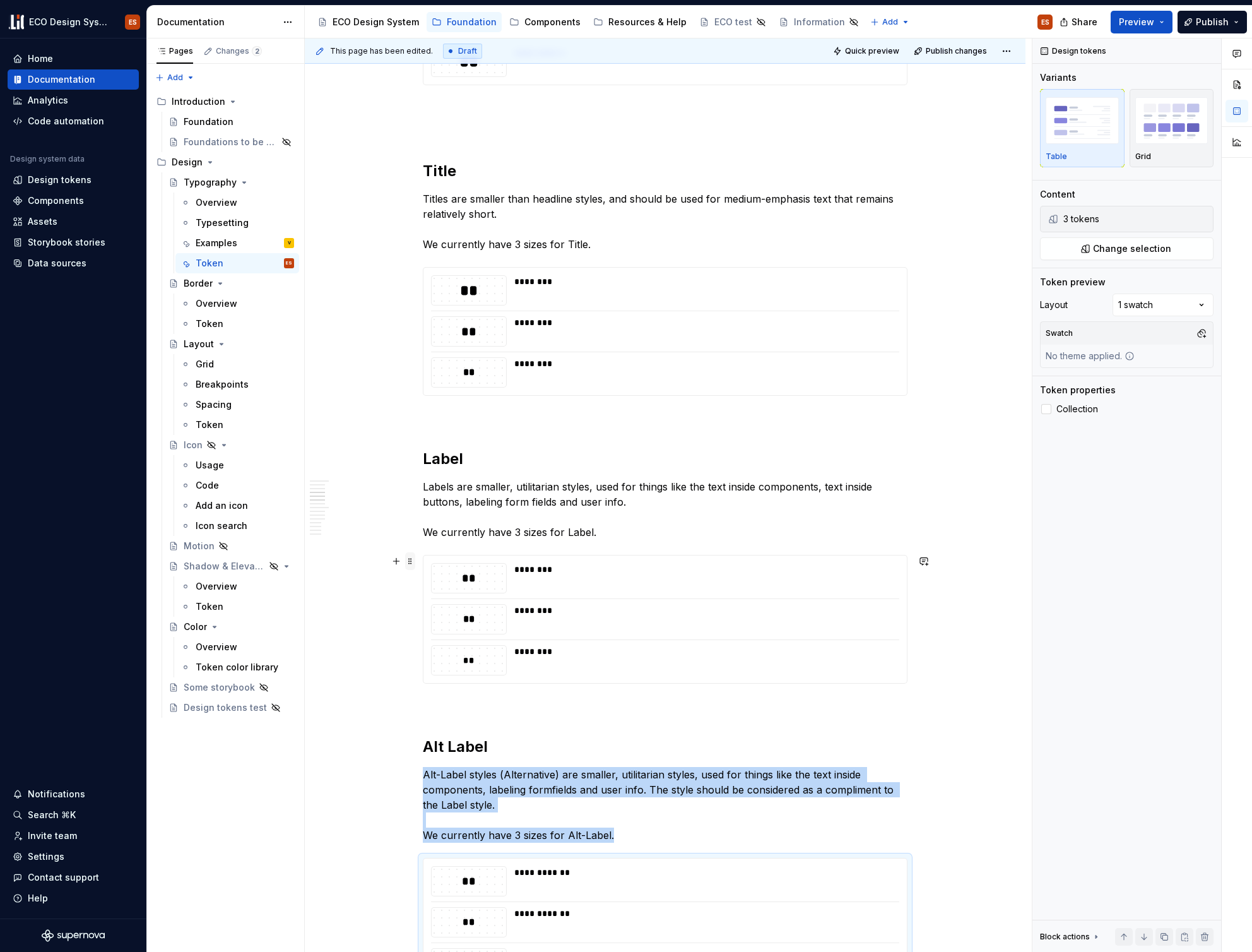
click at [411, 558] on span at bounding box center [410, 561] width 10 height 17
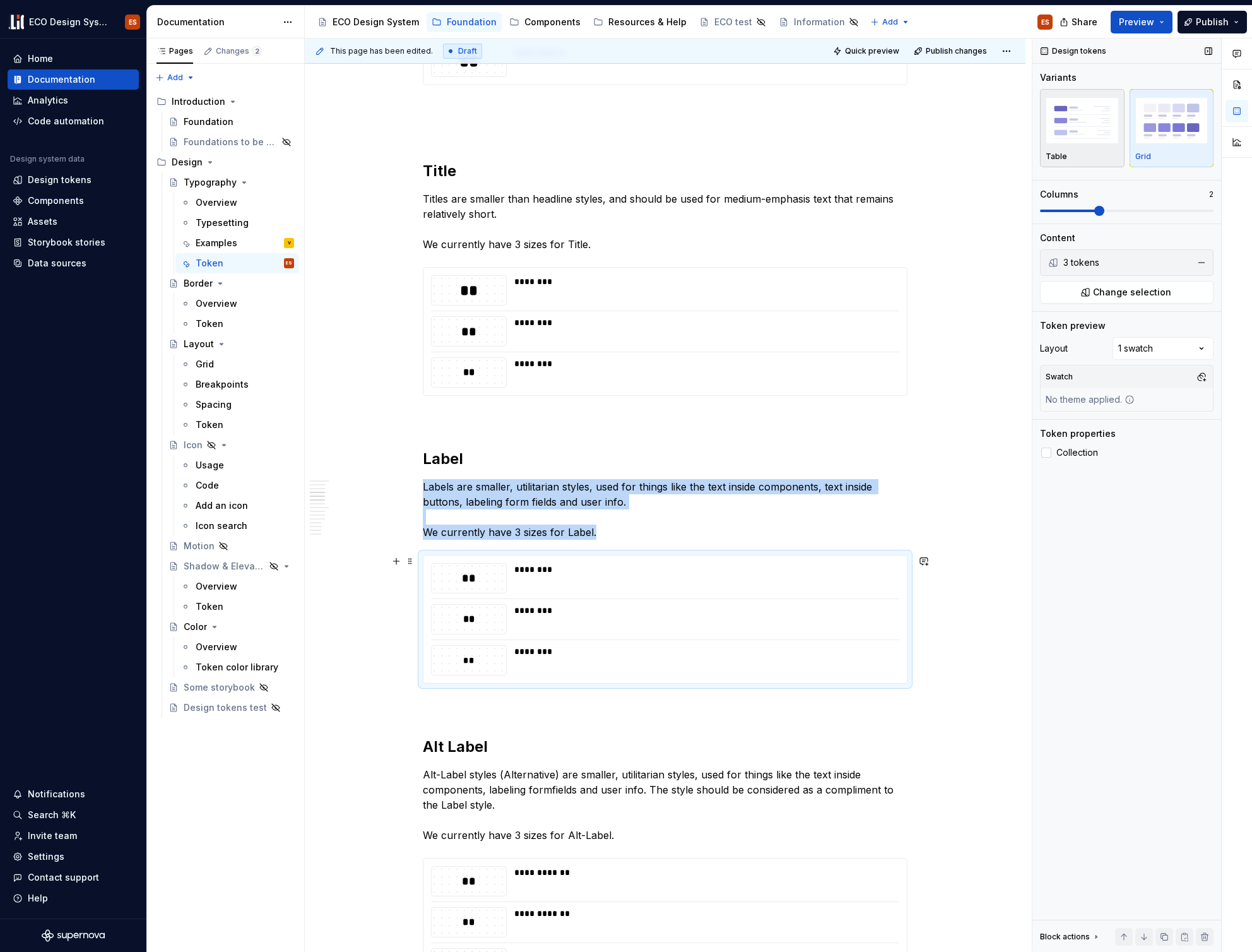
click at [1089, 132] on img "button" at bounding box center [1083, 120] width 74 height 46
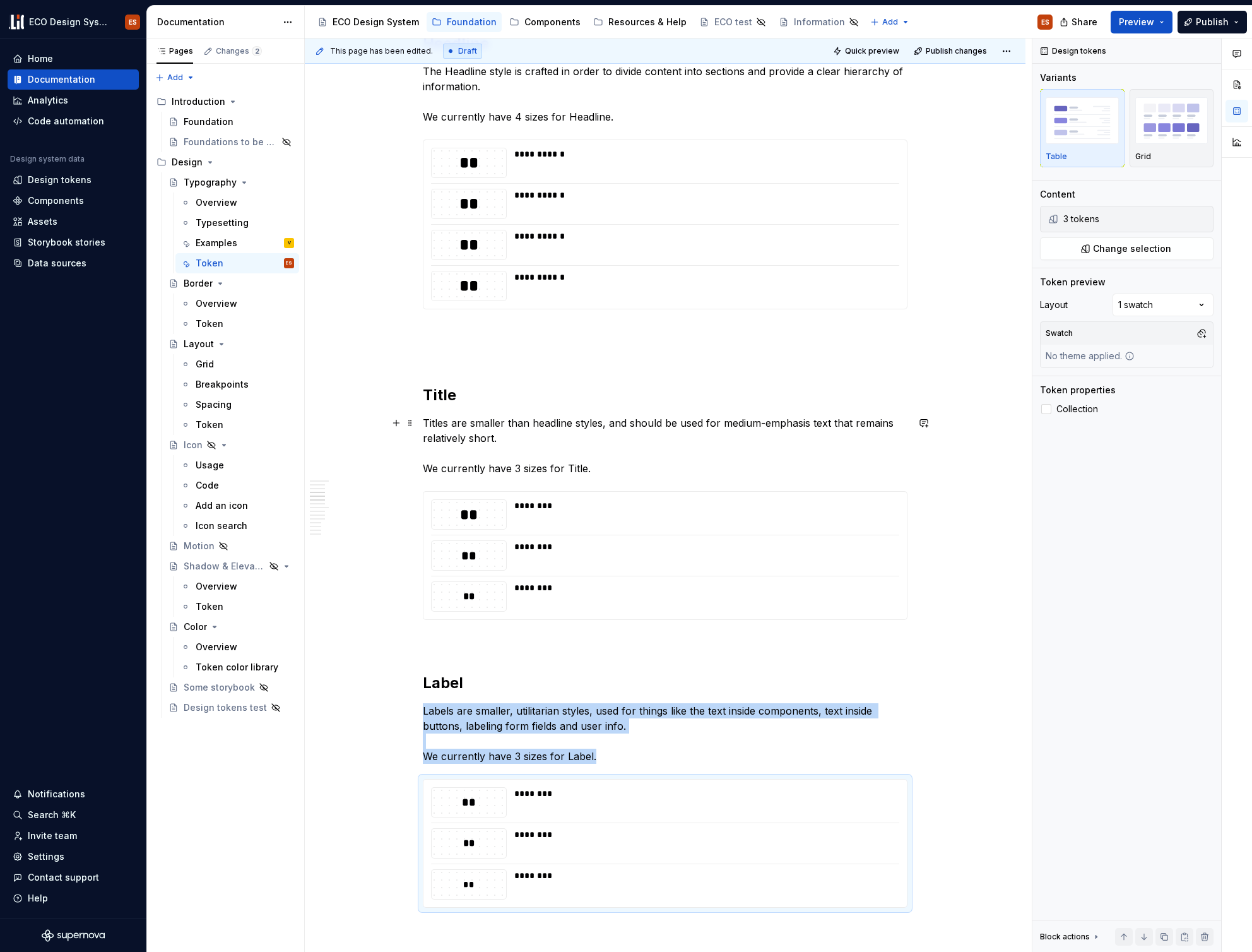
scroll to position [747, 0]
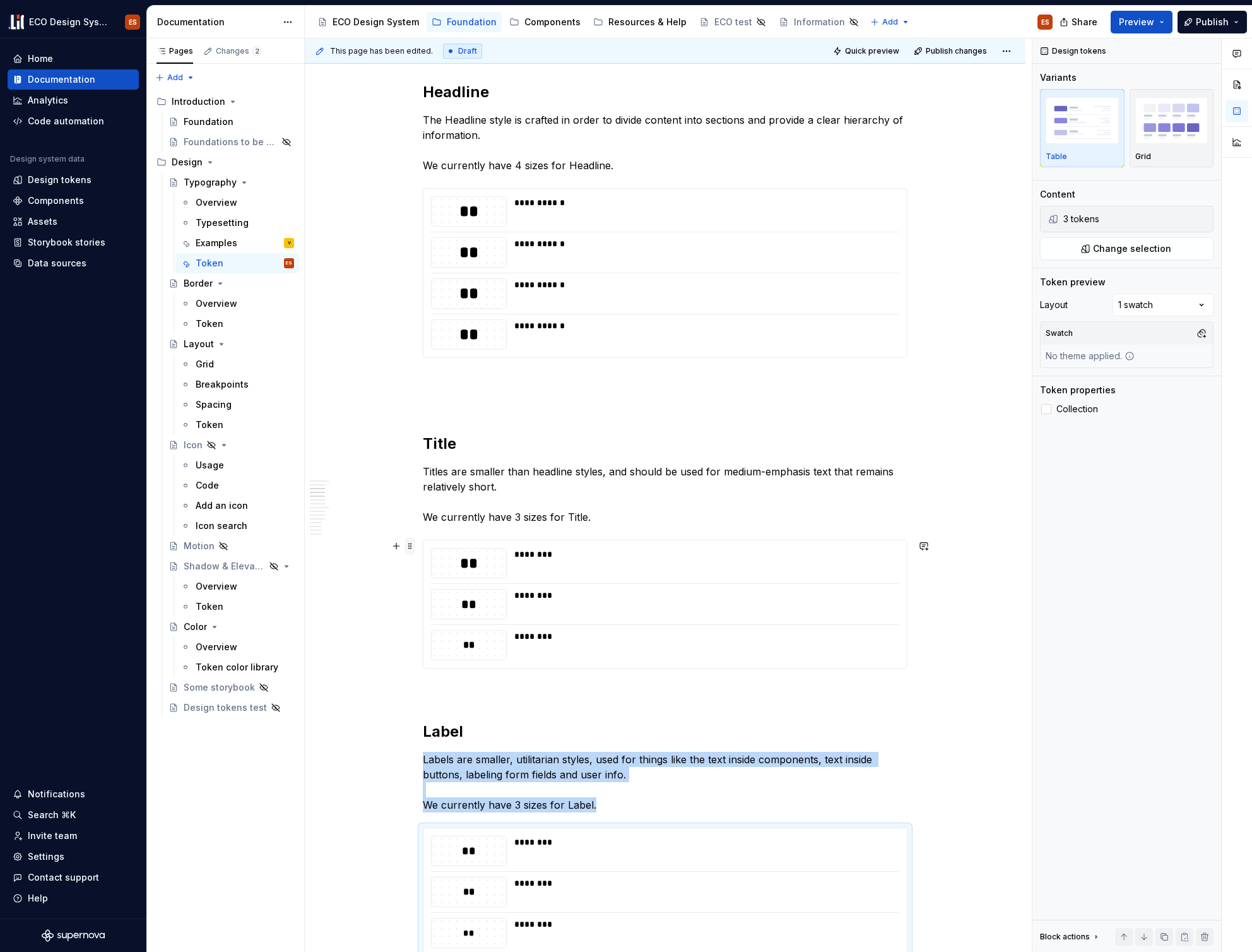
click at [414, 544] on span at bounding box center [410, 546] width 10 height 17
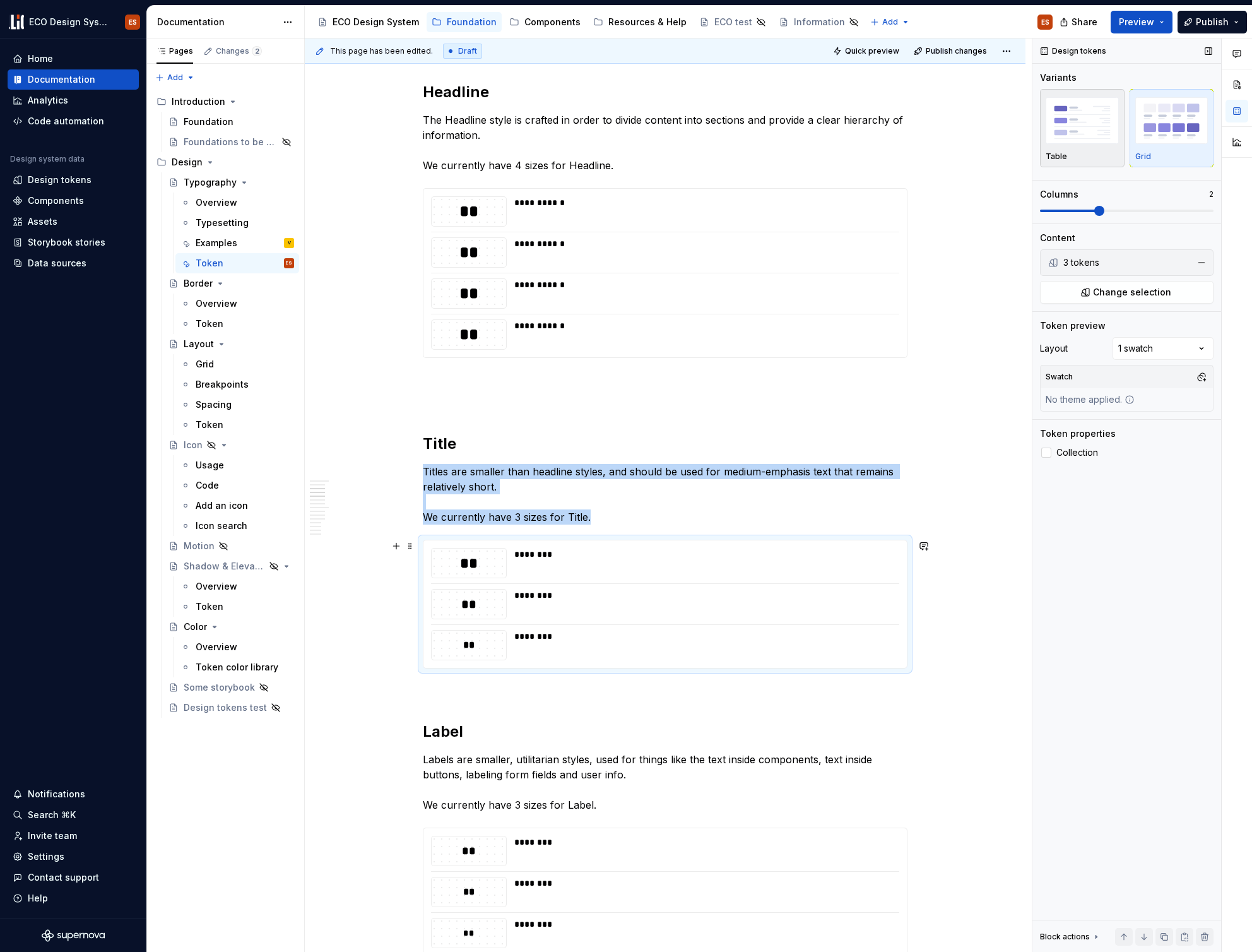
click at [1074, 123] on img "button" at bounding box center [1083, 120] width 74 height 46
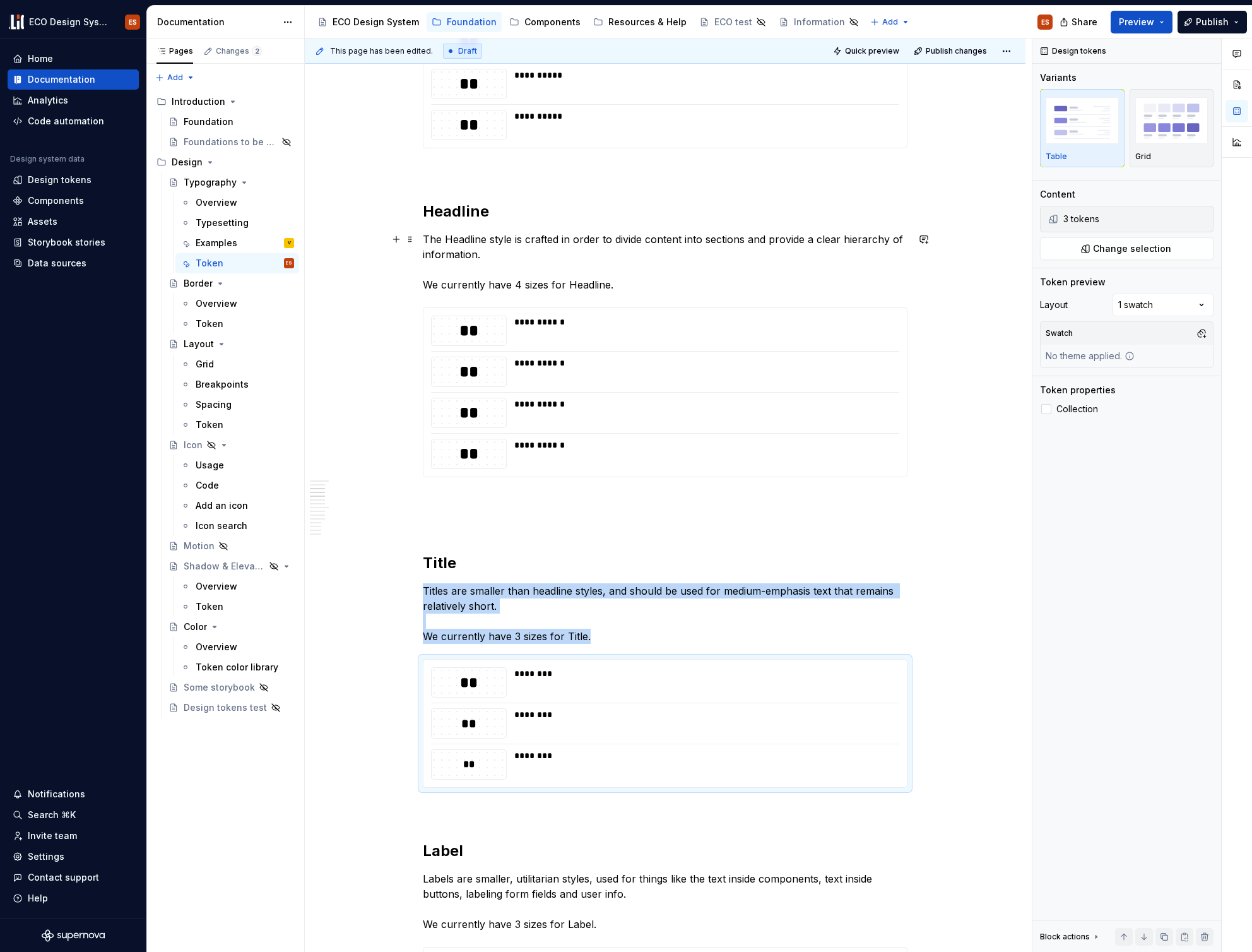
scroll to position [575, 0]
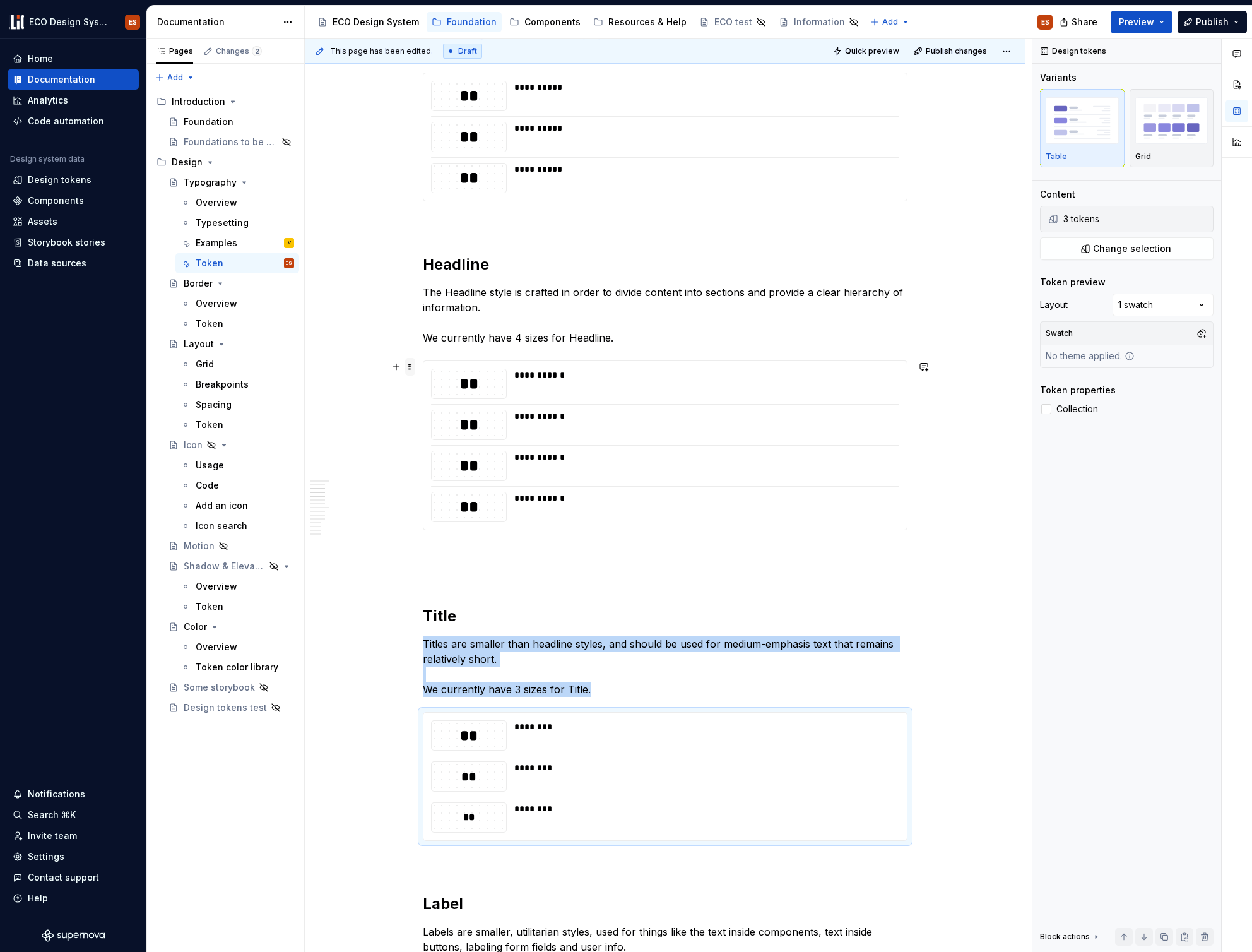
click at [410, 370] on span at bounding box center [410, 367] width 10 height 17
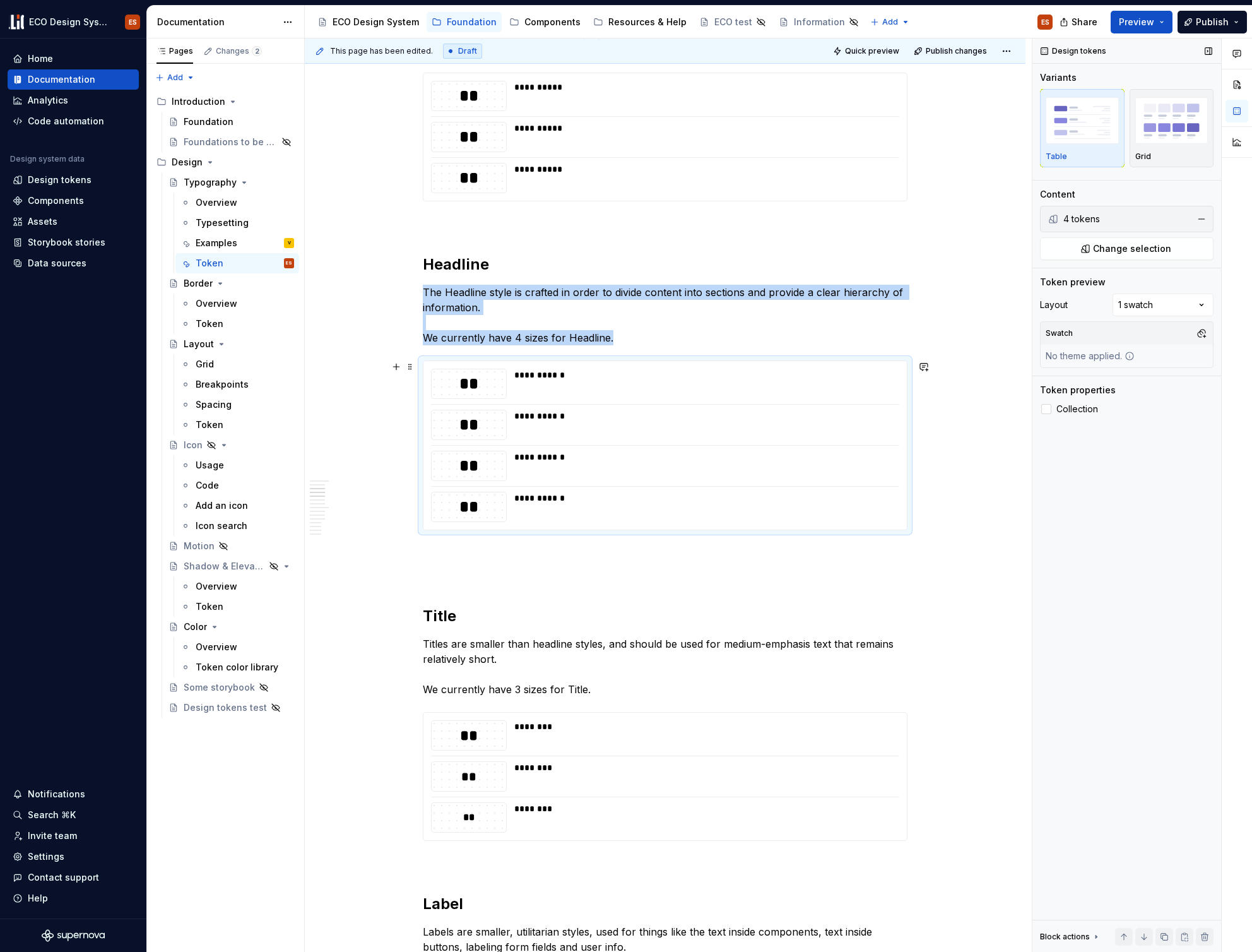
click at [1071, 124] on img "button" at bounding box center [1083, 120] width 74 height 46
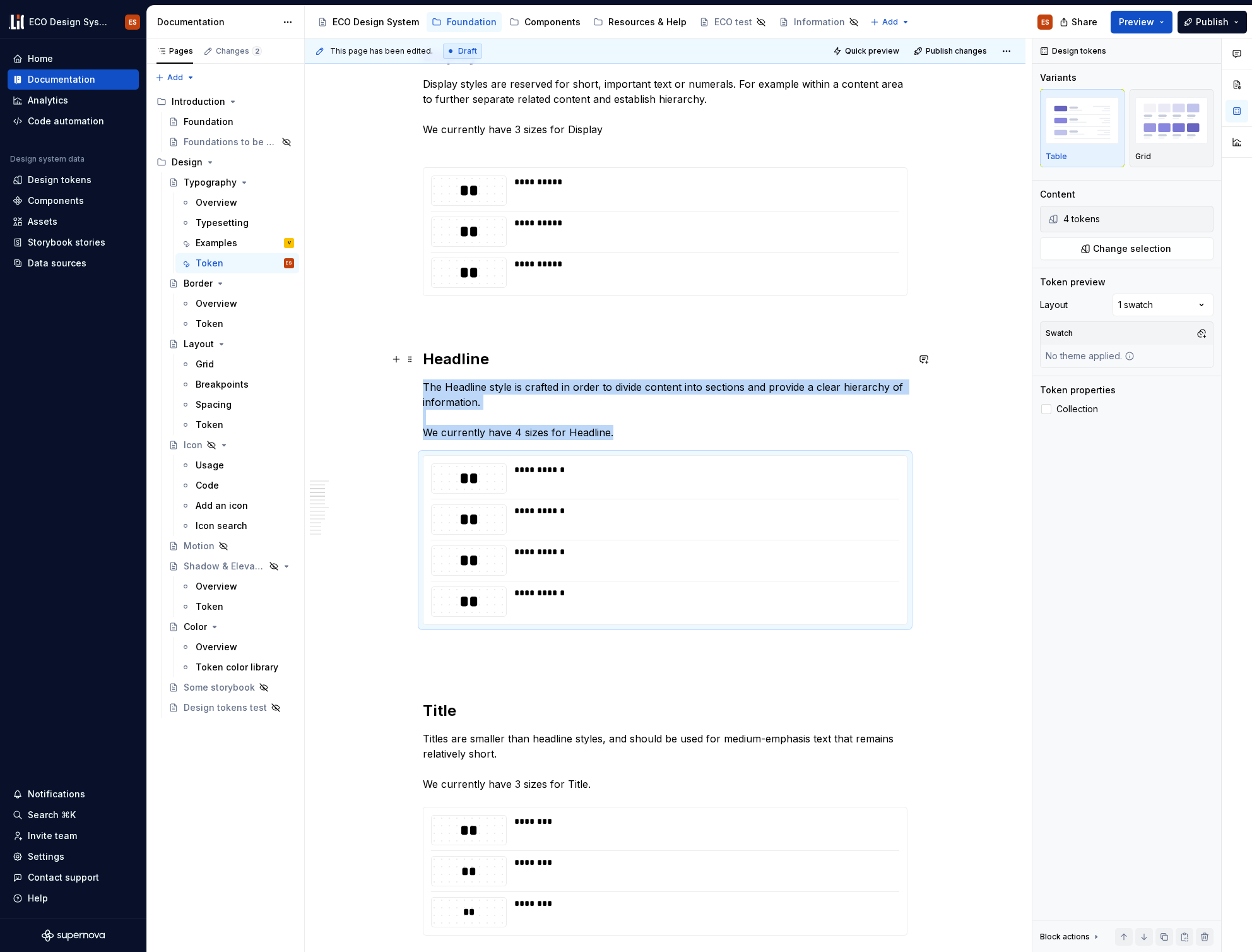
scroll to position [281, 0]
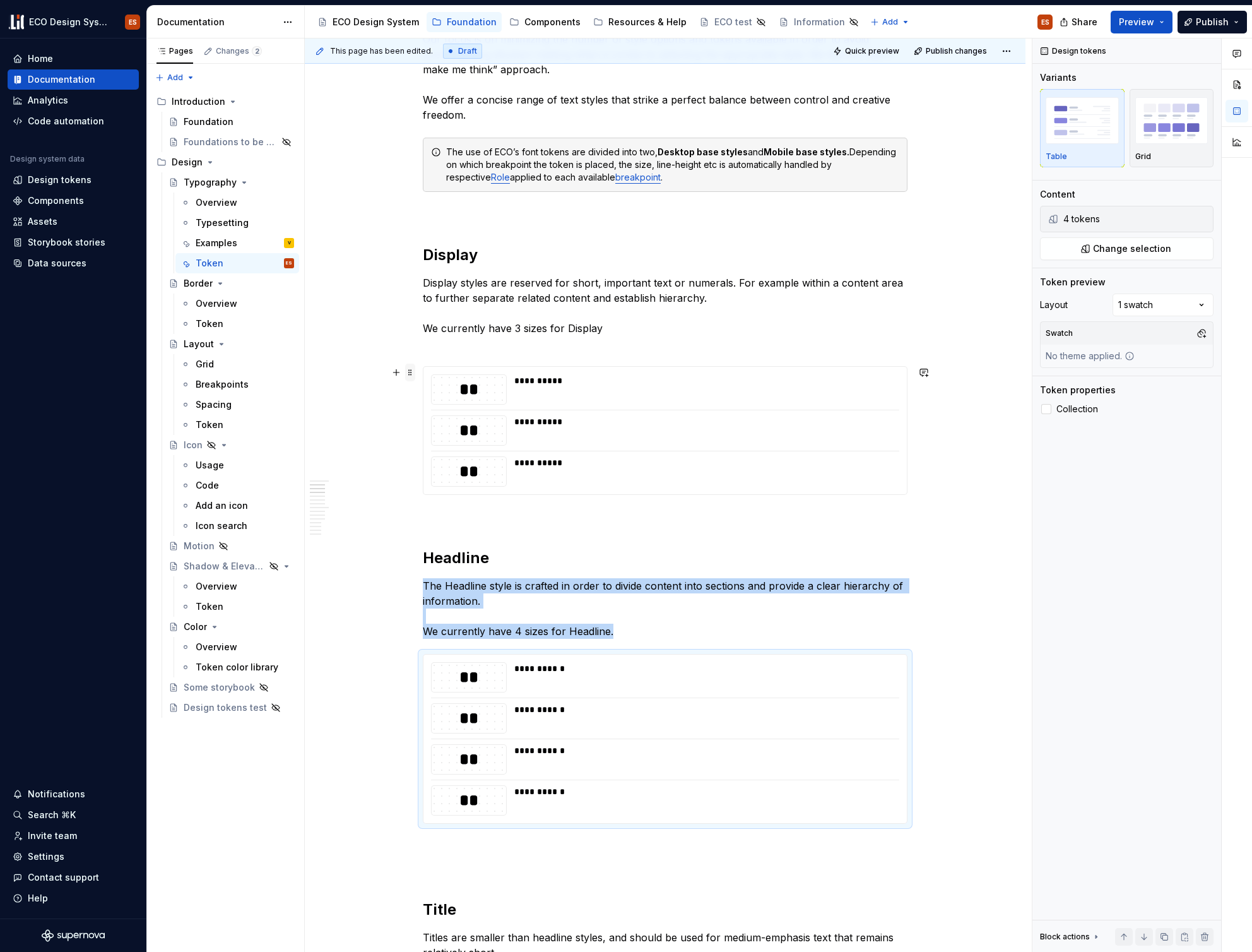
click at [411, 375] on span at bounding box center [410, 372] width 10 height 17
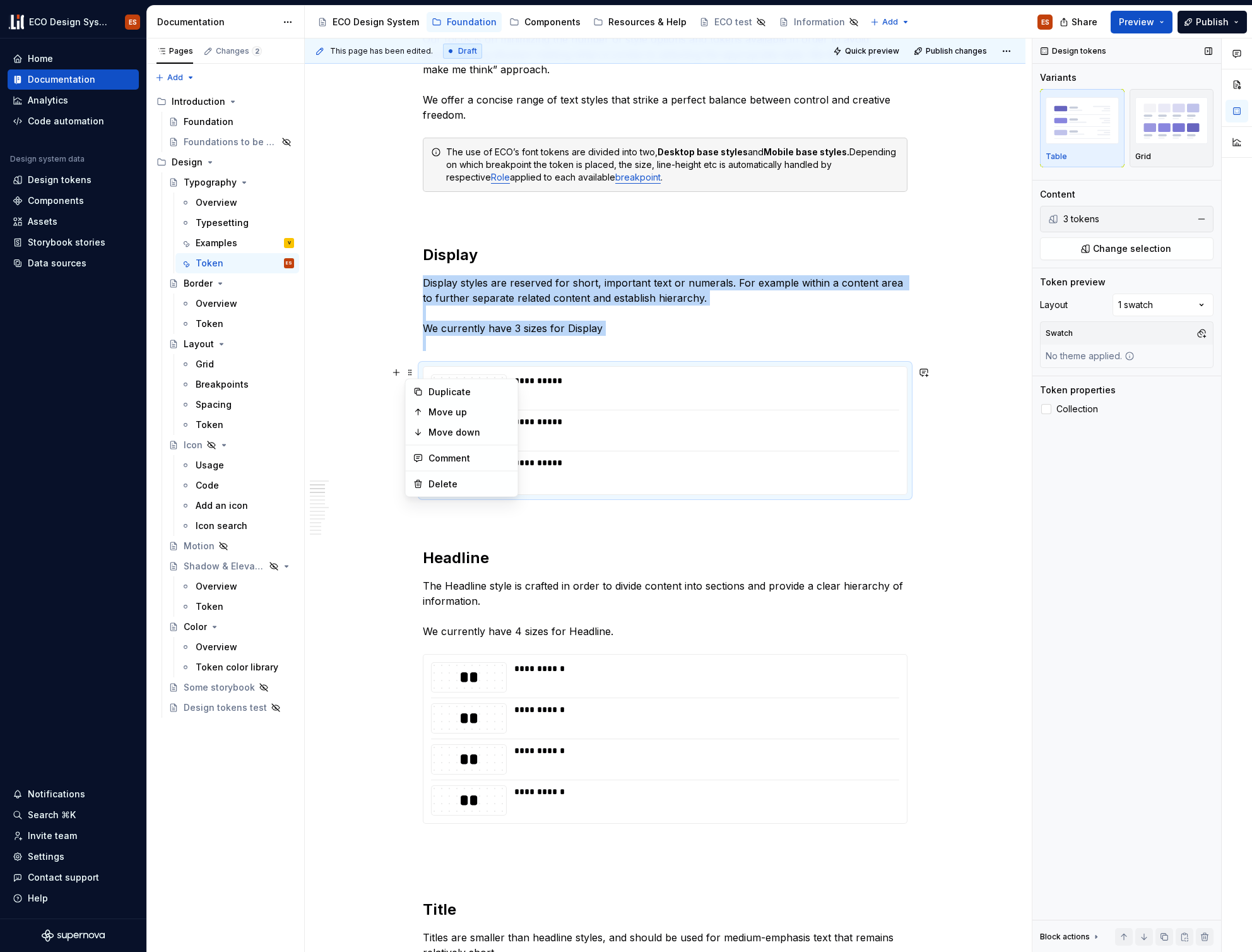
click at [1078, 115] on img "button" at bounding box center [1083, 120] width 74 height 46
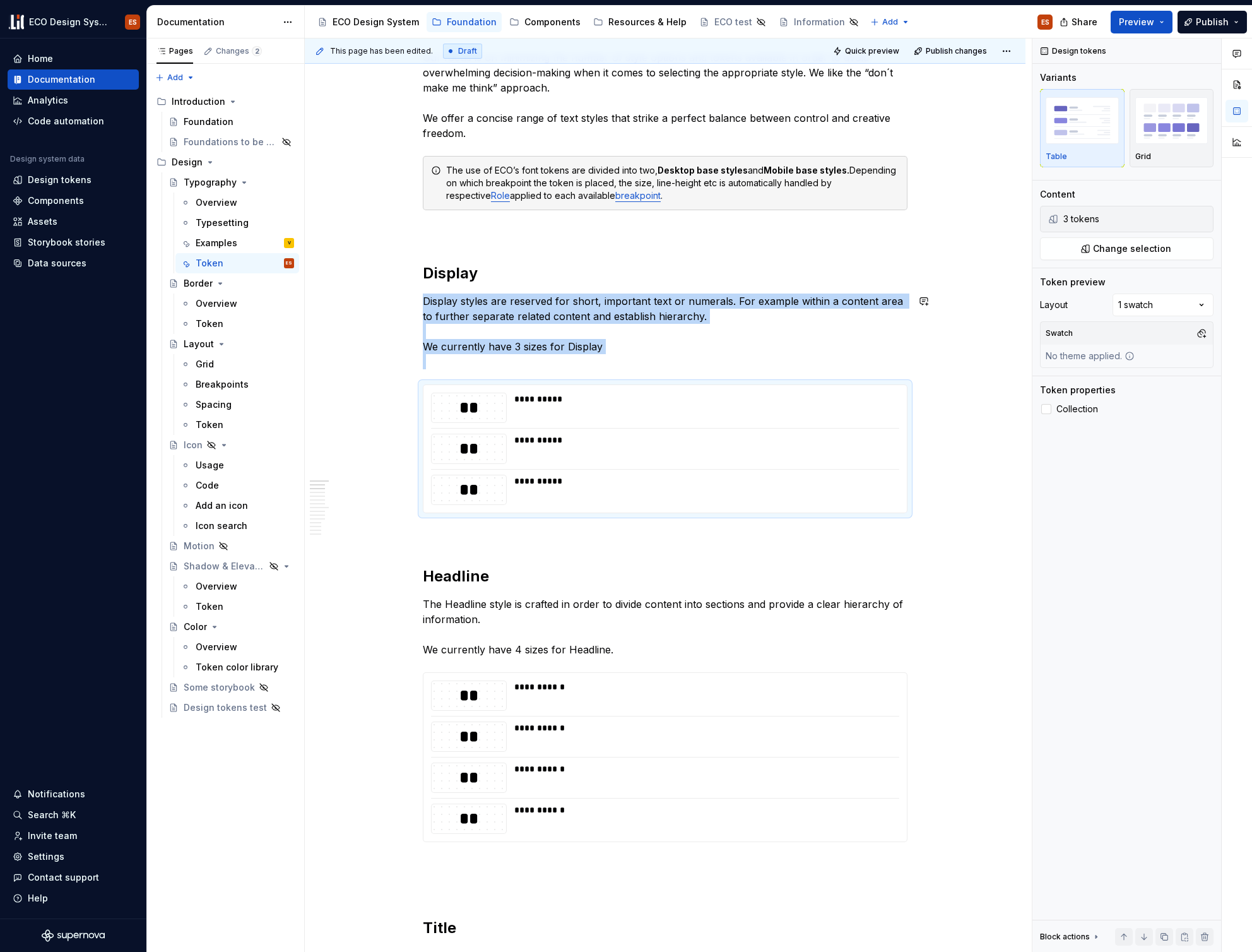
scroll to position [185, 0]
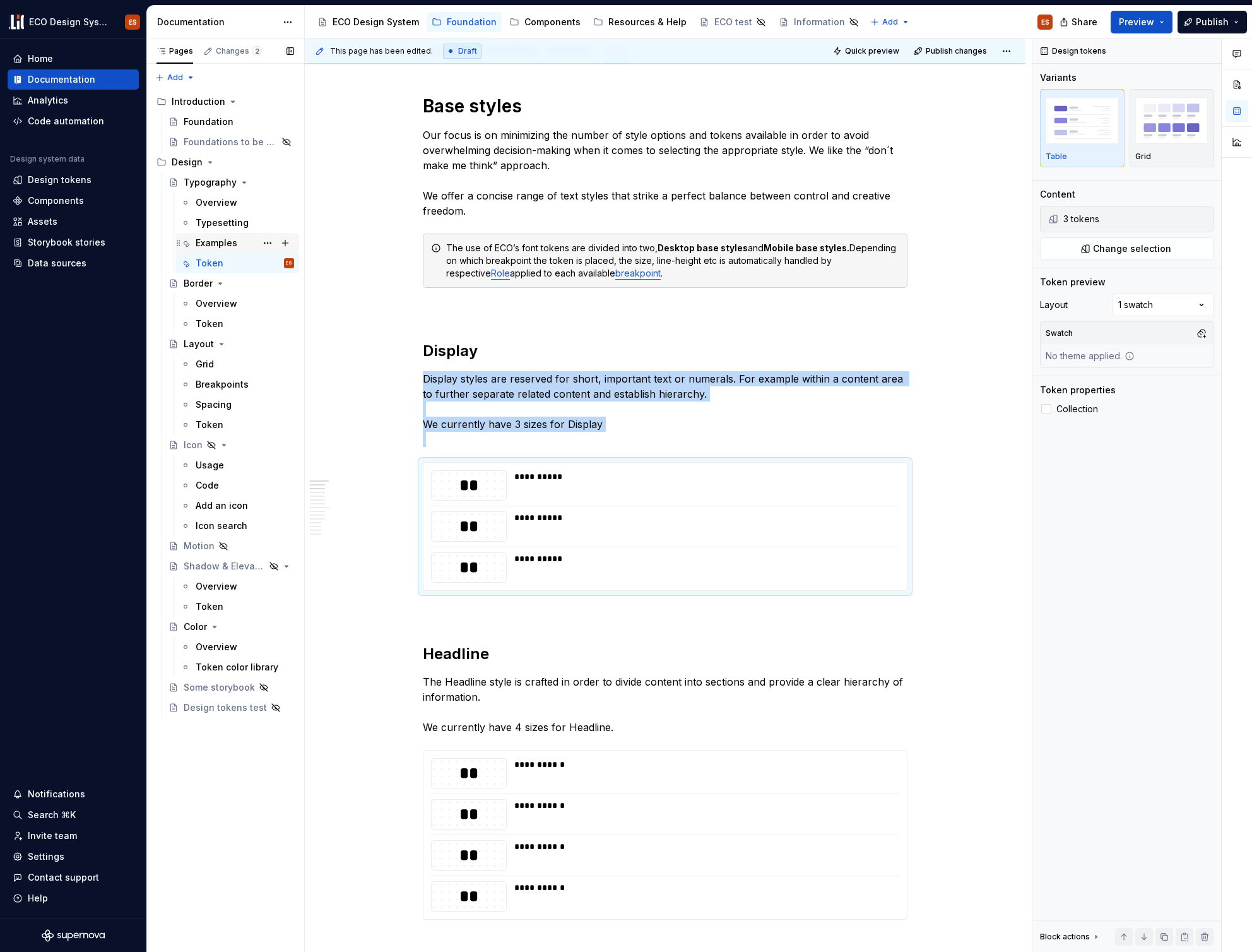
click at [208, 241] on div "Examples" at bounding box center [216, 243] width 42 height 13
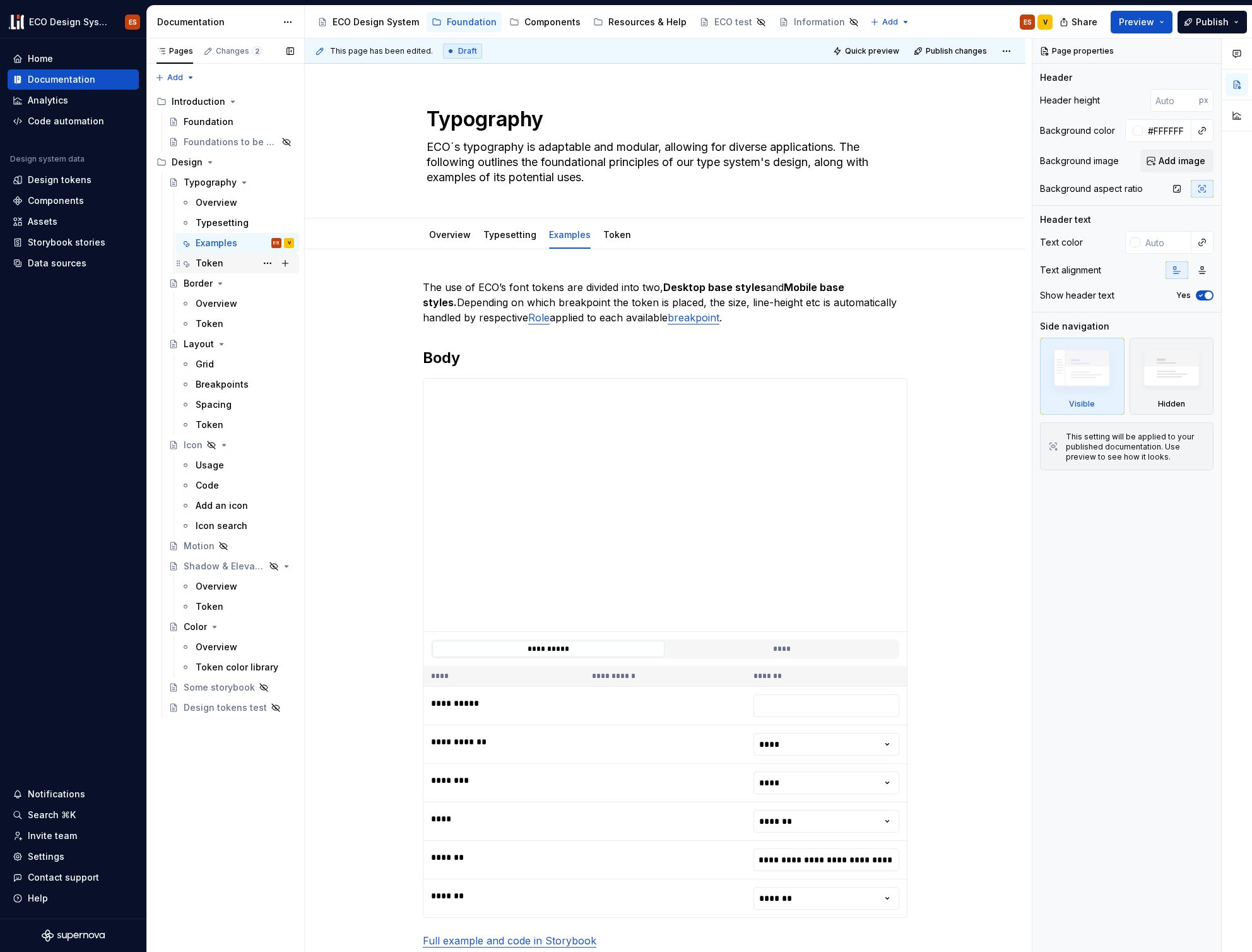
click at [215, 260] on div "Token" at bounding box center [209, 262] width 28 height 13
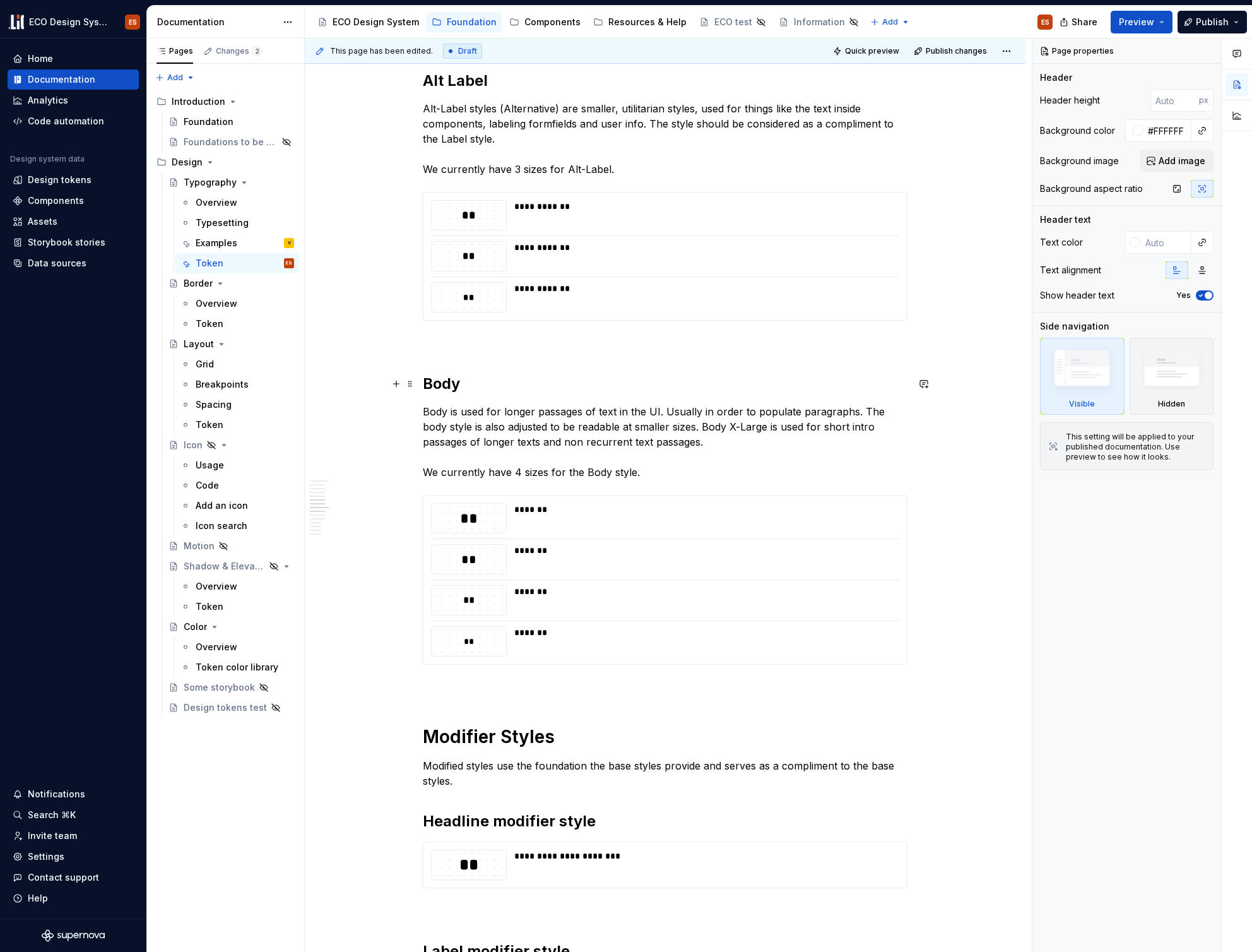
scroll to position [1707, 0]
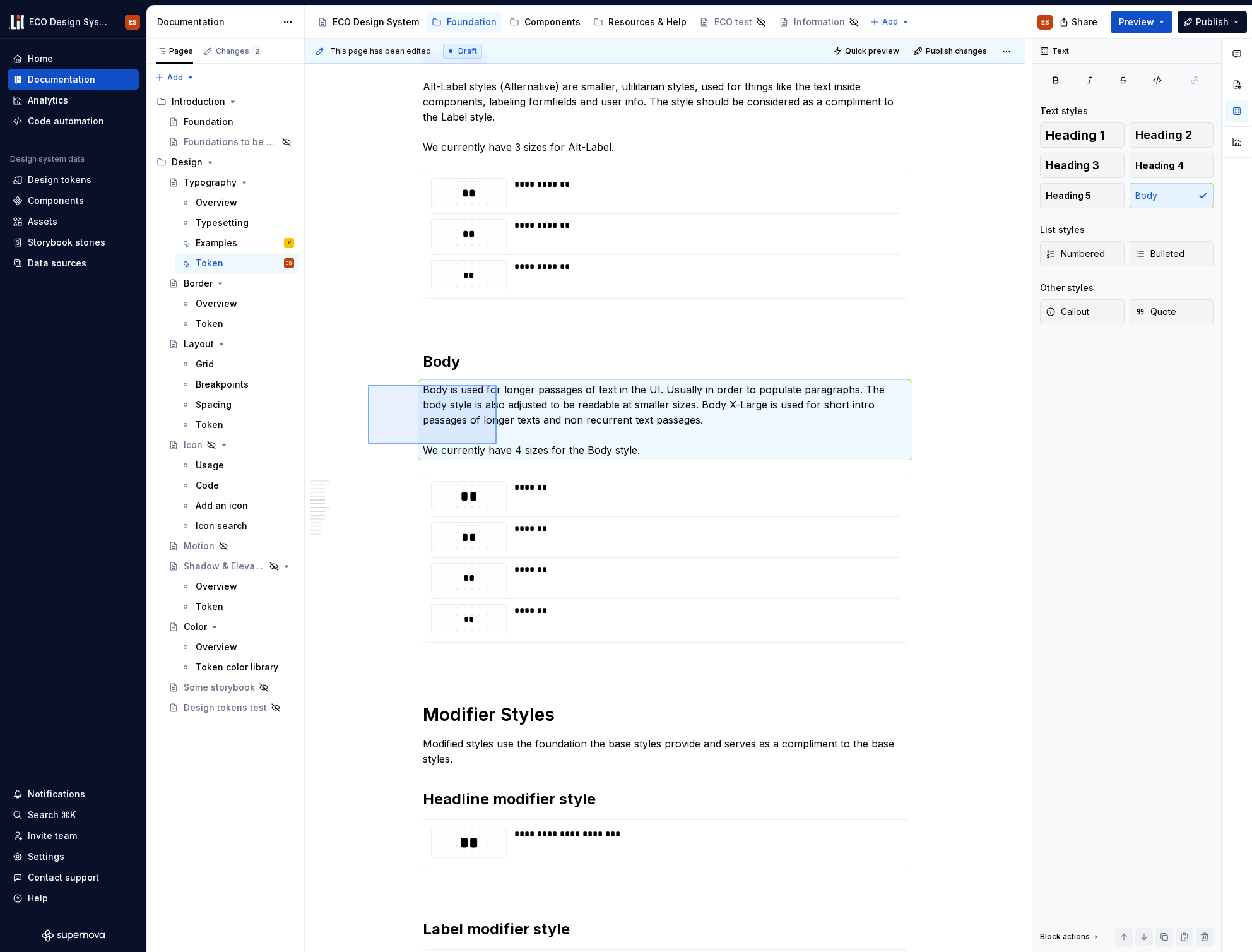
drag, startPoint x: 368, startPoint y: 385, endPoint x: 496, endPoint y: 444, distance: 140.9
click at [496, 444] on div "**********" at bounding box center [668, 495] width 727 height 913
click at [407, 387] on span at bounding box center [410, 389] width 10 height 17
click at [215, 237] on div "Examples" at bounding box center [216, 243] width 42 height 13
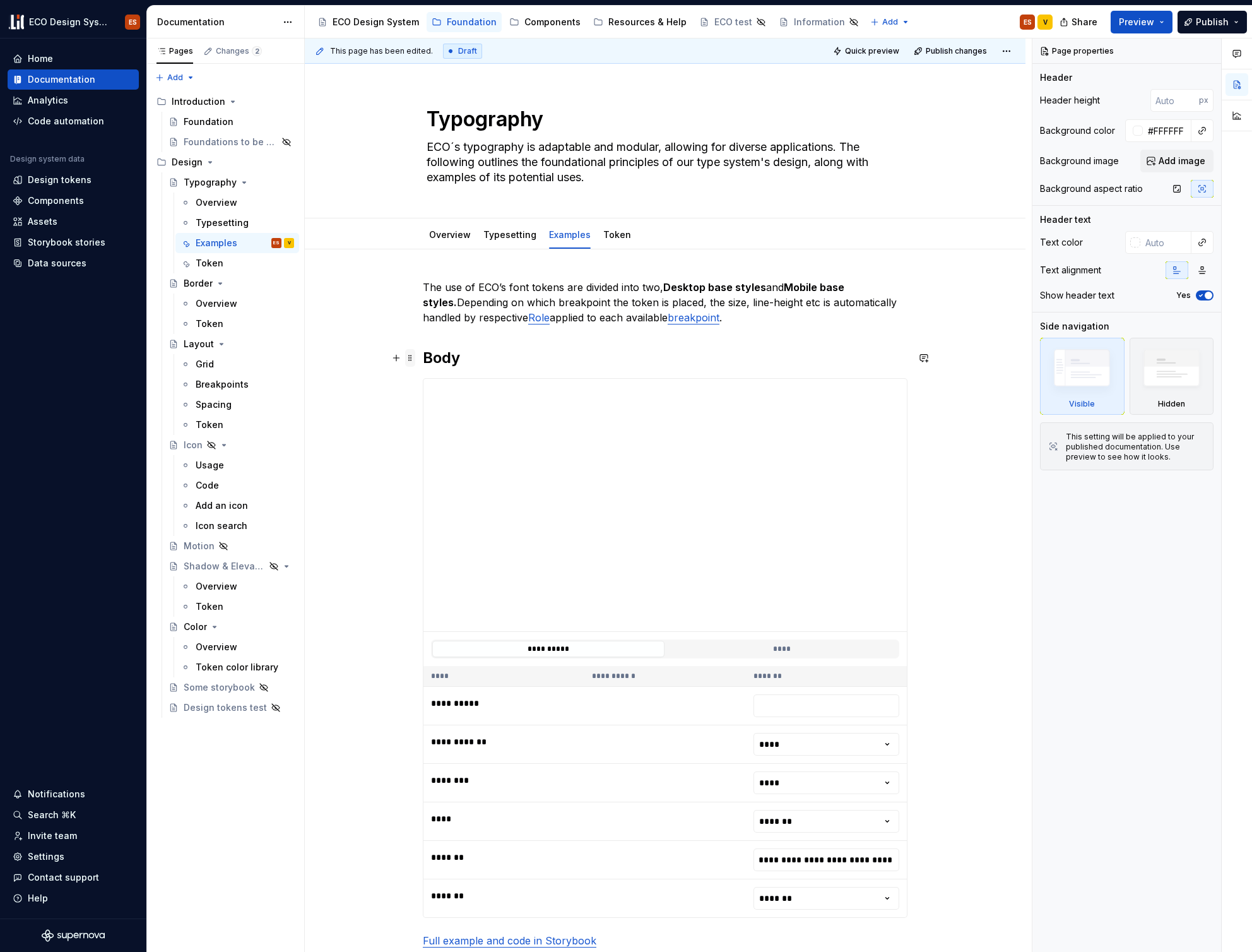
click at [408, 363] on span at bounding box center [410, 358] width 10 height 17
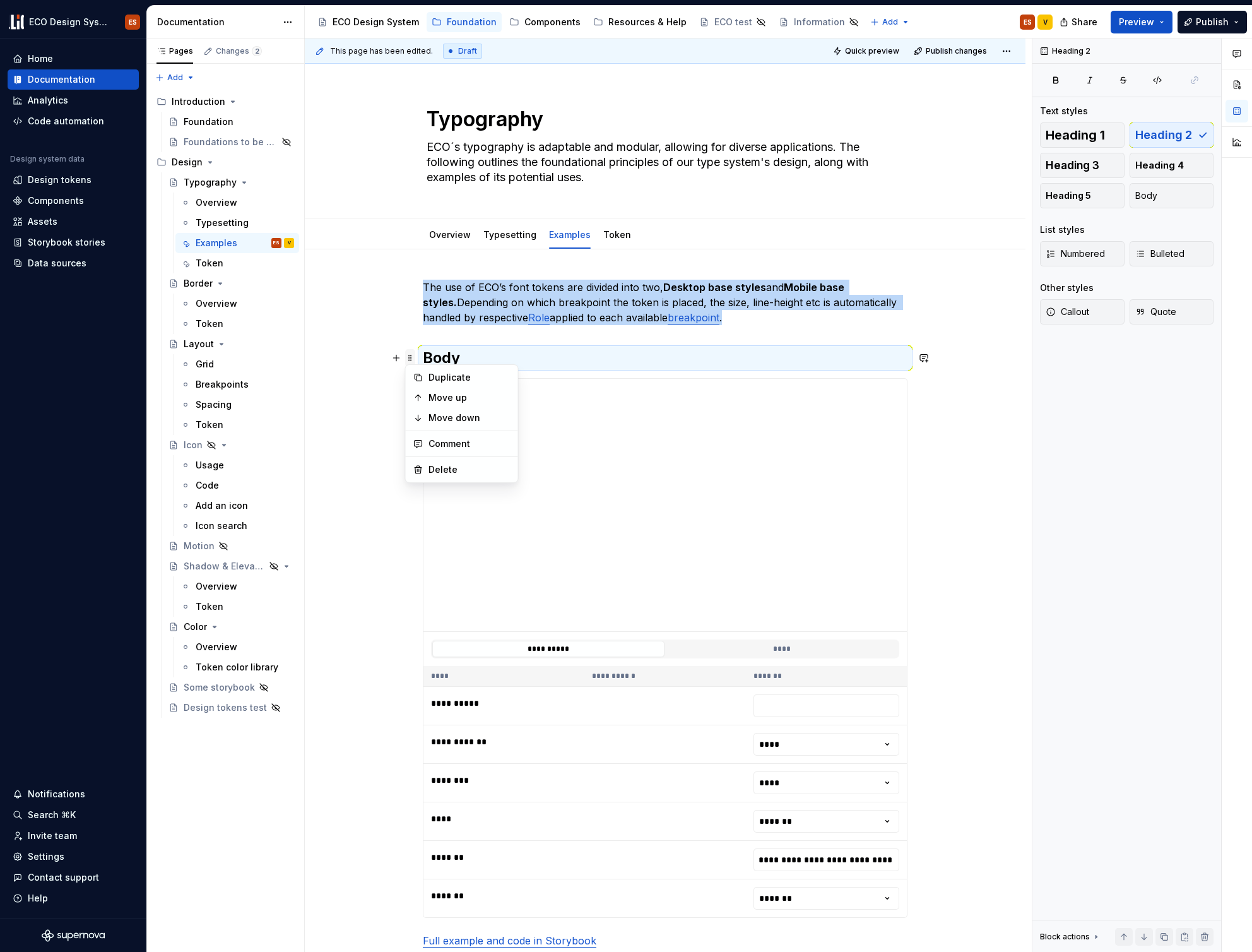
click at [408, 363] on span at bounding box center [410, 358] width 10 height 17
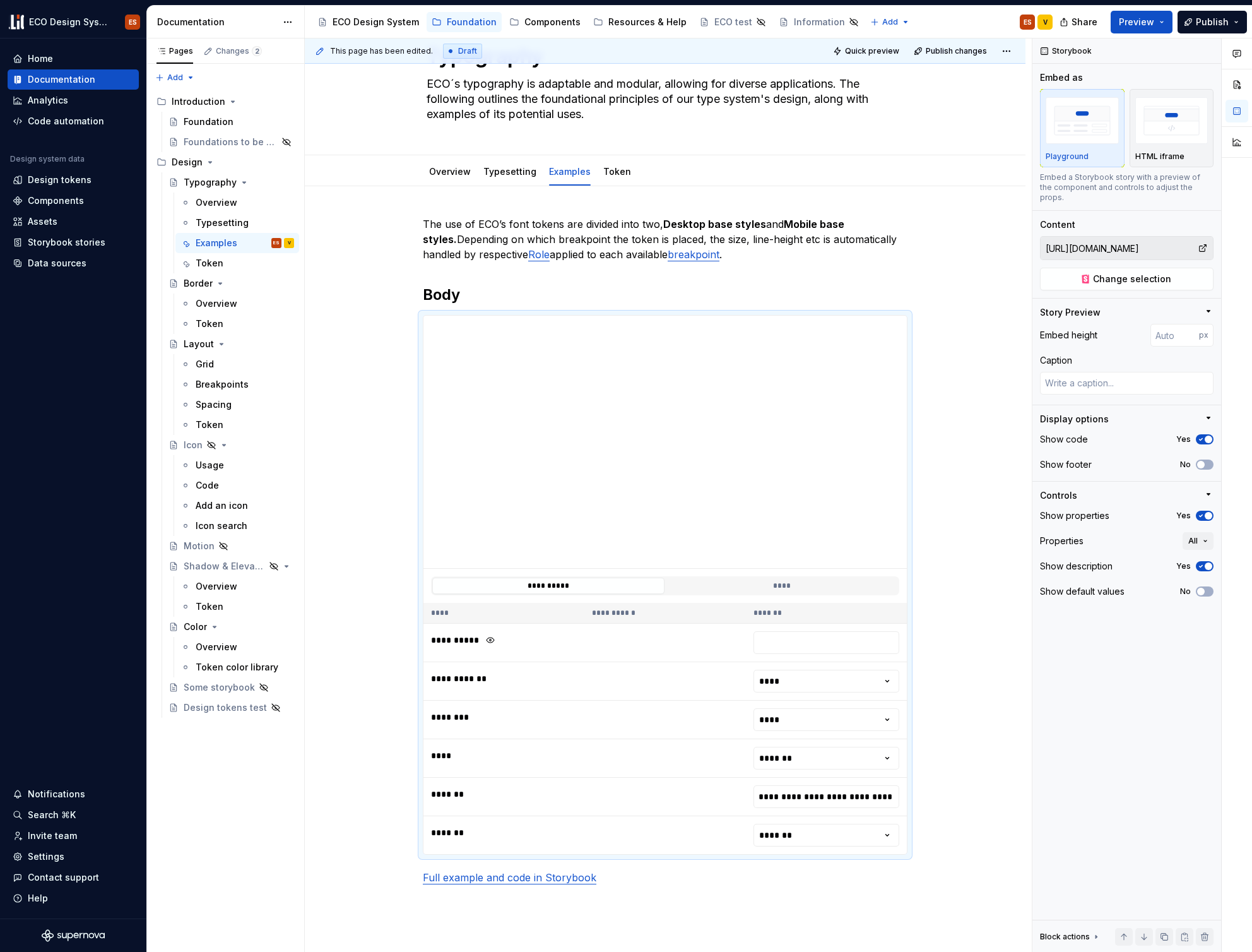
scroll to position [61, 0]
click at [399, 296] on button "button" at bounding box center [396, 296] width 17 height 17
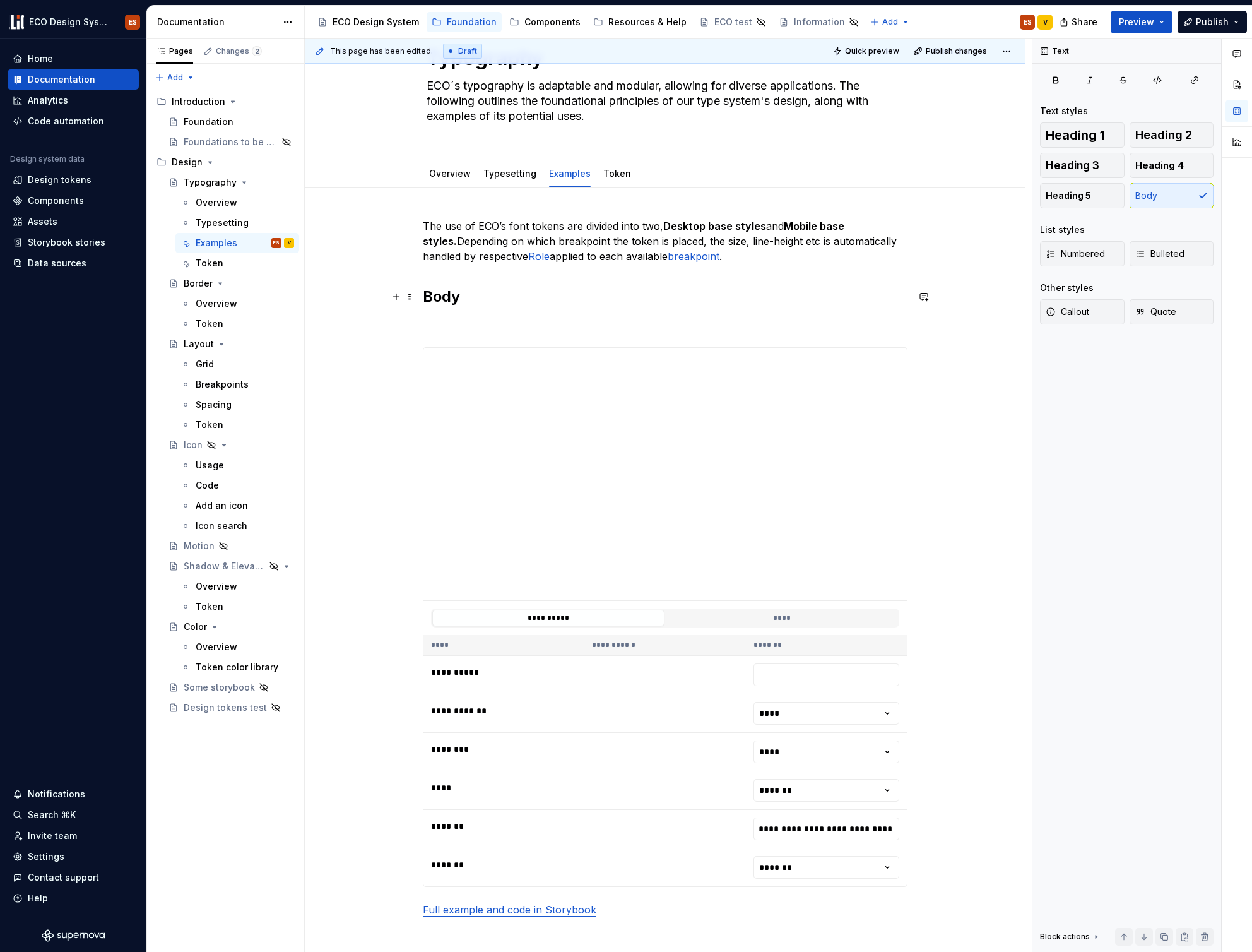
click at [414, 326] on div "**********" at bounding box center [665, 804] width 721 height 1234
click at [407, 322] on span at bounding box center [410, 324] width 10 height 17
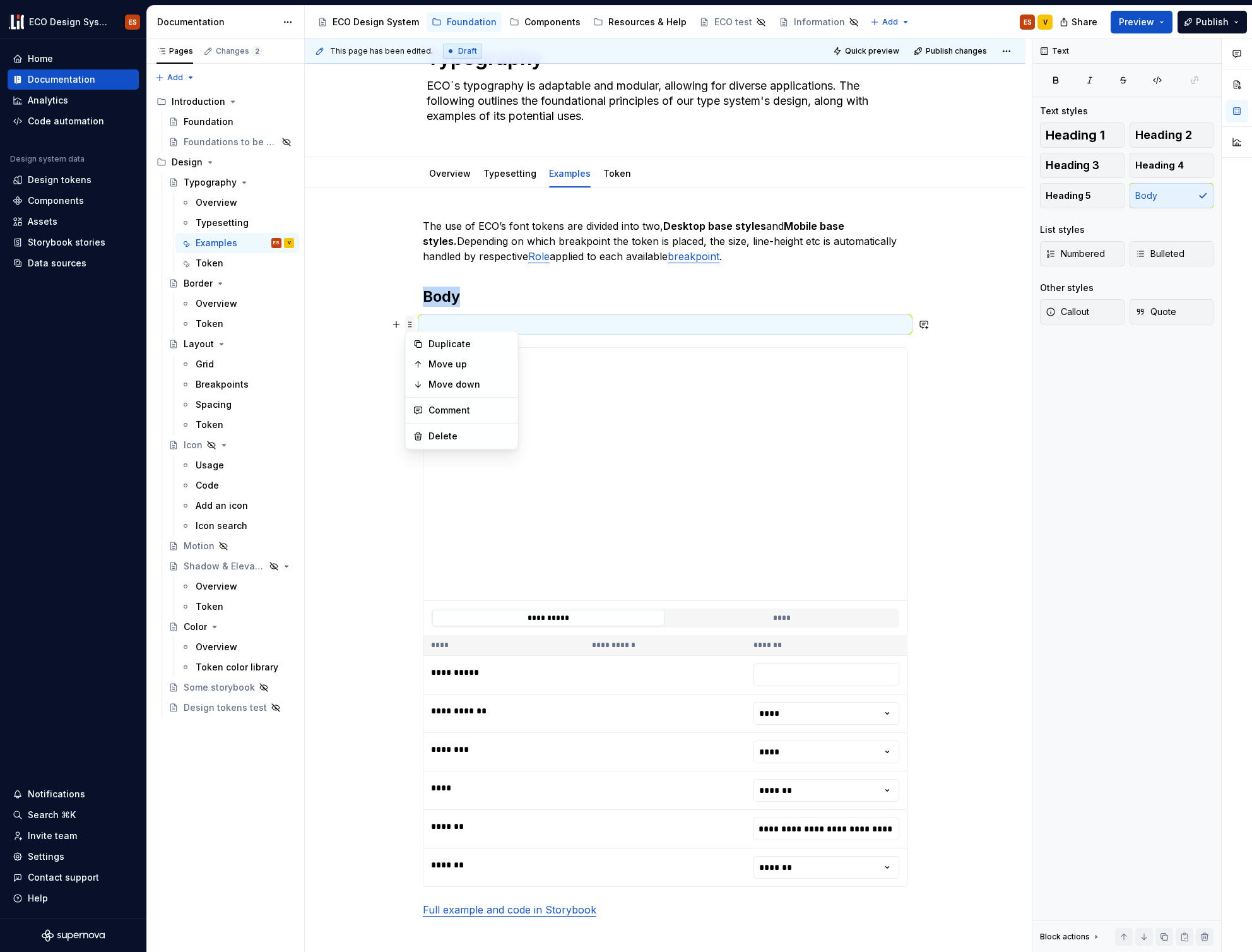
click at [414, 325] on span at bounding box center [410, 324] width 10 height 17
click at [222, 257] on div "Token" at bounding box center [245, 263] width 99 height 17
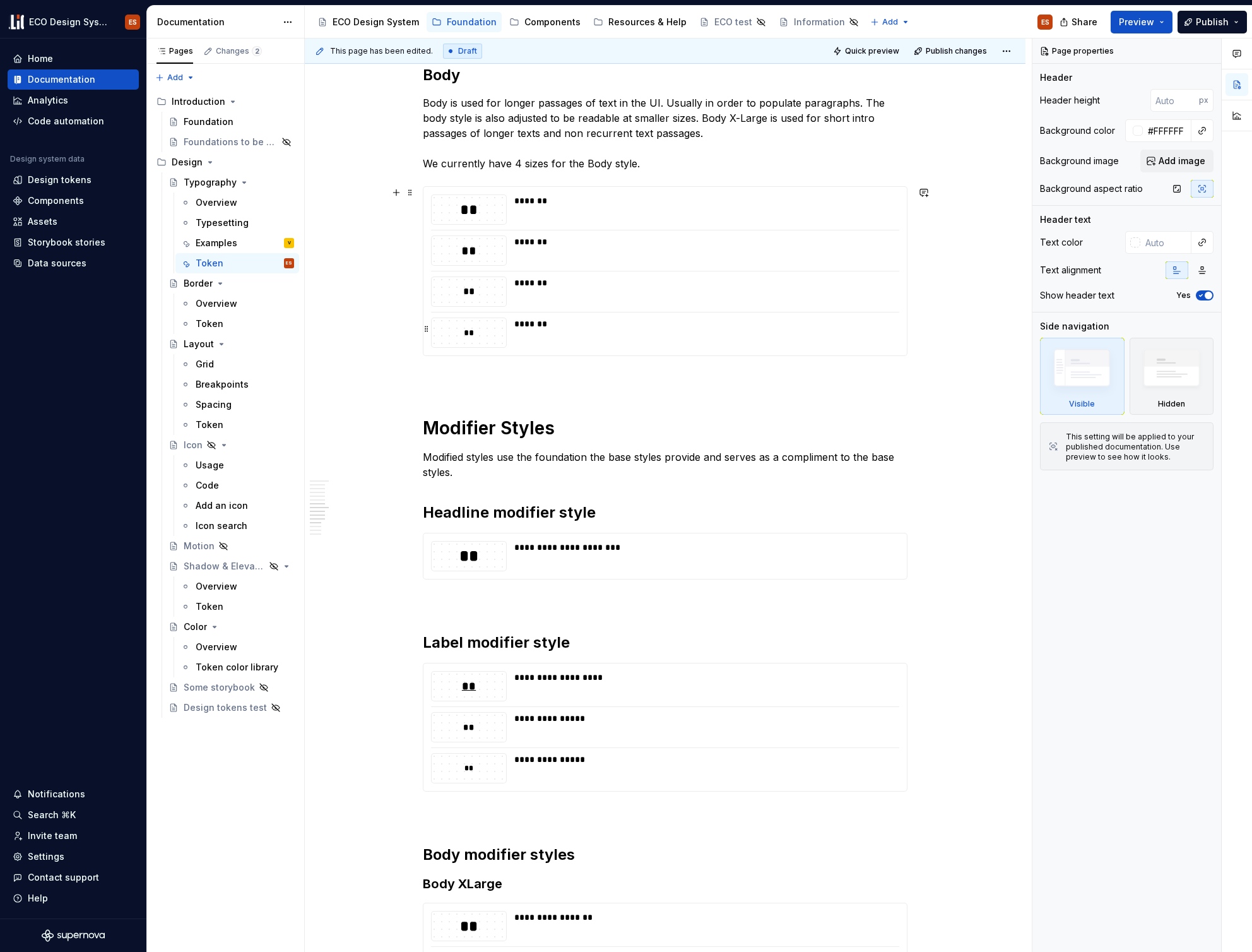
scroll to position [1695, 0]
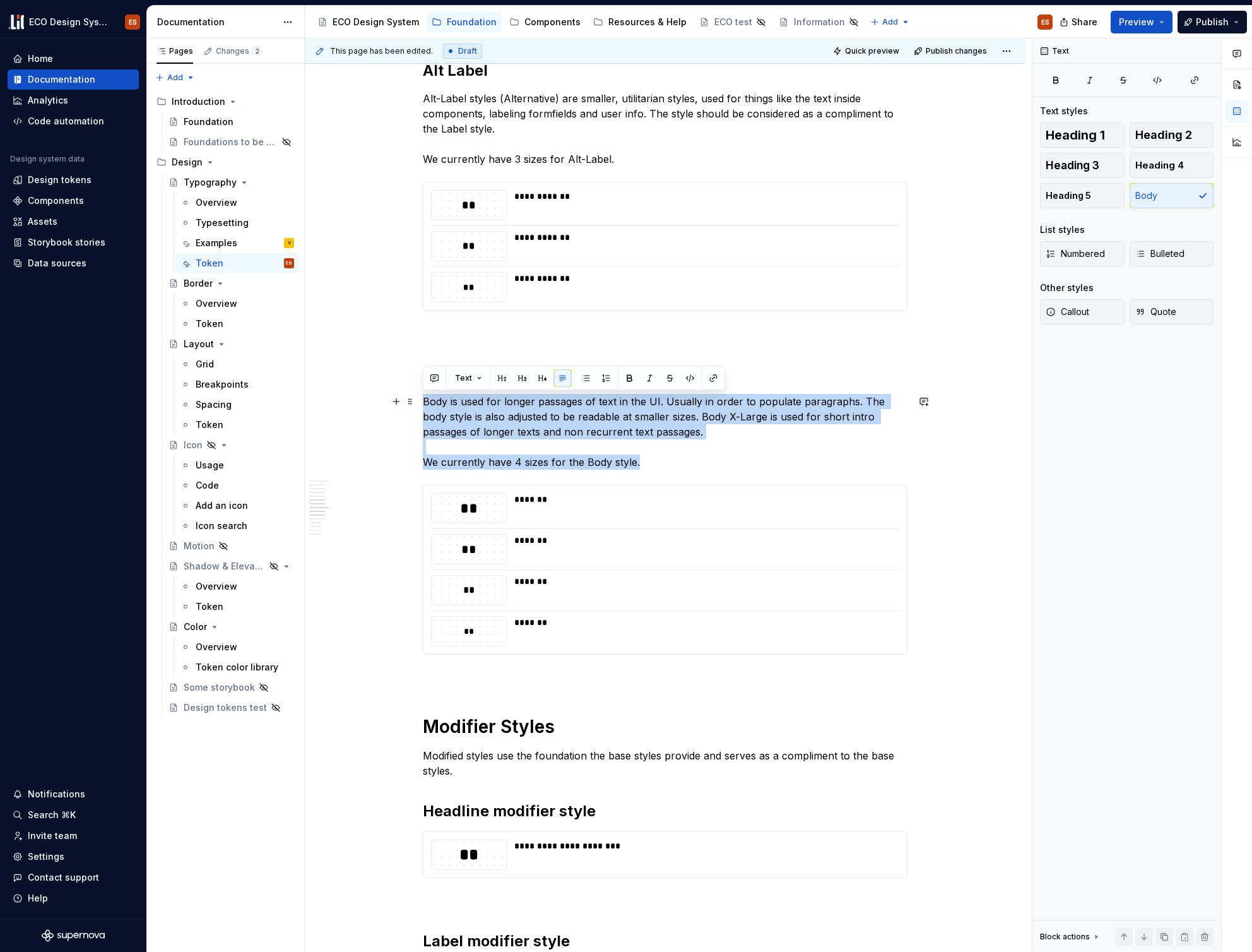
drag, startPoint x: 637, startPoint y: 462, endPoint x: 420, endPoint y: 399, distance: 226.0
click at [420, 399] on div "**********" at bounding box center [665, 846] width 721 height 4582
copy p "Body is used for longer passages of text in the UI. Usually in order to populat…"
click at [214, 240] on div "Examples" at bounding box center [216, 243] width 42 height 13
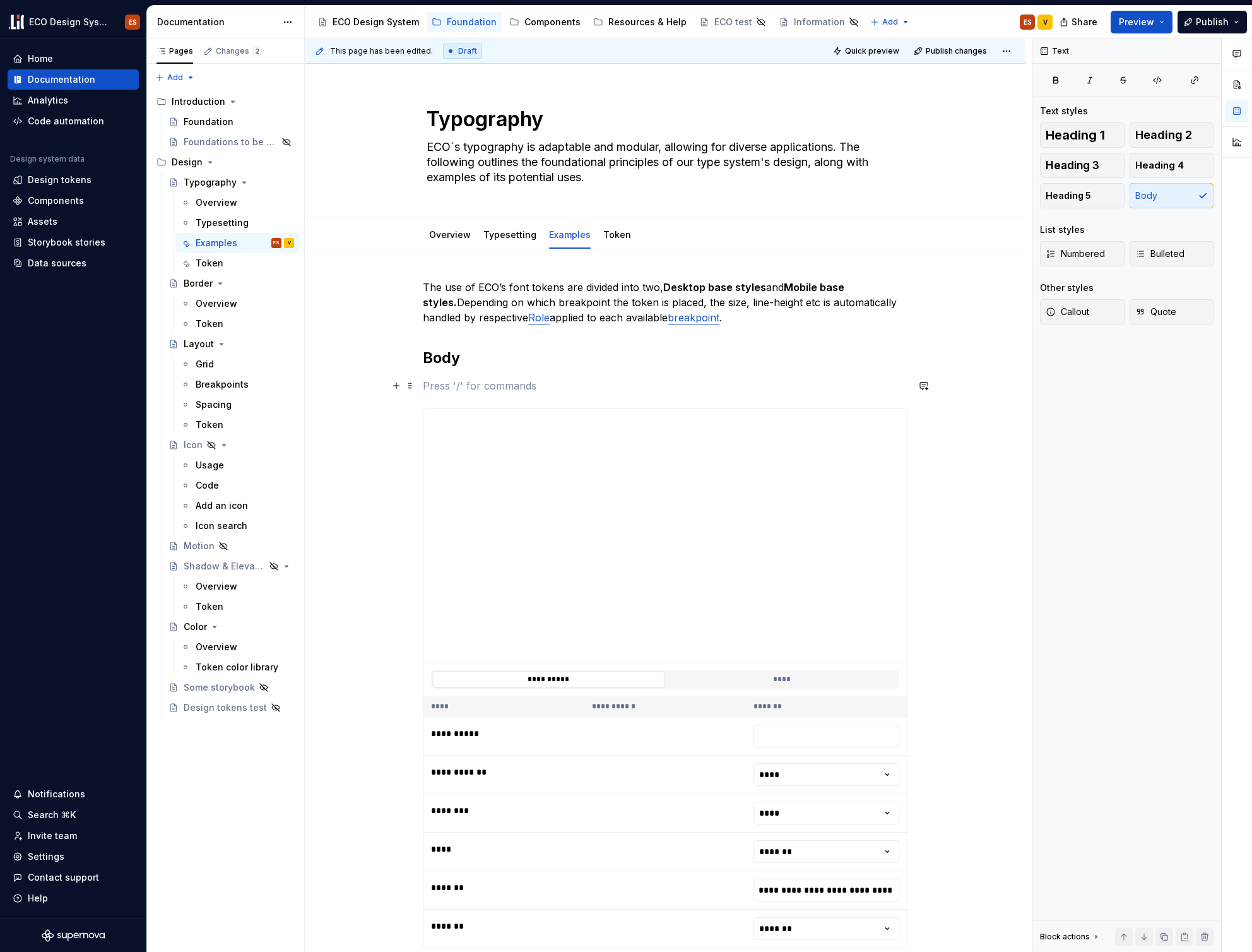
click at [438, 387] on p at bounding box center [665, 386] width 485 height 15
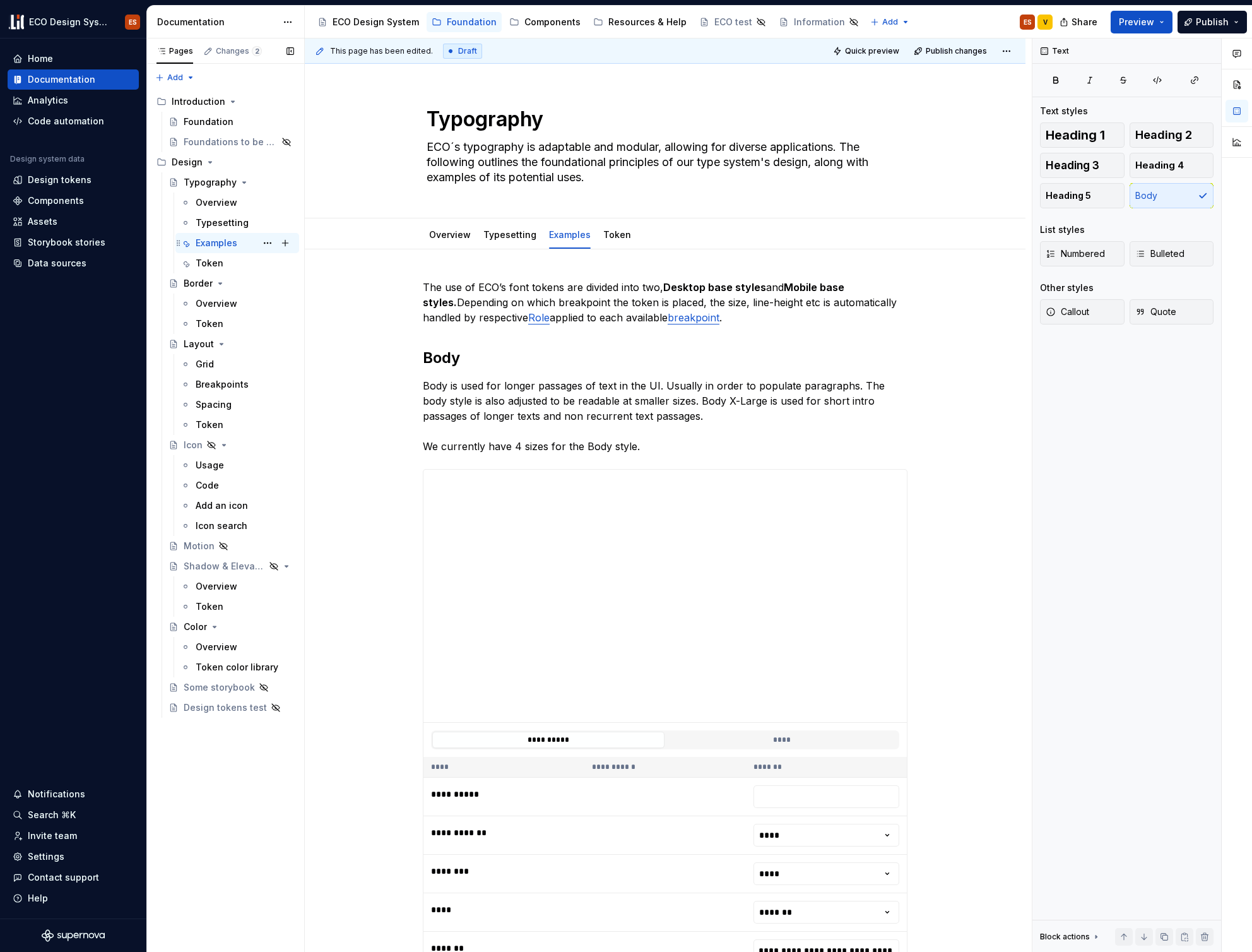
click at [200, 237] on div "Examples" at bounding box center [216, 243] width 42 height 13
click at [204, 223] on div "Typesetting" at bounding box center [222, 223] width 53 height 13
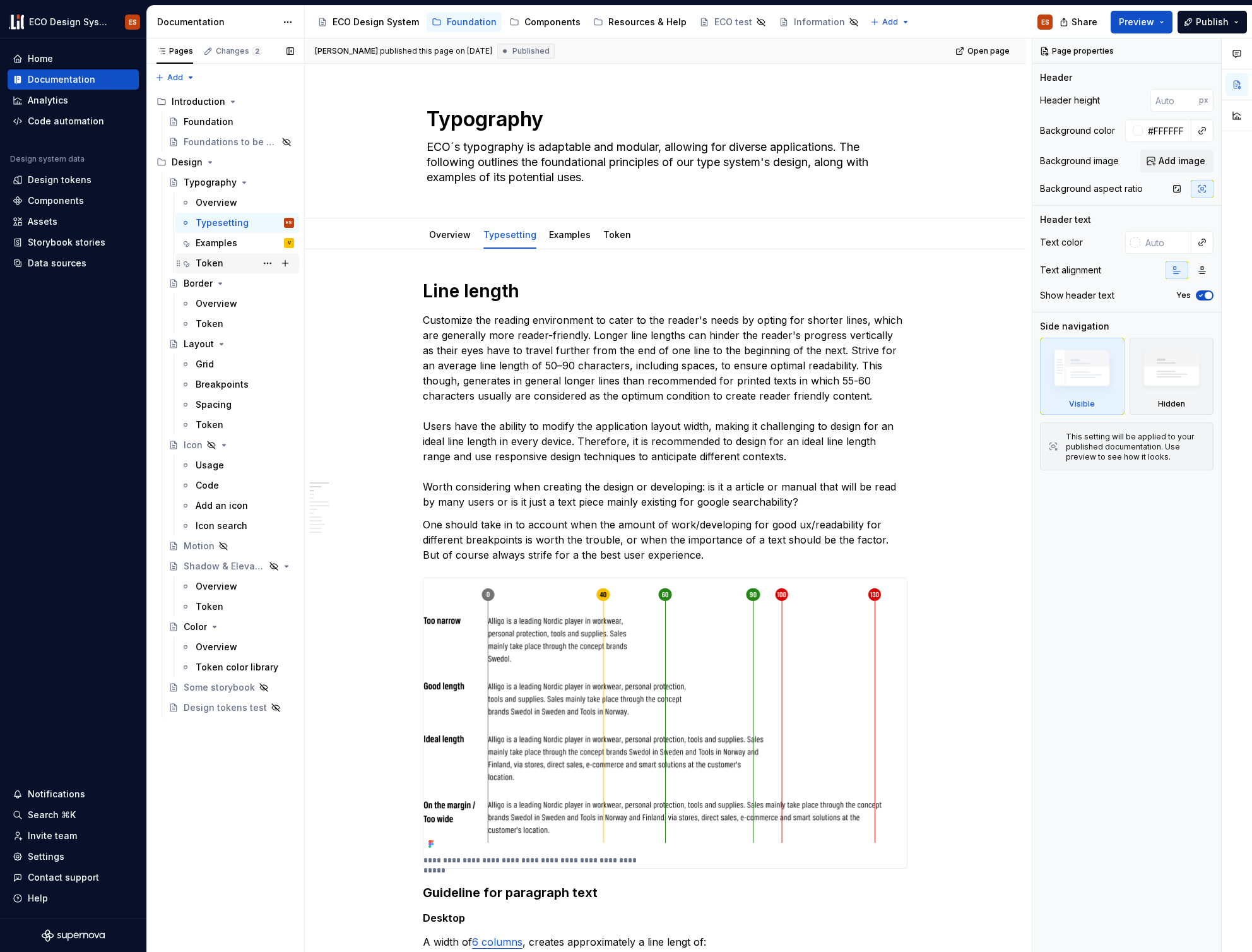
click at [210, 261] on div "Token" at bounding box center [209, 262] width 28 height 13
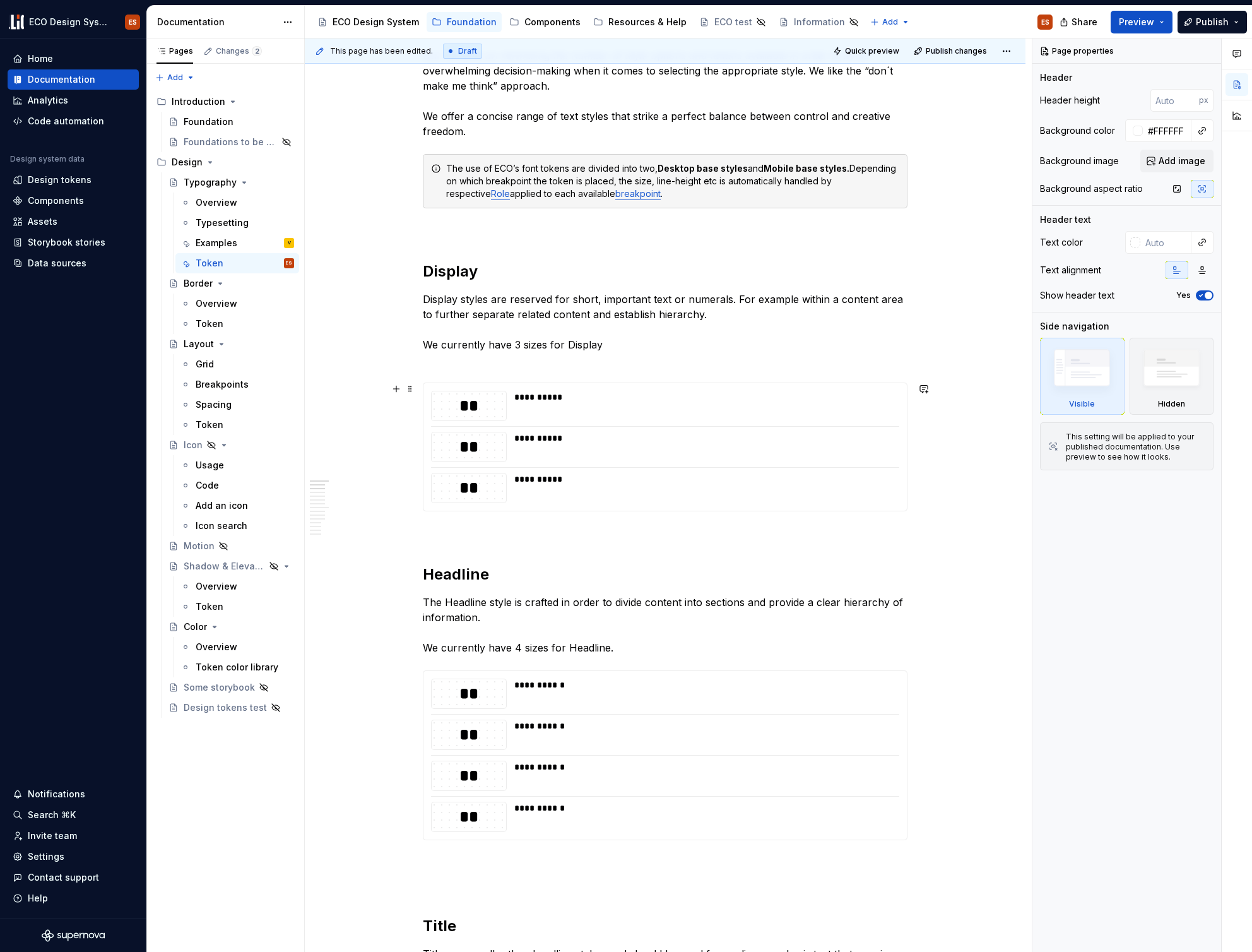
scroll to position [229, 0]
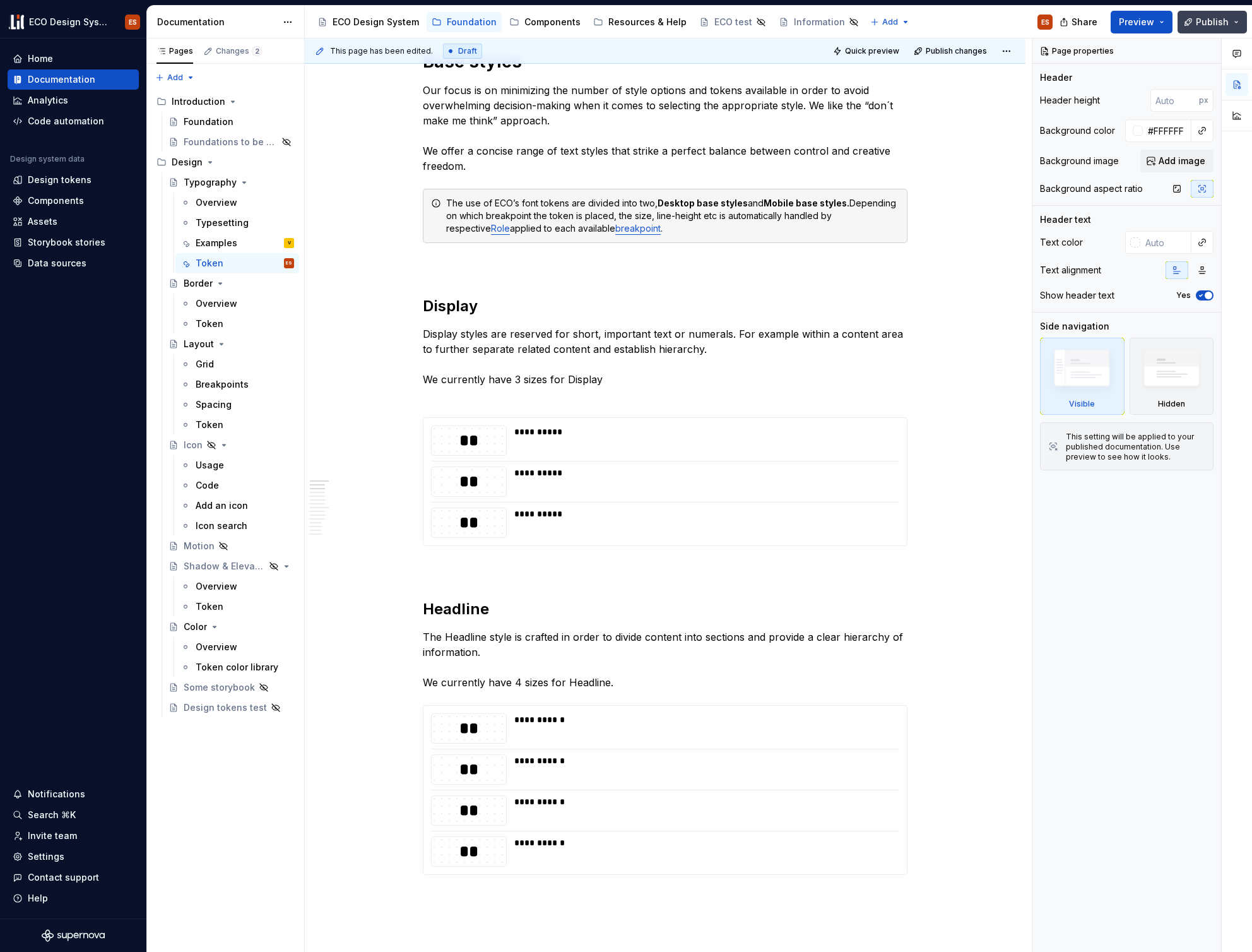
click at [1198, 21] on span "Publish" at bounding box center [1212, 21] width 33 height 13
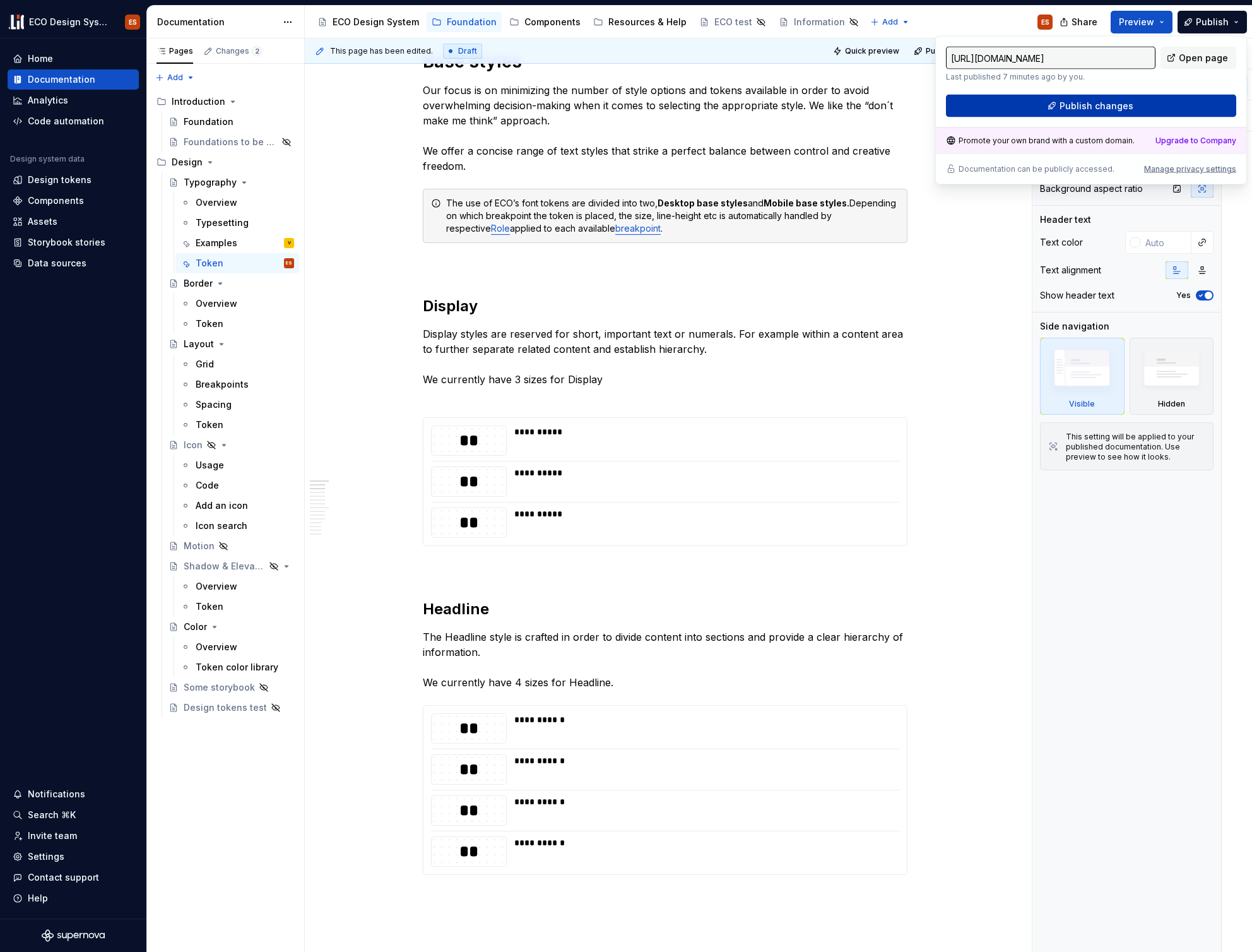
click at [1164, 108] on button "Publish changes" at bounding box center [1091, 105] width 290 height 22
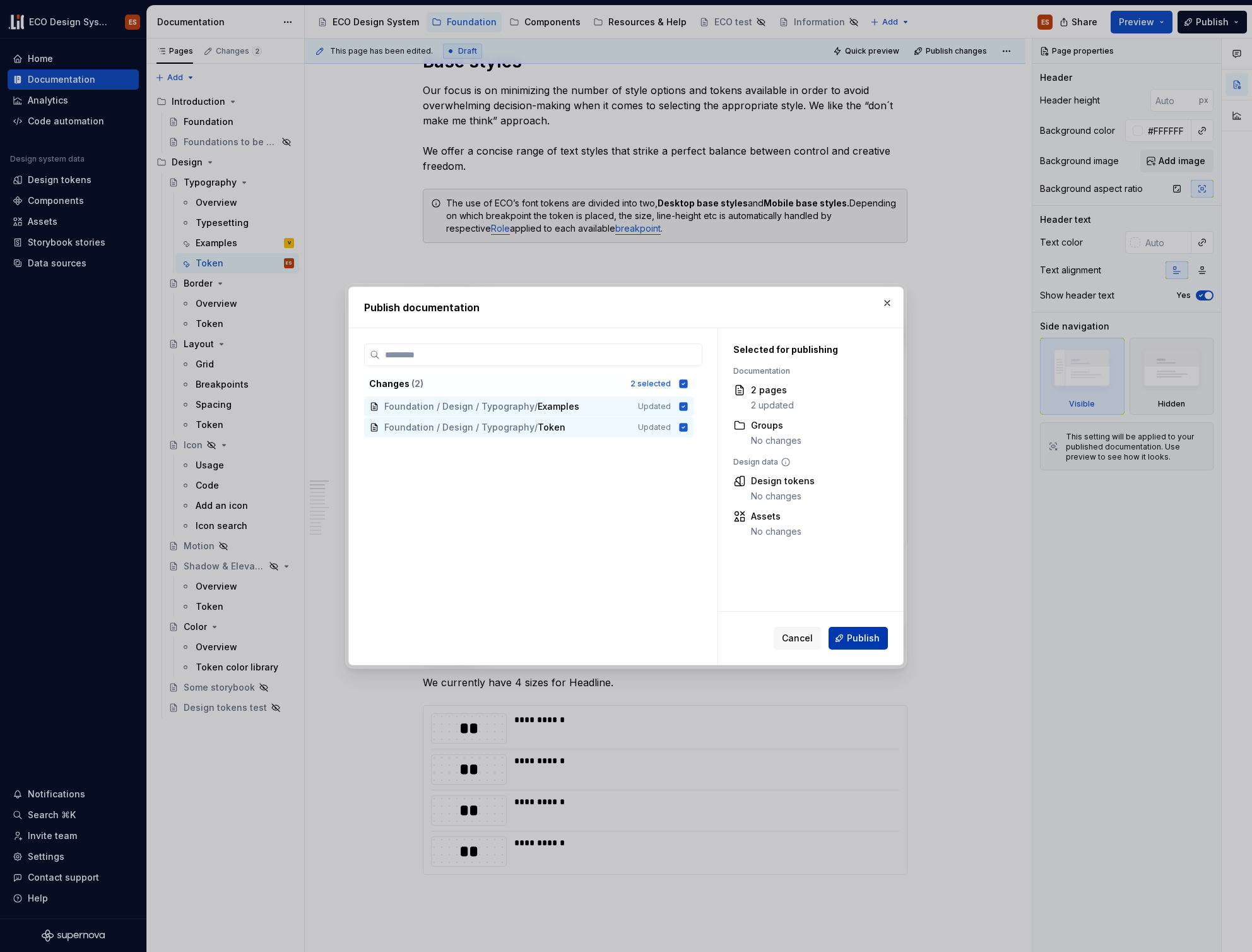
click at [851, 637] on span "Publish" at bounding box center [863, 638] width 33 height 13
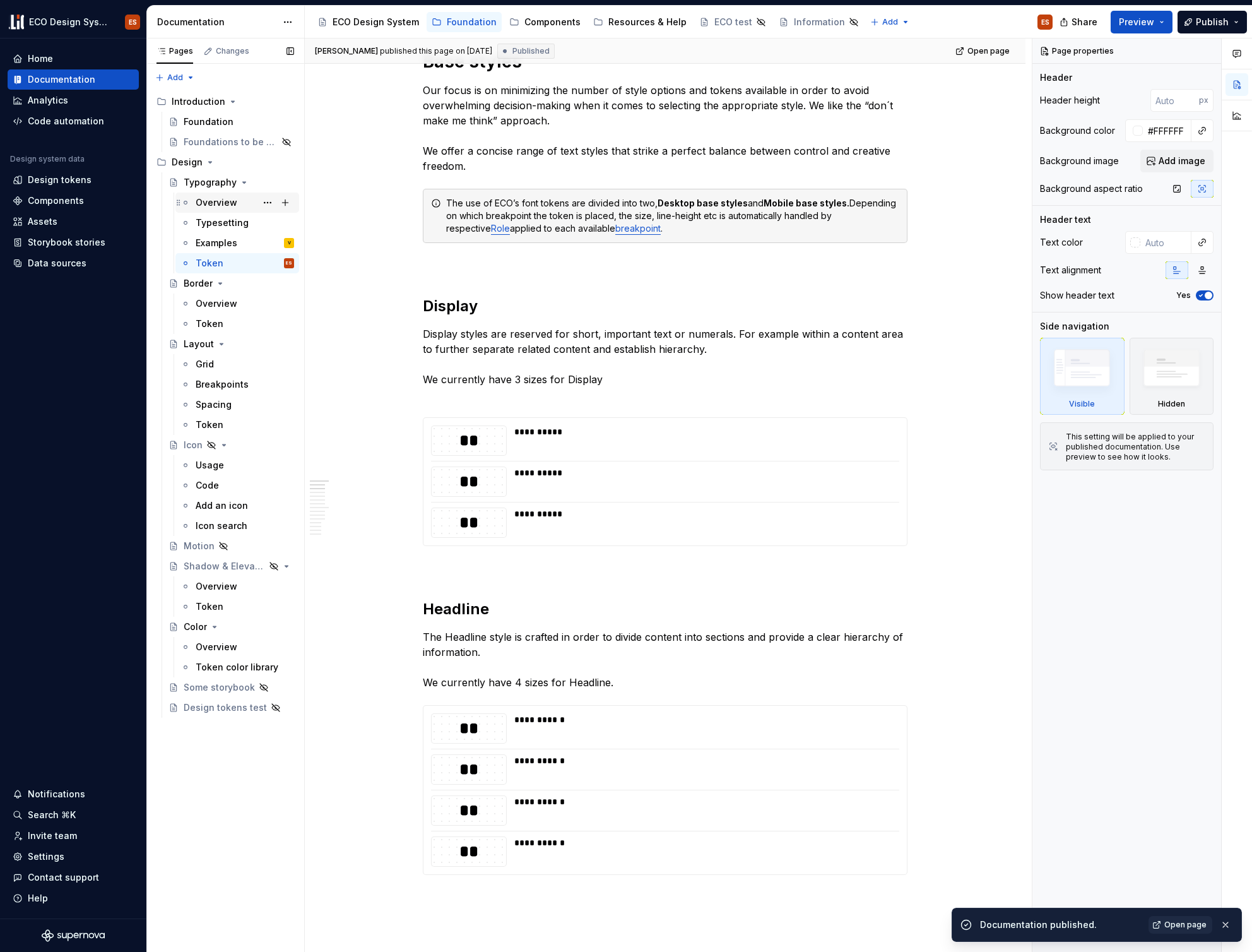
click at [215, 200] on div "Overview" at bounding box center [216, 202] width 42 height 13
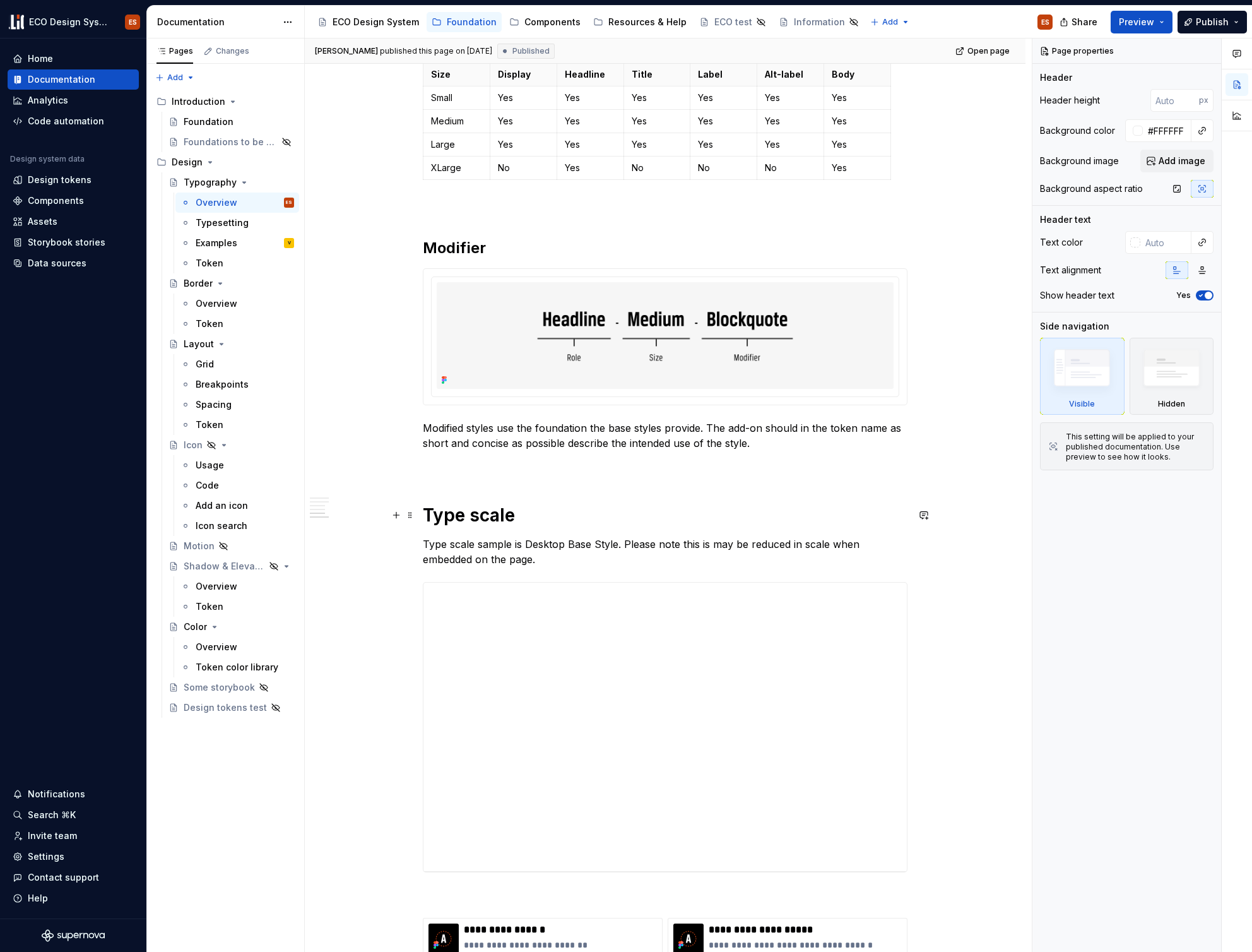
scroll to position [2897, 0]
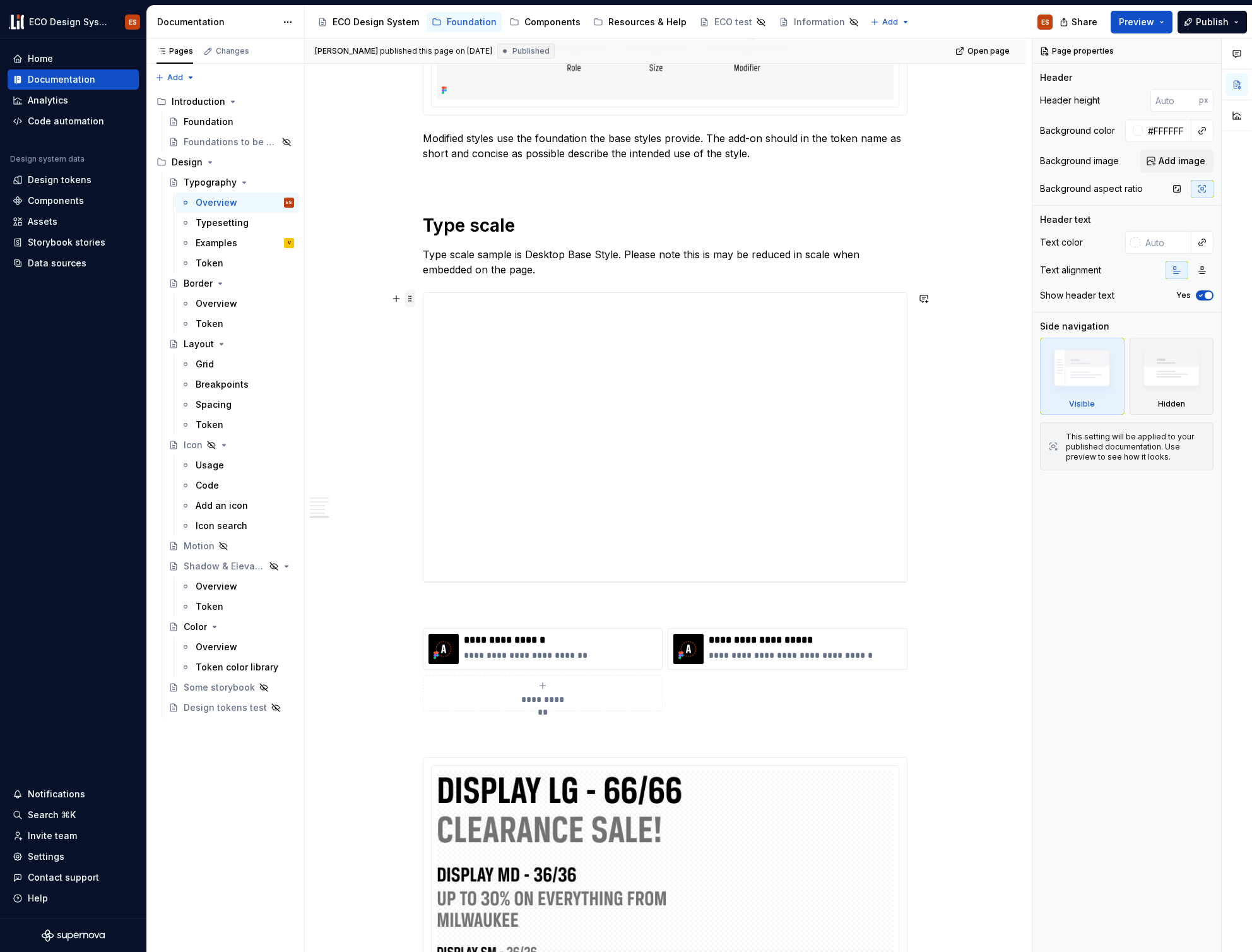
click at [409, 295] on span at bounding box center [410, 298] width 10 height 17
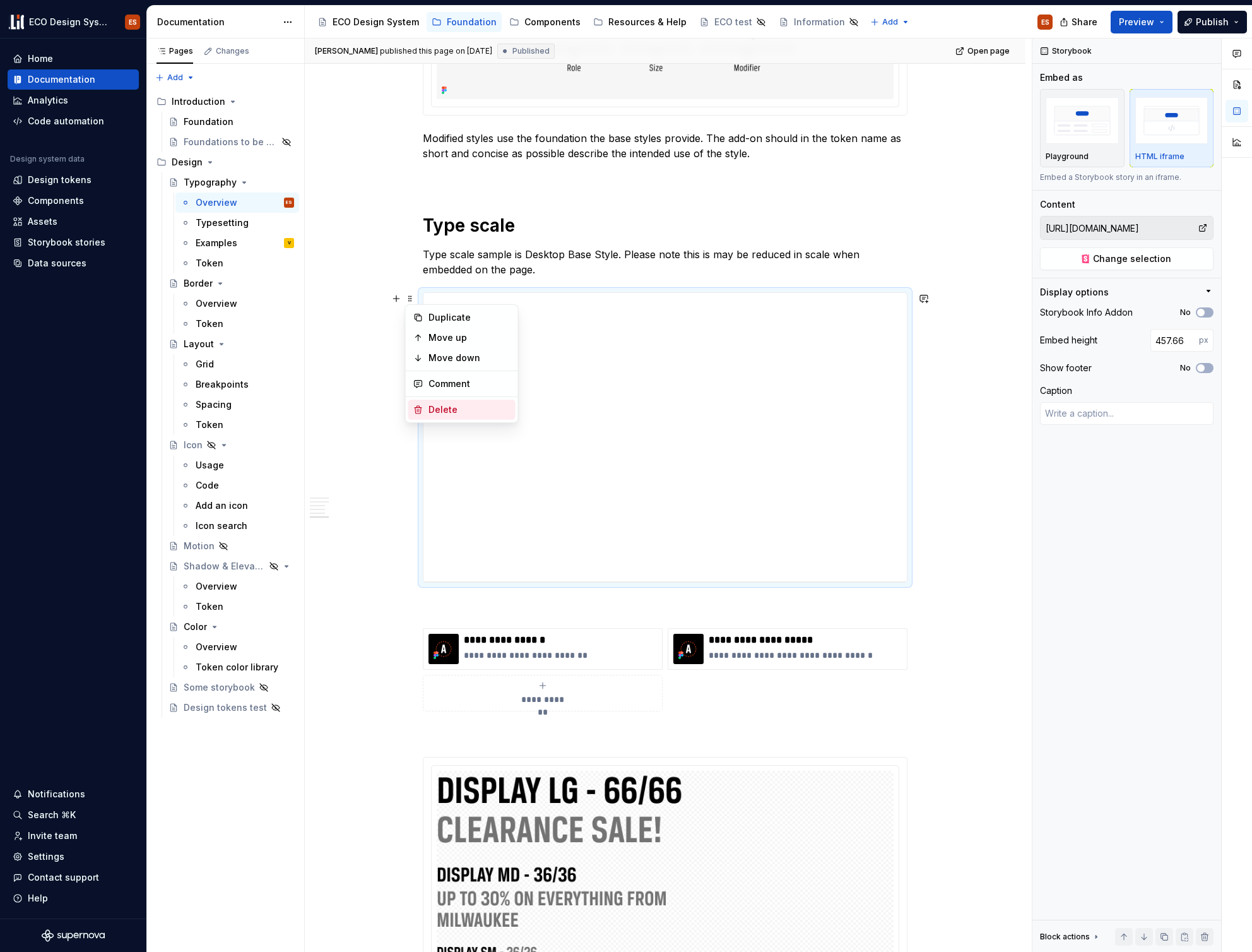
click at [442, 408] on div "Delete" at bounding box center [469, 409] width 82 height 13
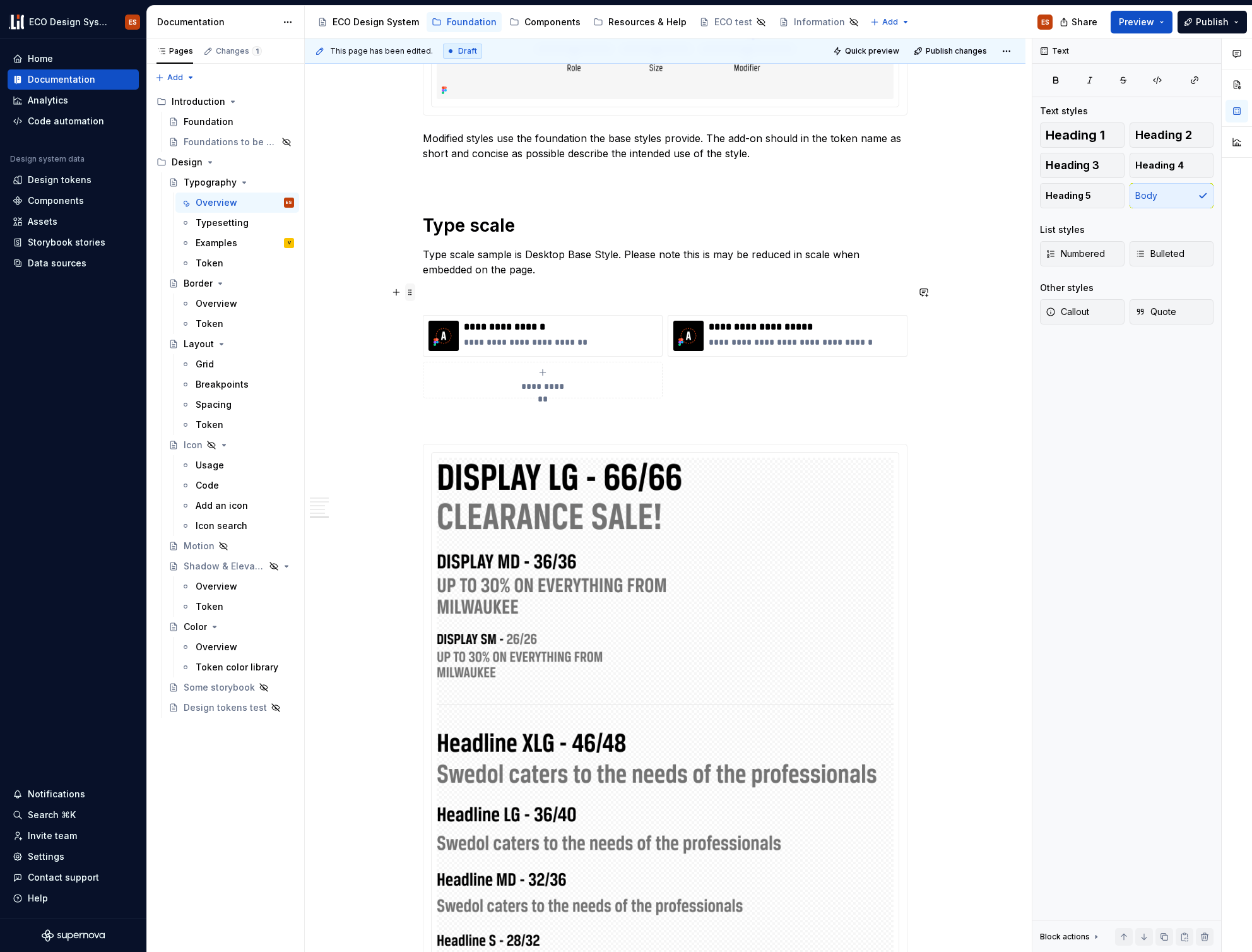
click at [408, 294] on span at bounding box center [410, 292] width 10 height 17
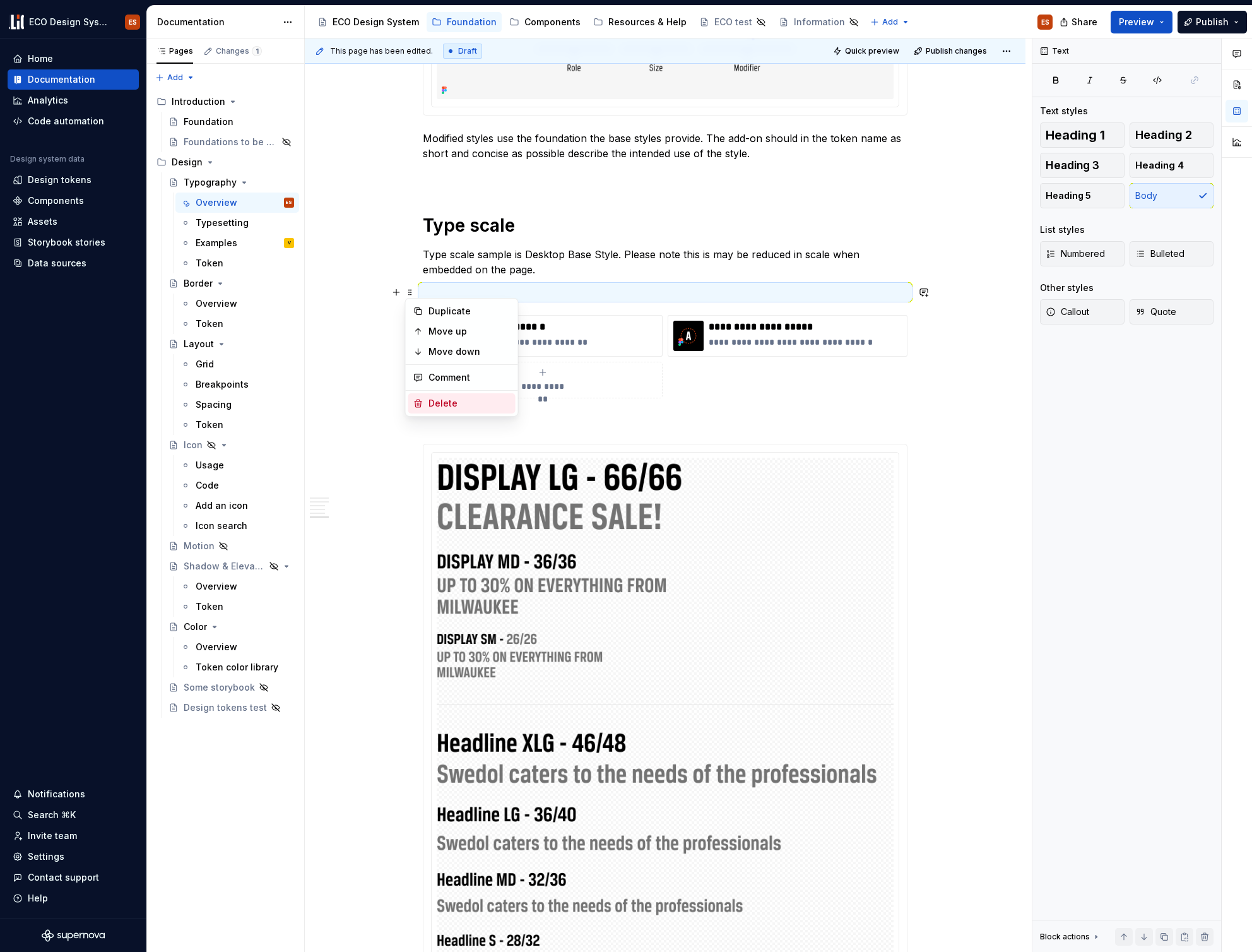
click at [431, 403] on div "Delete" at bounding box center [469, 402] width 82 height 13
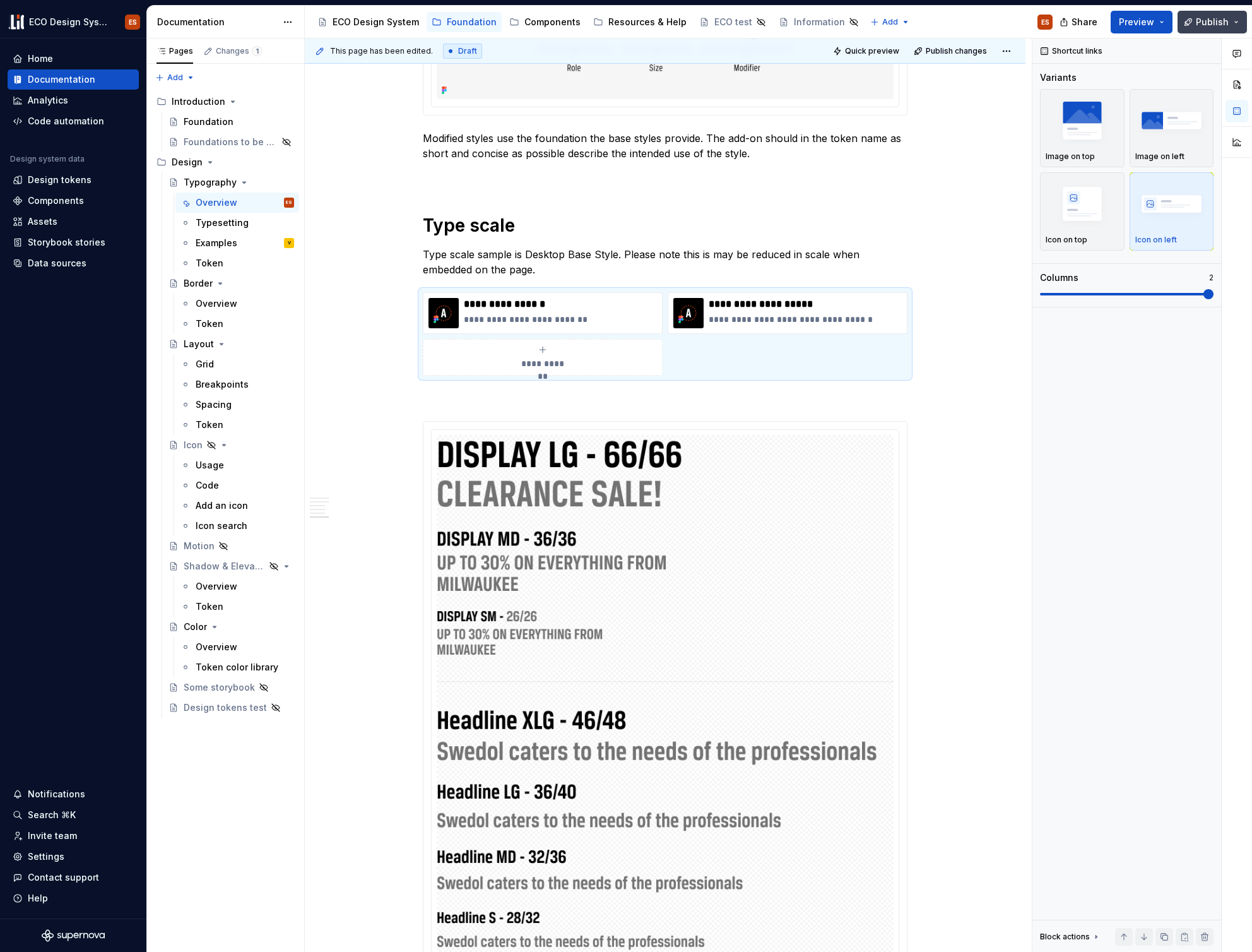
click at [1203, 20] on span "Publish" at bounding box center [1212, 21] width 33 height 13
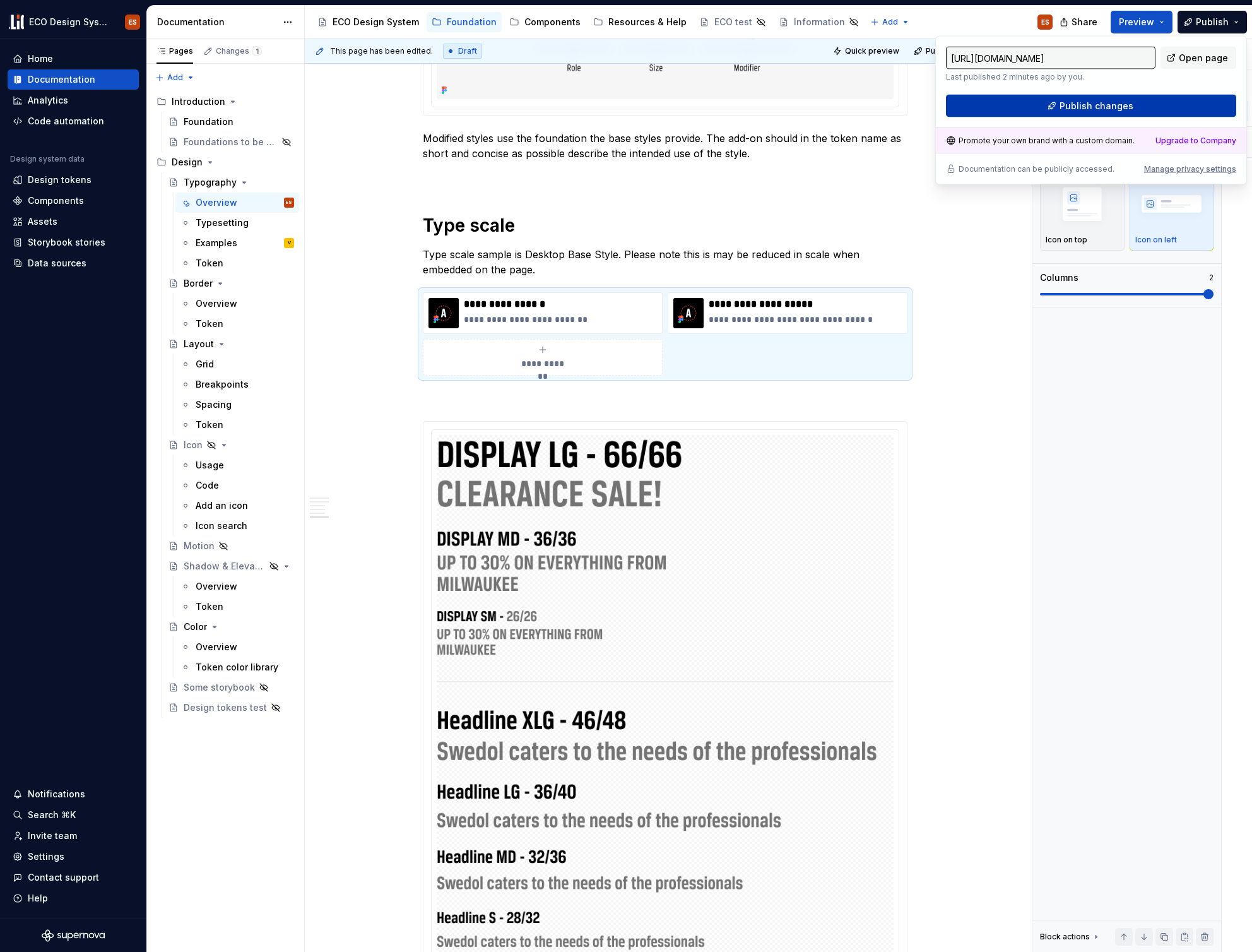
click at [1149, 99] on button "Publish changes" at bounding box center [1091, 105] width 290 height 22
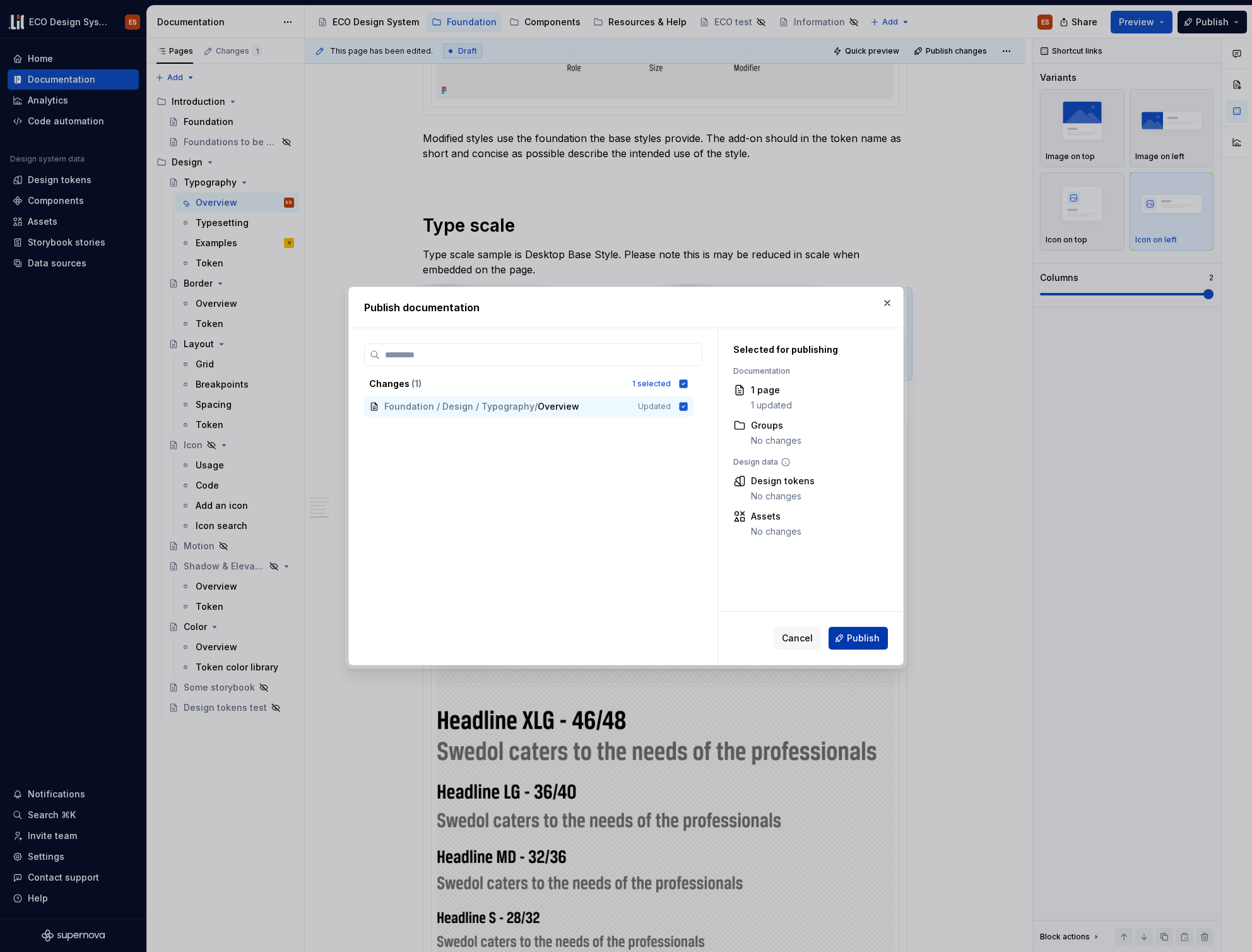
click at [854, 636] on span "Publish" at bounding box center [863, 638] width 33 height 13
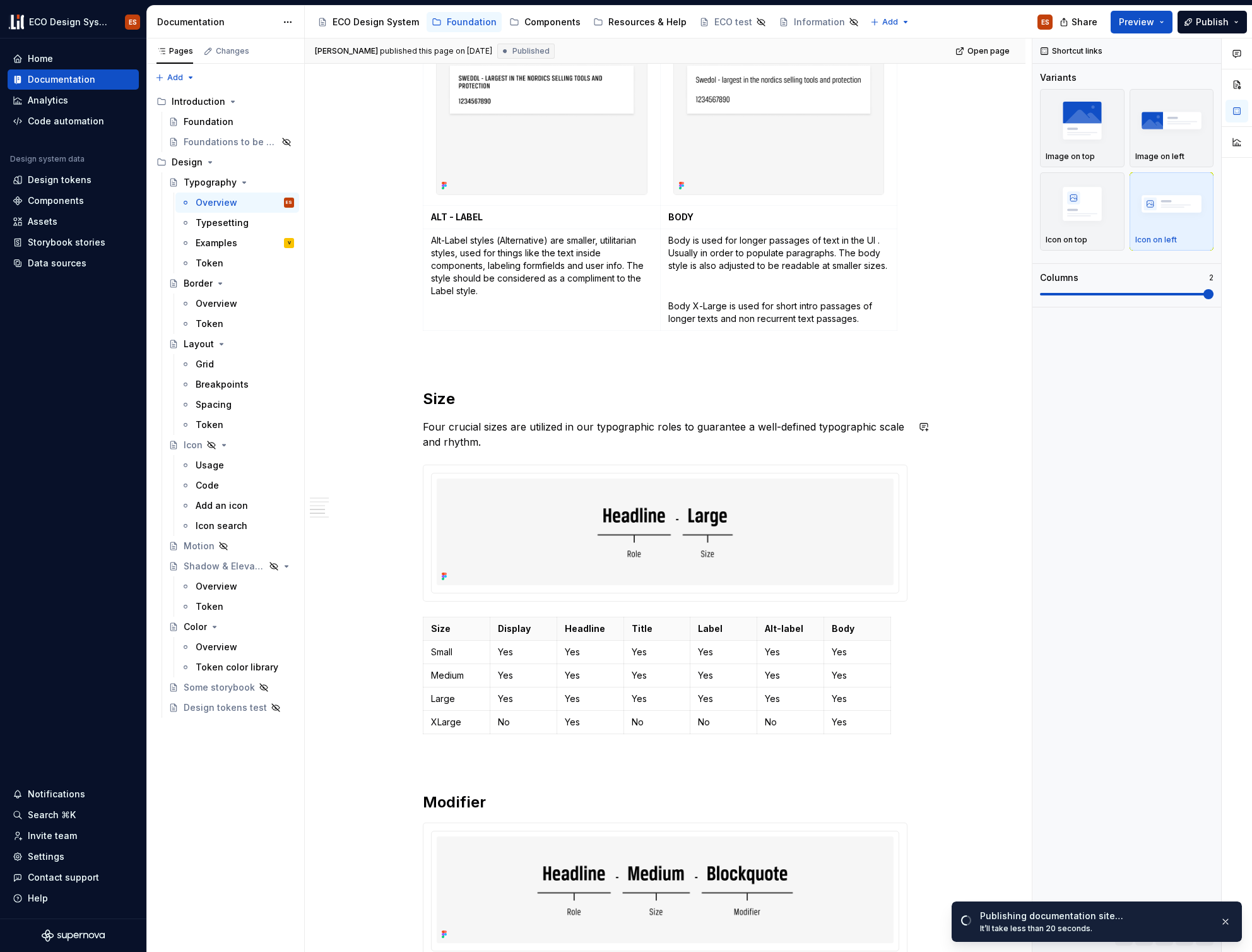
scroll to position [897, 0]
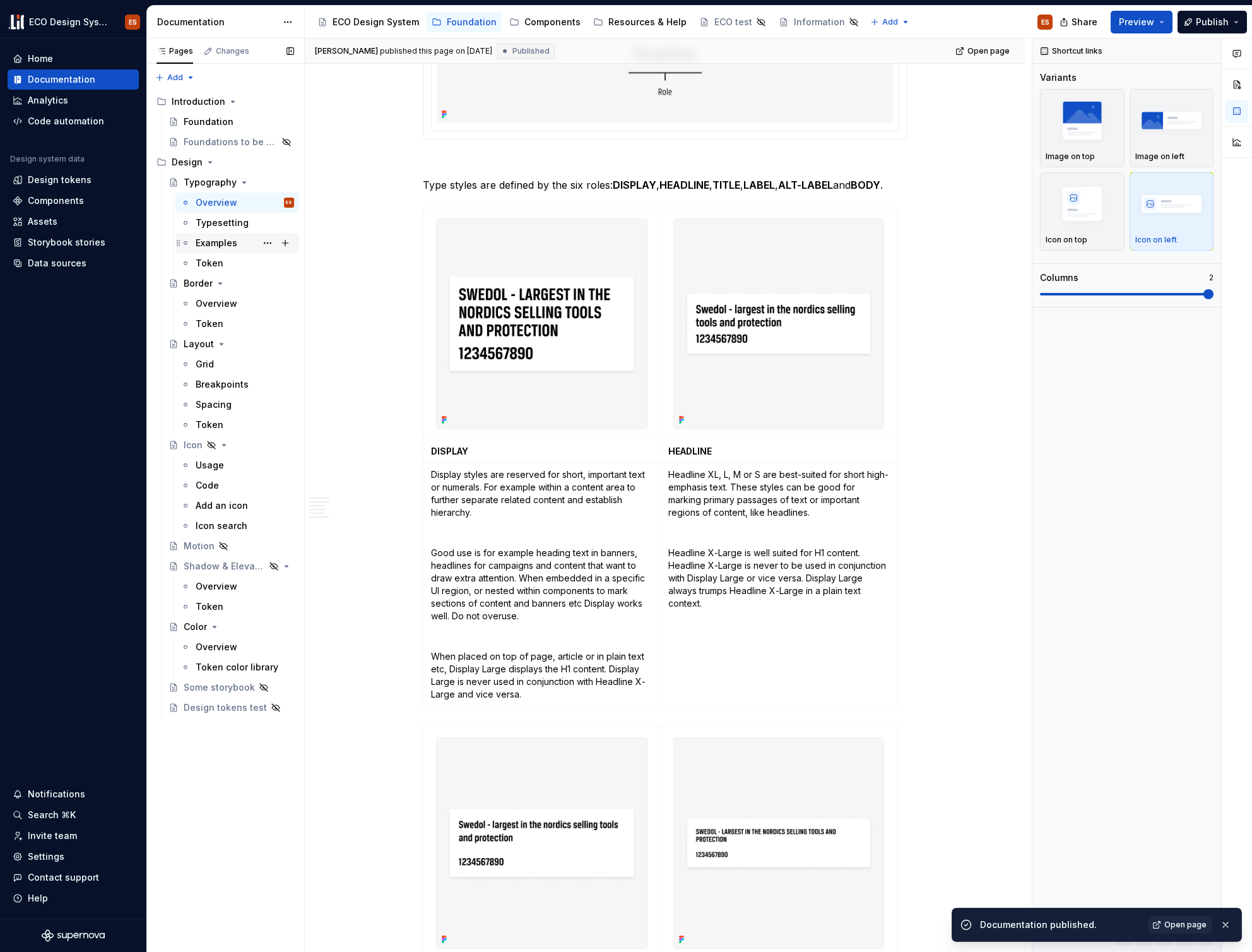
click at [227, 239] on div "Examples" at bounding box center [216, 243] width 42 height 13
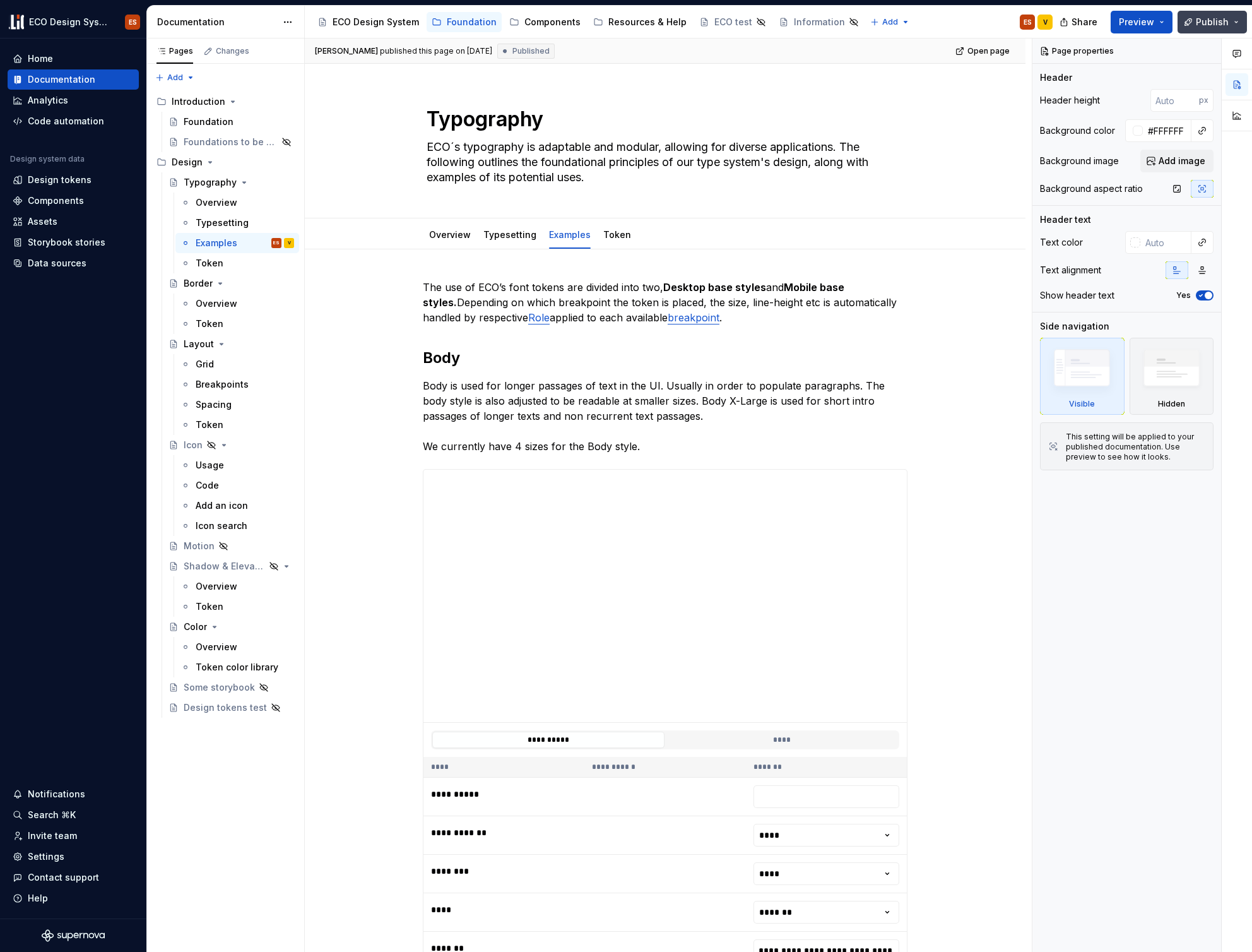
click at [1198, 19] on span "Publish" at bounding box center [1212, 21] width 33 height 13
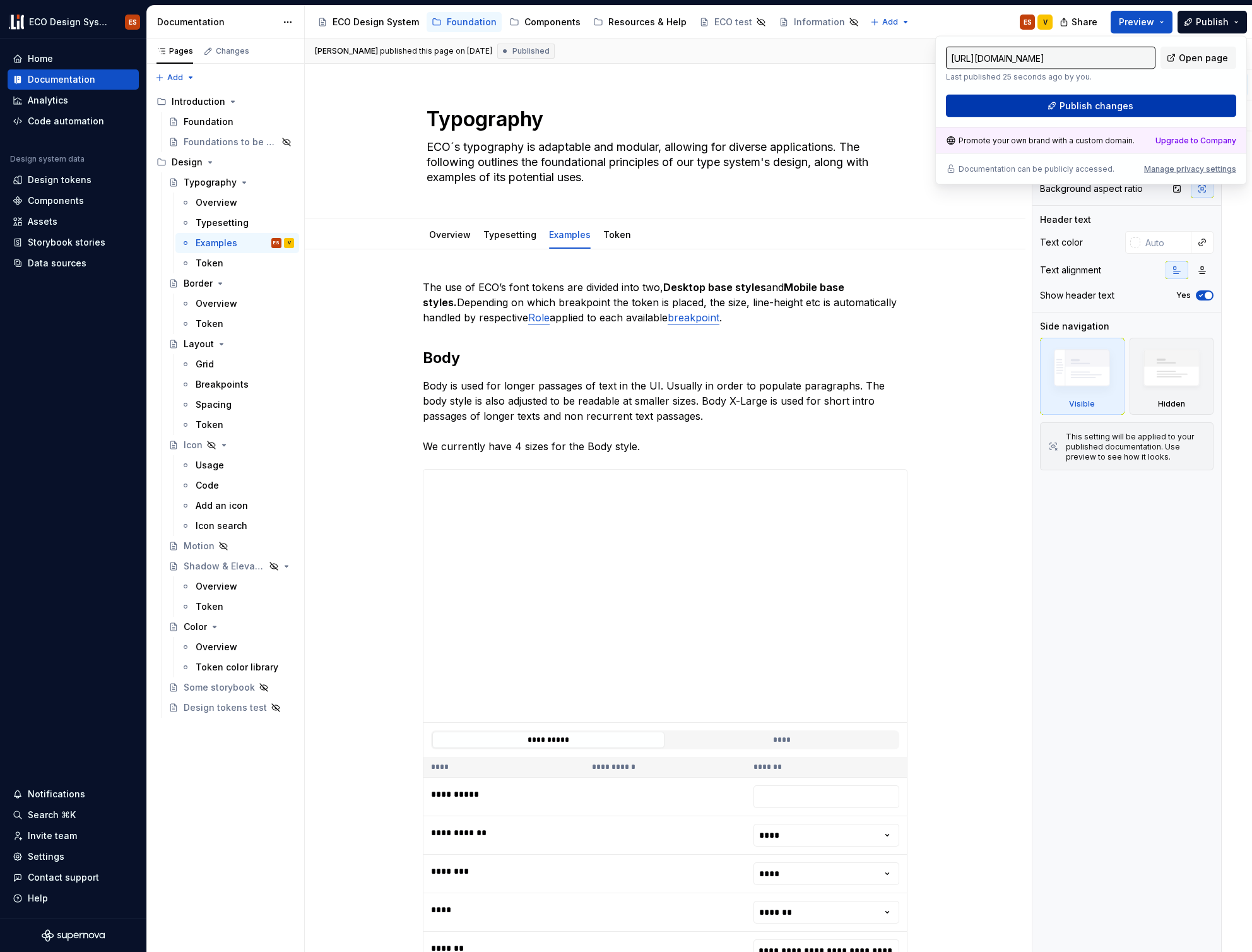
click at [1138, 110] on button "Publish changes" at bounding box center [1091, 105] width 290 height 22
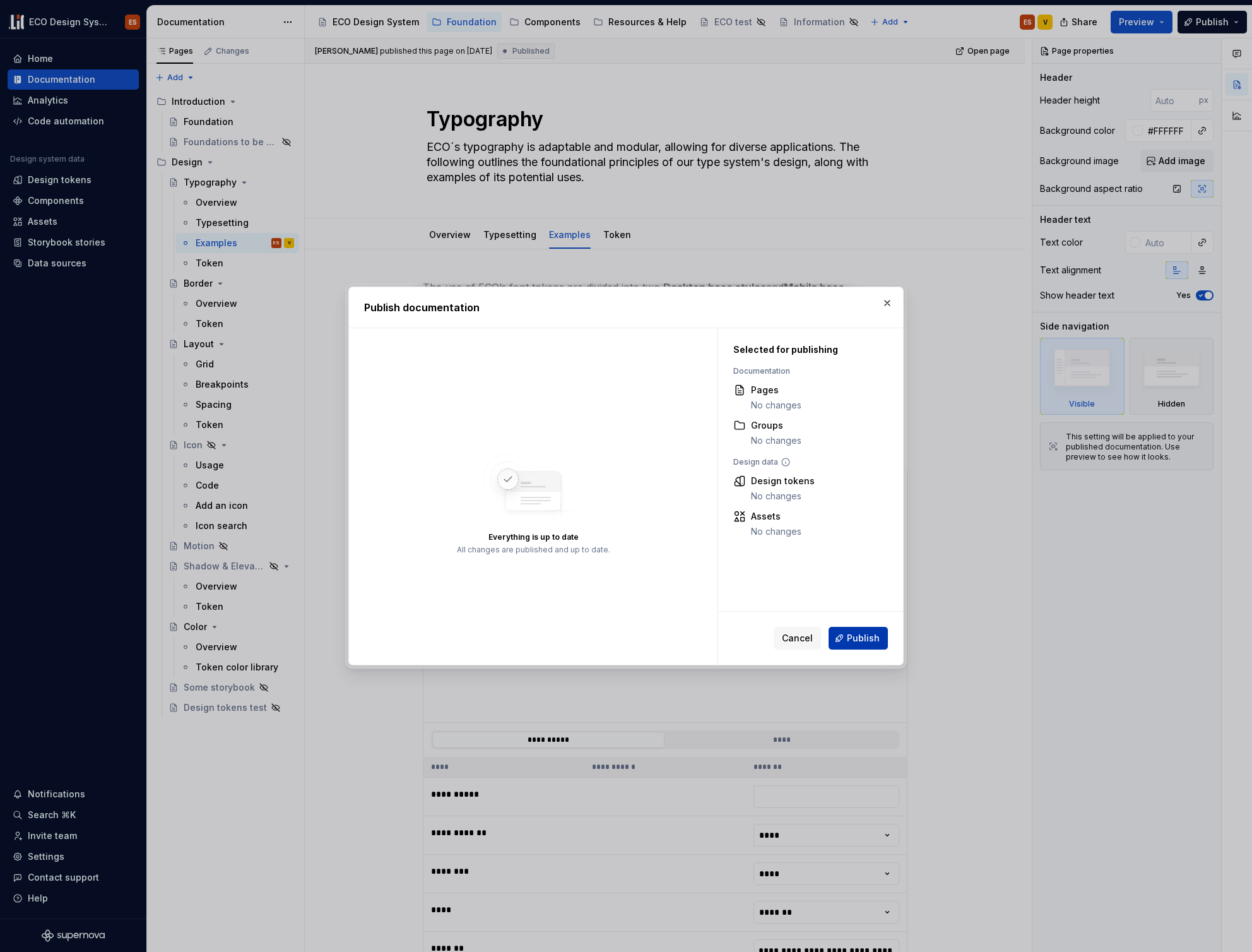
click at [855, 634] on span "Publish" at bounding box center [863, 638] width 33 height 13
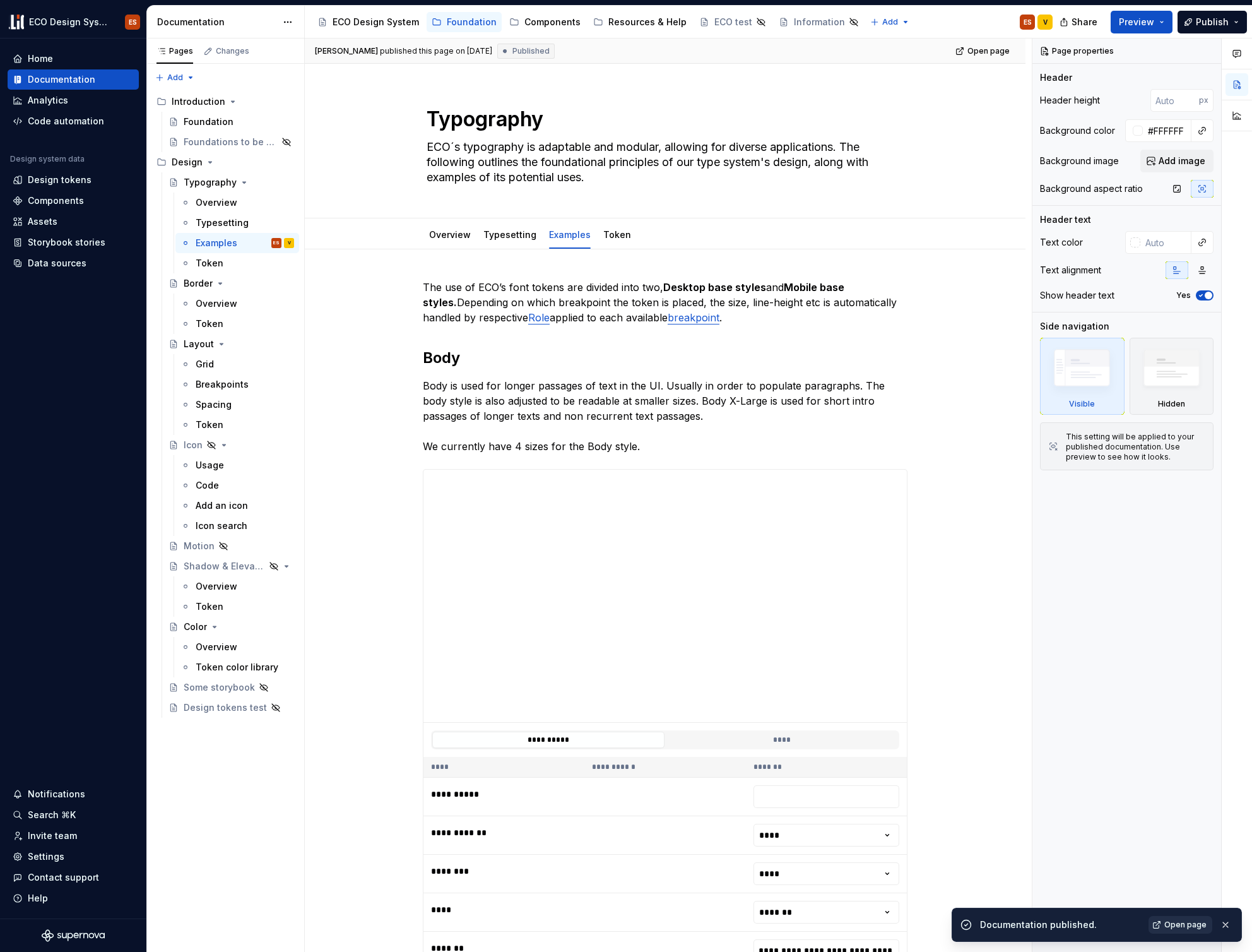
click at [1174, 919] on link "Open page" at bounding box center [1180, 924] width 64 height 17
click at [409, 355] on span at bounding box center [410, 358] width 10 height 17
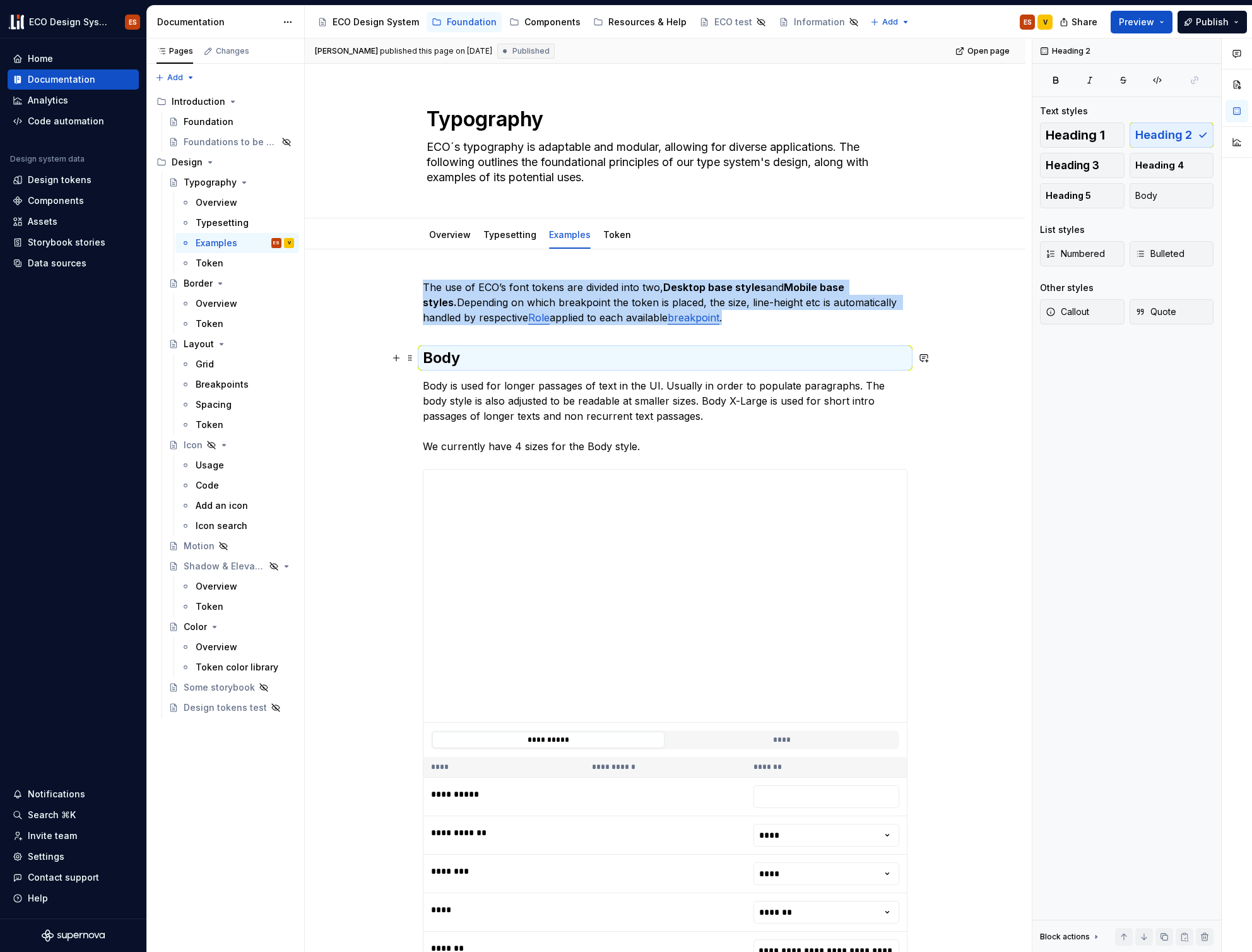
click at [385, 391] on div "**********" at bounding box center [665, 897] width 721 height 1294
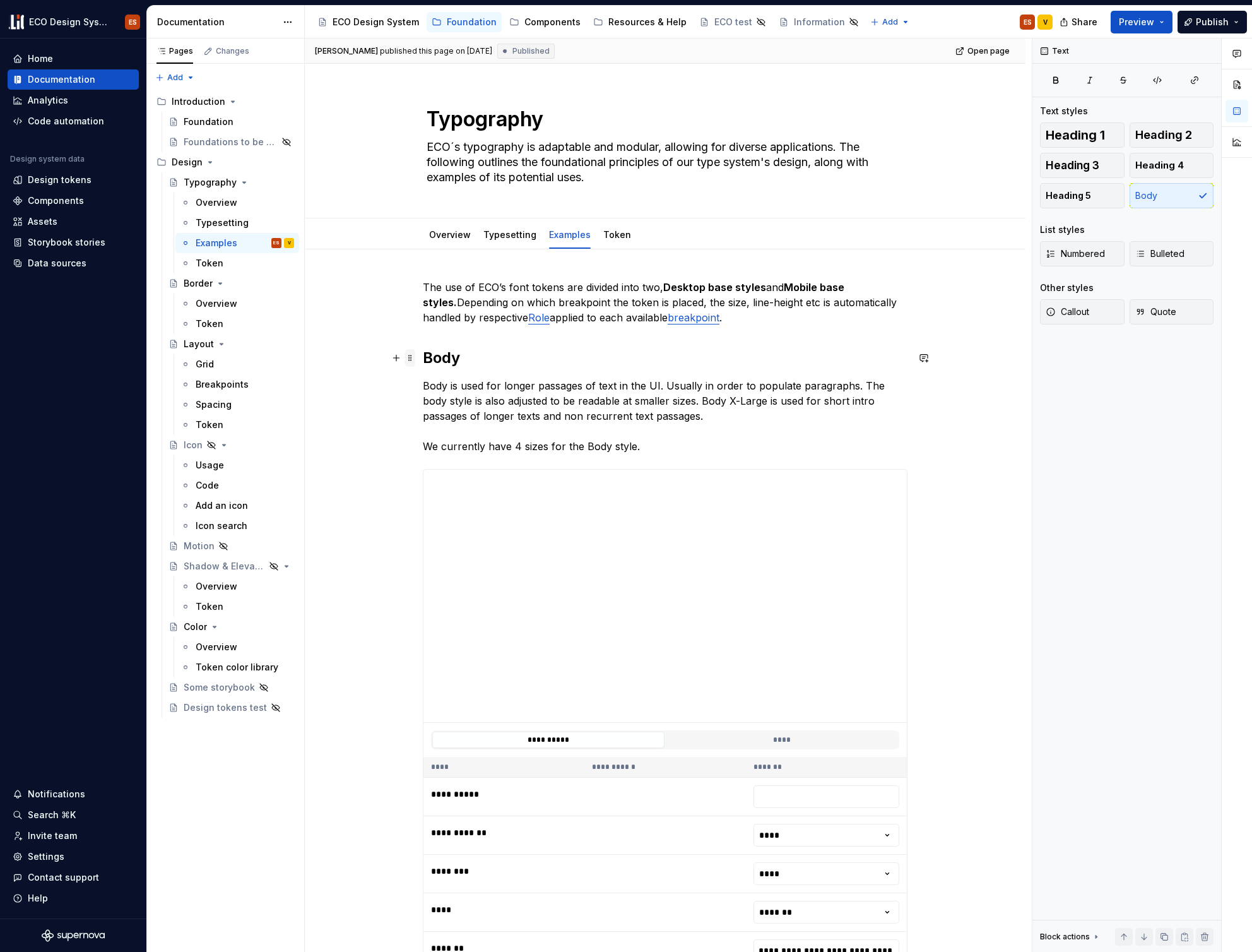
click at [408, 355] on span at bounding box center [410, 358] width 10 height 17
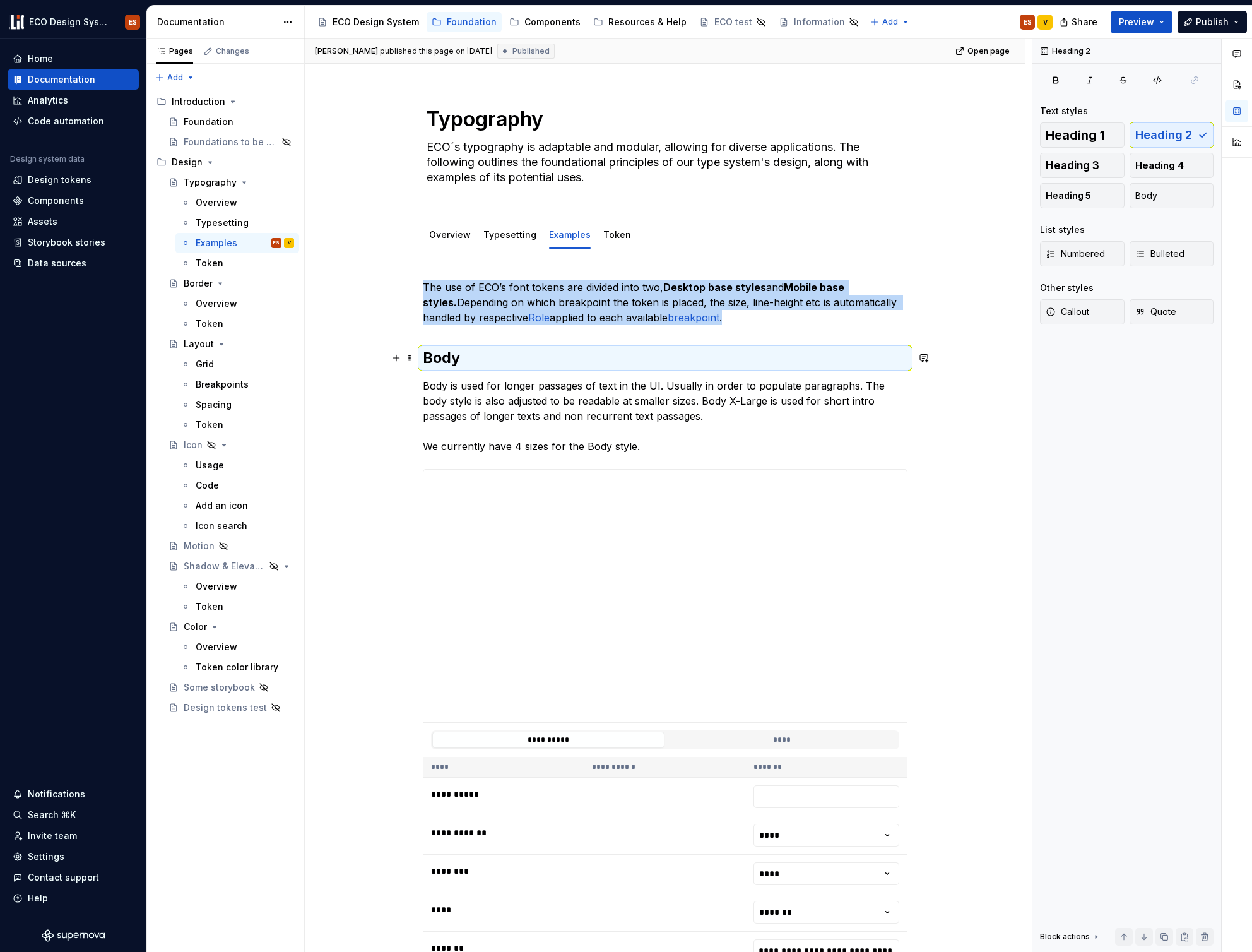
click at [374, 398] on div "**********" at bounding box center [665, 897] width 721 height 1294
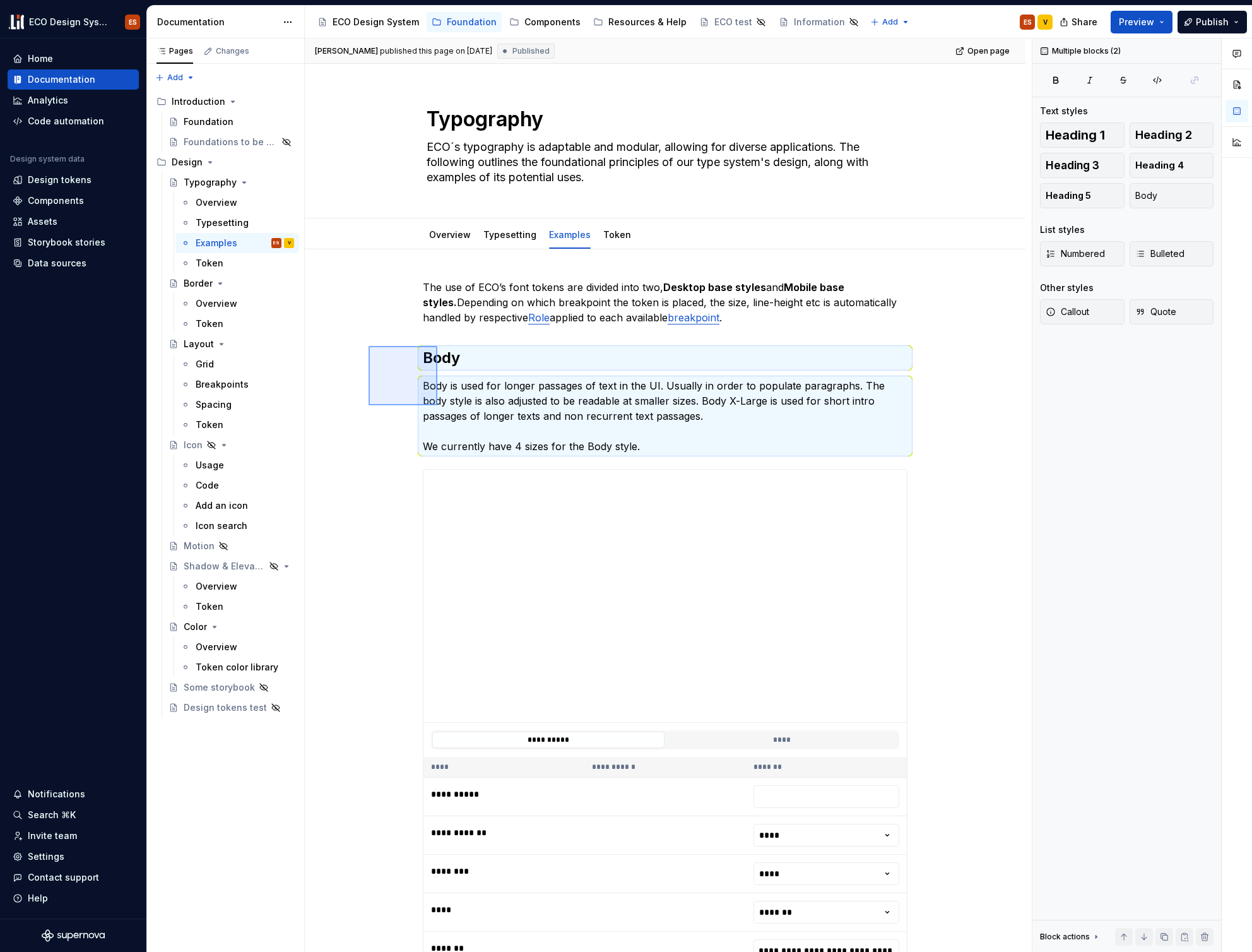
drag, startPoint x: 369, startPoint y: 345, endPoint x: 437, endPoint y: 405, distance: 90.7
click at [437, 405] on div "**********" at bounding box center [668, 495] width 727 height 913
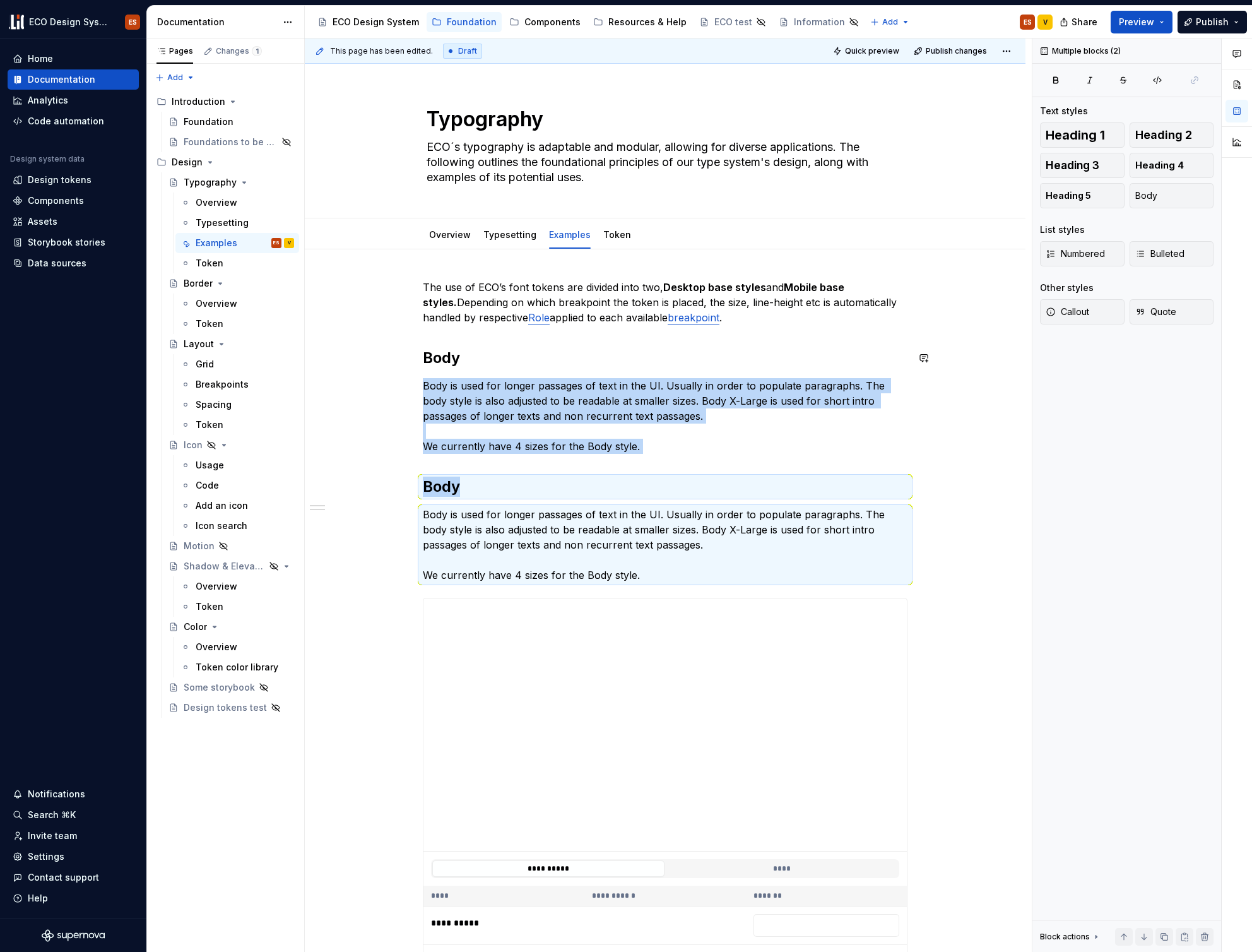
type textarea "*"
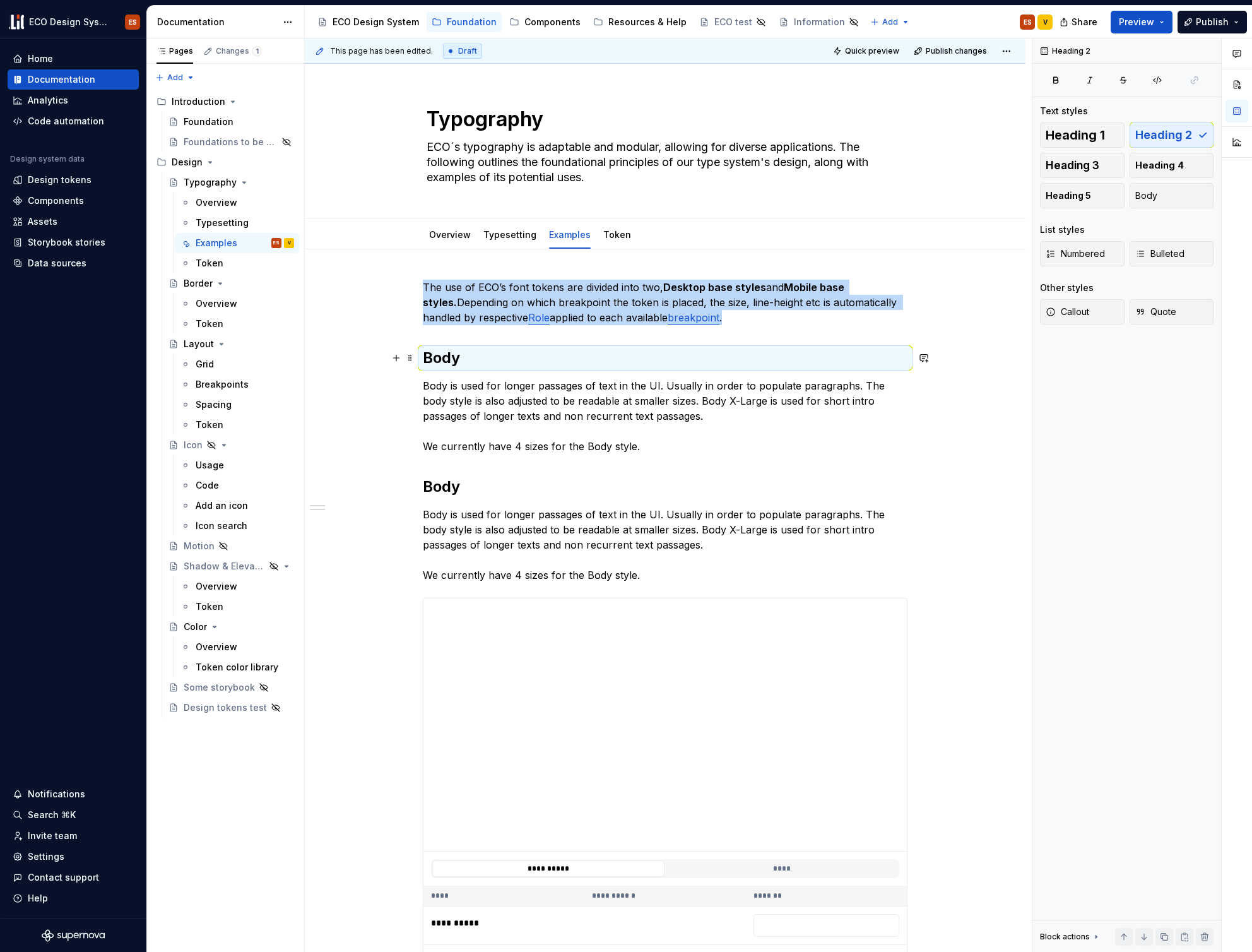
click at [460, 358] on h2 "Body" at bounding box center [665, 357] width 485 height 20
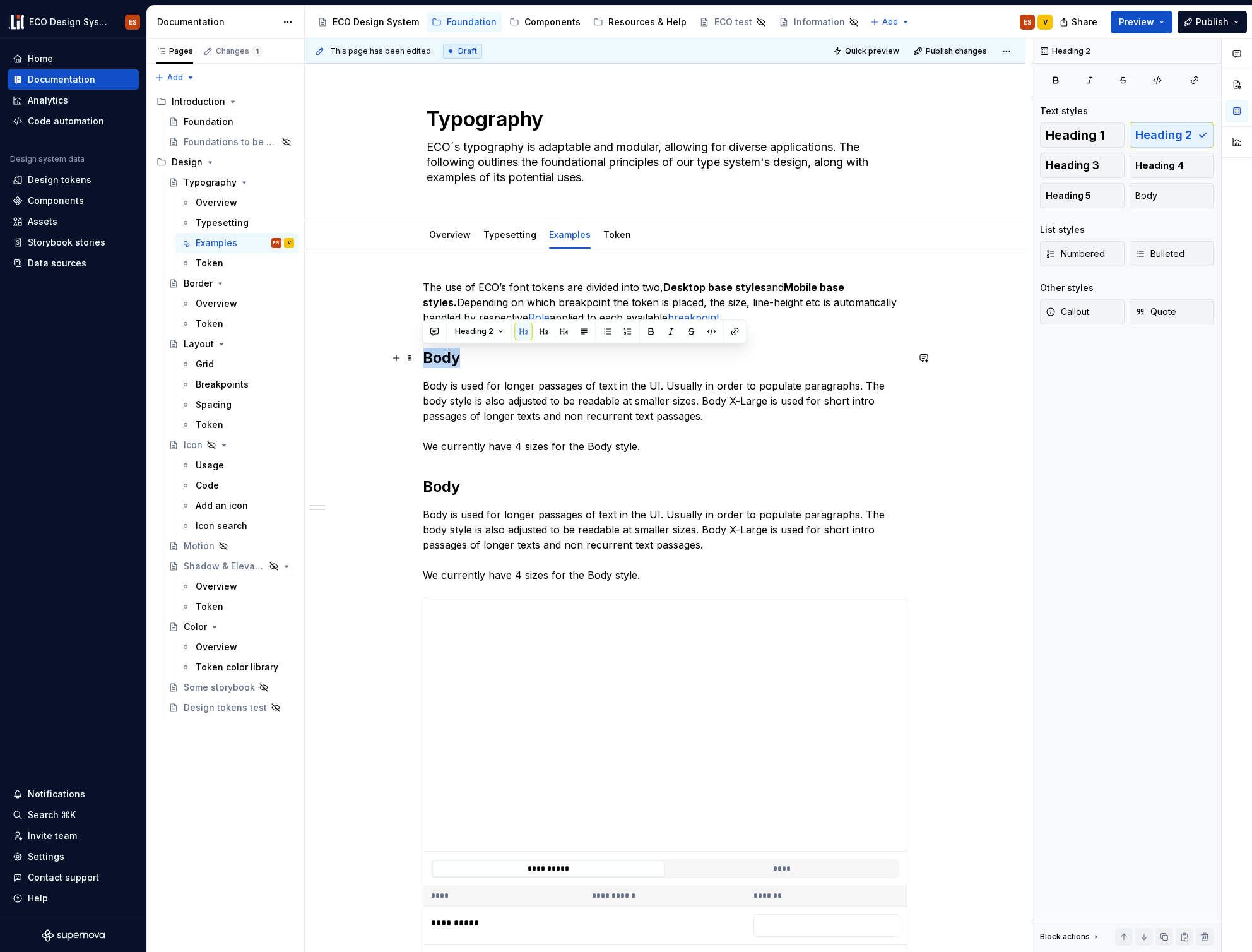
drag, startPoint x: 460, startPoint y: 358, endPoint x: 423, endPoint y: 361, distance: 37.1
click at [423, 361] on h2 "Body" at bounding box center [665, 357] width 485 height 20
click at [569, 446] on p "Body is used for longer passages of text in the UI. Usually in order to populat…" at bounding box center [665, 416] width 485 height 75
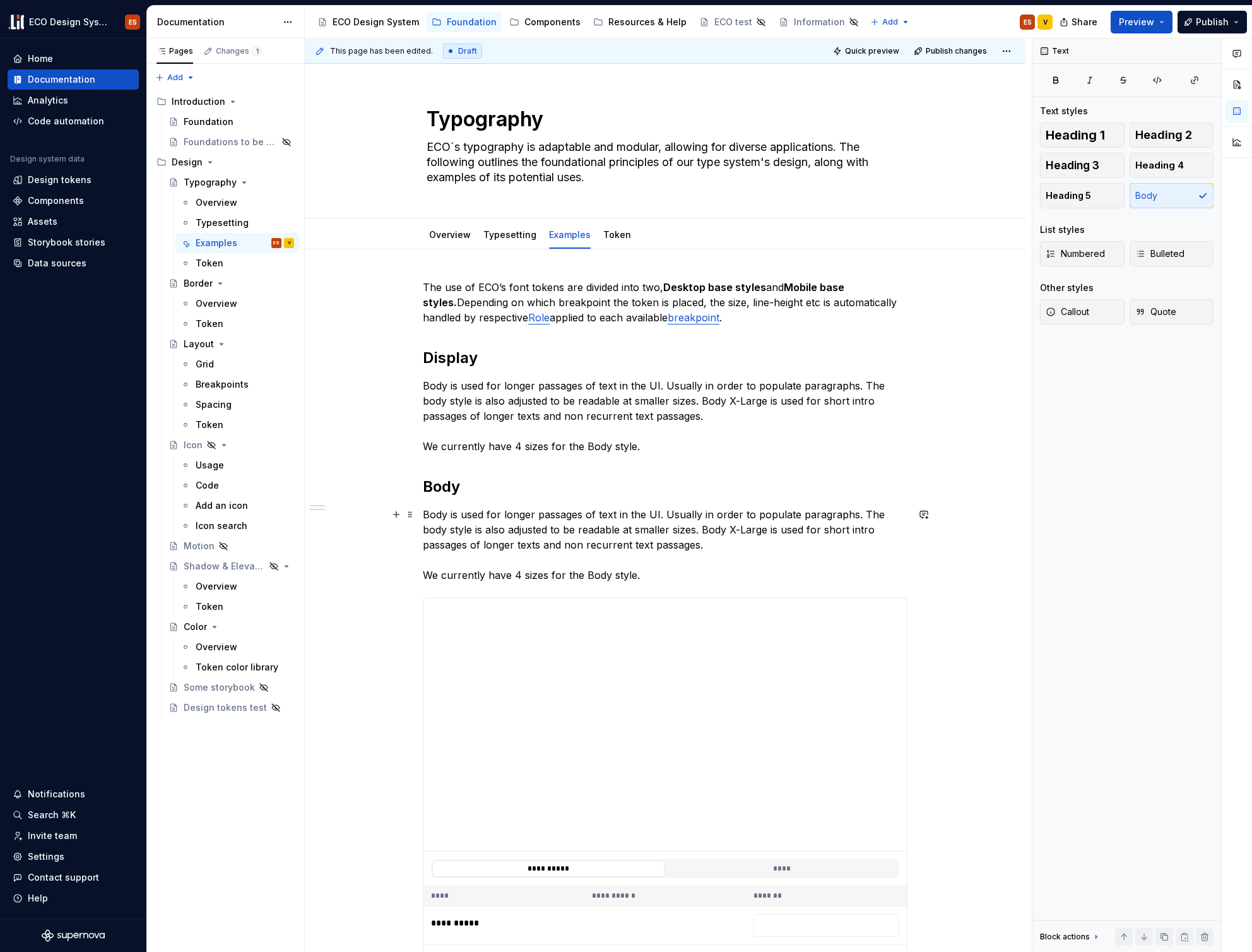
click at [639, 578] on p "Body is used for longer passages of text in the UI. Usually in order to populat…" at bounding box center [665, 545] width 485 height 75
click at [626, 436] on p "Body is used for longer passages of text in the UI. Usually in order to populat…" at bounding box center [665, 416] width 485 height 75
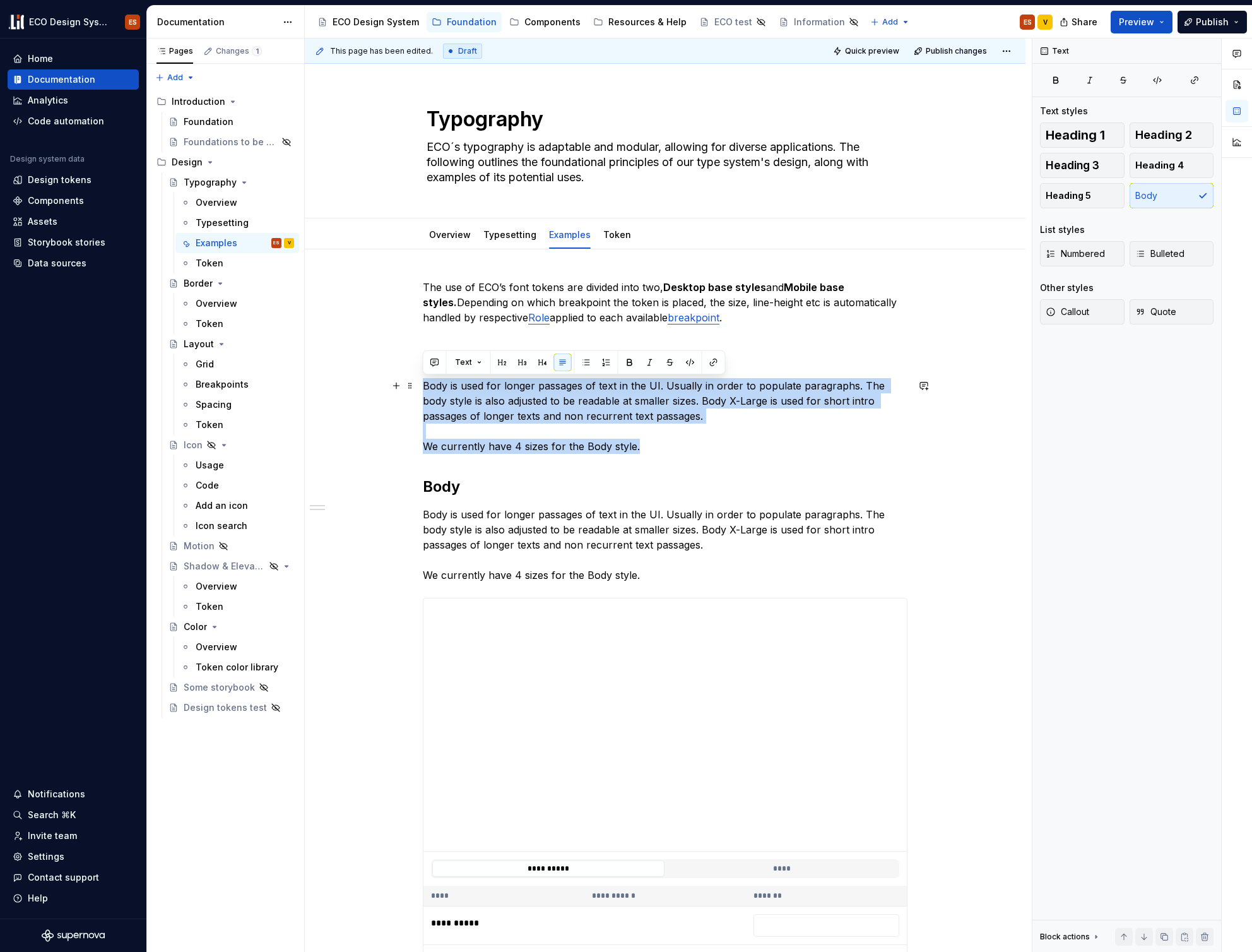
drag, startPoint x: 636, startPoint y: 447, endPoint x: 417, endPoint y: 382, distance: 228.4
click at [417, 382] on div "**********" at bounding box center [665, 961] width 721 height 1423
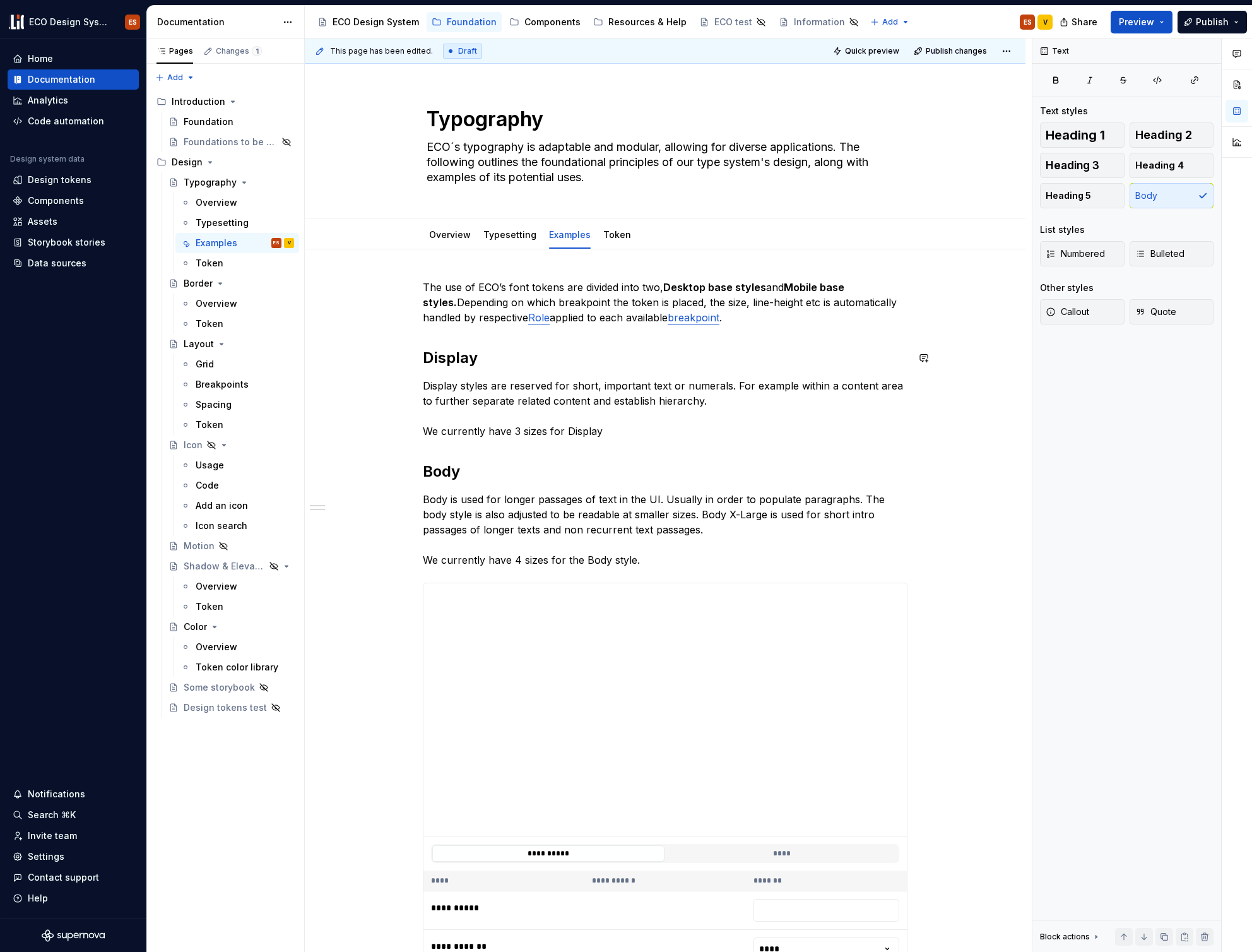
click at [342, 347] on div "**********" at bounding box center [665, 953] width 721 height 1408
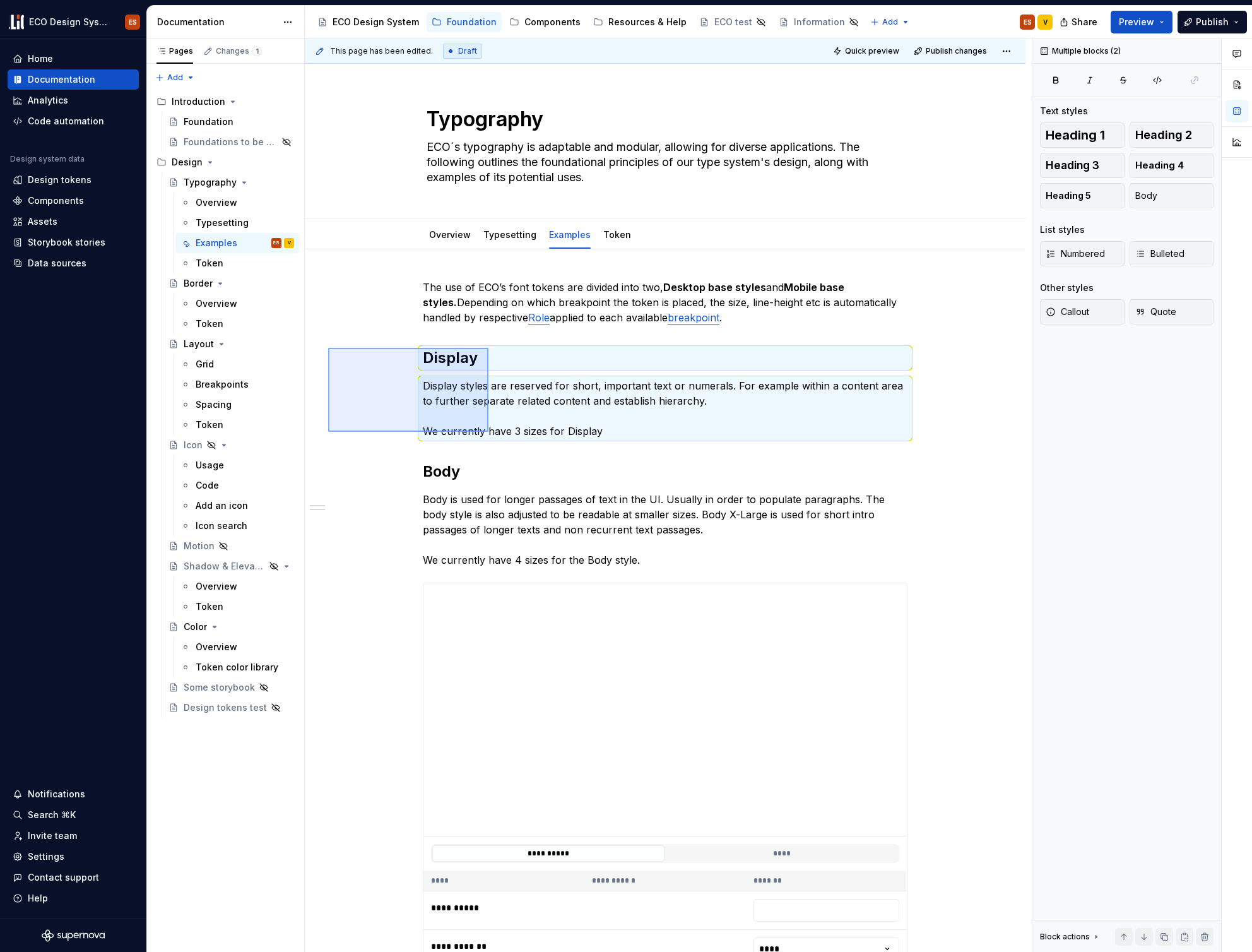
drag, startPoint x: 328, startPoint y: 347, endPoint x: 489, endPoint y: 431, distance: 181.6
click at [489, 431] on div "**********" at bounding box center [668, 495] width 727 height 913
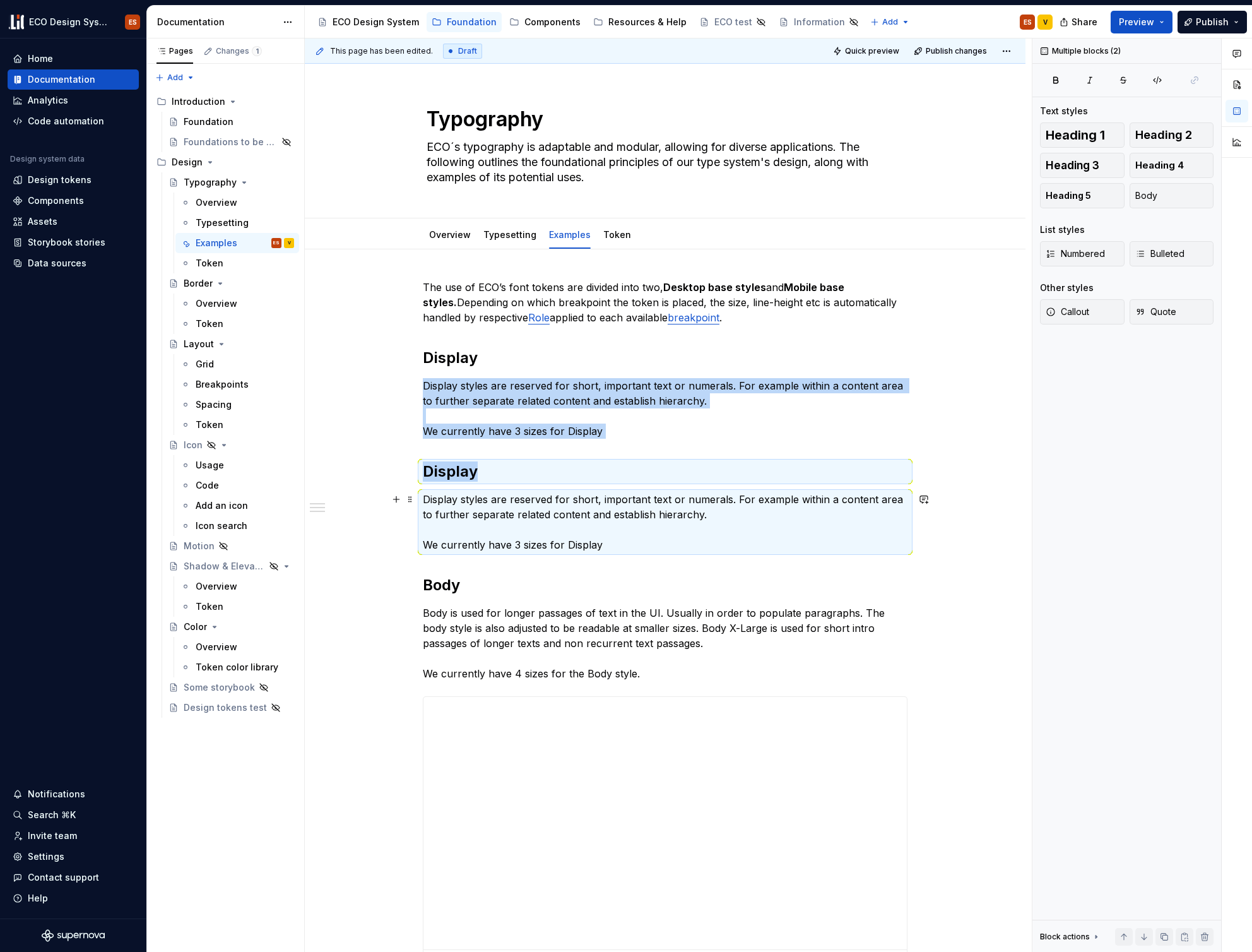
click at [578, 534] on p "Display styles are reserved for short, important text or numerals. For example …" at bounding box center [665, 521] width 485 height 61
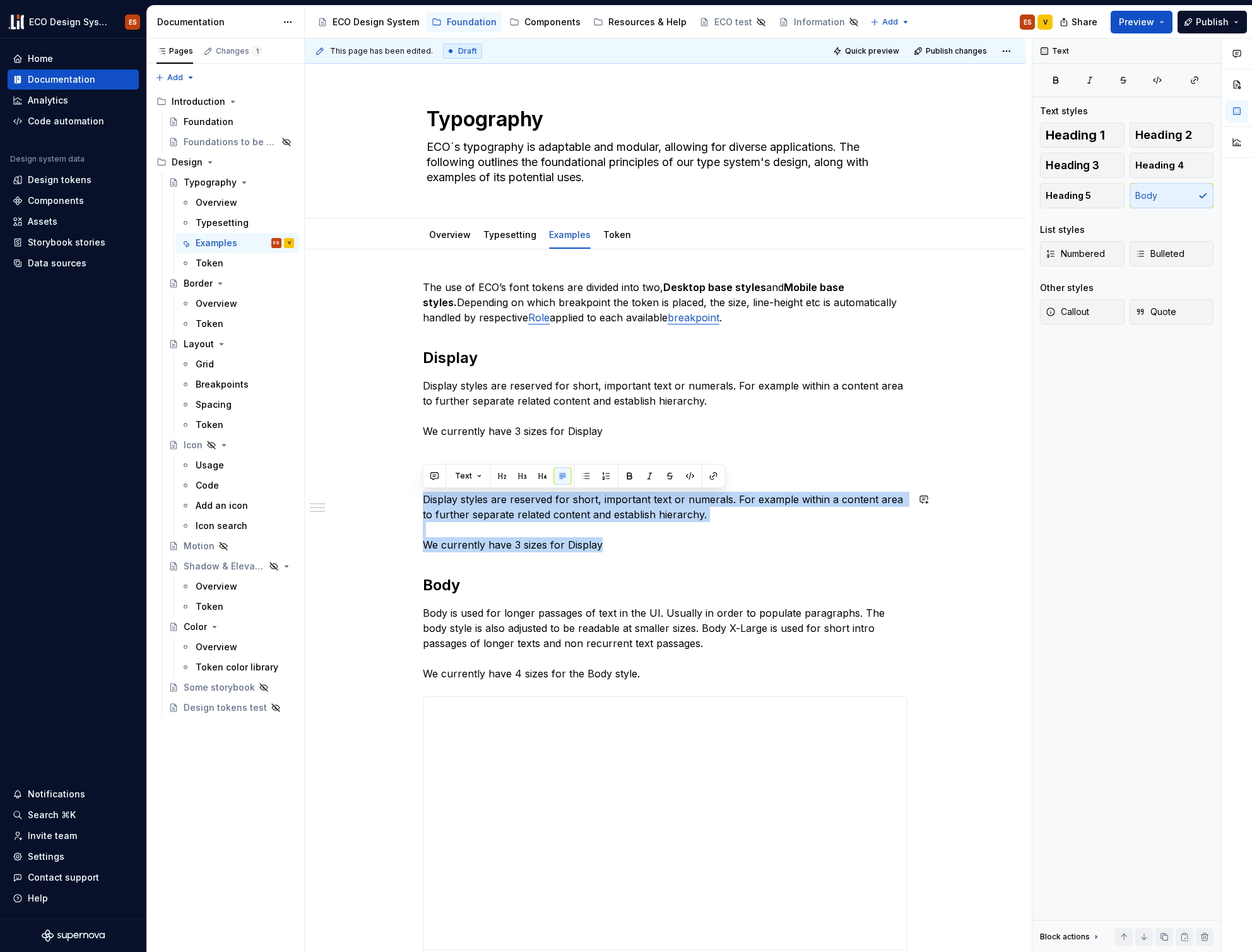
drag, startPoint x: 631, startPoint y: 545, endPoint x: 426, endPoint y: 488, distance: 212.8
click at [426, 488] on div "**********" at bounding box center [665, 875] width 485 height 1191
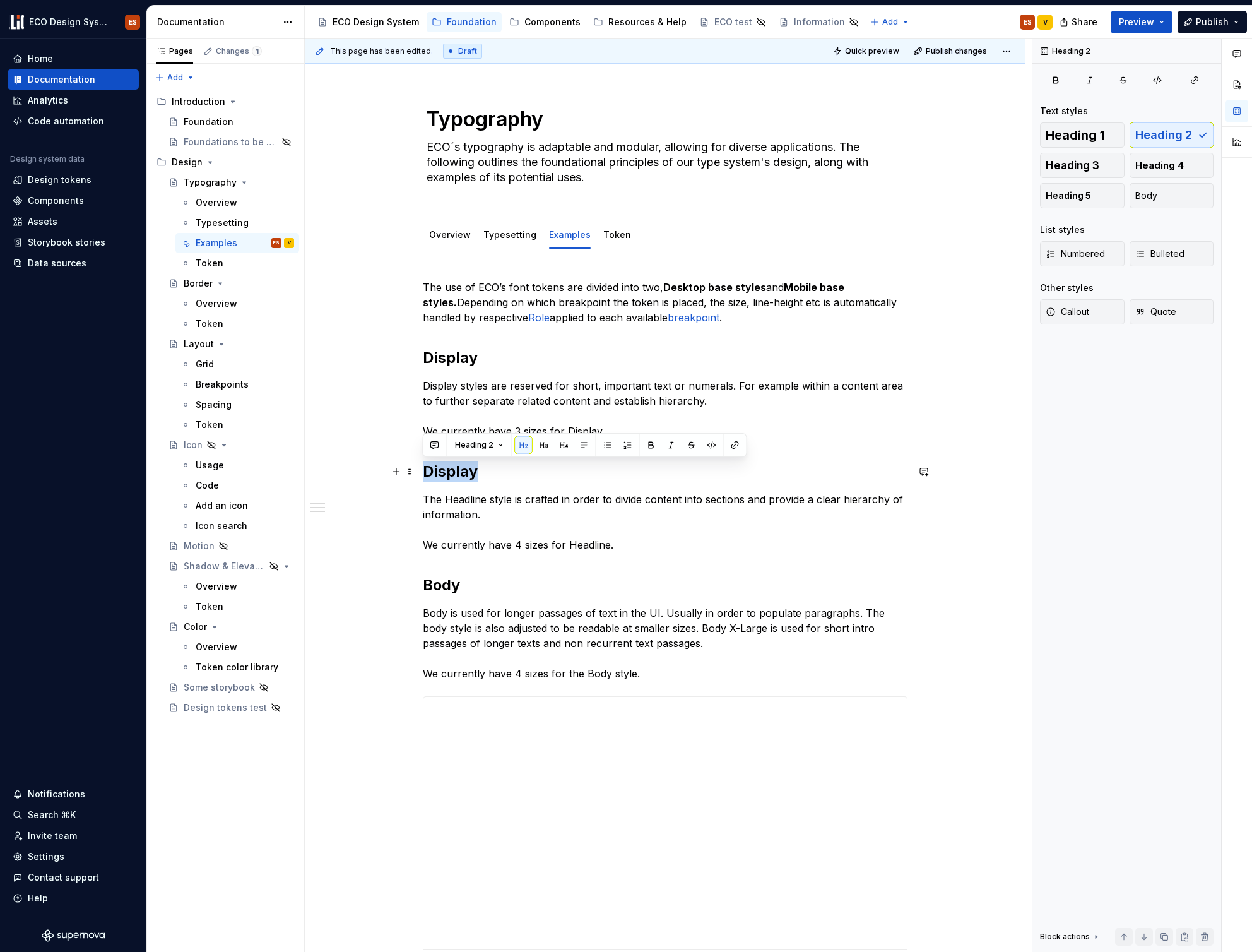
drag, startPoint x: 481, startPoint y: 473, endPoint x: 422, endPoint y: 478, distance: 59.2
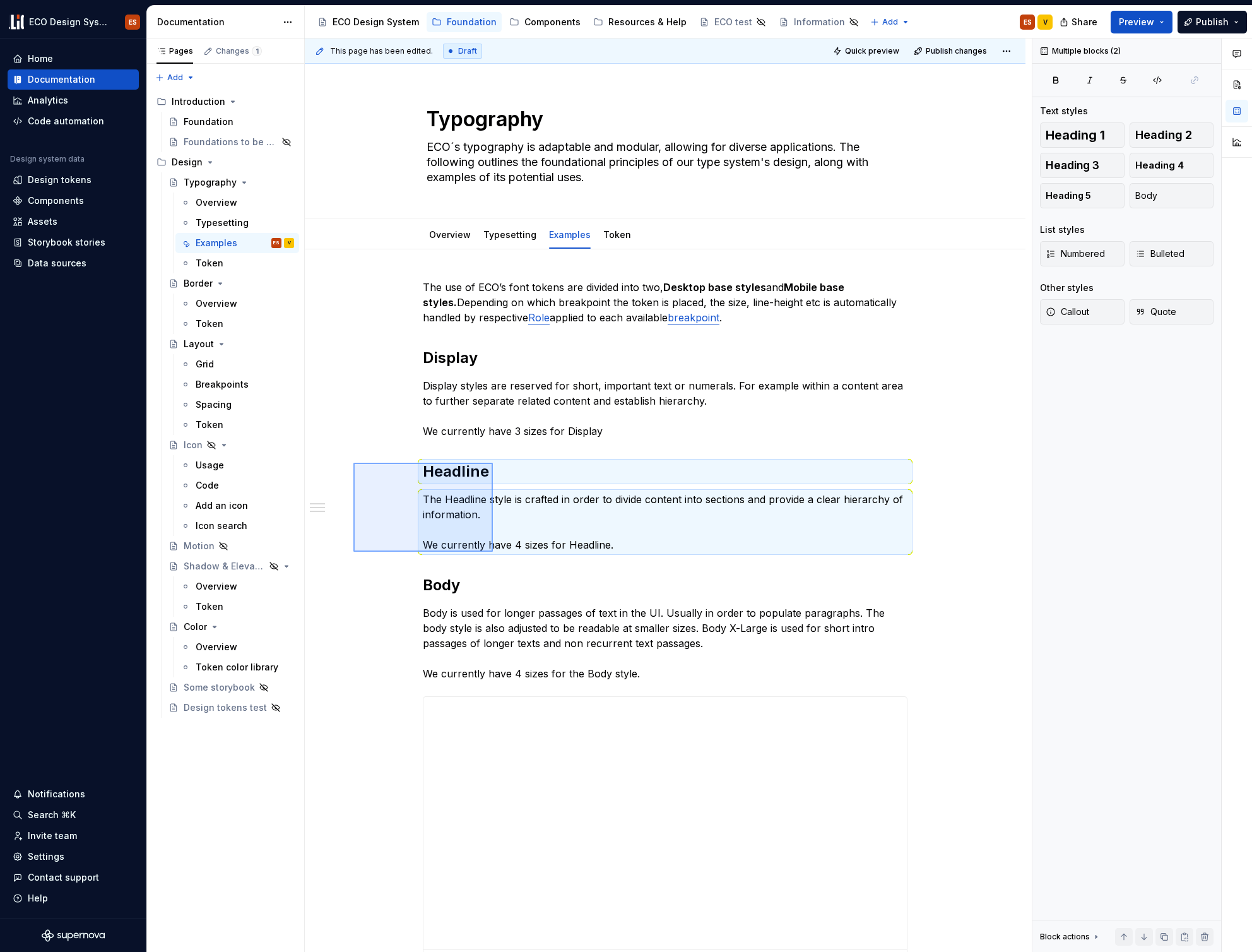
drag, startPoint x: 353, startPoint y: 462, endPoint x: 492, endPoint y: 551, distance: 165.1
click at [492, 551] on div "**********" at bounding box center [668, 495] width 727 height 913
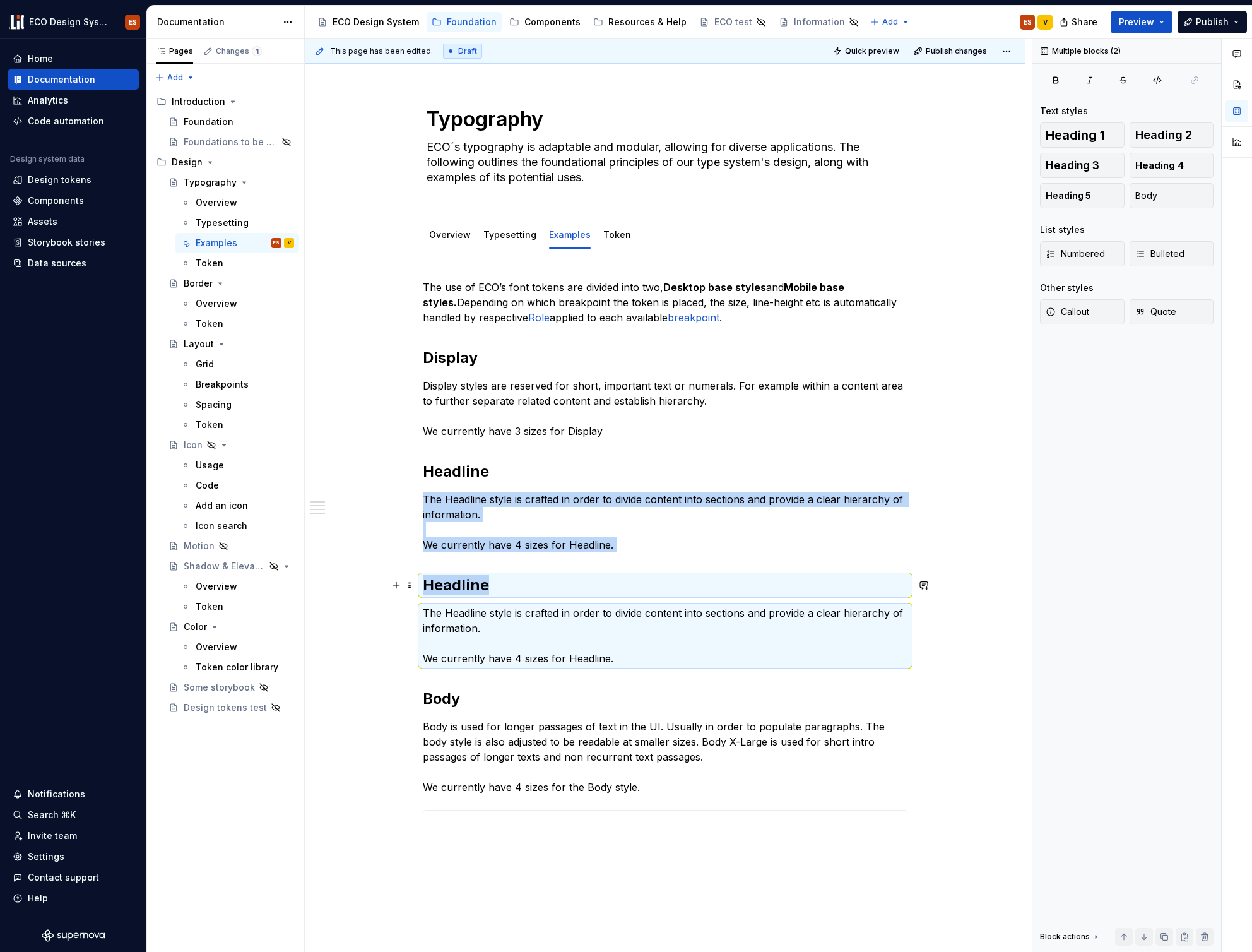
click at [484, 589] on h2 "Headline" at bounding box center [665, 584] width 485 height 20
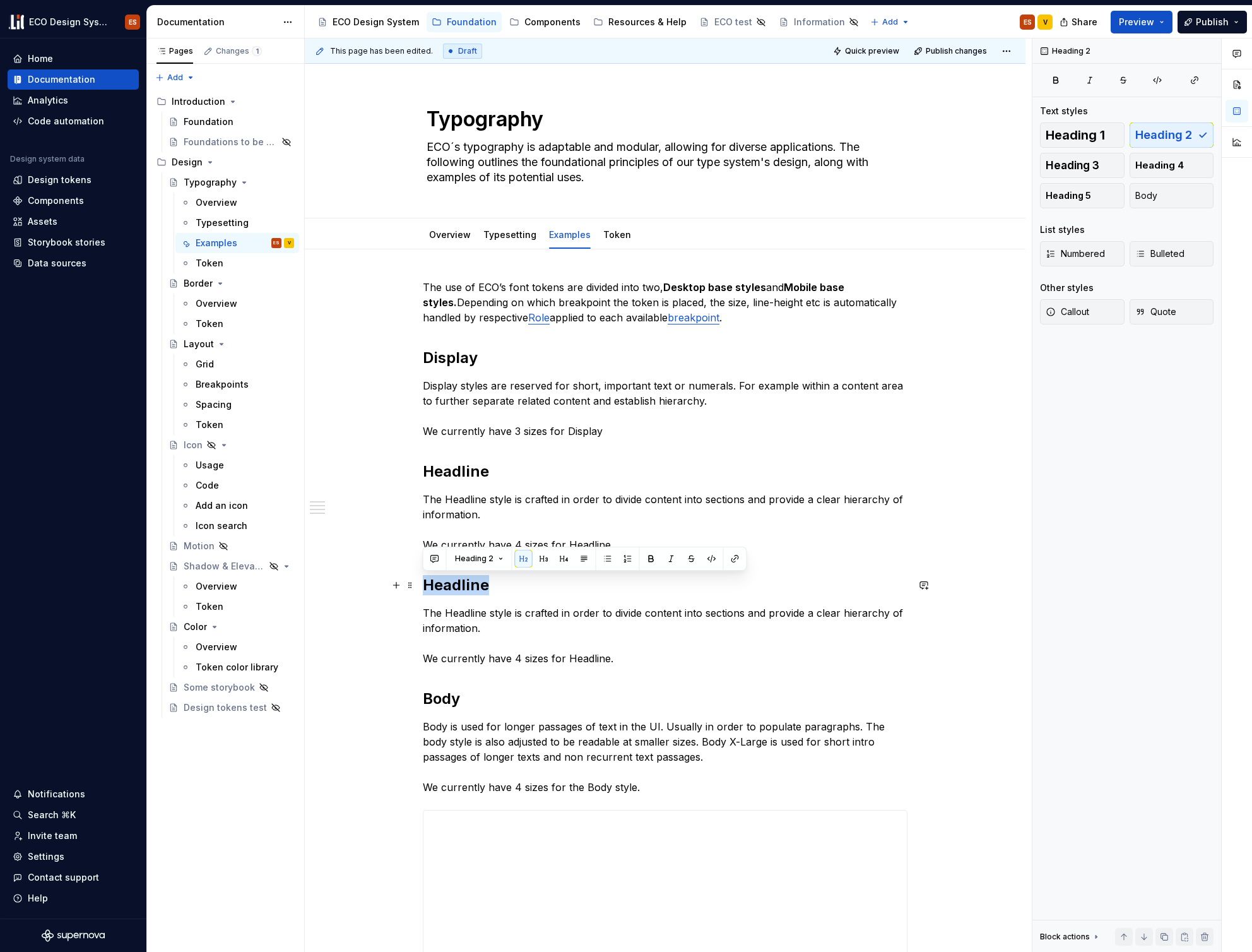
drag, startPoint x: 492, startPoint y: 587, endPoint x: 418, endPoint y: 589, distance: 74.0
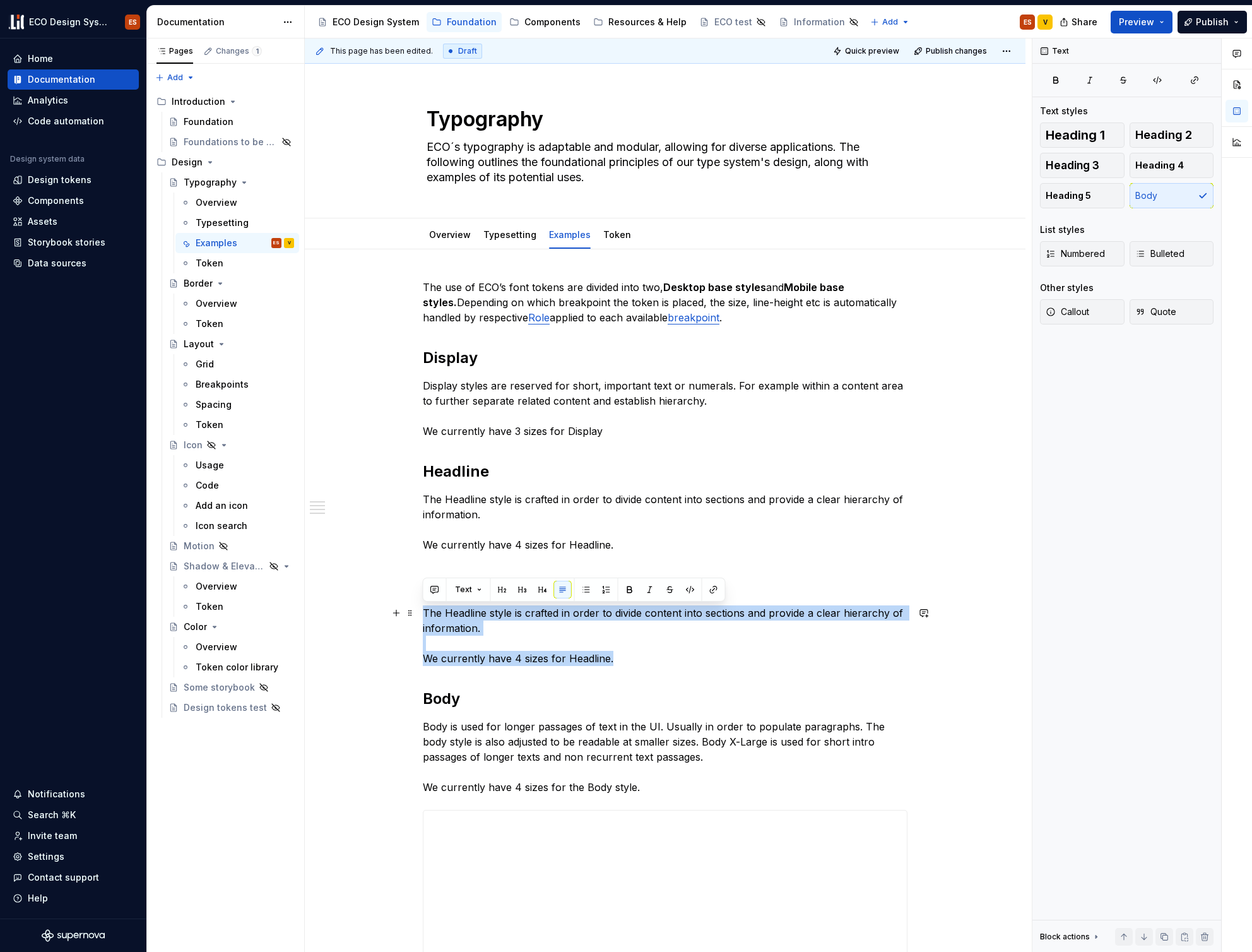
drag, startPoint x: 629, startPoint y: 663, endPoint x: 423, endPoint y: 615, distance: 211.5
click at [423, 615] on p "The Headline style is crafted in order to divide content into sections and prov…" at bounding box center [665, 635] width 485 height 61
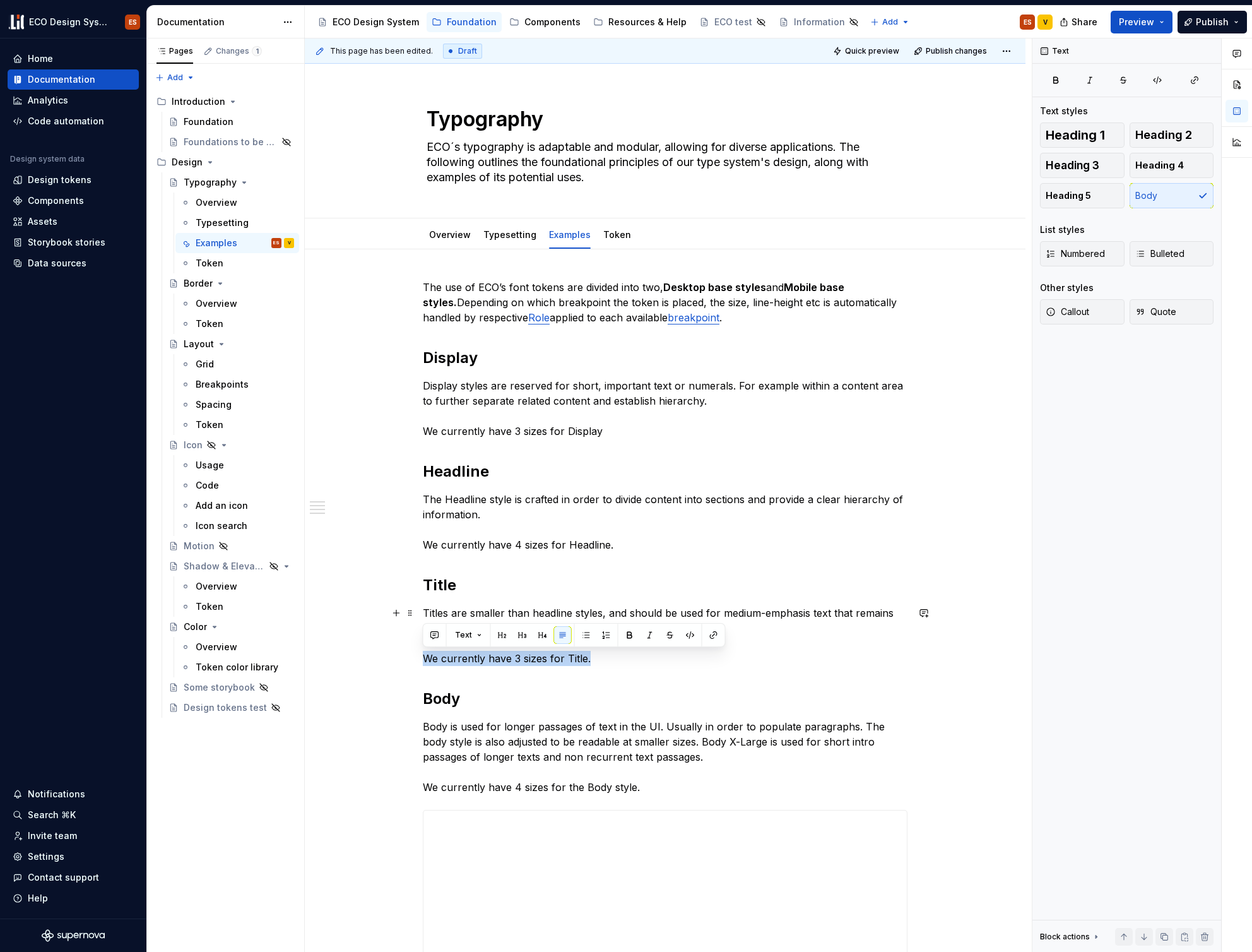
drag, startPoint x: 611, startPoint y: 663, endPoint x: 424, endPoint y: 658, distance: 187.1
click at [424, 658] on p "Titles are smaller than headline styles, and should be used for medium-emphasis…" at bounding box center [665, 635] width 485 height 61
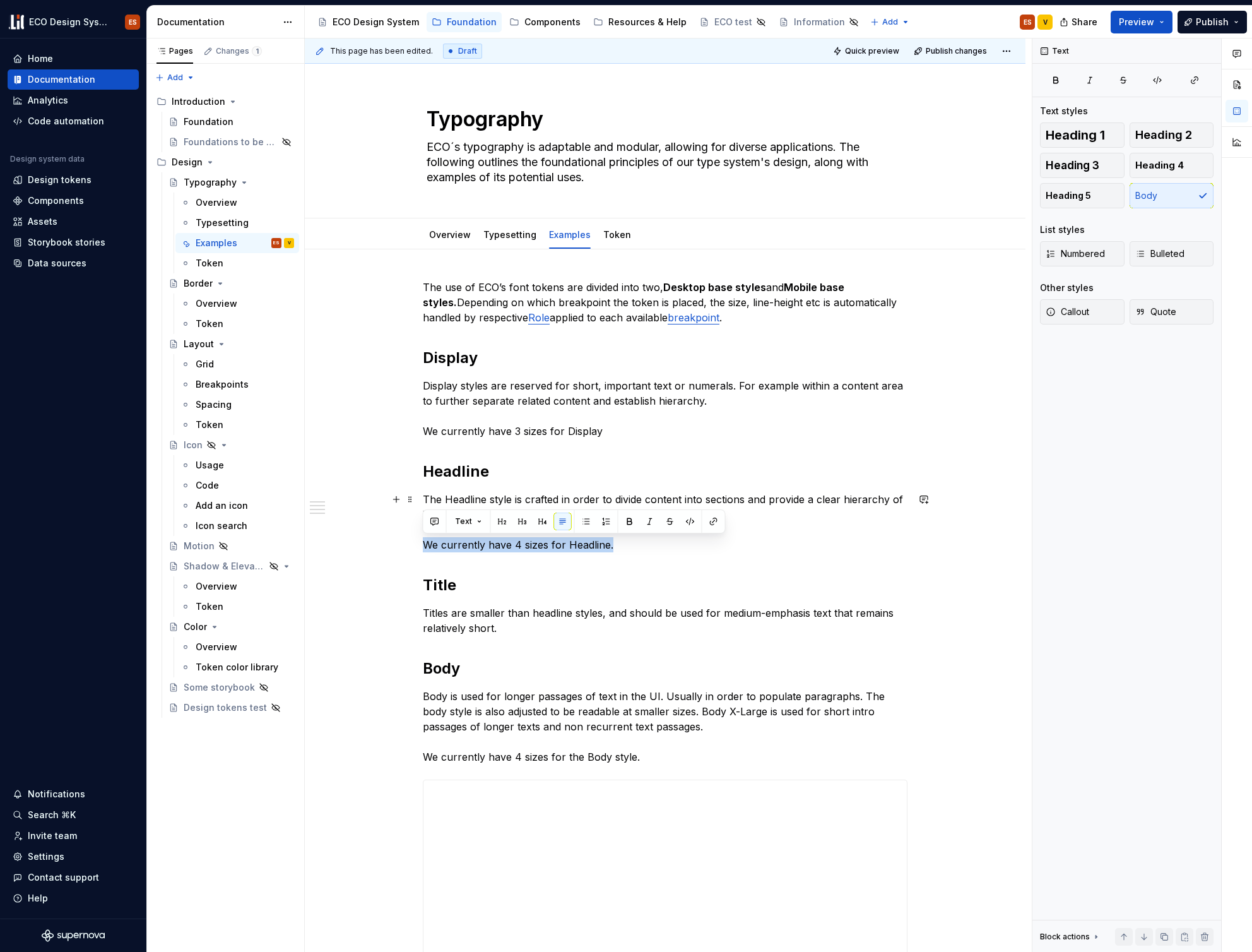
drag, startPoint x: 626, startPoint y: 546, endPoint x: 412, endPoint y: 543, distance: 214.0
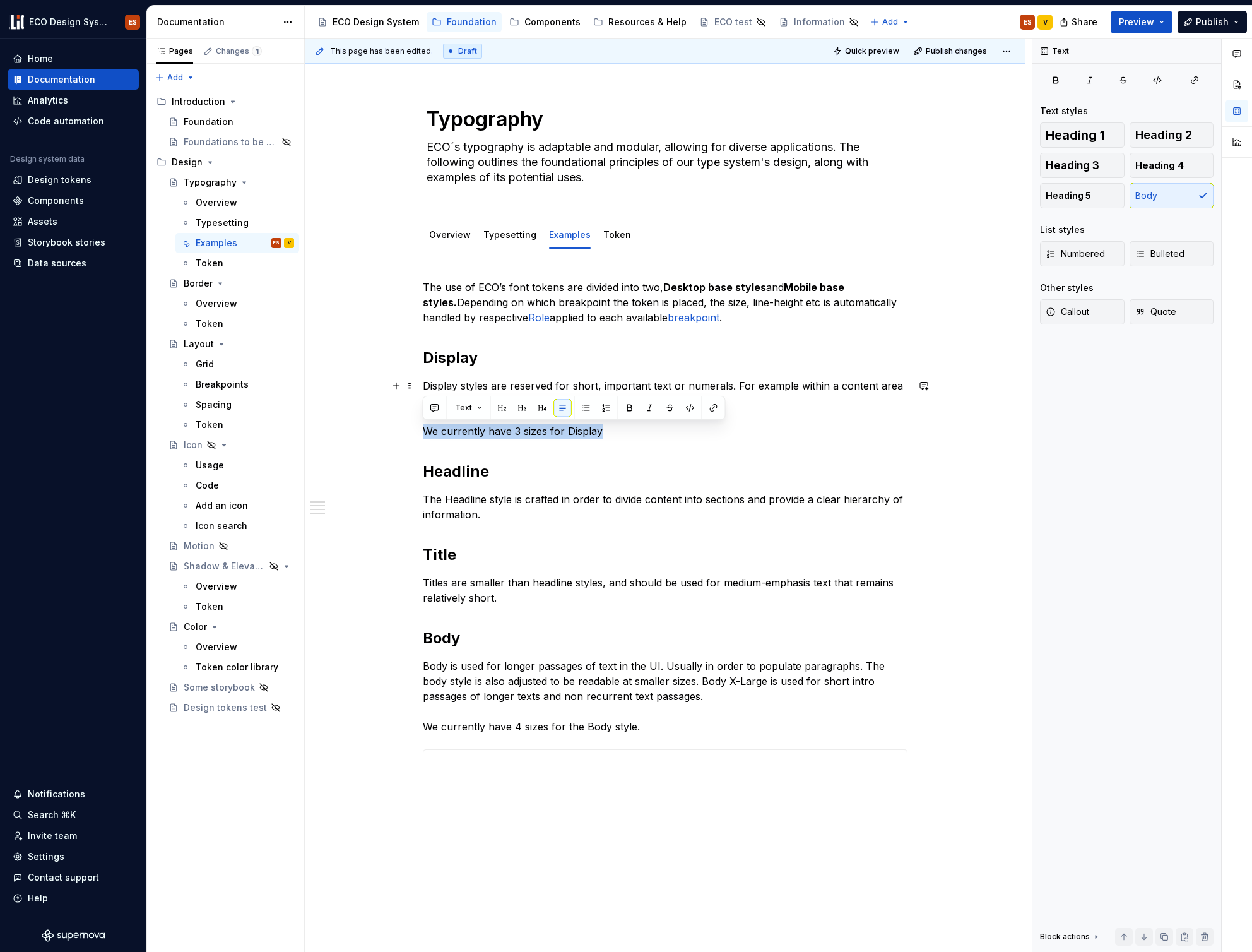
drag, startPoint x: 610, startPoint y: 432, endPoint x: 414, endPoint y: 432, distance: 196.0
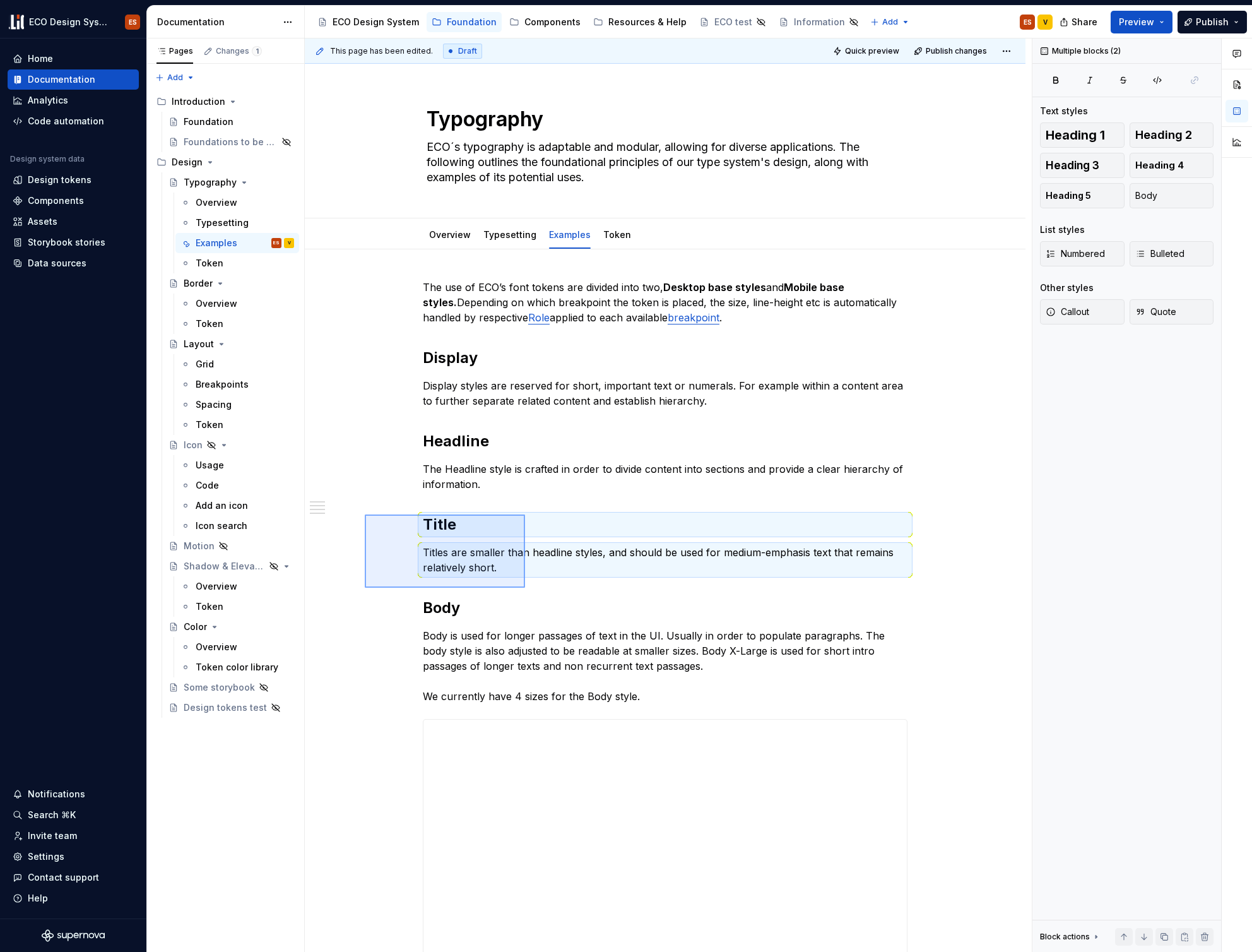
drag, startPoint x: 365, startPoint y: 515, endPoint x: 525, endPoint y: 587, distance: 175.5
click at [525, 587] on div "**********" at bounding box center [668, 495] width 727 height 913
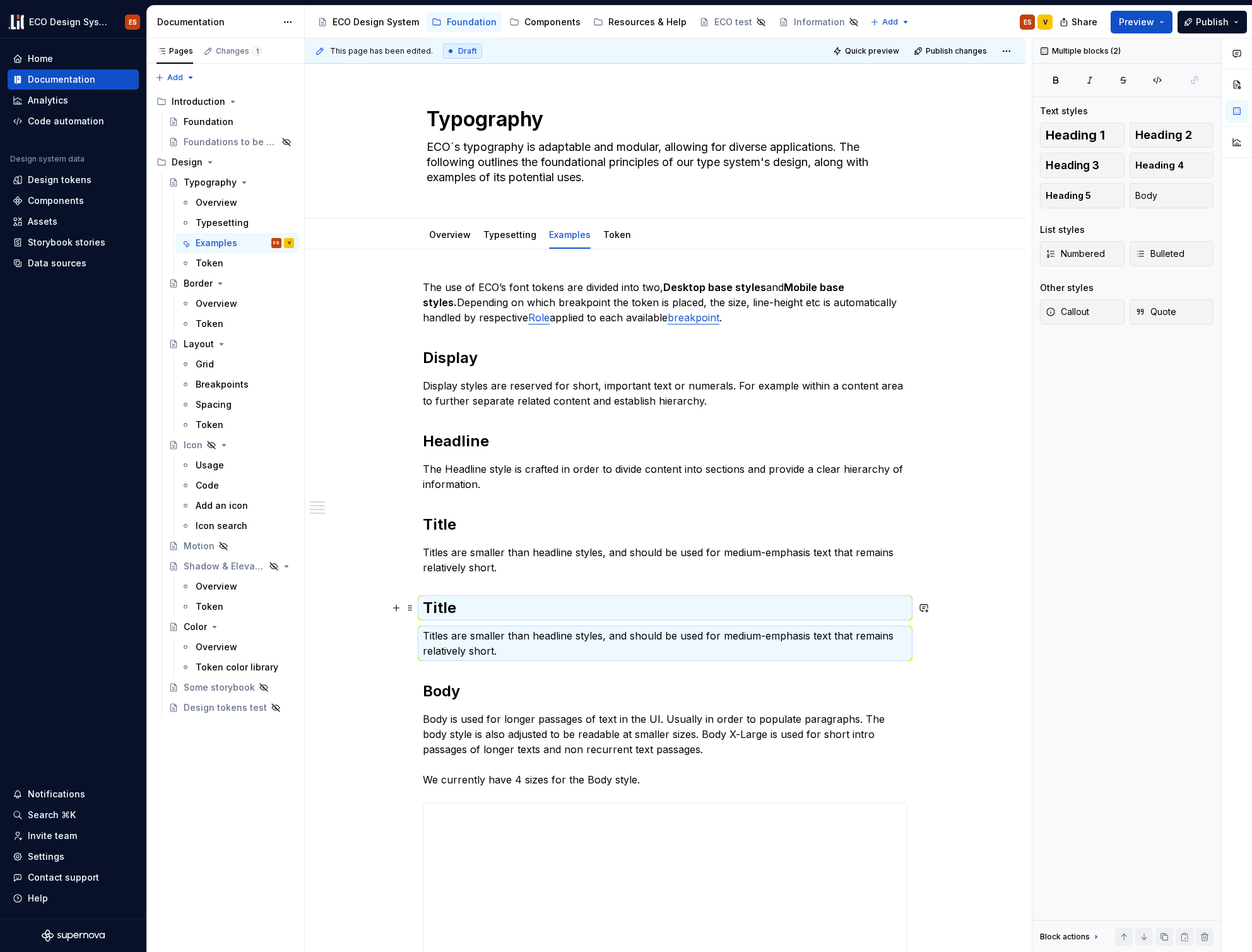
click at [455, 600] on h2 "Title" at bounding box center [665, 608] width 485 height 20
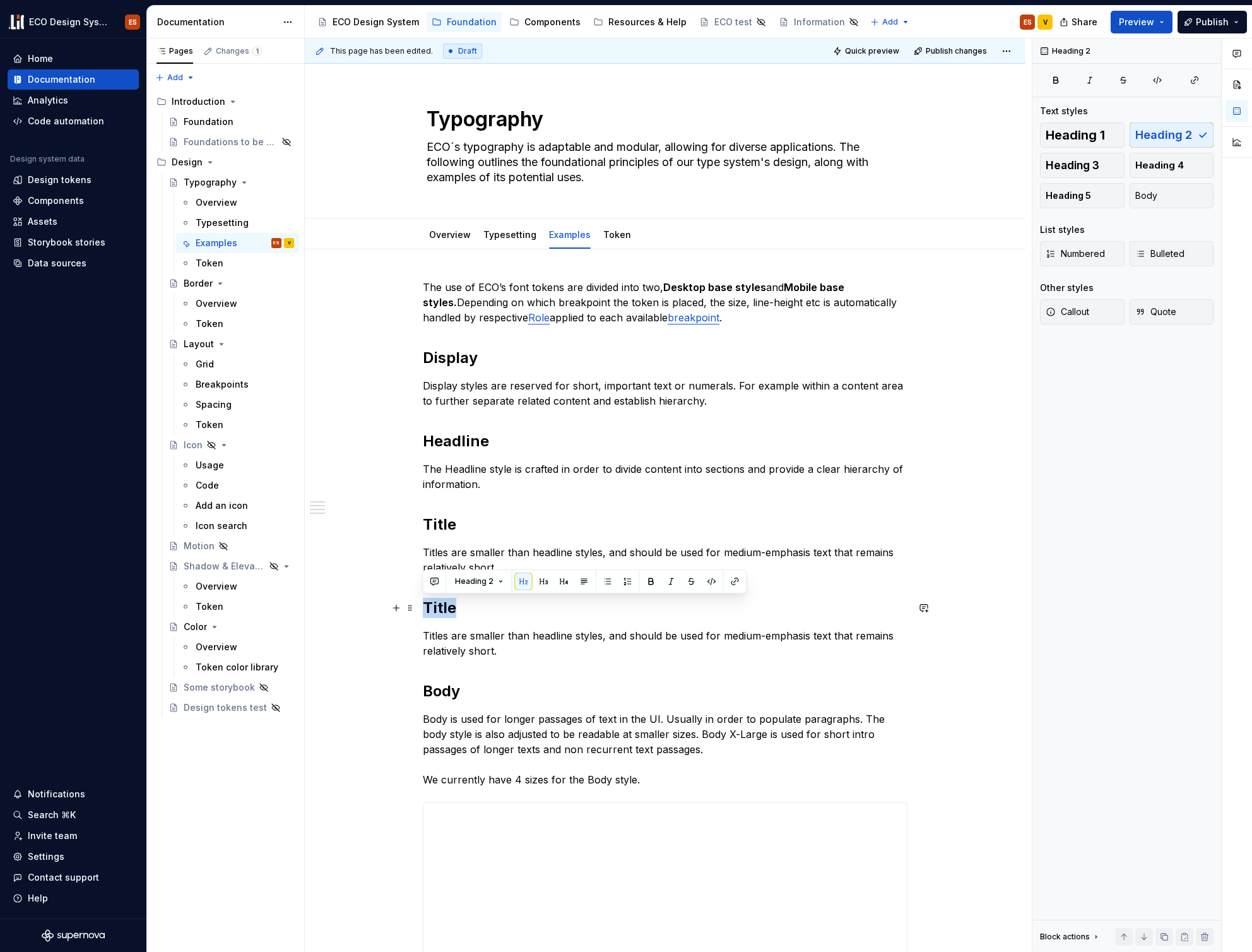
drag, startPoint x: 460, startPoint y: 605, endPoint x: 417, endPoint y: 612, distance: 43.6
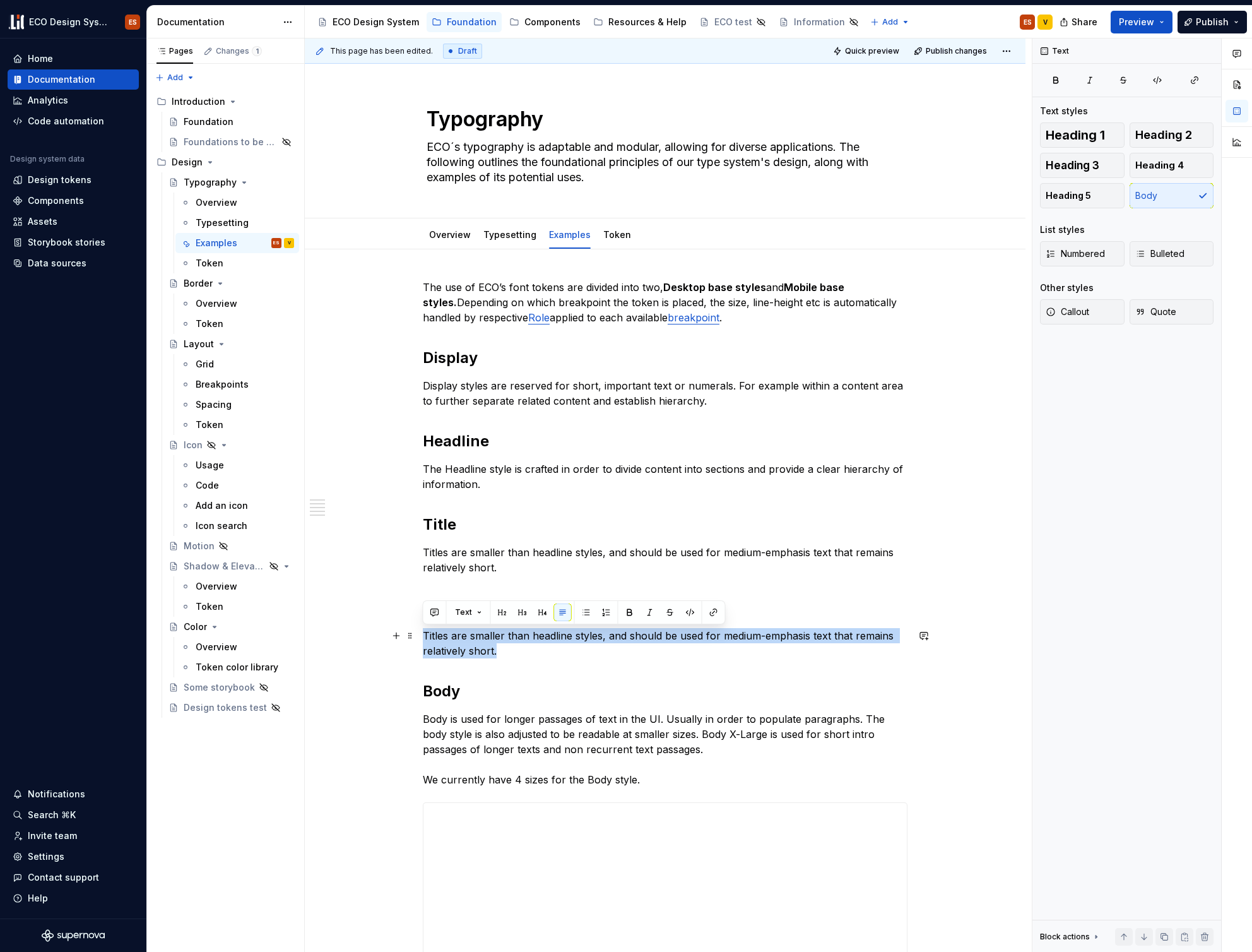
drag, startPoint x: 502, startPoint y: 652, endPoint x: 418, endPoint y: 636, distance: 85.5
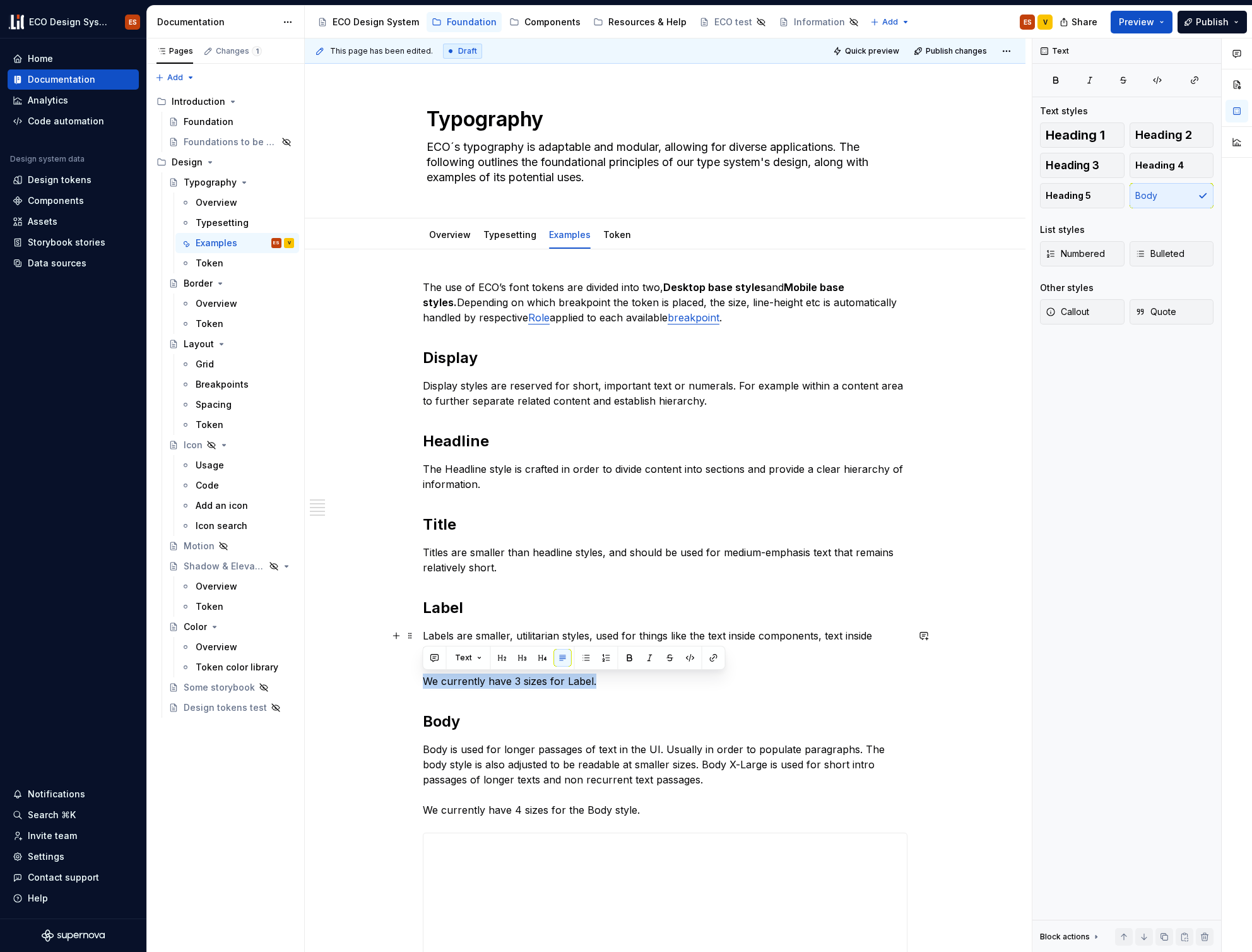
drag, startPoint x: 619, startPoint y: 683, endPoint x: 423, endPoint y: 685, distance: 196.0
click at [423, 685] on p "Labels are smaller, utilitarian styles, used for things like the text inside co…" at bounding box center [665, 658] width 485 height 61
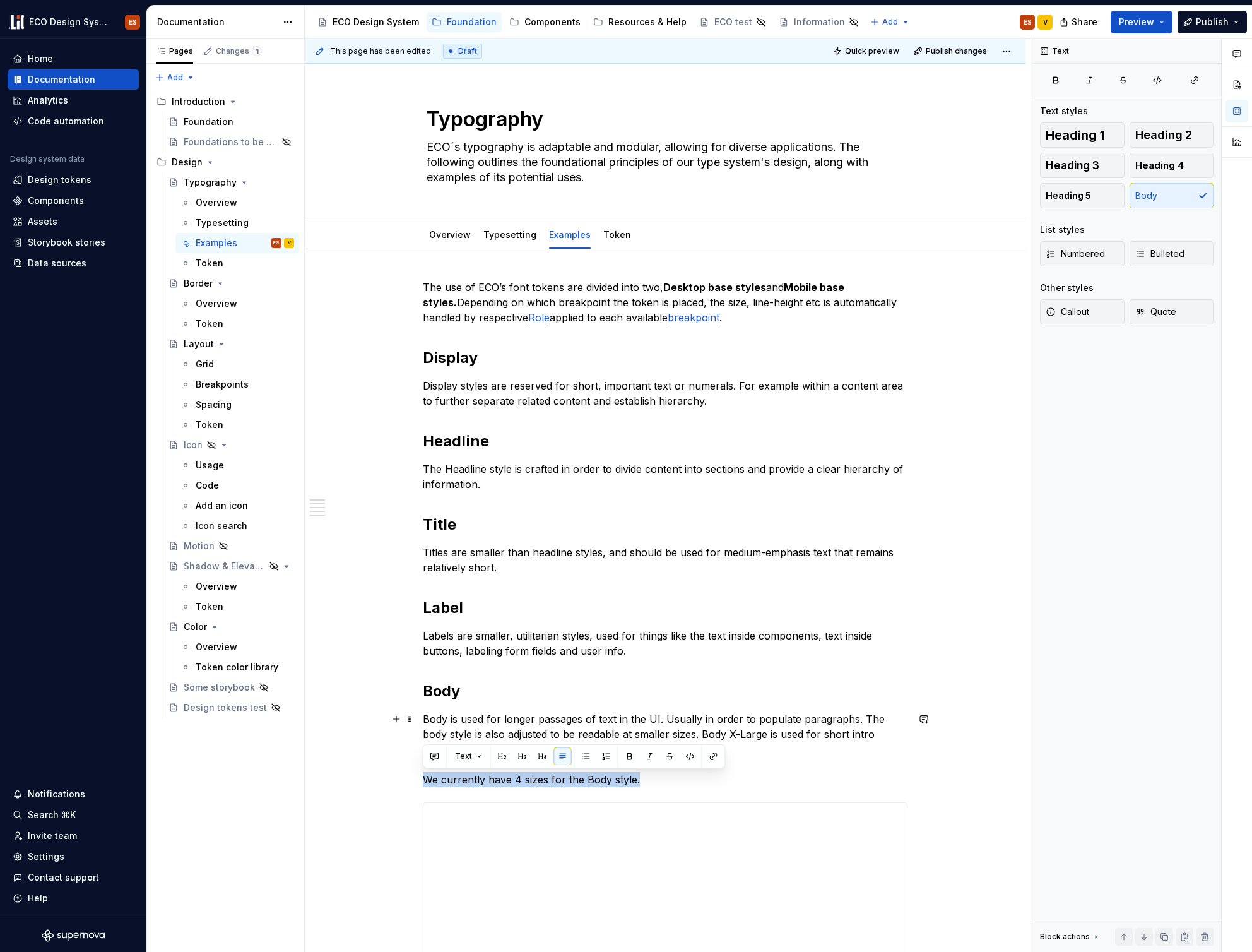
drag, startPoint x: 639, startPoint y: 782, endPoint x: 387, endPoint y: 779, distance: 252.0
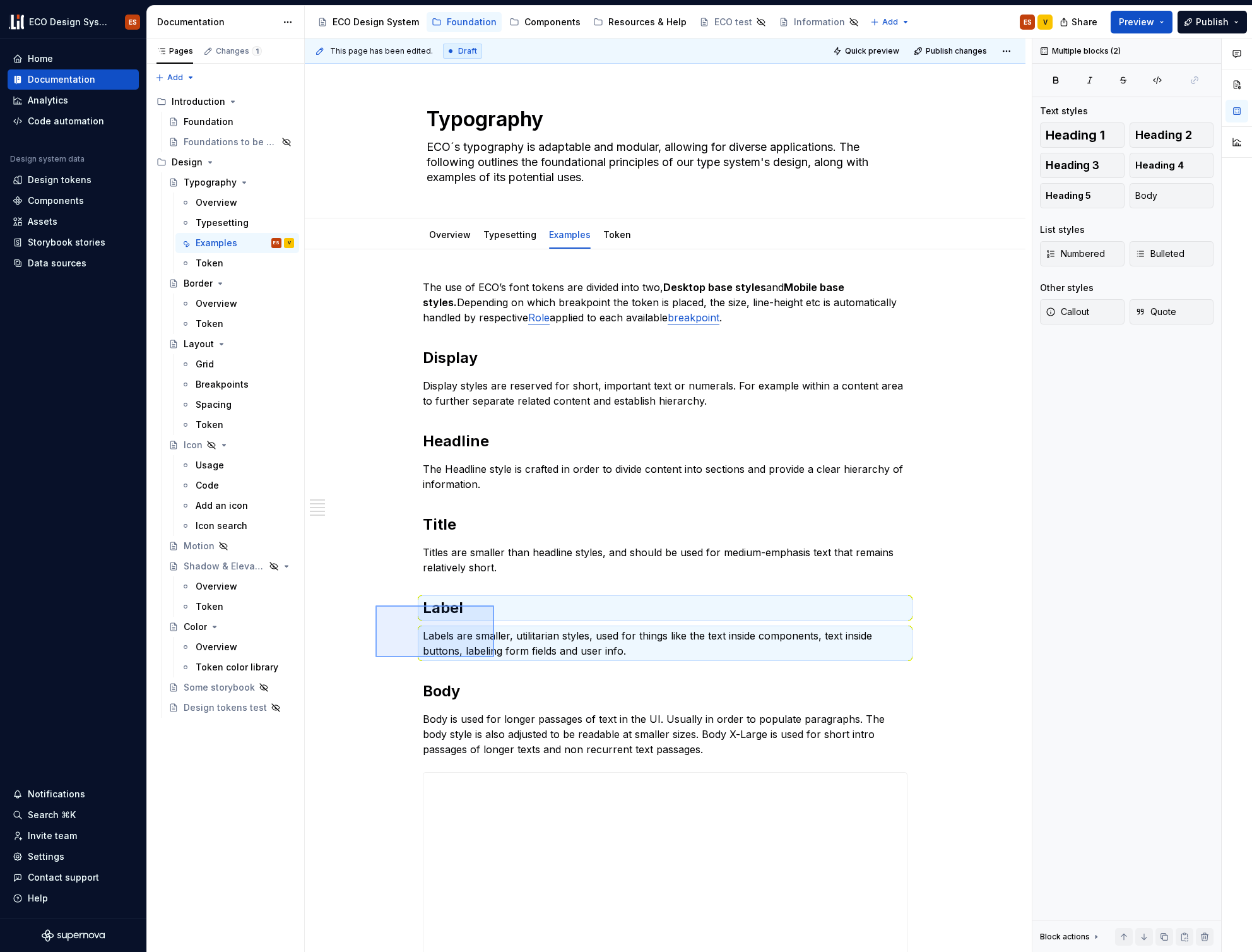
drag, startPoint x: 375, startPoint y: 605, endPoint x: 494, endPoint y: 657, distance: 129.9
click at [494, 657] on div "**********" at bounding box center [668, 495] width 727 height 913
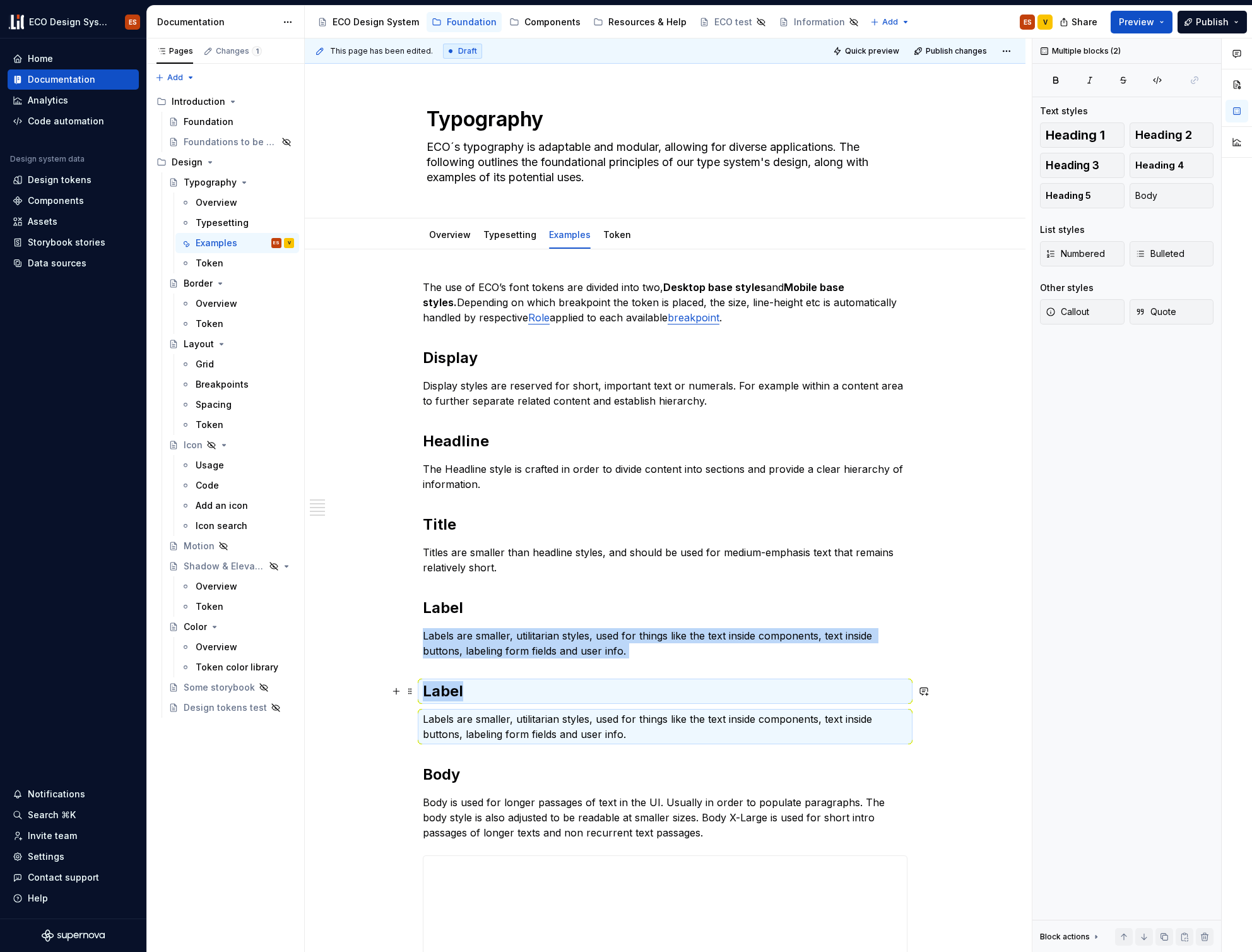
click at [425, 693] on h2 "Label" at bounding box center [665, 691] width 485 height 20
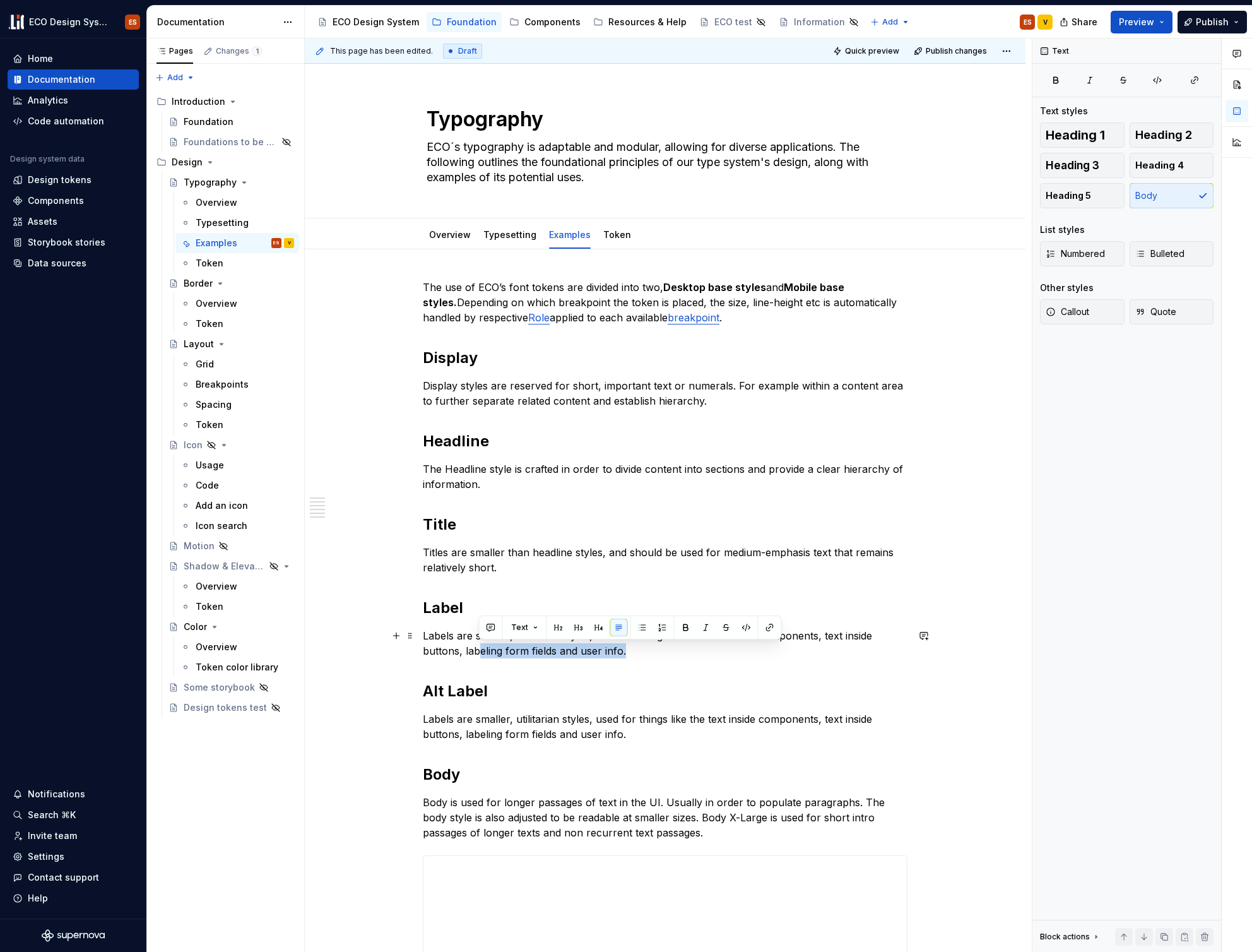
drag, startPoint x: 624, startPoint y: 652, endPoint x: 480, endPoint y: 645, distance: 144.2
click at [480, 645] on p "Labels are smaller, utilitarian styles, used for things like the text inside co…" at bounding box center [665, 642] width 485 height 30
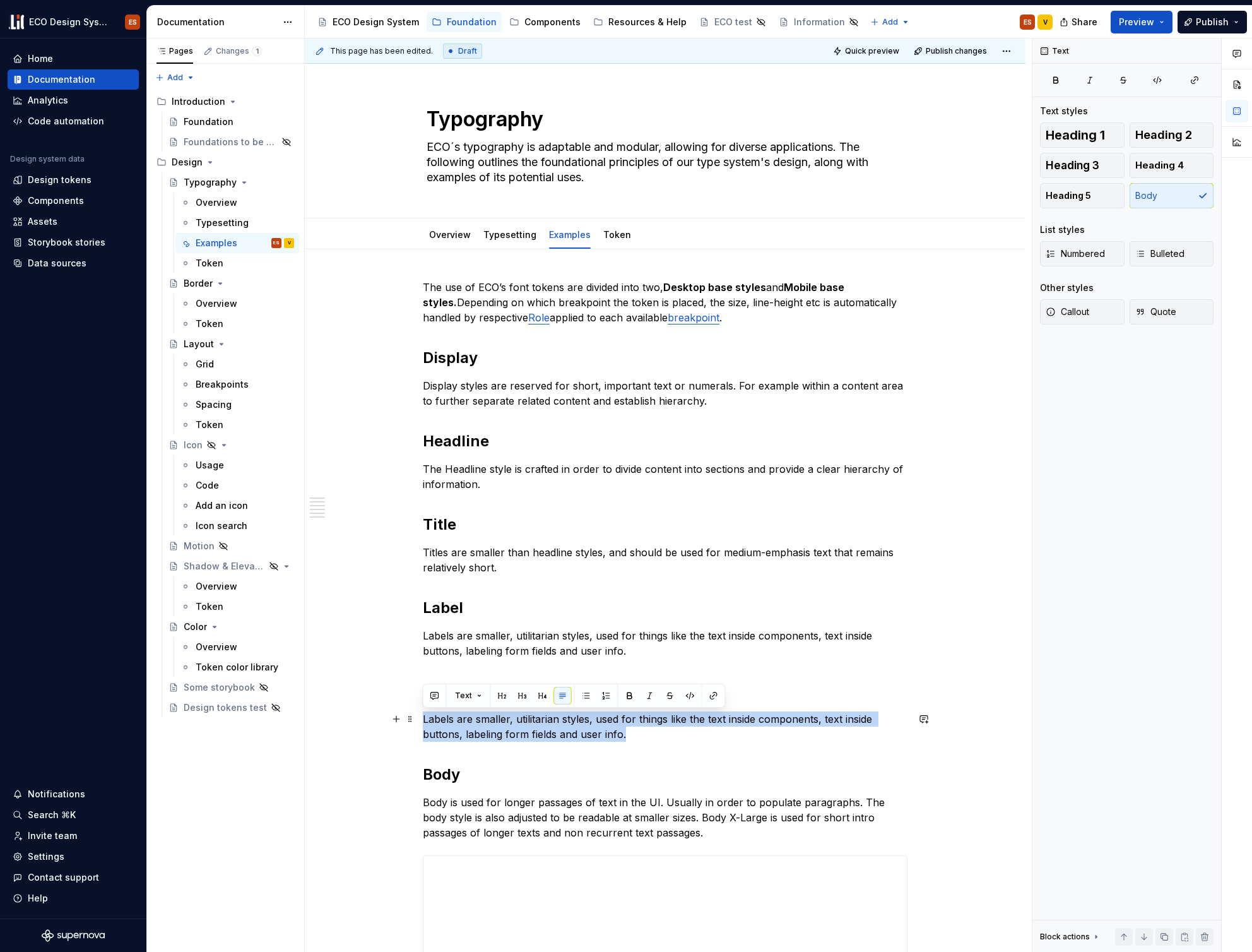
drag, startPoint x: 565, startPoint y: 732, endPoint x: 420, endPoint y: 721, distance: 145.4
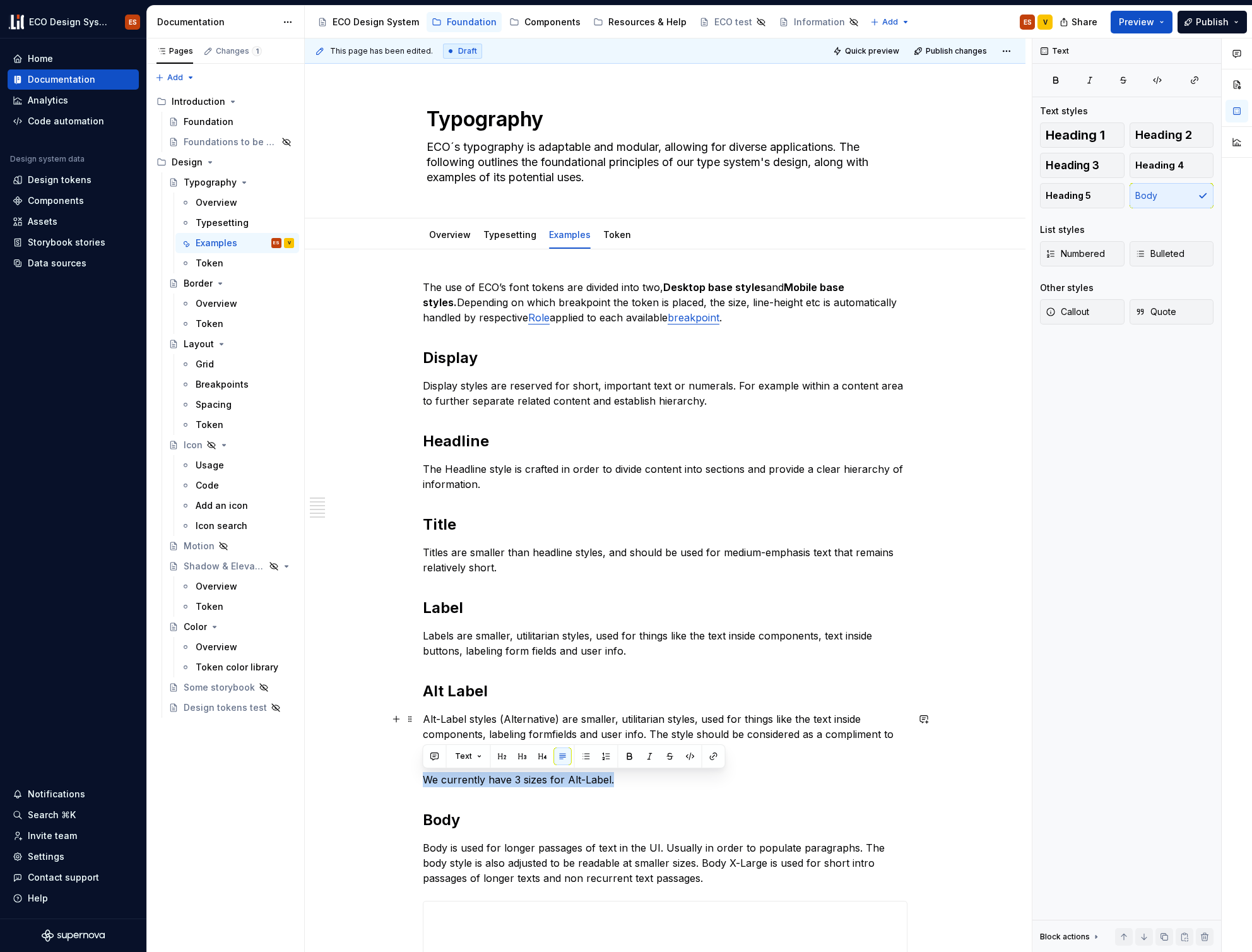
drag, startPoint x: 611, startPoint y: 779, endPoint x: 419, endPoint y: 775, distance: 192.0
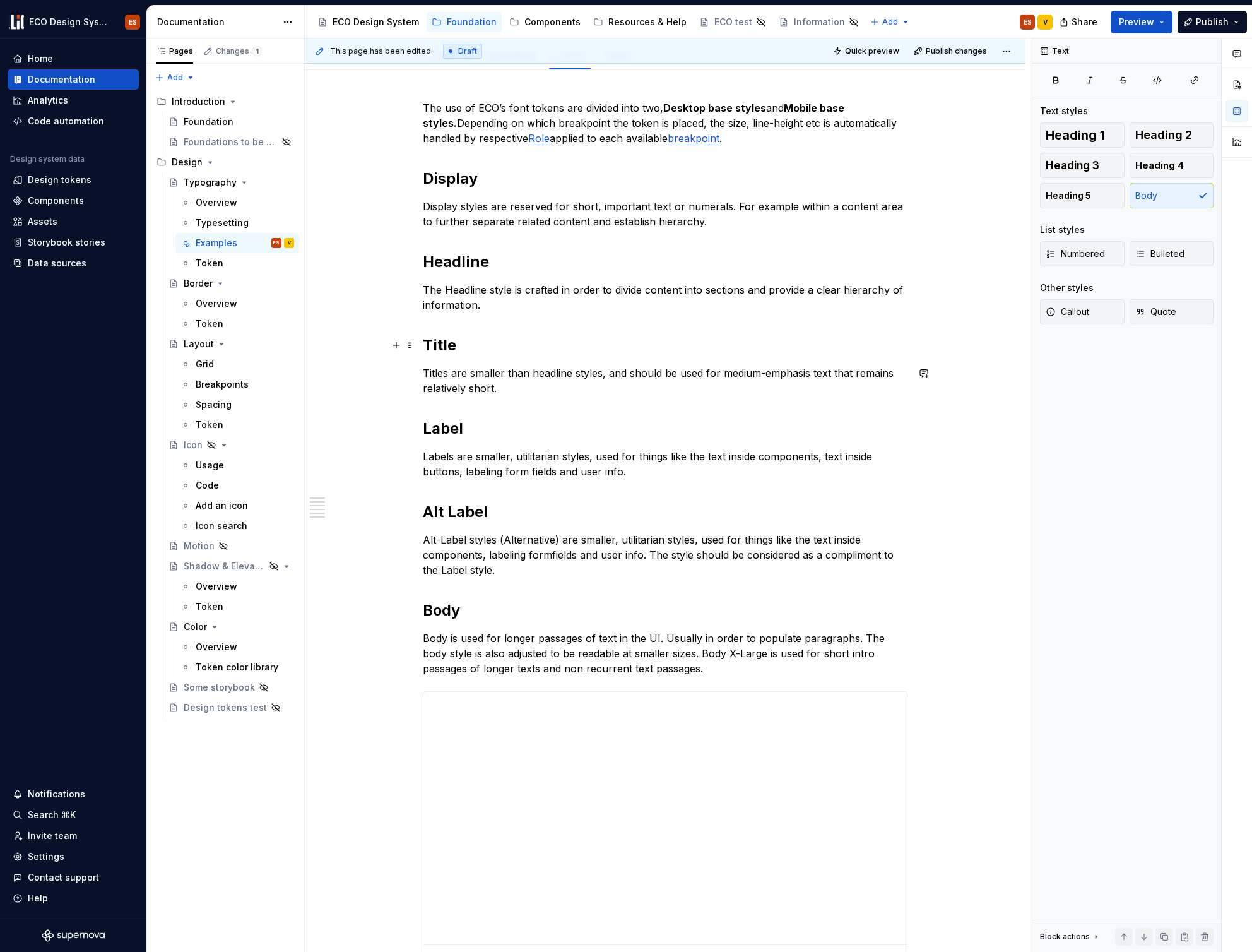
scroll to position [207, 0]
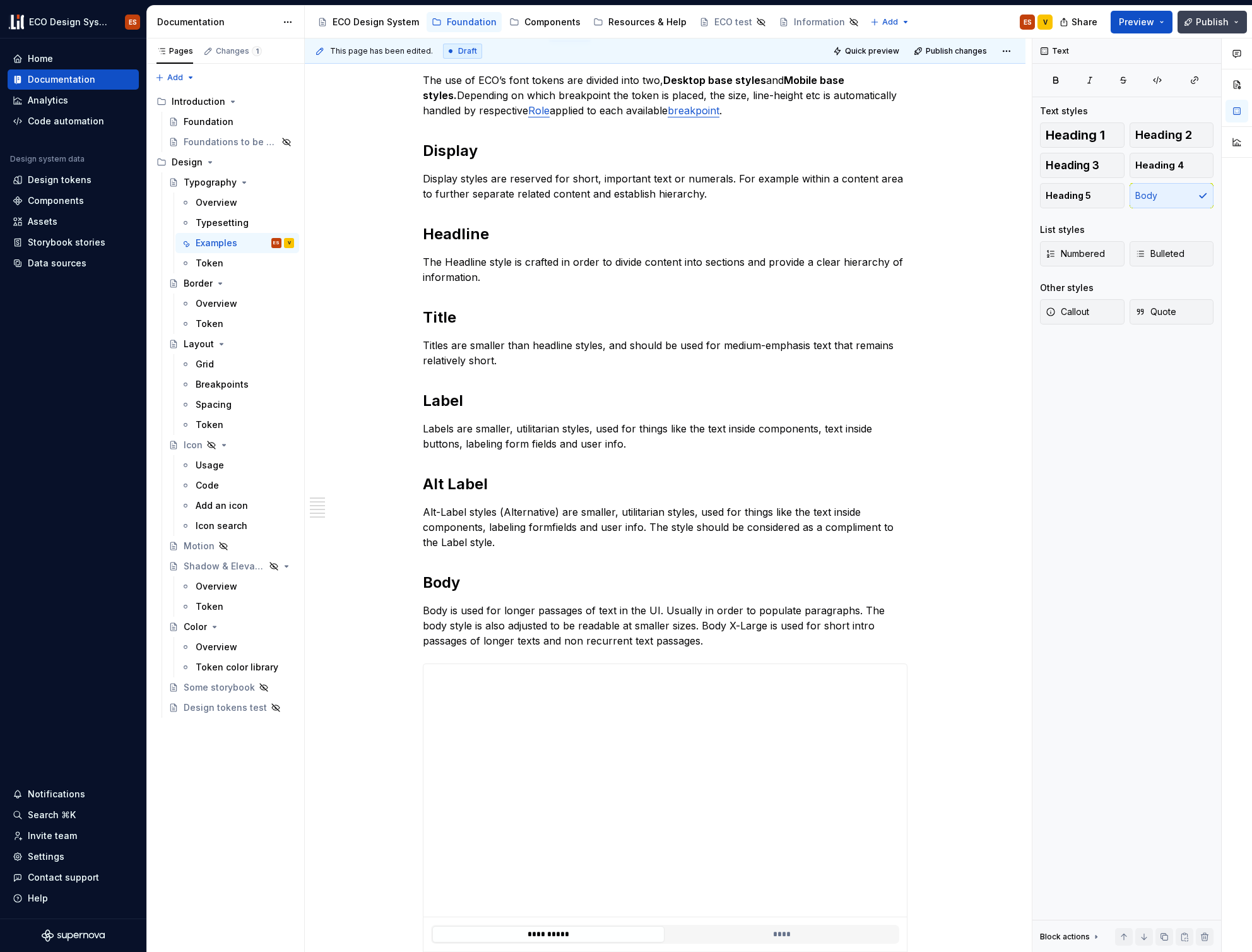
click at [1200, 20] on span "Publish" at bounding box center [1212, 21] width 33 height 13
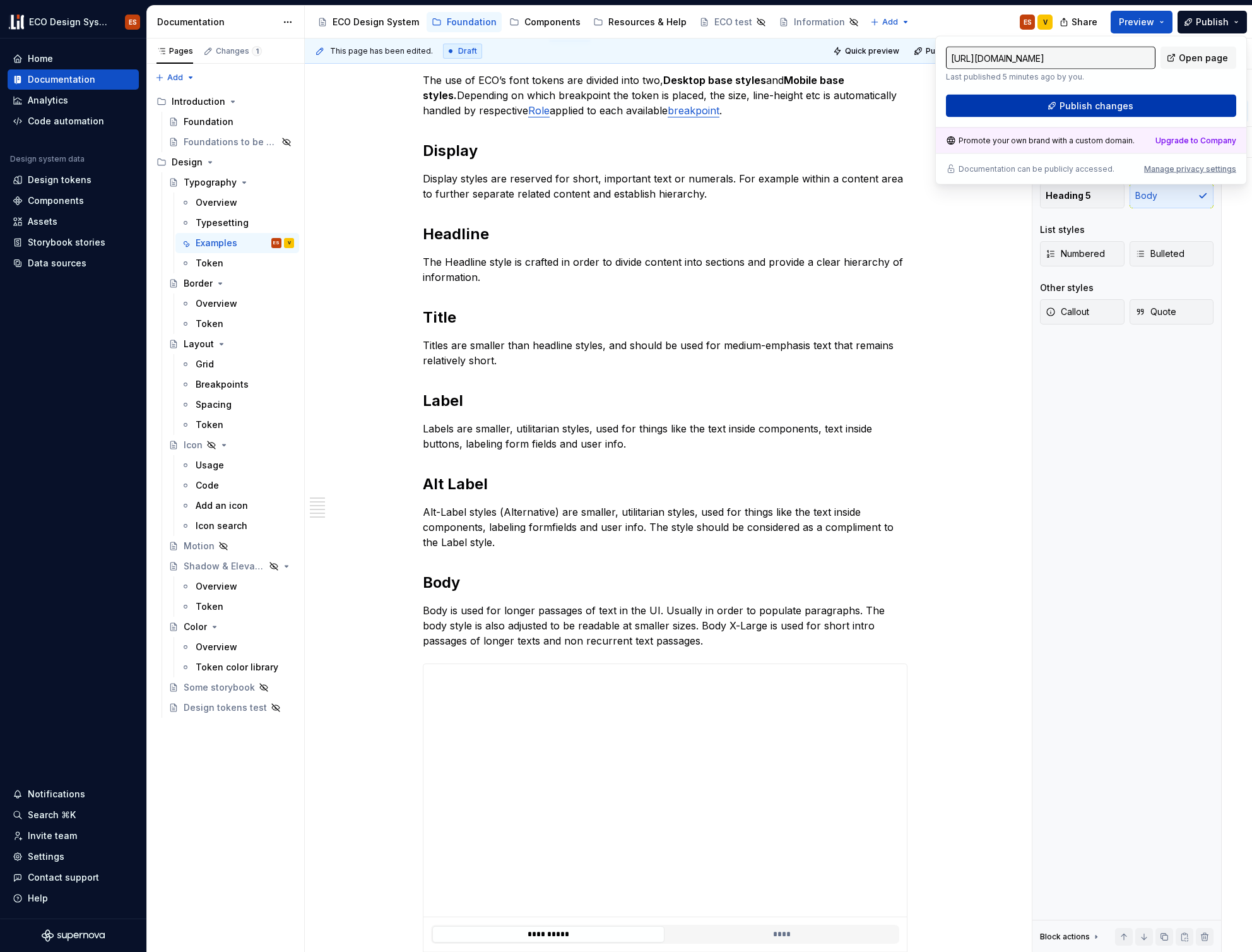
click at [1095, 99] on button "Publish changes" at bounding box center [1091, 105] width 290 height 22
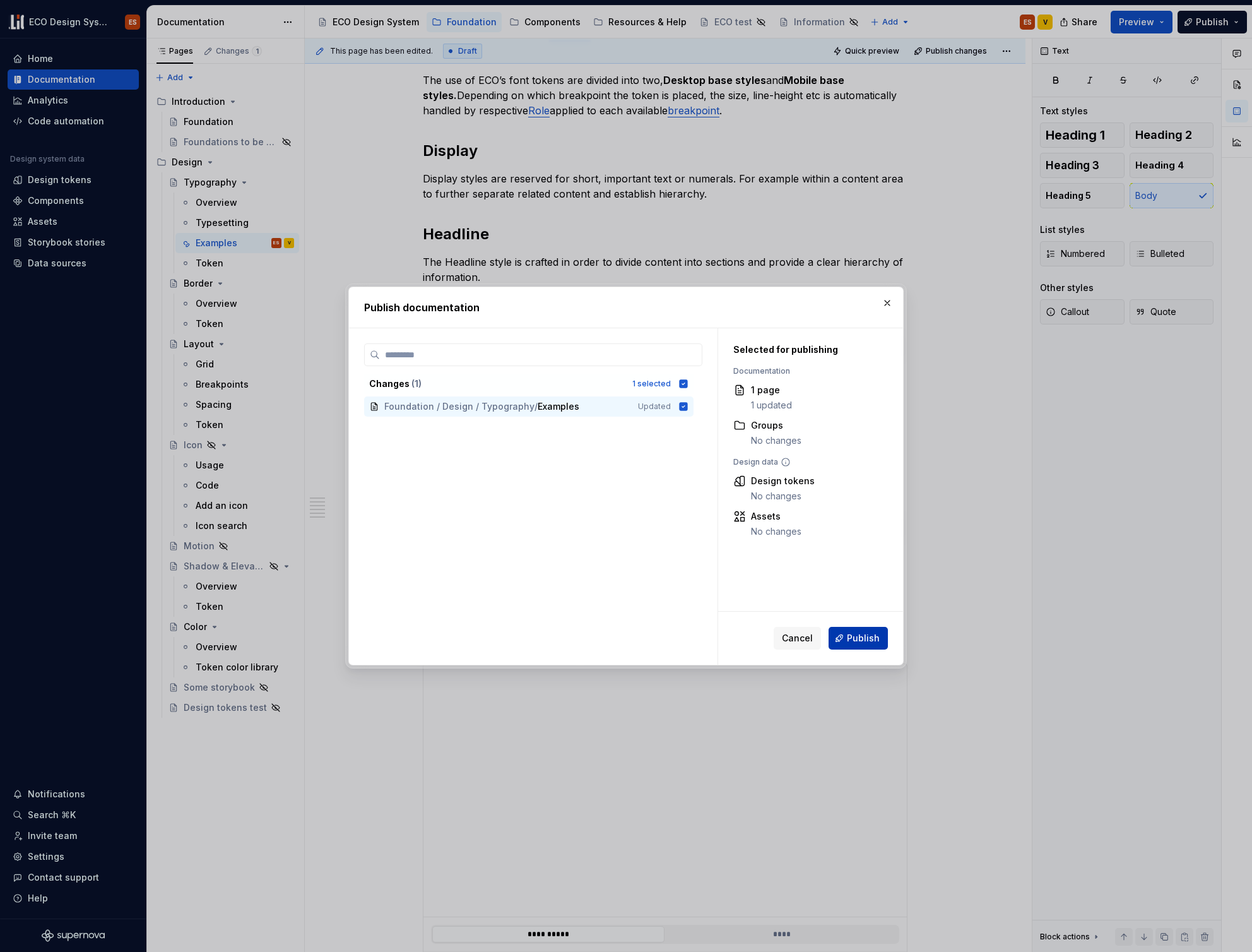
click at [856, 637] on span "Publish" at bounding box center [863, 638] width 33 height 13
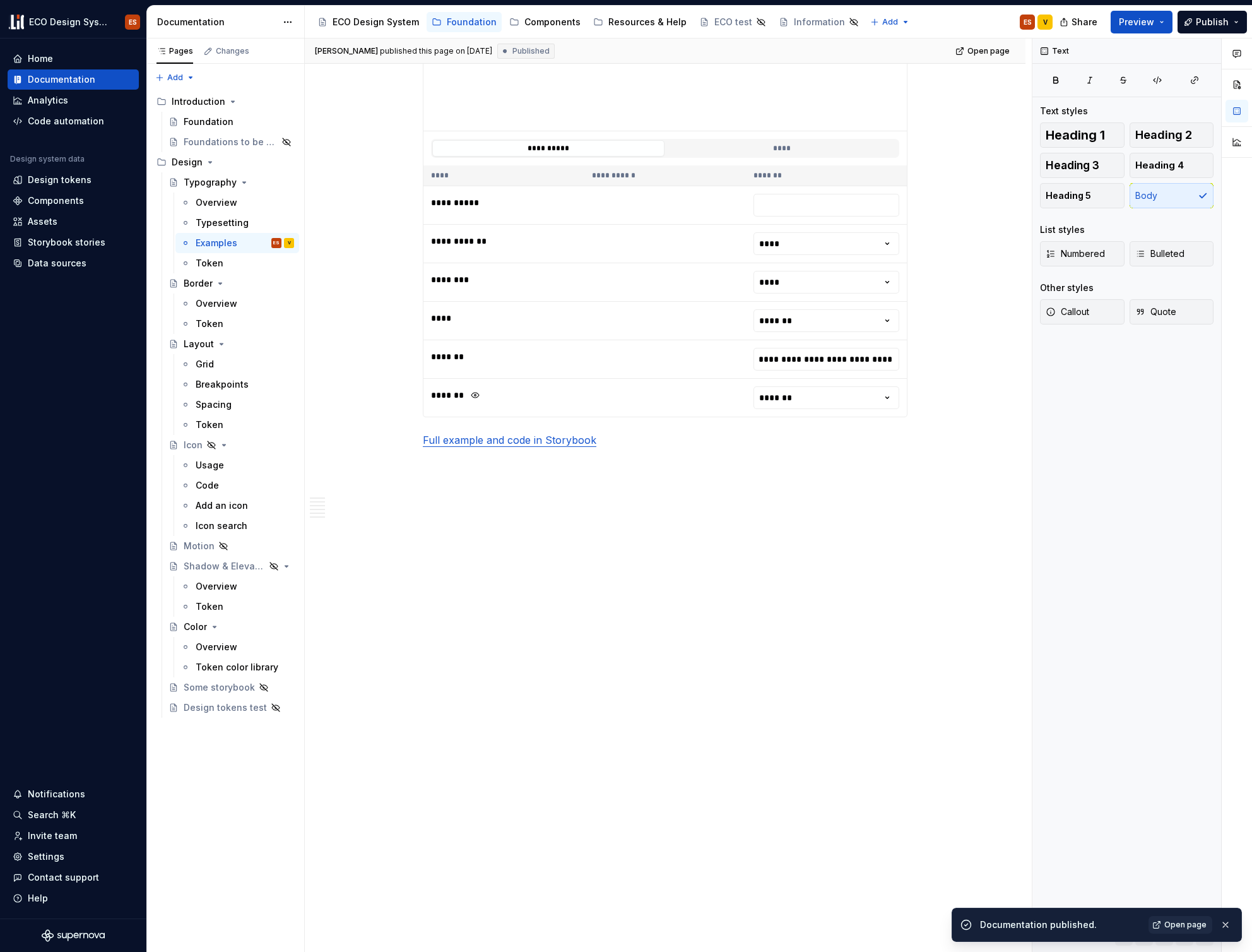
scroll to position [0, 0]
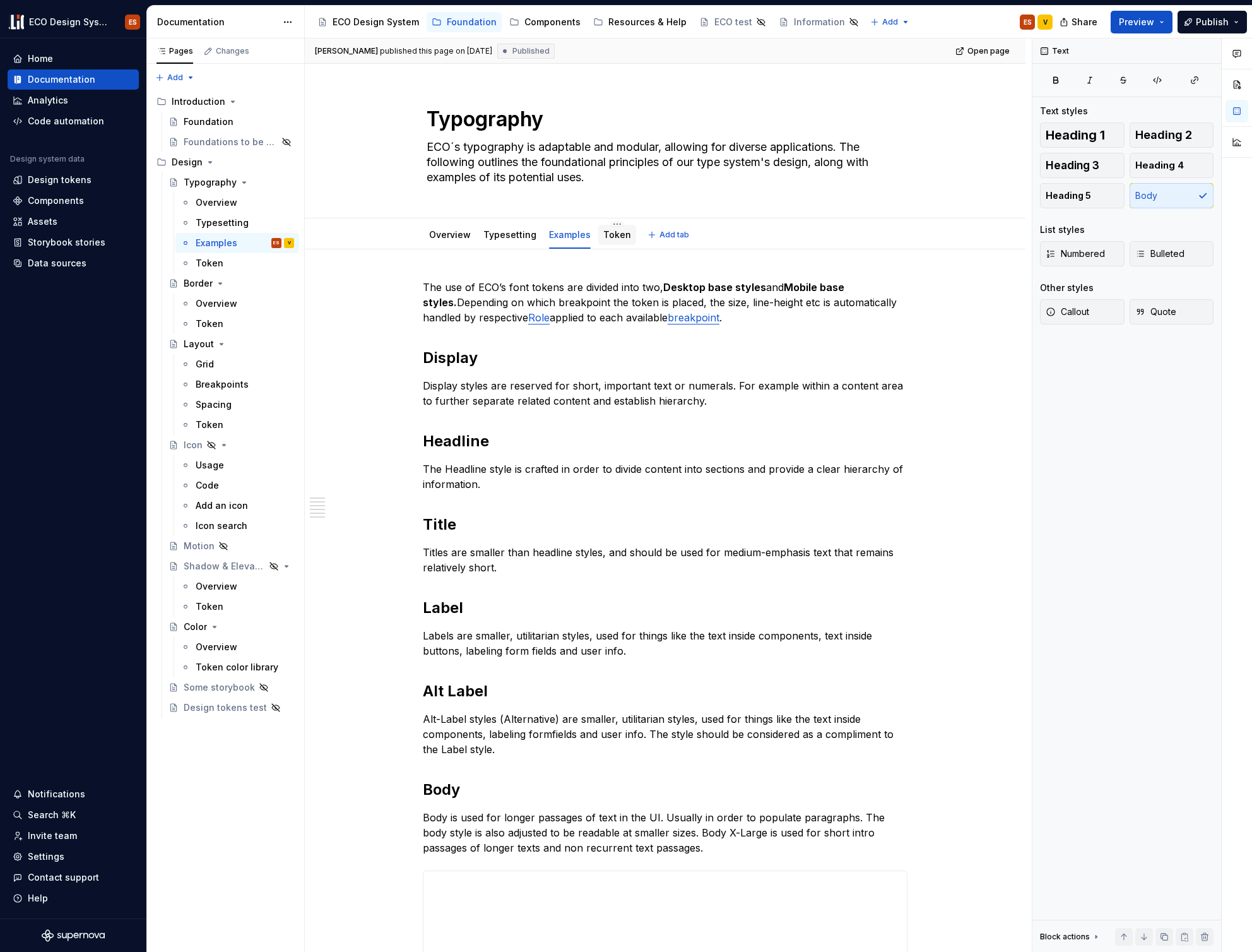
click at [609, 232] on link "Token" at bounding box center [617, 234] width 28 height 11
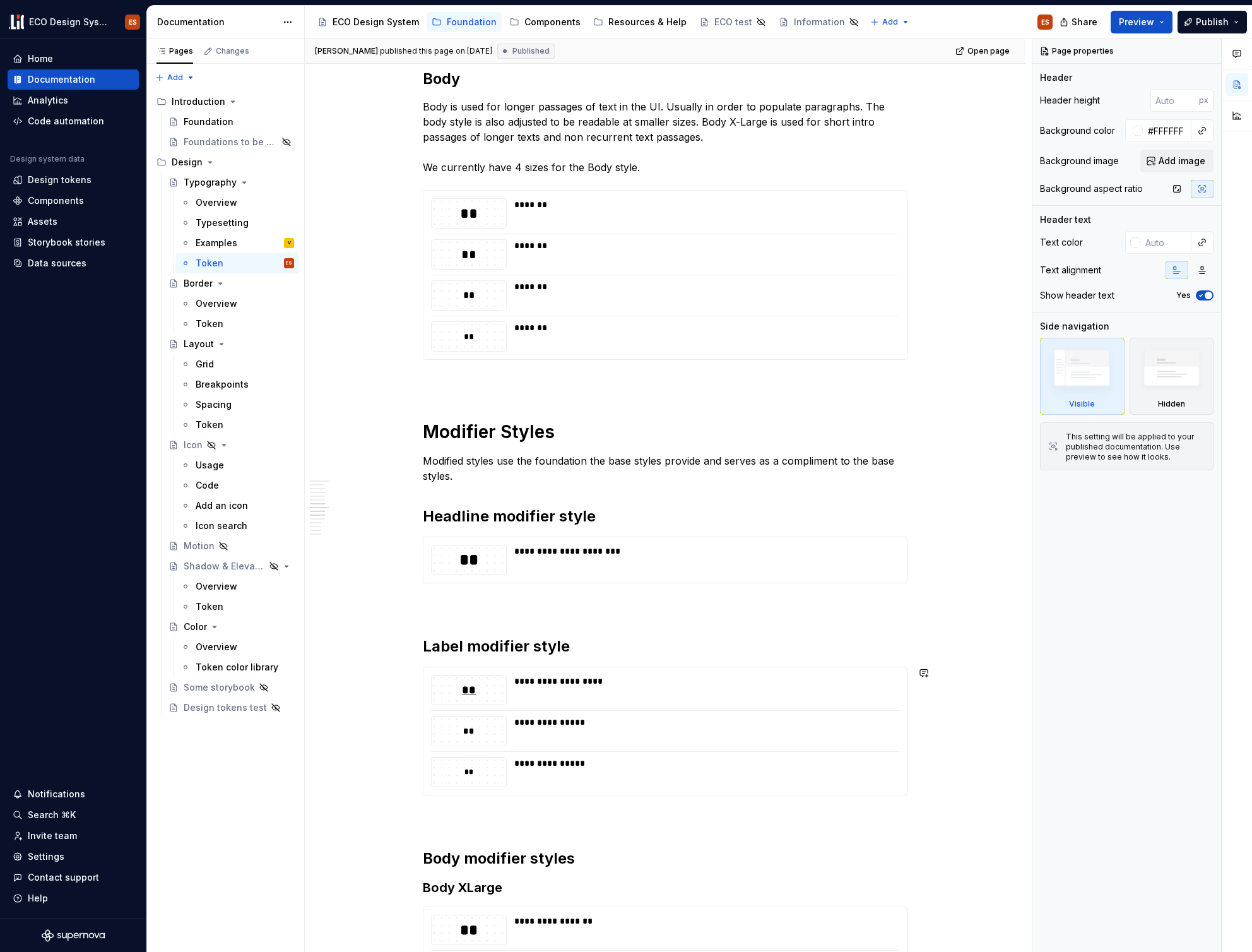
scroll to position [1805, 0]
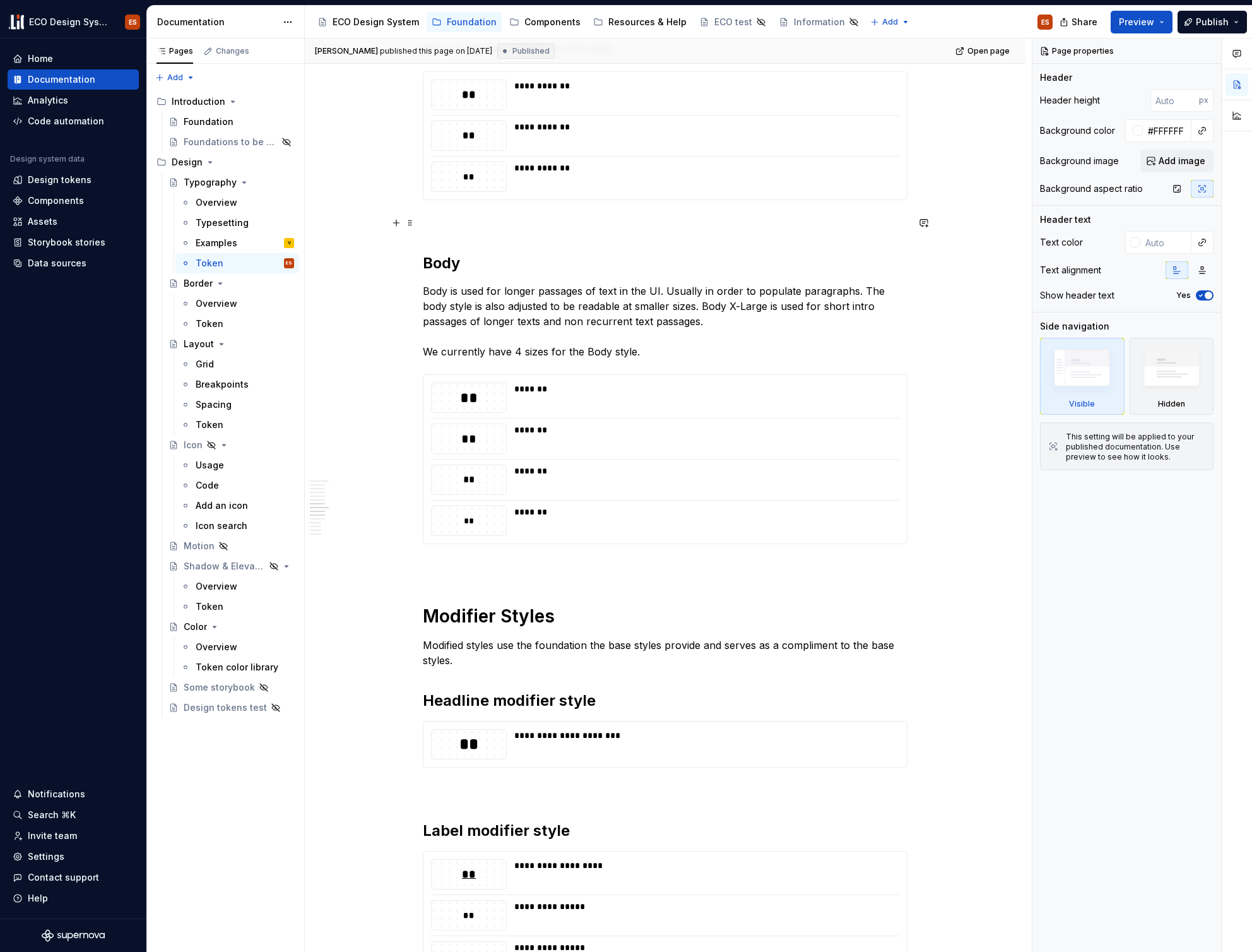
click at [422, 223] on div "**********" at bounding box center [665, 735] width 721 height 4582
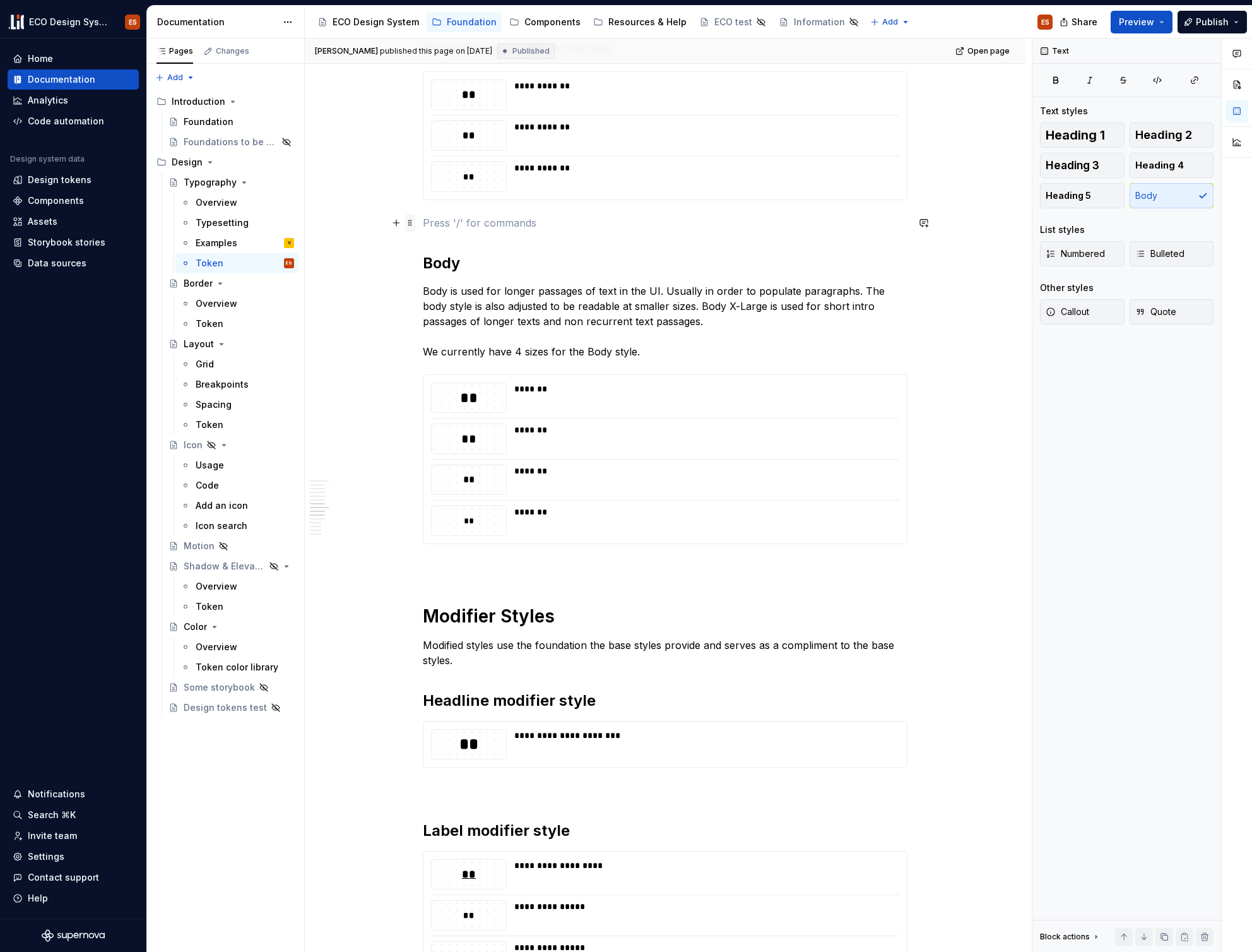
click at [410, 224] on span at bounding box center [410, 223] width 10 height 17
click at [409, 221] on span at bounding box center [410, 223] width 10 height 17
click at [407, 223] on span at bounding box center [410, 223] width 10 height 17
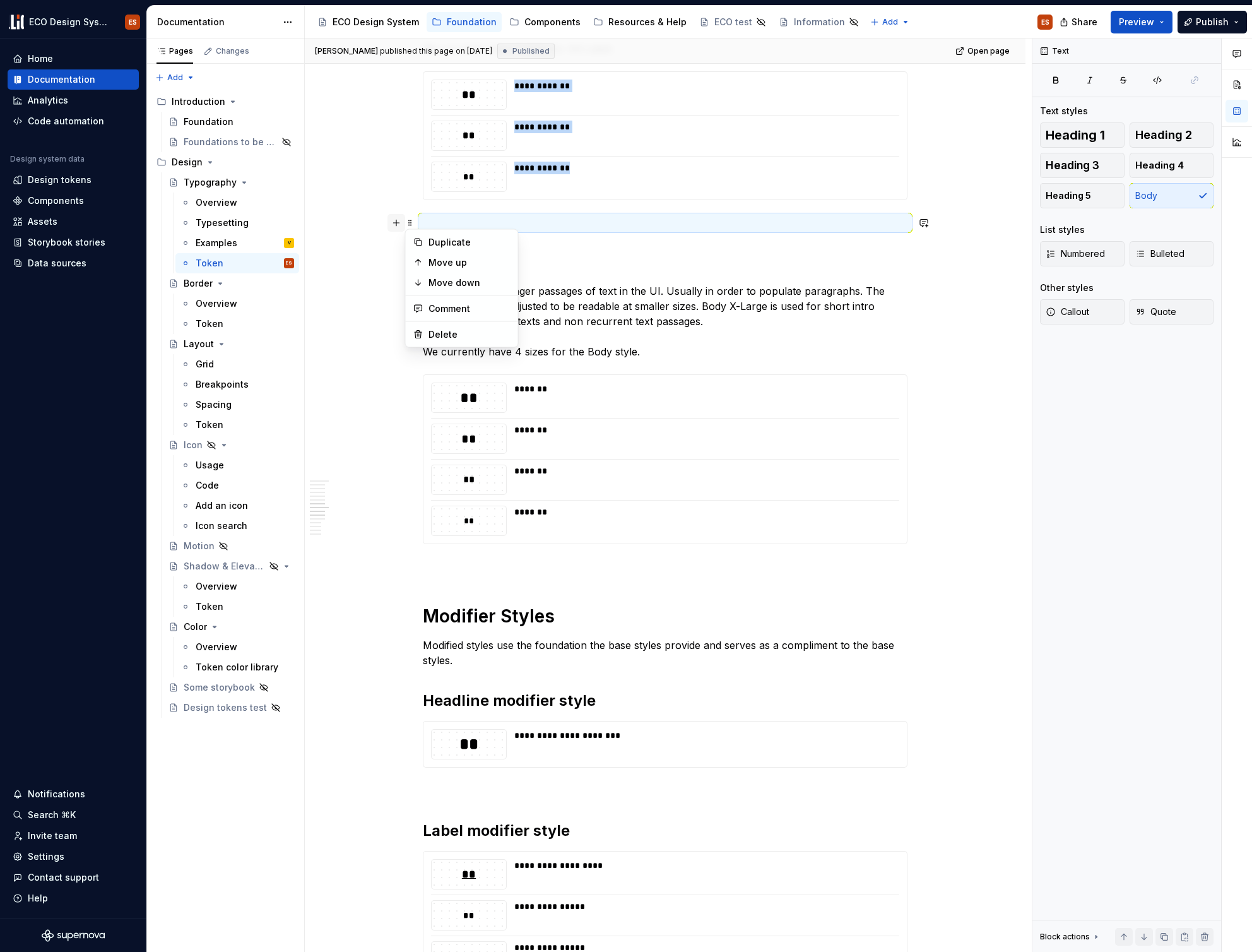
click at [401, 223] on button "button" at bounding box center [396, 223] width 17 height 17
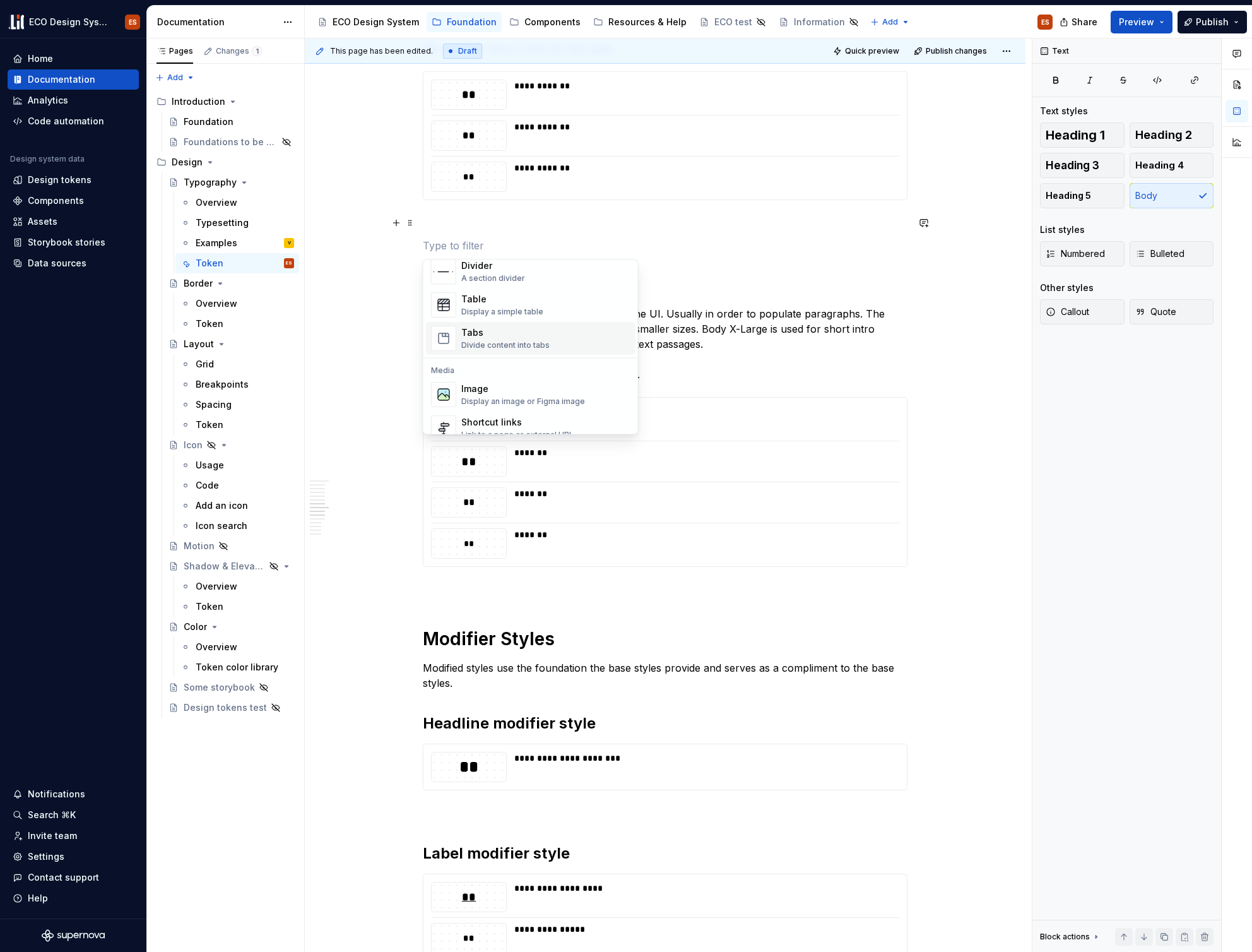
scroll to position [438, 0]
click at [497, 343] on div "Divide content into tabs" at bounding box center [505, 345] width 88 height 10
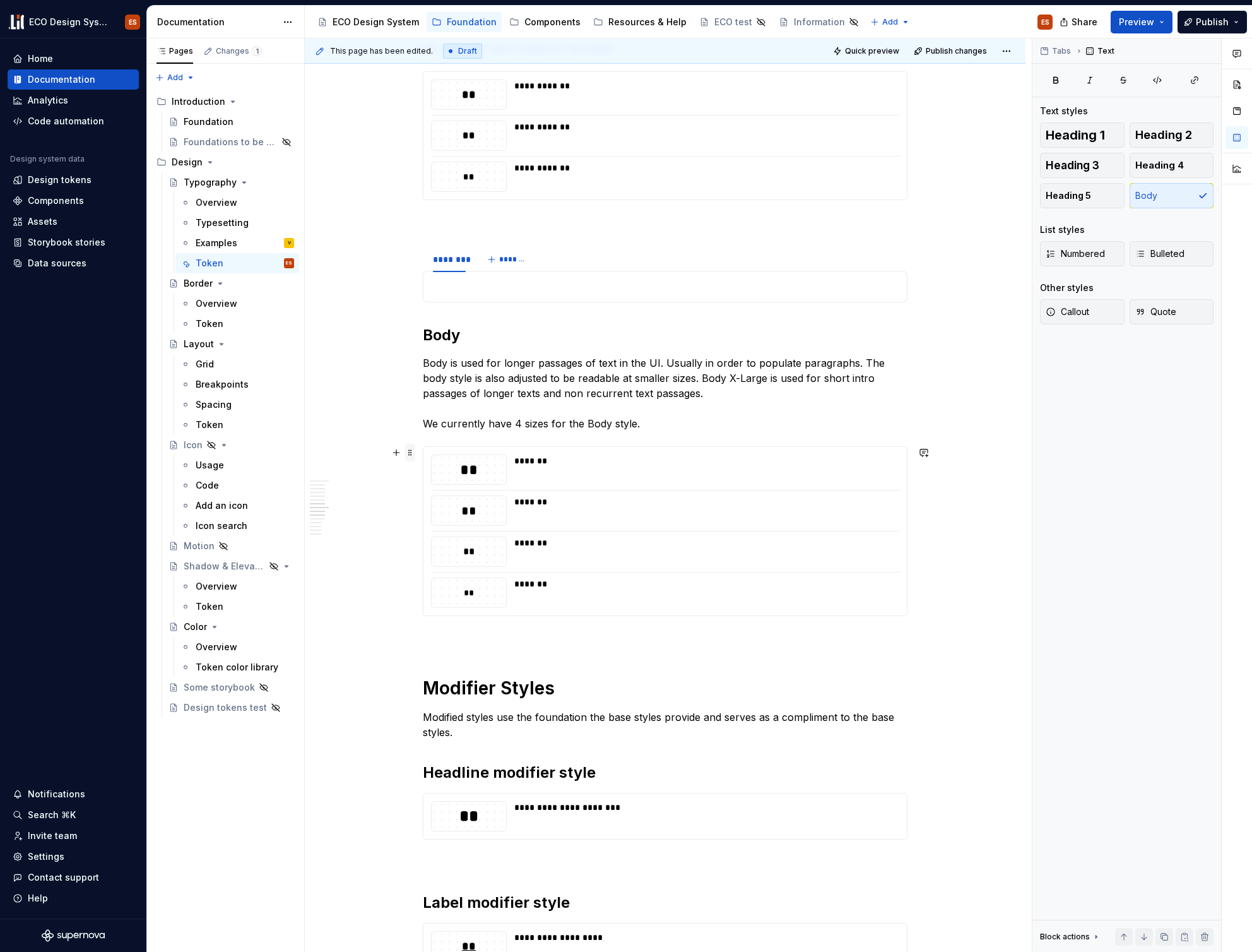
click at [407, 451] on span at bounding box center [410, 453] width 10 height 17
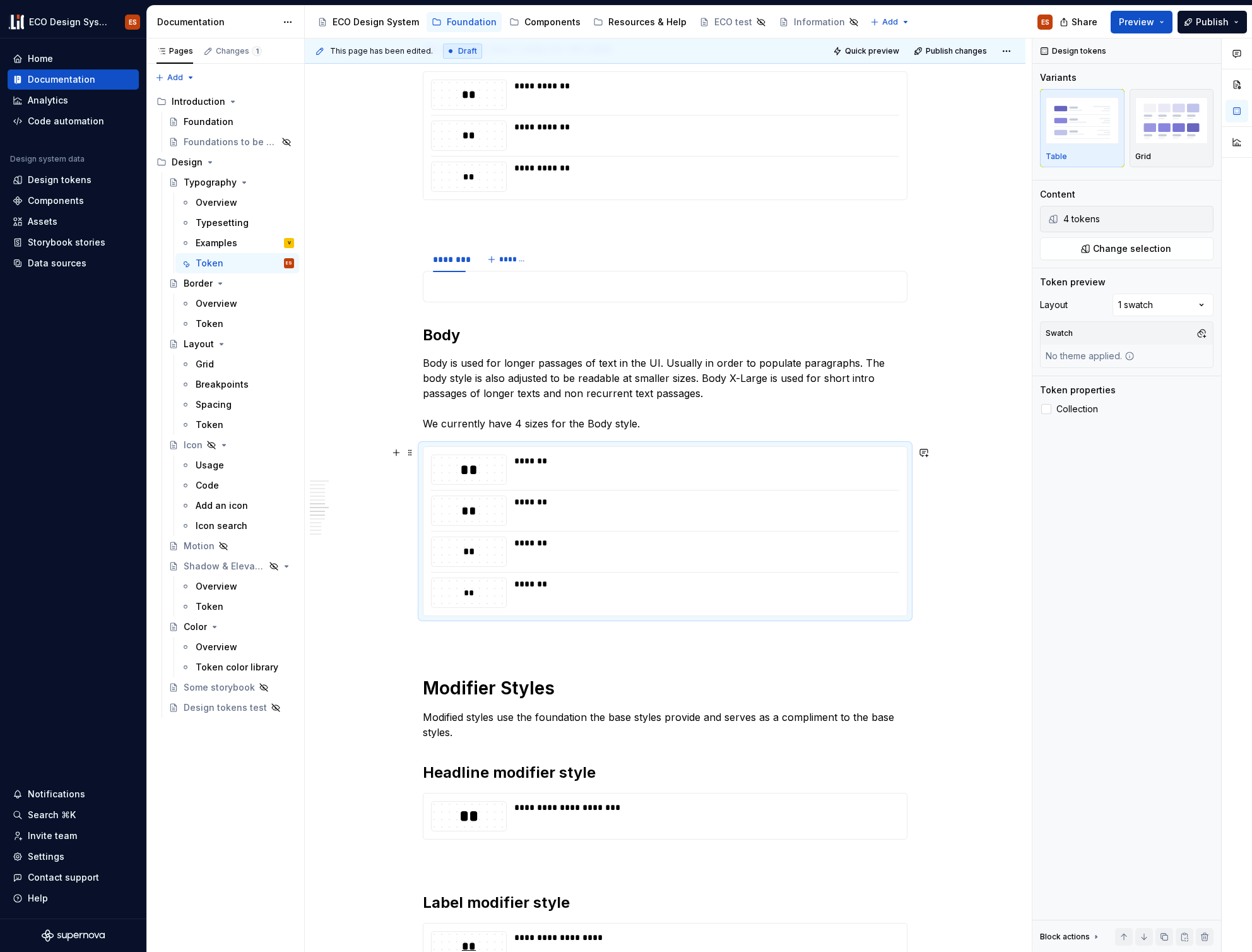
click at [460, 291] on p at bounding box center [665, 286] width 468 height 15
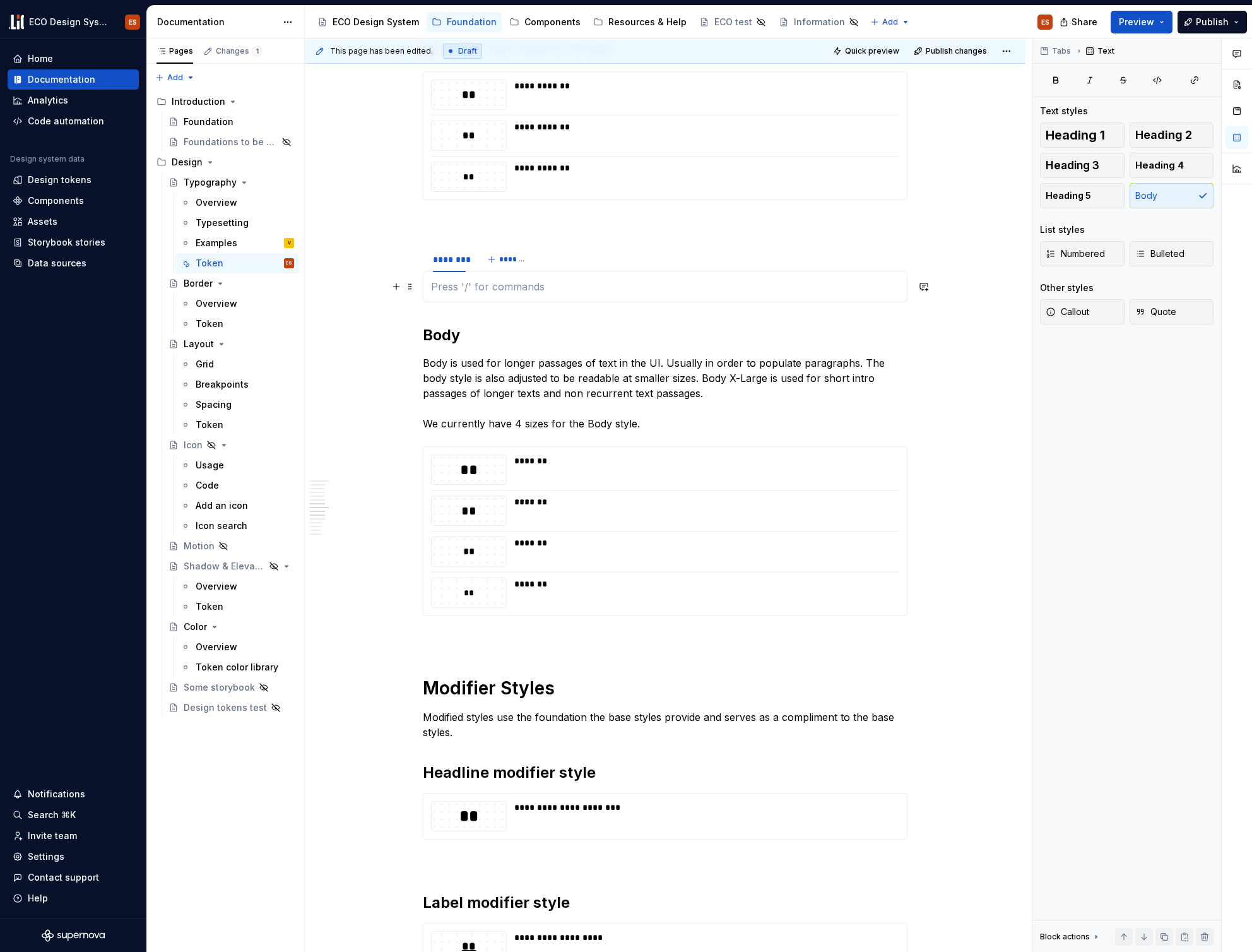
click at [458, 283] on p at bounding box center [665, 286] width 468 height 15
click at [402, 290] on button "button" at bounding box center [396, 286] width 17 height 17
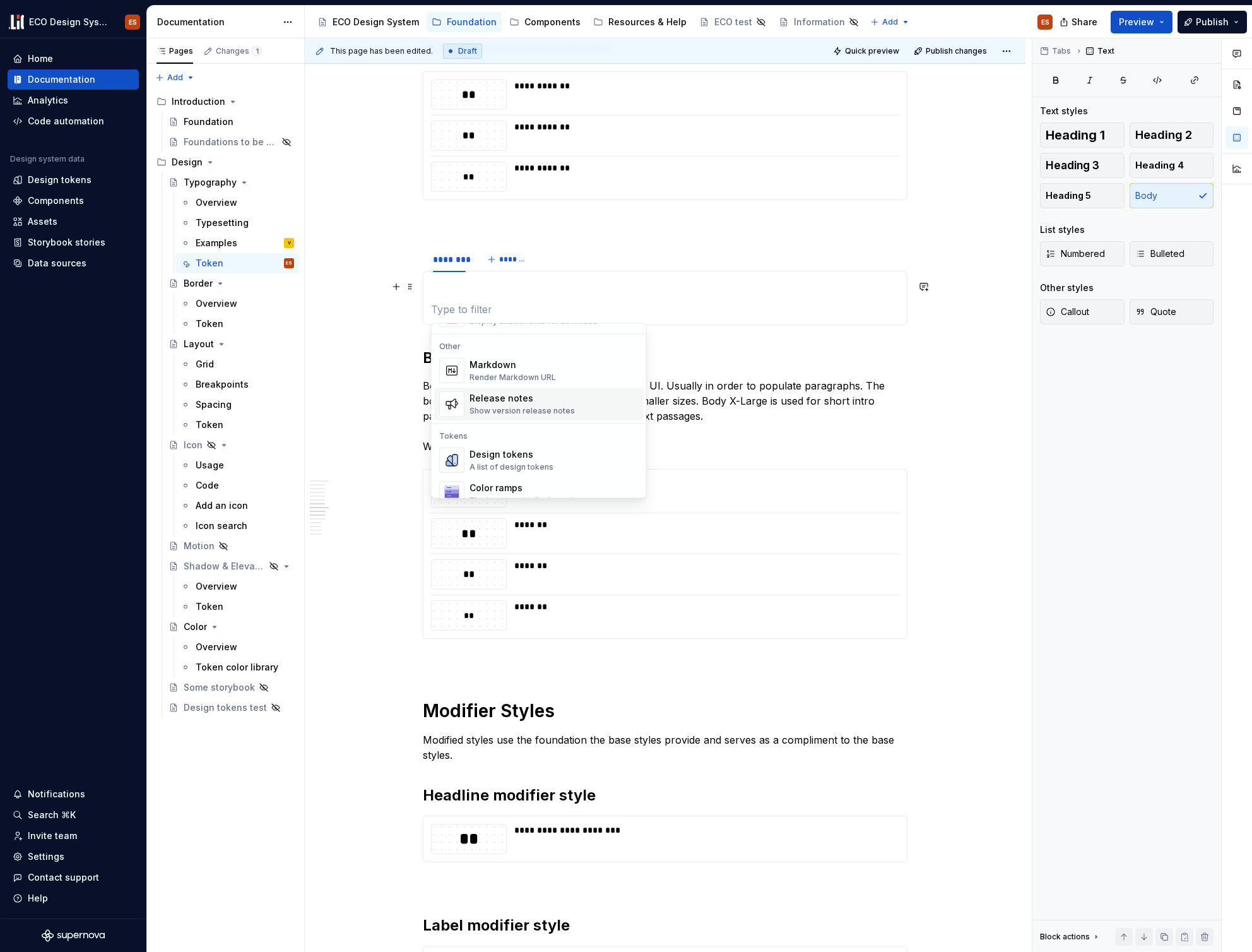
scroll to position [783, 0]
click at [488, 451] on div "Design tokens" at bounding box center [511, 454] width 84 height 13
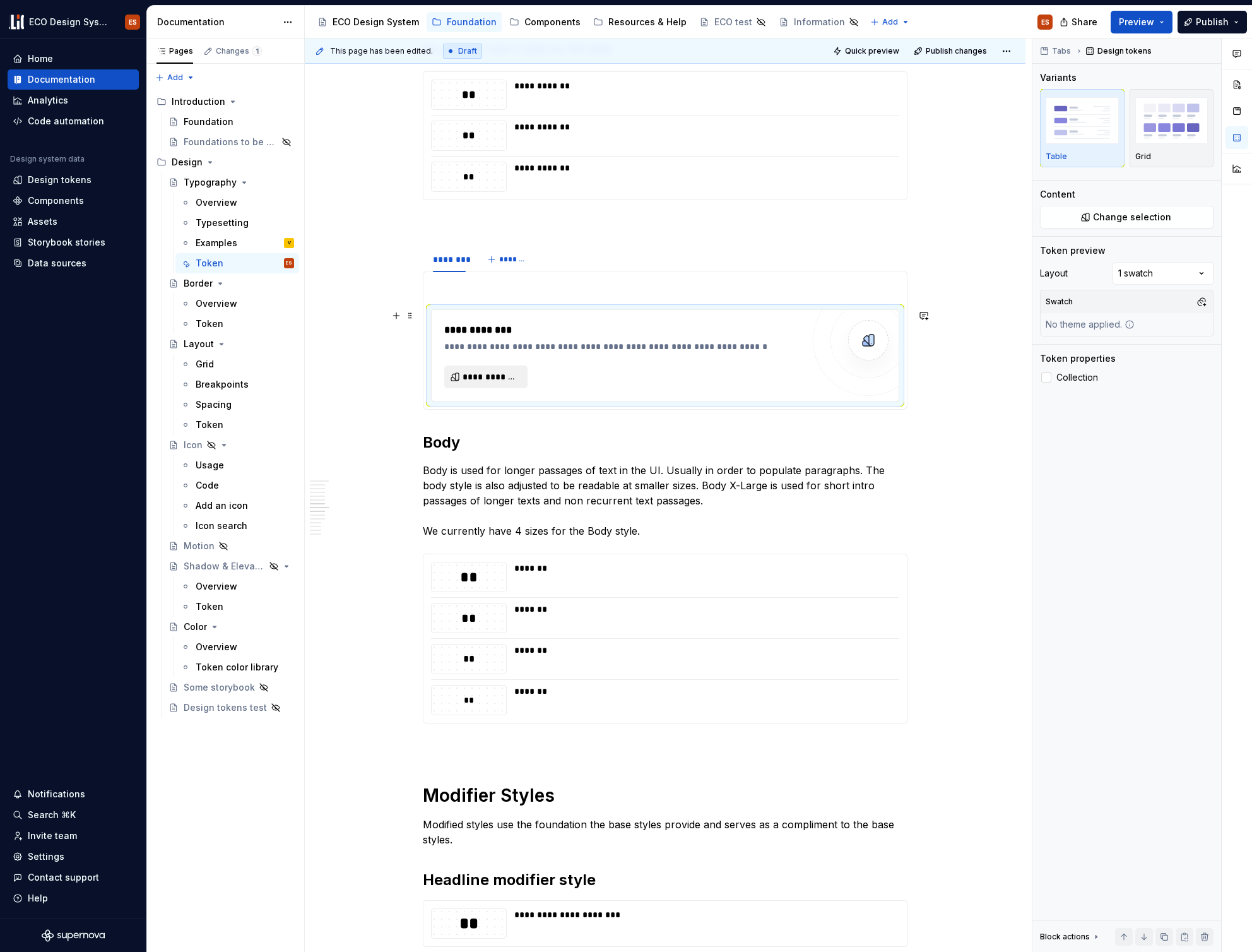
click at [456, 378] on button "**********" at bounding box center [486, 376] width 83 height 22
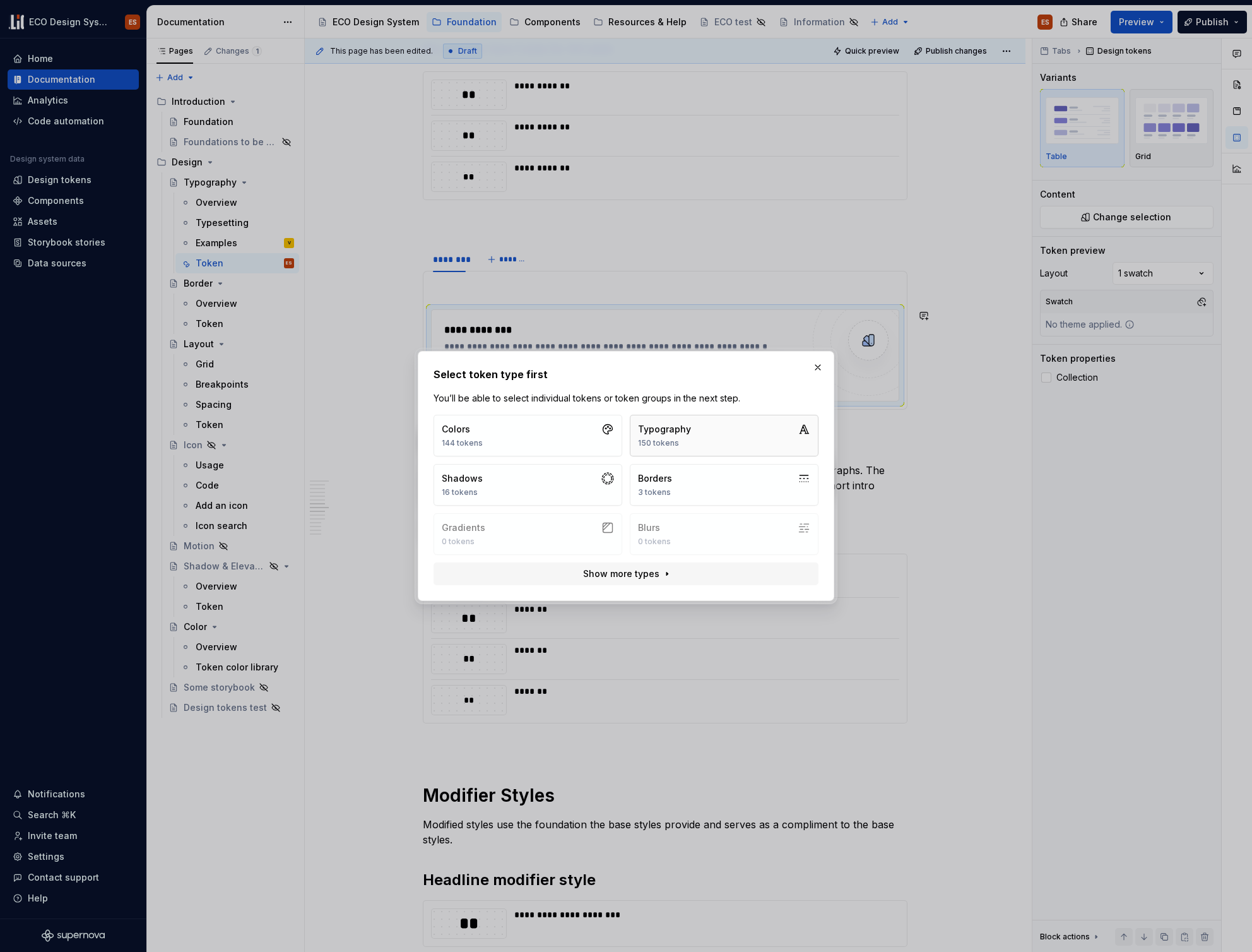
click at [719, 431] on button "Typography 150 tokens" at bounding box center [724, 435] width 189 height 42
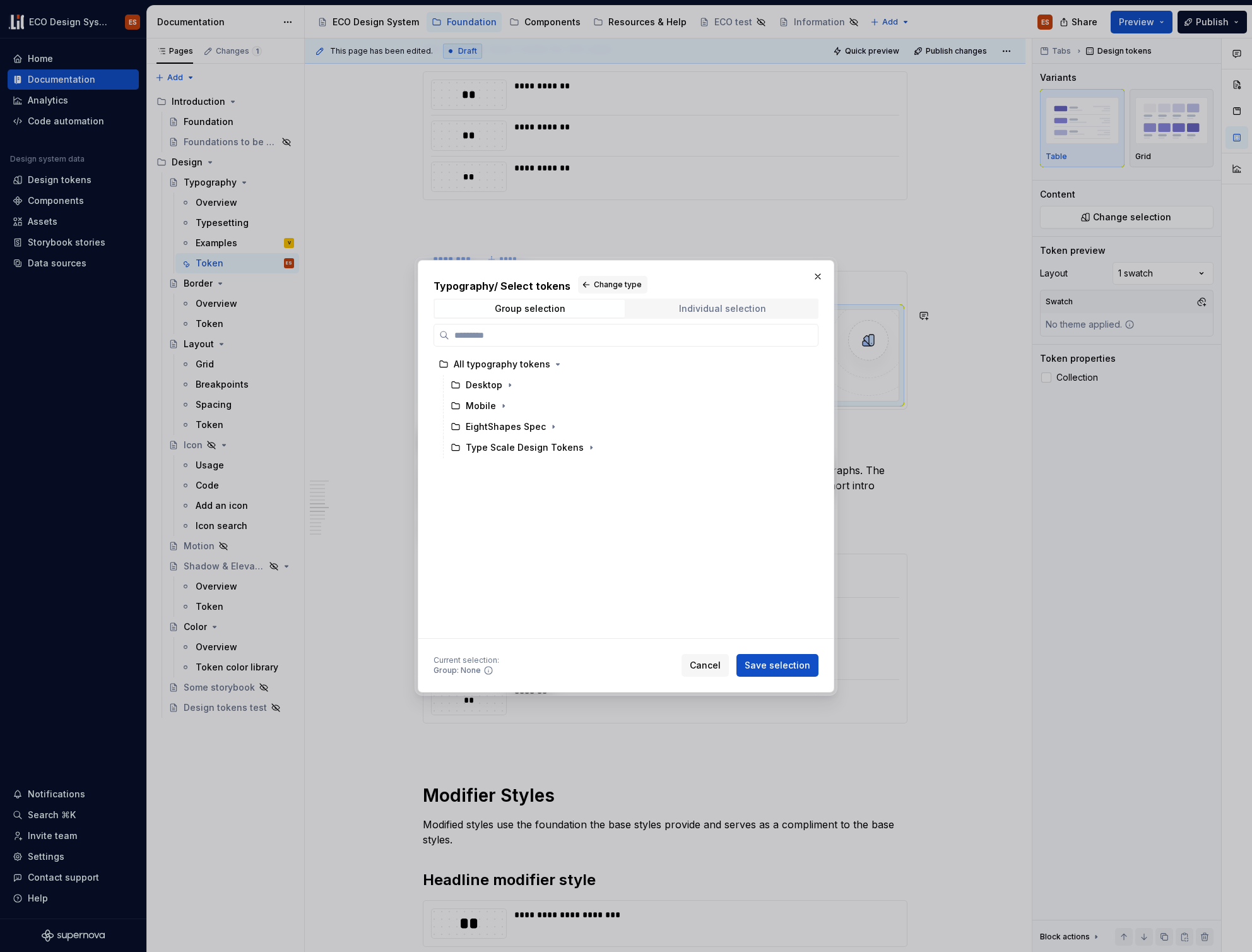
click at [723, 312] on div "Individual selection" at bounding box center [723, 309] width 87 height 10
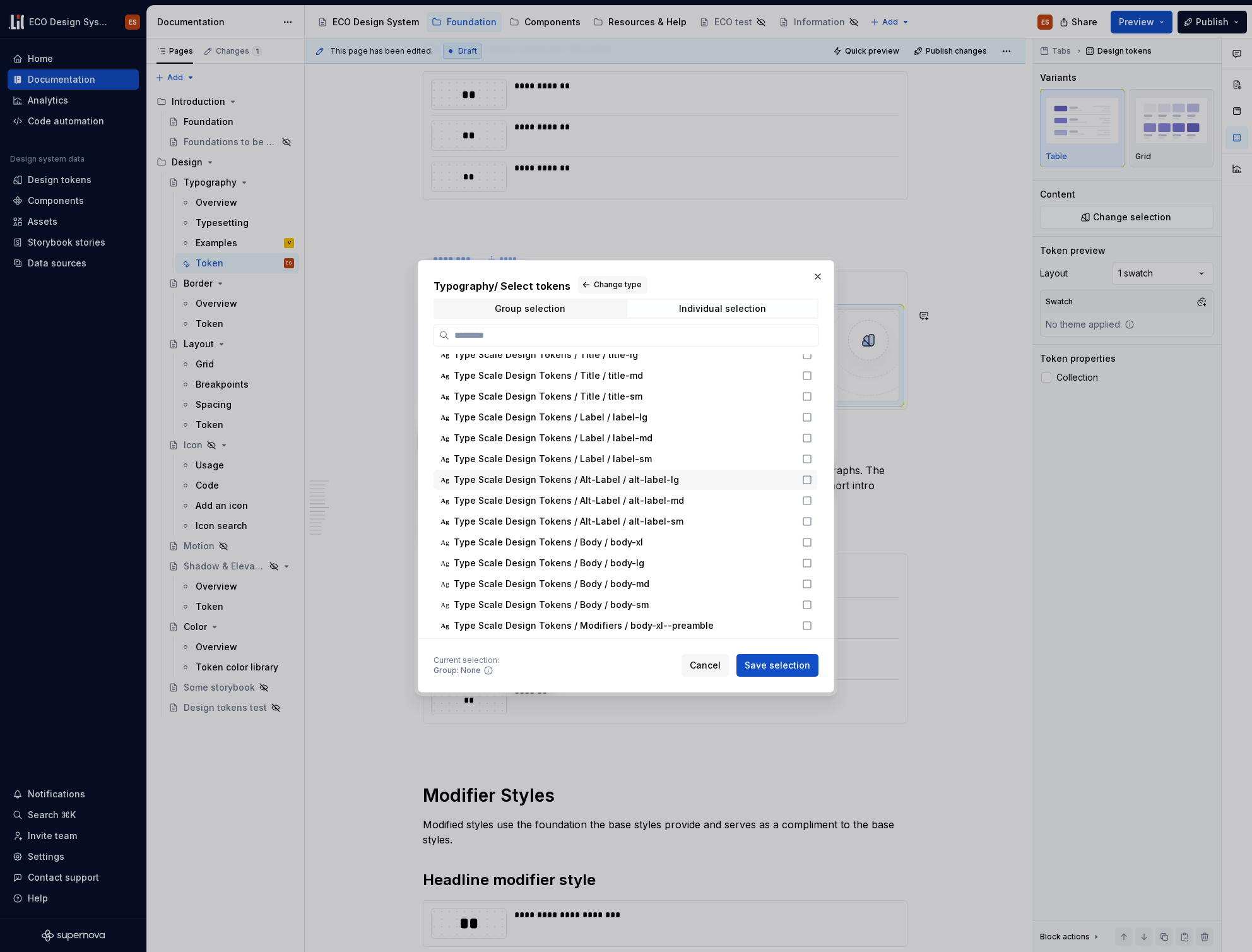
type textarea "*"
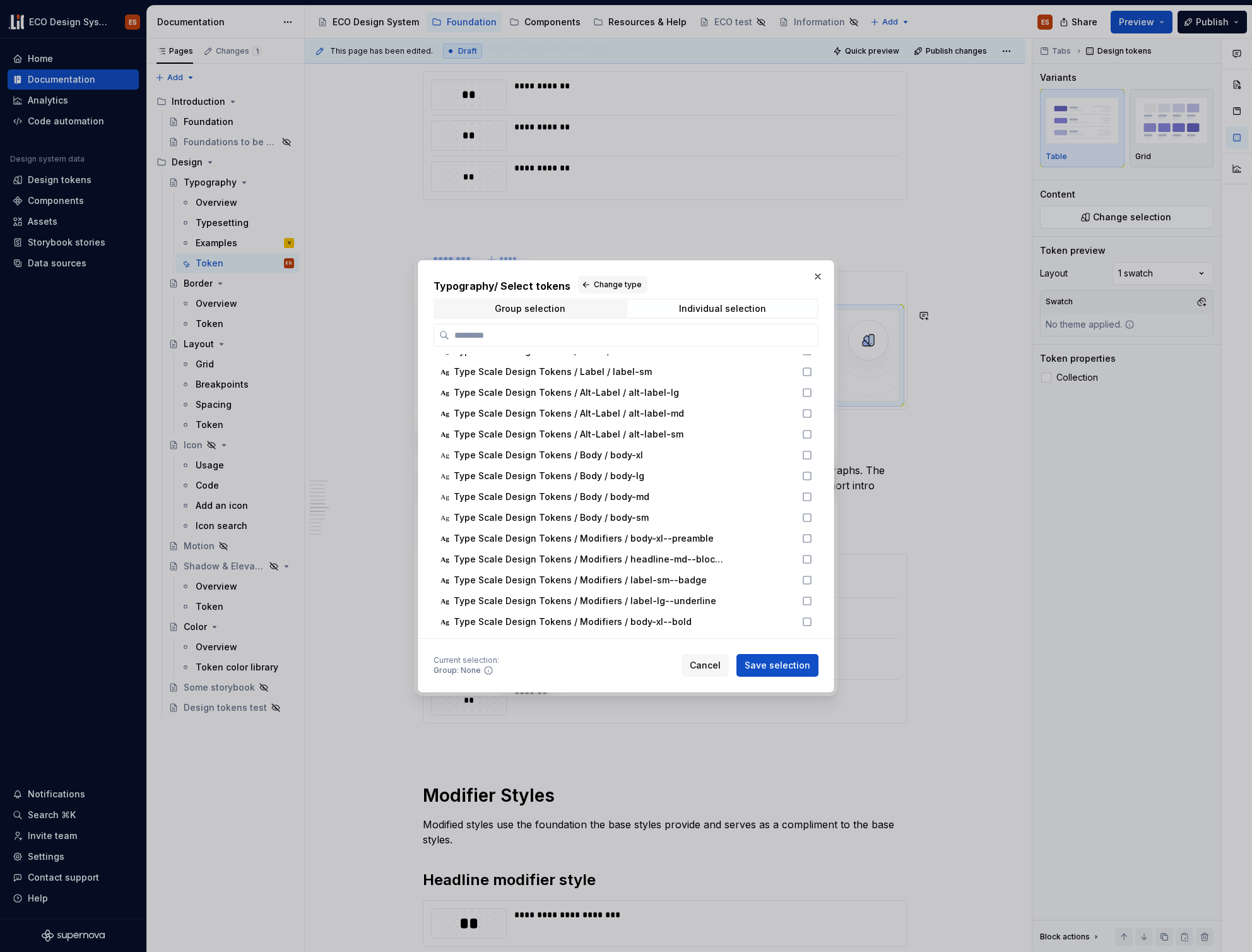
scroll to position [300, 0]
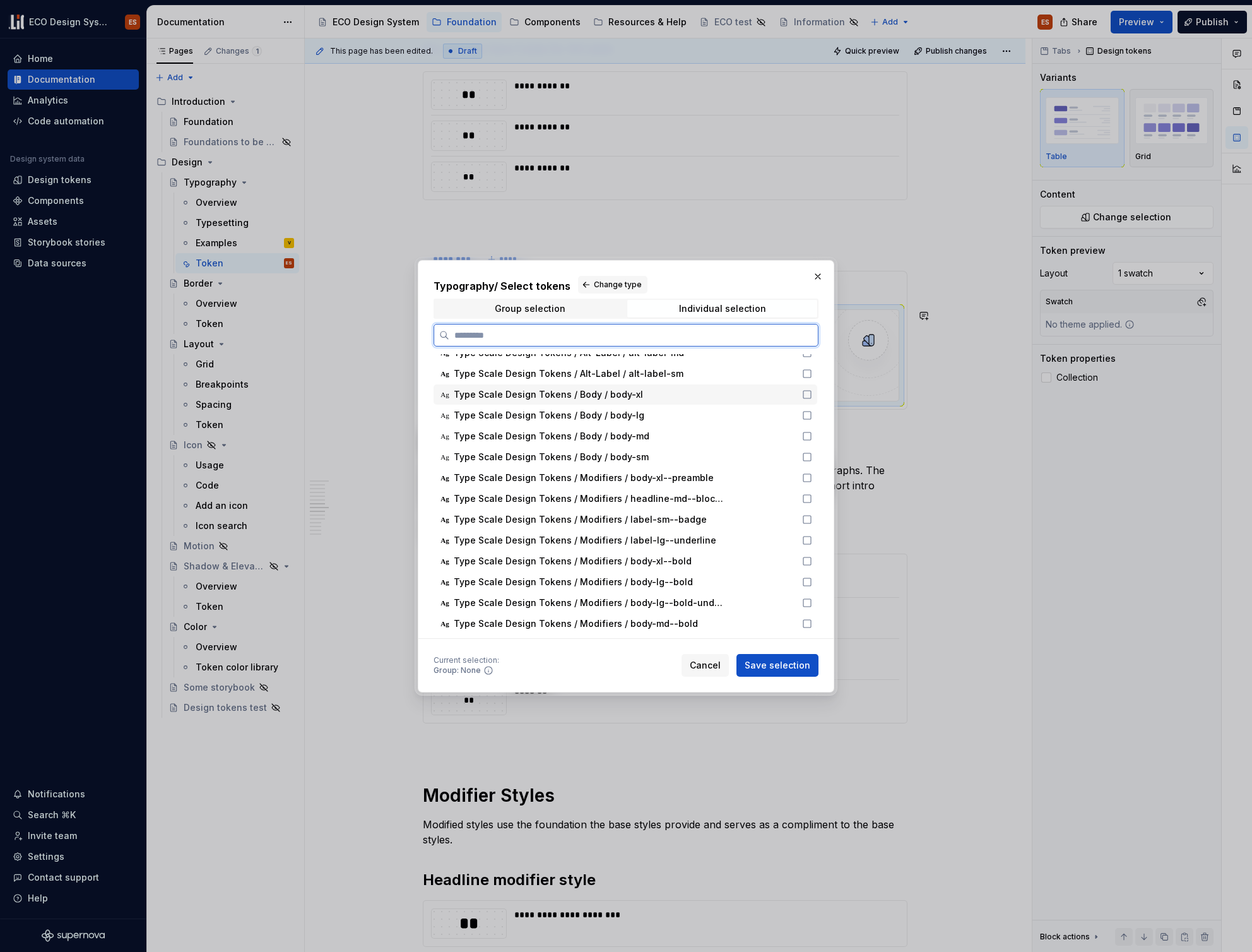
click at [805, 393] on icon at bounding box center [807, 394] width 10 height 10
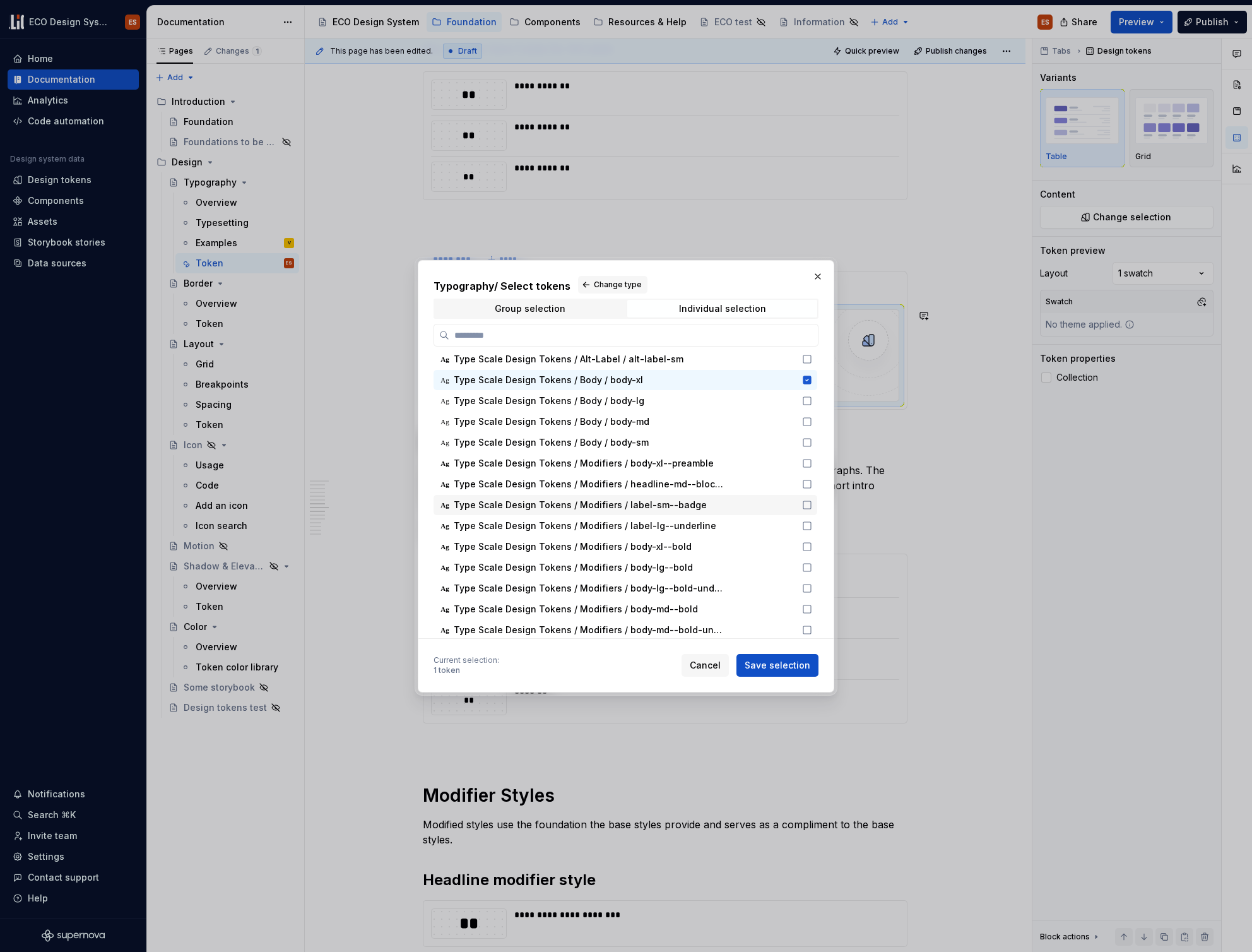
scroll to position [313, 0]
click at [807, 465] on icon at bounding box center [807, 463] width 10 height 10
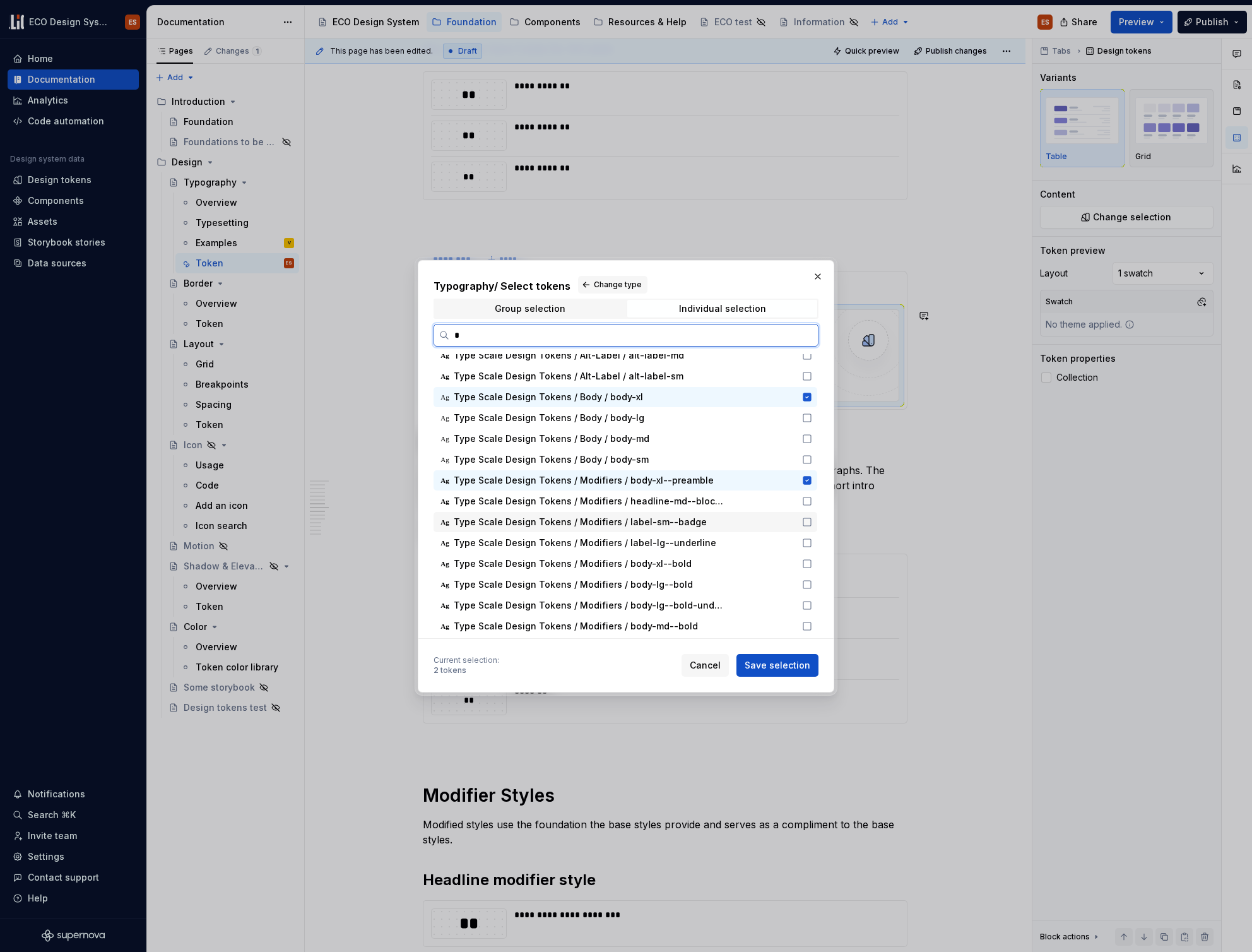
scroll to position [0, 0]
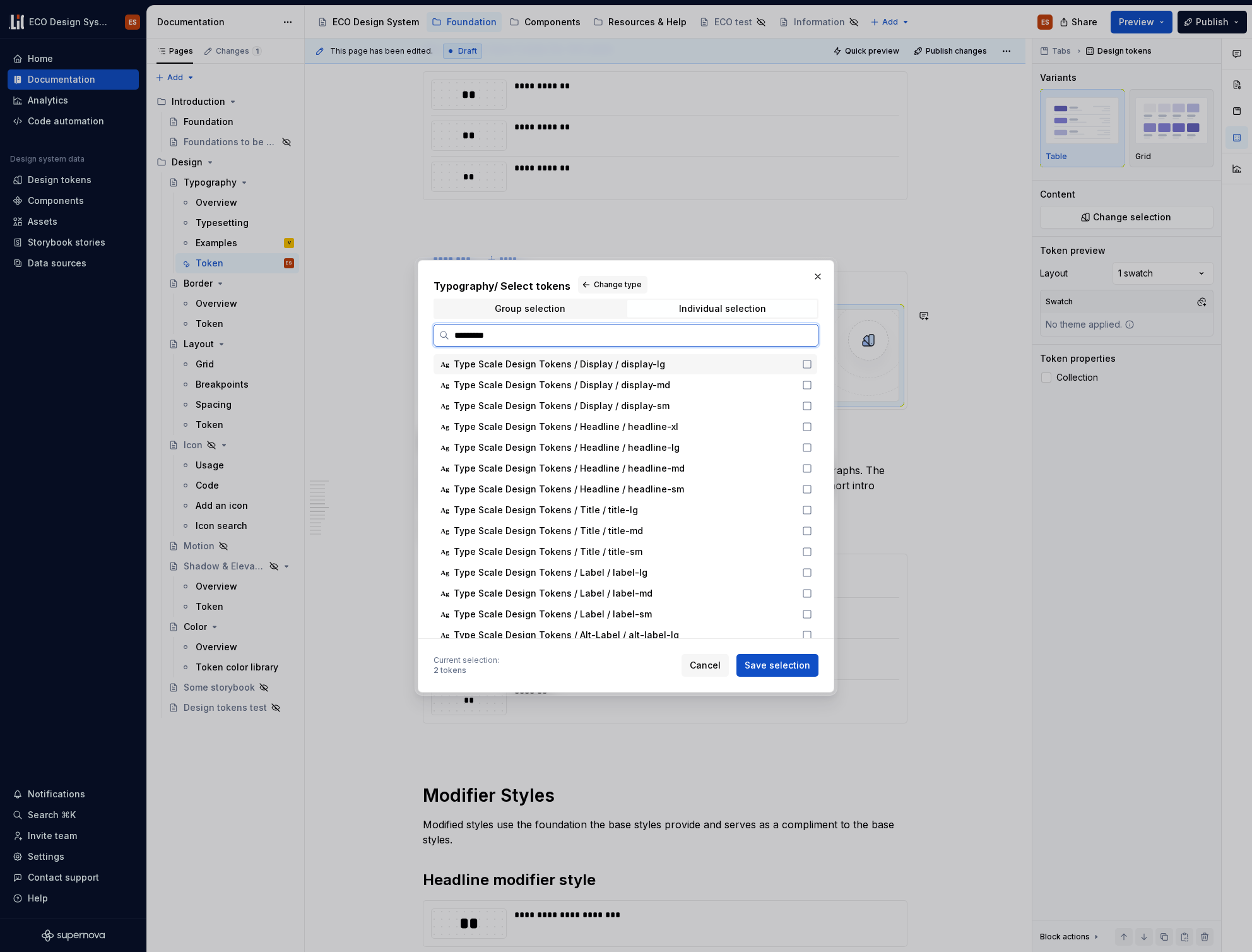
type input "**********"
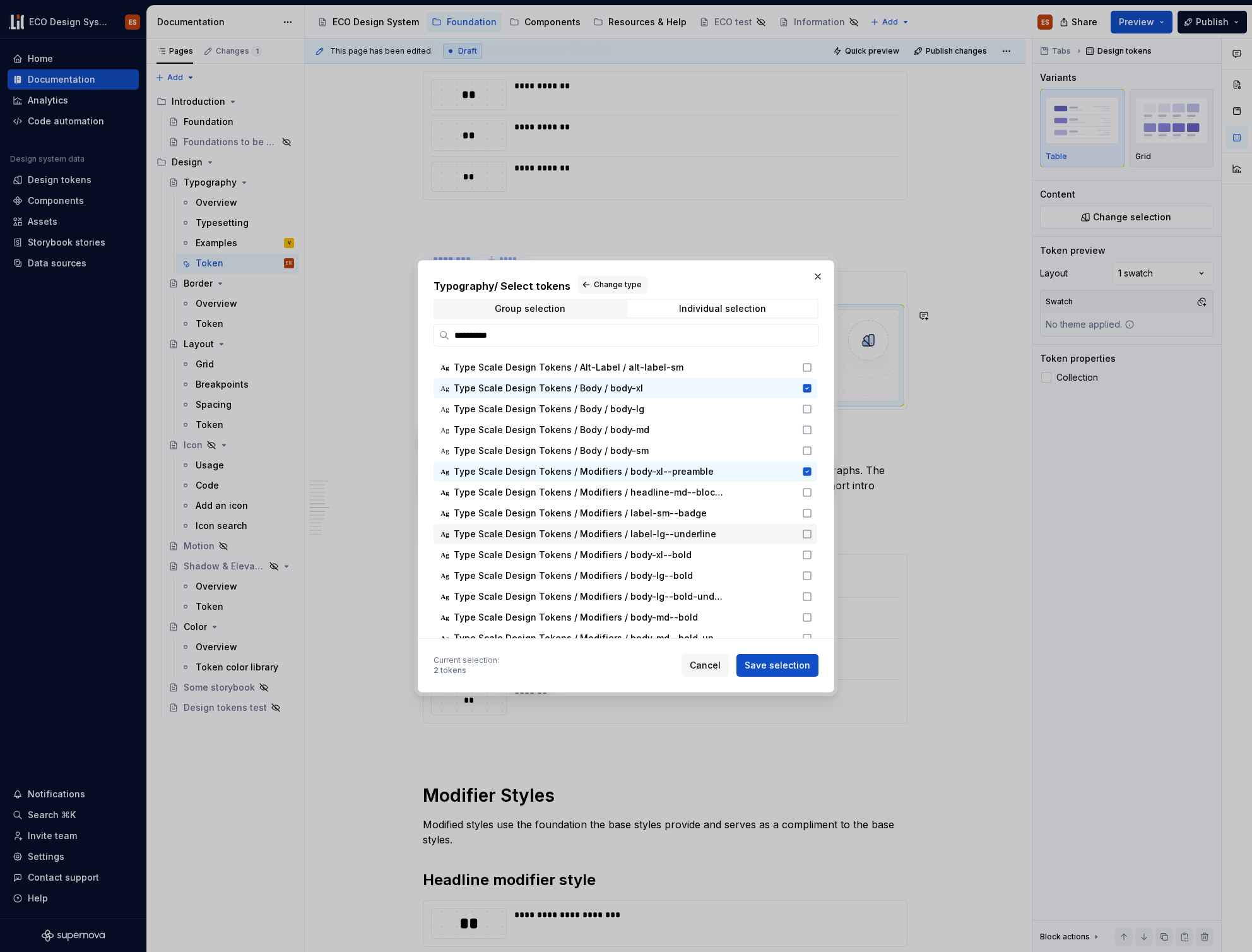
scroll to position [323, 0]
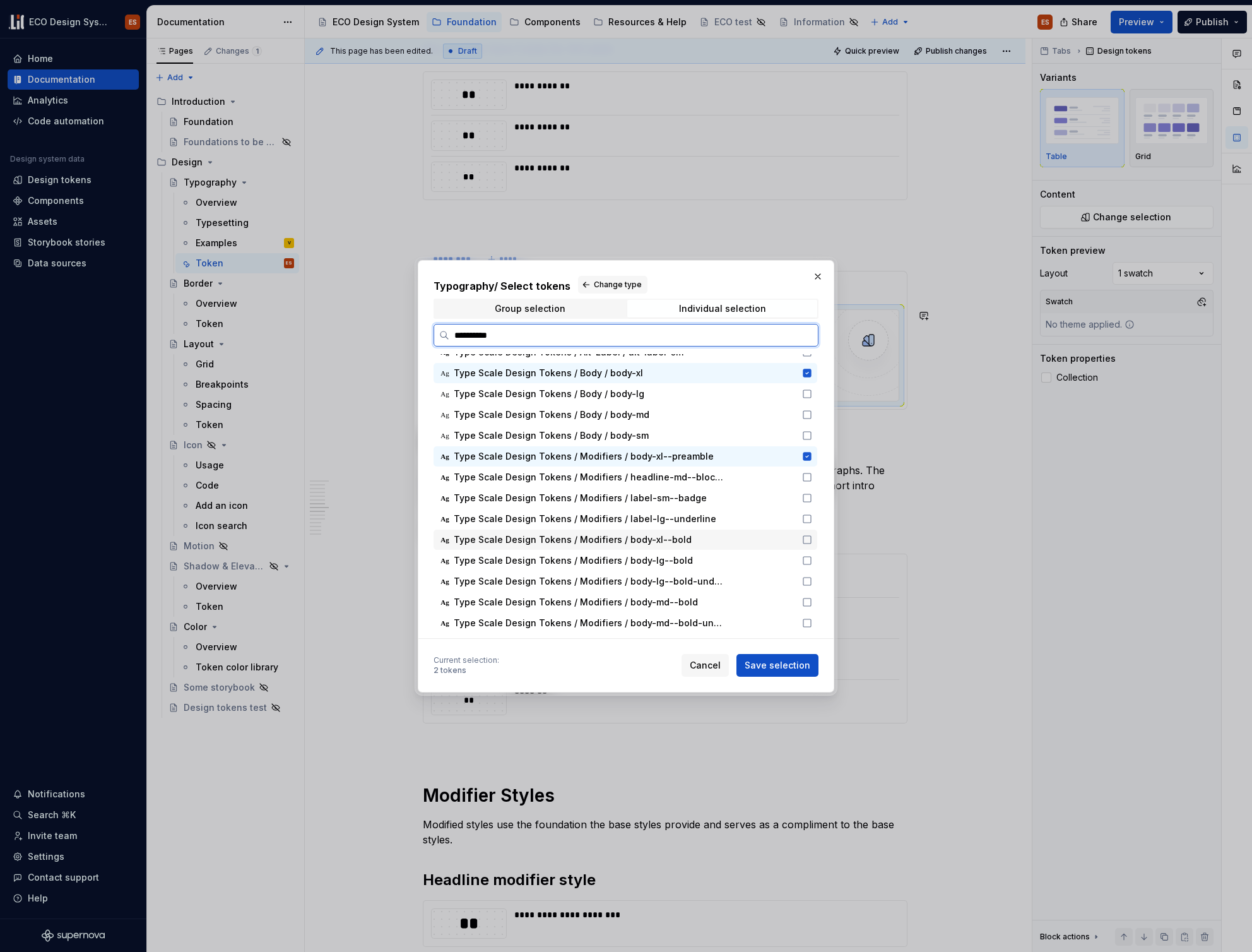
click at [806, 538] on icon at bounding box center [807, 539] width 10 height 10
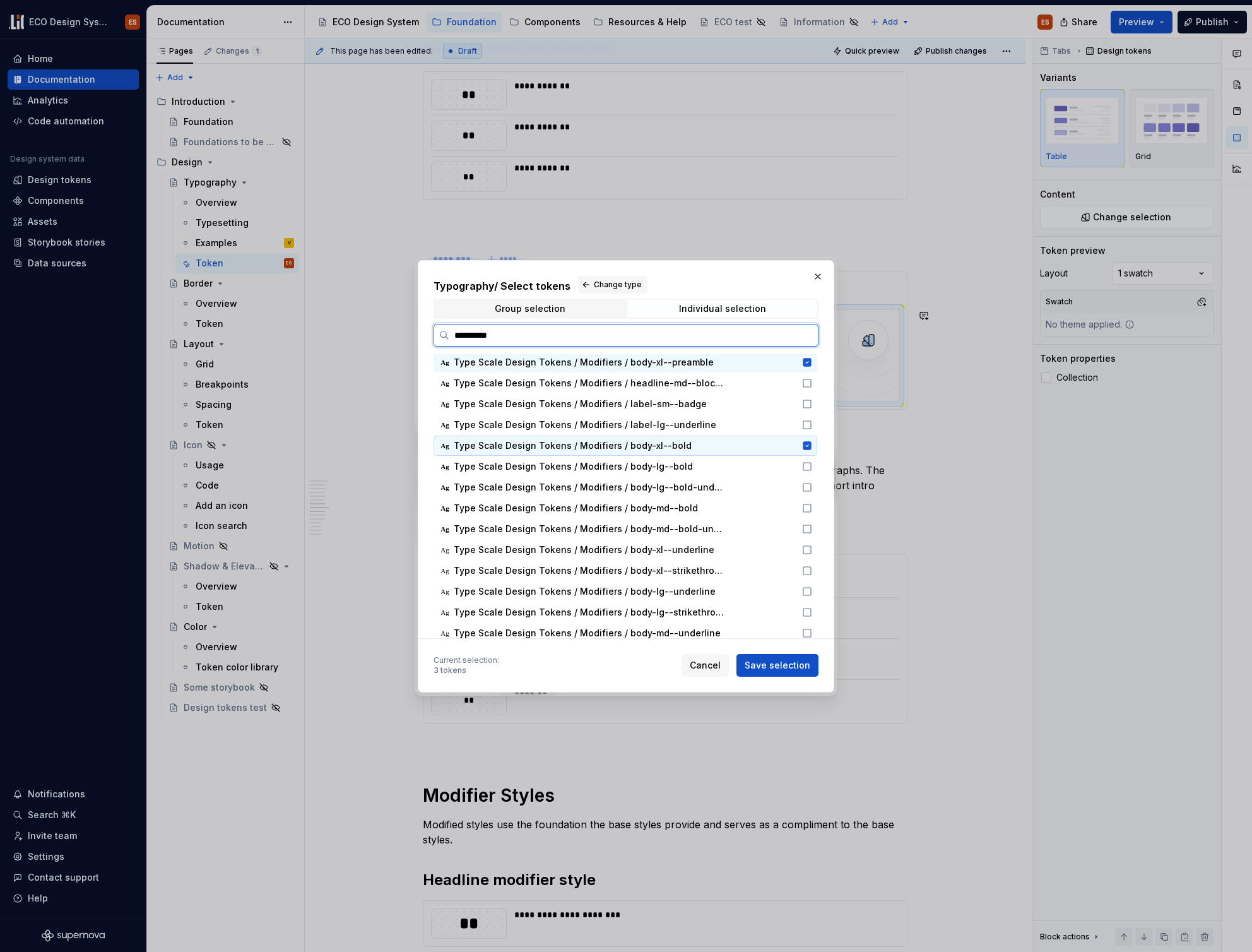
scroll to position [409, 0]
click at [808, 547] on icon at bounding box center [807, 547] width 10 height 10
click at [808, 563] on icon at bounding box center [807, 568] width 10 height 10
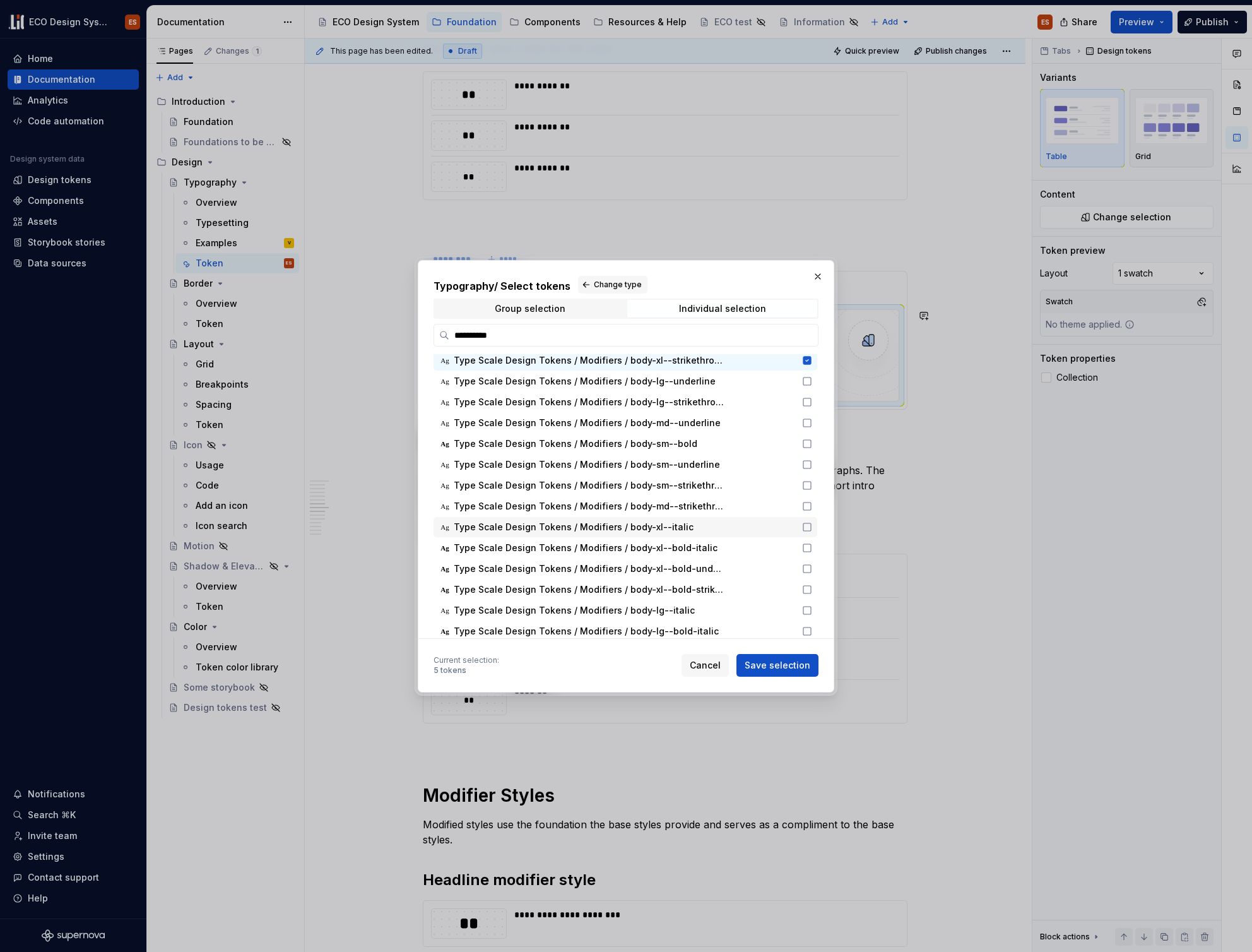
scroll to position [618, 0]
click at [807, 527] on icon at bounding box center [807, 526] width 10 height 10
click at [805, 545] on icon at bounding box center [807, 547] width 10 height 10
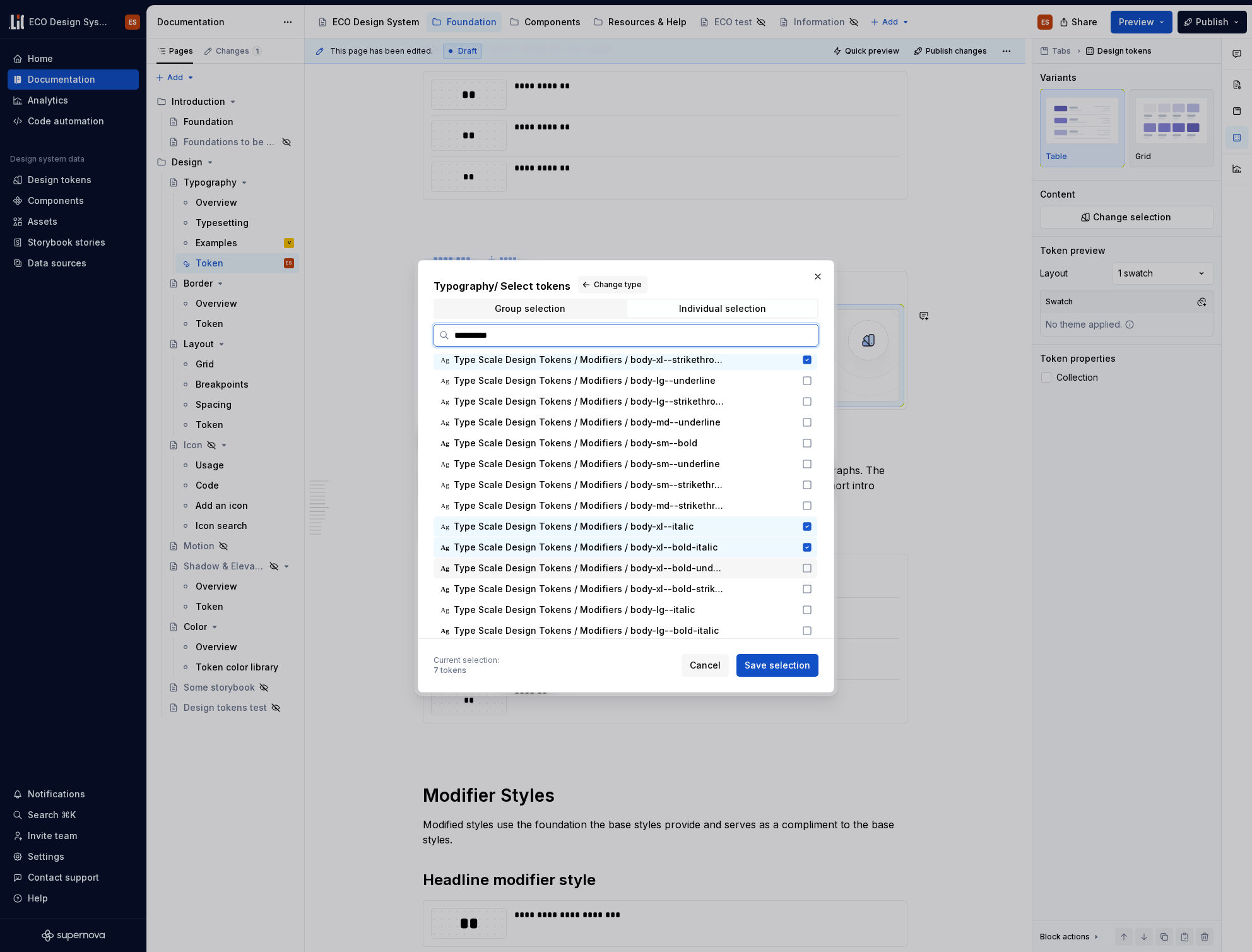
click at [805, 566] on icon at bounding box center [807, 568] width 10 height 10
click at [805, 585] on icon at bounding box center [807, 588] width 10 height 10
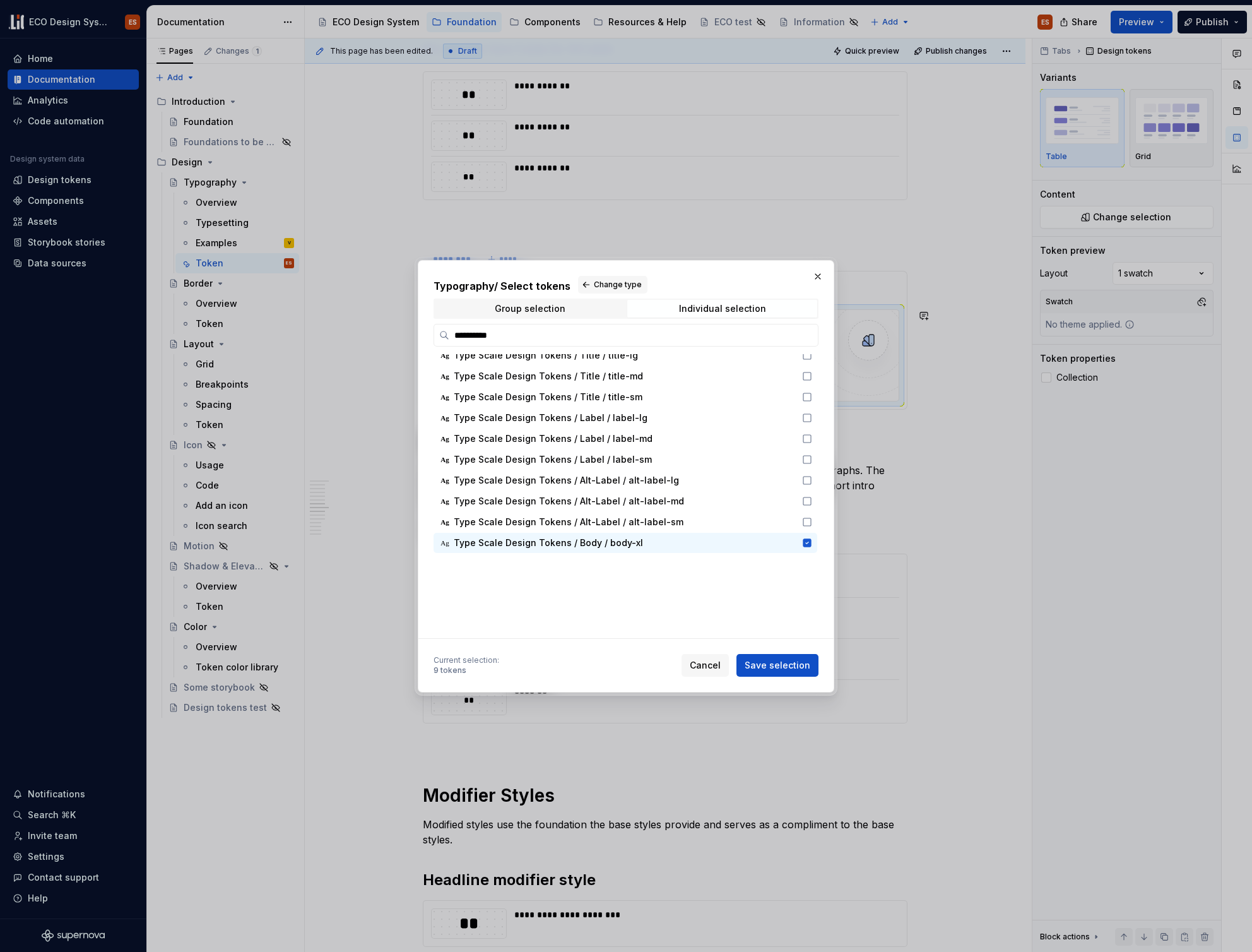
scroll to position [0, 0]
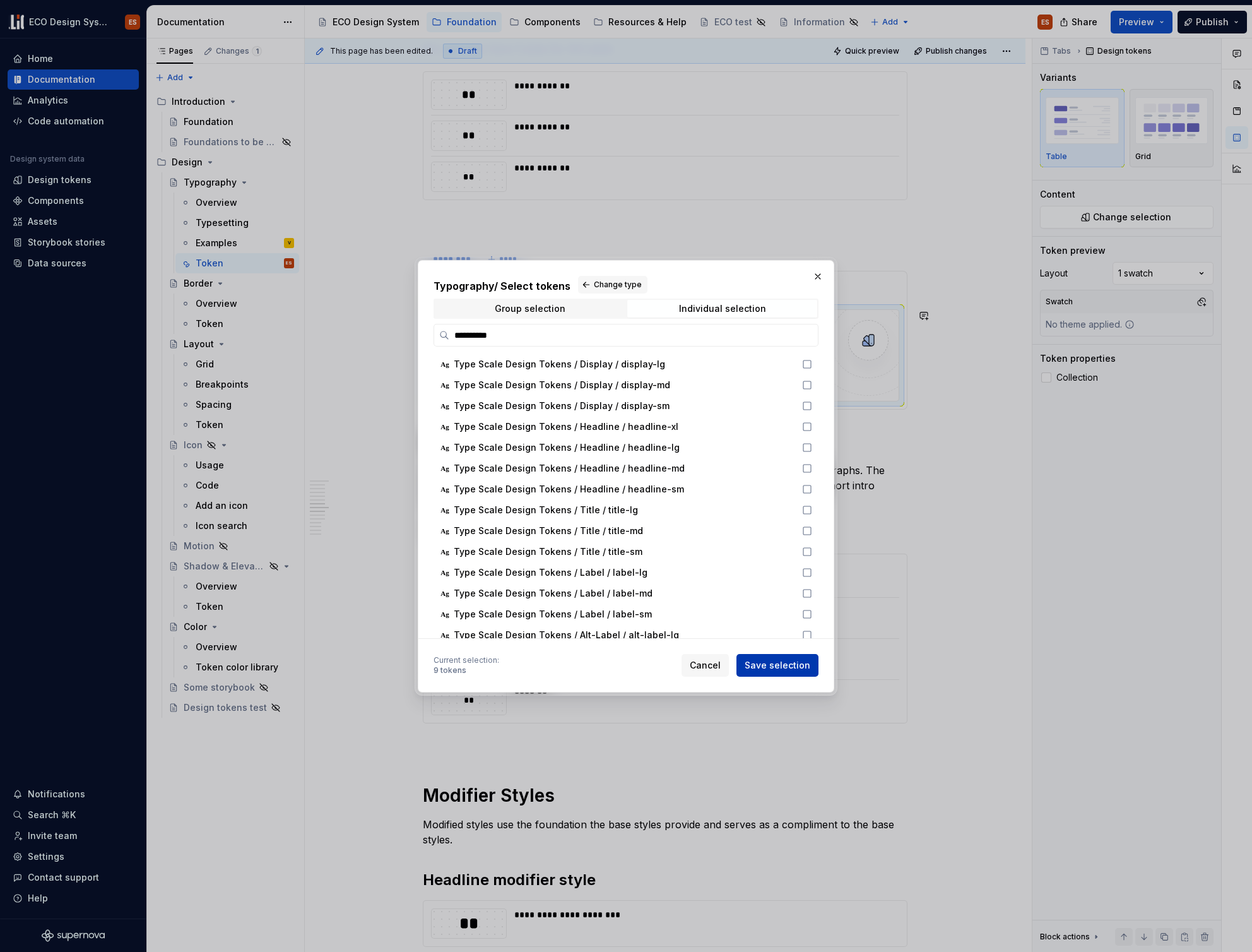
click at [770, 663] on span "Save selection" at bounding box center [778, 665] width 66 height 13
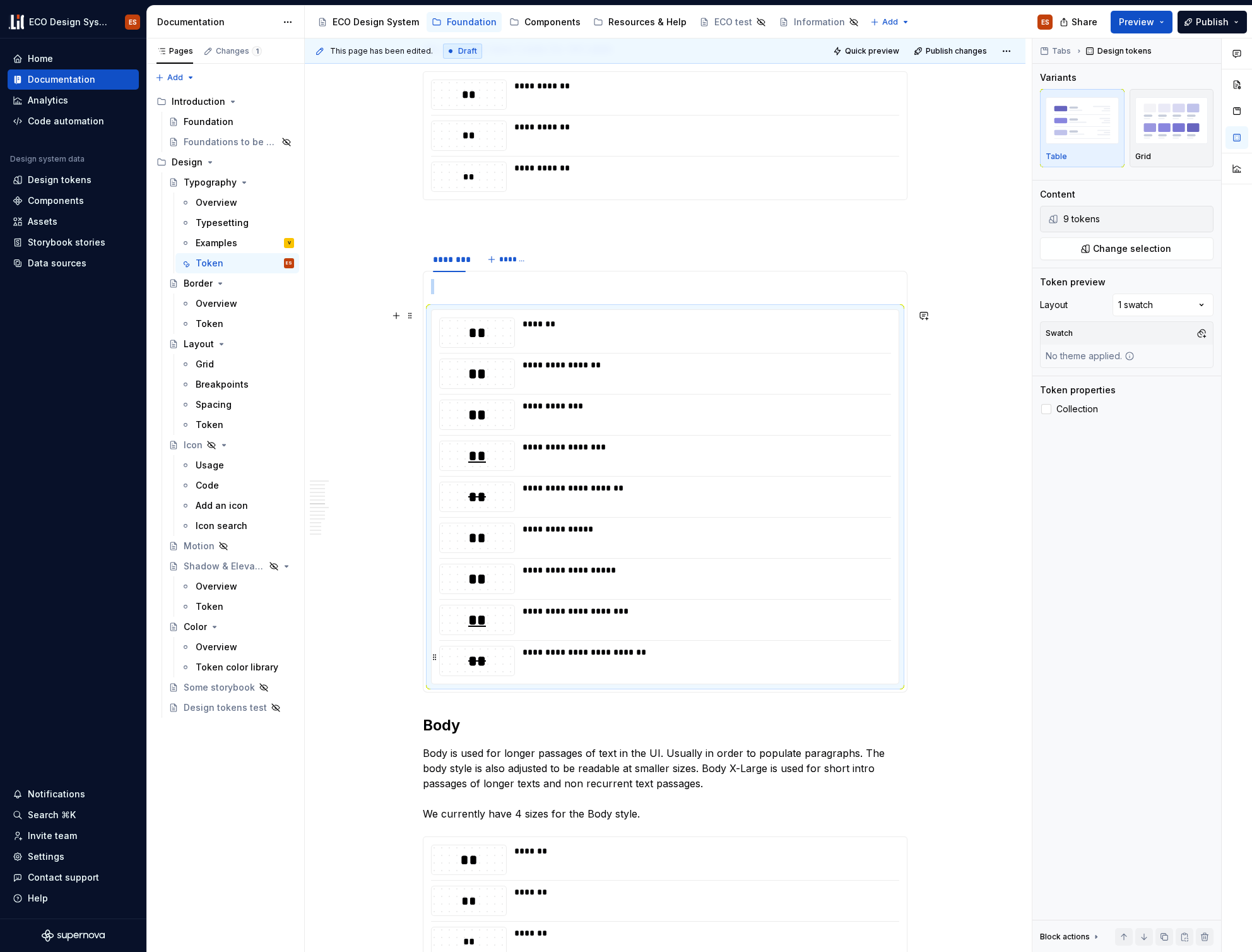
type textarea "*"
click at [436, 376] on button "button" at bounding box center [434, 370] width 10 height 17
click at [449, 258] on div "********" at bounding box center [449, 259] width 33 height 13
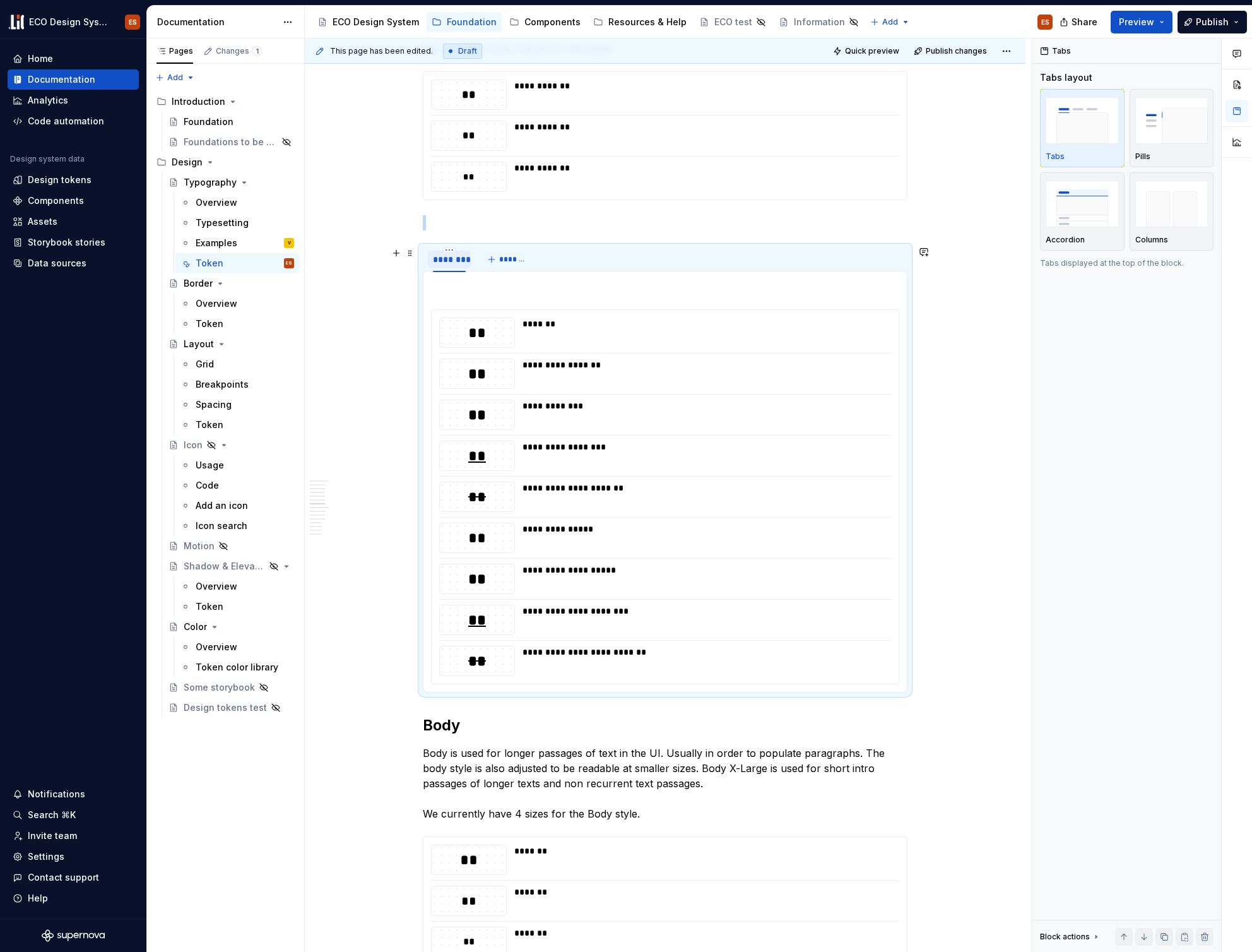
click at [449, 258] on div "********" at bounding box center [449, 259] width 33 height 13
type input "*******"
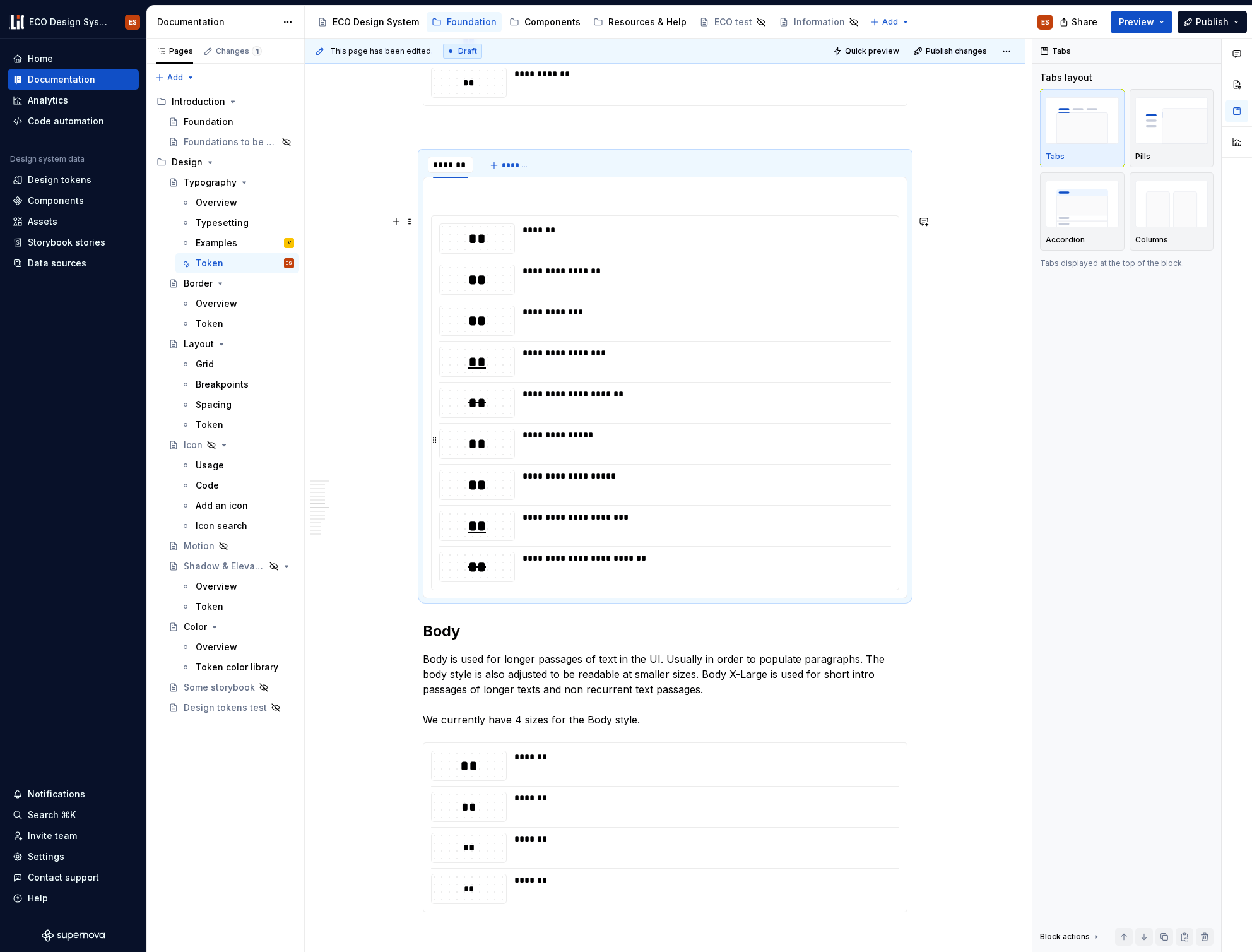
scroll to position [1877, 0]
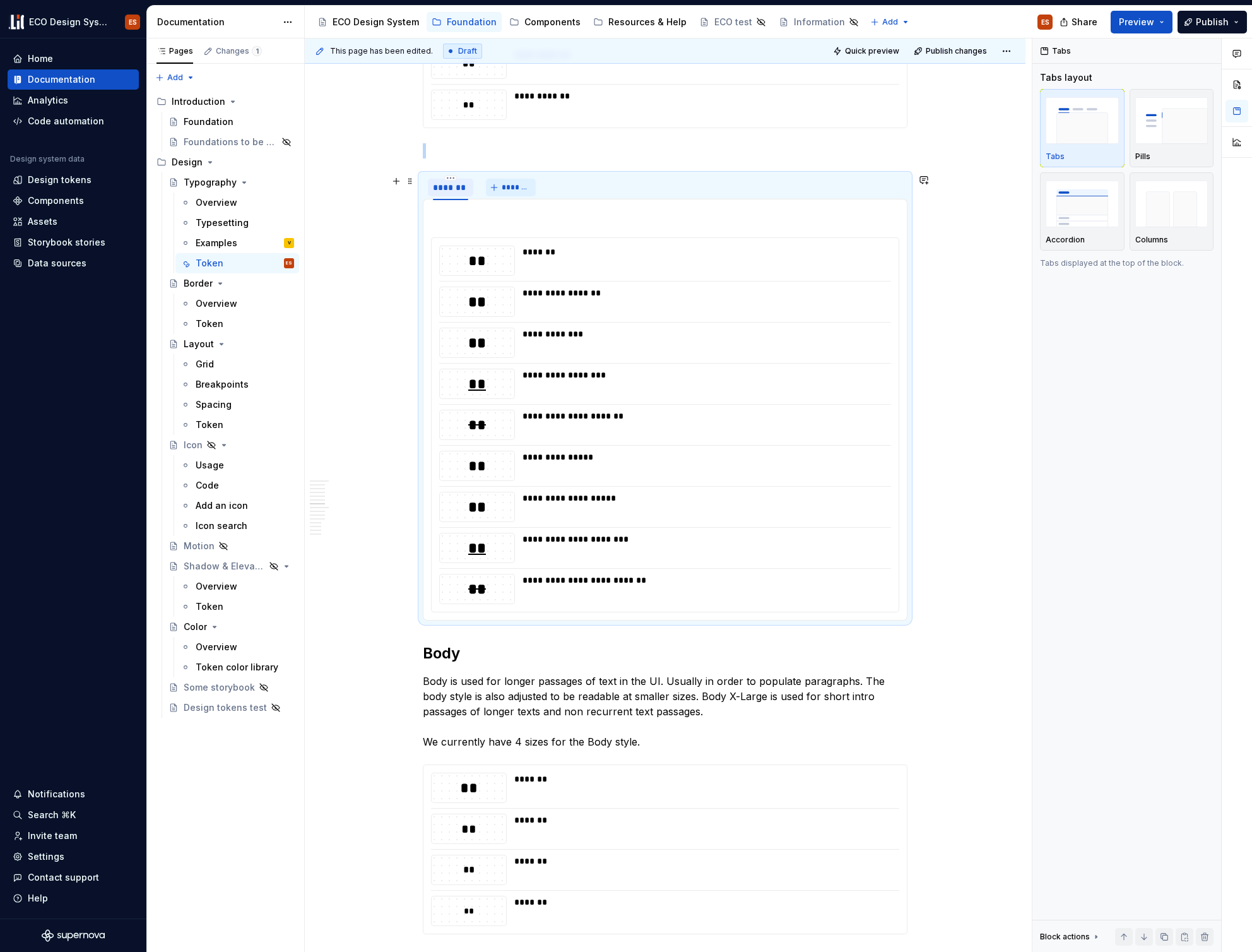
click at [507, 188] on span "*******" at bounding box center [516, 187] width 28 height 10
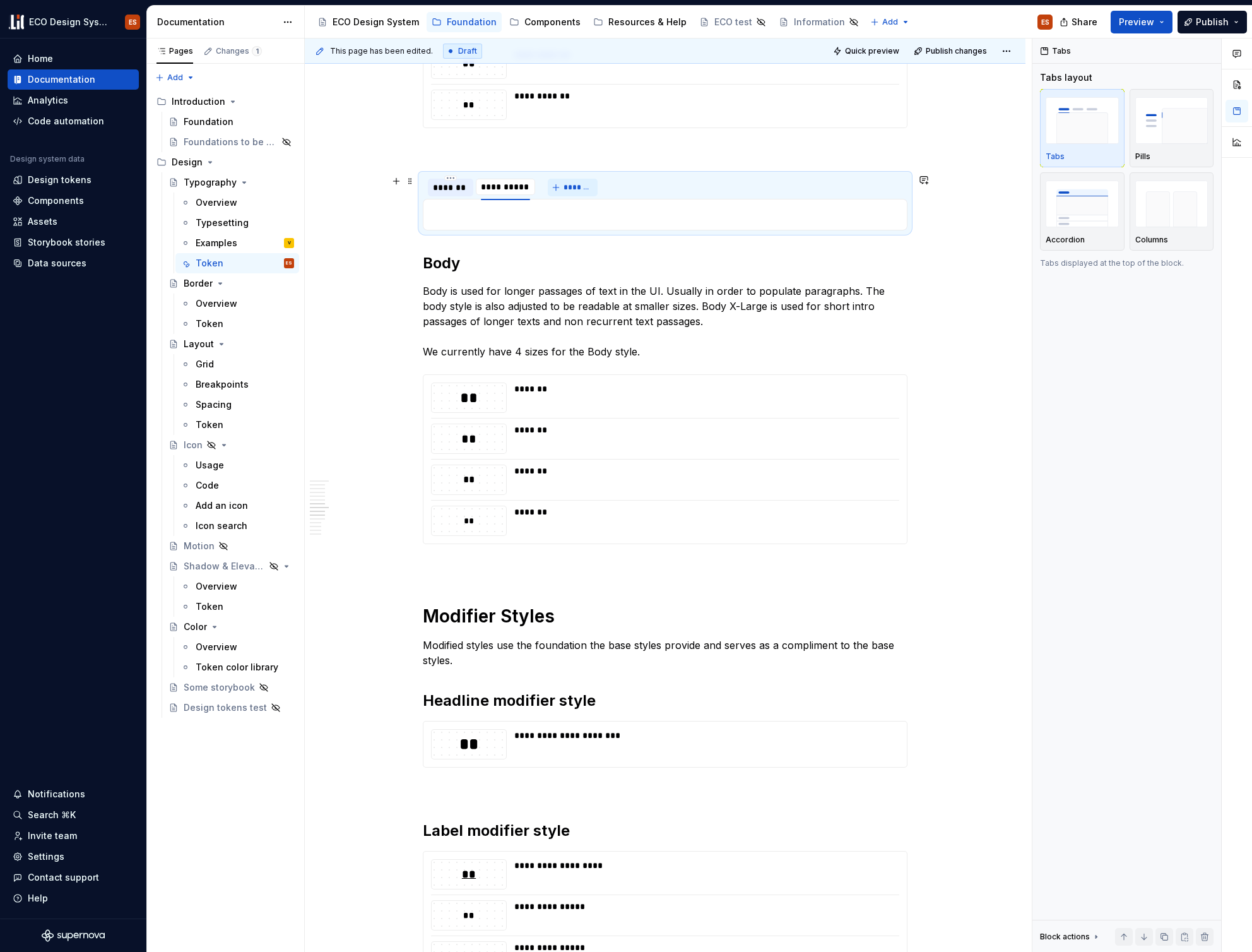
type input "**********"
click at [497, 216] on p at bounding box center [665, 215] width 468 height 15
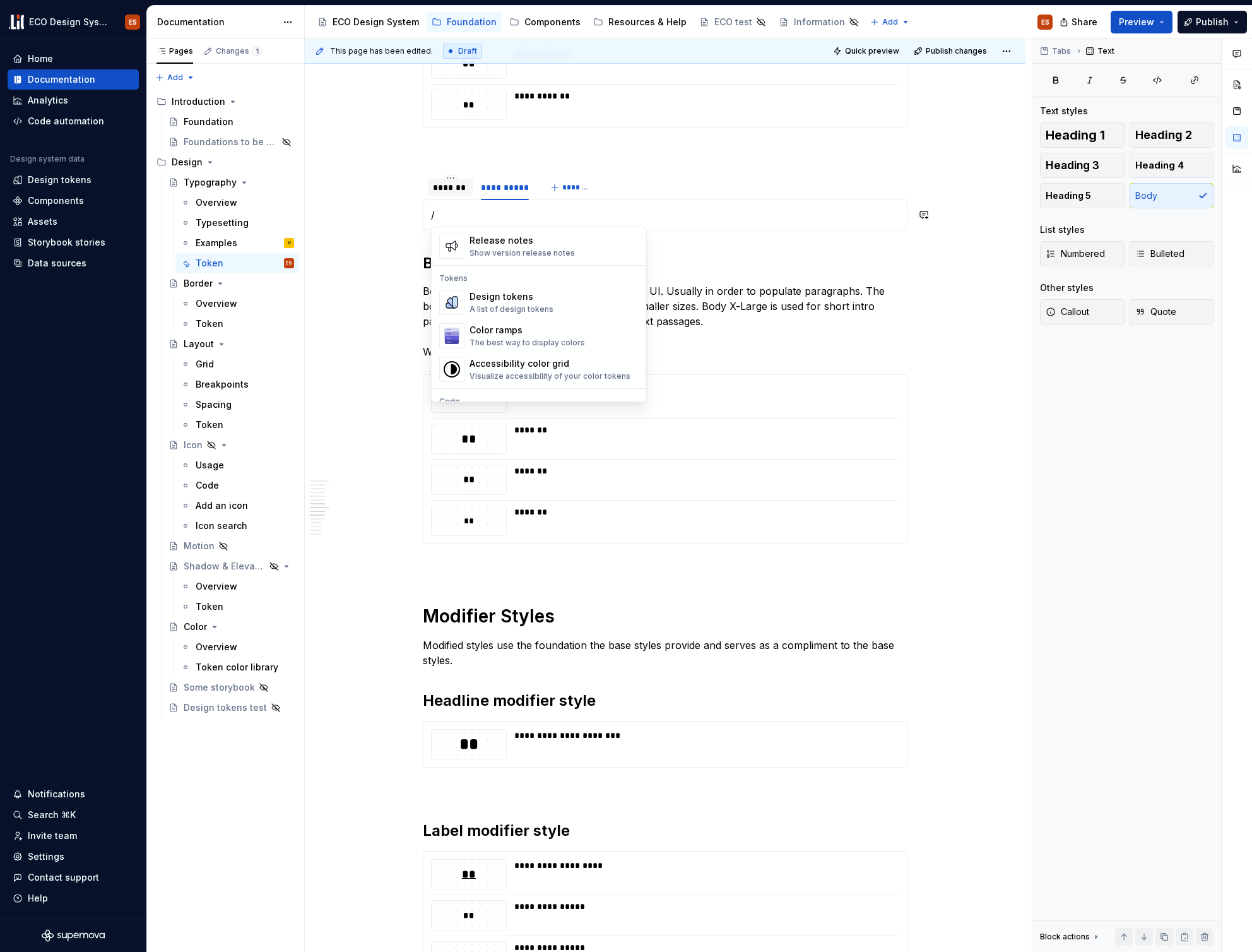
scroll to position [842, 0]
click at [476, 312] on div "A list of design tokens" at bounding box center [511, 312] width 84 height 10
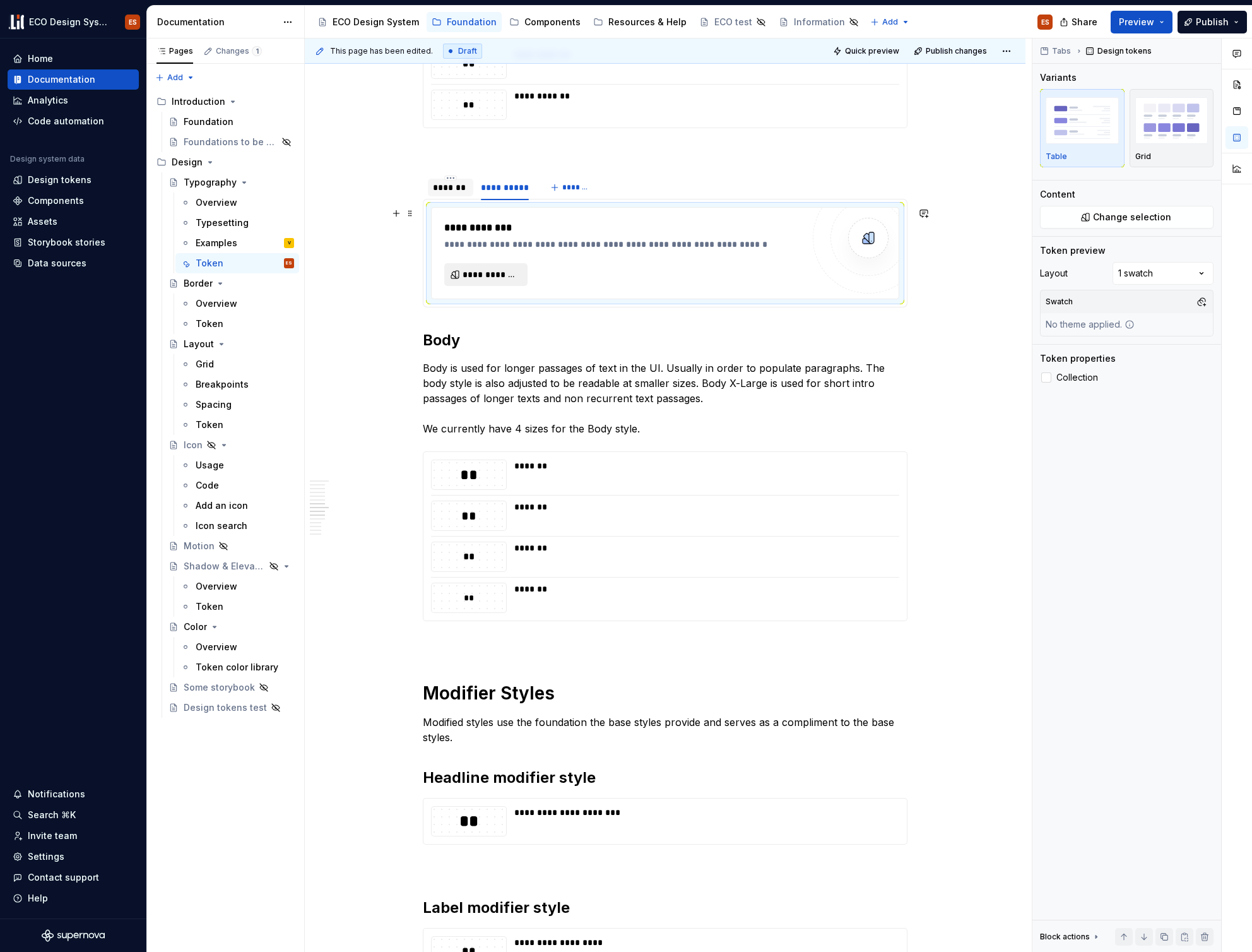
type textarea "*"
click at [489, 279] on span "**********" at bounding box center [491, 274] width 57 height 13
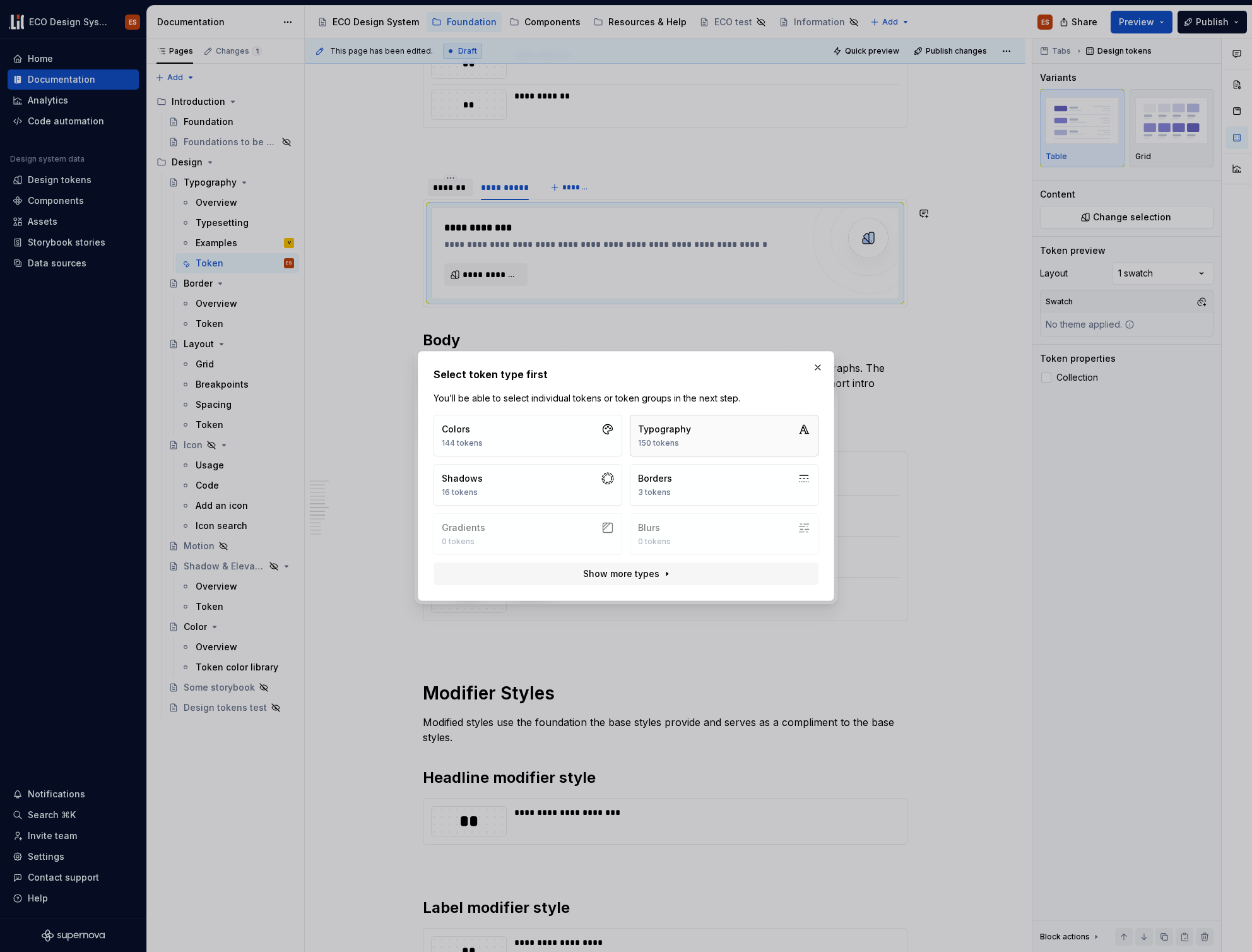
click at [742, 445] on button "Typography 150 tokens" at bounding box center [724, 435] width 189 height 42
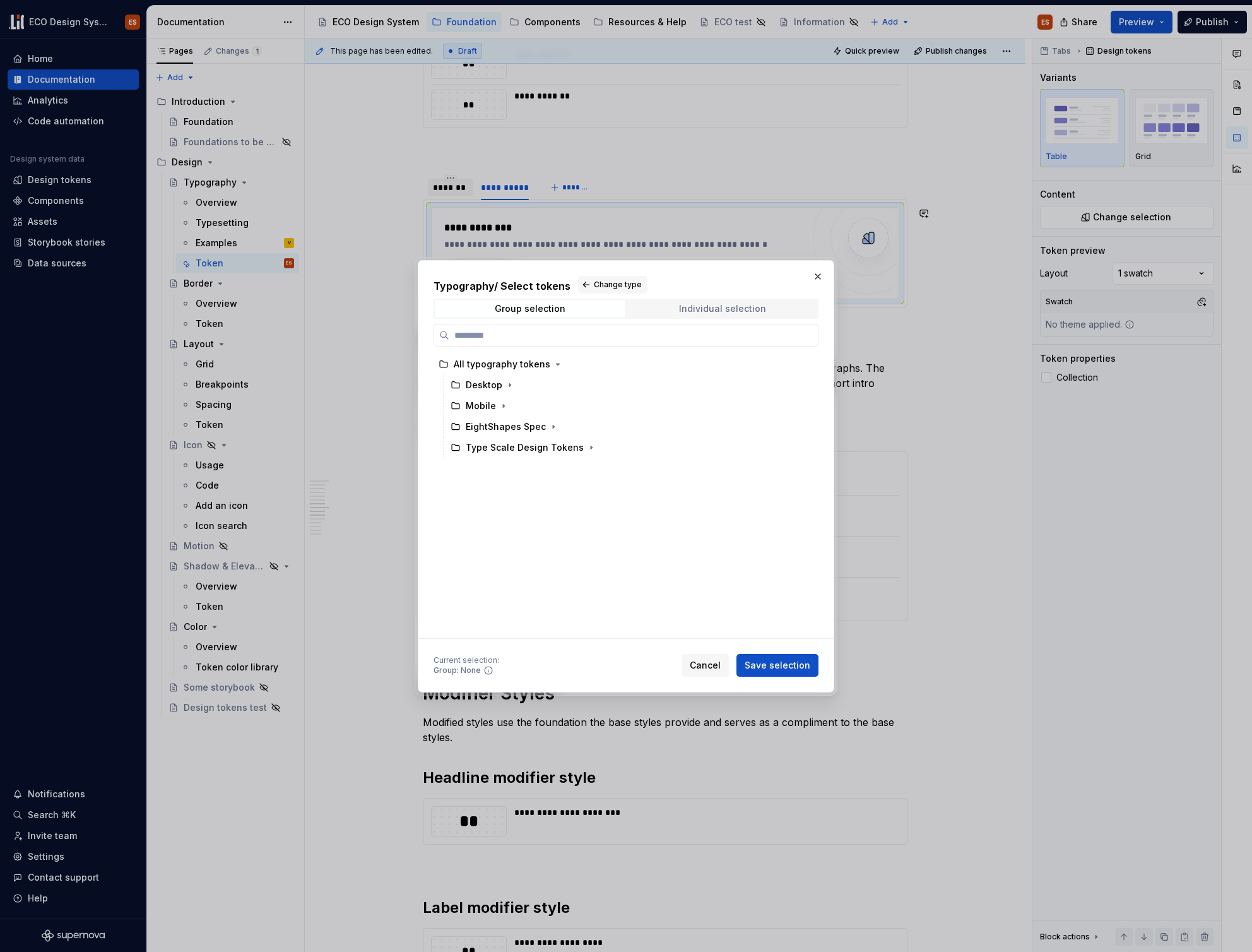
click at [705, 313] on span "Individual selection" at bounding box center [722, 309] width 190 height 17
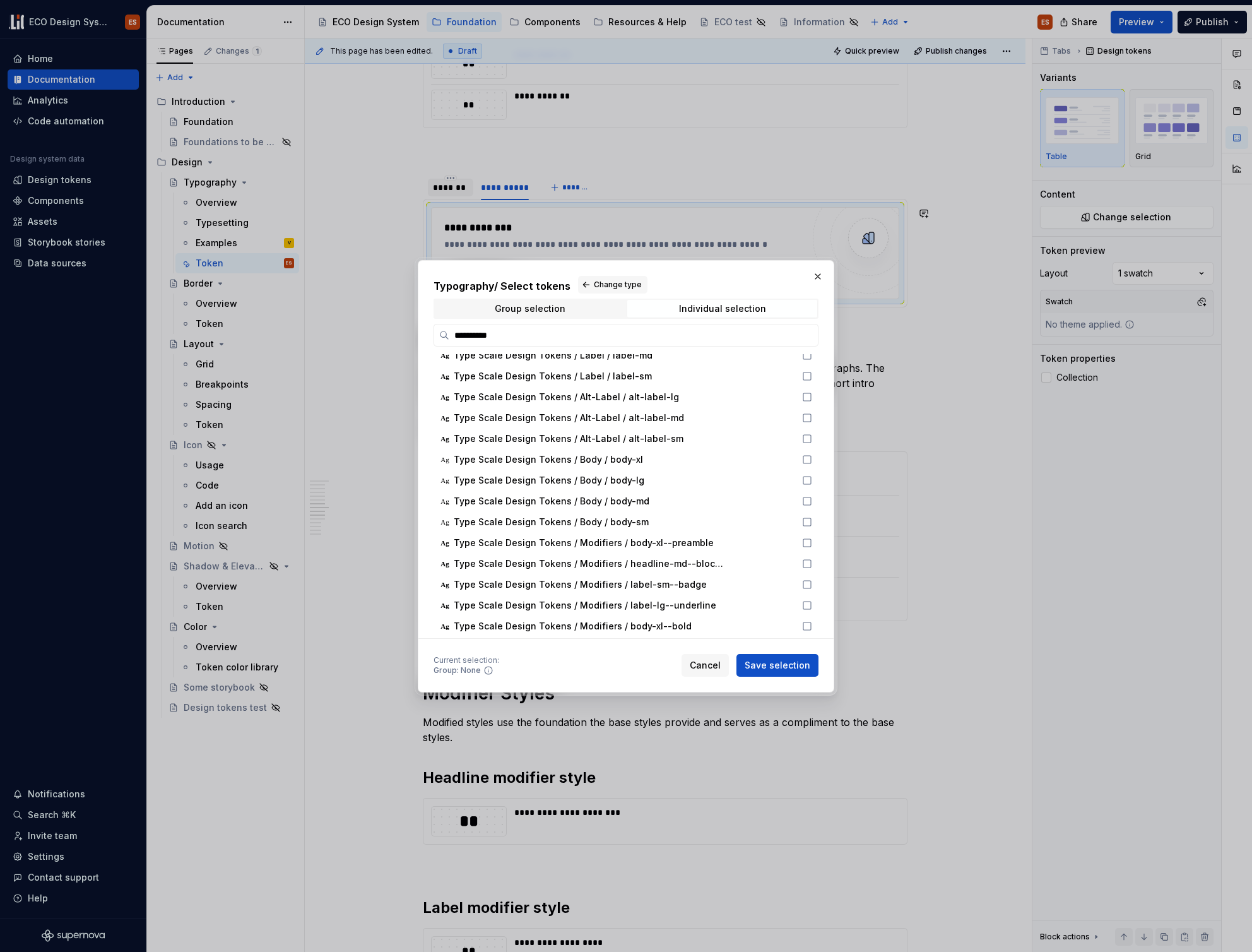
scroll to position [250, 0]
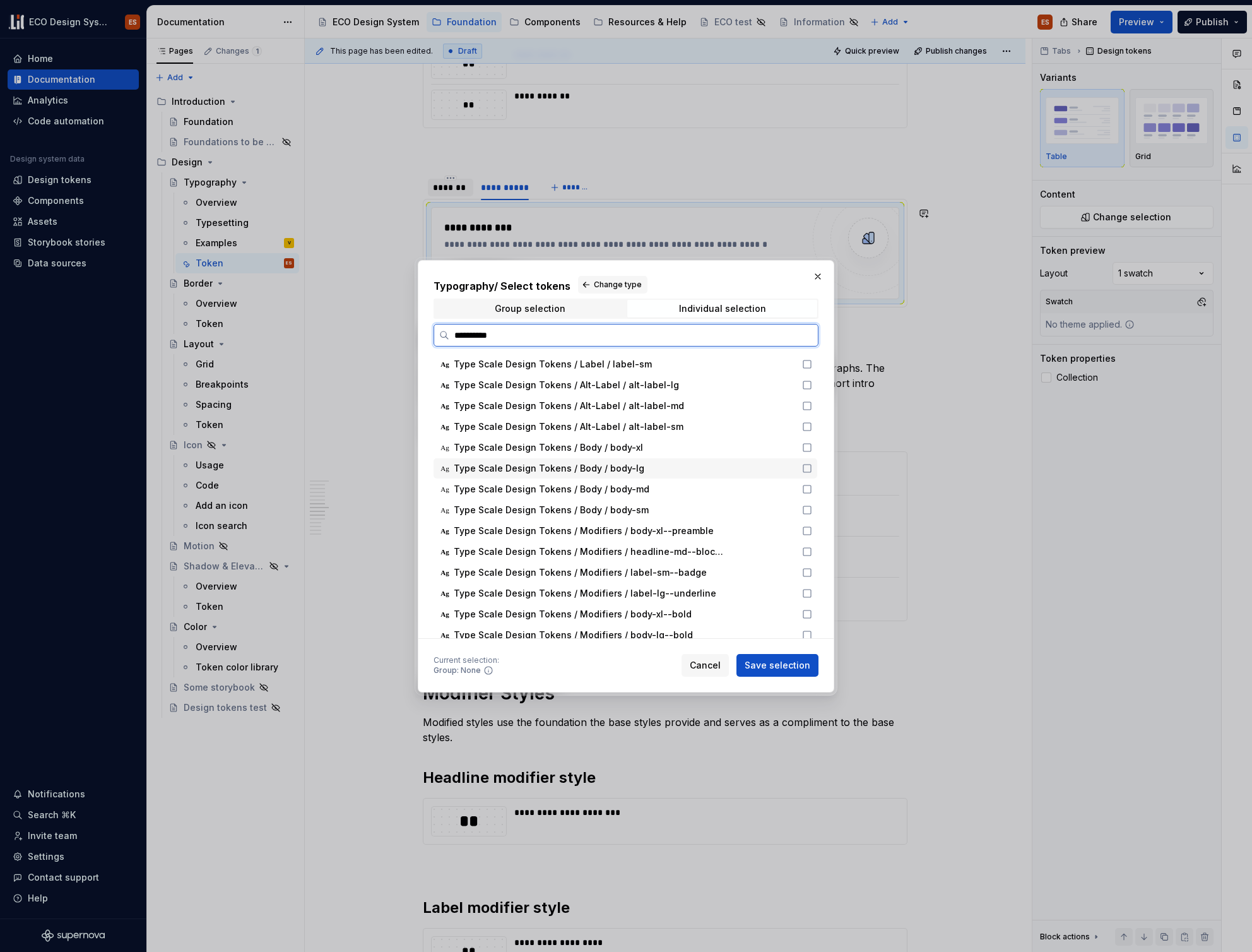
click at [805, 467] on icon at bounding box center [807, 468] width 10 height 10
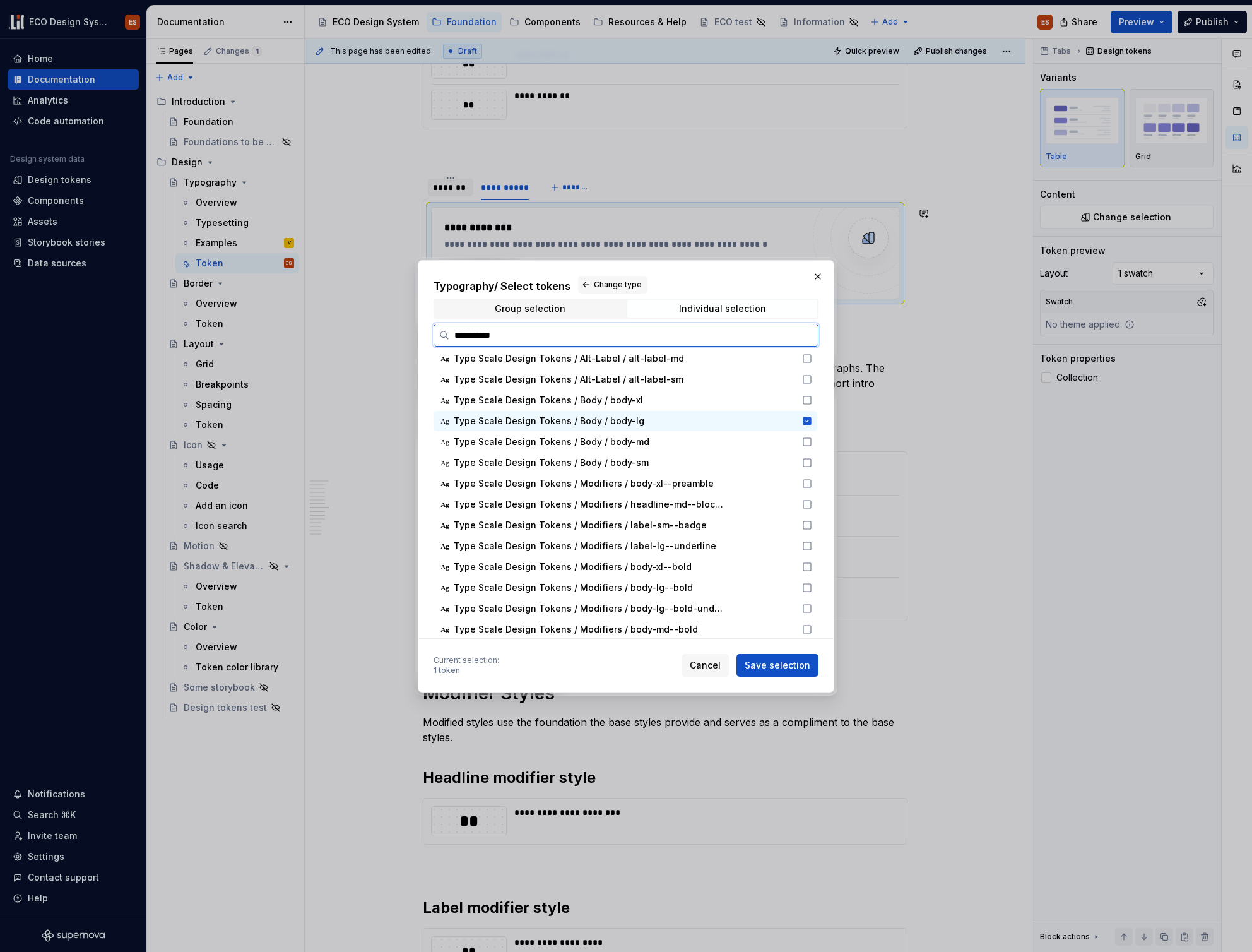
scroll to position [0, 0]
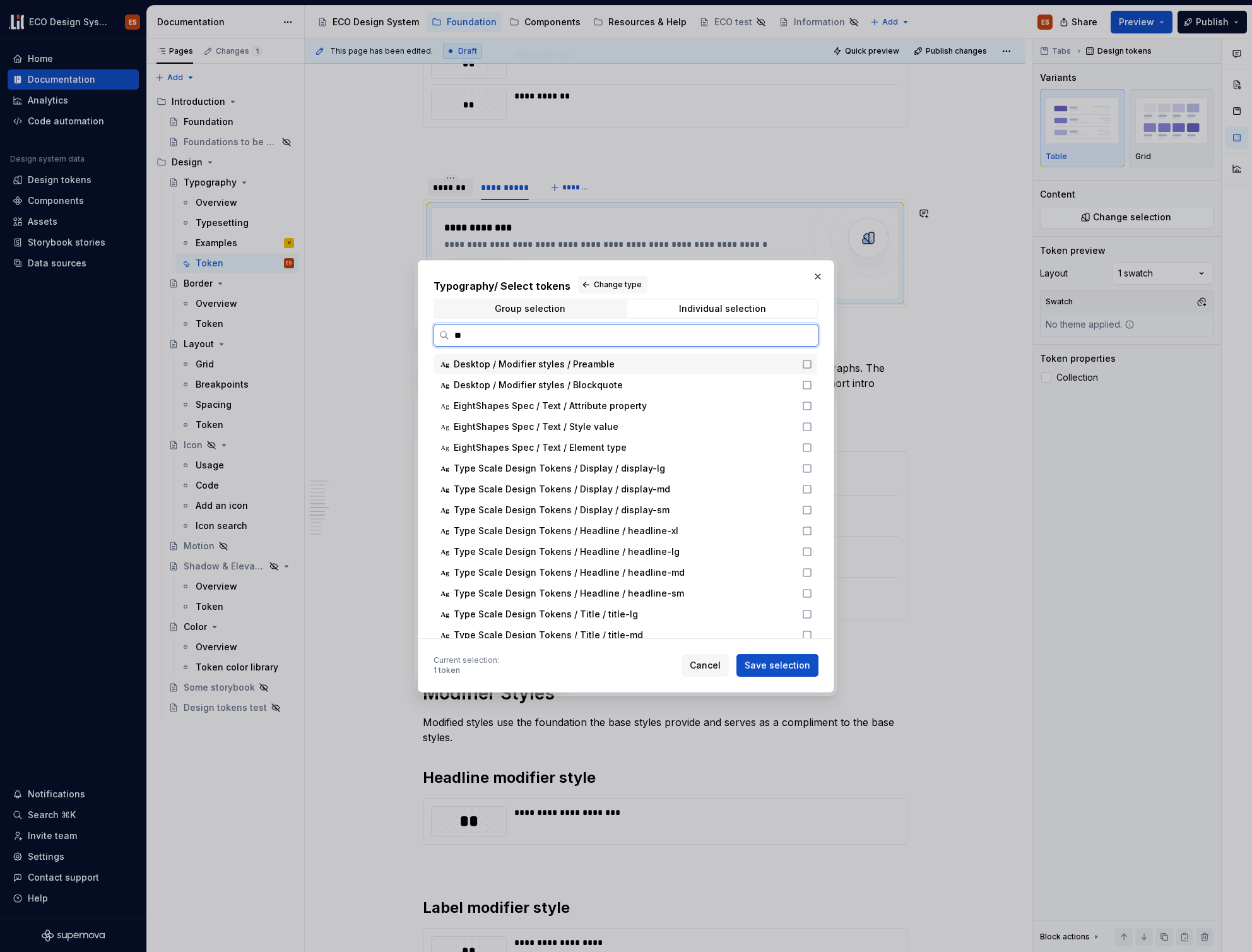
type input "*"
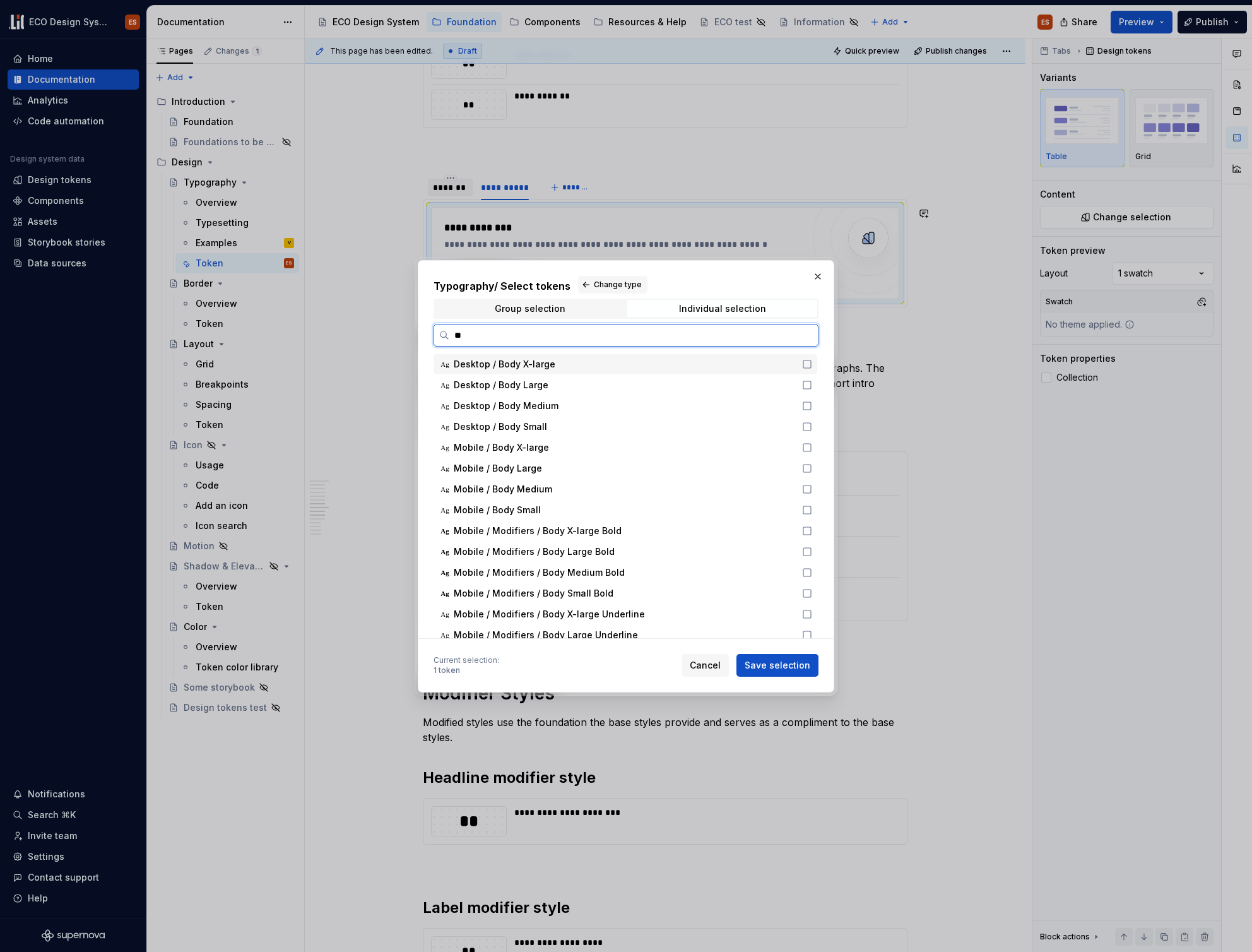
type input "*"
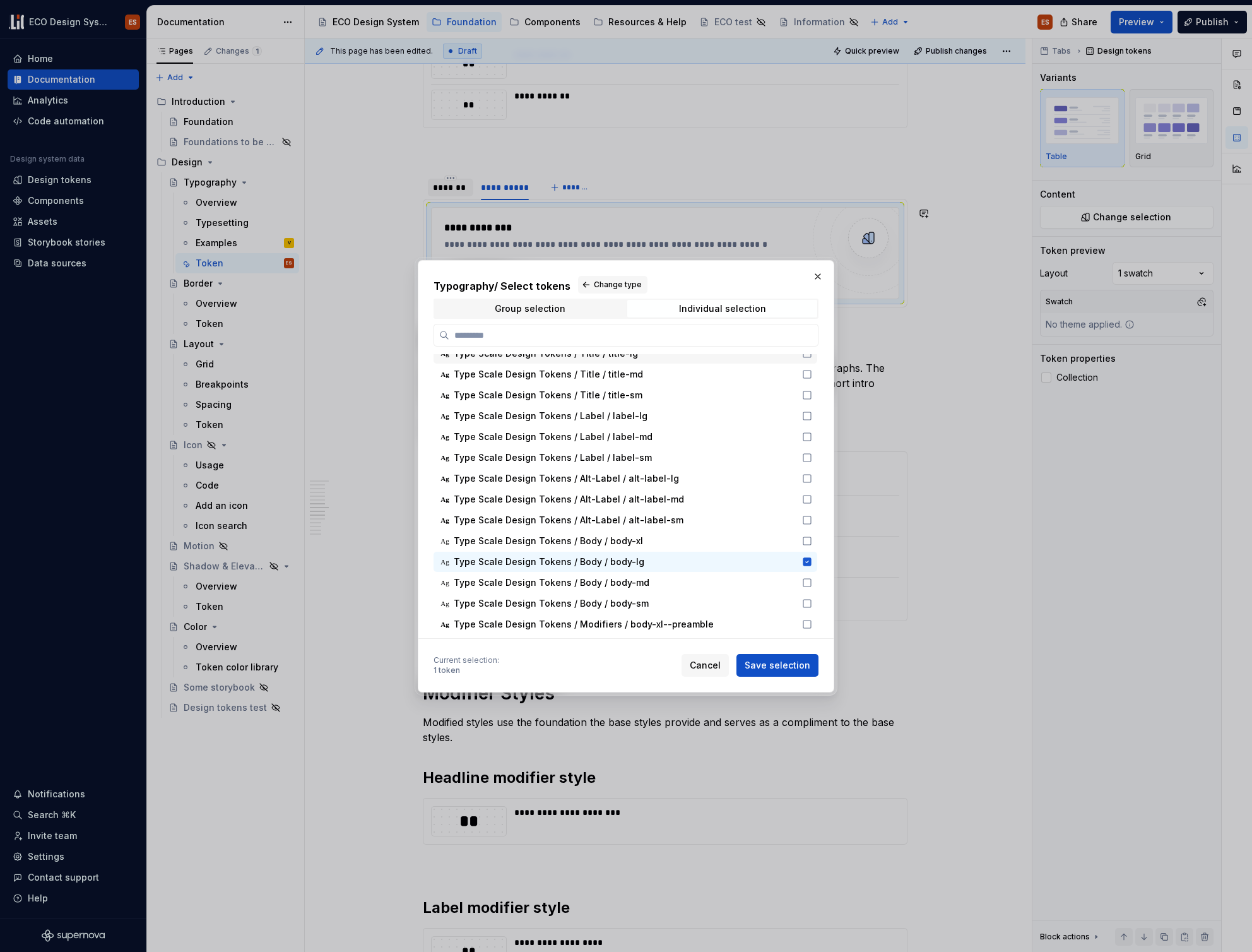
scroll to position [159, 0]
drag, startPoint x: 454, startPoint y: 558, endPoint x: 631, endPoint y: 559, distance: 177.0
click at [631, 559] on span "Type Scale Design Tokens / Body / body-lg" at bounding box center [549, 558] width 191 height 13
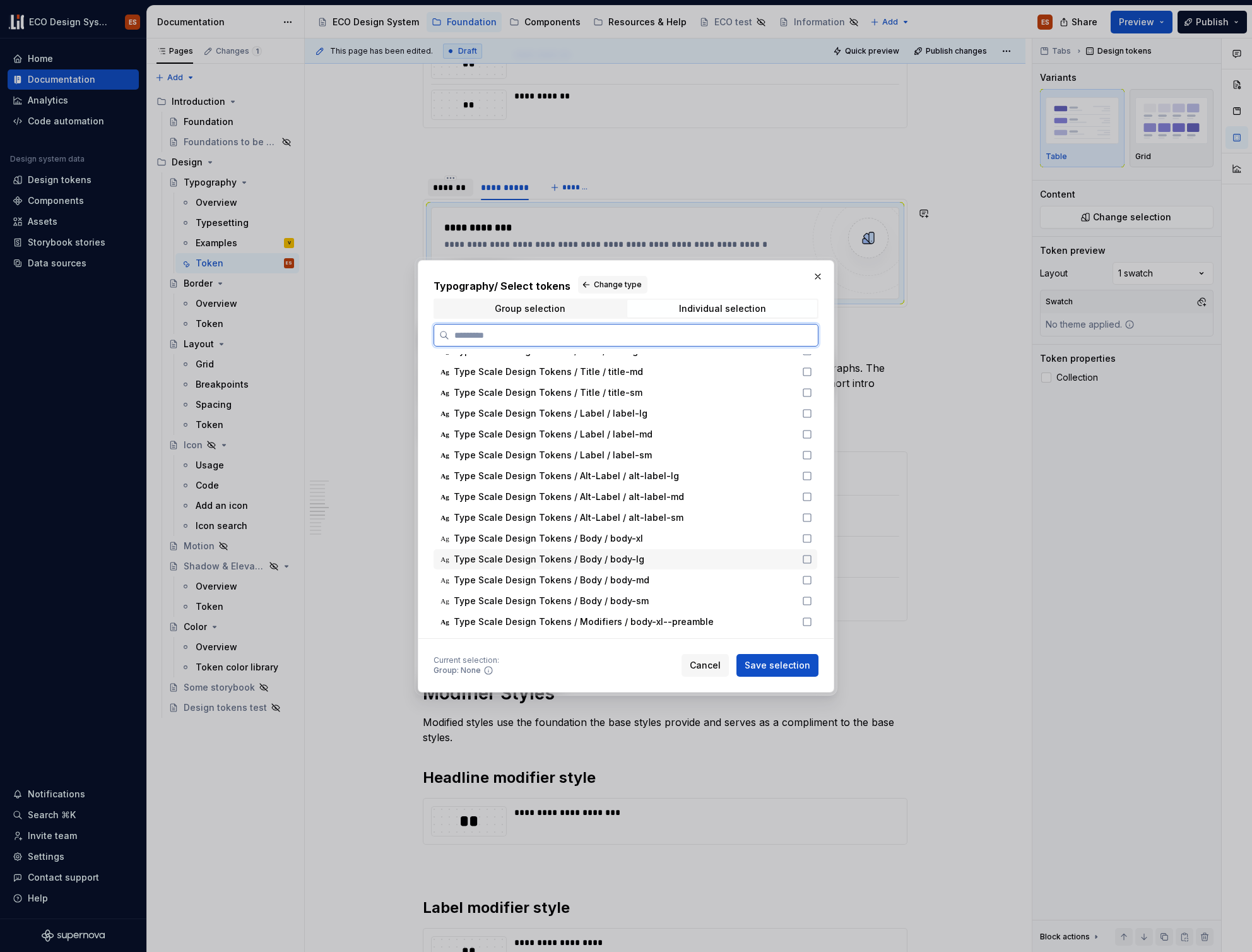
drag, startPoint x: 636, startPoint y: 561, endPoint x: 509, endPoint y: 558, distance: 127.0
click at [509, 558] on span "Type Scale Design Tokens / Body / body-lg" at bounding box center [624, 558] width 341 height 13
click at [523, 559] on span "Type Scale Design Tokens / Body / body-lg" at bounding box center [549, 558] width 191 height 13
drag, startPoint x: 523, startPoint y: 559, endPoint x: 561, endPoint y: 559, distance: 38.0
click at [561, 559] on span "Type Scale Design Tokens / Body / body-lg" at bounding box center [549, 558] width 191 height 13
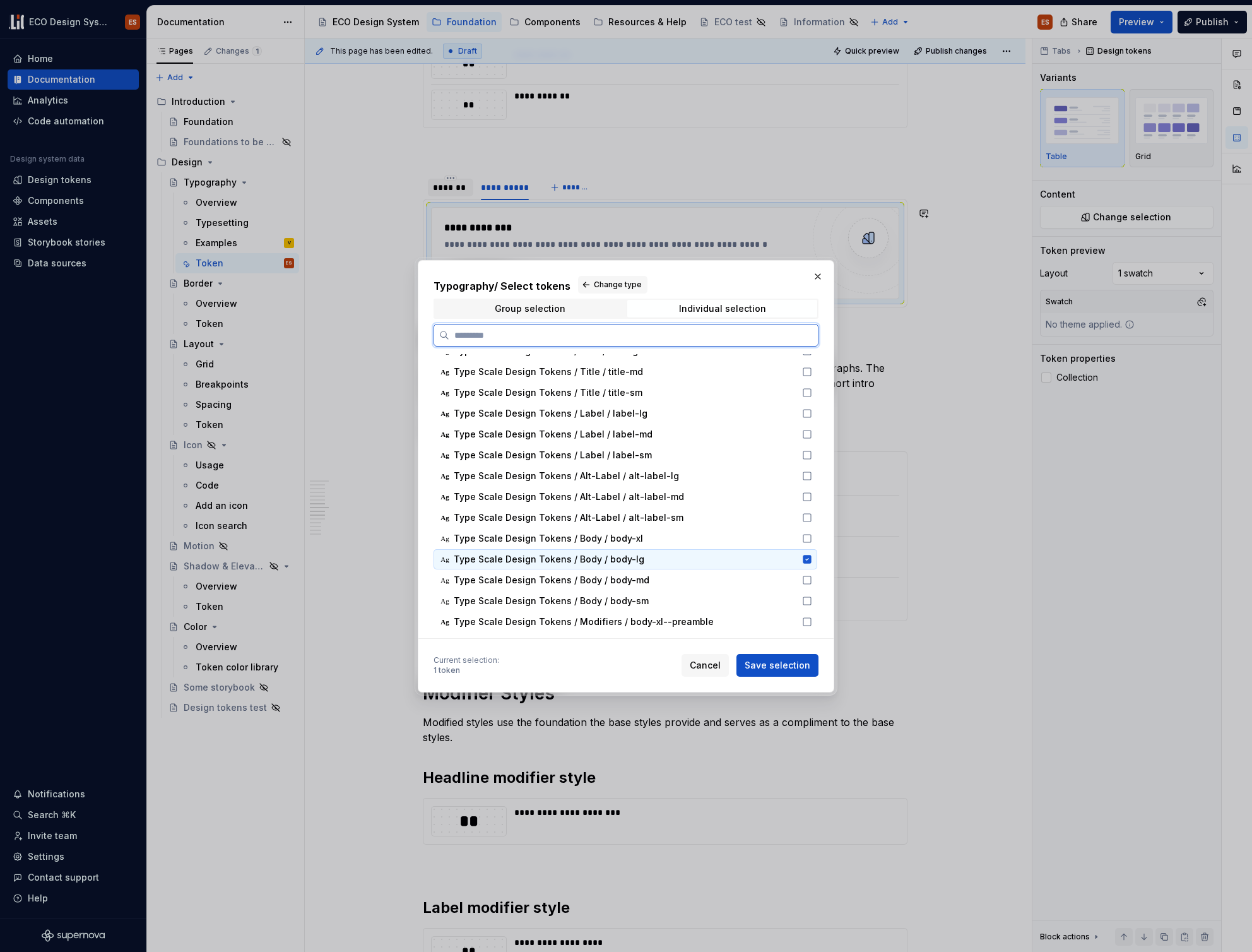
drag, startPoint x: 561, startPoint y: 559, endPoint x: 551, endPoint y: 559, distance: 10.0
click at [551, 559] on span "Type Scale Design Tokens / Body / body-lg" at bounding box center [549, 558] width 191 height 13
drag, startPoint x: 633, startPoint y: 560, endPoint x: 573, endPoint y: 553, distance: 60.4
click at [573, 553] on span "Type Scale Design Tokens / Body / body-lg" at bounding box center [549, 558] width 191 height 13
click at [550, 558] on span "Type Scale Design Tokens / Body / body-lg" at bounding box center [549, 558] width 191 height 13
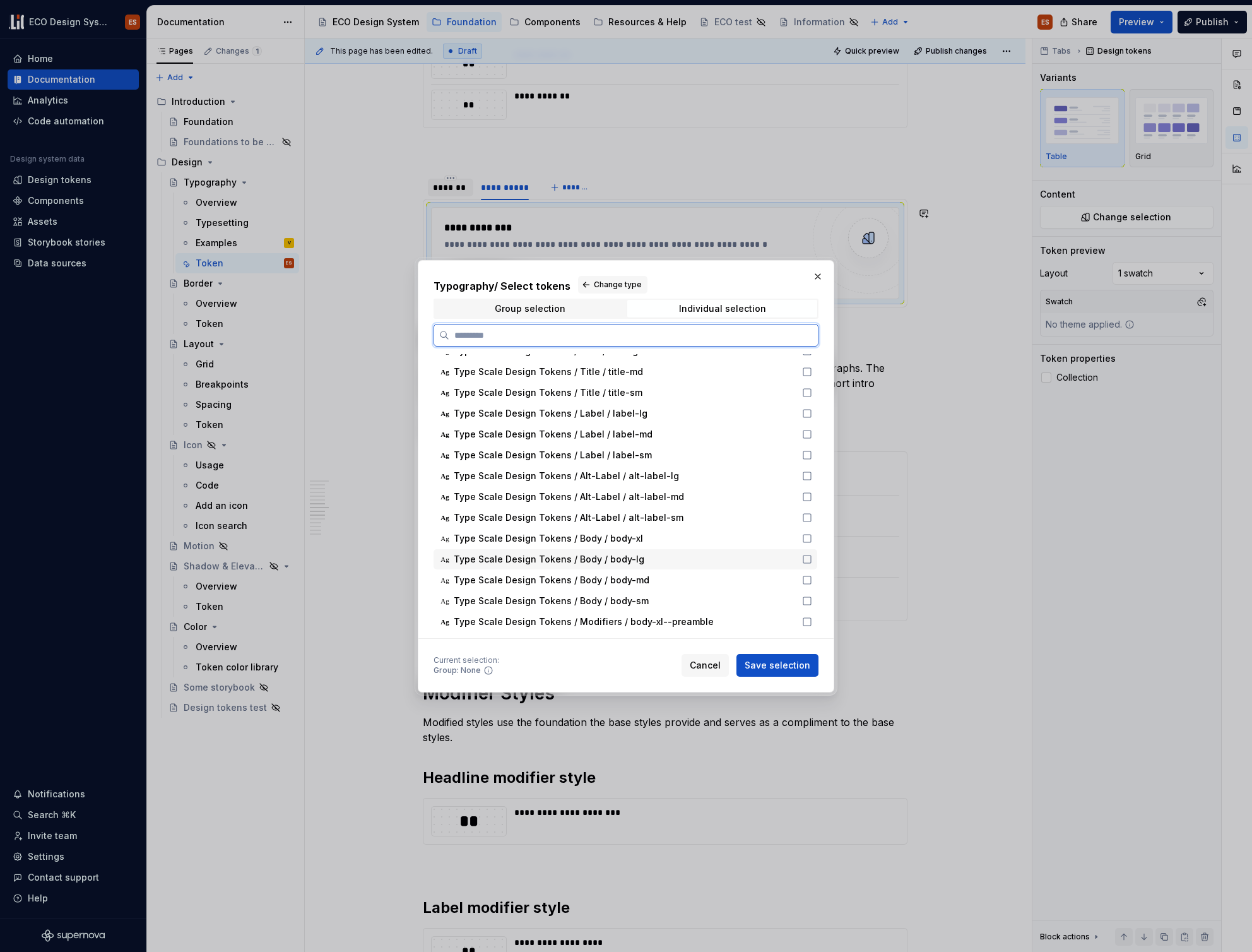
click at [550, 558] on span "Type Scale Design Tokens / Body / body-lg" at bounding box center [549, 558] width 191 height 13
click at [488, 339] on input "search" at bounding box center [633, 335] width 369 height 13
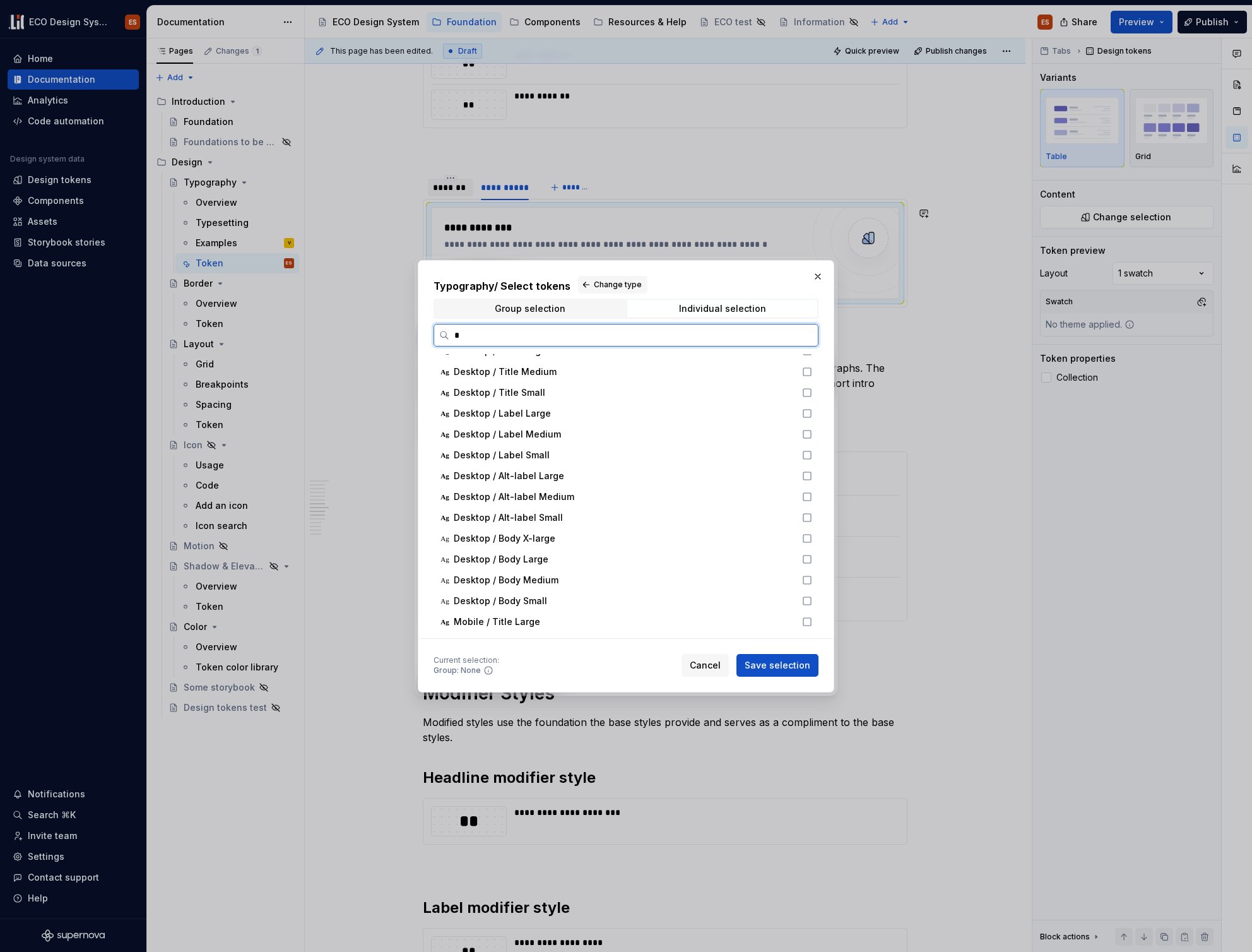
scroll to position [0, 0]
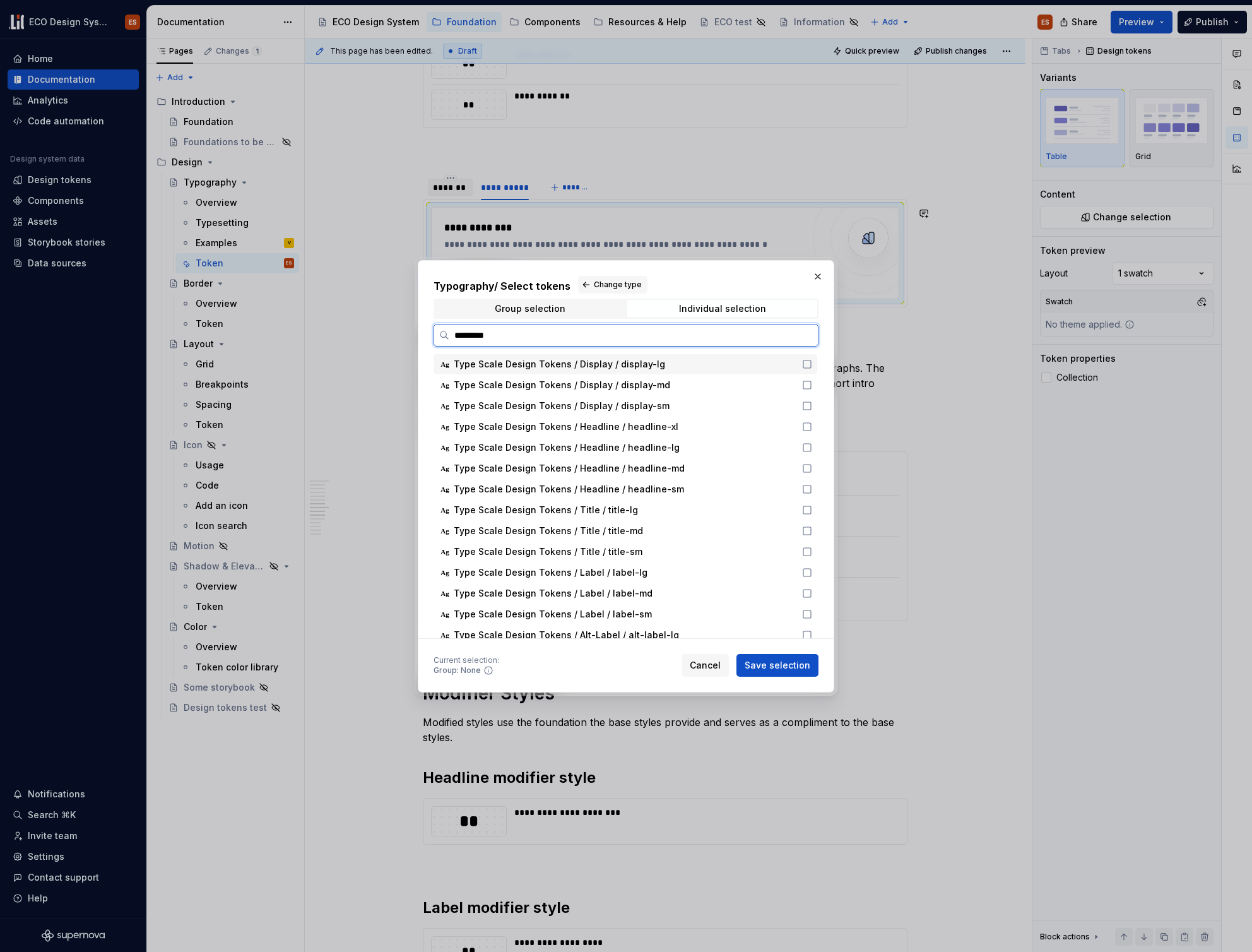
type input "**********"
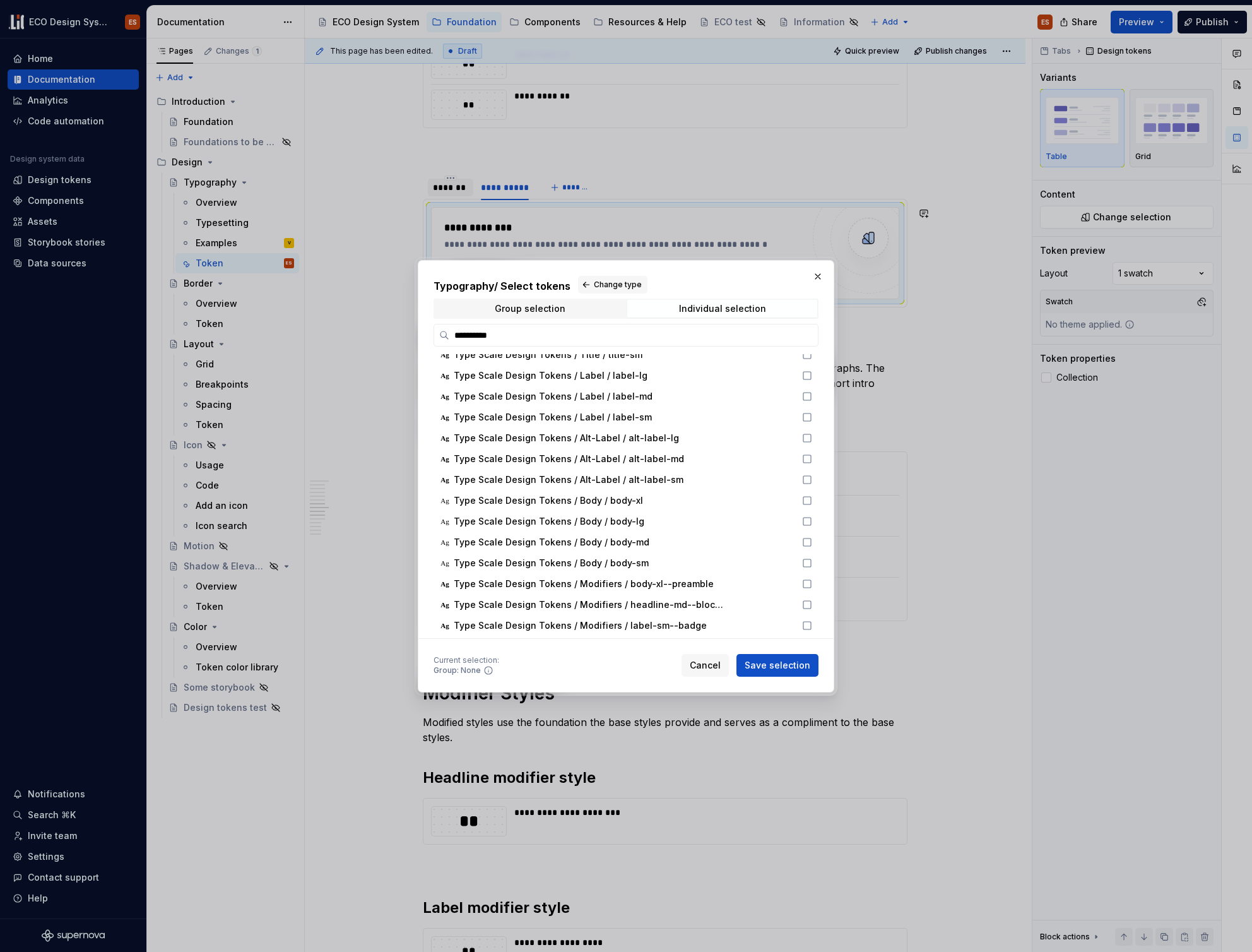
scroll to position [210, 0]
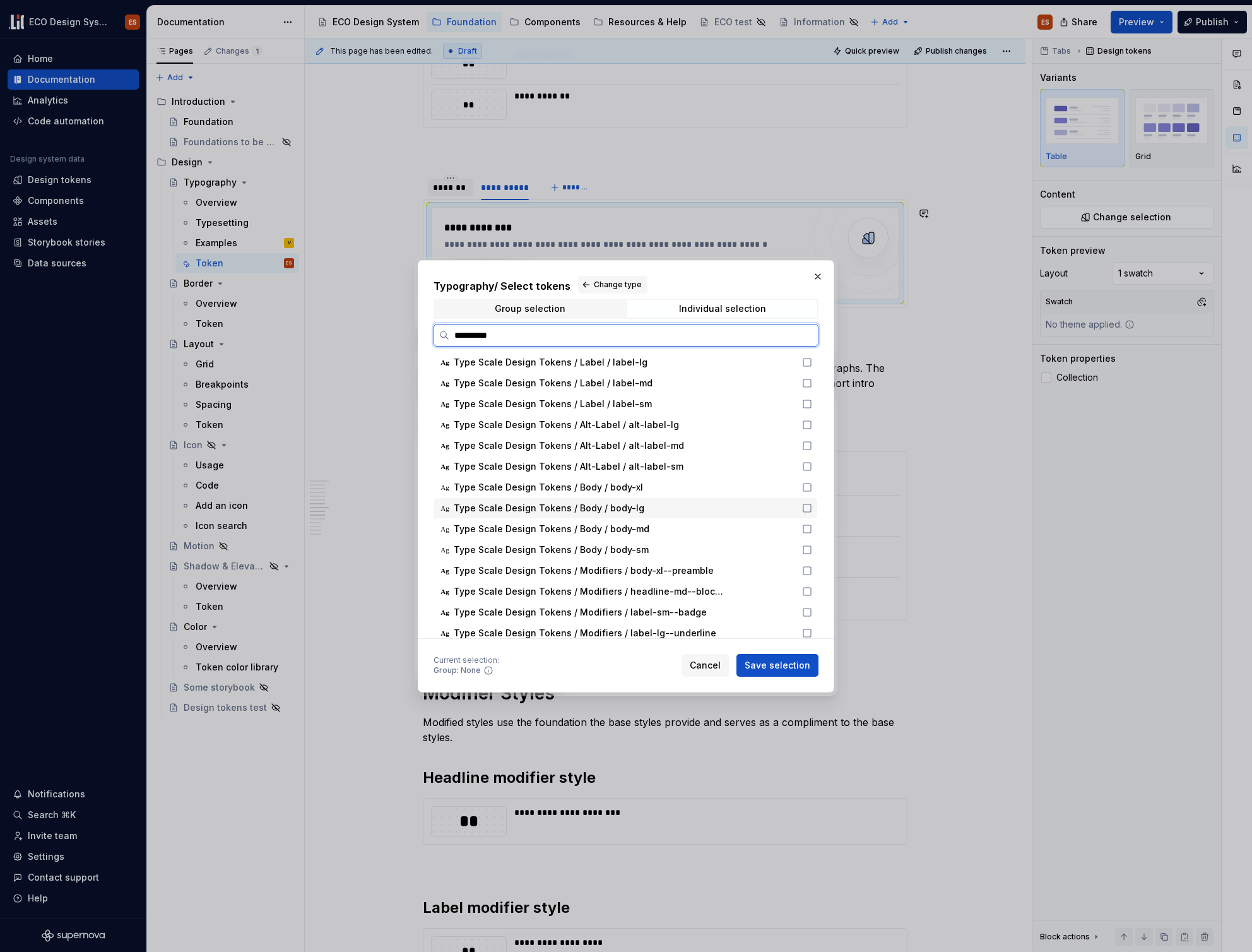
click at [803, 509] on icon at bounding box center [807, 508] width 10 height 10
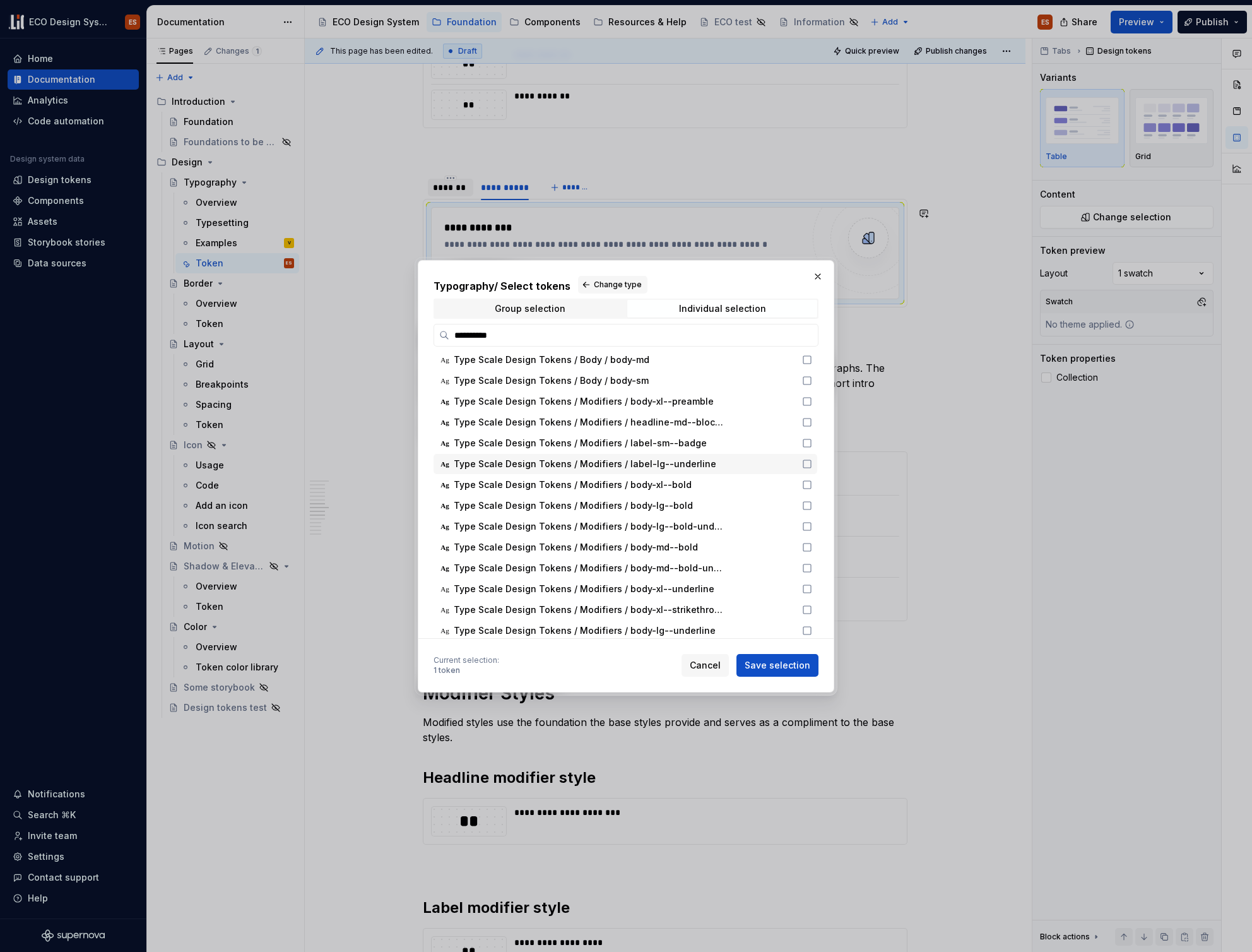
scroll to position [372, 0]
click at [805, 502] on icon at bounding box center [807, 503] width 10 height 10
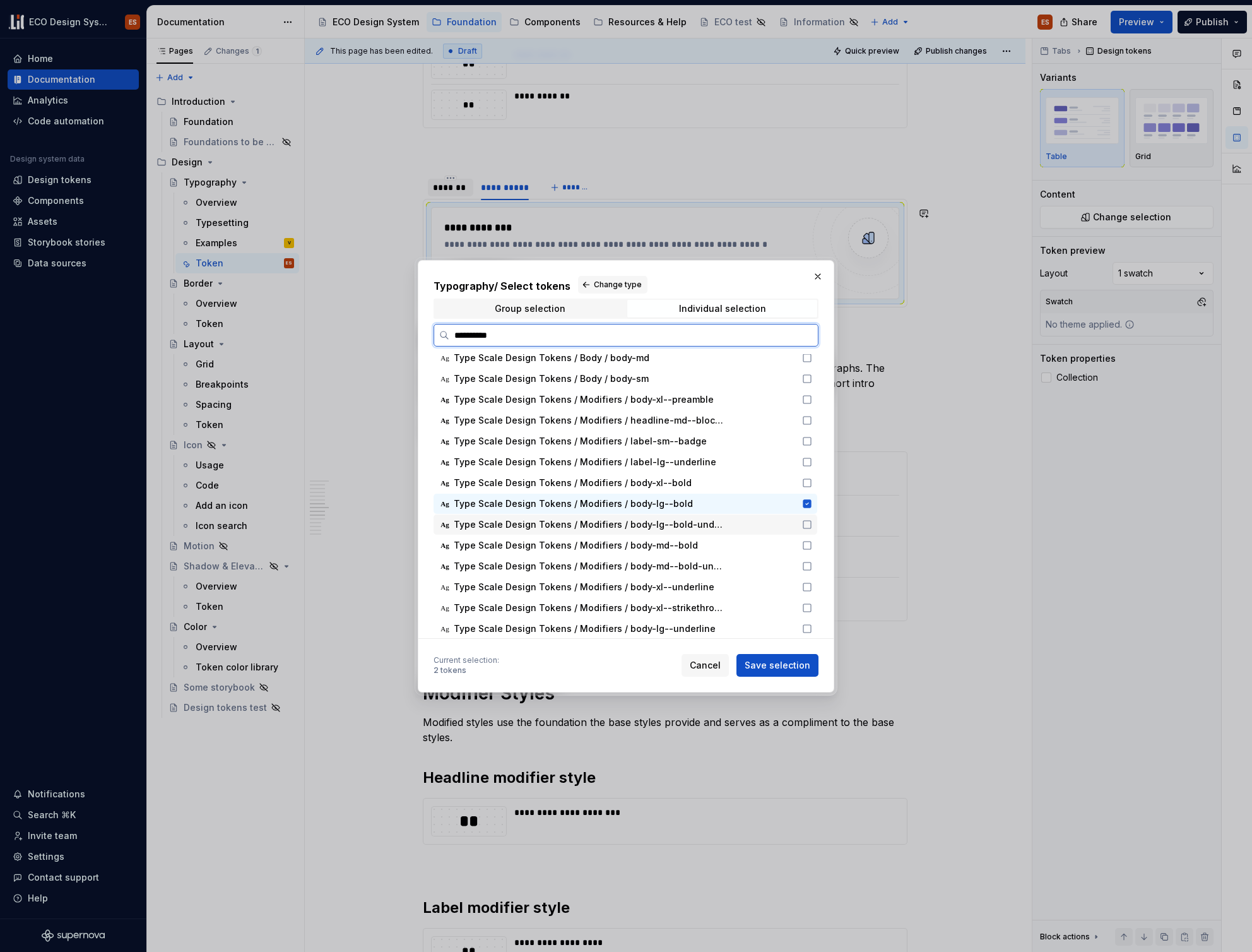
click at [806, 524] on icon at bounding box center [807, 524] width 10 height 10
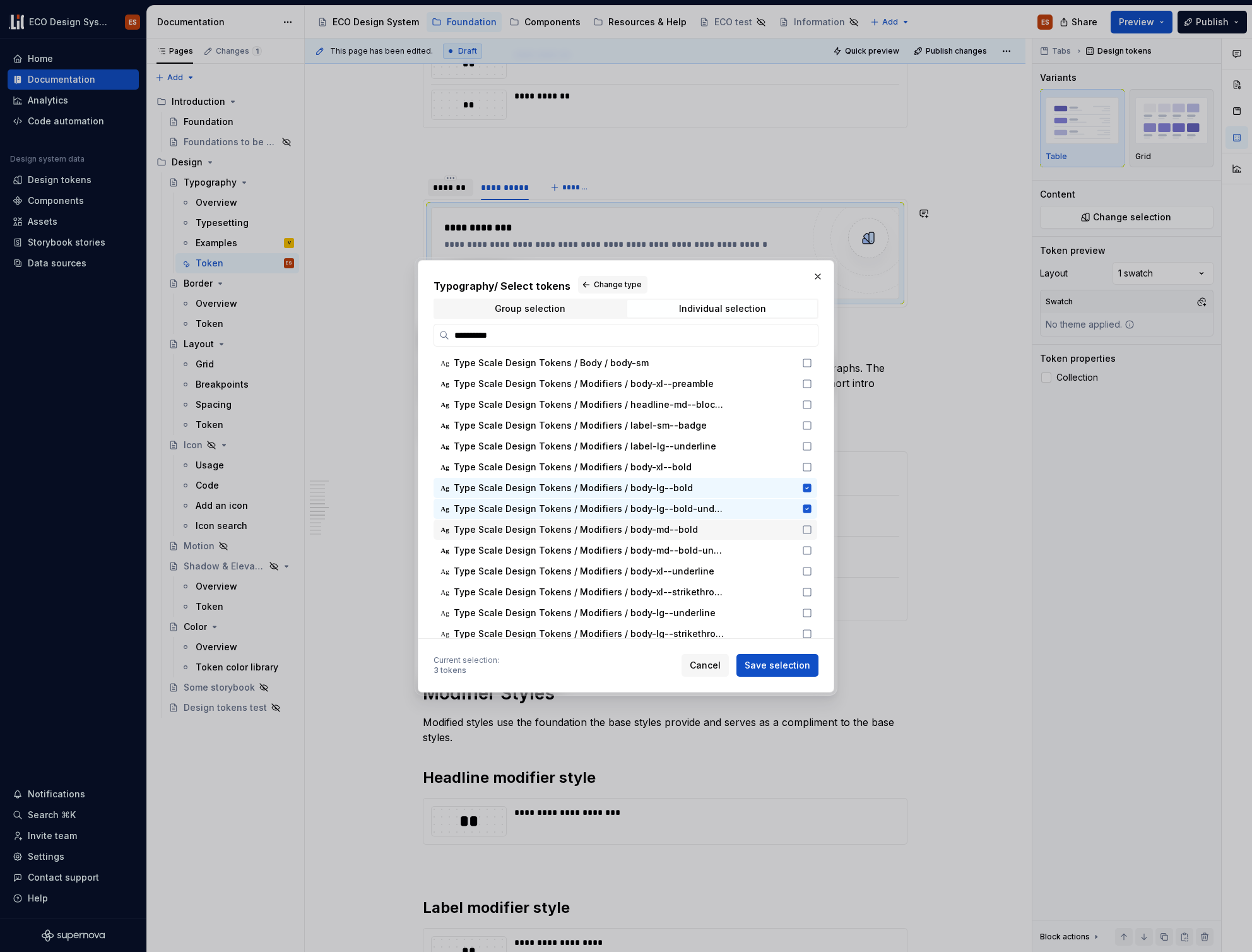
scroll to position [444, 0]
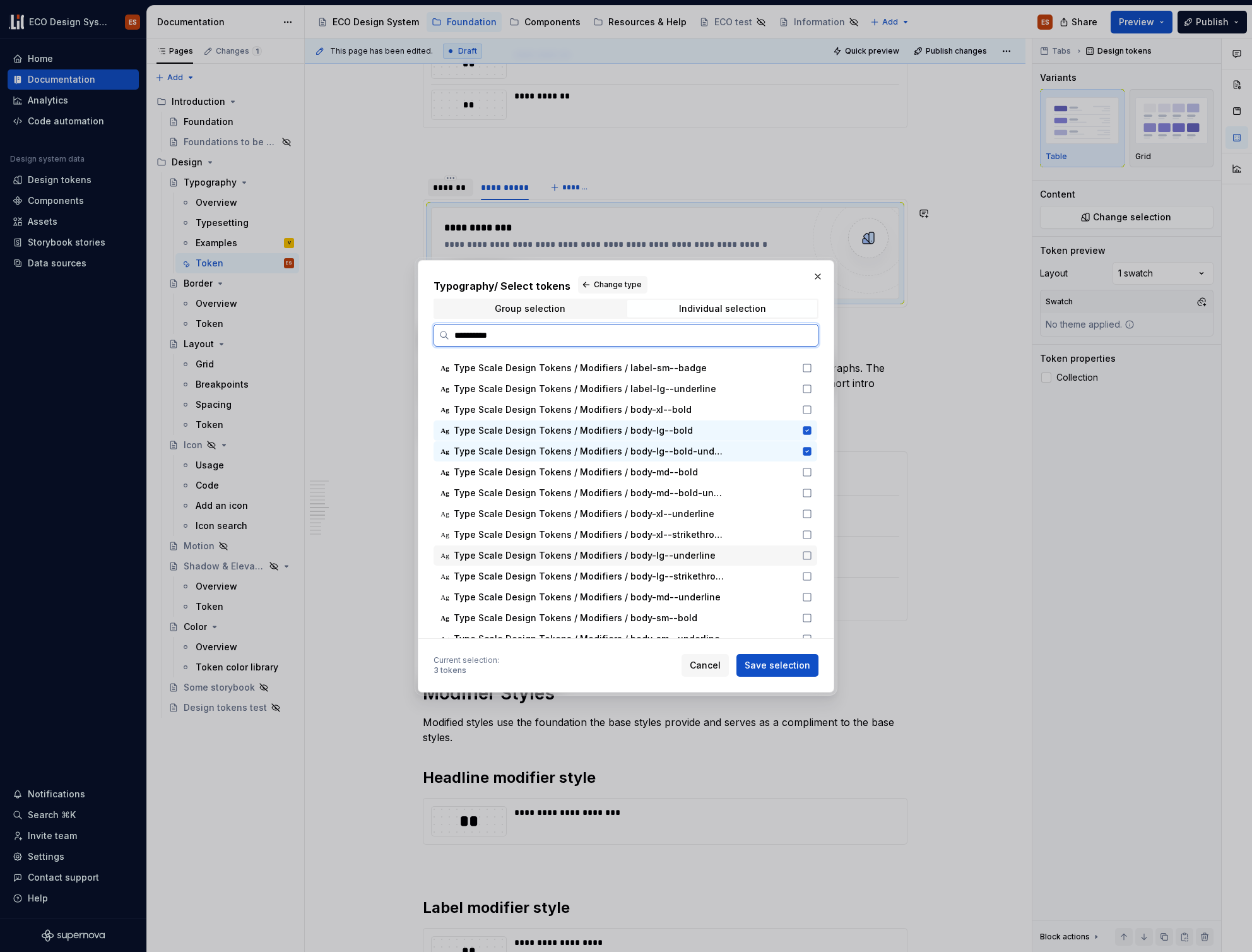
click at [805, 553] on icon at bounding box center [807, 555] width 10 height 10
click at [807, 576] on icon at bounding box center [807, 576] width 10 height 10
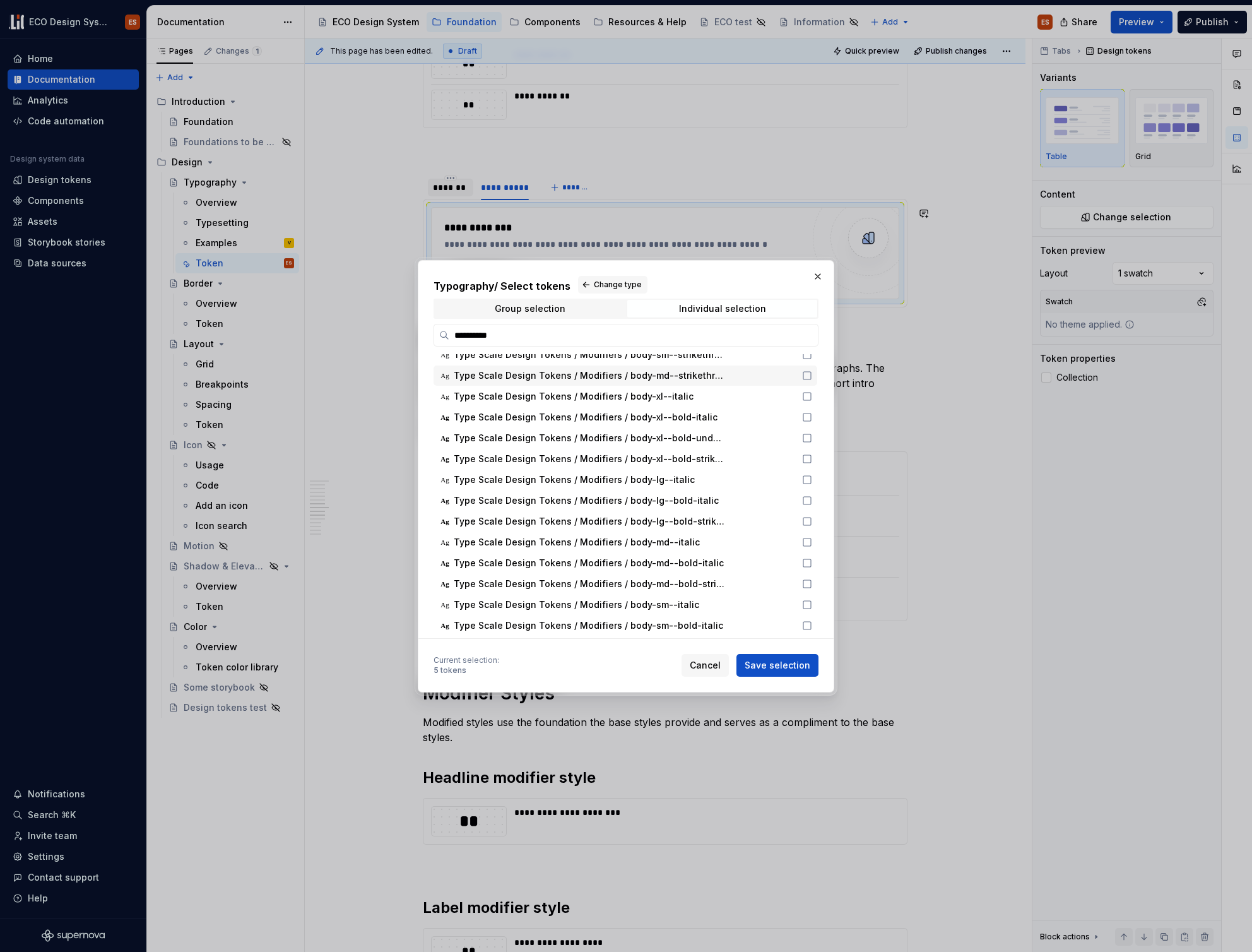
scroll to position [741, 0]
click at [806, 478] on icon at bounding box center [807, 478] width 10 height 10
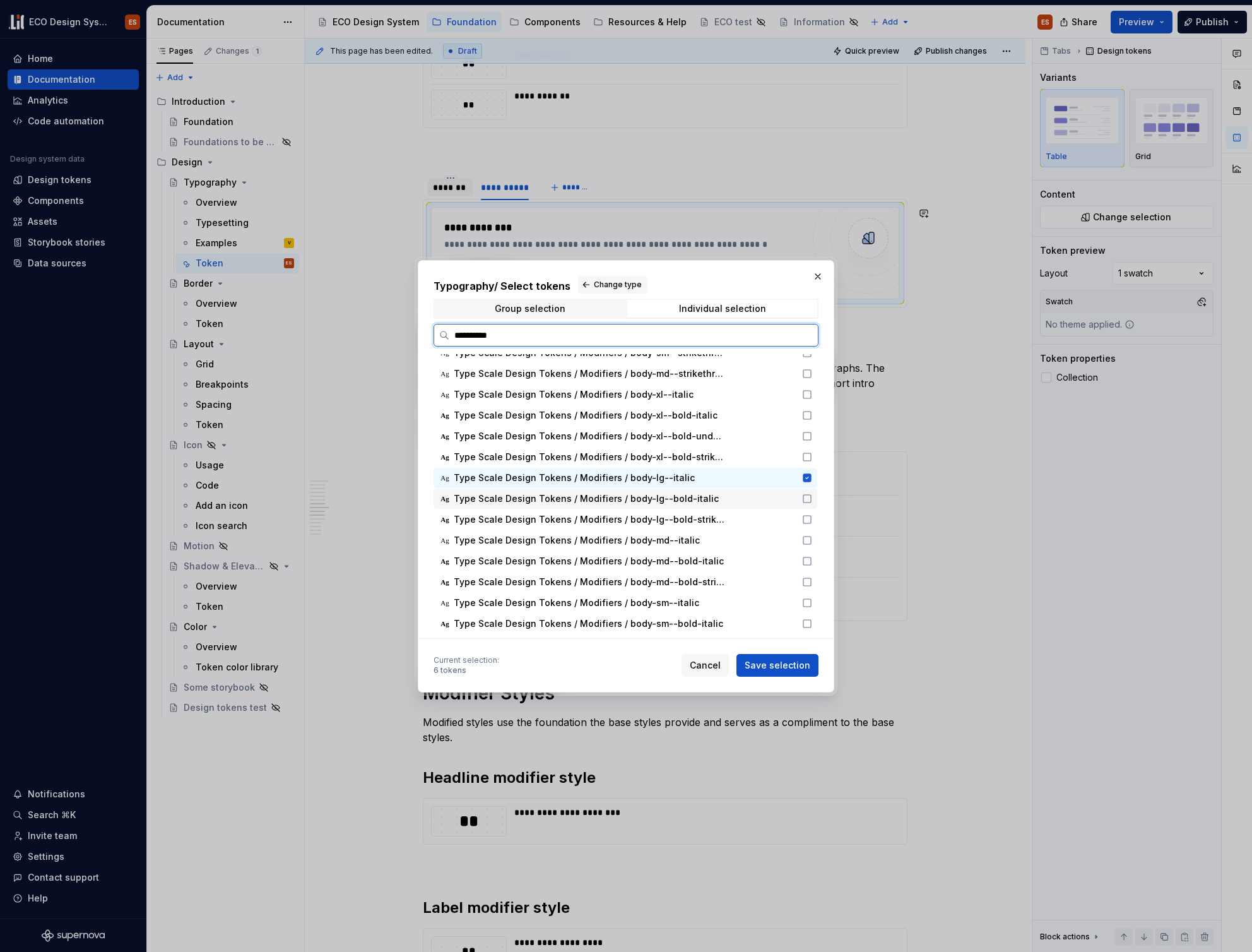
click at [805, 500] on icon at bounding box center [807, 498] width 10 height 10
click at [805, 521] on icon at bounding box center [807, 520] width 10 height 10
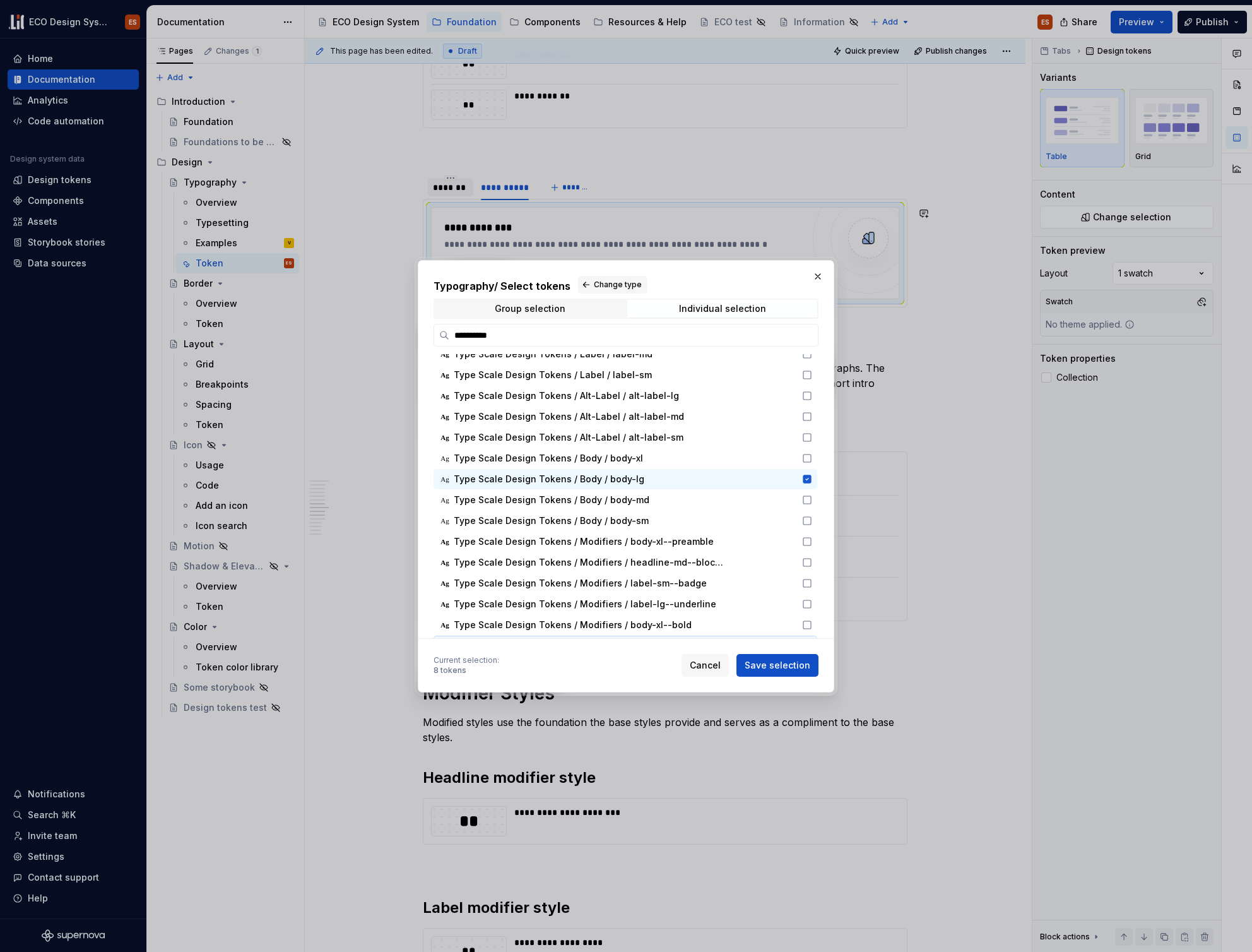
scroll to position [215, 0]
click at [785, 666] on span "Save selection" at bounding box center [778, 665] width 66 height 13
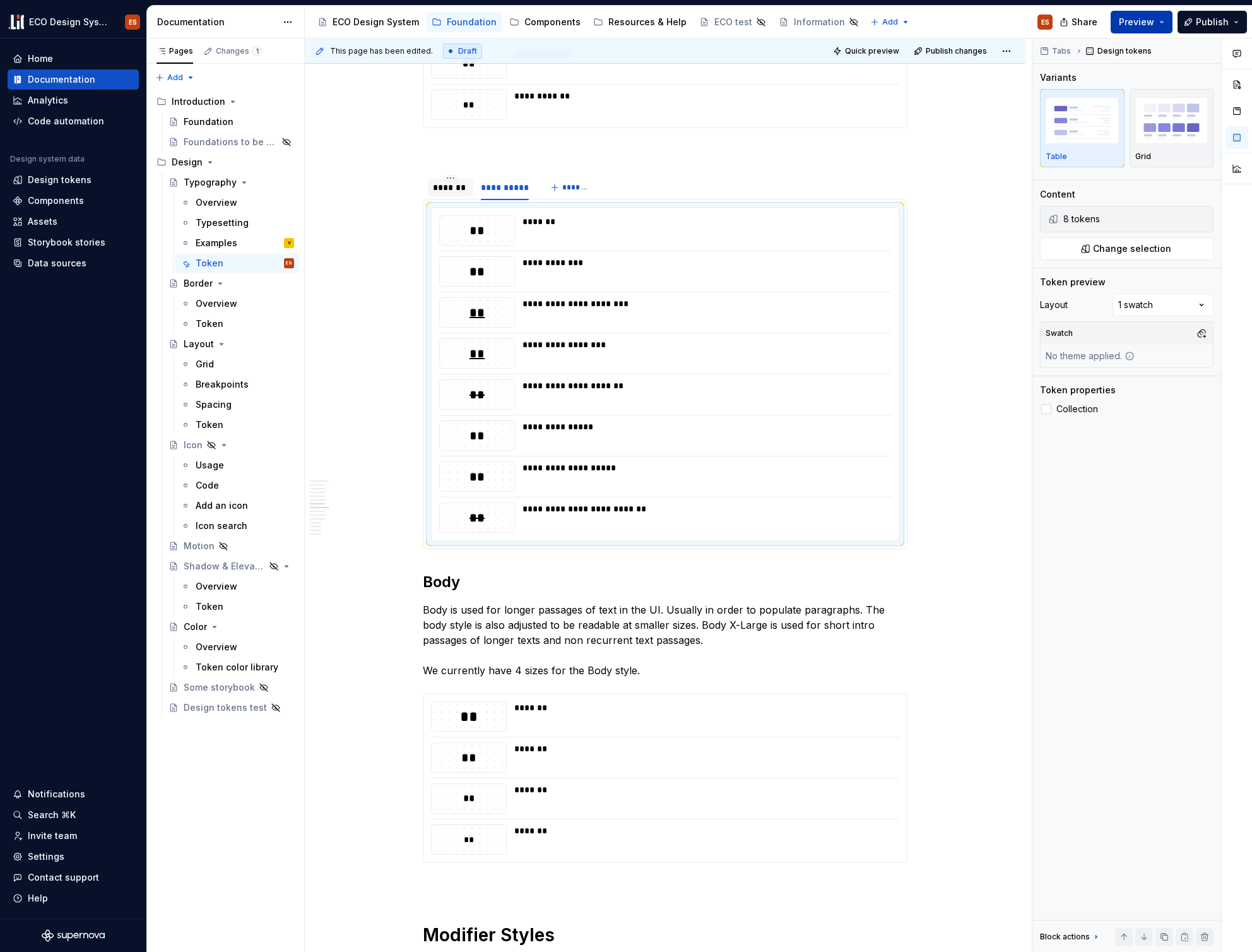
click at [1141, 24] on span "Preview" at bounding box center [1136, 21] width 36 height 13
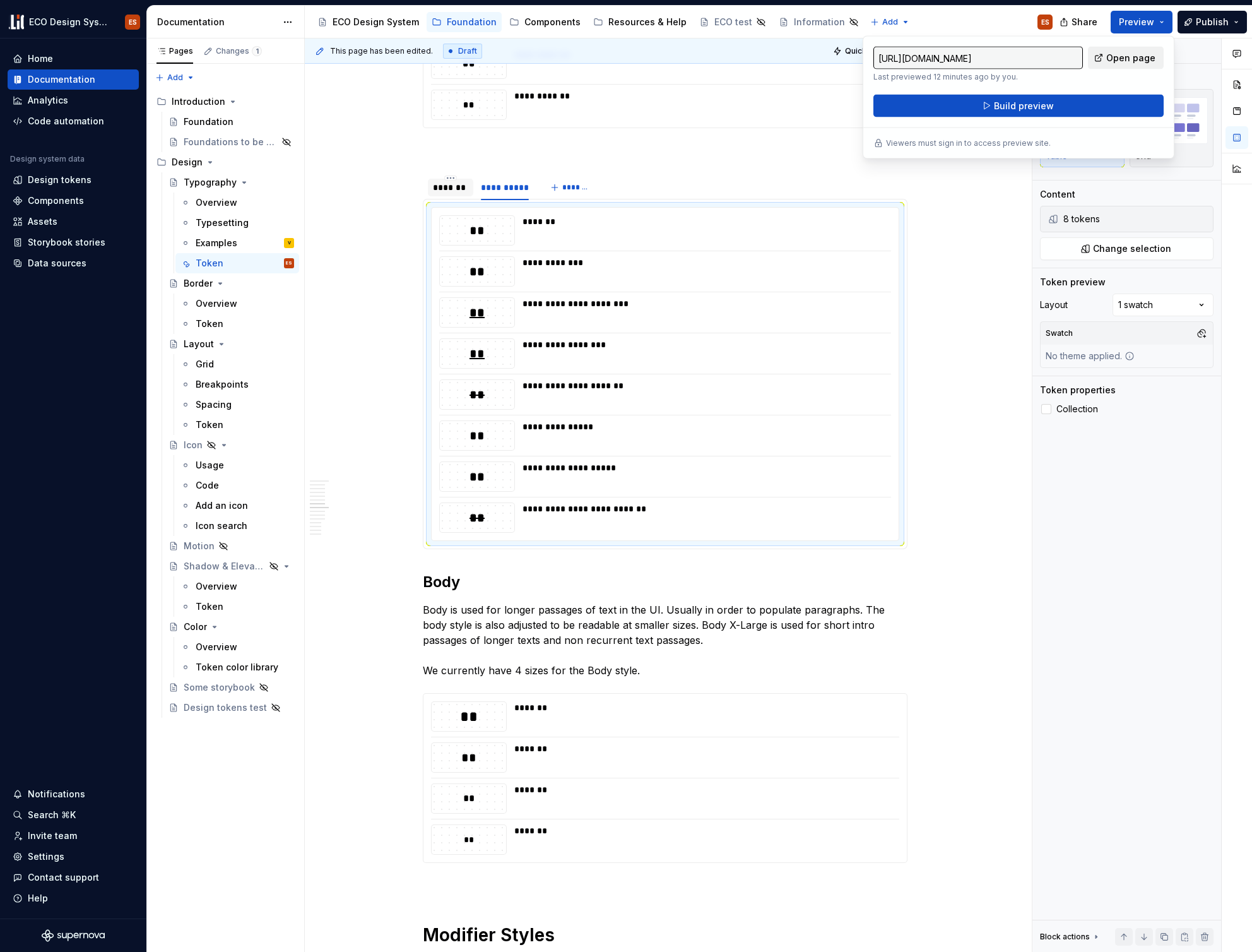
click at [1144, 62] on span "Open page" at bounding box center [1130, 57] width 49 height 13
click at [1043, 105] on span "Build preview" at bounding box center [1024, 105] width 60 height 13
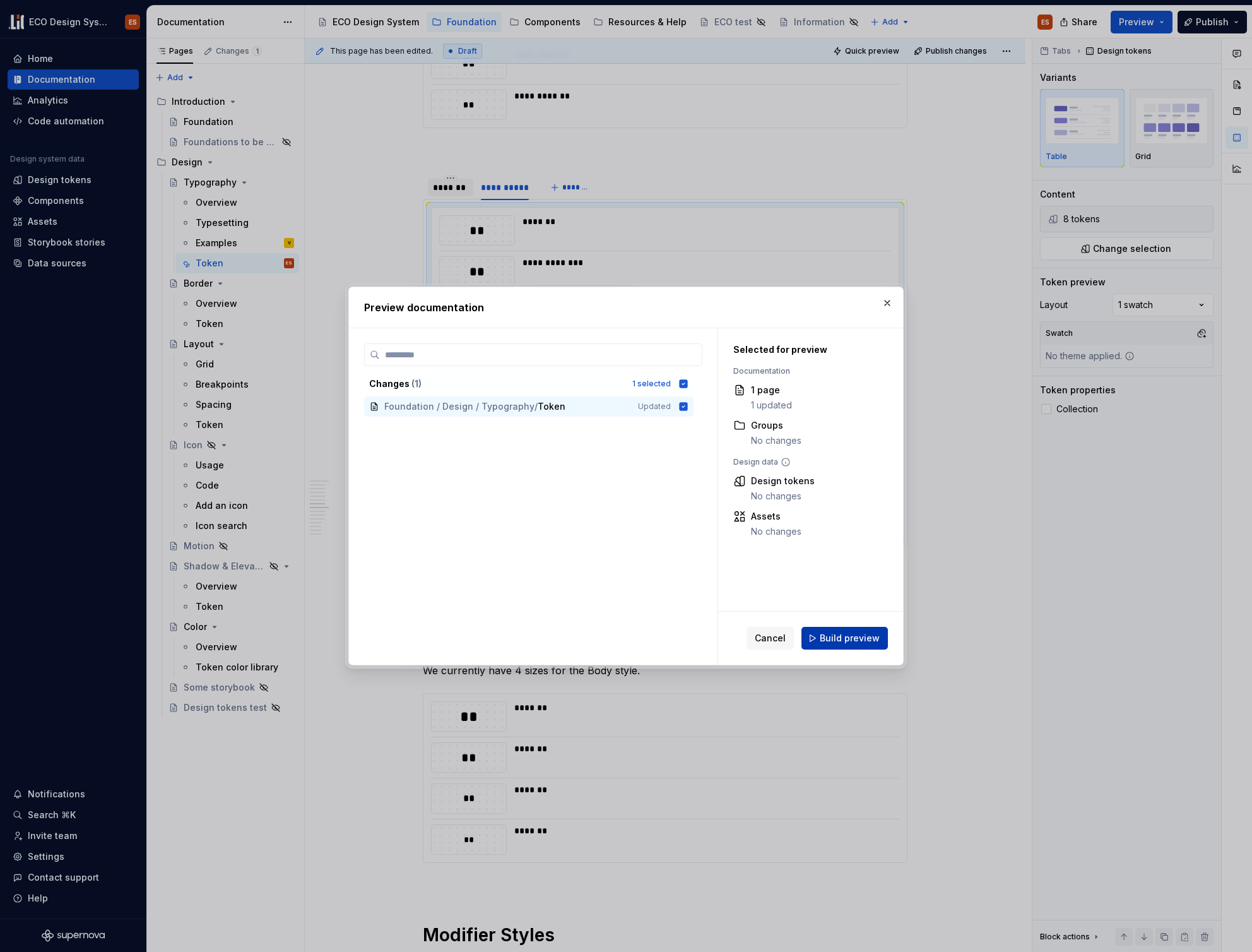
click at [860, 641] on span "Build preview" at bounding box center [850, 638] width 60 height 13
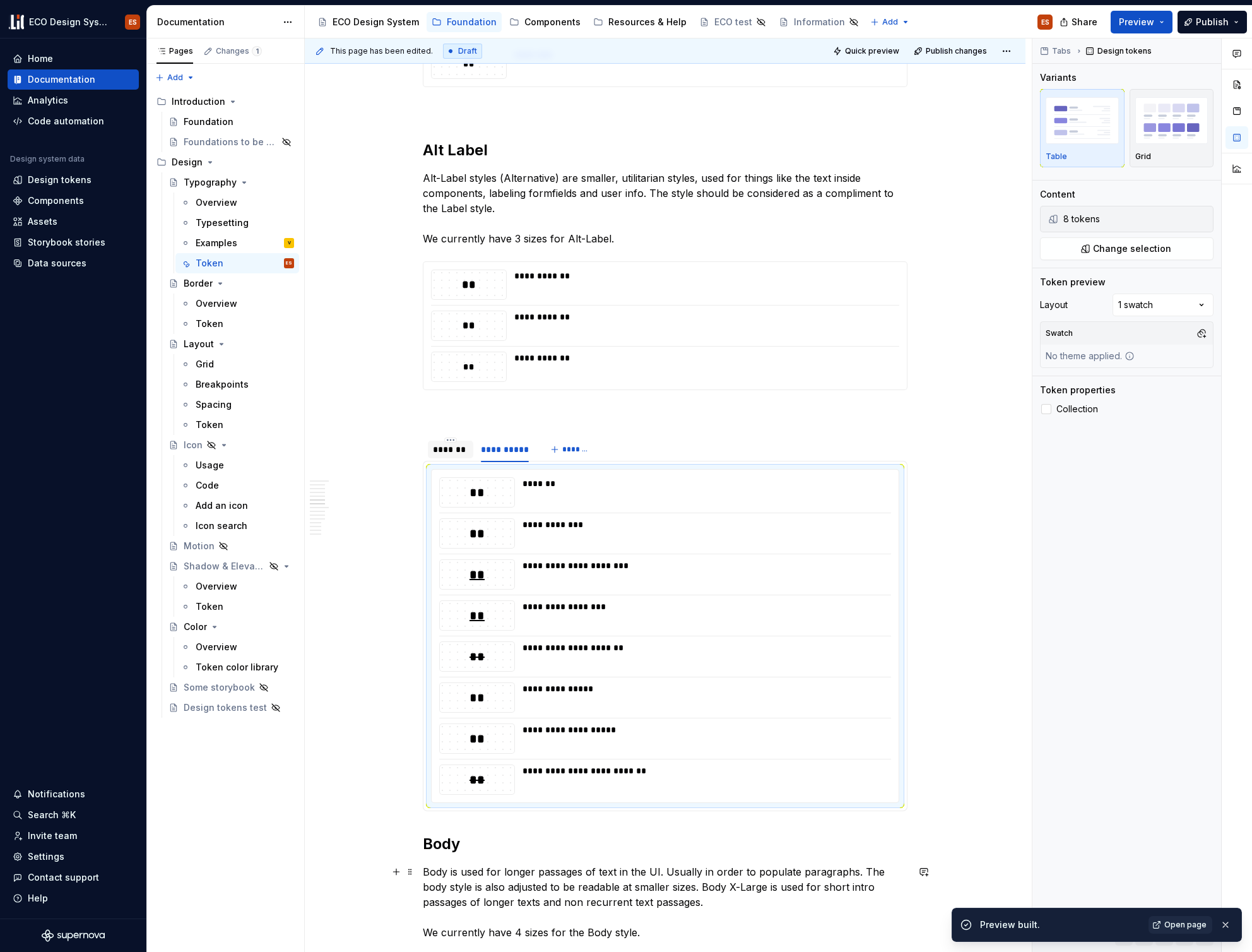
scroll to position [1614, 0]
click at [1185, 920] on span "Open page" at bounding box center [1185, 924] width 43 height 10
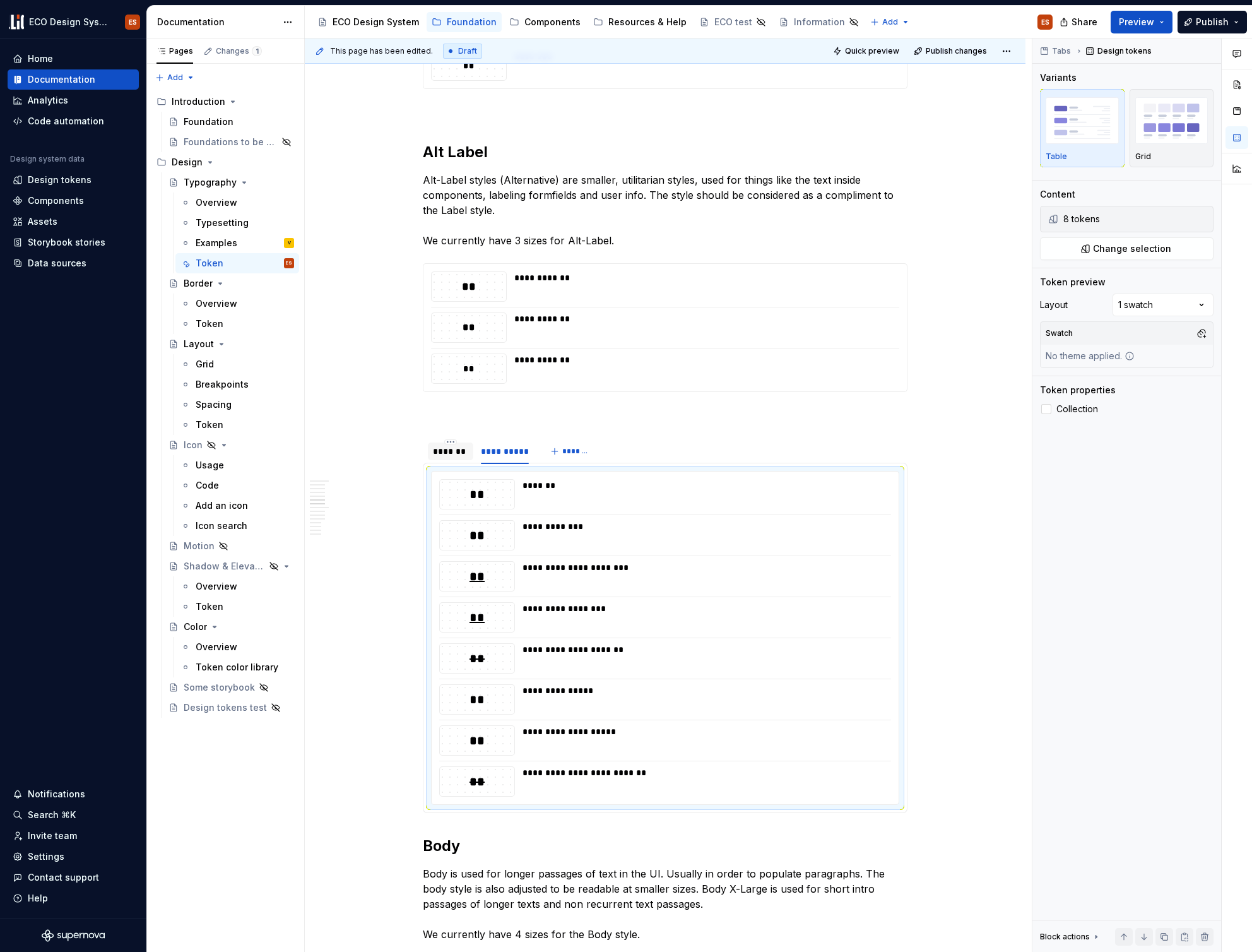
type textarea "*"
click at [574, 453] on span "*******" at bounding box center [576, 451] width 28 height 10
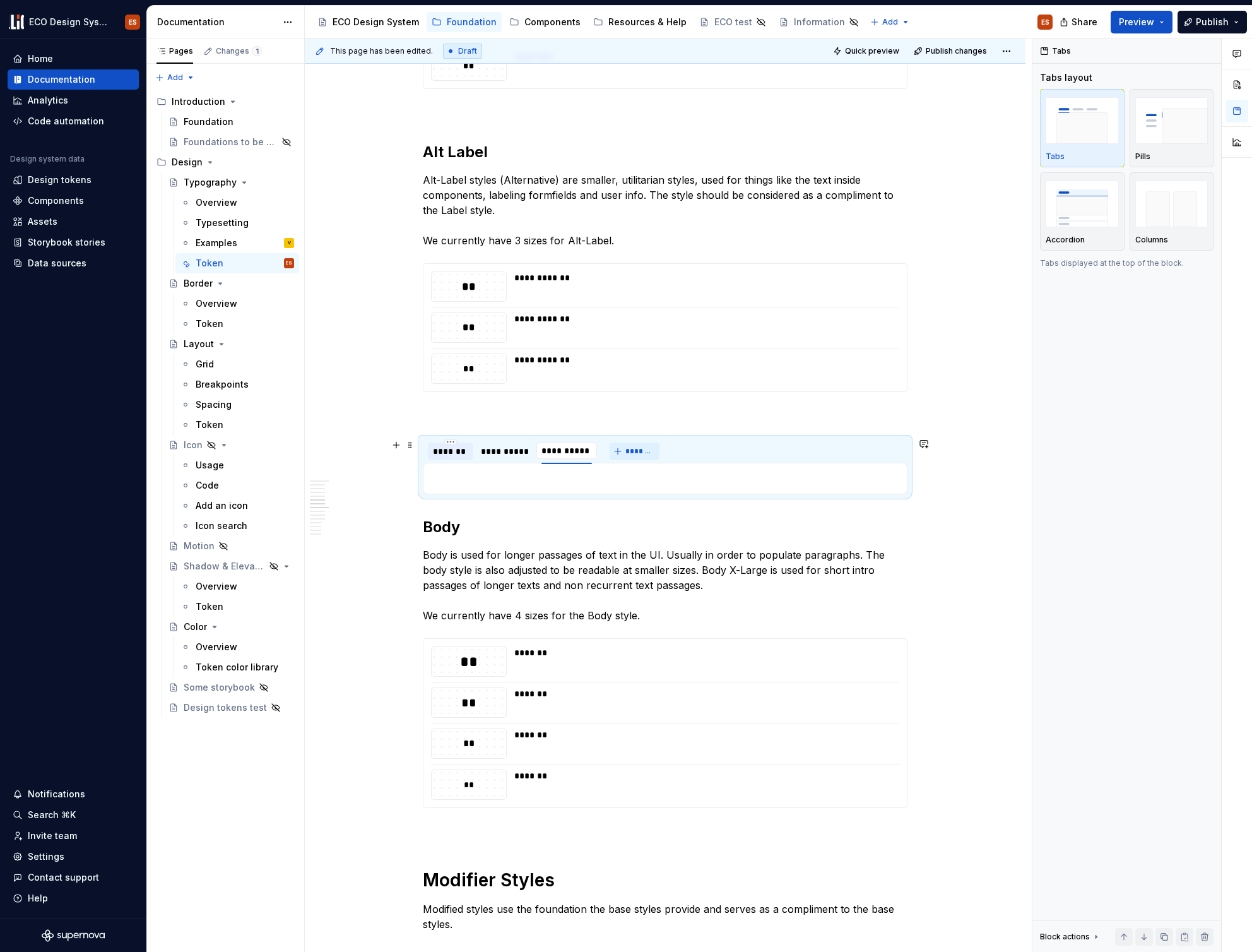
type input "**********"
click at [645, 446] on span "*******" at bounding box center [646, 451] width 28 height 10
type input "**********"
click at [838, 524] on h2 "Body" at bounding box center [665, 526] width 485 height 20
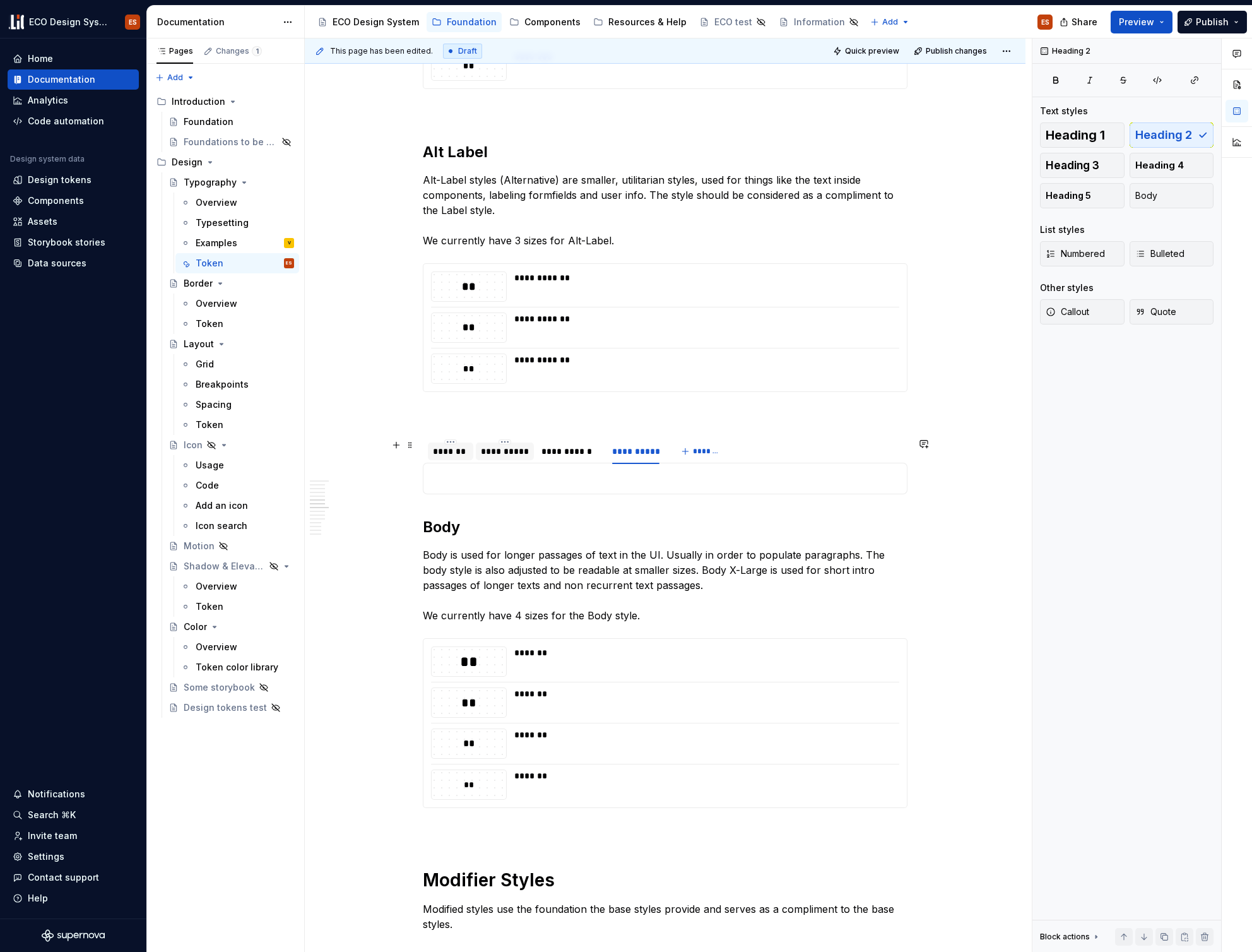
click at [507, 446] on div "**********" at bounding box center [505, 451] width 48 height 13
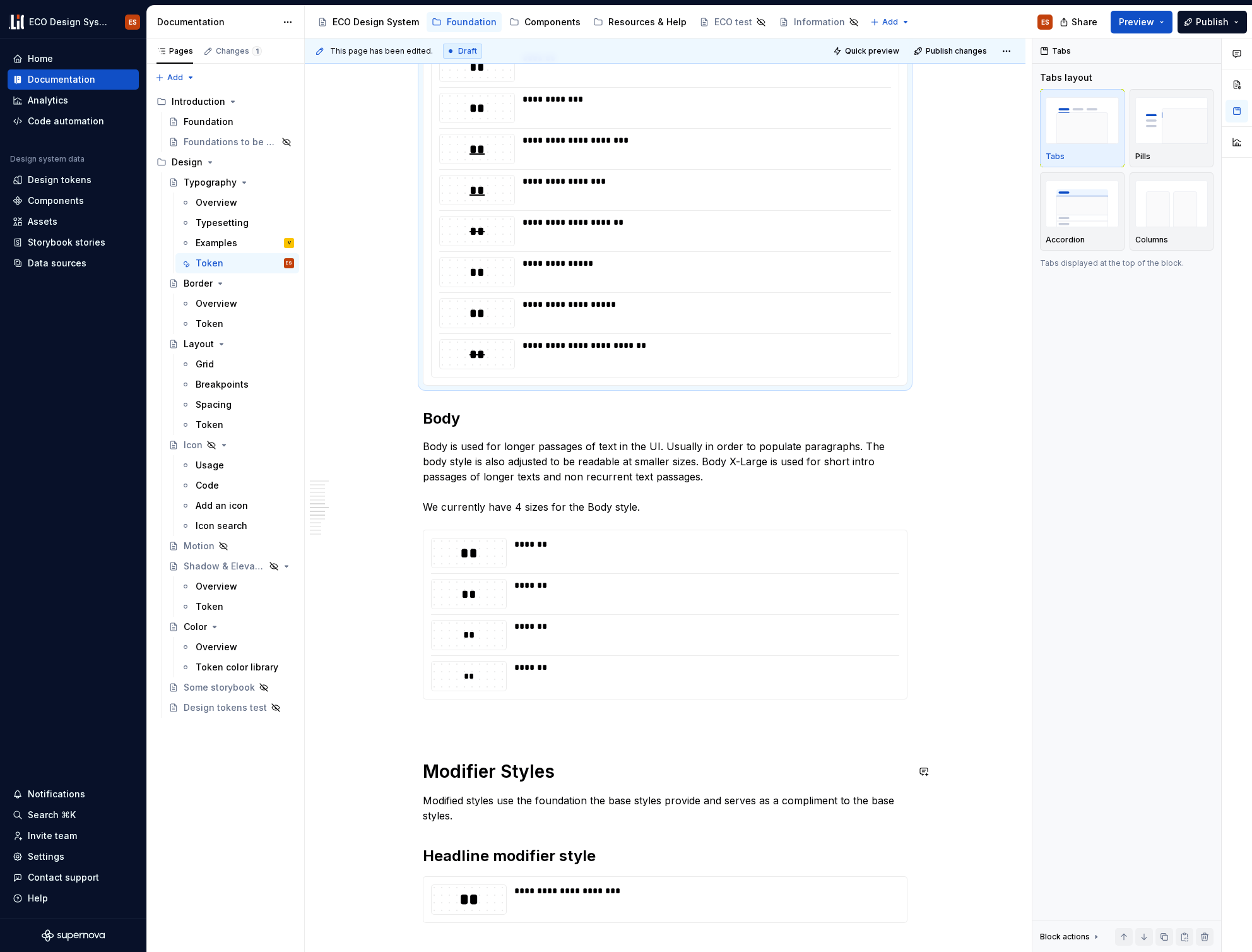
scroll to position [1786, 0]
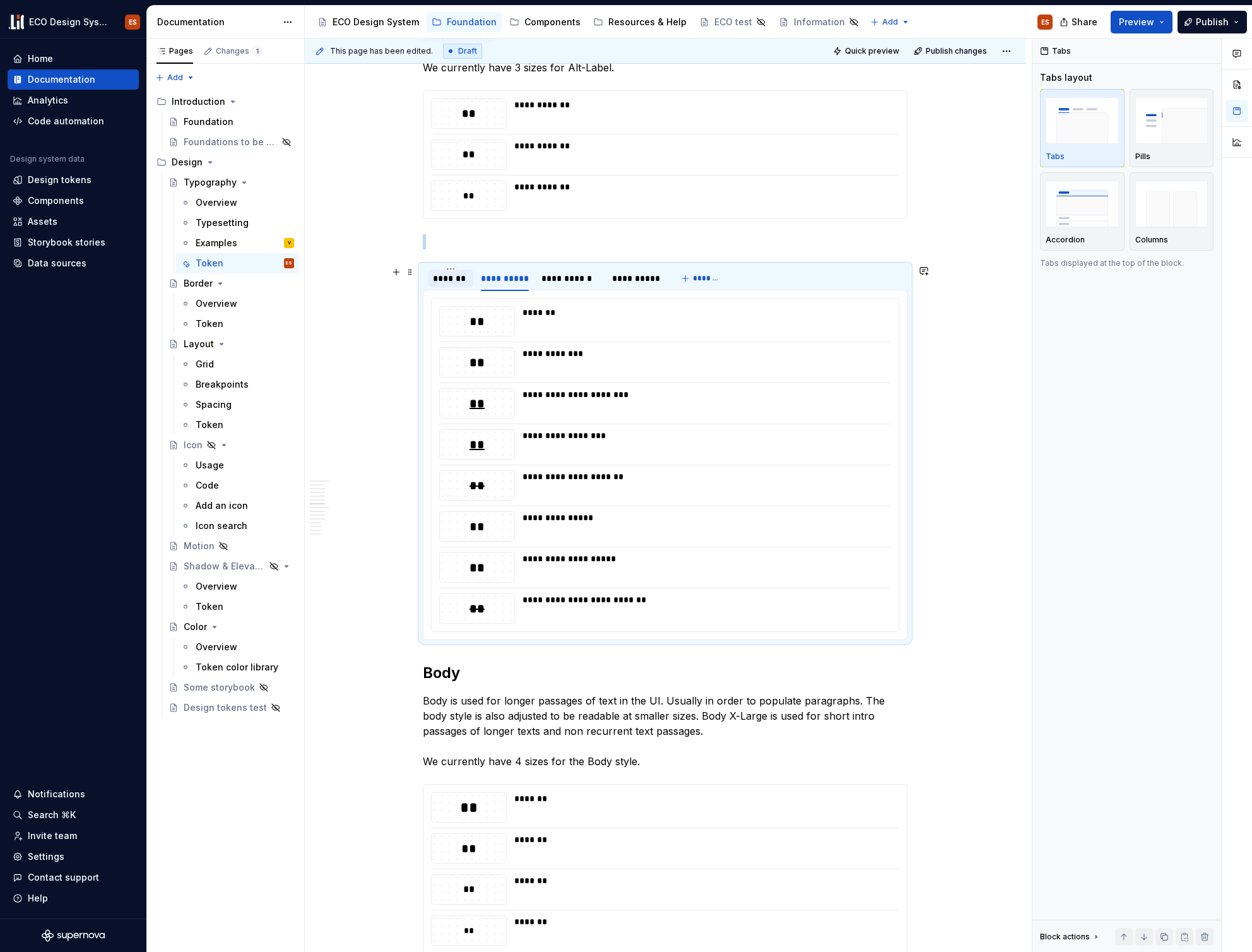
click at [455, 283] on div "*******" at bounding box center [450, 278] width 36 height 13
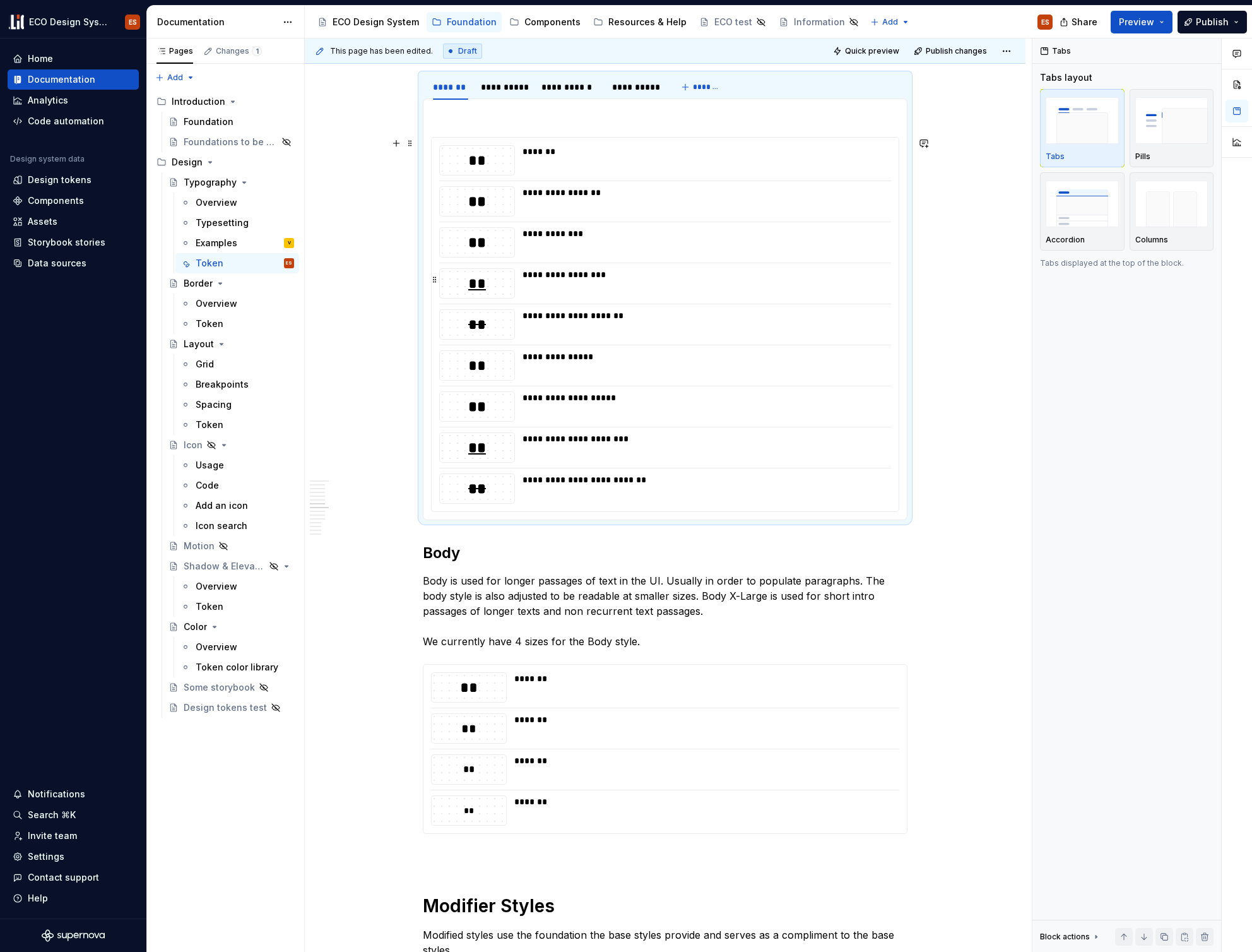
scroll to position [1947, 0]
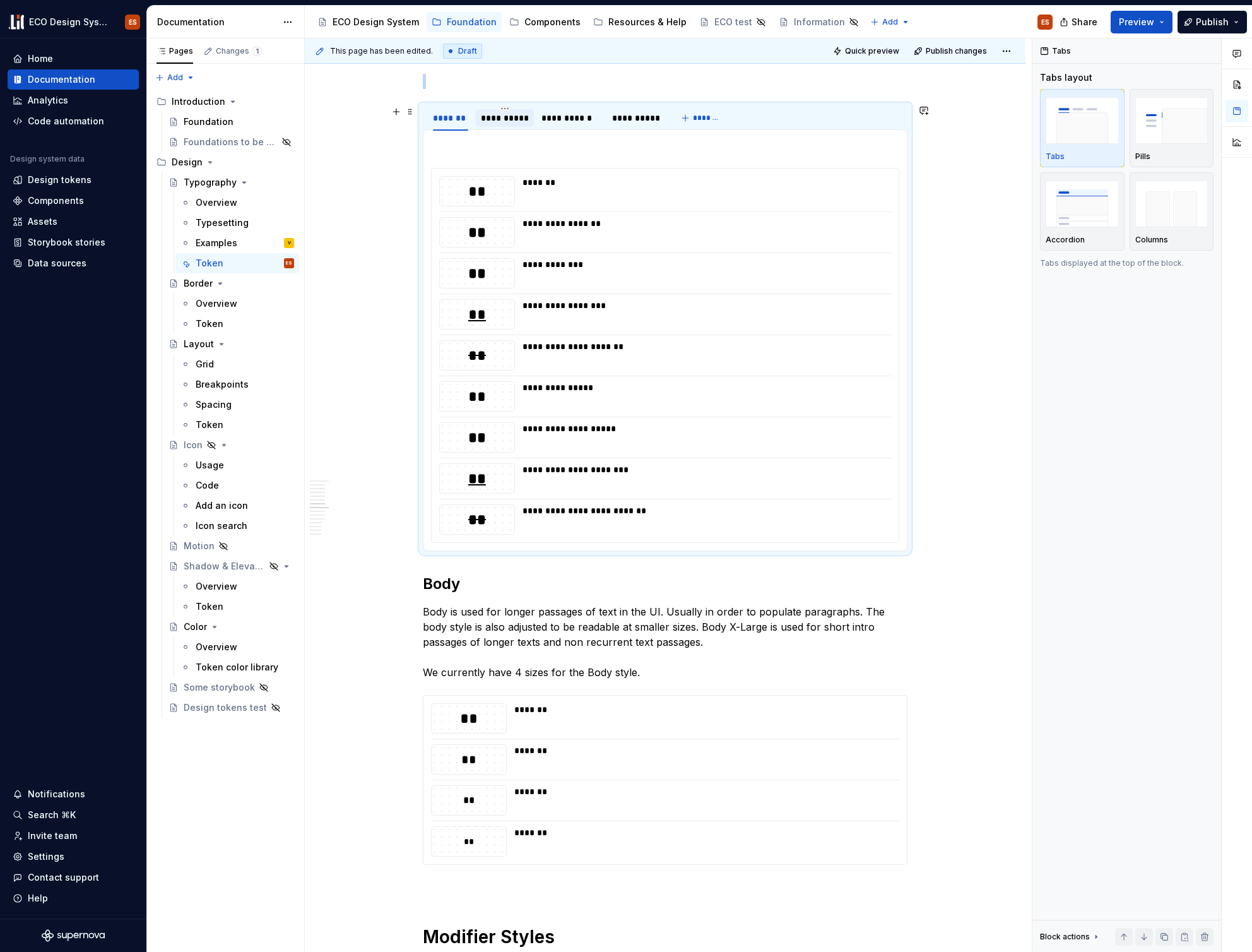
click at [517, 124] on div "**********" at bounding box center [505, 117] width 48 height 13
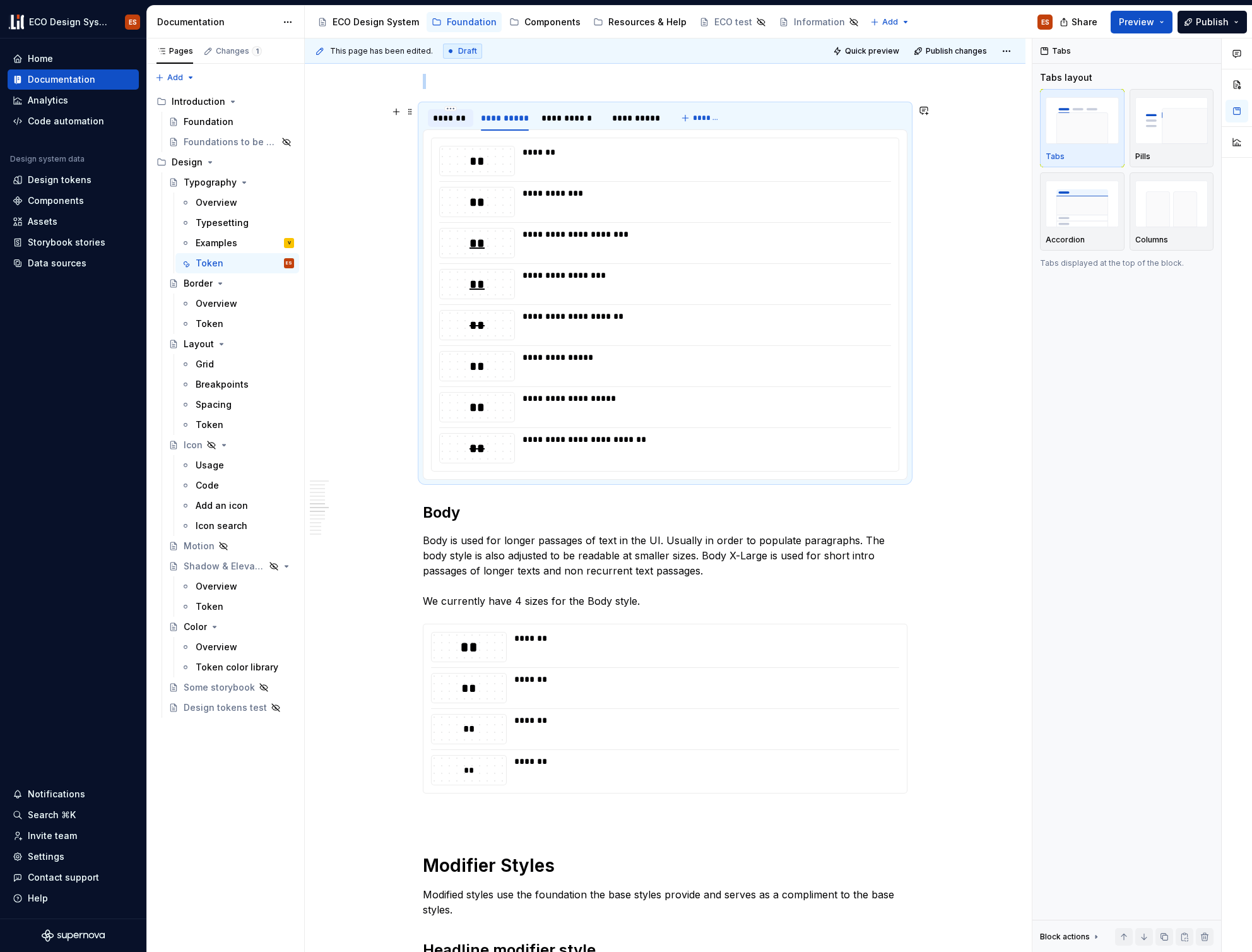
click at [448, 124] on div "*******" at bounding box center [450, 117] width 36 height 13
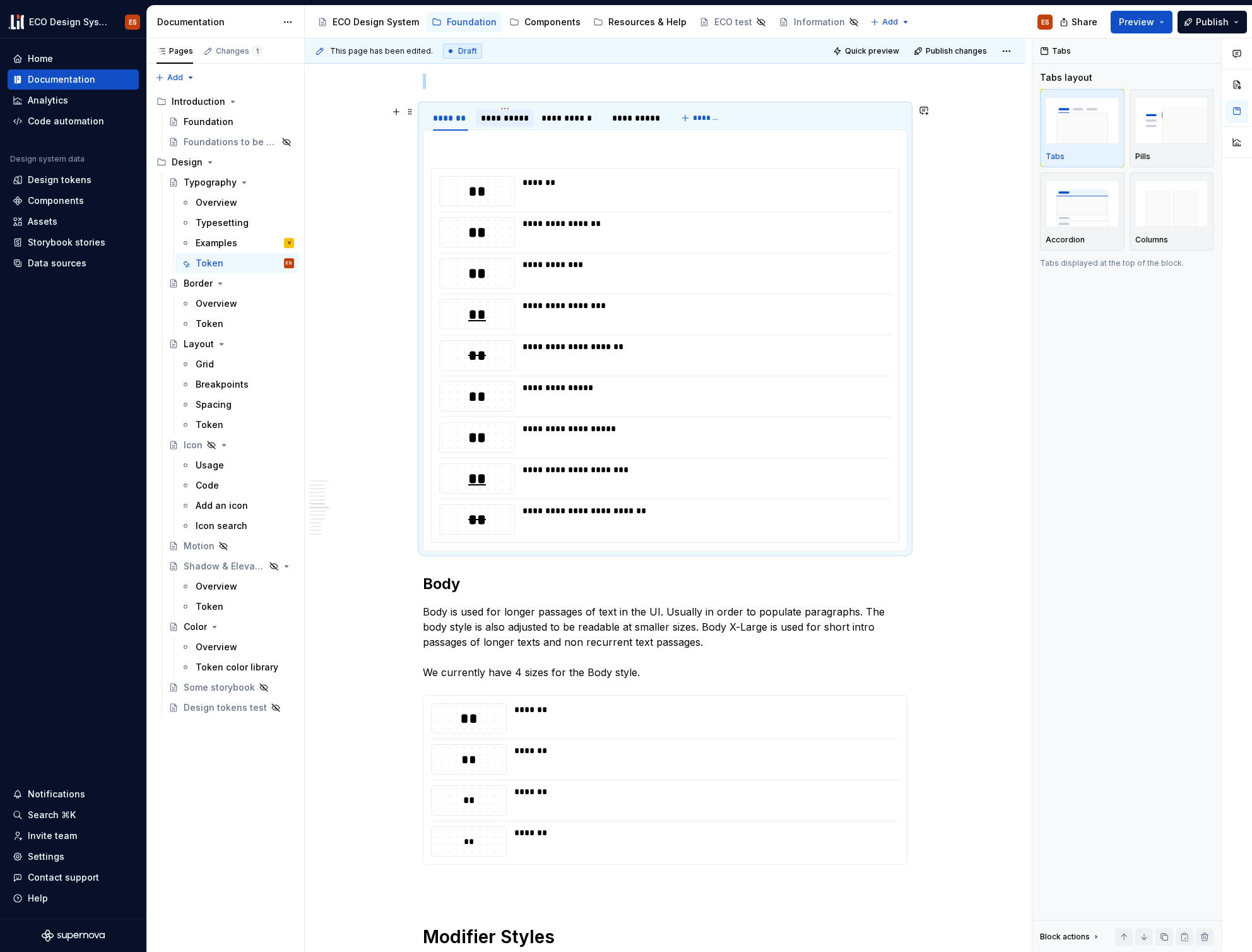
click at [508, 117] on div "**********" at bounding box center [505, 117] width 48 height 13
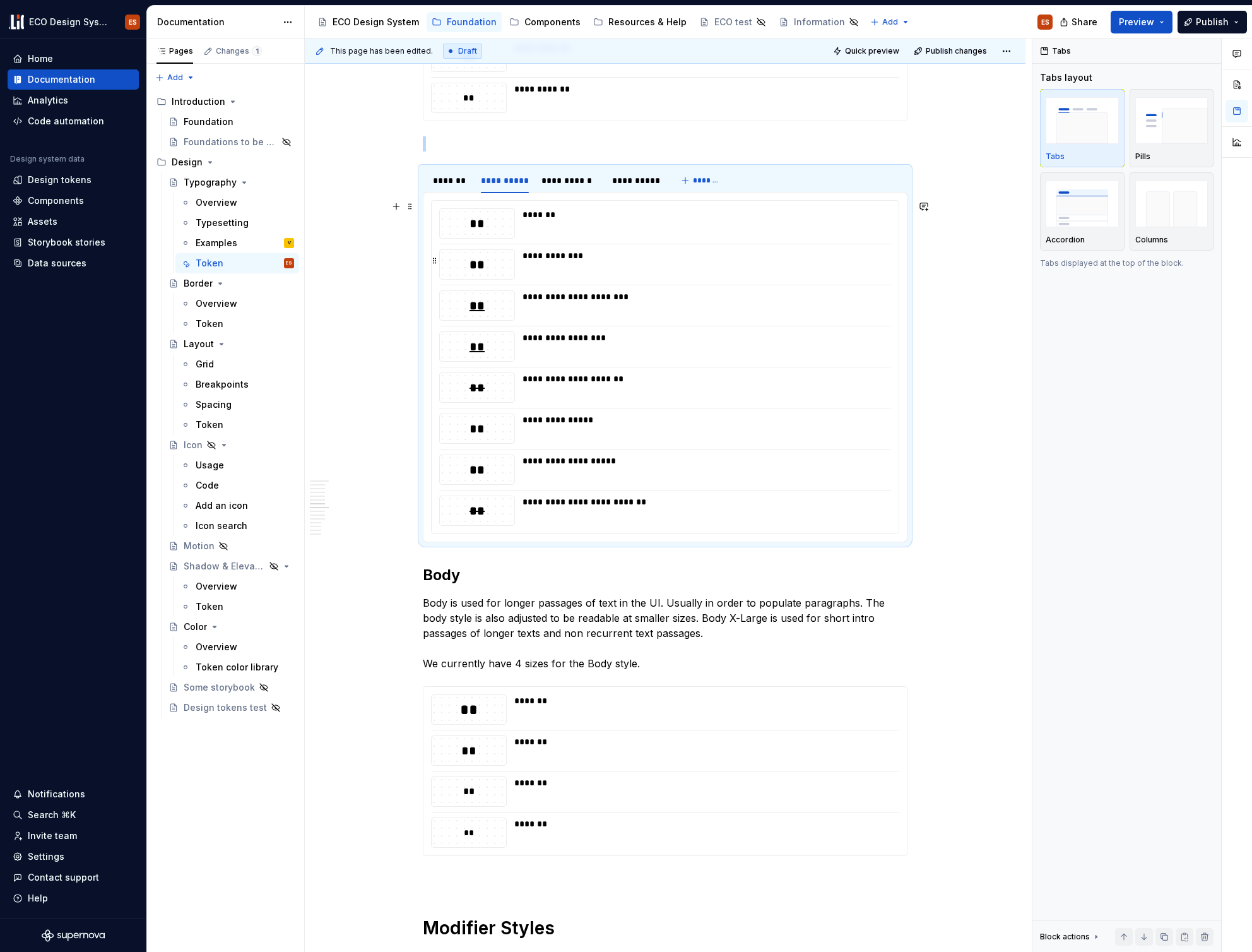
scroll to position [1883, 0]
click at [447, 188] on div "*******" at bounding box center [450, 182] width 45 height 17
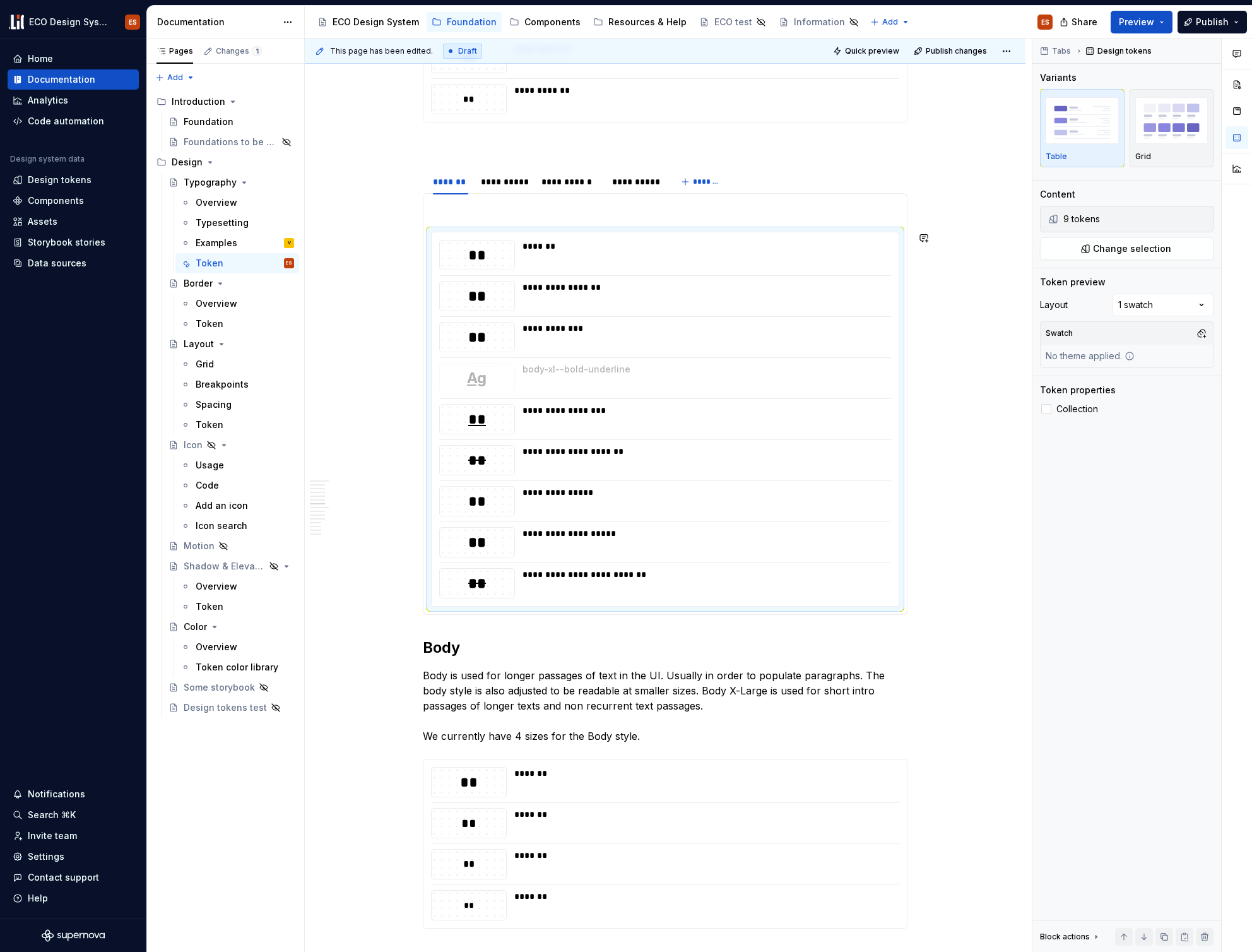
drag, startPoint x: 434, startPoint y: 540, endPoint x: 466, endPoint y: 376, distance: 167.1
drag, startPoint x: 436, startPoint y: 540, endPoint x: 447, endPoint y: 416, distance: 124.5
drag, startPoint x: 433, startPoint y: 459, endPoint x: 447, endPoint y: 355, distance: 104.9
click at [447, 355] on div "**********" at bounding box center [665, 419] width 467 height 373
drag, startPoint x: 436, startPoint y: 457, endPoint x: 456, endPoint y: 337, distance: 121.7
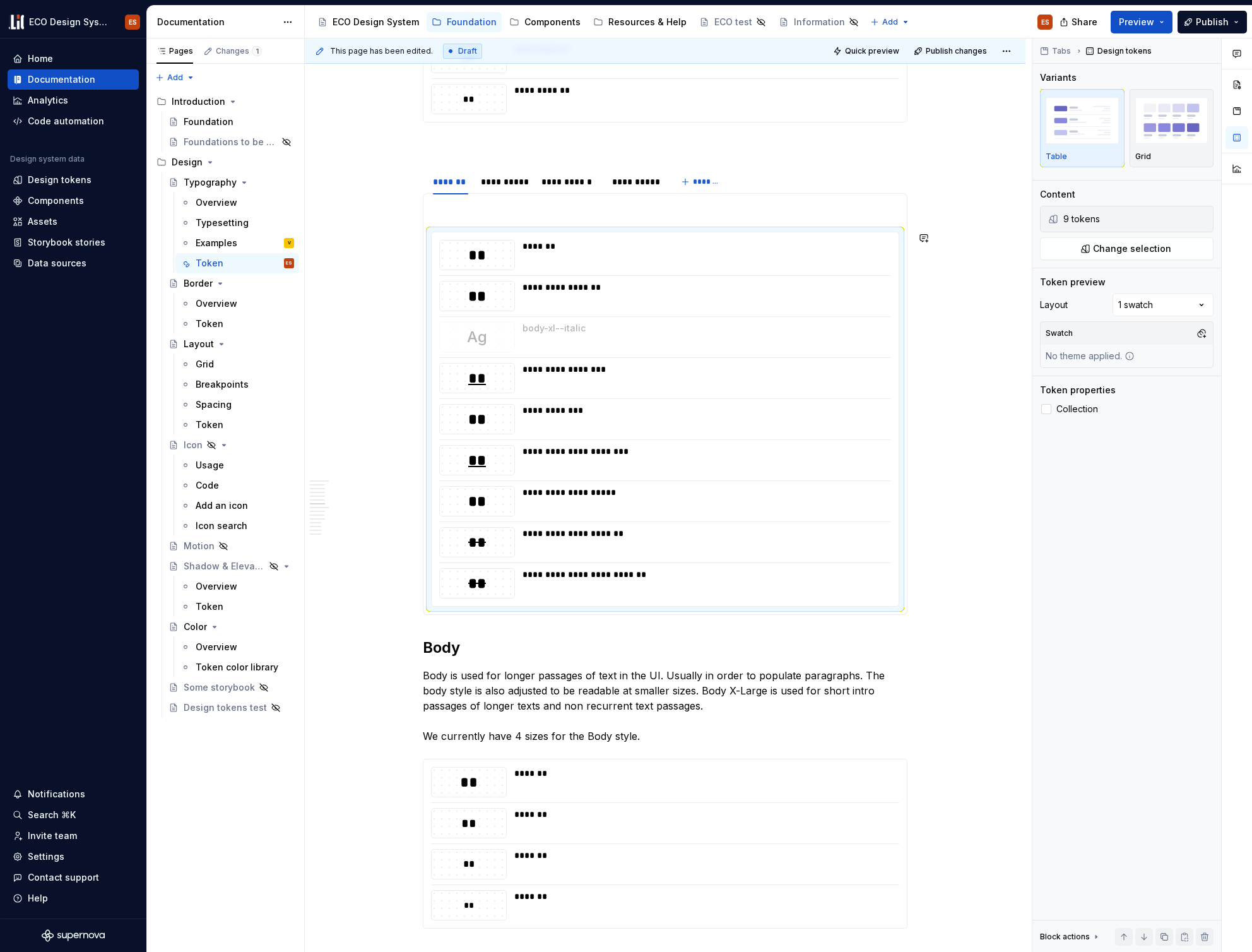
drag, startPoint x: 435, startPoint y: 541, endPoint x: 467, endPoint y: 335, distance: 208.5
drag, startPoint x: 436, startPoint y: 539, endPoint x: 460, endPoint y: 406, distance: 135.1
drag, startPoint x: 435, startPoint y: 541, endPoint x: 442, endPoint y: 496, distance: 45.5
click at [506, 183] on div "**********" at bounding box center [505, 181] width 48 height 13
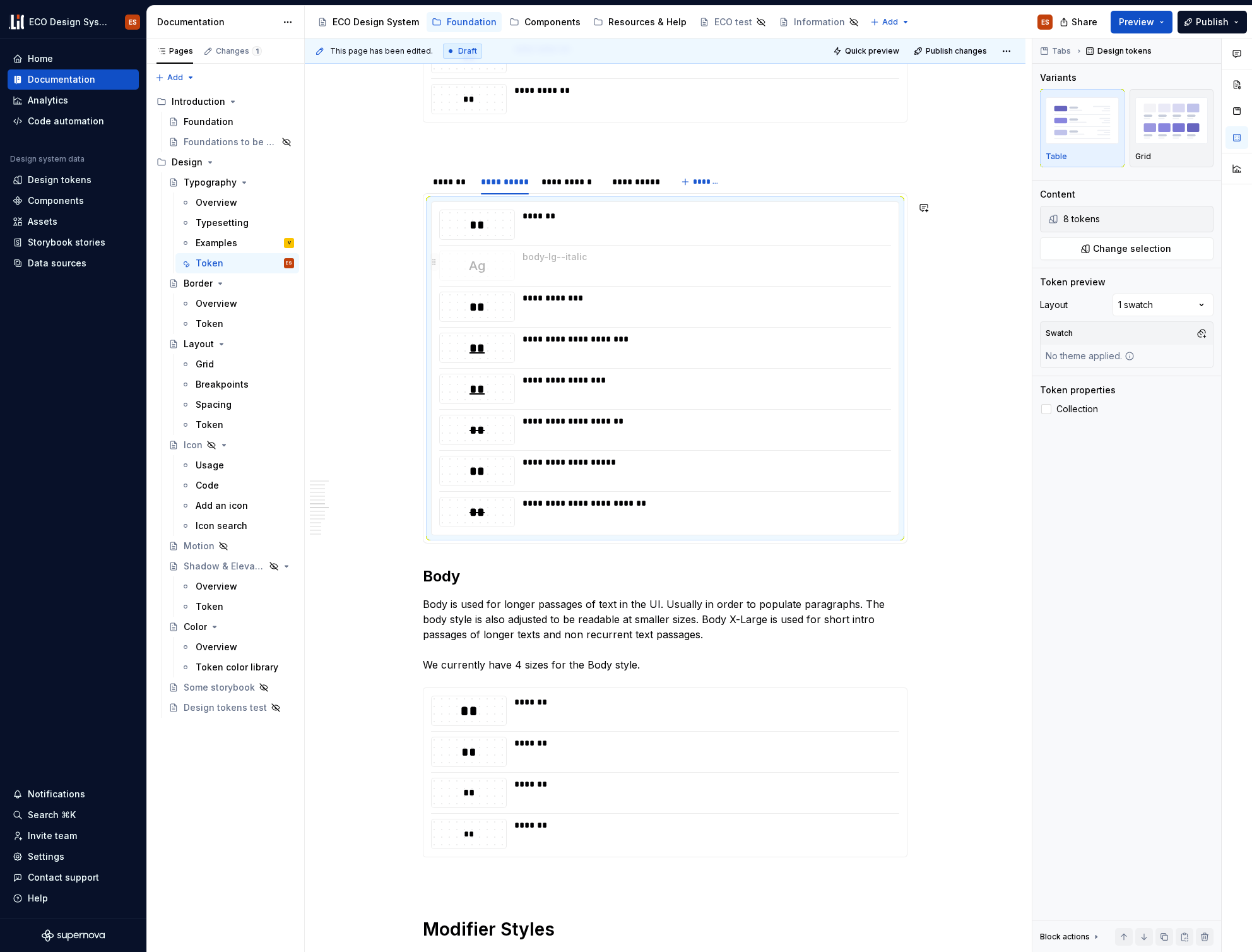
drag, startPoint x: 438, startPoint y: 432, endPoint x: 460, endPoint y: 283, distance: 150.6
drag, startPoint x: 436, startPoint y: 389, endPoint x: 449, endPoint y: 308, distance: 82.0
drag, startPoint x: 434, startPoint y: 431, endPoint x: 444, endPoint y: 368, distance: 63.8
click at [444, 368] on div "**********" at bounding box center [665, 369] width 467 height 333
drag, startPoint x: 434, startPoint y: 426, endPoint x: 453, endPoint y: 342, distance: 86.1
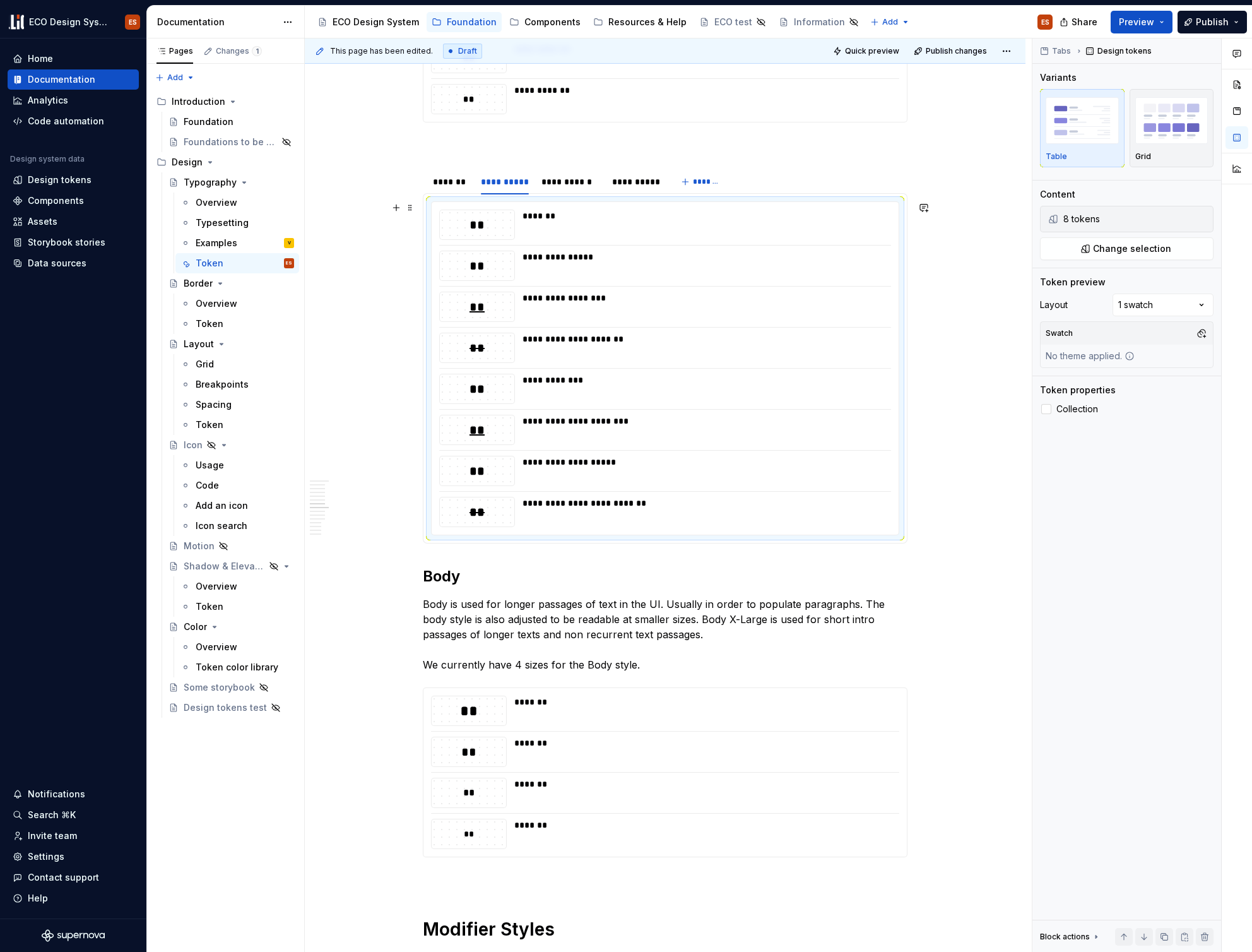
drag, startPoint x: 434, startPoint y: 469, endPoint x: 441, endPoint y: 445, distance: 25.0
click at [441, 445] on div "**********" at bounding box center [665, 369] width 467 height 333
drag, startPoint x: 439, startPoint y: 473, endPoint x: 448, endPoint y: 428, distance: 45.9
click at [448, 428] on body "ECO Design System ES Home Documentation Analytics Code automation Design system…" at bounding box center [626, 476] width 1252 height 952
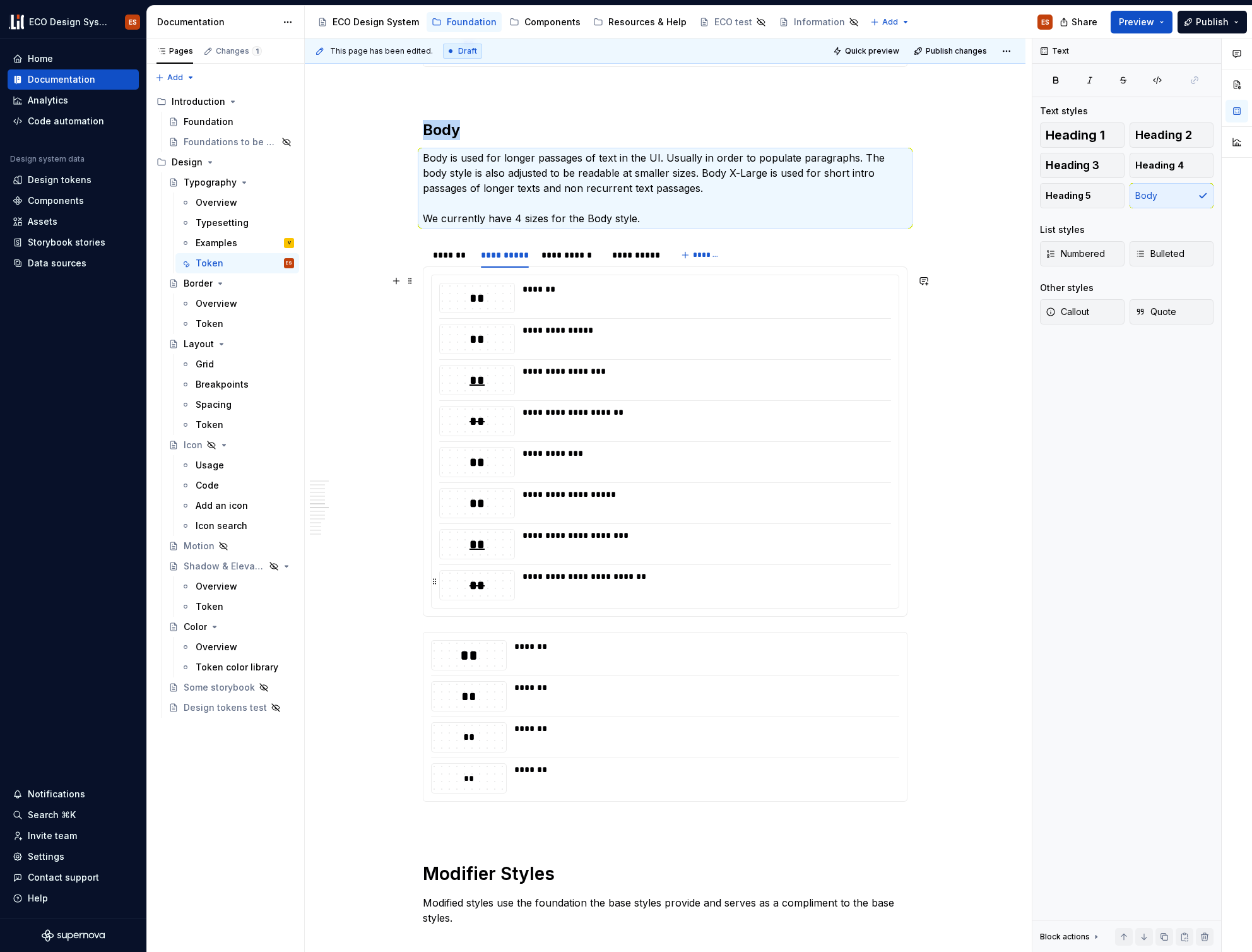
scroll to position [1886, 0]
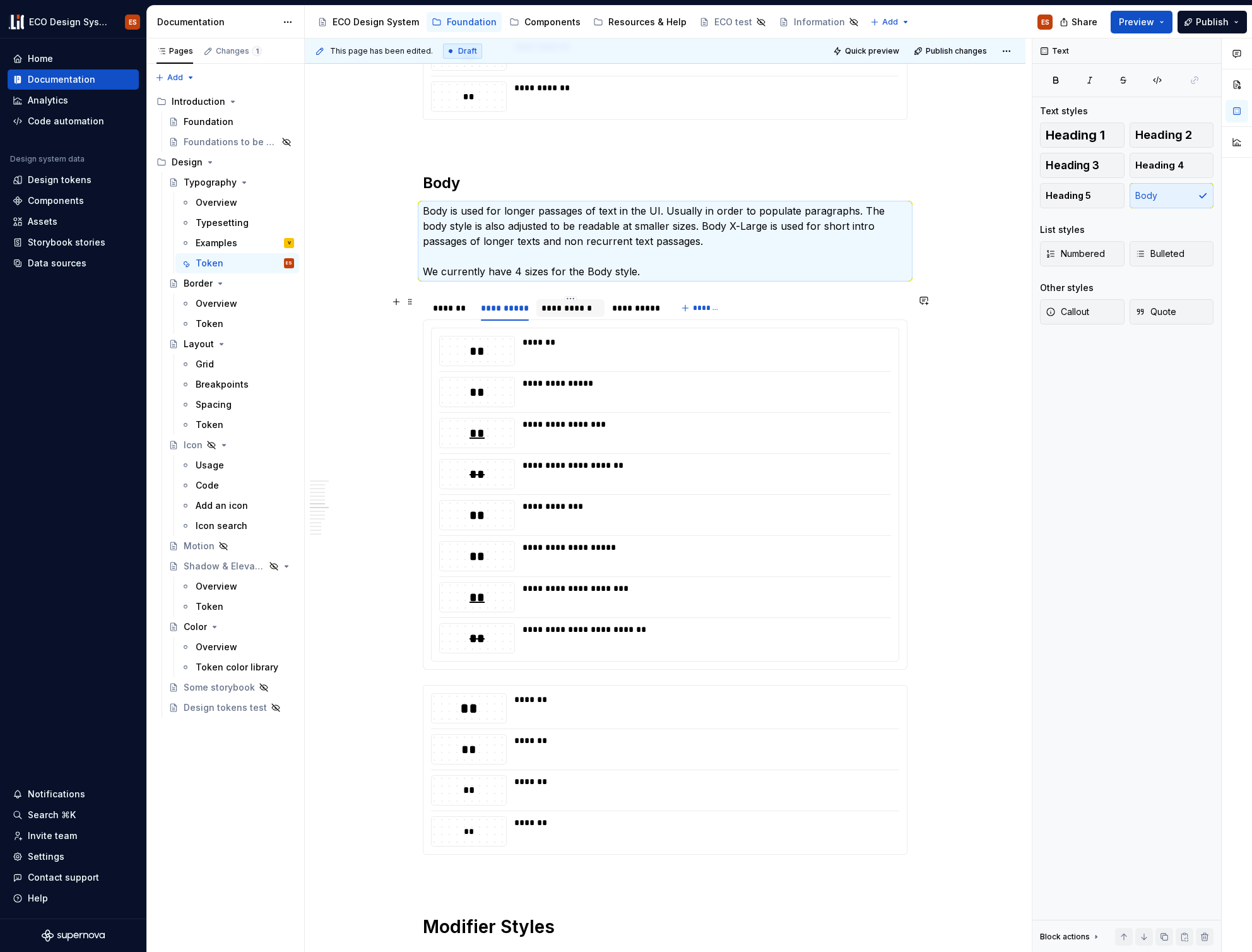
click at [560, 308] on div "**********" at bounding box center [571, 308] width 58 height 13
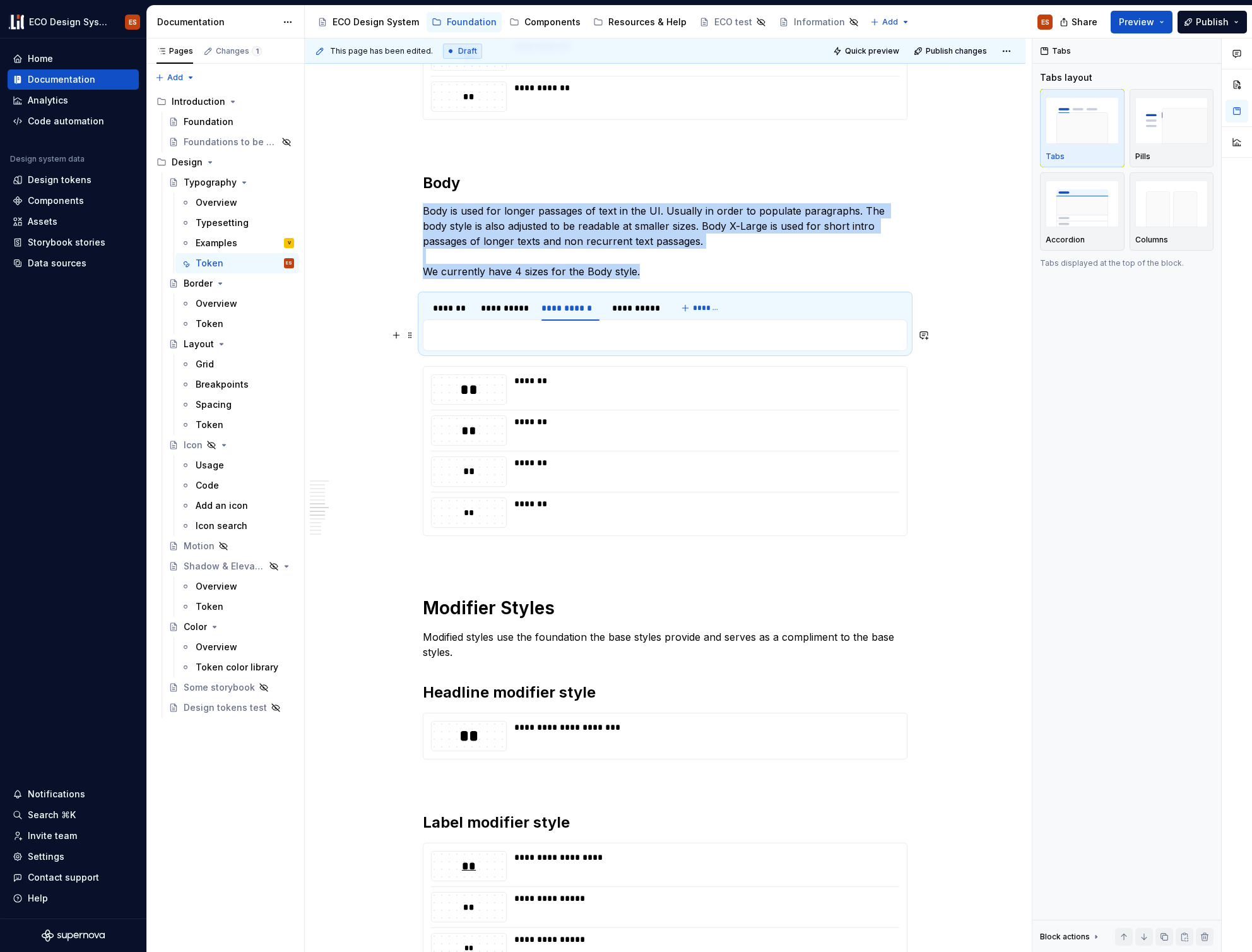
click at [567, 334] on p at bounding box center [665, 336] width 468 height 15
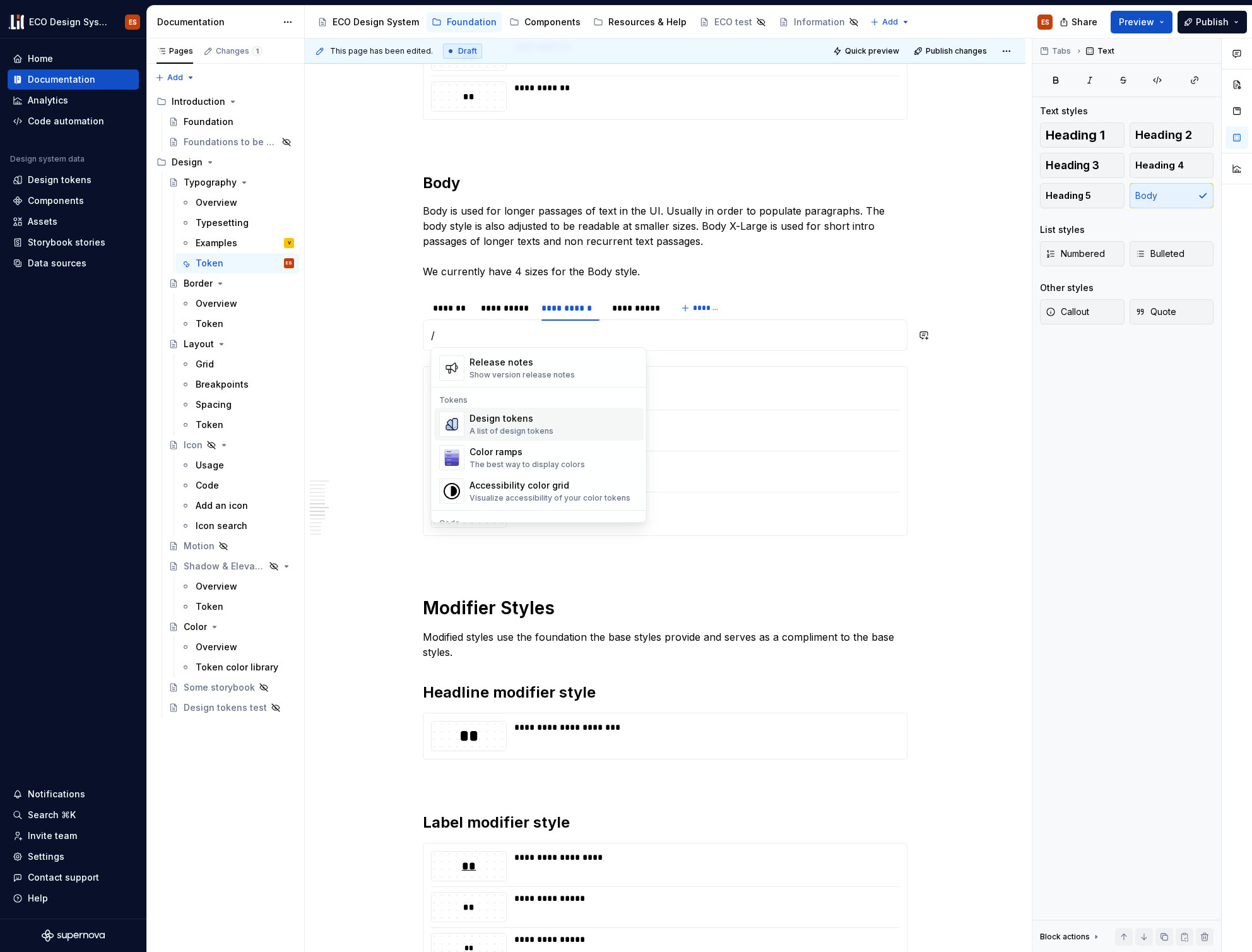
scroll to position [847, 0]
click at [515, 418] on div "Design tokens" at bounding box center [511, 414] width 84 height 13
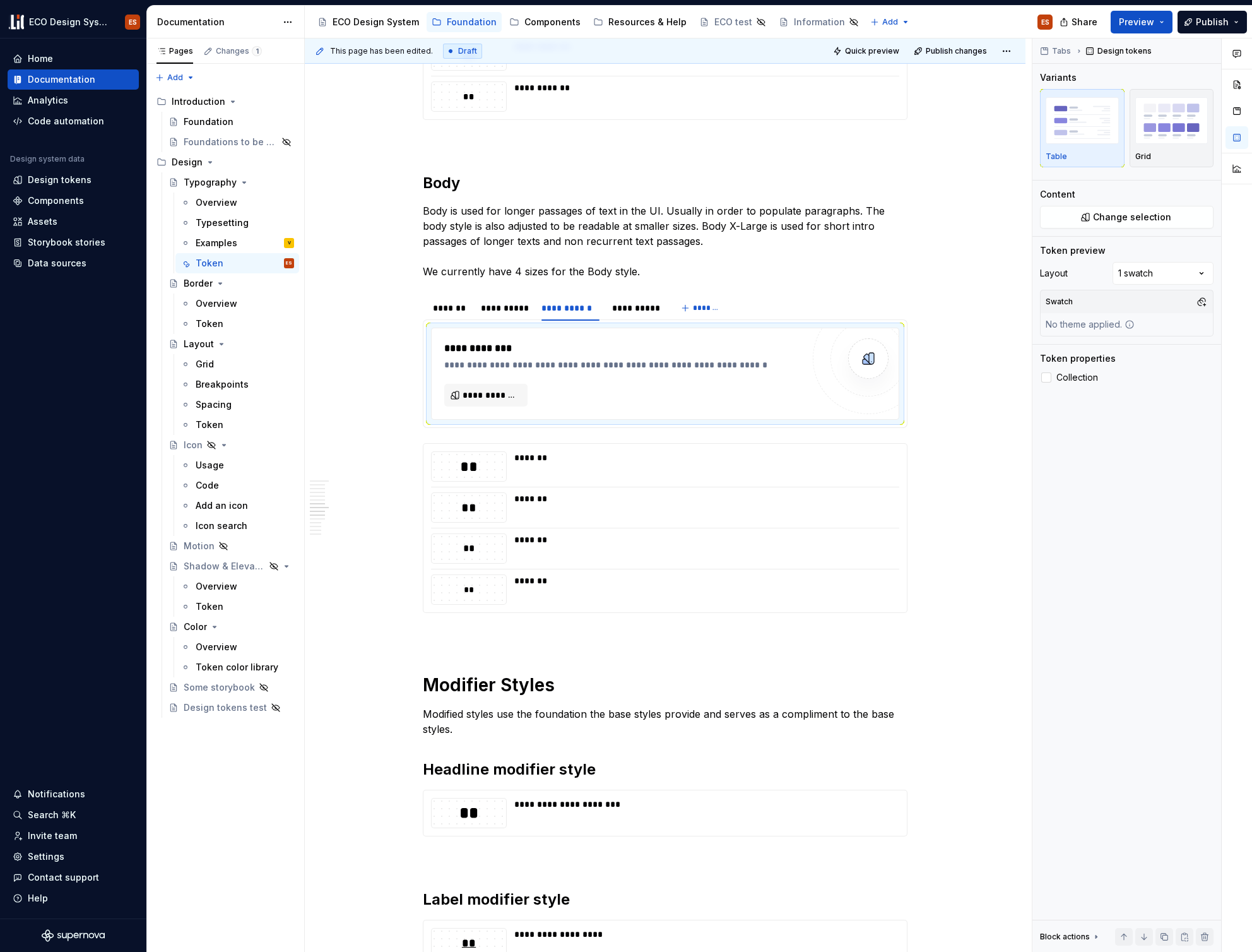
type textarea "*"
click at [494, 391] on span "**********" at bounding box center [491, 395] width 57 height 13
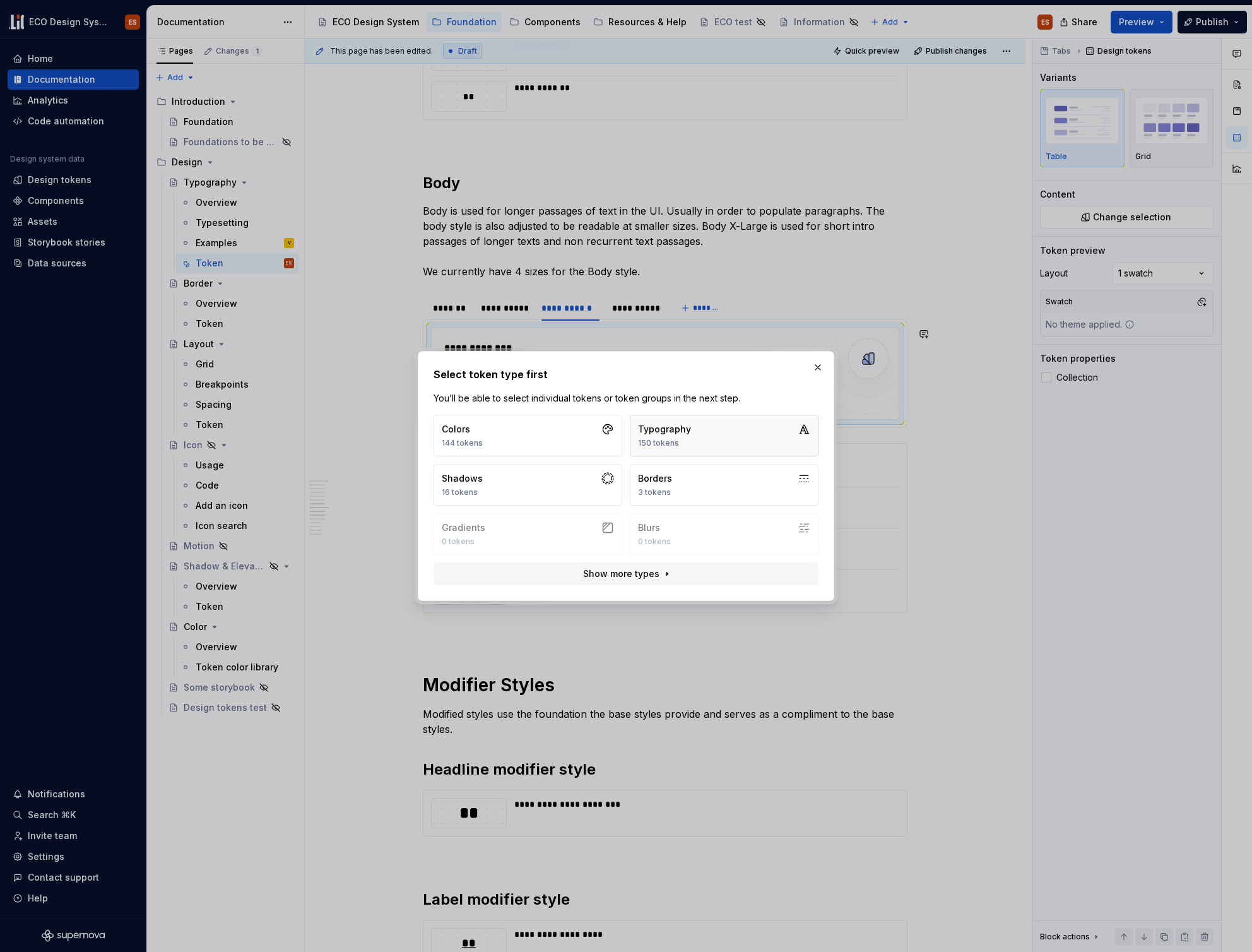
click at [705, 429] on button "Typography 150 tokens" at bounding box center [724, 435] width 189 height 42
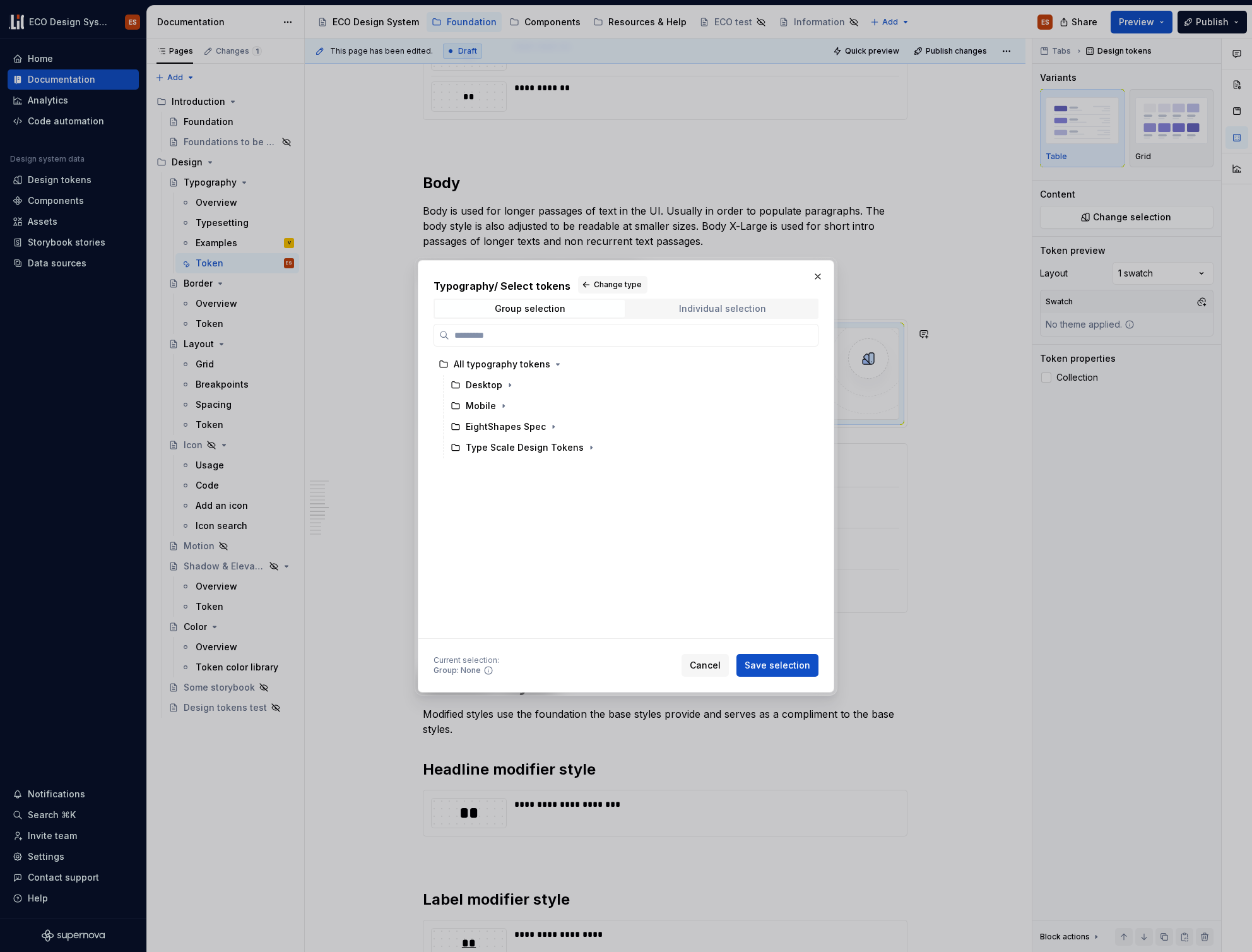
click at [674, 308] on span "Individual selection" at bounding box center [722, 309] width 190 height 17
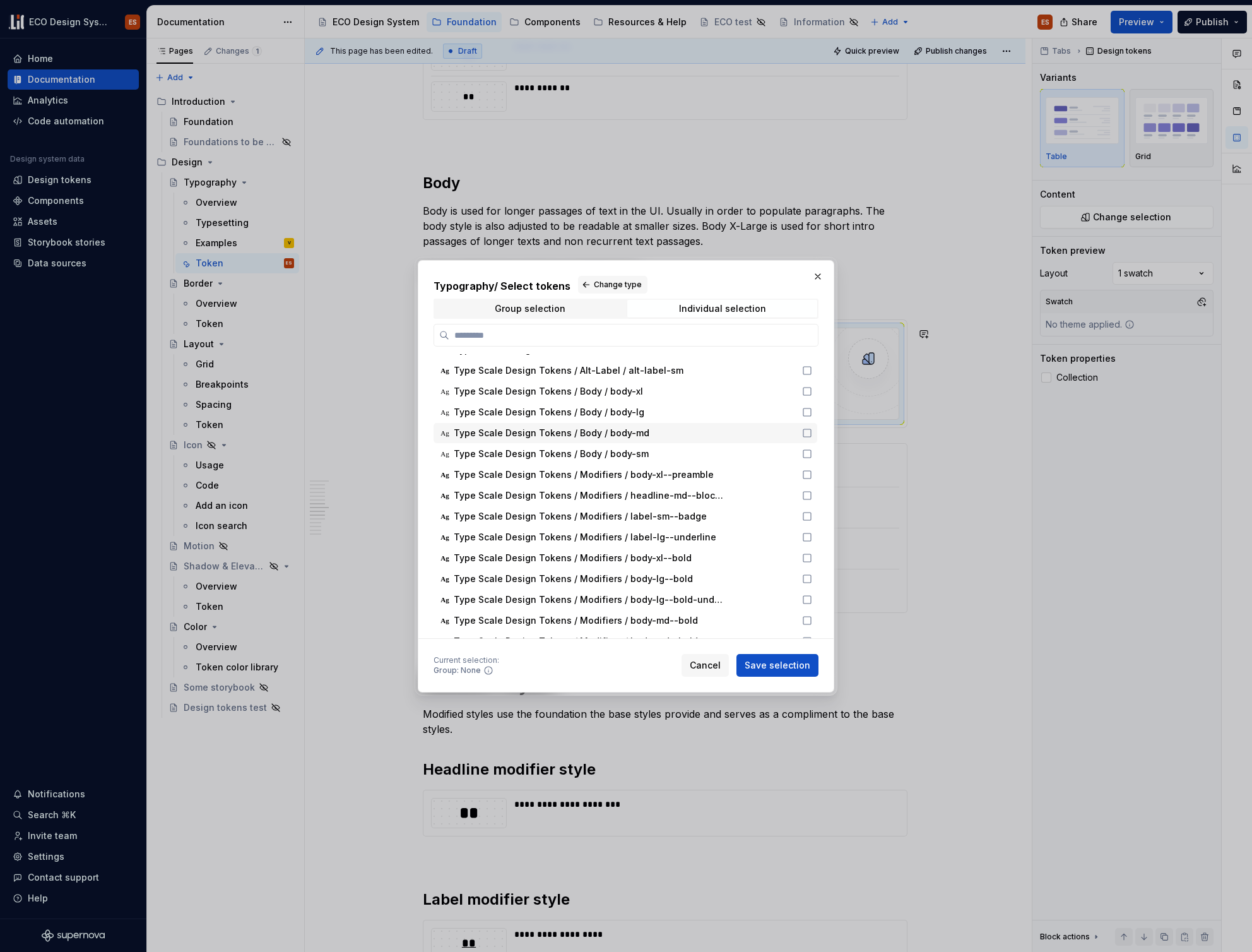
scroll to position [310, 0]
click at [578, 341] on input "search" at bounding box center [633, 335] width 369 height 13
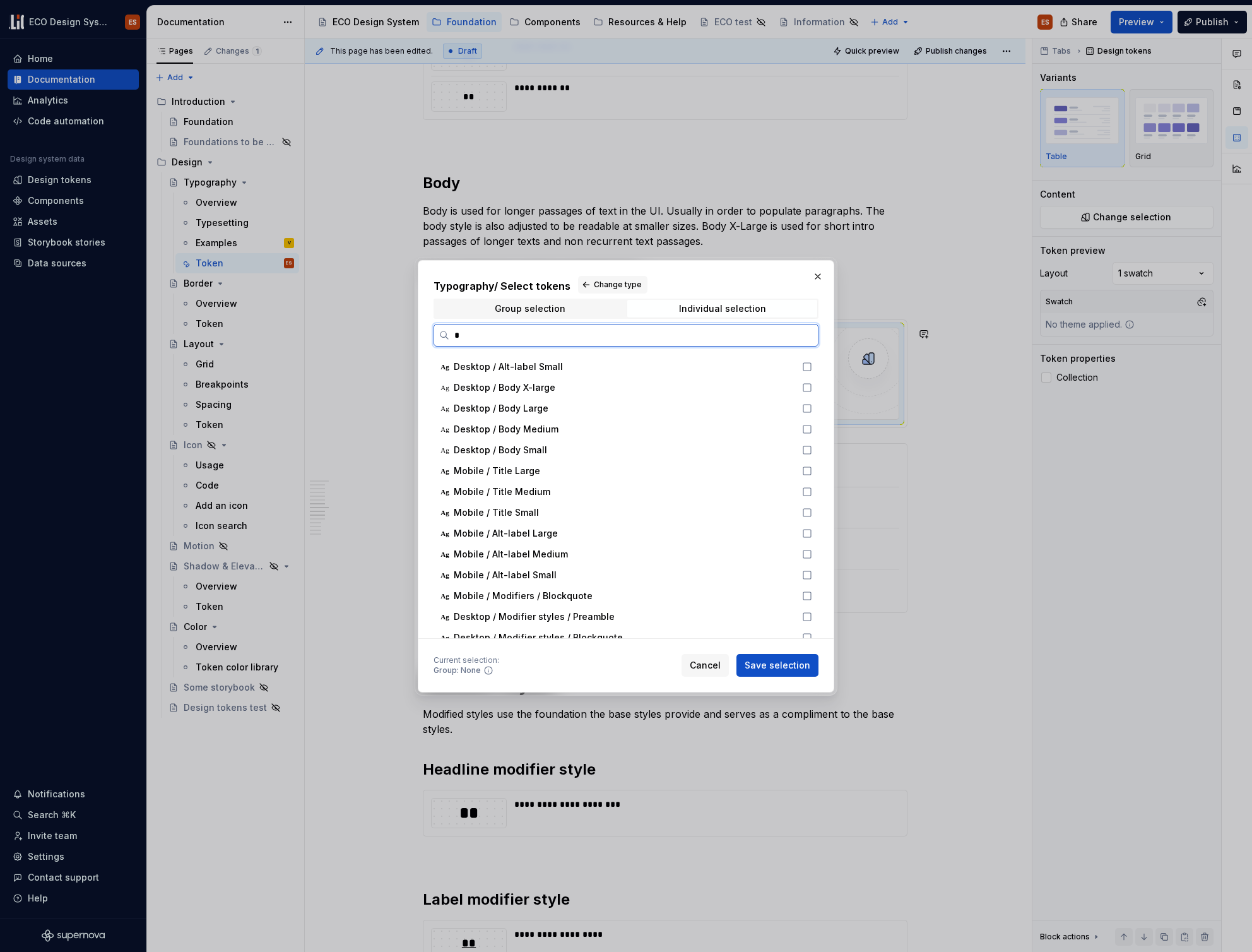
scroll to position [0, 0]
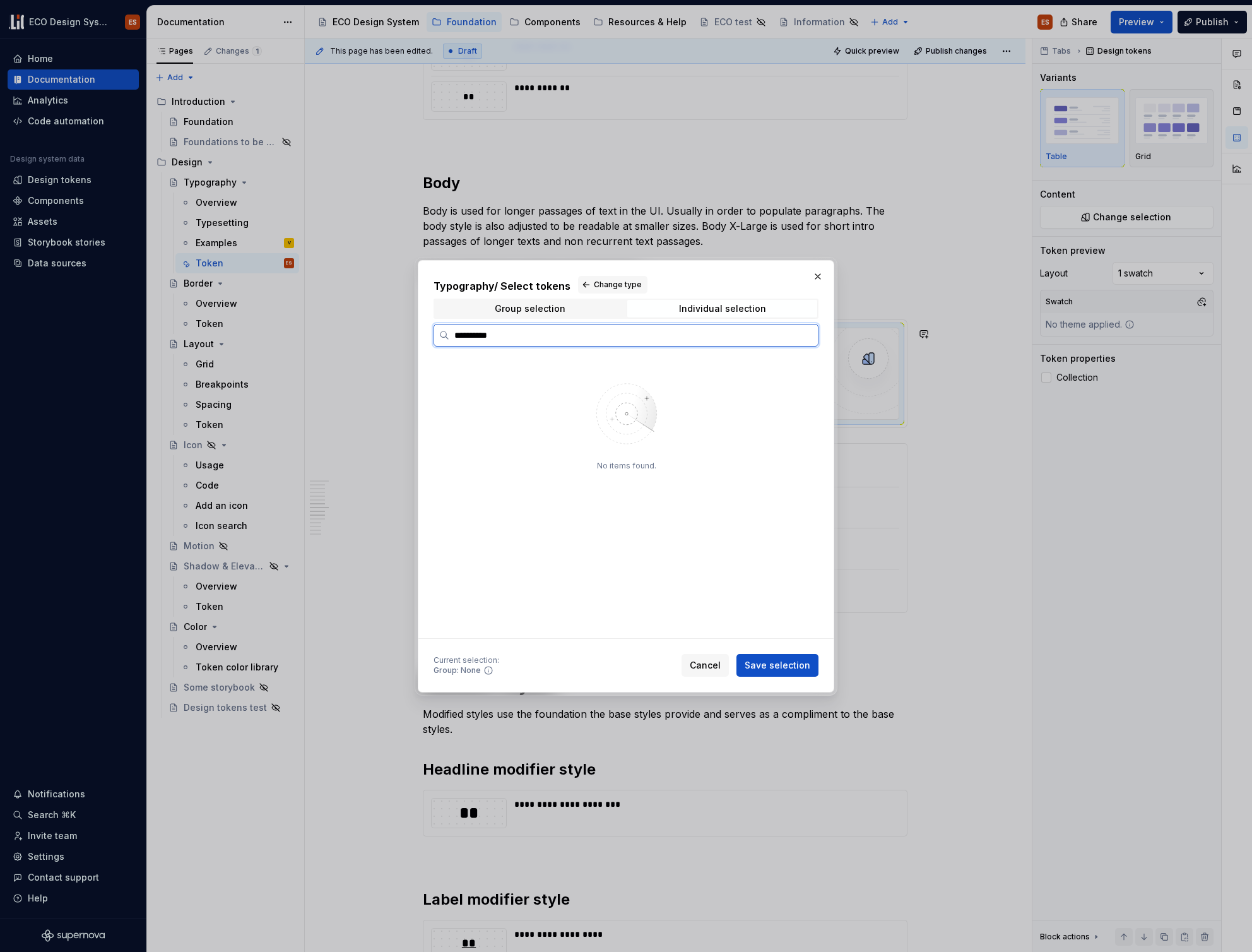
type input "**********"
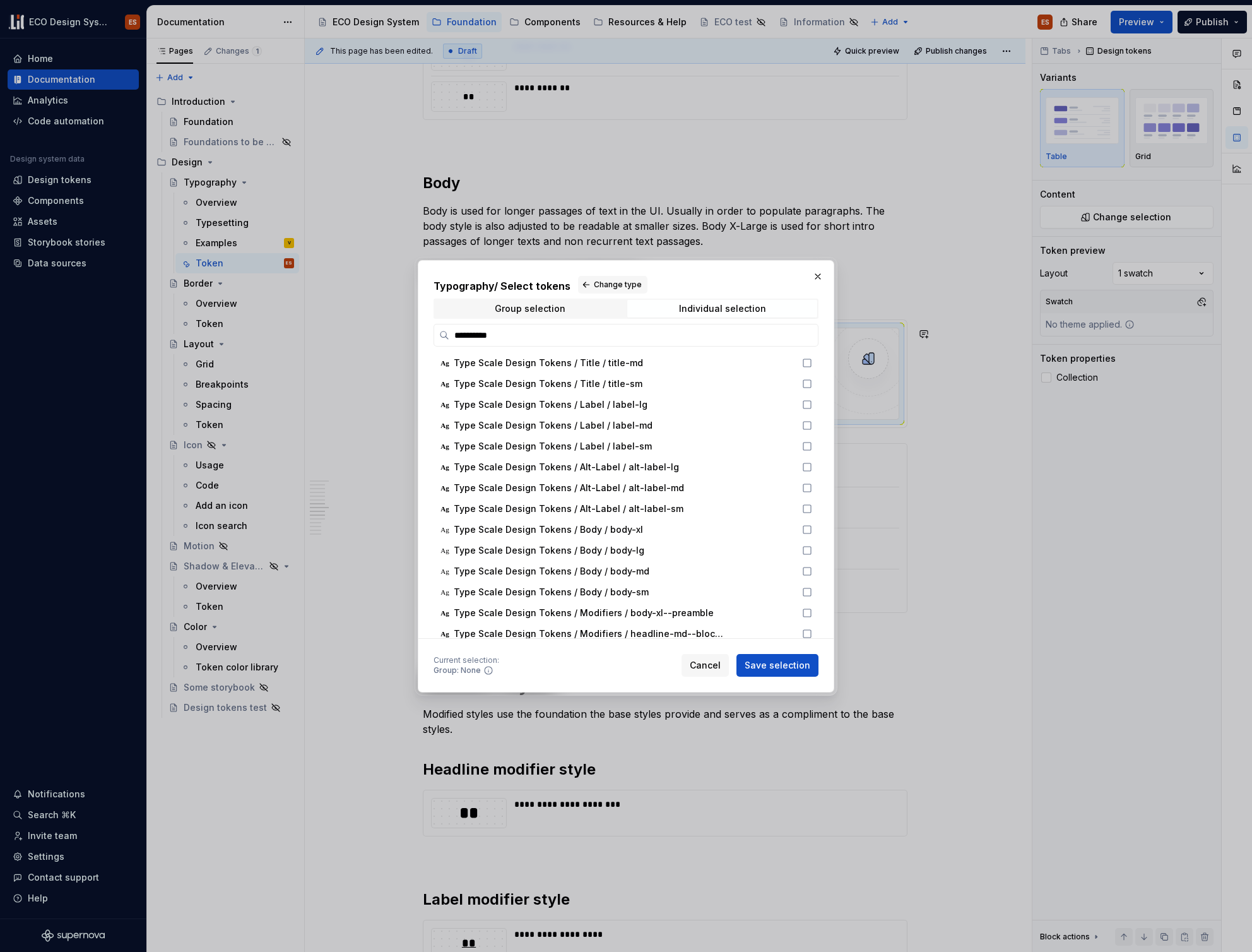
scroll to position [170, 0]
click at [805, 567] on icon at bounding box center [807, 568] width 10 height 10
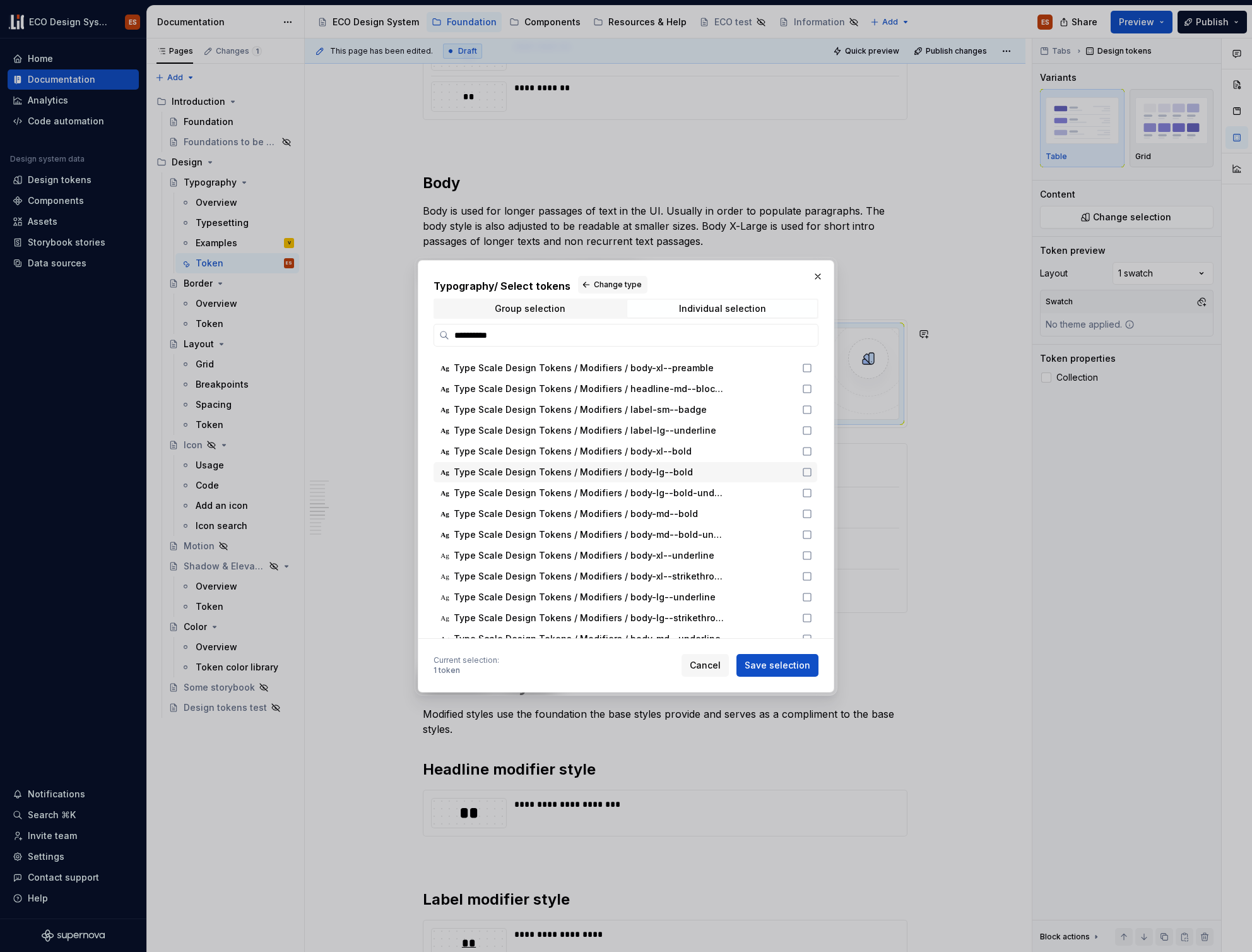
scroll to position [434, 0]
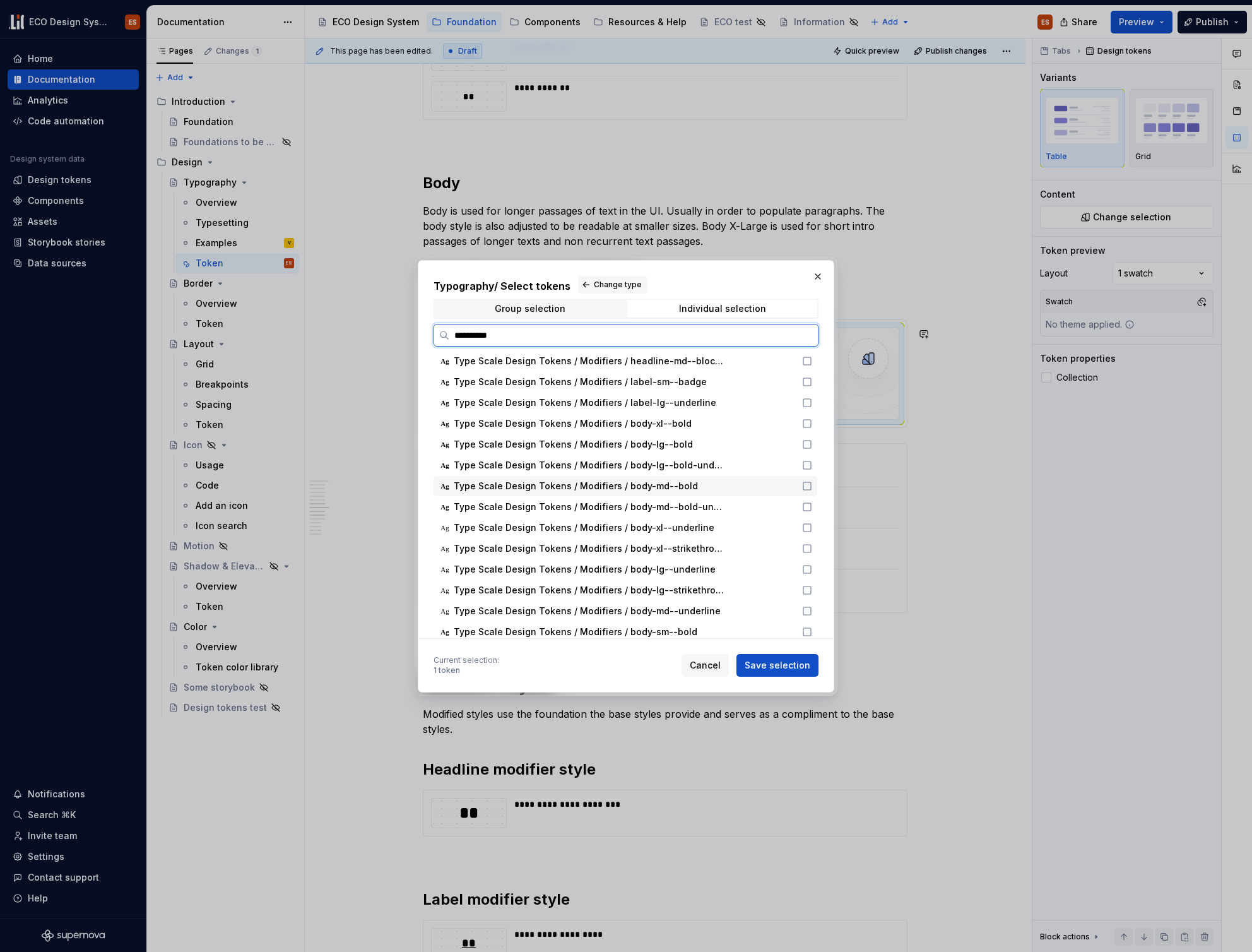
click at [808, 486] on icon at bounding box center [807, 486] width 10 height 10
click at [806, 505] on icon at bounding box center [807, 507] width 10 height 10
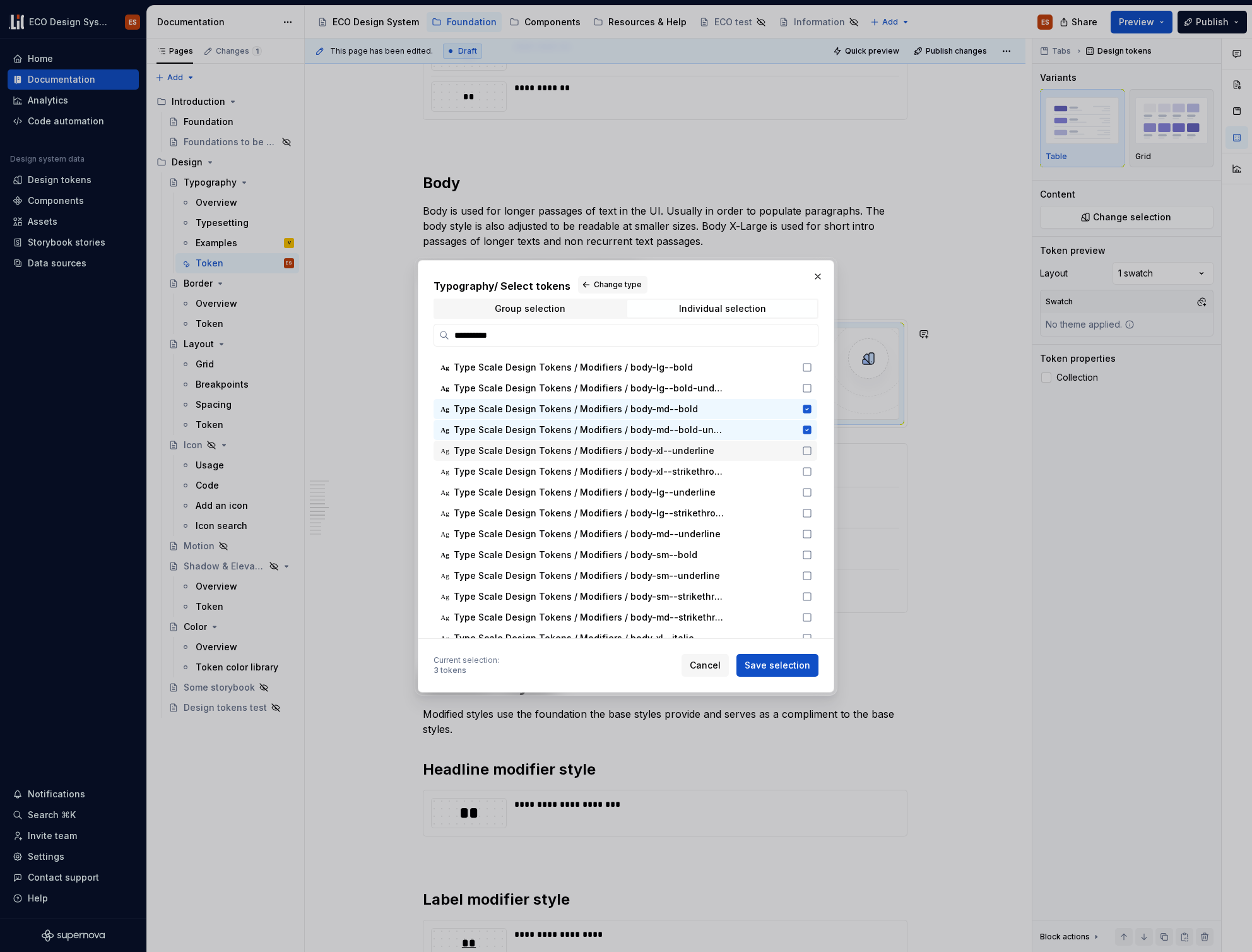
scroll to position [512, 0]
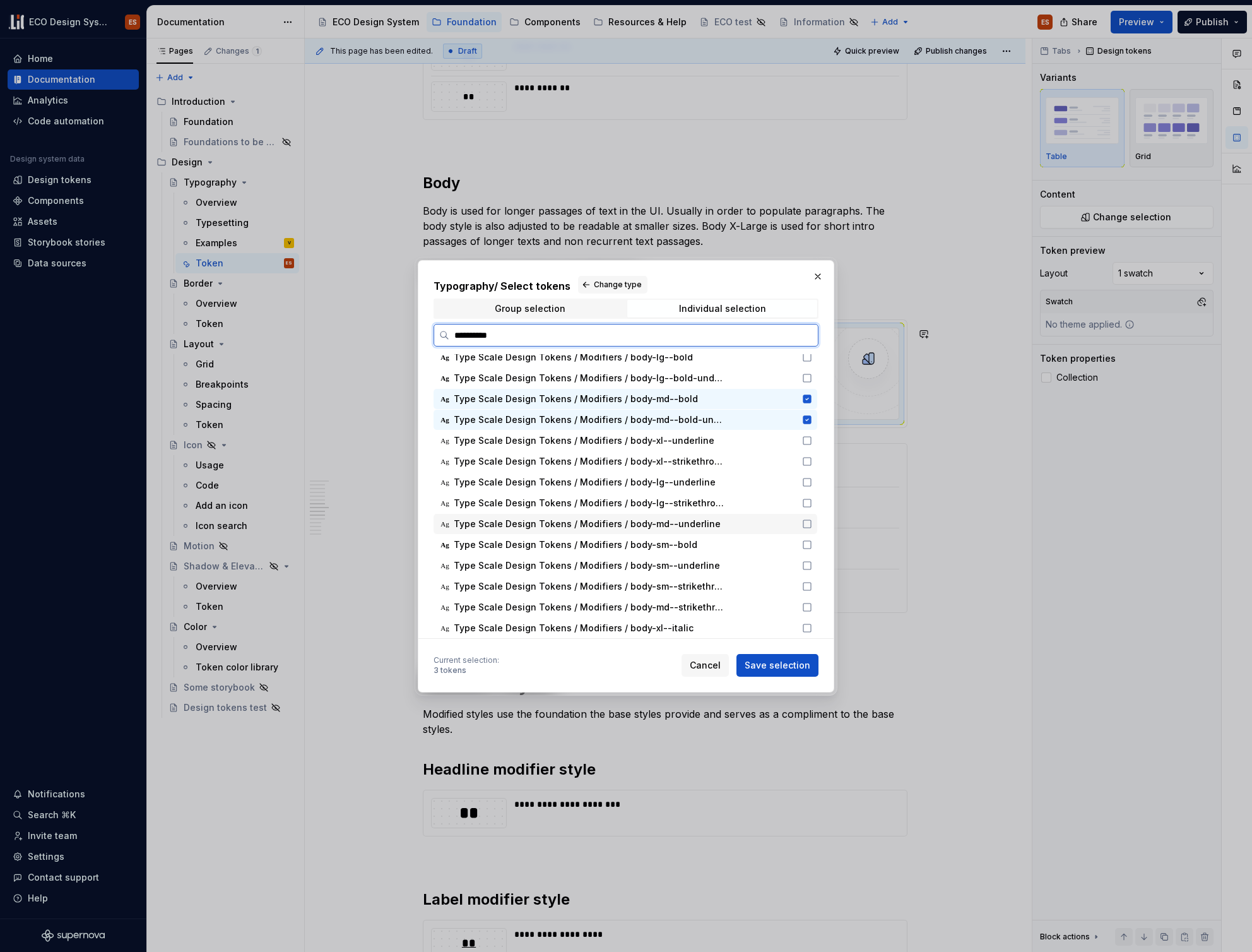
click at [806, 521] on icon at bounding box center [807, 523] width 10 height 10
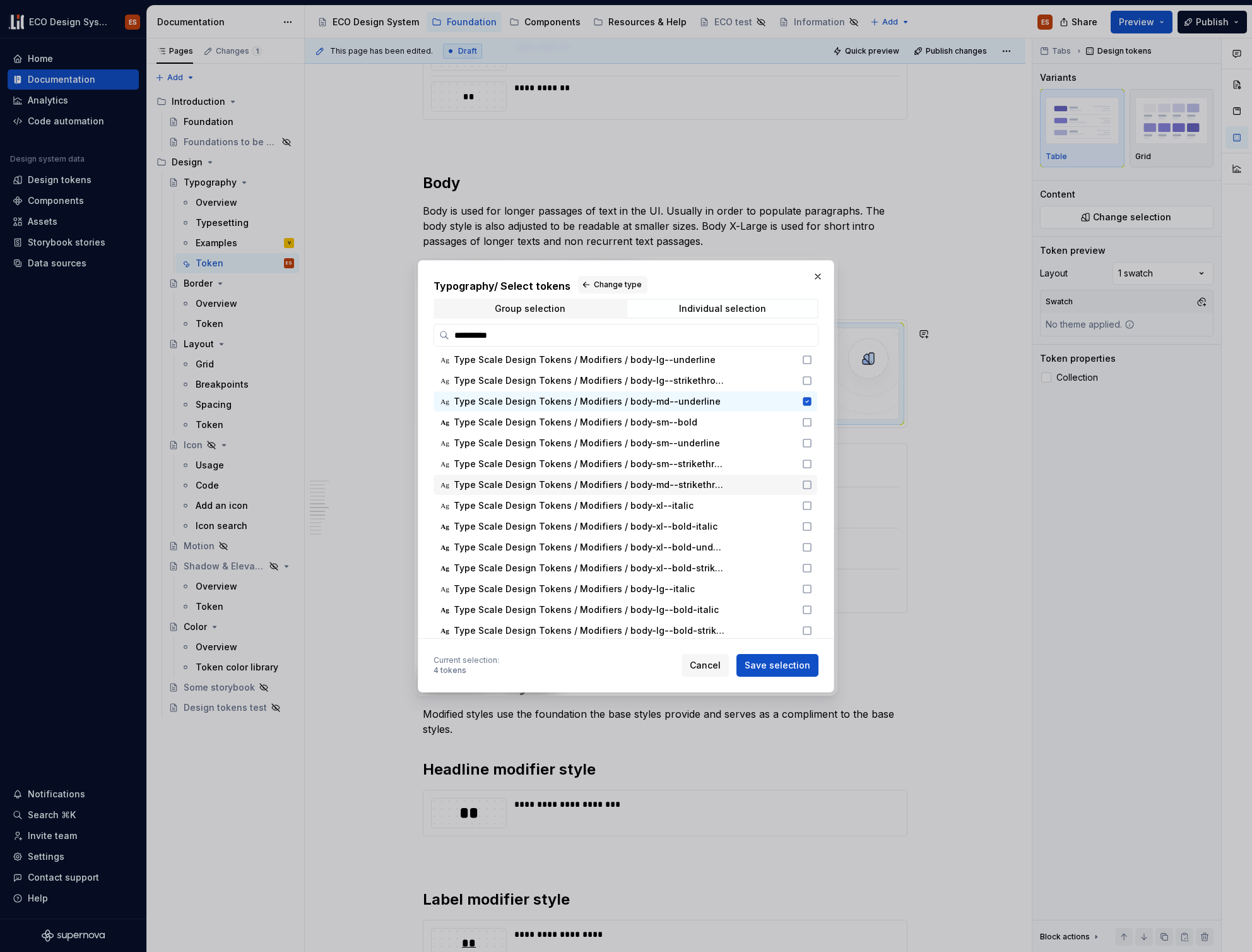
scroll to position [639, 0]
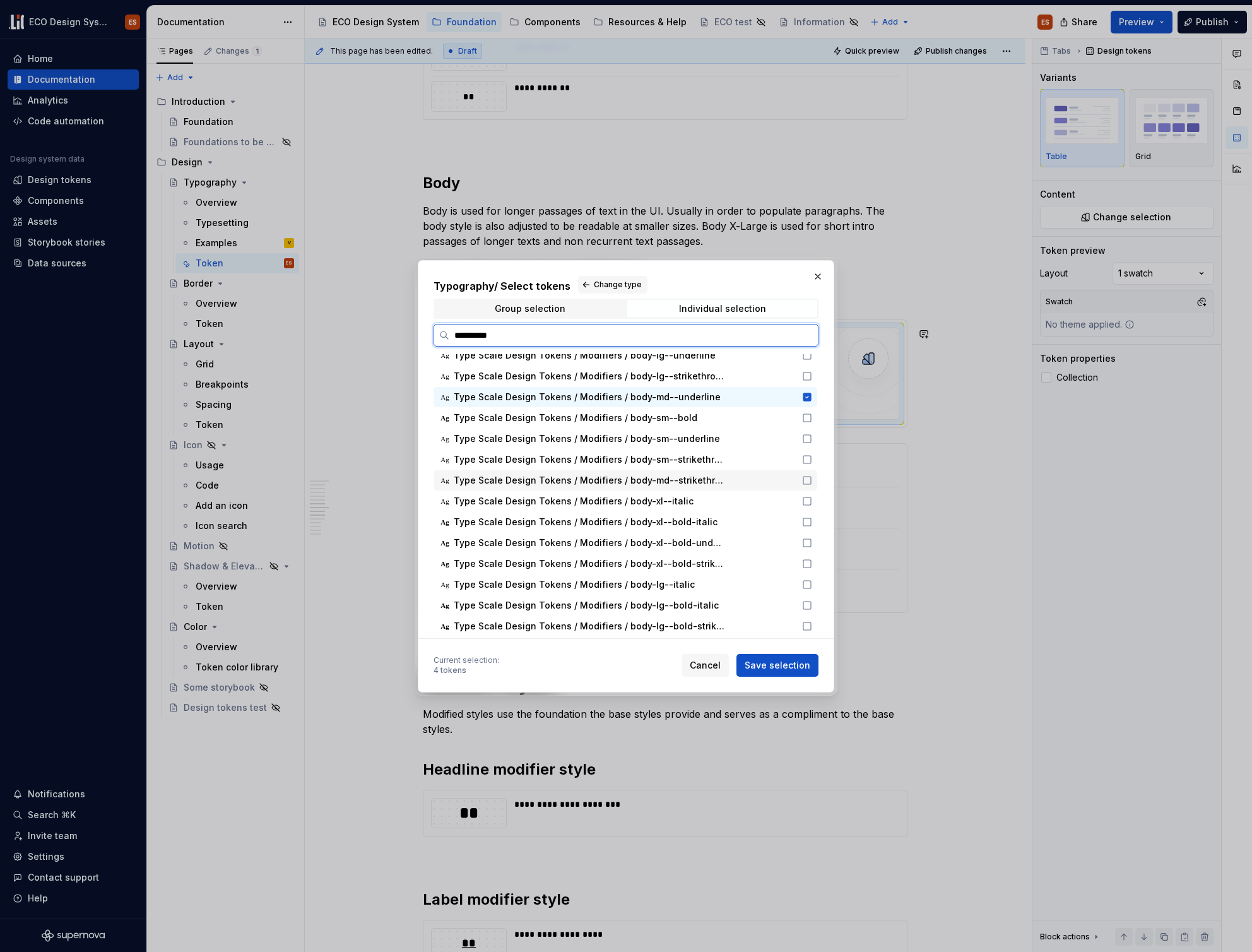
click at [804, 480] on icon at bounding box center [807, 480] width 10 height 10
click at [807, 521] on icon at bounding box center [807, 521] width 10 height 10
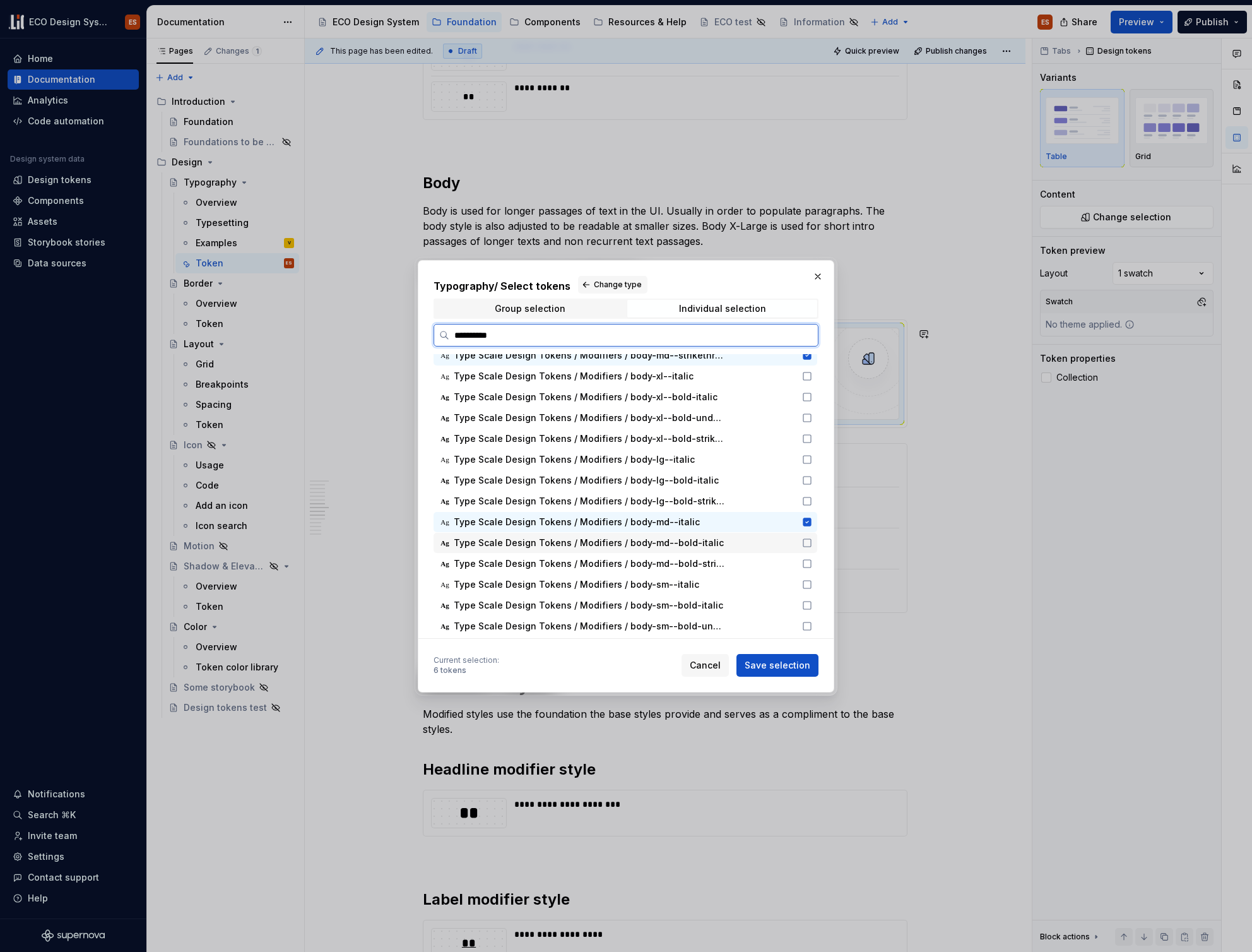
click at [805, 541] on icon at bounding box center [807, 543] width 10 height 10
click at [807, 563] on icon at bounding box center [807, 563] width 10 height 10
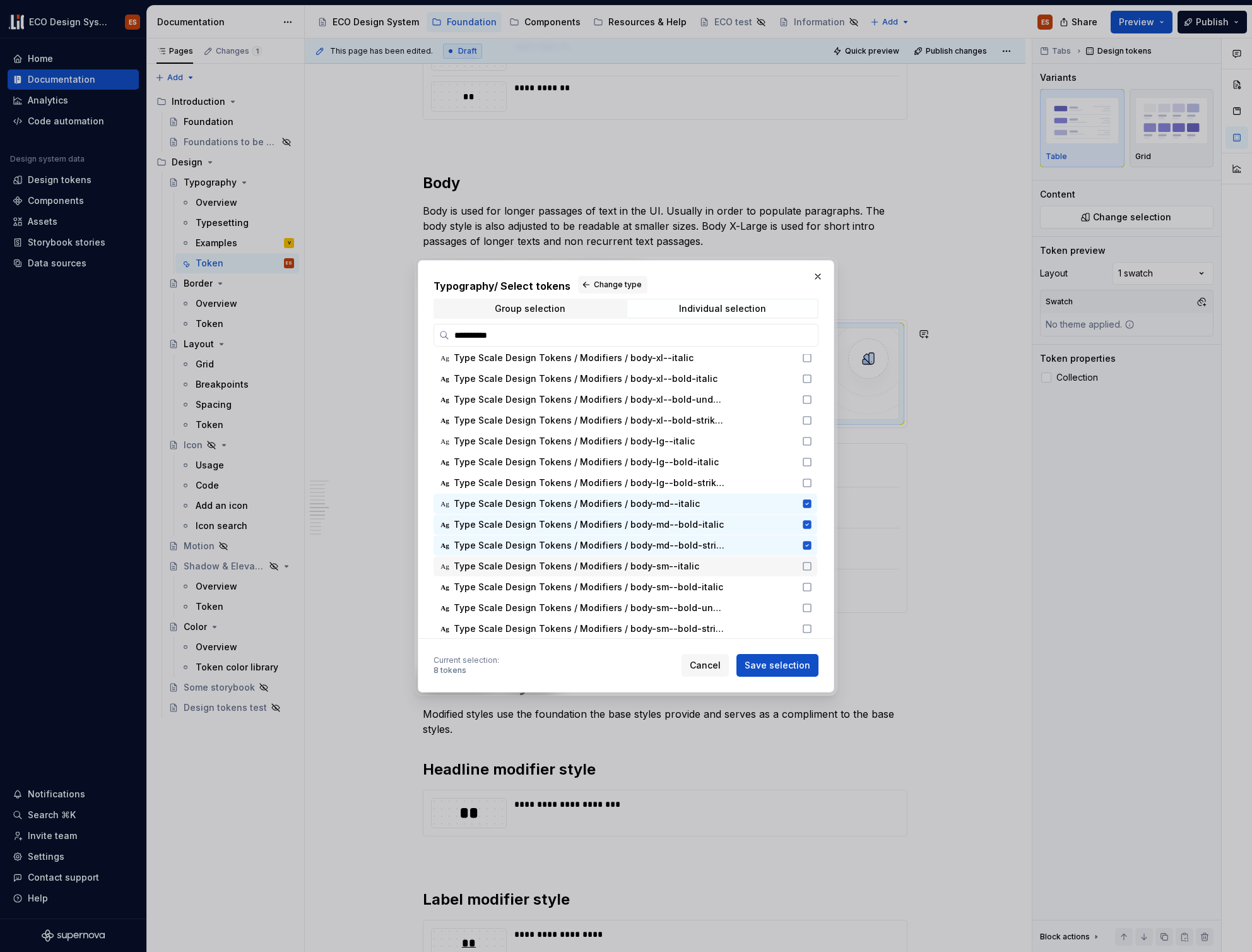
scroll to position [629, 0]
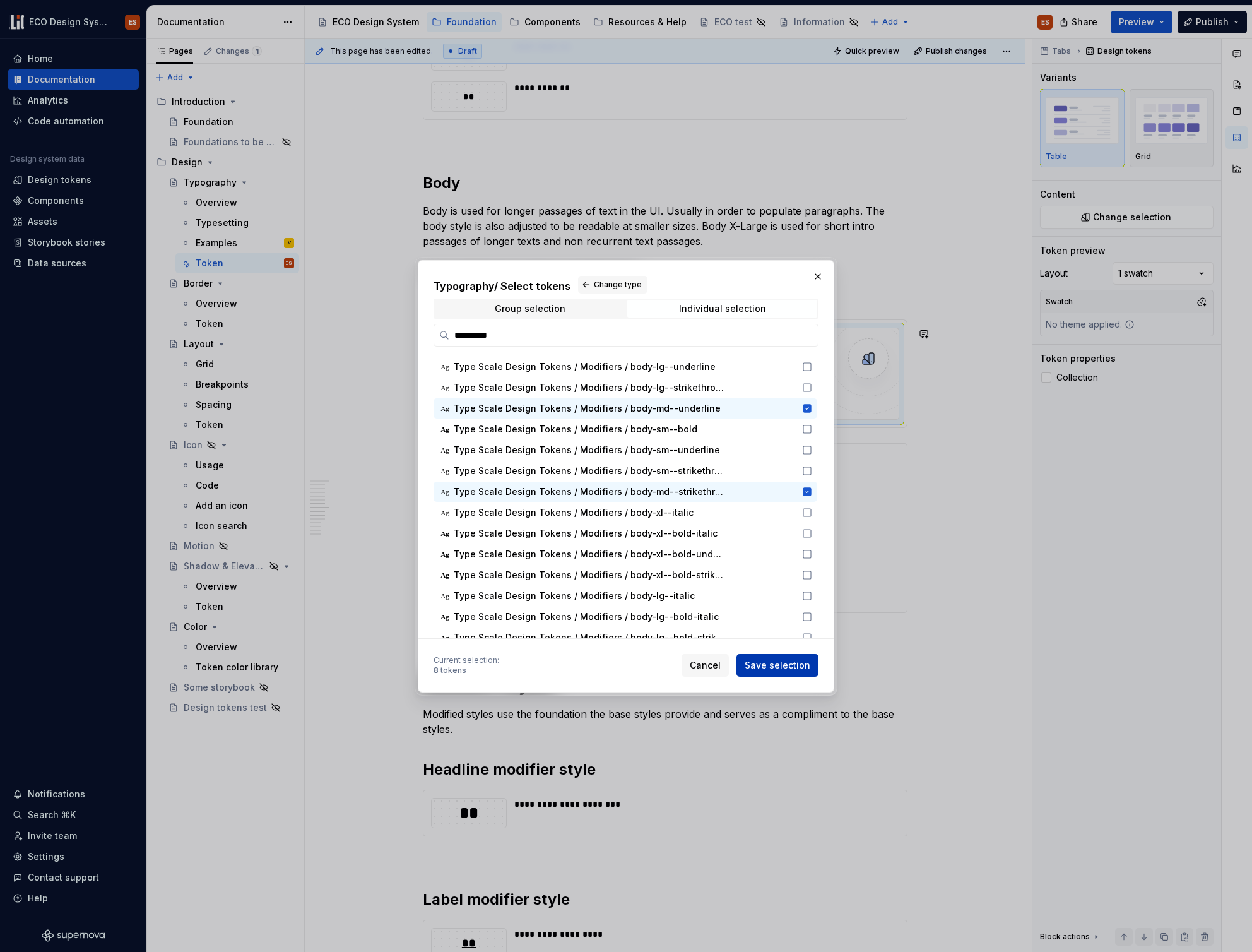
click at [783, 663] on span "Save selection" at bounding box center [778, 665] width 66 height 13
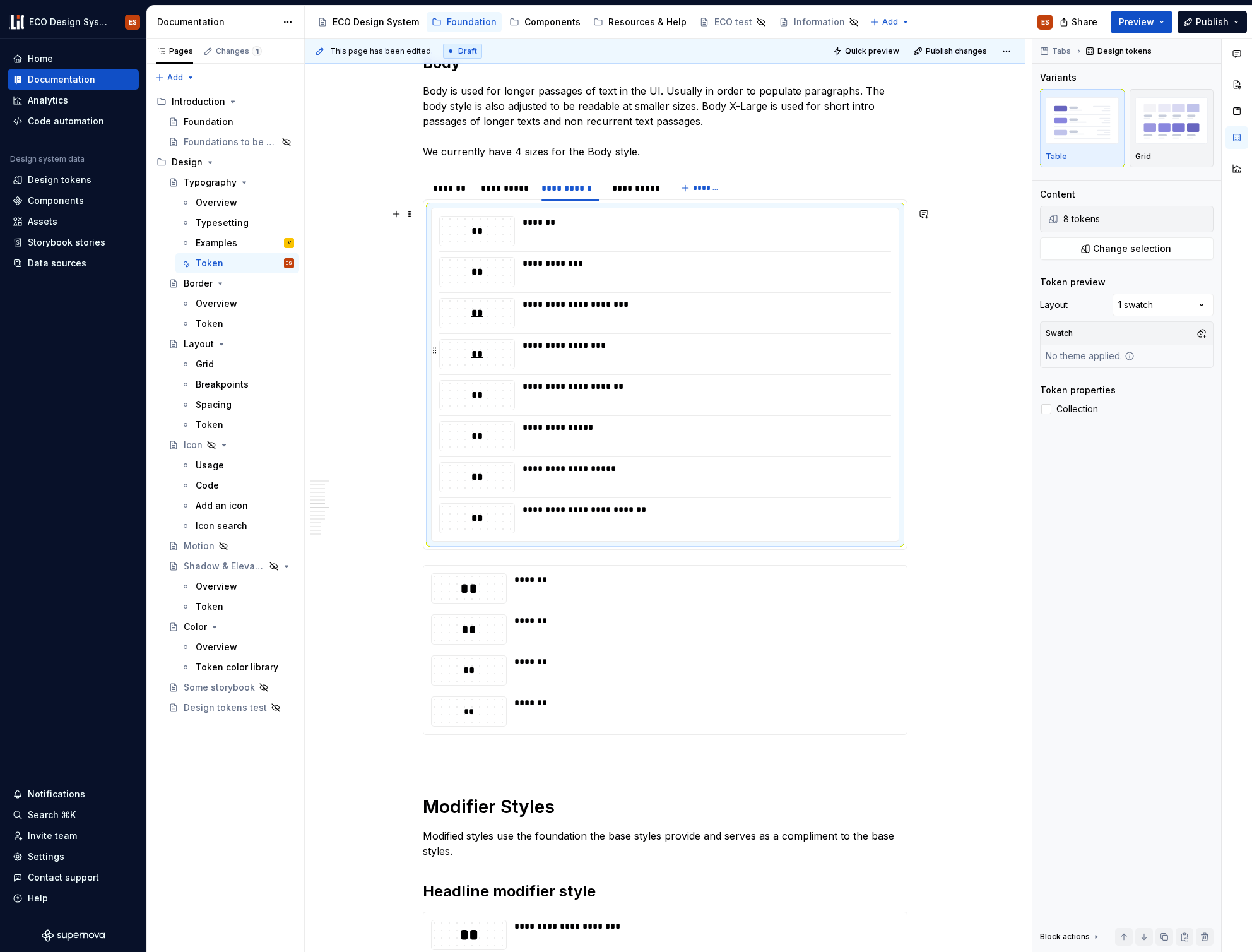
scroll to position [1842, 0]
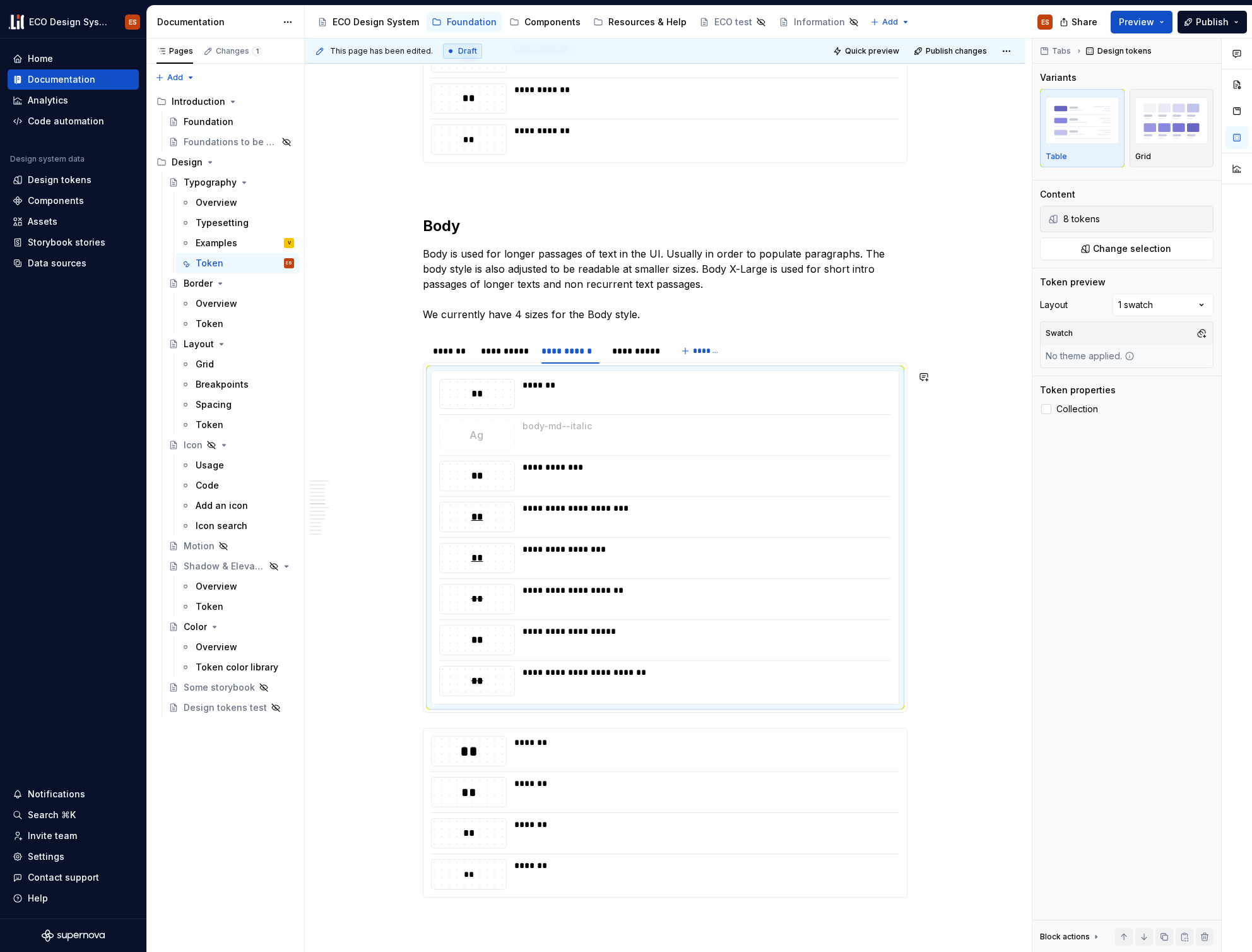
drag, startPoint x: 435, startPoint y: 596, endPoint x: 450, endPoint y: 438, distance: 158.7
drag, startPoint x: 436, startPoint y: 556, endPoint x: 451, endPoint y: 472, distance: 85.3
drag, startPoint x: 436, startPoint y: 596, endPoint x: 453, endPoint y: 527, distance: 71.1
drag, startPoint x: 435, startPoint y: 640, endPoint x: 449, endPoint y: 597, distance: 45.2
click at [506, 353] on div "**********" at bounding box center [505, 350] width 48 height 13
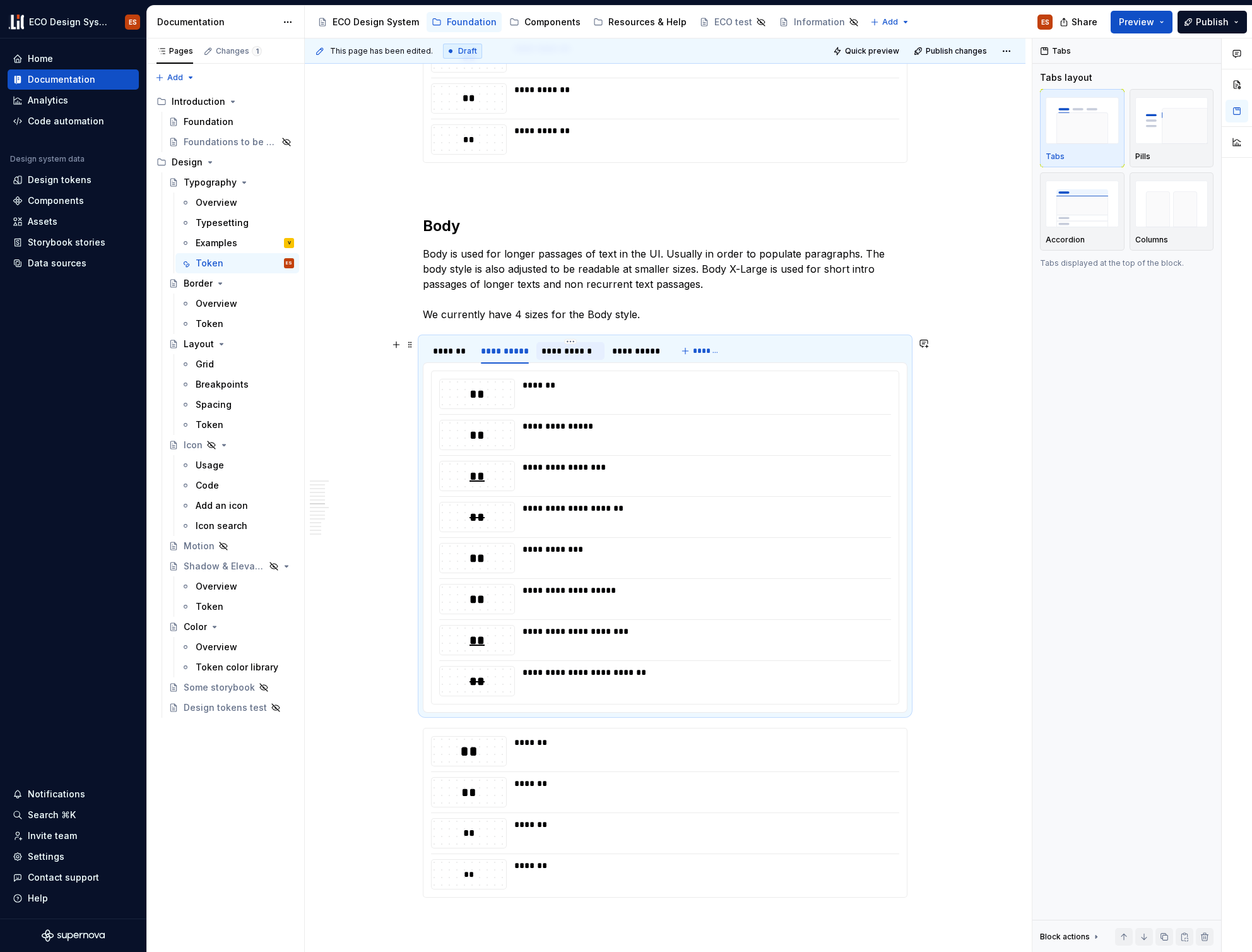
click at [563, 347] on div "**********" at bounding box center [571, 350] width 58 height 13
click at [515, 357] on div "**********" at bounding box center [505, 350] width 48 height 13
click at [638, 349] on div "**********" at bounding box center [636, 350] width 47 height 13
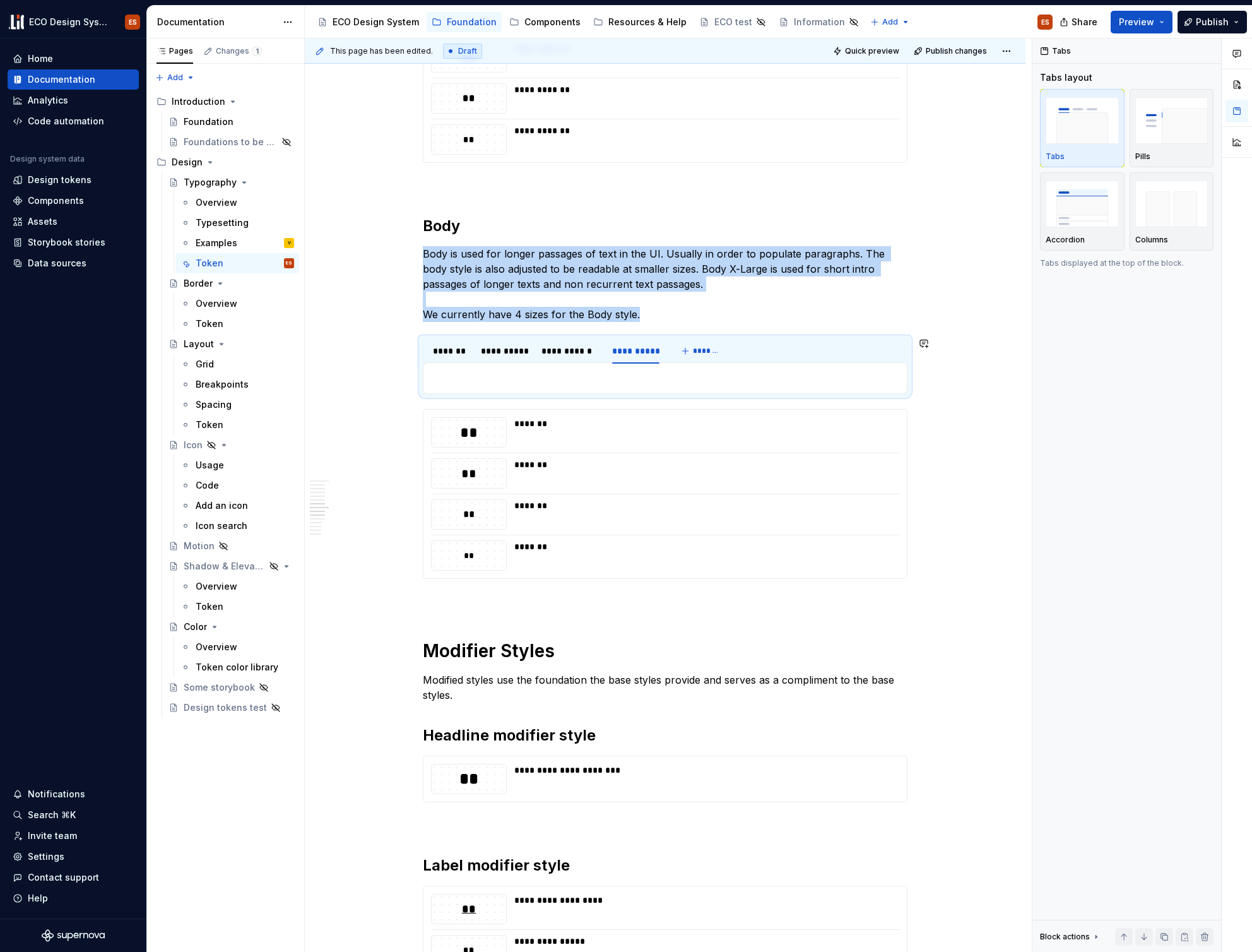
click at [631, 368] on div "**********" at bounding box center [665, 377] width 485 height 32
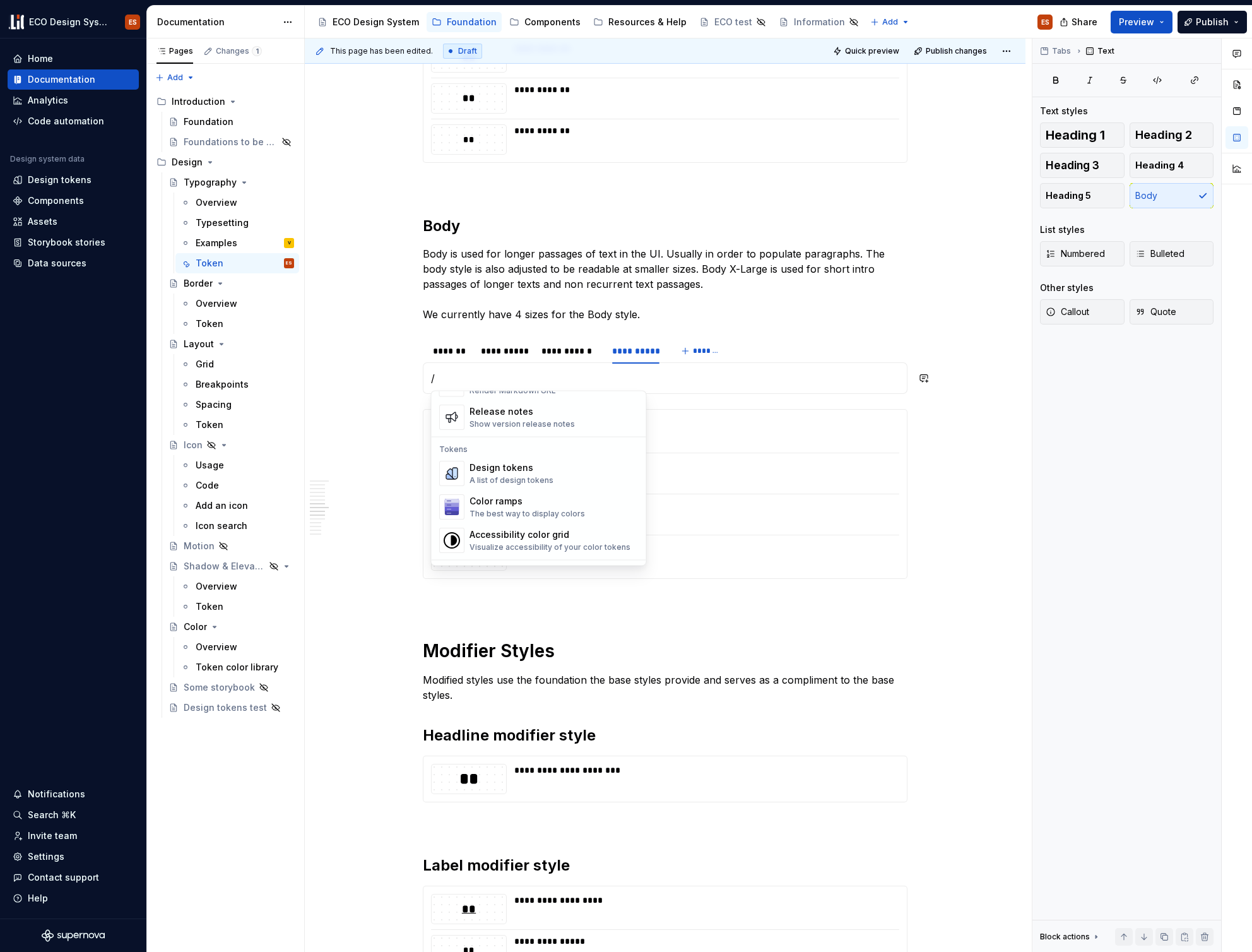
scroll to position [848, 0]
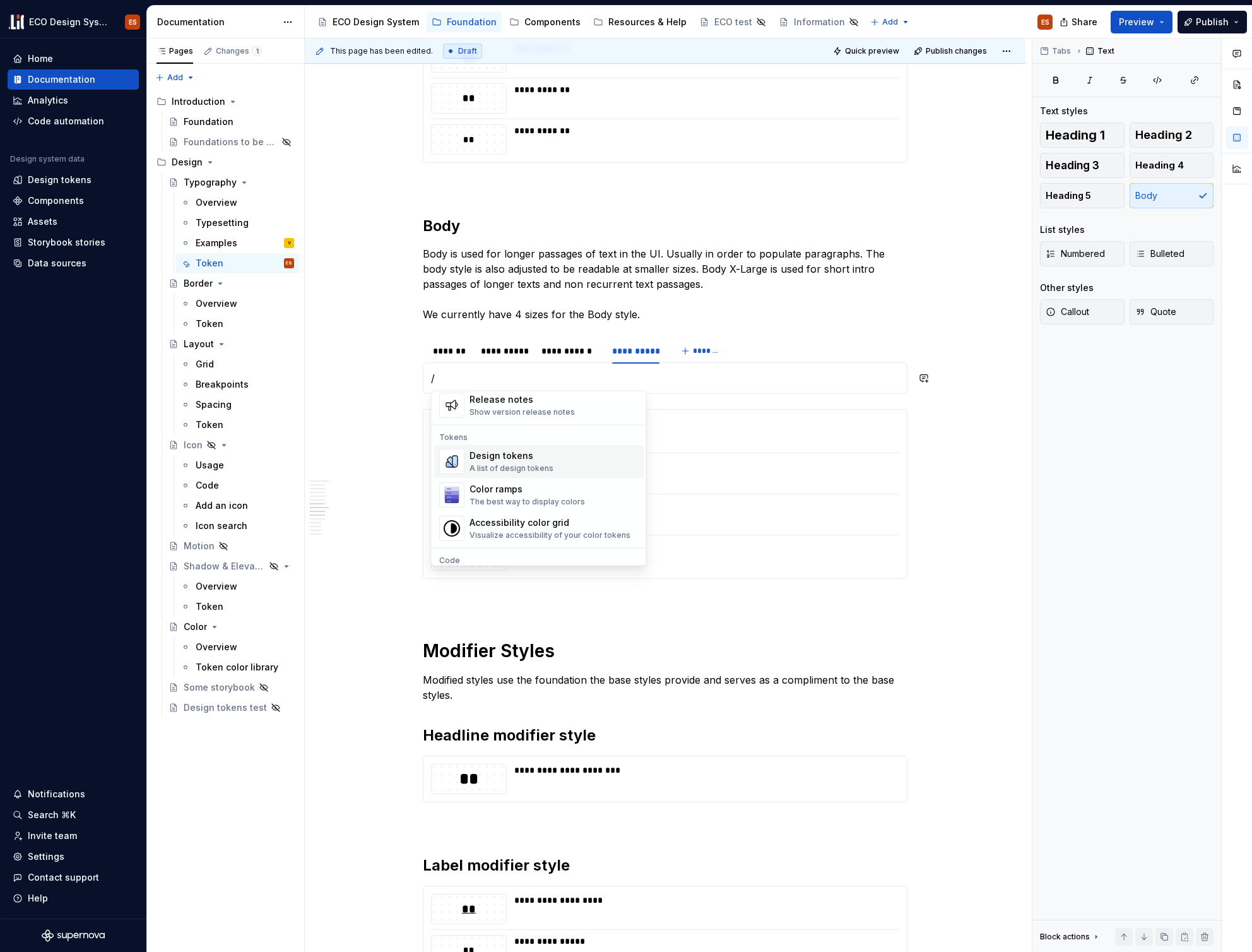
click at [534, 464] on div "A list of design tokens" at bounding box center [511, 468] width 84 height 10
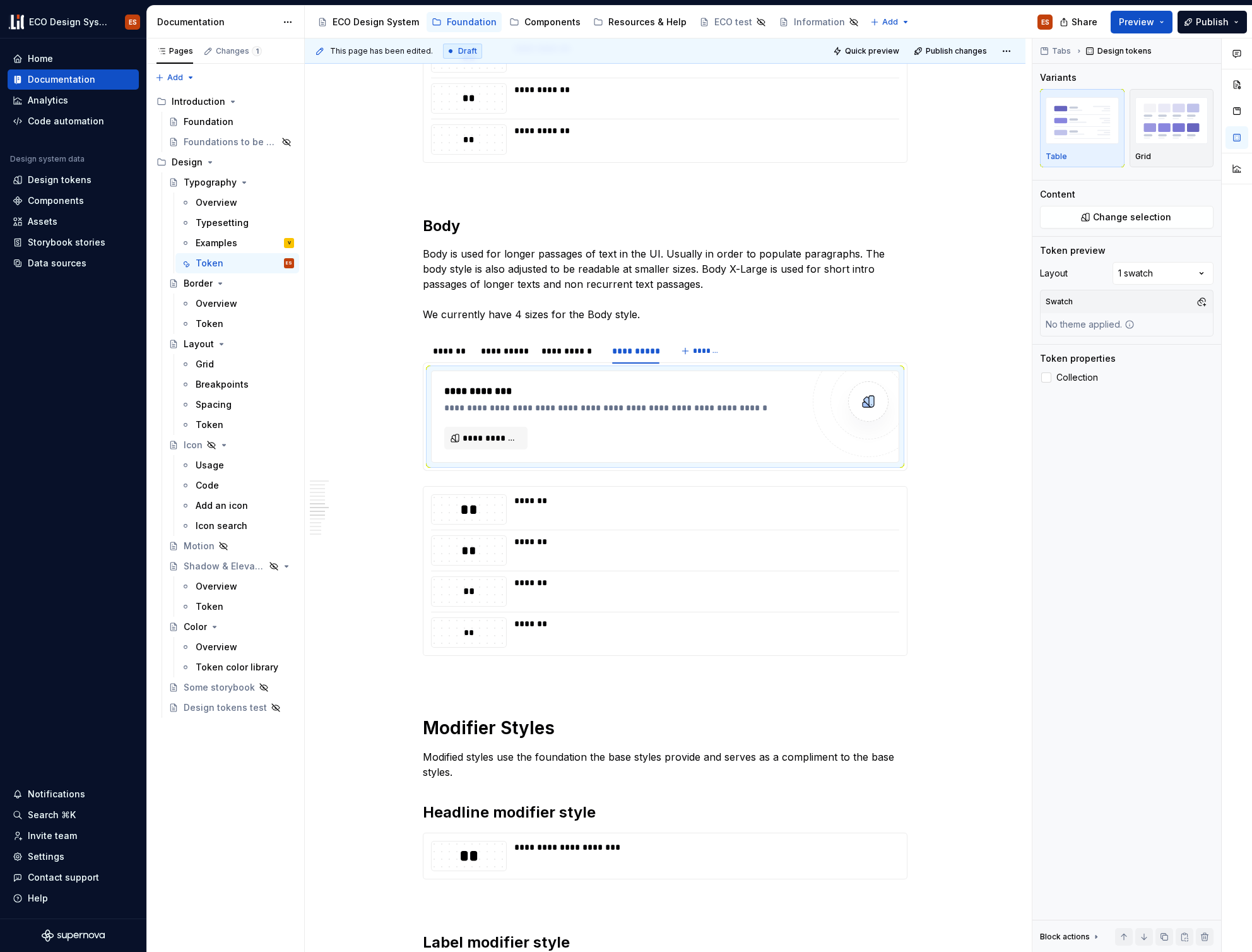
type textarea "*"
click at [513, 436] on span "**********" at bounding box center [491, 437] width 57 height 13
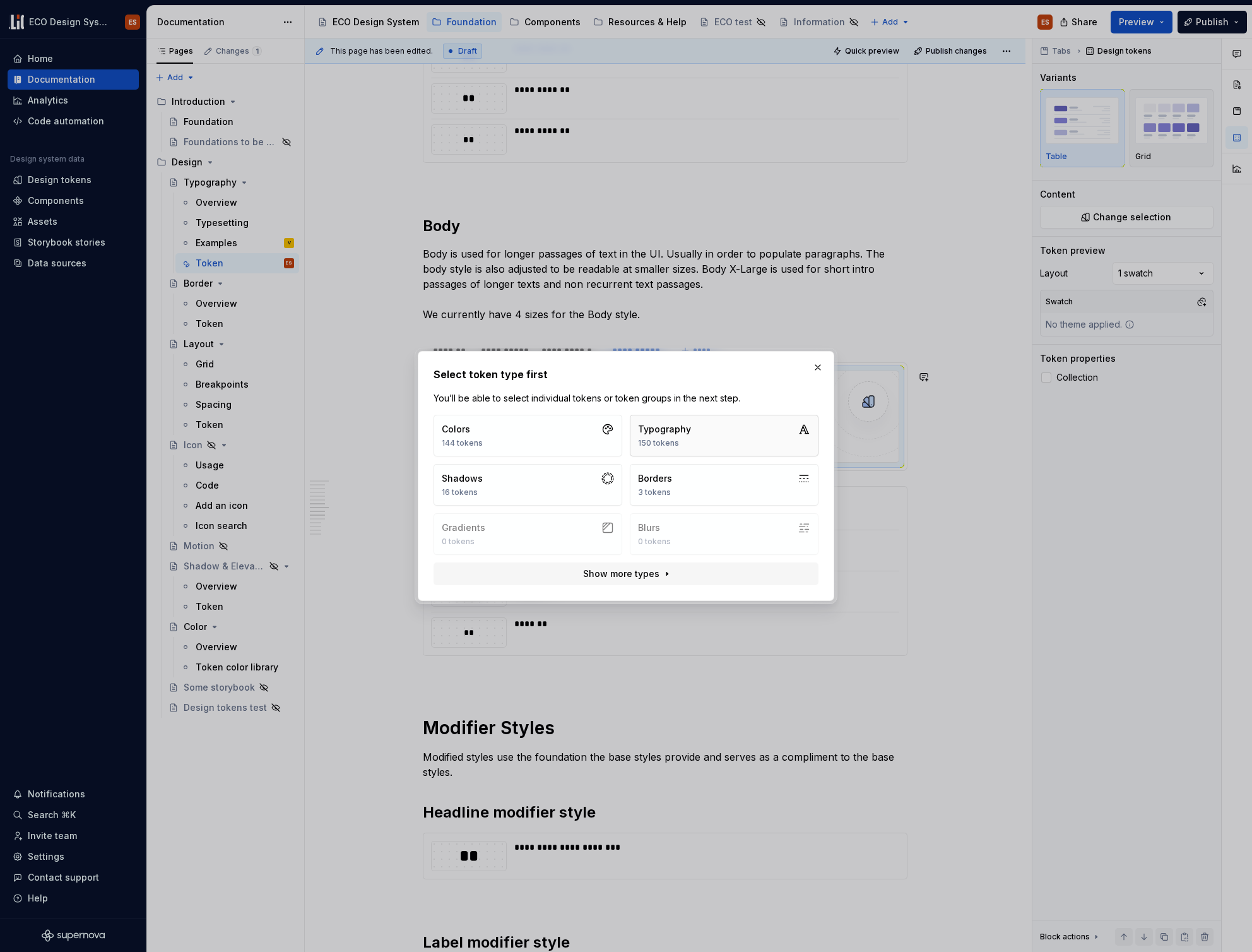
click at [701, 436] on button "Typography 150 tokens" at bounding box center [724, 435] width 189 height 42
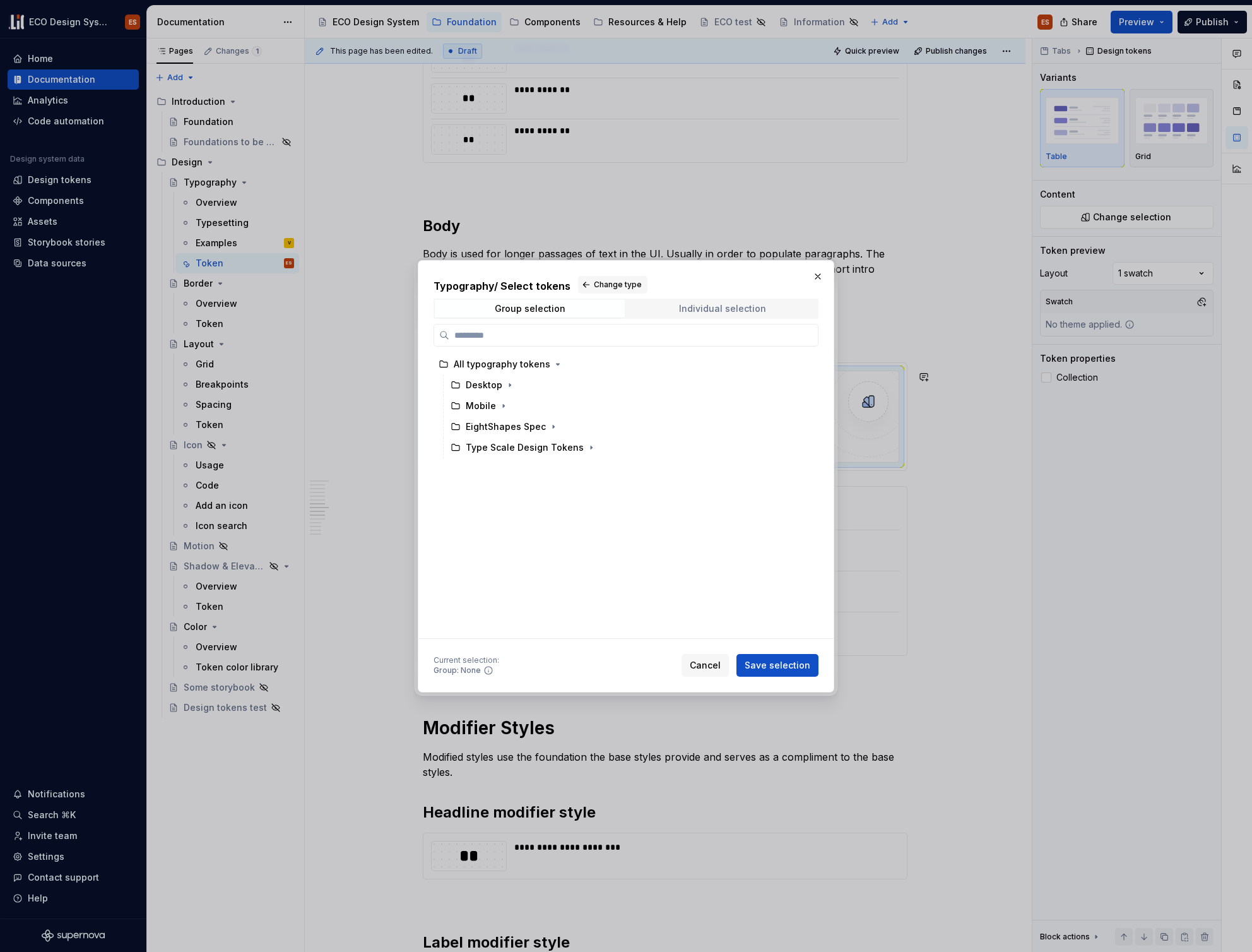
click at [711, 307] on div "Individual selection" at bounding box center [723, 309] width 87 height 10
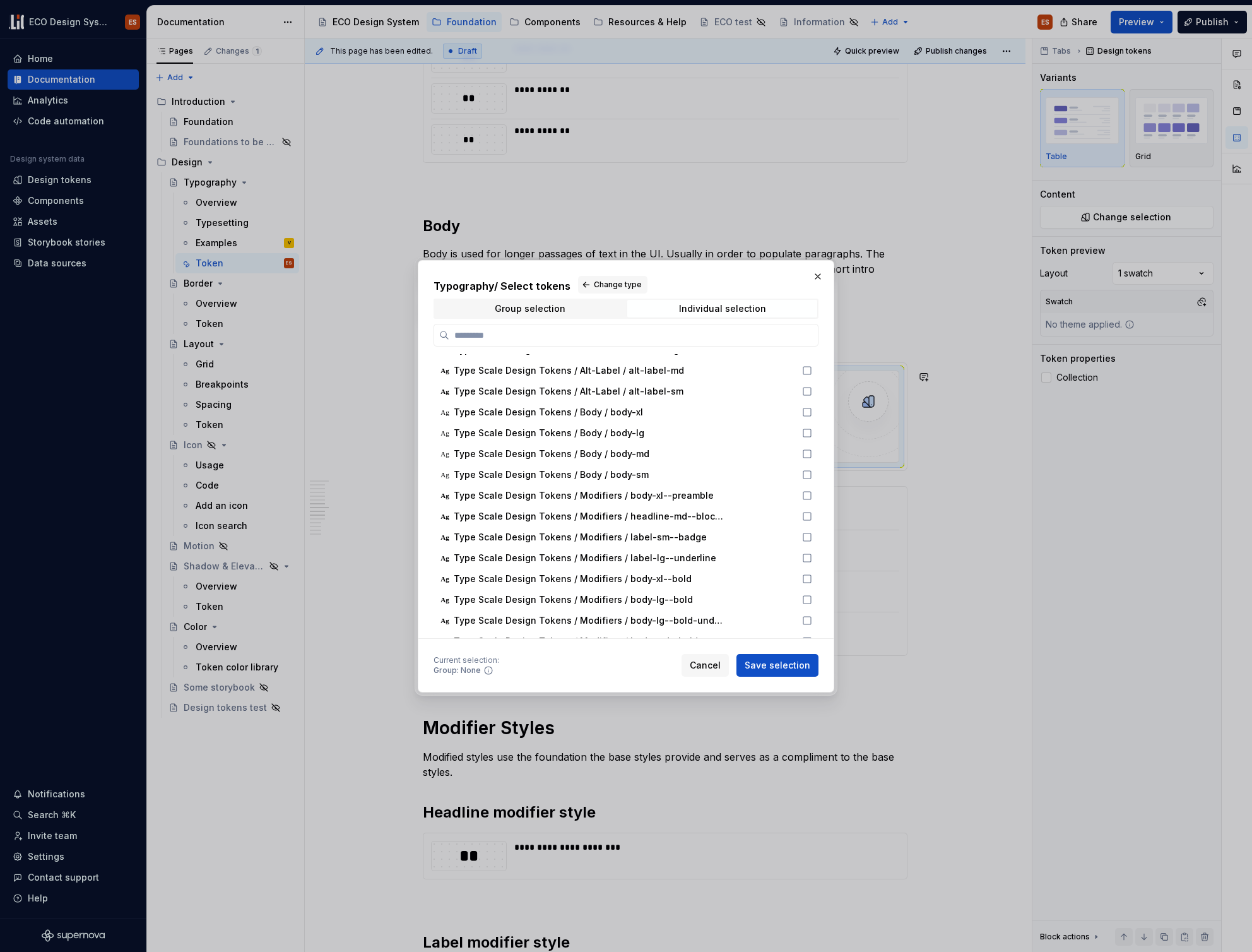
scroll to position [286, 0]
click at [634, 342] on label at bounding box center [626, 335] width 385 height 22
click at [634, 342] on input "search" at bounding box center [633, 335] width 369 height 13
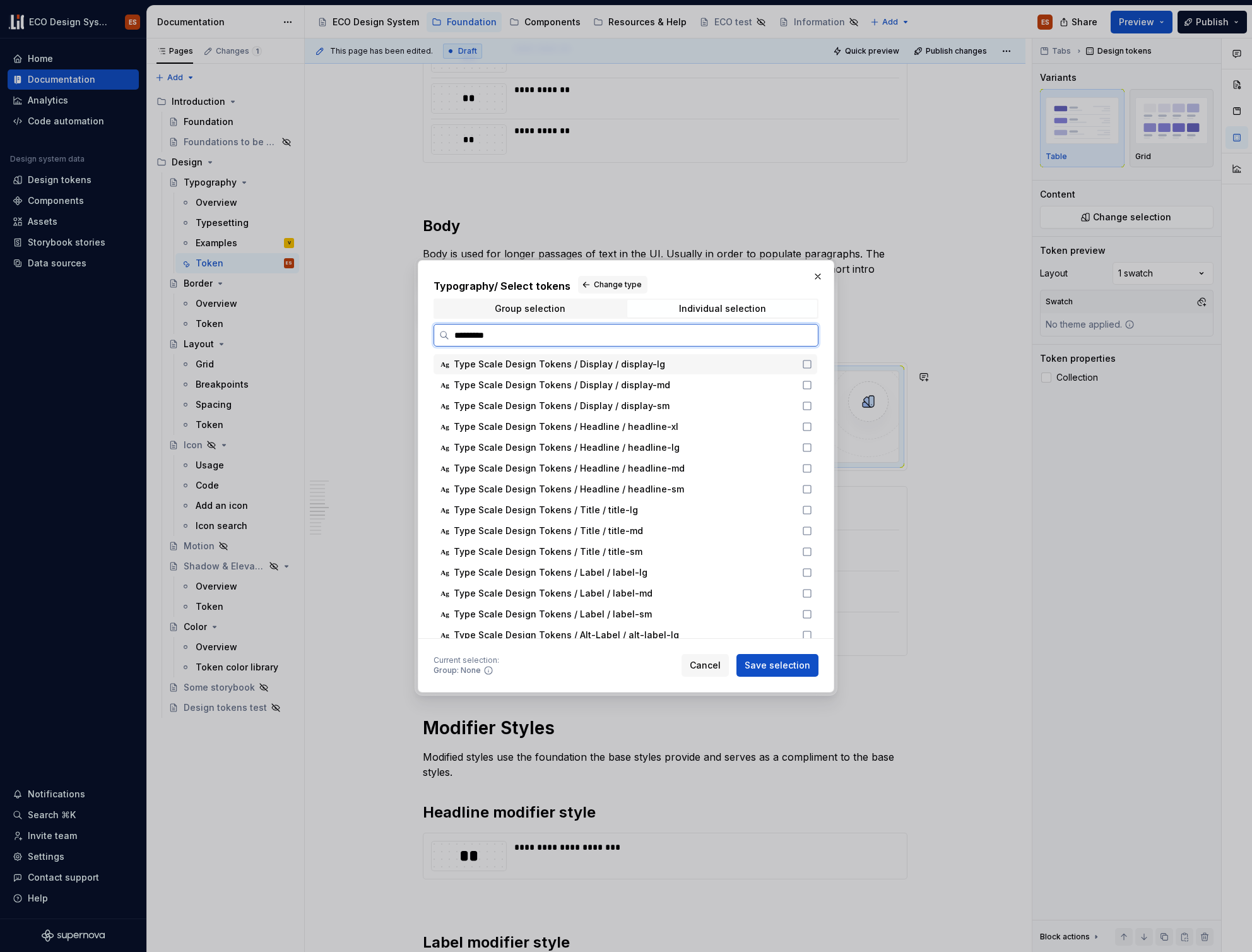
type input "**********"
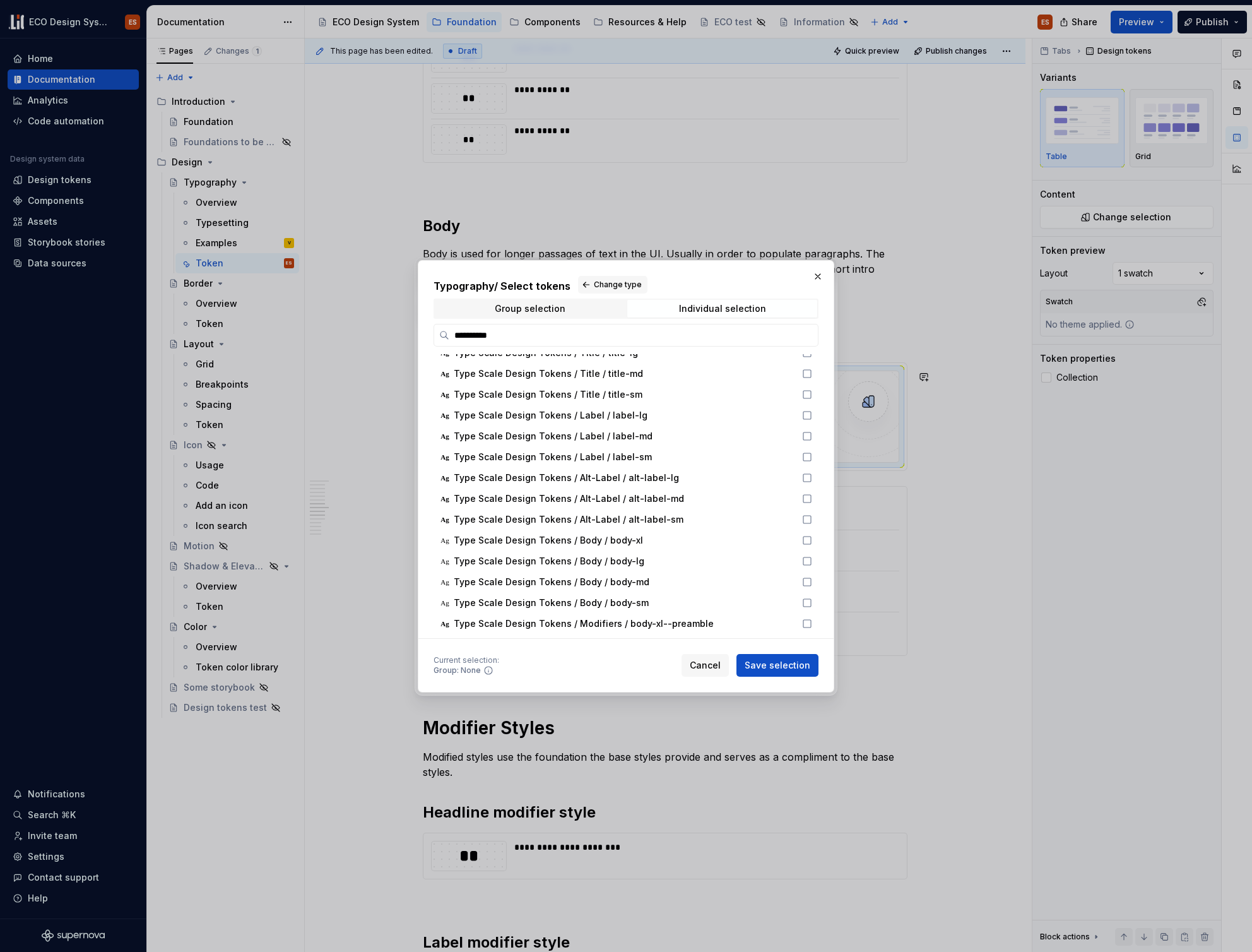
scroll to position [166, 0]
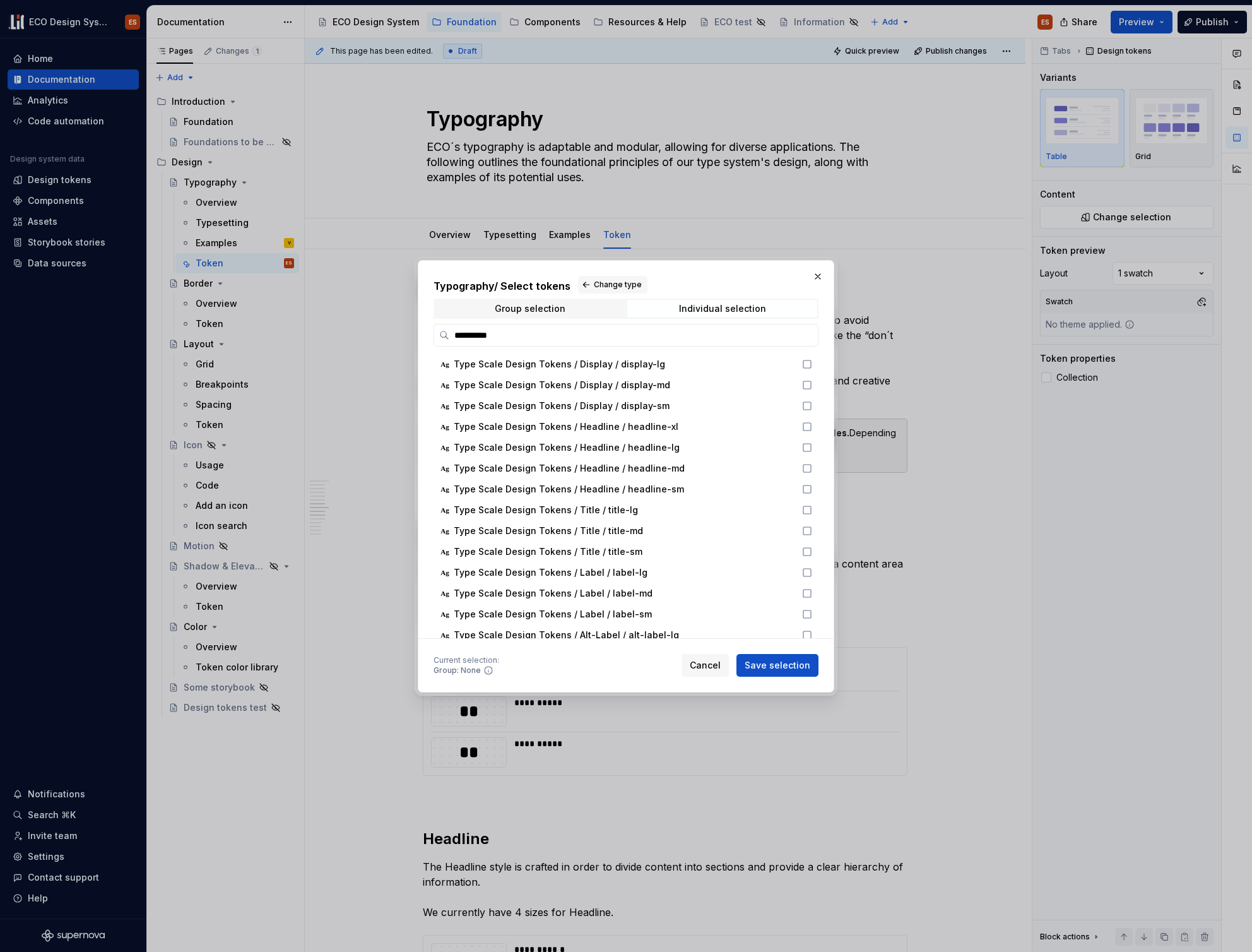
scroll to position [240, 0]
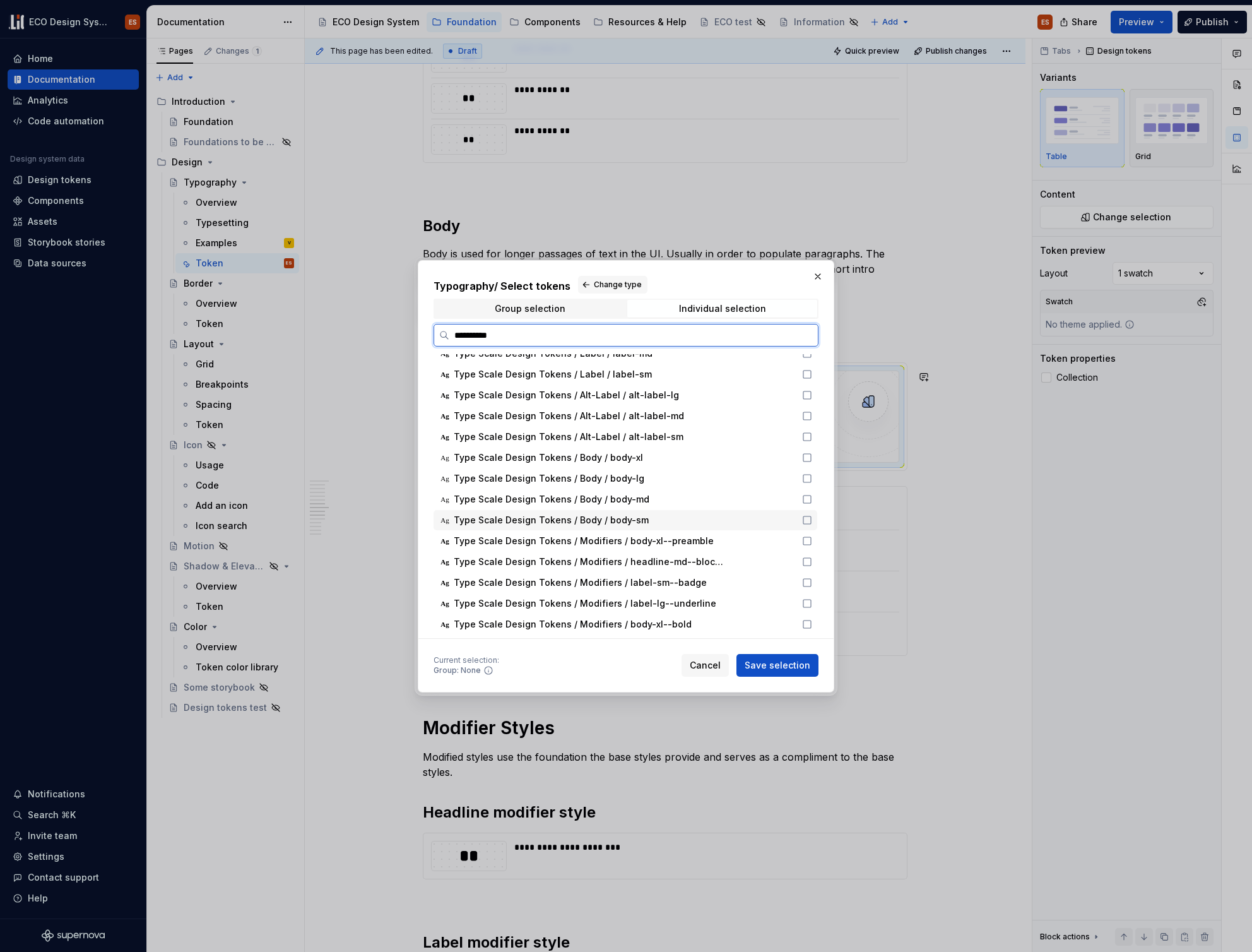
click at [807, 520] on icon at bounding box center [807, 520] width 10 height 10
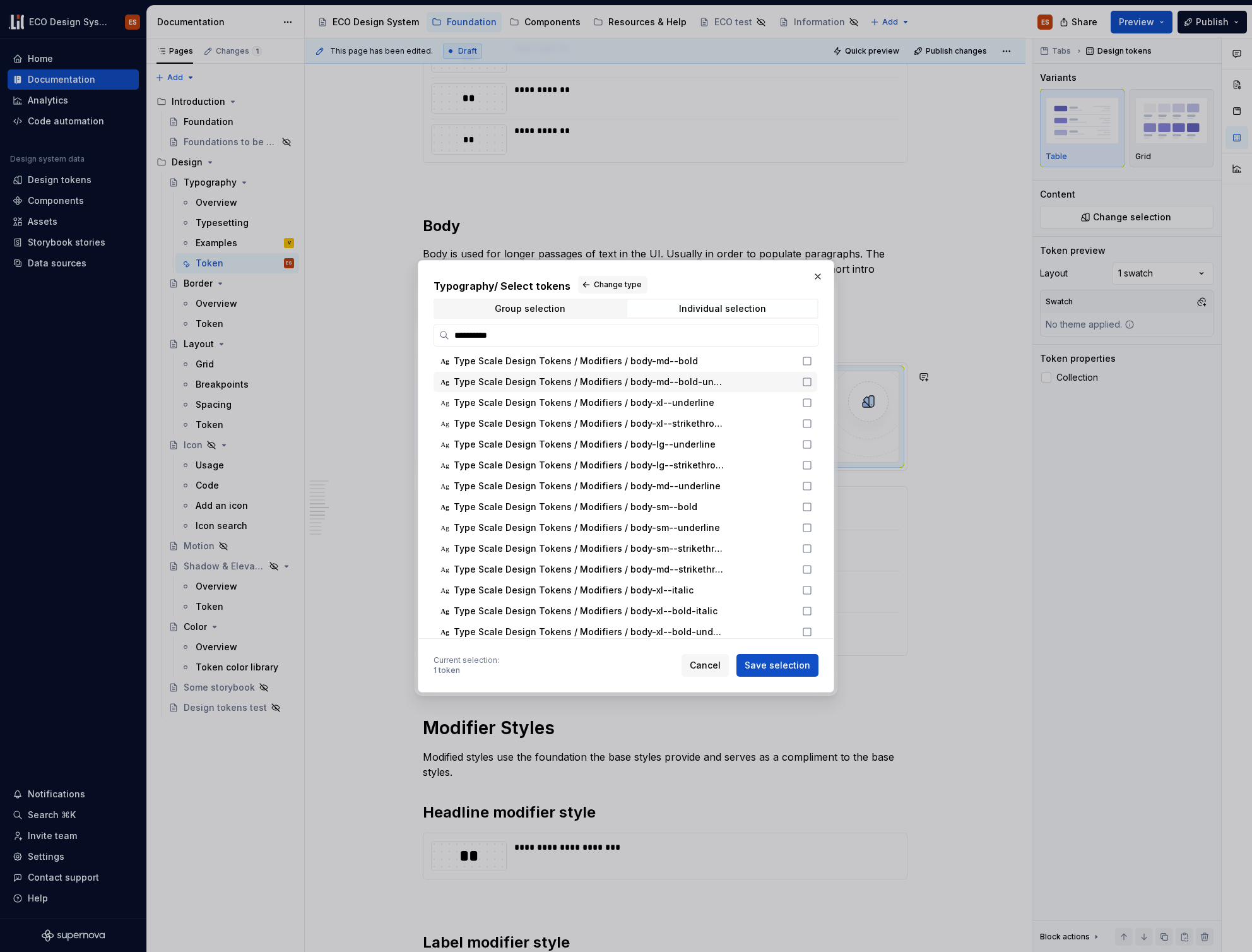
scroll to position [559, 0]
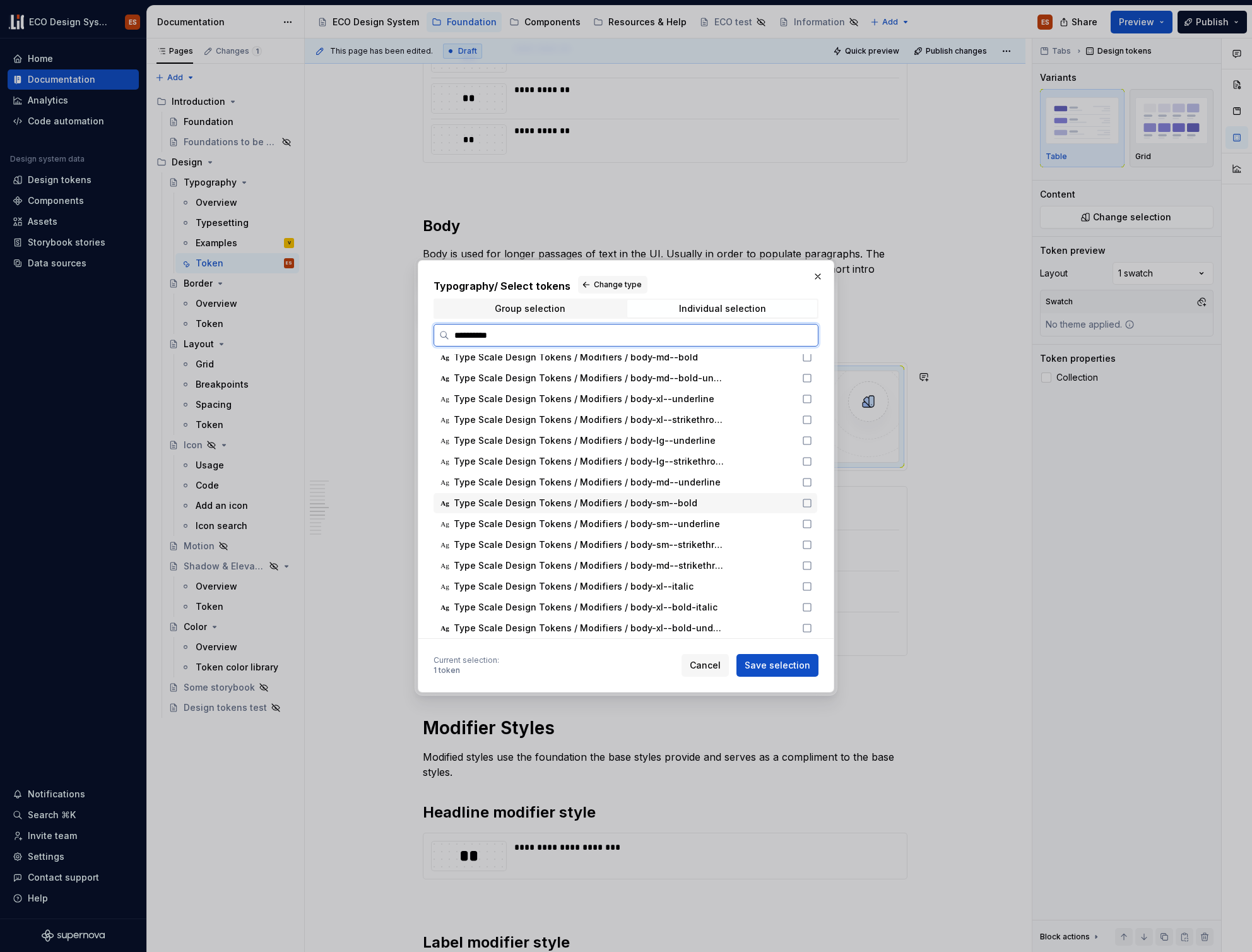
click at [805, 503] on icon at bounding box center [807, 503] width 10 height 10
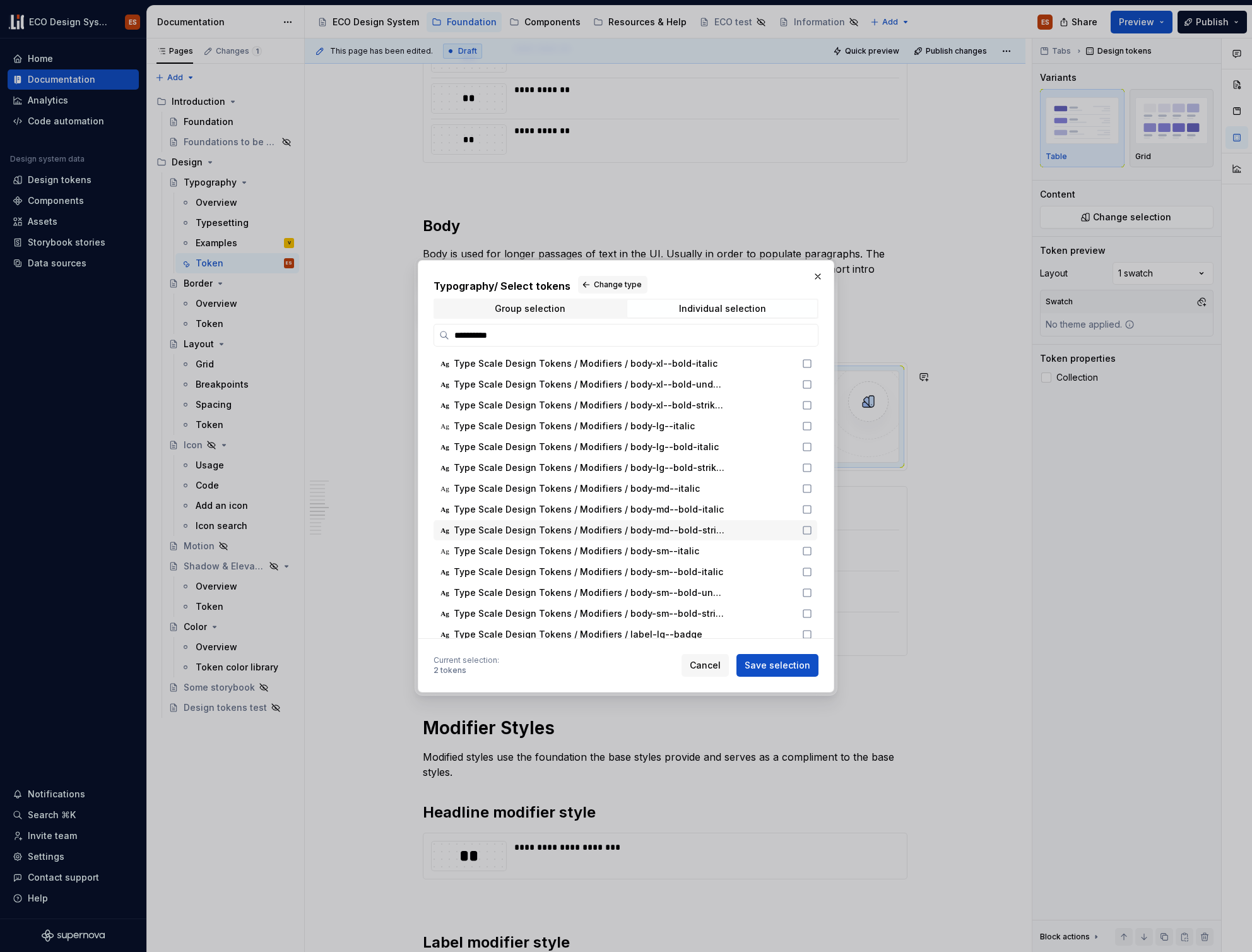
scroll to position [794, 0]
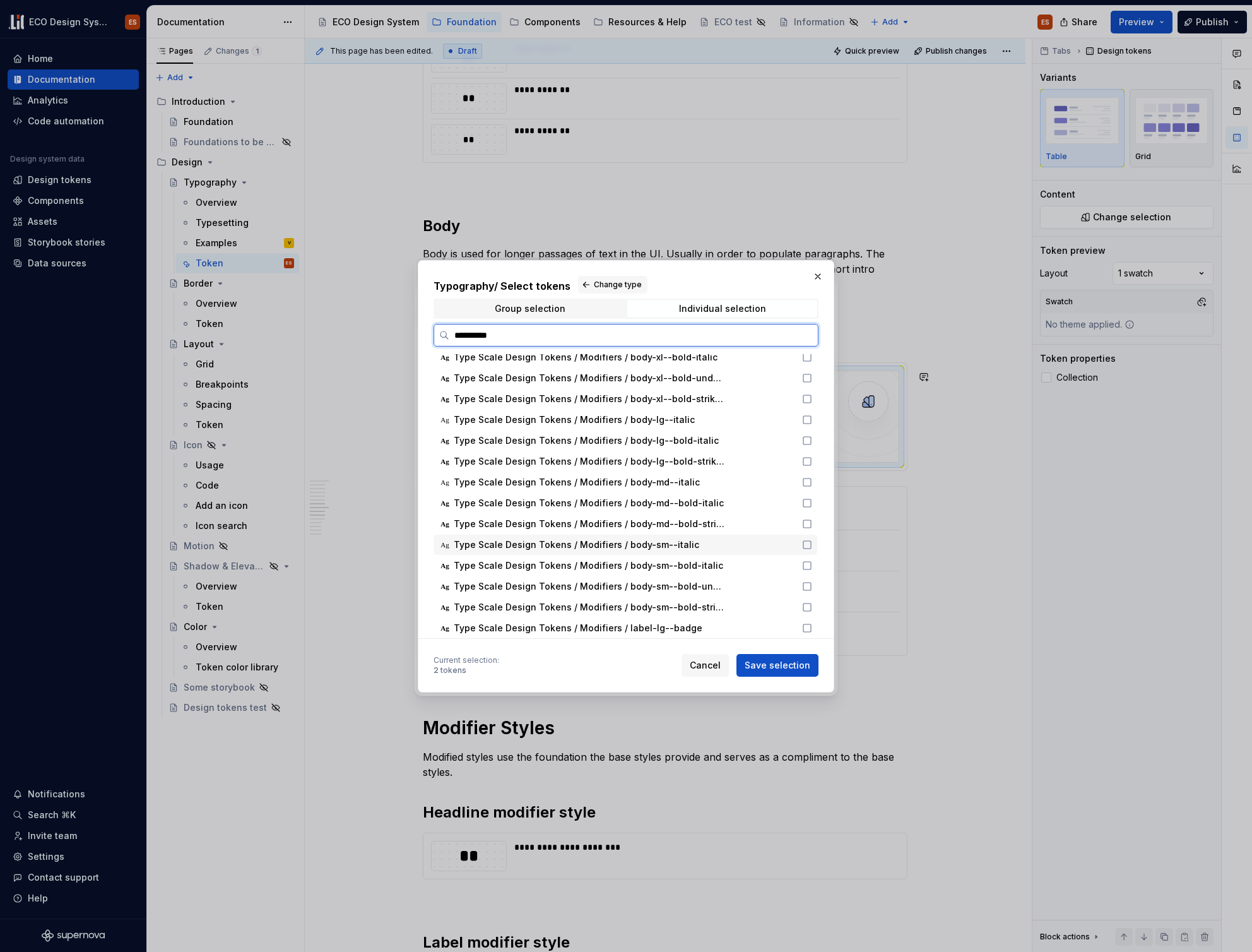
click at [806, 546] on icon at bounding box center [807, 545] width 10 height 10
click at [806, 565] on icon at bounding box center [807, 565] width 10 height 10
click at [809, 587] on icon at bounding box center [807, 586] width 10 height 10
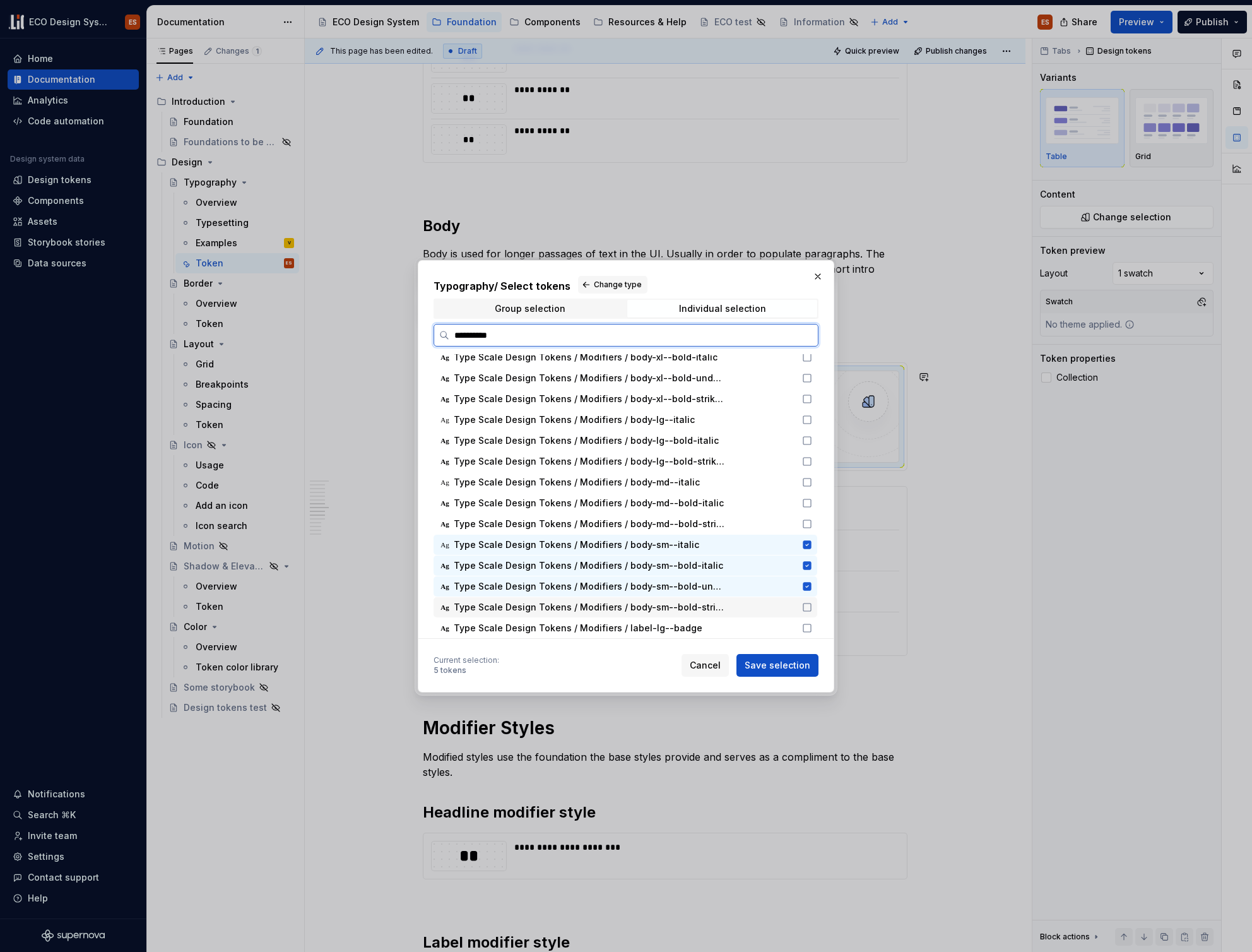
click at [807, 607] on icon at bounding box center [807, 607] width 10 height 10
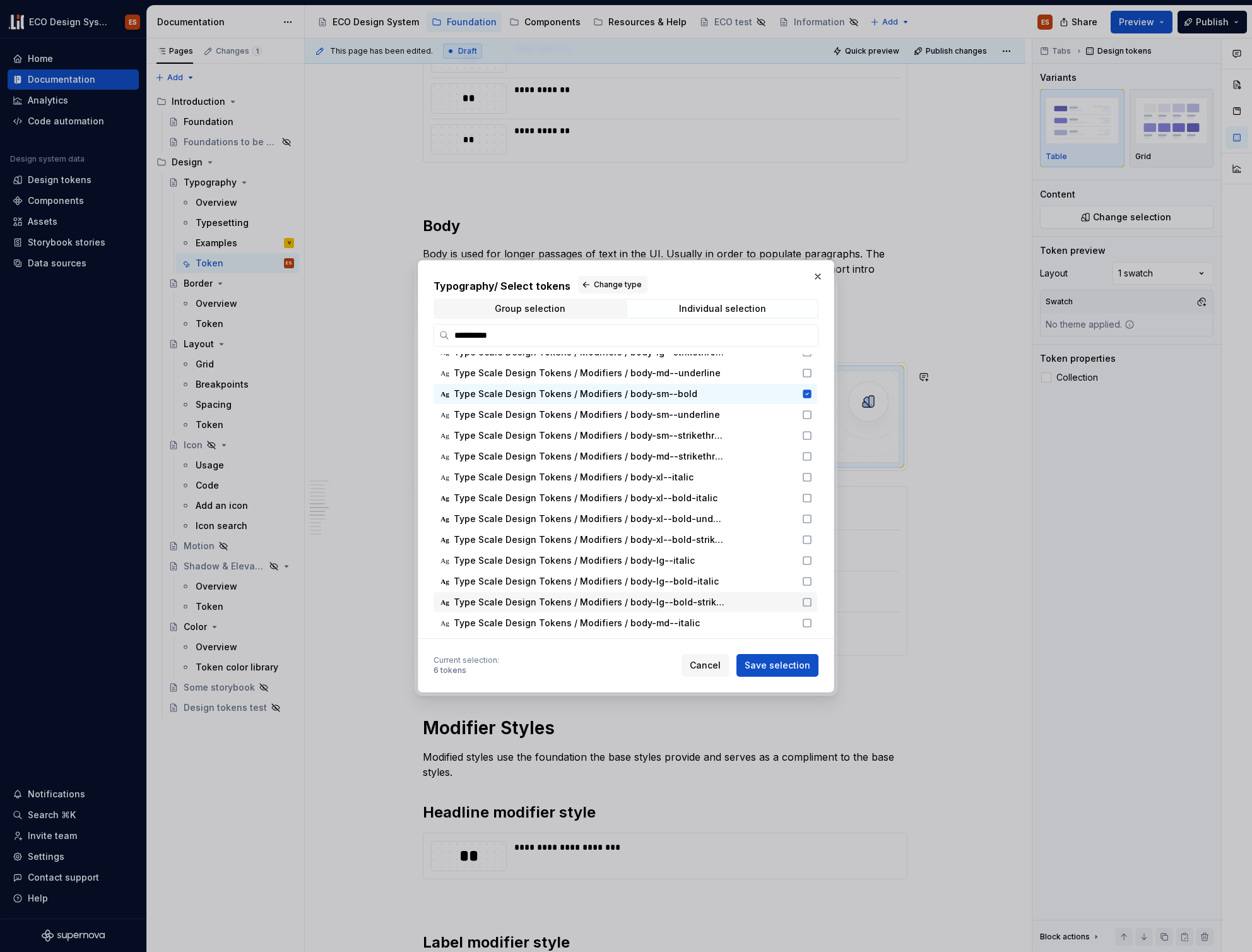
scroll to position [644, 0]
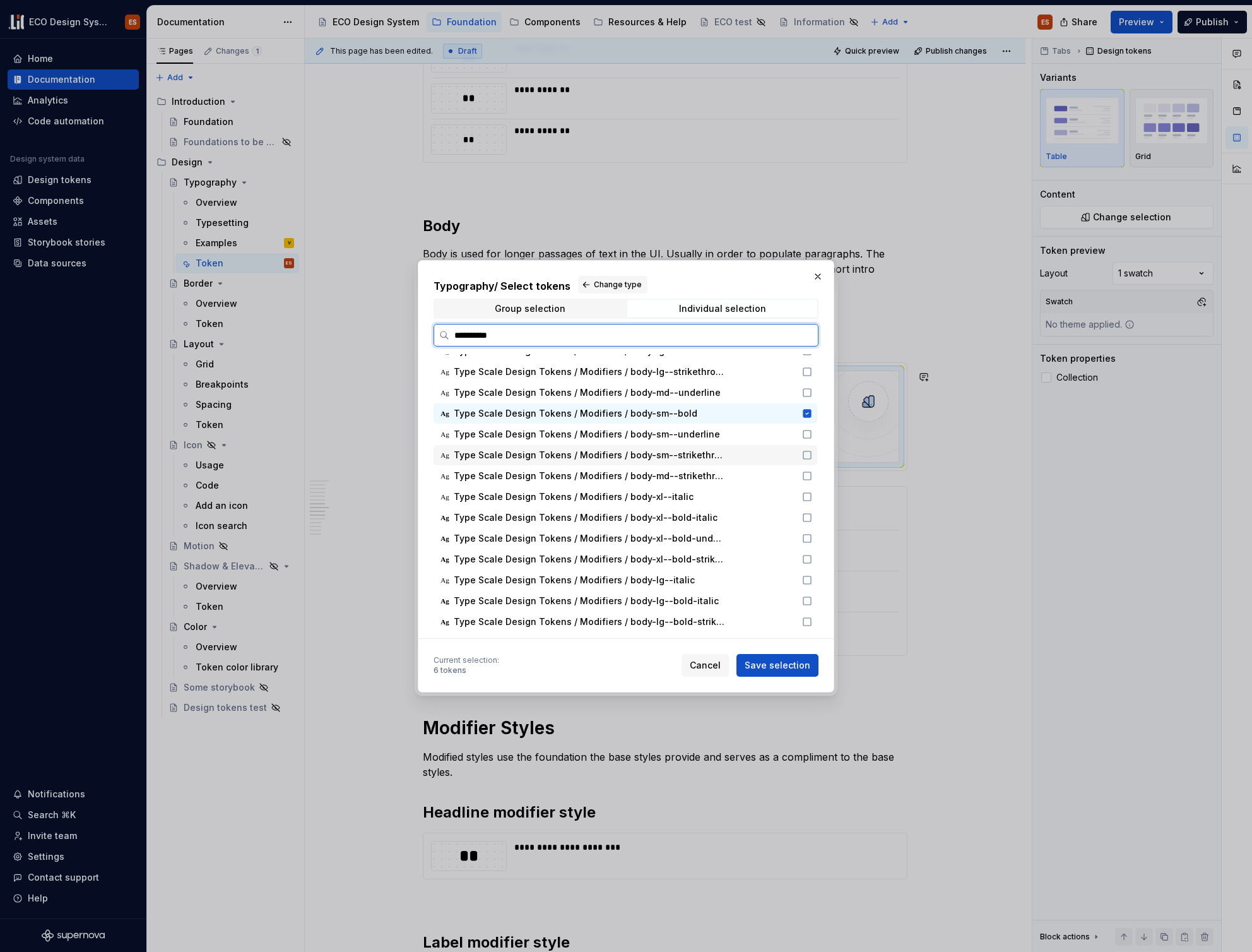
click at [803, 455] on icon at bounding box center [807, 455] width 10 height 10
click at [805, 435] on icon at bounding box center [807, 434] width 10 height 10
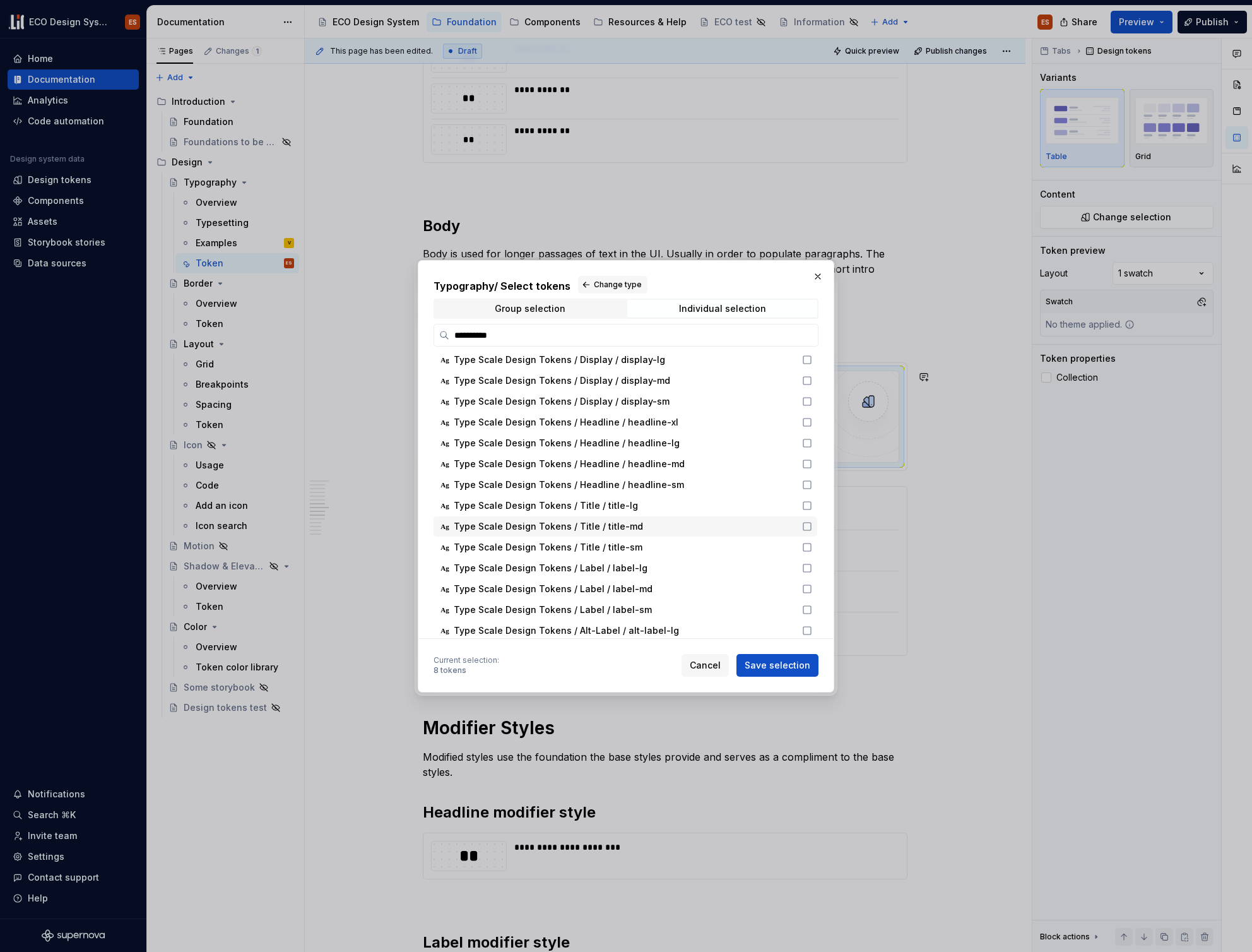
scroll to position [0, 0]
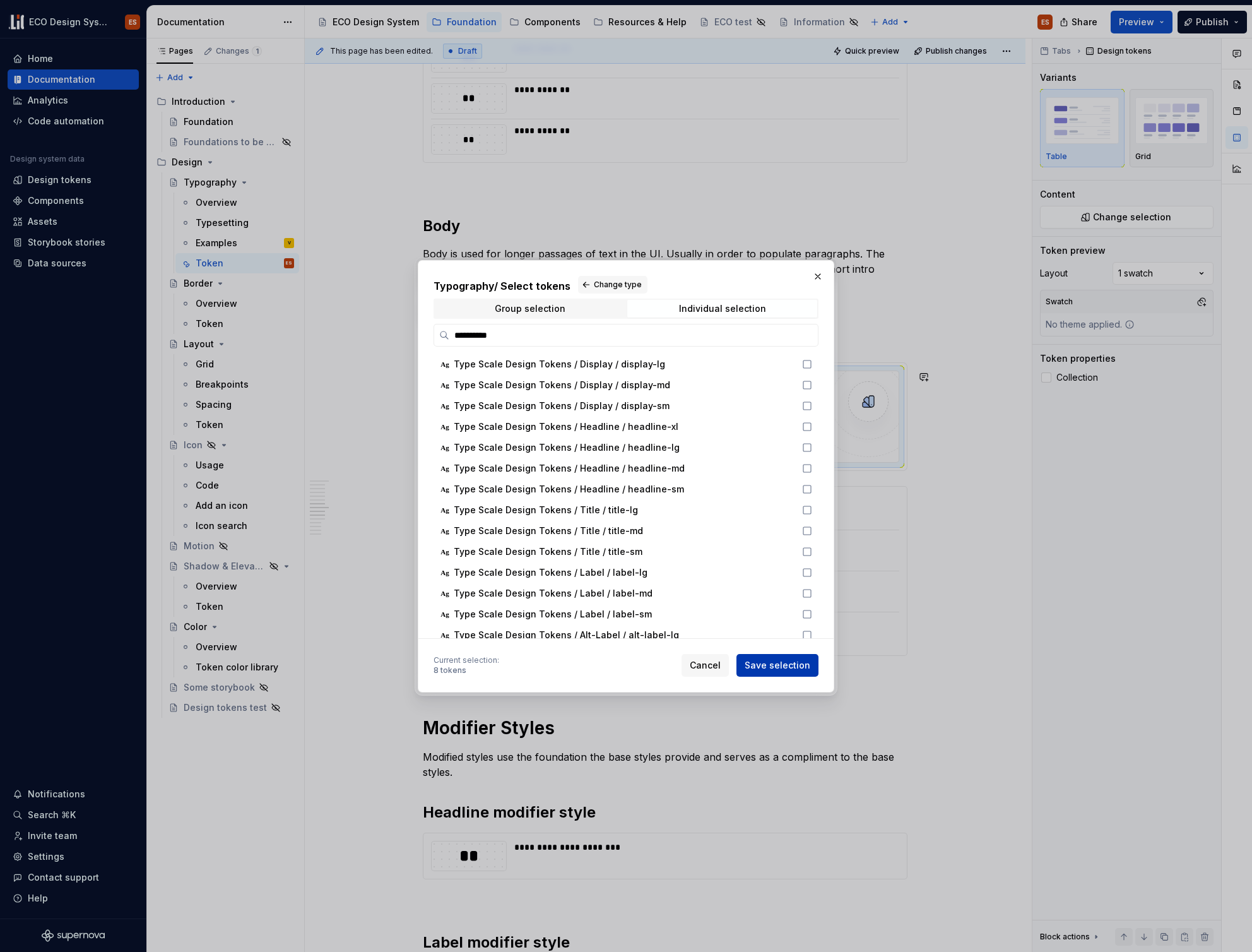
click at [770, 667] on span "Save selection" at bounding box center [778, 665] width 66 height 13
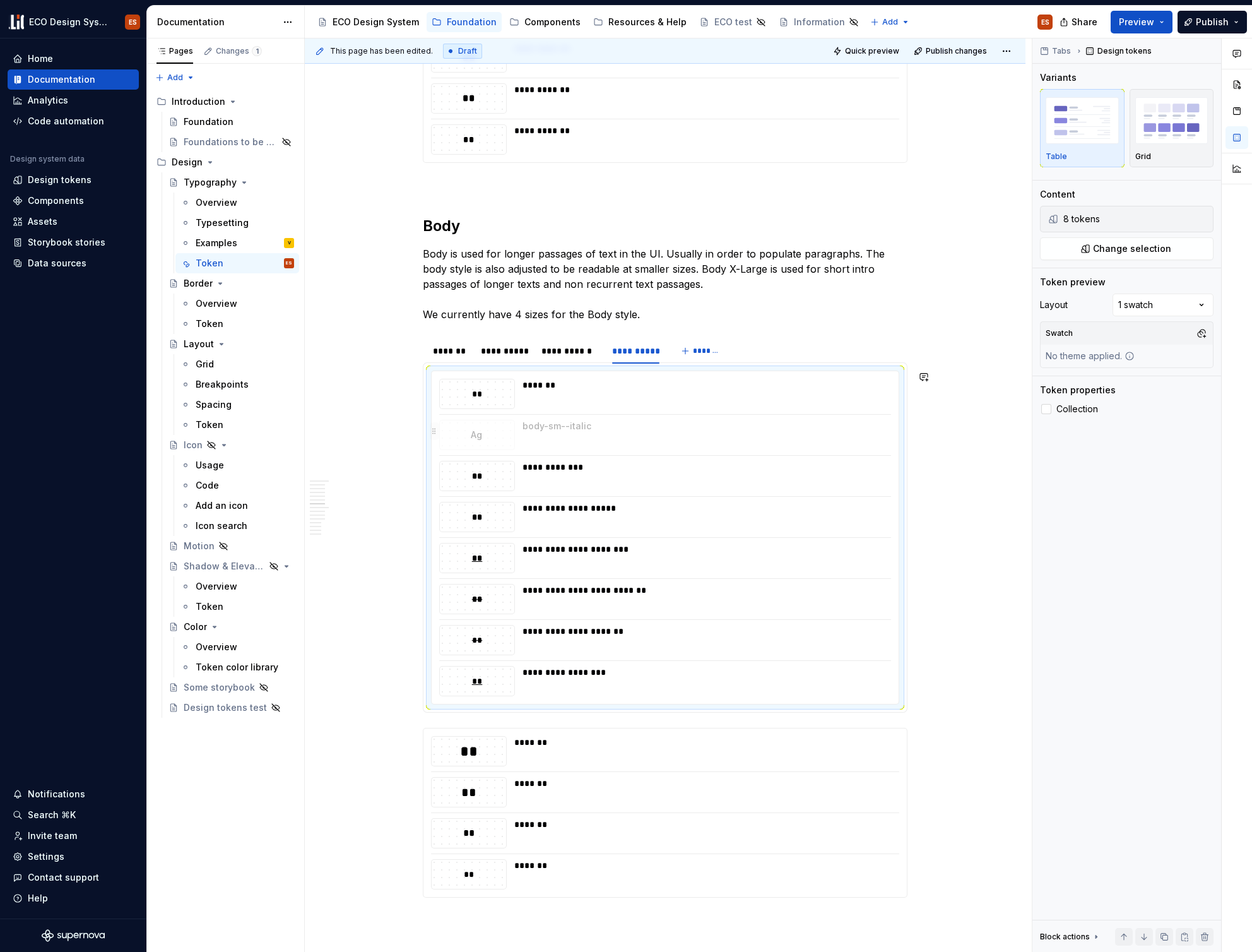
drag, startPoint x: 436, startPoint y: 475, endPoint x: 444, endPoint y: 431, distance: 44.7
drag, startPoint x: 433, startPoint y: 556, endPoint x: 453, endPoint y: 484, distance: 74.7
drag, startPoint x: 434, startPoint y: 637, endPoint x: 446, endPoint y: 478, distance: 159.5
drag, startPoint x: 435, startPoint y: 514, endPoint x: 441, endPoint y: 587, distance: 73.2
drag, startPoint x: 433, startPoint y: 679, endPoint x: 462, endPoint y: 486, distance: 195.2
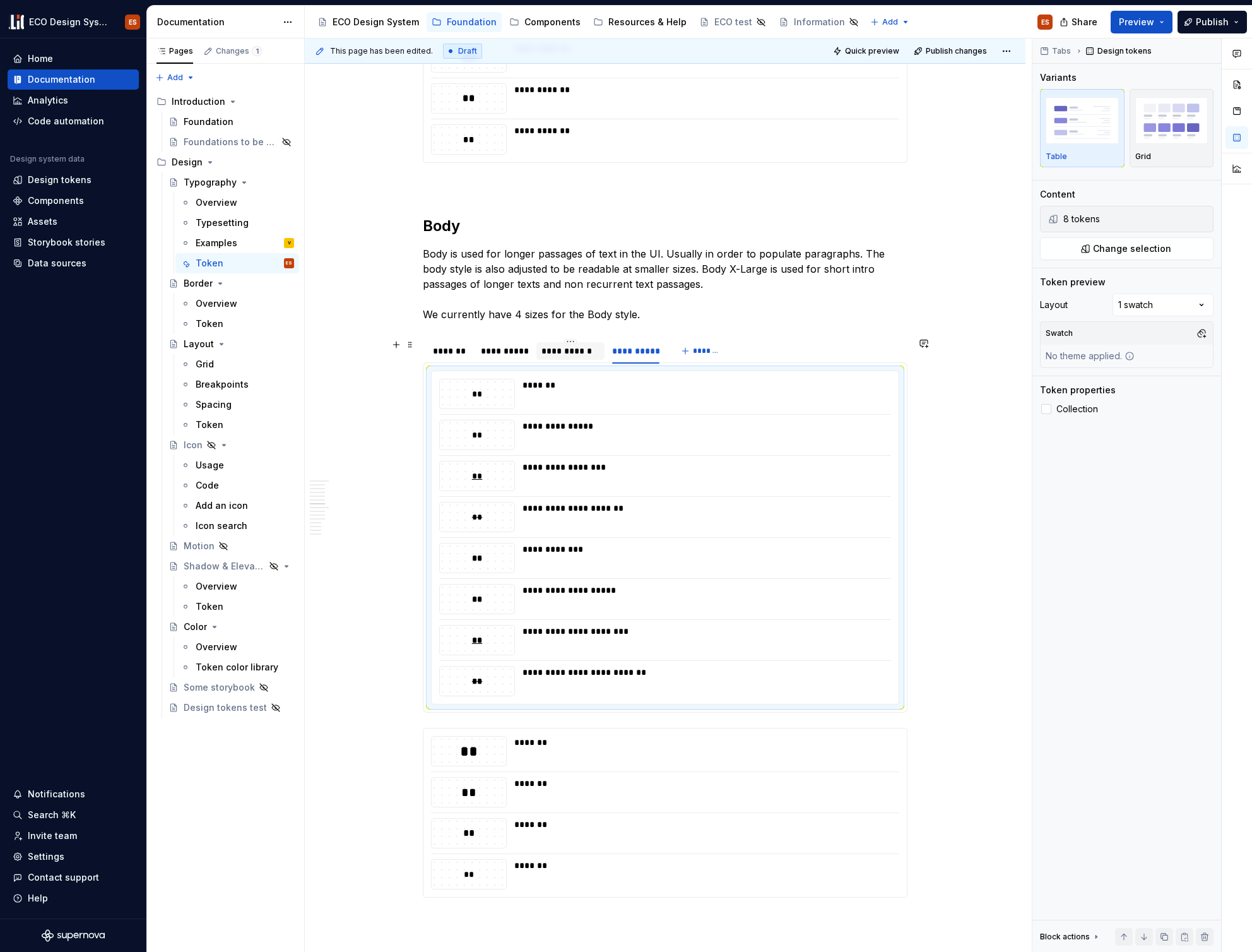
click at [580, 355] on div "**********" at bounding box center [571, 350] width 58 height 13
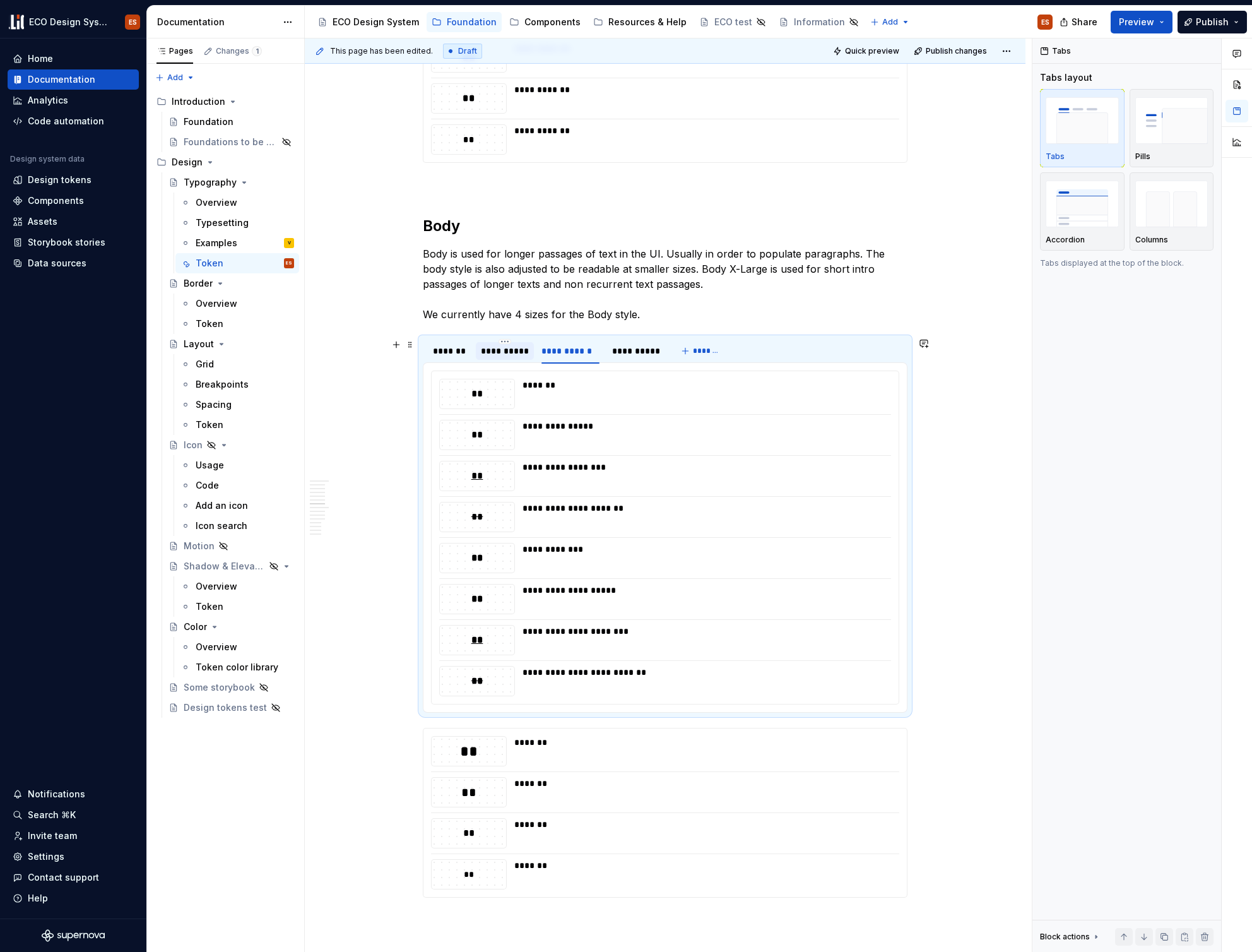
click at [518, 350] on div "**********" at bounding box center [505, 350] width 48 height 13
click at [444, 351] on div "*******" at bounding box center [450, 350] width 36 height 13
